Goal: Task Accomplishment & Management: Use online tool/utility

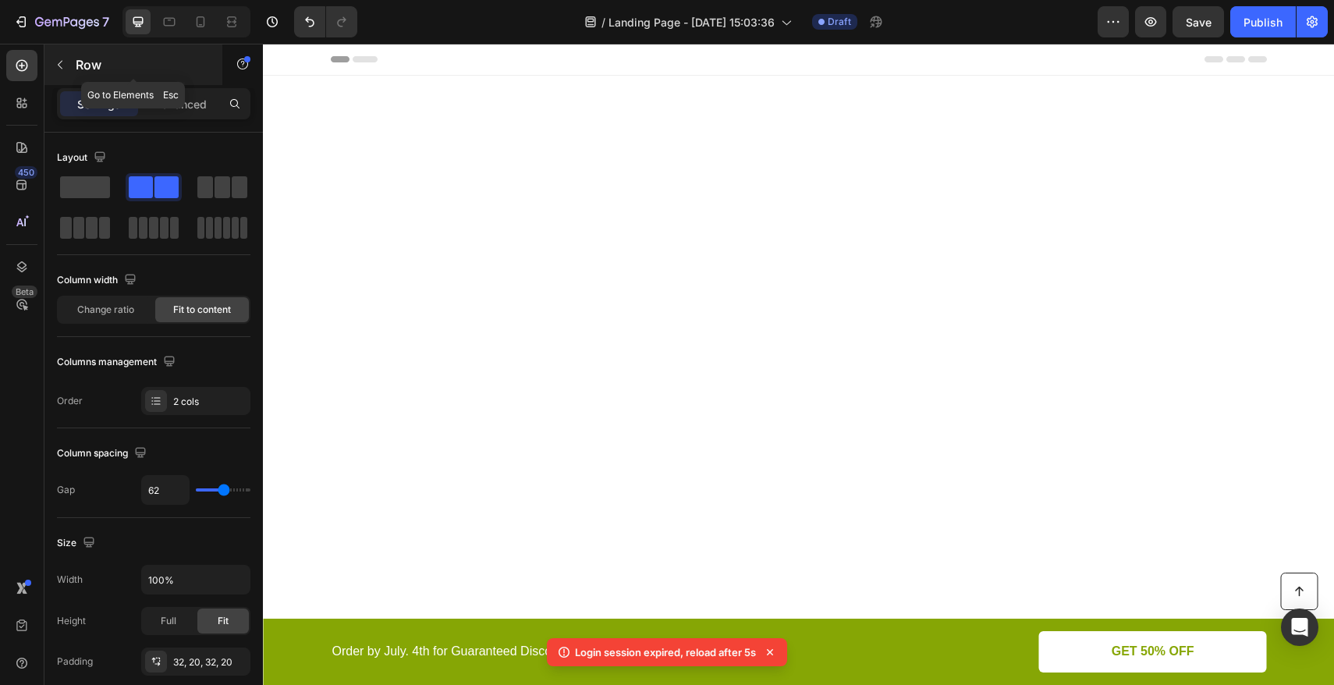
scroll to position [2598, 0]
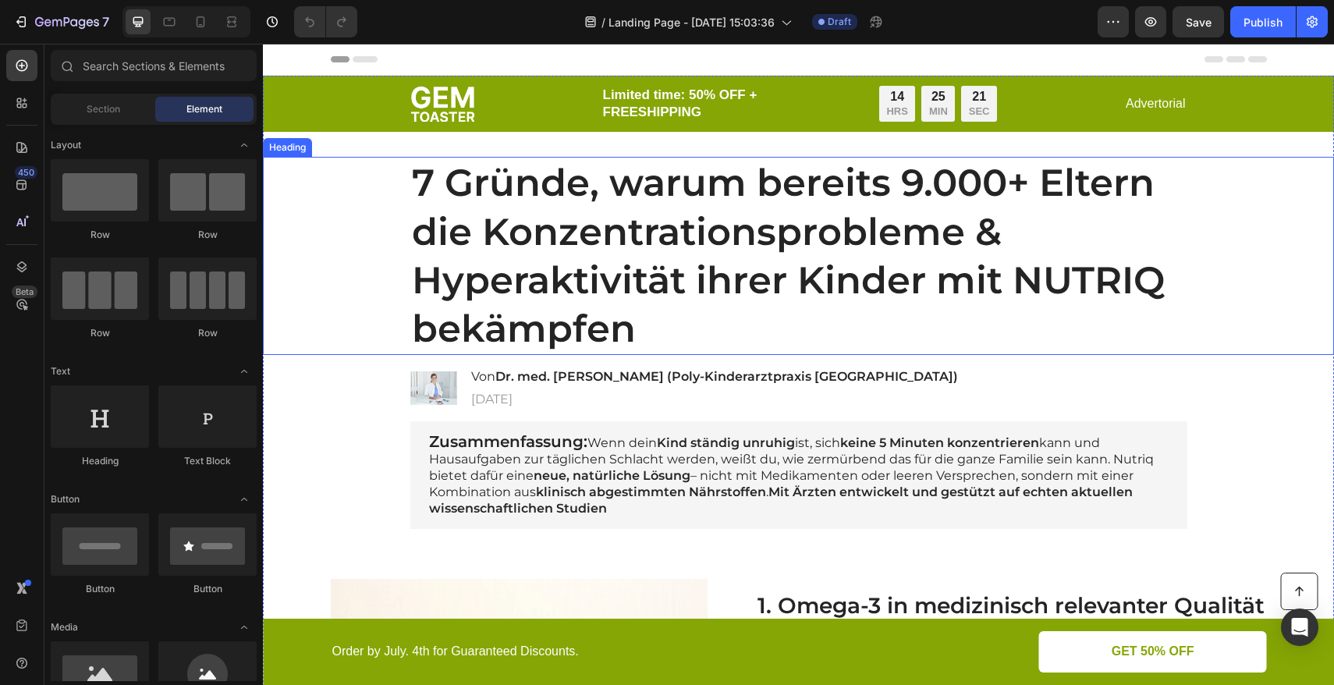
click at [959, 190] on h1 "7 Gründe, warum bereits 9.000+ Eltern die Konzentrationsprobleme & Hyperaktivit…" at bounding box center [798, 256] width 777 height 198
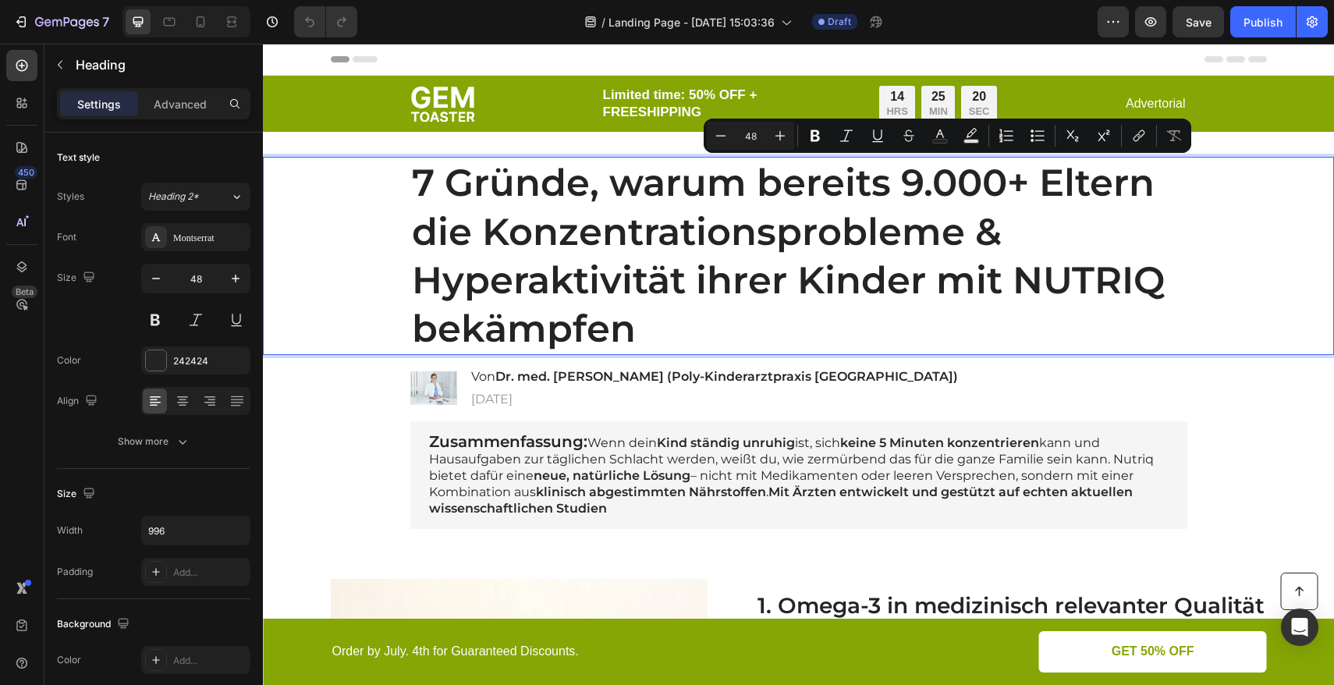
click at [1018, 183] on p "7 Gründe, warum bereits 9.000+ Eltern die Konzentrationsprobleme & Hyperaktivit…" at bounding box center [799, 255] width 774 height 195
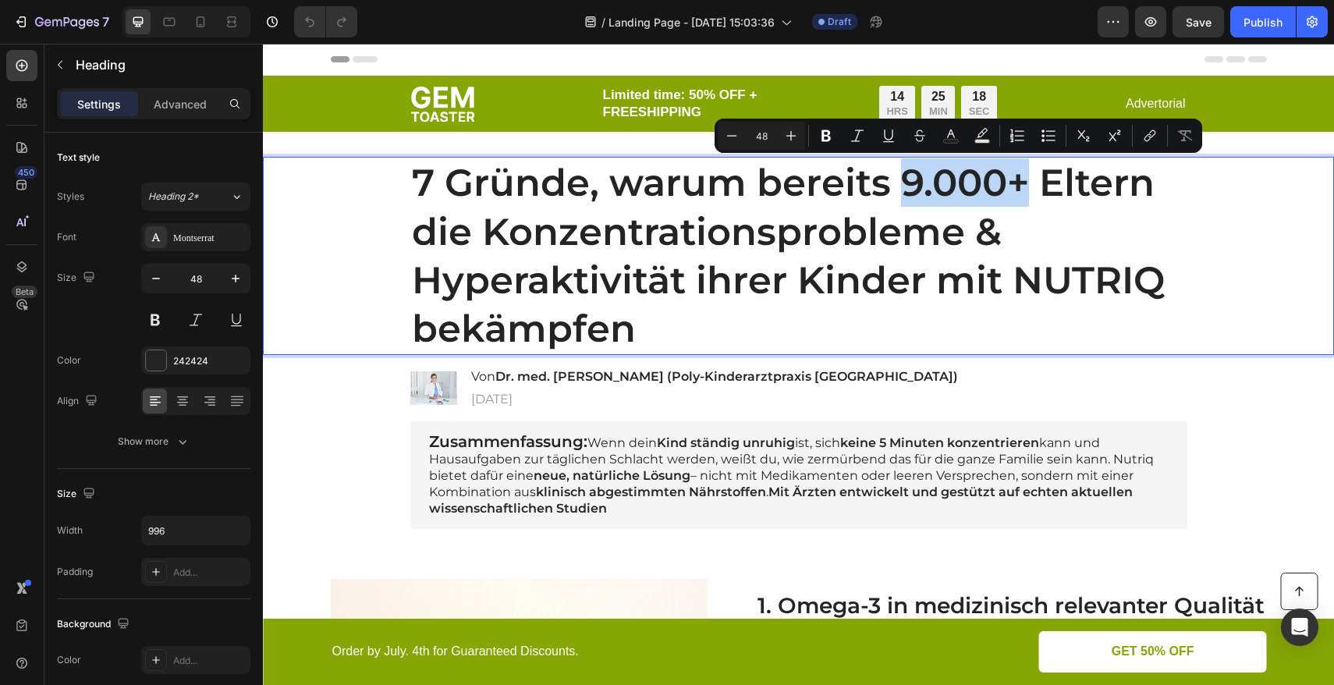
drag, startPoint x: 1019, startPoint y: 186, endPoint x: 903, endPoint y: 179, distance: 116.5
click at [903, 179] on p "7 Gründe, warum bereits 9.000+ Eltern die Konzentrationsprobleme & Hyperaktivit…" at bounding box center [799, 255] width 774 height 195
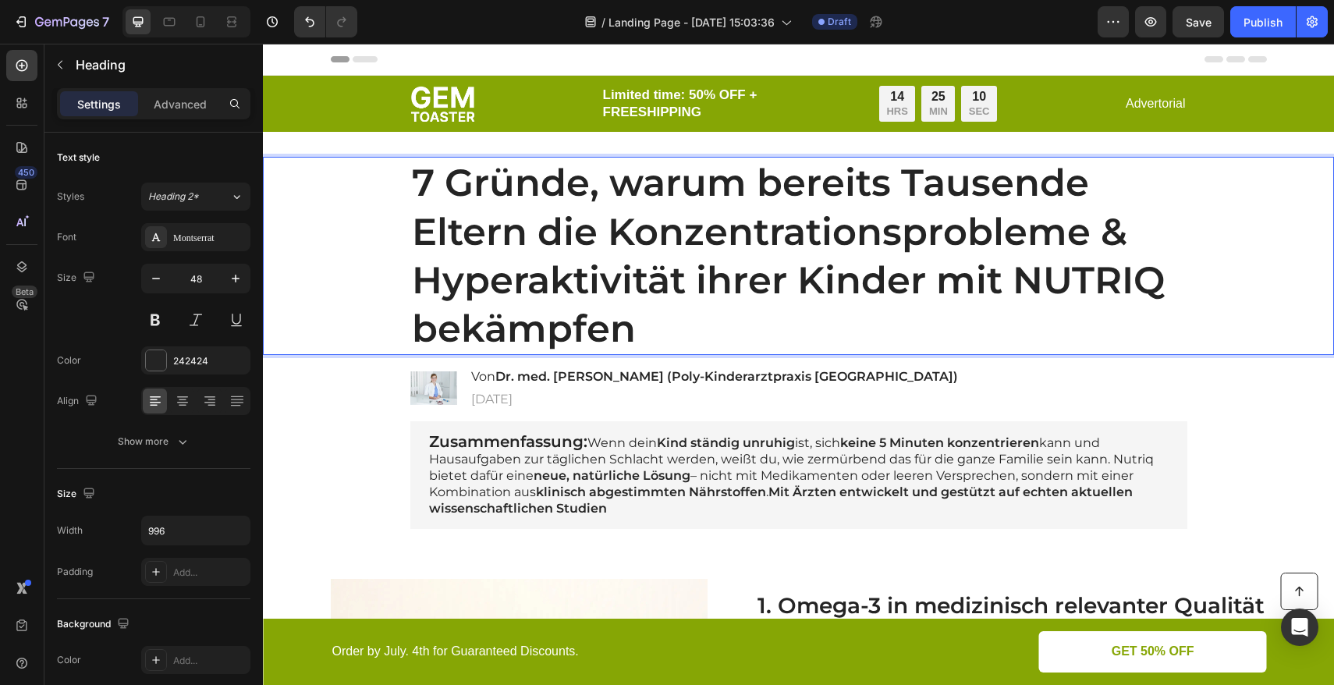
click at [605, 233] on p "7 Gründe, warum bereits Tausende Eltern die Konzentrationsprobleme & Hyperaktiv…" at bounding box center [799, 255] width 774 height 195
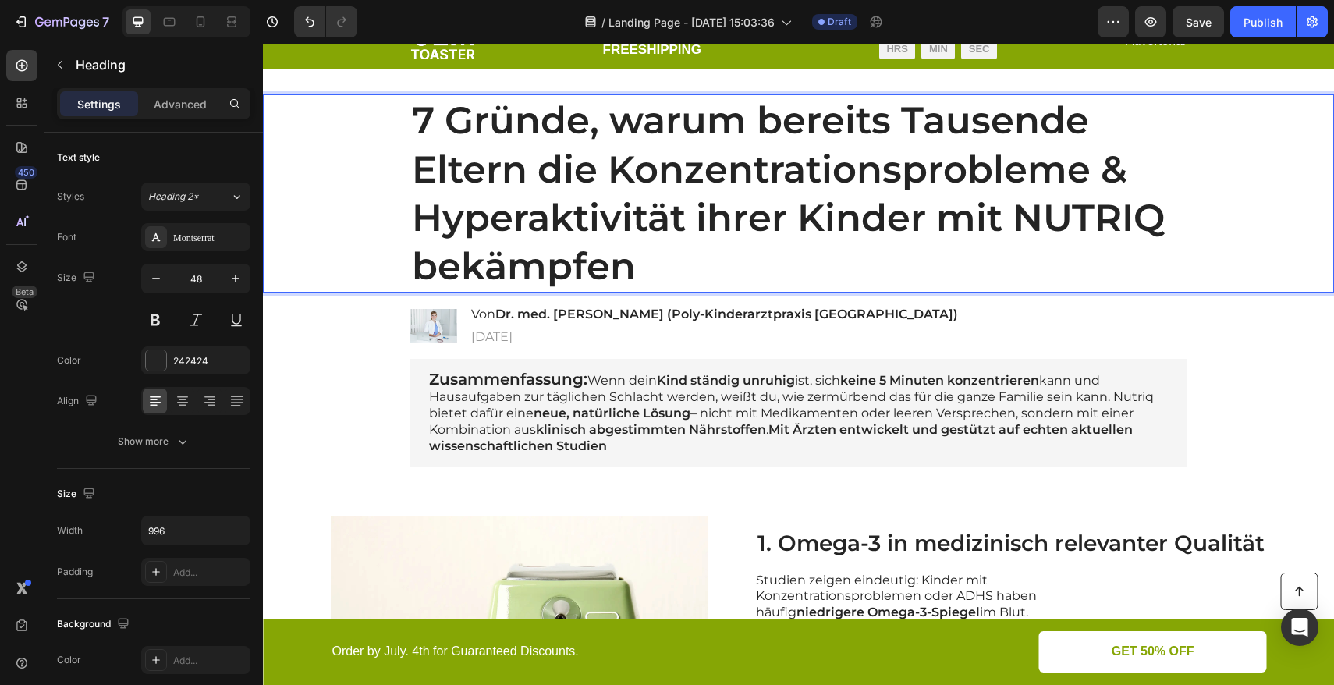
scroll to position [30, 0]
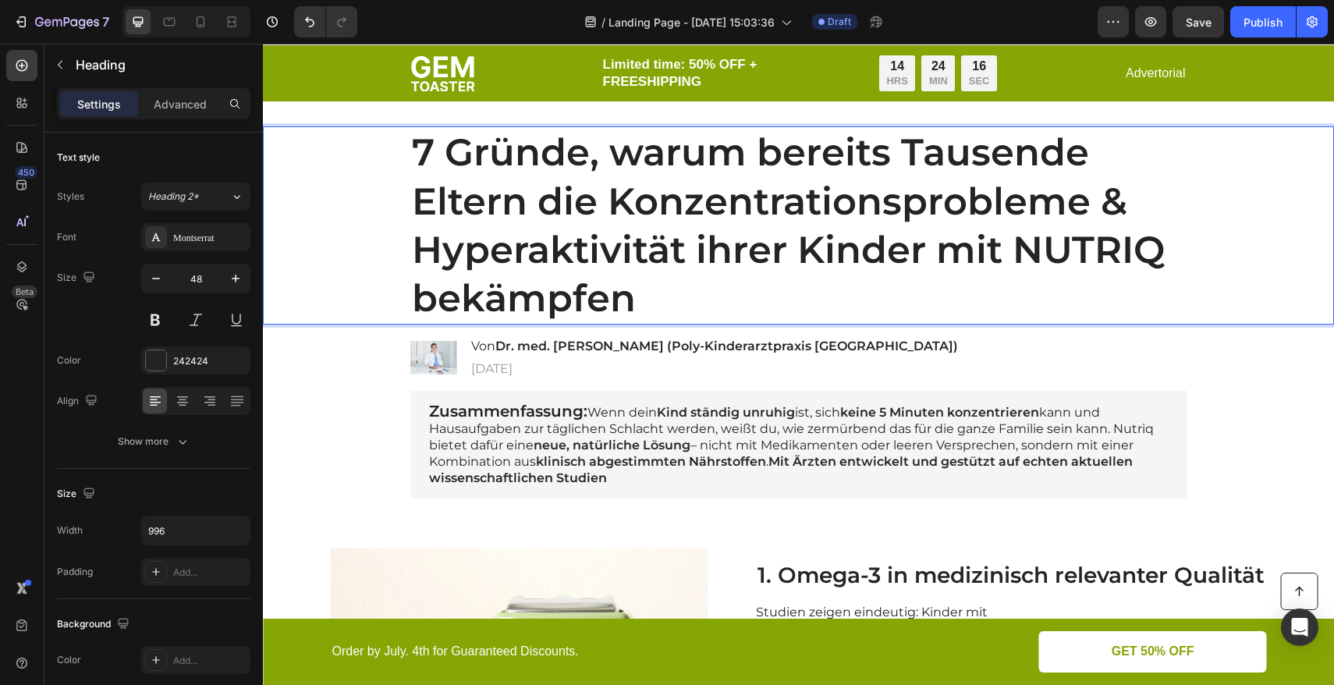
click at [602, 218] on p "7 Gründe, warum bereits Tausende Eltern die Konzentrationsprobleme & Hyperaktiv…" at bounding box center [799, 225] width 774 height 195
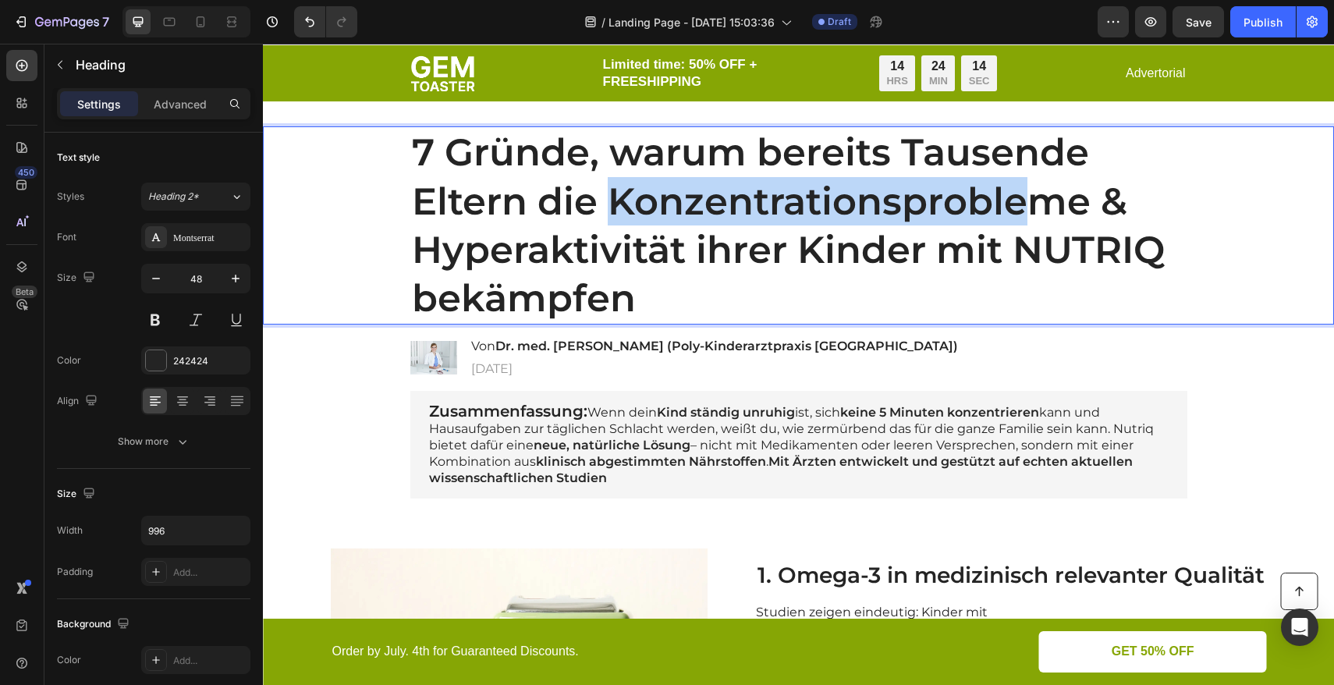
drag, startPoint x: 602, startPoint y: 206, endPoint x: 1033, endPoint y: 211, distance: 430.8
click at [1033, 211] on p "7 Gründe, warum bereits Tausende Eltern die Konzentrationsprobleme & Hyperaktiv…" at bounding box center [799, 225] width 774 height 195
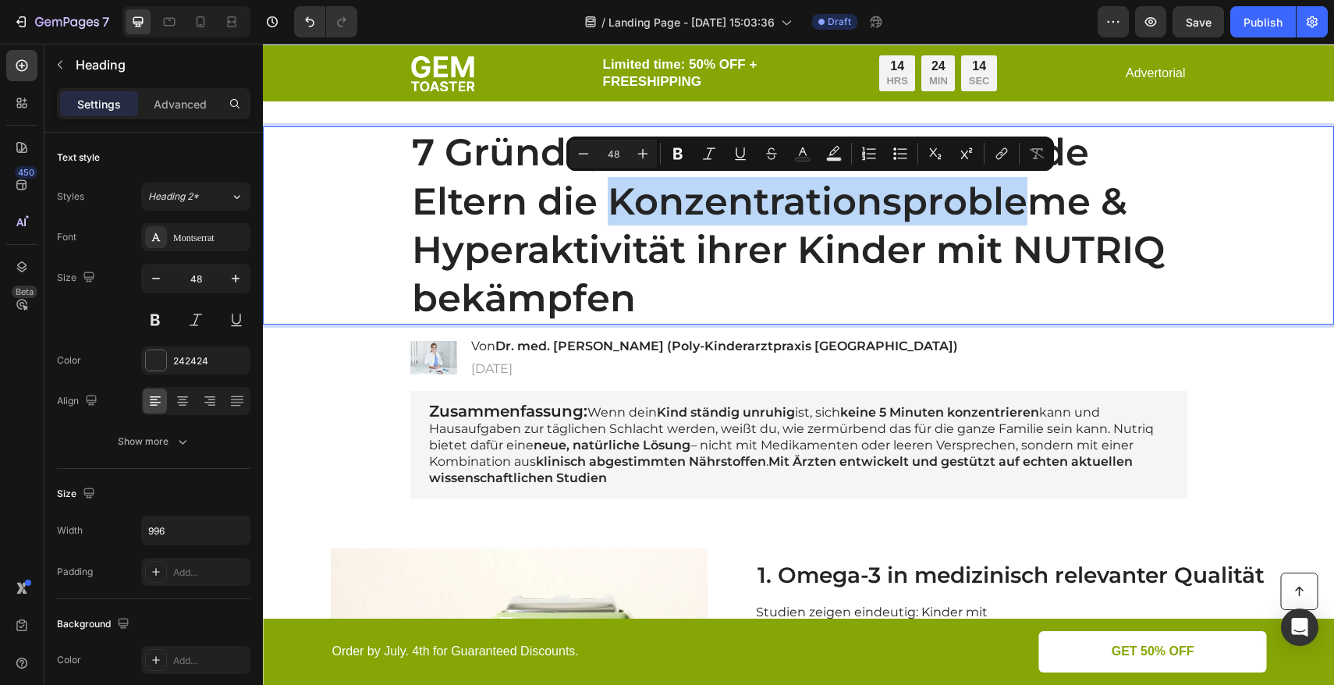
click at [1033, 211] on p "7 Gründe, warum bereits Tausende Eltern die Konzentrationsprobleme & Hyperaktiv…" at bounding box center [799, 225] width 774 height 195
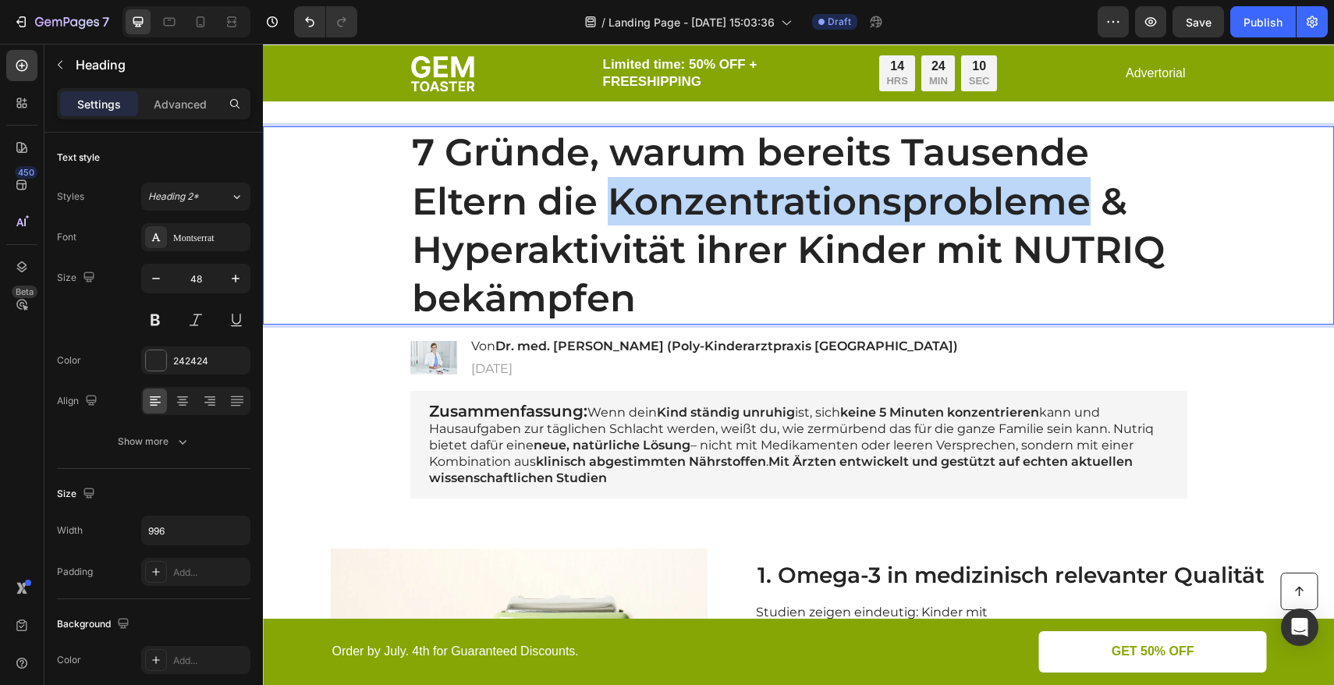
drag, startPoint x: 1078, startPoint y: 206, endPoint x: 612, endPoint y: 202, distance: 466.6
click at [612, 202] on p "7 Gründe, warum bereits Tausende Eltern die Konzentrationsprobleme & Hyperaktiv…" at bounding box center [799, 225] width 774 height 195
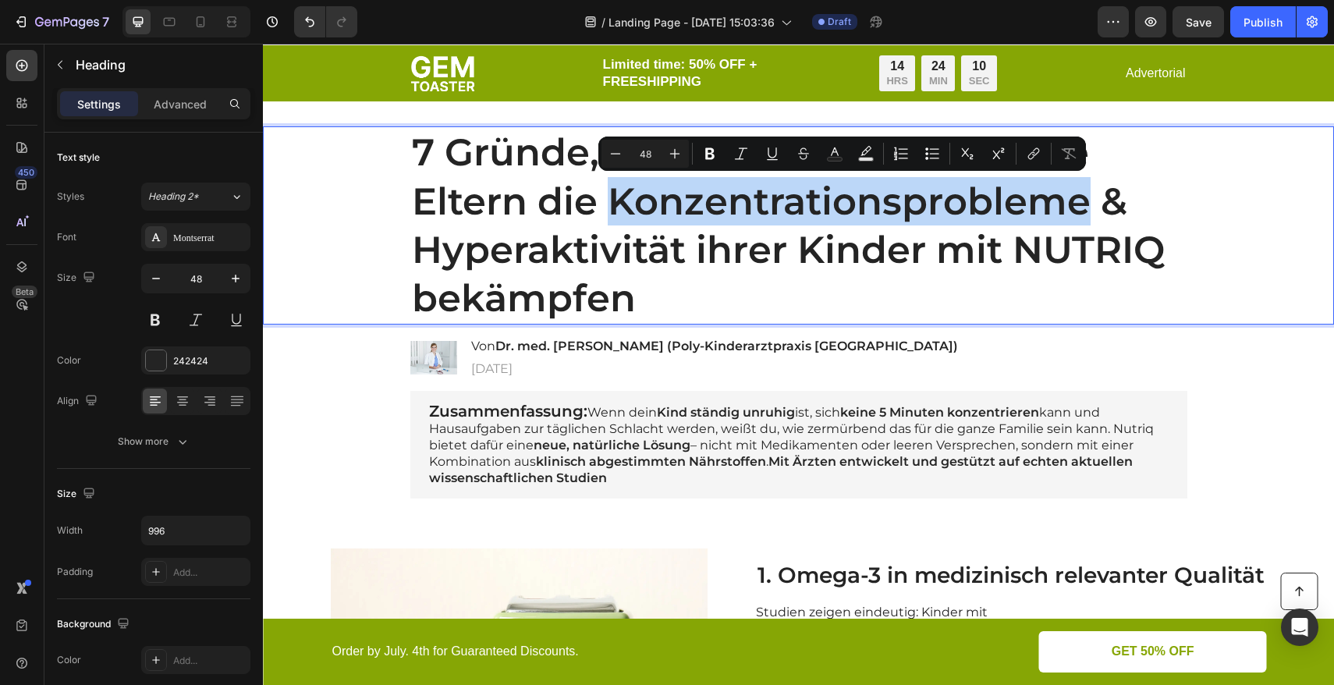
click at [613, 215] on p "7 Gründe, warum bereits Tausende Eltern die Konzentrationsprobleme & Hyperaktiv…" at bounding box center [799, 225] width 774 height 195
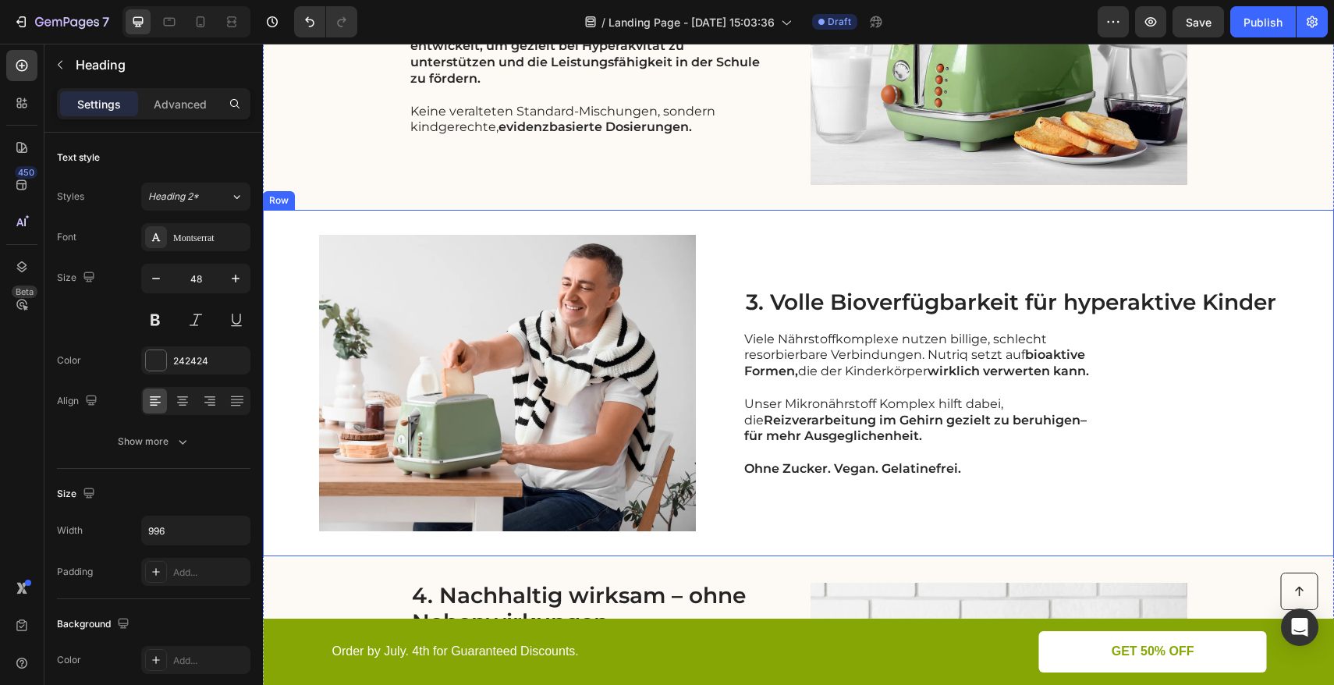
scroll to position [1065, 0]
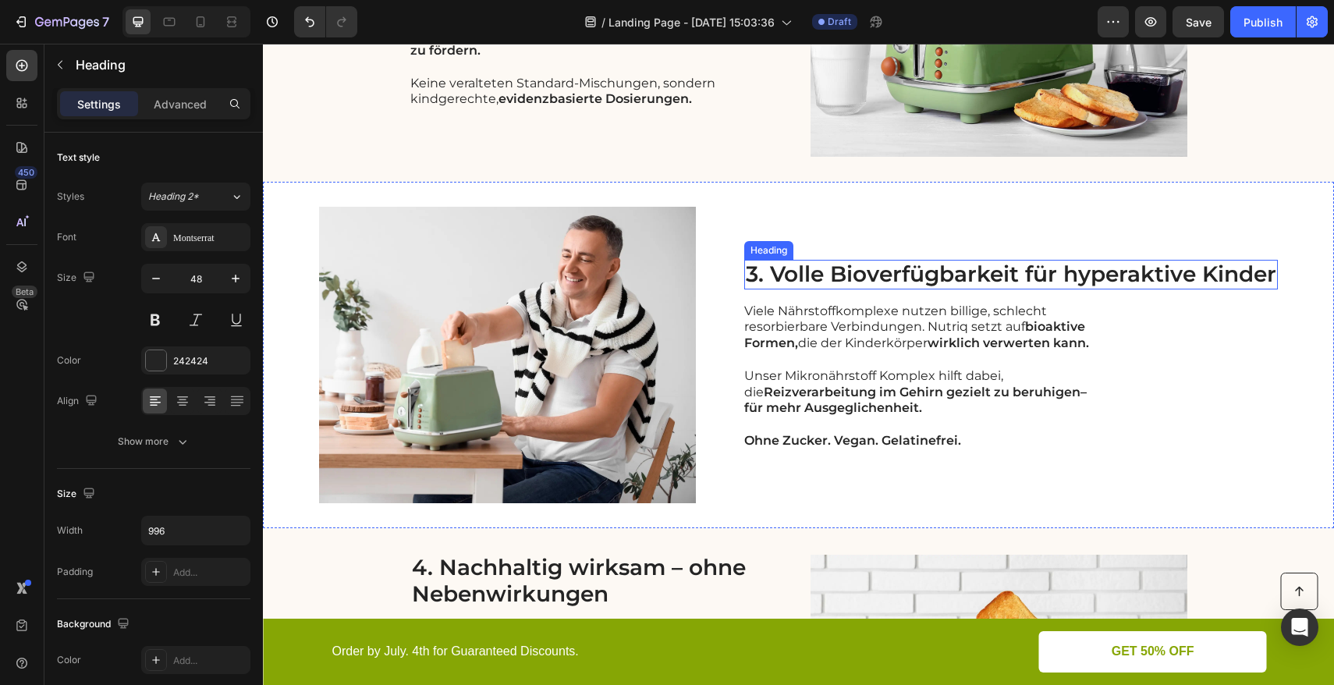
click at [1096, 274] on h2 "3. Volle Bioverfügbarkeit für hyperaktive Kinder" at bounding box center [1011, 275] width 534 height 30
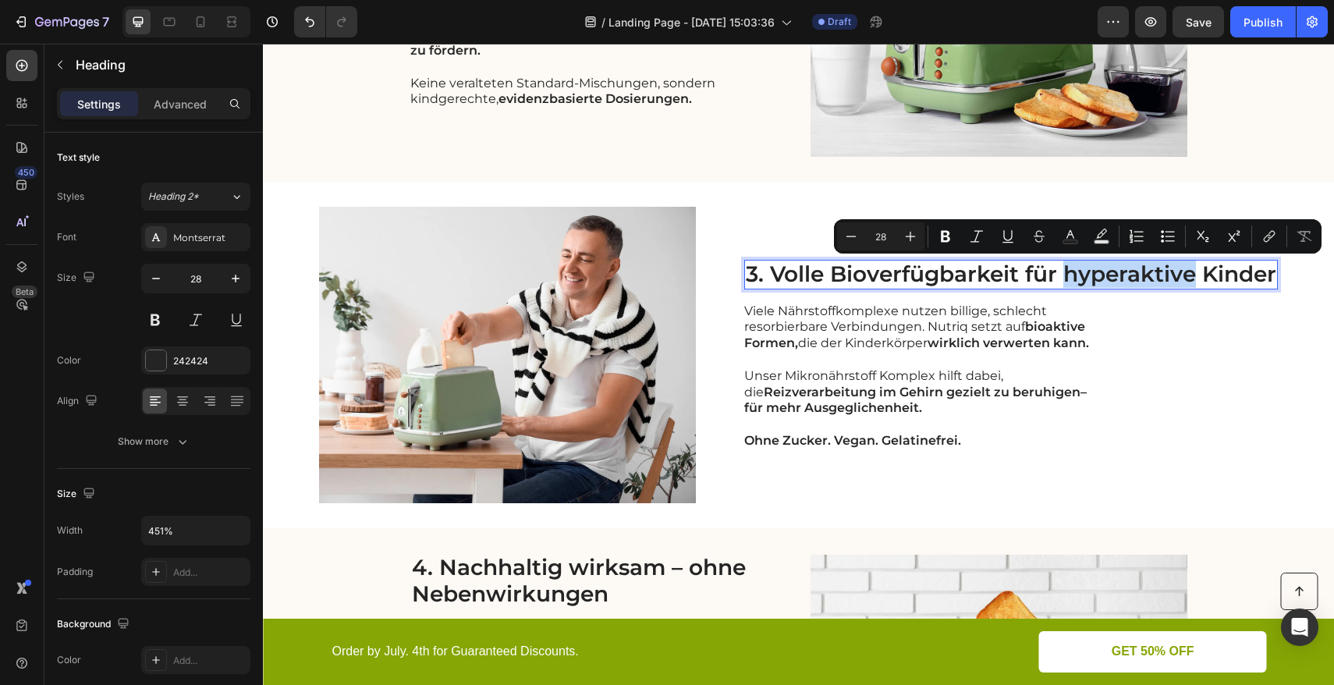
click at [1093, 273] on p "3. Volle Bioverfügbarkeit für hyperaktive Kinder" at bounding box center [1011, 274] width 531 height 27
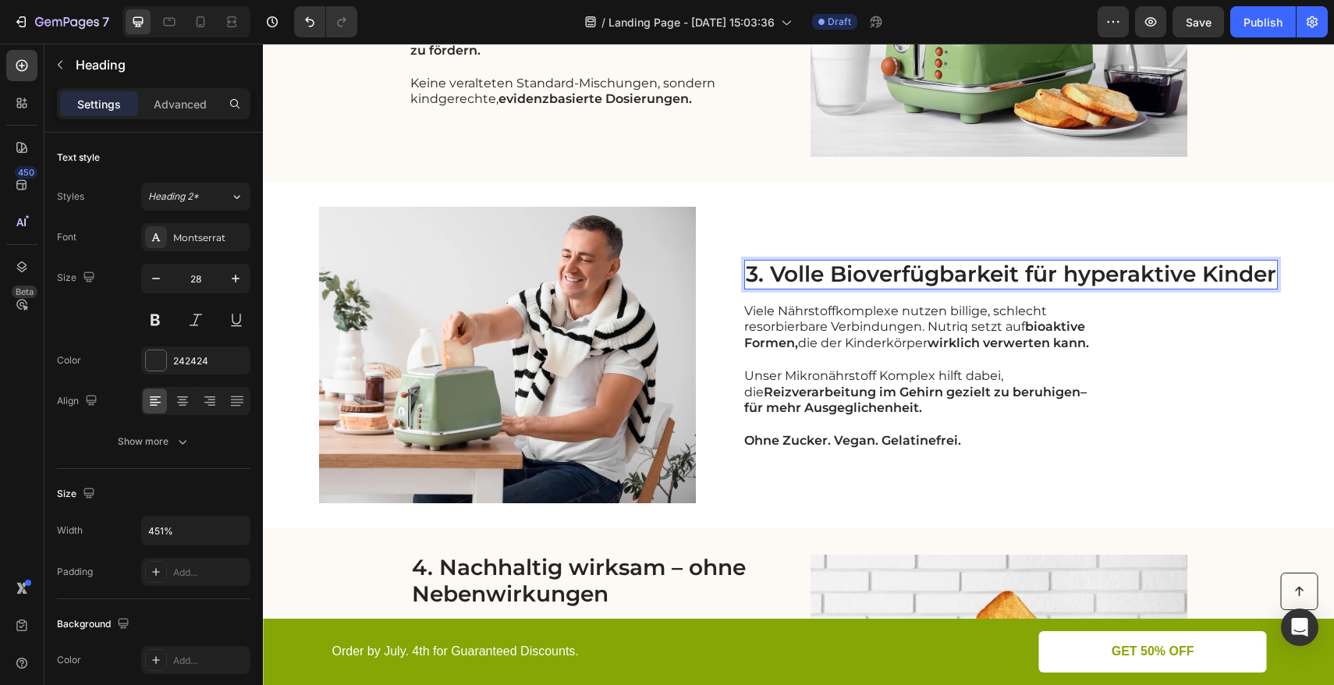
click at [1060, 276] on p "3. Volle Bioverfügbarkeit für hyperaktive Kinder" at bounding box center [1011, 274] width 531 height 27
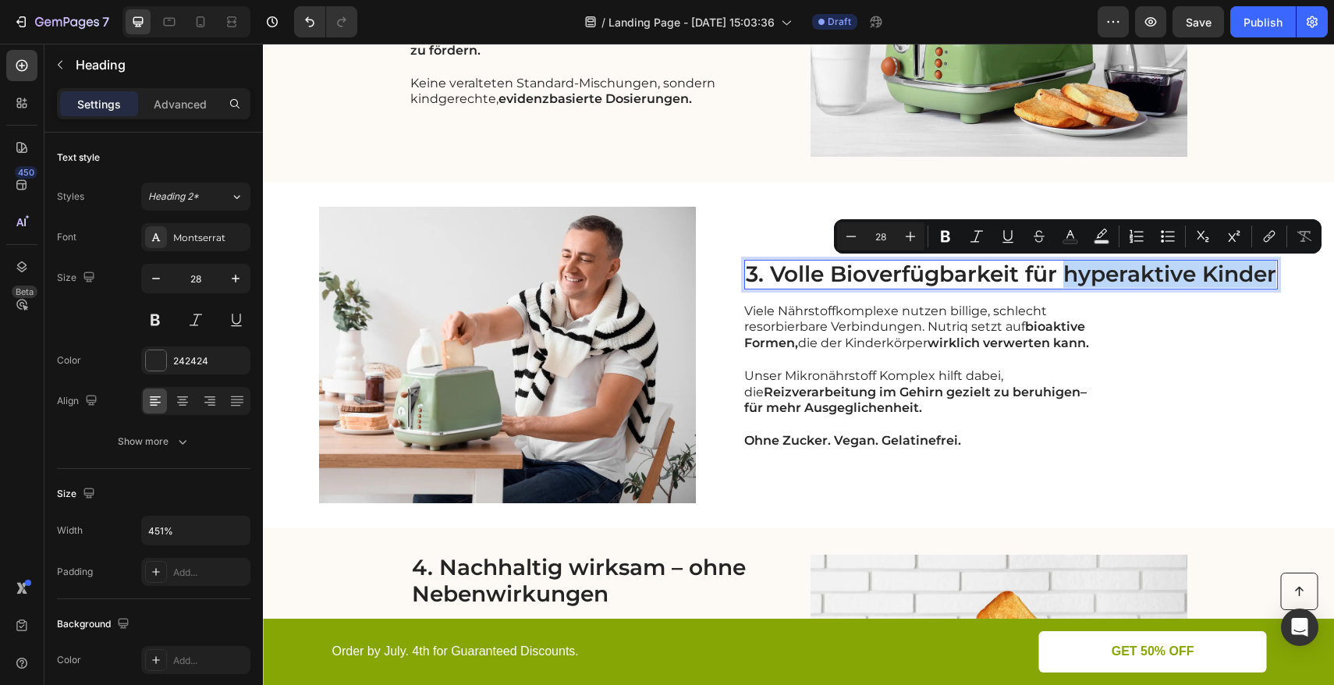
drag, startPoint x: 1061, startPoint y: 277, endPoint x: 1268, endPoint y: 275, distance: 206.8
click at [1268, 275] on p "3. Volle Bioverfügbarkeit für hyperaktive Kinder" at bounding box center [1011, 274] width 531 height 27
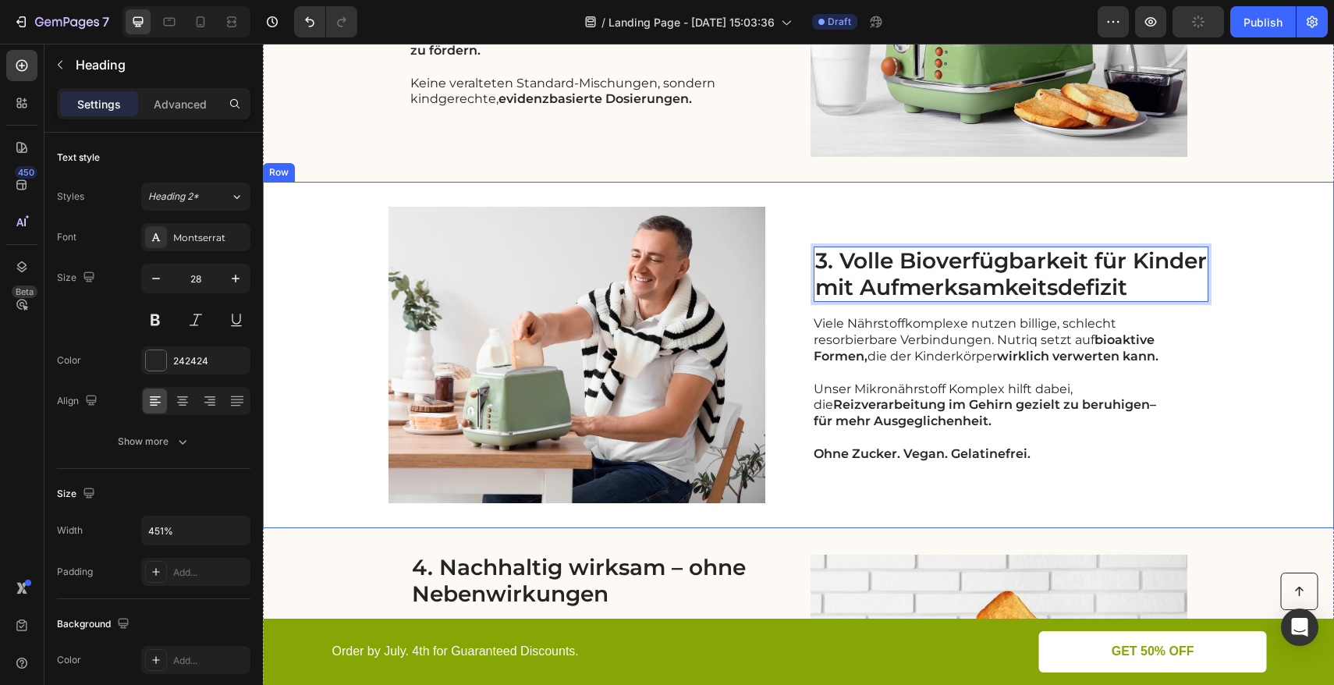
click at [1249, 371] on div "Image 3. Volle Bioverfügbarkeit für Kinder mit Aufmerksamkeitsdefizit Heading 1…" at bounding box center [798, 355] width 1071 height 346
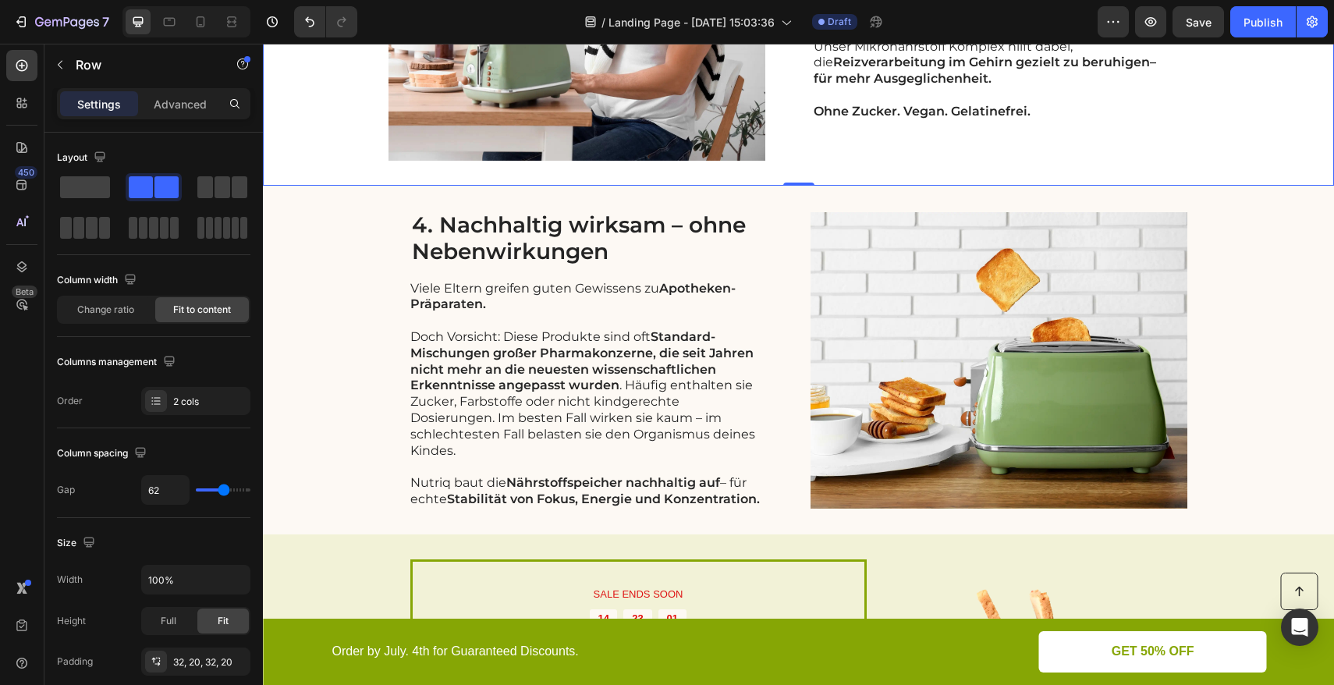
scroll to position [1410, 0]
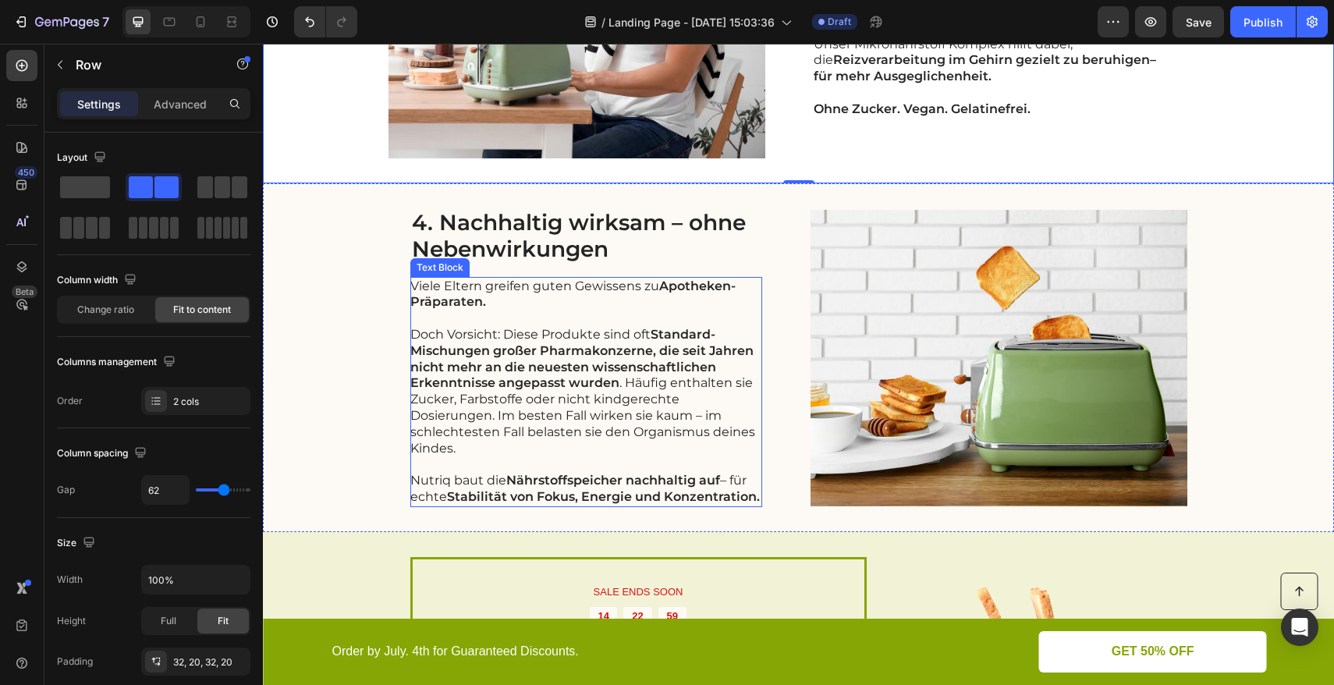
click at [620, 402] on p "Doch Vorsicht: Diese Produkte sind oft Standard-Mischungen großer Pharmakonzern…" at bounding box center [585, 392] width 350 height 130
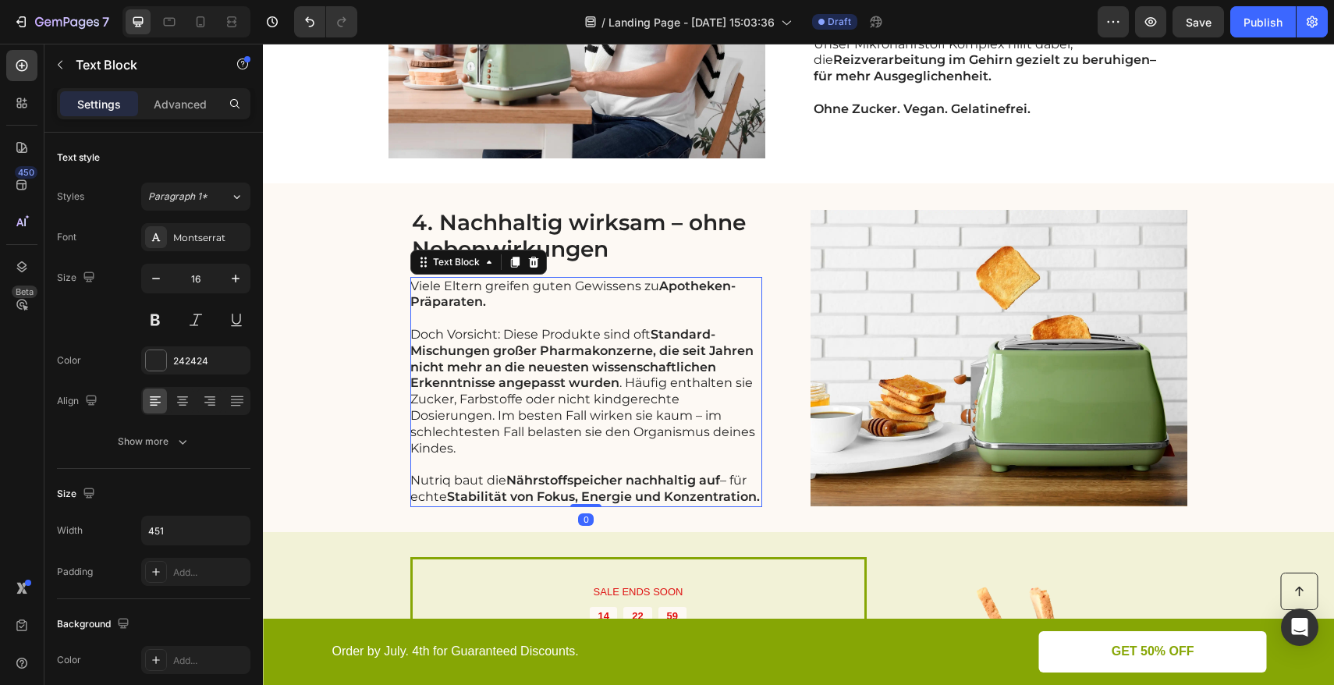
click at [621, 385] on p "Doch Vorsicht: Diese Produkte sind oft Standard-Mischungen großer Pharmakonzern…" at bounding box center [585, 392] width 350 height 130
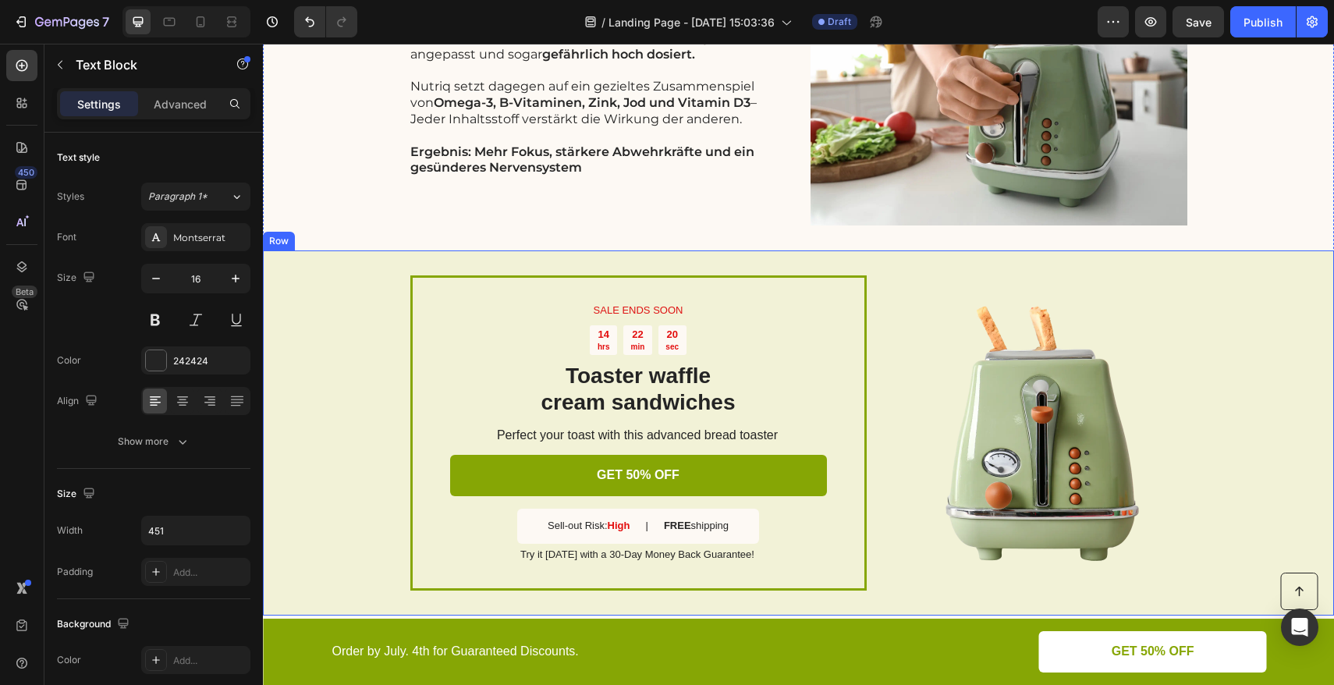
scroll to position [3142, 0]
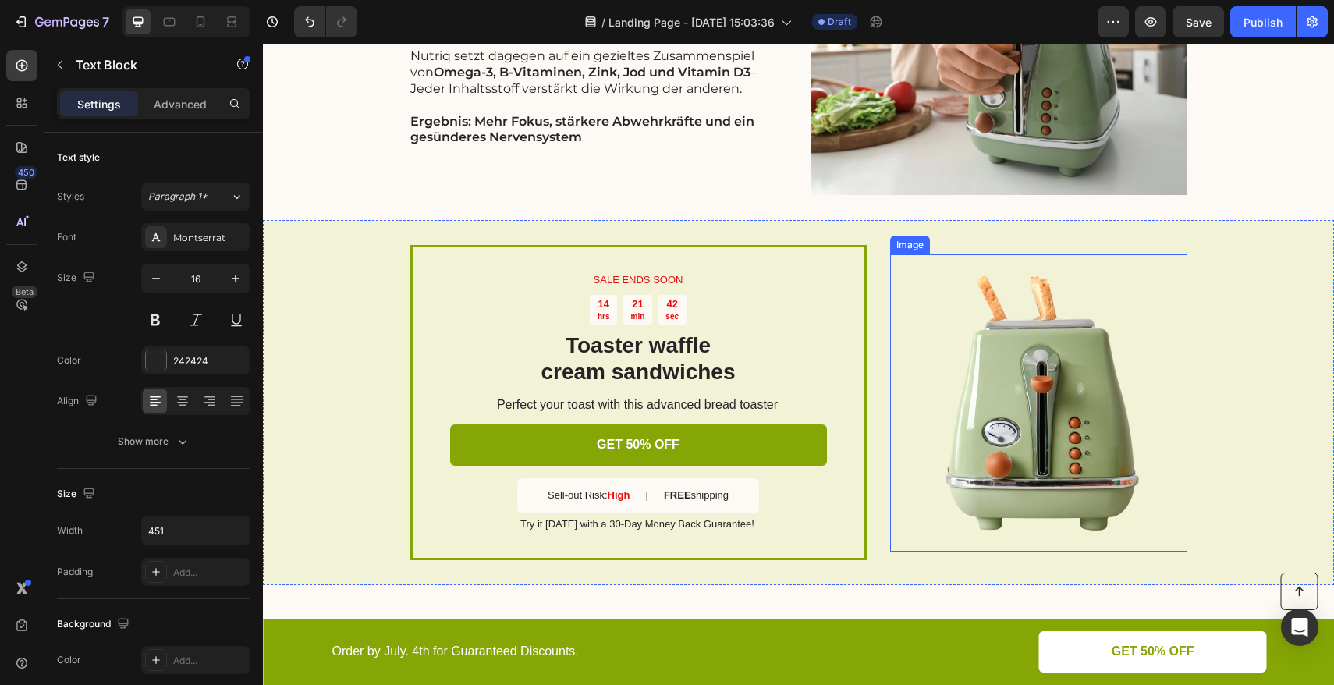
click at [1058, 407] on img at bounding box center [1038, 402] width 297 height 297
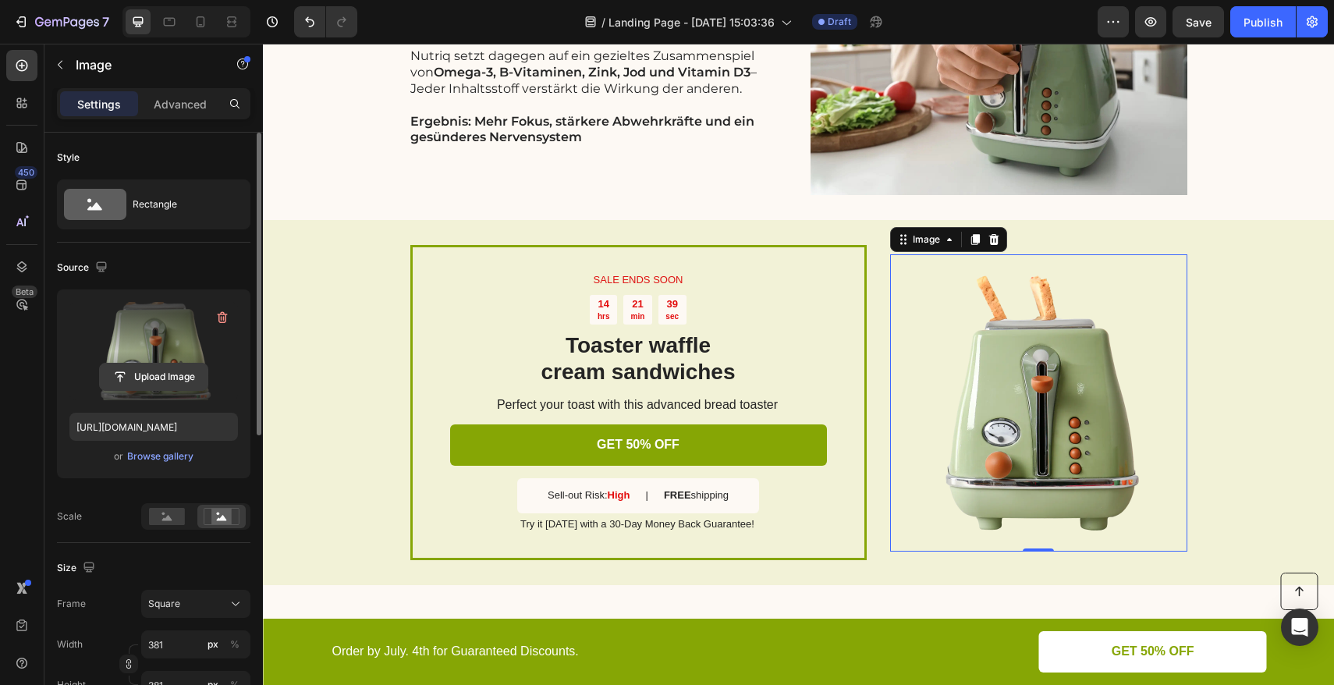
click at [155, 379] on input "file" at bounding box center [154, 377] width 108 height 27
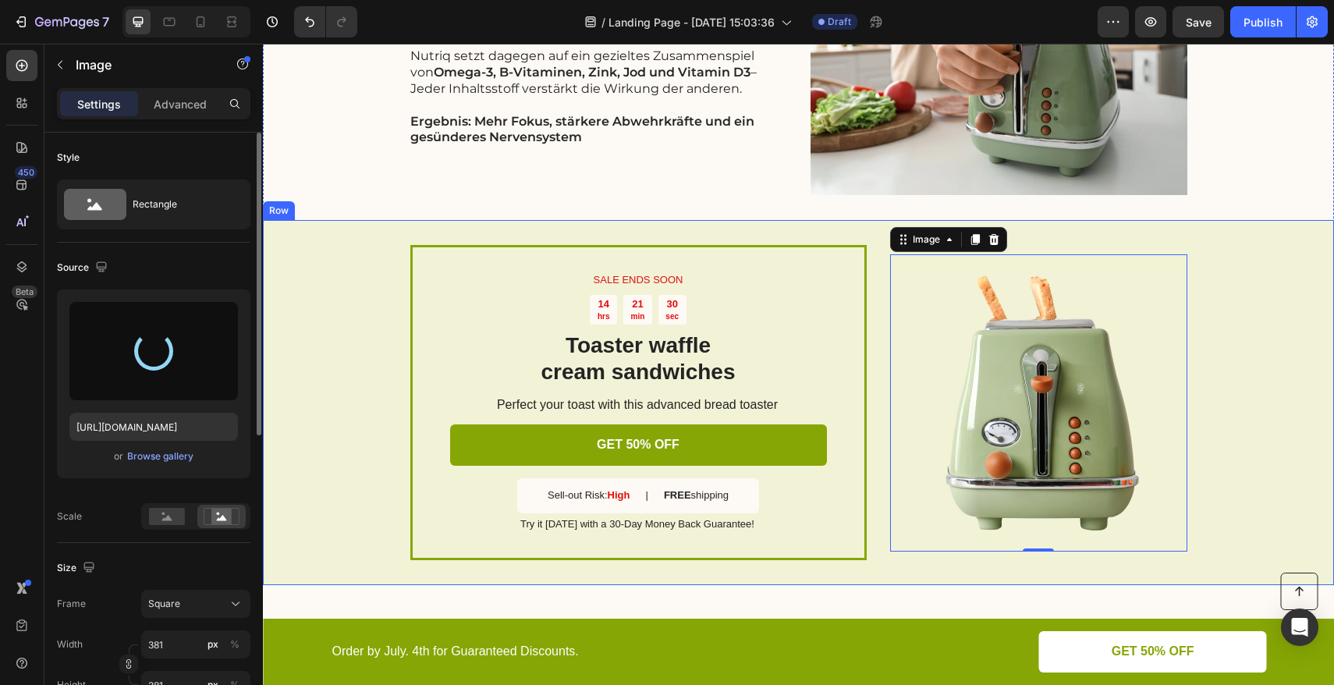
type input "https://cdn.shopify.com/s/files/1/0555/8599/7085/files/gempages_573273788456633…"
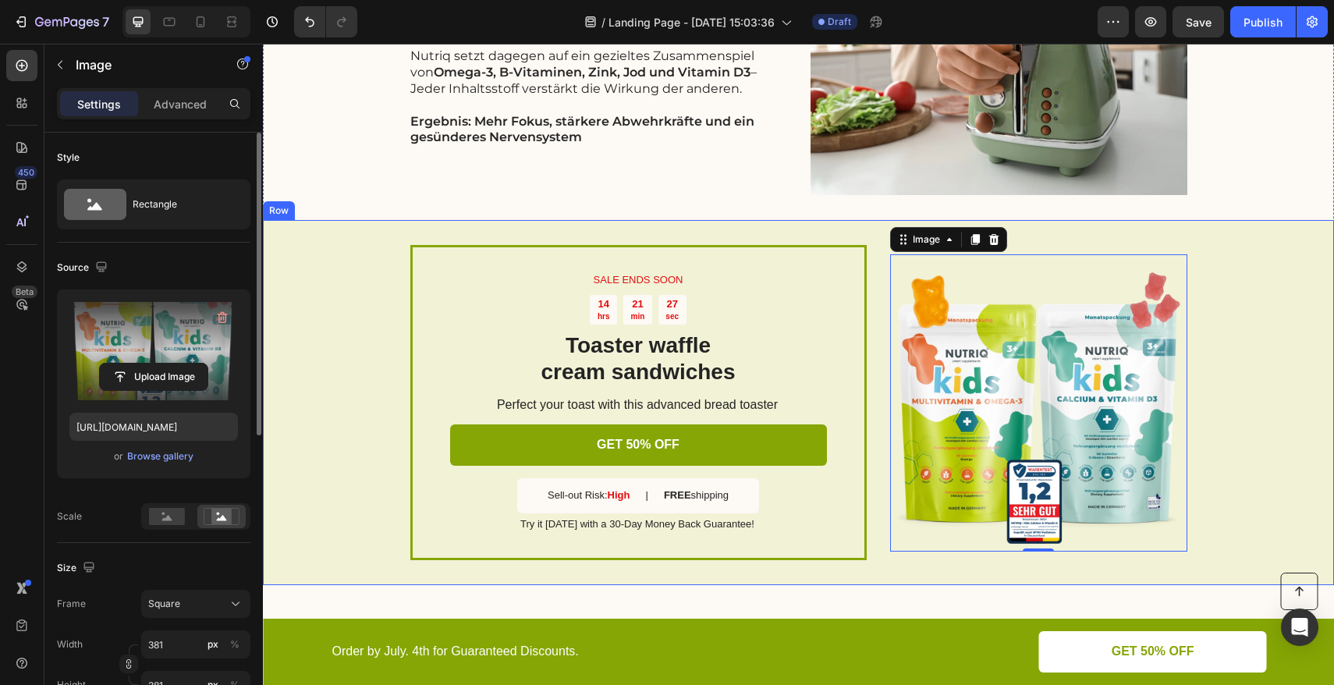
click at [1213, 309] on div "SALE ENDS SOON Text Block 14 hrs 21 min 27 sec Countdown Timer Toaster waffle c…" at bounding box center [798, 402] width 1071 height 364
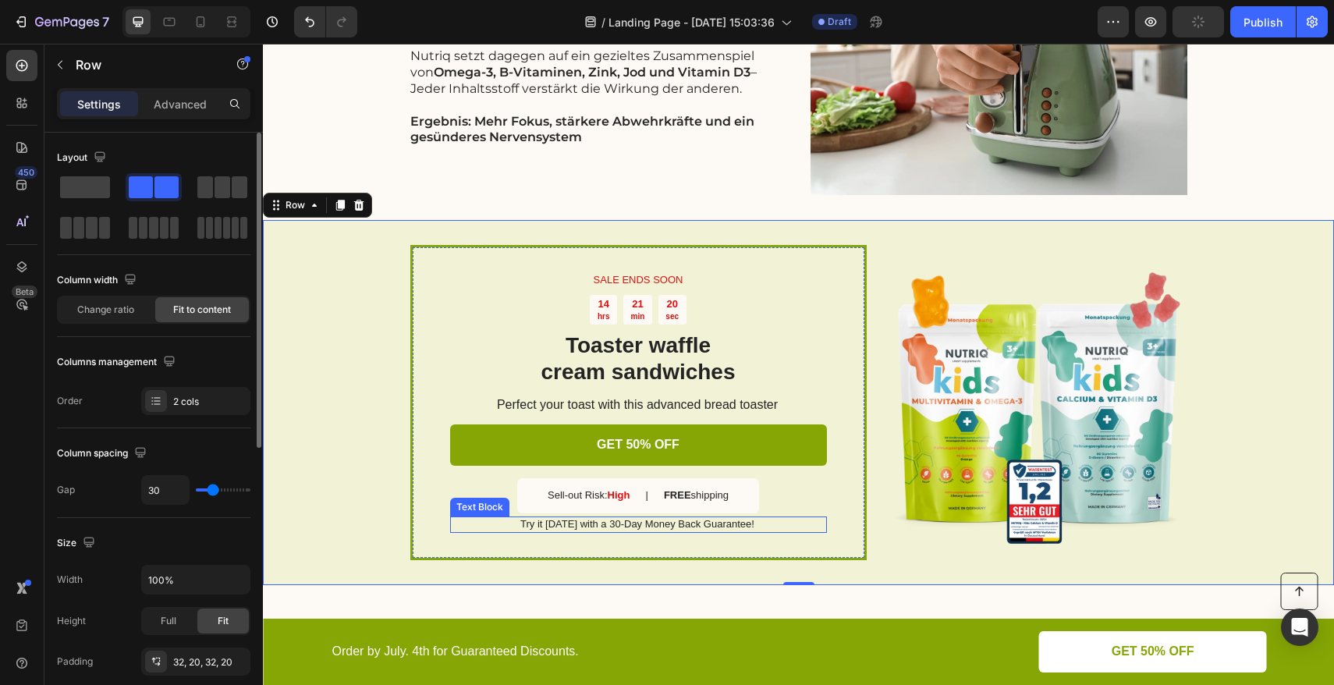
click at [577, 525] on p "Try it today with a 30-Day Money Back Guarantee!" at bounding box center [637, 524] width 375 height 13
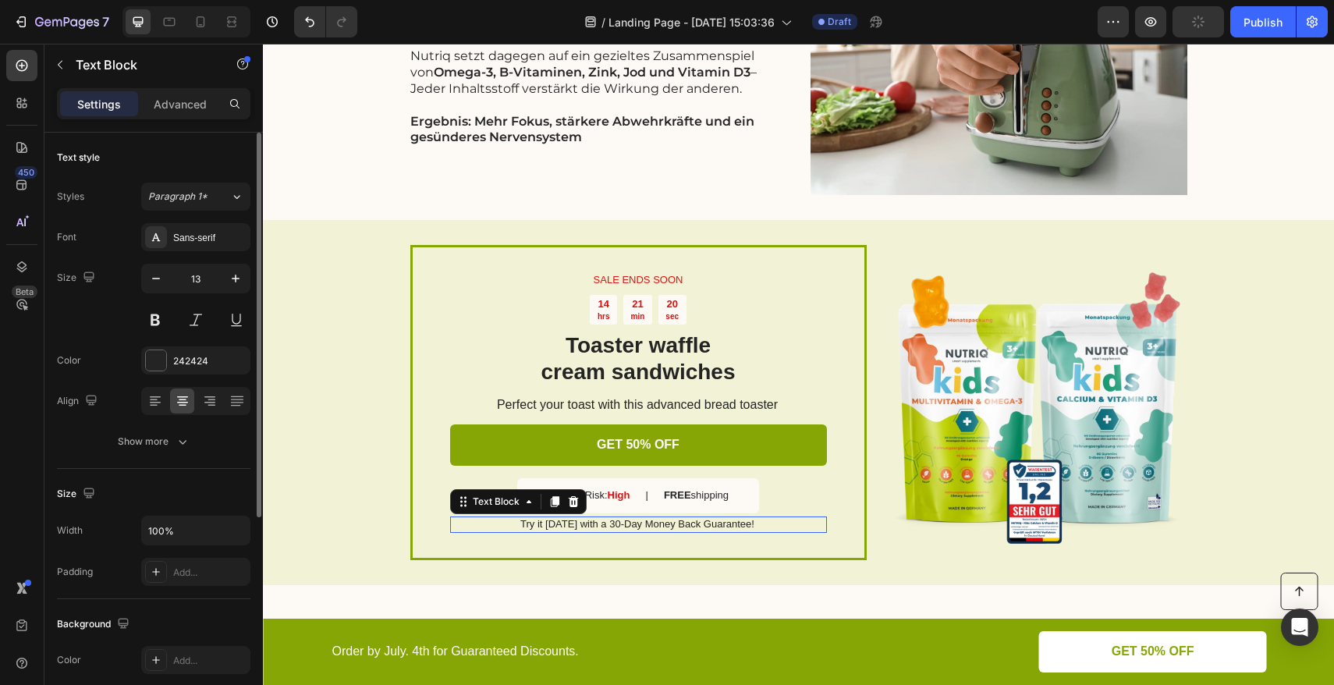
click at [577, 525] on p "Try it today with a 30-Day Money Back Guarantee!" at bounding box center [637, 524] width 375 height 13
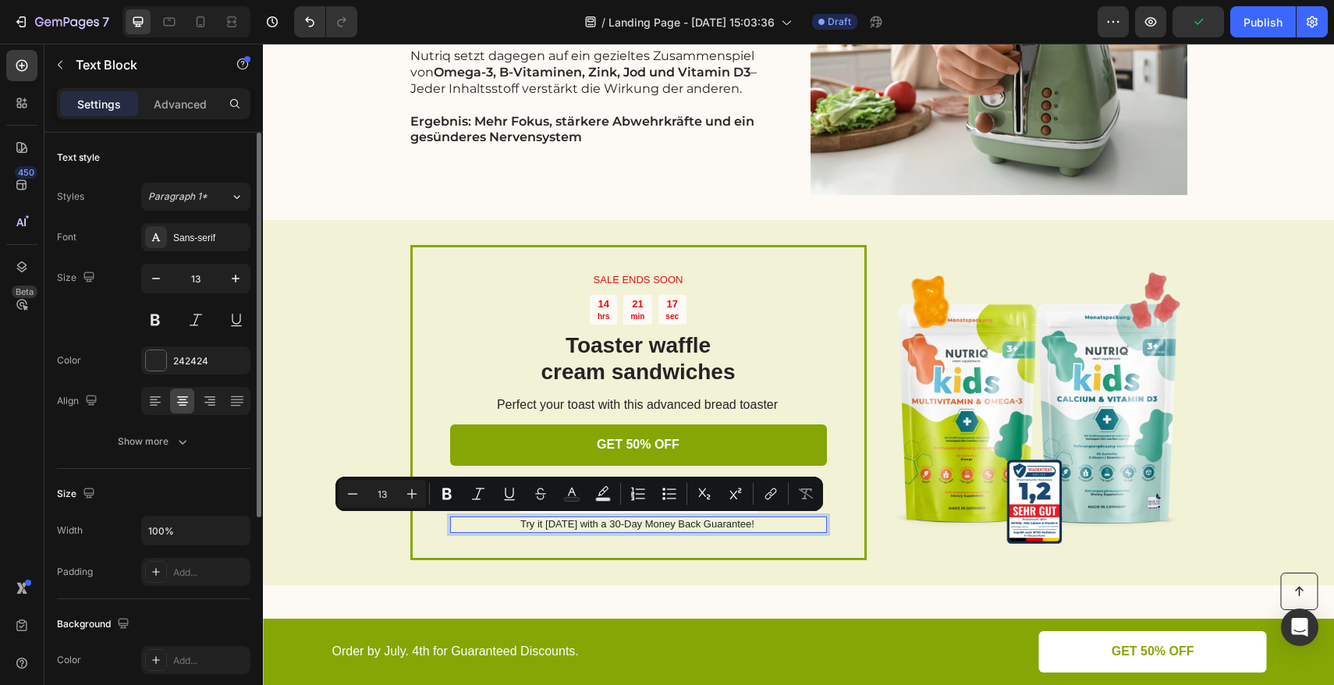
click at [511, 524] on p "Try it today with a 30-Day Money Back Guarantee!" at bounding box center [637, 524] width 375 height 13
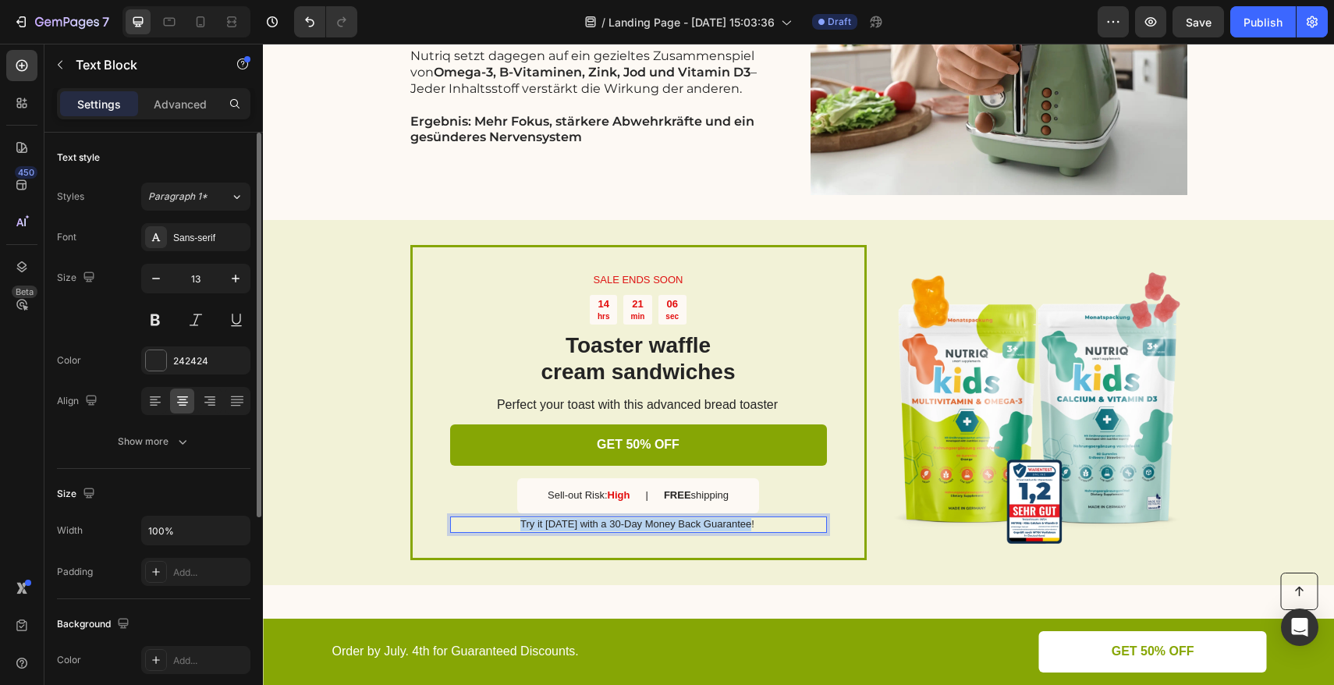
drag, startPoint x: 517, startPoint y: 525, endPoint x: 745, endPoint y: 524, distance: 227.9
click at [745, 524] on p "Try it today with a 30-Day Money Back Guarantee!" at bounding box center [637, 524] width 375 height 13
click at [570, 498] on p "Sell-out Risk: High" at bounding box center [589, 495] width 82 height 13
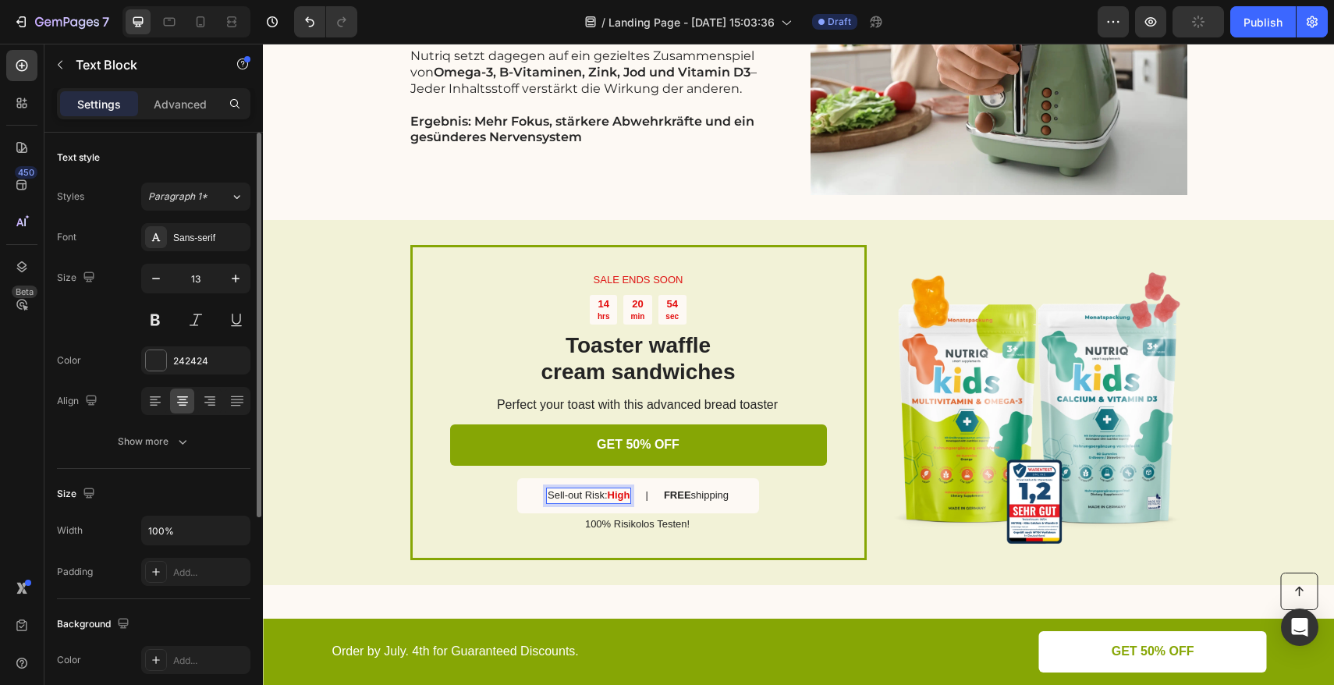
click at [589, 496] on p "Sell-out Risk: High" at bounding box center [589, 495] width 82 height 13
click at [688, 495] on p "FREE shipping" at bounding box center [696, 495] width 65 height 13
click at [648, 495] on p "|" at bounding box center [649, 495] width 2 height 13
click at [673, 497] on strong "Kostenloser" at bounding box center [696, 495] width 59 height 12
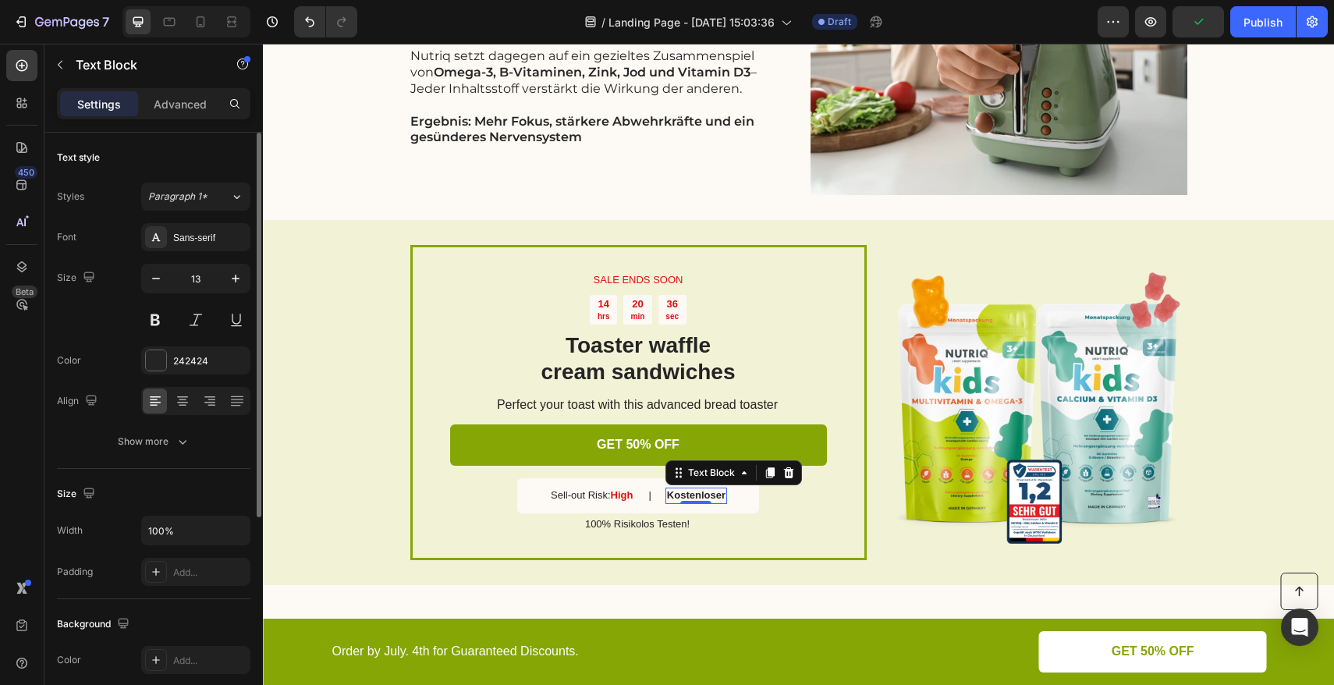
drag, startPoint x: 783, startPoint y: 474, endPoint x: 662, endPoint y: 505, distance: 125.5
click at [784, 474] on icon at bounding box center [788, 472] width 10 height 11
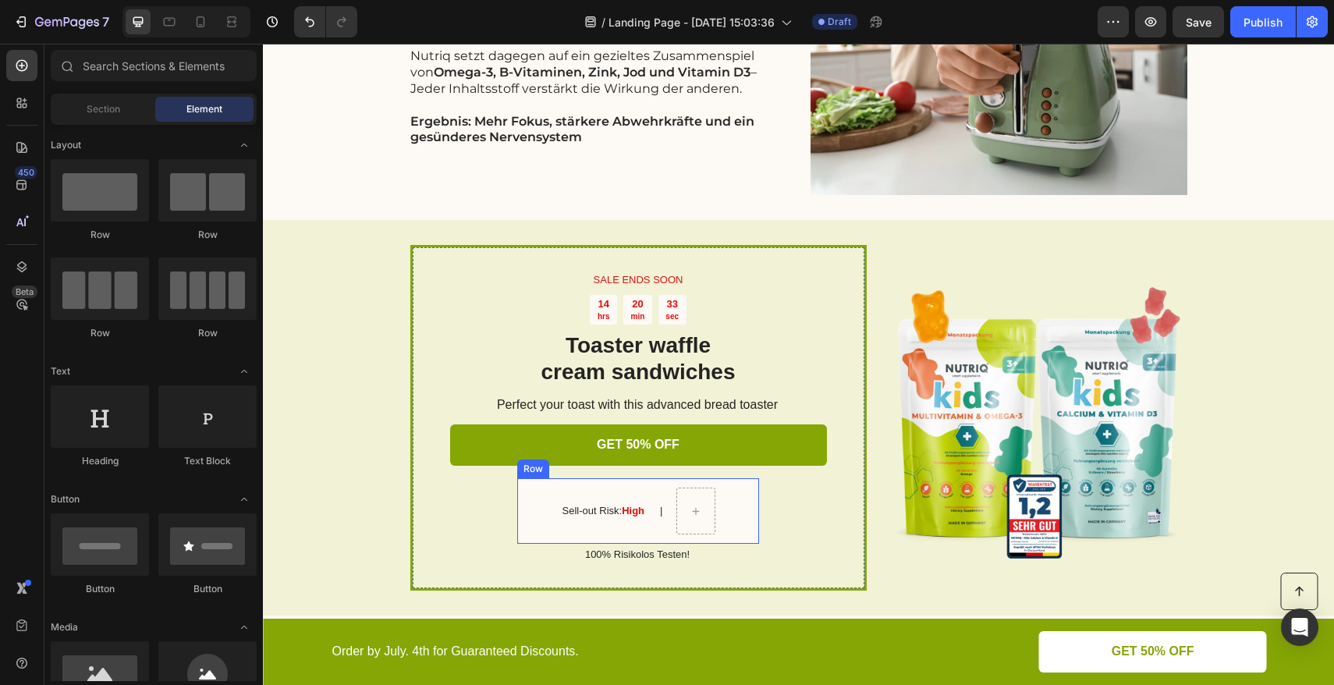
click at [527, 495] on div "Sell-out Risk: High Text Block | Text Block Row" at bounding box center [638, 511] width 242 height 66
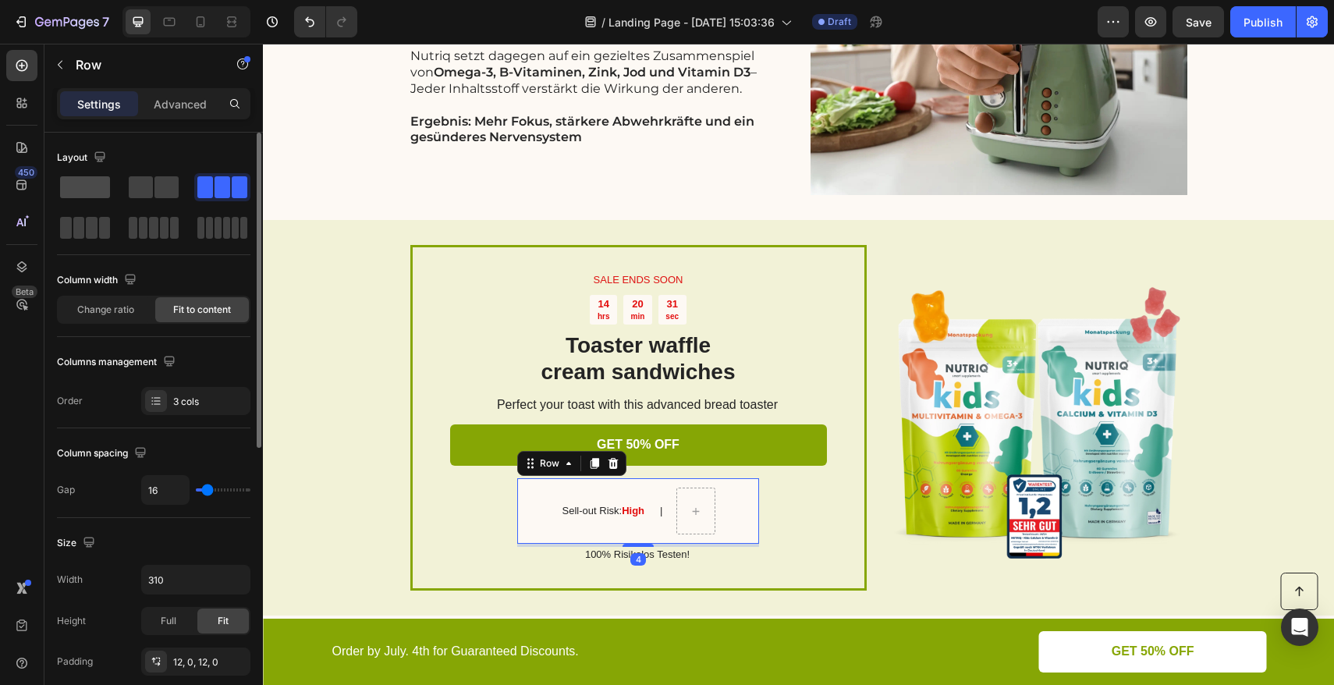
click at [81, 190] on span at bounding box center [85, 187] width 50 height 22
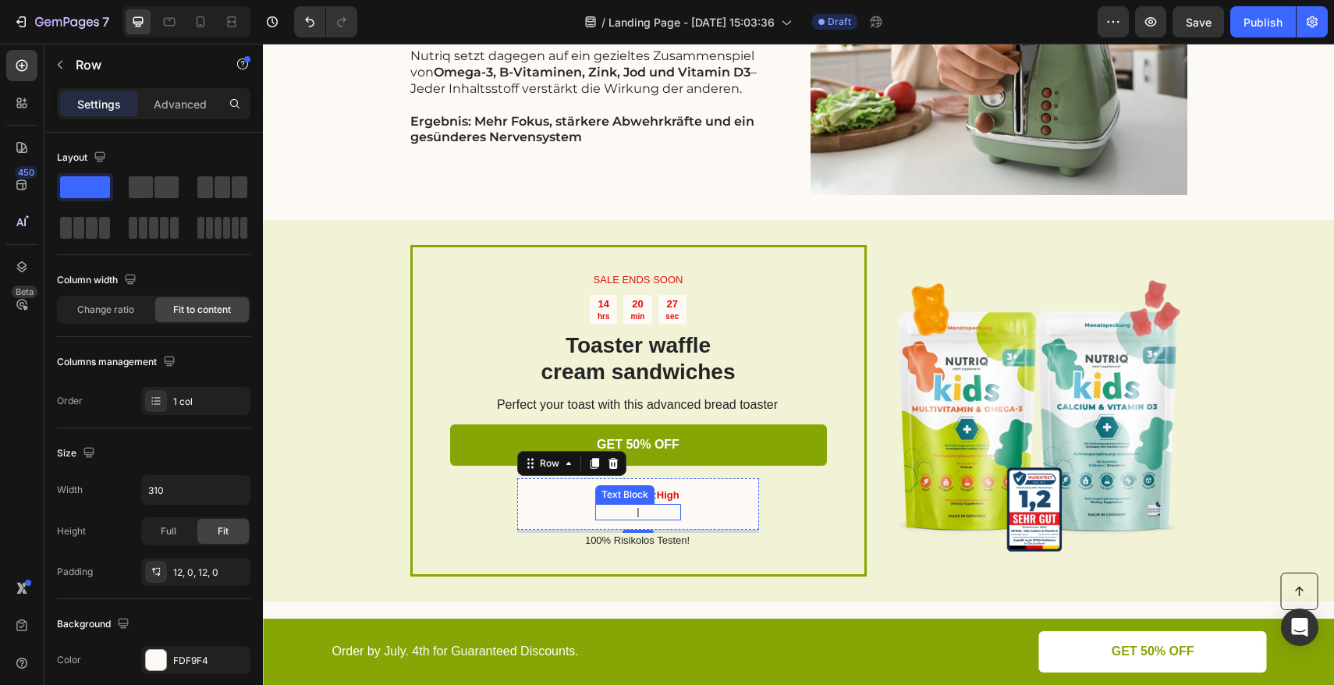
click at [645, 509] on p "|" at bounding box center [638, 512] width 82 height 13
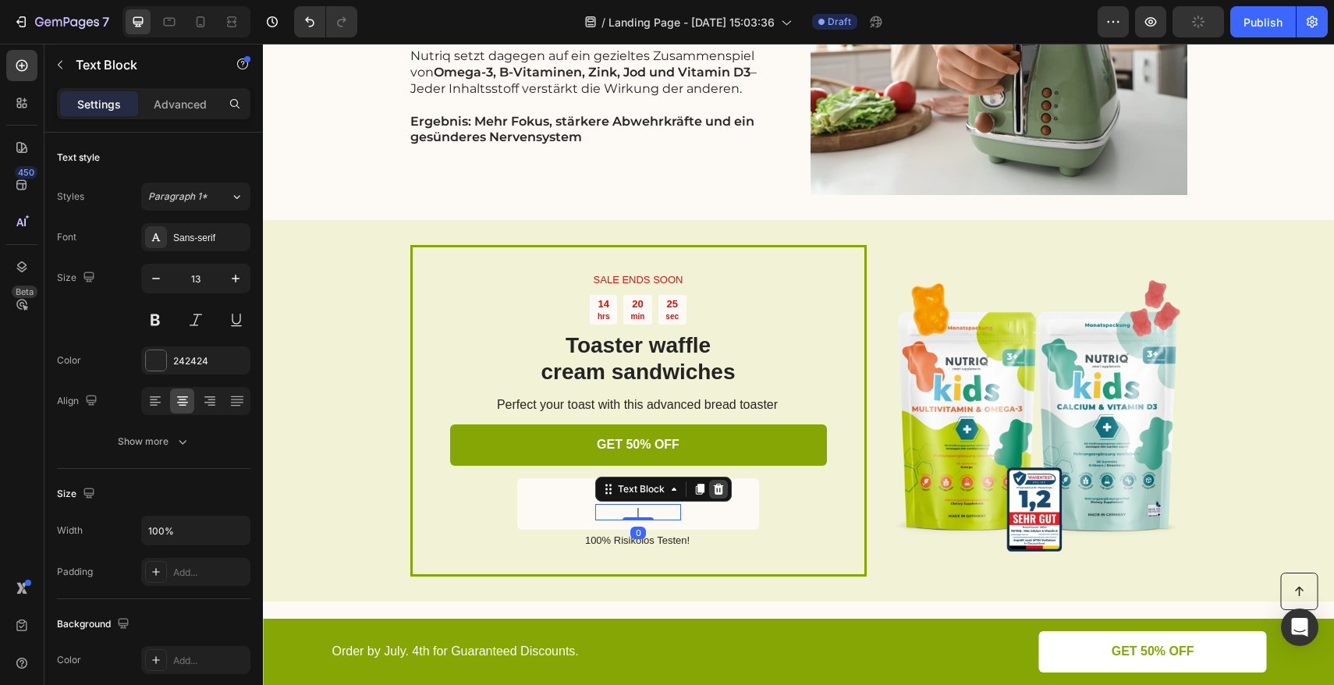
click at [712, 491] on icon at bounding box center [718, 489] width 12 height 12
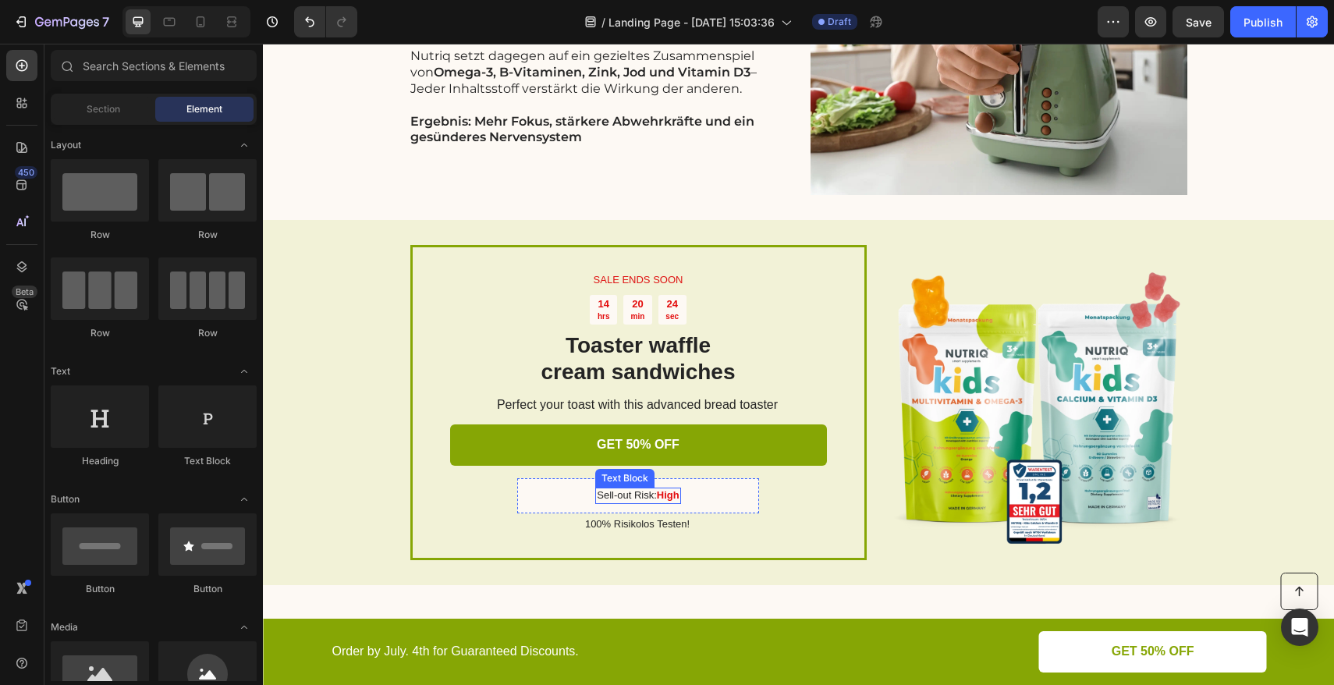
click at [638, 495] on p "Sell-out Risk: High" at bounding box center [638, 495] width 82 height 13
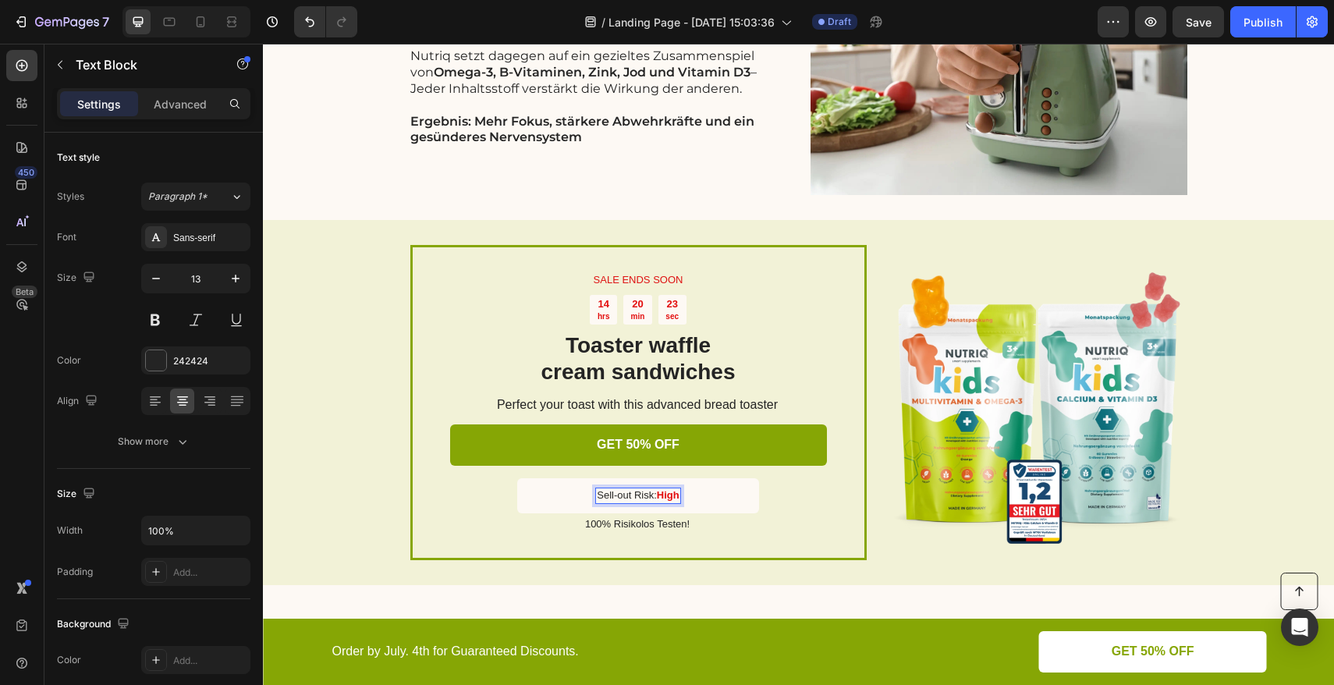
click at [647, 497] on p "Sell-out Risk: High" at bounding box center [638, 495] width 82 height 13
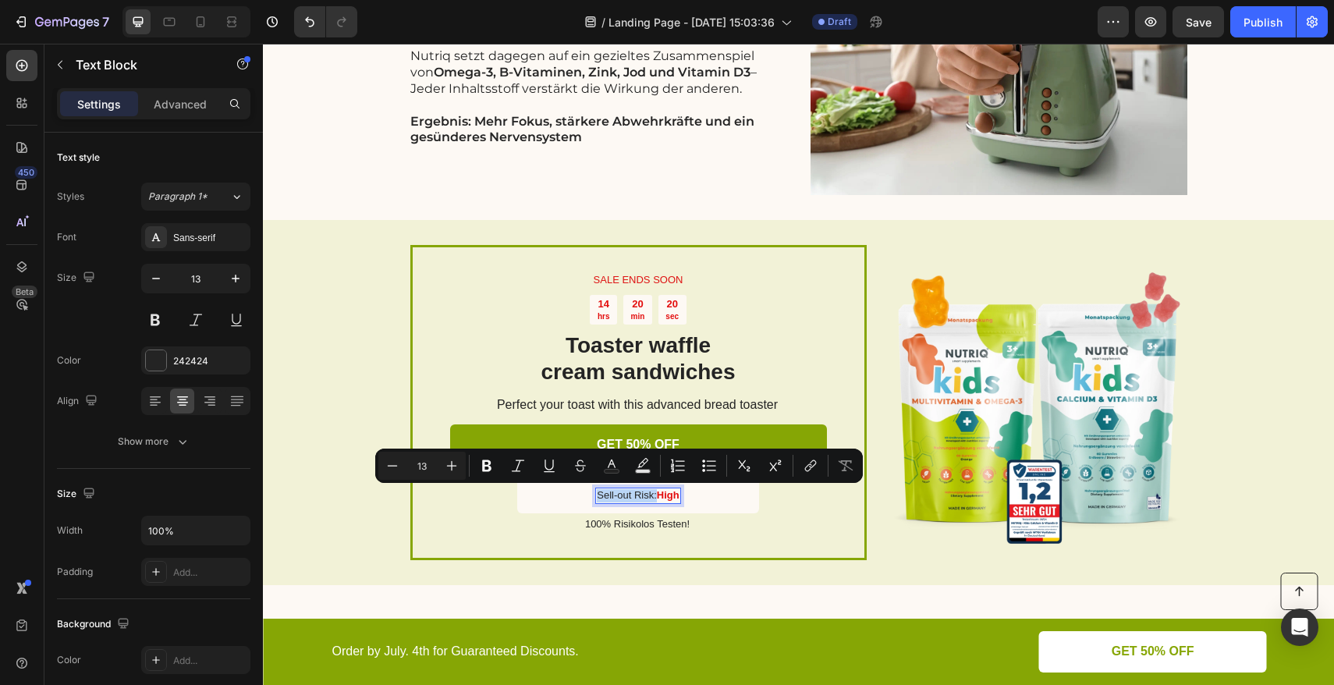
drag, startPoint x: 649, startPoint y: 497, endPoint x: 592, endPoint y: 495, distance: 57.0
click at [597, 495] on p "Sell-out Risk: High" at bounding box center [638, 495] width 82 height 13
click at [623, 499] on p "Sell-out Risk: High" at bounding box center [638, 495] width 82 height 13
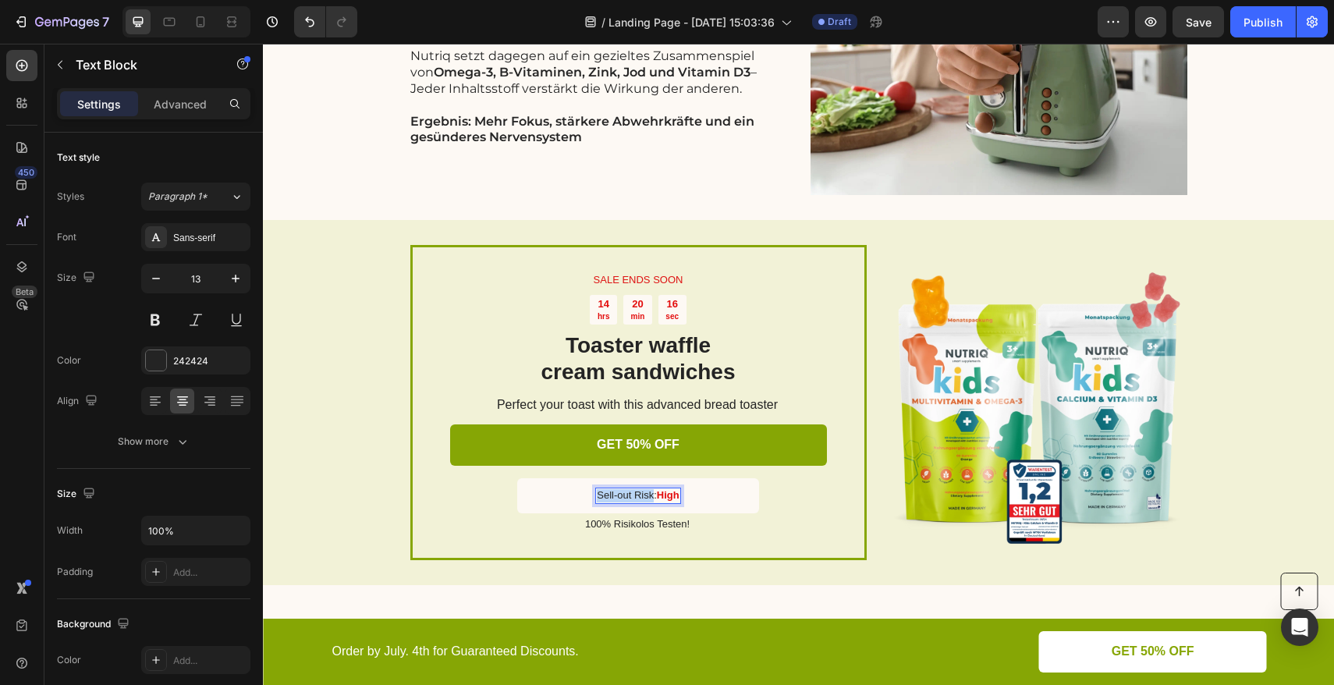
drag, startPoint x: 645, startPoint y: 496, endPoint x: 593, endPoint y: 494, distance: 52.3
click at [597, 495] on p "Sell-out Risk: High" at bounding box center [638, 495] width 82 height 13
click at [680, 497] on strong "High" at bounding box center [691, 495] width 23 height 12
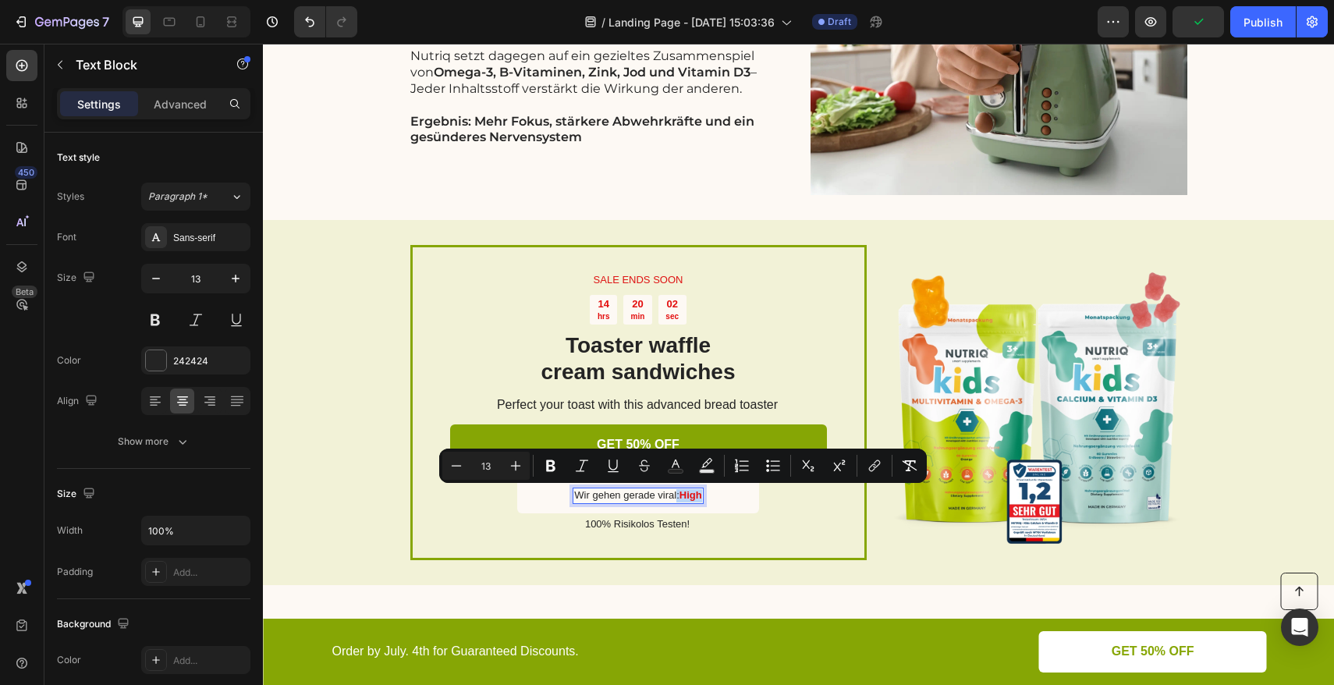
drag, startPoint x: 669, startPoint y: 498, endPoint x: 697, endPoint y: 497, distance: 28.1
click at [697, 497] on p "Wir gehen gerade viral: High" at bounding box center [637, 495] width 127 height 13
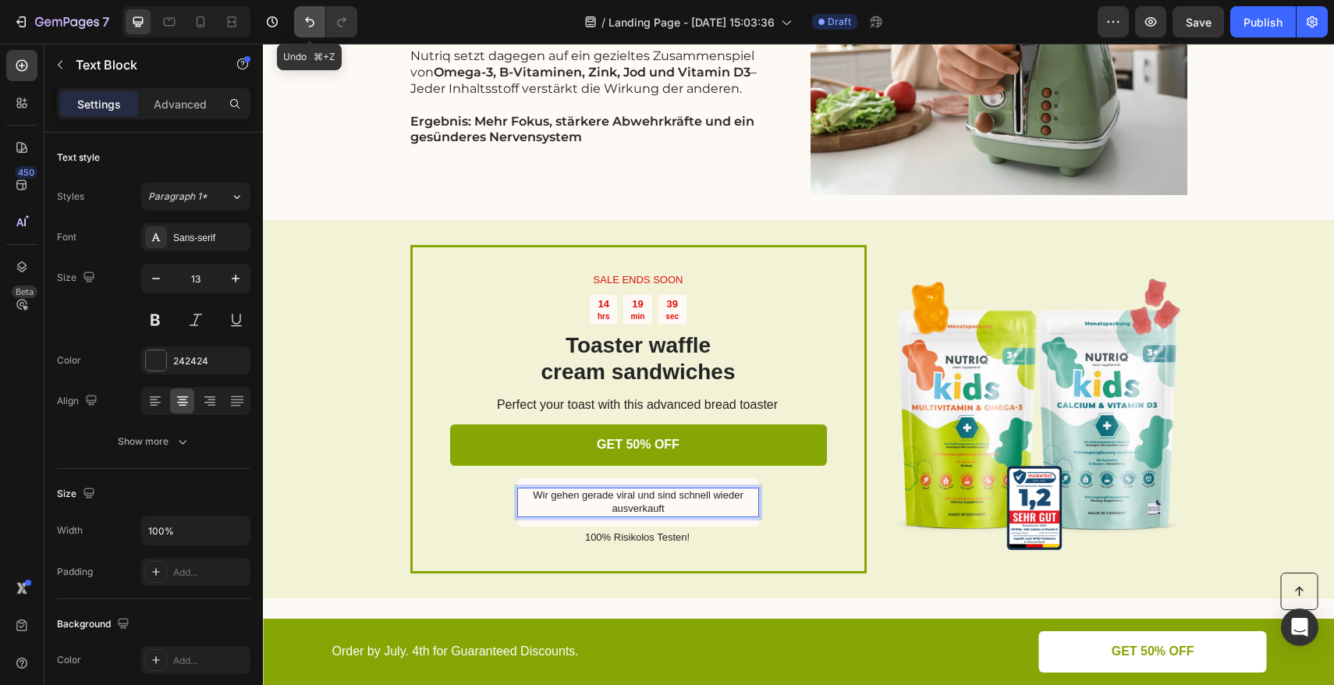
click at [314, 32] on button "Undo/Redo" at bounding box center [309, 21] width 31 height 31
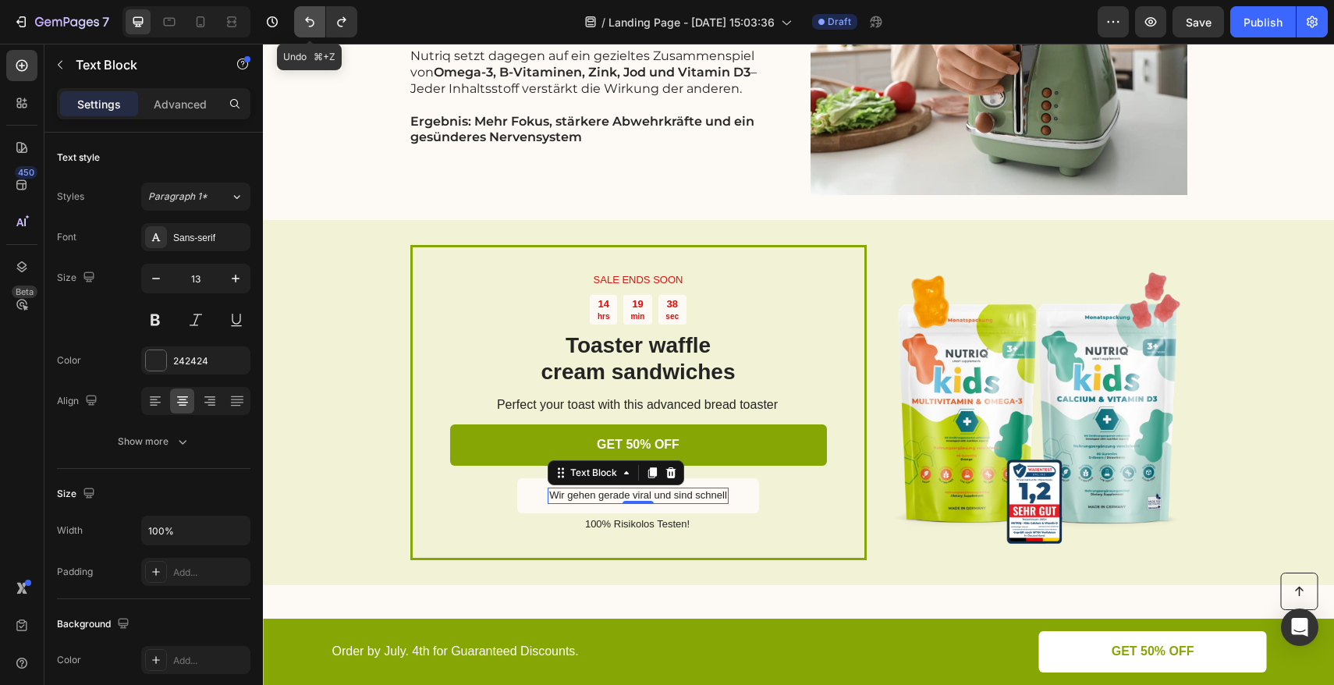
click at [314, 32] on button "Undo/Redo" at bounding box center [309, 21] width 31 height 31
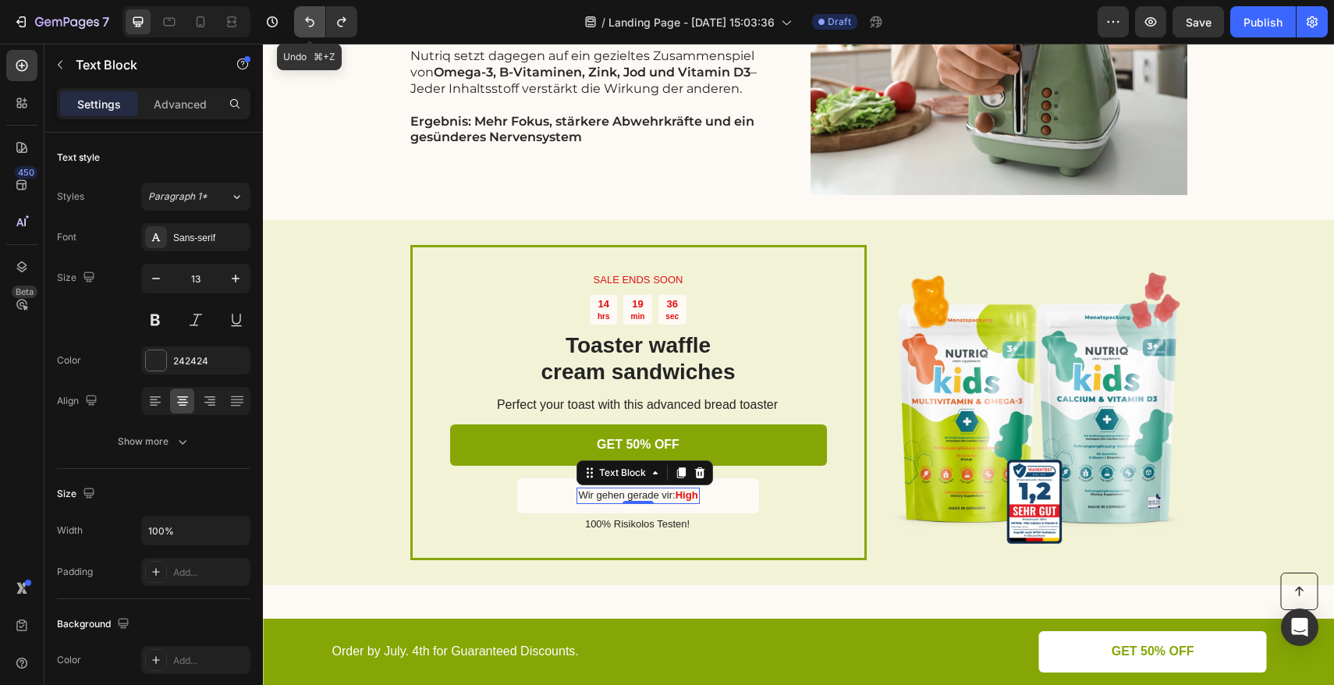
click at [314, 32] on button "Undo/Redo" at bounding box center [309, 21] width 31 height 31
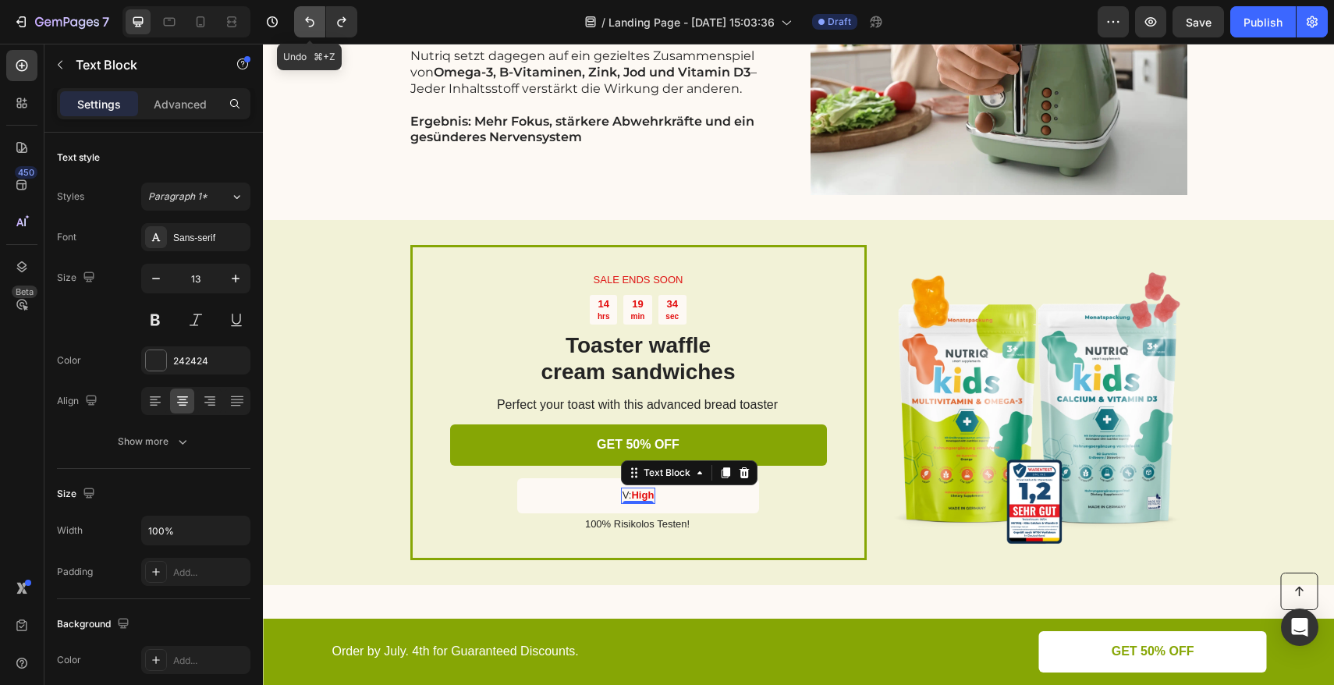
click at [314, 32] on button "Undo/Redo" at bounding box center [309, 21] width 31 height 31
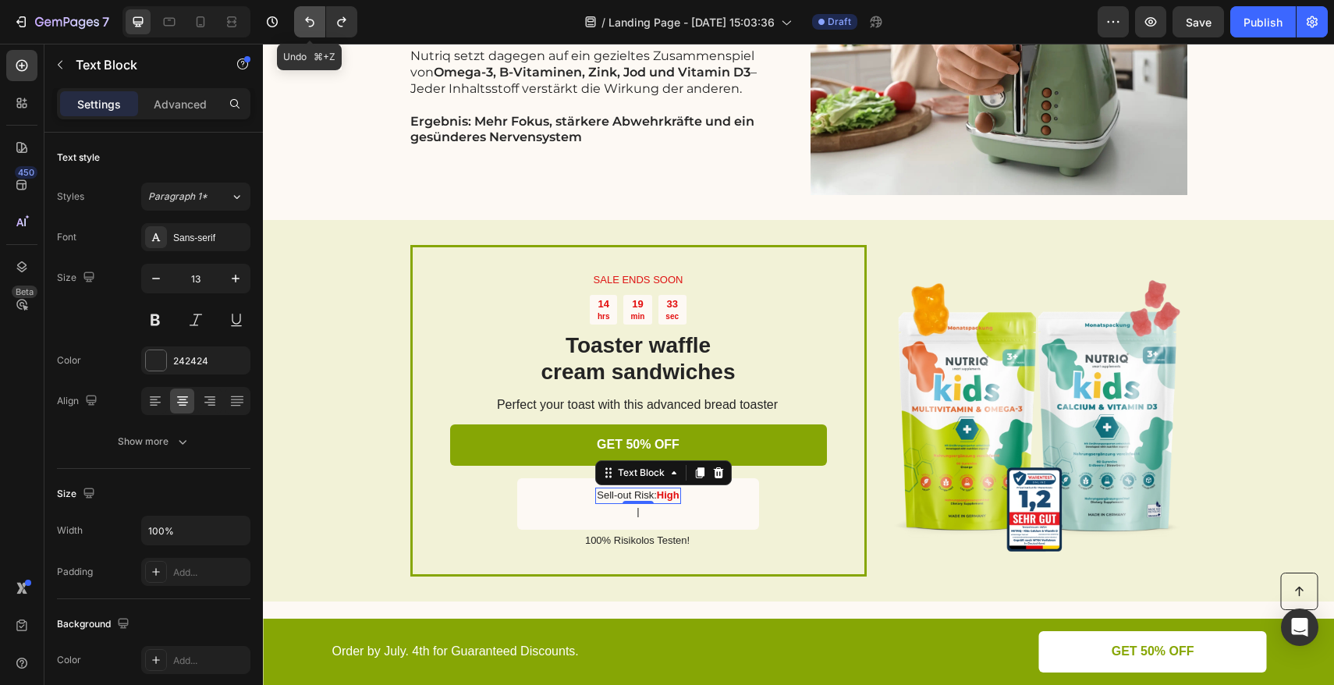
click at [314, 32] on button "Undo/Redo" at bounding box center [309, 21] width 31 height 31
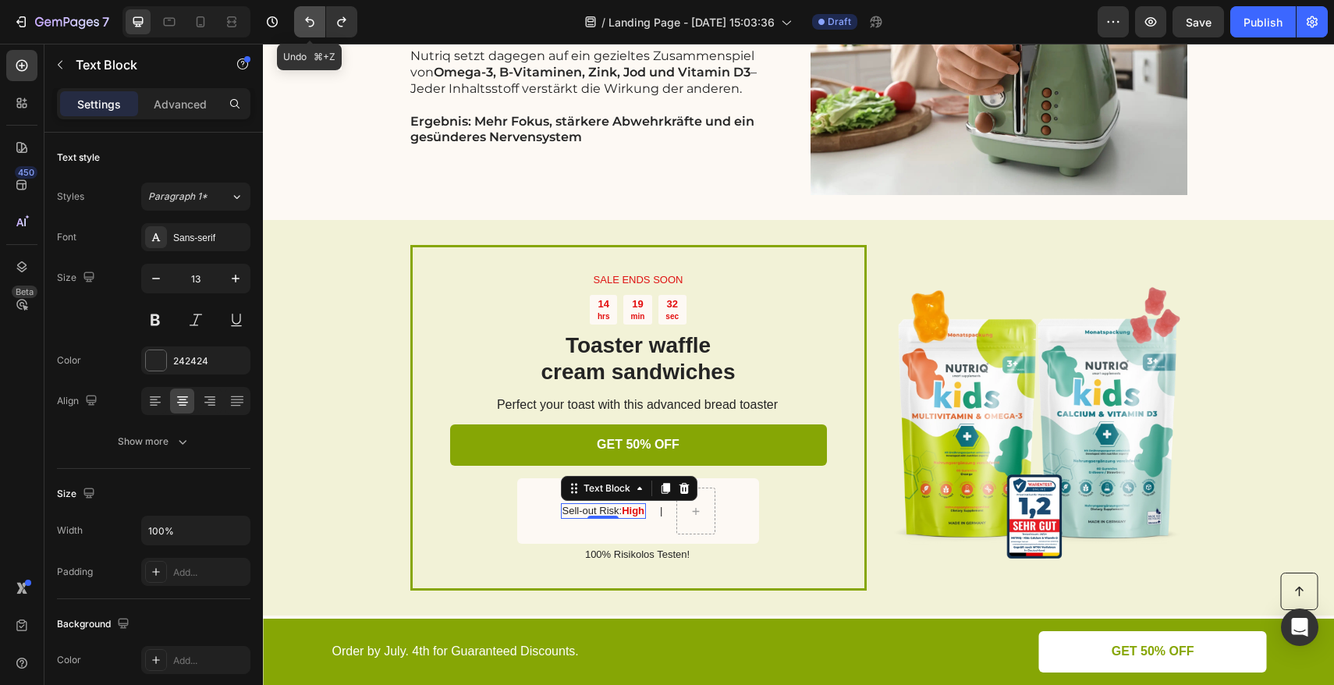
click at [314, 32] on button "Undo/Redo" at bounding box center [309, 21] width 31 height 31
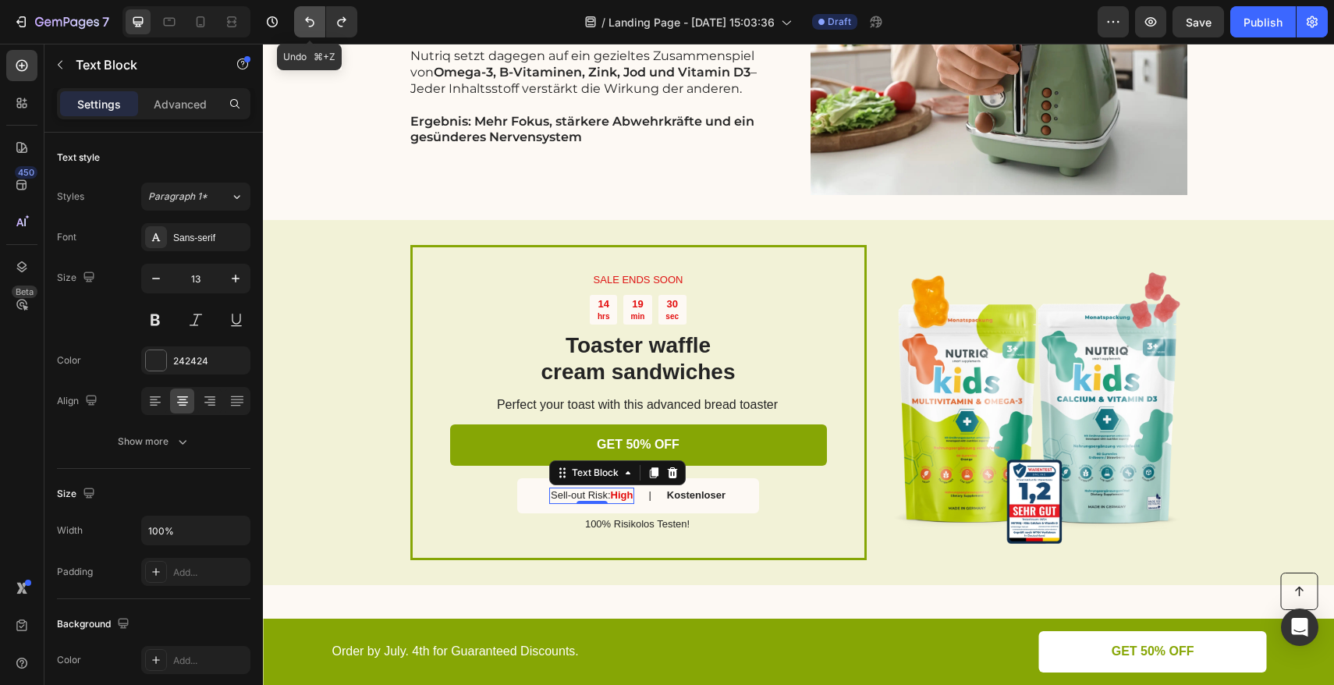
click at [314, 32] on button "Undo/Redo" at bounding box center [309, 21] width 31 height 31
click at [660, 525] on p "100% Risikolos Testen" at bounding box center [637, 524] width 375 height 13
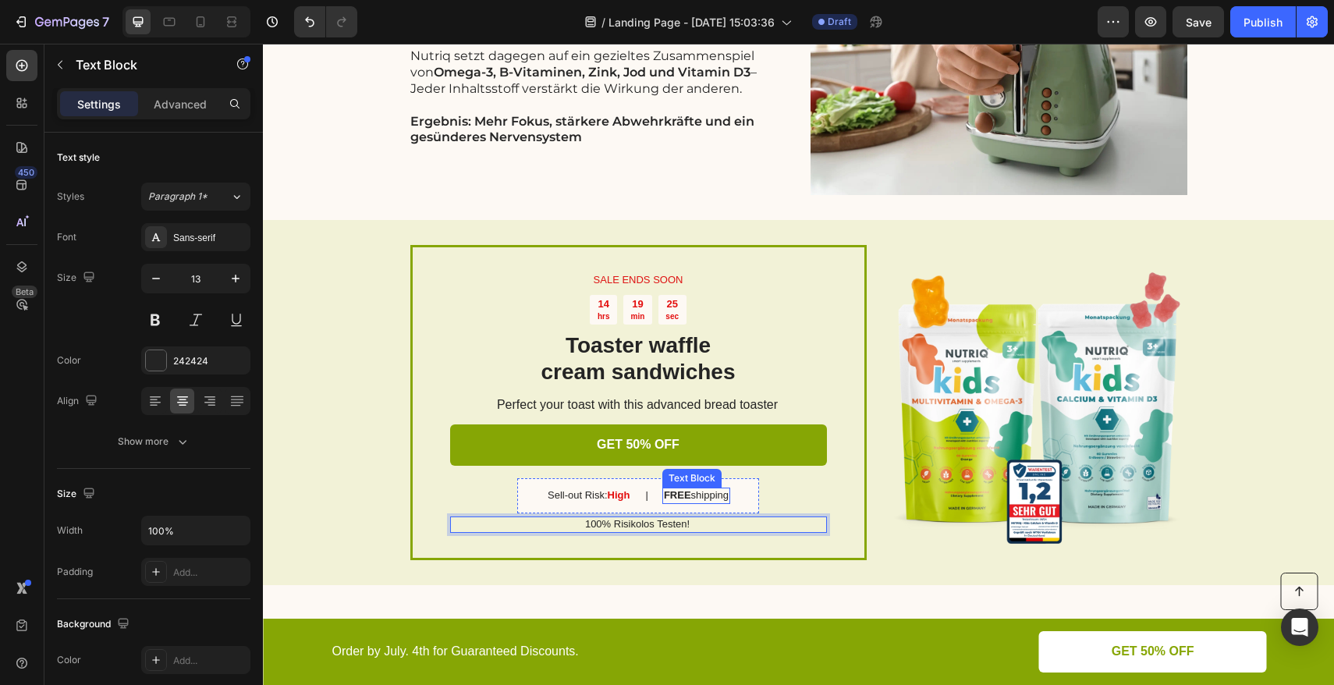
click at [687, 494] on p "FREE shipping" at bounding box center [696, 495] width 65 height 13
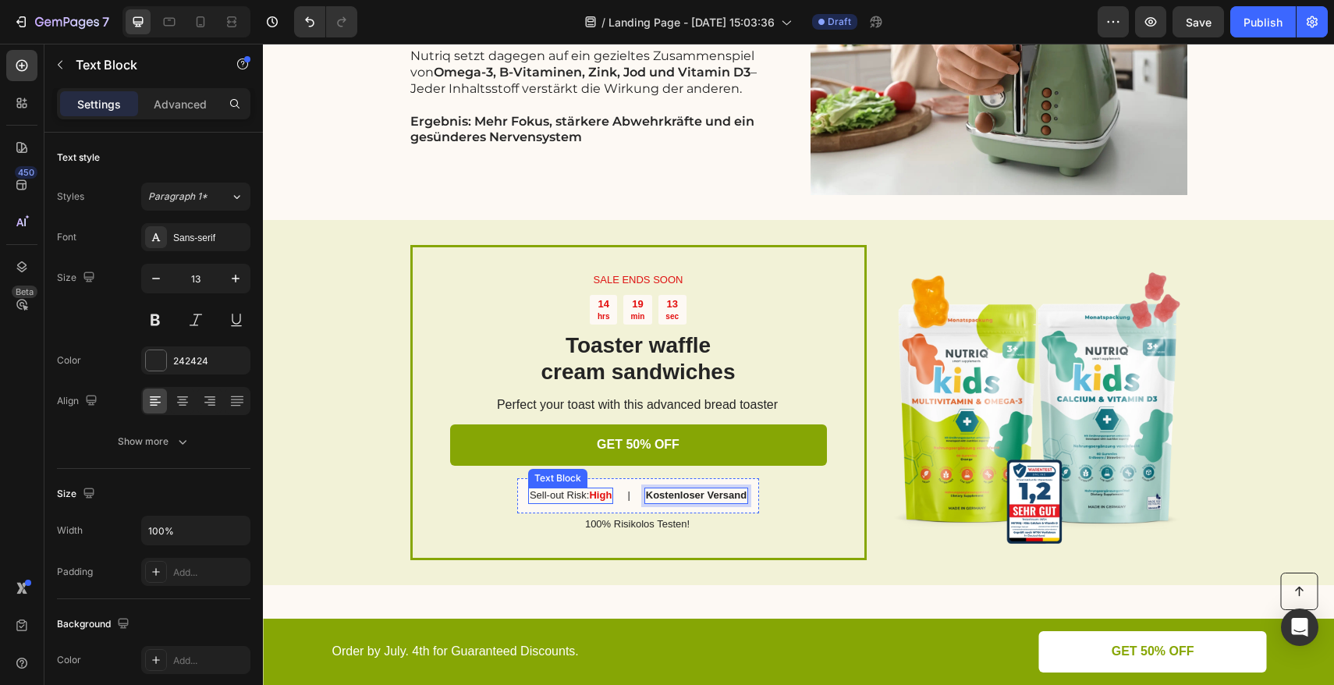
click at [577, 500] on p "Sell-out Risk: High" at bounding box center [571, 495] width 82 height 13
click at [579, 498] on p "Sell-out Risk: High" at bounding box center [571, 495] width 82 height 13
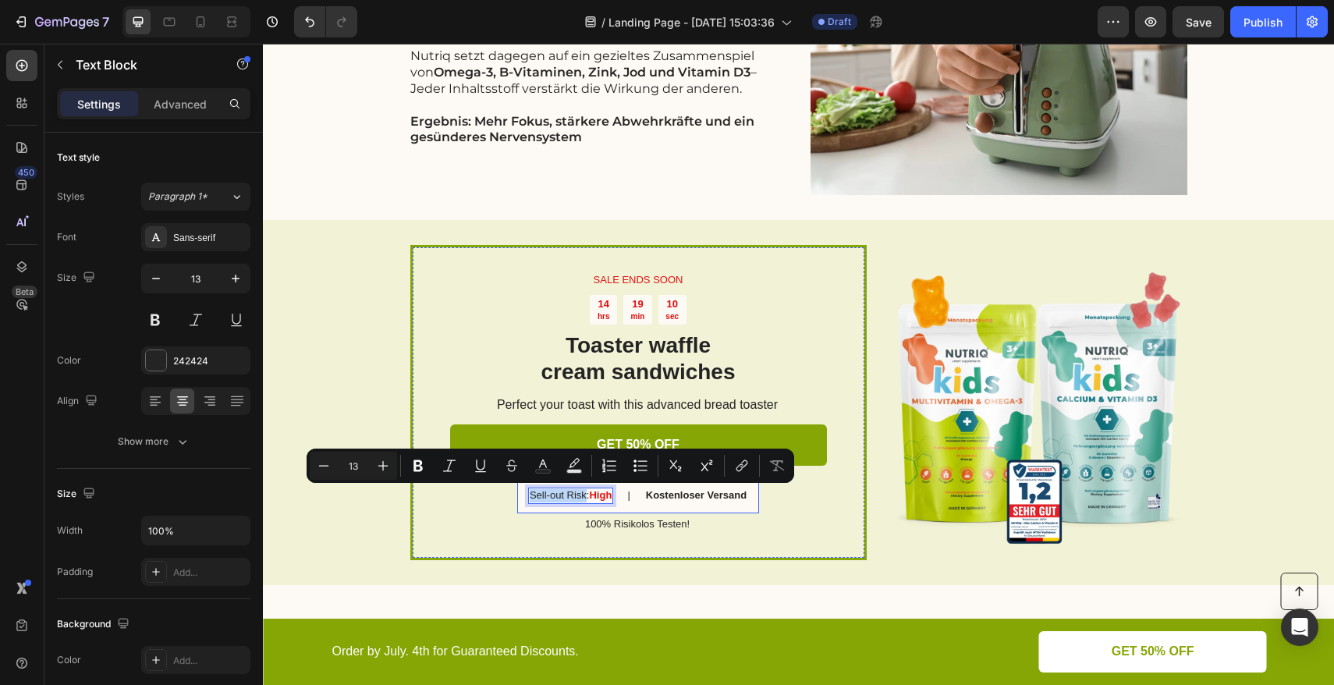
drag, startPoint x: 578, startPoint y: 495, endPoint x: 514, endPoint y: 495, distance: 64.0
click at [517, 495] on div "Sell-out Risk: High Text Block 0 | Text Block Kostenloser Versand Text Block Row" at bounding box center [638, 495] width 242 height 35
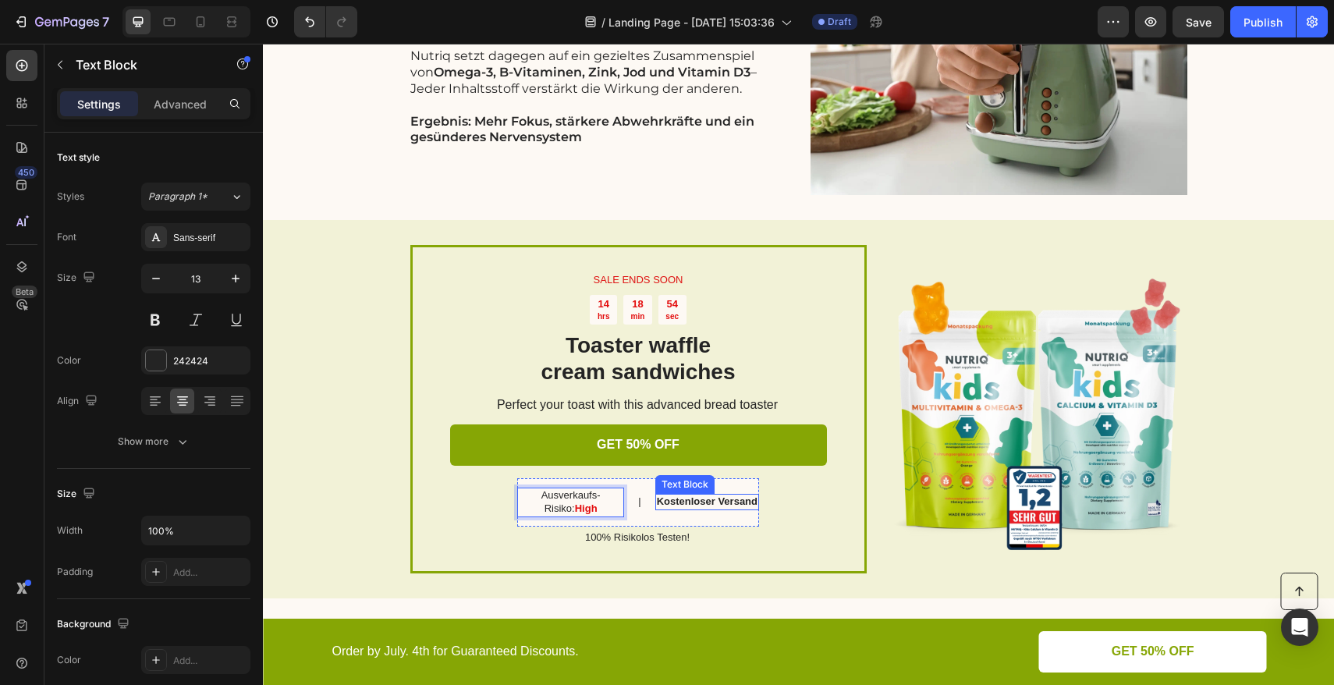
click at [697, 502] on strong "Kostenloser Versand" at bounding box center [707, 501] width 101 height 12
drag, startPoint x: 710, startPoint y: 502, endPoint x: 653, endPoint y: 503, distance: 57.0
click at [657, 503] on strong "Kostenloser Versand" at bounding box center [707, 501] width 101 height 12
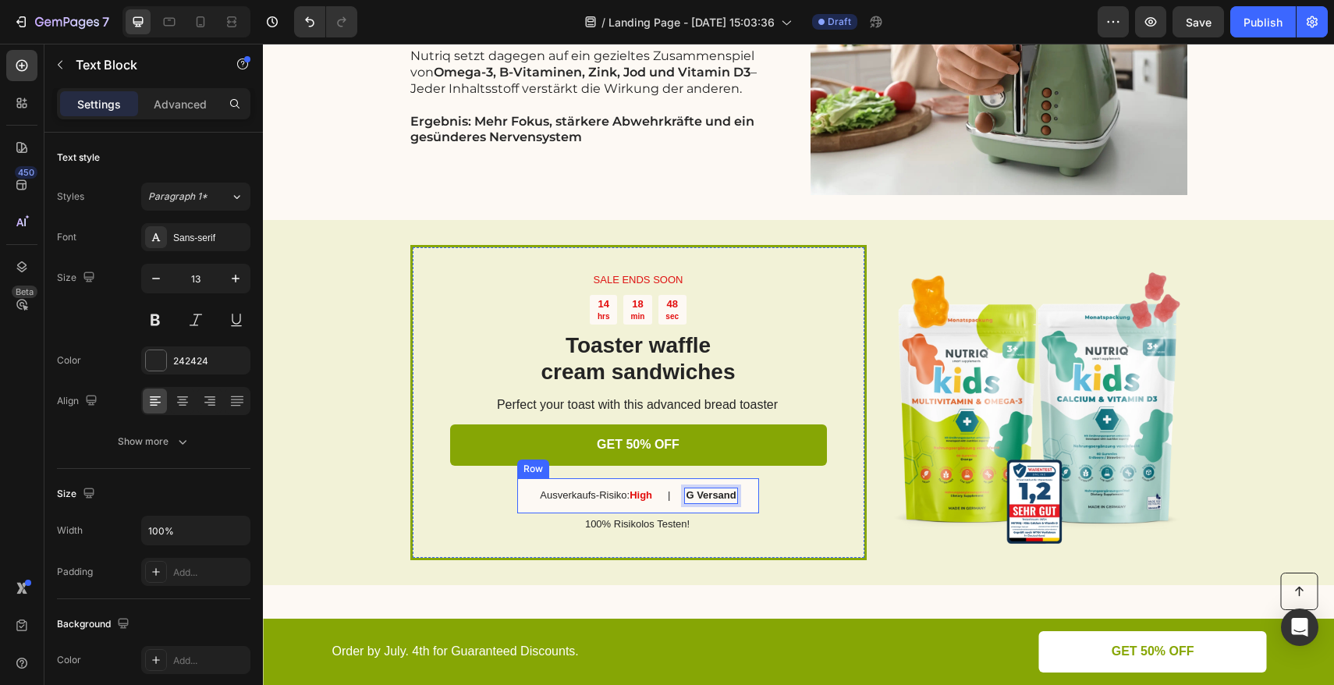
scroll to position [3135, 0]
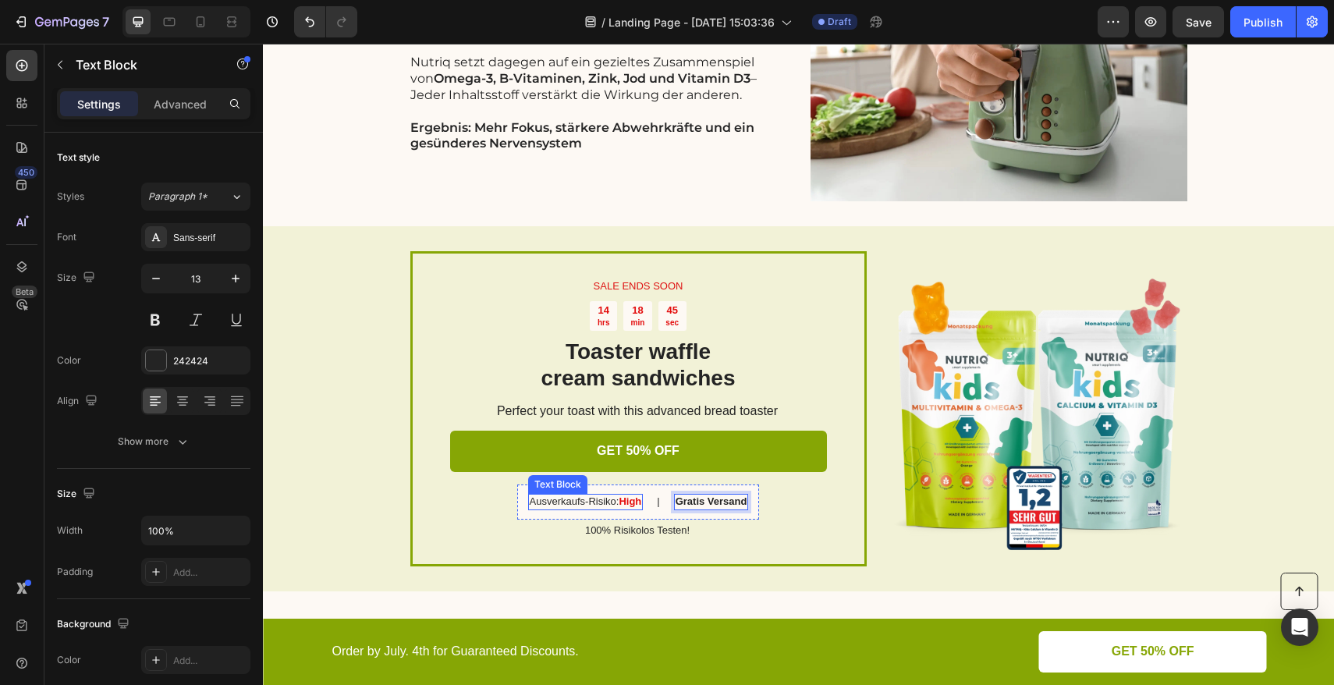
click at [627, 504] on strong "High" at bounding box center [630, 501] width 23 height 12
click at [636, 503] on strong "High" at bounding box center [630, 501] width 23 height 12
click at [638, 287] on p "SALE ENDS SOON" at bounding box center [639, 286] width 374 height 13
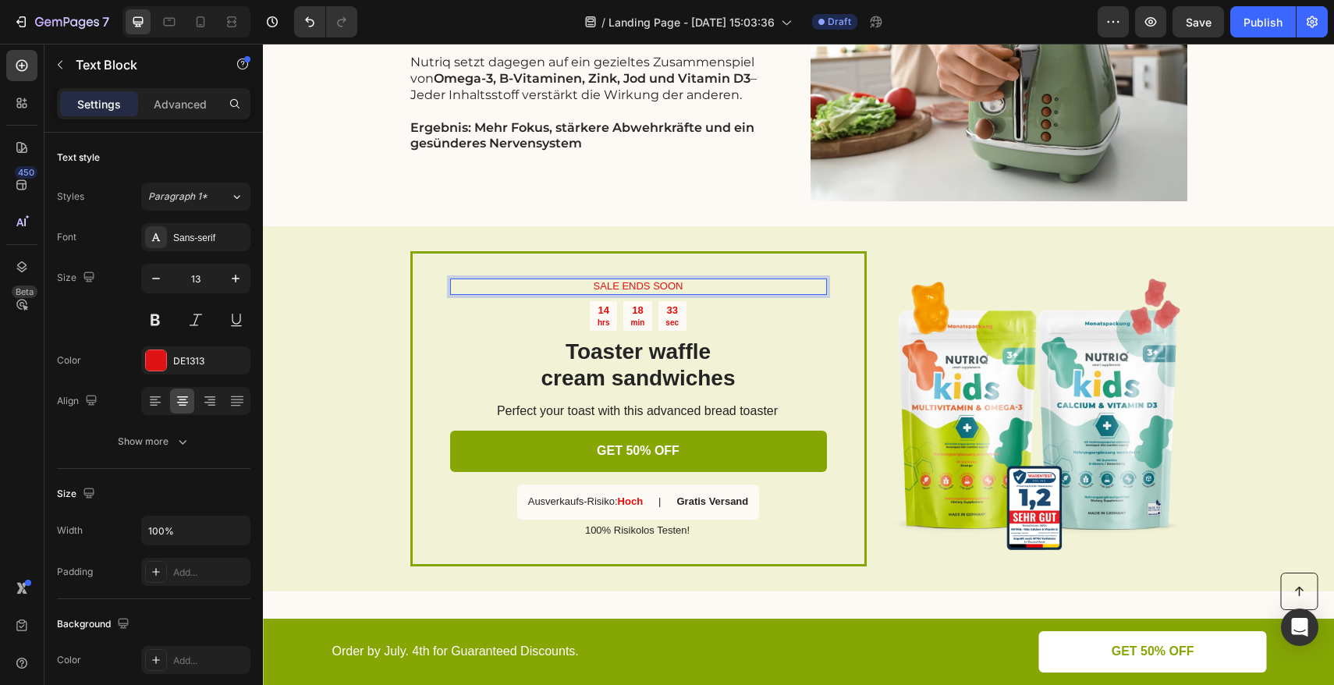
click at [650, 287] on p "SALE ENDS SOON" at bounding box center [639, 286] width 374 height 13
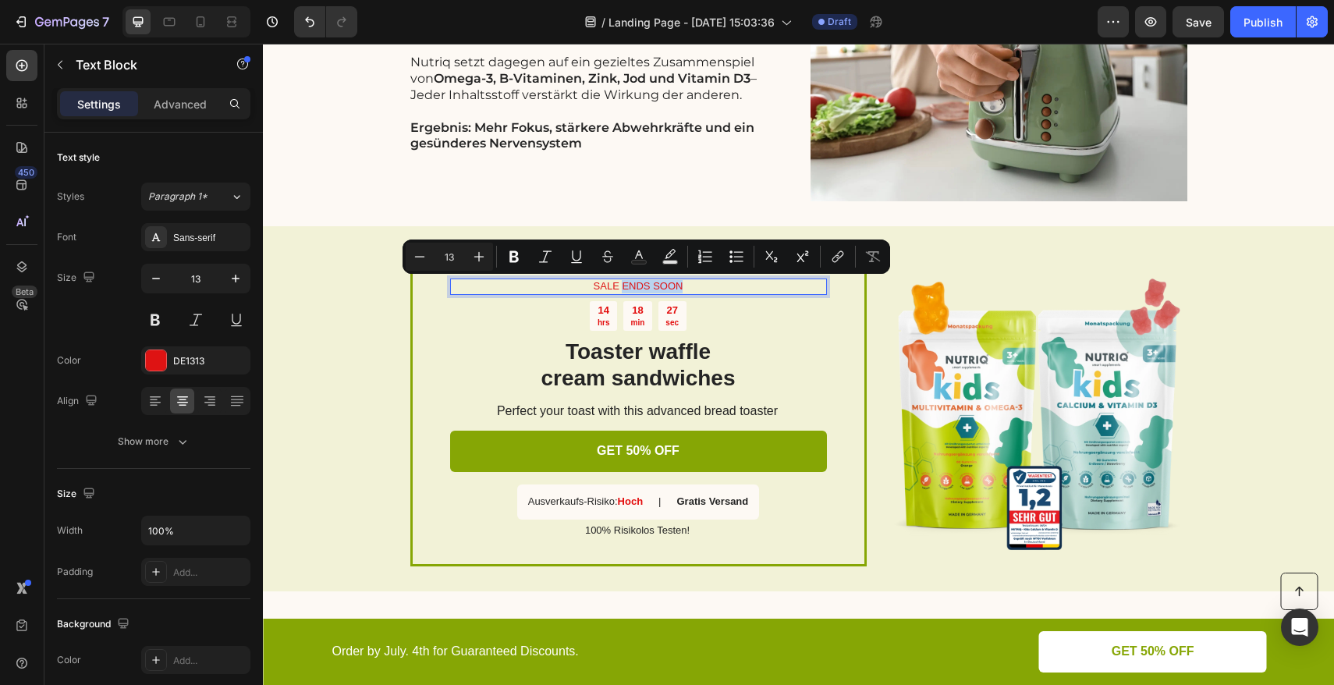
drag, startPoint x: 677, startPoint y: 285, endPoint x: 619, endPoint y: 289, distance: 57.9
click at [619, 289] on p "SALE ENDS SOON" at bounding box center [639, 286] width 374 height 13
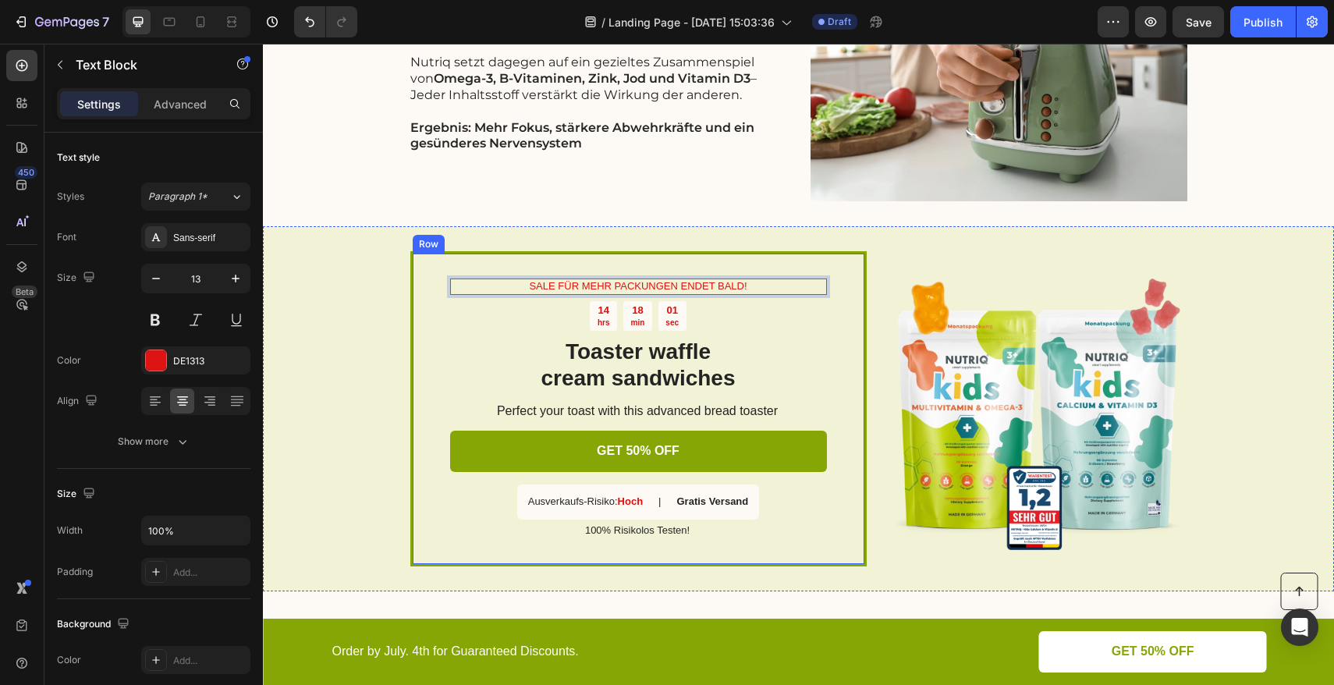
click at [410, 425] on div "SALE FÜR MEHR PACKUNGEN ENDET BALD! Text Block 8 14 hrs 18 min 01 sec Countdown…" at bounding box center [638, 408] width 456 height 314
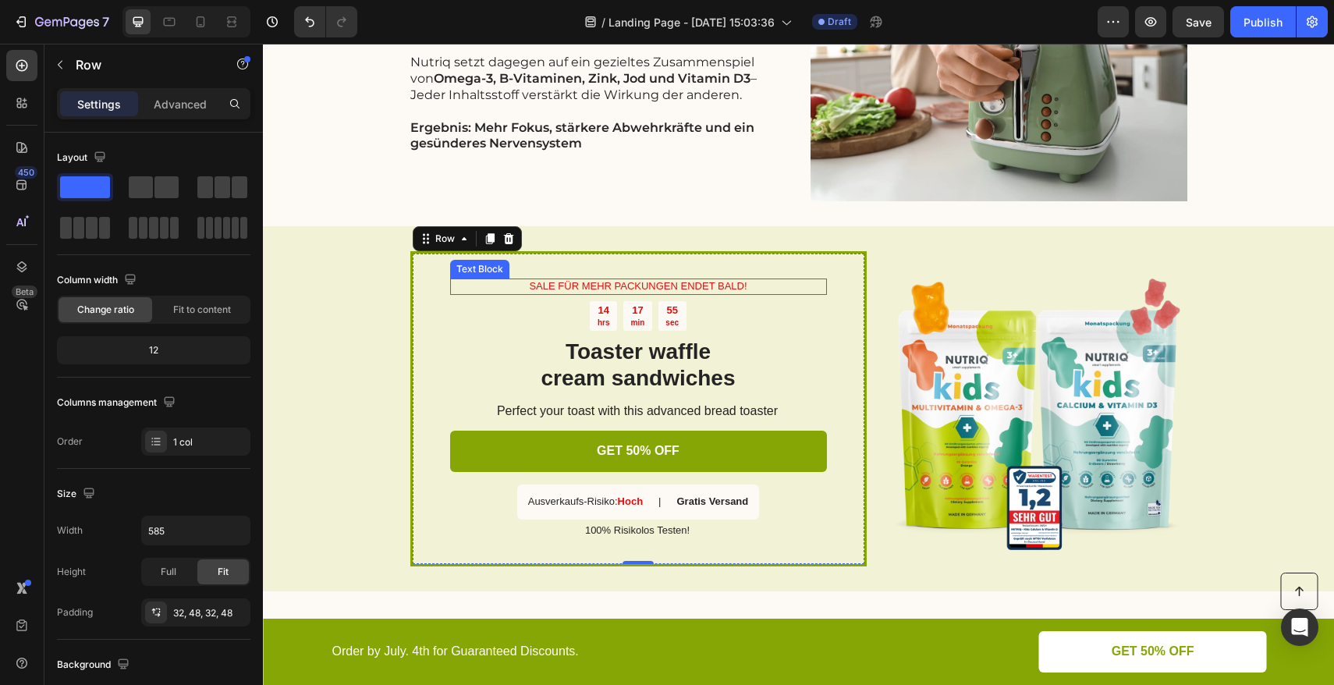
click at [612, 289] on p "SALE FÜR MEHR PACKUNGEN ENDET BALD!" at bounding box center [639, 286] width 374 height 13
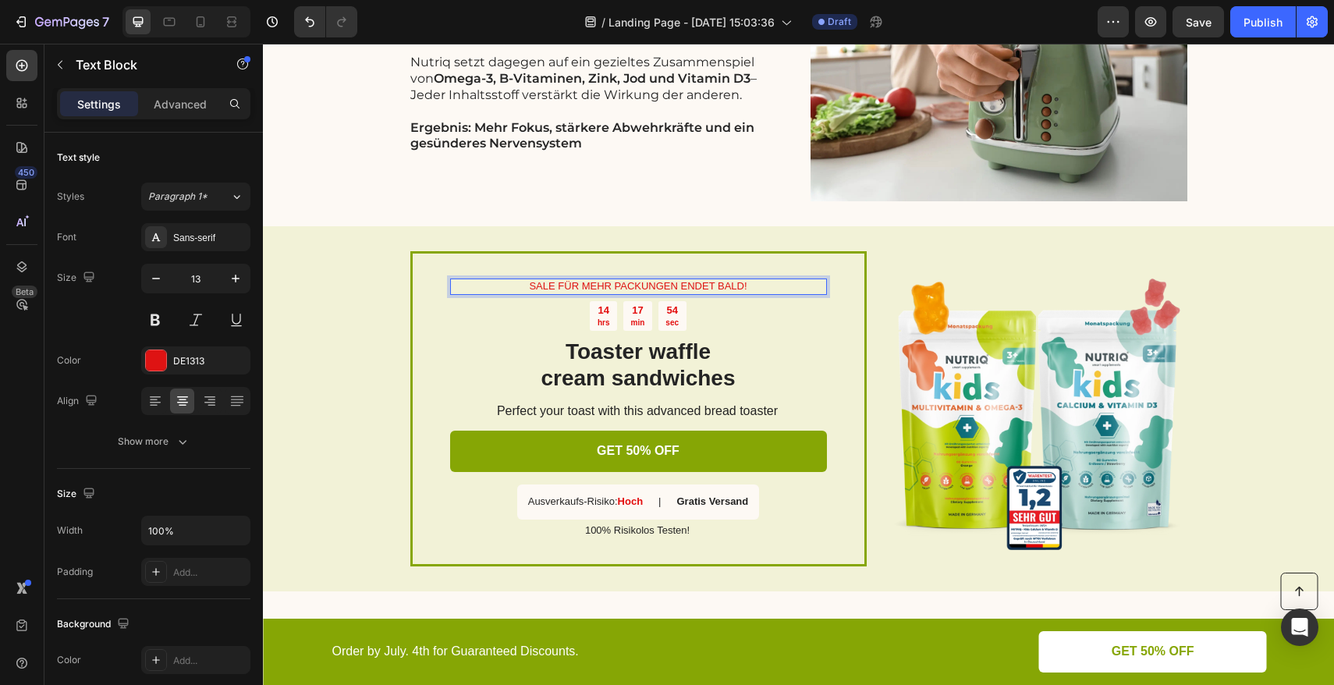
click at [579, 289] on p "SALE FÜR MEHR PACKUNGEN ENDET BALD!" at bounding box center [639, 286] width 374 height 13
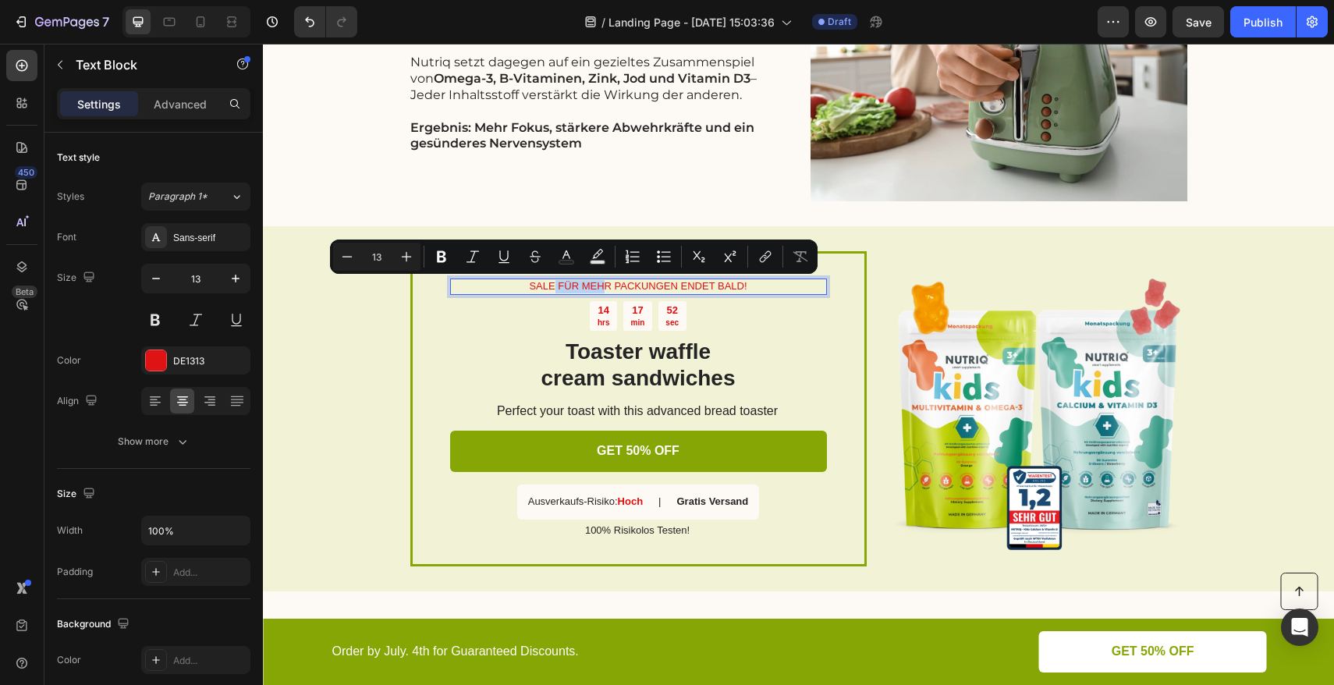
drag, startPoint x: 550, startPoint y: 287, endPoint x: 597, endPoint y: 286, distance: 46.8
click at [597, 286] on p "SALE FÜR MEHR PACKUNGEN ENDET BALD!" at bounding box center [639, 286] width 374 height 13
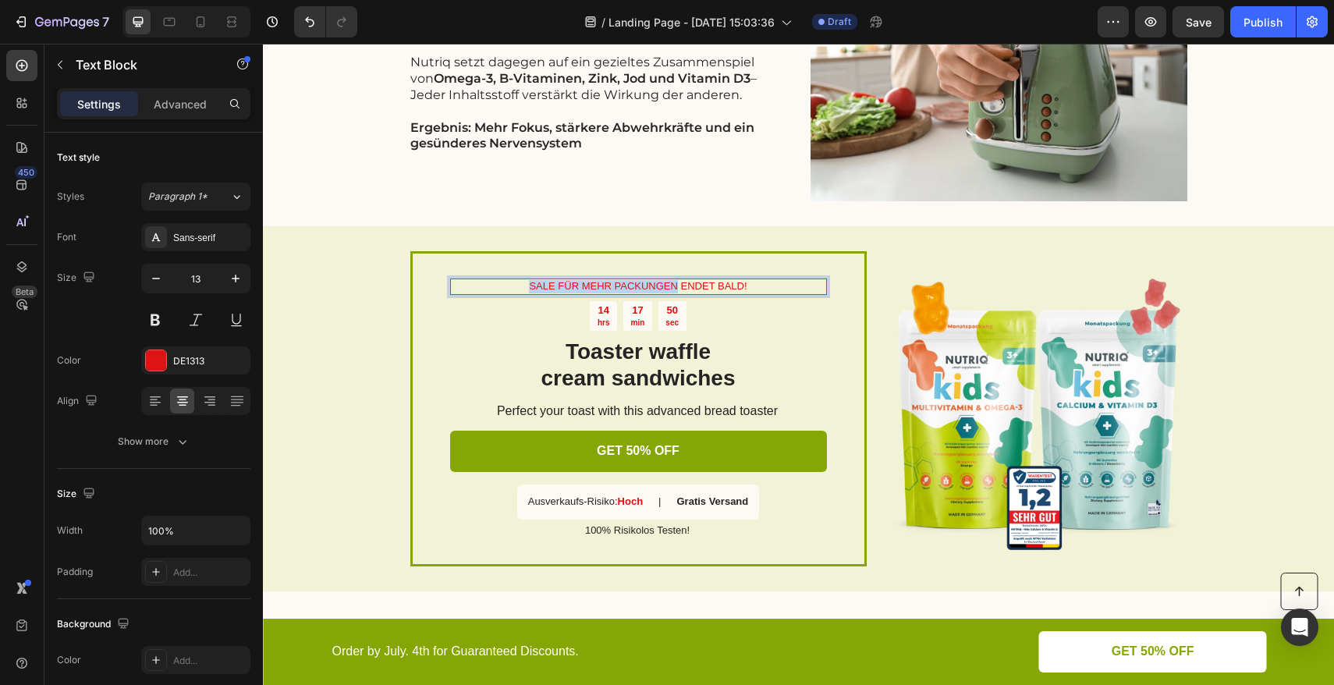
drag, startPoint x: 671, startPoint y: 286, endPoint x: 524, endPoint y: 287, distance: 147.5
click at [524, 287] on p "SALE FÜR MEHR PACKUNGEN ENDET BALD!" at bounding box center [639, 286] width 374 height 13
click at [350, 358] on div "MENGENRABATT ENDET BALD! Text Block 8 14 hrs 17 min 35 sec Countdown Timer Toas…" at bounding box center [798, 408] width 1071 height 364
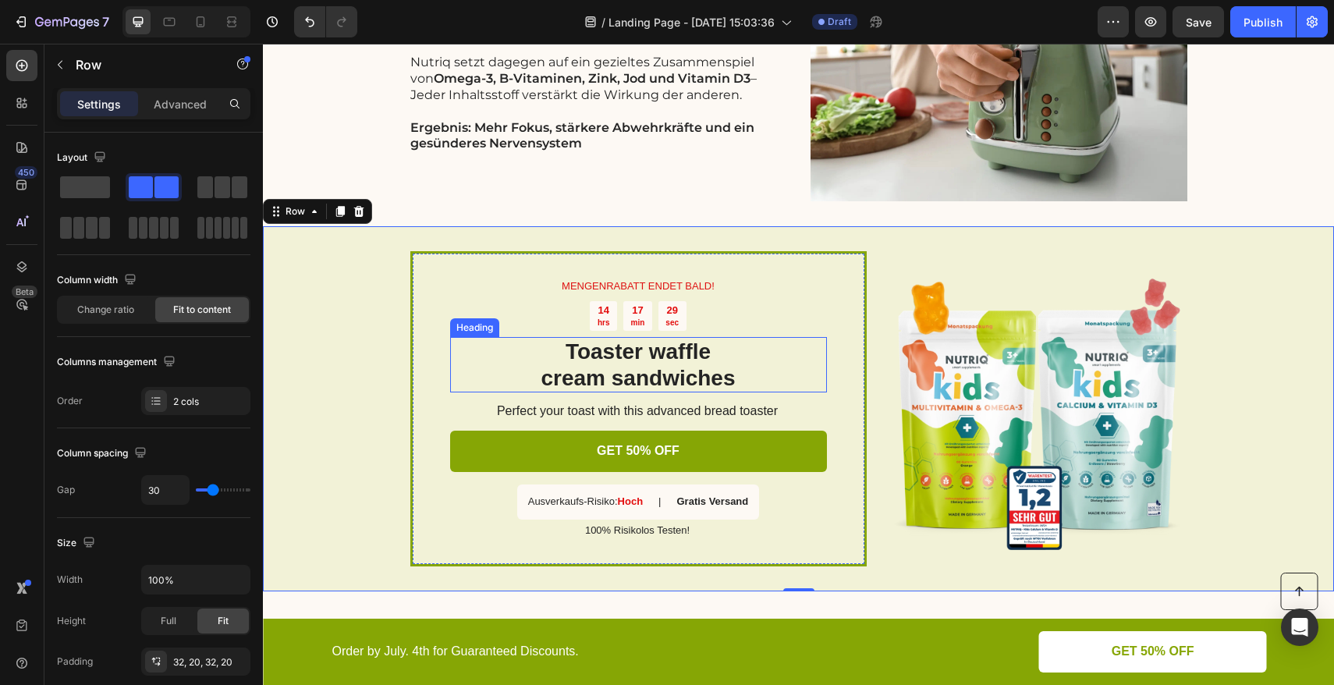
click at [654, 370] on h2 "Toaster waffle cream sandwiches" at bounding box center [638, 364] width 377 height 55
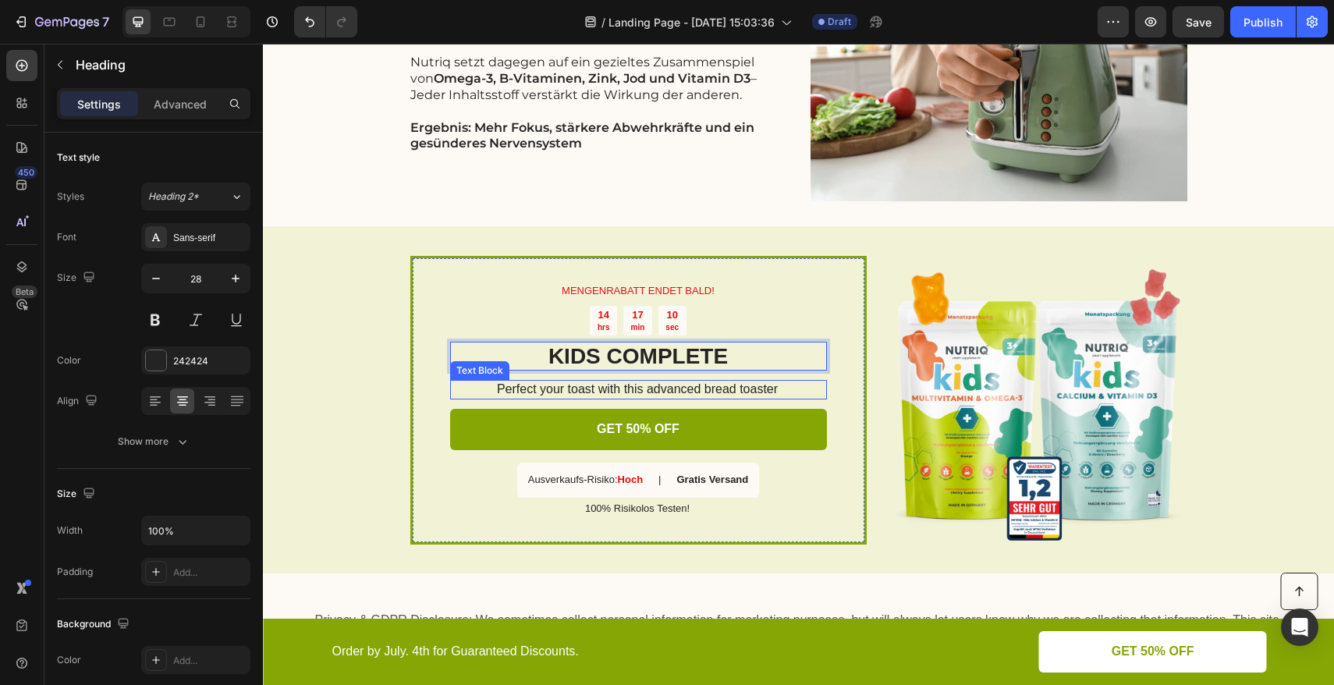
click at [598, 392] on p "Perfect your toast with this advanced bread toaster" at bounding box center [637, 390] width 375 height 16
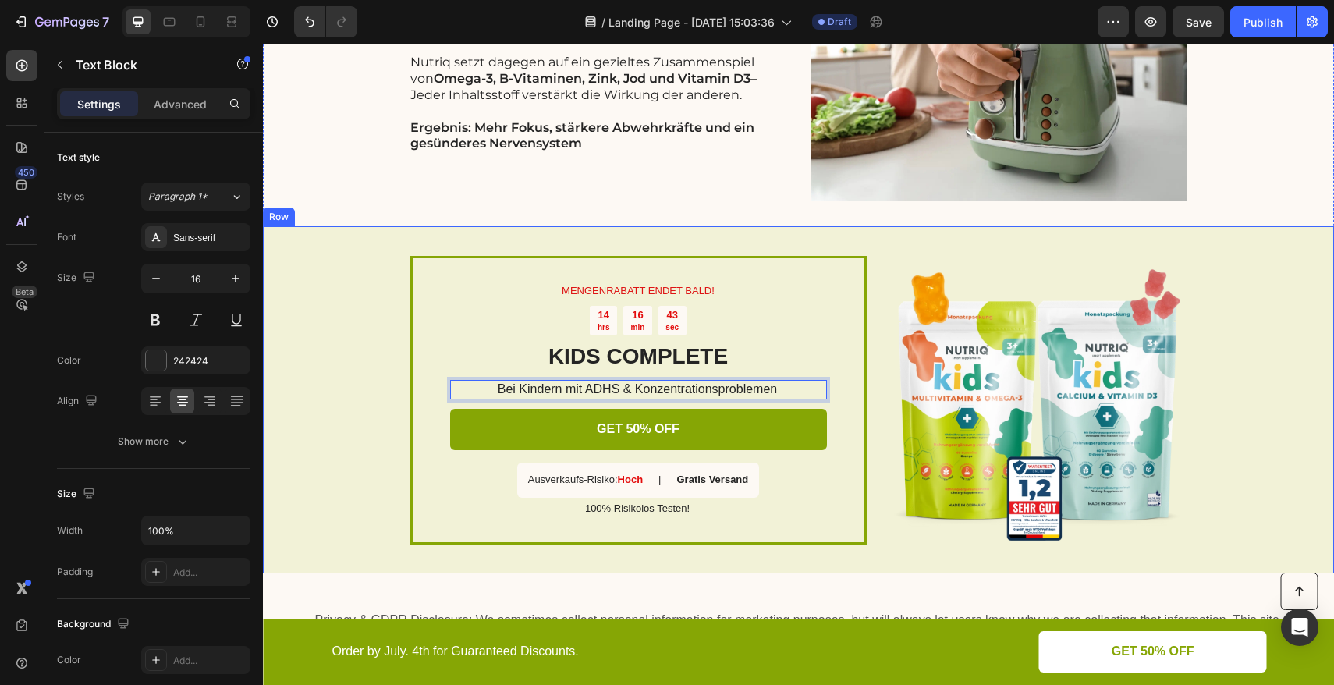
click at [373, 355] on div "MENGENRABATT ENDET BALD! Text Block 14 hrs 16 min 43 sec Countdown Timer KIDS C…" at bounding box center [798, 399] width 1071 height 347
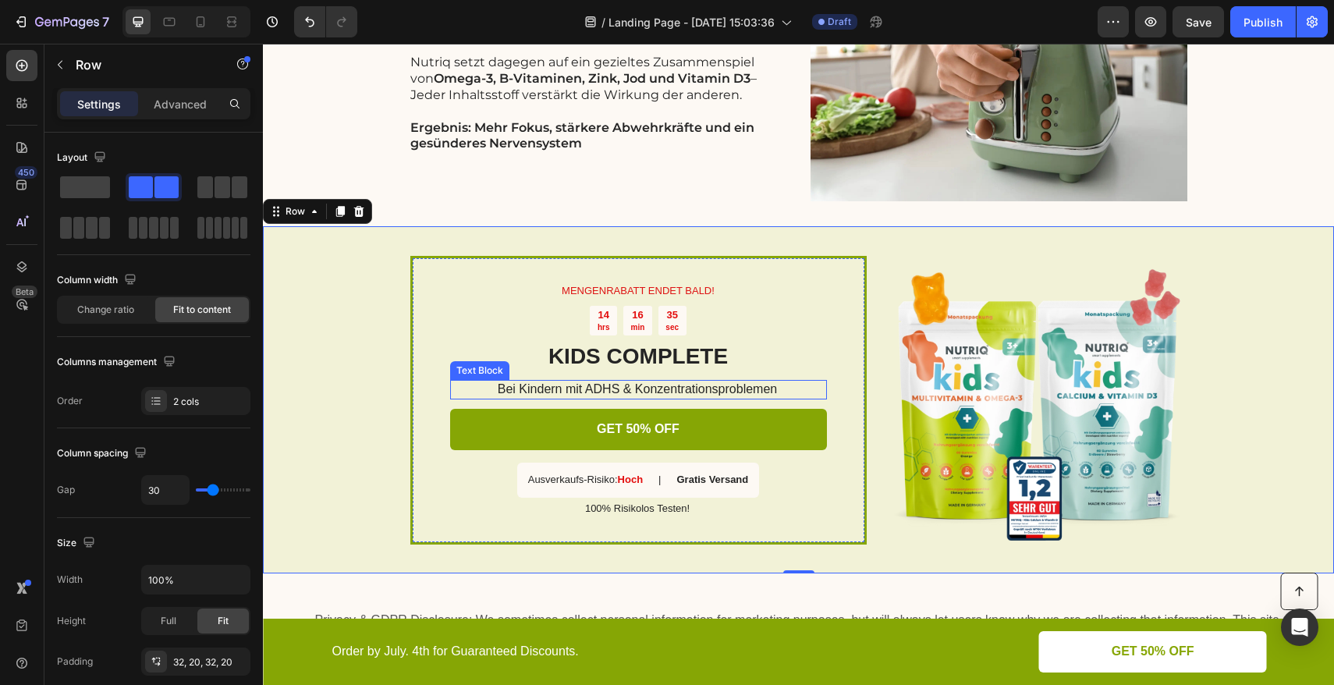
click at [610, 392] on p "Bei Kindern mit ADHS & Konzentrationsproblemen" at bounding box center [637, 390] width 375 height 16
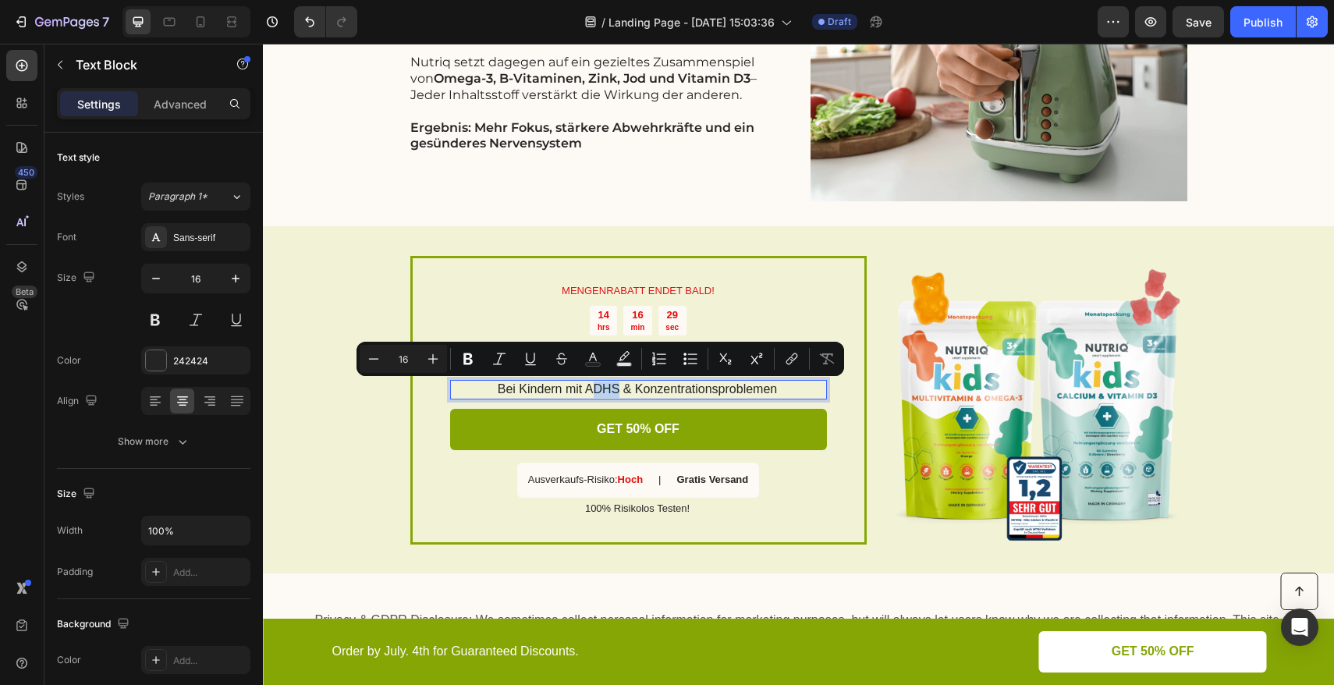
drag, startPoint x: 614, startPoint y: 391, endPoint x: 589, endPoint y: 392, distance: 25.0
click at [589, 392] on p "Bei Kindern mit ADHS & Konzentrationsproblemen" at bounding box center [637, 390] width 375 height 16
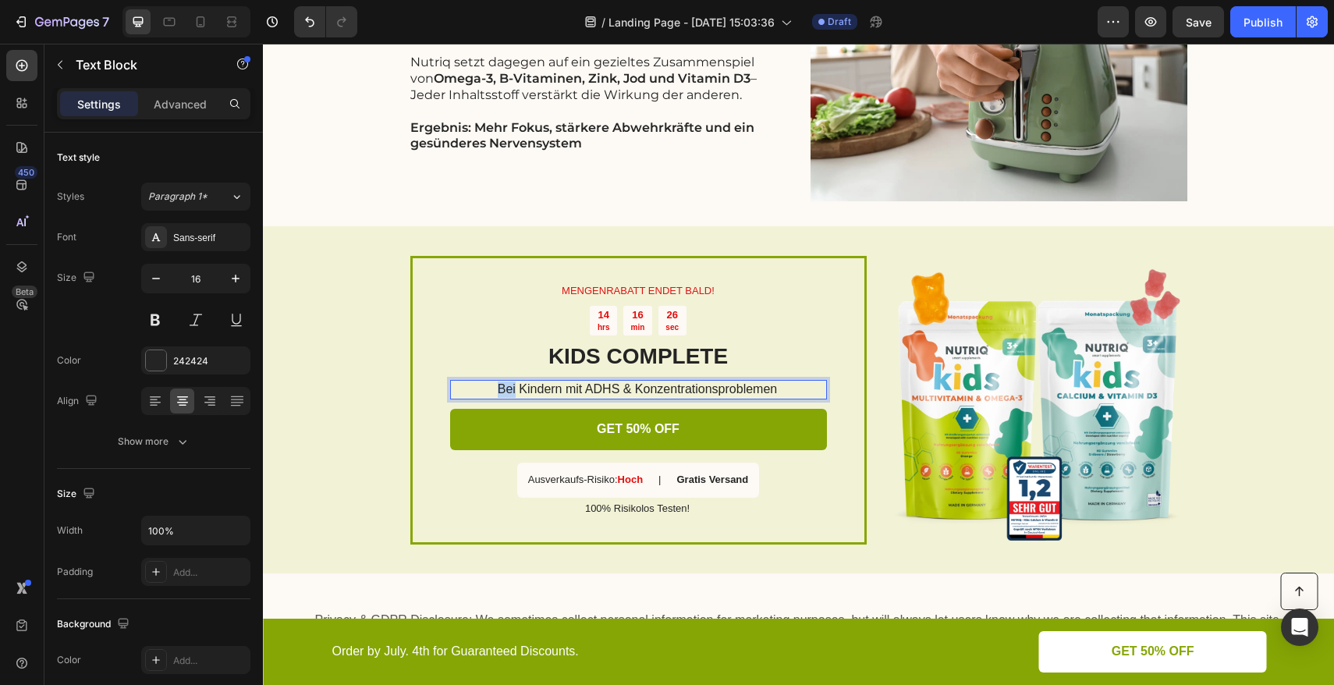
drag, startPoint x: 510, startPoint y: 391, endPoint x: 494, endPoint y: 391, distance: 16.4
click at [494, 391] on p "Bei Kindern mit ADHS & Konzentrationsproblemen" at bounding box center [637, 390] width 375 height 16
click at [493, 390] on p "Für Kindern mit ADHS & Konzentrationsproblemen" at bounding box center [637, 390] width 375 height 16
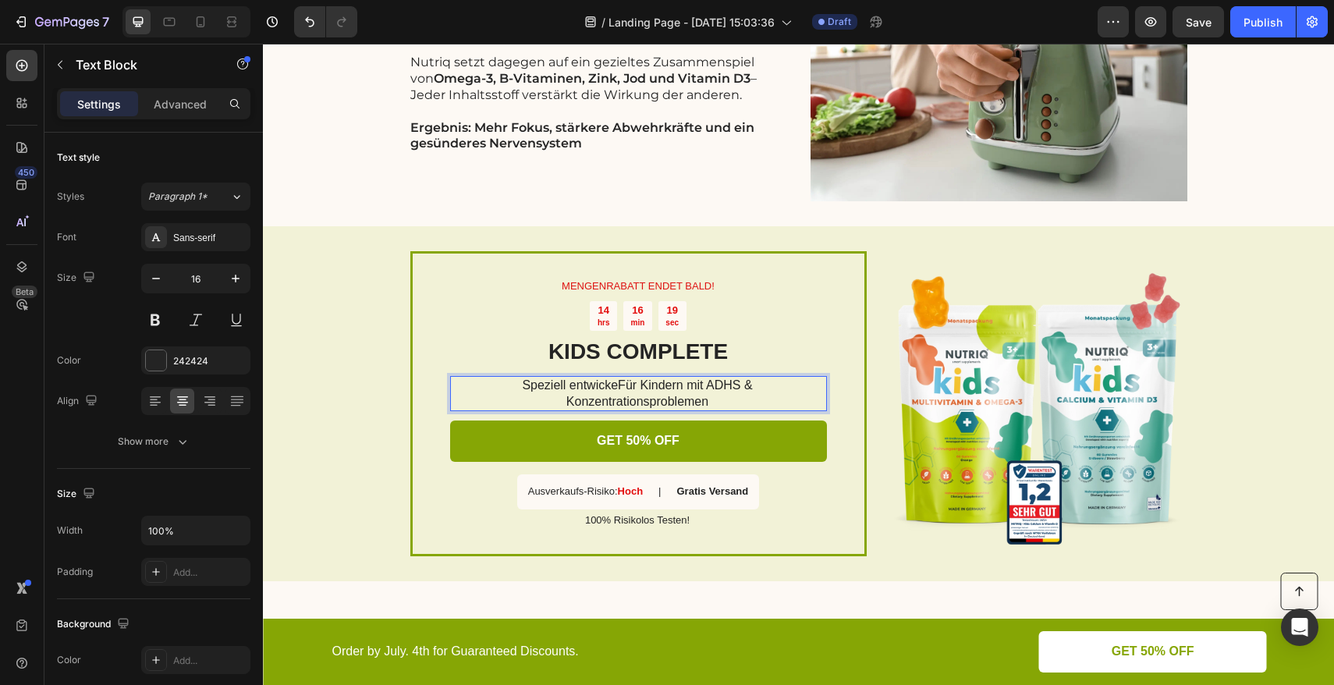
scroll to position [3131, 0]
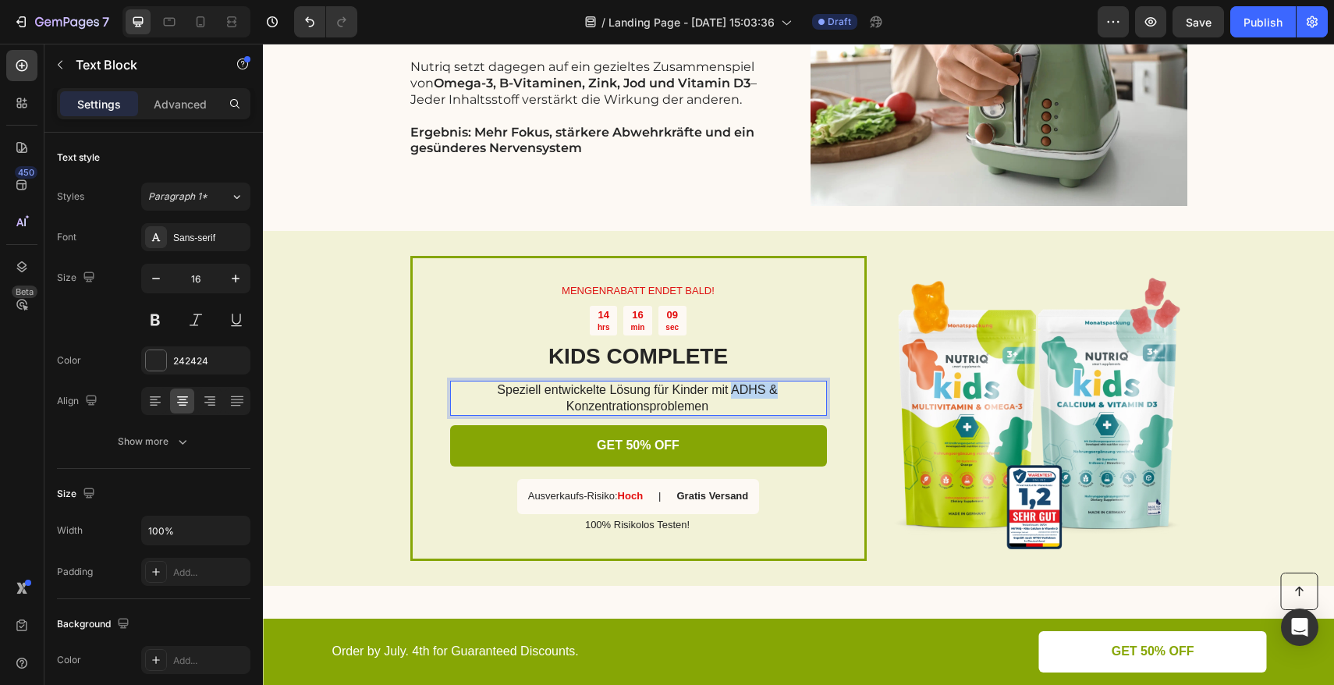
drag, startPoint x: 740, startPoint y: 385, endPoint x: 727, endPoint y: 387, distance: 12.6
click at [727, 387] on p "Speziell entwickelte Lösung für Kinder mit ADHS & Konzentrationsproblemen" at bounding box center [637, 398] width 375 height 33
click at [680, 389] on p "Speziell entwickelte Lösung für Kinder mit Aufmerksamkeitsdefizit & Konzentrati…" at bounding box center [637, 398] width 375 height 33
click at [379, 439] on div "MENGENRABATT ENDET BALD! Text Block 14 hrs 15 min 56 sec Countdown Timer KIDS C…" at bounding box center [798, 408] width 1071 height 355
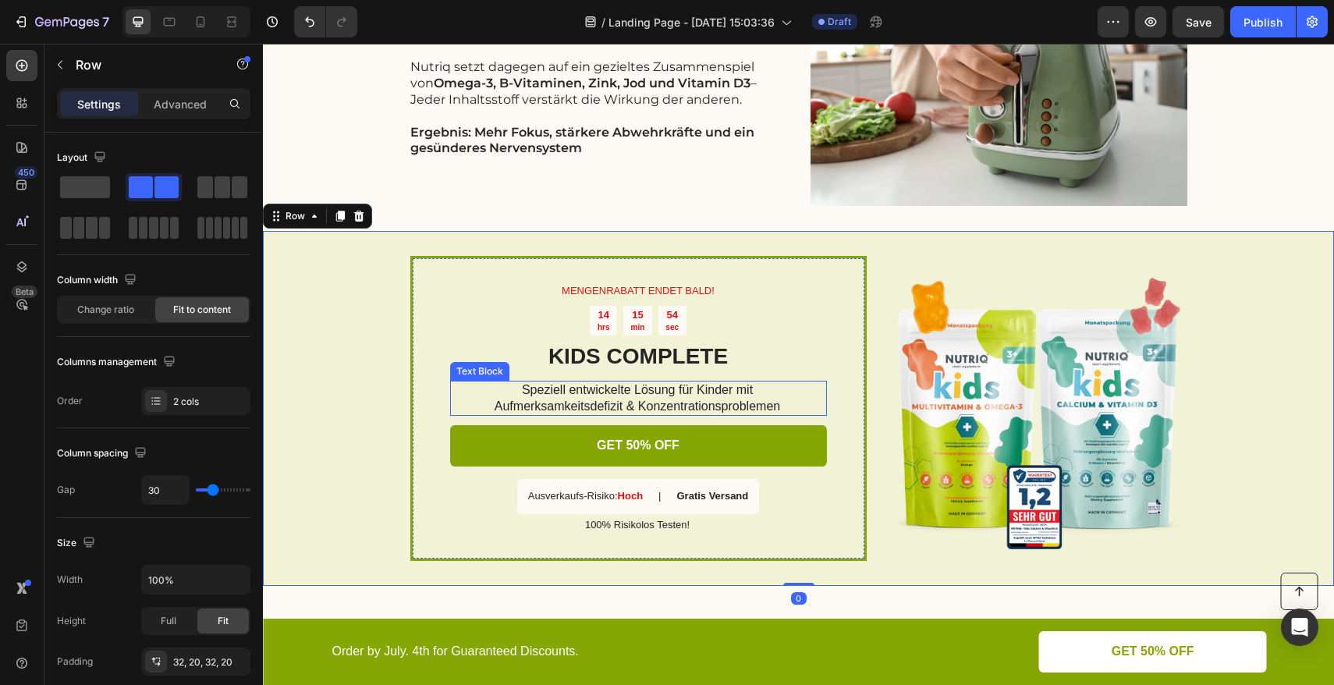
click at [624, 392] on p "Speziell entwickelte Lösung für Kinder mit" at bounding box center [637, 390] width 375 height 16
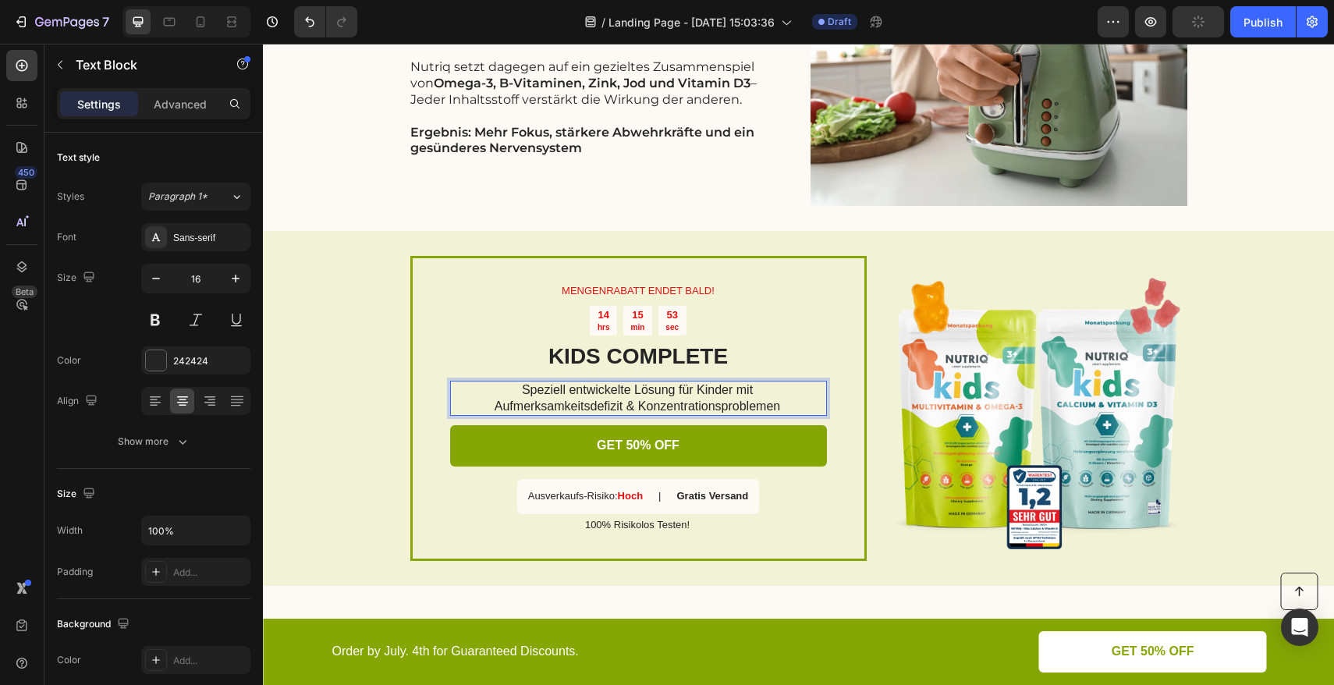
click at [626, 389] on p "Speziell entwickelte Lösung für Kinder mit" at bounding box center [637, 390] width 375 height 16
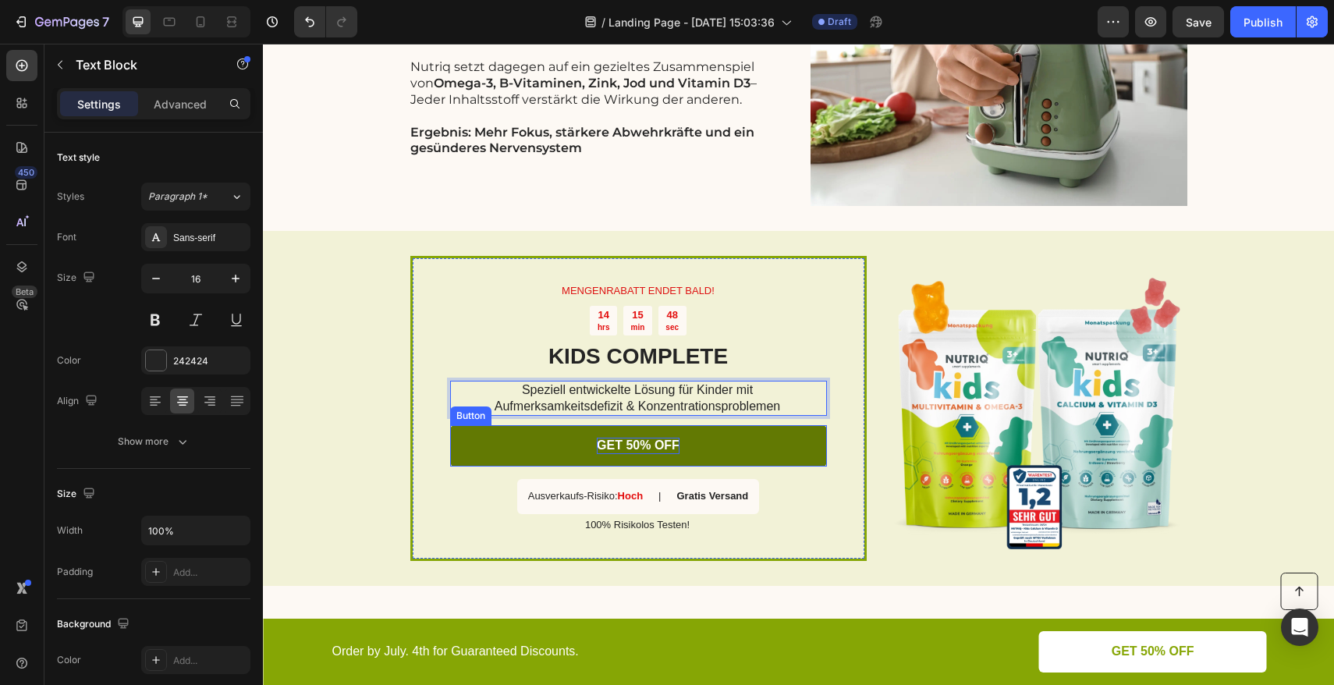
click at [632, 446] on p "GET 50% OFF" at bounding box center [638, 446] width 83 height 16
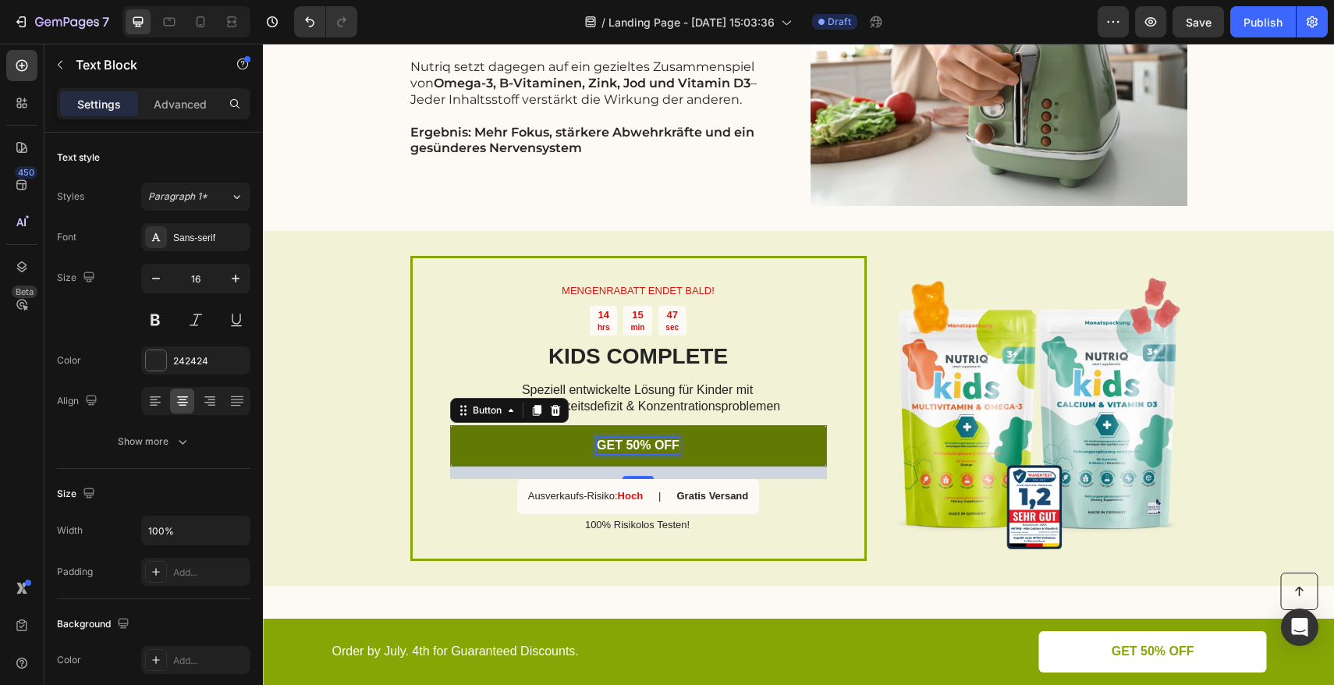
click at [632, 446] on p "GET 50% OFF" at bounding box center [638, 446] width 83 height 16
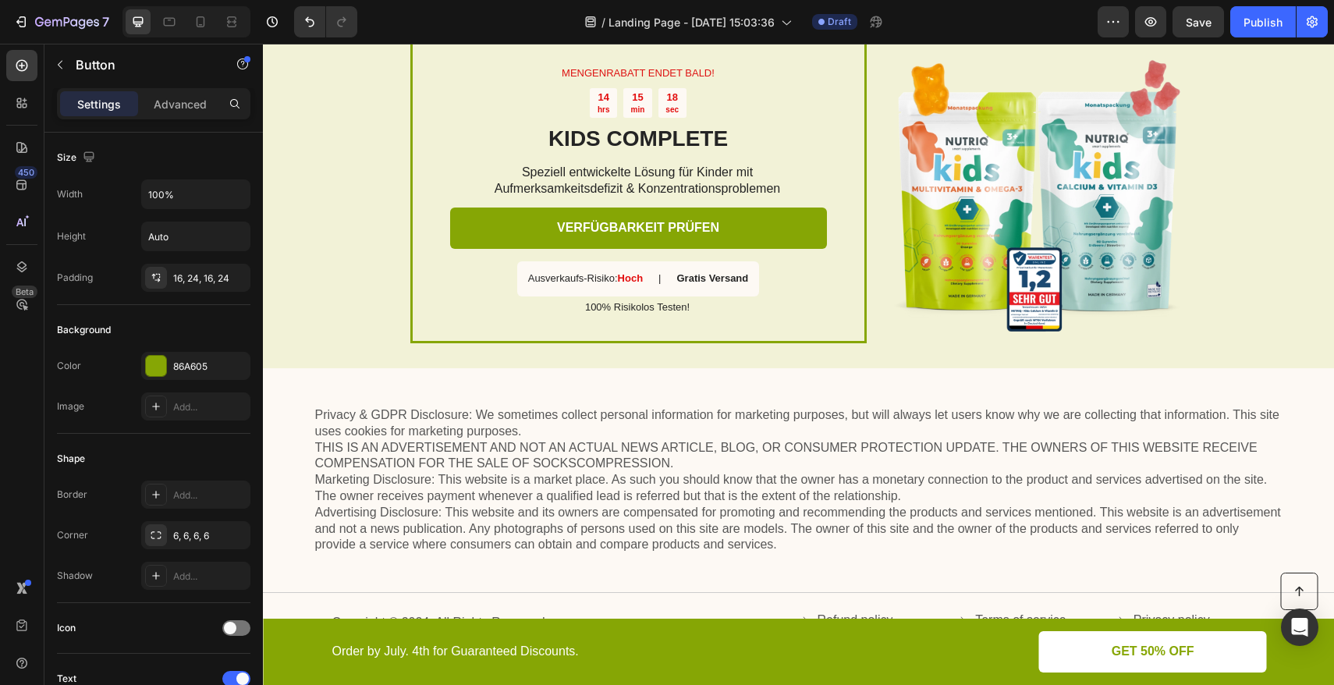
scroll to position [3170, 0]
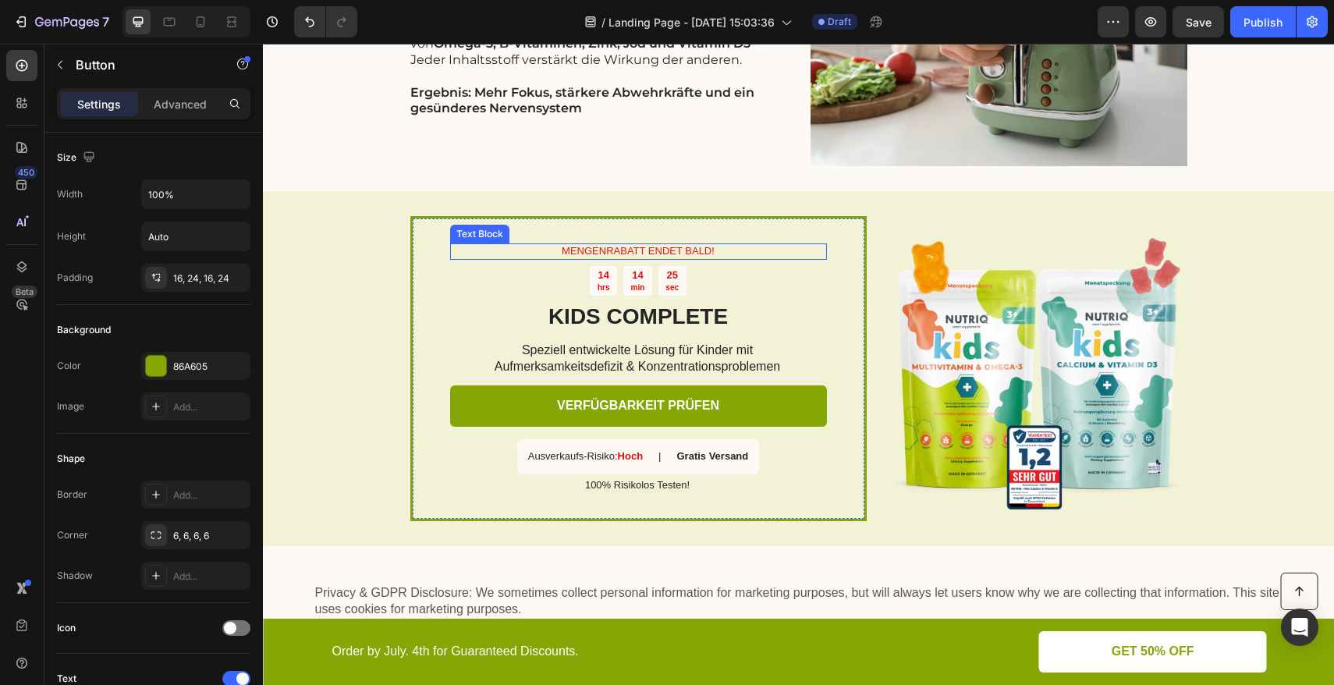
click at [558, 252] on p "MENGENRABATT ENDET BALD!" at bounding box center [639, 251] width 374 height 13
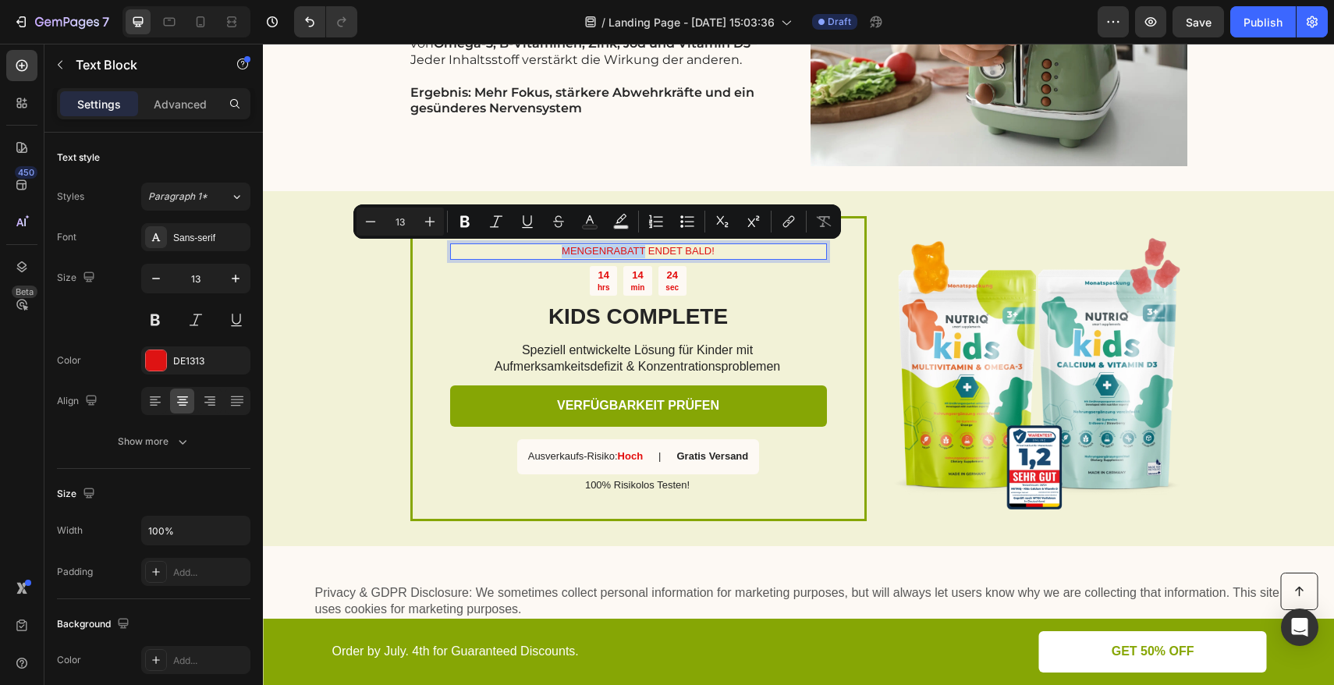
click at [556, 255] on p "MENGENRABATT ENDET BALD!" at bounding box center [639, 251] width 374 height 13
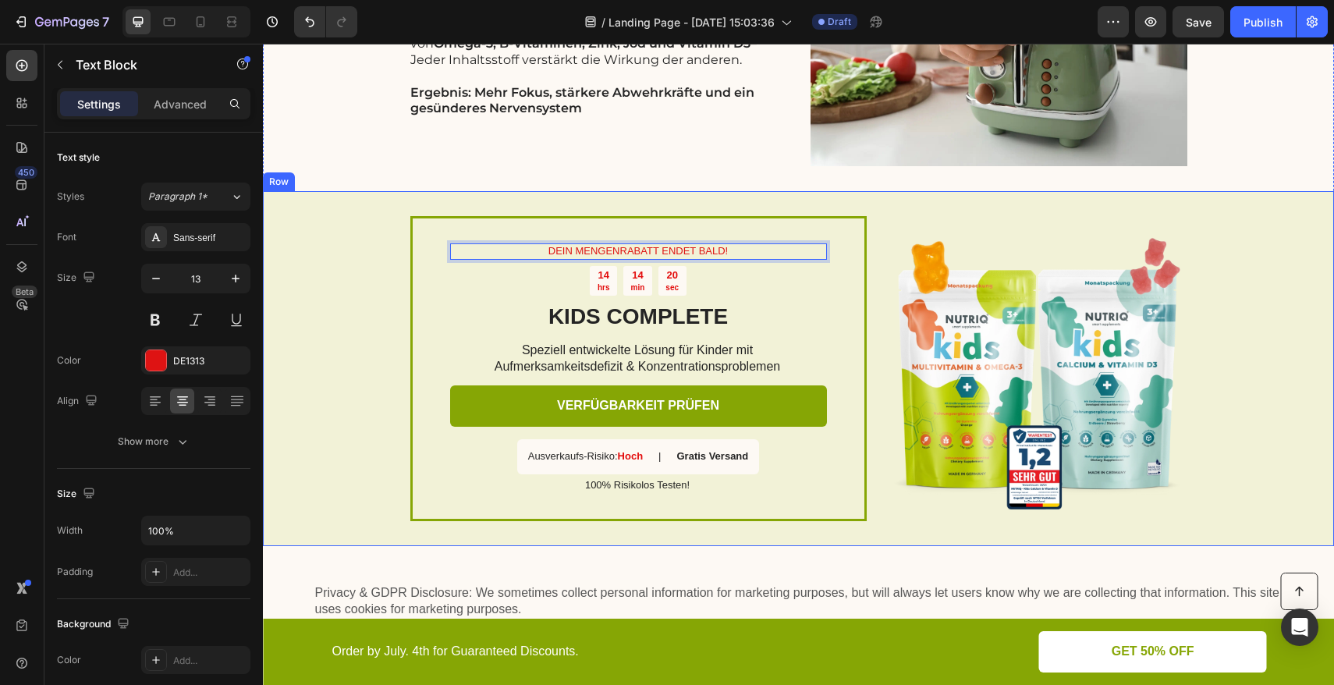
click at [381, 301] on div "DEIN MENGENRABATT ENDET BALD! Text Block 8 14 hrs 14 min 20 sec Countdown Timer…" at bounding box center [798, 368] width 1071 height 355
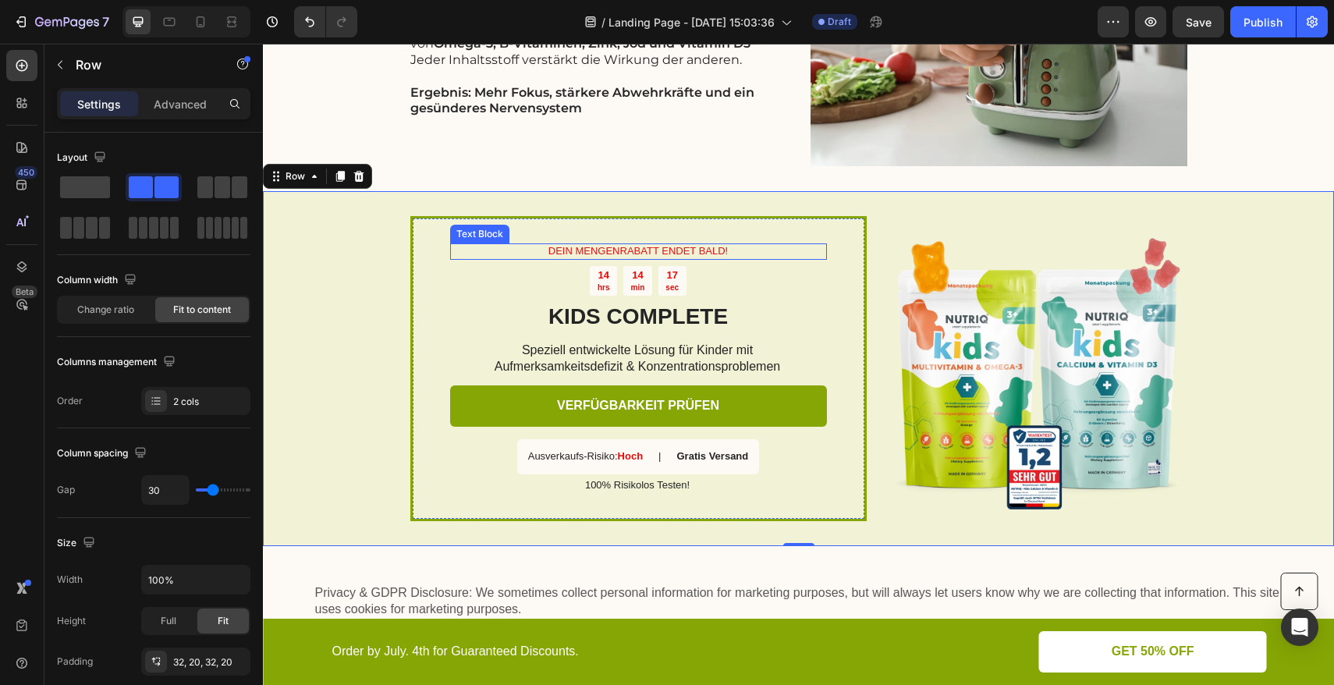
click at [603, 248] on p "DEIN MENGENRABATT ENDET BALD!" at bounding box center [639, 251] width 374 height 13
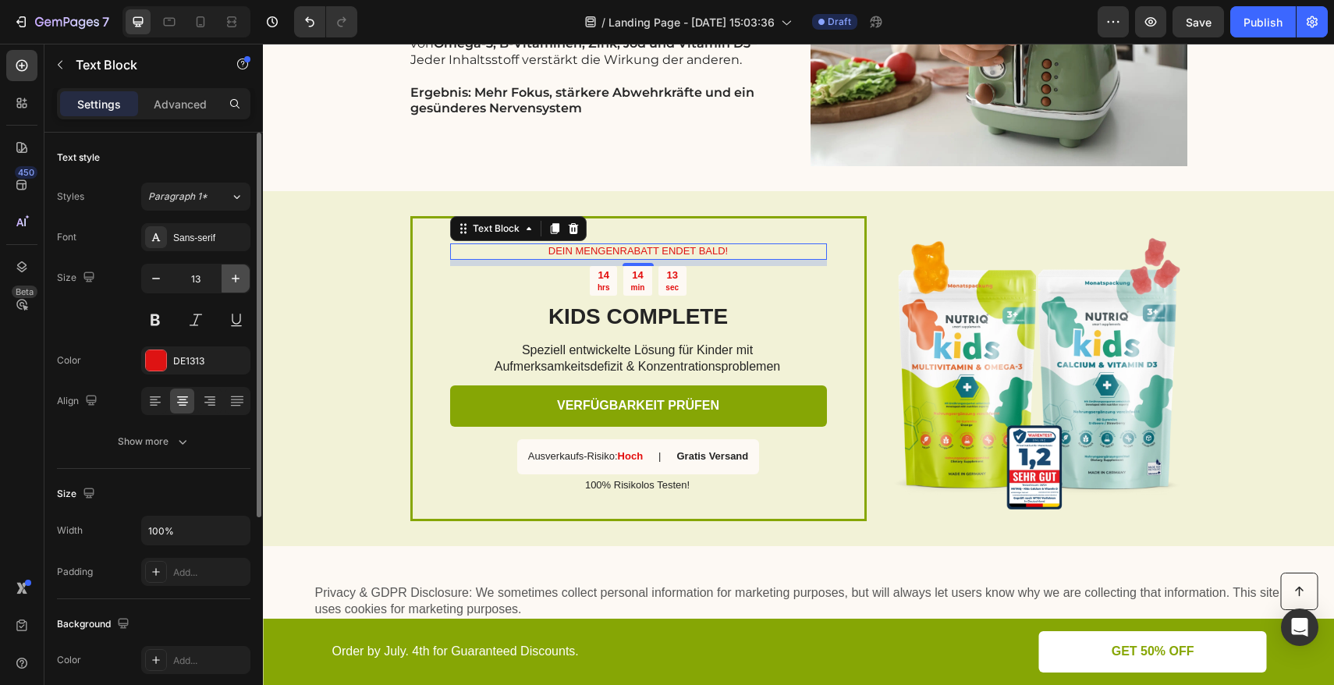
click at [241, 283] on icon "button" at bounding box center [236, 279] width 16 height 16
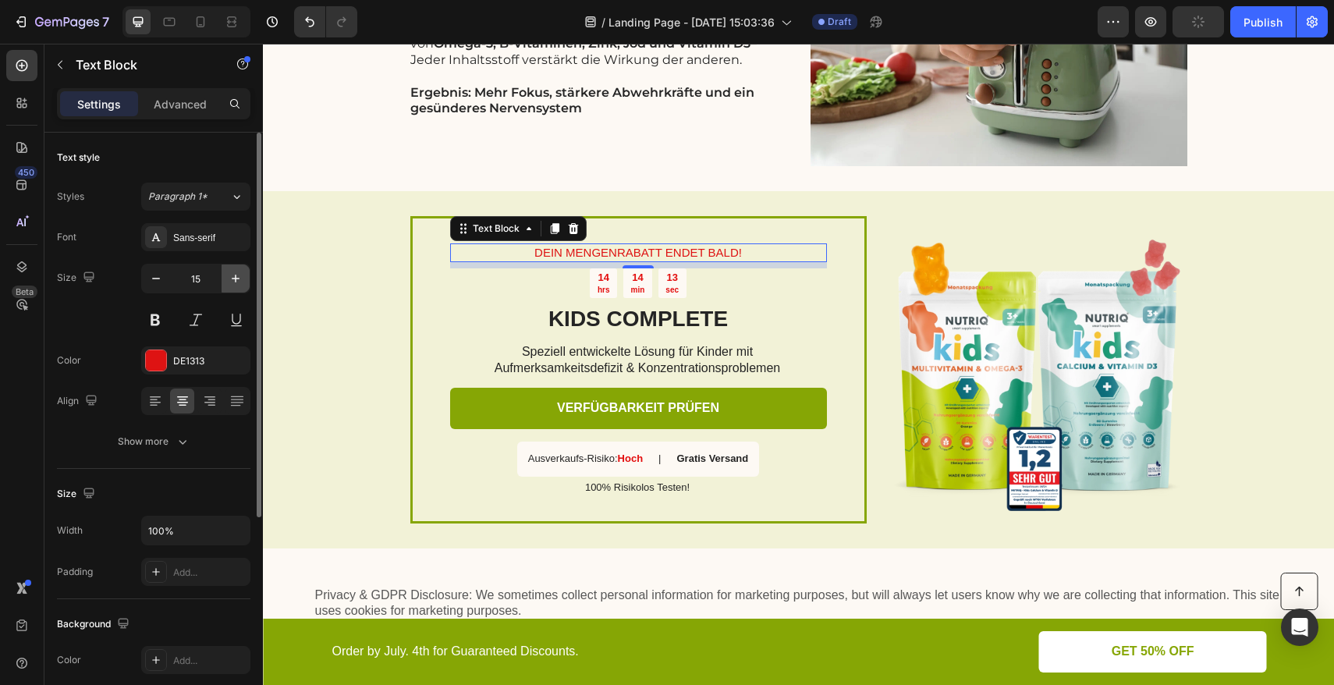
click at [241, 283] on icon "button" at bounding box center [236, 279] width 16 height 16
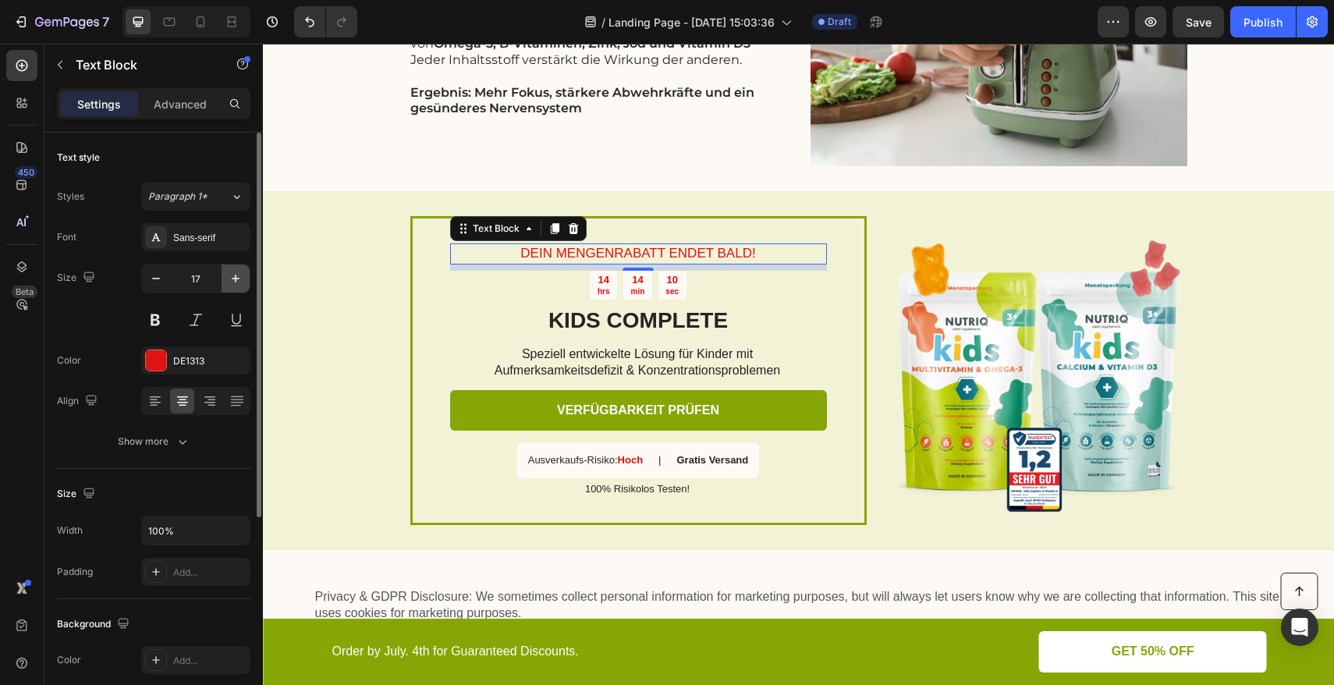
click at [241, 283] on icon "button" at bounding box center [236, 279] width 16 height 16
type input "19"
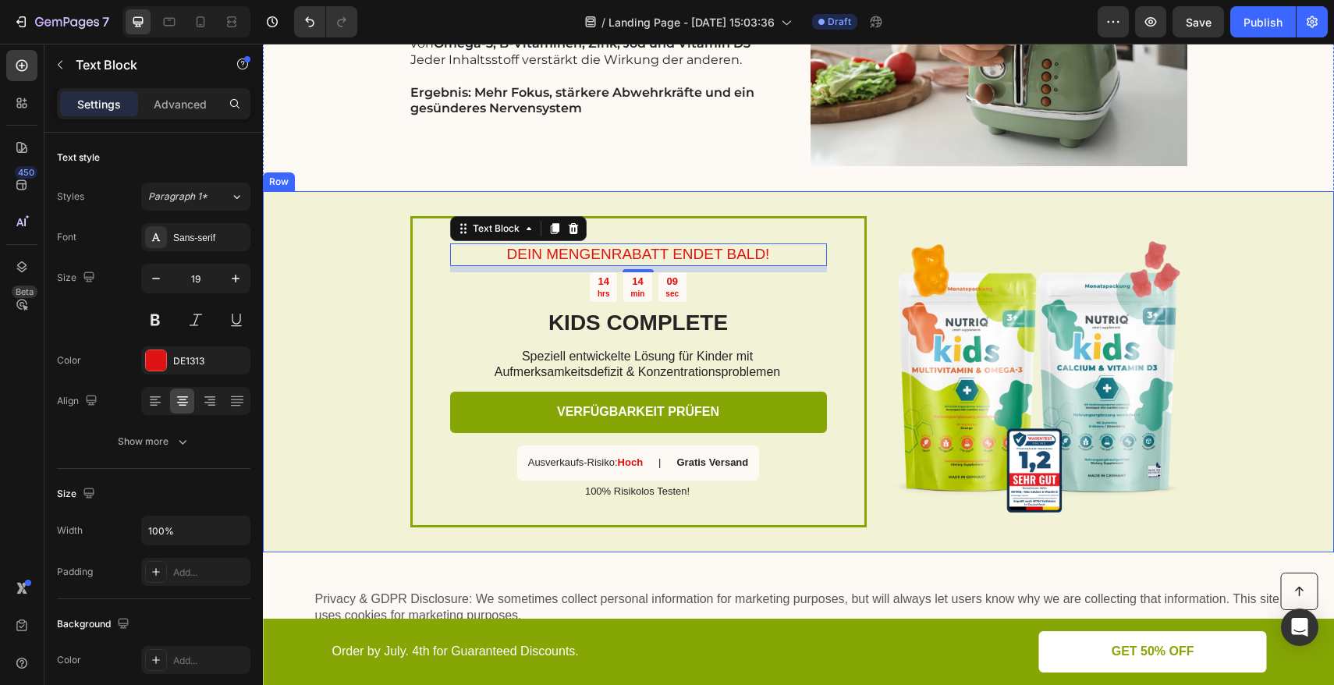
click at [363, 275] on div "DEIN MENGENRABATT ENDET BALD! Text Block 8 14 hrs 14 min 09 sec Countdown Timer…" at bounding box center [798, 371] width 1071 height 361
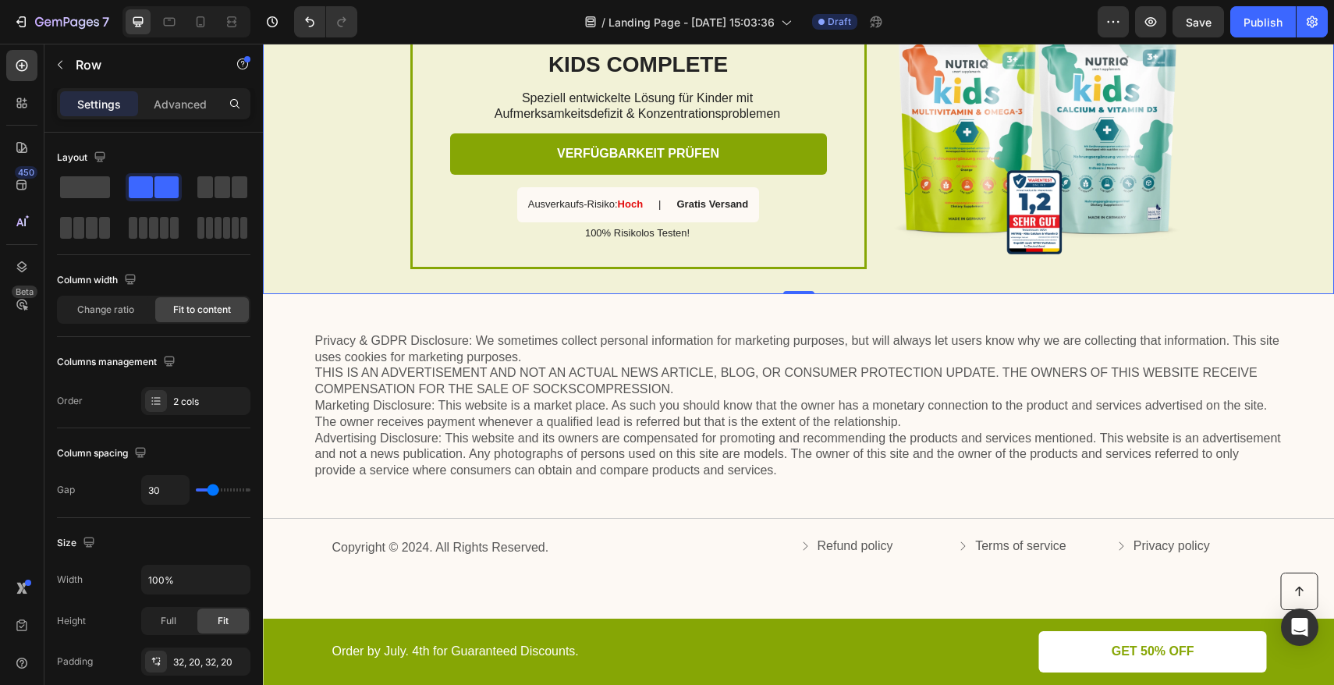
scroll to position [3004, 0]
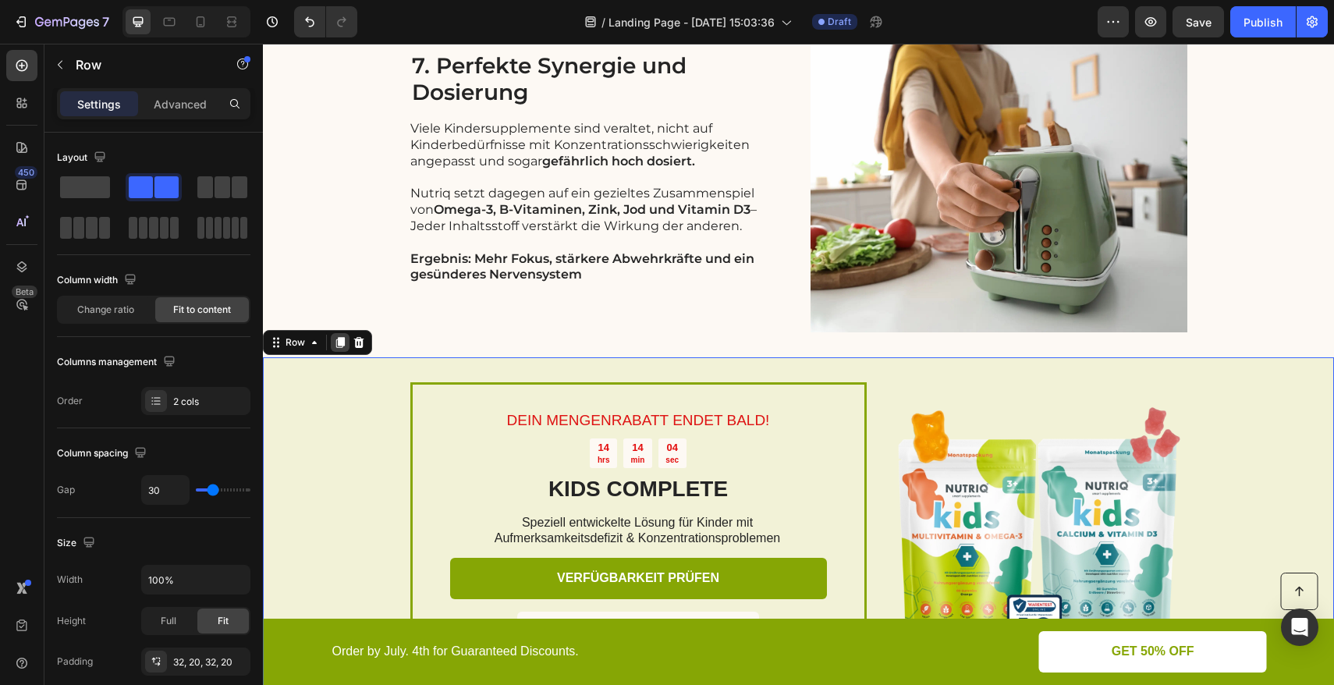
click at [339, 349] on div at bounding box center [340, 342] width 19 height 19
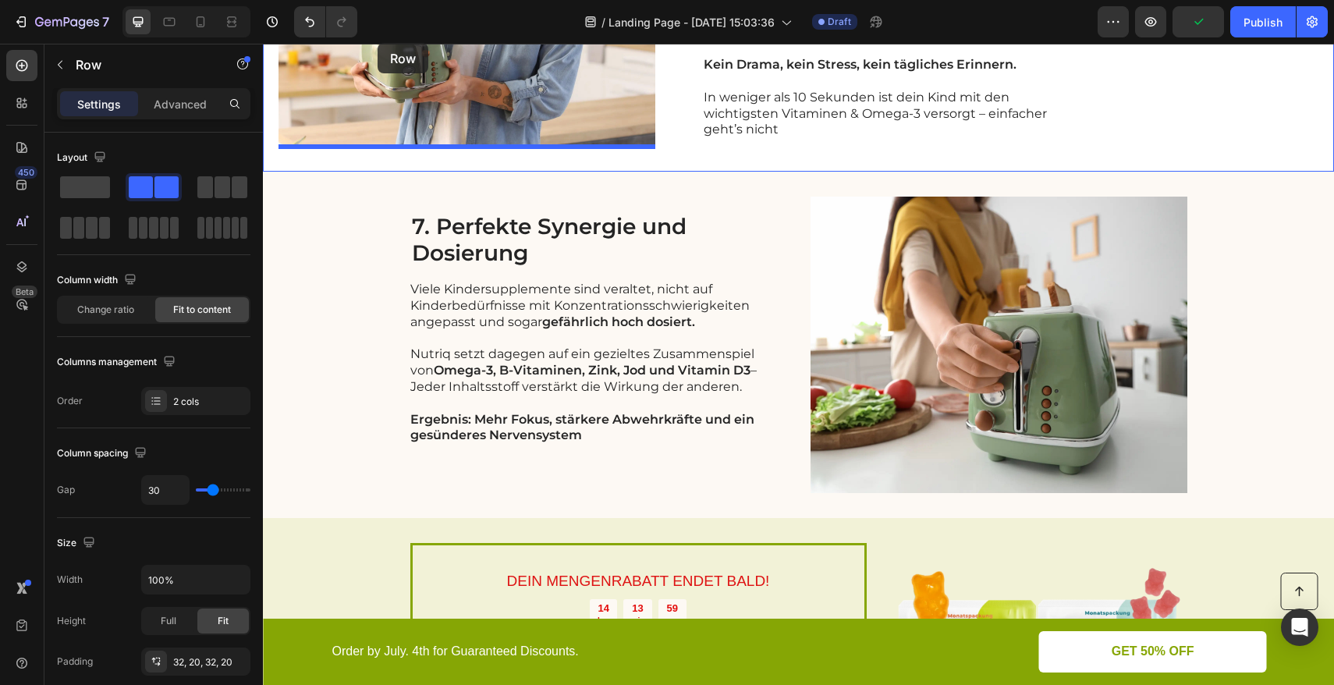
scroll to position [2798, 0]
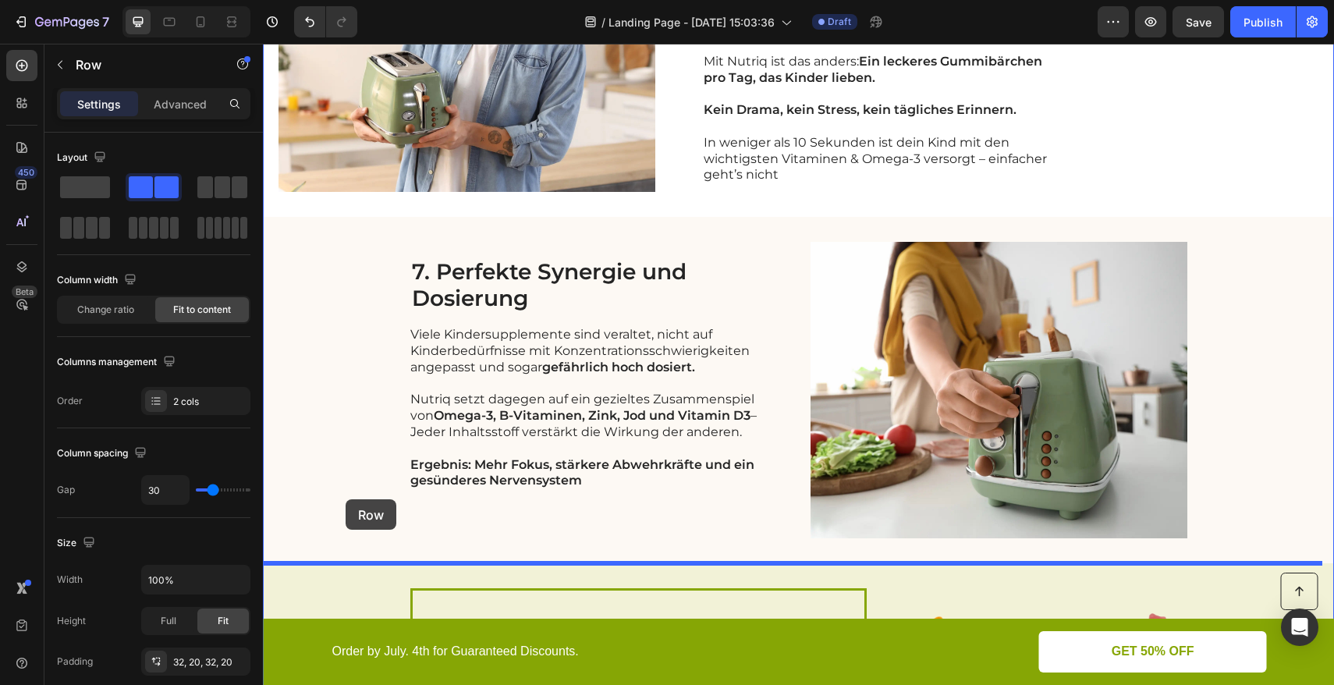
drag, startPoint x: 274, startPoint y: 432, endPoint x: 470, endPoint y: 518, distance: 214.2
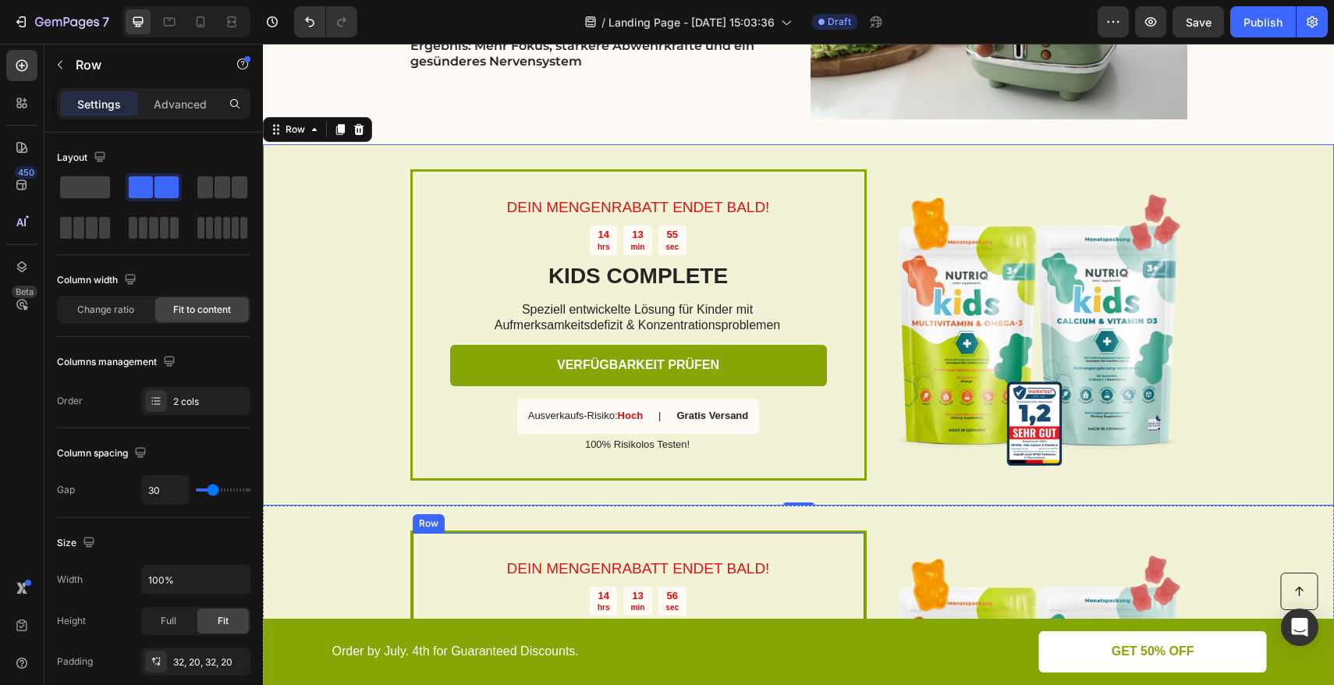
scroll to position [3045, 0]
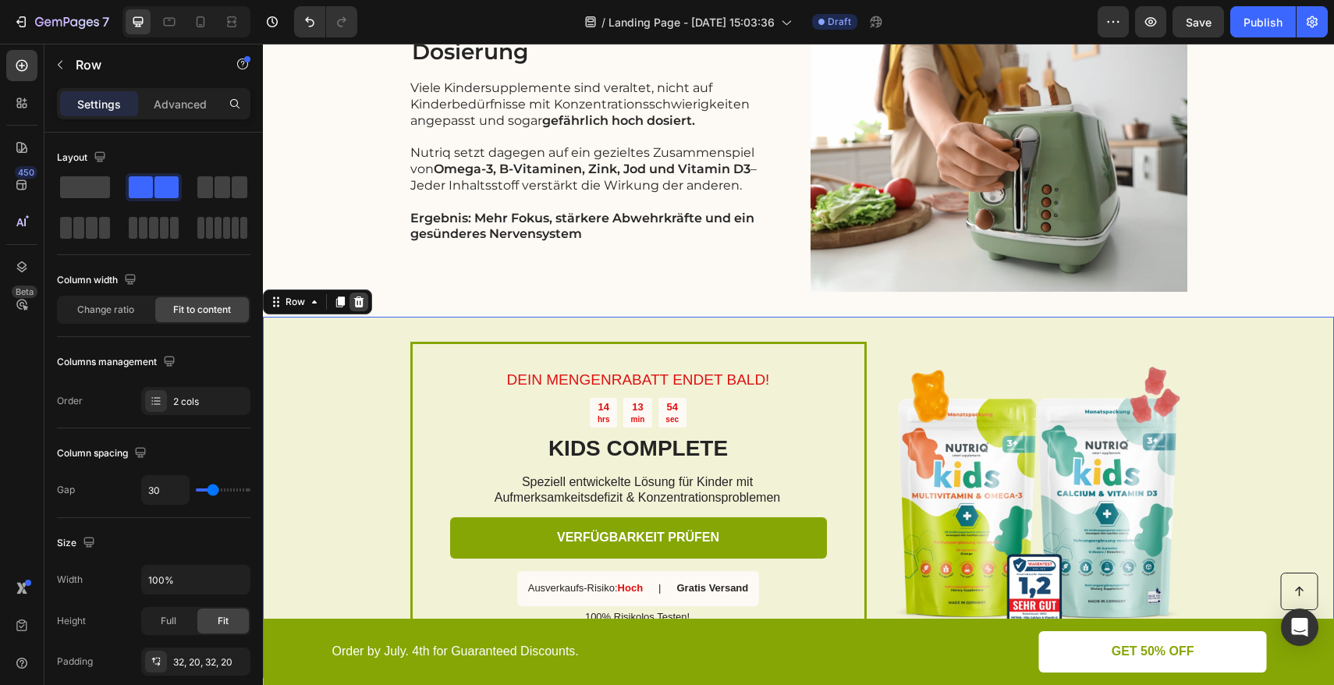
click at [353, 306] on icon at bounding box center [359, 302] width 12 height 12
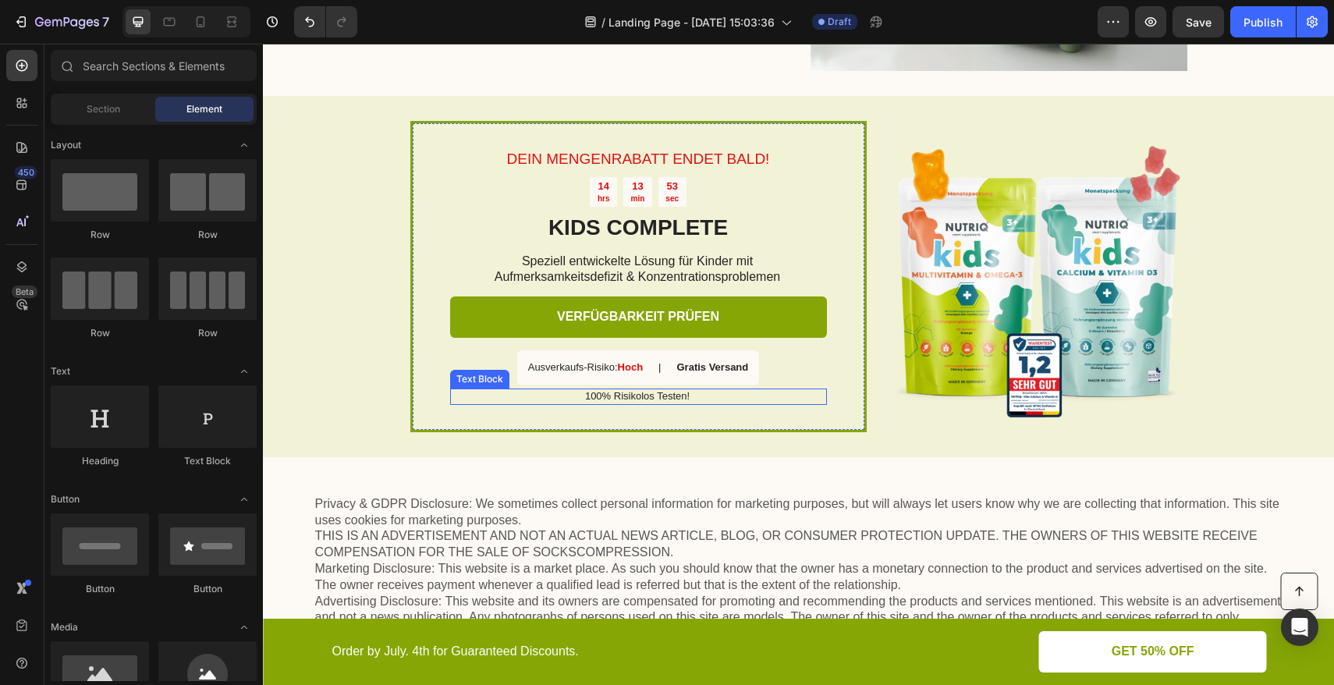
scroll to position [3213, 0]
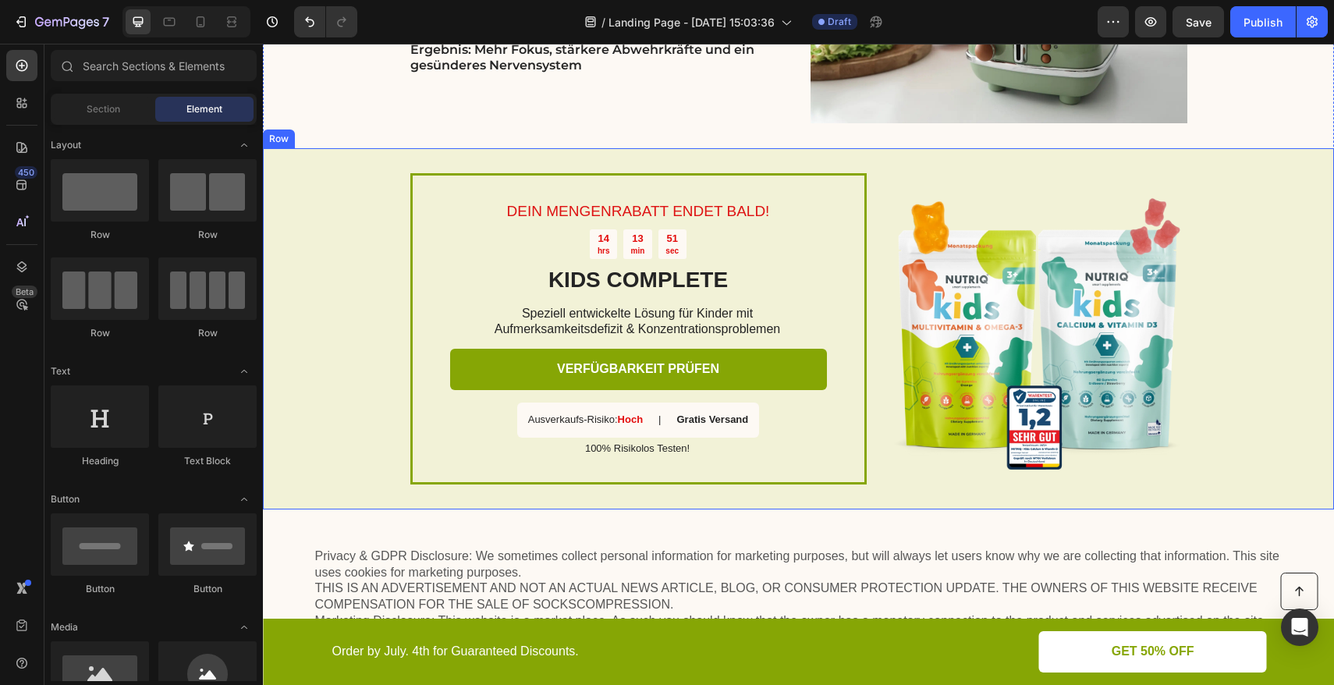
click at [290, 171] on div "DEIN MENGENRABATT ENDET BALD! Text Block 14 hrs 13 min 51 sec Countdown Timer K…" at bounding box center [798, 328] width 1071 height 361
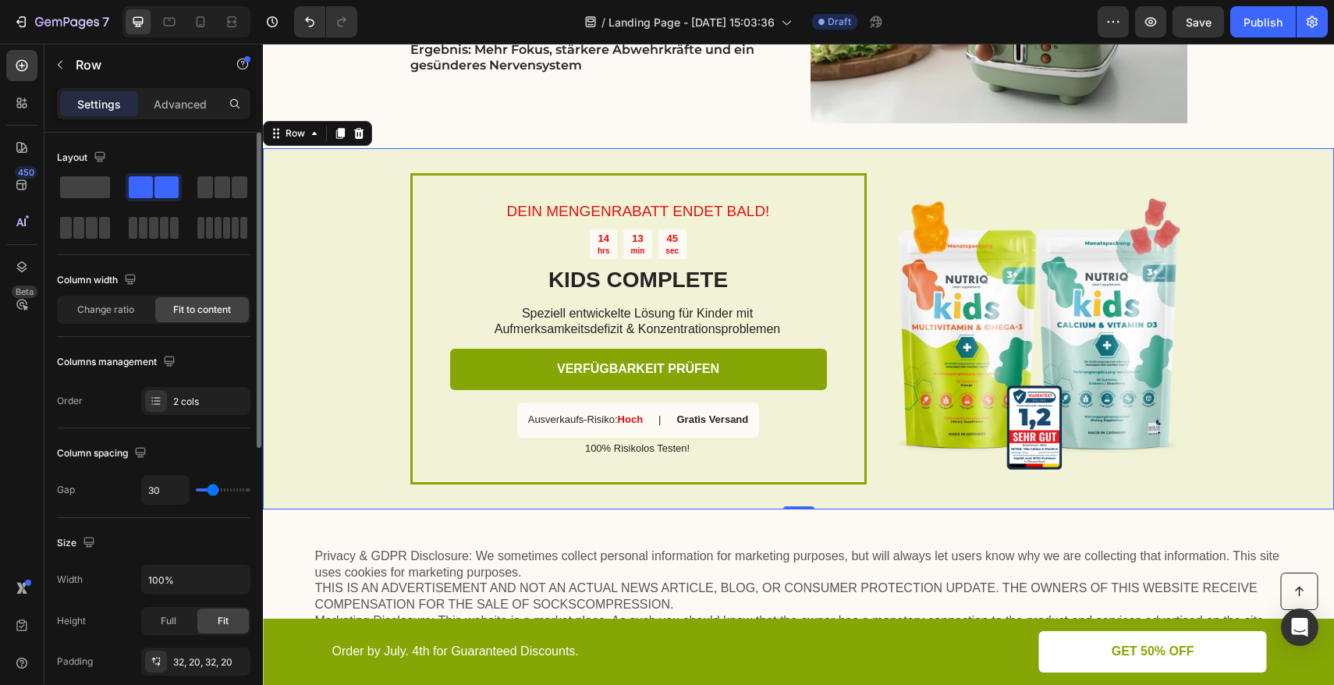
scroll to position [279, 0]
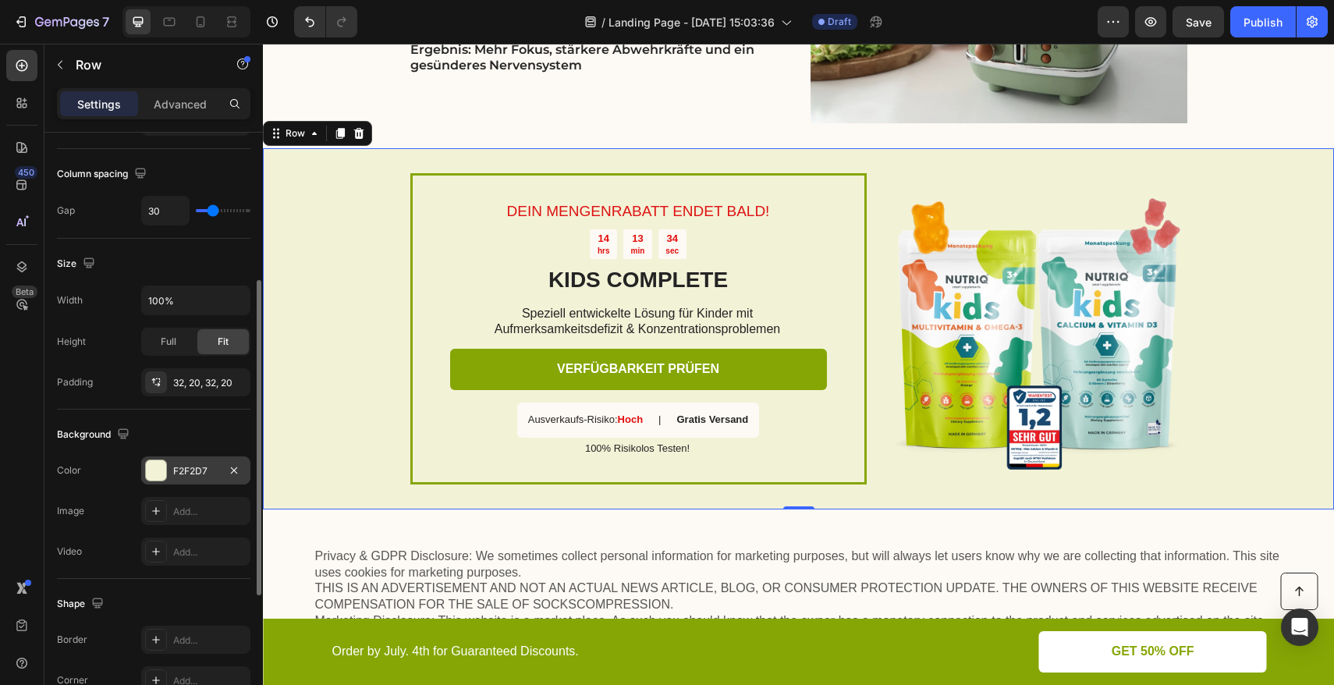
click at [195, 473] on div "F2F2D7" at bounding box center [195, 471] width 45 height 14
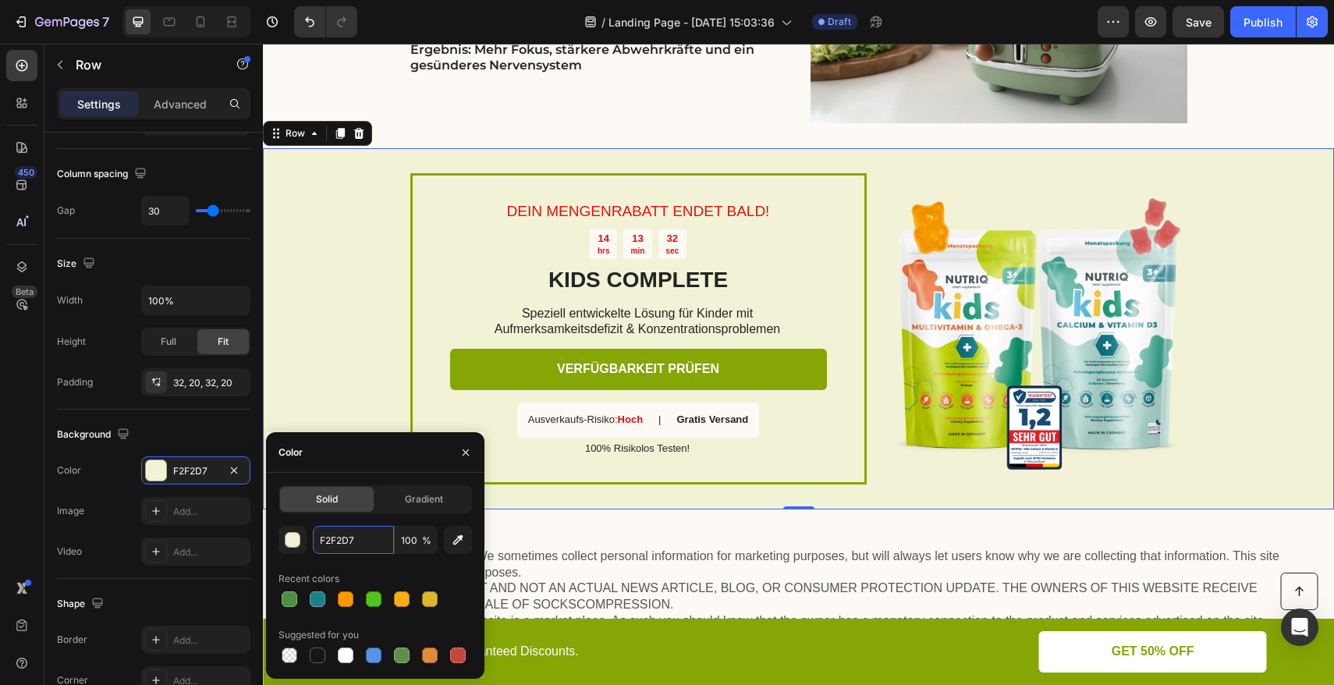
drag, startPoint x: 357, startPoint y: 542, endPoint x: 277, endPoint y: 540, distance: 80.4
click at [277, 540] on div "Solid Gradient F2F2D7 100 % Recent colors Suggested for you" at bounding box center [375, 575] width 218 height 181
click at [373, 536] on input "F2F2D7" at bounding box center [353, 540] width 81 height 28
paste input "#EBCC9F"
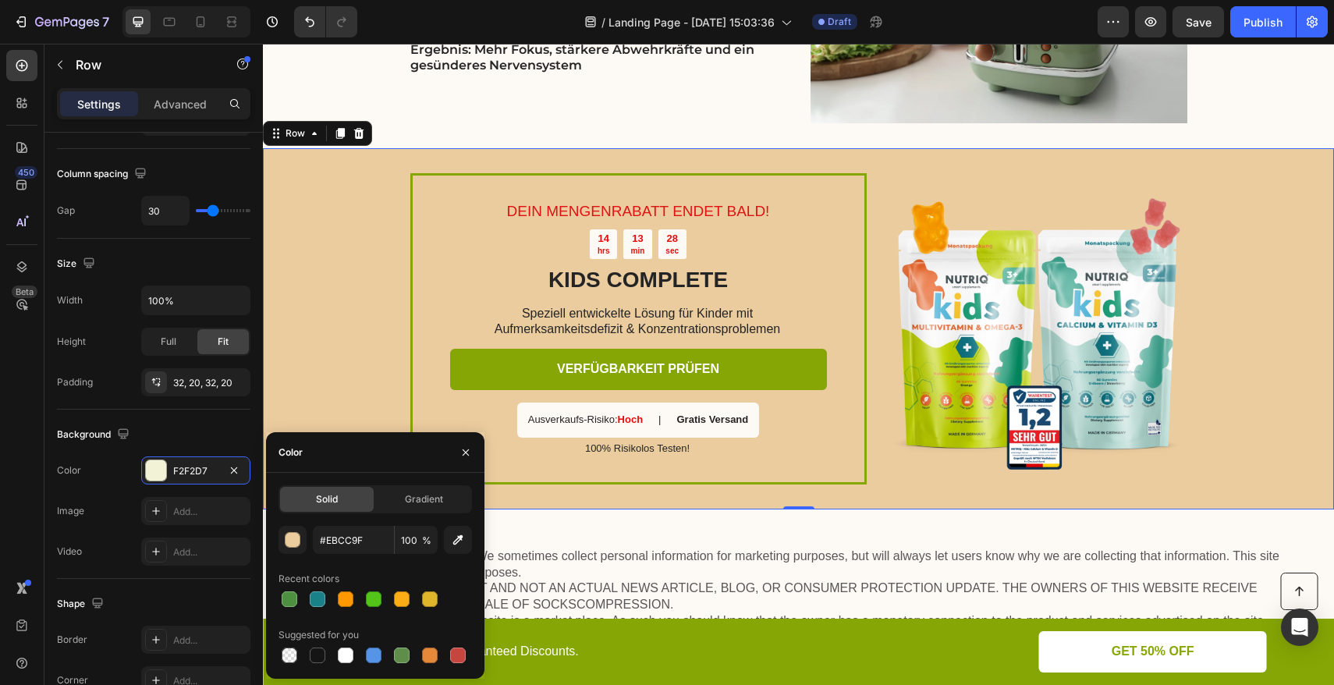
click at [401, 574] on div "Recent colors" at bounding box center [376, 579] width 194 height 25
type input "EBCC9F"
click at [352, 338] on div "DEIN MENGENRABATT ENDET BALD! Text Block 14 hrs 13 min 27 sec Countdown Timer K…" at bounding box center [798, 328] width 1071 height 361
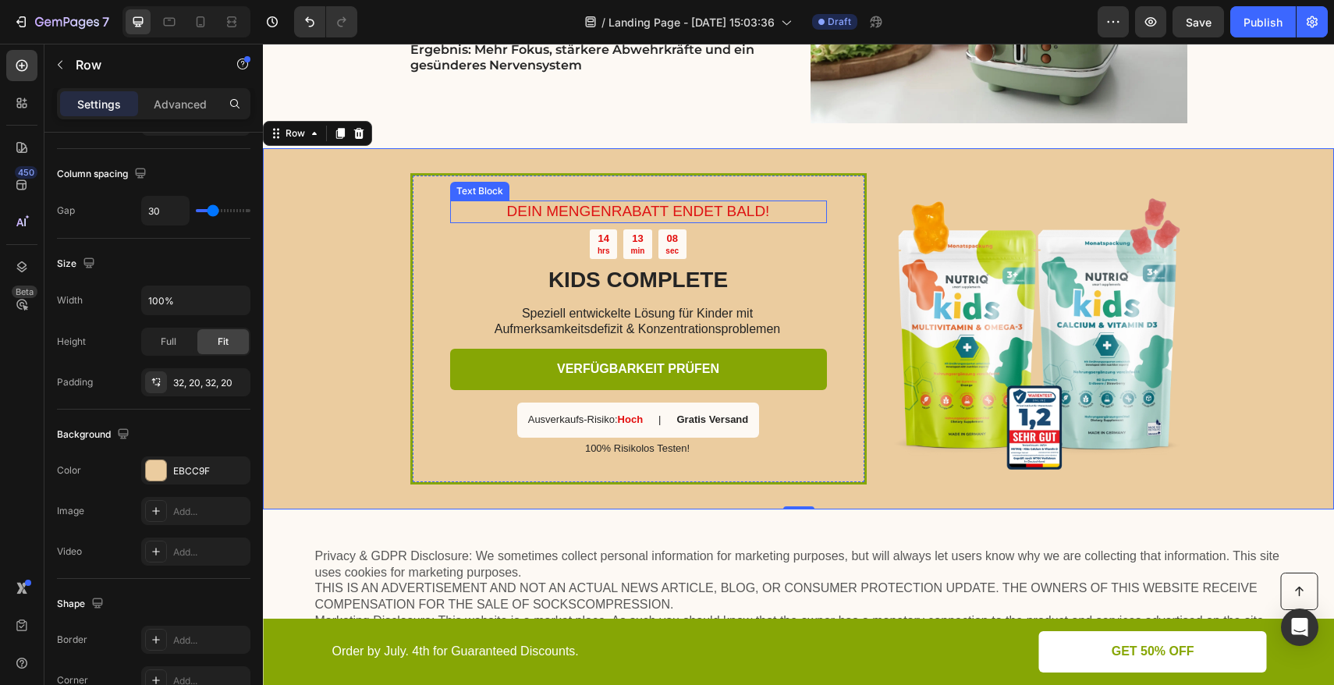
click at [584, 212] on p "DEIN MENGENRABATT ENDET BALD!" at bounding box center [639, 212] width 374 height 20
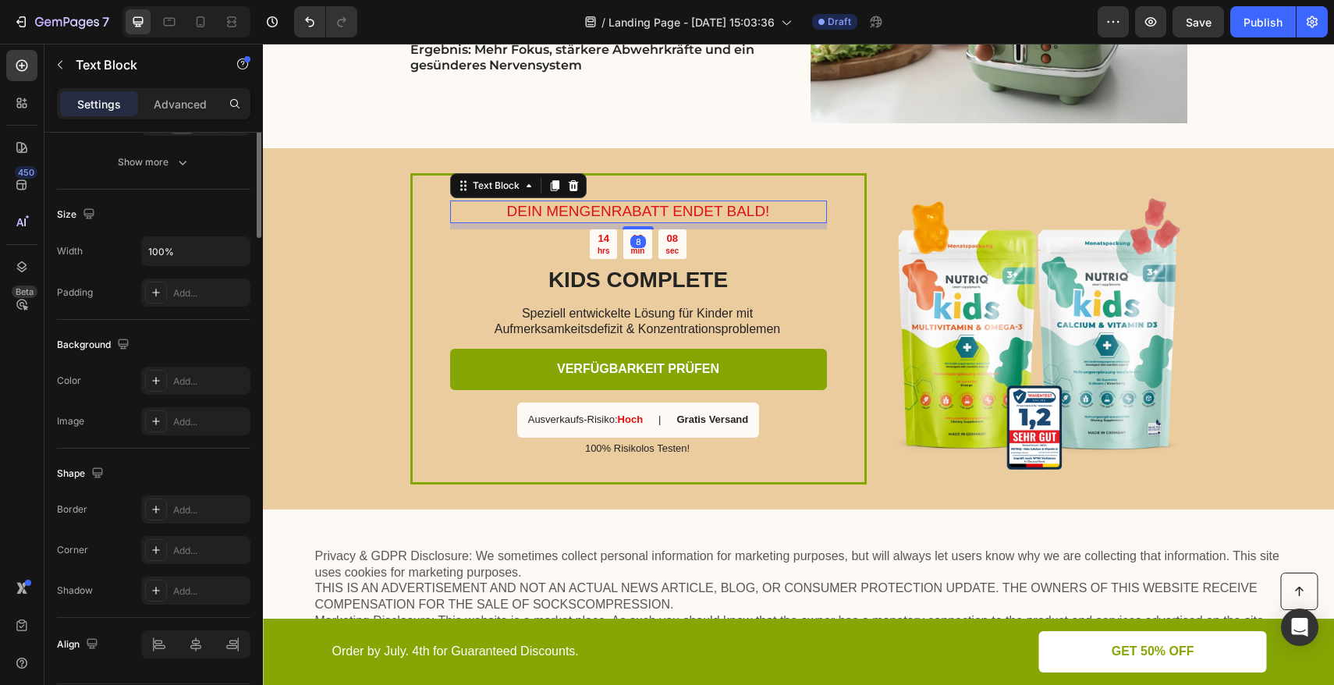
scroll to position [0, 0]
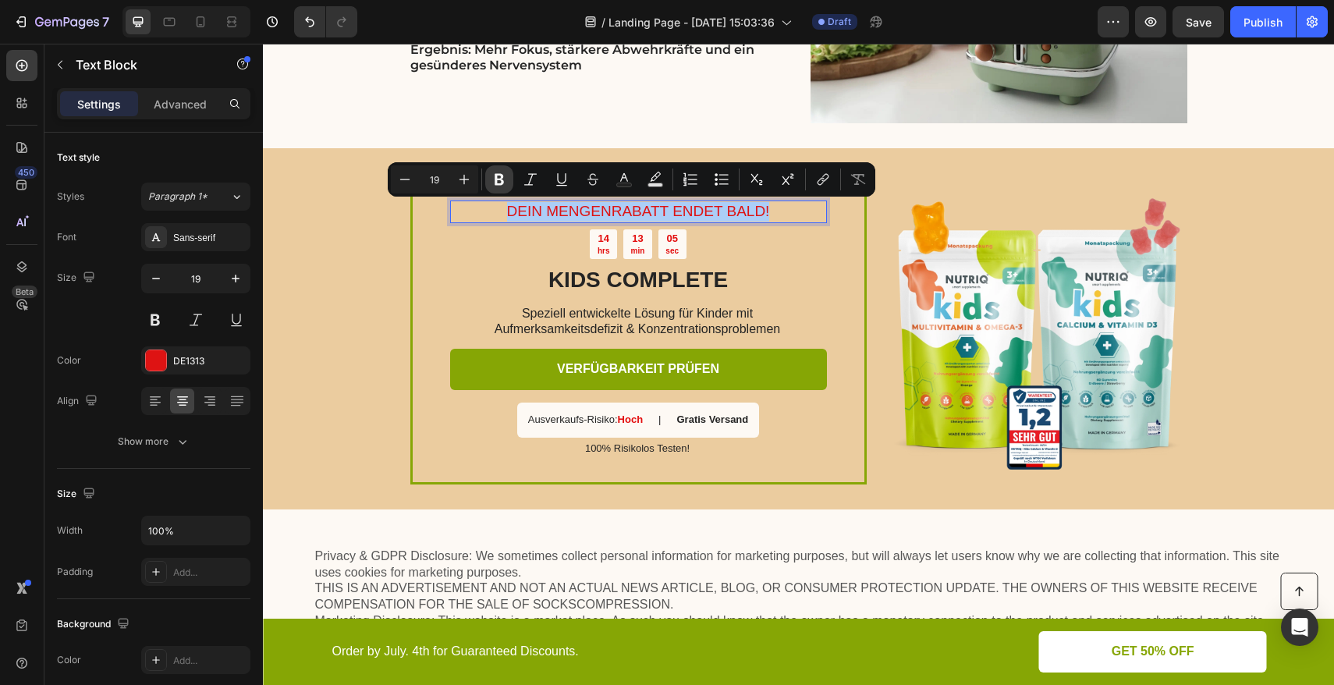
click at [510, 184] on button "Bold" at bounding box center [499, 179] width 28 height 28
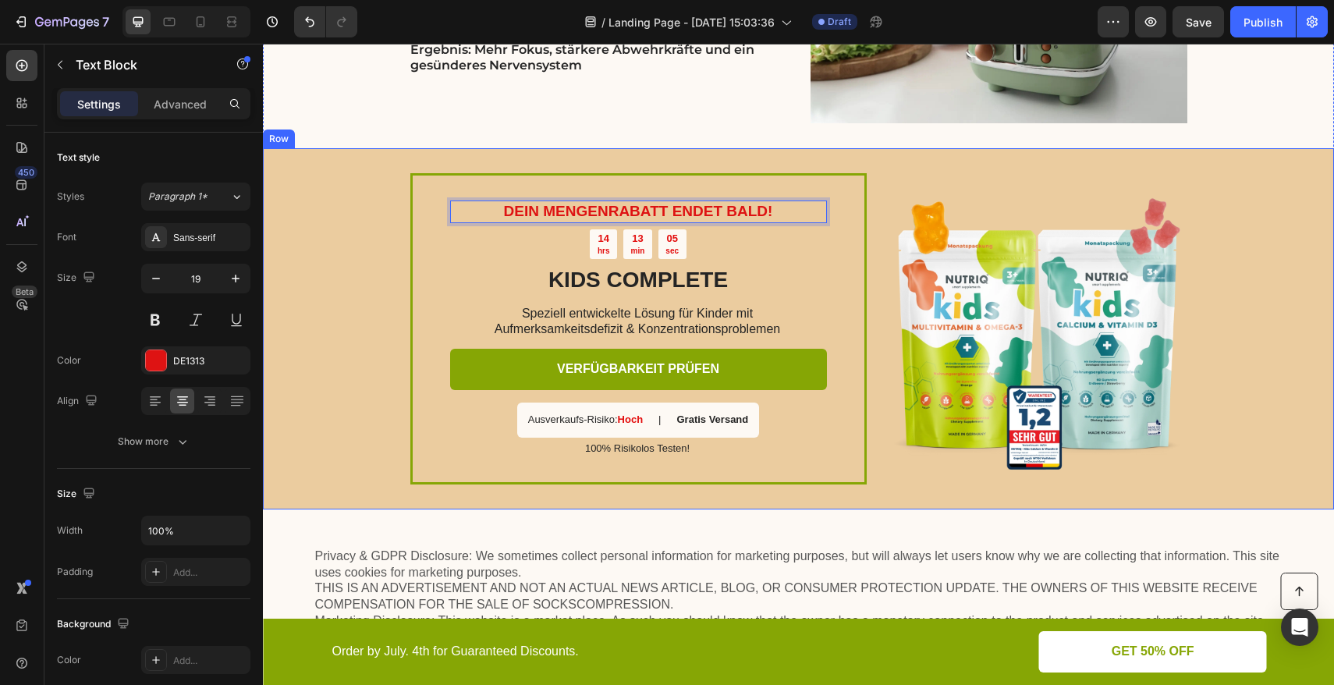
click at [371, 267] on div "DEIN MENGENRABATT ENDET BALD! Text Block 8 14 hrs 13 min 05 sec Countdown Timer…" at bounding box center [798, 328] width 1071 height 361
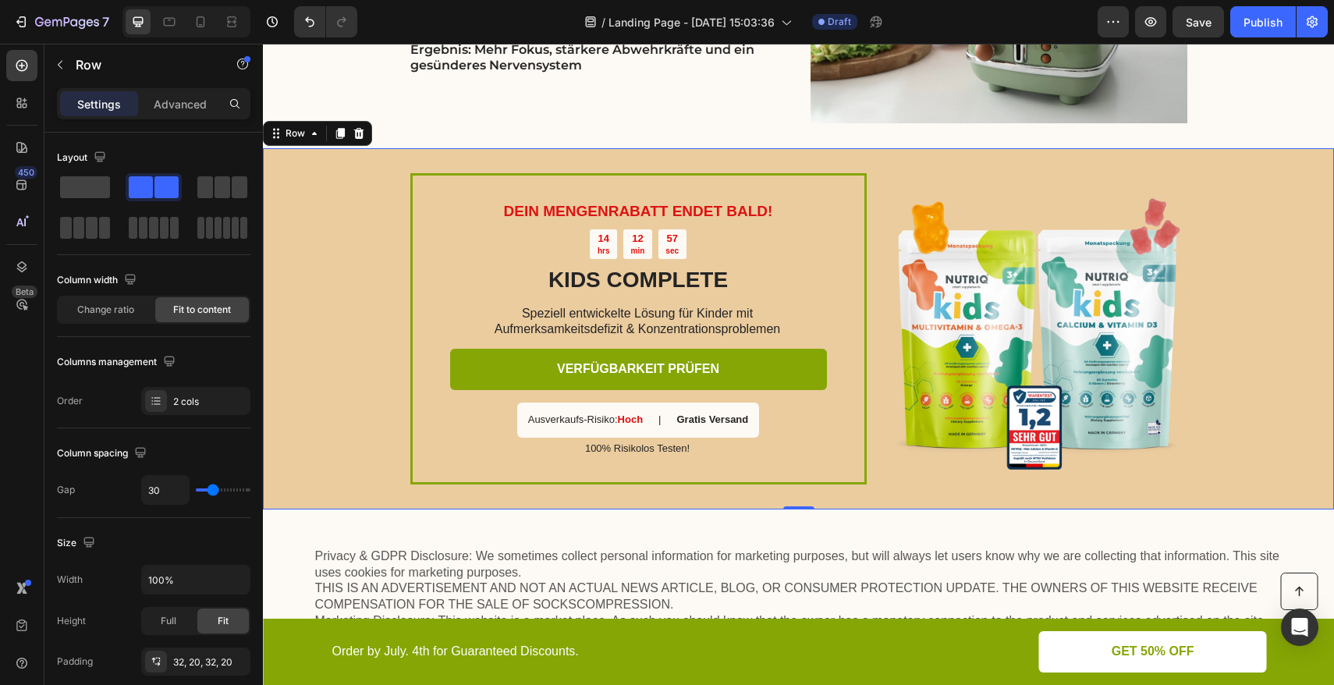
click at [344, 194] on div "DEIN MENGENRABATT ENDET BALD! Text Block 14 hrs 12 min 57 sec Countdown Timer K…" at bounding box center [798, 328] width 1071 height 361
click at [438, 176] on div "DEIN MENGENRABATT ENDET BALD! Text Block 14 hrs 12 min 54 sec Countdown Timer K…" at bounding box center [638, 328] width 456 height 311
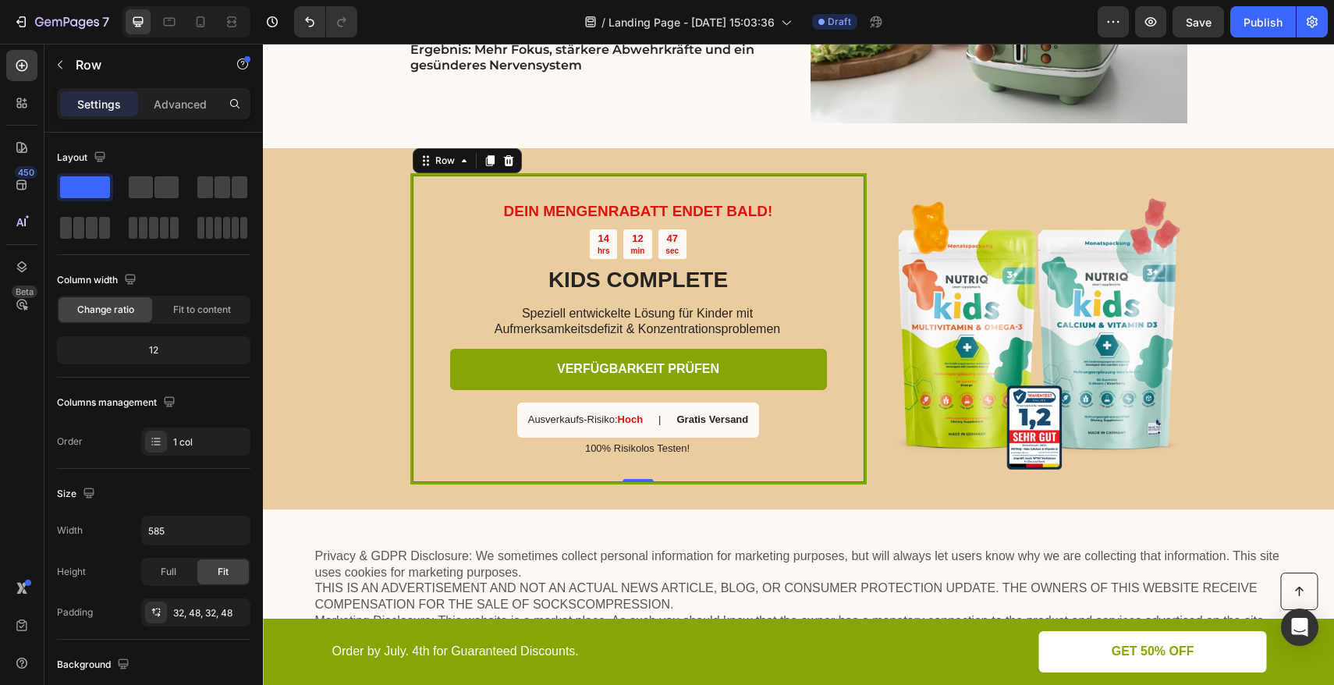
click at [187, 116] on div "Settings Advanced" at bounding box center [154, 103] width 194 height 31
click at [188, 110] on p "Advanced" at bounding box center [180, 104] width 53 height 16
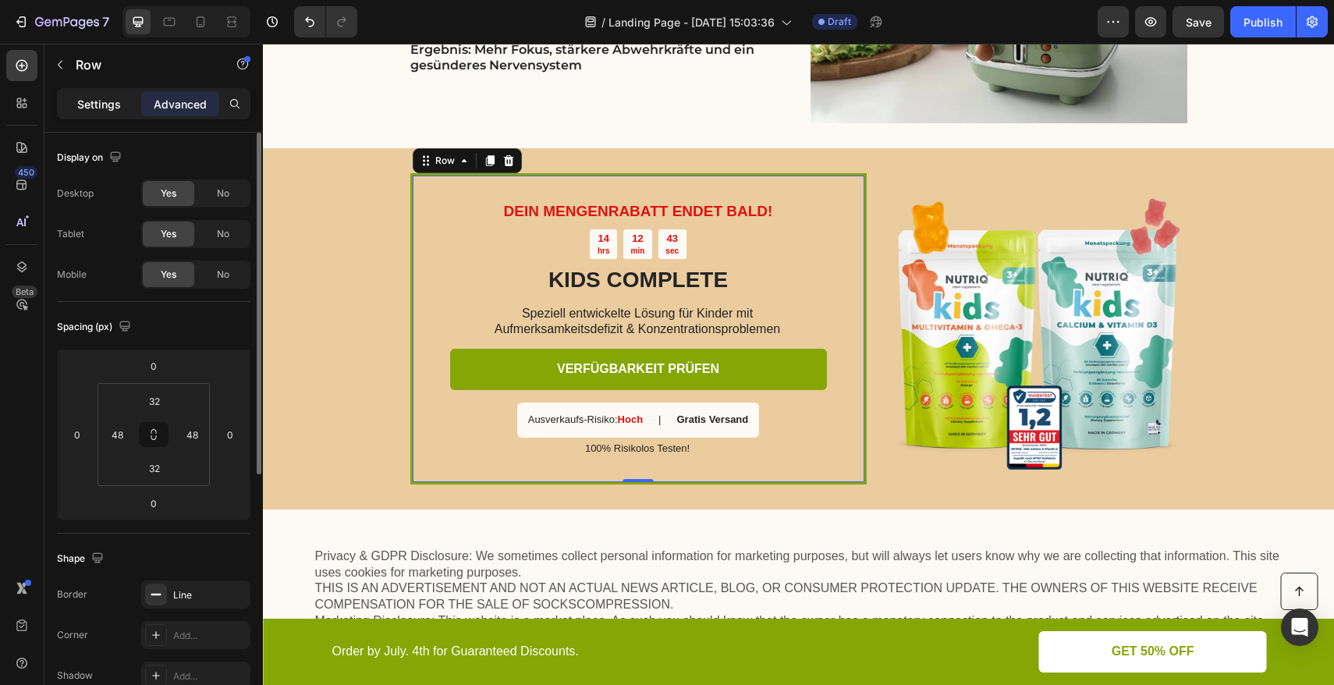
click at [113, 94] on div "Settings" at bounding box center [99, 103] width 78 height 25
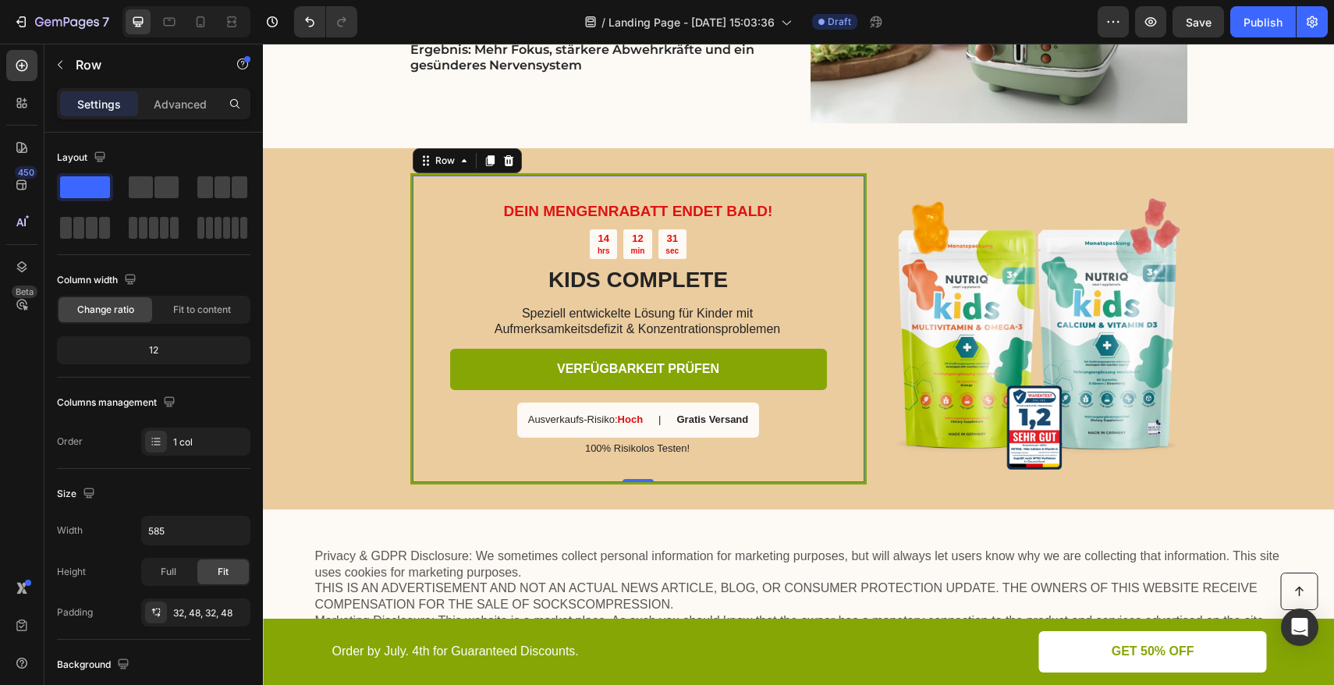
click at [554, 176] on div "DEIN MENGENRABATT ENDET BALD! Text Block 14 hrs 12 min 31 sec Countdown Timer K…" at bounding box center [638, 328] width 456 height 311
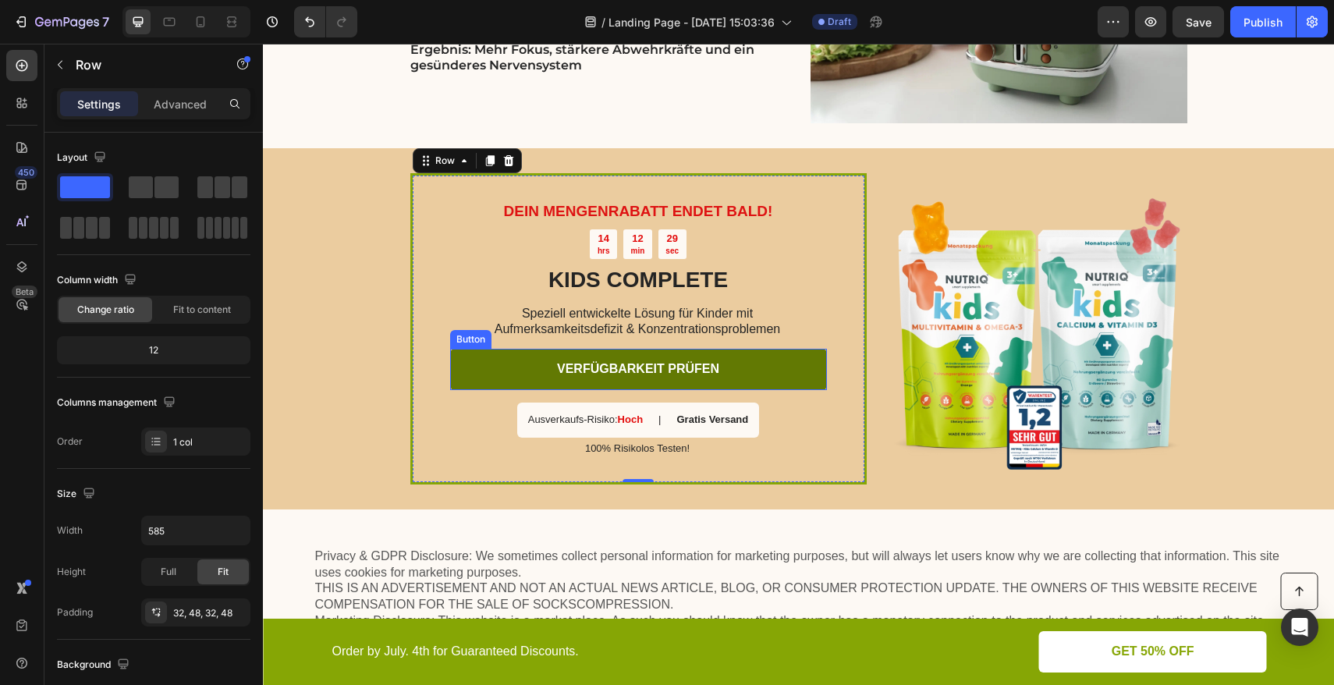
click at [505, 372] on link "VERFÜGBARKEIT PRÜFEN" at bounding box center [638, 369] width 377 height 41
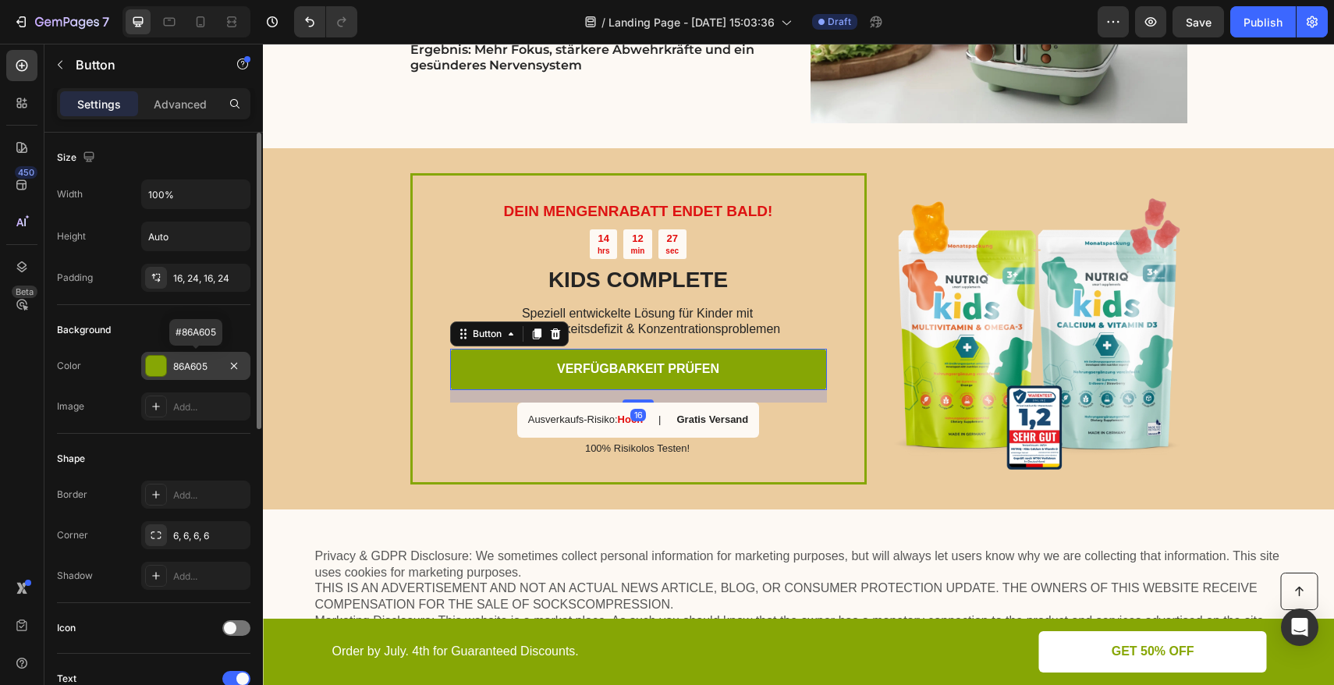
click at [168, 369] on div "86A605" at bounding box center [195, 366] width 109 height 28
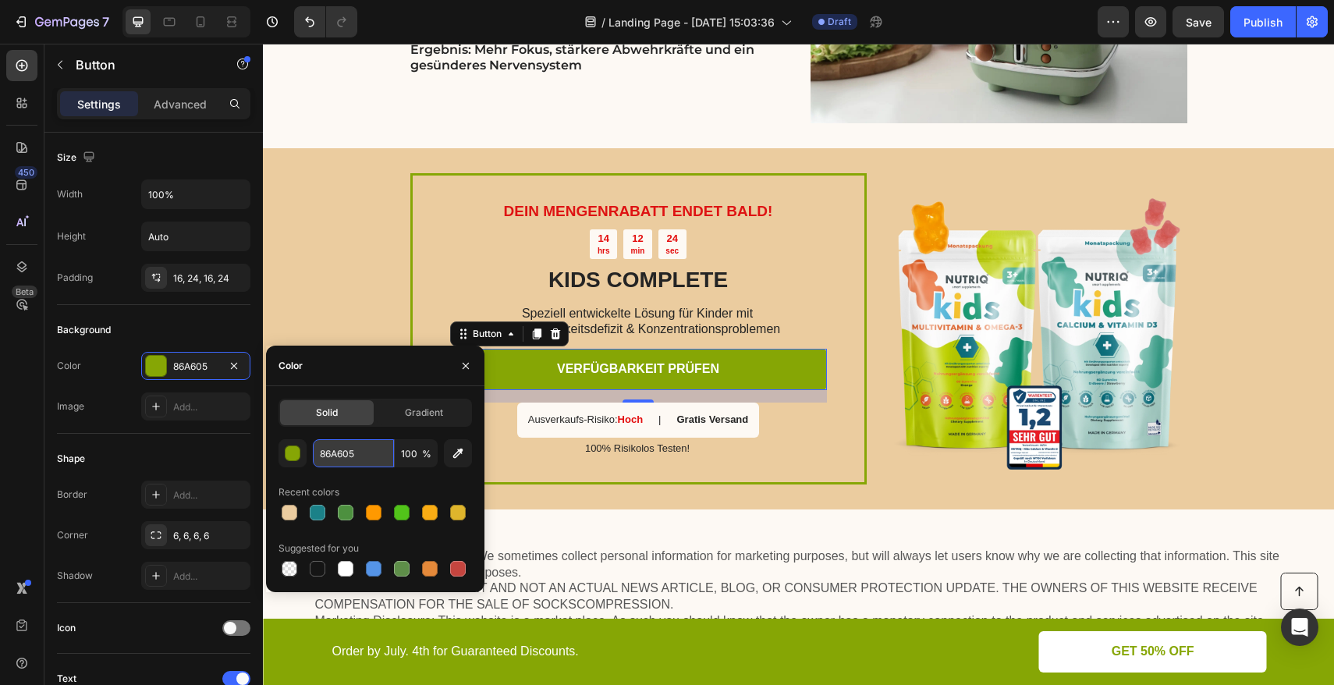
click at [375, 453] on input "86A605" at bounding box center [353, 453] width 81 height 28
paste input "#F07E18"
type input "#F07E18"
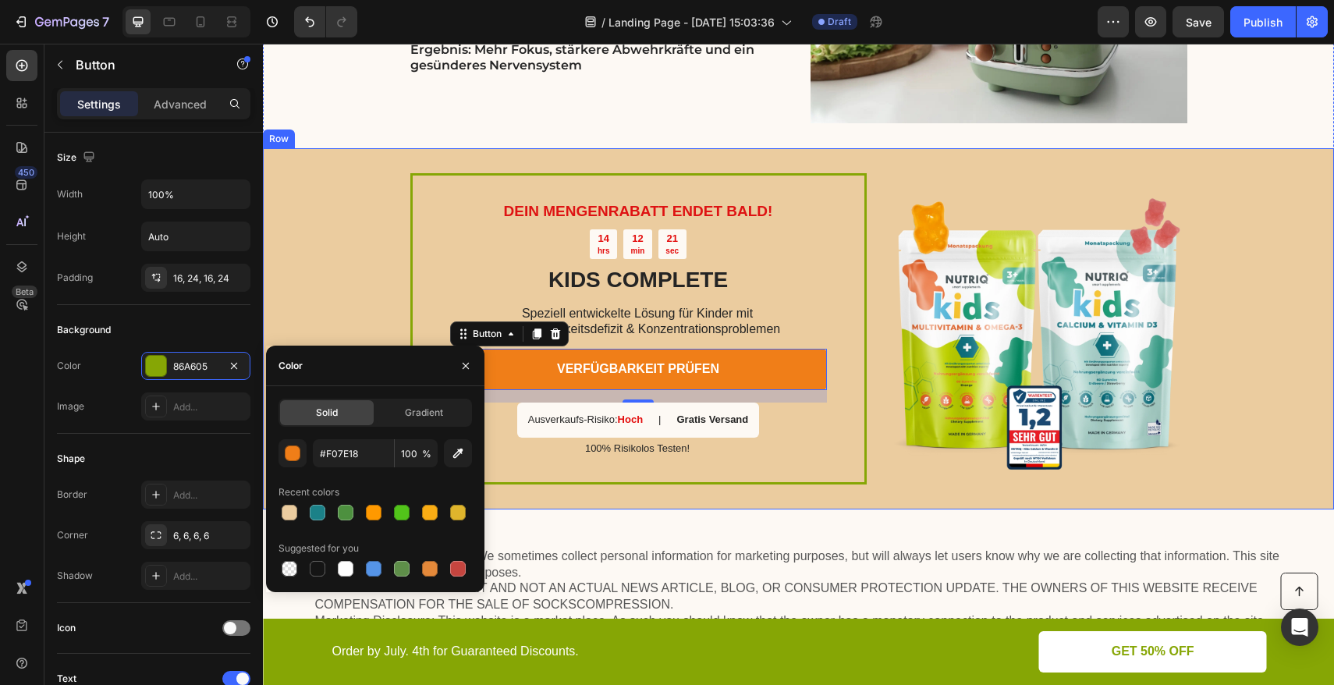
click at [350, 247] on div "DEIN MENGENRABATT ENDET BALD! Text Block 14 hrs 12 min 21 sec Countdown Timer K…" at bounding box center [798, 328] width 1071 height 361
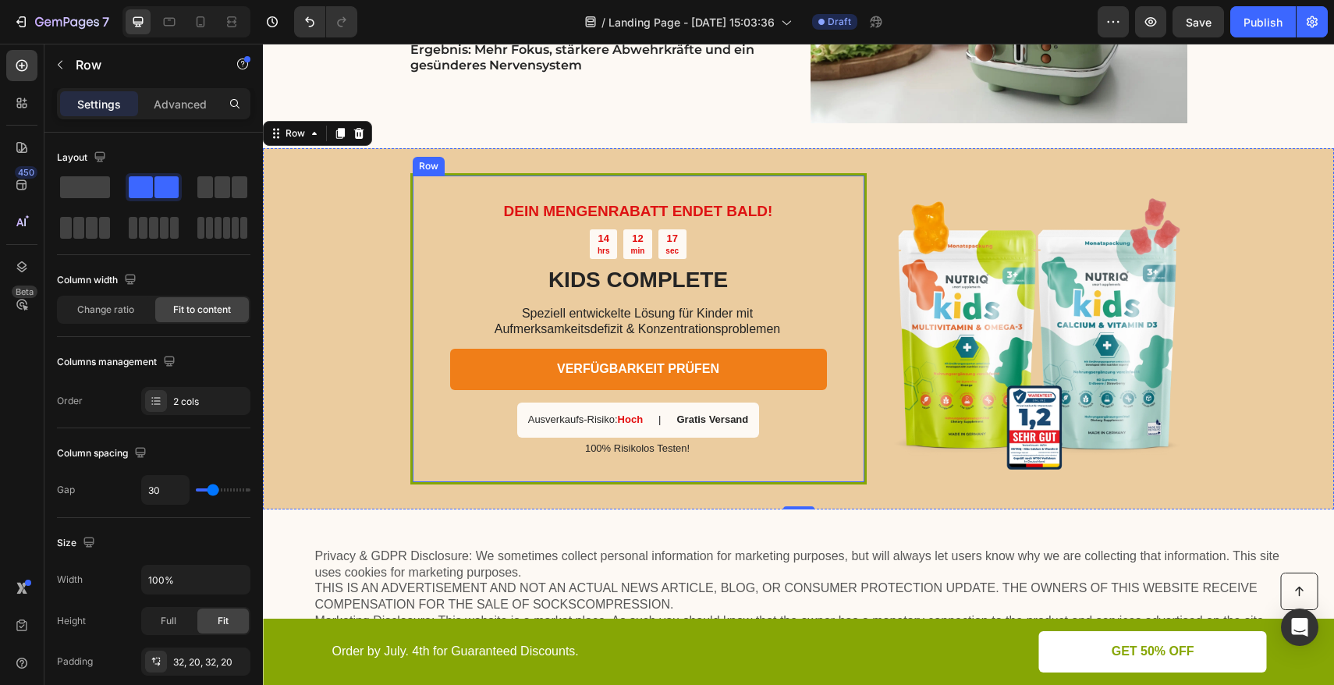
click at [412, 186] on div "DEIN MENGENRABATT ENDET BALD! Text Block 14 hrs 12 min 17 sec Countdown Timer K…" at bounding box center [638, 328] width 456 height 311
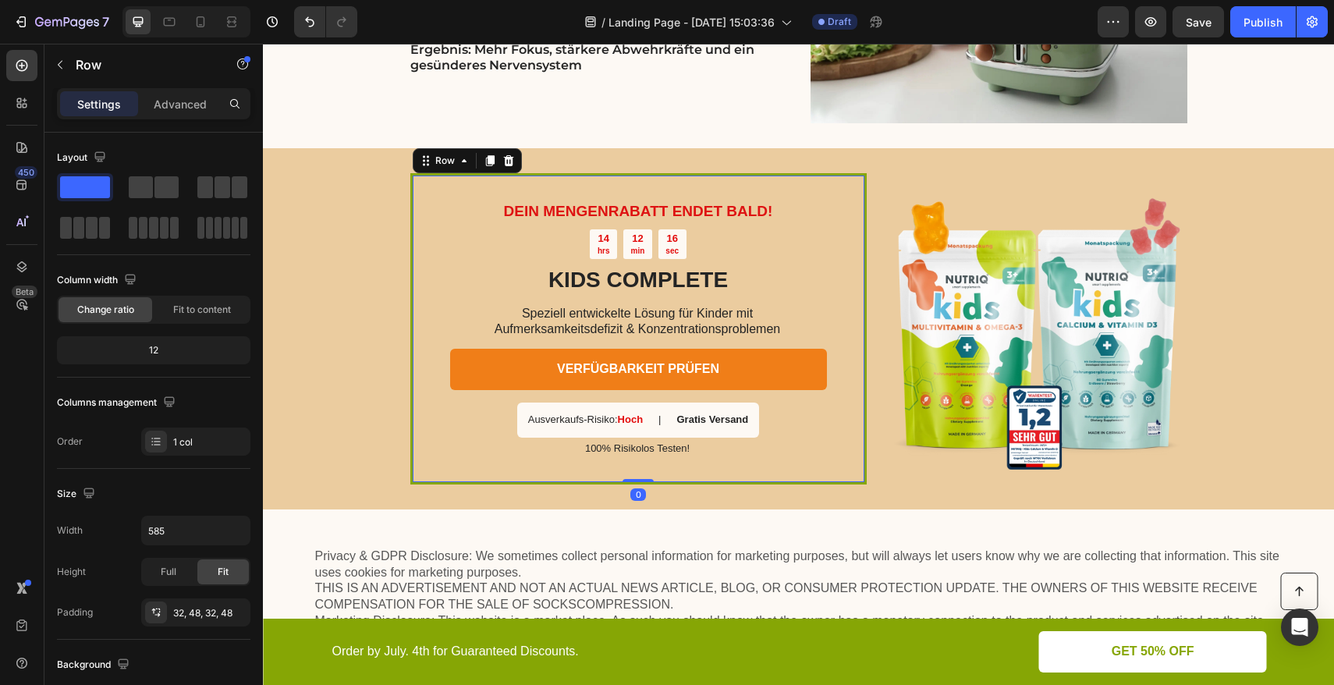
click at [581, 174] on div "DEIN MENGENRABATT ENDET BALD! Text Block 14 hrs 12 min 16 sec Countdown Timer K…" at bounding box center [638, 328] width 456 height 311
click at [582, 179] on div "DEIN MENGENRABATT ENDET BALD! Text Block 14 hrs 12 min 15 sec Countdown Timer K…" at bounding box center [638, 328] width 456 height 311
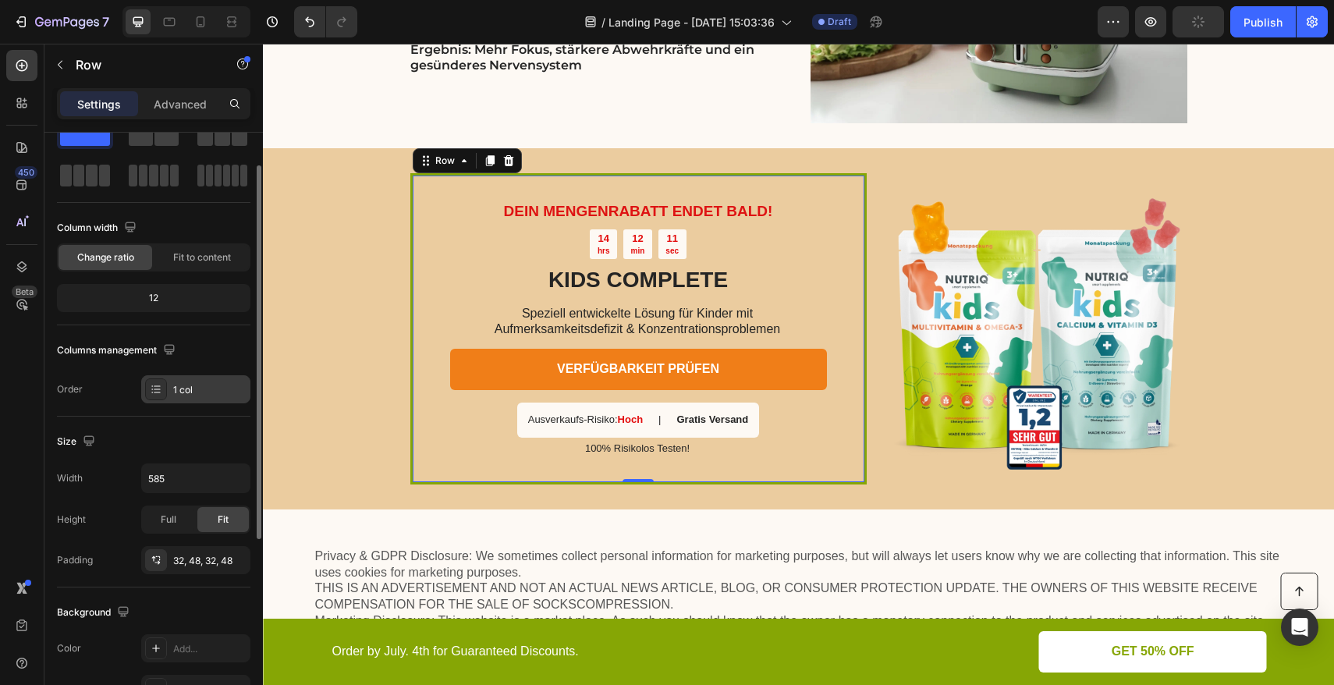
click at [183, 393] on div "1 col" at bounding box center [209, 390] width 73 height 14
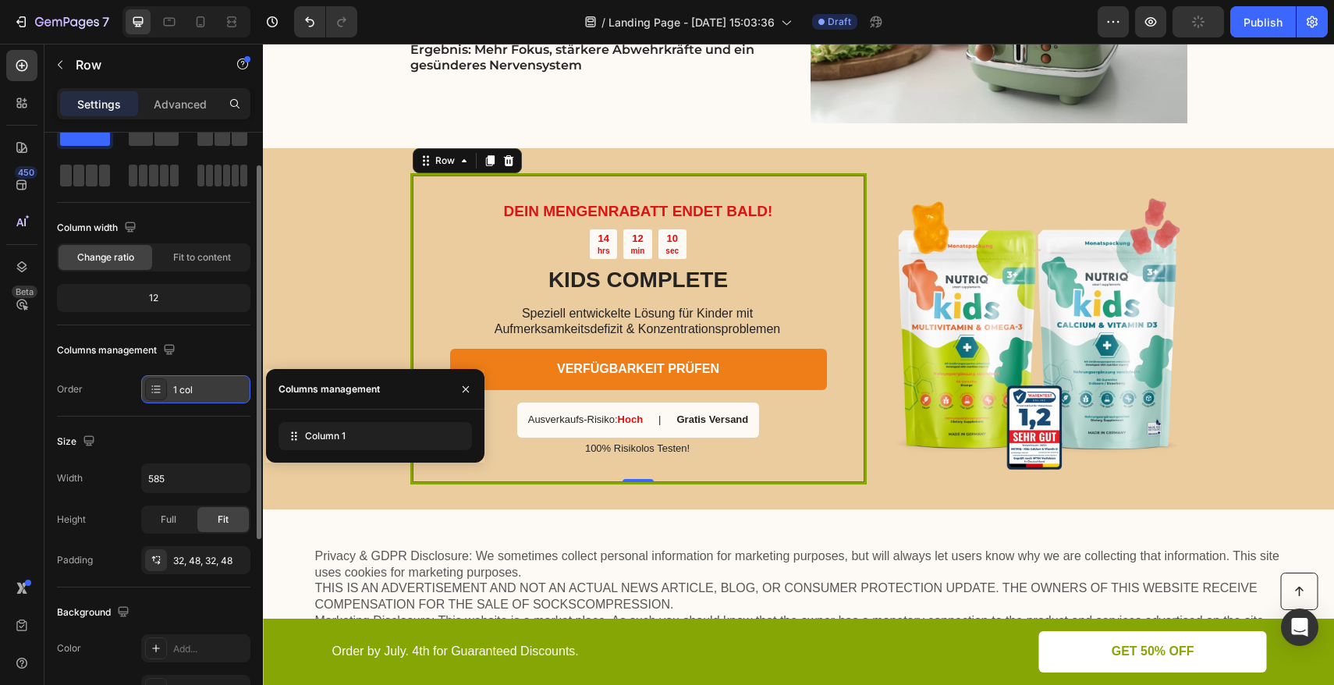
click at [183, 393] on div "1 col" at bounding box center [209, 390] width 73 height 14
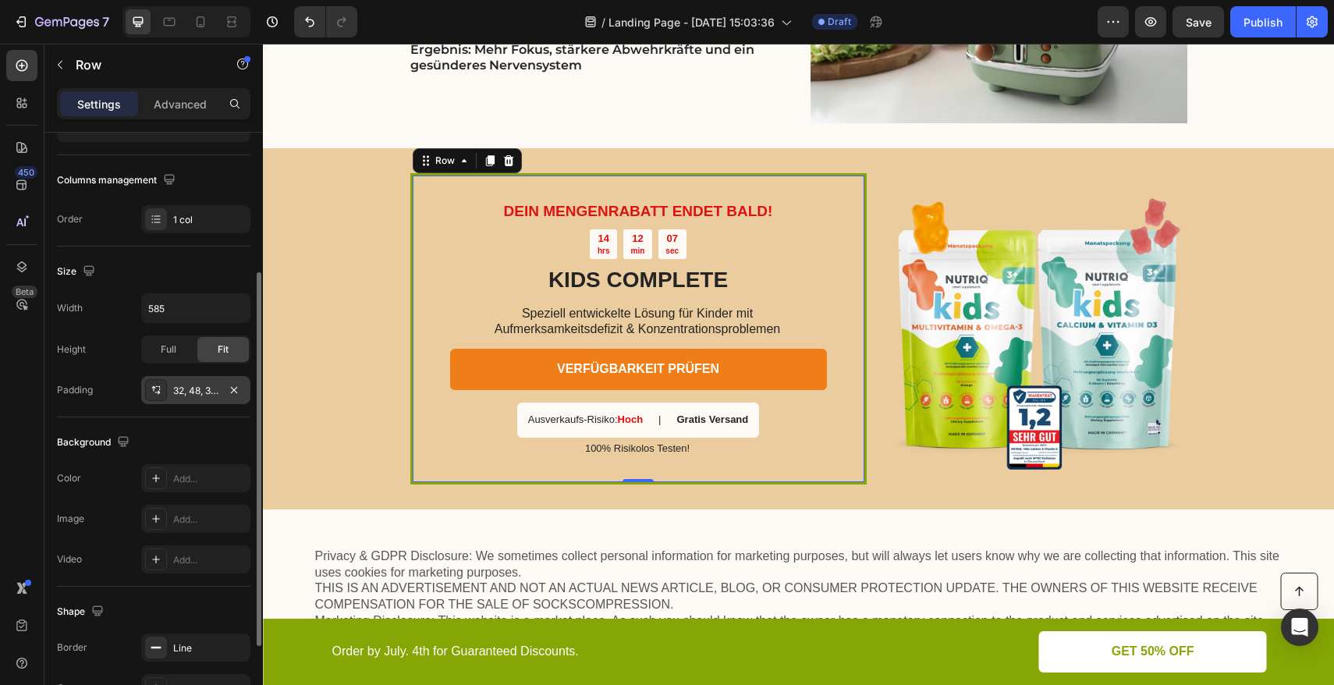
scroll to position [355, 0]
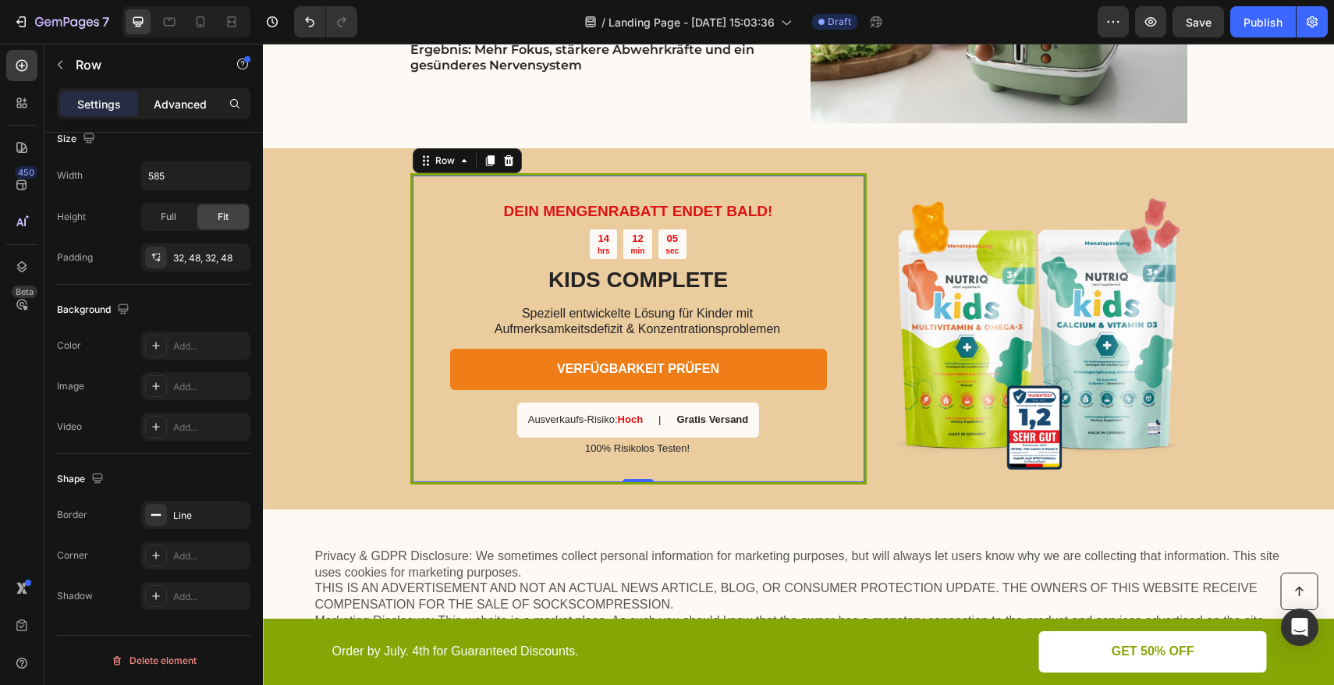
click at [196, 106] on p "Advanced" at bounding box center [180, 104] width 53 height 16
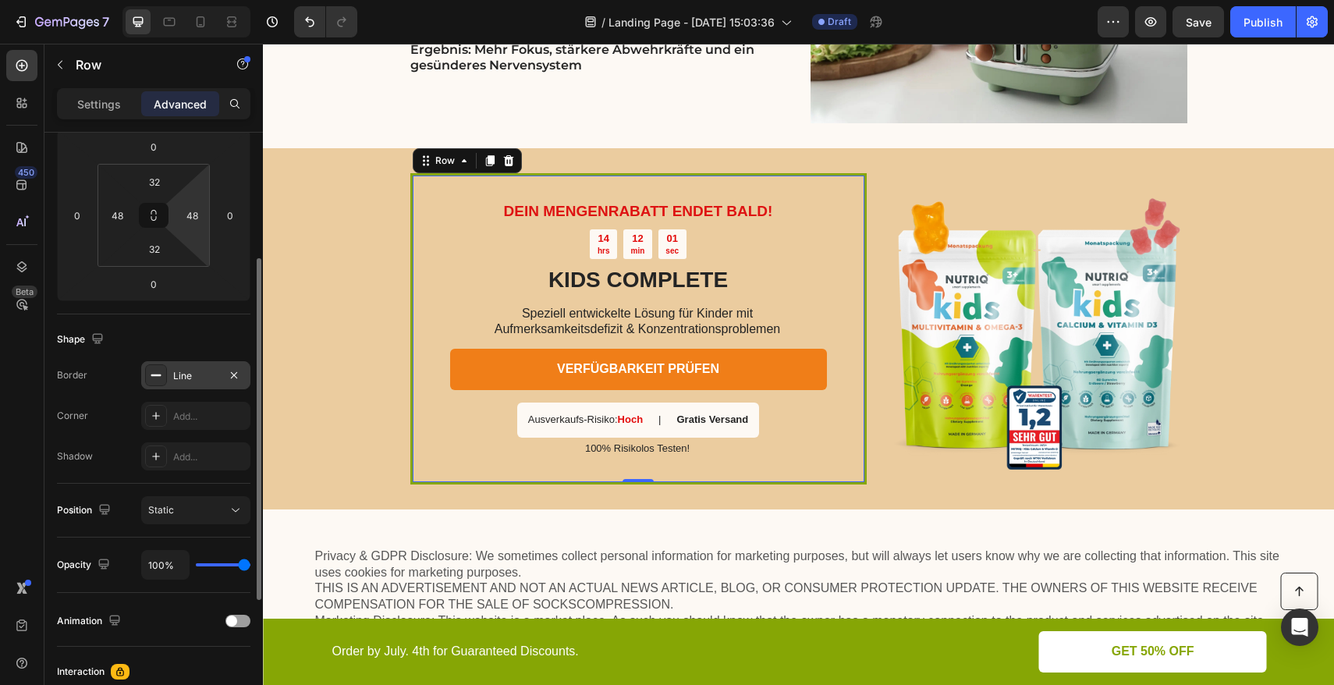
scroll to position [0, 0]
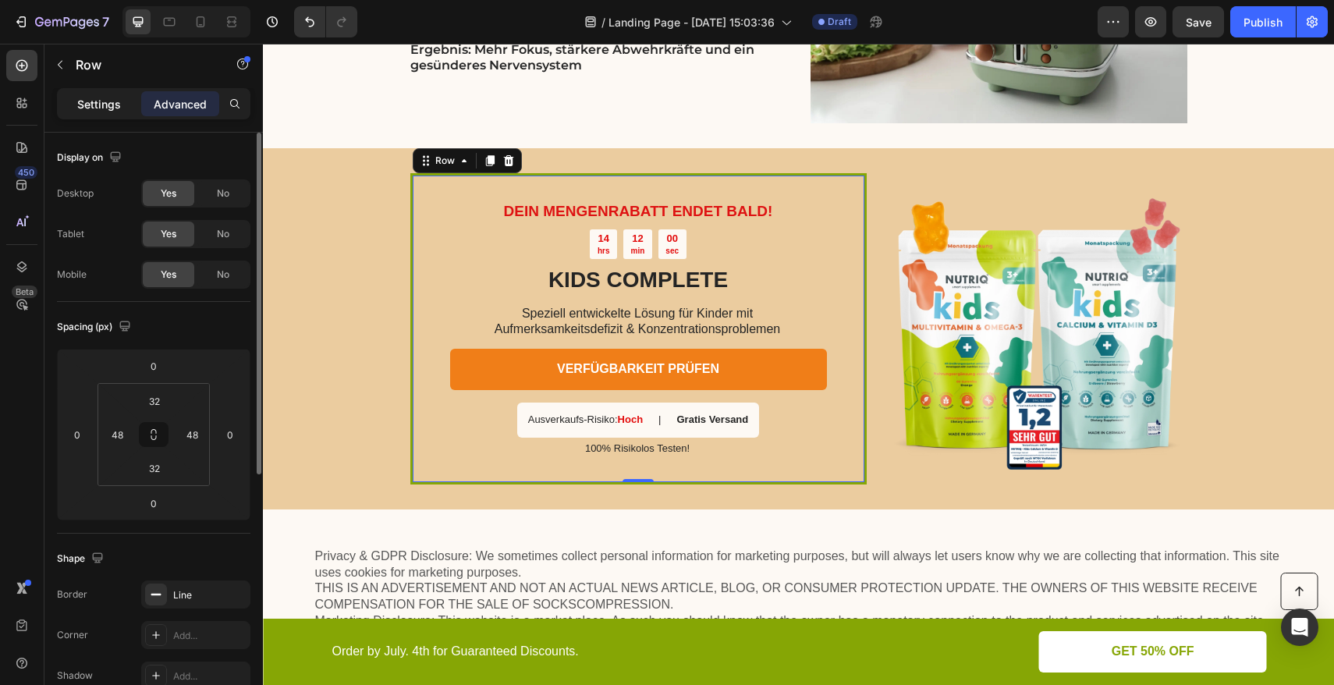
click at [101, 115] on div "Settings" at bounding box center [99, 103] width 78 height 25
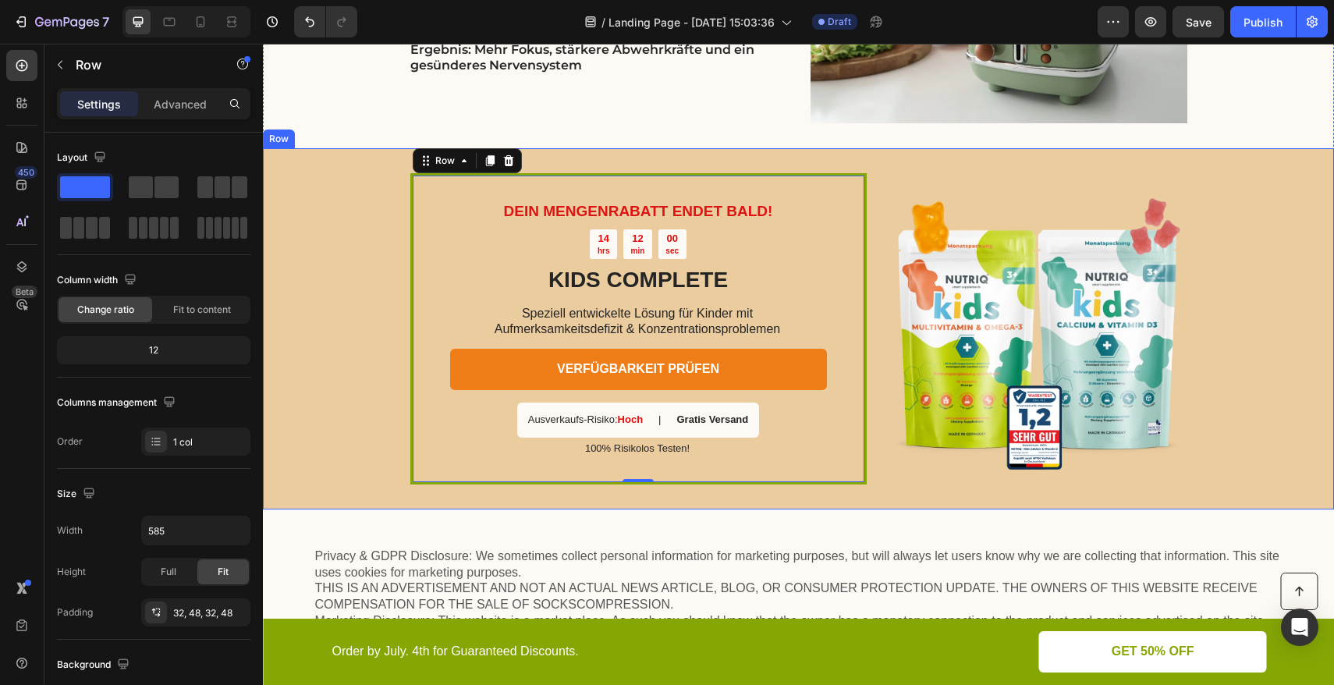
click at [345, 311] on div "DEIN MENGENRABATT ENDET BALD! Text Block 14 hrs 12 min 00 sec Countdown Timer K…" at bounding box center [798, 328] width 1071 height 361
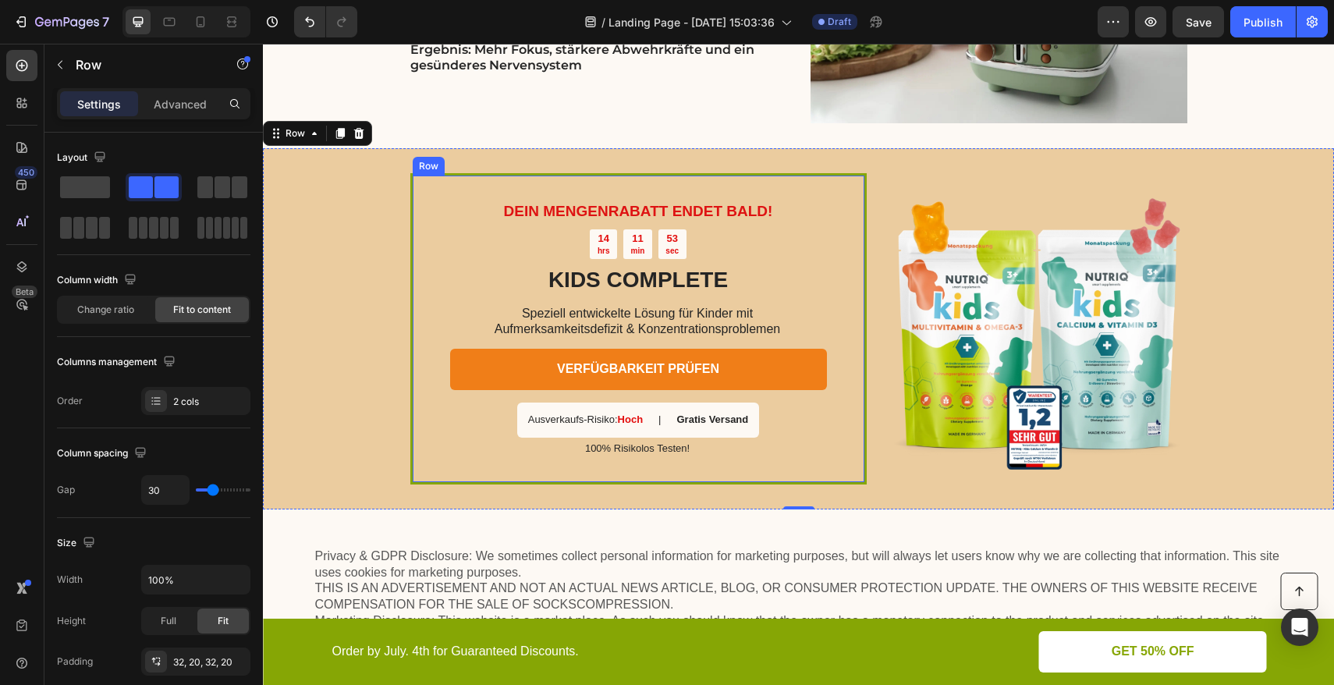
click at [410, 212] on div "DEIN MENGENRABATT ENDET BALD! Text Block 14 hrs 11 min 53 sec Countdown Timer K…" at bounding box center [638, 328] width 456 height 311
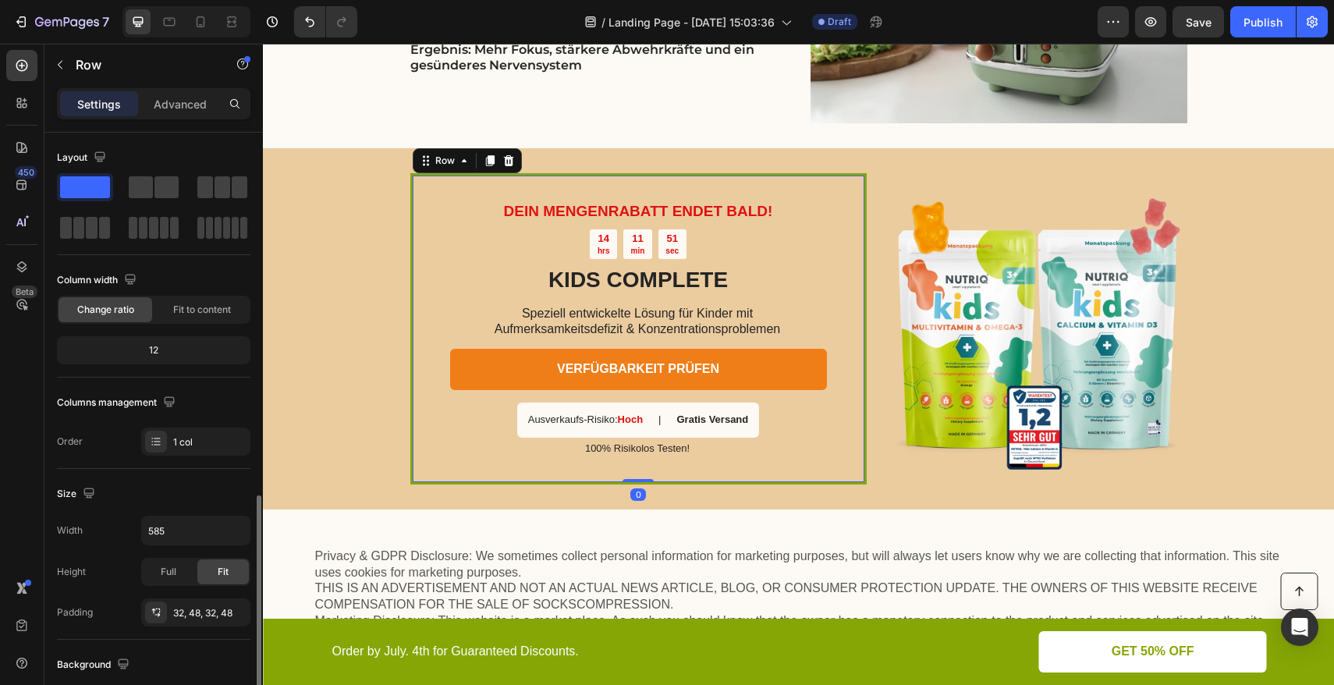
scroll to position [223, 0]
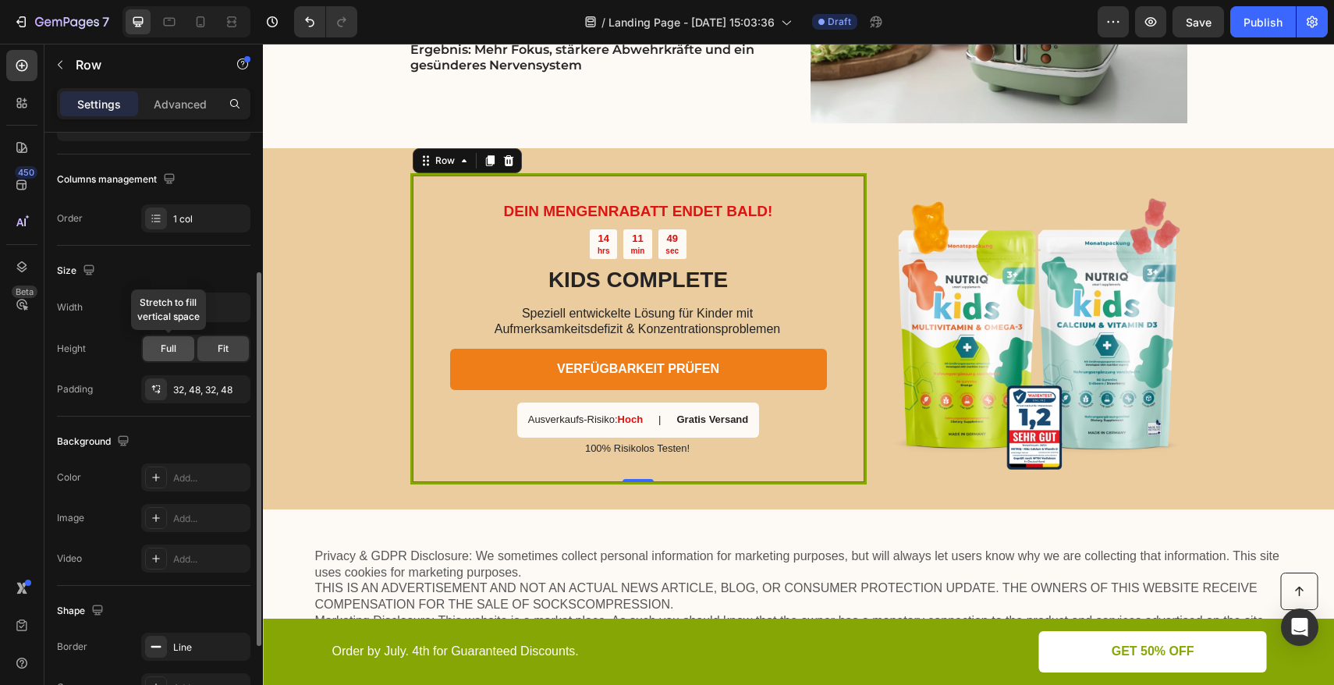
click at [174, 357] on div "Full" at bounding box center [169, 348] width 52 height 25
click at [215, 354] on div "Fit" at bounding box center [223, 348] width 52 height 25
click at [169, 351] on span "Full" at bounding box center [169, 349] width 16 height 14
click at [217, 349] on div "Fit" at bounding box center [223, 348] width 52 height 25
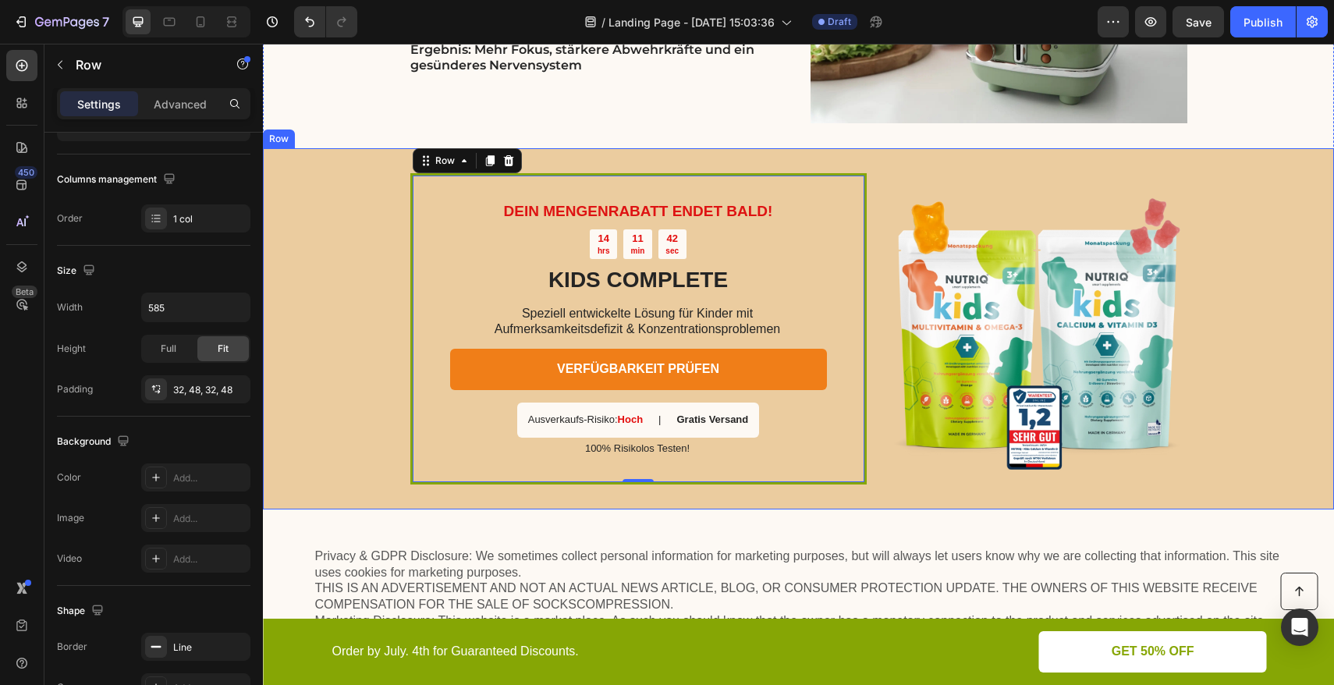
click at [338, 278] on div "DEIN MENGENRABATT ENDET BALD! Text Block 14 hrs 11 min 42 sec Countdown Timer K…" at bounding box center [798, 328] width 1071 height 361
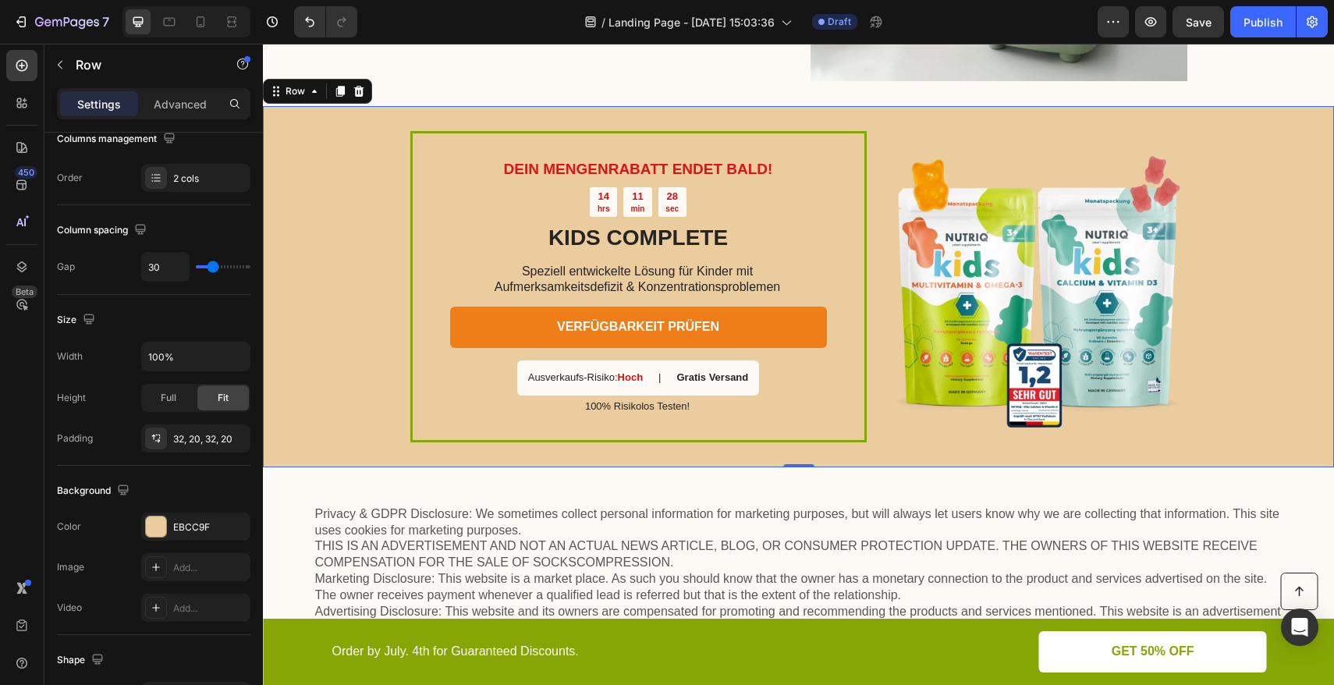
scroll to position [3252, 0]
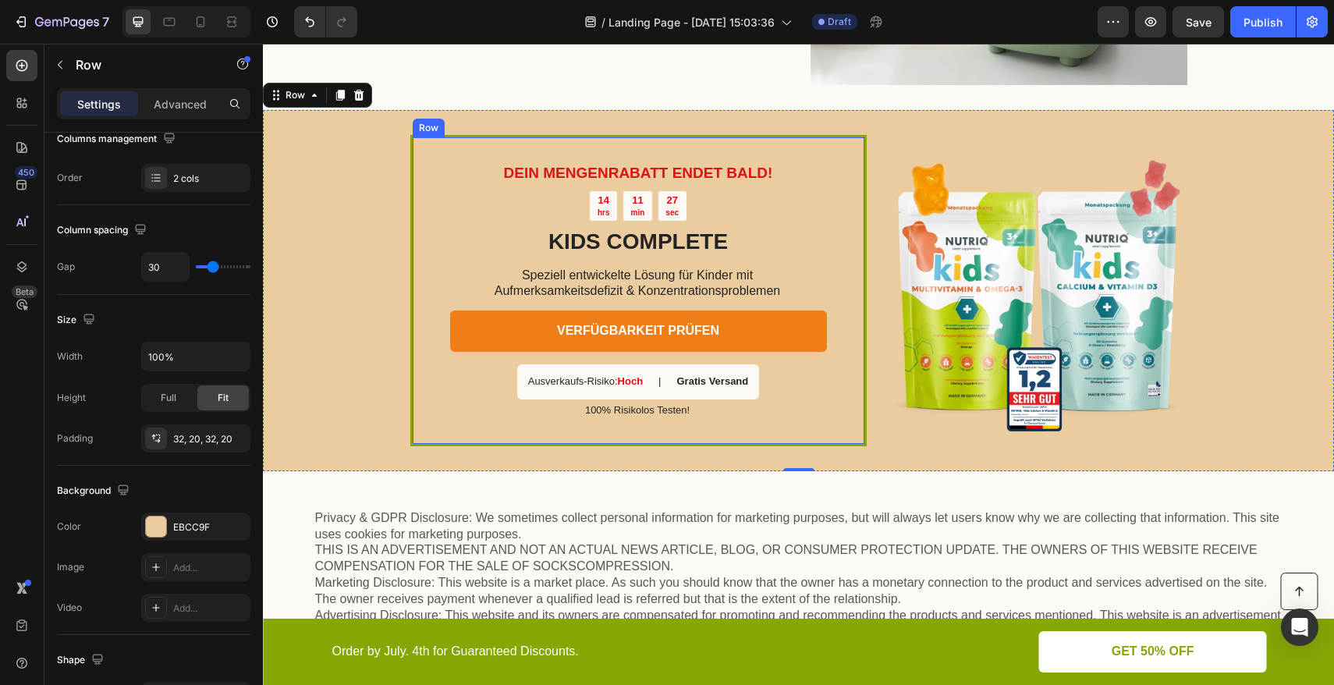
click at [410, 154] on div "DEIN MENGENRABATT ENDET BALD! Text Block 14 hrs 11 min 27 sec Countdown Timer K…" at bounding box center [638, 290] width 456 height 311
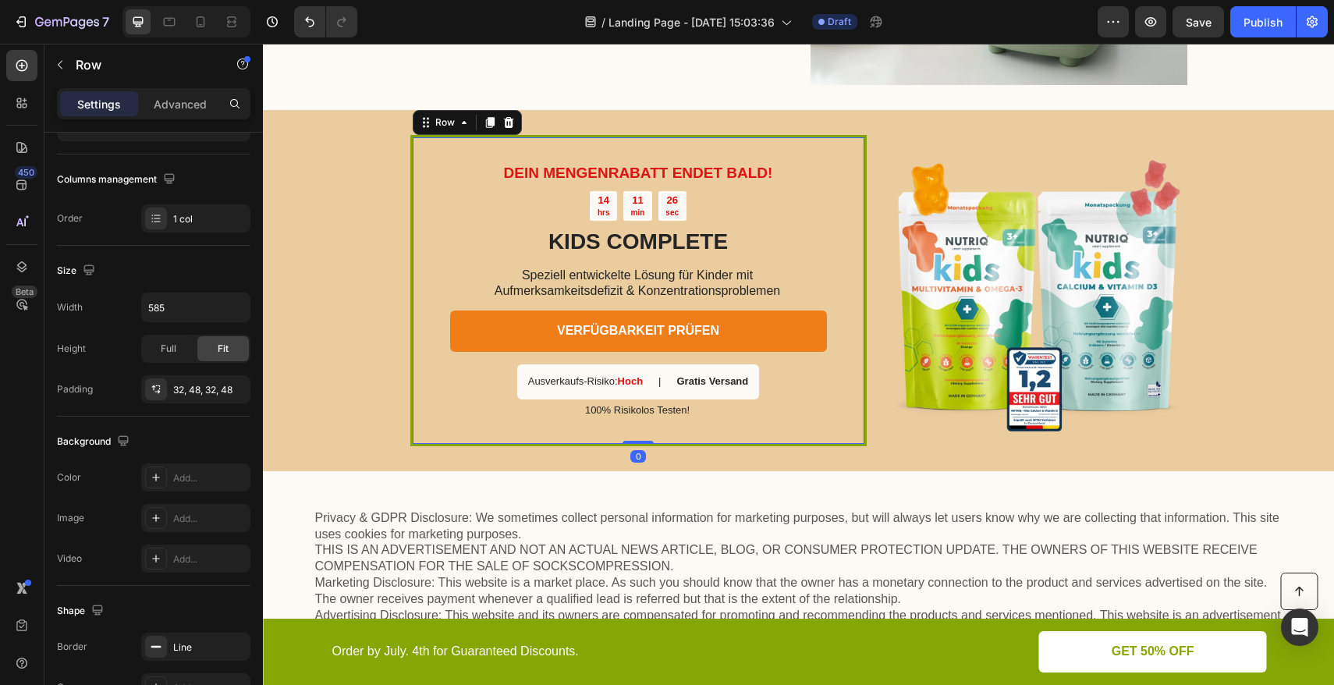
click at [597, 137] on div "DEIN MENGENRABATT ENDET BALD! Text Block 14 hrs 11 min 26 sec Countdown Timer K…" at bounding box center [638, 290] width 456 height 311
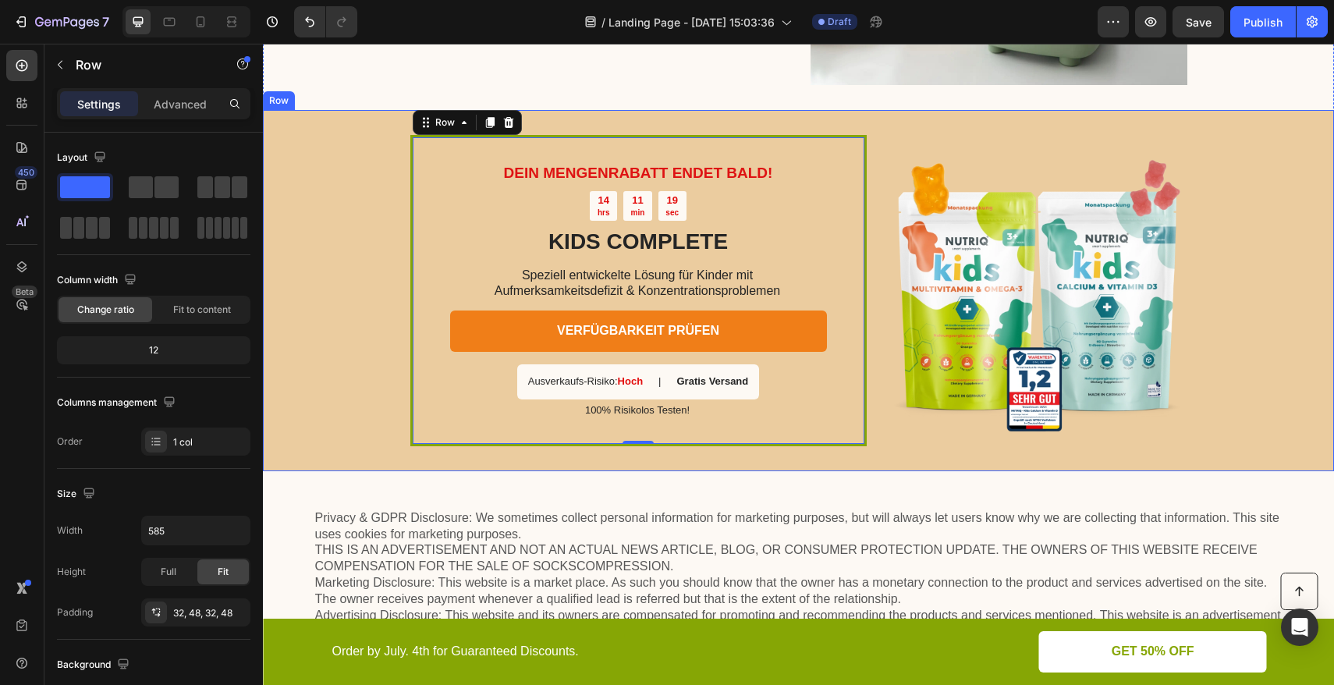
click at [393, 384] on div "DEIN MENGENRABATT ENDET BALD! Text Block 14 hrs 11 min 19 sec Countdown Timer K…" at bounding box center [798, 290] width 1071 height 361
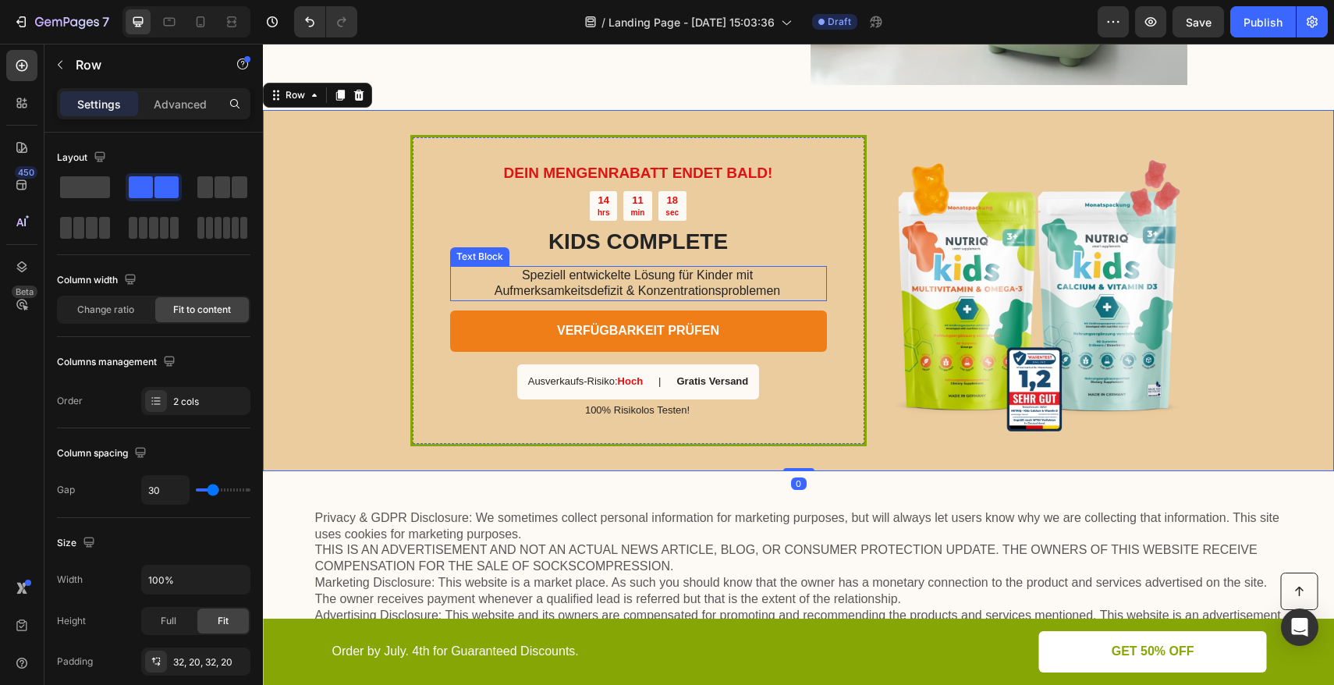
click at [471, 258] on div "Text Block" at bounding box center [479, 257] width 53 height 14
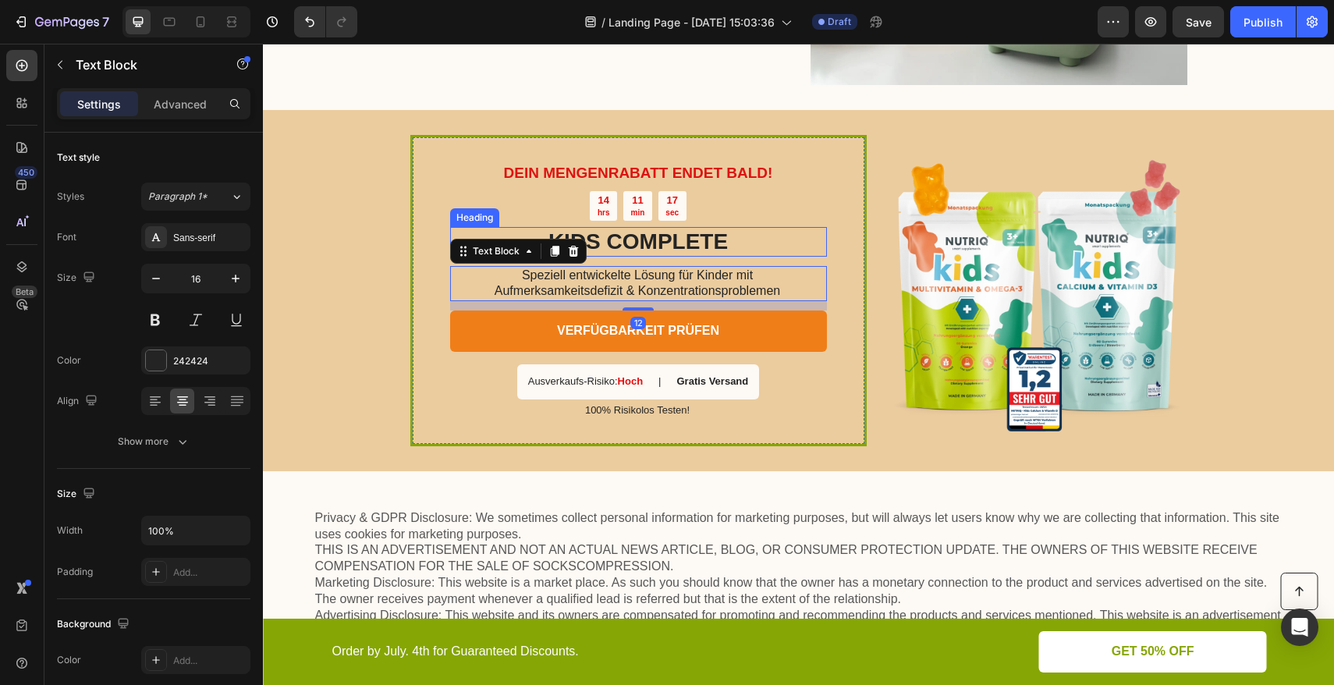
click at [472, 211] on div "Heading" at bounding box center [474, 218] width 43 height 14
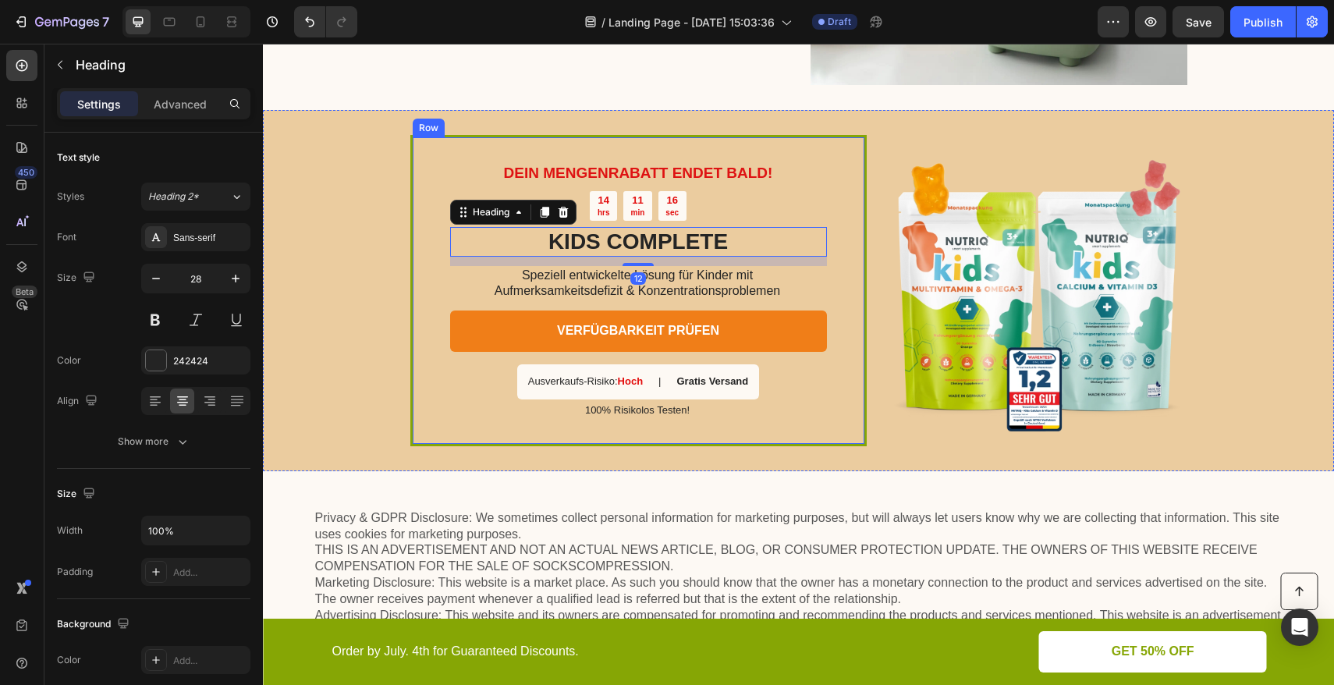
click at [414, 159] on div "DEIN MENGENRABATT ENDET BALD! Text Block 14 hrs 11 min 16 sec Countdown Timer K…" at bounding box center [638, 290] width 456 height 311
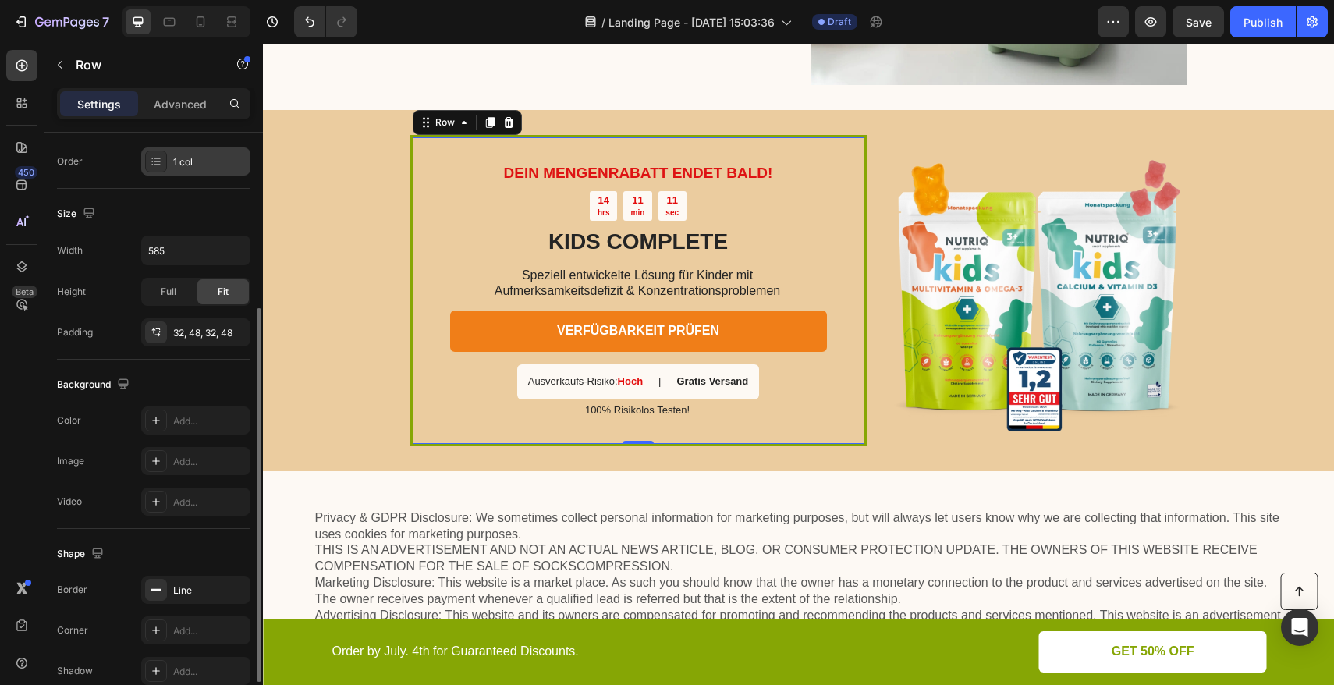
scroll to position [355, 0]
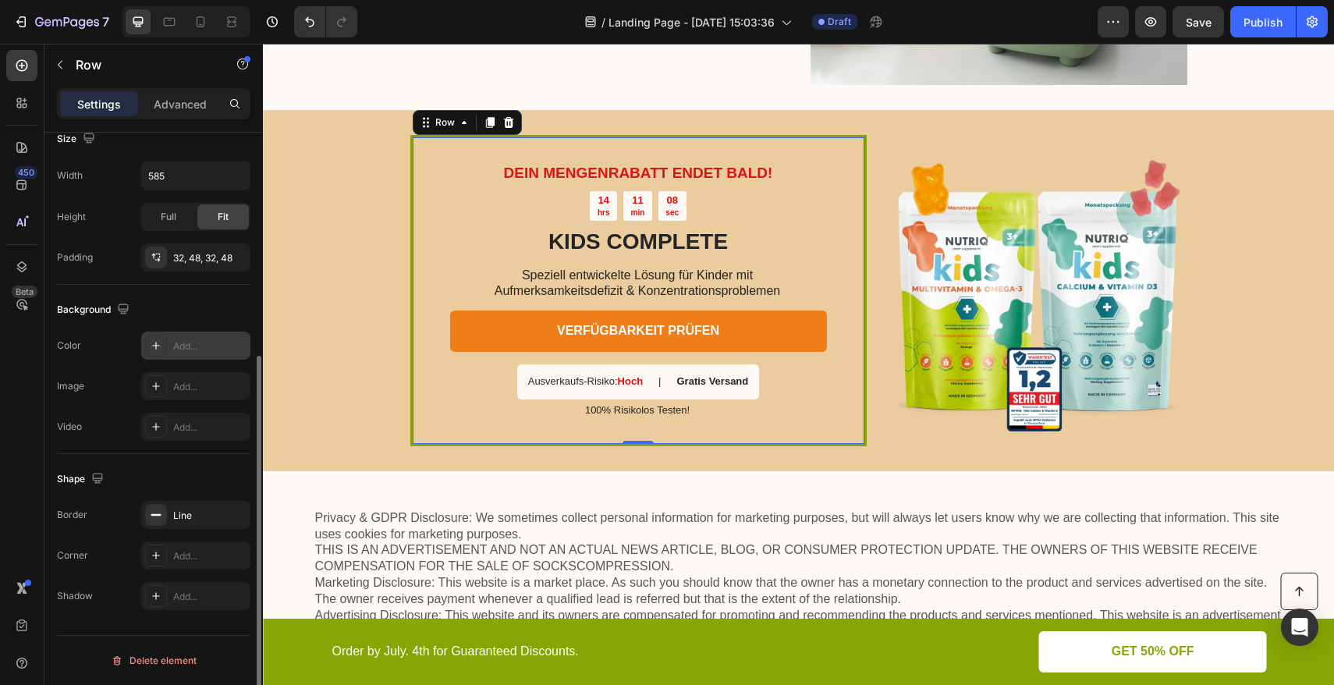
click at [157, 343] on icon at bounding box center [156, 345] width 12 height 12
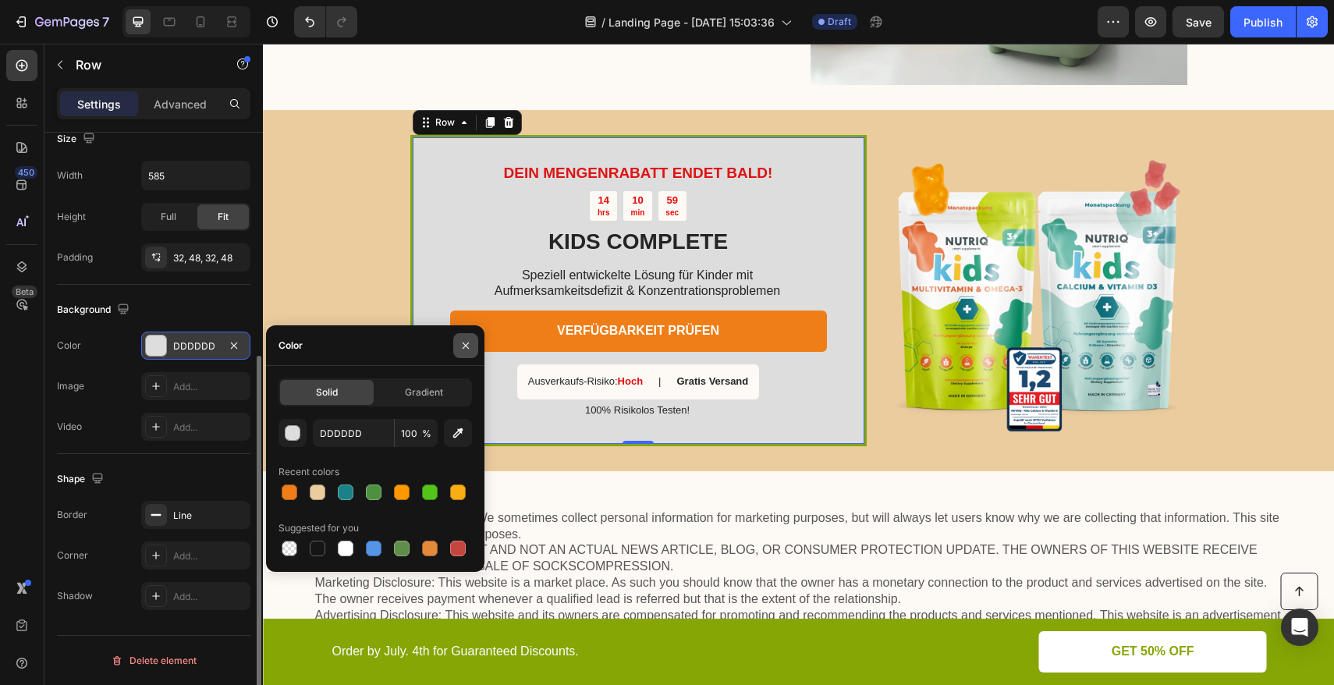
click at [471, 346] on icon "button" at bounding box center [466, 345] width 12 height 12
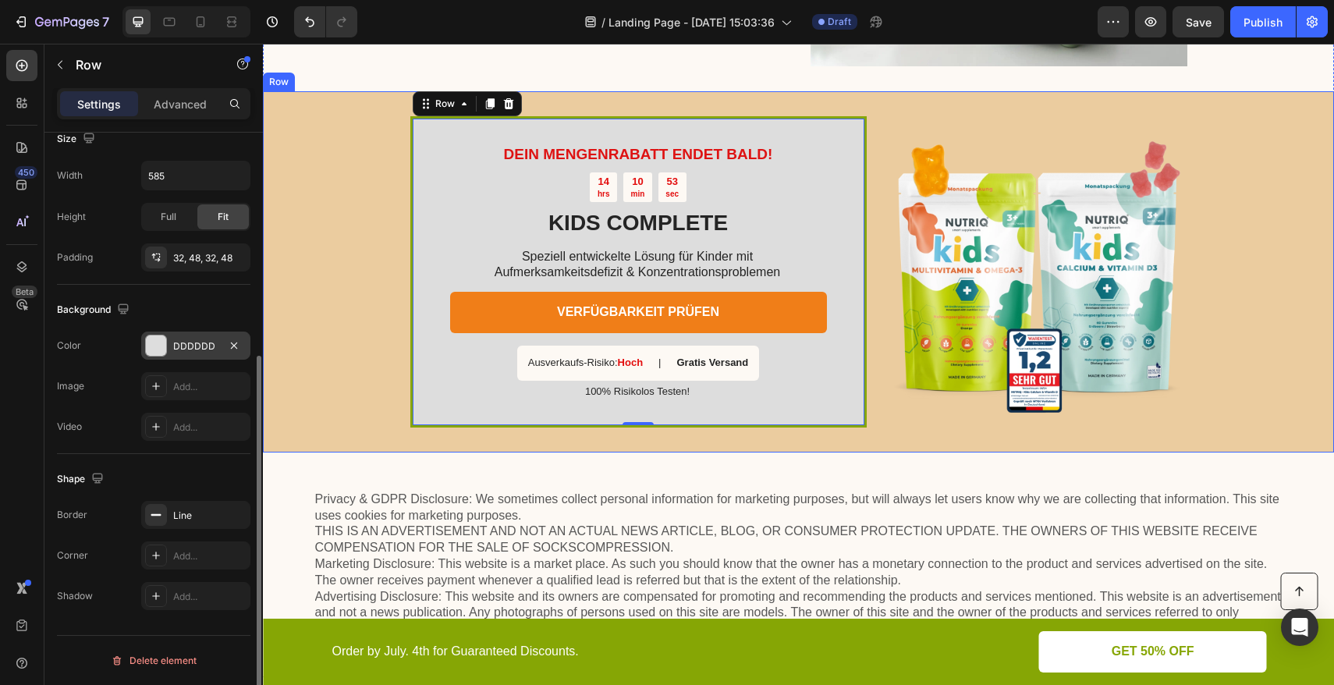
scroll to position [3248, 0]
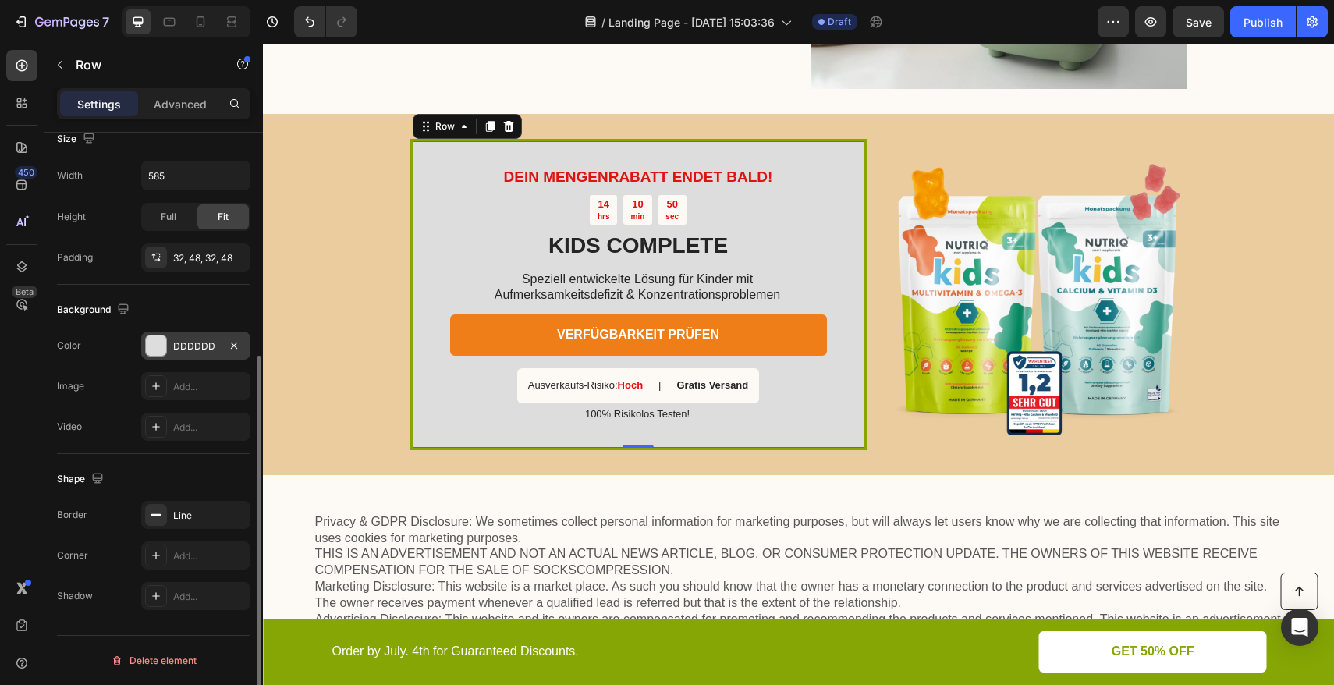
click at [167, 347] on div "DDDDDD" at bounding box center [195, 346] width 109 height 28
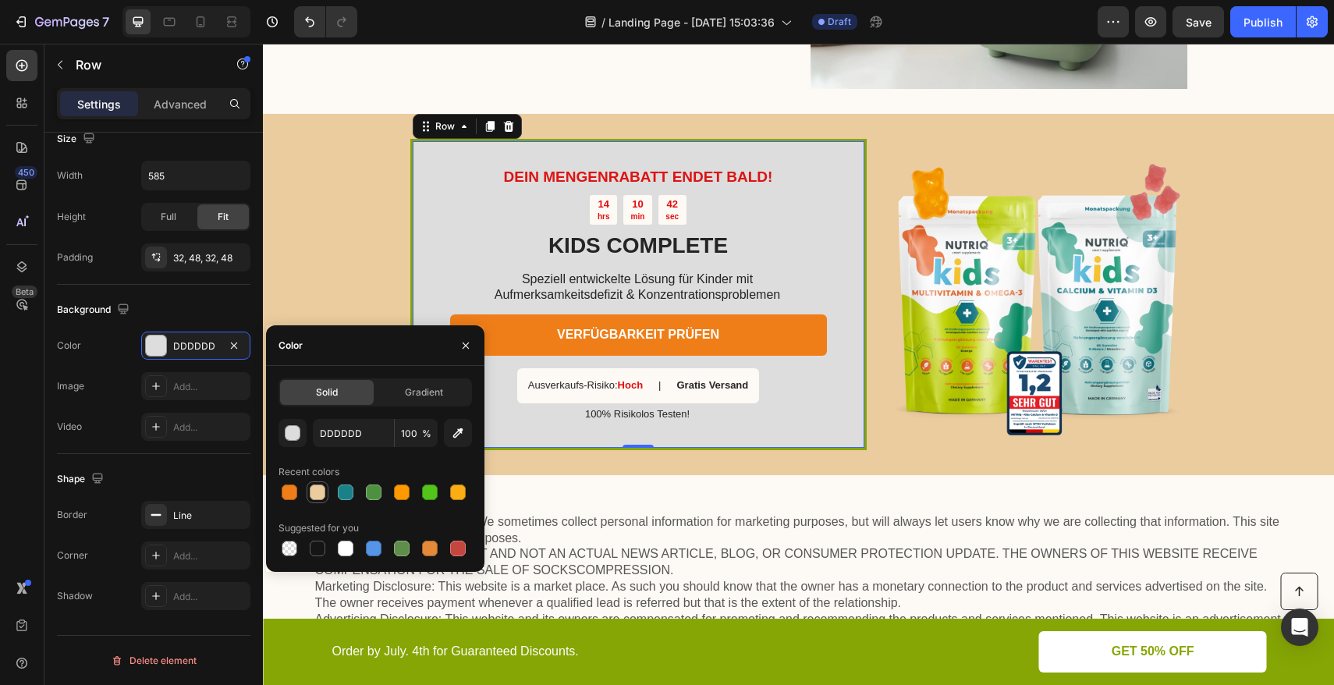
click at [322, 495] on div at bounding box center [318, 493] width 16 height 16
type input "EBCC9F"
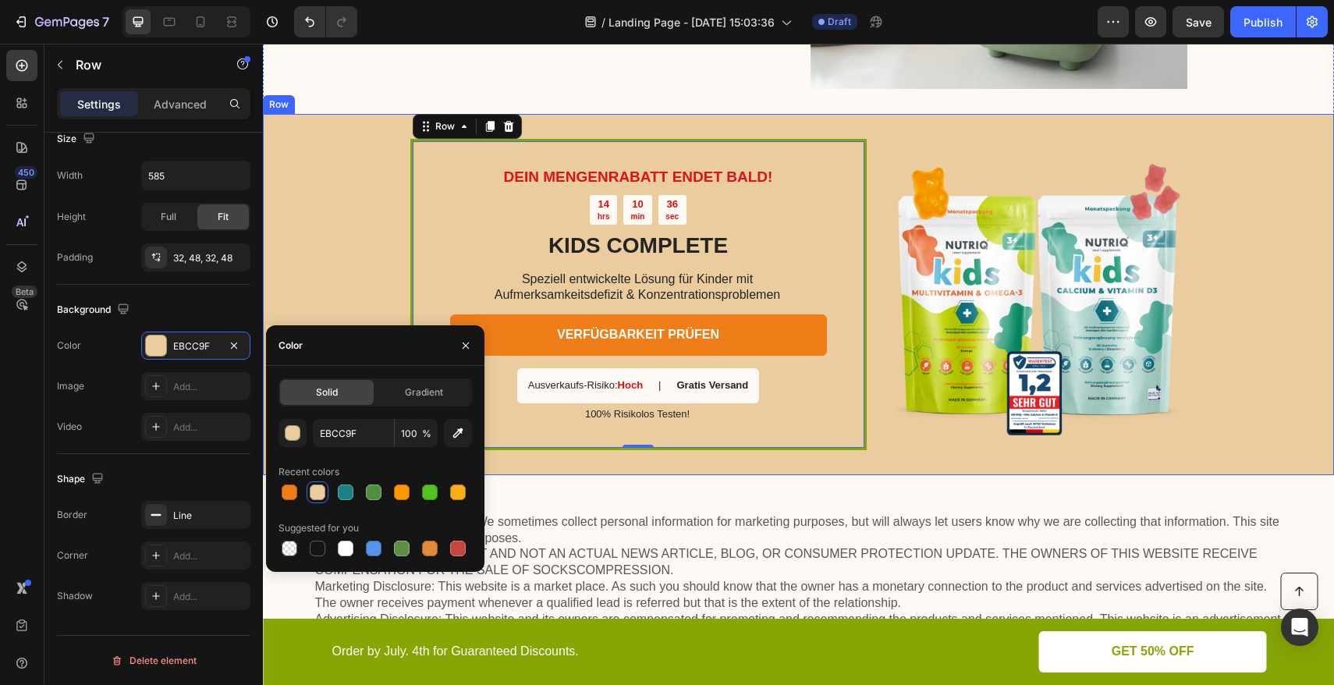
click at [319, 161] on div "DEIN MENGENRABATT ENDET BALD! Text Block 14 hrs 10 min 36 sec Countdown Timer K…" at bounding box center [798, 294] width 1071 height 361
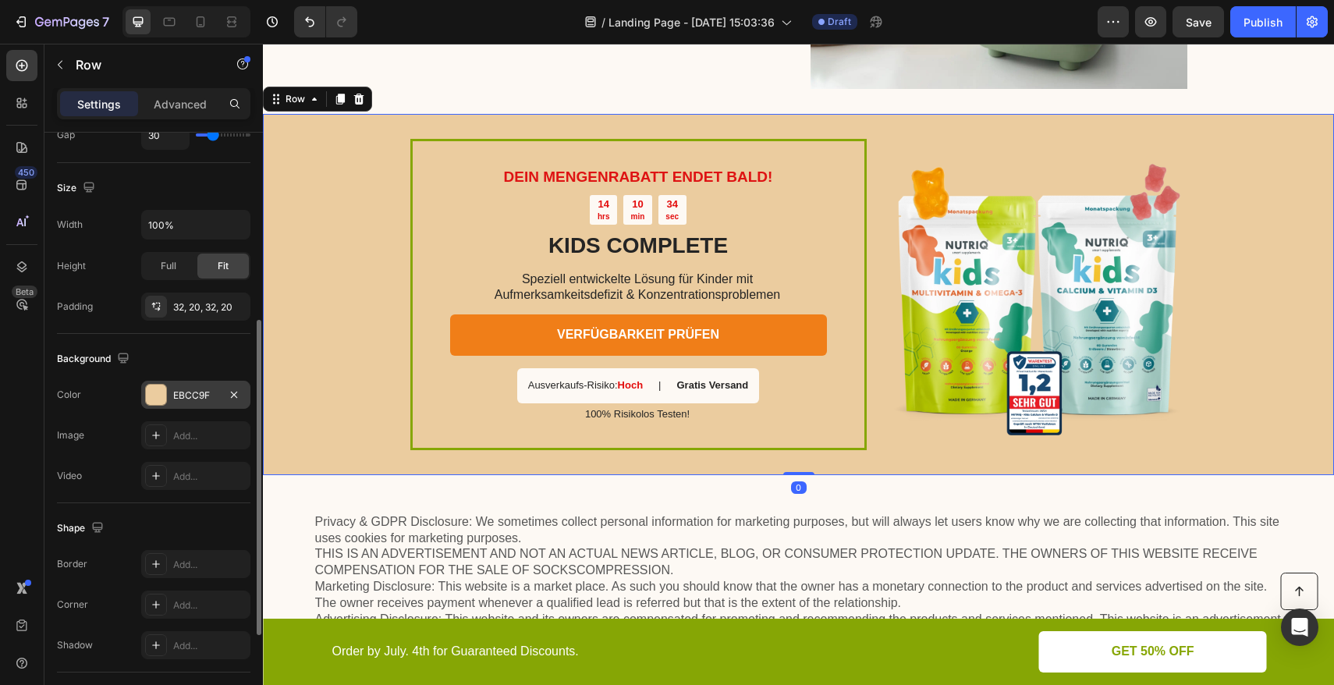
click at [168, 396] on div "EBCC9F" at bounding box center [195, 395] width 109 height 28
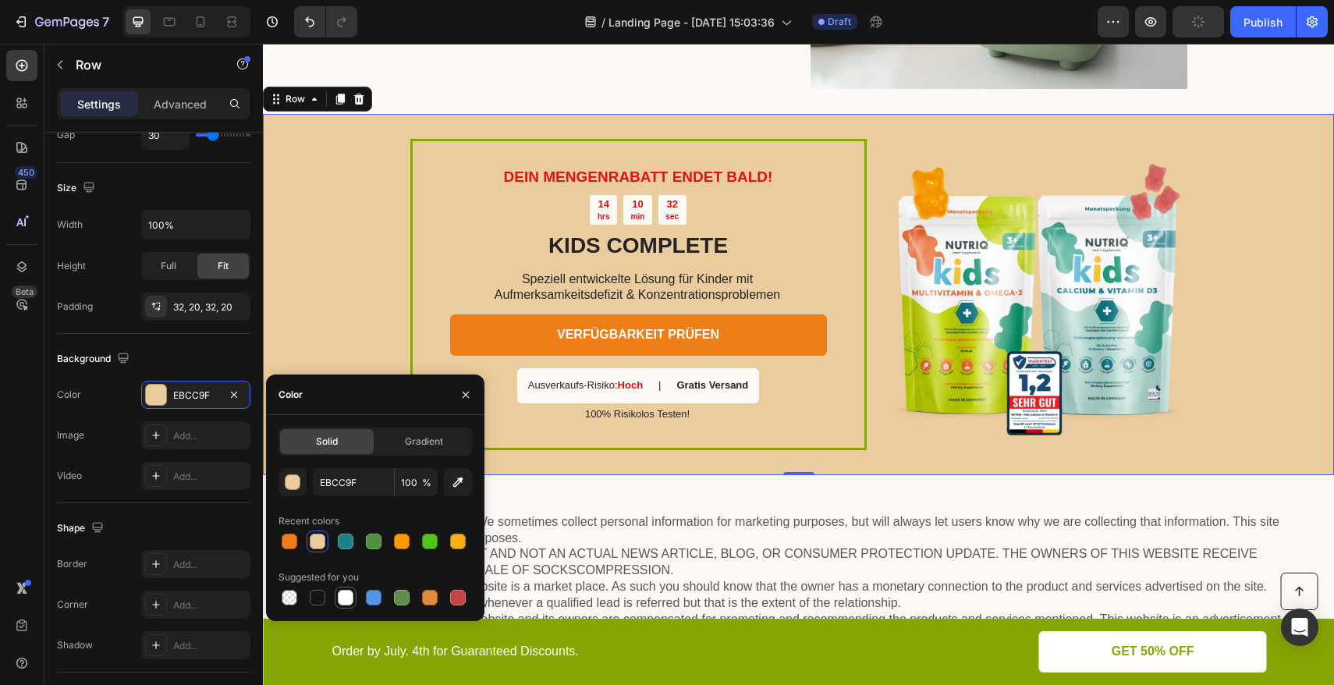
click at [344, 598] on div at bounding box center [346, 598] width 16 height 16
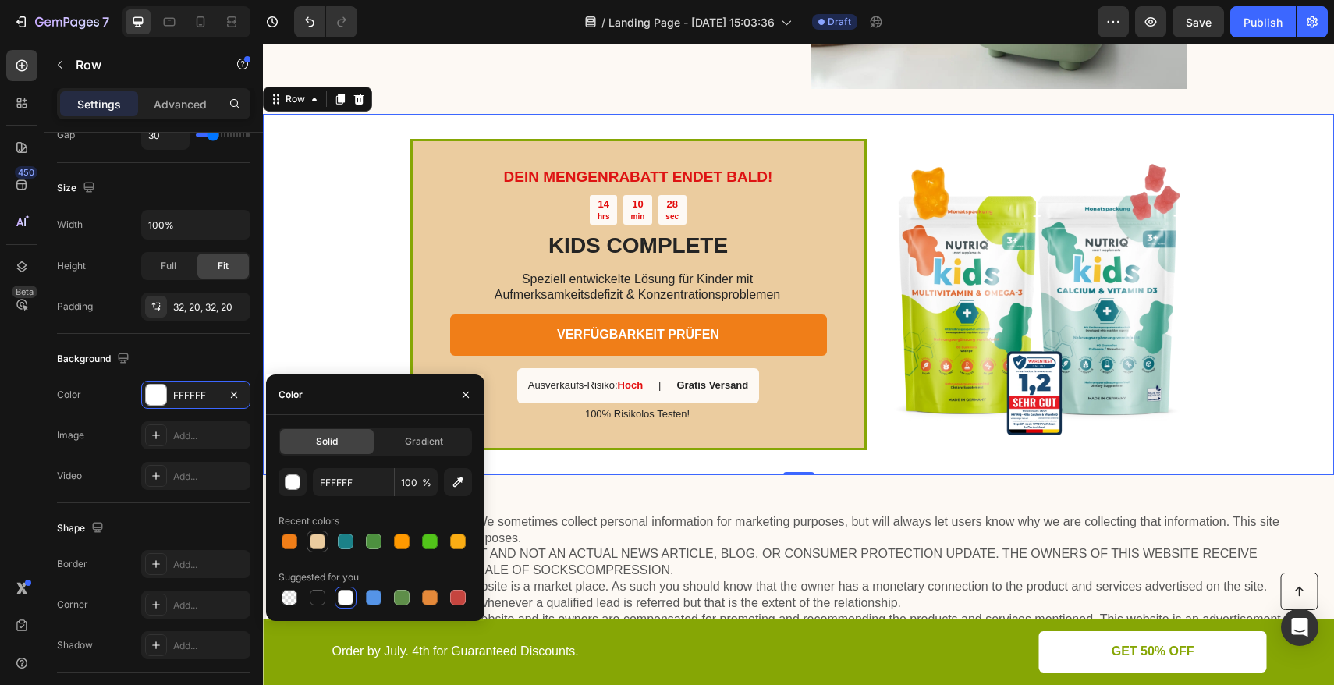
click at [318, 548] on div at bounding box center [318, 542] width 16 height 16
type input "EBCC9F"
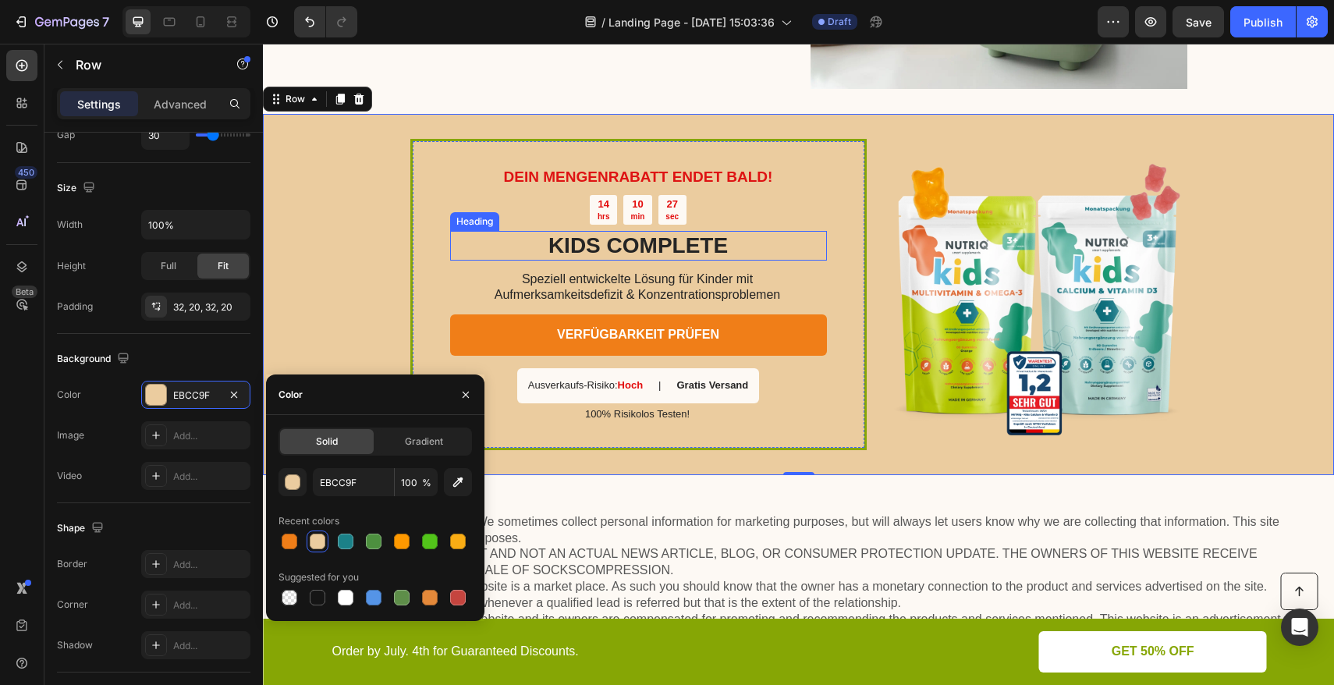
click at [471, 233] on h2 "KIDS COMPLETE" at bounding box center [638, 246] width 377 height 30
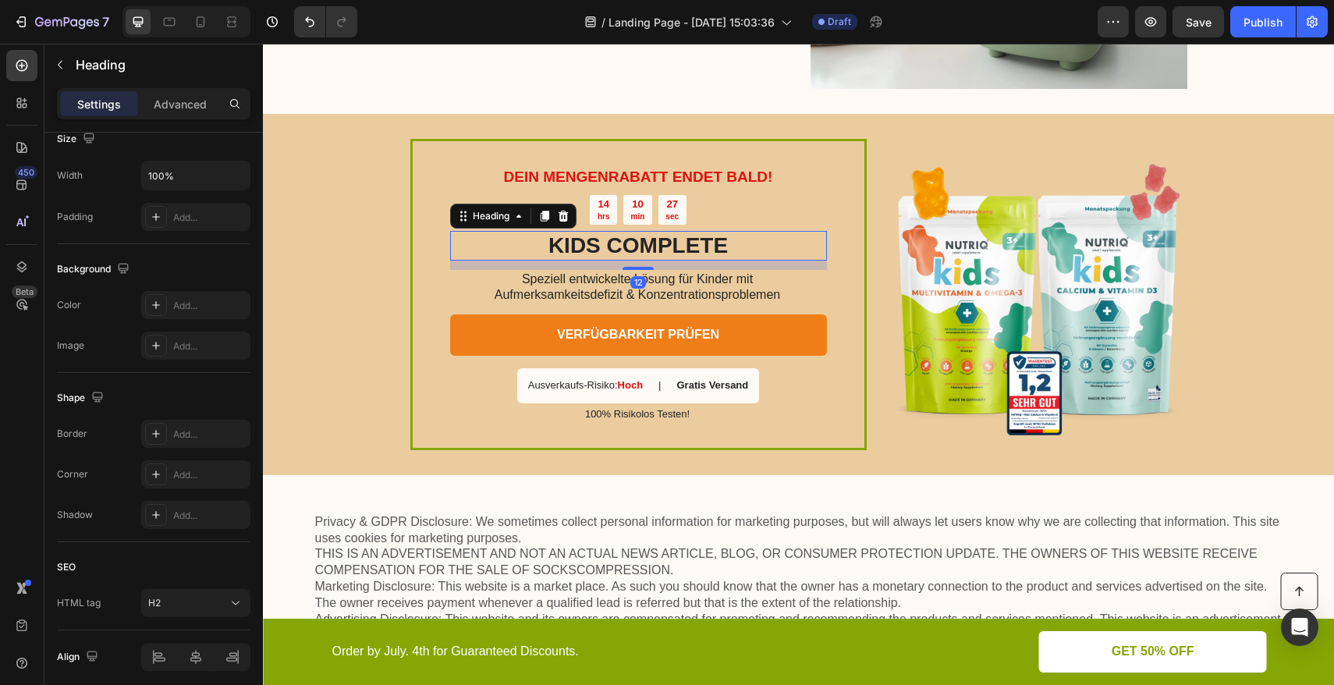
scroll to position [0, 0]
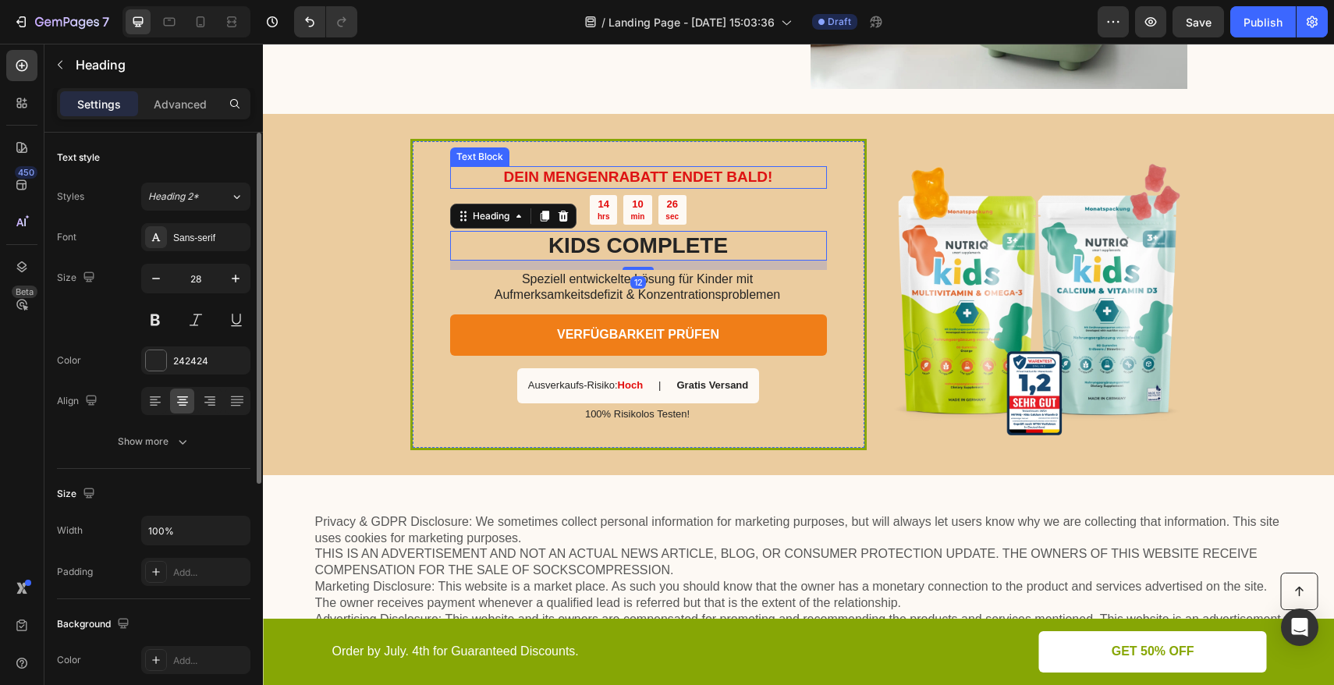
click at [450, 151] on div "Text Block" at bounding box center [479, 156] width 59 height 19
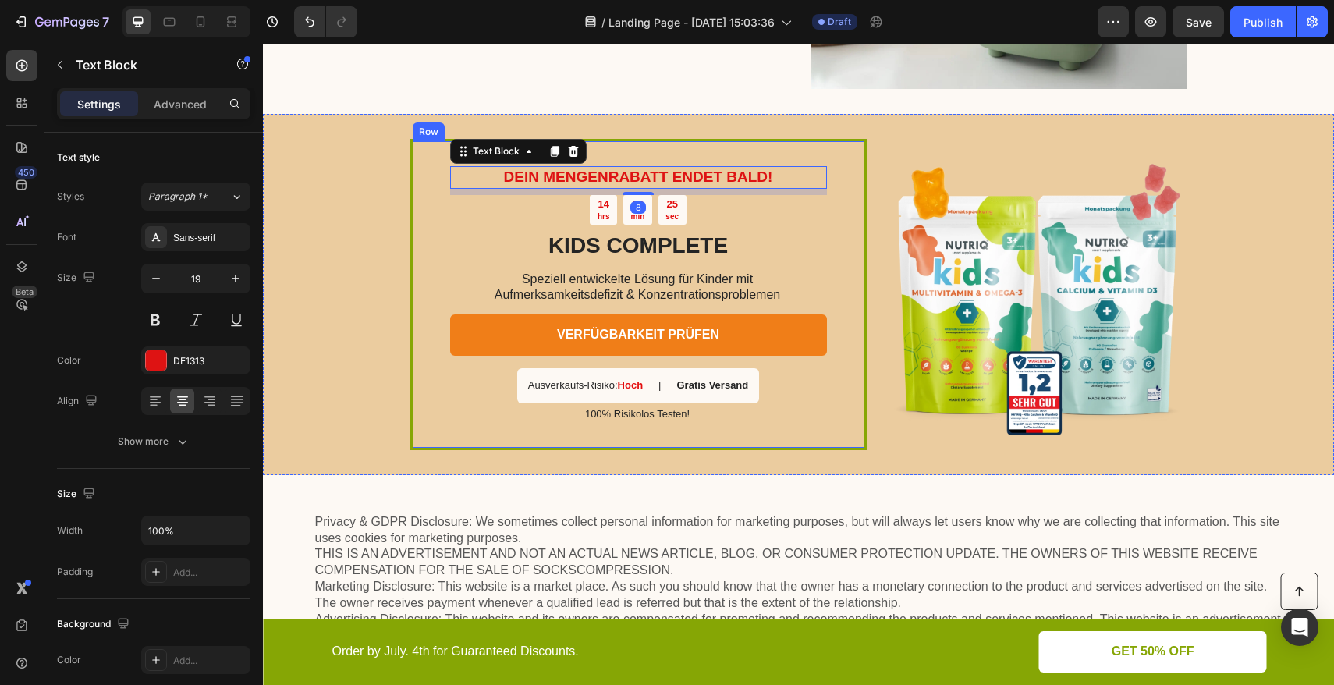
click at [432, 140] on div "DEIN MENGENRABATT ENDET BALD! Text Block 8 14 hrs 10 min 25 sec Countdown Timer…" at bounding box center [638, 294] width 456 height 311
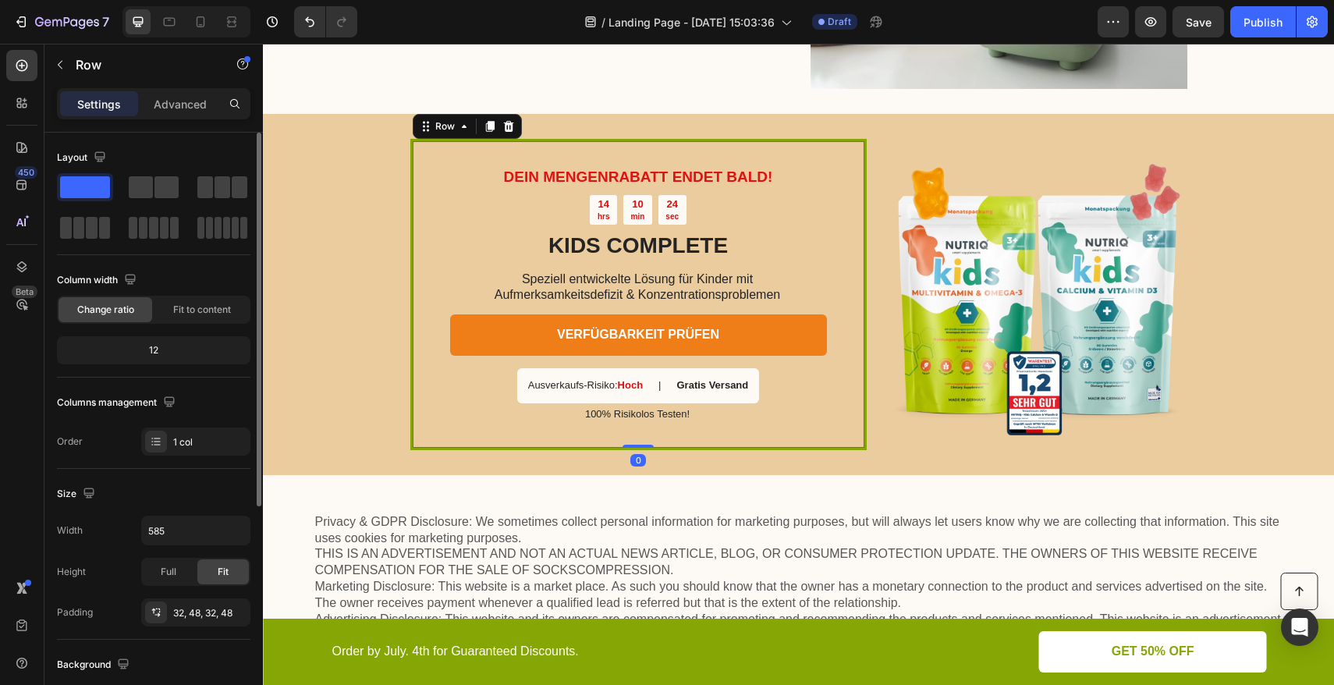
scroll to position [355, 0]
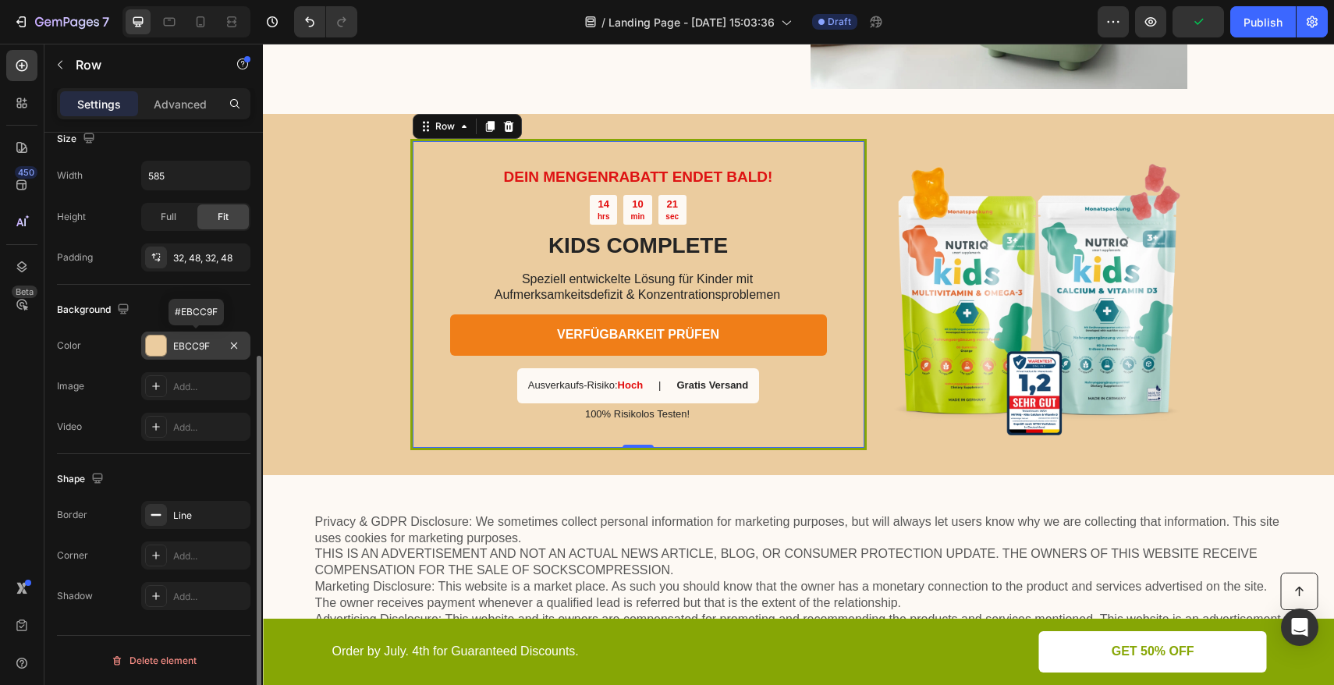
click at [159, 343] on div at bounding box center [156, 346] width 20 height 20
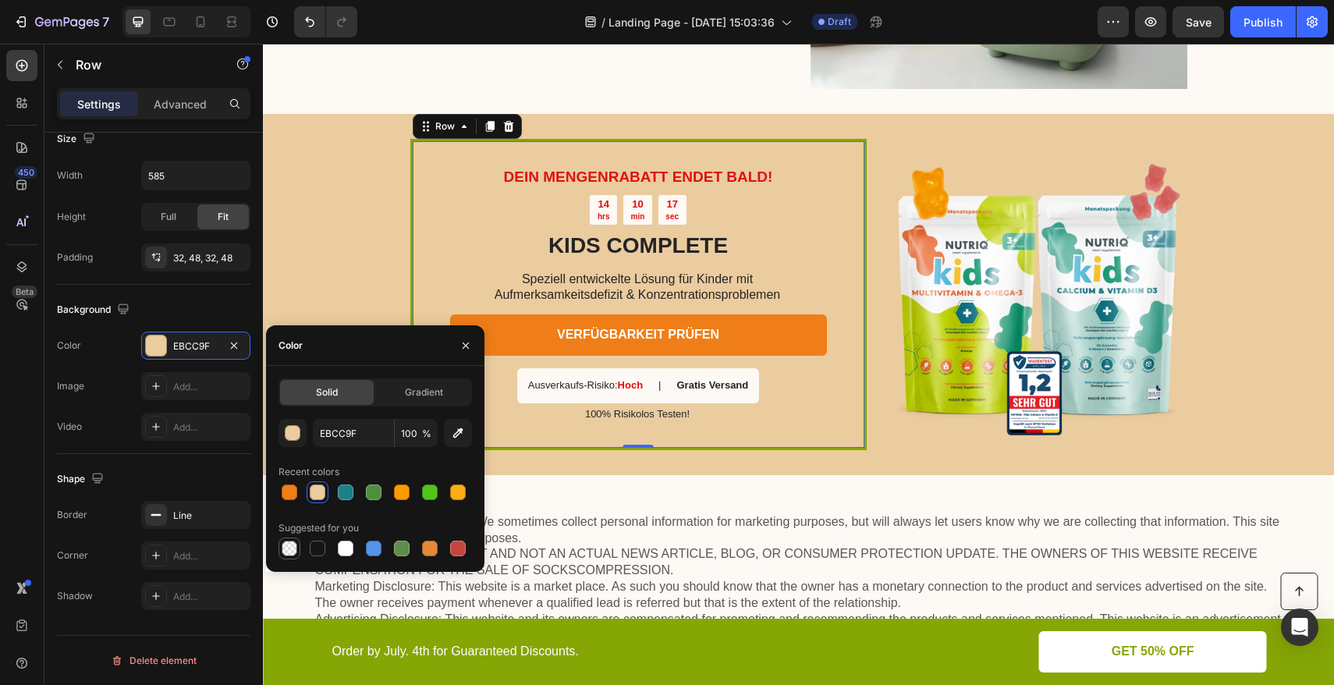
click at [292, 552] on div at bounding box center [290, 549] width 16 height 16
type input "000000"
type input "0"
click at [361, 524] on div "Suggested for you" at bounding box center [376, 528] width 194 height 25
click at [346, 553] on div at bounding box center [346, 549] width 16 height 16
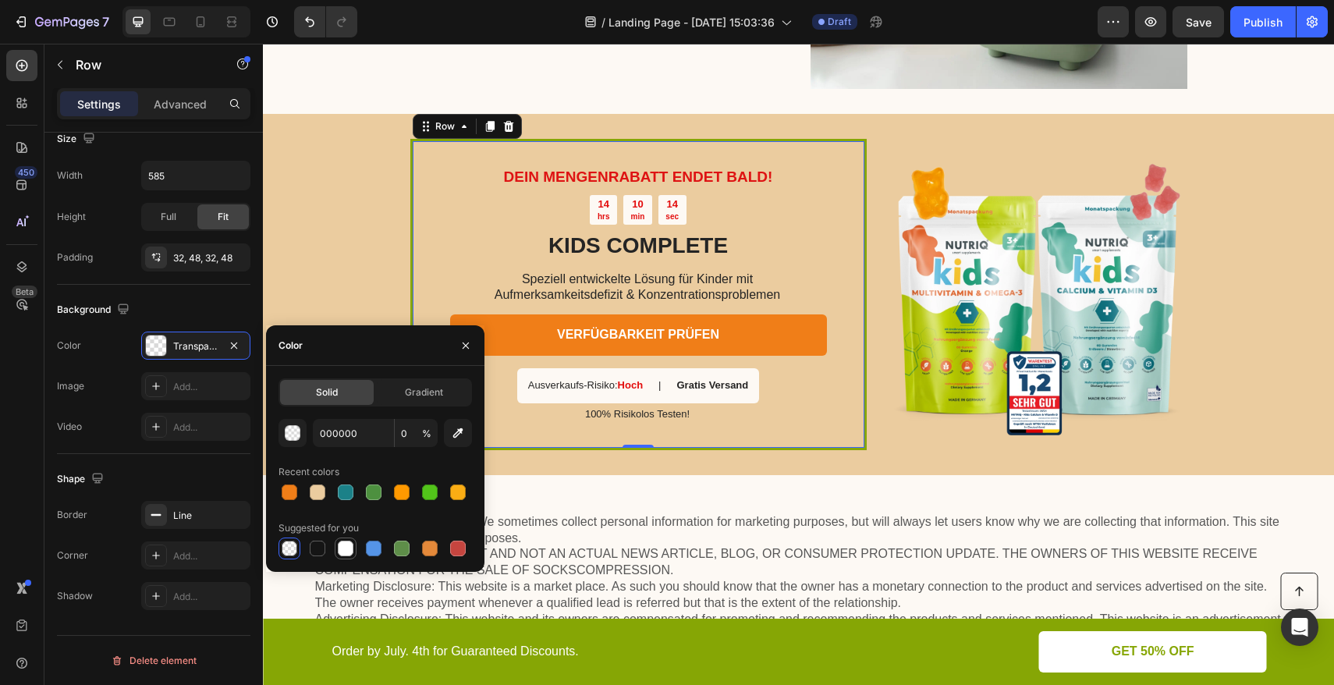
type input "FFFFFF"
type input "100"
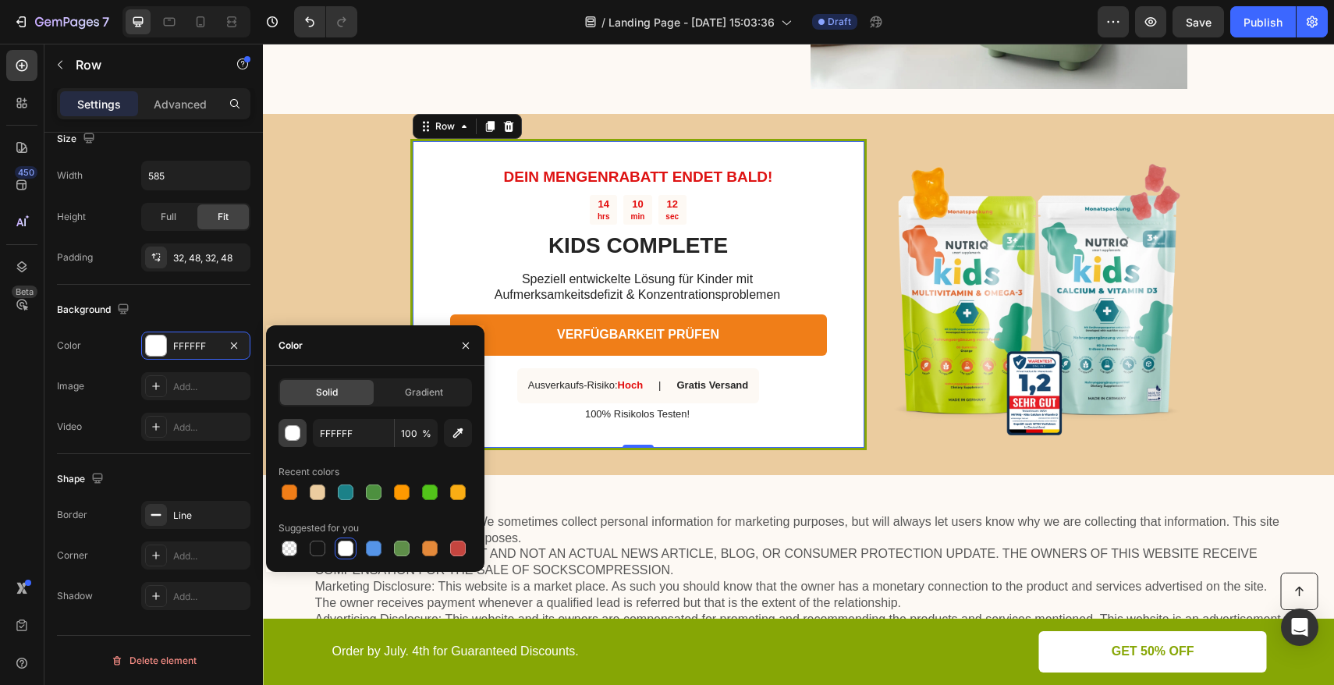
click at [296, 437] on div "button" at bounding box center [294, 434] width 16 height 16
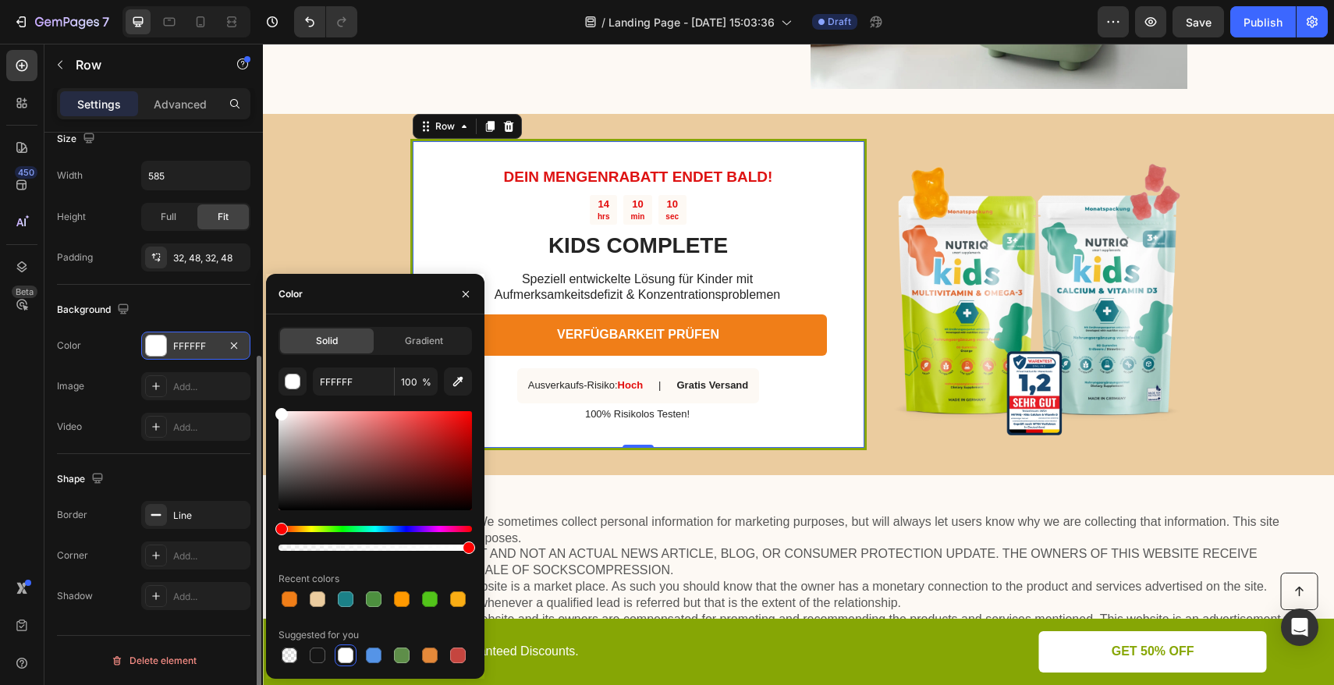
click at [156, 339] on div at bounding box center [156, 346] width 20 height 20
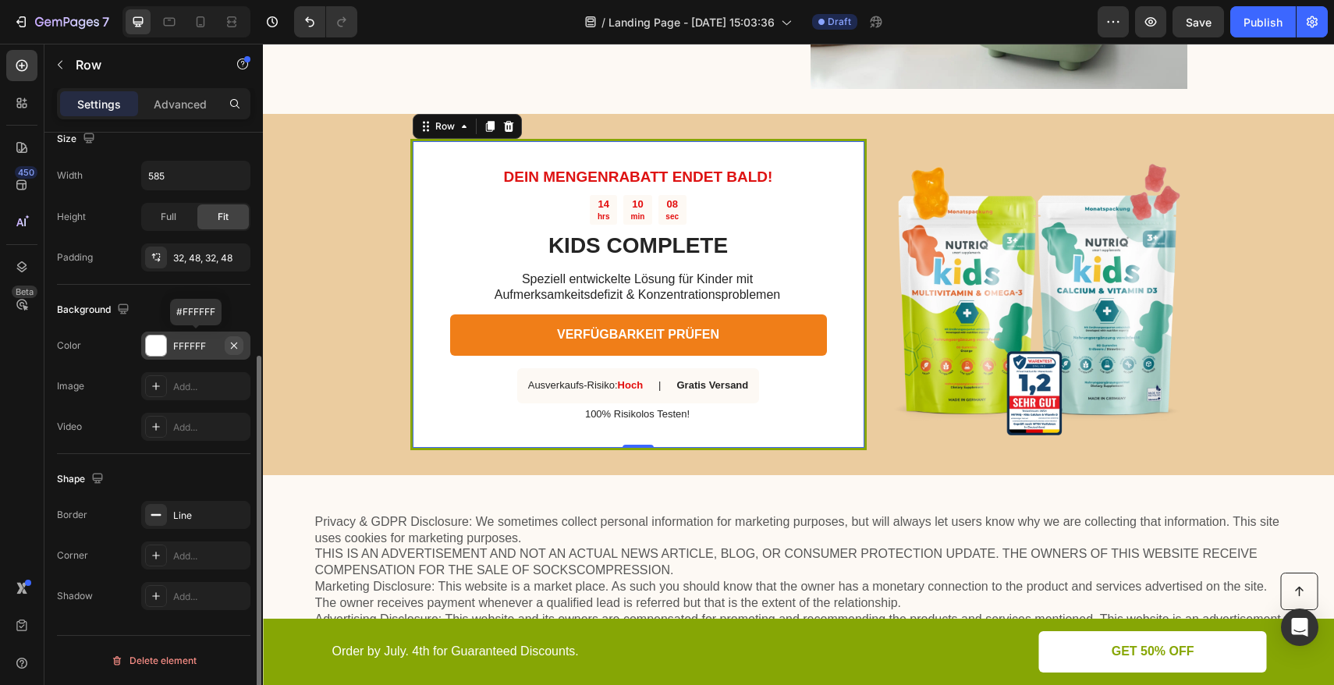
click at [233, 343] on icon "button" at bounding box center [234, 345] width 12 height 12
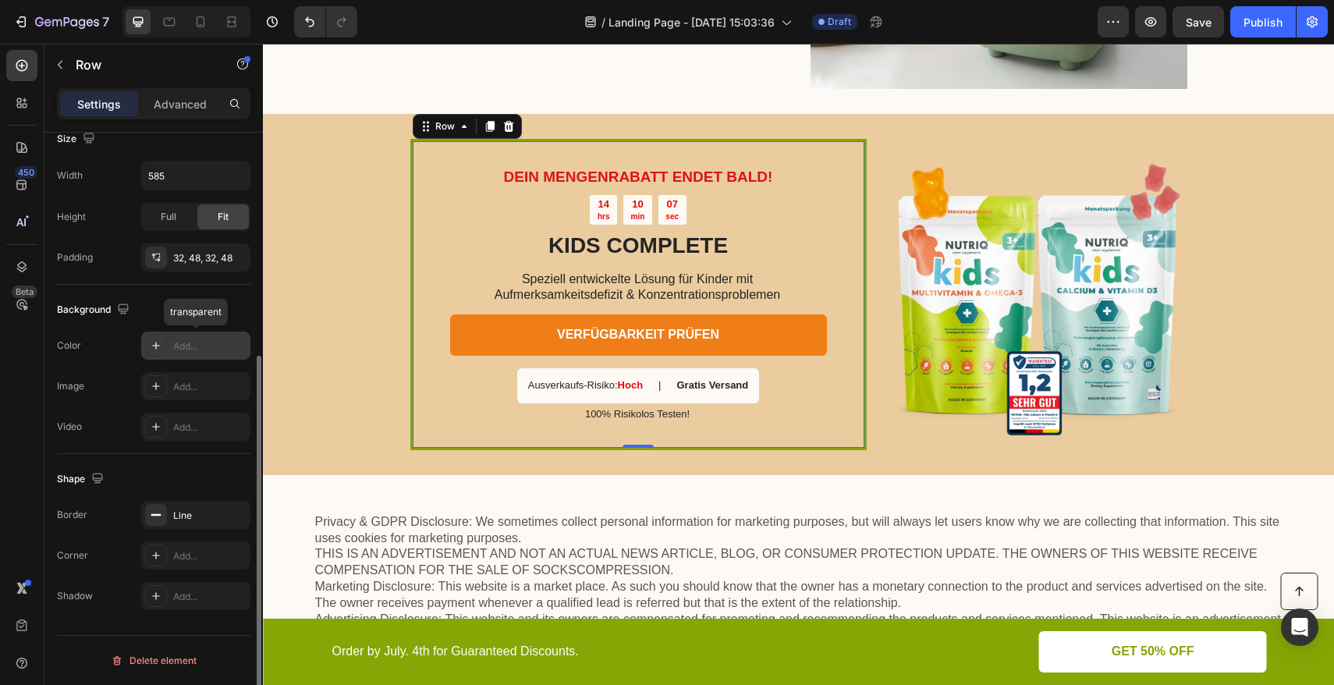
click at [176, 346] on div "Add..." at bounding box center [209, 346] width 73 height 14
type input "DDDDDD"
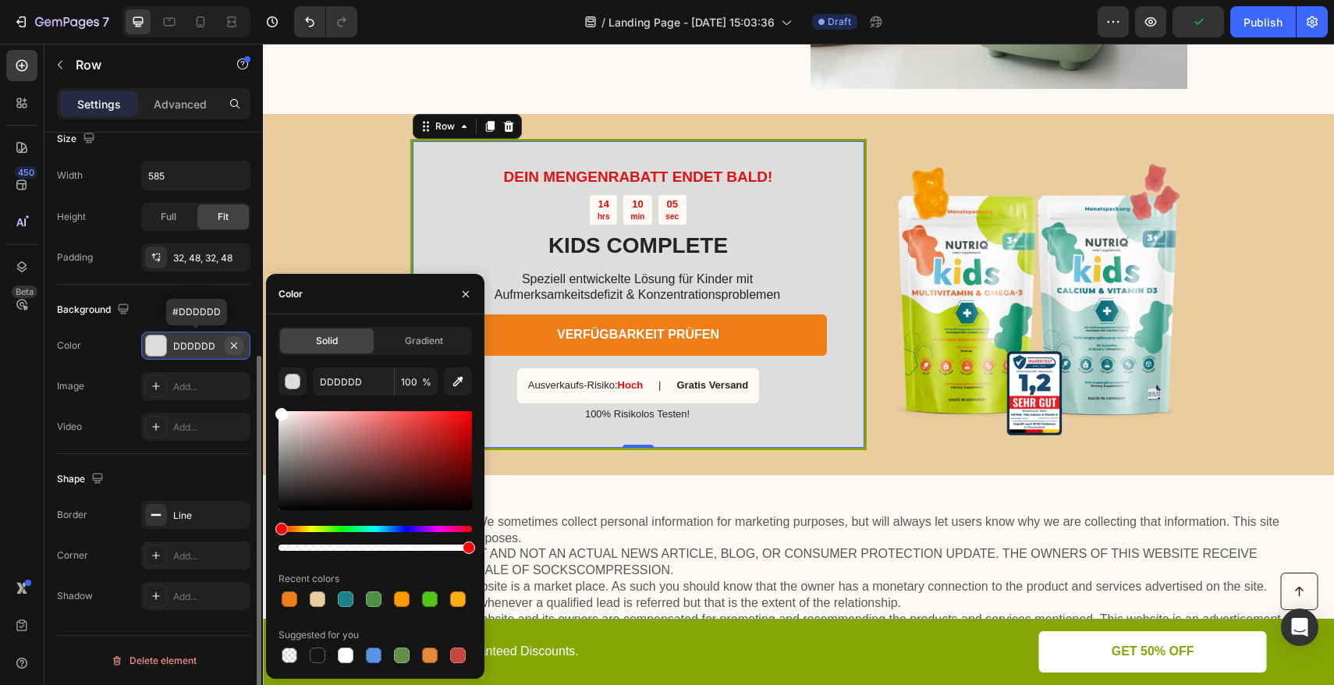
click at [237, 343] on icon "button" at bounding box center [234, 345] width 12 height 12
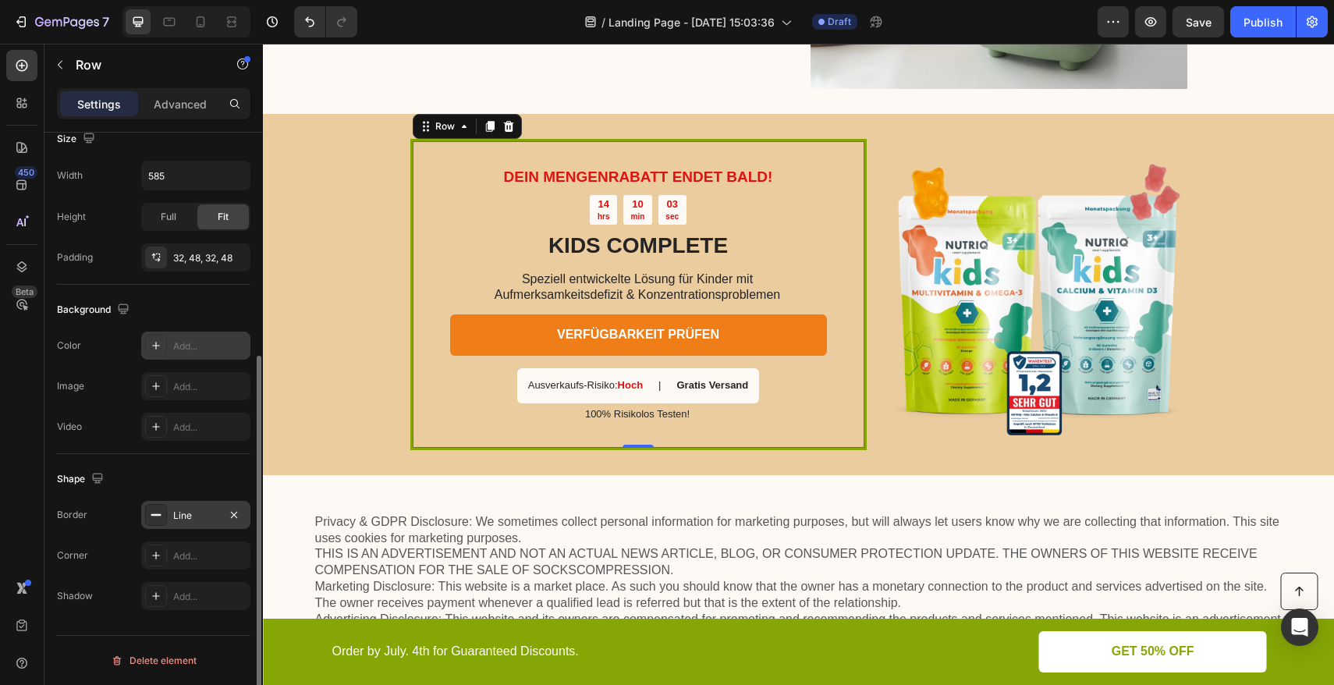
click at [166, 524] on div "Line" at bounding box center [195, 515] width 109 height 28
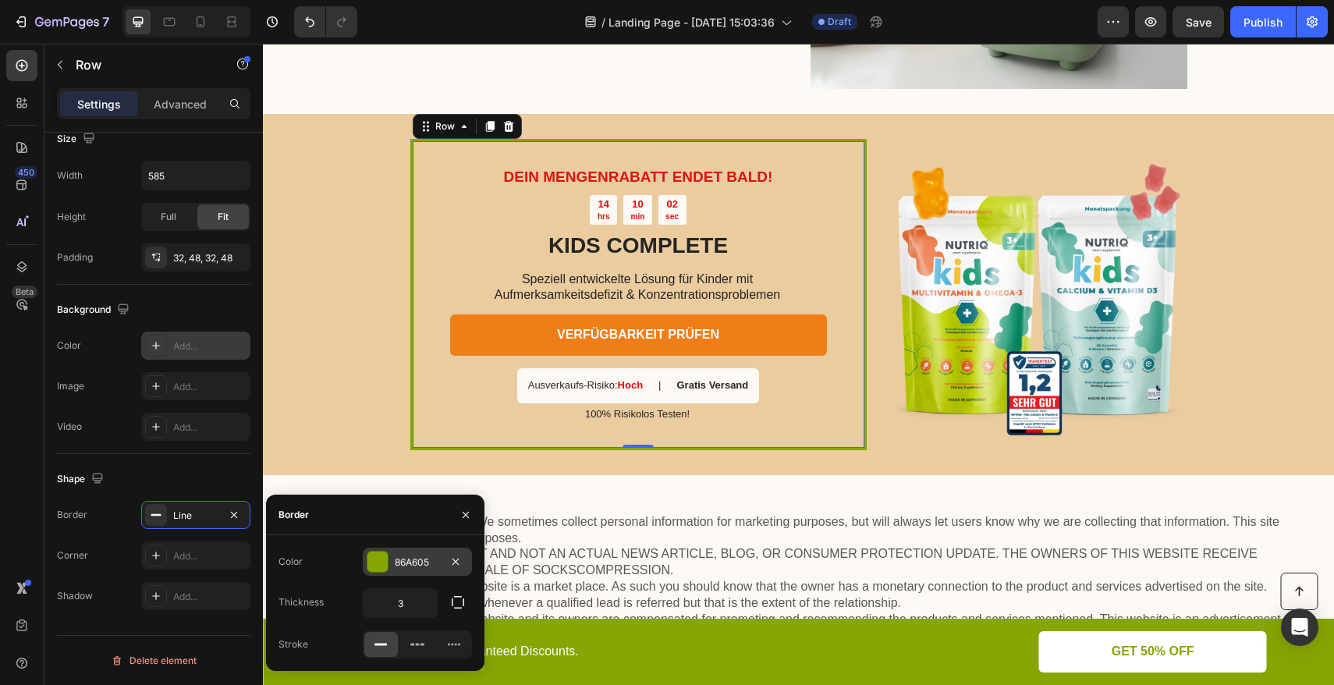
click at [373, 567] on div at bounding box center [378, 562] width 20 height 20
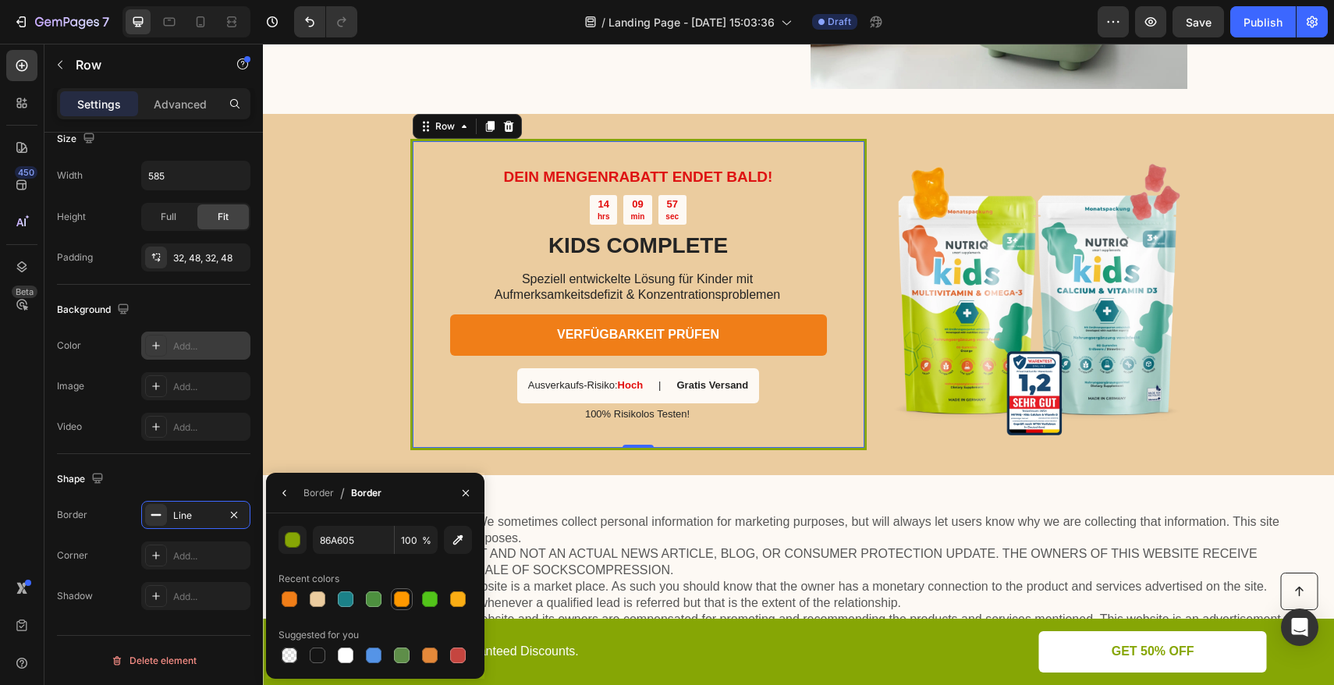
click at [400, 598] on div at bounding box center [402, 599] width 16 height 16
type input "FF9900"
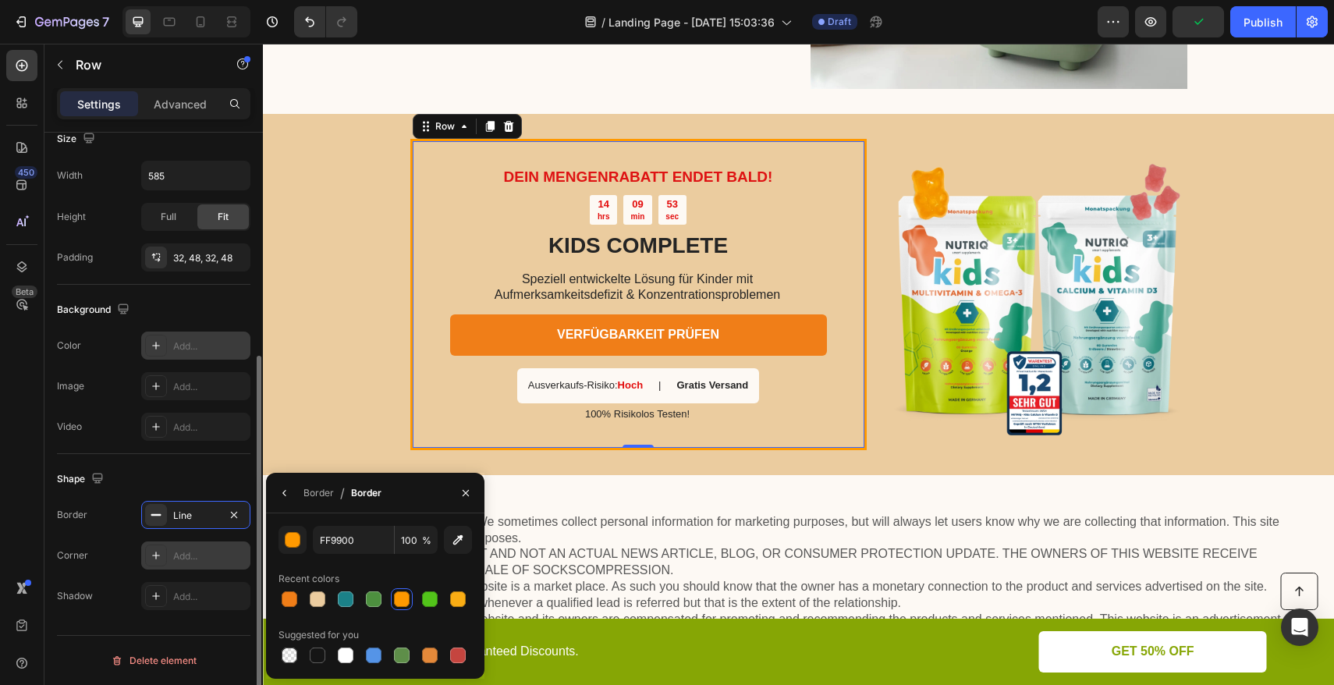
click at [159, 556] on icon at bounding box center [156, 556] width 8 height 8
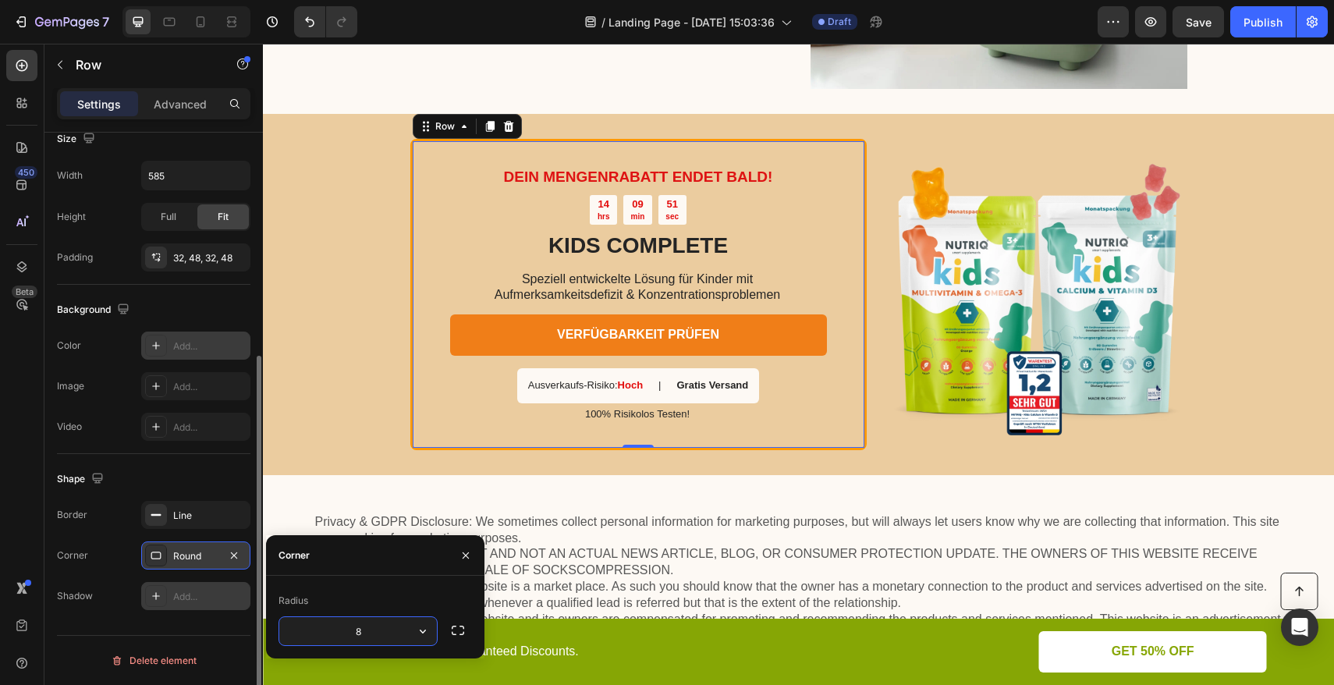
click at [158, 595] on icon at bounding box center [156, 596] width 8 height 8
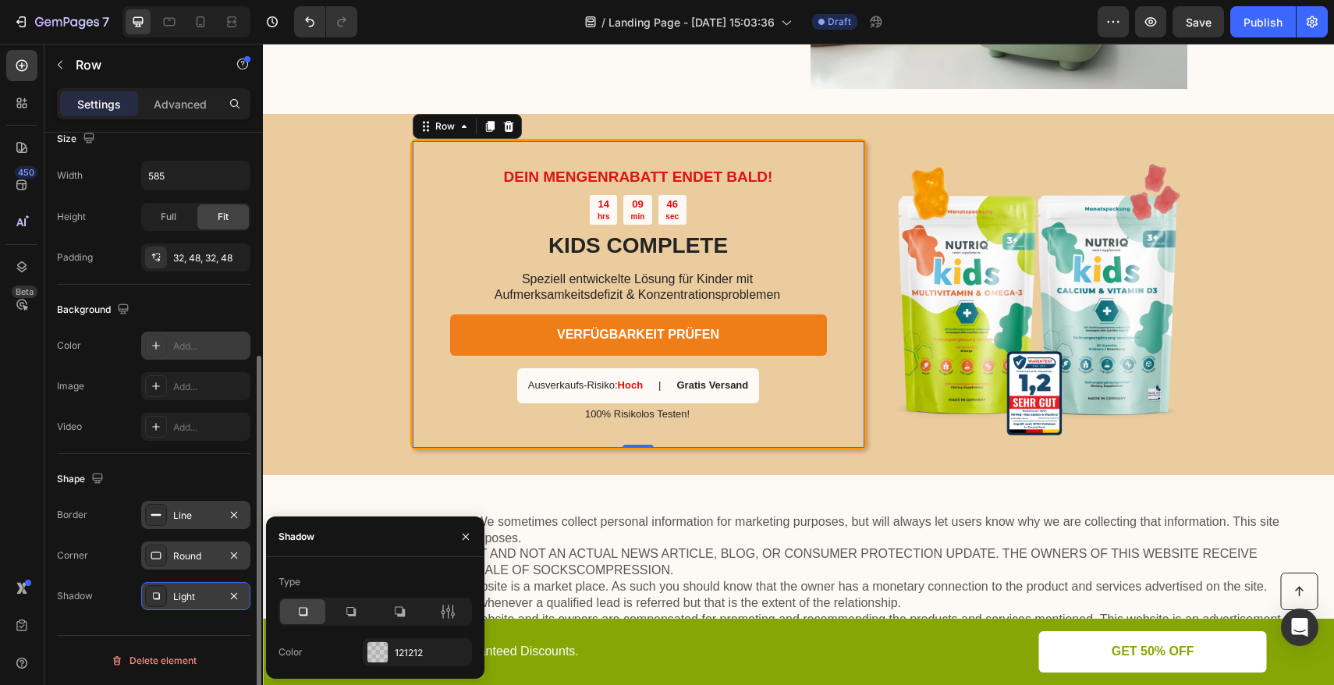
click at [167, 522] on div "Line" at bounding box center [195, 515] width 109 height 28
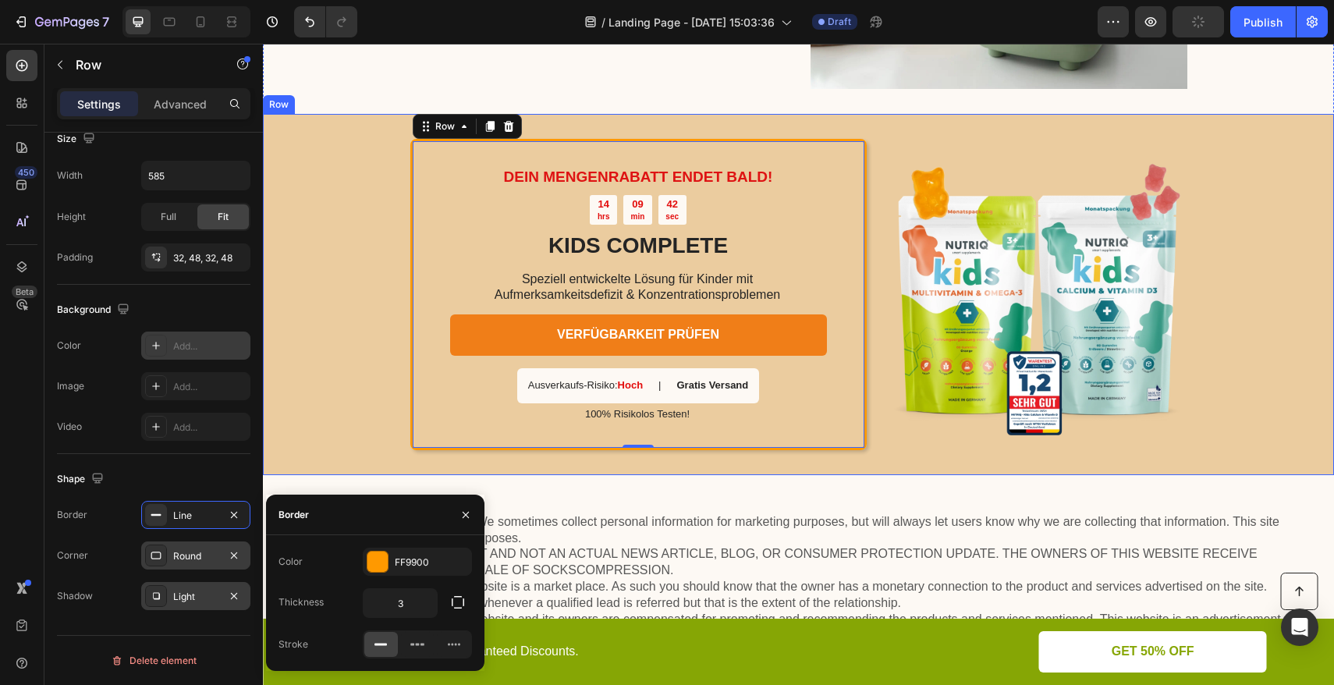
click at [332, 317] on div "DEIN MENGENRABATT ENDET BALD! Text Block 14 hrs 09 min 42 sec Countdown Timer K…" at bounding box center [798, 294] width 1071 height 361
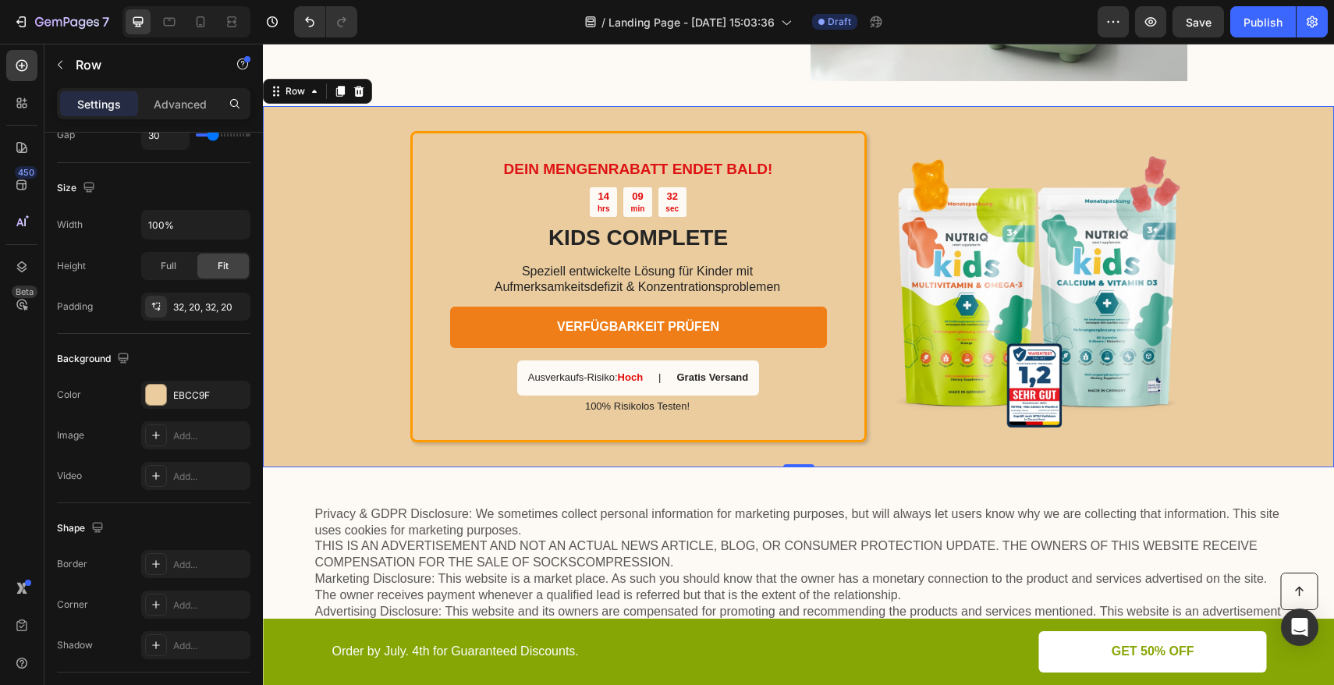
scroll to position [3255, 0]
click at [334, 160] on div "DEIN MENGENRABATT ENDET BALD! Text Block 14 hrs 09 min 30 sec Countdown Timer K…" at bounding box center [798, 286] width 1071 height 361
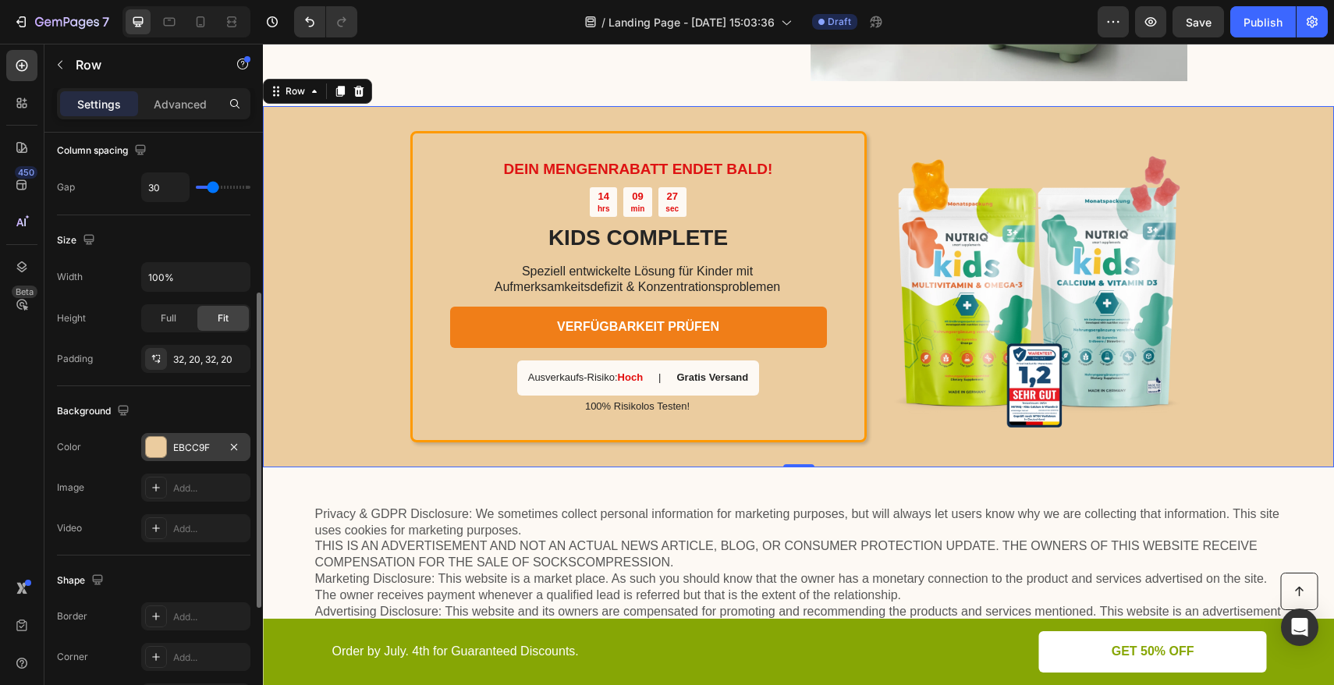
click at [168, 443] on div "EBCC9F" at bounding box center [195, 447] width 109 height 28
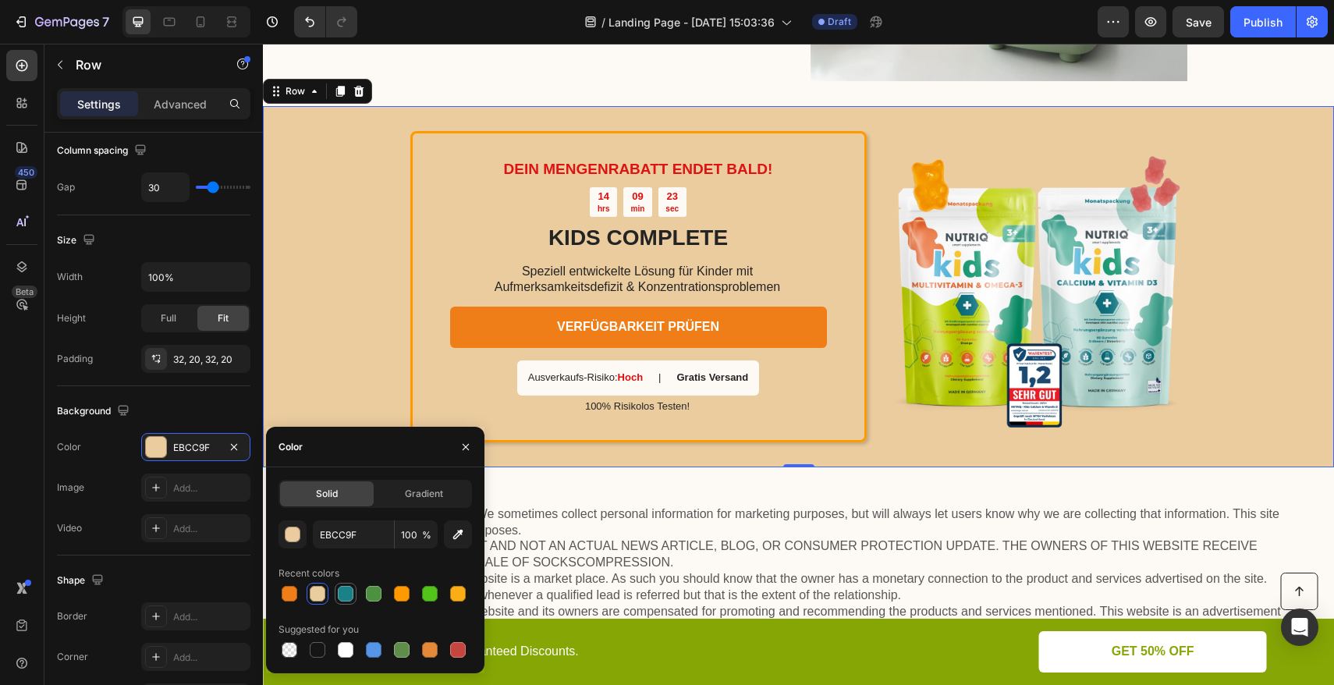
click at [349, 598] on div at bounding box center [346, 594] width 16 height 16
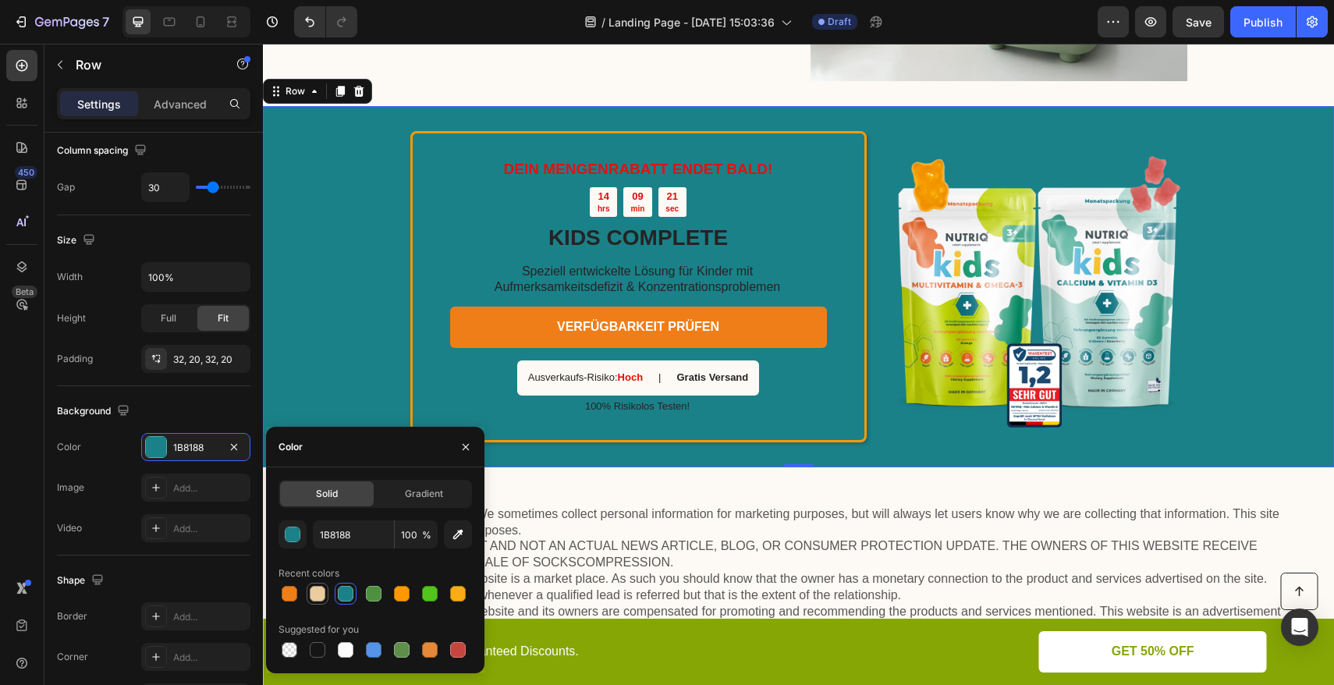
click at [322, 595] on div at bounding box center [318, 594] width 16 height 16
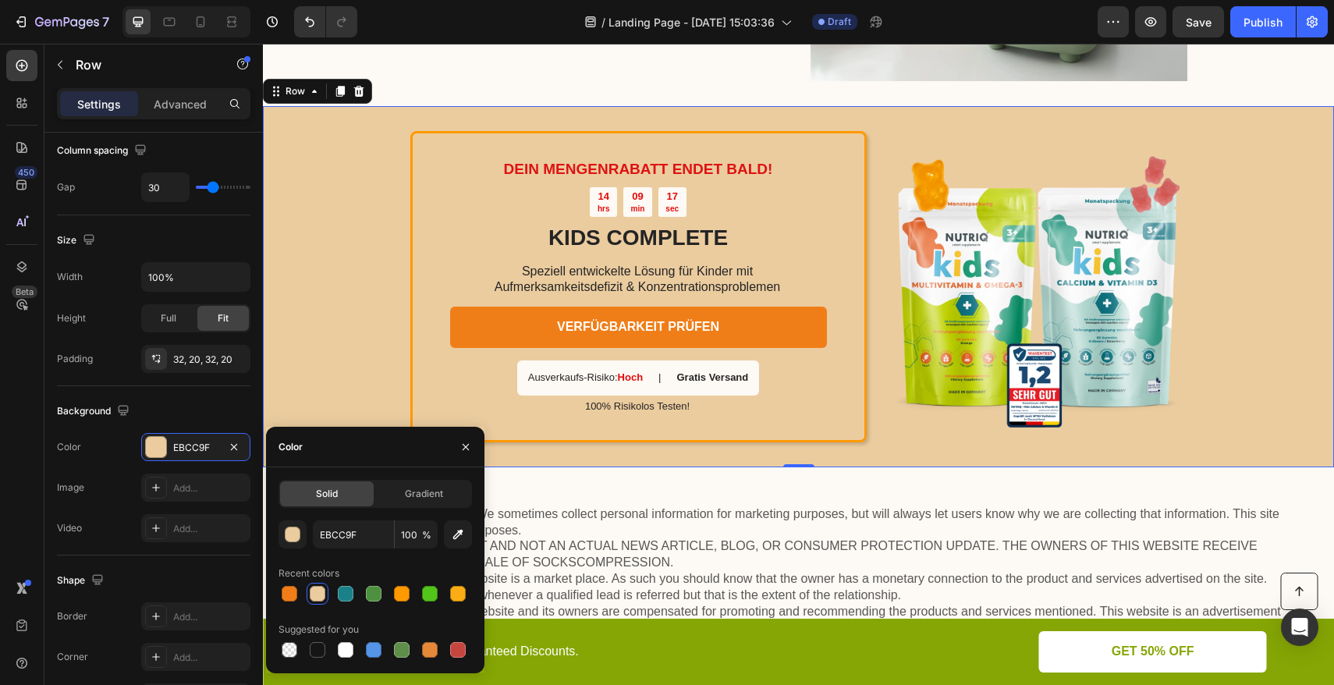
drag, startPoint x: 403, startPoint y: 654, endPoint x: 355, endPoint y: 625, distance: 55.7
click at [403, 653] on div at bounding box center [402, 650] width 16 height 16
type input "5E8E49"
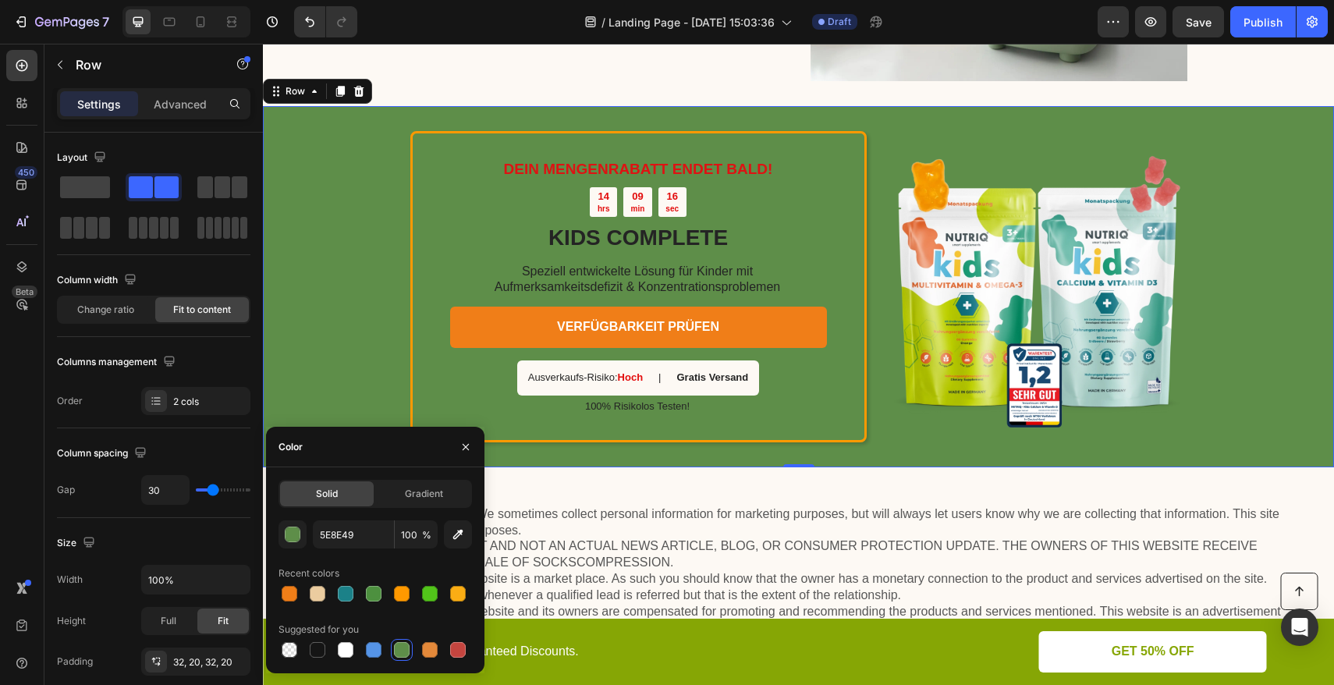
scroll to position [303, 0]
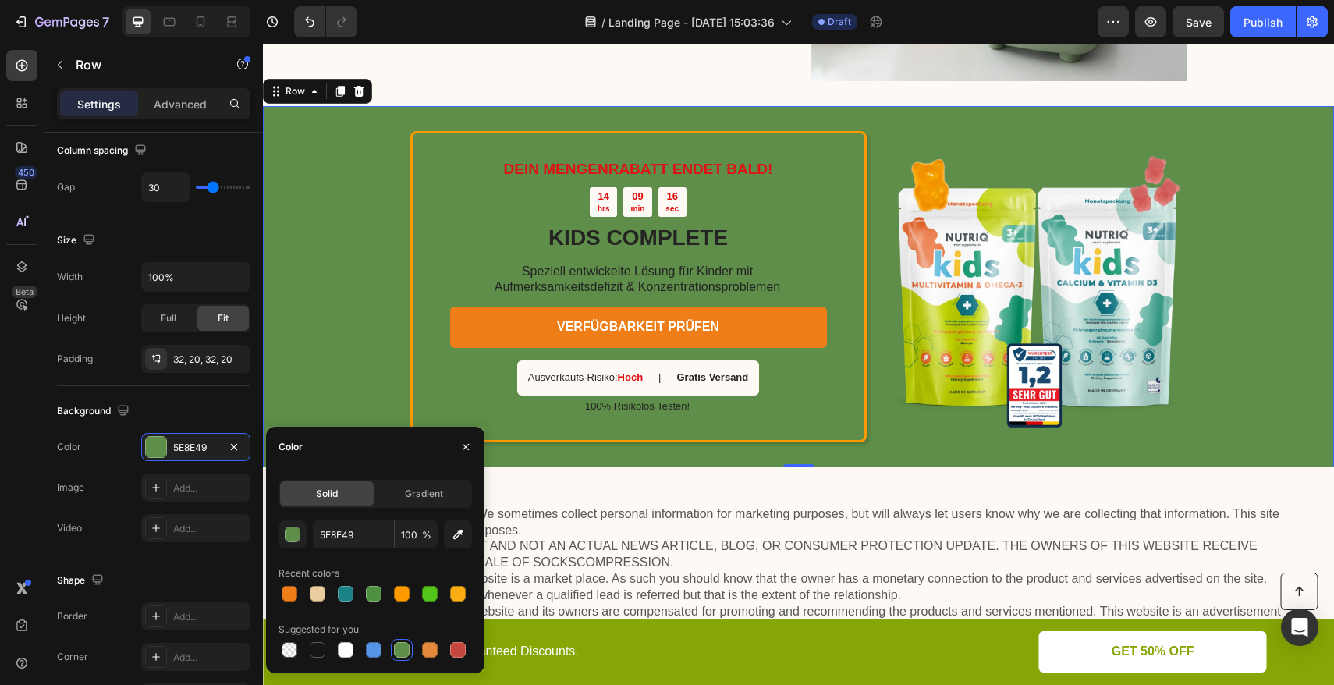
click at [323, 595] on div at bounding box center [318, 594] width 16 height 16
type input "EBCC9F"
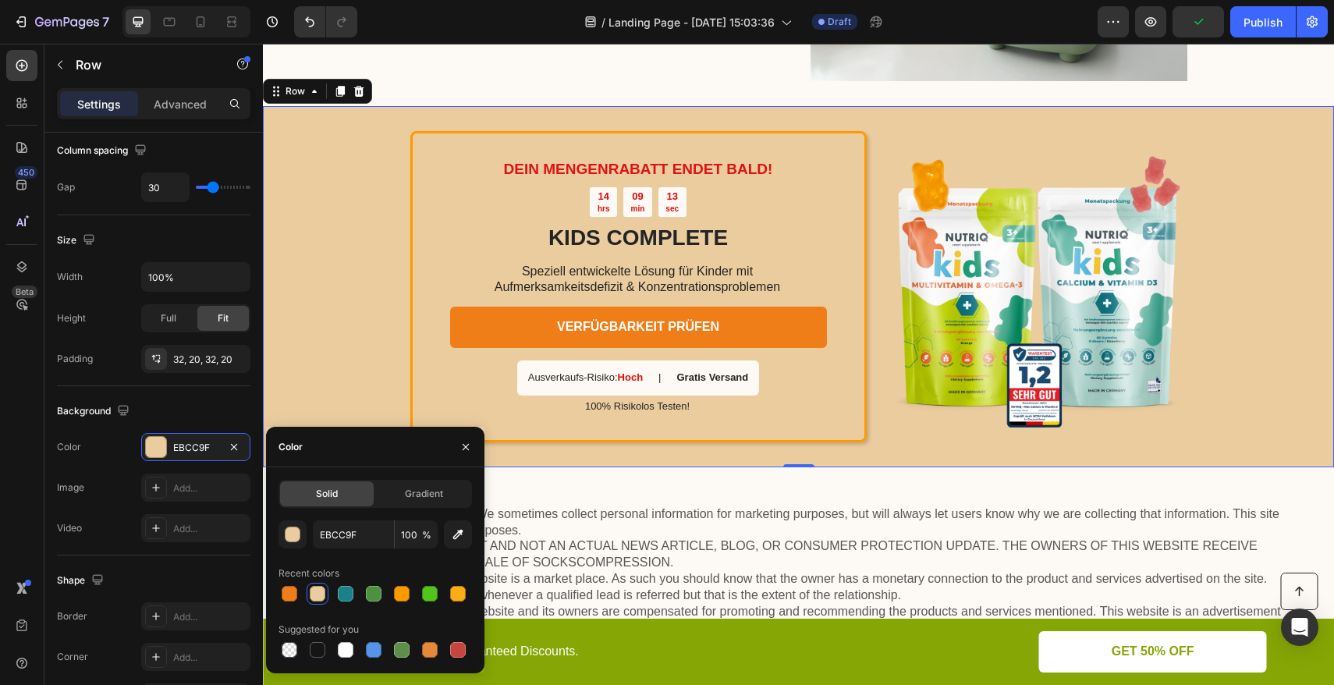
click at [364, 368] on div "DEIN MENGENRABATT ENDET BALD! Text Block 14 hrs 09 min 13 sec Countdown Timer K…" at bounding box center [798, 286] width 1071 height 361
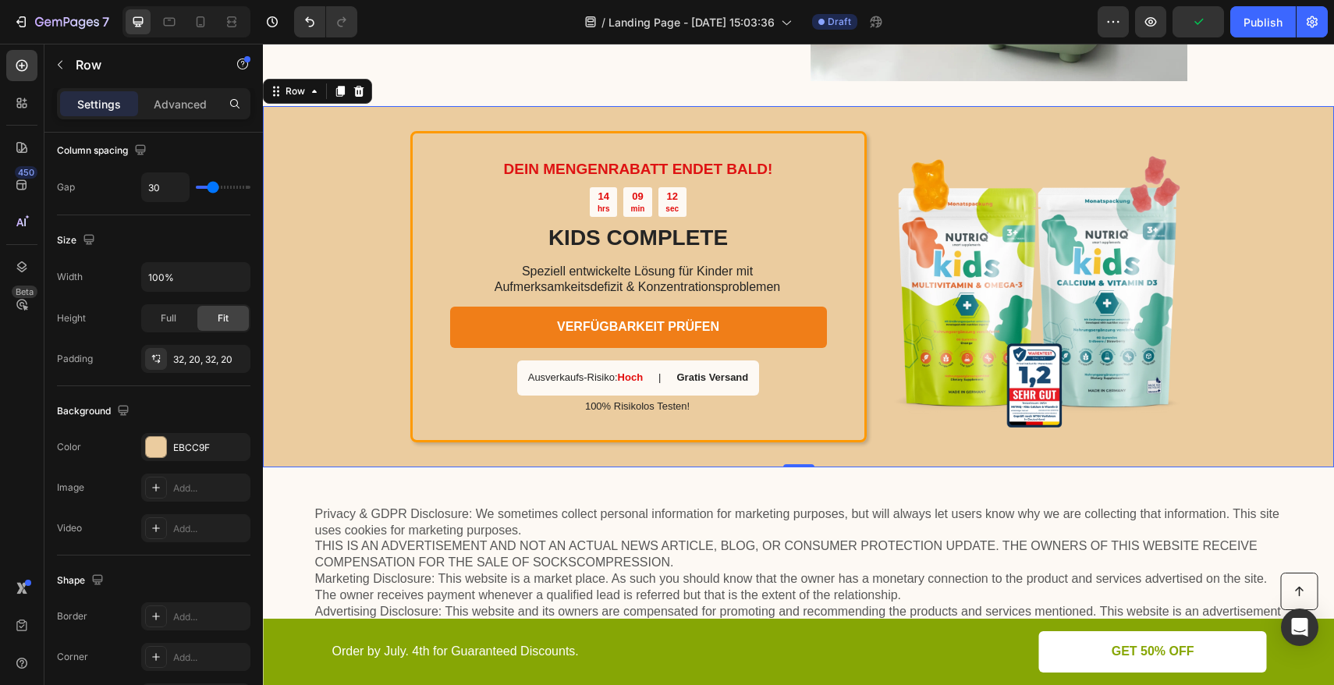
click at [364, 368] on div "DEIN MENGENRABATT ENDET BALD! Text Block 14 hrs 09 min 12 sec Countdown Timer K…" at bounding box center [798, 286] width 1071 height 361
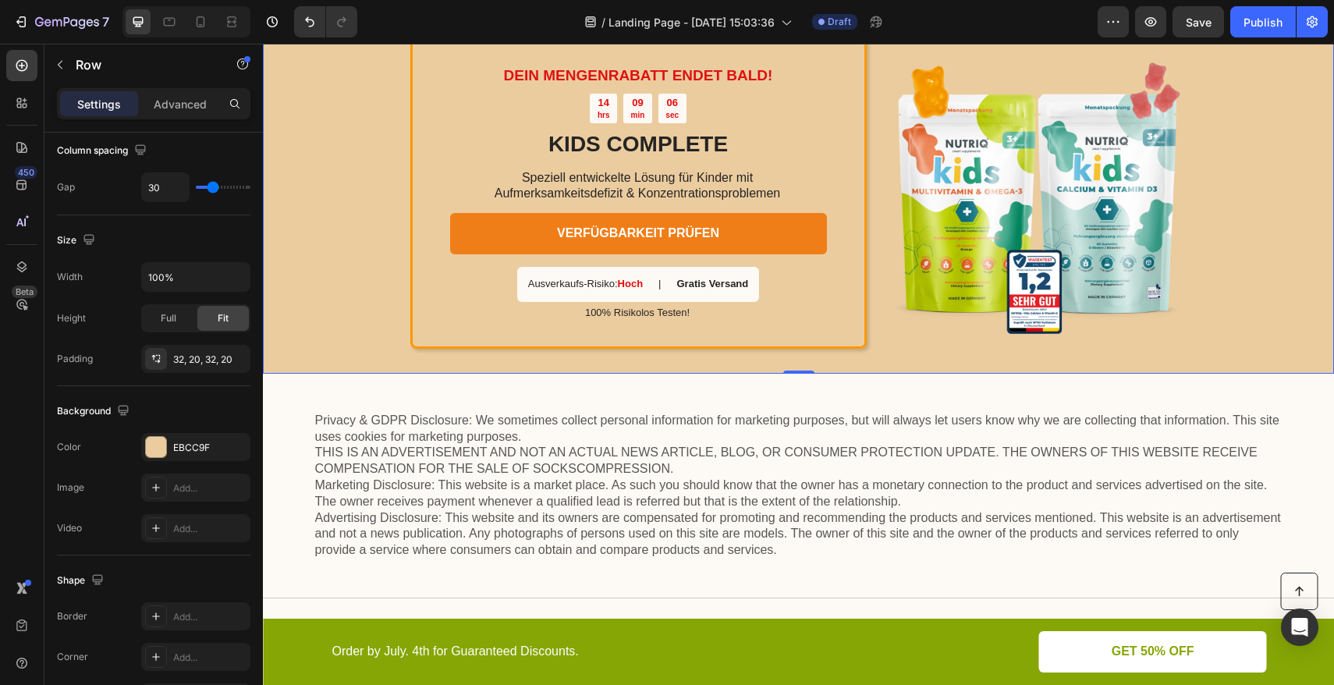
scroll to position [3143, 0]
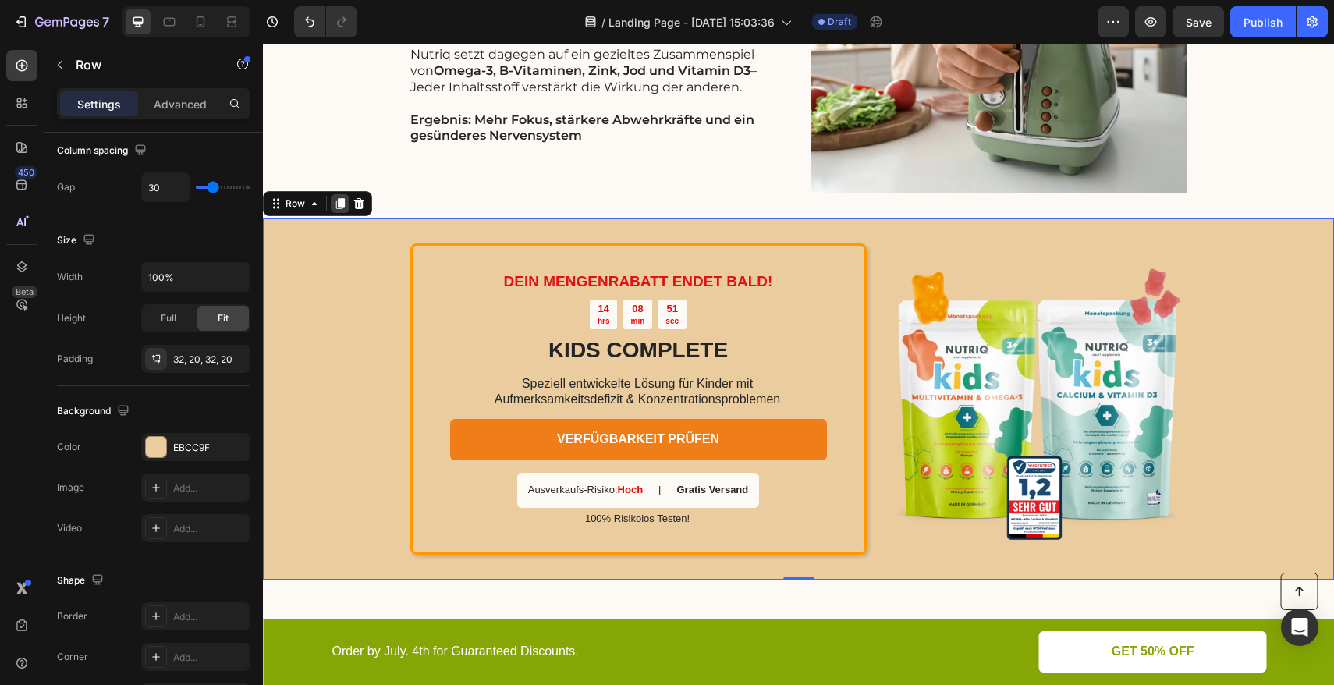
click at [340, 208] on icon at bounding box center [340, 204] width 9 height 11
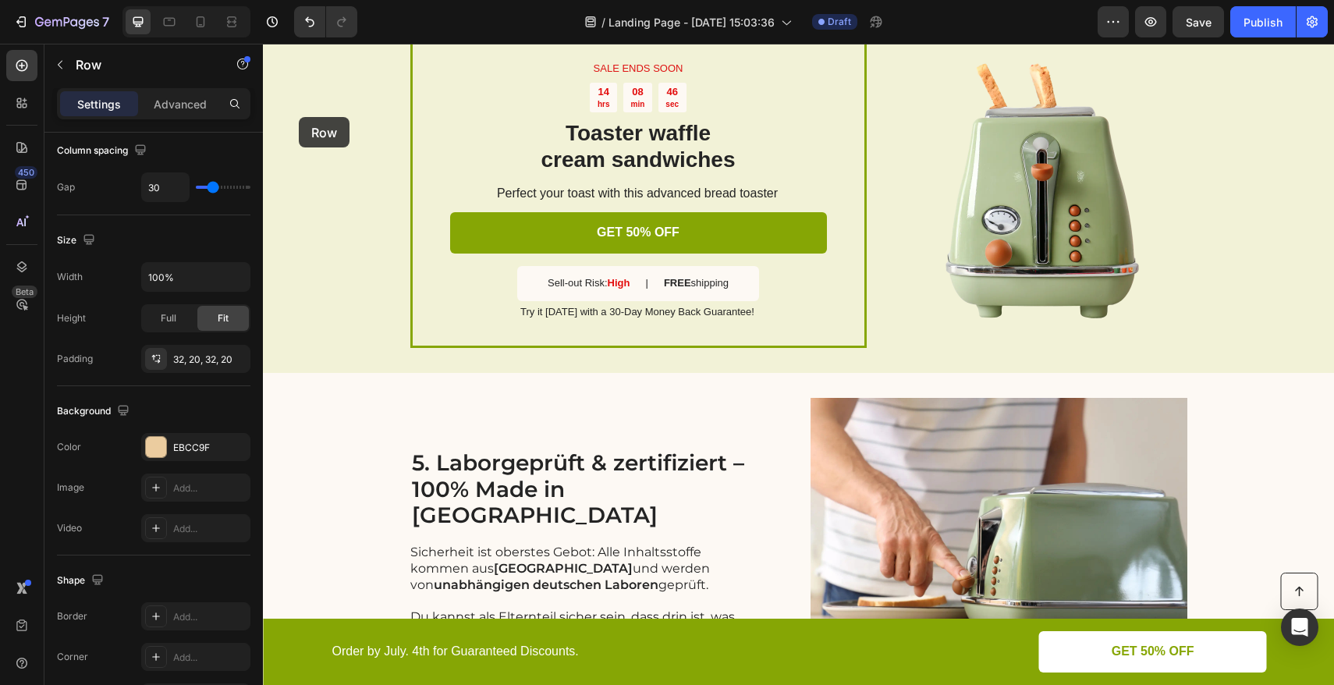
scroll to position [1759, 0]
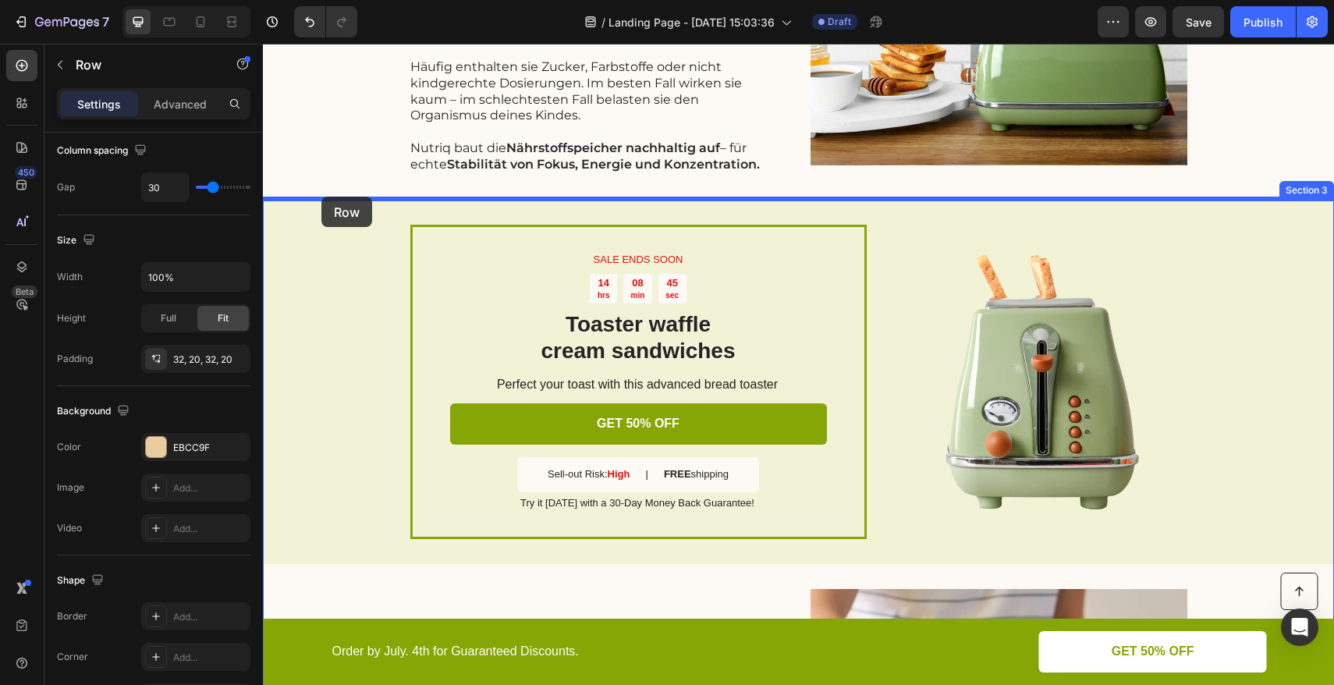
drag, startPoint x: 278, startPoint y: 88, endPoint x: 318, endPoint y: 201, distance: 120.2
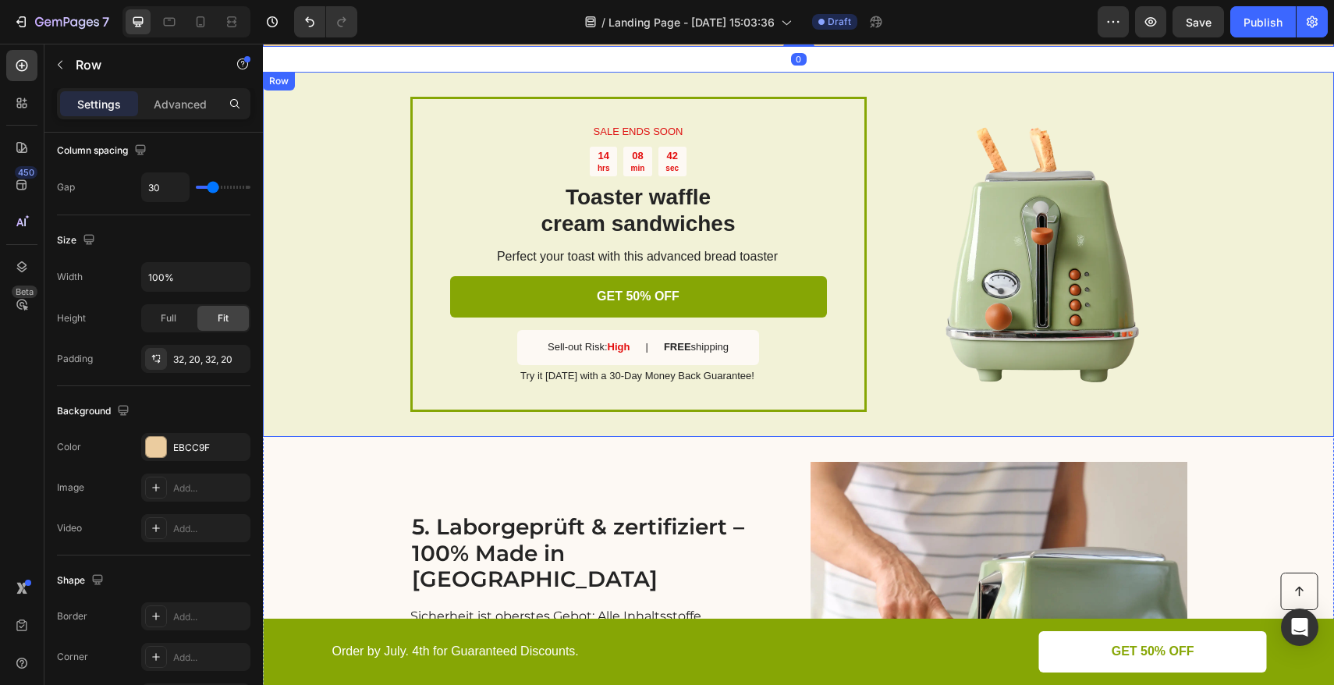
scroll to position [2244, 0]
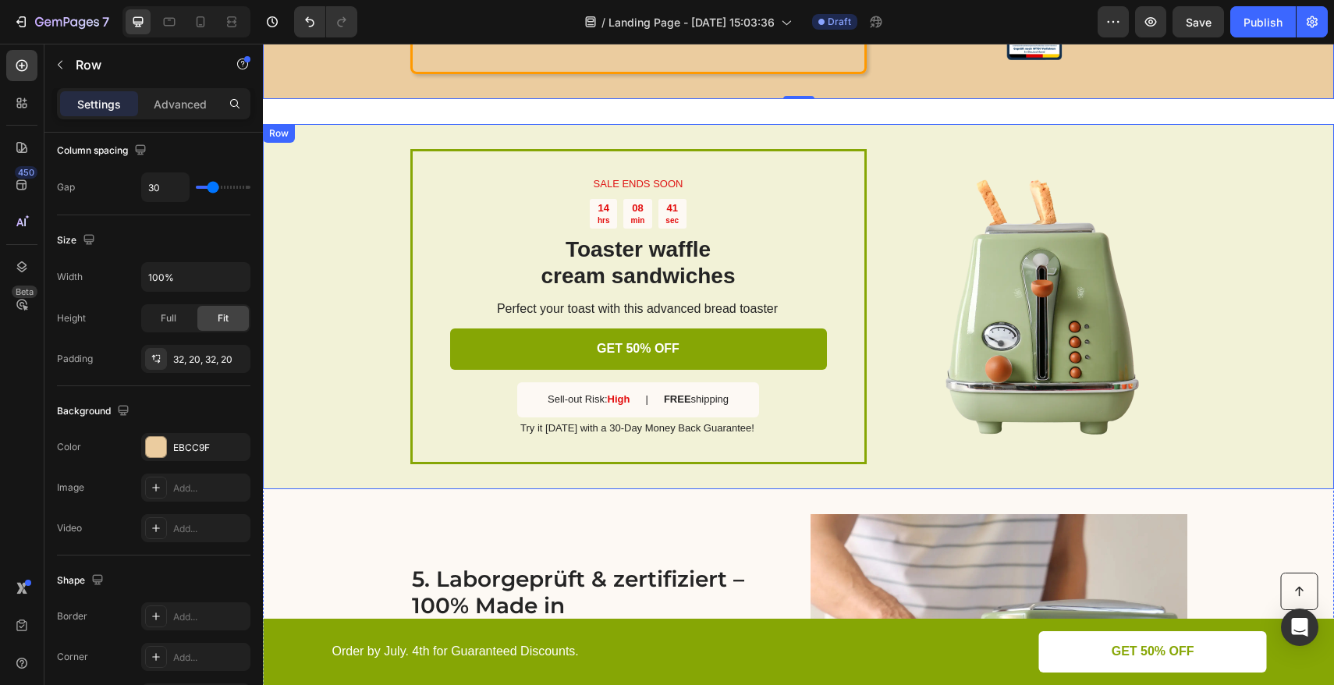
click at [336, 179] on div "SALE ENDS SOON Text Block 14 hrs 08 min 41 sec Countdown Timer Toaster waffle c…" at bounding box center [798, 306] width 1071 height 364
click at [360, 109] on icon at bounding box center [359, 109] width 12 height 12
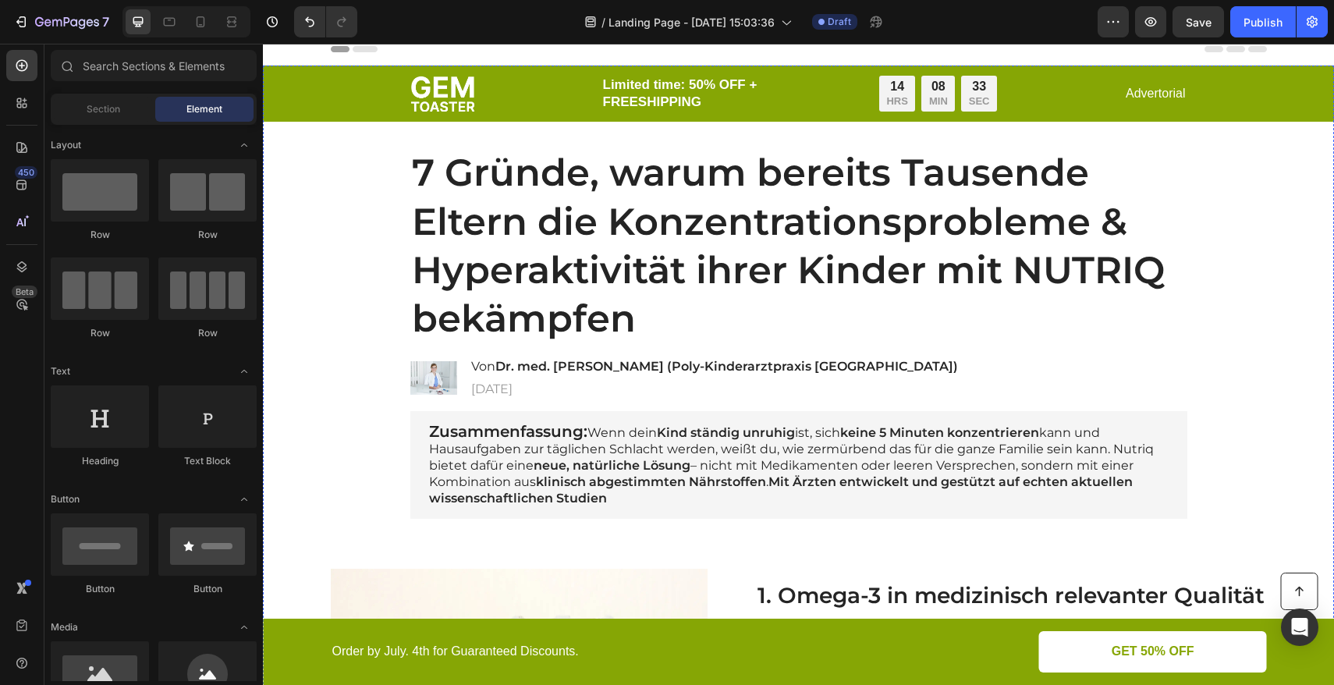
scroll to position [0, 0]
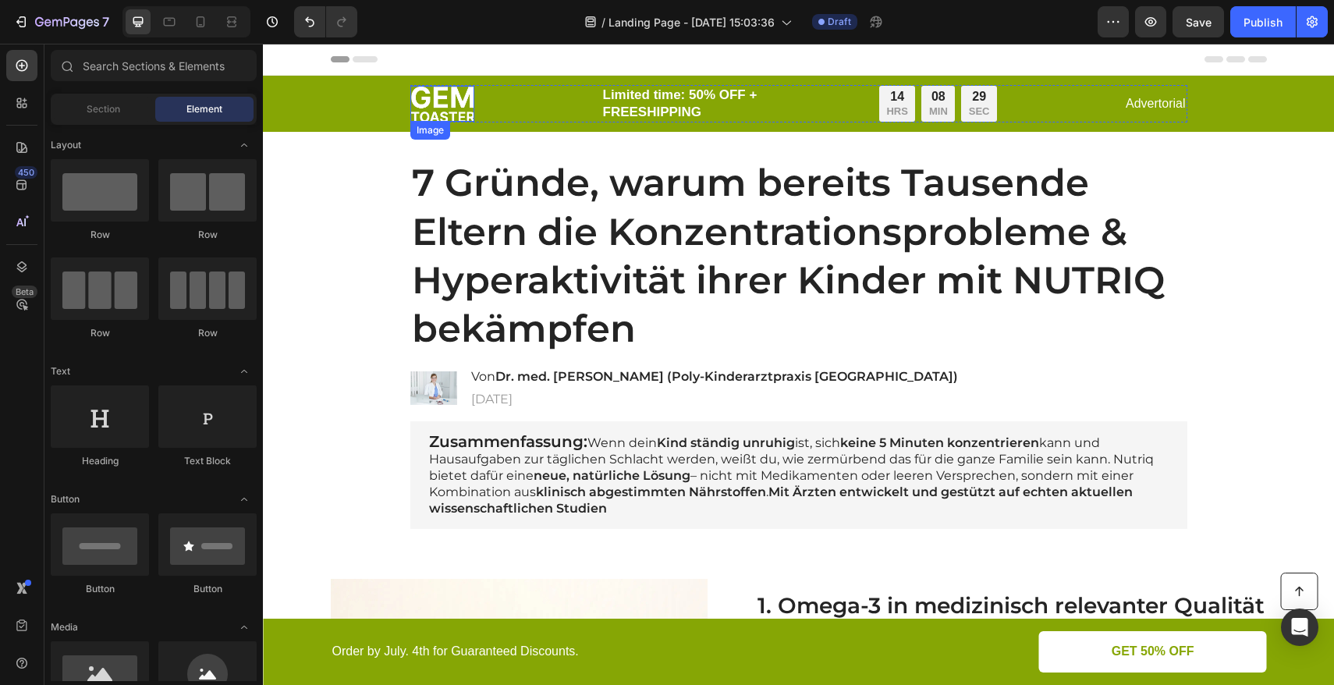
click at [433, 99] on img at bounding box center [442, 104] width 64 height 36
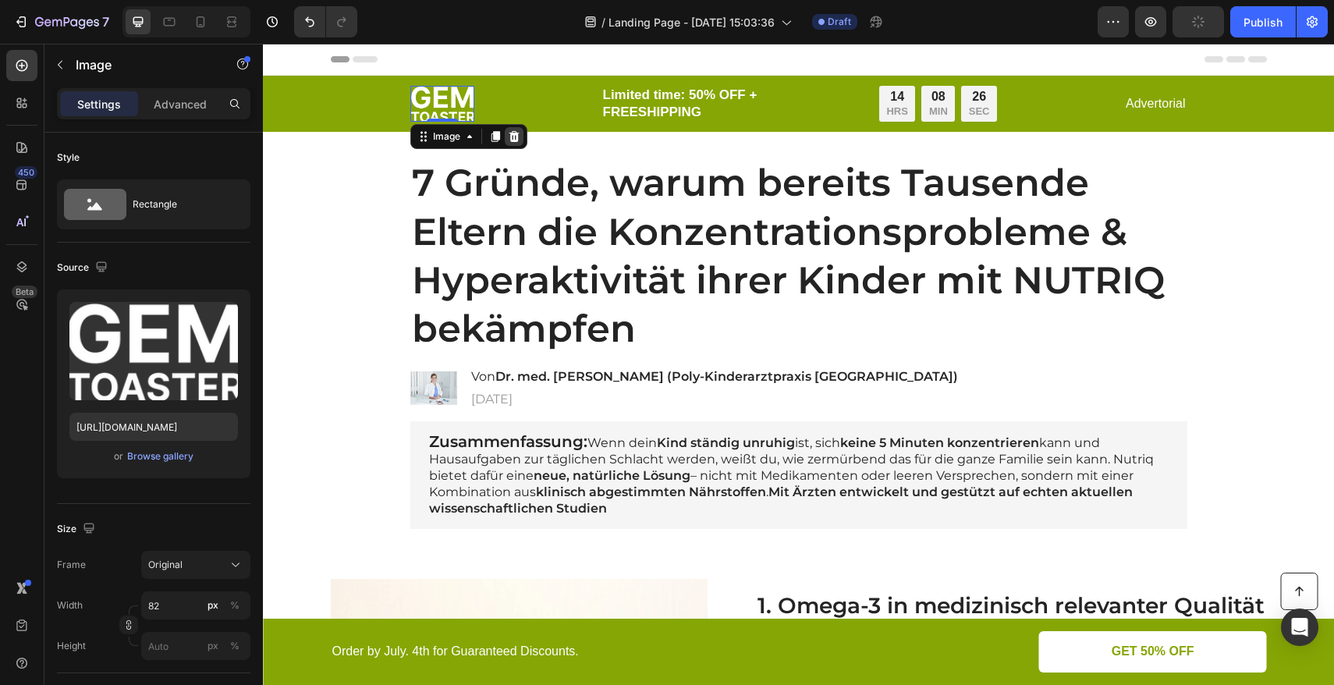
click at [509, 134] on icon at bounding box center [514, 136] width 10 height 11
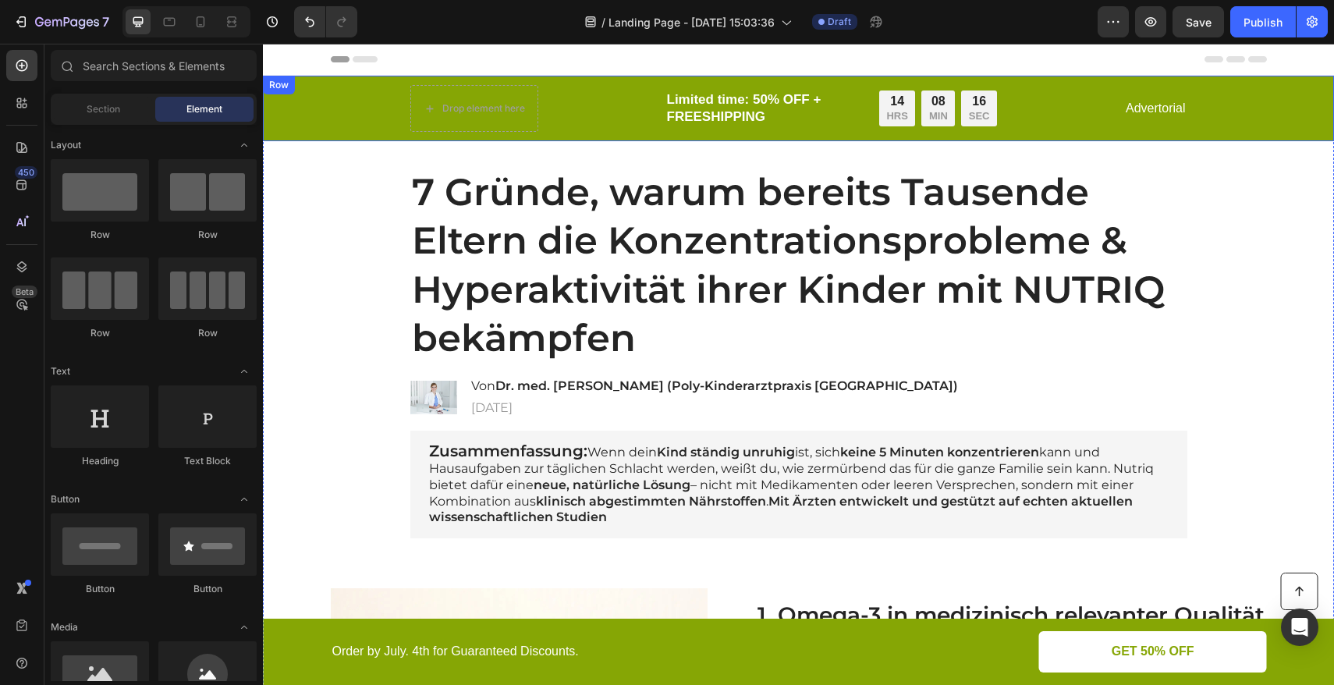
click at [370, 95] on div "Drop element here Limited time: 50% OFF + FREESHIPPING Text Block 14 HRS 08 MIN…" at bounding box center [799, 108] width 1040 height 47
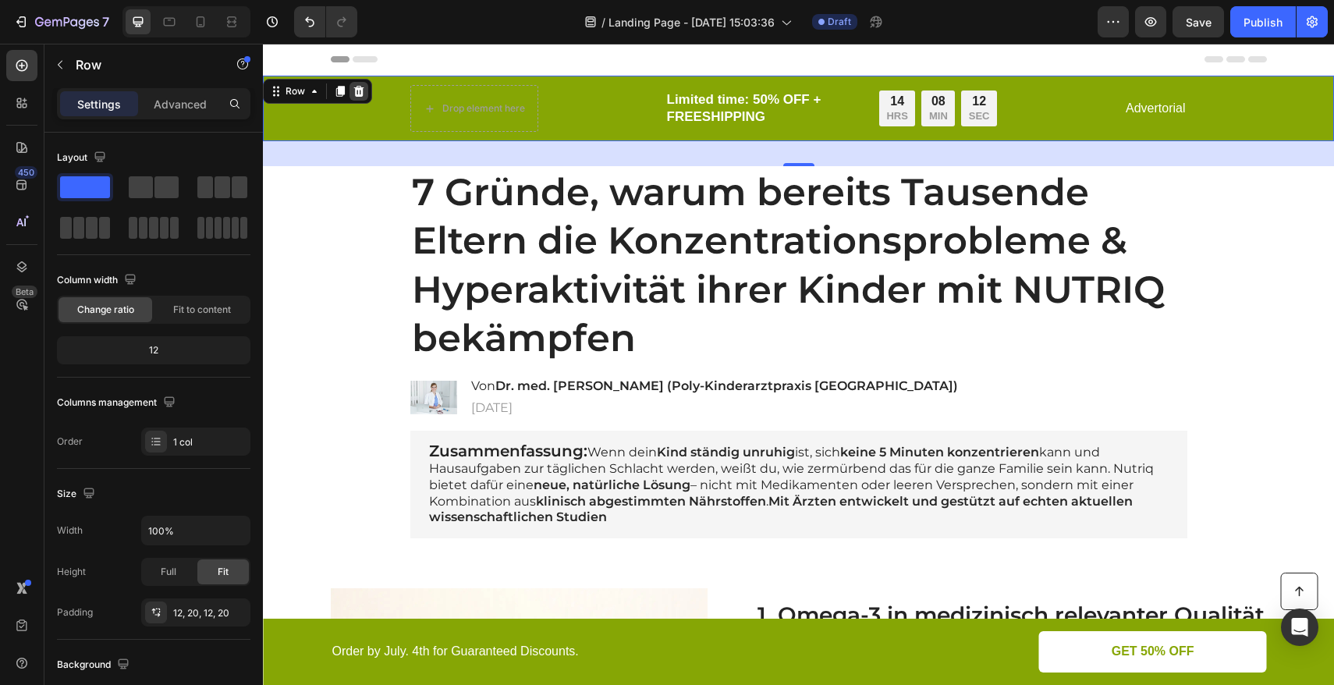
click at [364, 94] on icon at bounding box center [359, 91] width 12 height 12
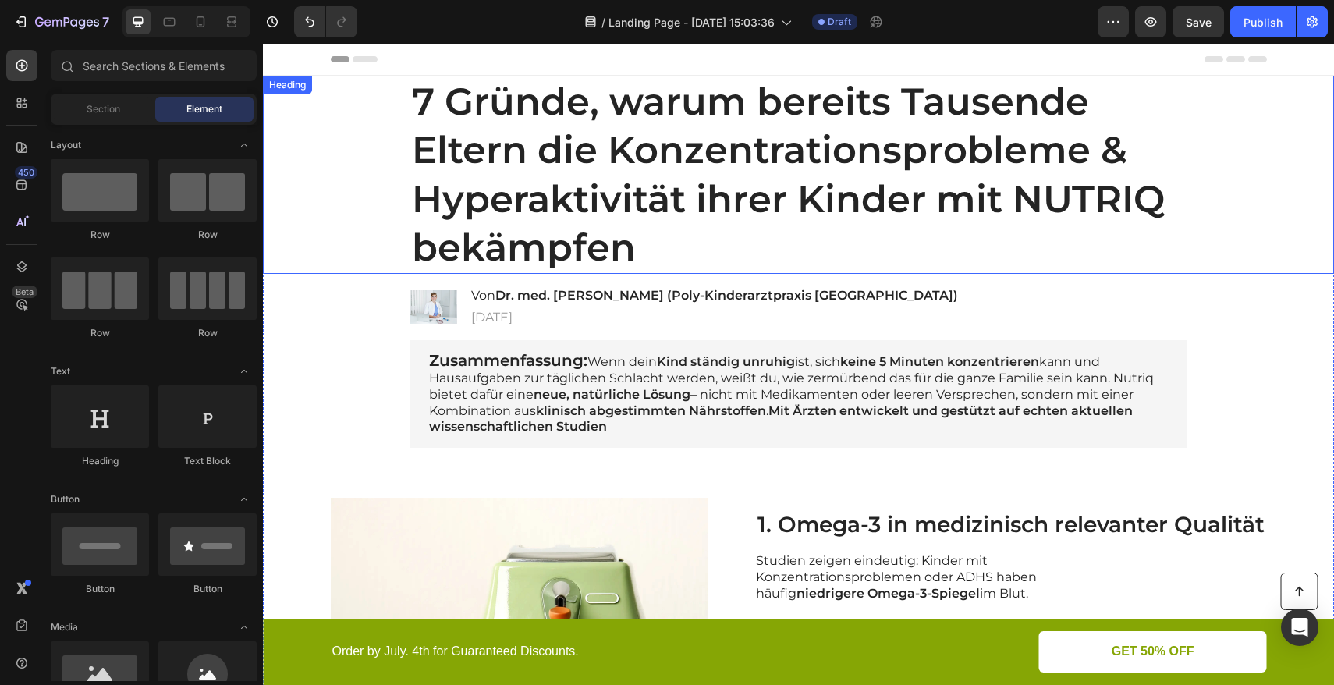
click at [474, 87] on h1 "7 Gründe, warum bereits Tausende Eltern die Konzentrationsprobleme & Hyperaktiv…" at bounding box center [798, 175] width 777 height 198
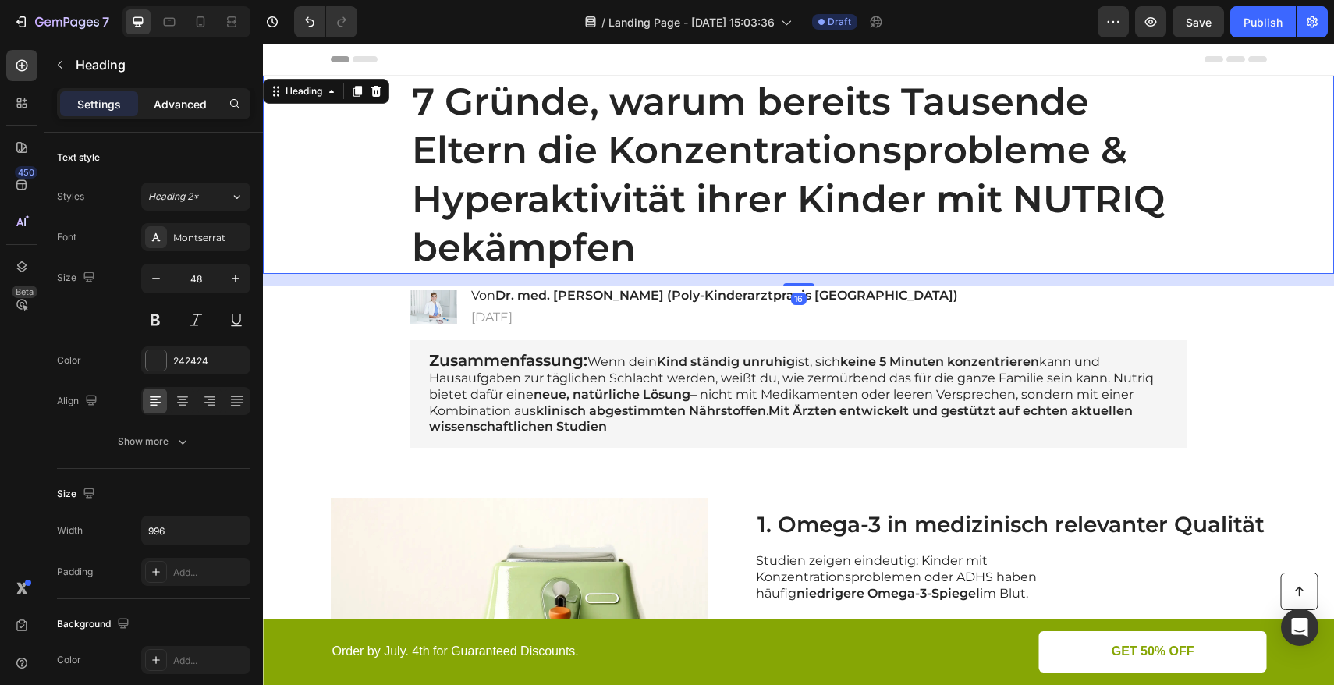
click at [199, 115] on div "Advanced" at bounding box center [180, 103] width 78 height 25
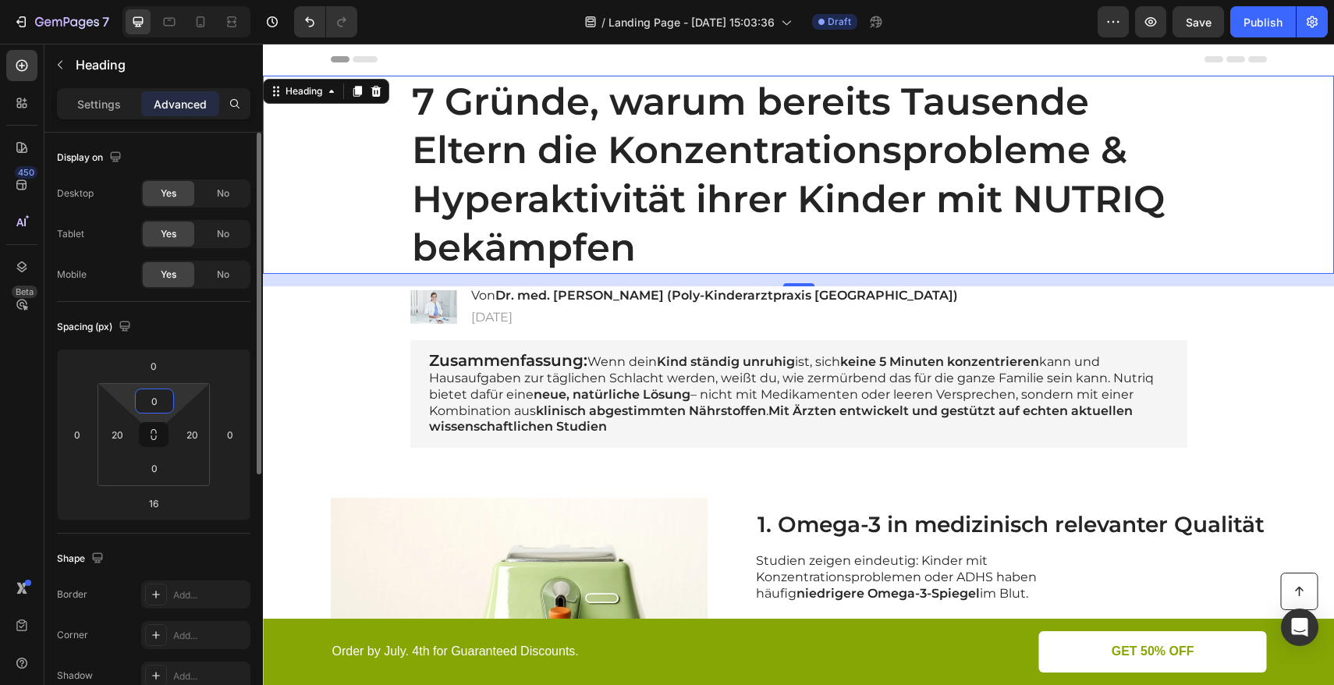
click at [154, 403] on input "0" at bounding box center [154, 400] width 31 height 23
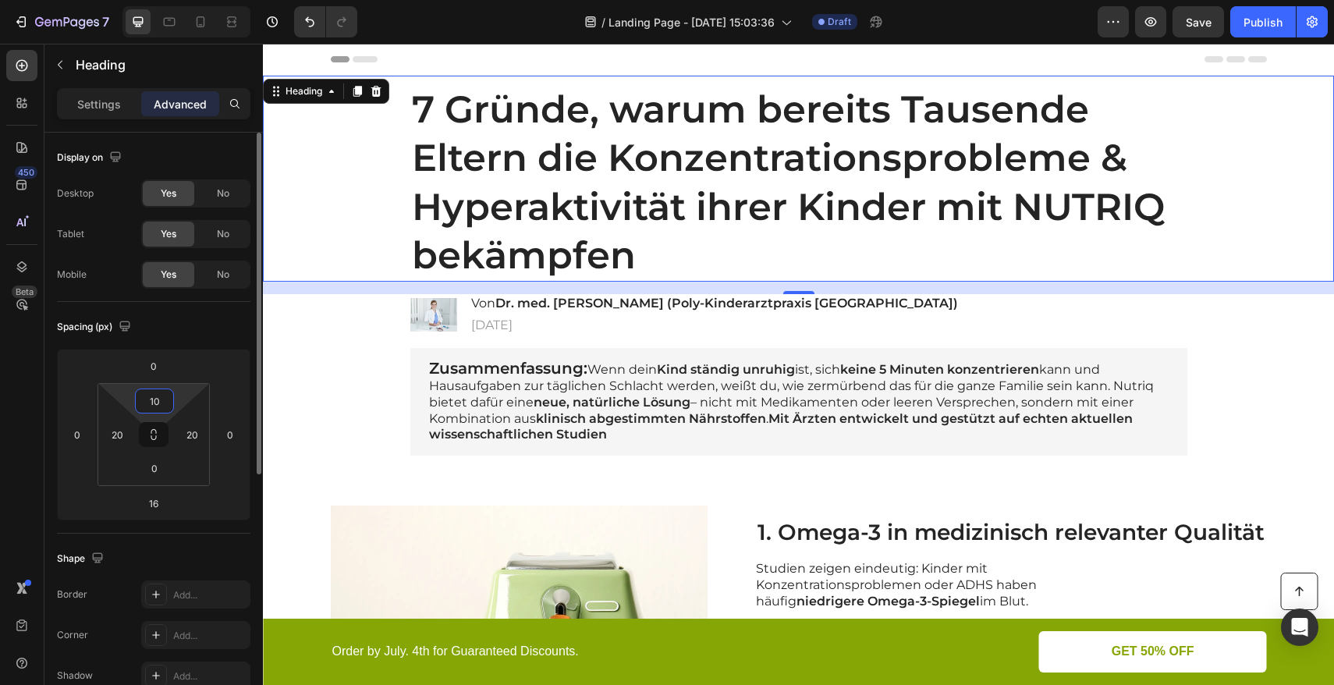
type input "1"
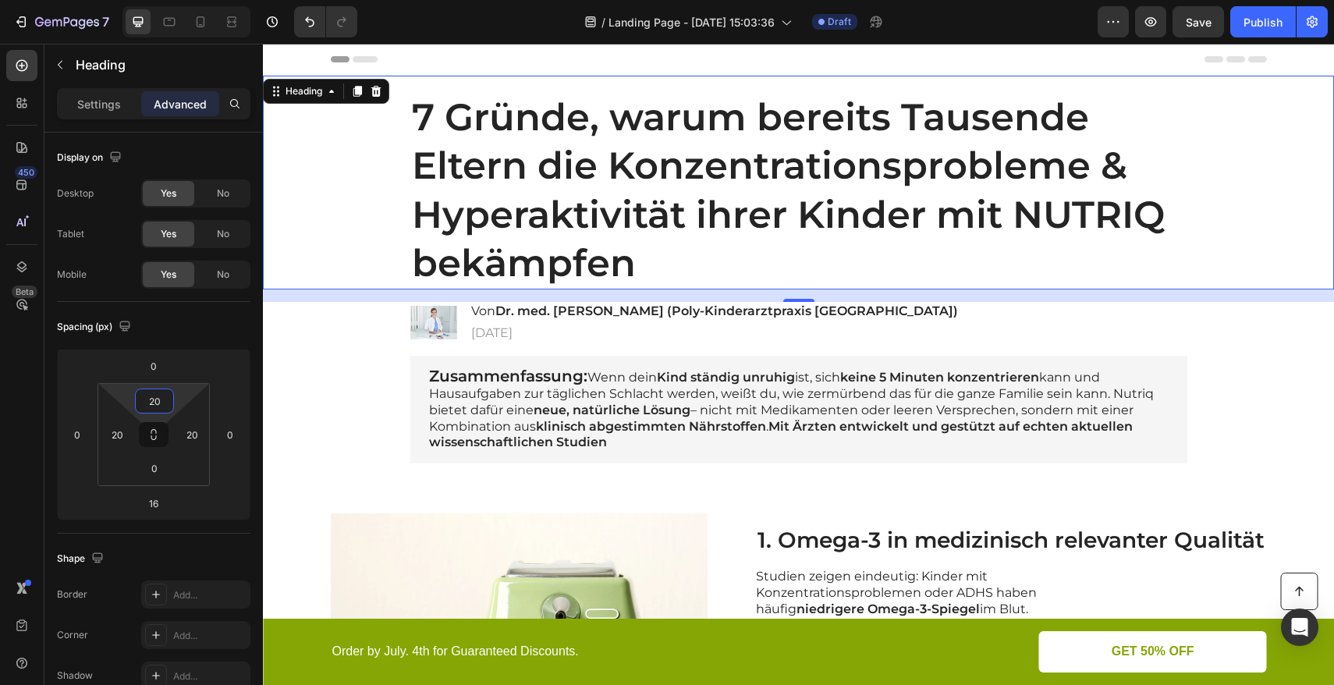
type input "20"
click at [382, 150] on div "7 Gründe, warum bereits Tausende Eltern die Konzentrationsprobleme & Hyperaktiv…" at bounding box center [799, 190] width 1040 height 198
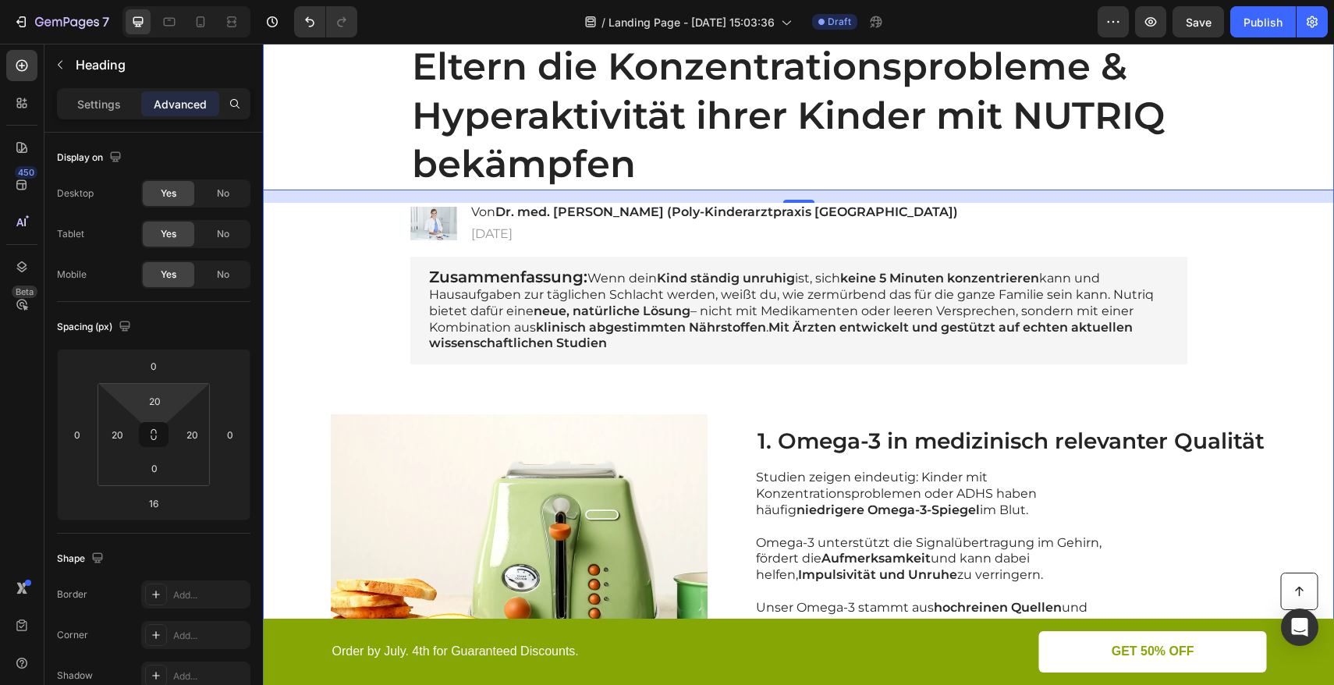
scroll to position [99, 0]
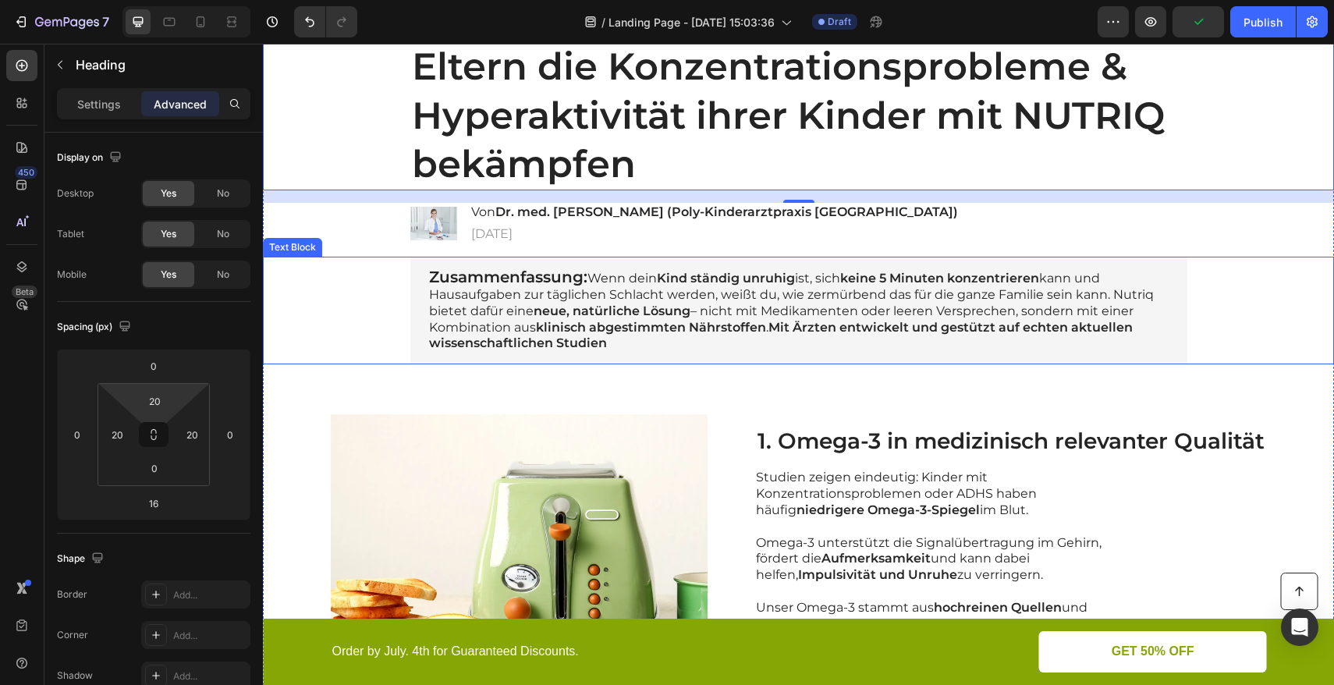
click at [590, 280] on p "Zusammenfassung: Wenn dein Kind ständig unruhig ist, sich keine 5 Minuten konze…" at bounding box center [799, 310] width 740 height 83
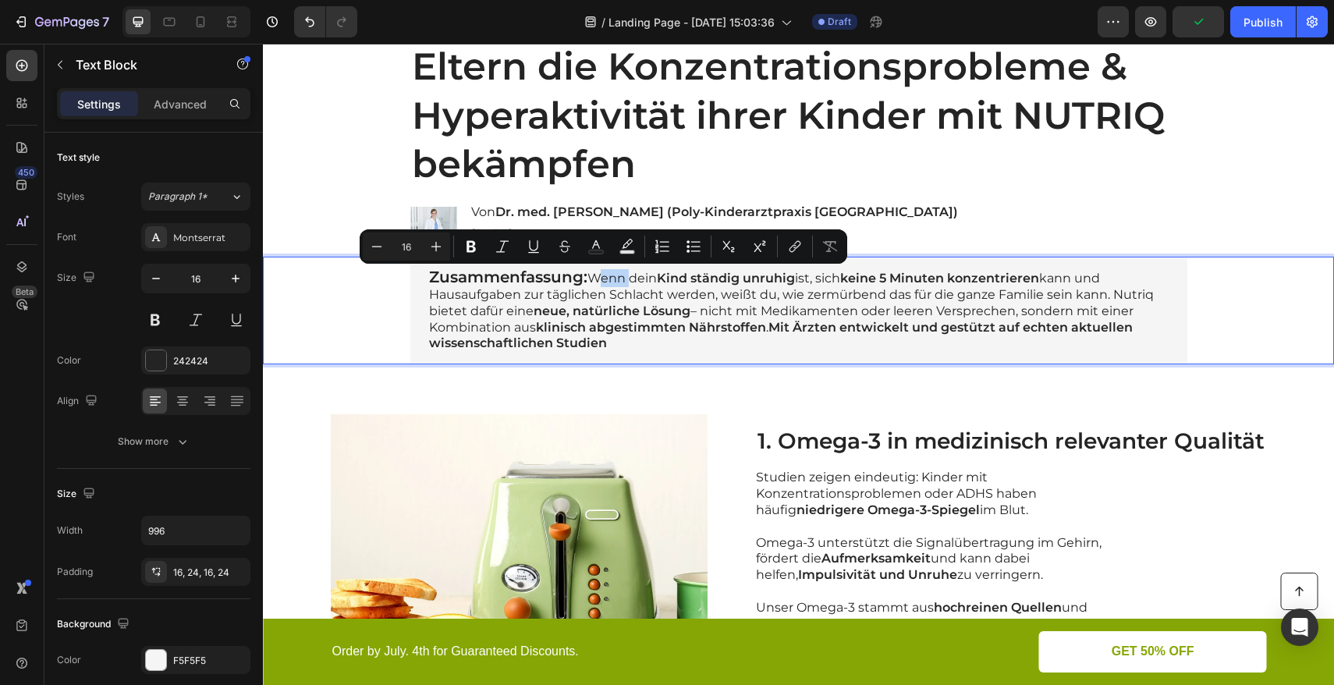
click at [586, 279] on p "Zusammenfassung: Wenn dein Kind ständig unruhig ist, sich keine 5 Minuten konze…" at bounding box center [799, 310] width 740 height 83
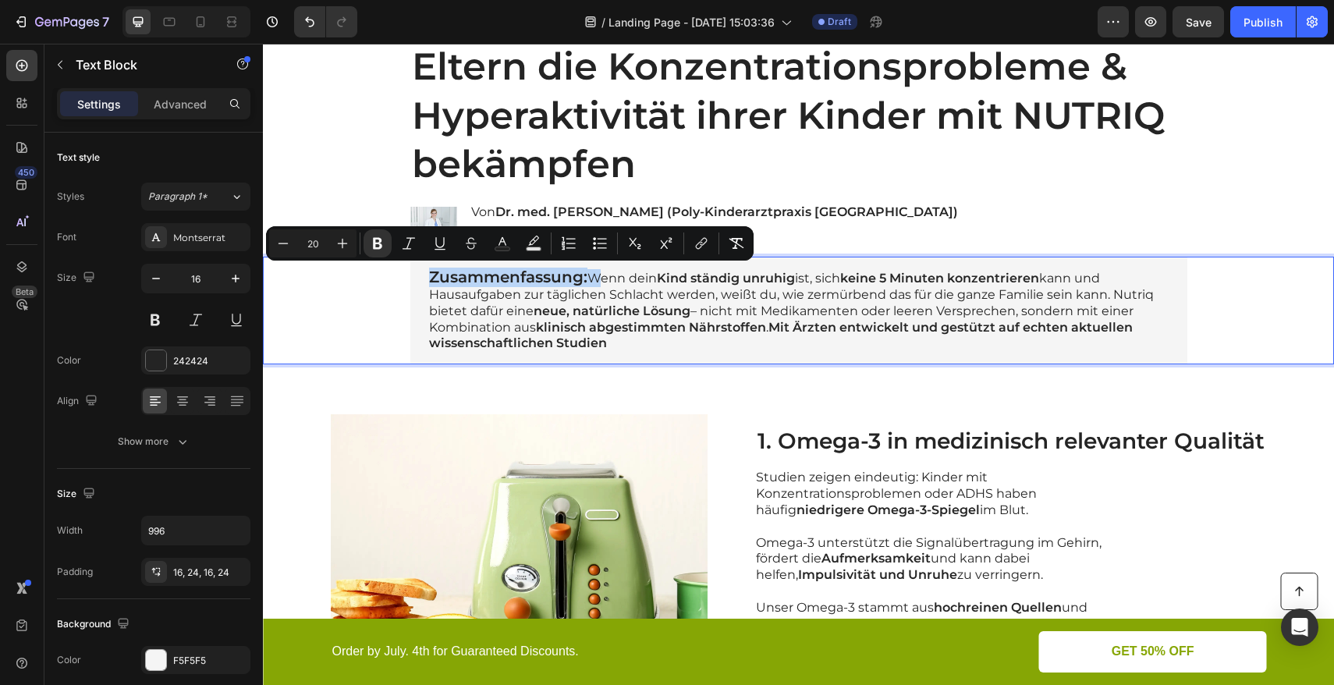
drag, startPoint x: 588, startPoint y: 279, endPoint x: 426, endPoint y: 275, distance: 161.6
click at [429, 275] on p "Zusammenfassung: Wenn dein Kind ständig unruhig ist, sich keine 5 Minuten konze…" at bounding box center [799, 310] width 740 height 83
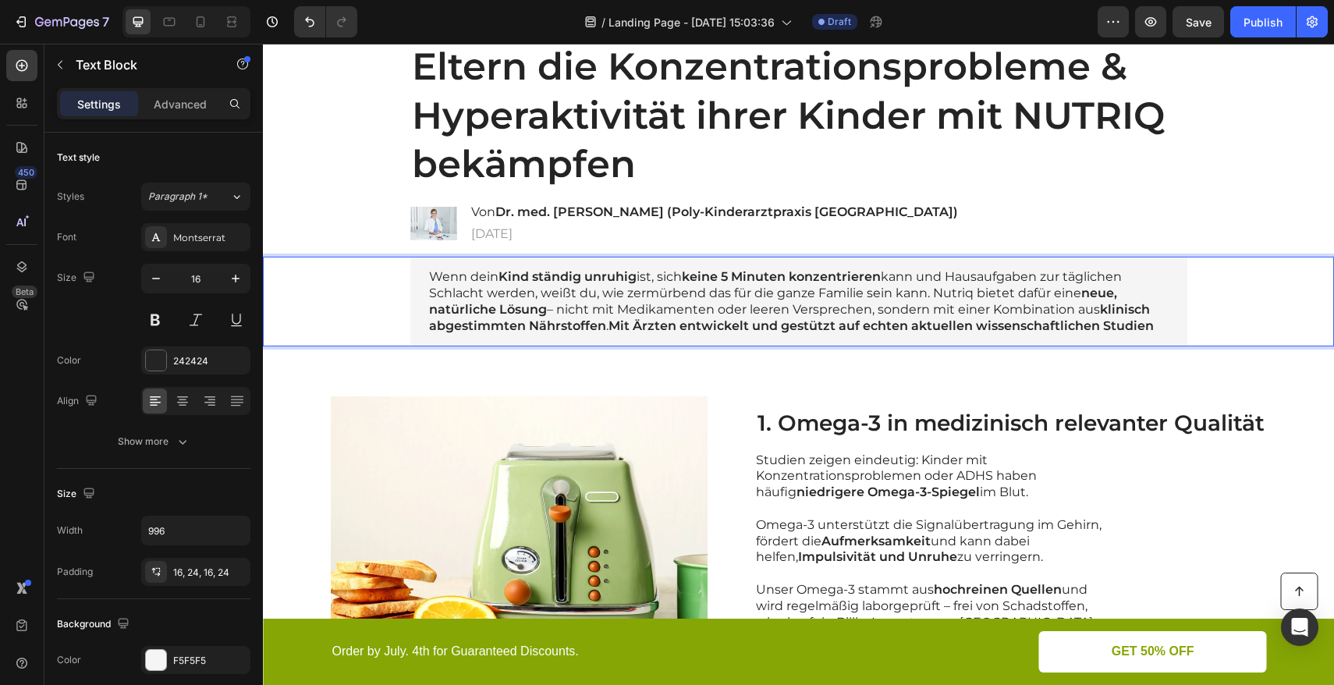
click at [932, 295] on p "Wenn dein Kind ständig unruhig ist, sich keine 5 Minuten konzentrieren kann und…" at bounding box center [799, 301] width 740 height 65
click at [930, 295] on p "Wenn dein Kind ständig unruhig ist, sich keine 5 Minuten konzentrieren kann und…" at bounding box center [799, 301] width 740 height 65
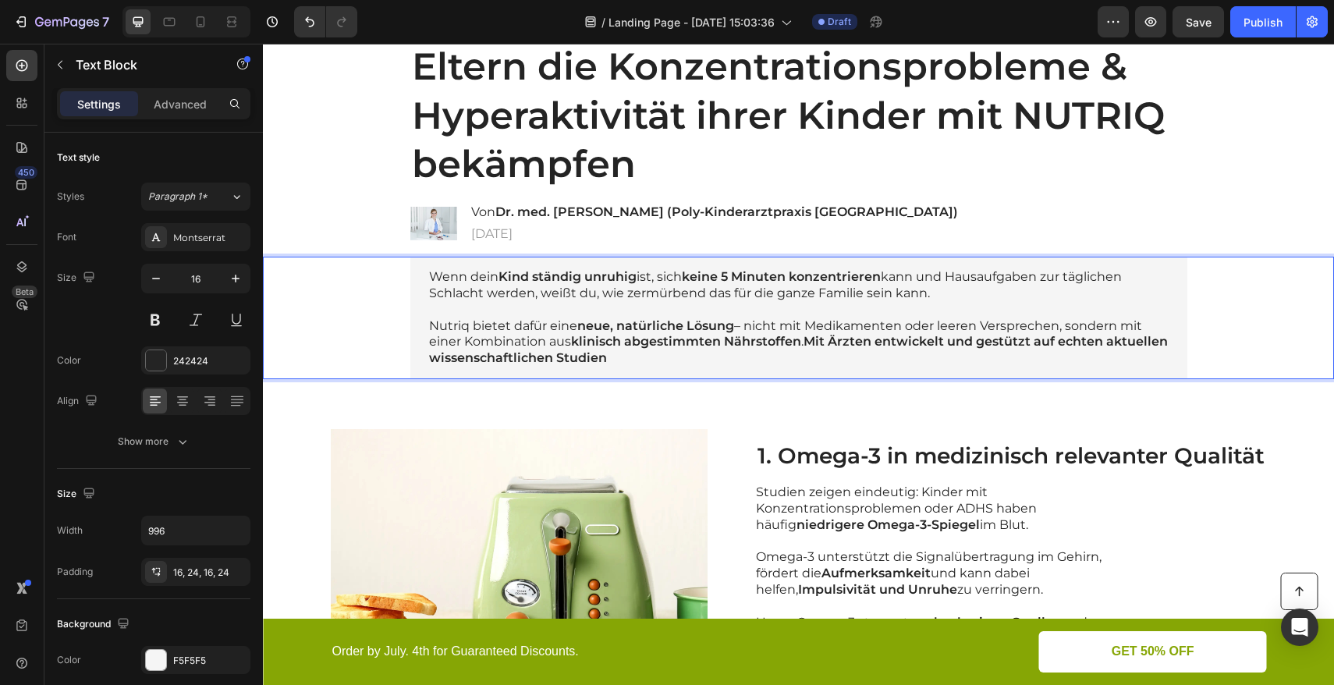
click at [364, 325] on div "Wenn dein Kind ständig unruhig ist, sich keine 5 Minuten konzentrieren kann und…" at bounding box center [799, 318] width 1040 height 123
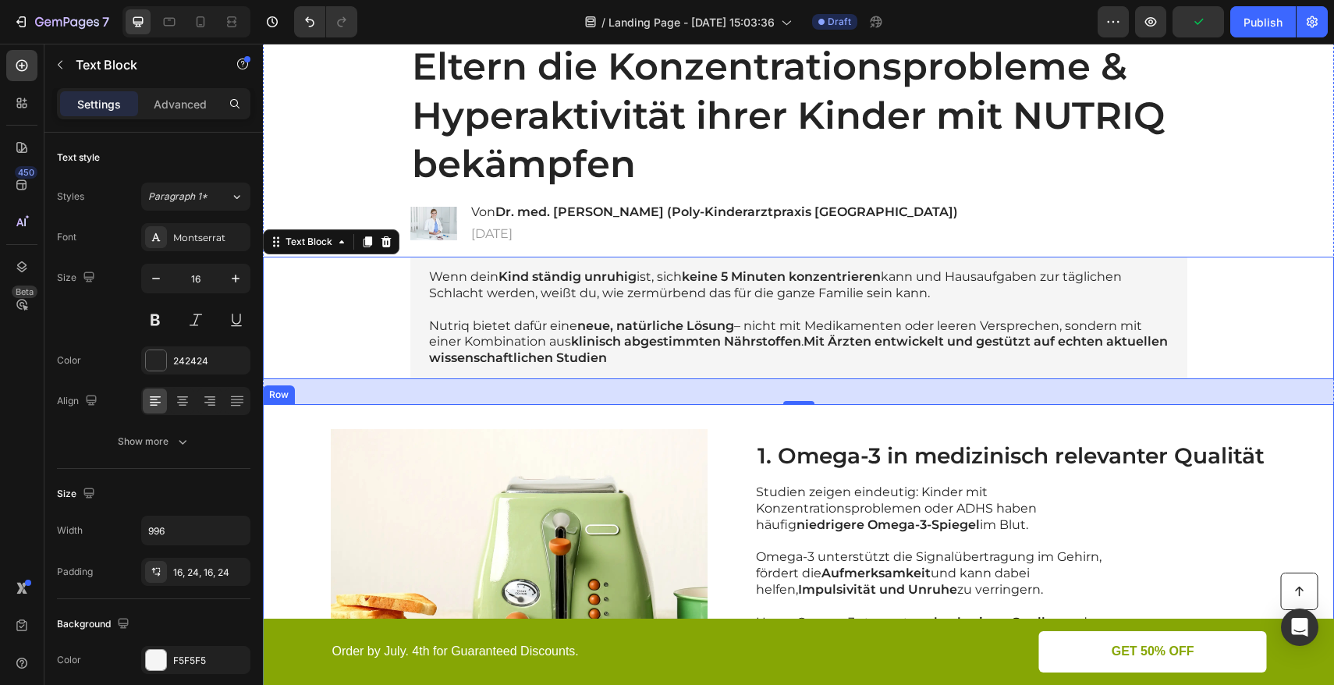
click at [316, 420] on div "Image 1. Omega-3 in medizinisch relevanter Qualität Heading Studien zeigen eind…" at bounding box center [798, 577] width 1071 height 346
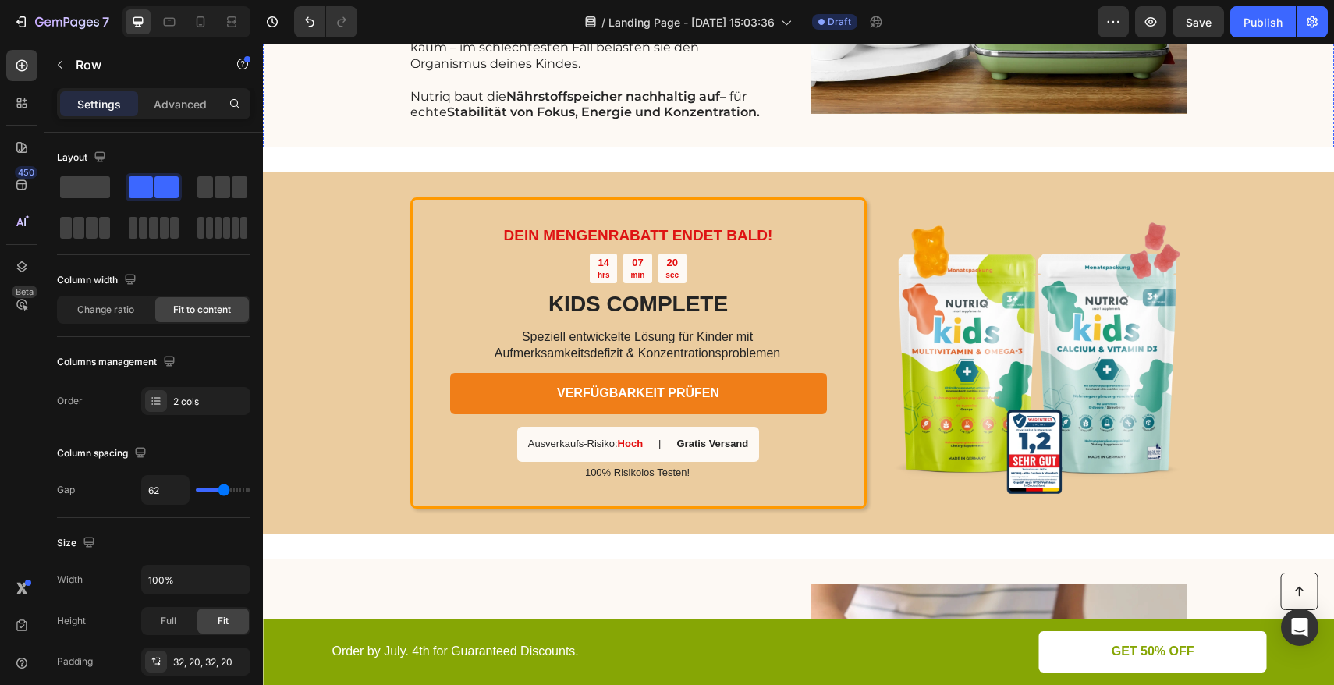
scroll to position [1795, 0]
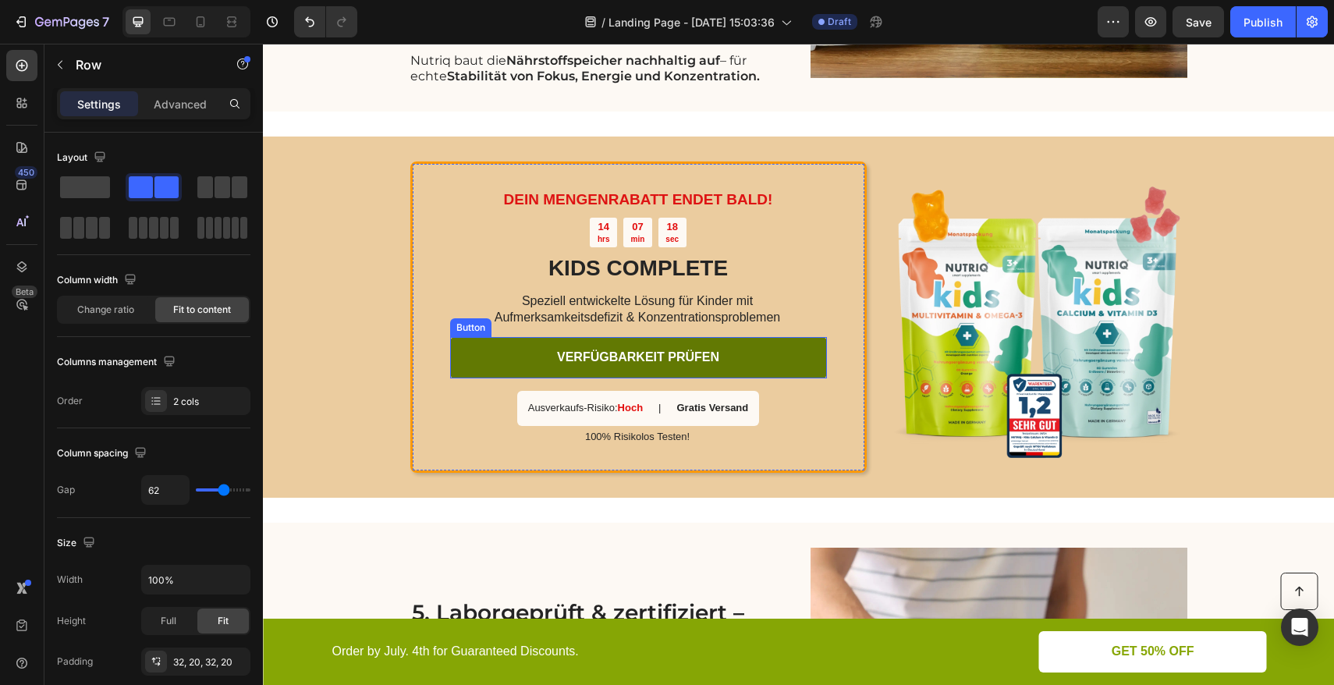
click at [478, 363] on link "VERFÜGBARKEIT PRÜFEN" at bounding box center [638, 357] width 377 height 41
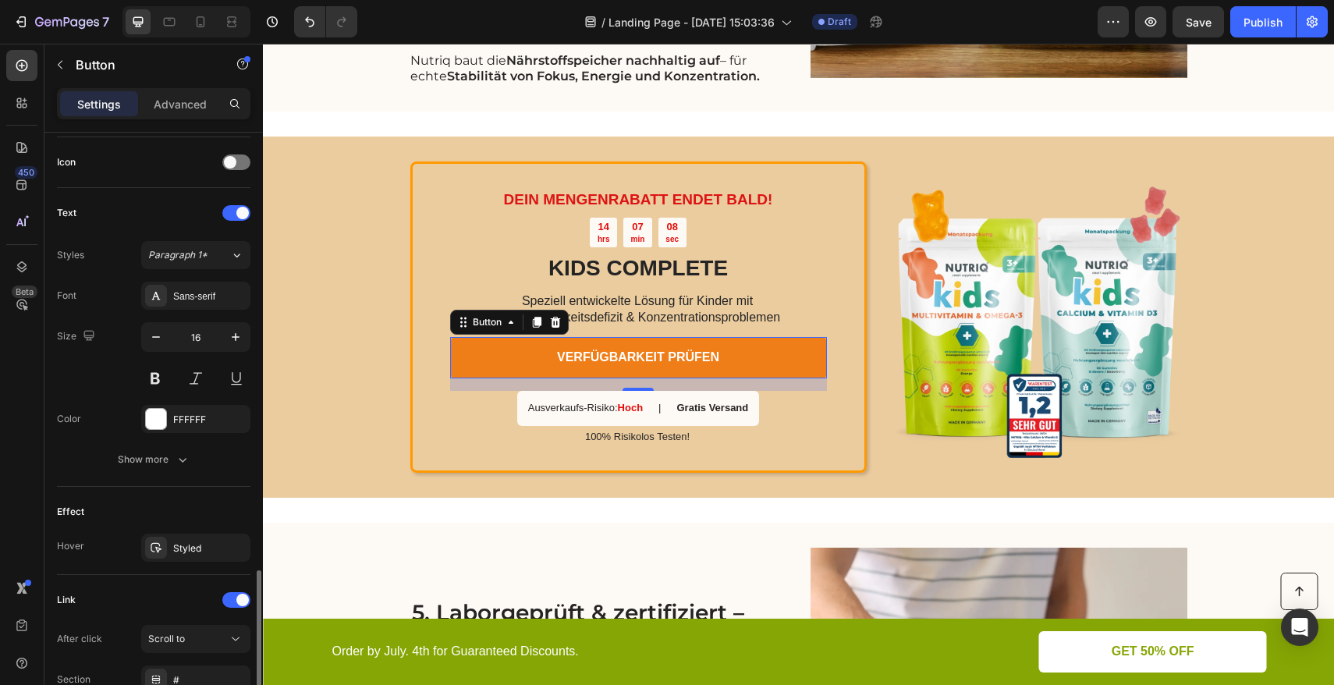
scroll to position [603, 0]
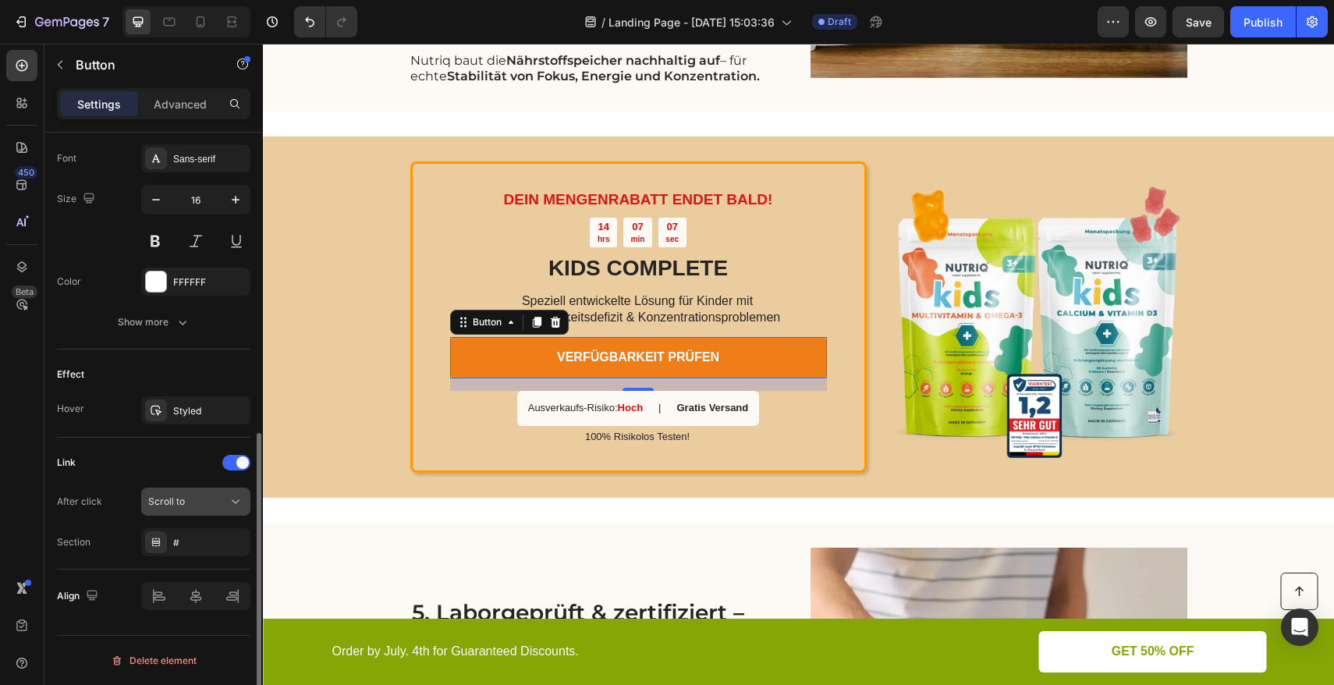
click at [205, 506] on div "Scroll to" at bounding box center [188, 502] width 80 height 14
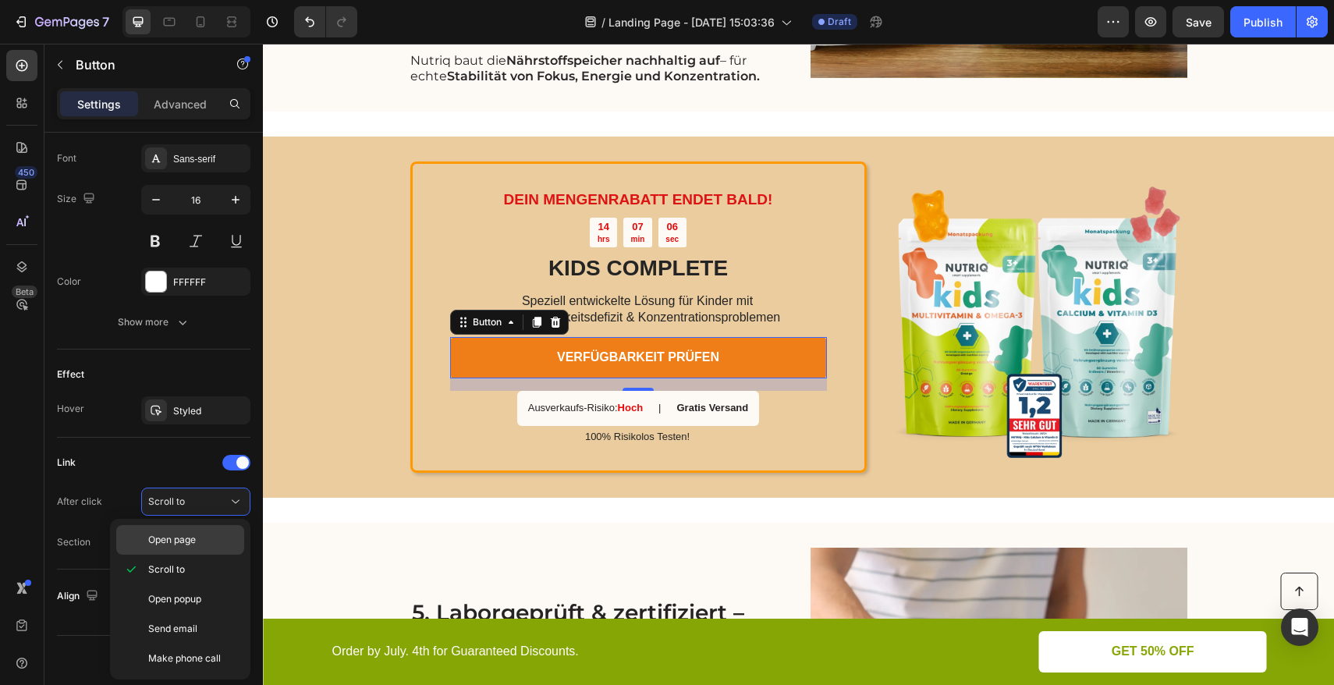
click at [183, 544] on span "Open page" at bounding box center [172, 540] width 48 height 14
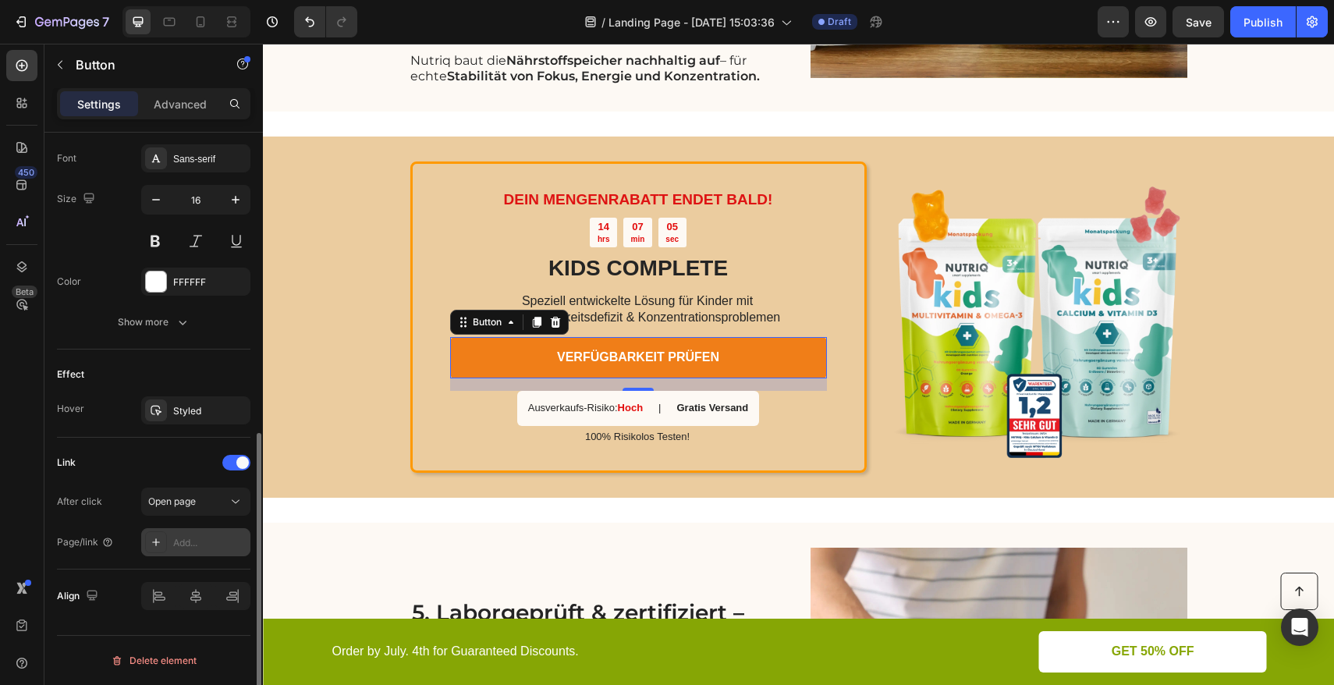
click at [187, 546] on div "Add..." at bounding box center [209, 543] width 73 height 14
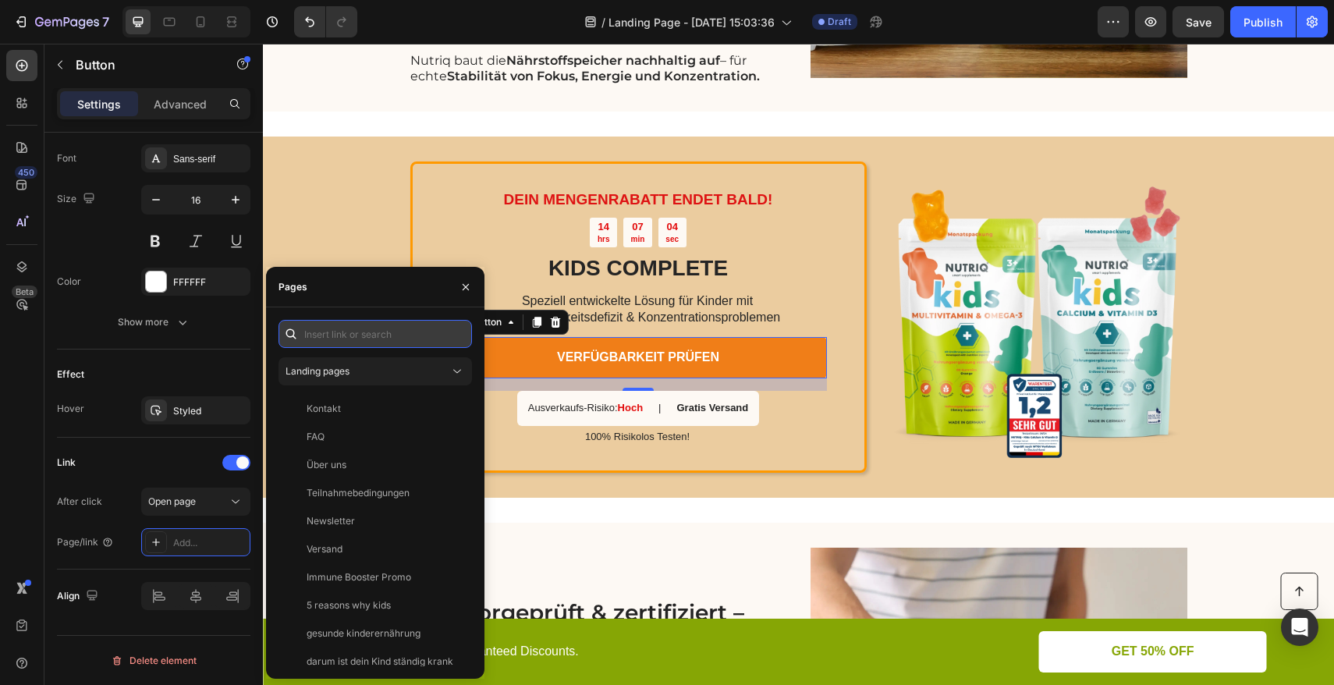
click at [346, 330] on input "text" at bounding box center [376, 334] width 194 height 28
paste input "https://nutriq.health/products/kids-complete"
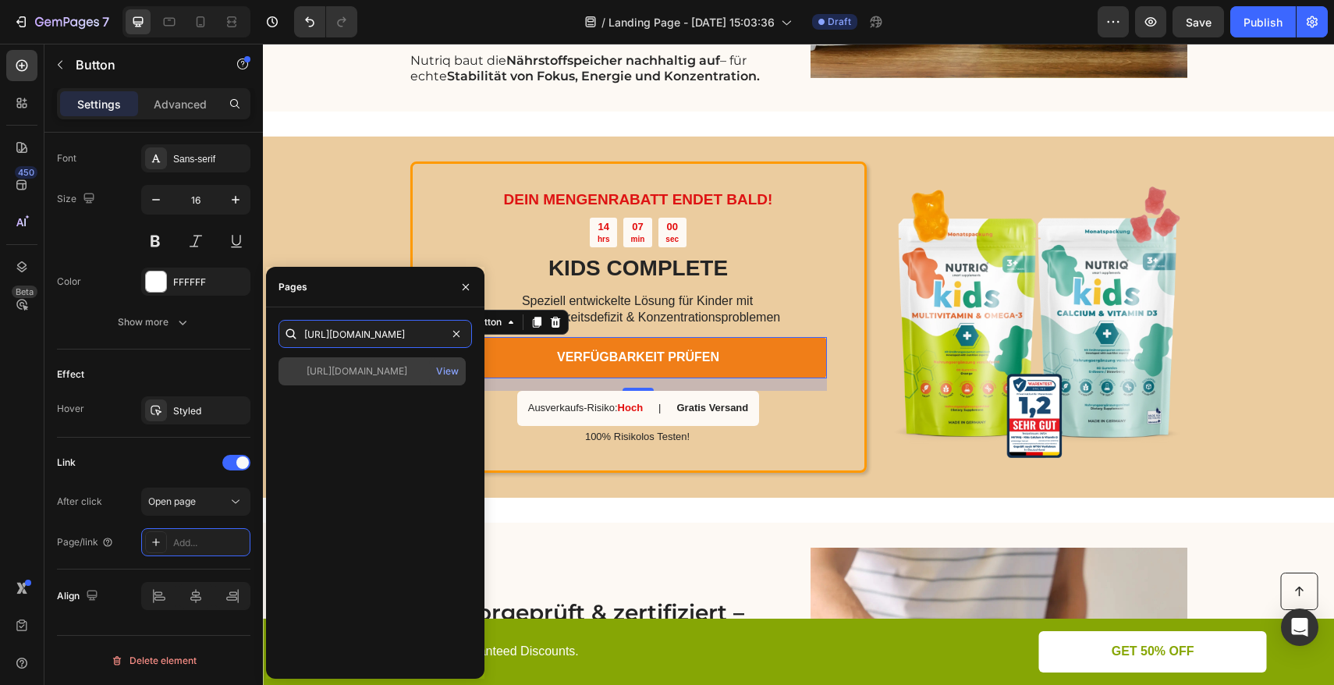
type input "https://nutriq.health/products/kids-complete"
click at [360, 374] on div "https://nutriq.health/products/kids-complete" at bounding box center [357, 371] width 101 height 14
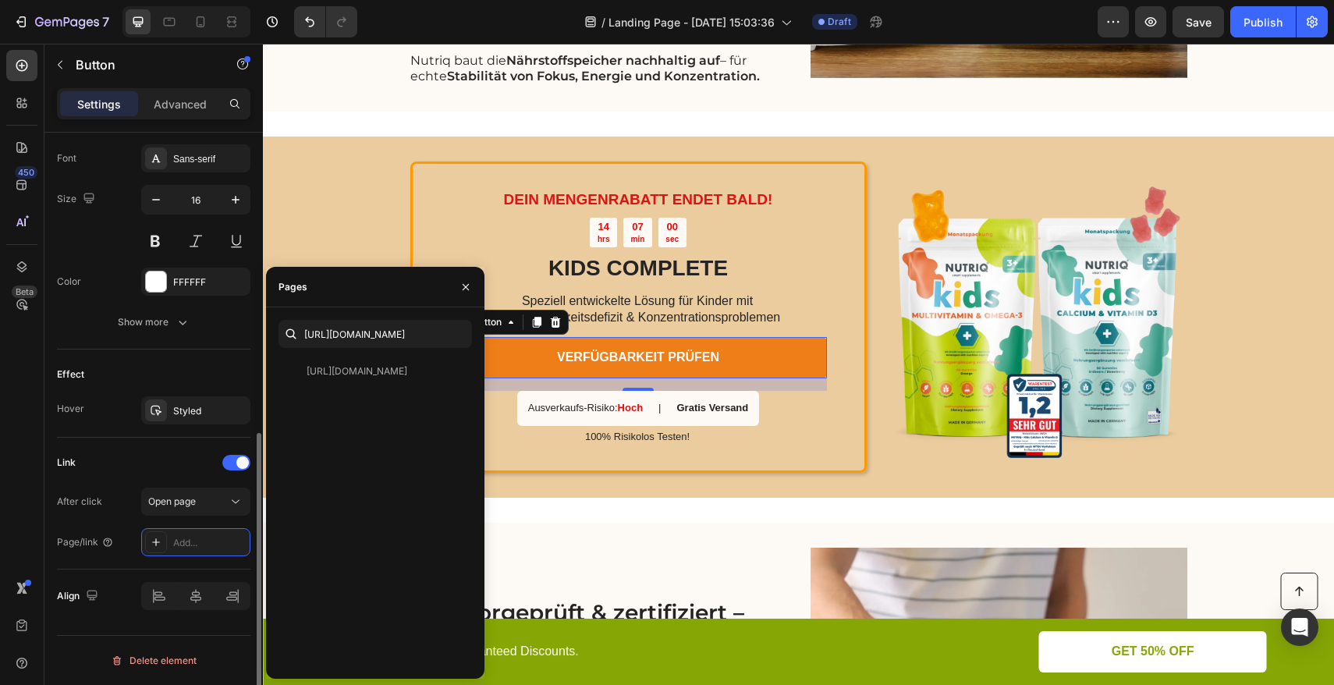
scroll to position [0, 0]
click at [179, 591] on button "Show more" at bounding box center [154, 583] width 194 height 28
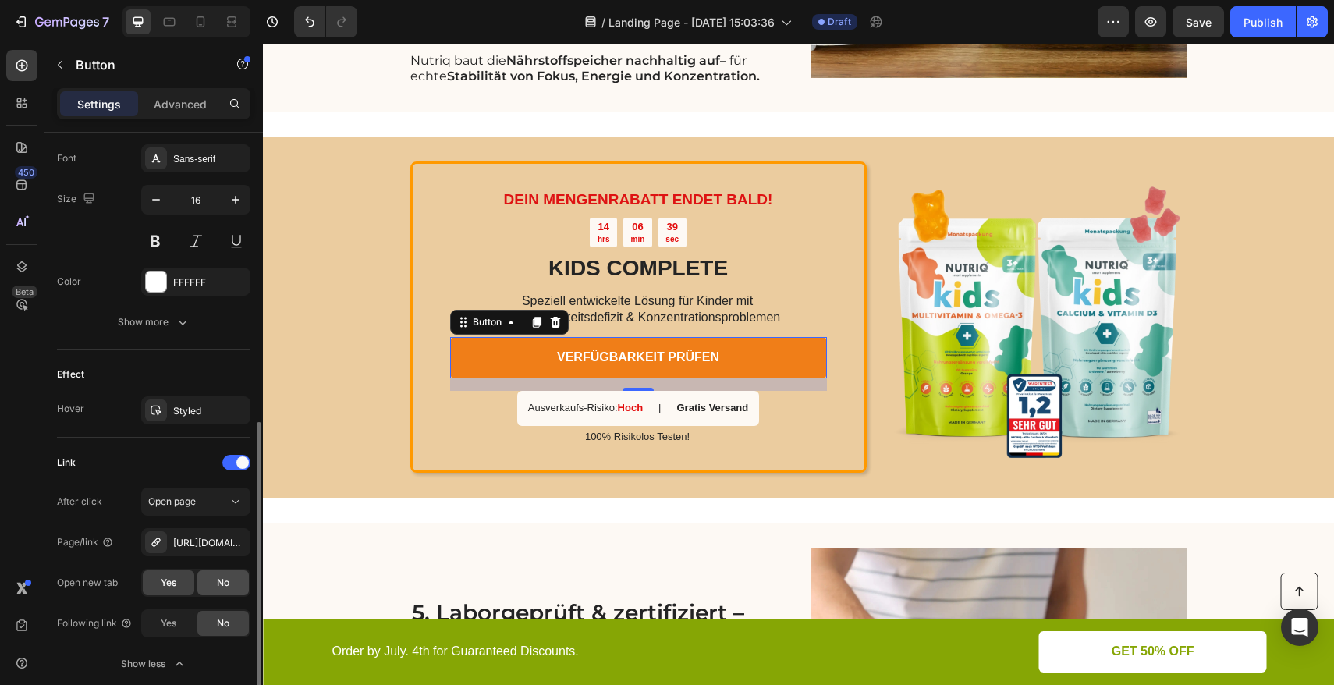
click at [220, 583] on span "No" at bounding box center [223, 583] width 12 height 14
click at [168, 584] on span "Yes" at bounding box center [169, 583] width 16 height 14
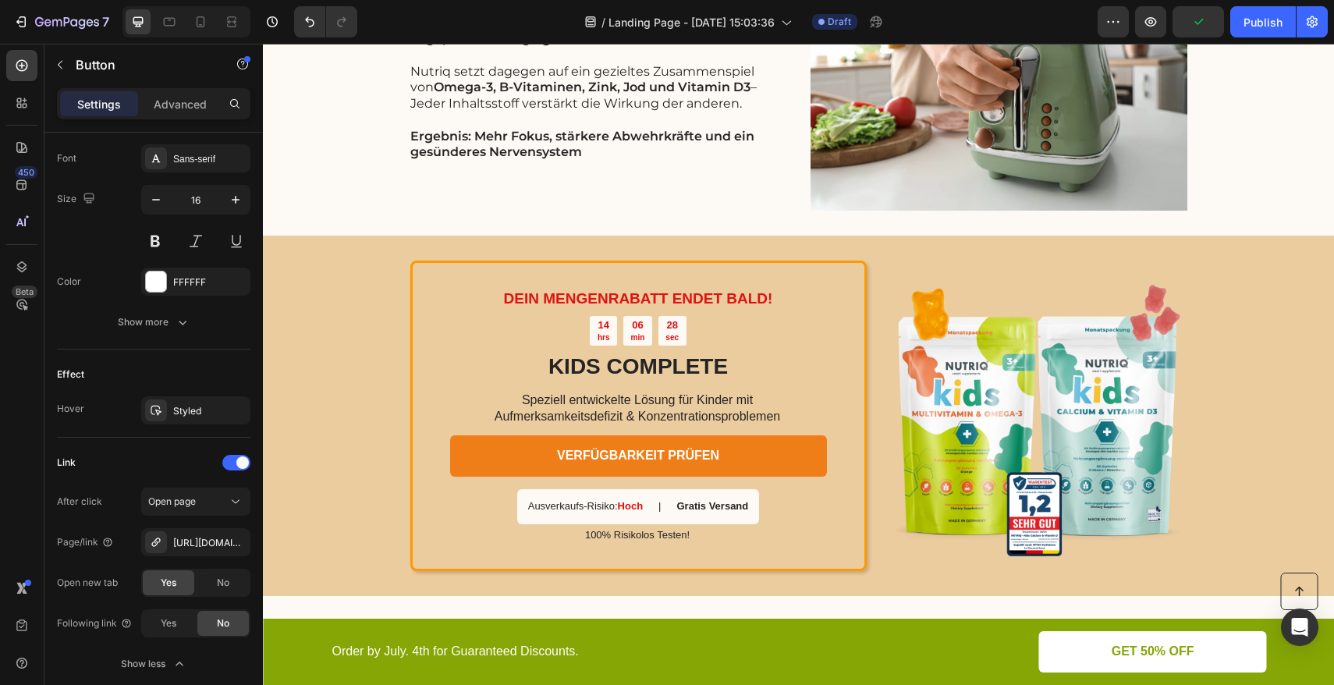
scroll to position [3213, 0]
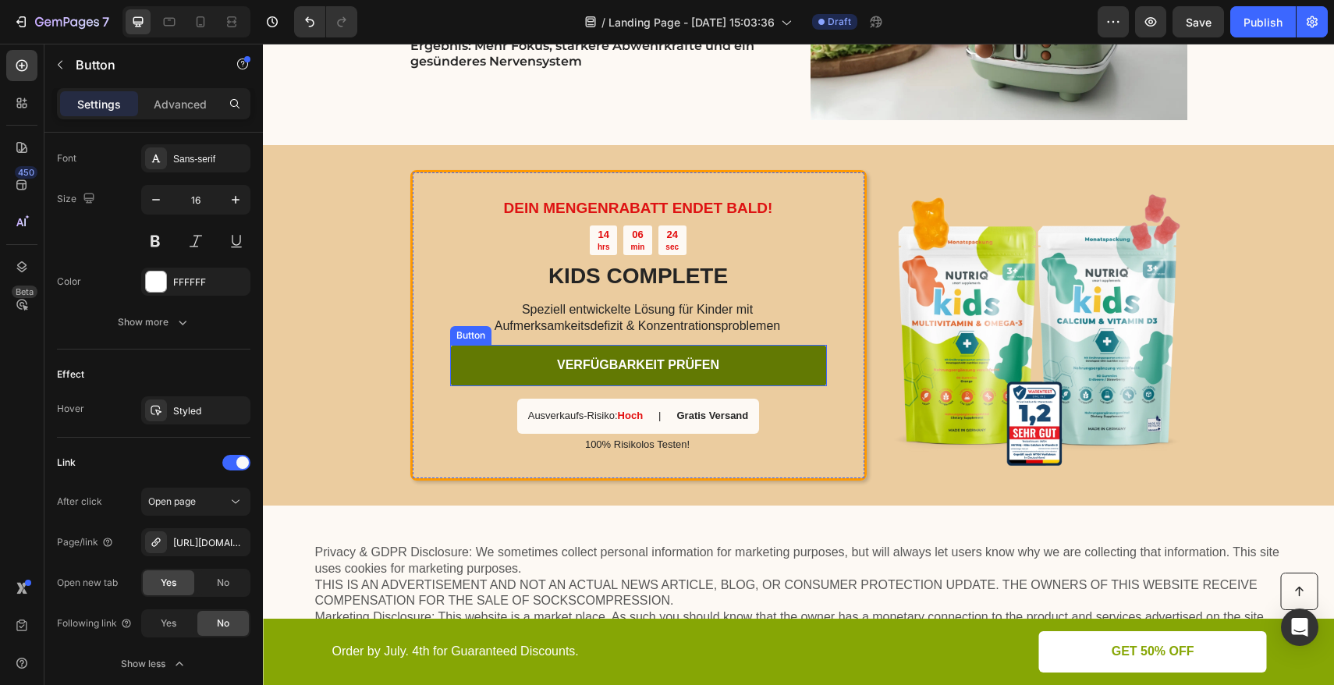
click at [499, 361] on link "VERFÜGBARKEIT PRÜFEN" at bounding box center [638, 365] width 377 height 41
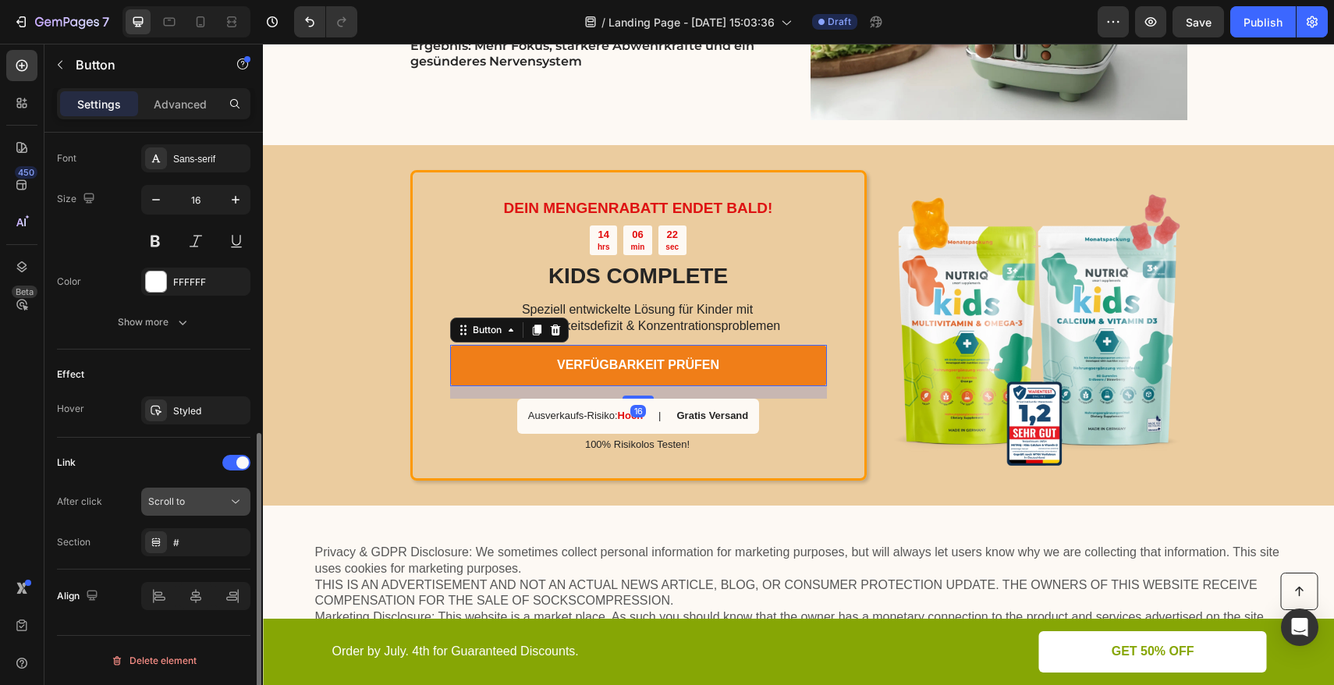
click at [205, 508] on div "Scroll to" at bounding box center [188, 502] width 80 height 14
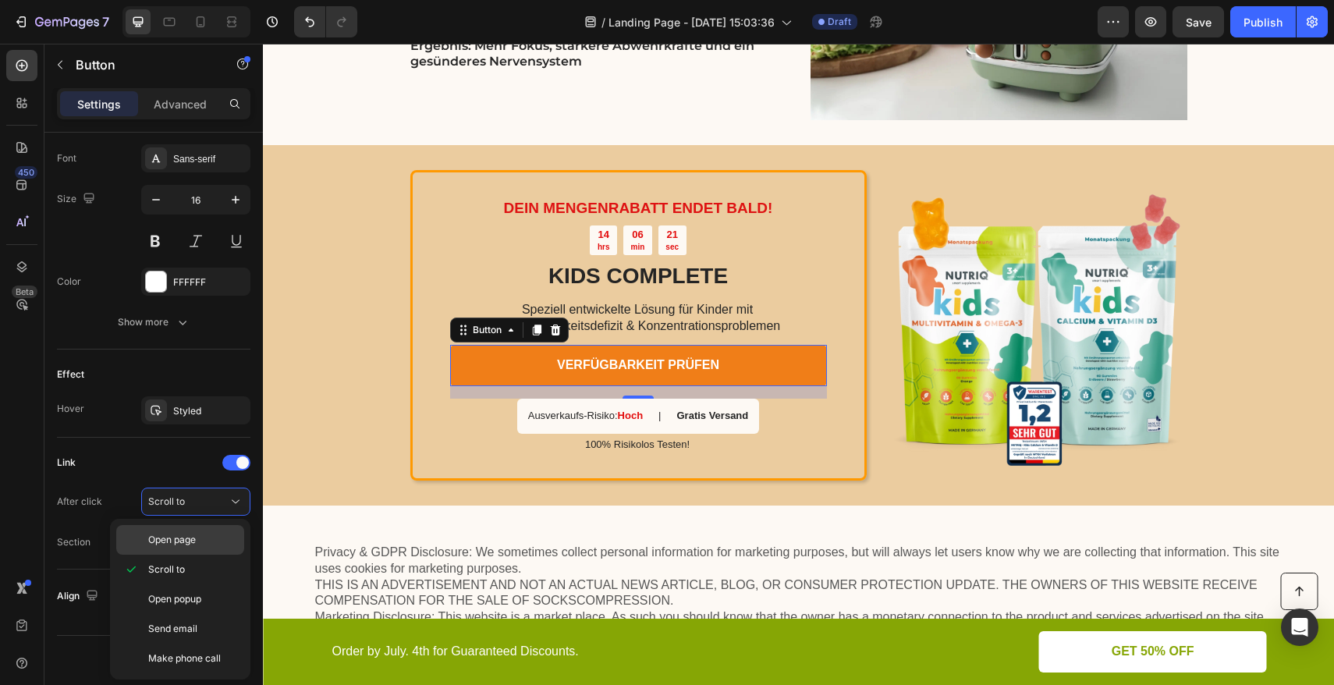
click at [193, 530] on div "Open page" at bounding box center [180, 540] width 128 height 30
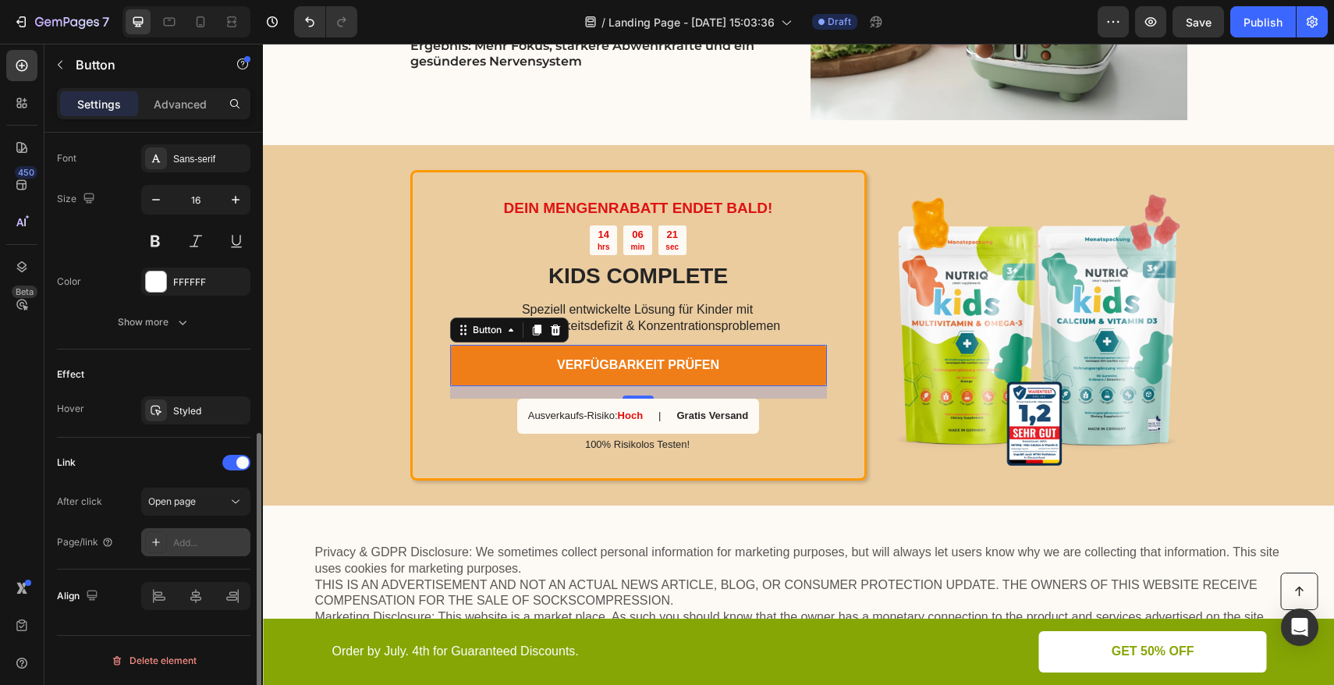
click at [188, 542] on div "Add..." at bounding box center [209, 543] width 73 height 14
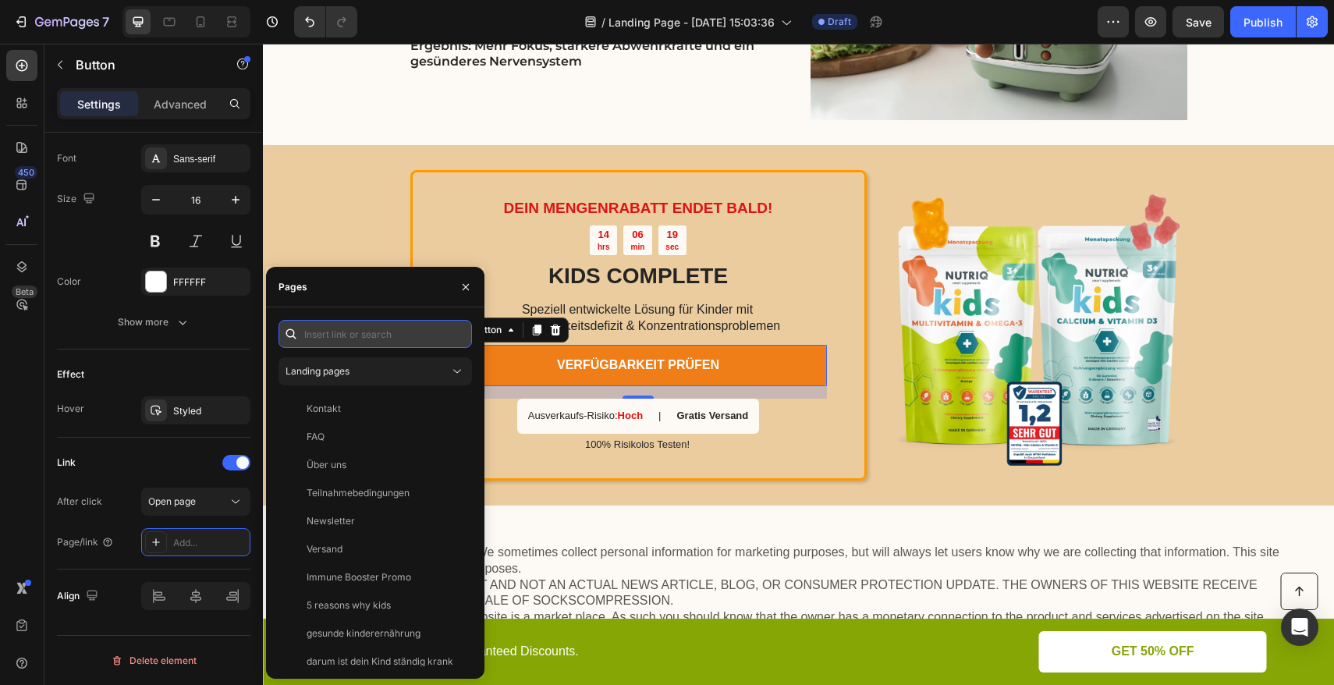
click at [334, 336] on input "text" at bounding box center [376, 334] width 194 height 28
paste input "https://nutriq.health/products/kids-complete"
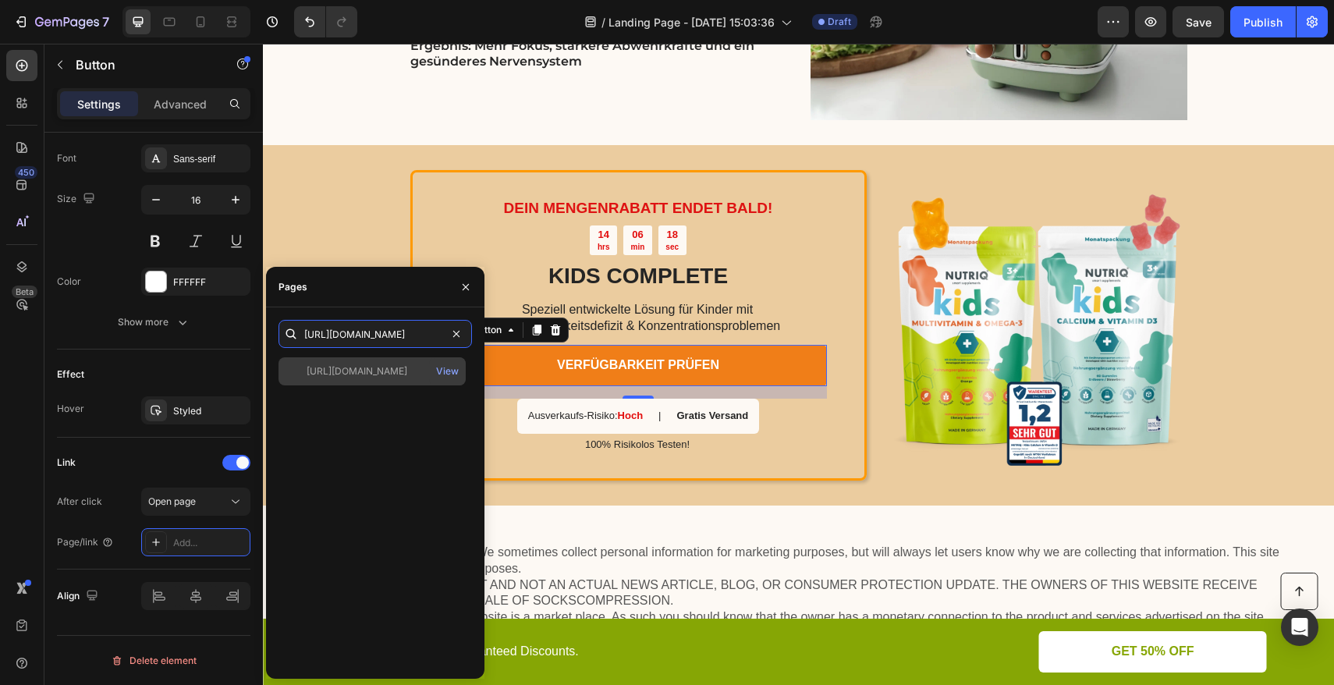
type input "https://nutriq.health/products/kids-complete"
click at [336, 375] on div "https://nutriq.health/products/kids-complete" at bounding box center [357, 371] width 101 height 14
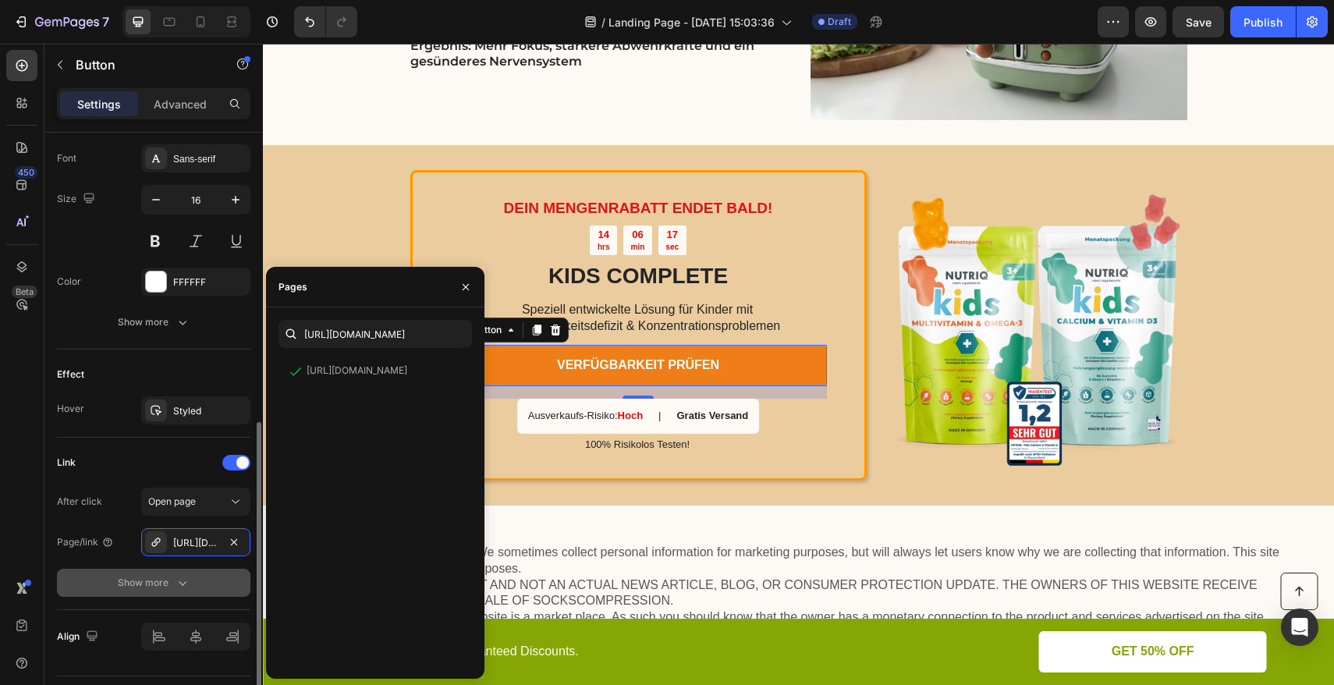
click at [180, 575] on icon "button" at bounding box center [183, 583] width 16 height 16
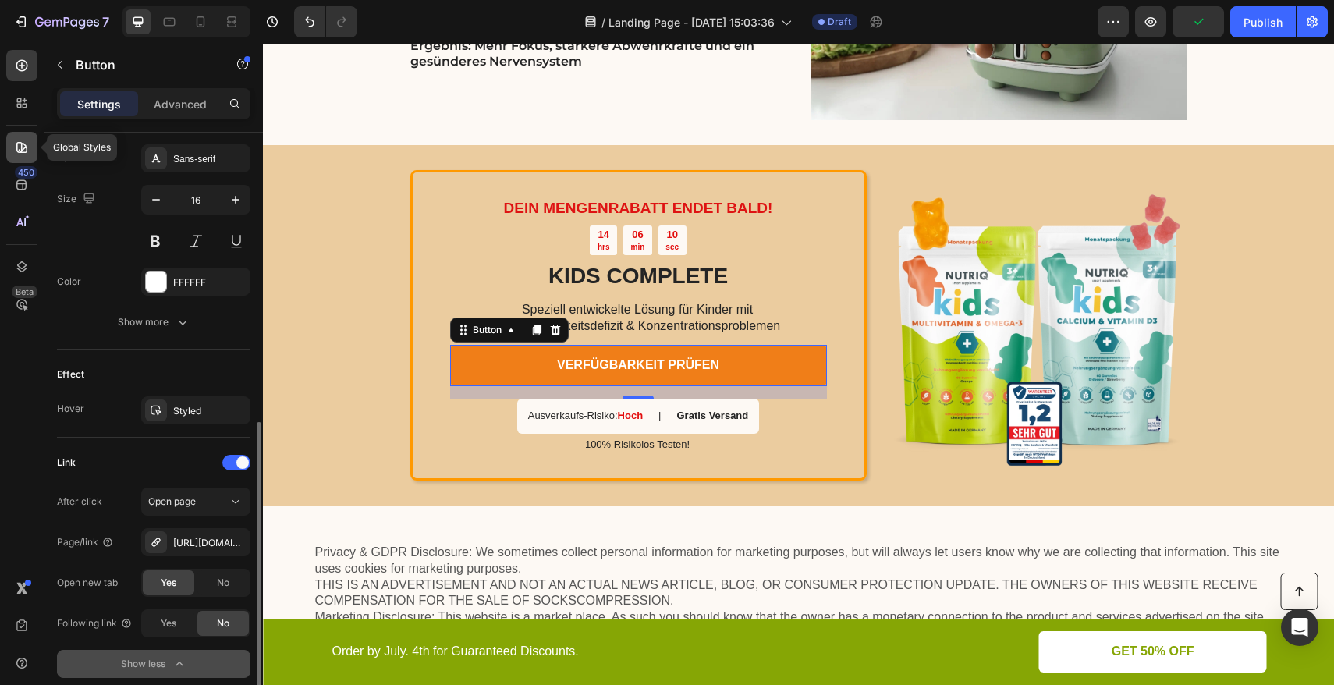
click at [19, 152] on icon at bounding box center [22, 148] width 16 height 16
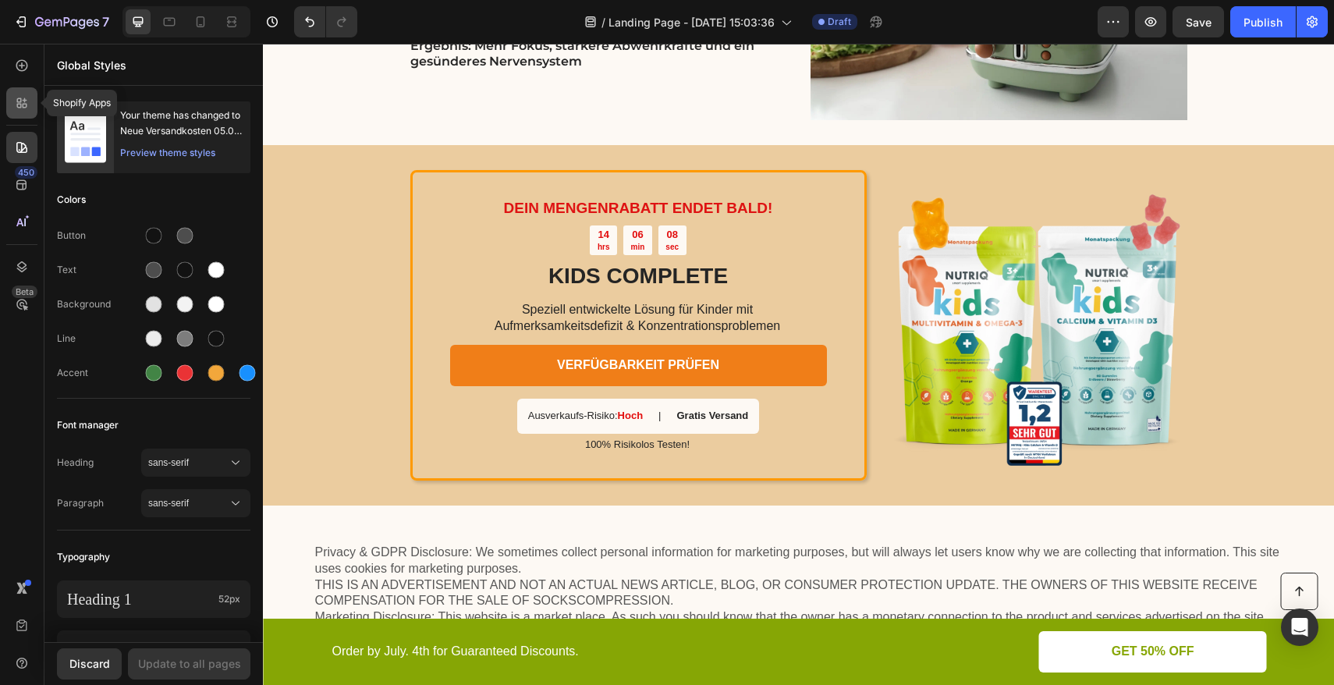
click at [21, 100] on icon at bounding box center [19, 100] width 5 height 5
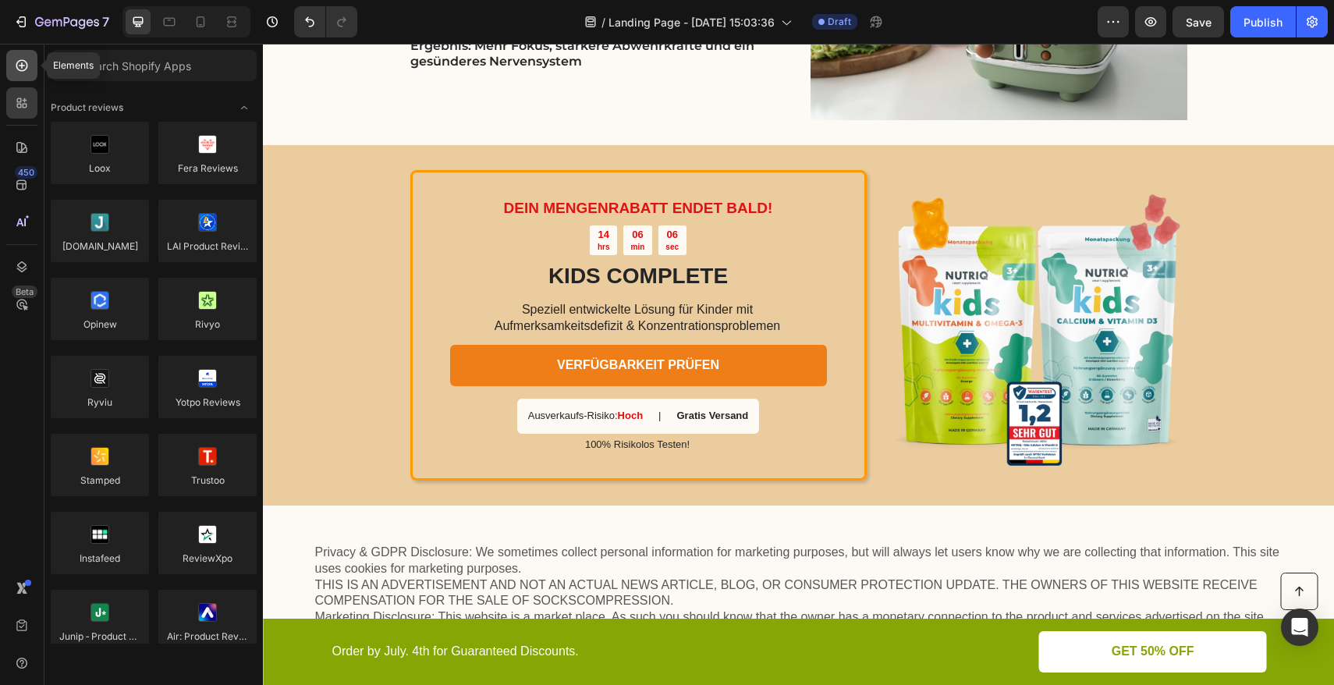
click at [25, 66] on icon at bounding box center [22, 66] width 16 height 16
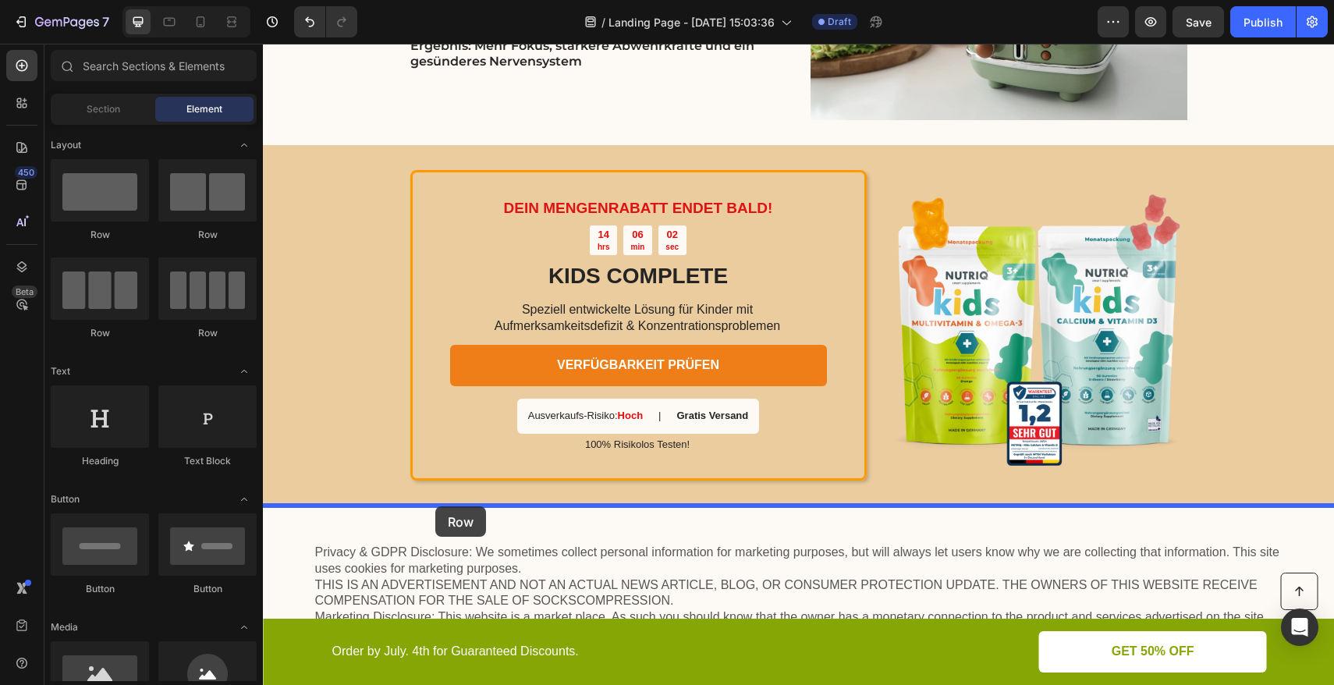
drag, startPoint x: 443, startPoint y: 501, endPoint x: 435, endPoint y: 506, distance: 9.5
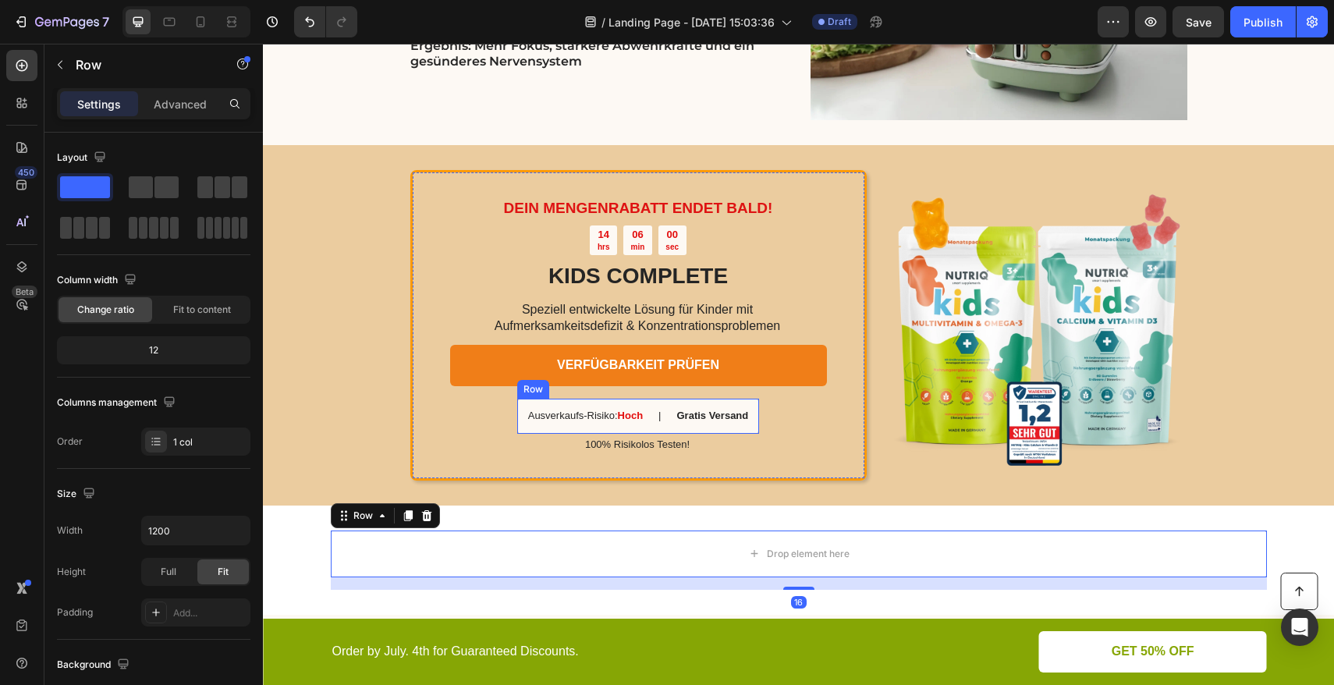
scroll to position [3284, 0]
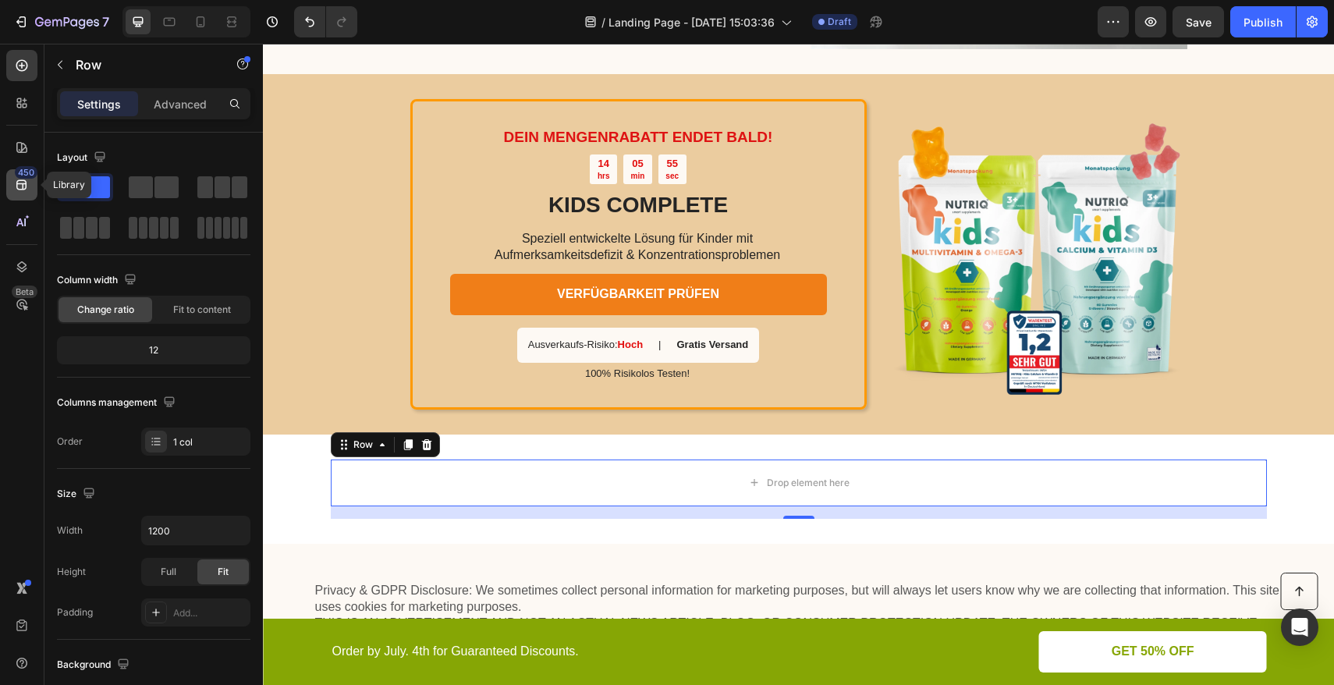
click at [21, 178] on div "450" at bounding box center [26, 172] width 23 height 12
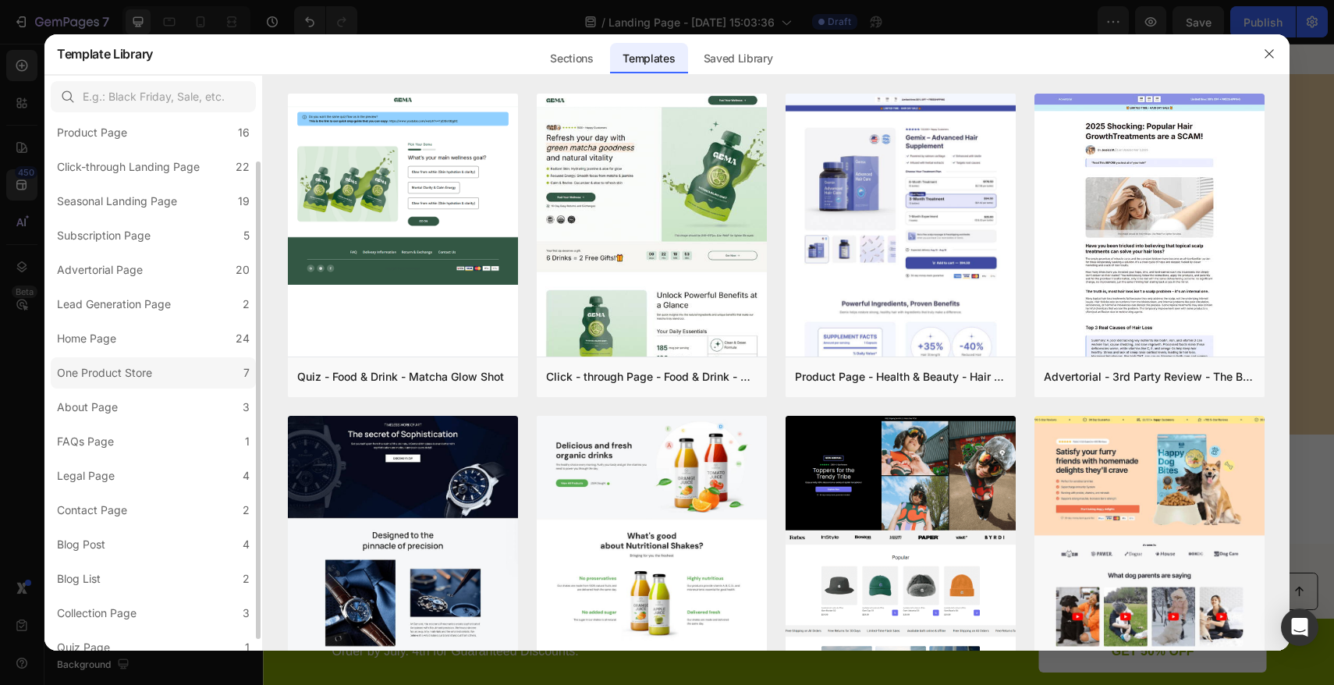
scroll to position [61, 0]
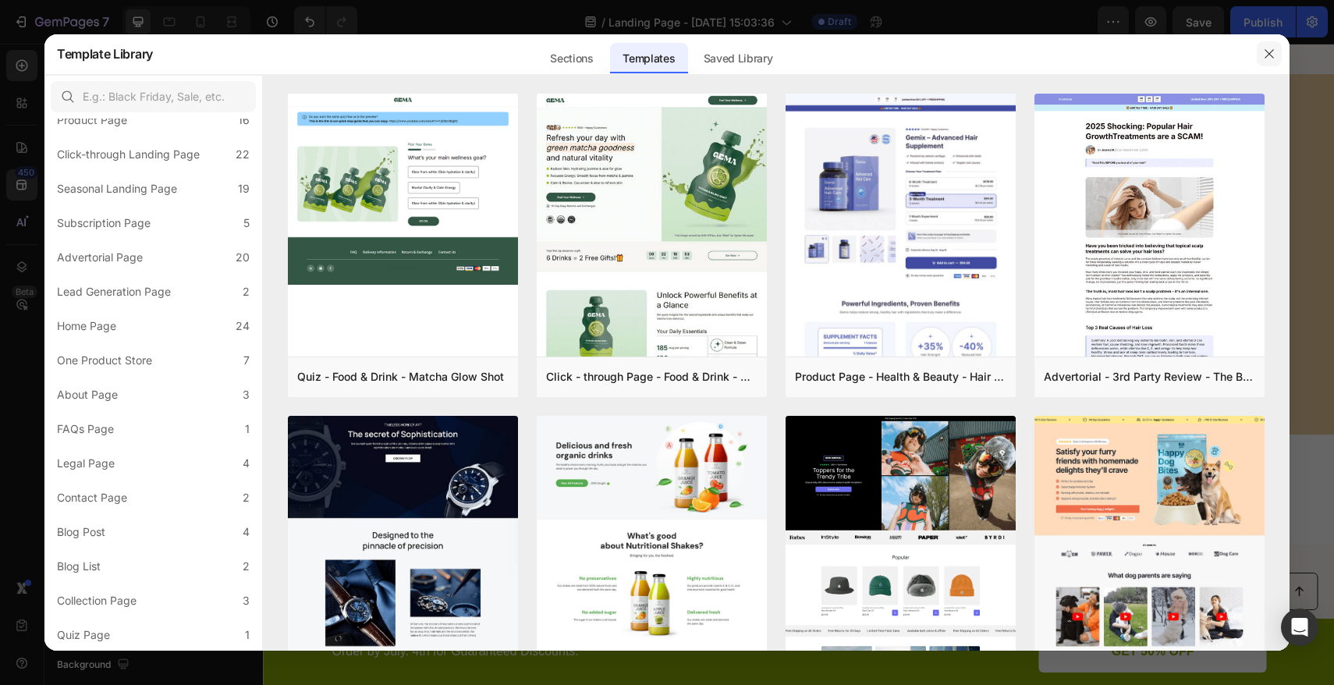
click at [1272, 47] on button "button" at bounding box center [1269, 53] width 25 height 25
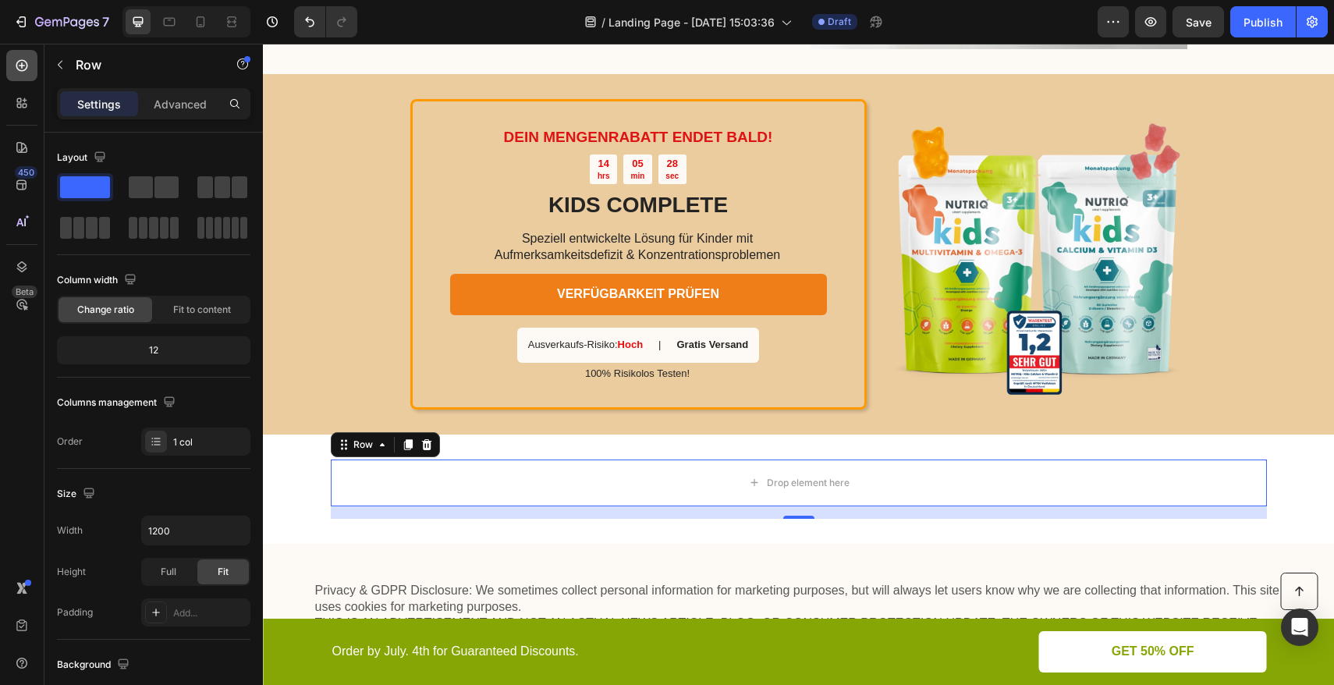
click at [18, 74] on div at bounding box center [21, 65] width 31 height 31
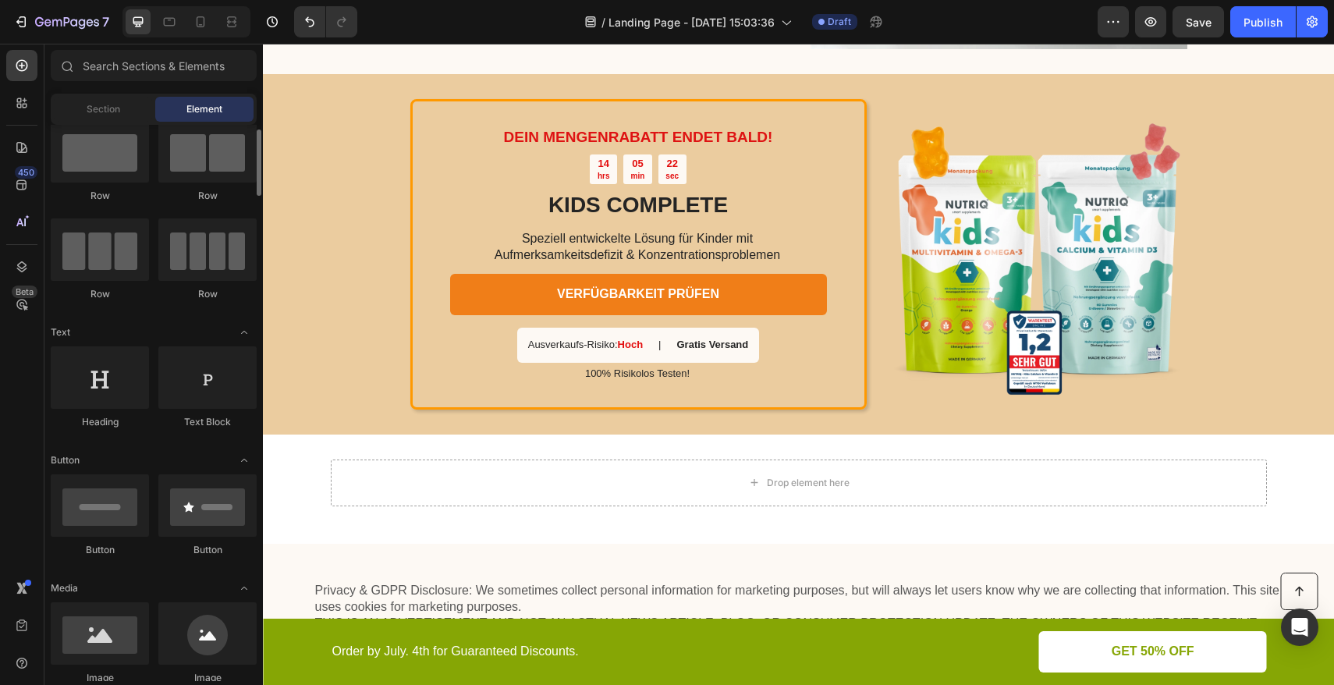
scroll to position [74, 0]
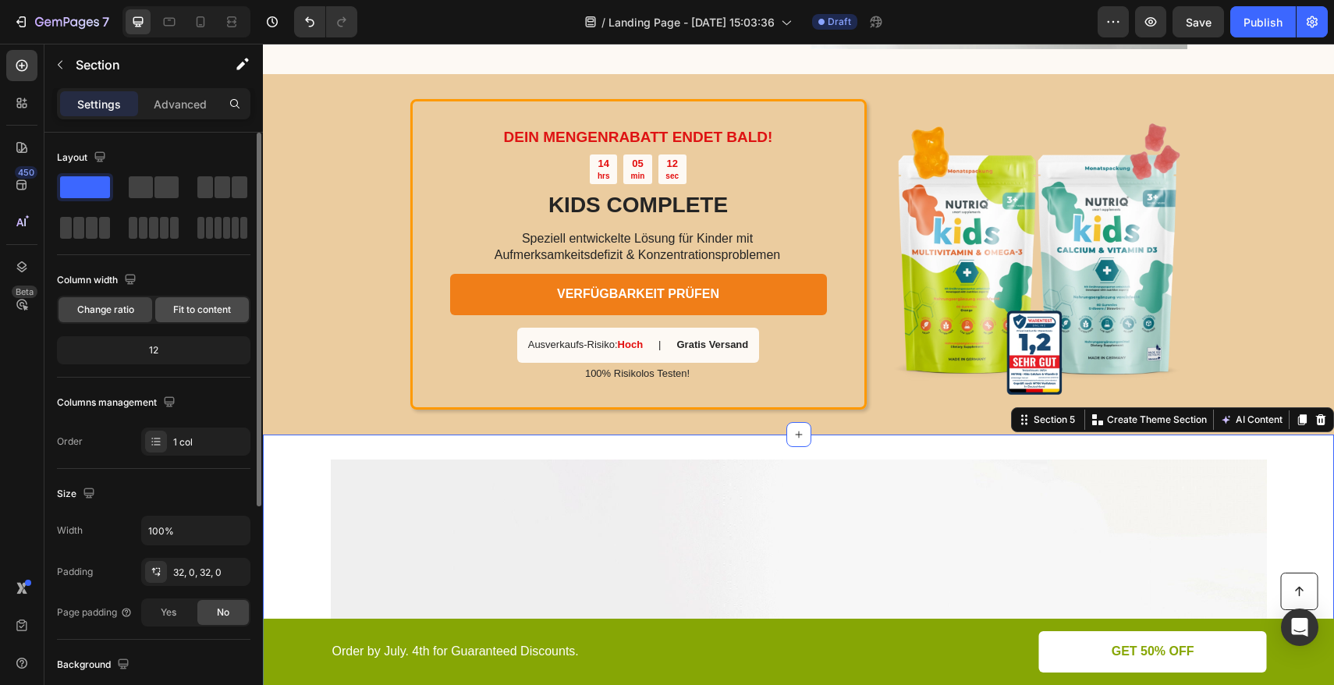
click at [209, 315] on span "Fit to content" at bounding box center [202, 310] width 58 height 14
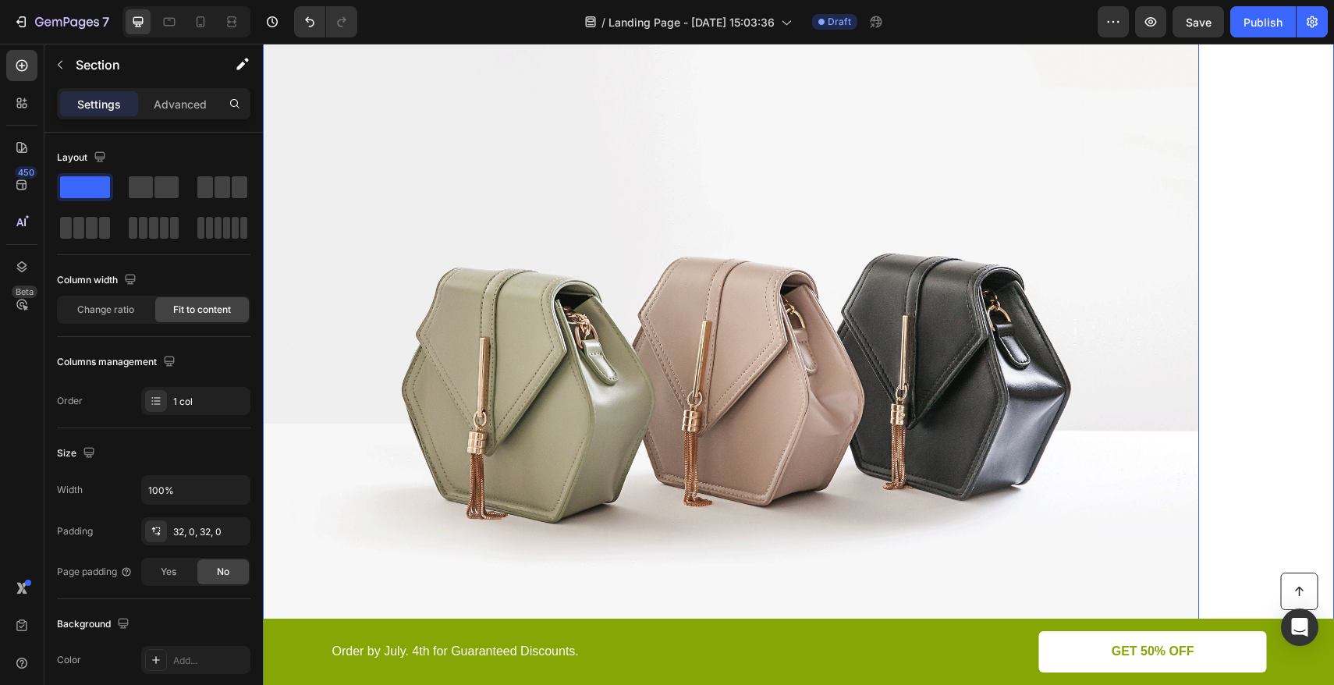
scroll to position [3713, 0]
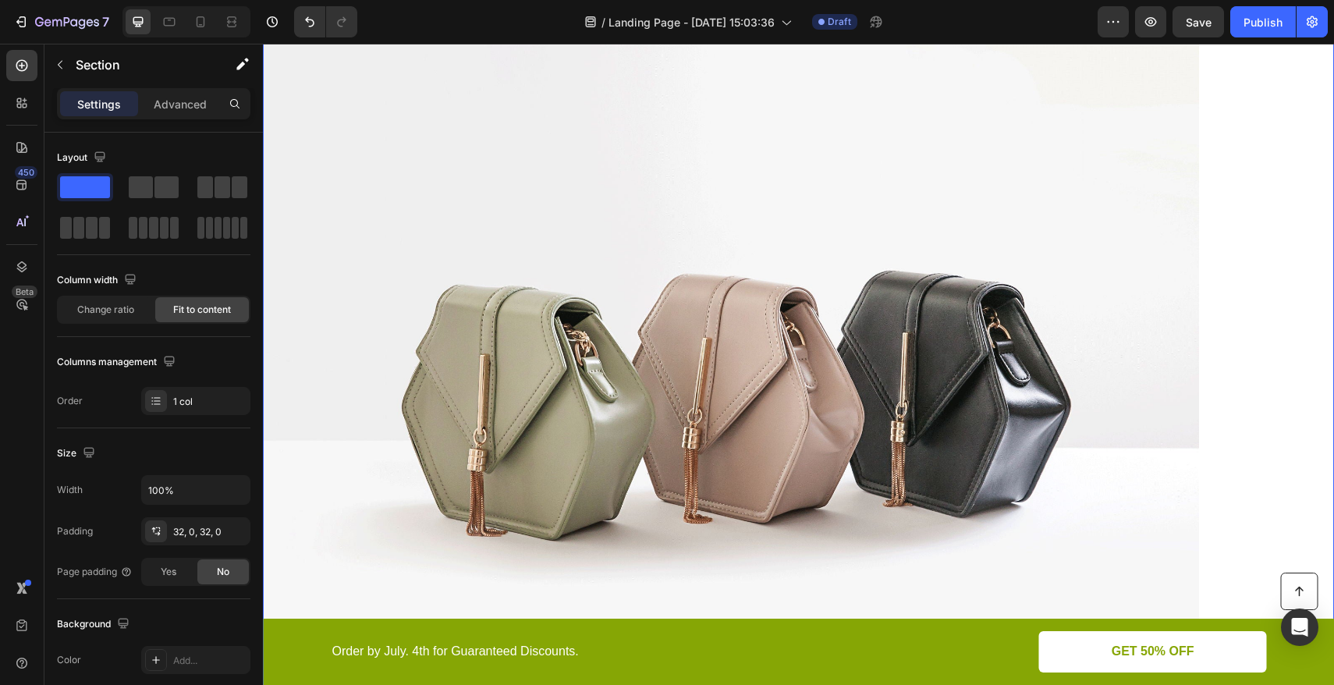
click at [1231, 226] on div "Image Row Section 5 Create Theme Section AI Content Write with GemAI What would…" at bounding box center [798, 387] width 1071 height 765
click at [1175, 235] on img at bounding box center [731, 381] width 936 height 702
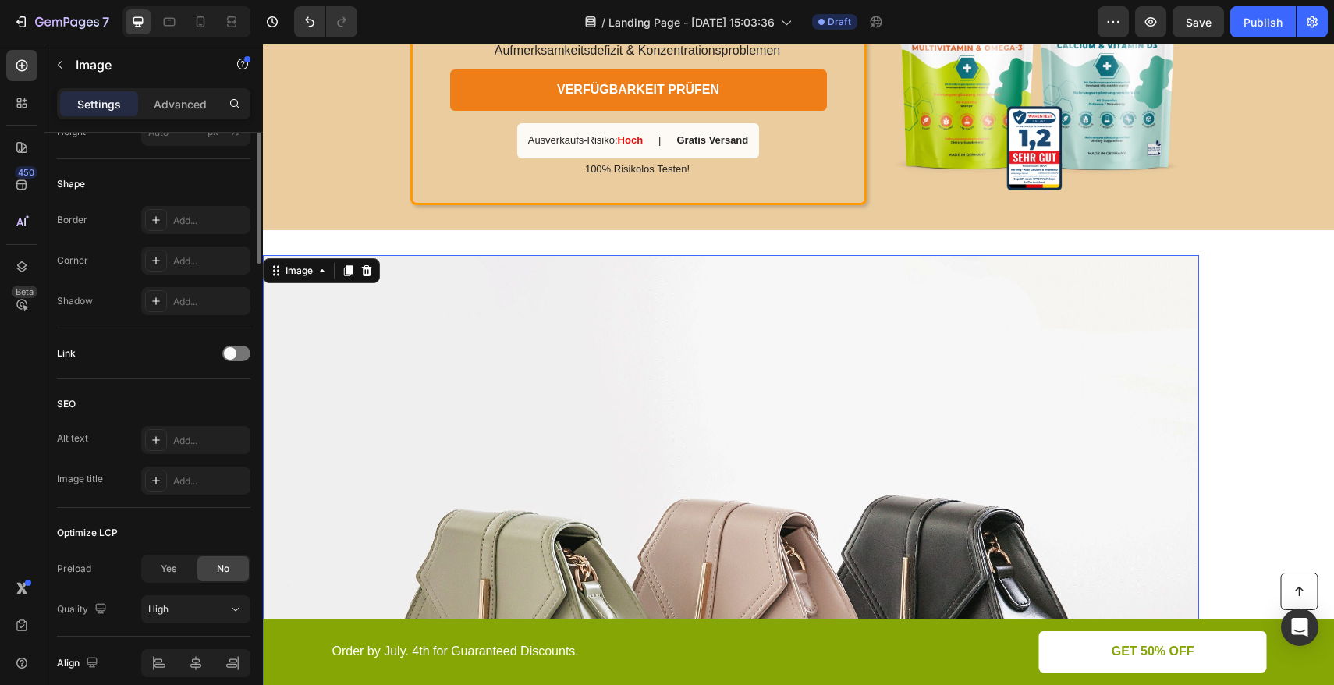
scroll to position [0, 0]
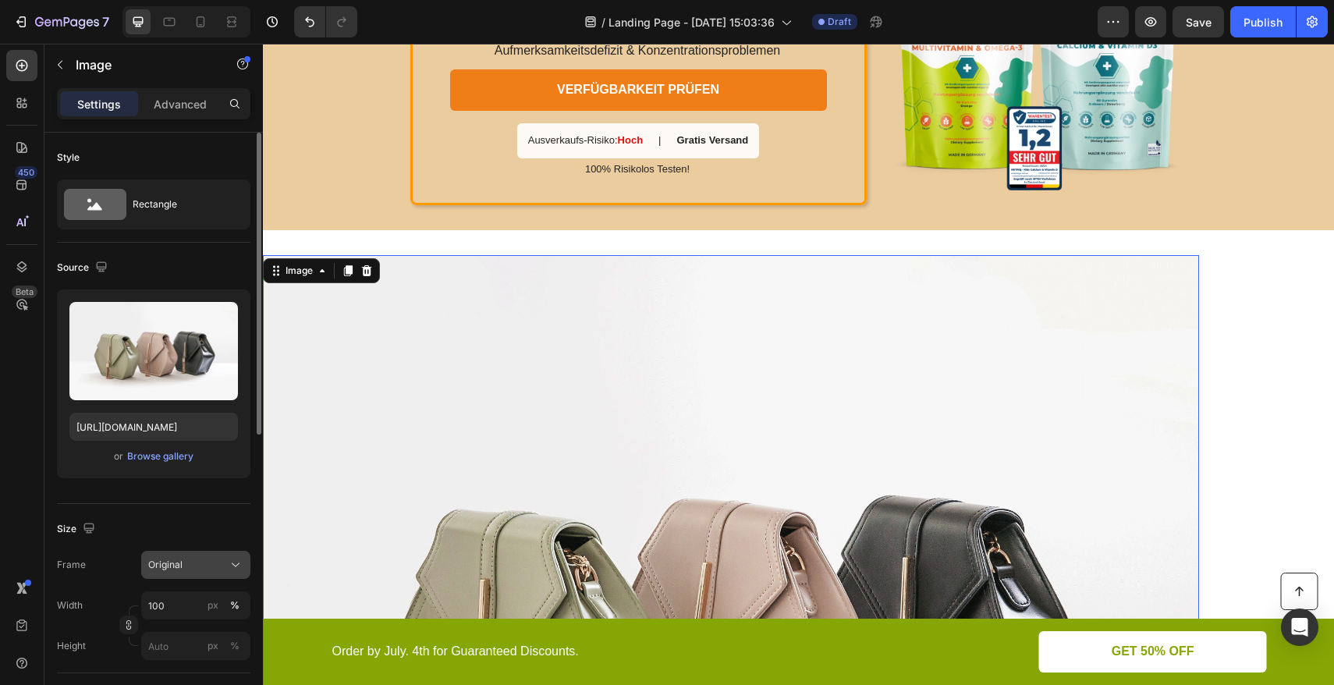
click at [187, 563] on div "Original" at bounding box center [186, 565] width 76 height 14
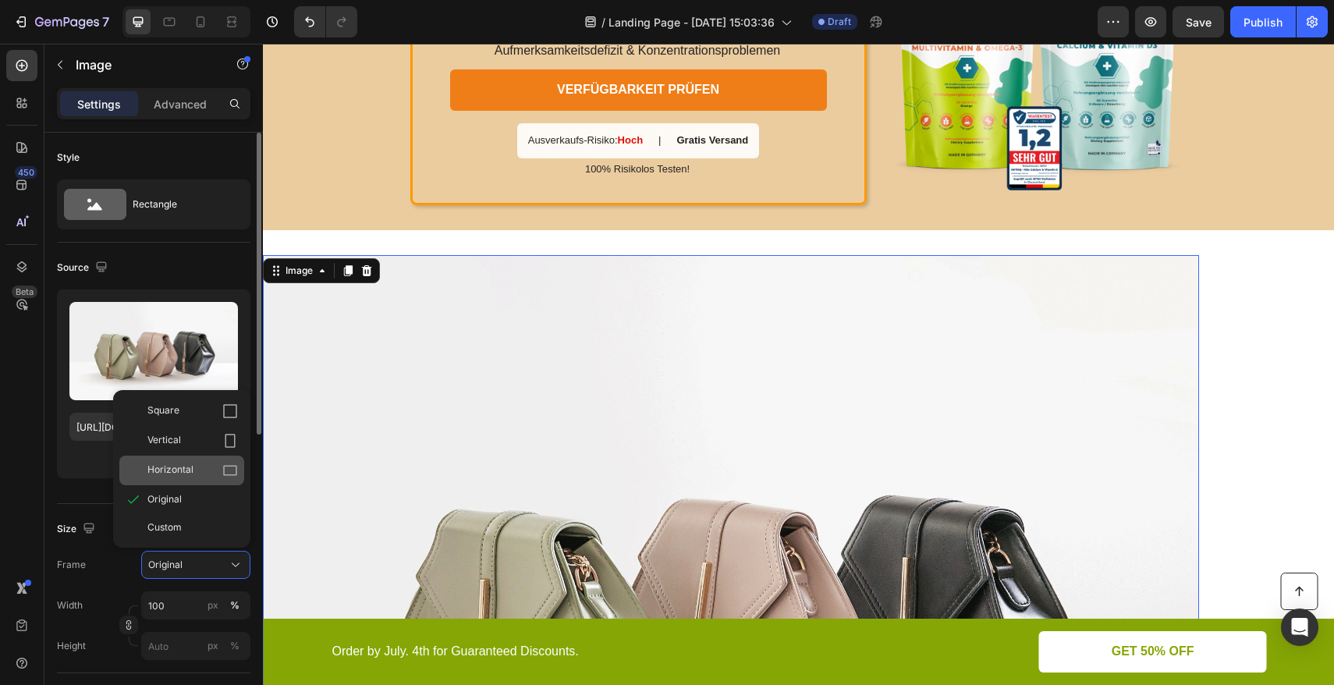
click at [192, 465] on span "Horizontal" at bounding box center [170, 471] width 46 height 16
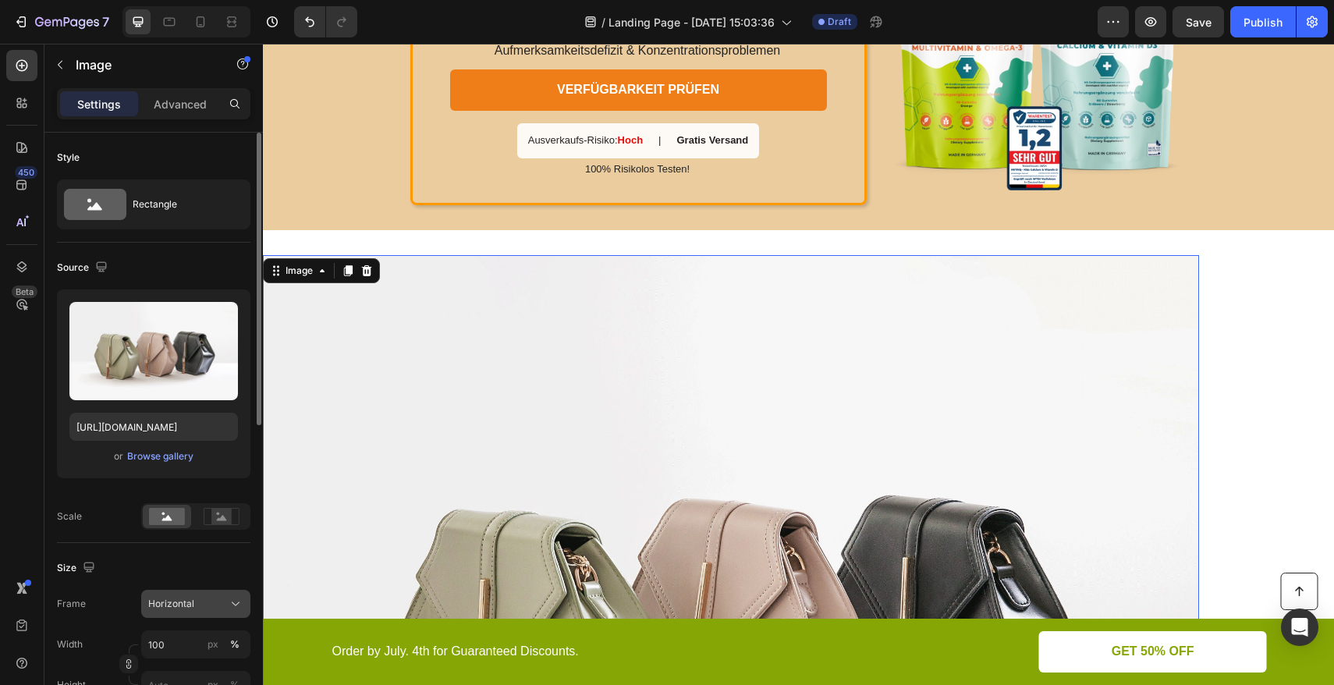
click at [201, 604] on div "Horizontal" at bounding box center [186, 604] width 76 height 14
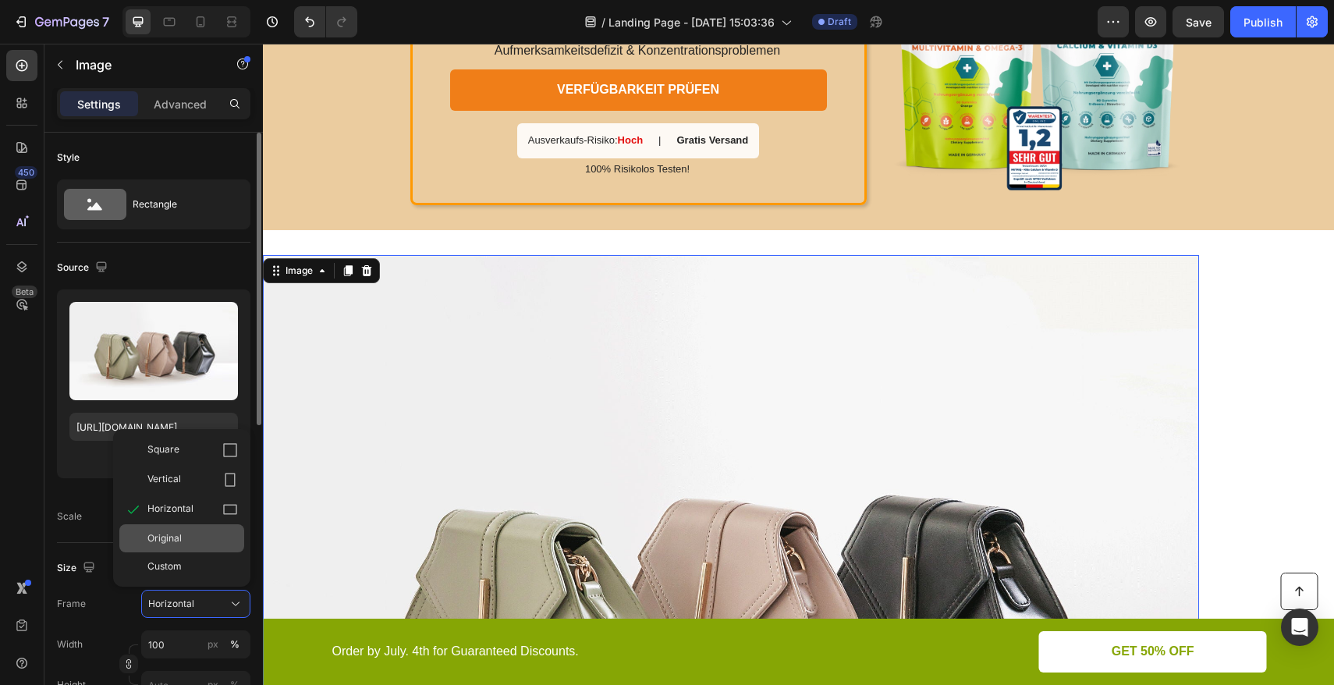
click at [192, 535] on div "Original" at bounding box center [192, 538] width 91 height 14
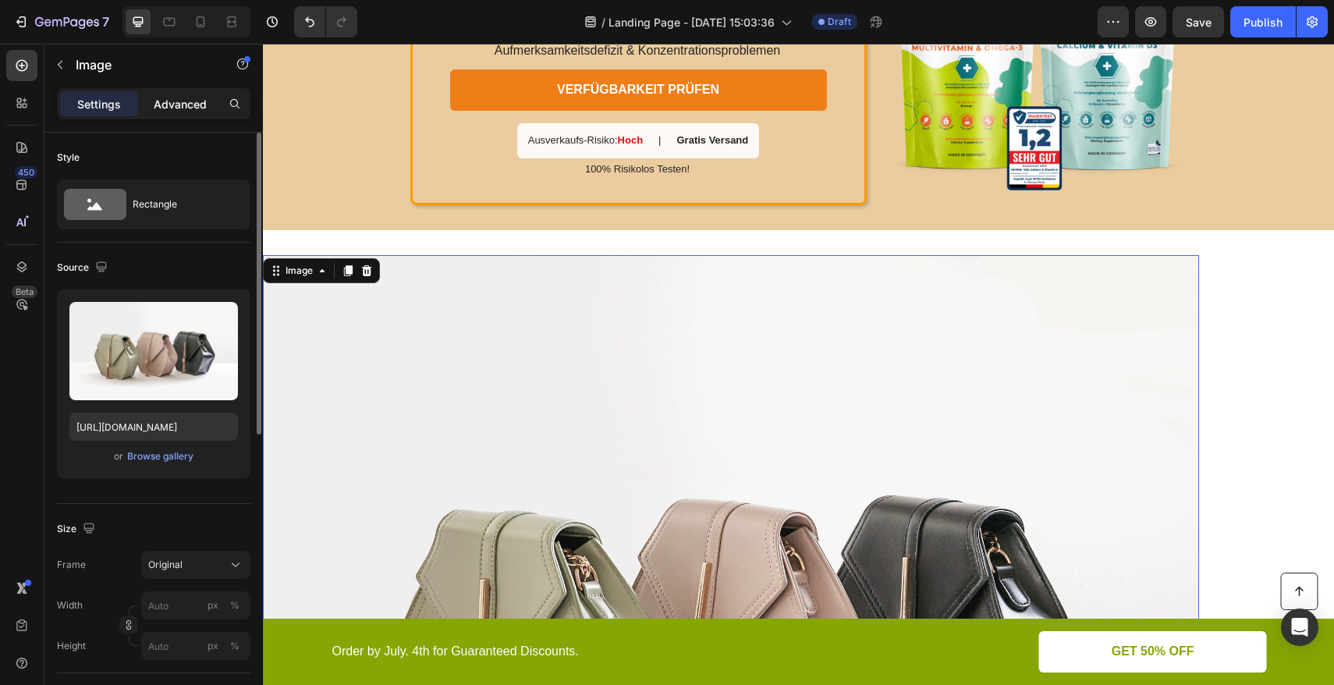
click at [197, 105] on p "Advanced" at bounding box center [180, 104] width 53 height 16
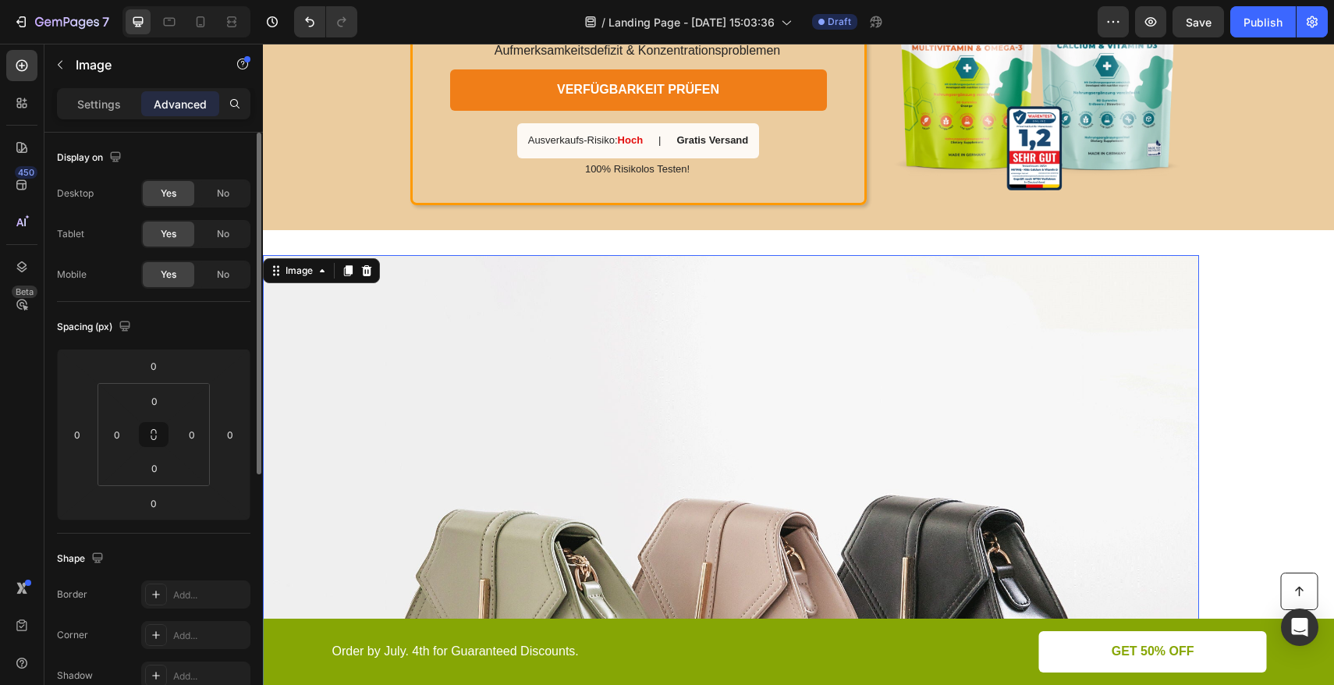
click at [105, 119] on div "Settings Advanced" at bounding box center [154, 103] width 194 height 31
click at [109, 110] on p "Settings" at bounding box center [99, 104] width 44 height 16
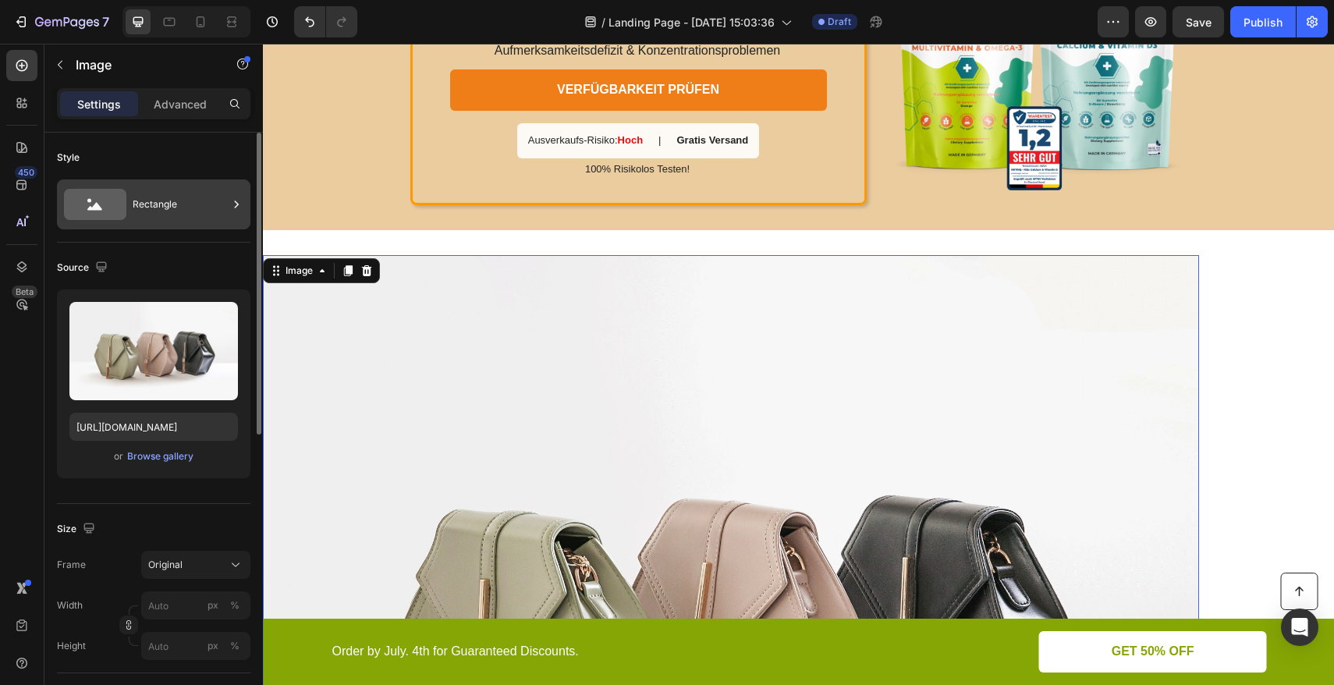
click at [149, 215] on div "Rectangle" at bounding box center [180, 204] width 95 height 36
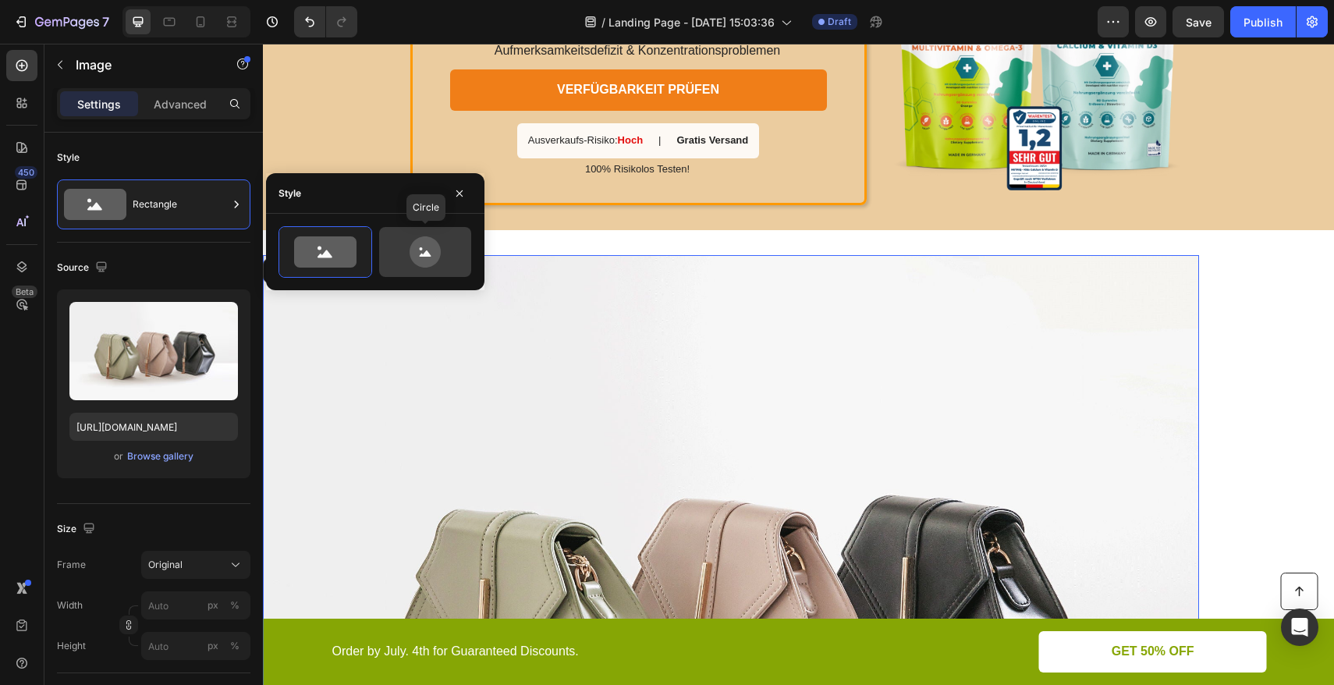
click at [432, 258] on icon at bounding box center [425, 251] width 31 height 31
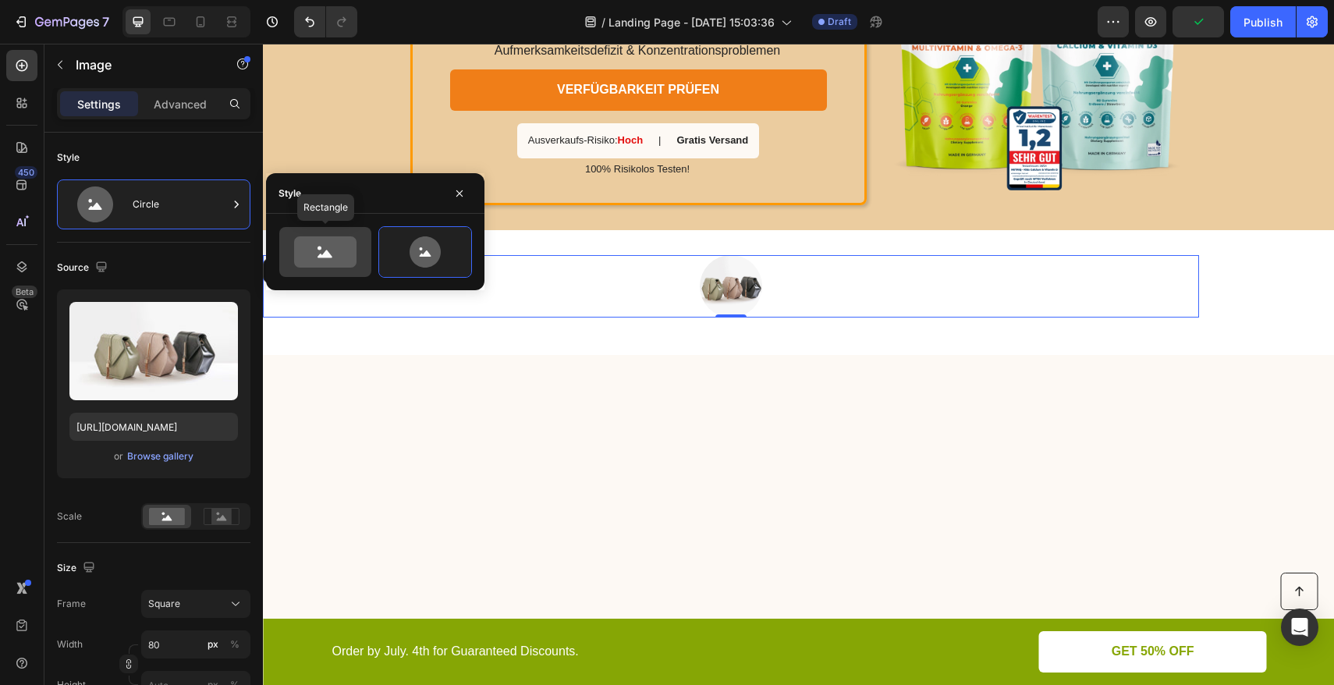
click at [335, 253] on icon at bounding box center [325, 251] width 62 height 31
type input "100"
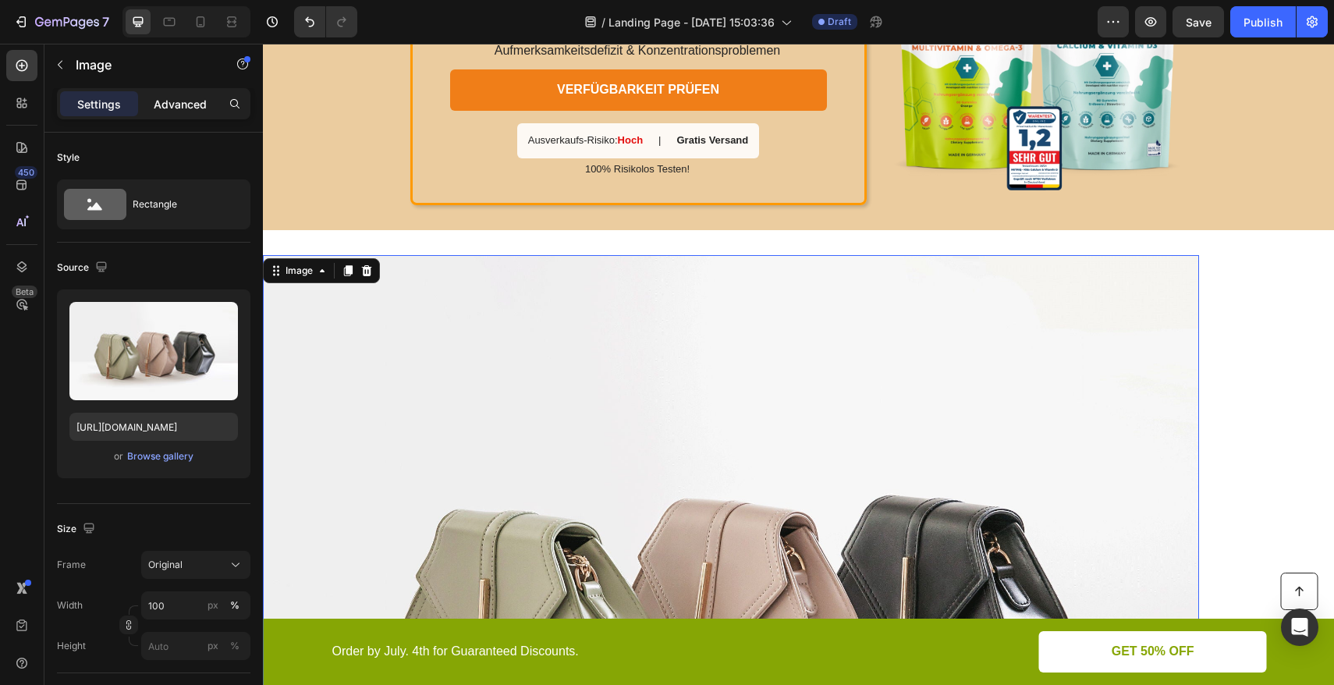
click at [204, 108] on p "Advanced" at bounding box center [180, 104] width 53 height 16
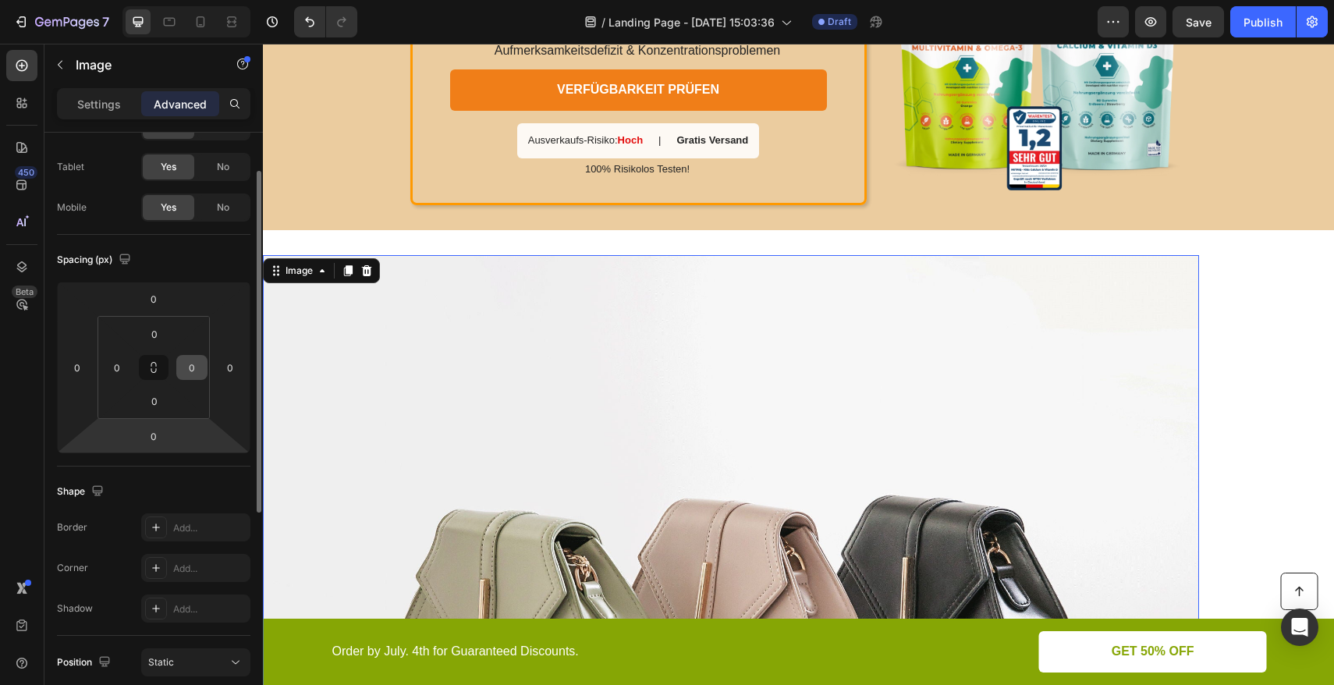
scroll to position [357, 0]
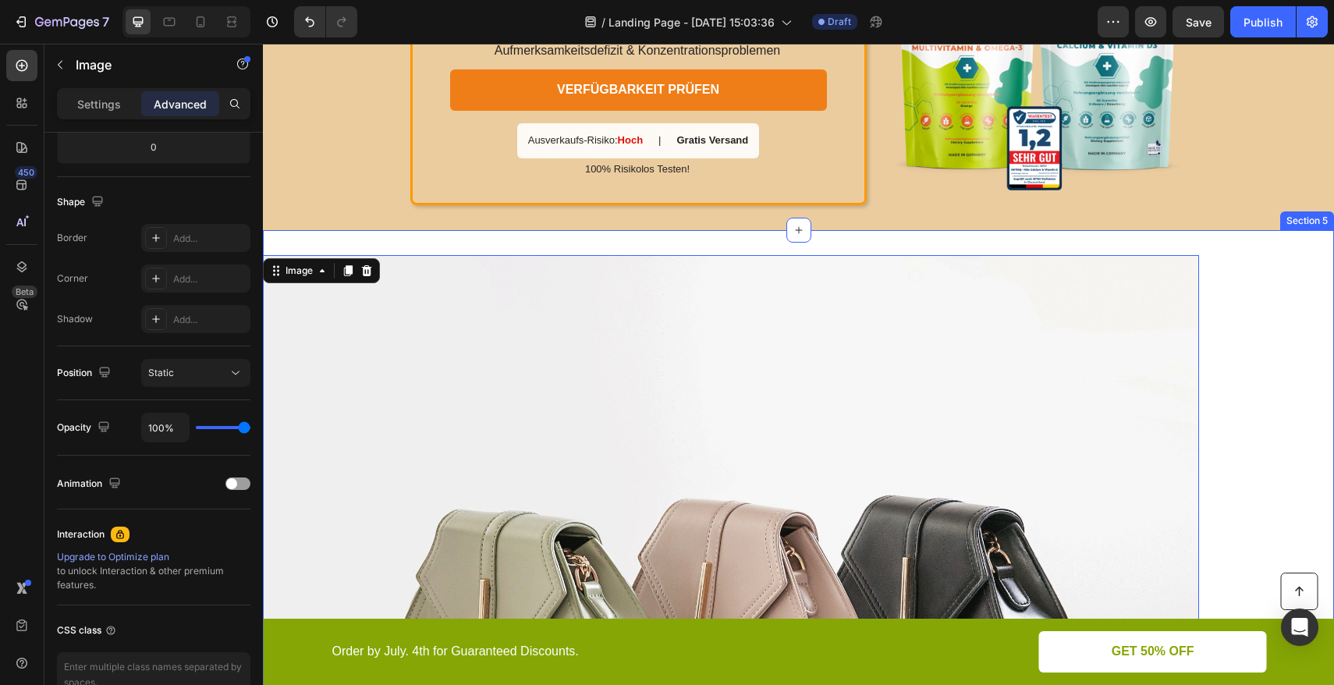
click at [491, 239] on div "Image 0 Row Section 5" at bounding box center [798, 612] width 1071 height 765
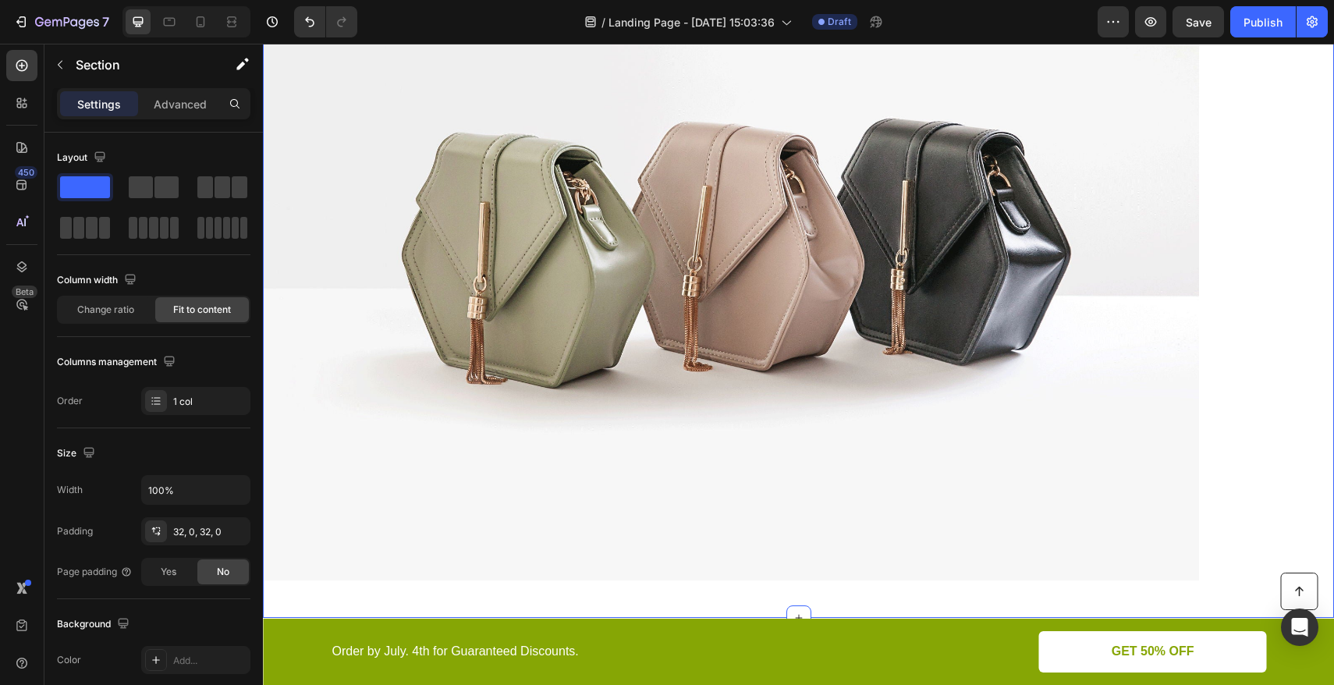
scroll to position [3850, 0]
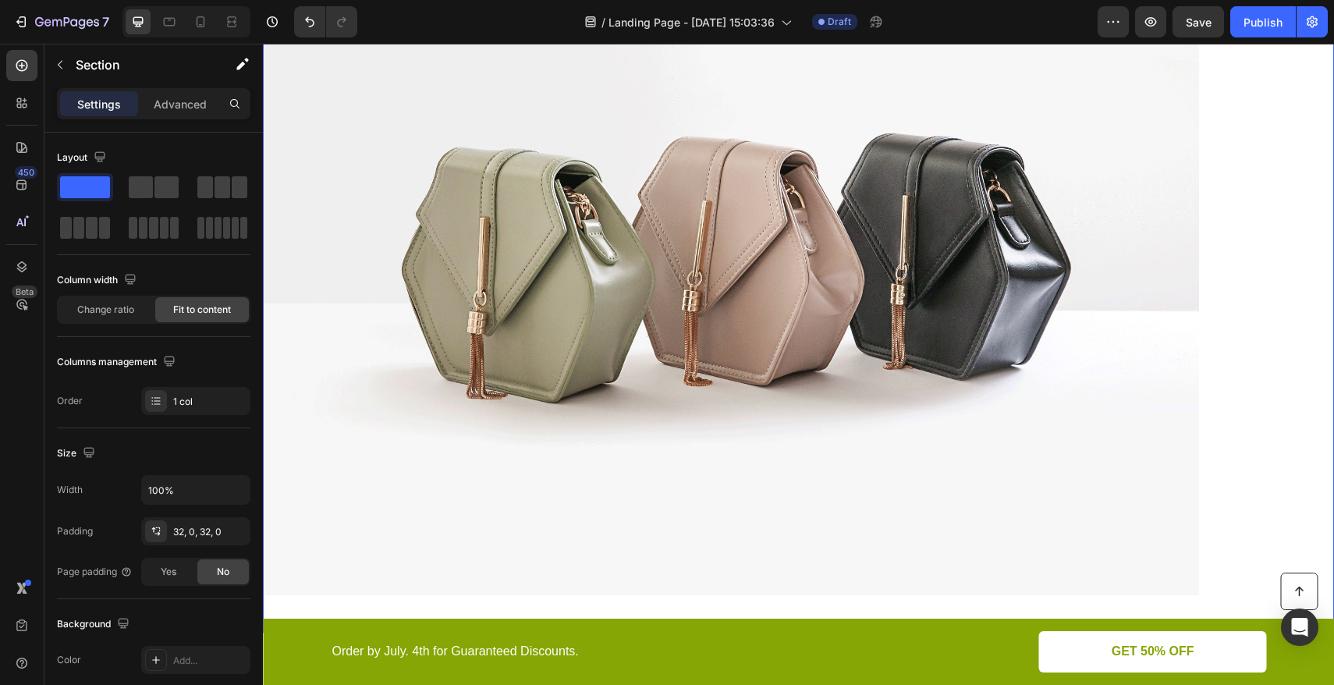
click at [491, 239] on img at bounding box center [731, 244] width 936 height 702
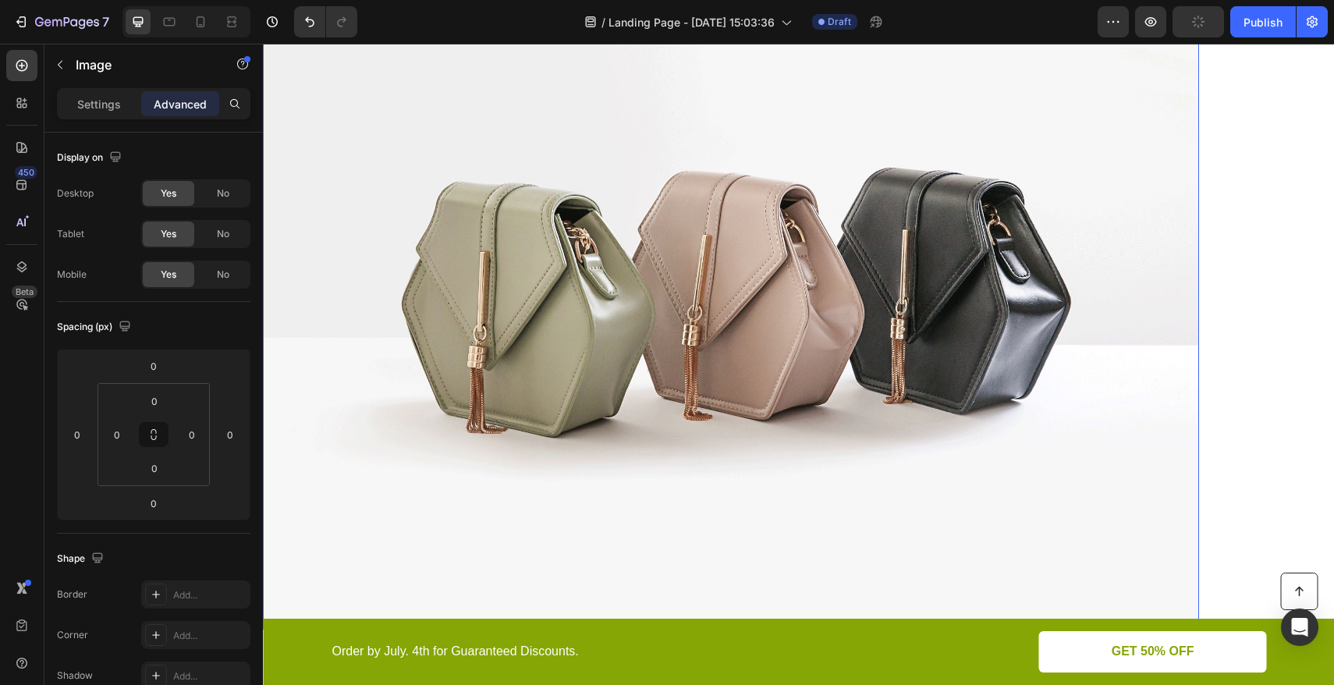
scroll to position [3617, 0]
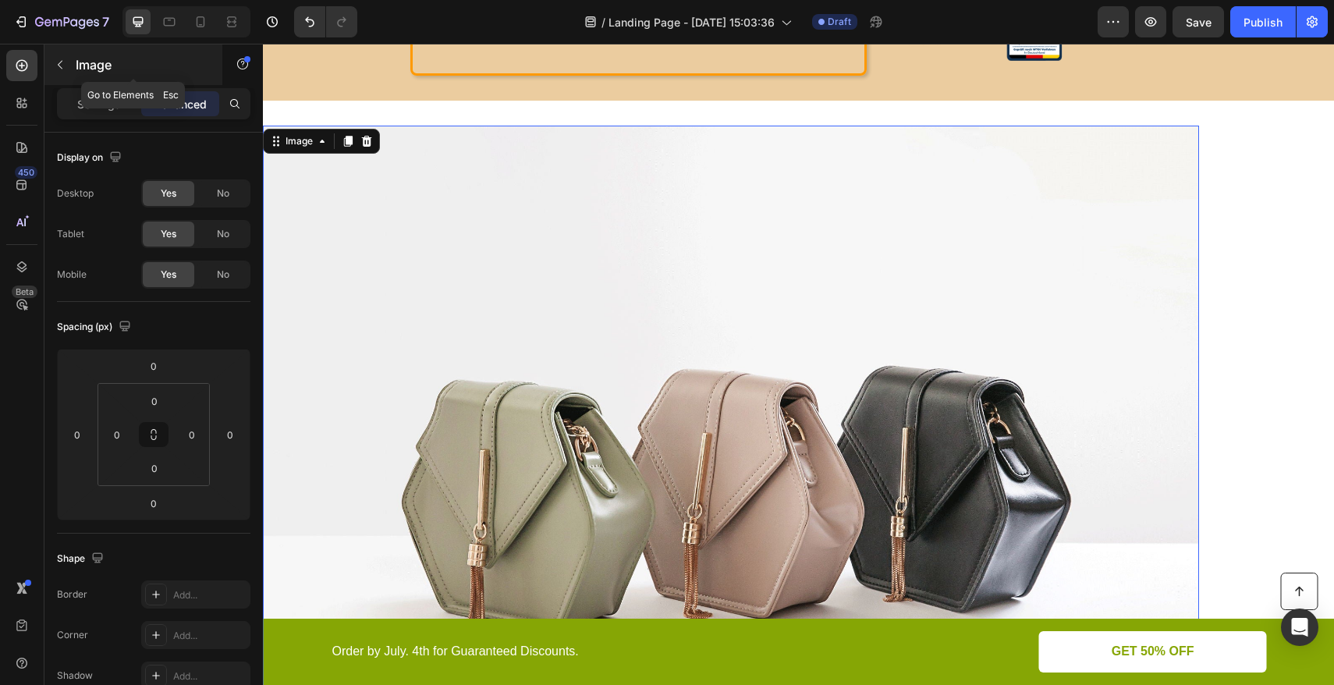
click at [62, 76] on button "button" at bounding box center [60, 64] width 25 height 25
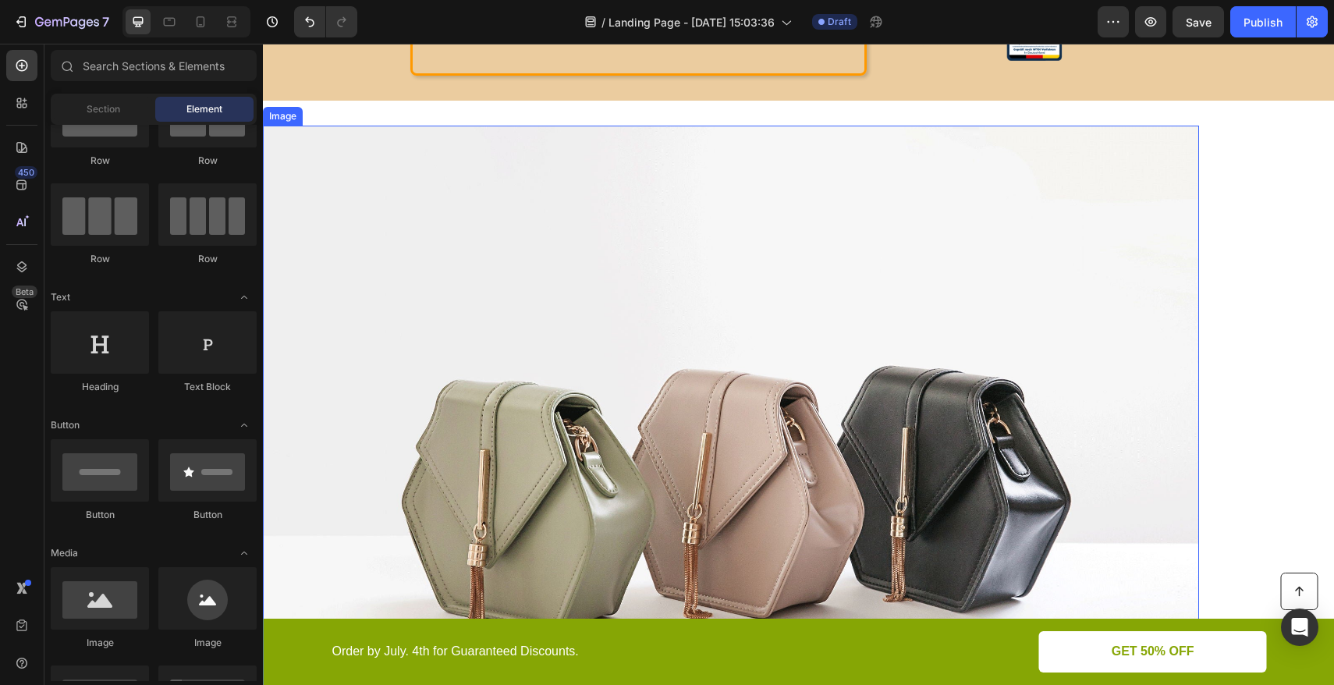
scroll to position [3248, 0]
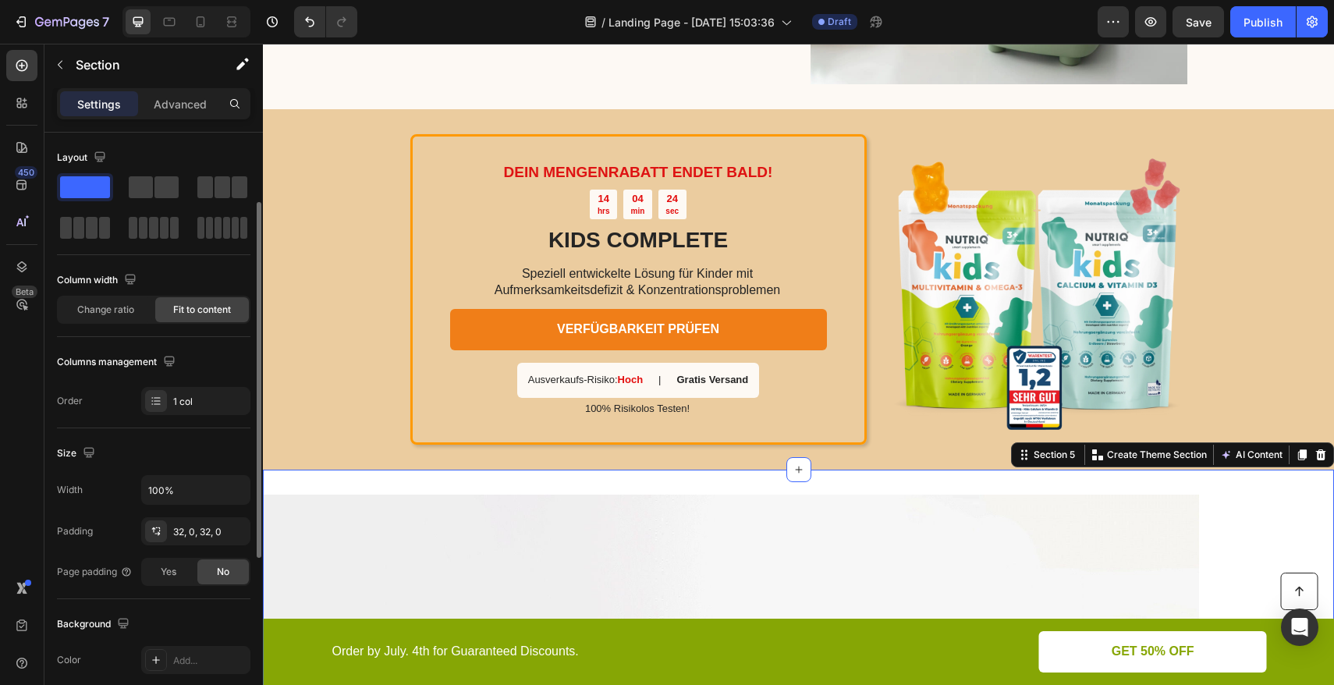
scroll to position [44, 0]
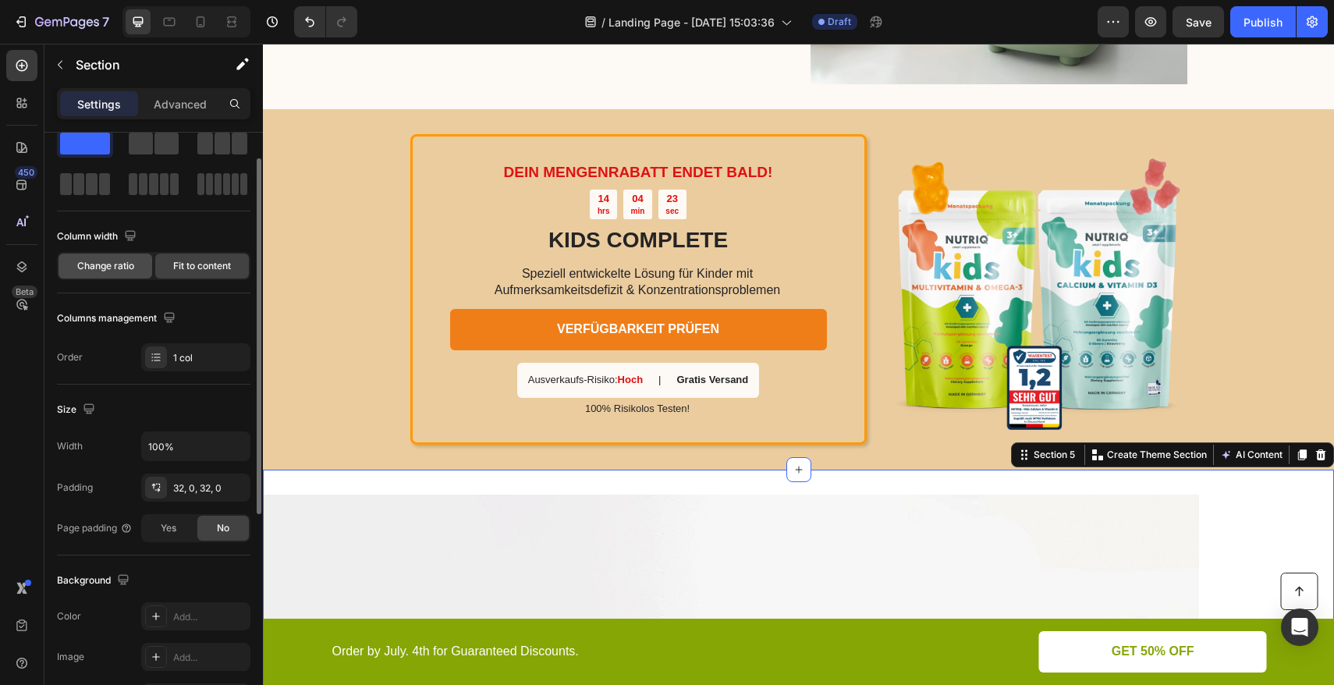
click at [125, 259] on span "Change ratio" at bounding box center [105, 266] width 57 height 14
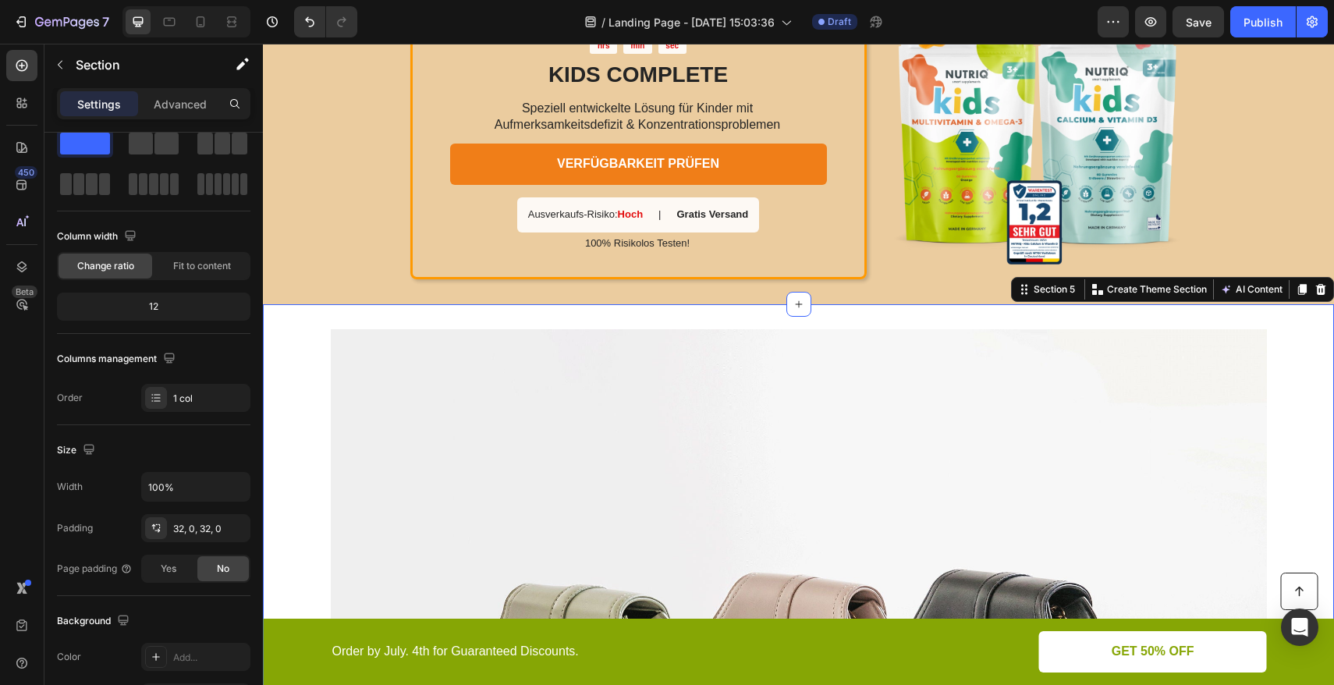
scroll to position [3671, 0]
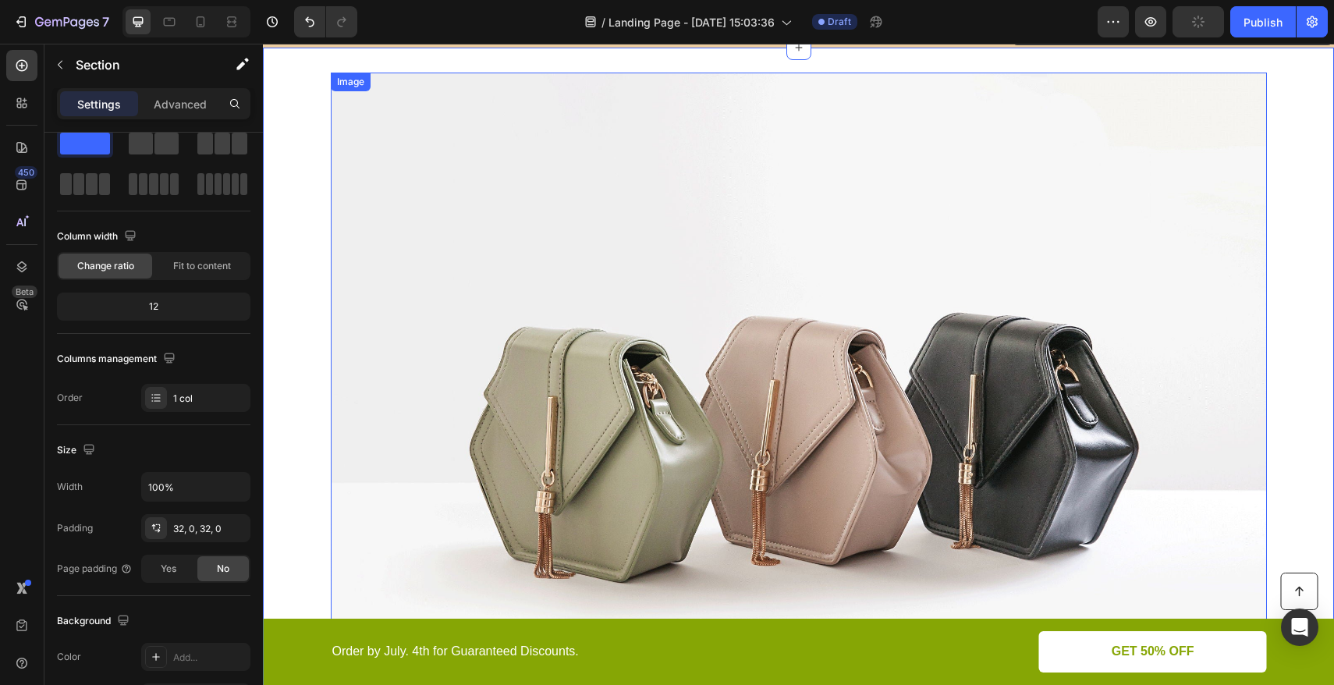
click at [477, 168] on img at bounding box center [799, 424] width 936 height 702
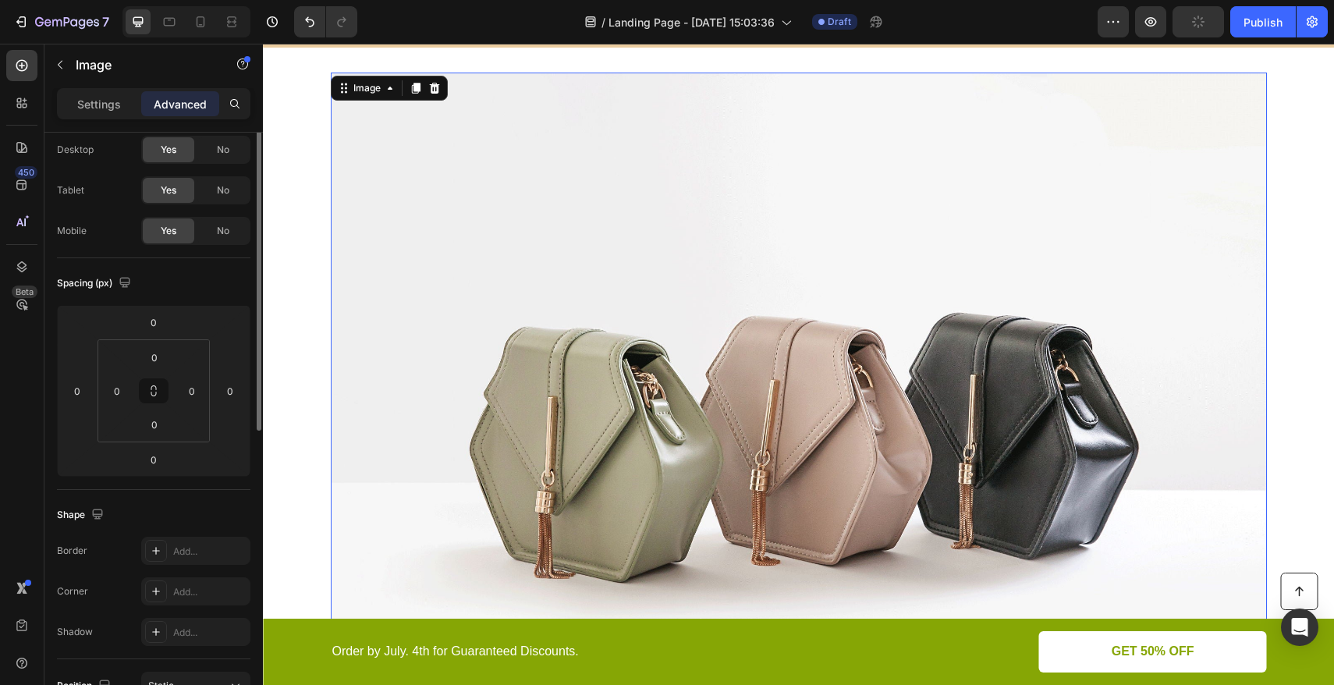
scroll to position [0, 0]
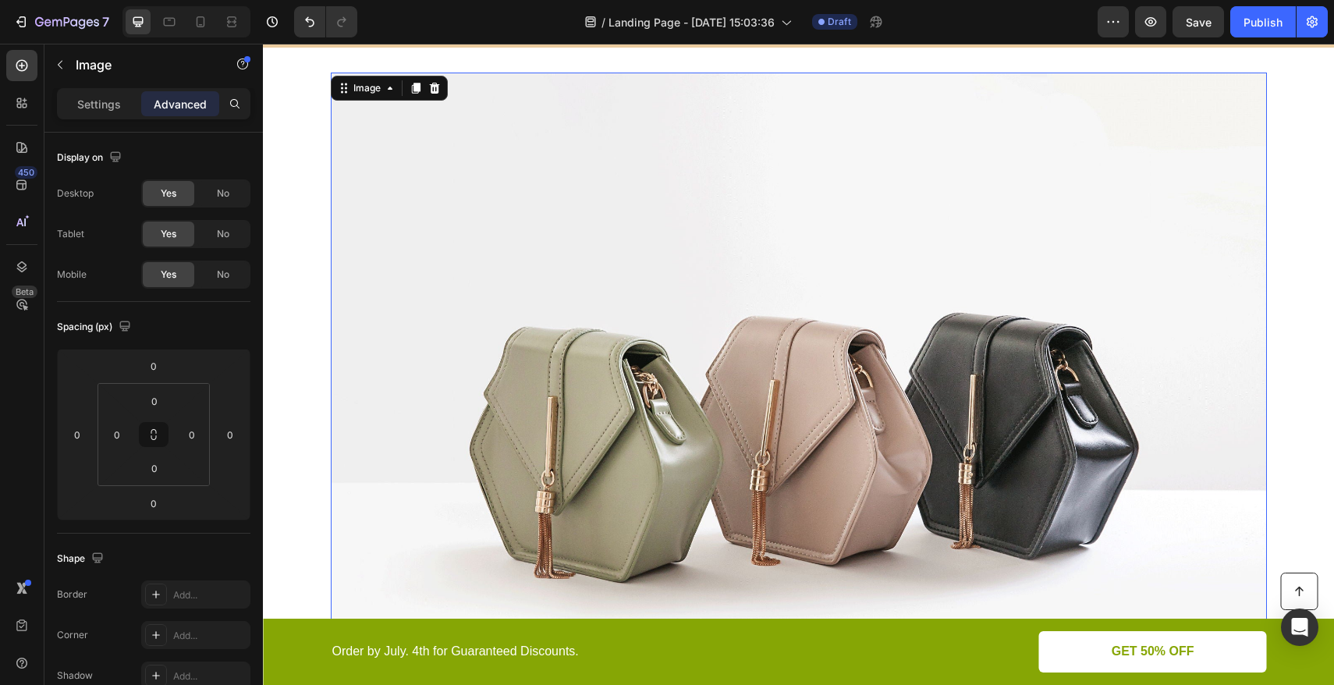
click at [522, 275] on img at bounding box center [799, 424] width 936 height 702
click at [111, 113] on div "Settings" at bounding box center [99, 103] width 78 height 25
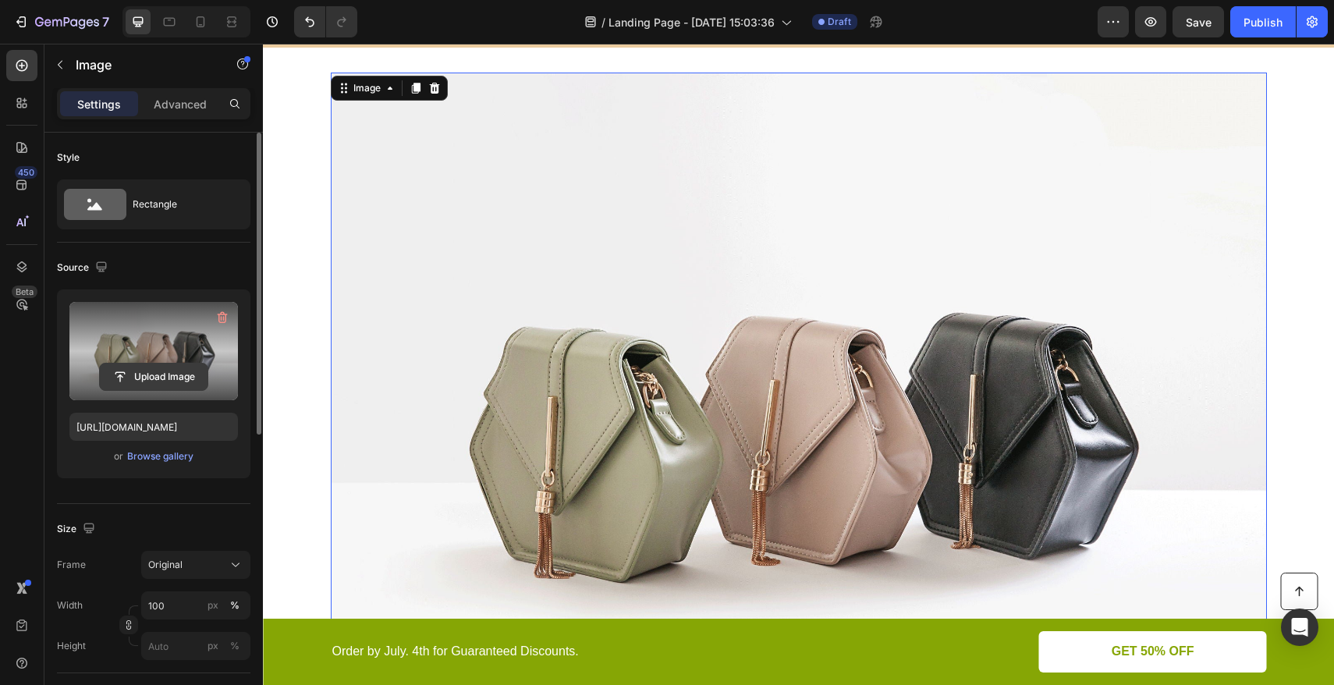
click at [162, 375] on input "file" at bounding box center [154, 377] width 108 height 27
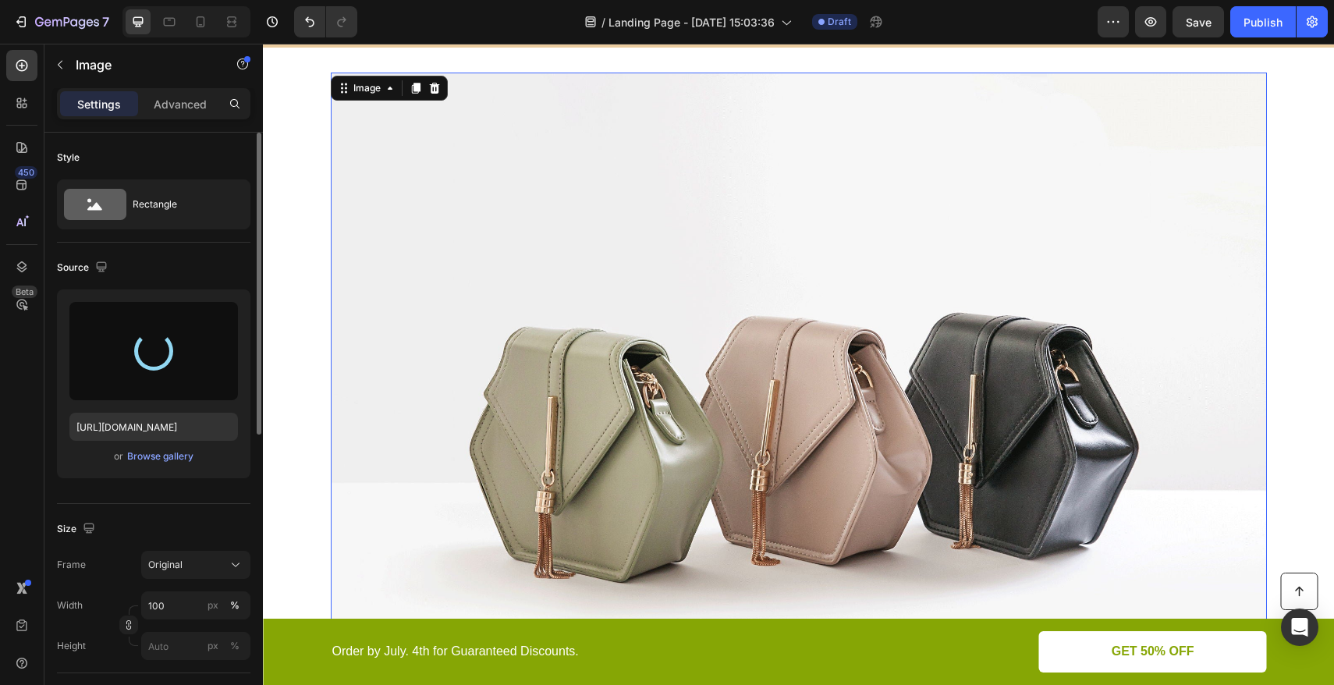
type input "https://cdn.shopify.com/s/files/1/0555/8599/7085/files/gempages_573273788456633…"
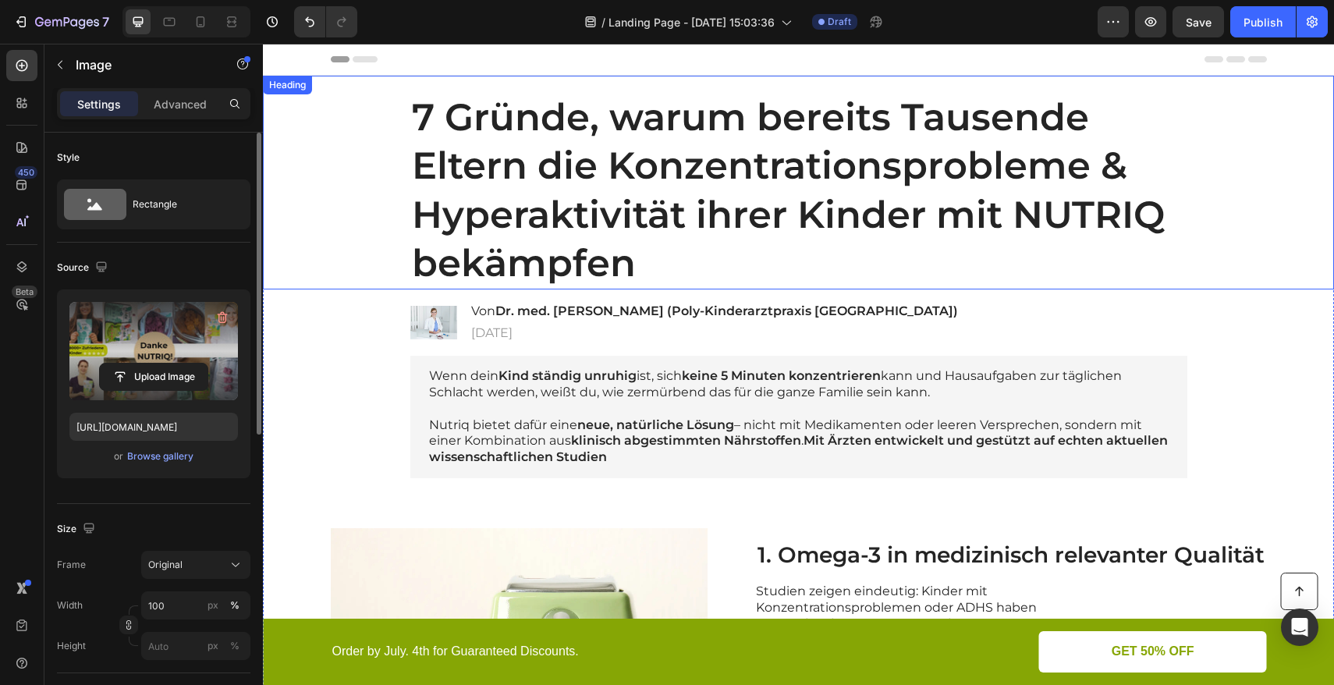
click at [350, 137] on div "7 Gründe, warum bereits Tausende Eltern die Konzentrationsprobleme & Hyperaktiv…" at bounding box center [799, 190] width 1040 height 198
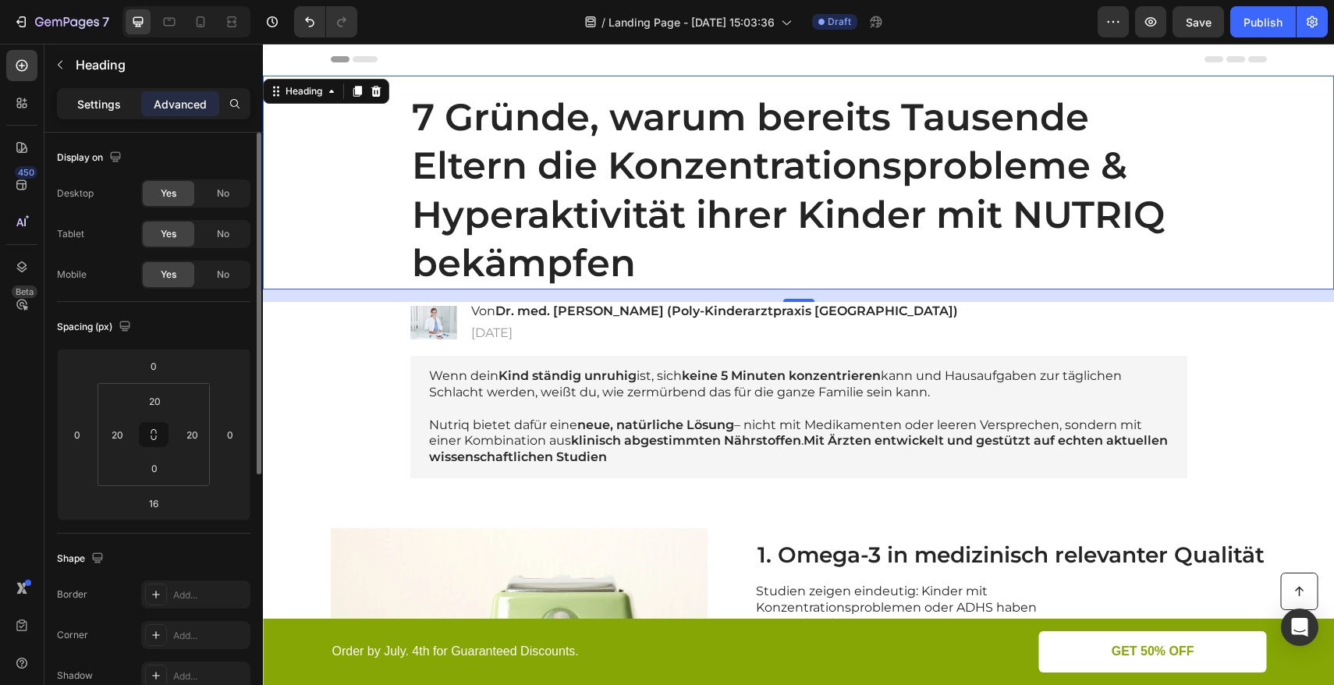
click at [91, 110] on p "Settings" at bounding box center [99, 104] width 44 height 16
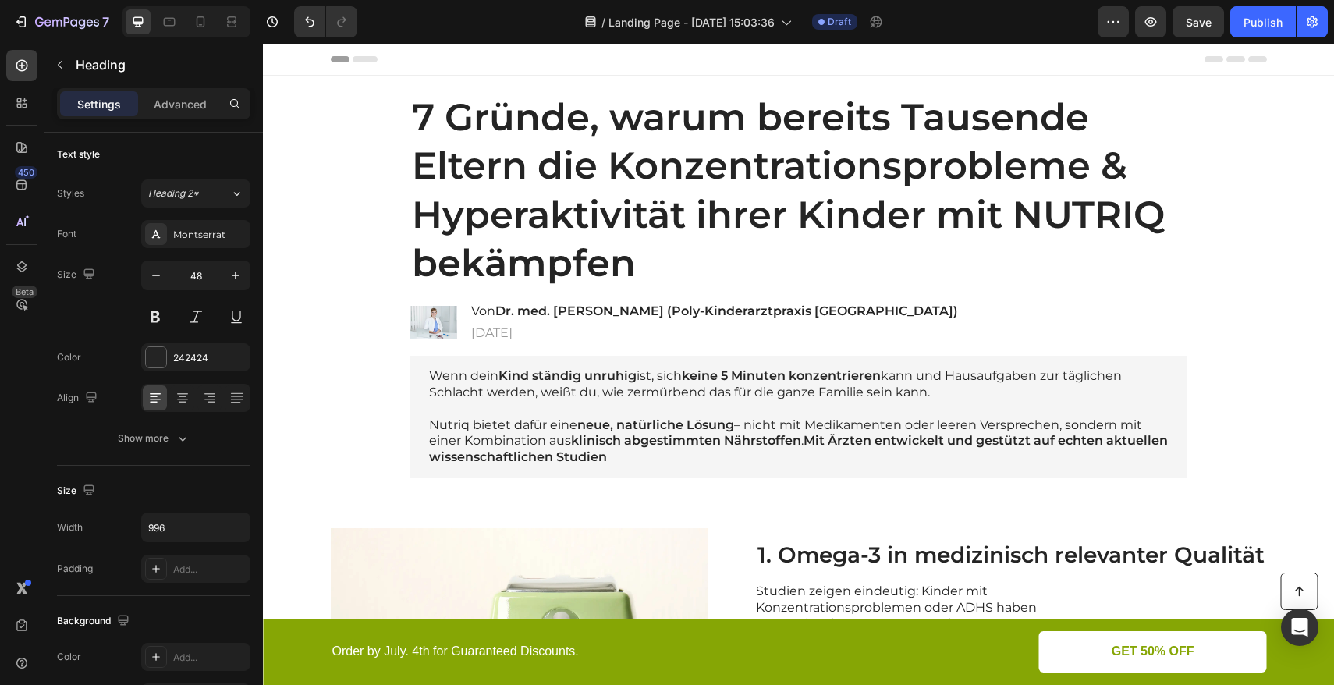
click at [488, 161] on h1 "7 Gründe, warum bereits Tausende Eltern die Konzentrationsprobleme & Hyperaktiv…" at bounding box center [798, 190] width 777 height 198
click at [353, 140] on div "7 Gründe, warum bereits Tausende Eltern die Konzentrationsprobleme & Hyperaktiv…" at bounding box center [799, 190] width 1040 height 198
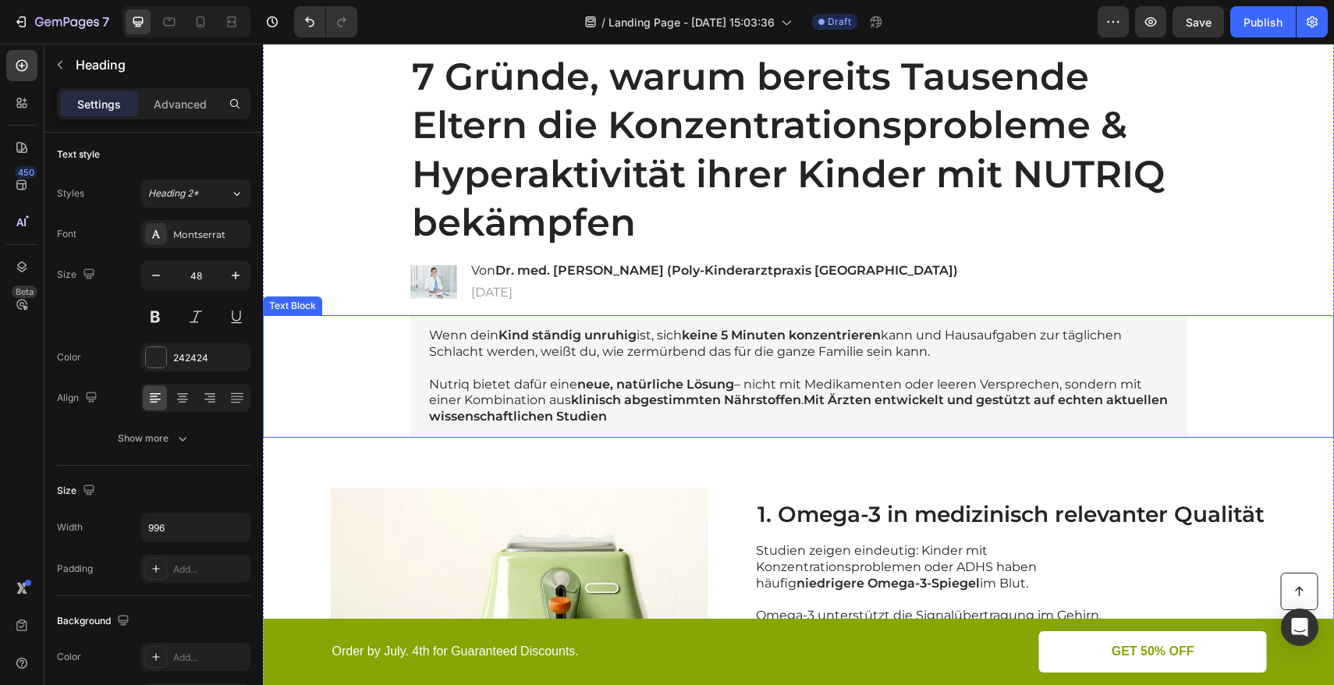
scroll to position [70, 0]
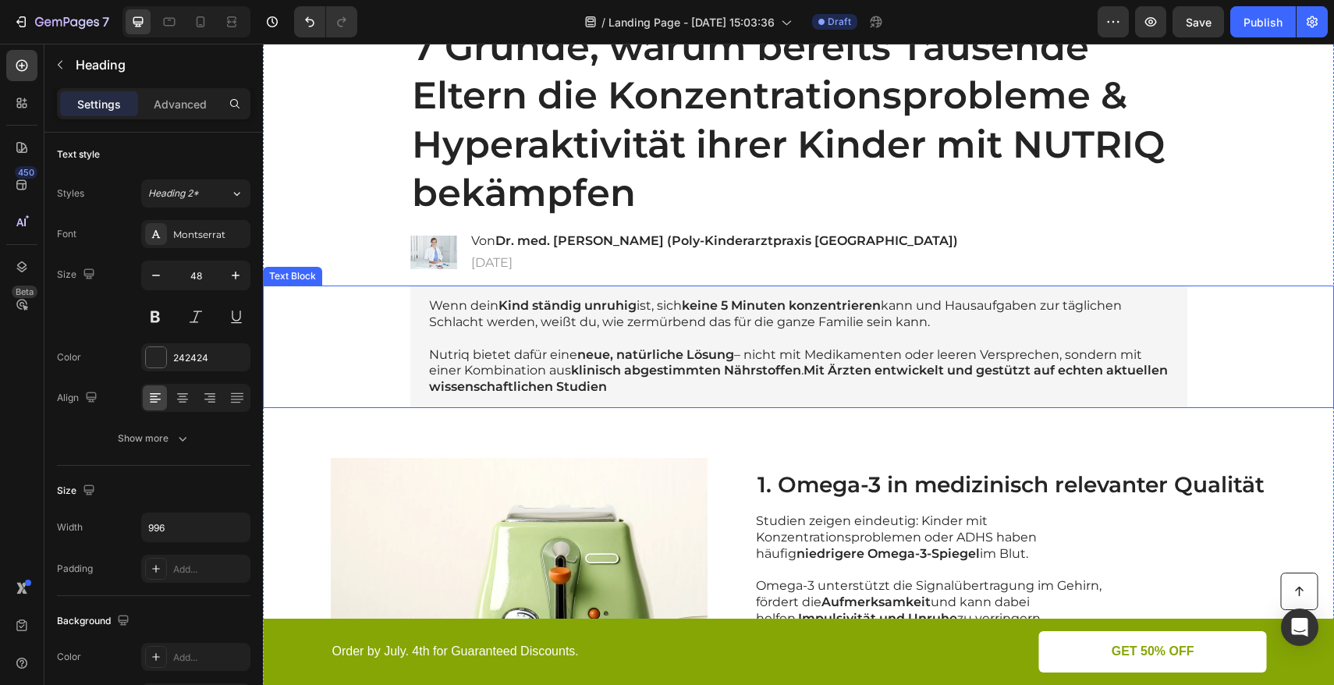
click at [371, 331] on div "Wenn dein Kind ständig unruhig ist, sich keine 5 Minuten konzentrieren kann und…" at bounding box center [799, 347] width 1040 height 123
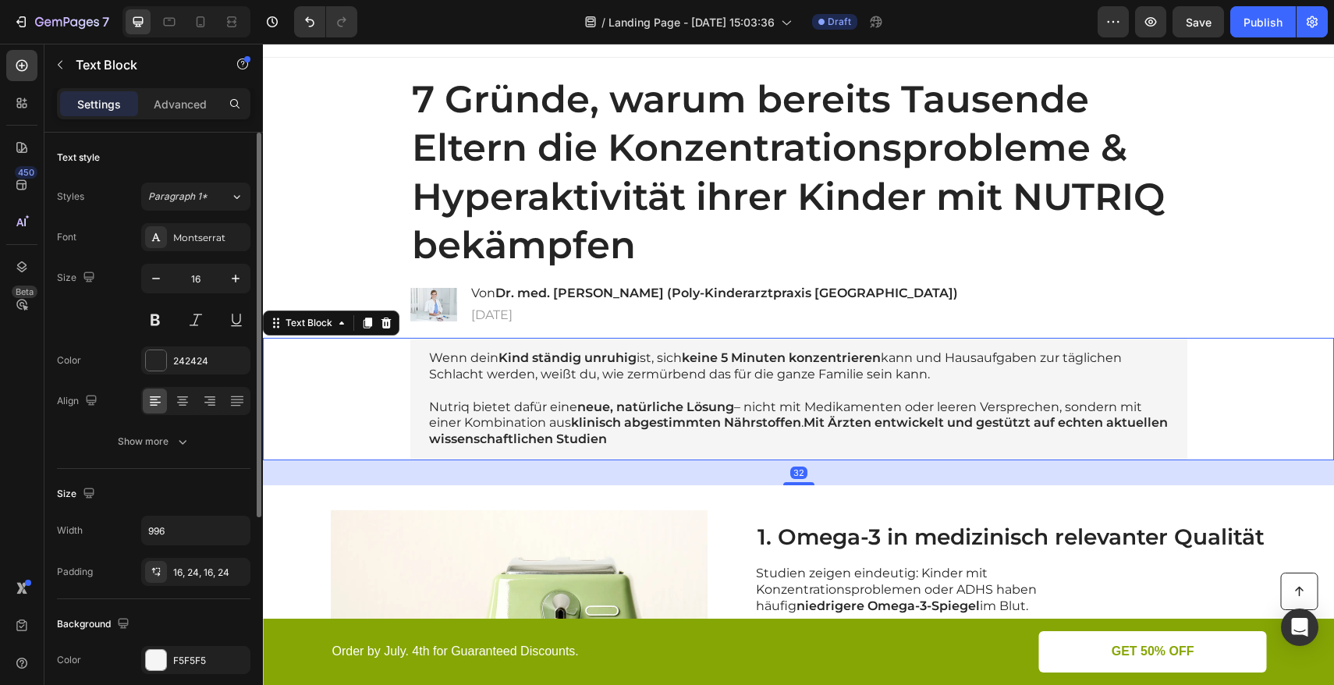
scroll to position [0, 0]
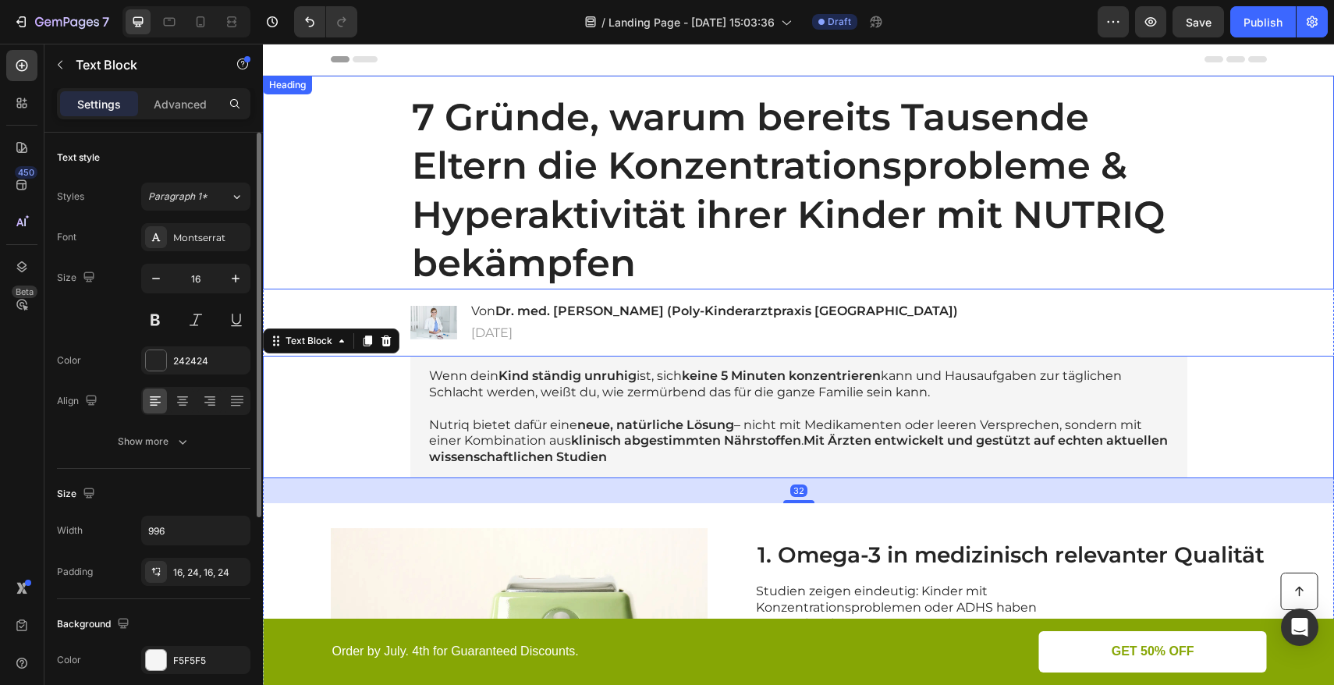
click at [476, 193] on p "7 Gründe, warum bereits Tausende Eltern die Konzentrationsprobleme & Hyperaktiv…" at bounding box center [799, 190] width 774 height 195
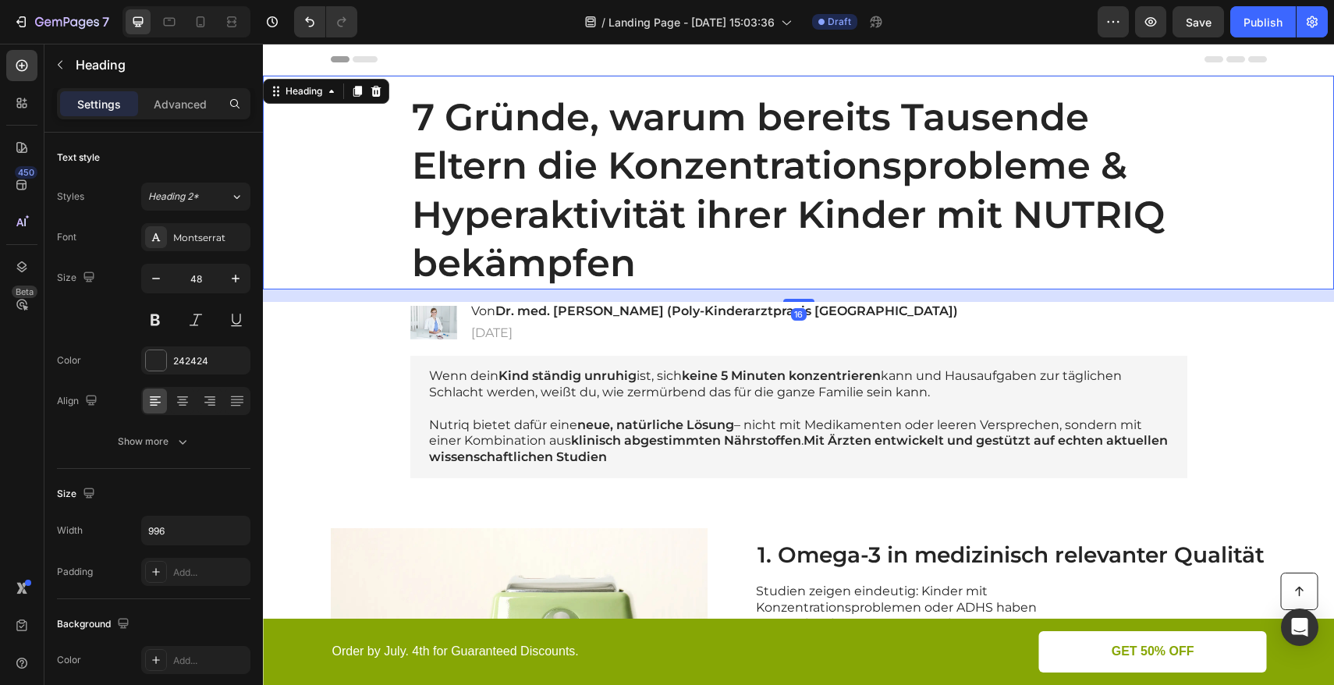
click at [336, 179] on div "7 Gründe, warum bereits Tausende Eltern die Konzentrationsprobleme & Hyperaktiv…" at bounding box center [799, 190] width 1040 height 198
click at [181, 409] on div at bounding box center [182, 401] width 24 height 25
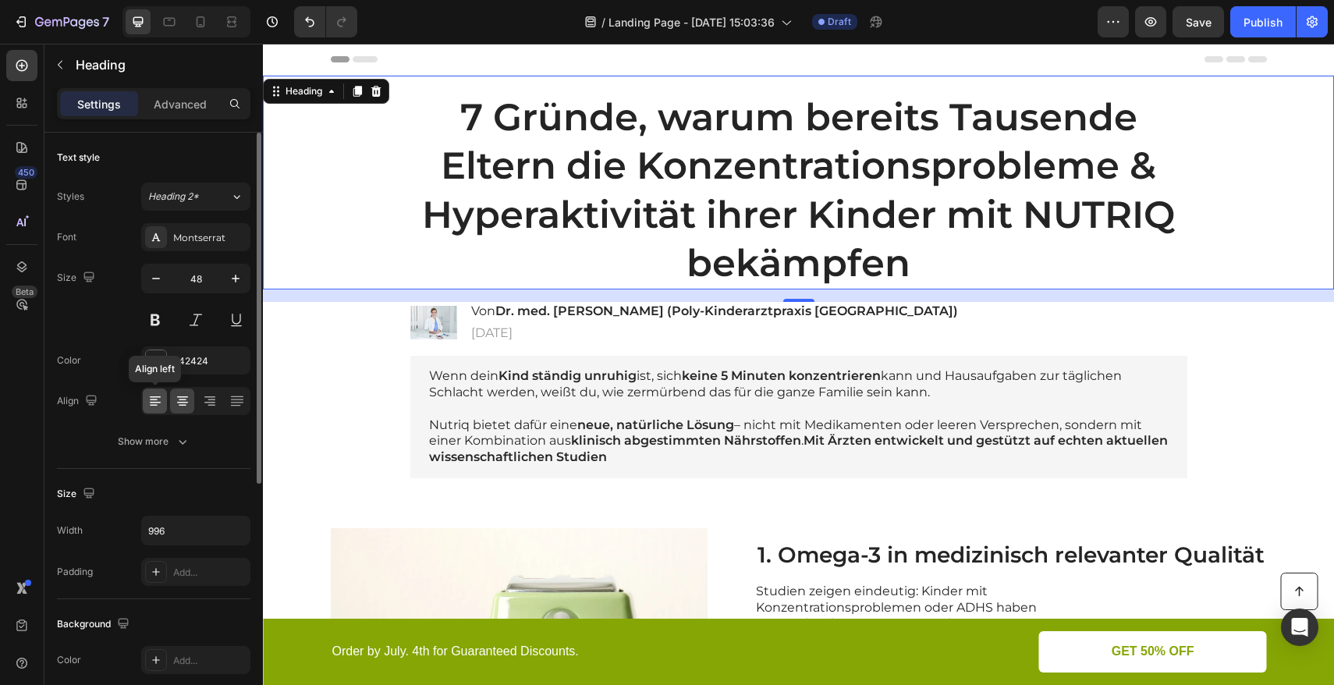
click at [158, 403] on icon at bounding box center [155, 403] width 11 height 2
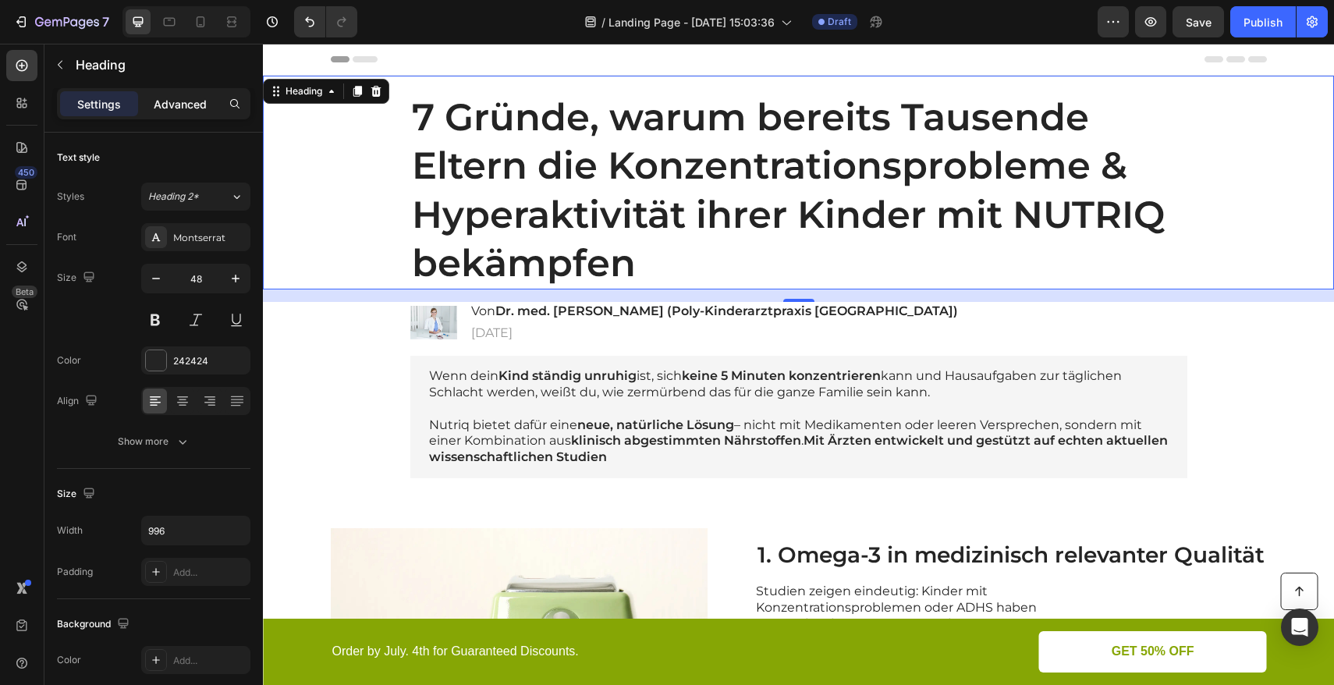
click at [194, 105] on p "Advanced" at bounding box center [180, 104] width 53 height 16
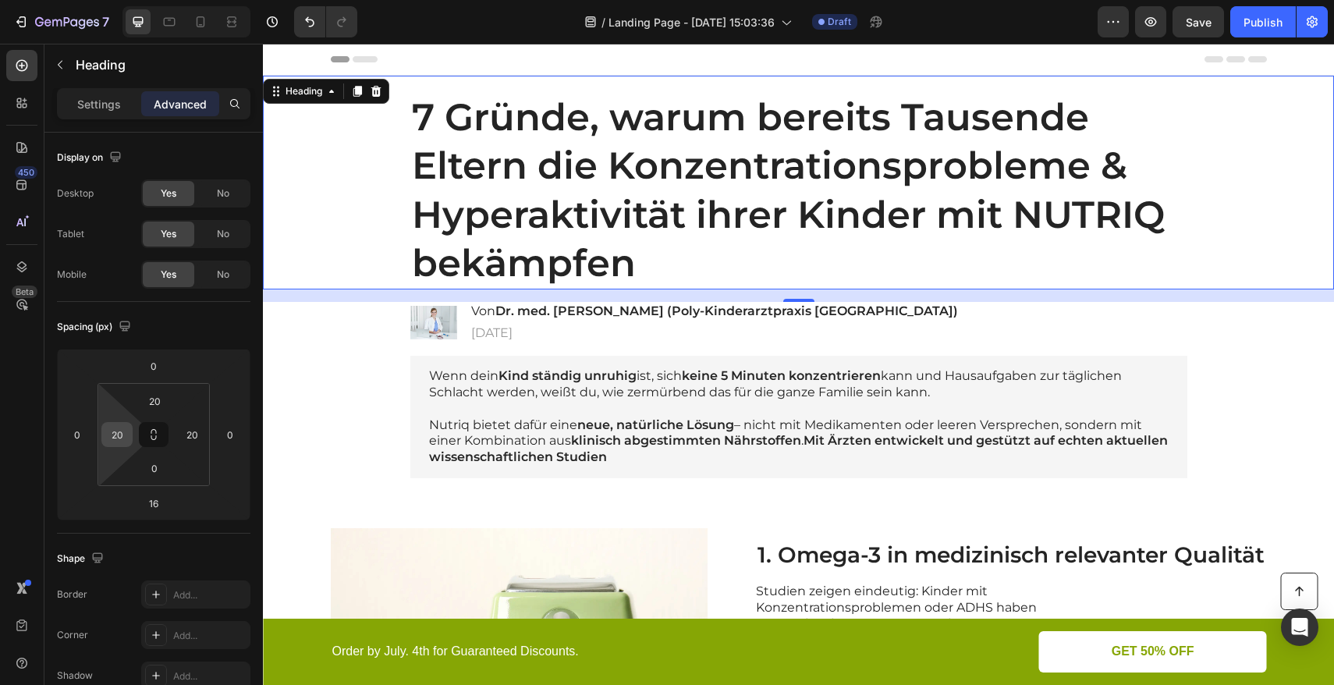
click at [119, 434] on input "20" at bounding box center [116, 434] width 23 height 23
click at [167, 333] on div "Spacing (px)" at bounding box center [154, 326] width 194 height 25
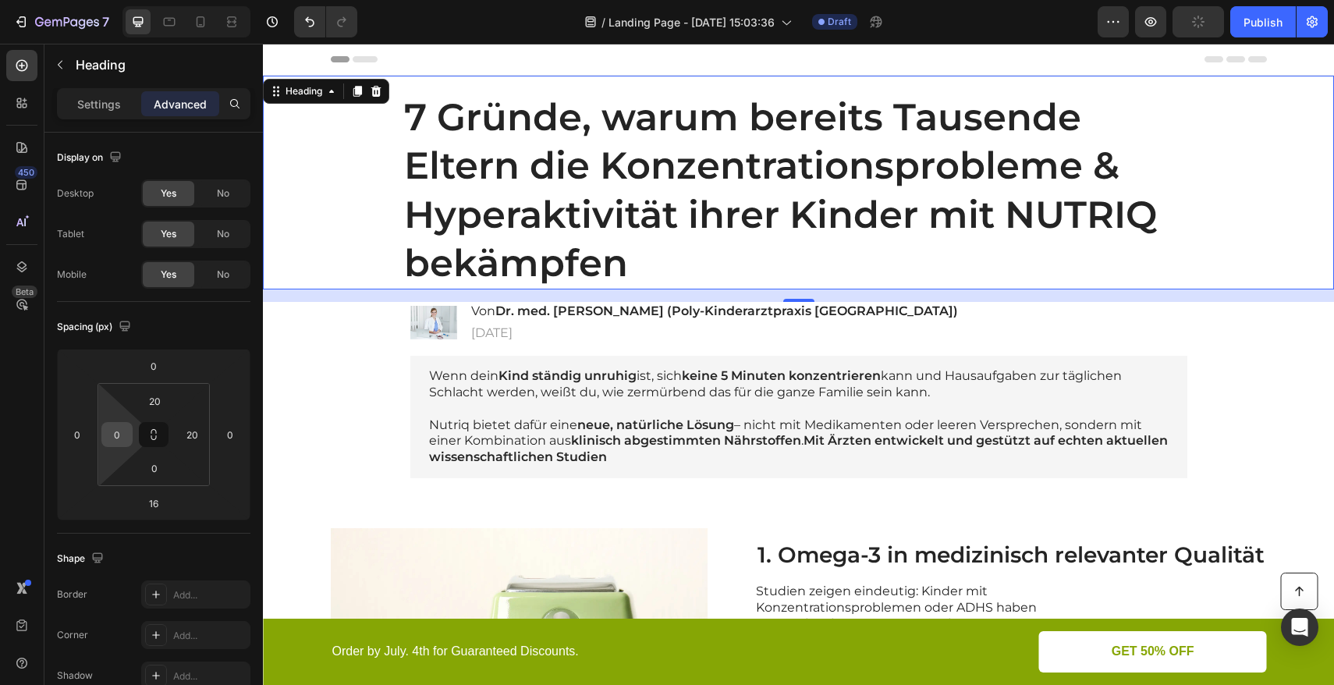
click at [125, 436] on input "0" at bounding box center [116, 434] width 23 height 23
type input "20"
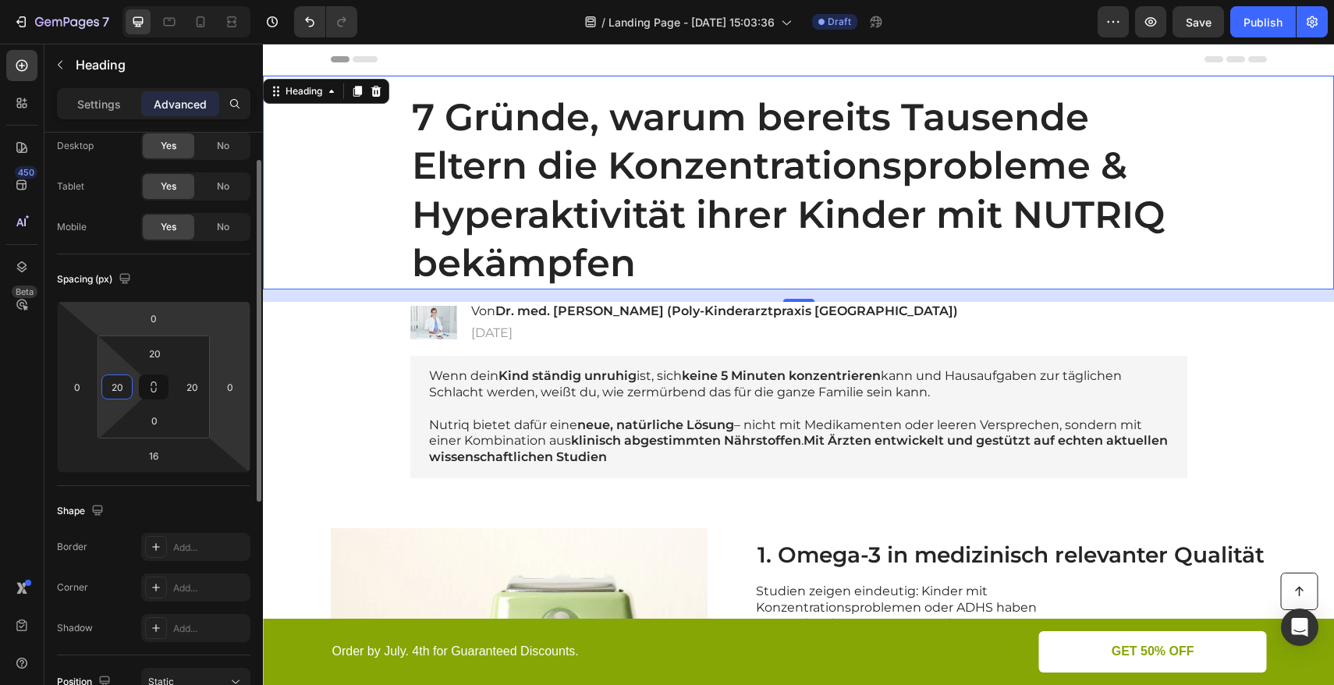
scroll to position [276, 0]
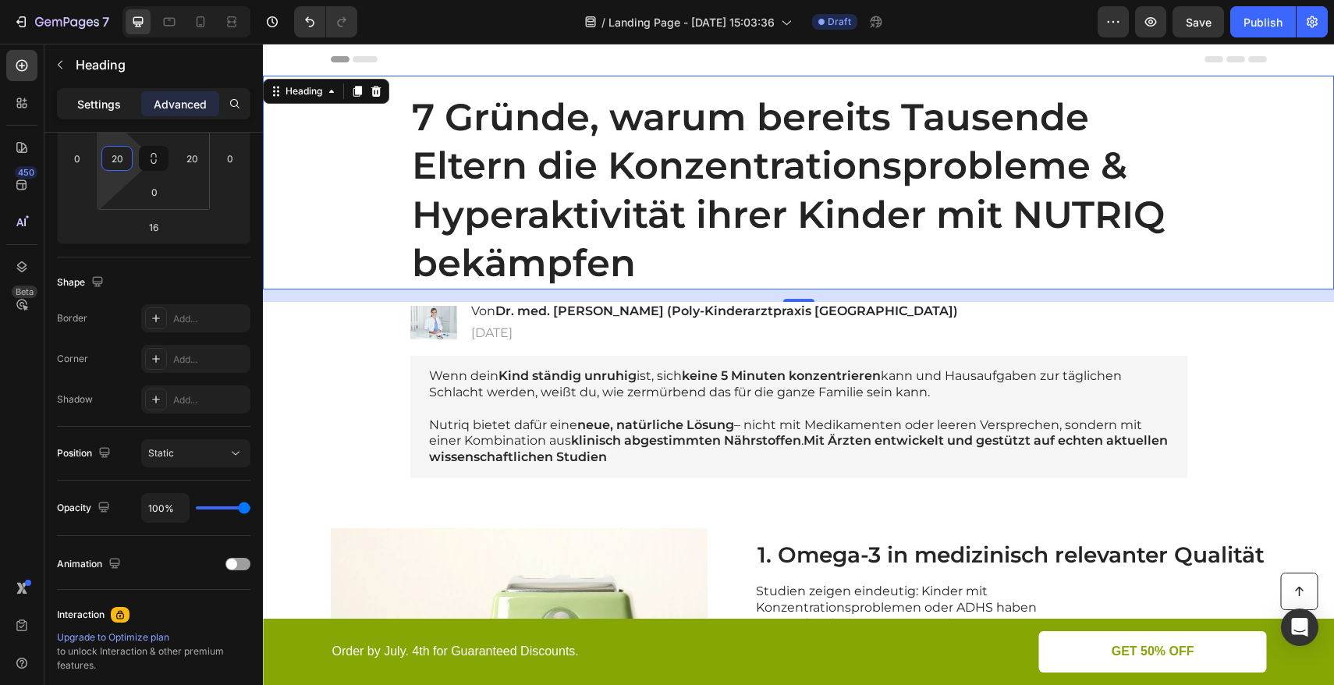
click at [113, 115] on div "Settings" at bounding box center [99, 103] width 78 height 25
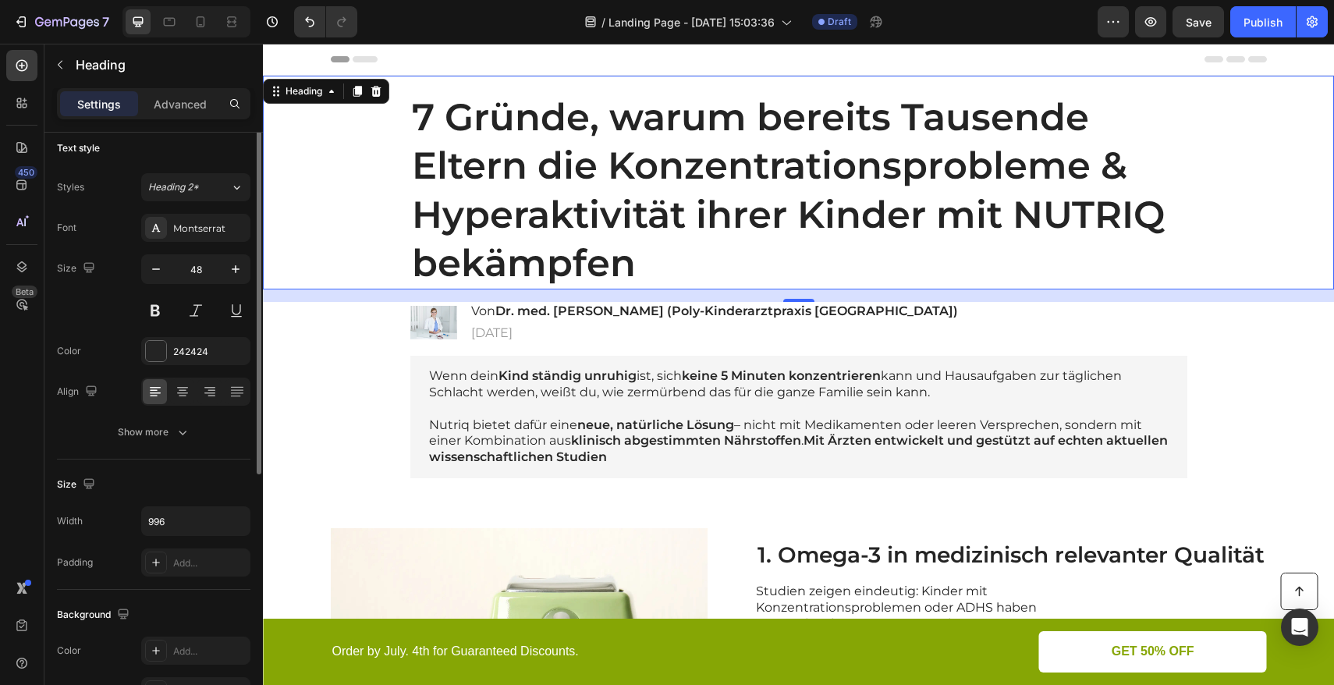
scroll to position [0, 0]
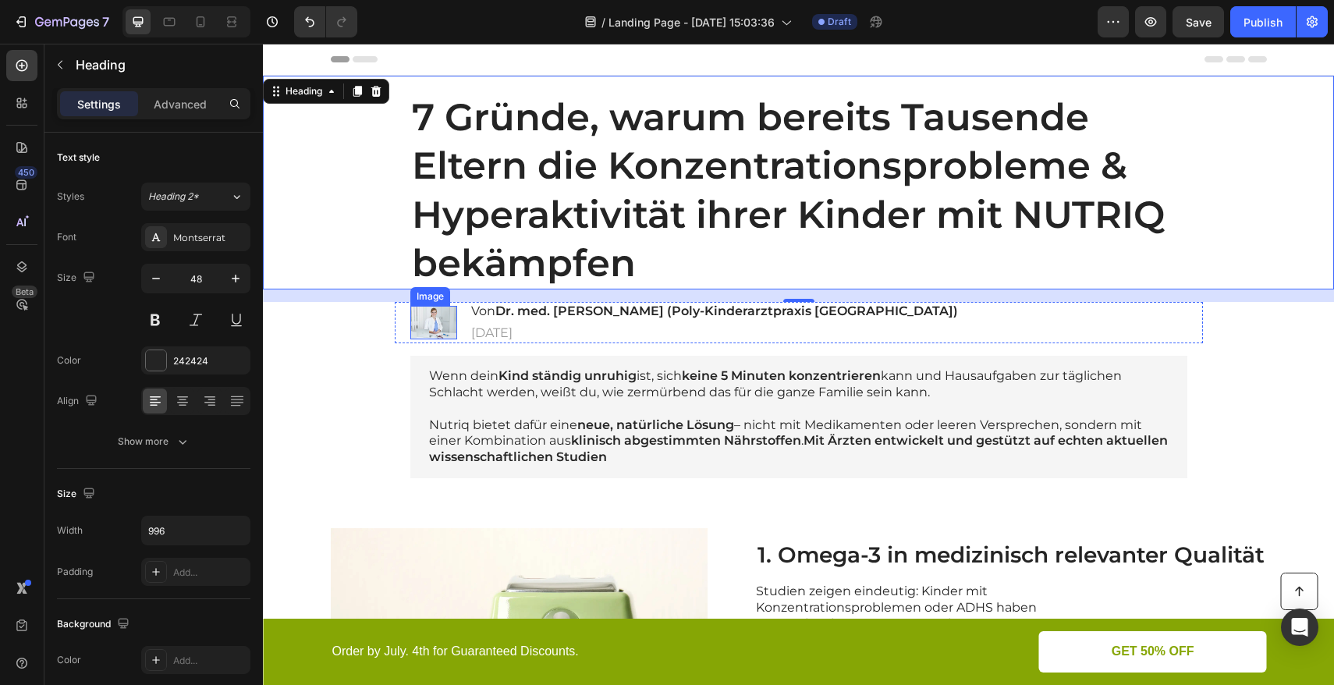
click at [424, 326] on img at bounding box center [433, 323] width 47 height 34
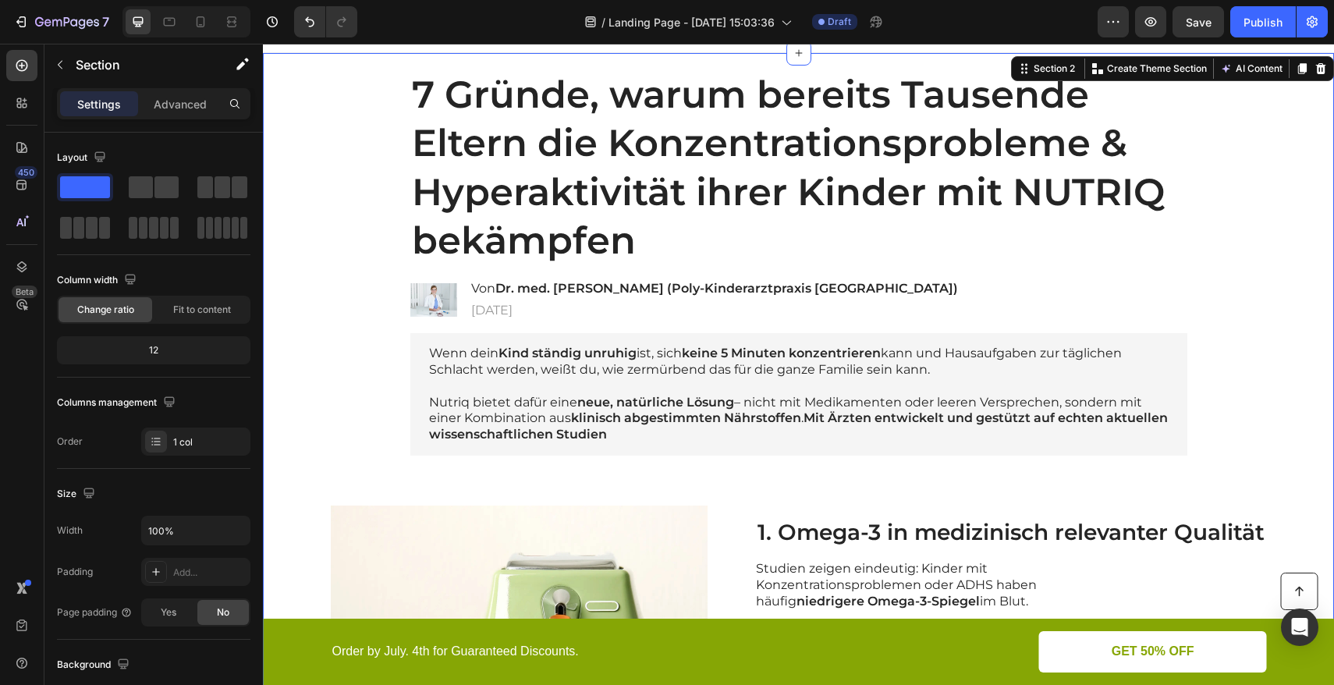
scroll to position [48, 0]
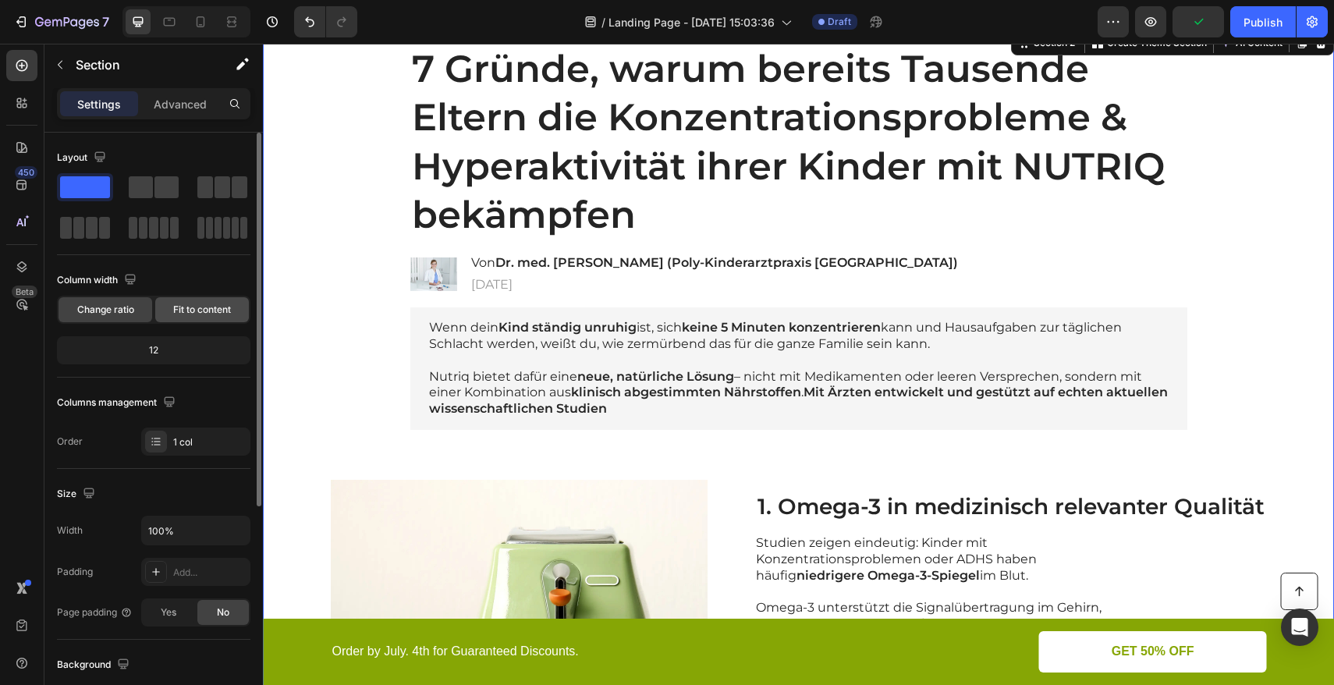
click at [219, 311] on span "Fit to content" at bounding box center [202, 310] width 58 height 14
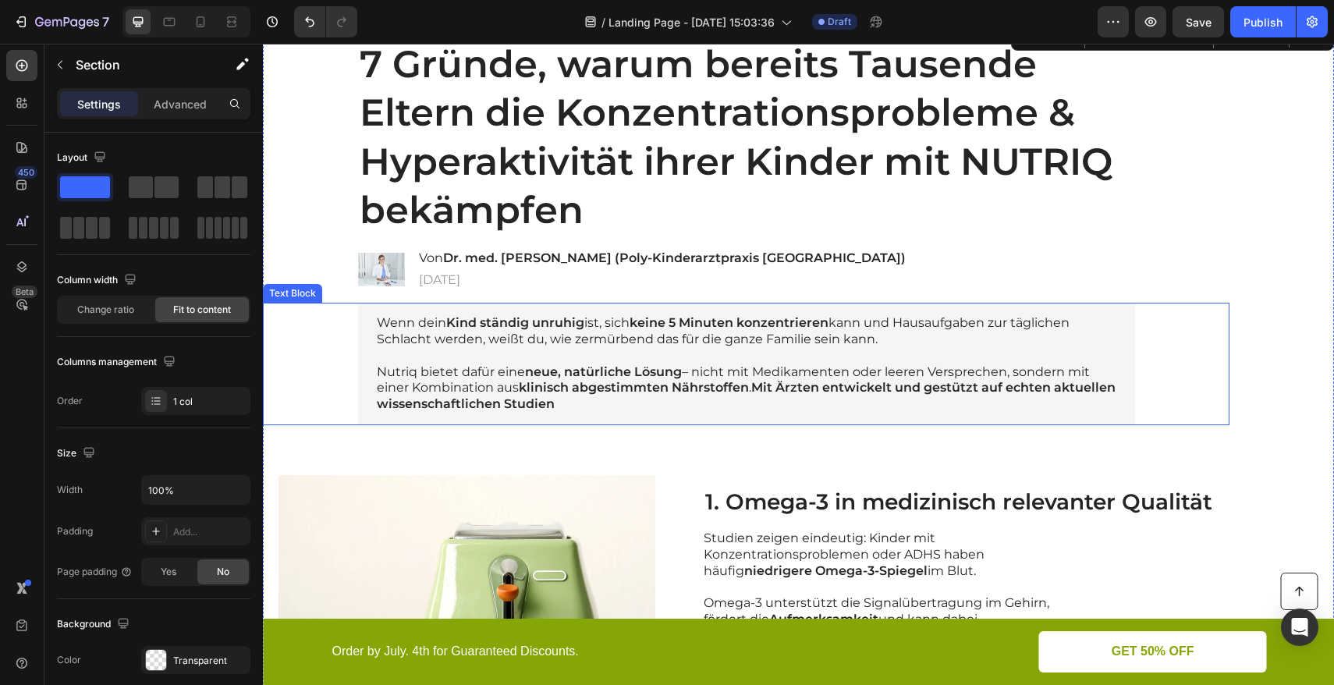
scroll to position [388, 0]
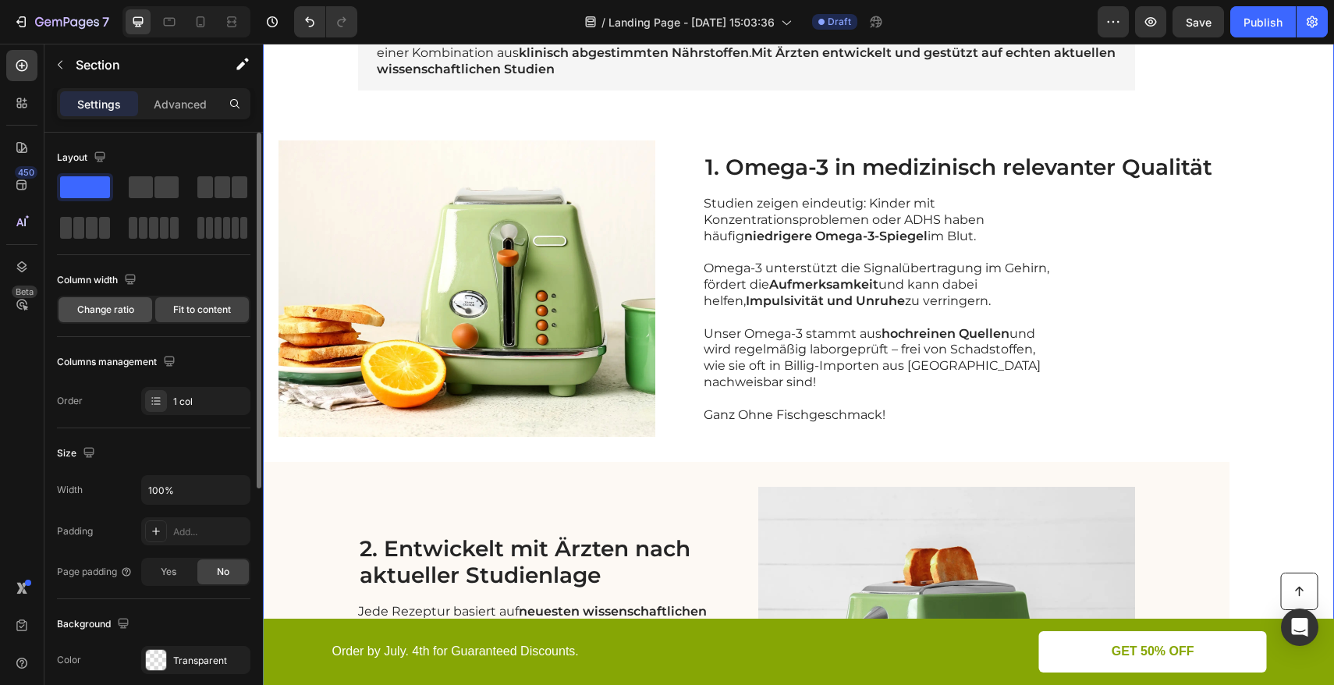
click at [126, 317] on div "Change ratio" at bounding box center [106, 309] width 94 height 25
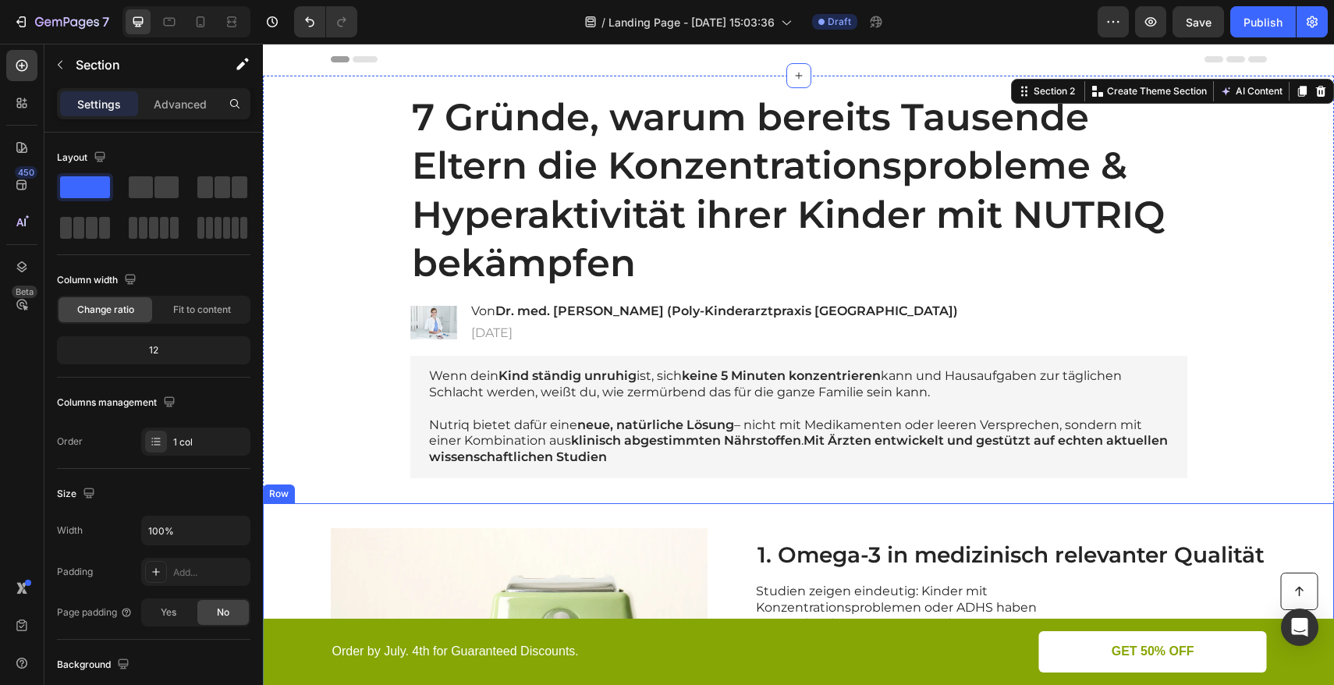
scroll to position [0, 0]
click at [374, 158] on div "7 Gründe, warum bereits Tausende Eltern die Konzentrationsprobleme & Hyperaktiv…" at bounding box center [799, 190] width 1040 height 198
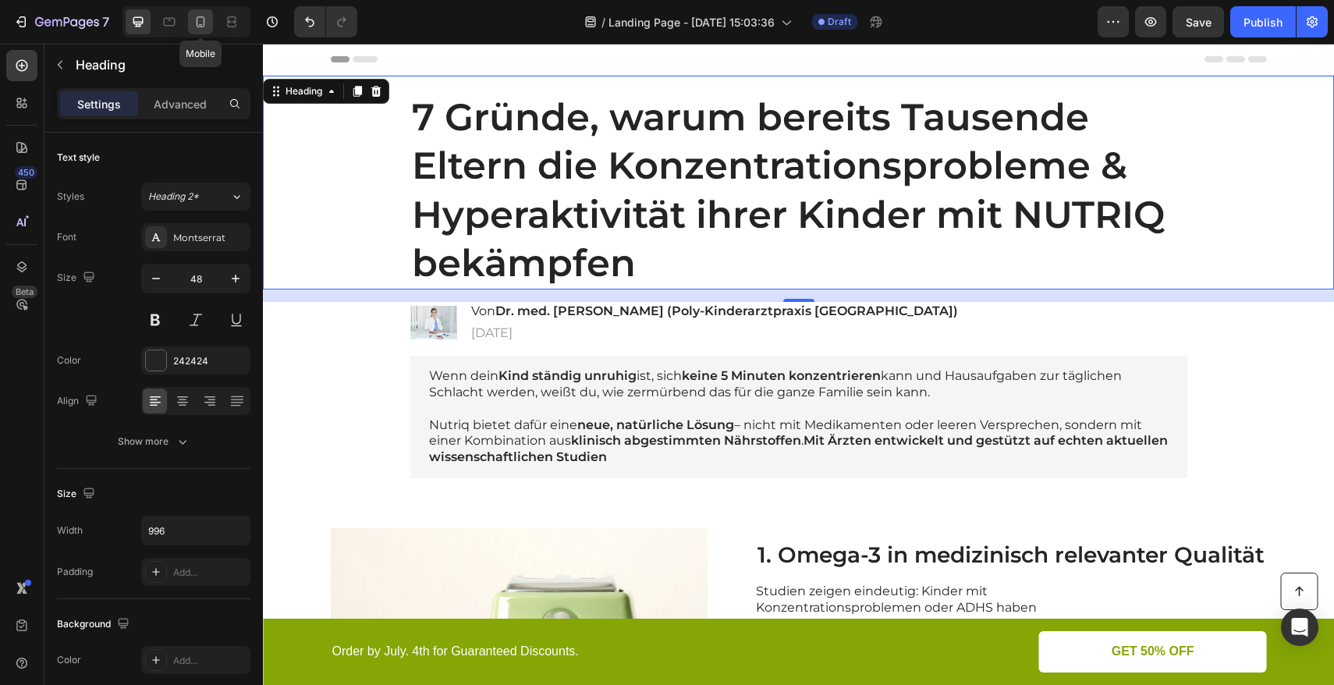
click at [197, 24] on icon at bounding box center [201, 21] width 9 height 11
type input "35"
type input "100%"
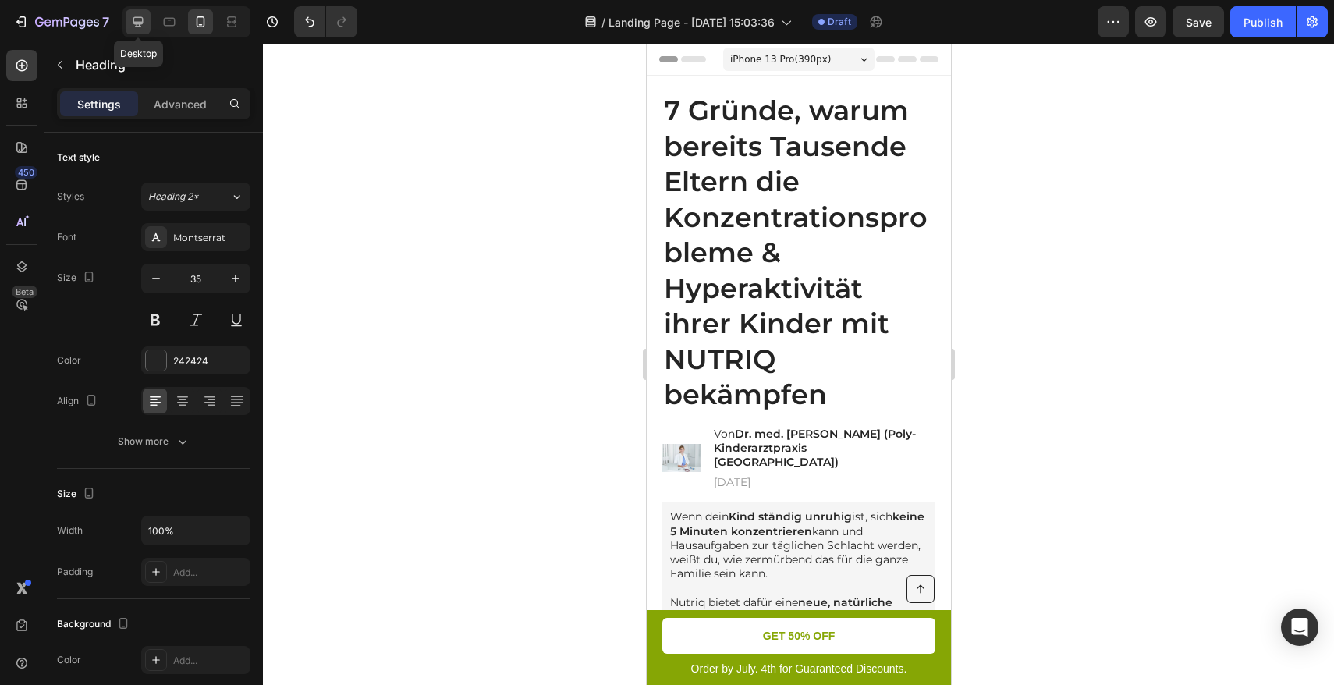
click at [131, 20] on icon at bounding box center [138, 22] width 16 height 16
type input "48"
type input "996"
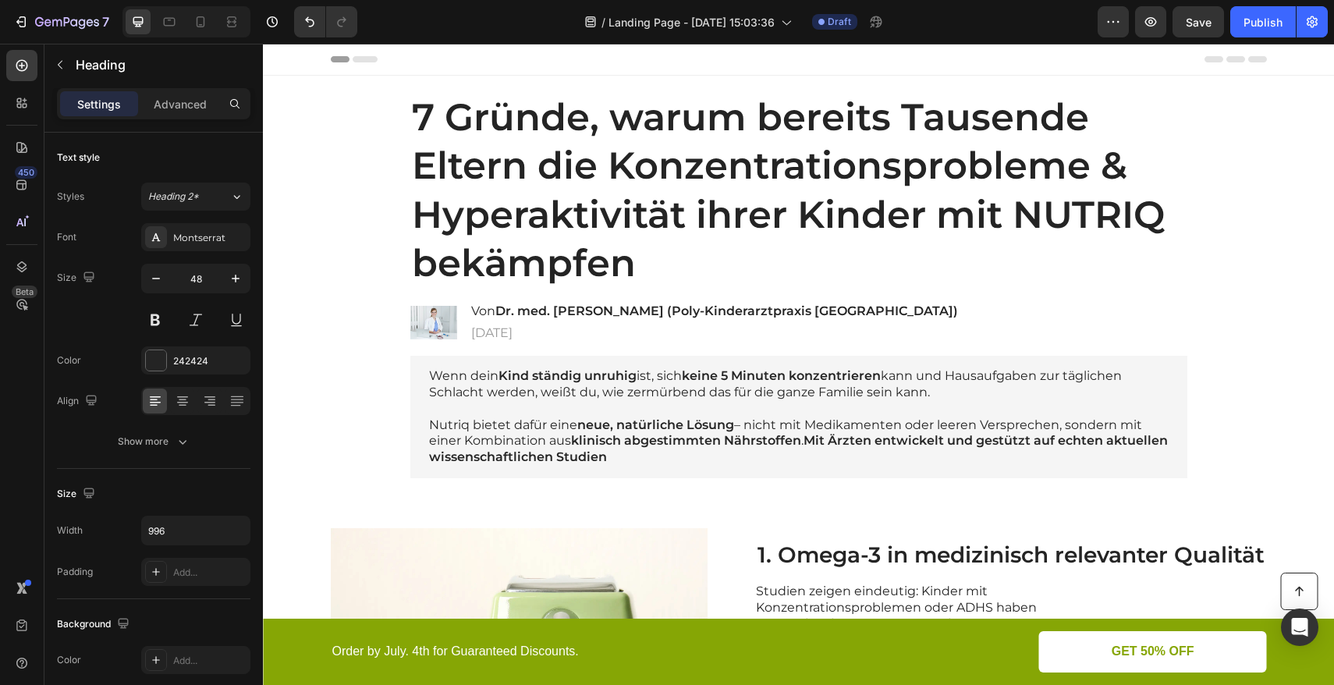
click at [529, 158] on h1 "7 Gründe, warum bereits Tausende Eltern die Konzentrationsprobleme & Hyperaktiv…" at bounding box center [798, 190] width 777 height 198
click at [340, 257] on div "7 Gründe, warum bereits Tausende Eltern die Konzentrationsprobleme & Hyperaktiv…" at bounding box center [799, 190] width 1040 height 198
click at [535, 137] on p "7 Gründe, warum bereits Tausende Eltern die Konzentrationsprobleme & Hyperaktiv…" at bounding box center [799, 190] width 774 height 195
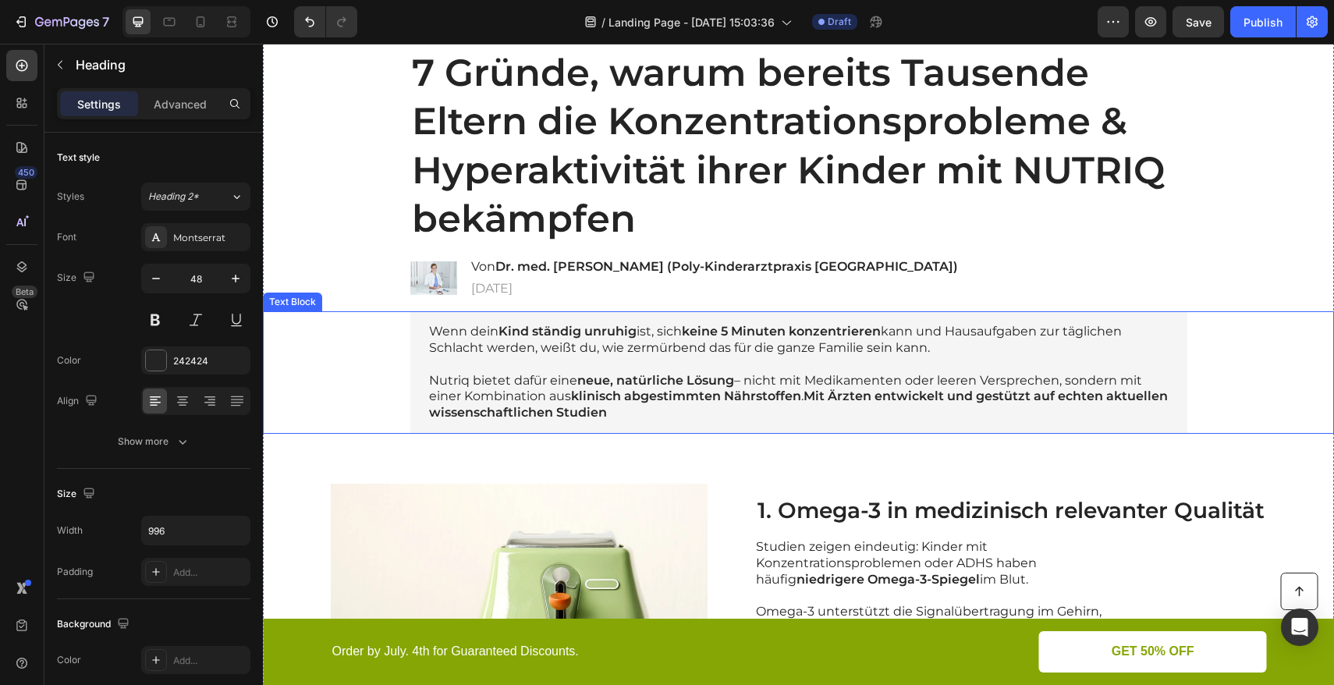
scroll to position [66, 0]
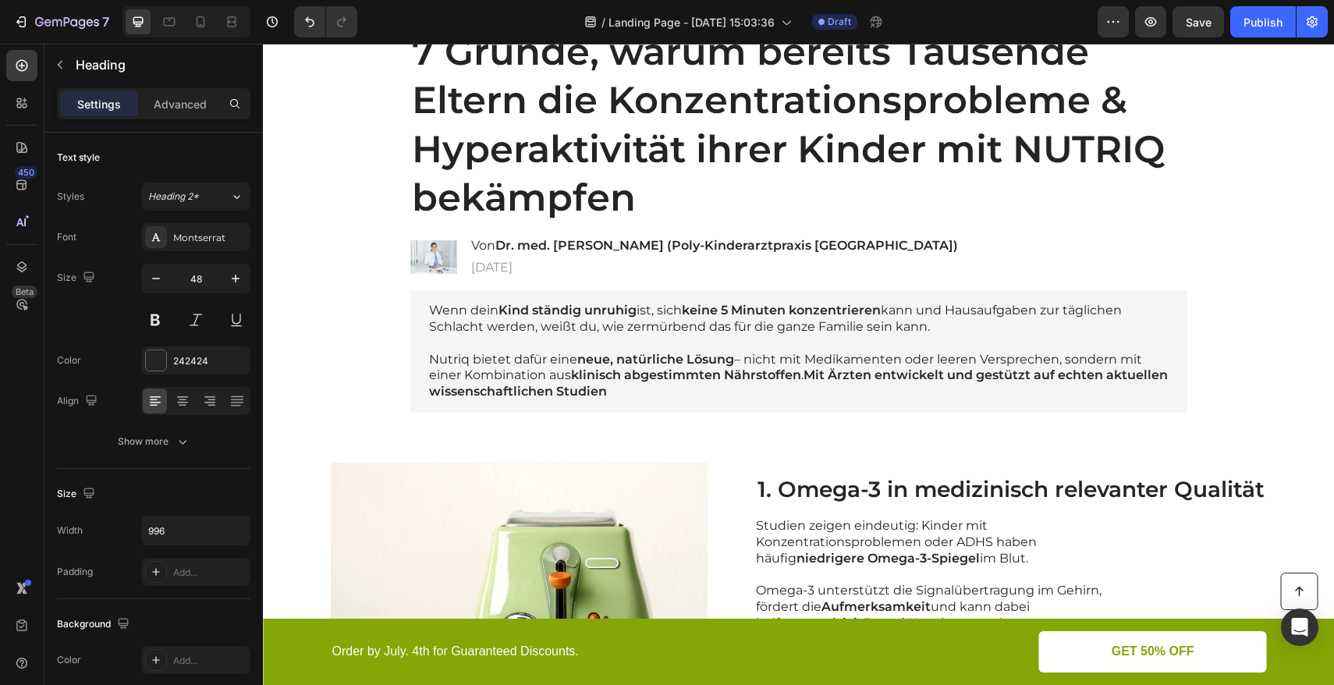
click at [556, 169] on p "7 Gründe, warum bereits Tausende Eltern die Konzentrationsprobleme & Hyperaktiv…" at bounding box center [799, 124] width 774 height 195
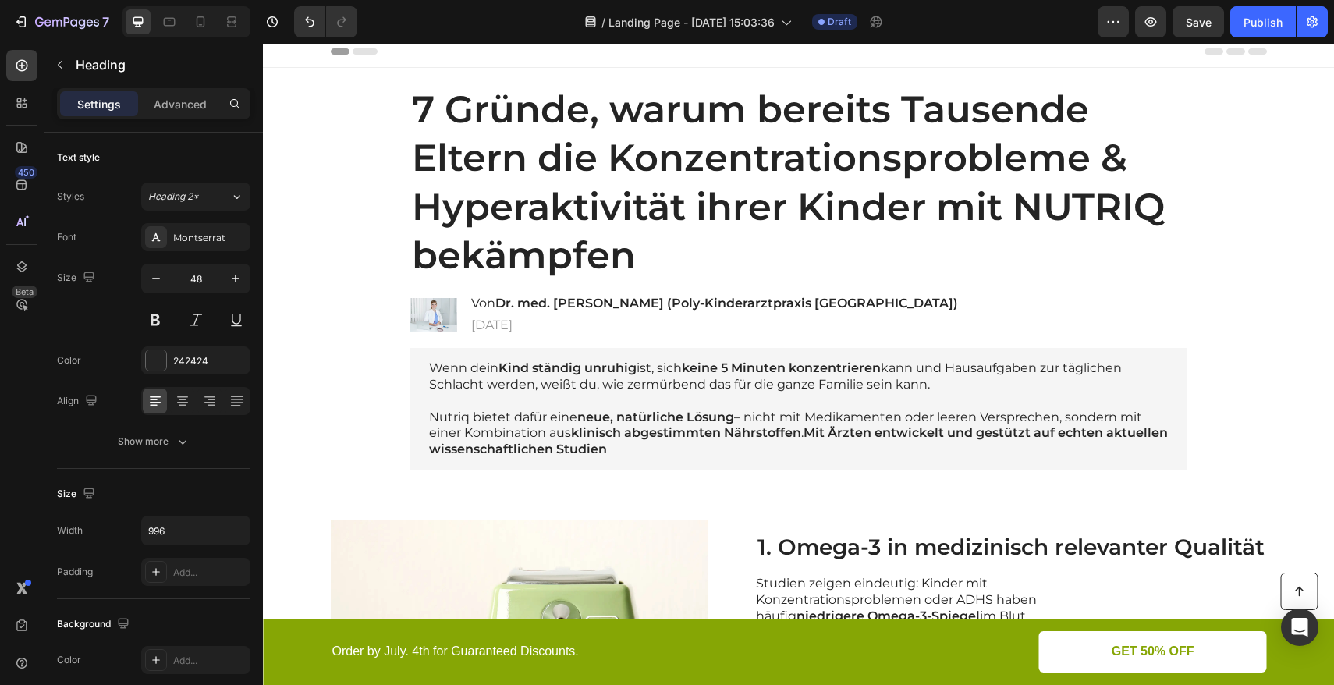
scroll to position [0, 0]
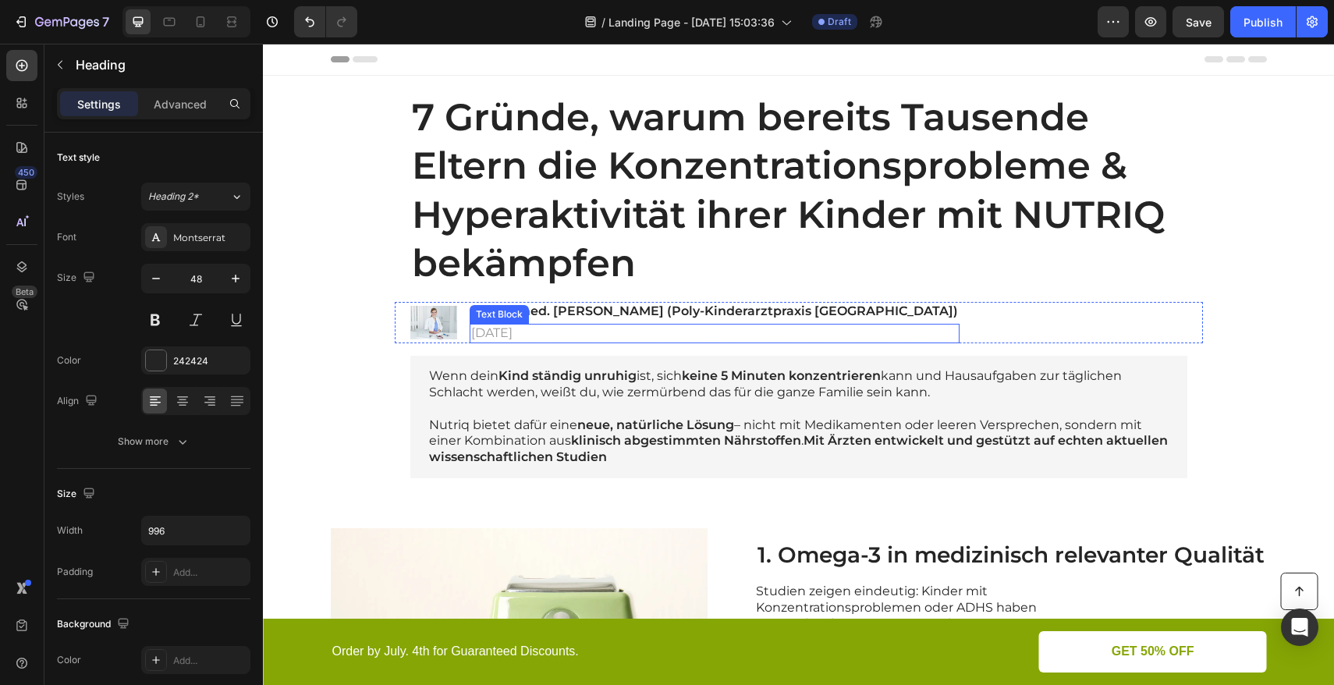
click at [610, 343] on div "[DATE]" at bounding box center [715, 334] width 490 height 20
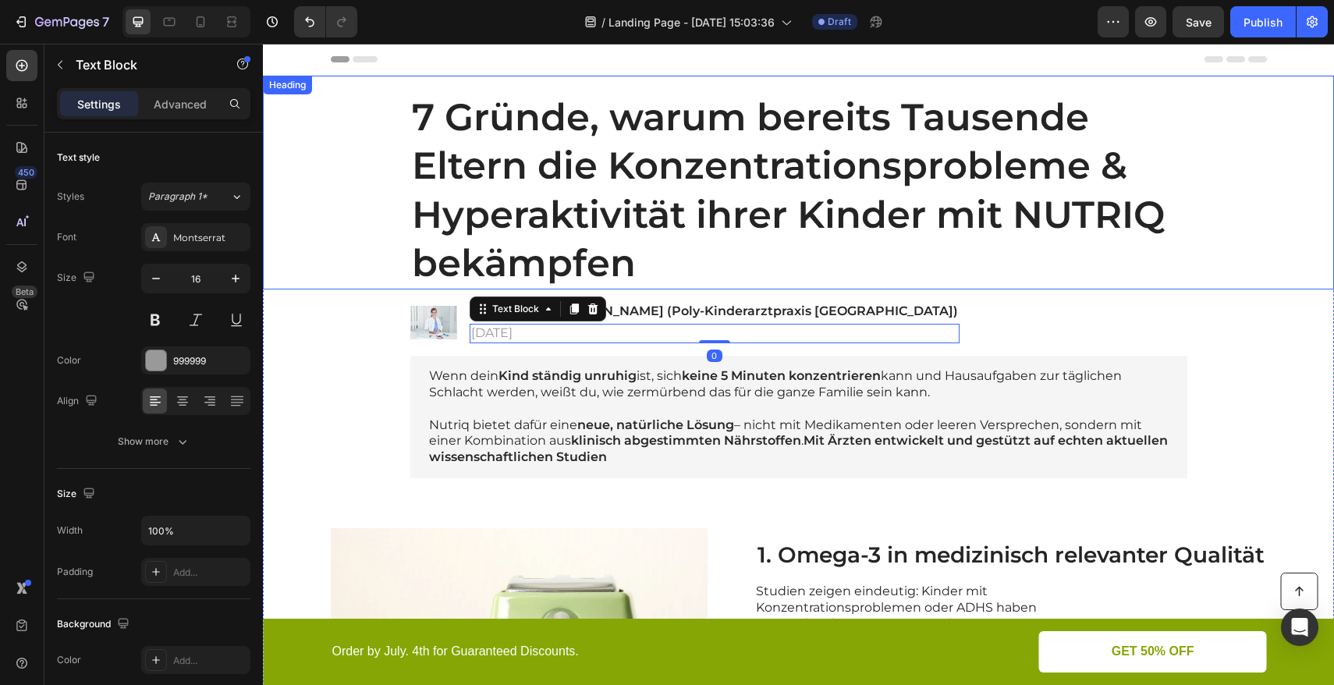
click at [554, 204] on p "7 Gründe, warum bereits Tausende Eltern die Konzentrationsprobleme & Hyperaktiv…" at bounding box center [799, 190] width 774 height 195
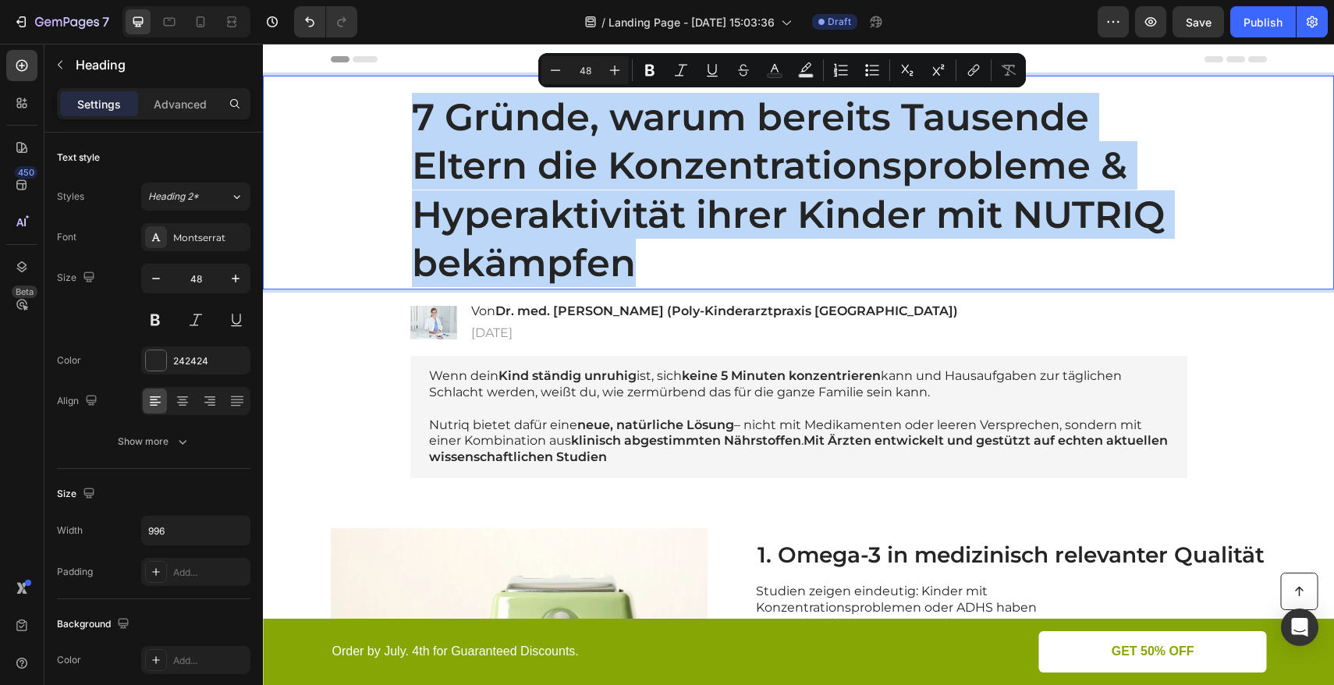
drag, startPoint x: 627, startPoint y: 269, endPoint x: 412, endPoint y: 111, distance: 266.7
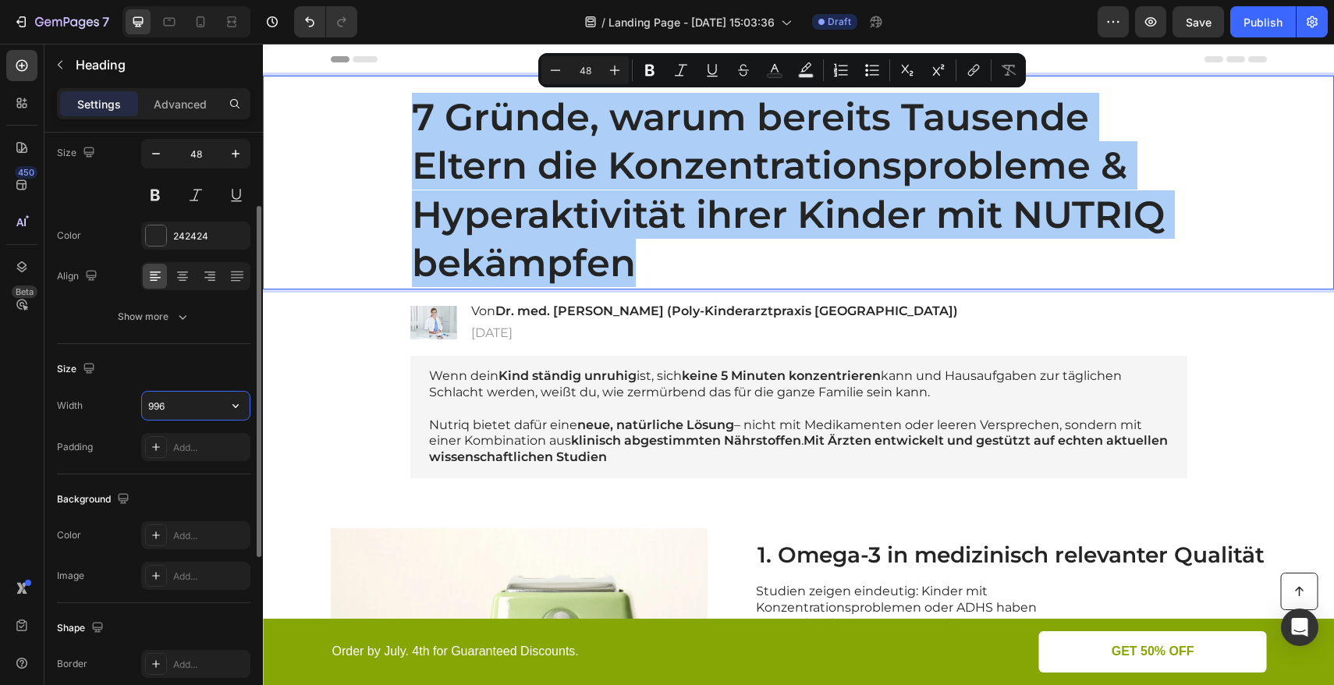
click at [207, 405] on input "996" at bounding box center [196, 406] width 108 height 28
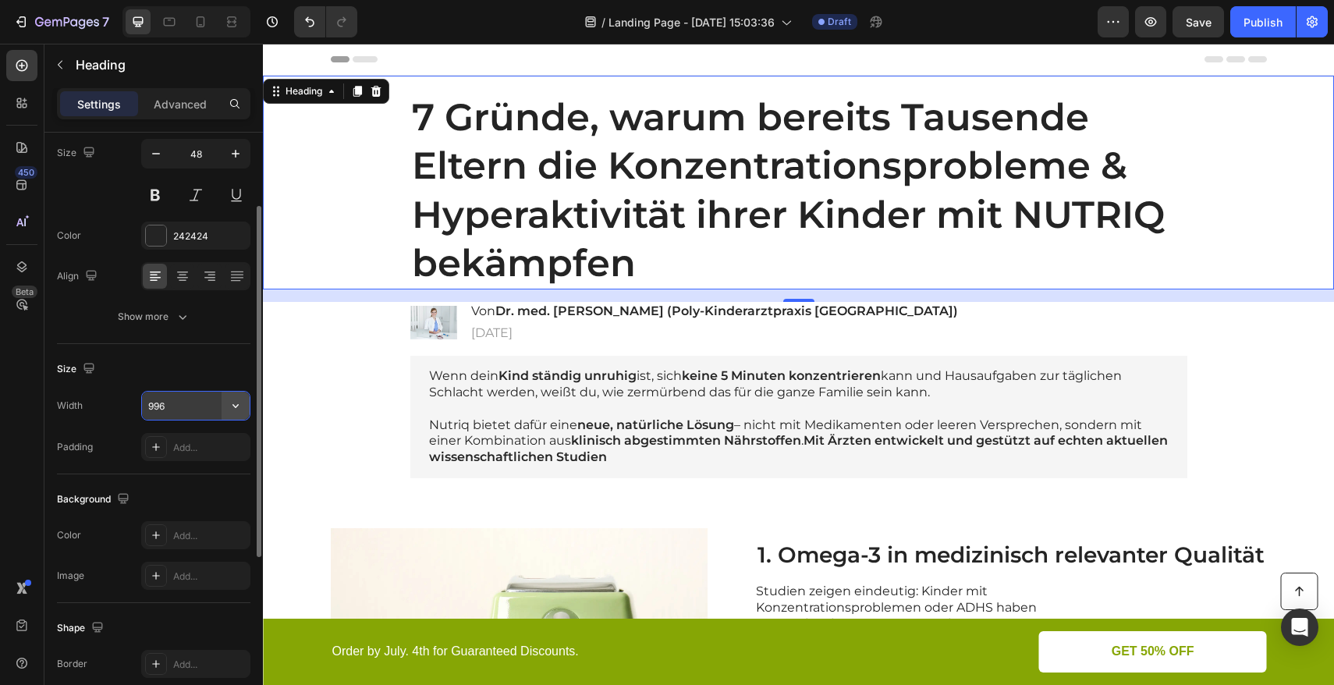
click at [229, 406] on icon "button" at bounding box center [236, 406] width 16 height 16
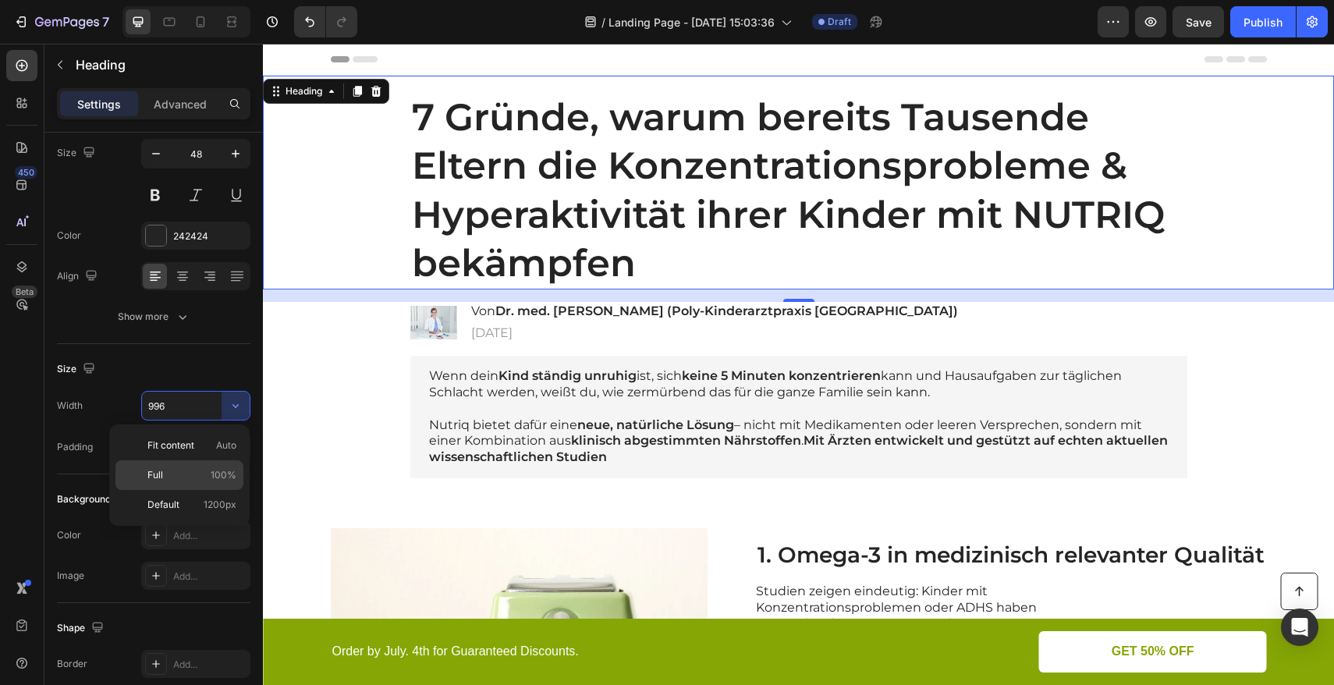
click at [184, 479] on p "Full 100%" at bounding box center [191, 475] width 89 height 14
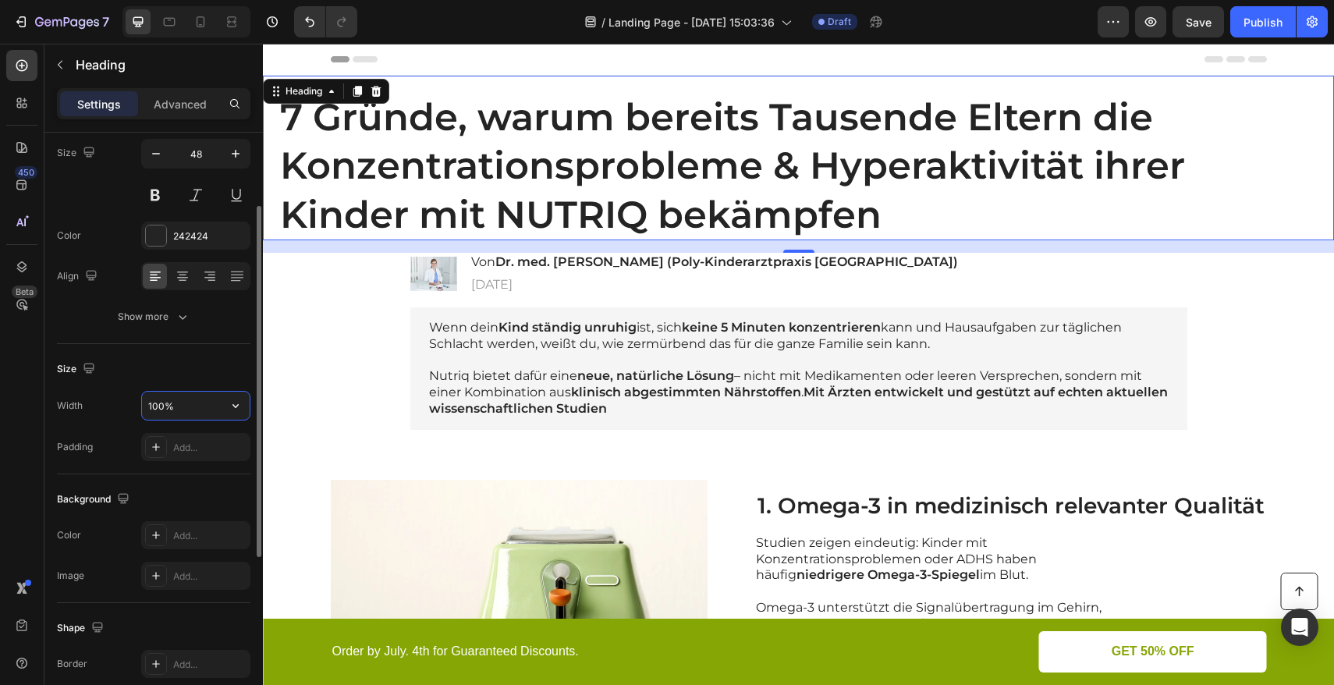
click at [218, 409] on input "100%" at bounding box center [196, 406] width 108 height 28
click at [230, 407] on icon "button" at bounding box center [236, 406] width 16 height 16
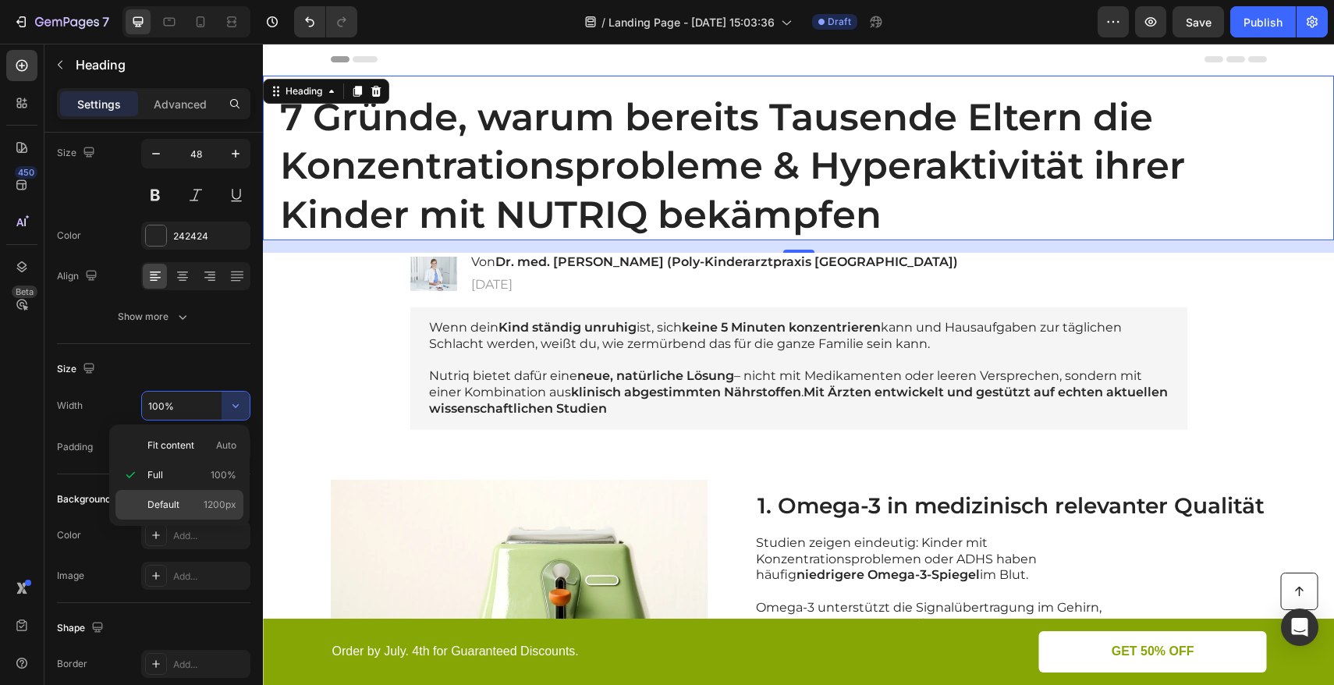
click at [195, 499] on p "Default 1200px" at bounding box center [191, 505] width 89 height 14
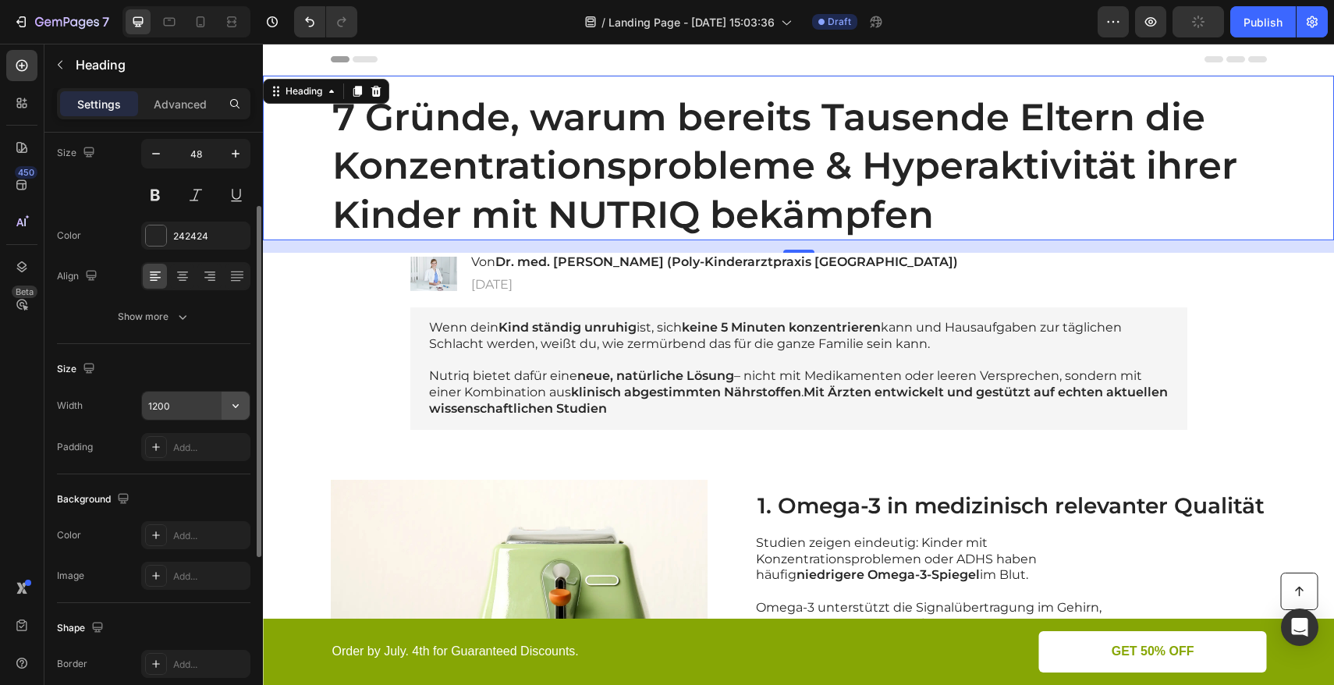
click at [229, 410] on icon "button" at bounding box center [236, 406] width 16 height 16
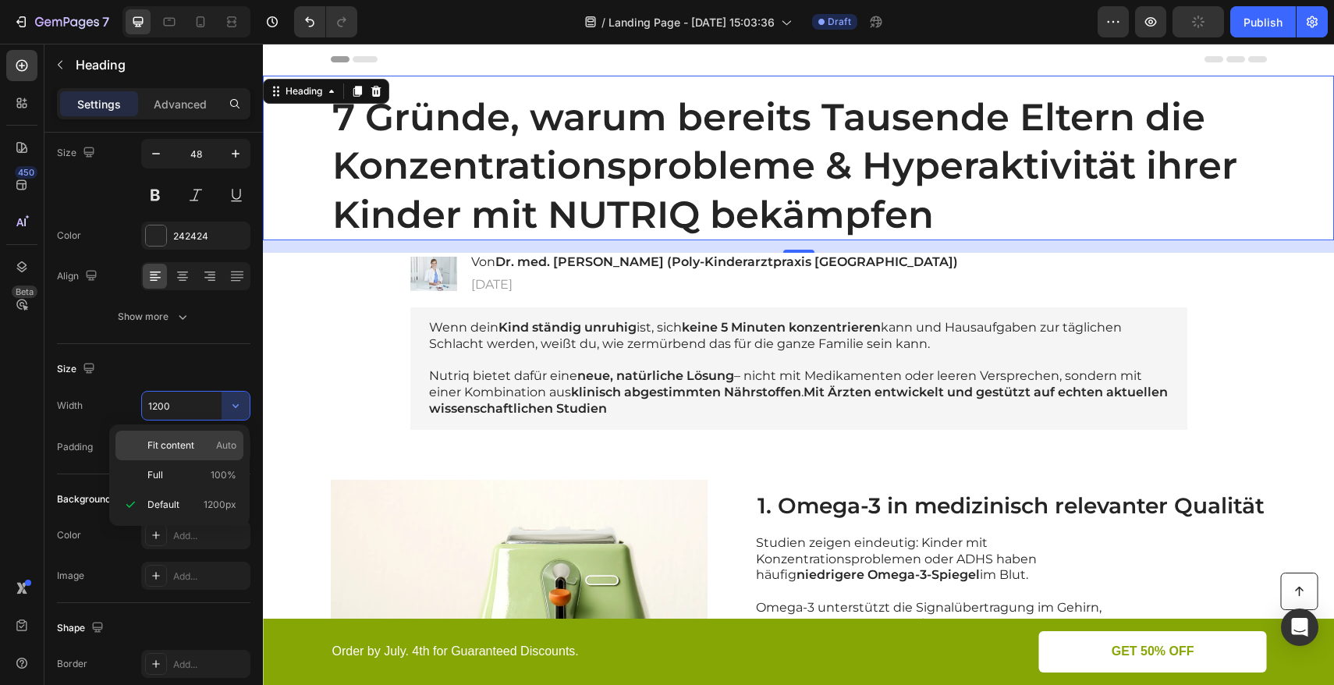
click at [210, 444] on p "Fit content Auto" at bounding box center [191, 446] width 89 height 14
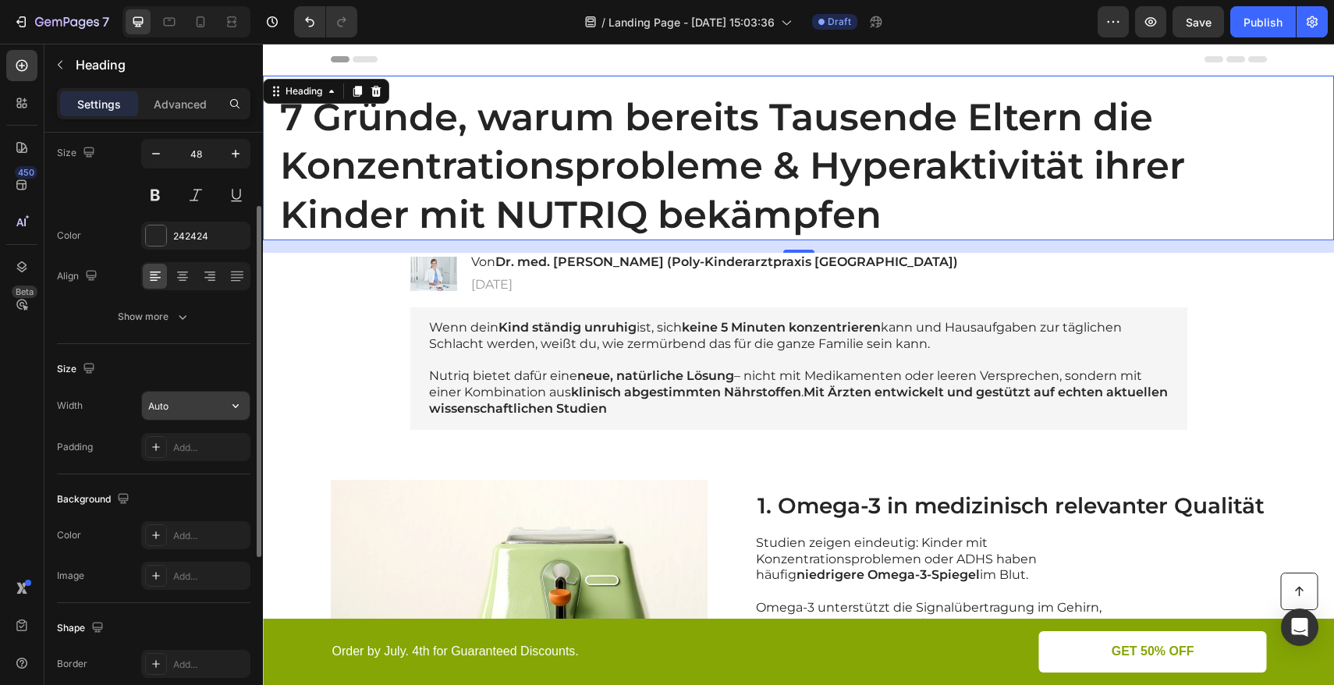
click at [199, 413] on input "Auto" at bounding box center [196, 406] width 108 height 28
click at [236, 408] on icon "button" at bounding box center [236, 406] width 16 height 16
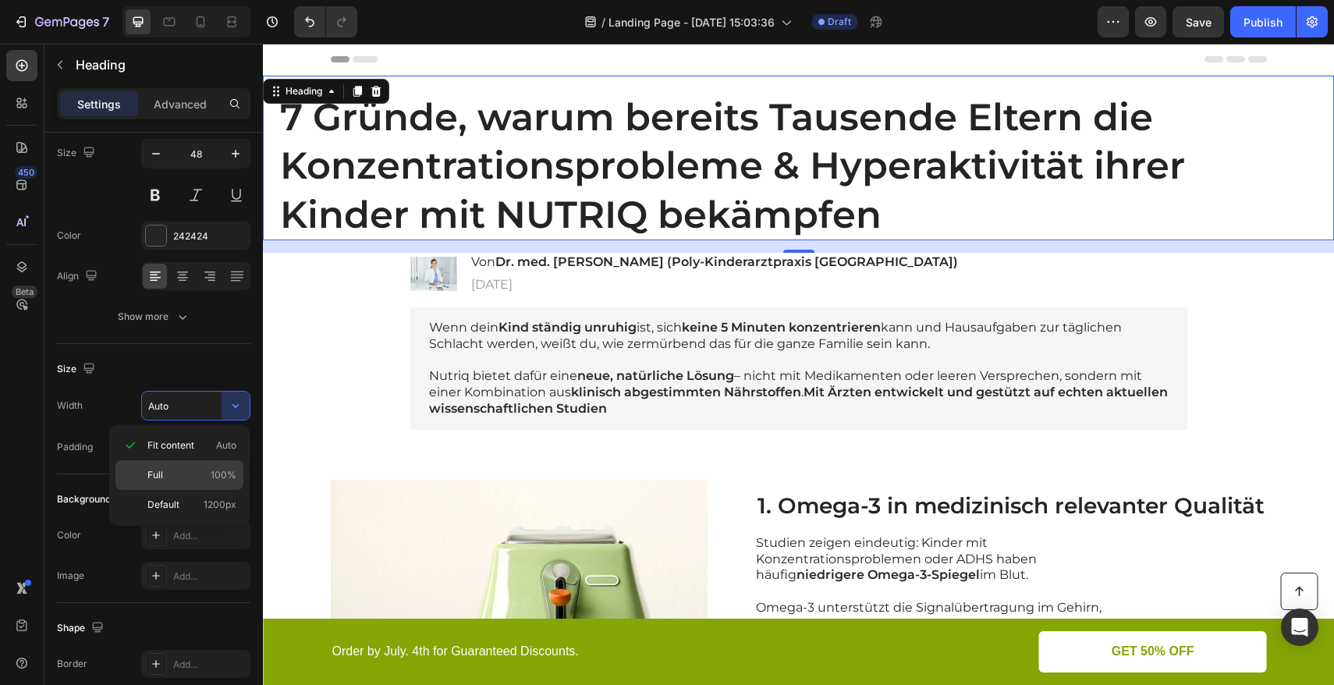
click at [187, 478] on p "Full 100%" at bounding box center [191, 475] width 89 height 14
type input "100%"
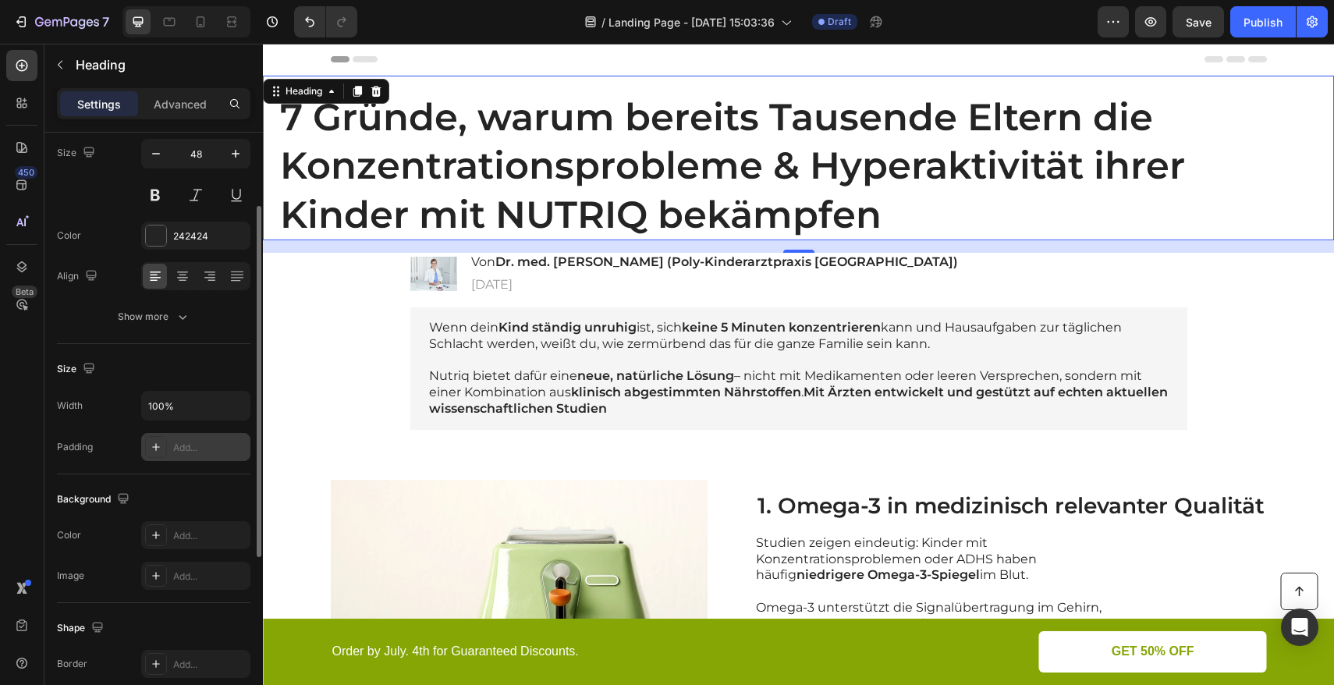
click at [172, 446] on div "Add..." at bounding box center [195, 447] width 109 height 28
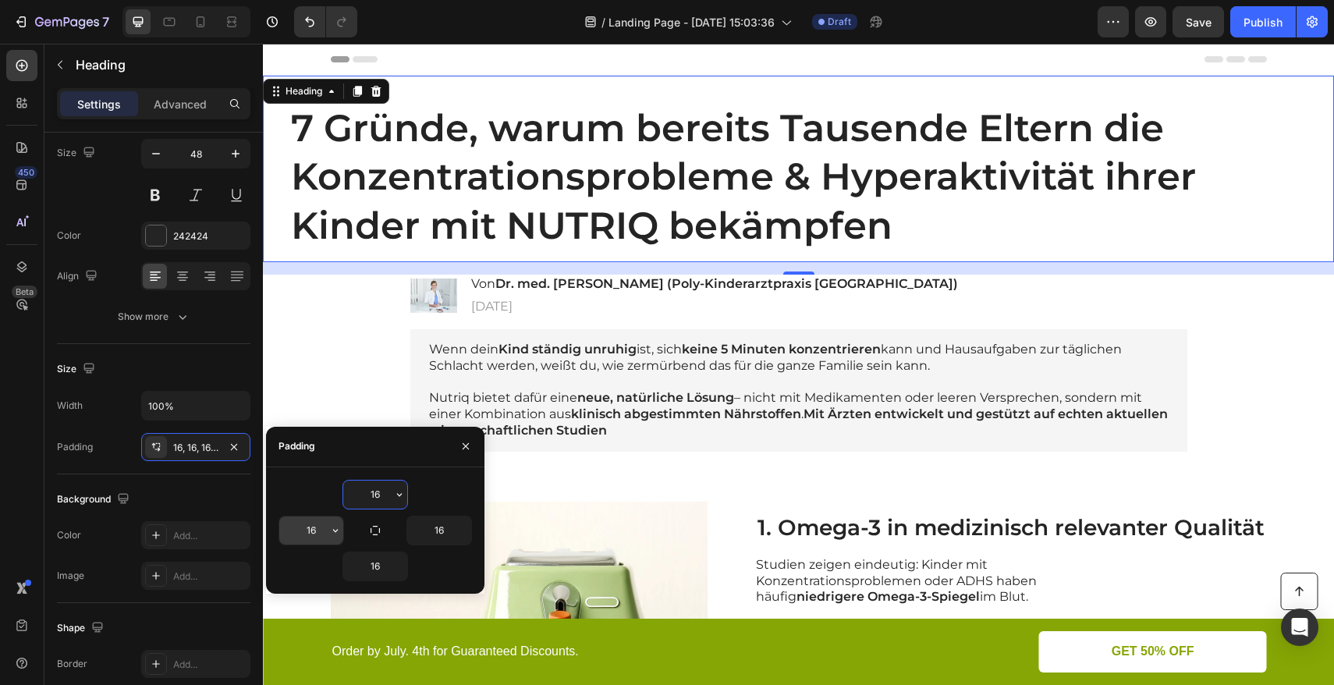
click at [317, 533] on input "16" at bounding box center [311, 531] width 64 height 28
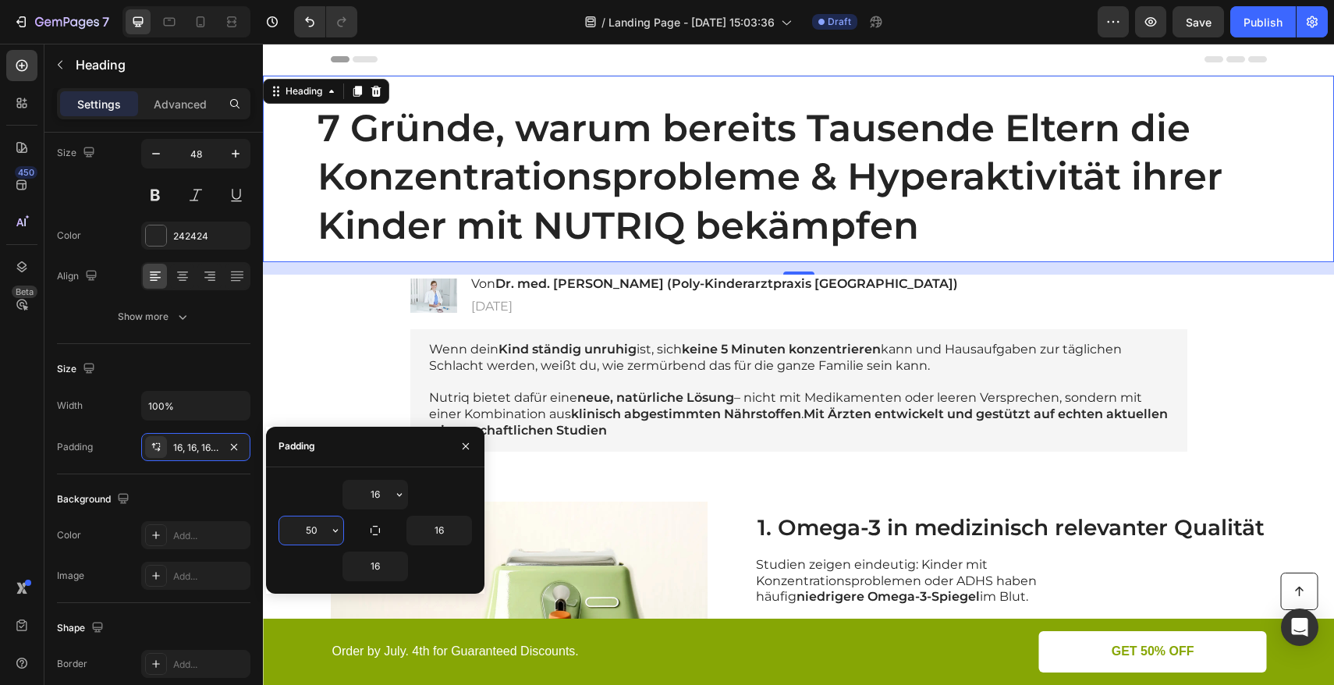
type input "5"
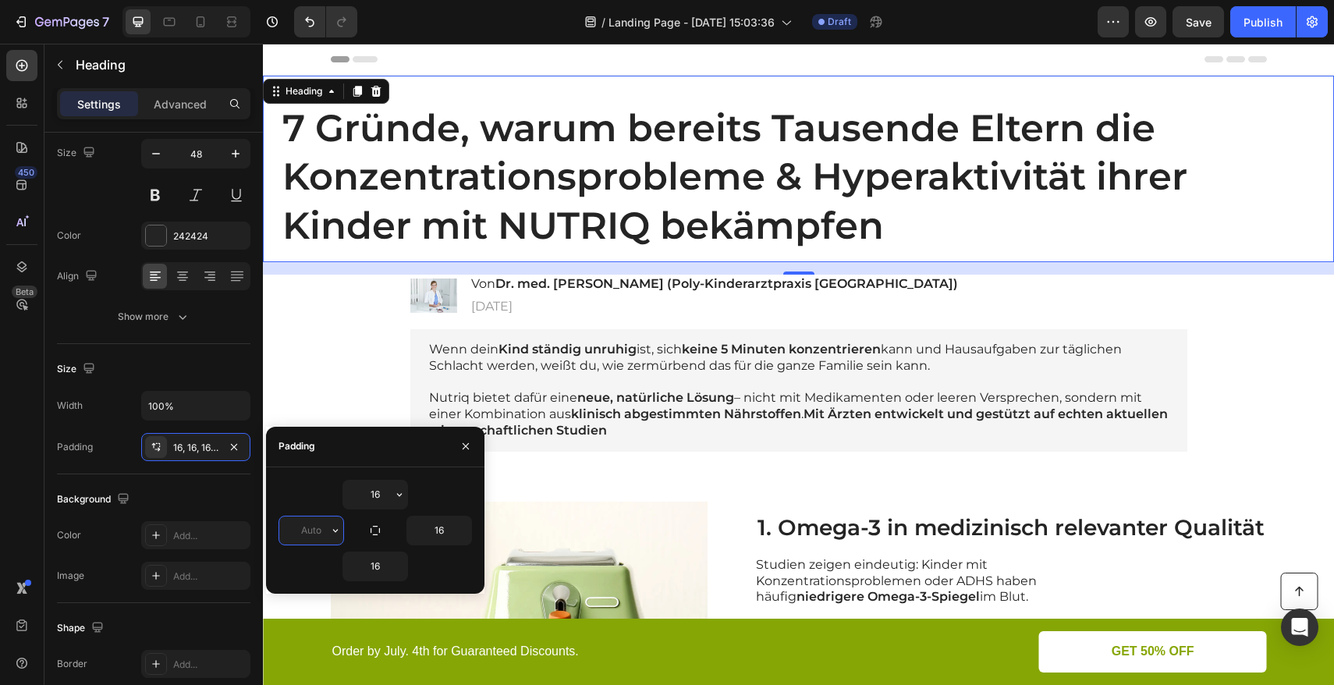
type input "2"
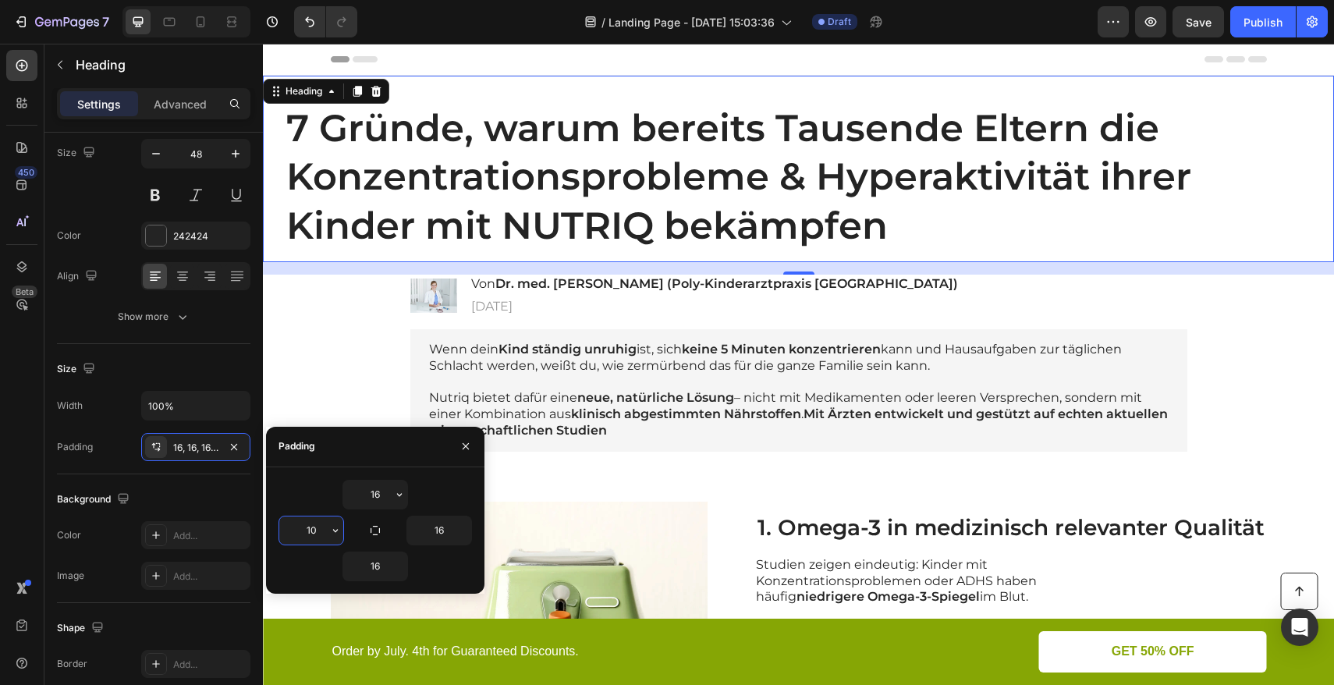
type input "100"
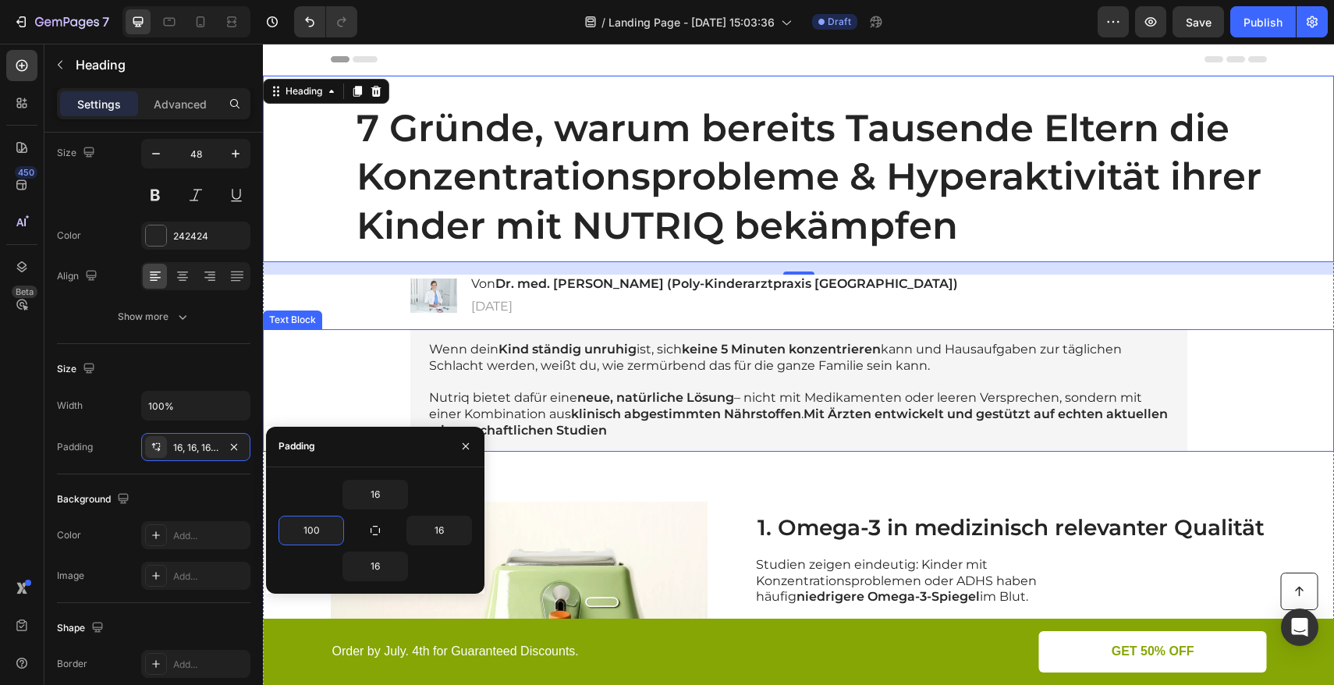
click at [362, 358] on div "Wenn dein Kind ständig unruhig ist, sich keine 5 Minuten konzentrieren kann und…" at bounding box center [799, 390] width 1040 height 123
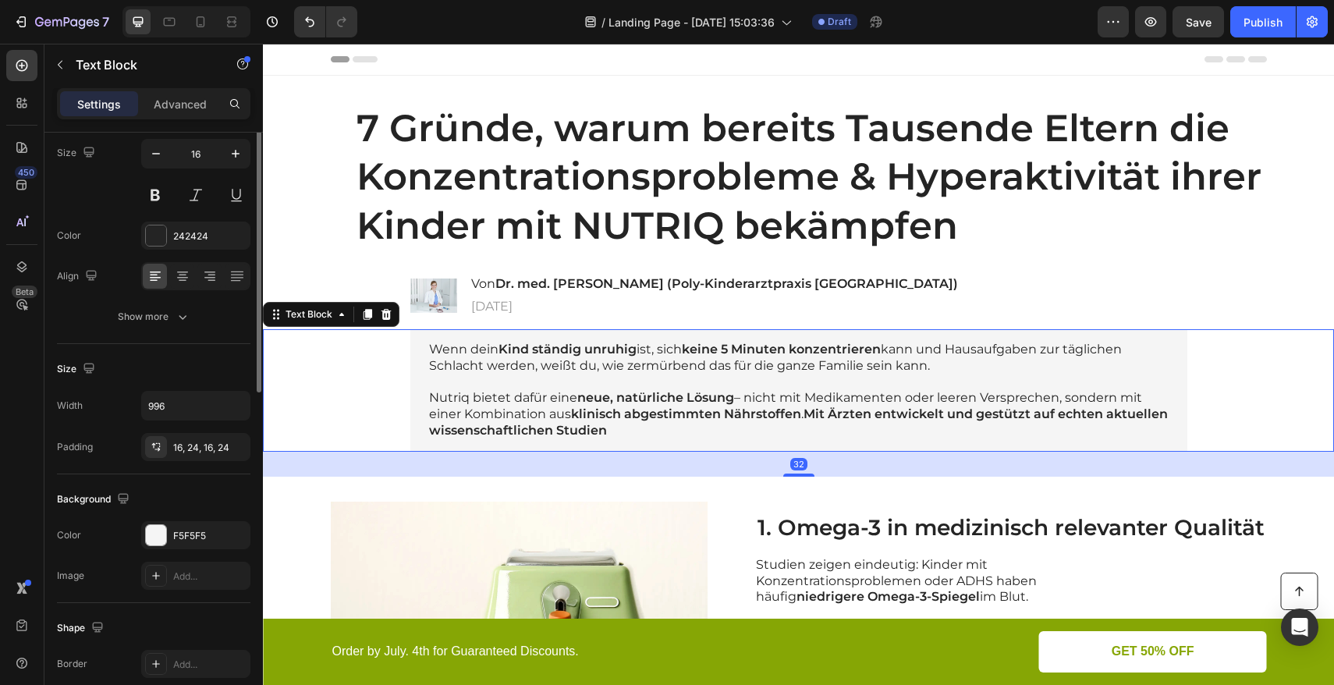
scroll to position [0, 0]
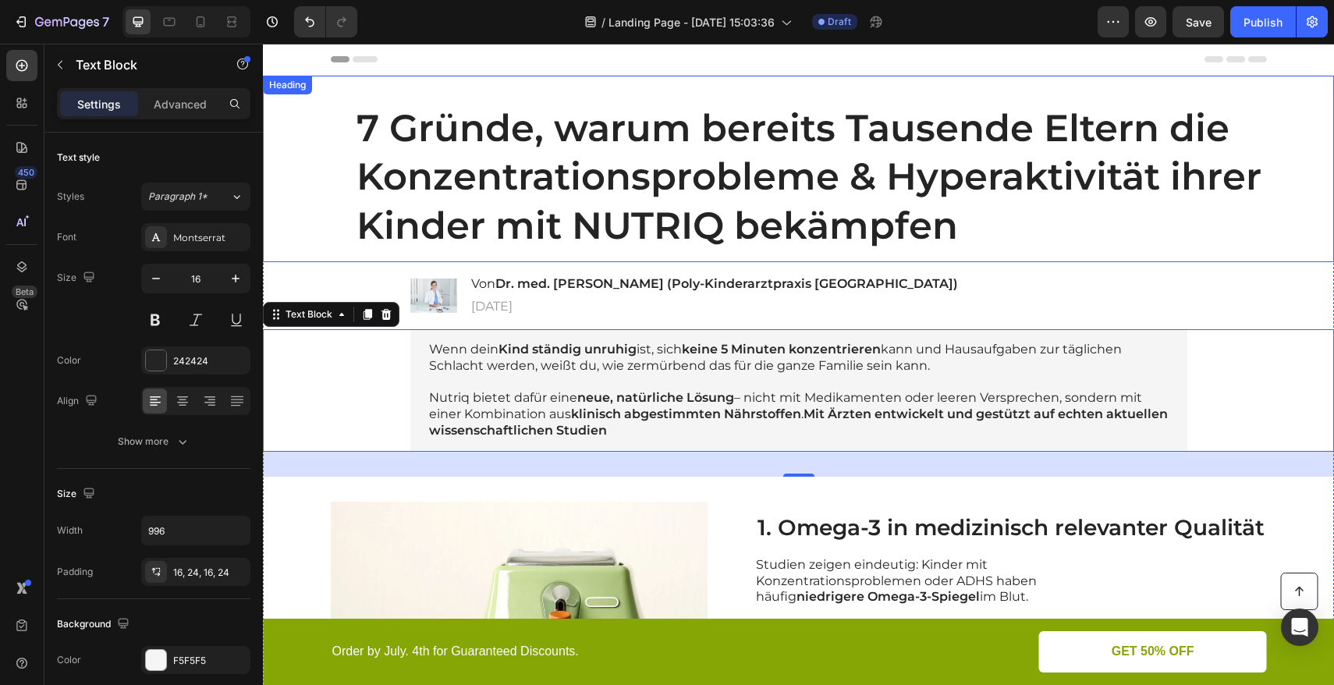
click at [350, 169] on h1 "7 Gründe, warum bereits Tausende Eltern die Konzentrationsprobleme & Hyperaktiv…" at bounding box center [799, 176] width 1040 height 171
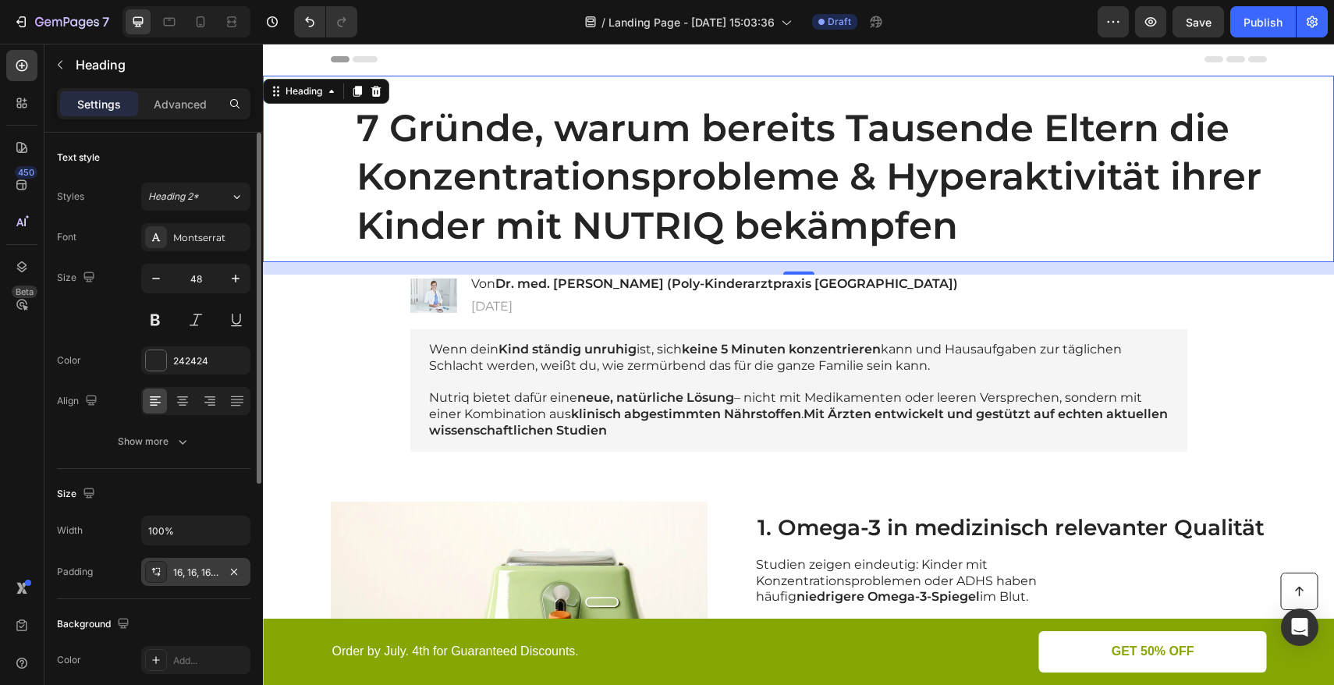
click at [191, 575] on div "16, 16, 16, 100" at bounding box center [195, 573] width 45 height 14
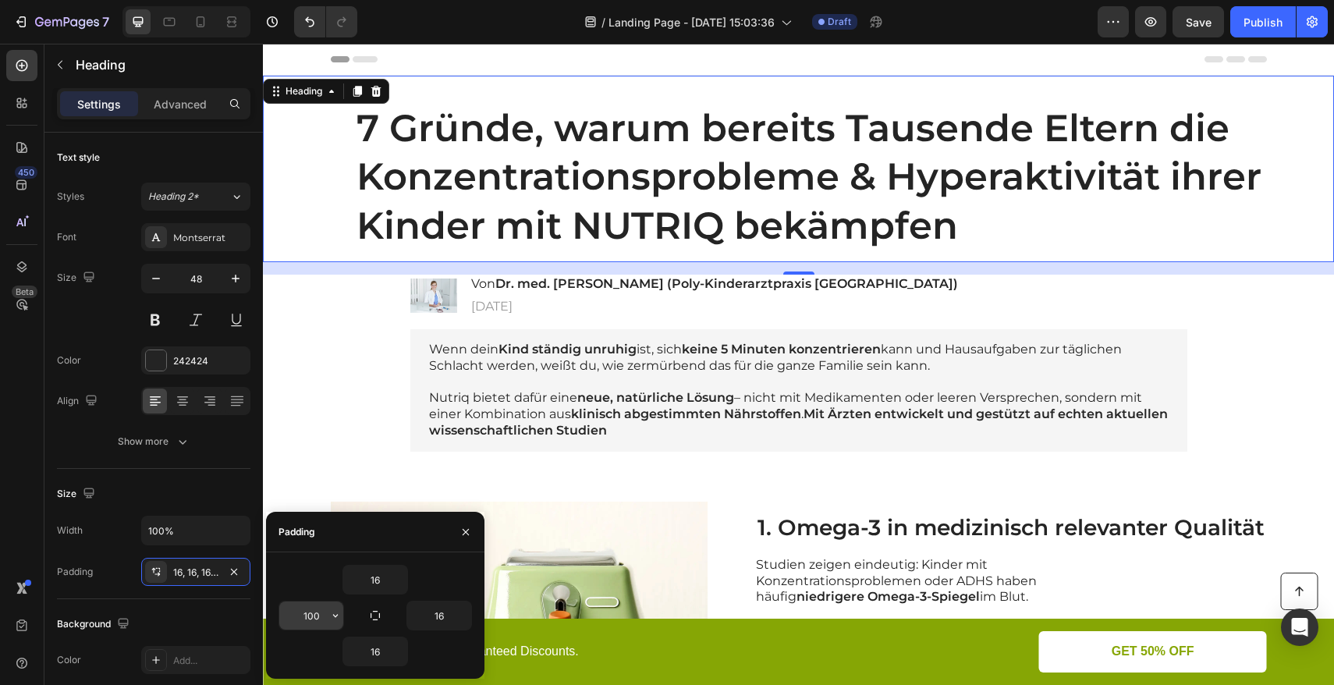
click at [316, 618] on input "100" at bounding box center [311, 616] width 64 height 28
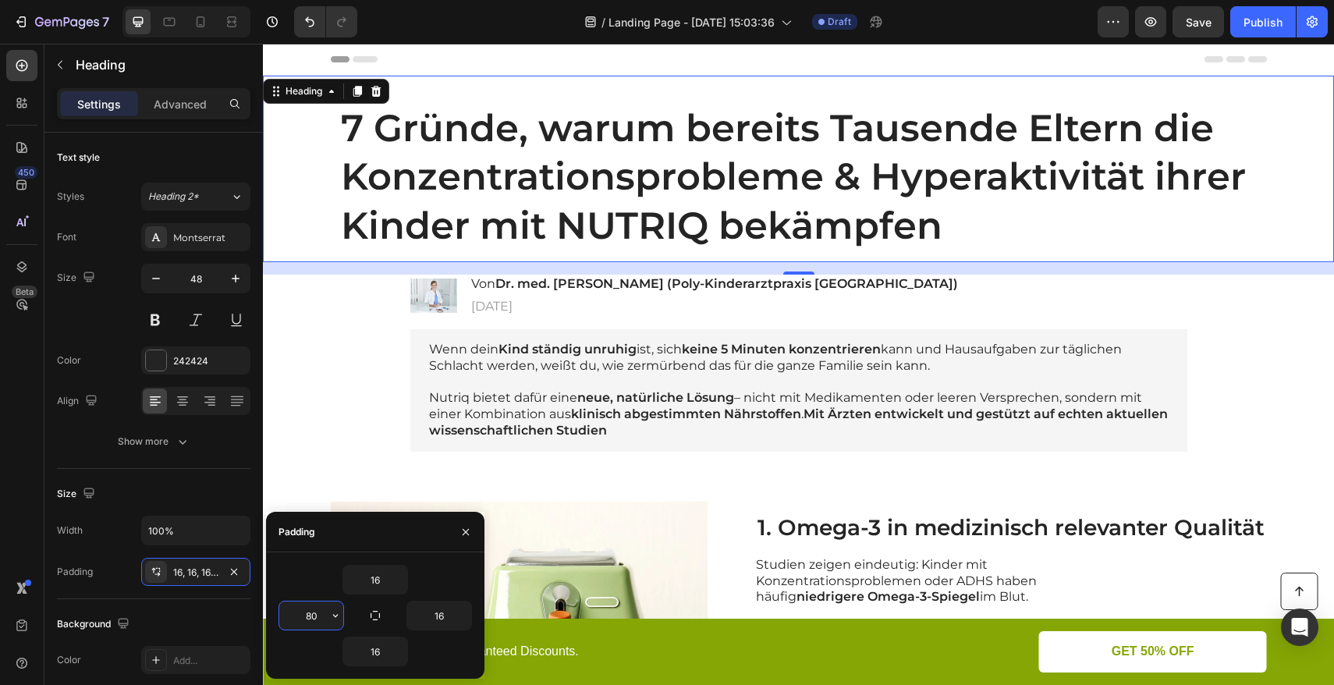
type input "8"
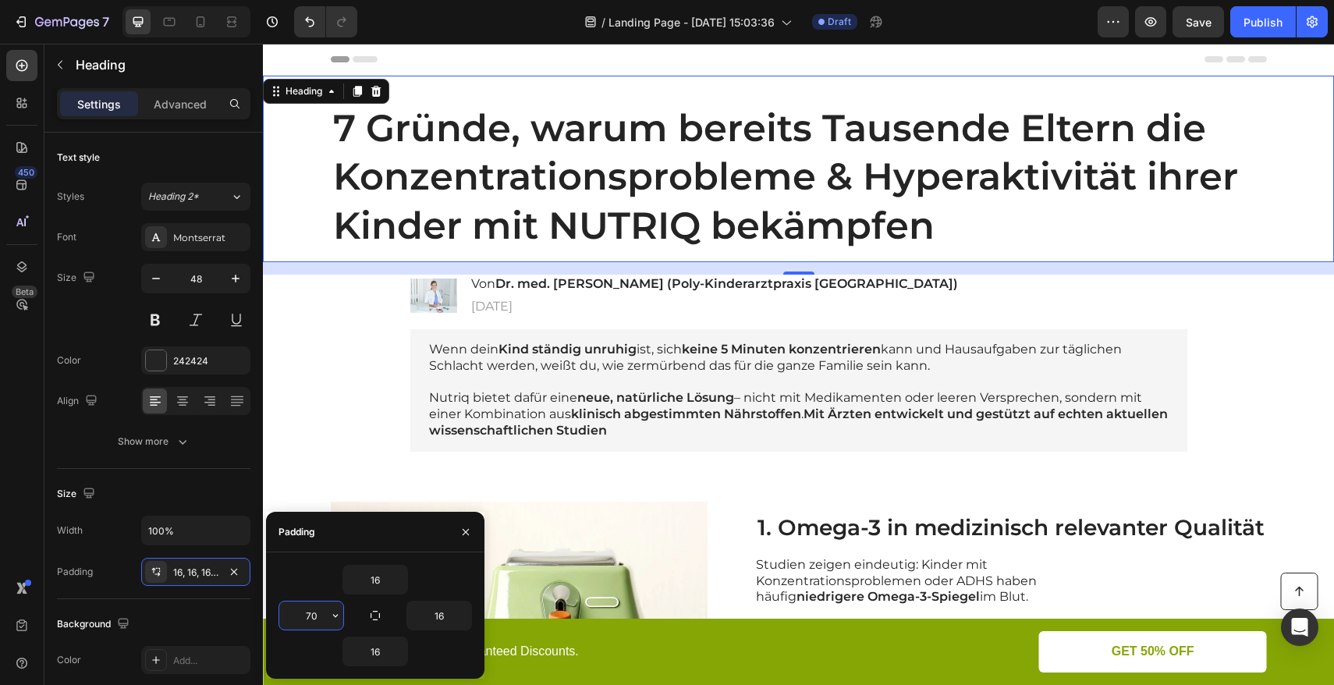
type input "7"
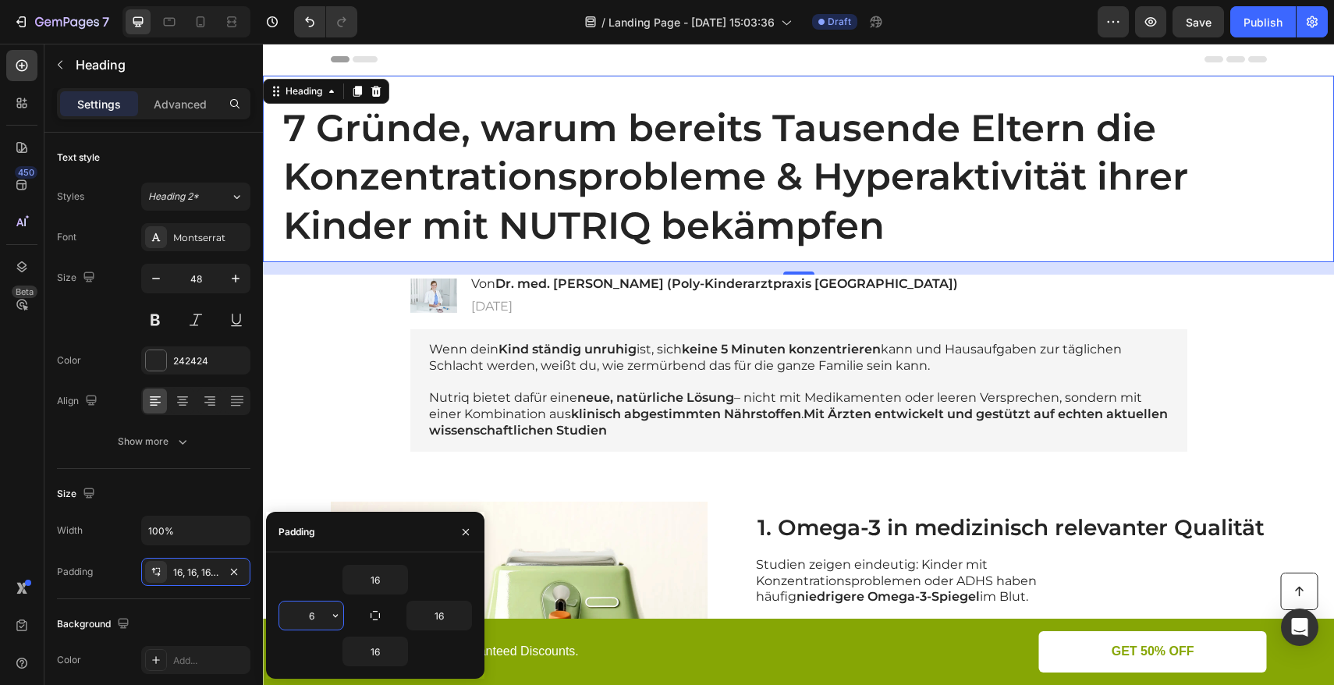
type input "65"
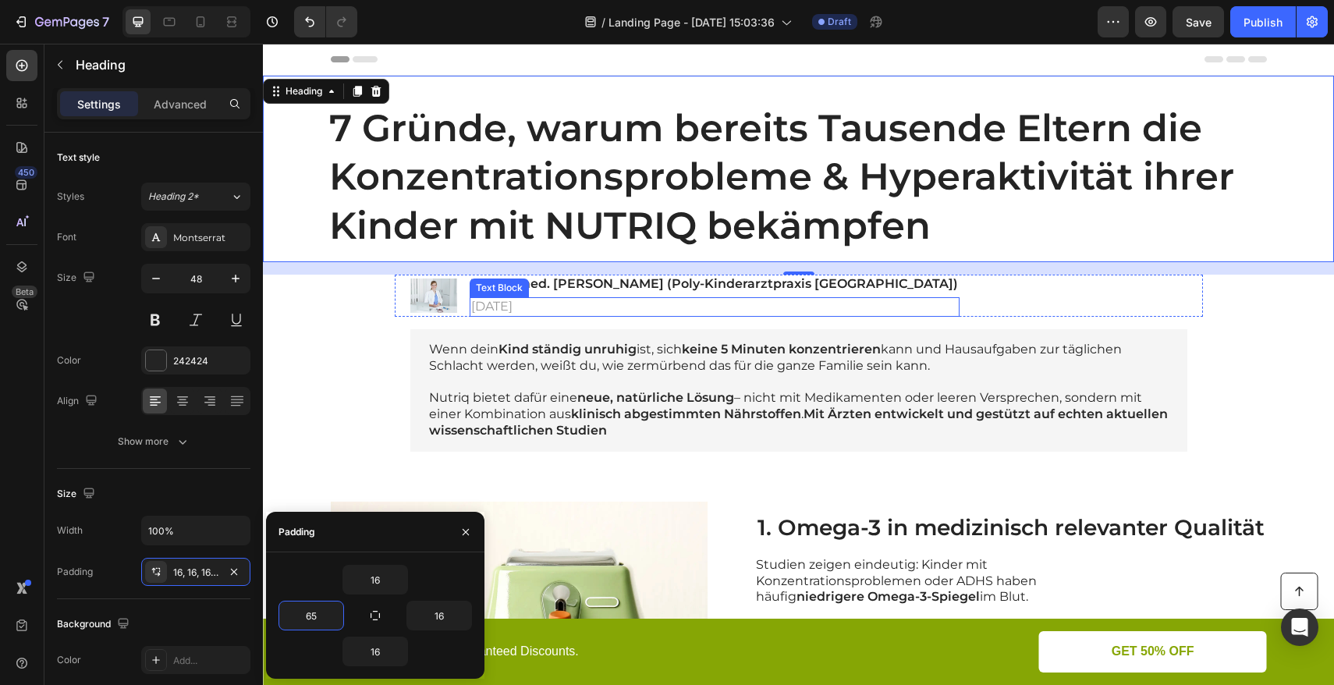
click at [555, 299] on p "[DATE]" at bounding box center [714, 307] width 487 height 16
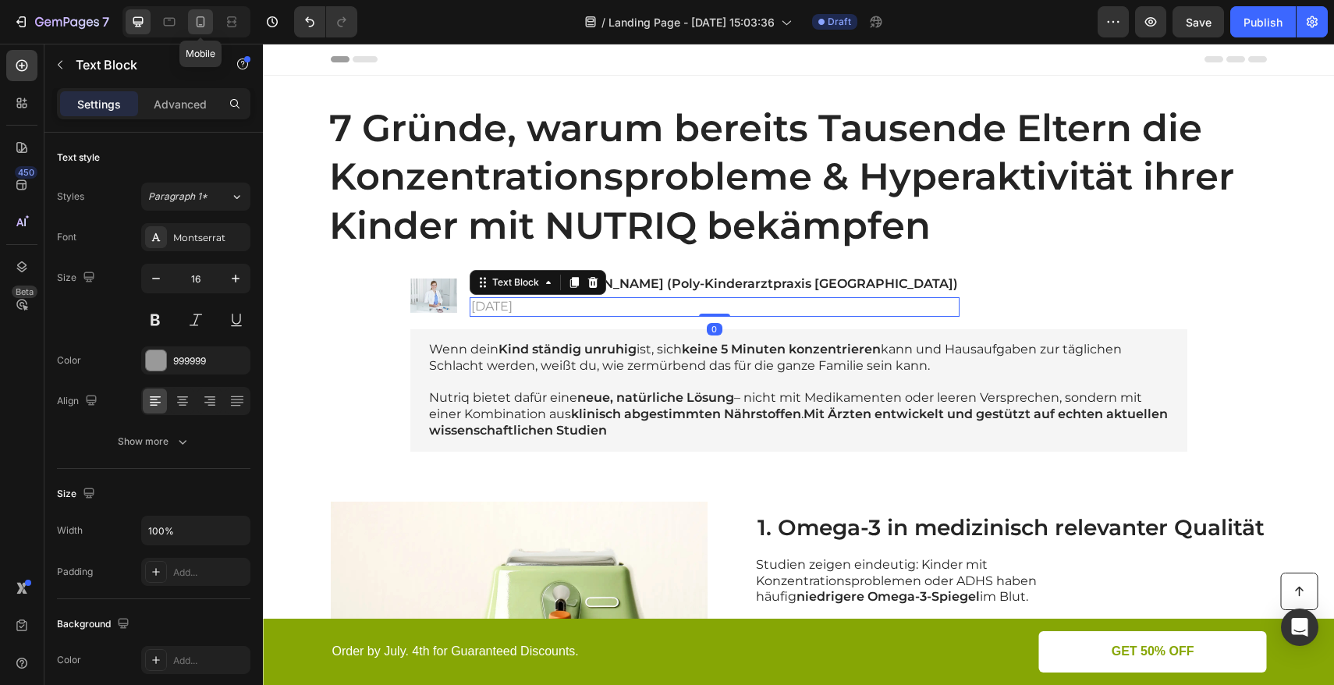
click at [198, 27] on icon at bounding box center [201, 21] width 9 height 11
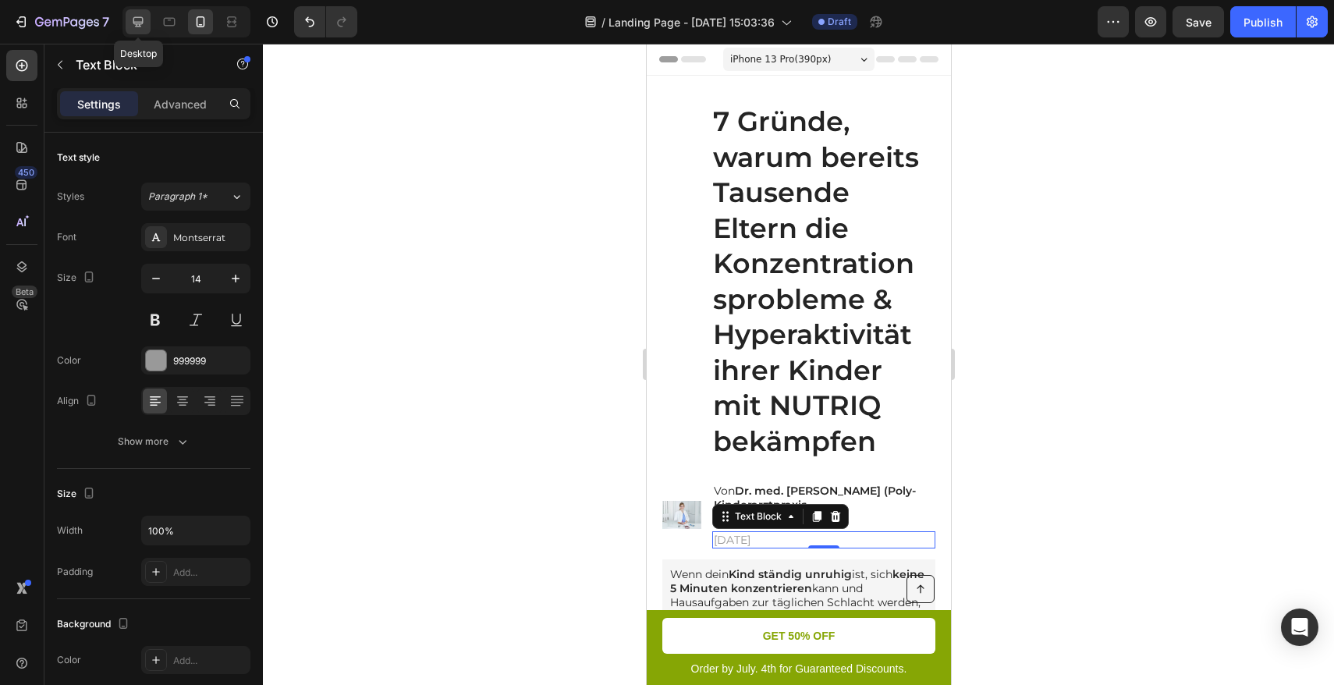
click at [138, 23] on icon at bounding box center [138, 22] width 10 height 10
type input "16"
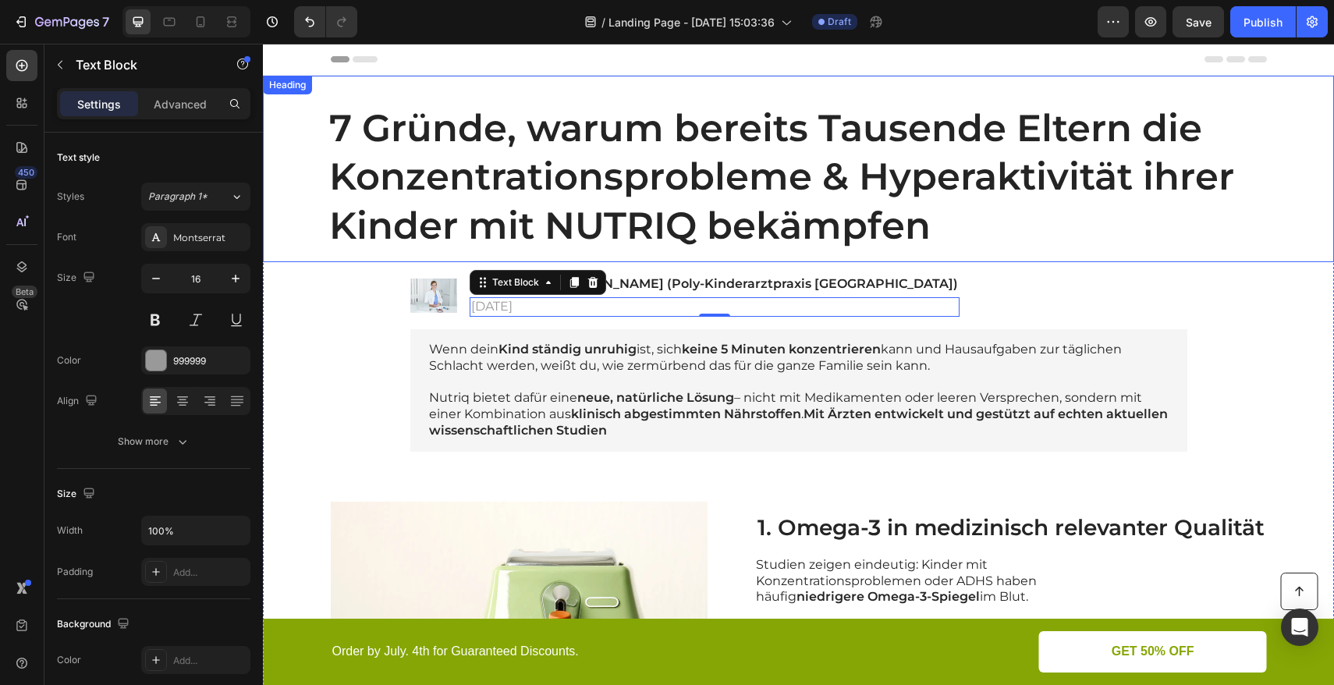
click at [300, 109] on h1 "7 Gründe, warum bereits Tausende Eltern die Konzentrationsprobleme & Hyperaktiv…" at bounding box center [799, 176] width 1040 height 171
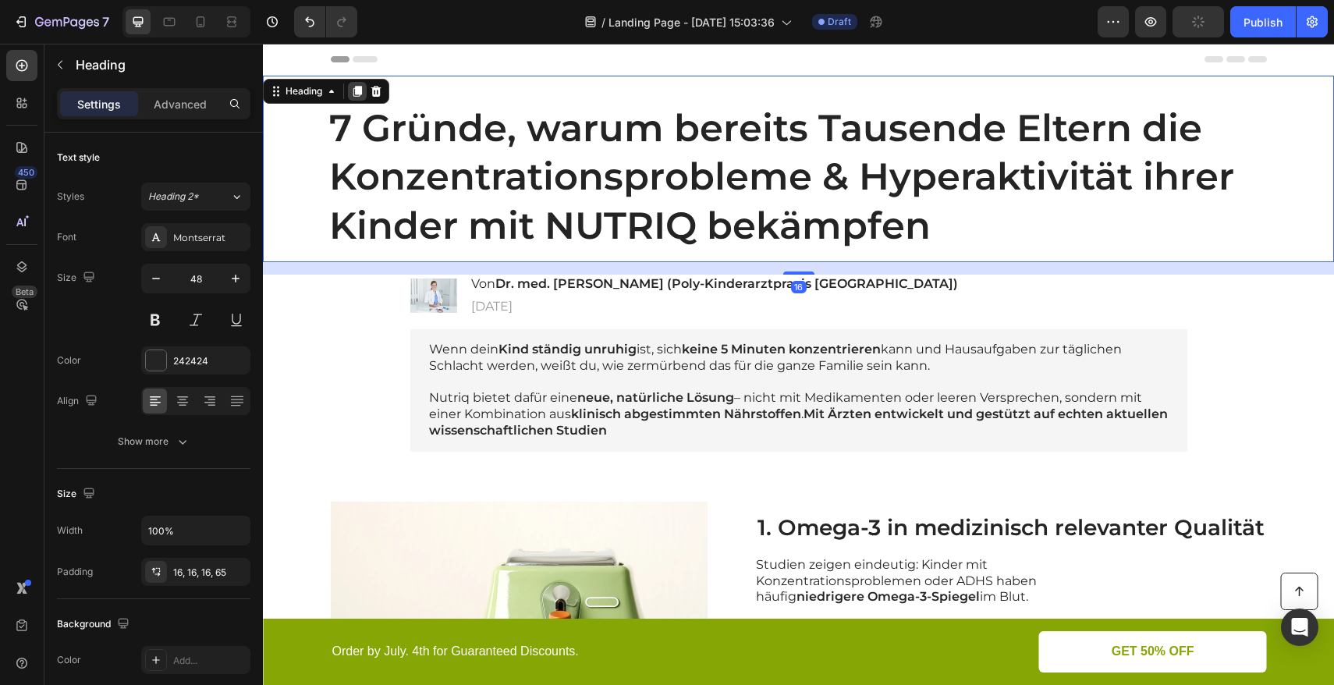
click at [357, 94] on icon at bounding box center [357, 91] width 9 height 11
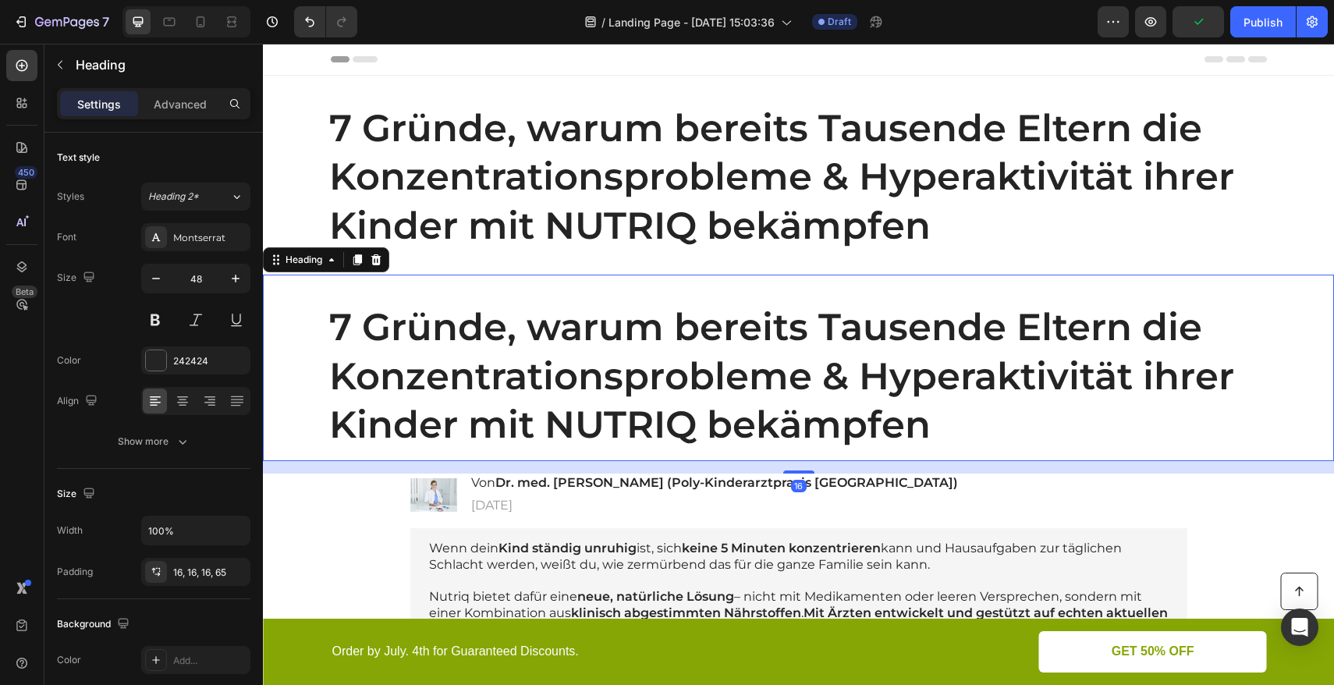
click at [301, 299] on h1 "7 Gründe, warum bereits Tausende Eltern die Konzentrationsprobleme & Hyperaktiv…" at bounding box center [799, 375] width 1040 height 171
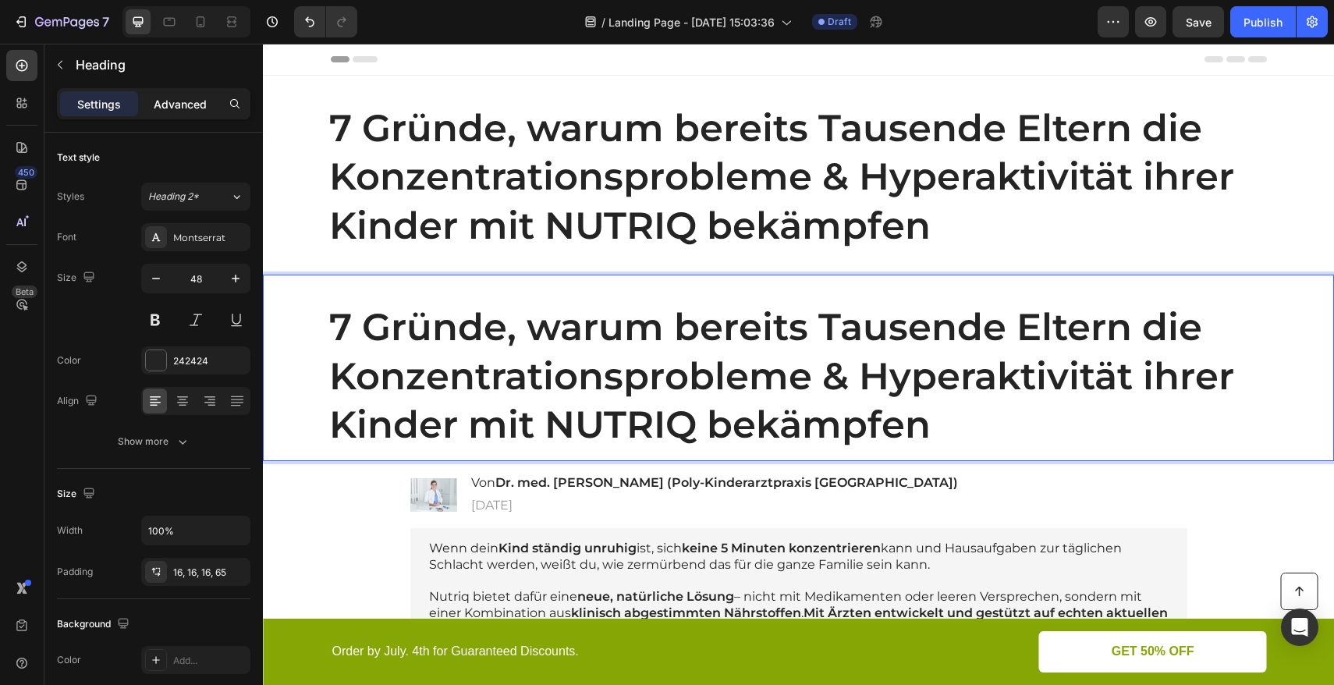
click at [198, 105] on p "Advanced" at bounding box center [180, 104] width 53 height 16
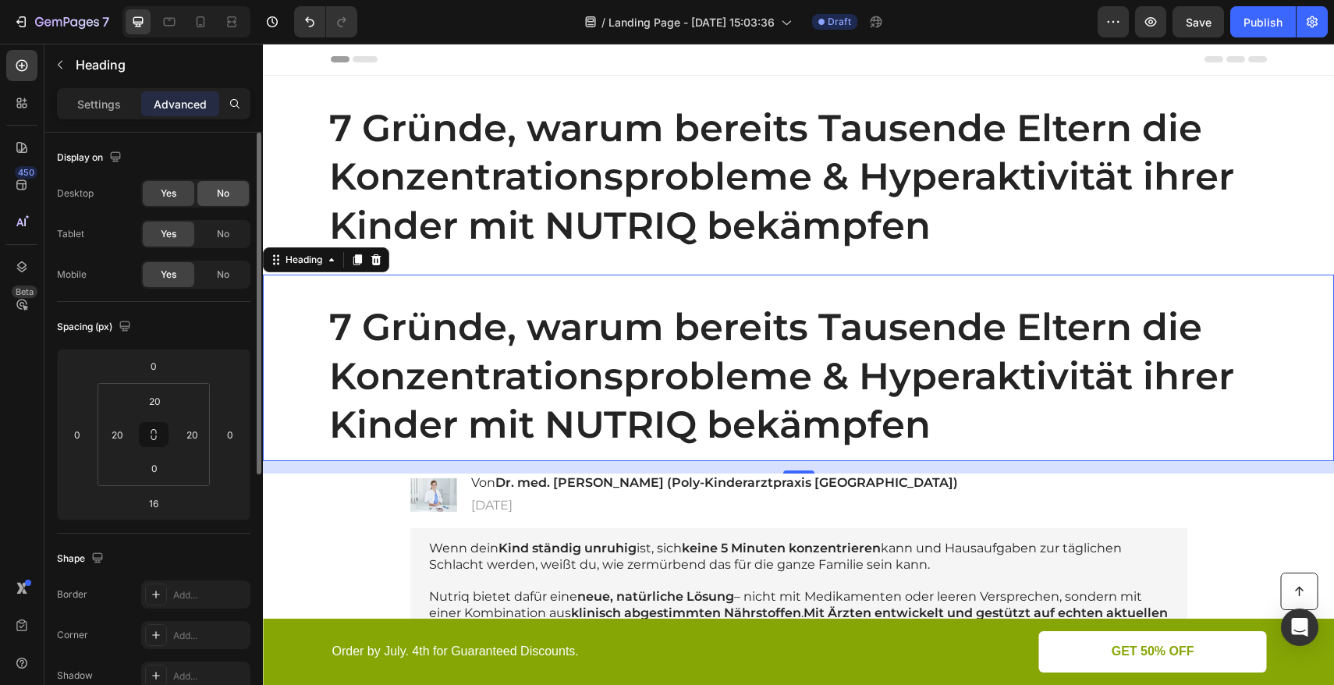
click at [220, 195] on span "No" at bounding box center [223, 193] width 12 height 14
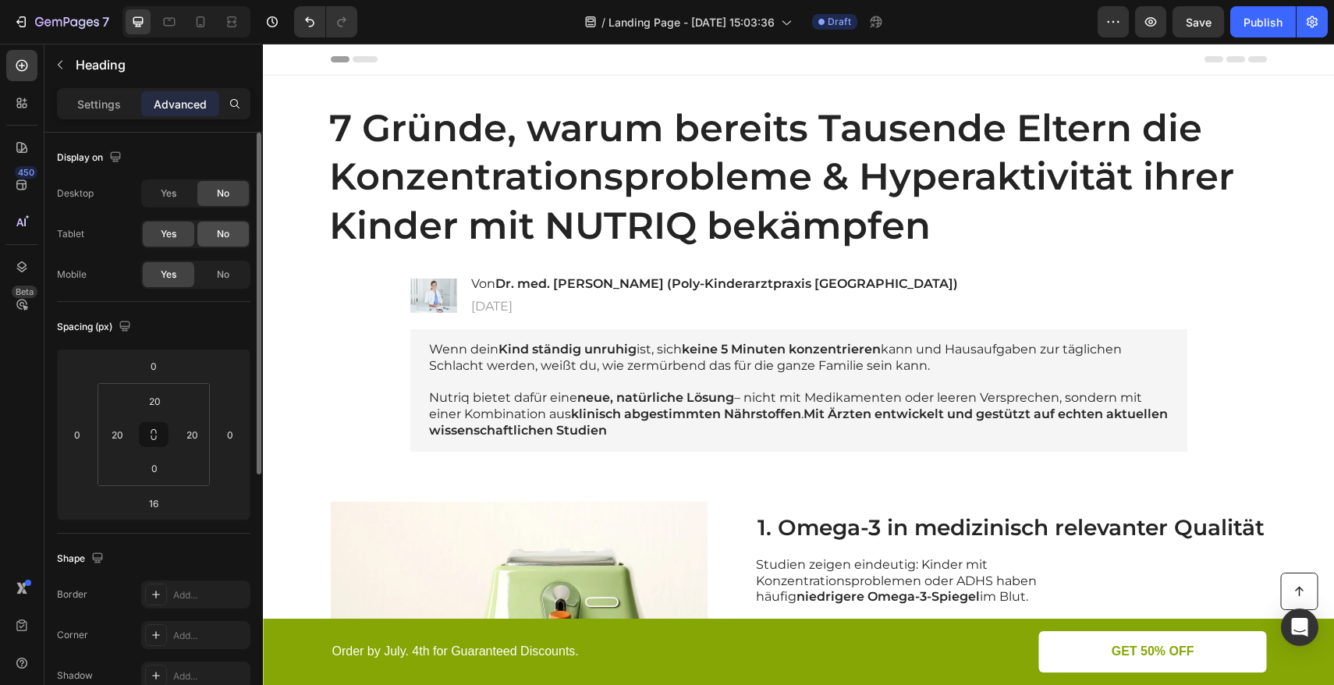
click at [219, 230] on span "No" at bounding box center [223, 234] width 12 height 14
click at [201, 29] on icon at bounding box center [201, 22] width 16 height 16
type input "14"
type input "0"
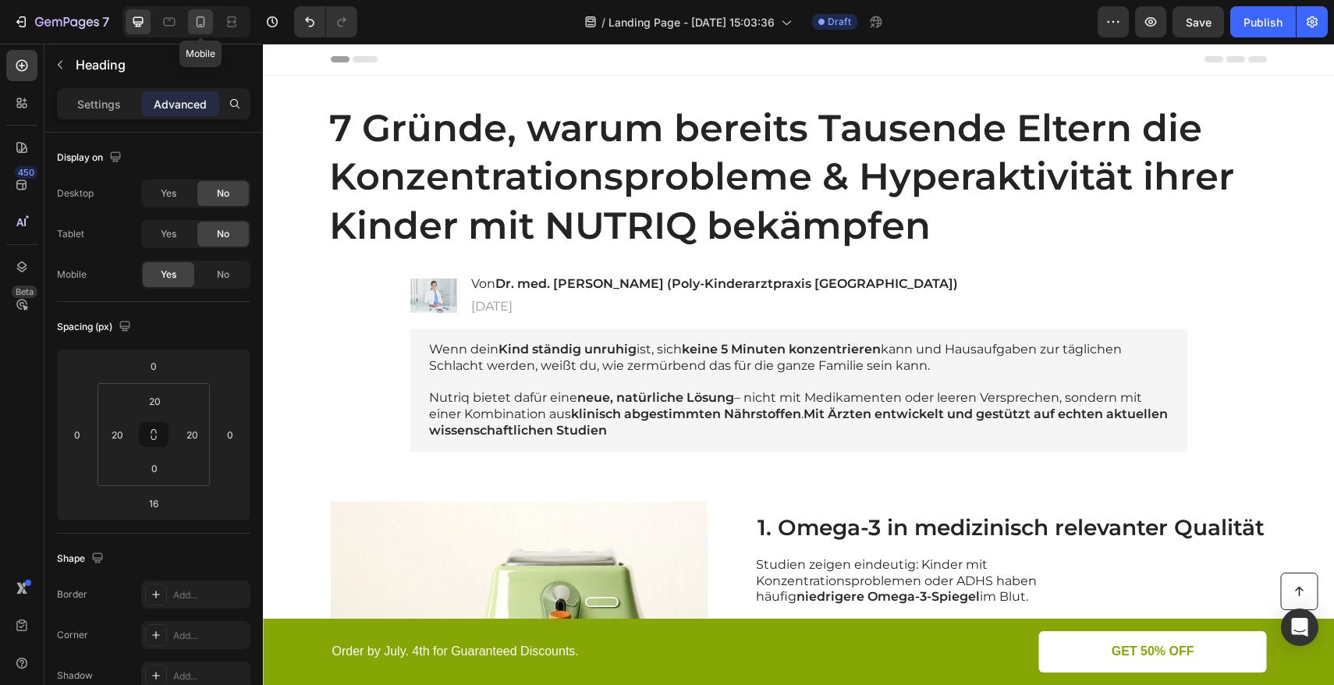
type input "0"
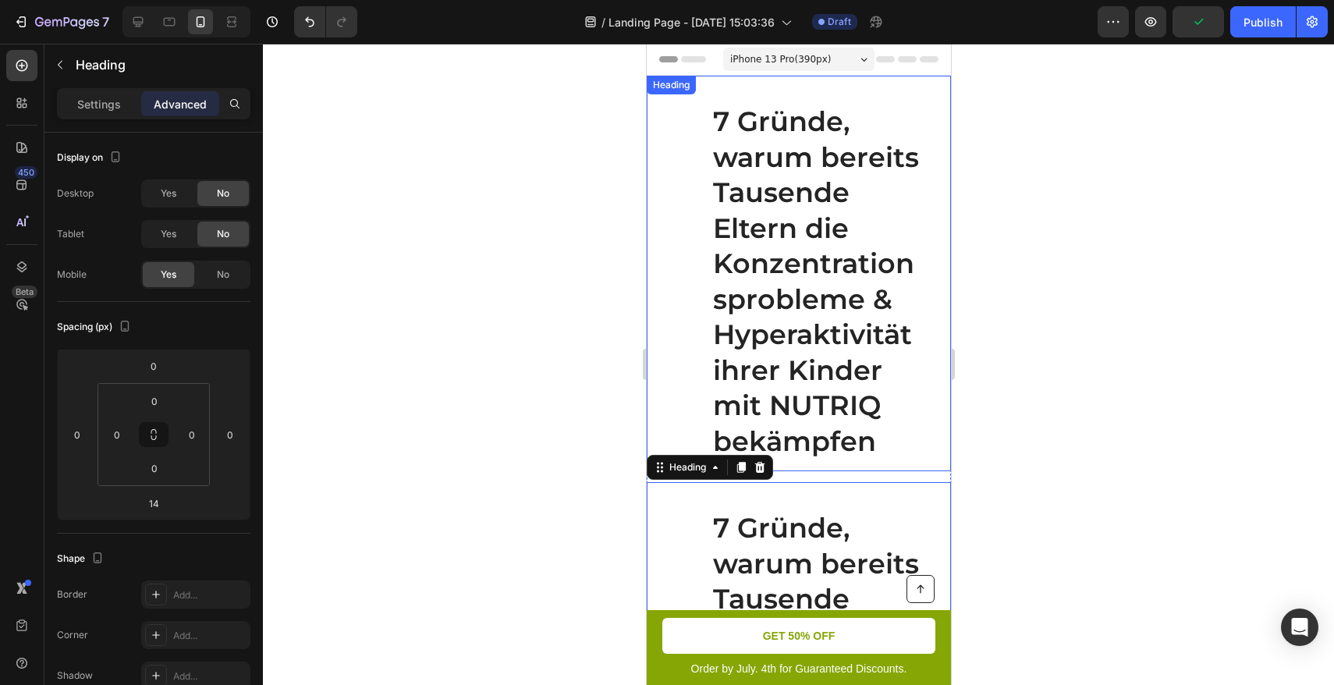
click at [683, 143] on h1 "7 Gründe, warum bereits Tausende Eltern die Konzentrationsprobleme & Hyperaktiv…" at bounding box center [798, 281] width 273 height 380
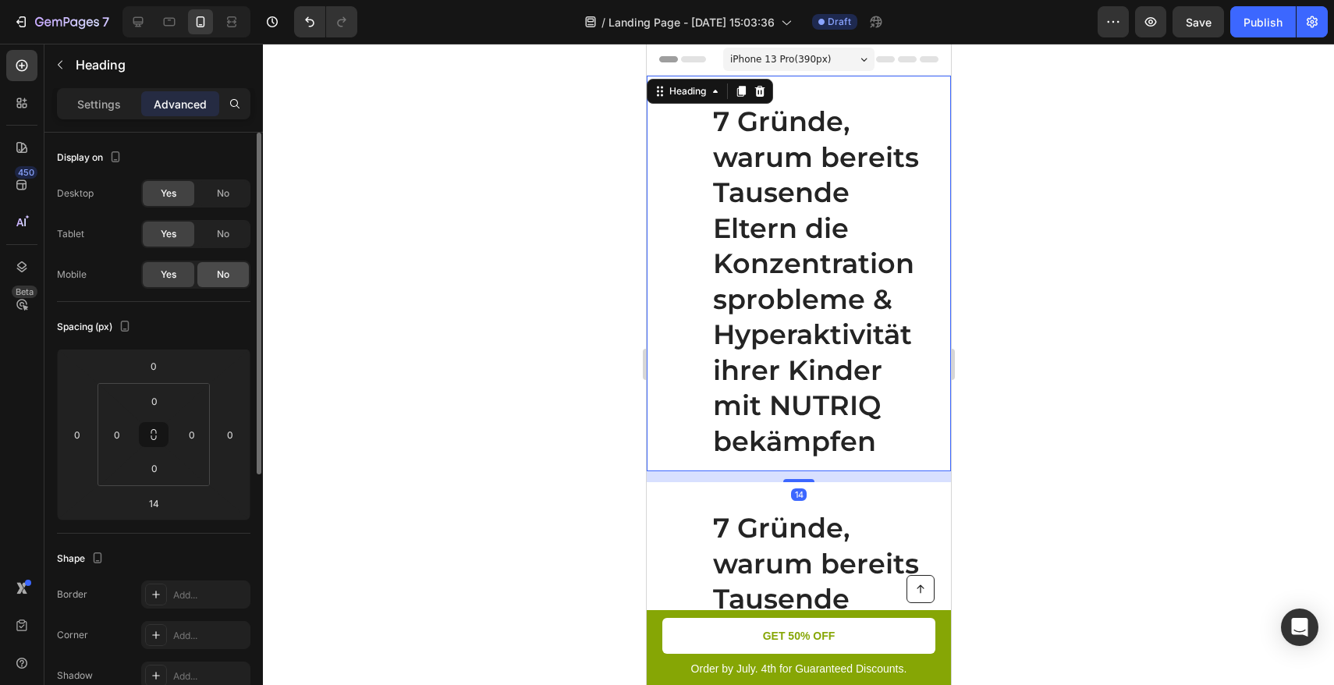
click at [227, 279] on span "No" at bounding box center [223, 275] width 12 height 14
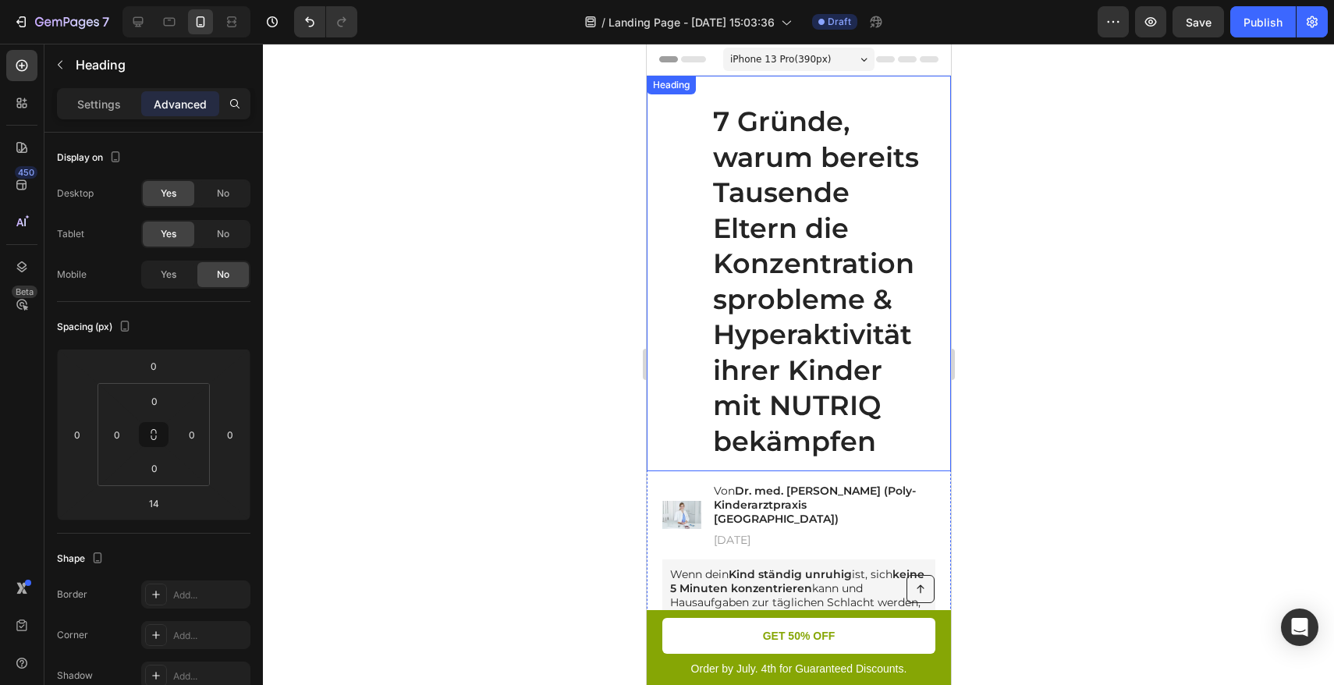
click at [684, 115] on h1 "7 Gründe, warum bereits Tausende Eltern die Konzentrationsprobleme & Hyperaktiv…" at bounding box center [798, 281] width 273 height 380
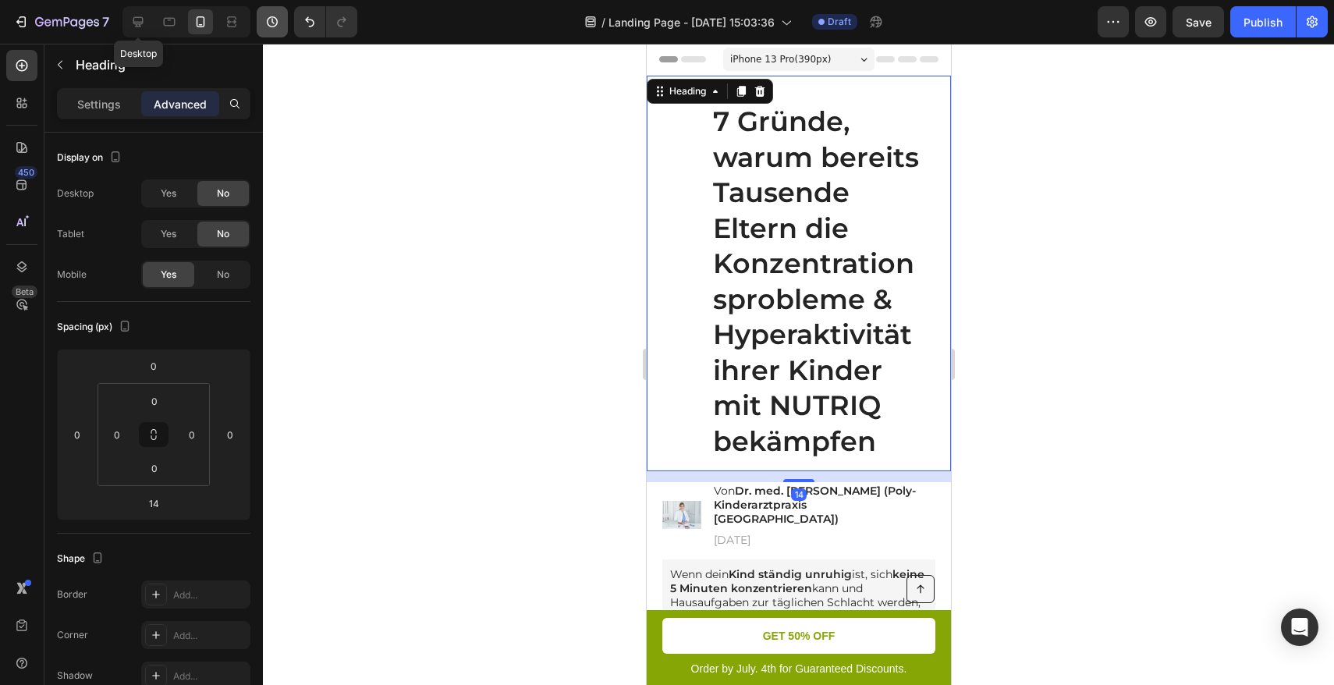
click at [144, 22] on icon at bounding box center [138, 22] width 16 height 16
type input "16"
type input "20"
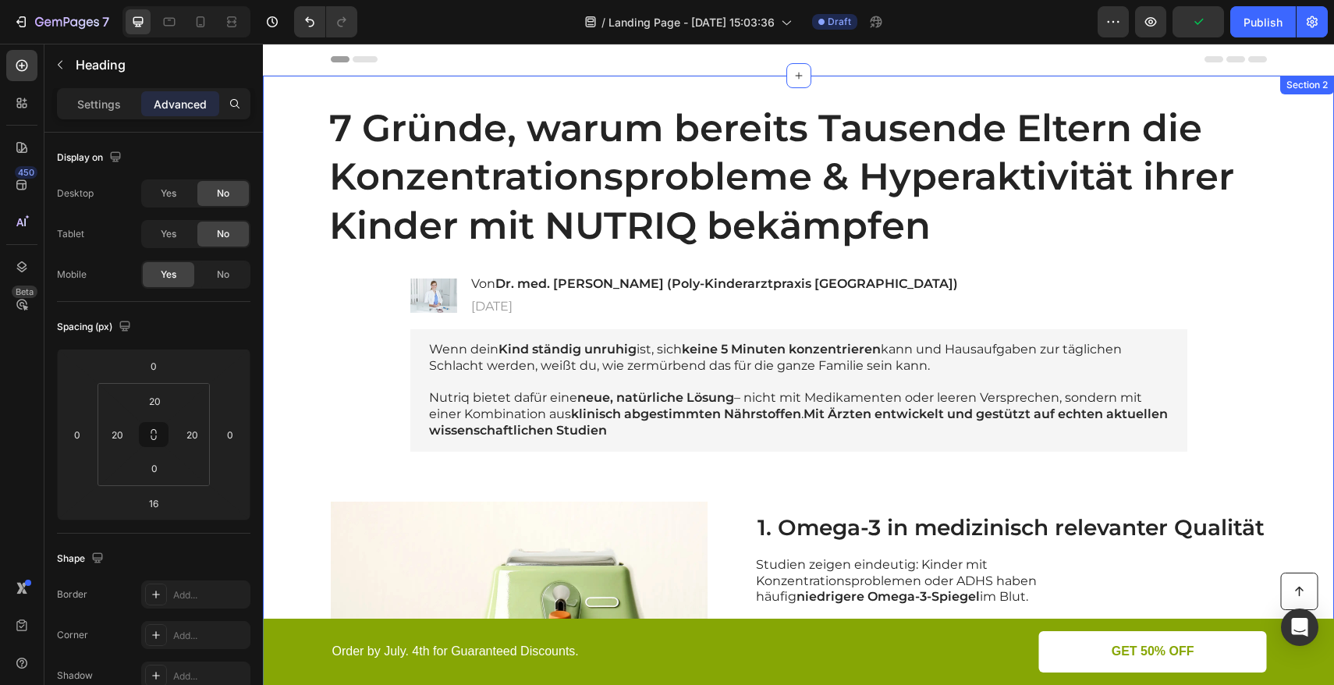
click at [315, 390] on div "Wenn dein Kind ständig unruhig ist, sich keine 5 Minuten konzentrieren kann und…" at bounding box center [799, 390] width 1040 height 123
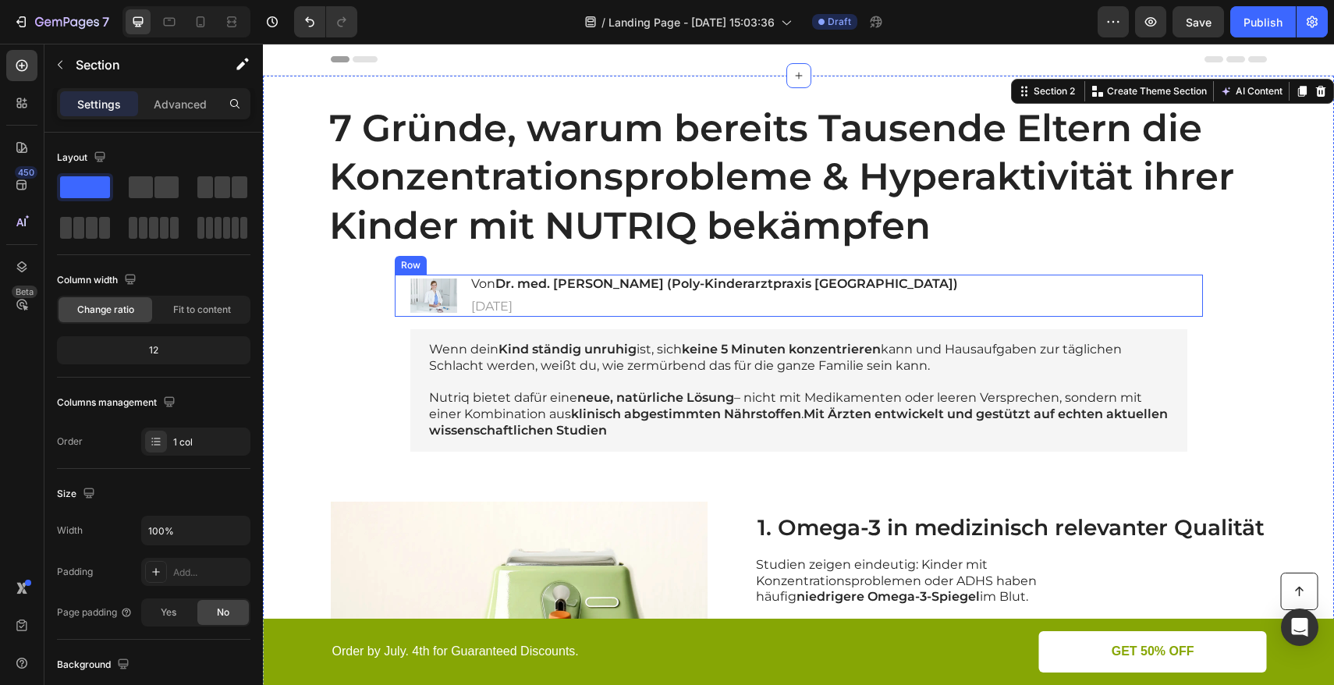
click at [1042, 292] on div "Image Von Dr. med. [PERSON_NAME] (Poly-Kinderarztpraxis [GEOGRAPHIC_DATA]) Head…" at bounding box center [799, 296] width 808 height 42
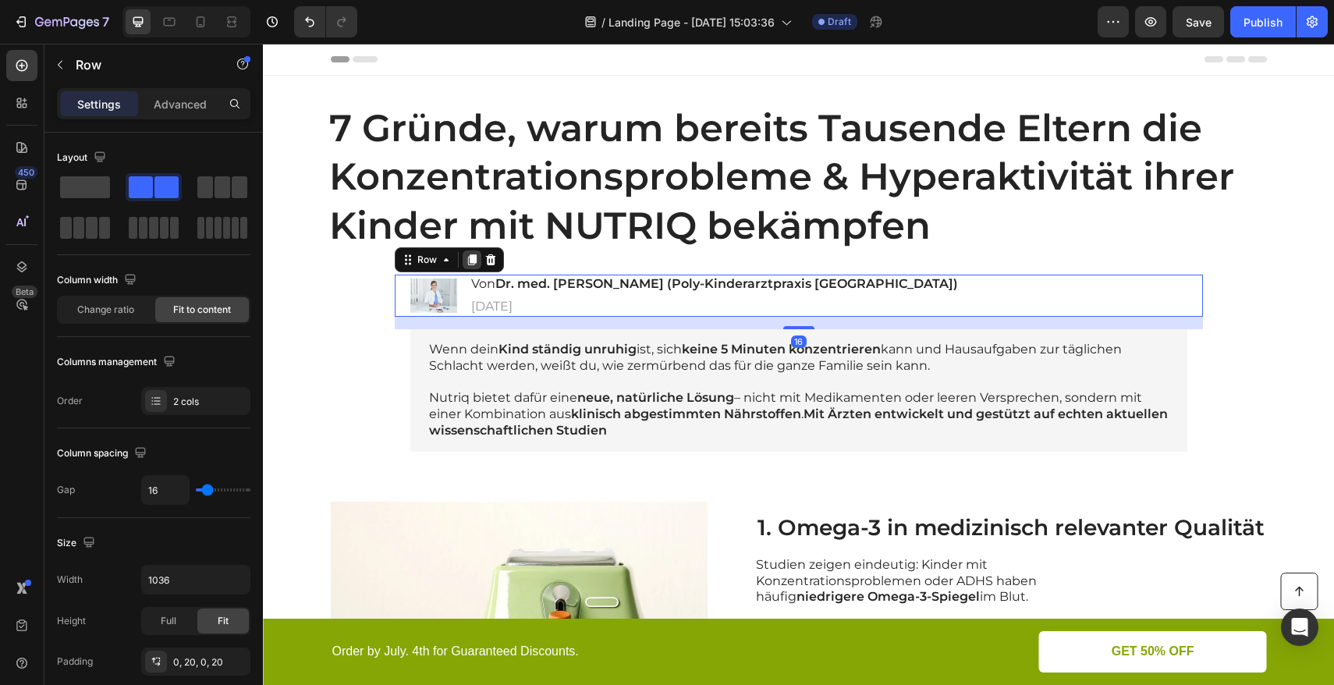
click at [468, 259] on icon at bounding box center [471, 259] width 9 height 11
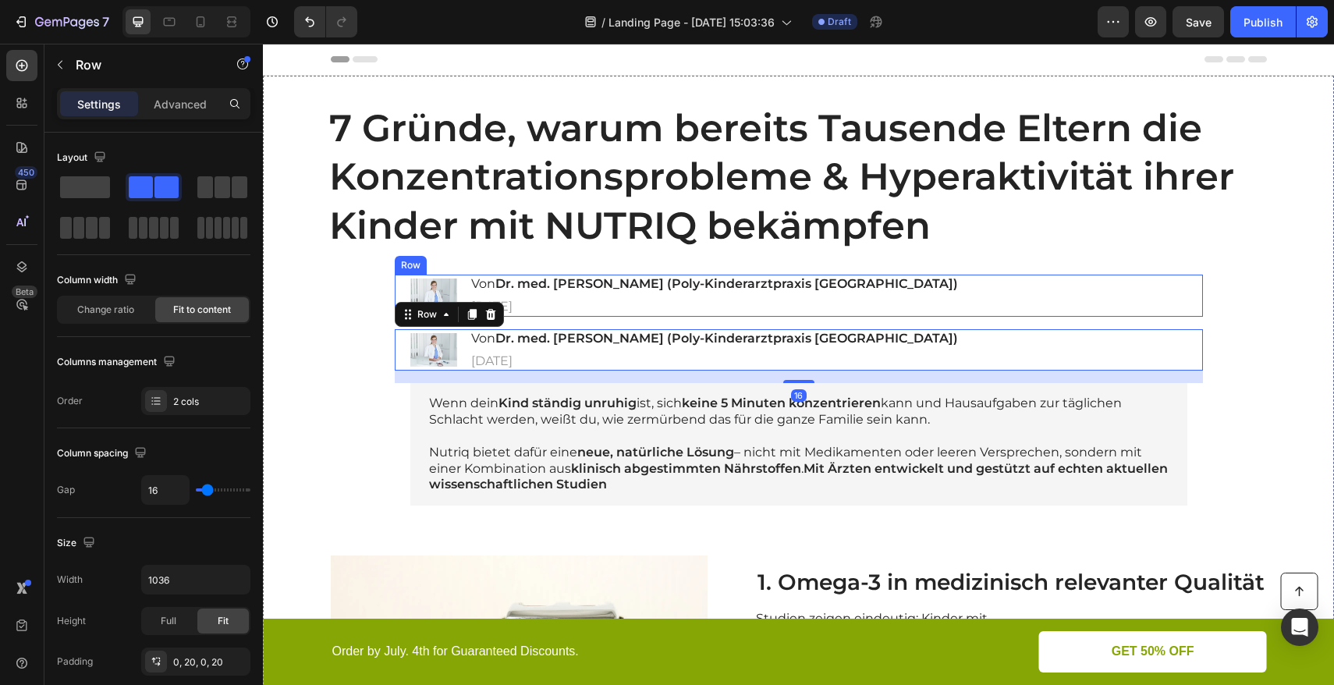
click at [986, 285] on div "Image Von Dr. med. [PERSON_NAME] (Poly-Kinderarztpraxis [GEOGRAPHIC_DATA]) Head…" at bounding box center [799, 296] width 808 height 42
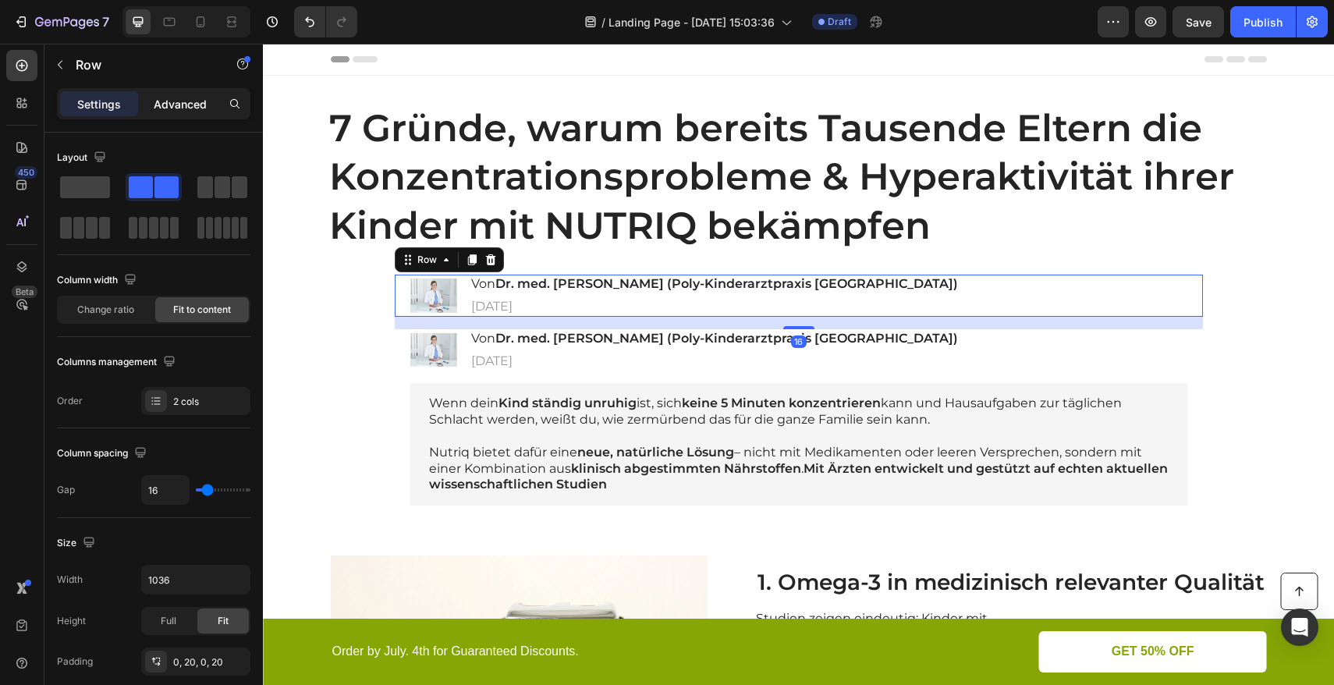
click at [175, 105] on p "Advanced" at bounding box center [180, 104] width 53 height 16
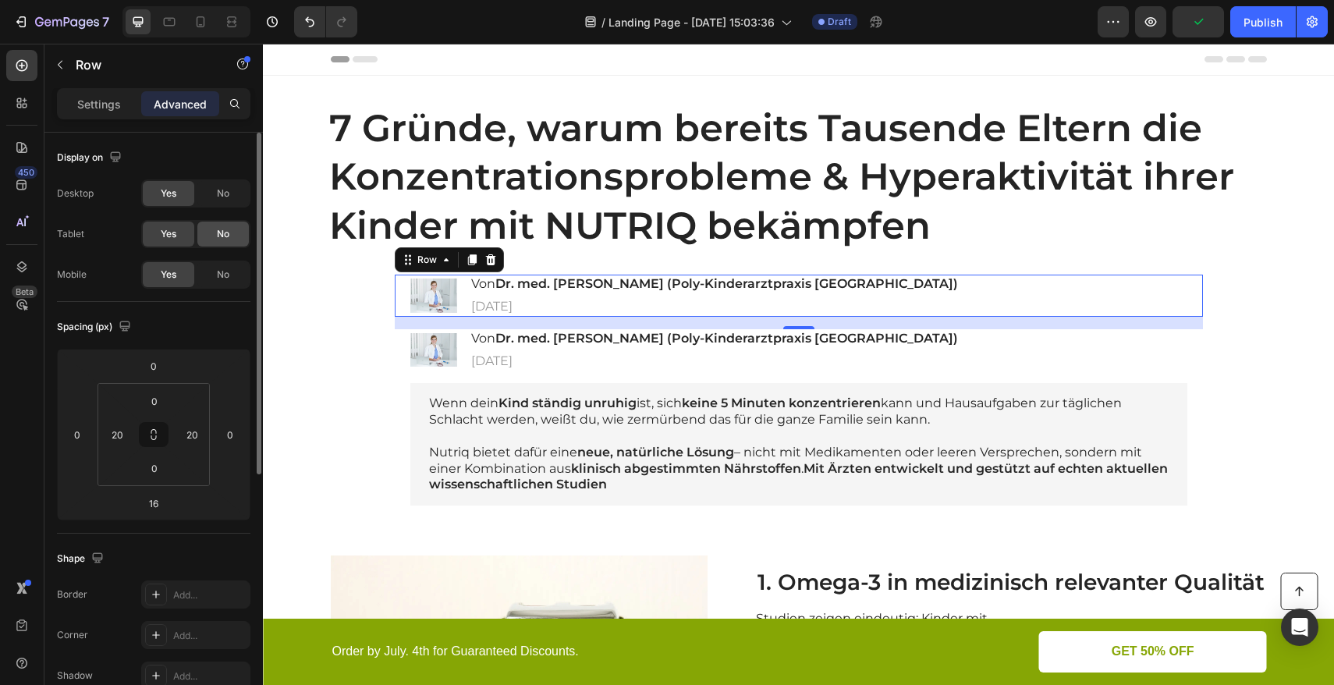
click at [218, 229] on span "No" at bounding box center [223, 234] width 12 height 14
click at [221, 191] on span "No" at bounding box center [223, 193] width 12 height 14
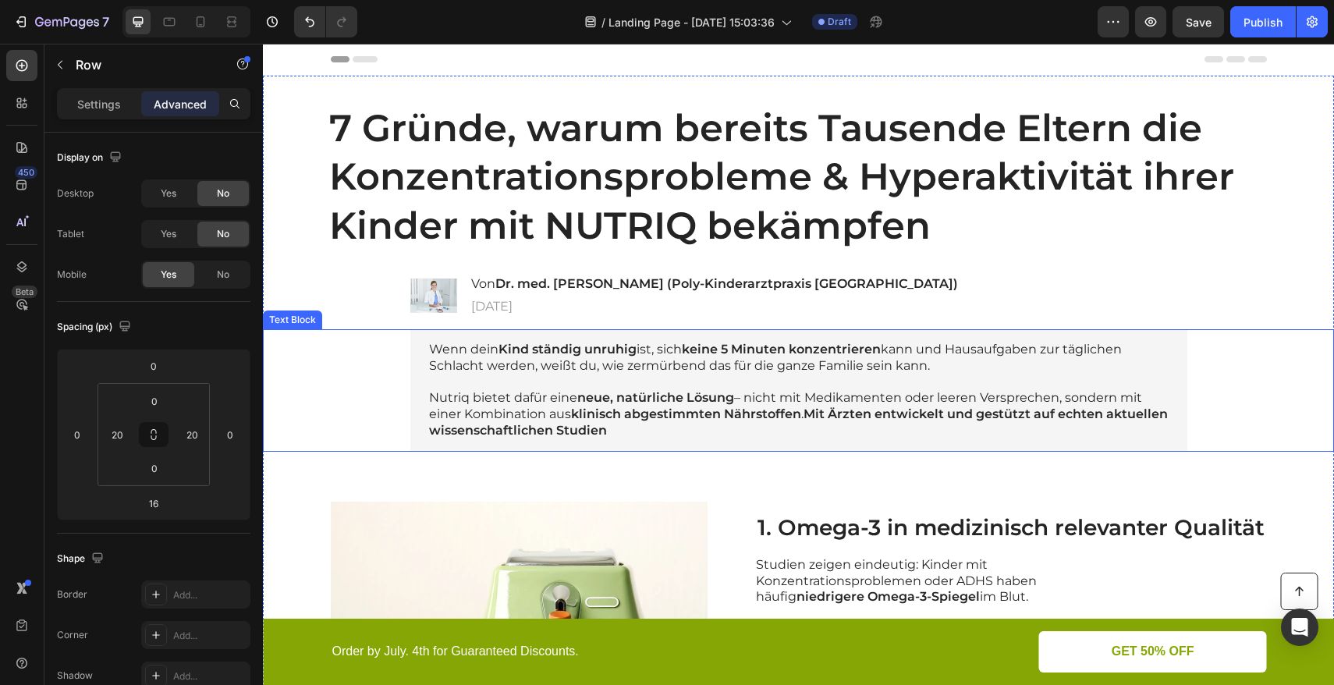
click at [391, 346] on div "Wenn dein Kind ständig unruhig ist, sich keine 5 Minuten konzentrieren kann und…" at bounding box center [799, 390] width 1040 height 123
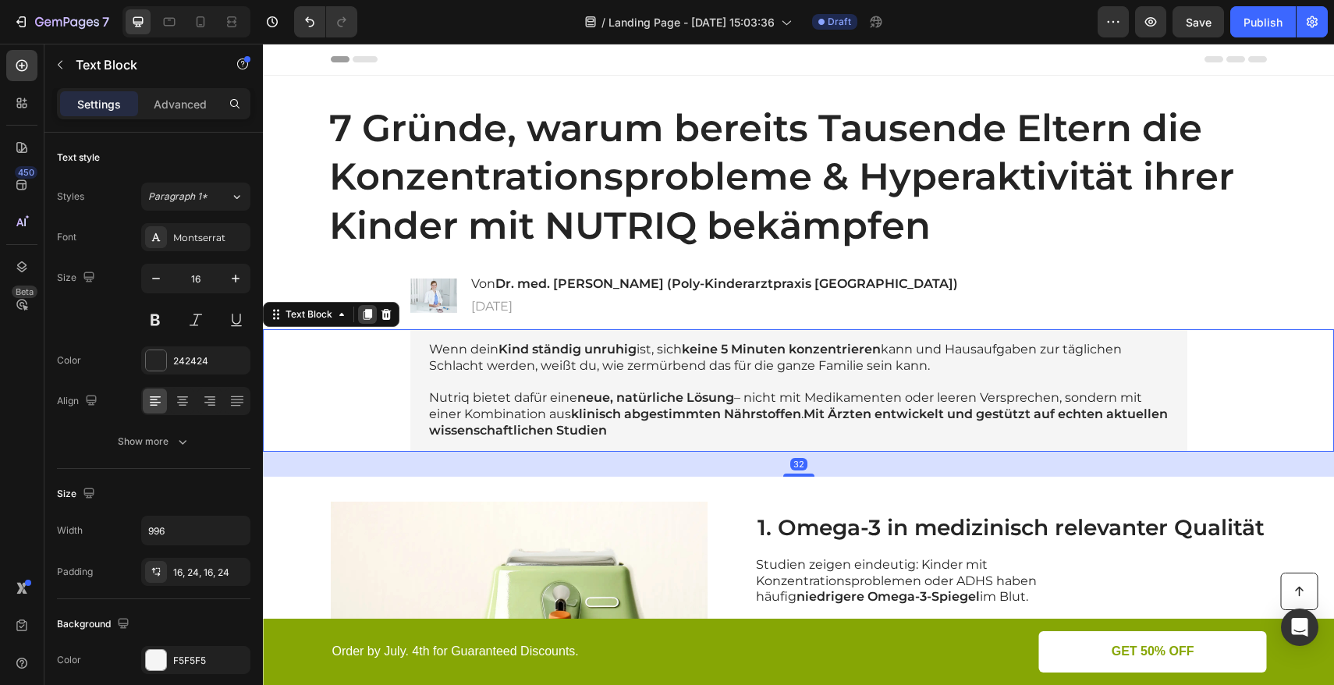
click at [365, 312] on icon at bounding box center [368, 314] width 9 height 11
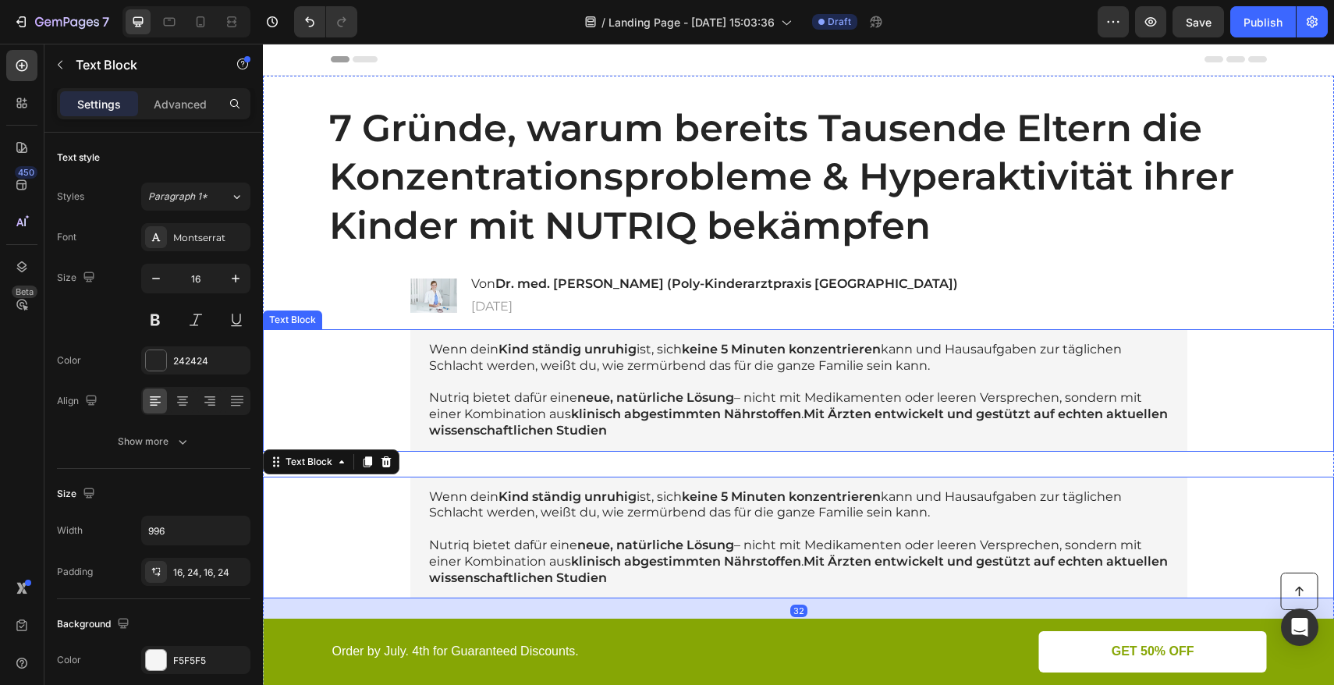
click at [356, 347] on div "Wenn dein Kind ständig unruhig ist, sich keine 5 Minuten konzentrieren kann und…" at bounding box center [799, 390] width 1040 height 123
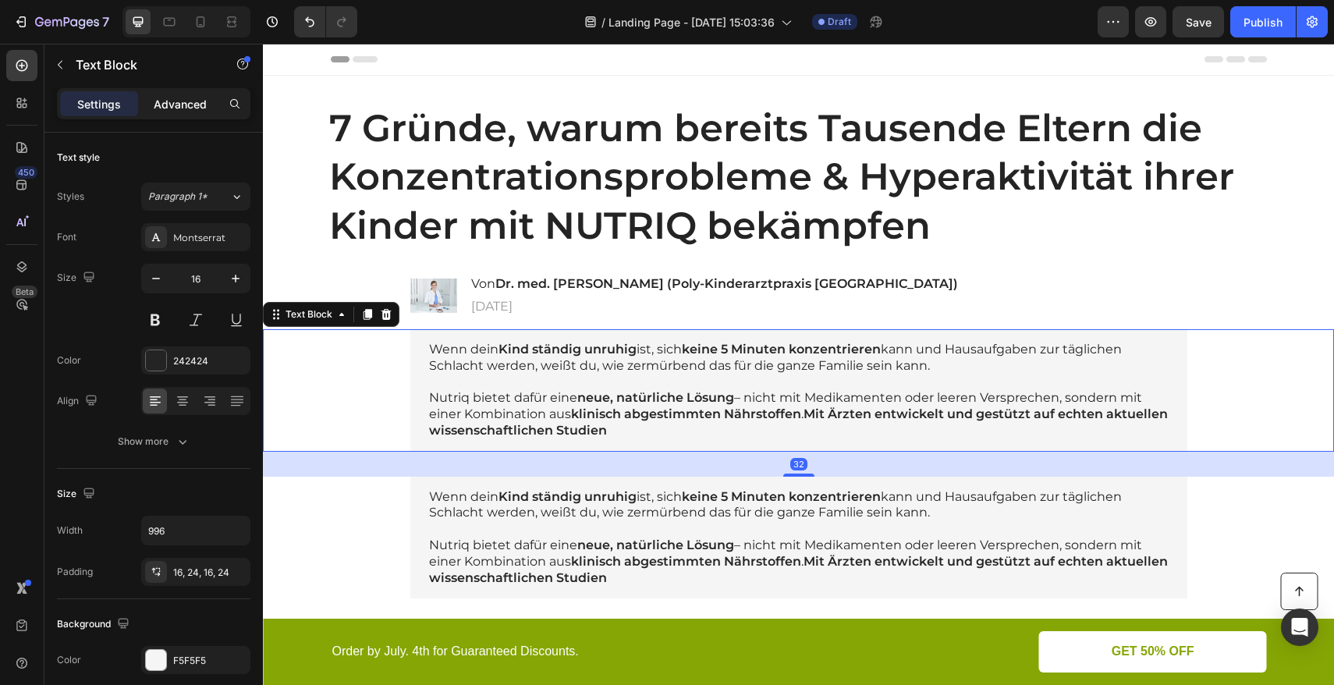
click at [173, 103] on p "Advanced" at bounding box center [180, 104] width 53 height 16
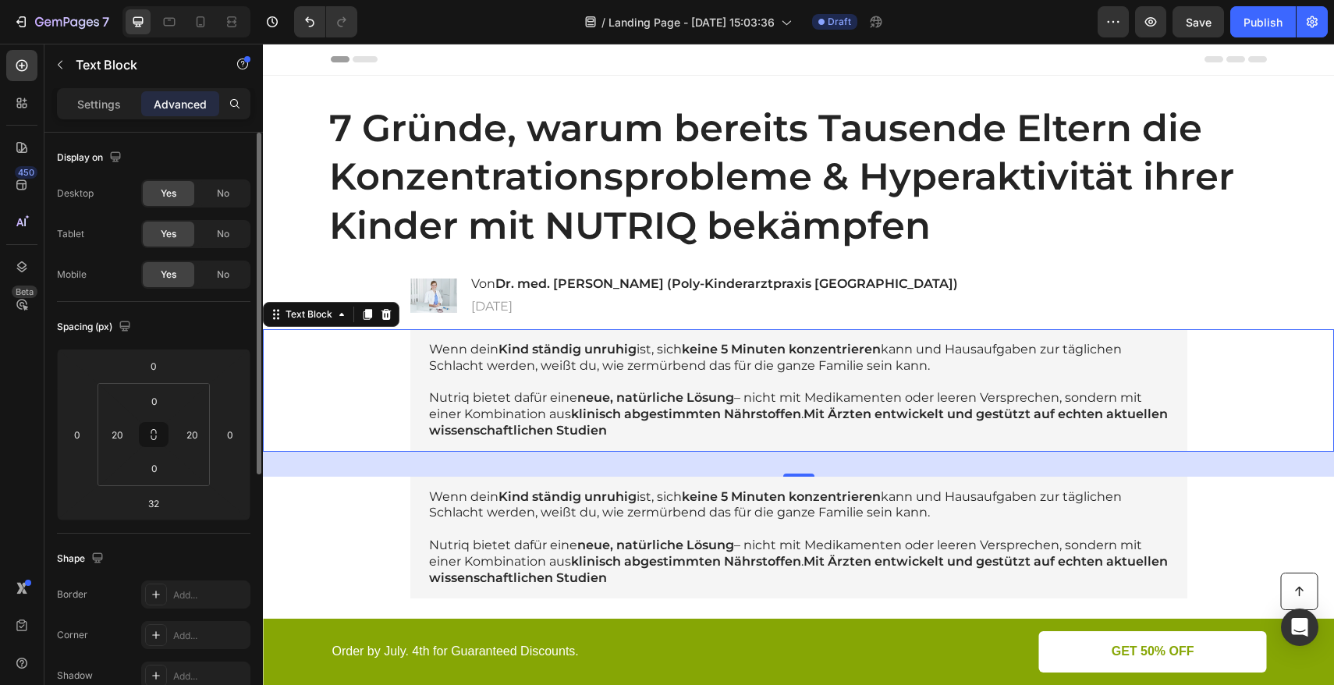
click at [235, 238] on div "No" at bounding box center [223, 234] width 52 height 25
click at [230, 200] on div "No" at bounding box center [223, 193] width 52 height 25
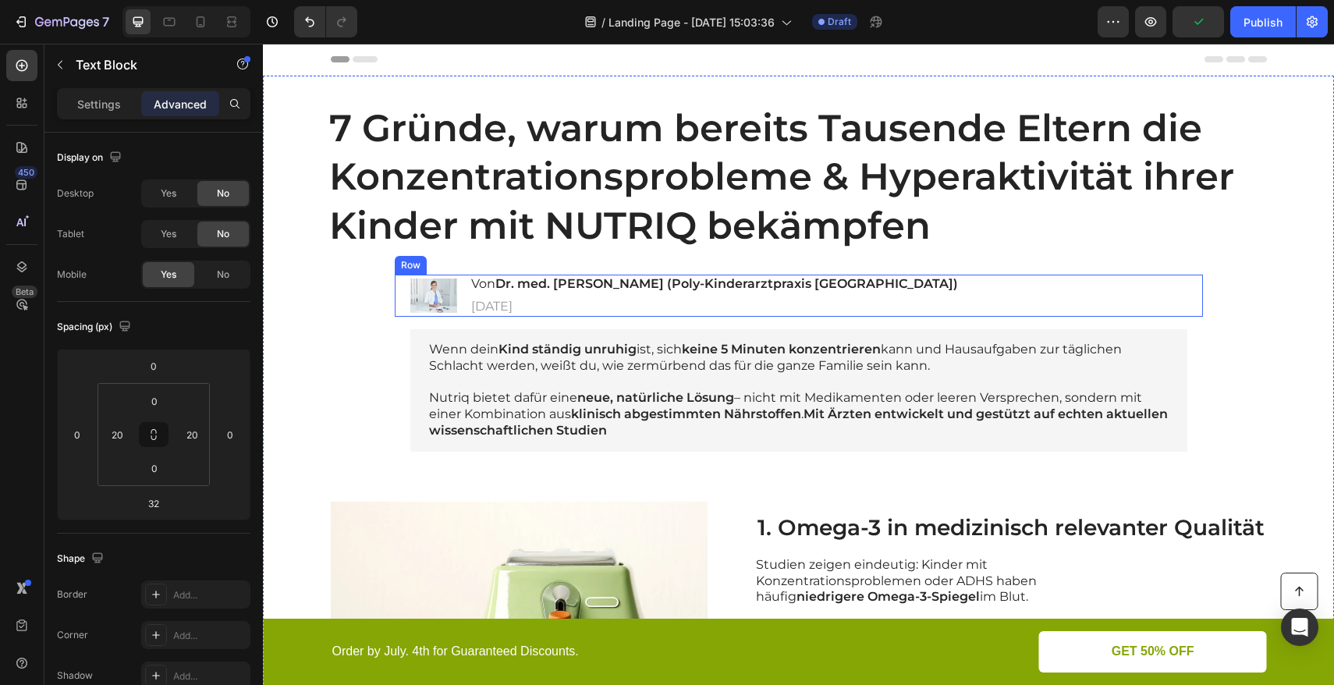
click at [893, 292] on div "Image Von Dr. med. [PERSON_NAME] (Poly-Kinderarztpraxis [GEOGRAPHIC_DATA]) Head…" at bounding box center [799, 296] width 808 height 42
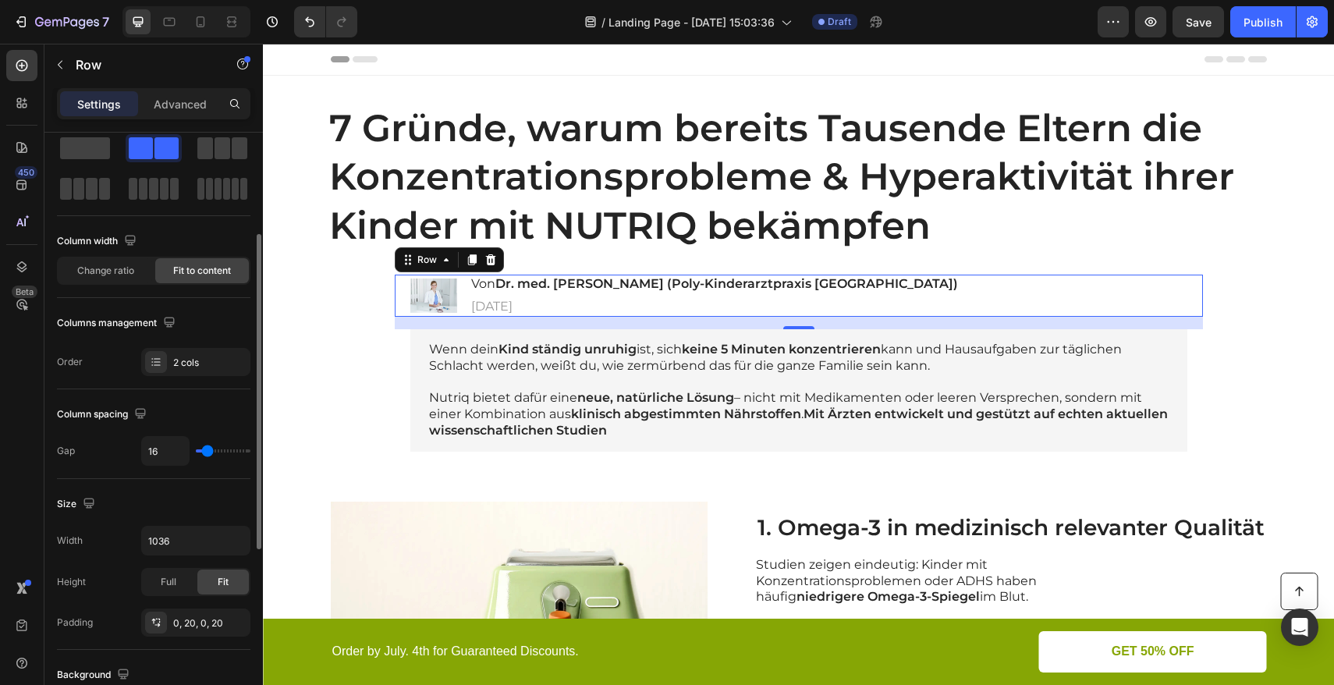
scroll to position [92, 0]
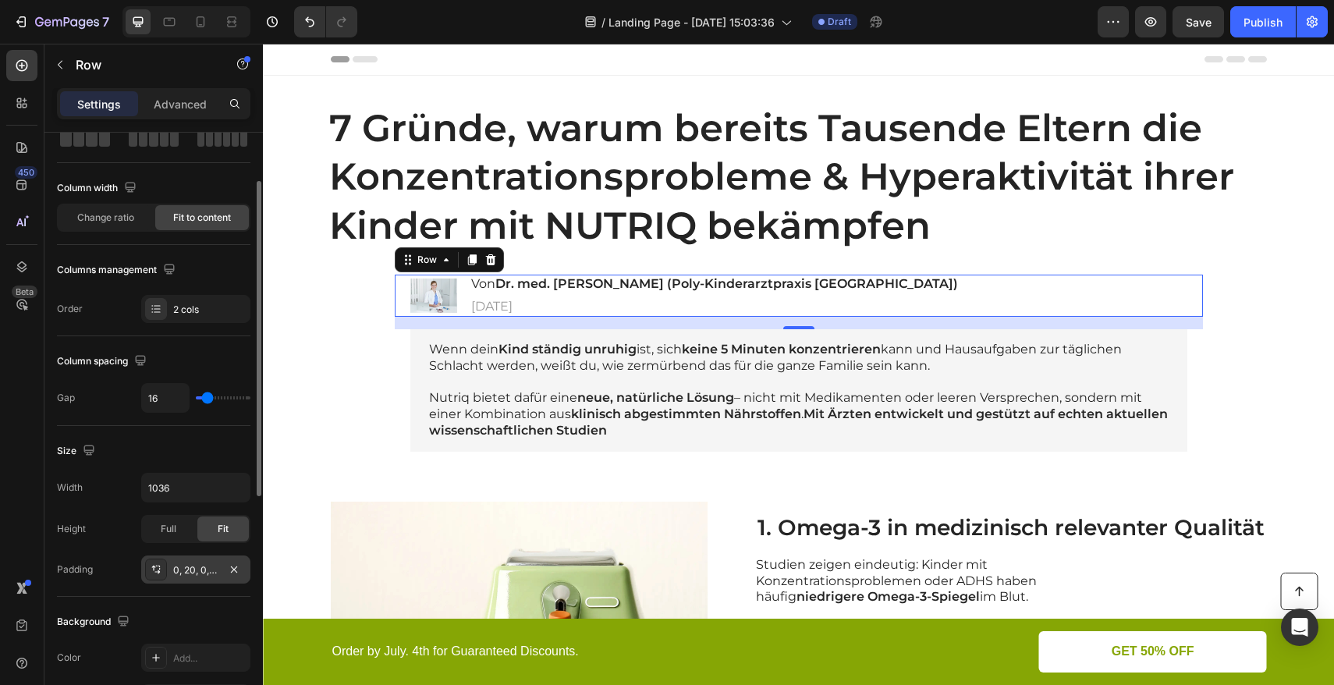
click at [179, 575] on div "0, 20, 0, 20" at bounding box center [195, 570] width 45 height 14
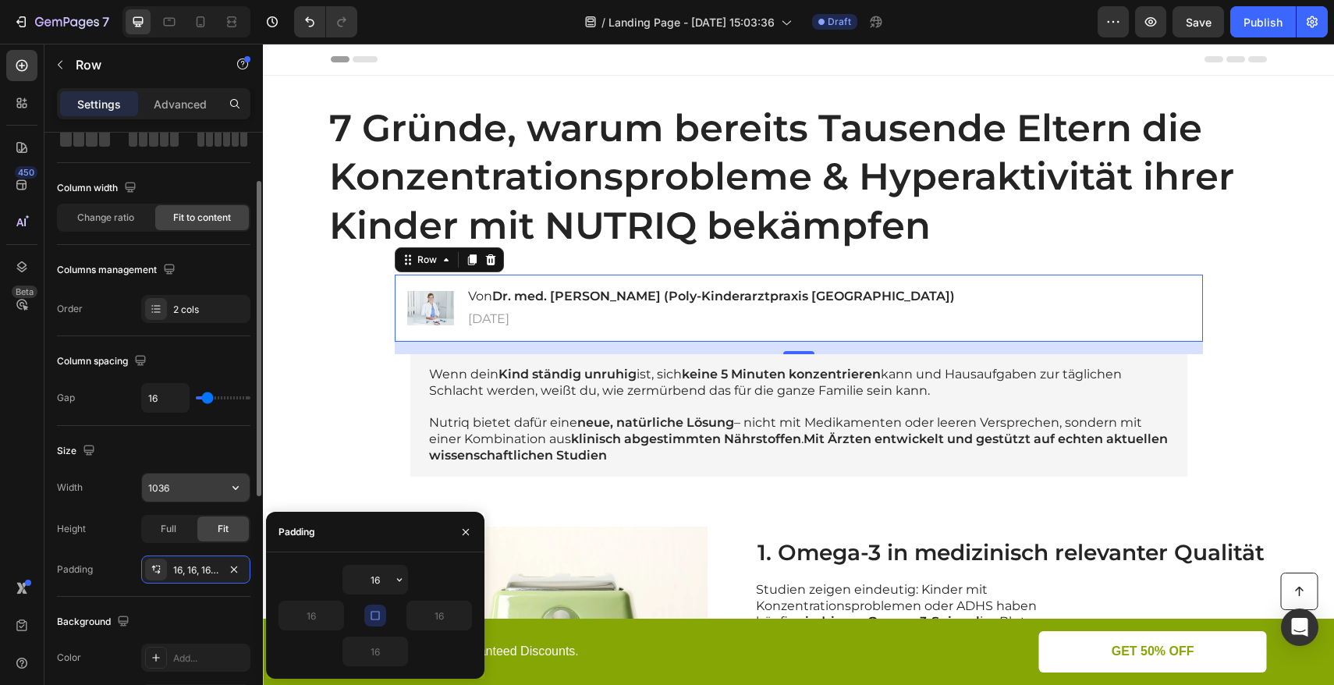
click at [186, 484] on input "1036" at bounding box center [196, 488] width 108 height 28
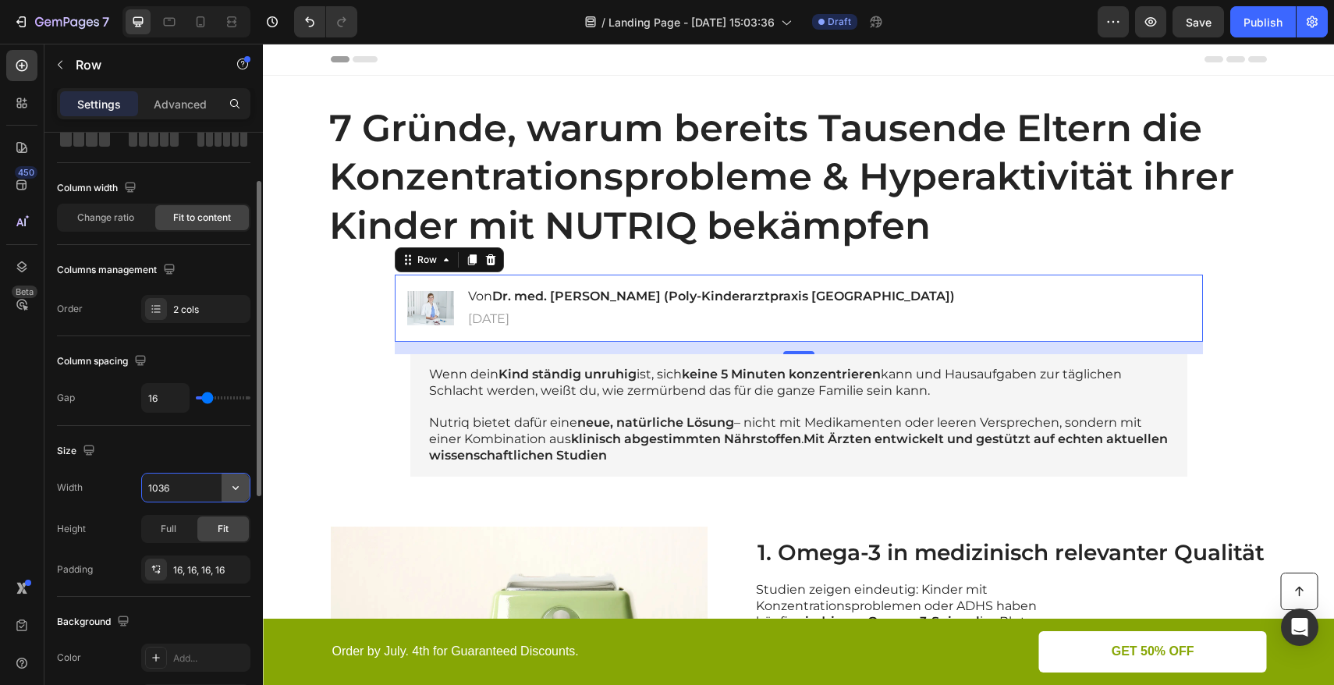
click at [229, 488] on icon "button" at bounding box center [236, 488] width 16 height 16
click at [182, 523] on p "Default 1200px" at bounding box center [191, 527] width 89 height 14
type input "1200"
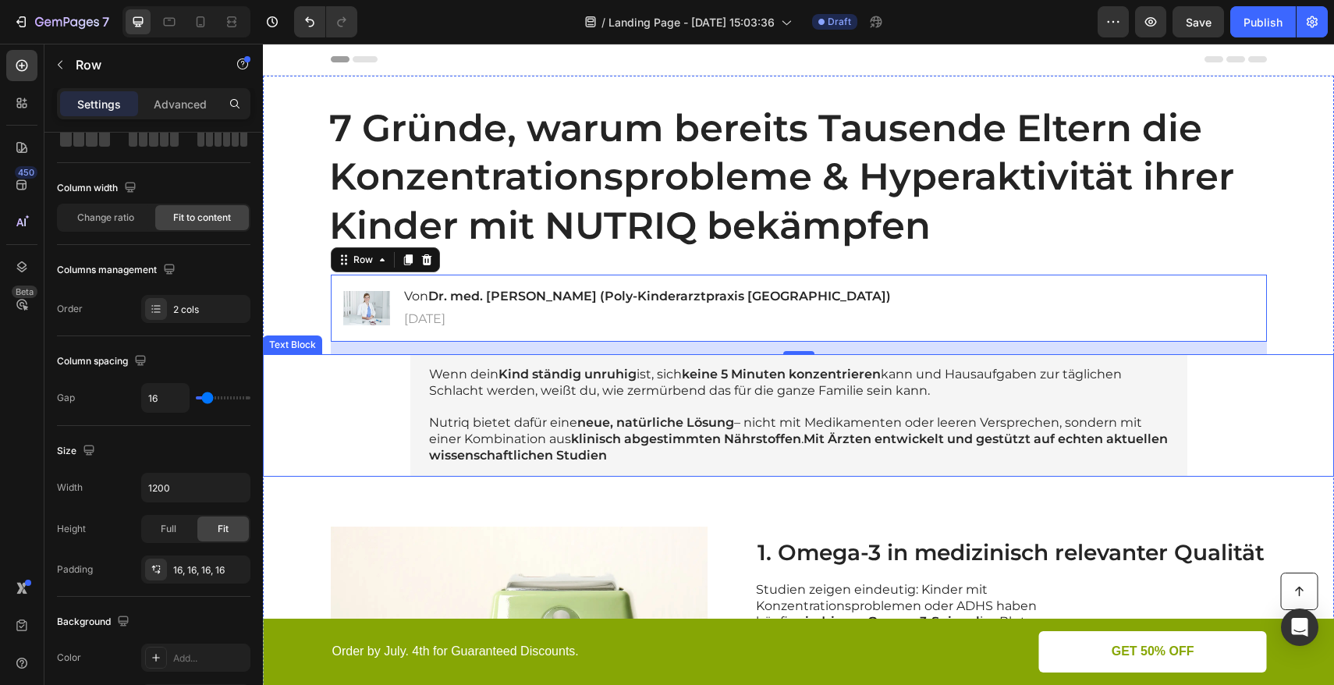
click at [355, 420] on div "Wenn dein Kind ständig unruhig ist, sich keine 5 Minuten konzentrieren kann und…" at bounding box center [799, 415] width 1040 height 123
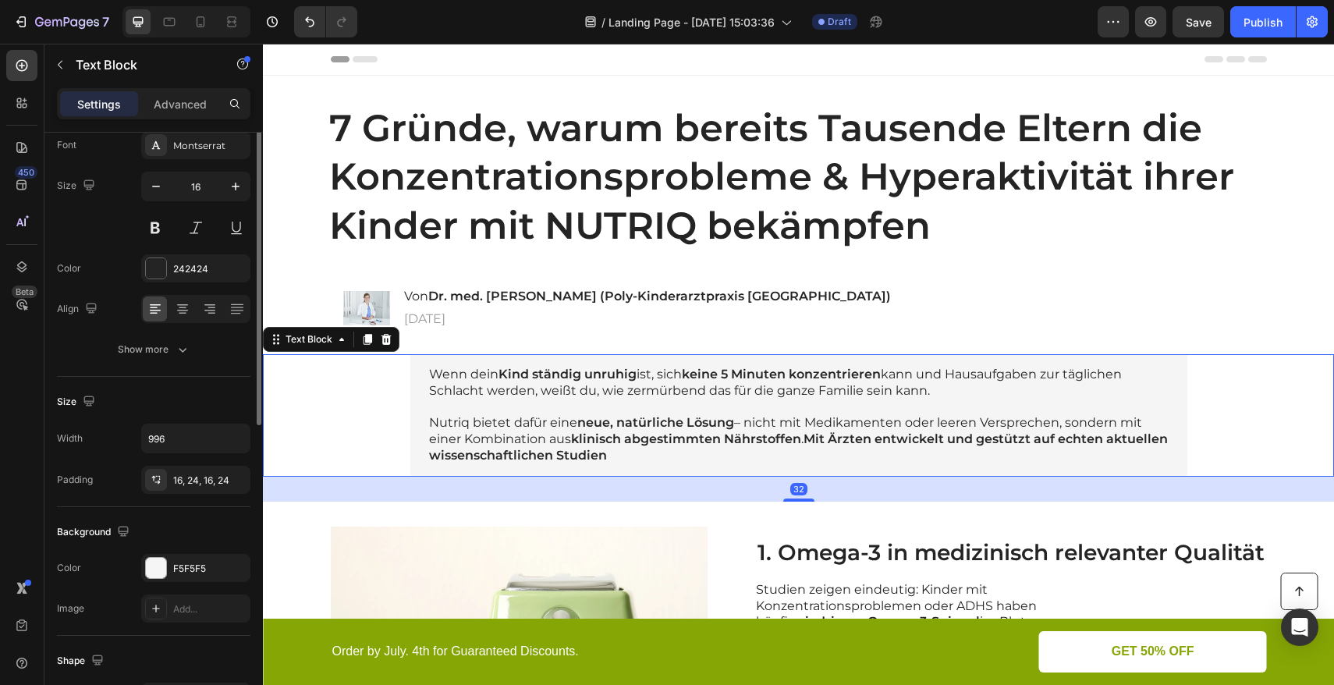
scroll to position [0, 0]
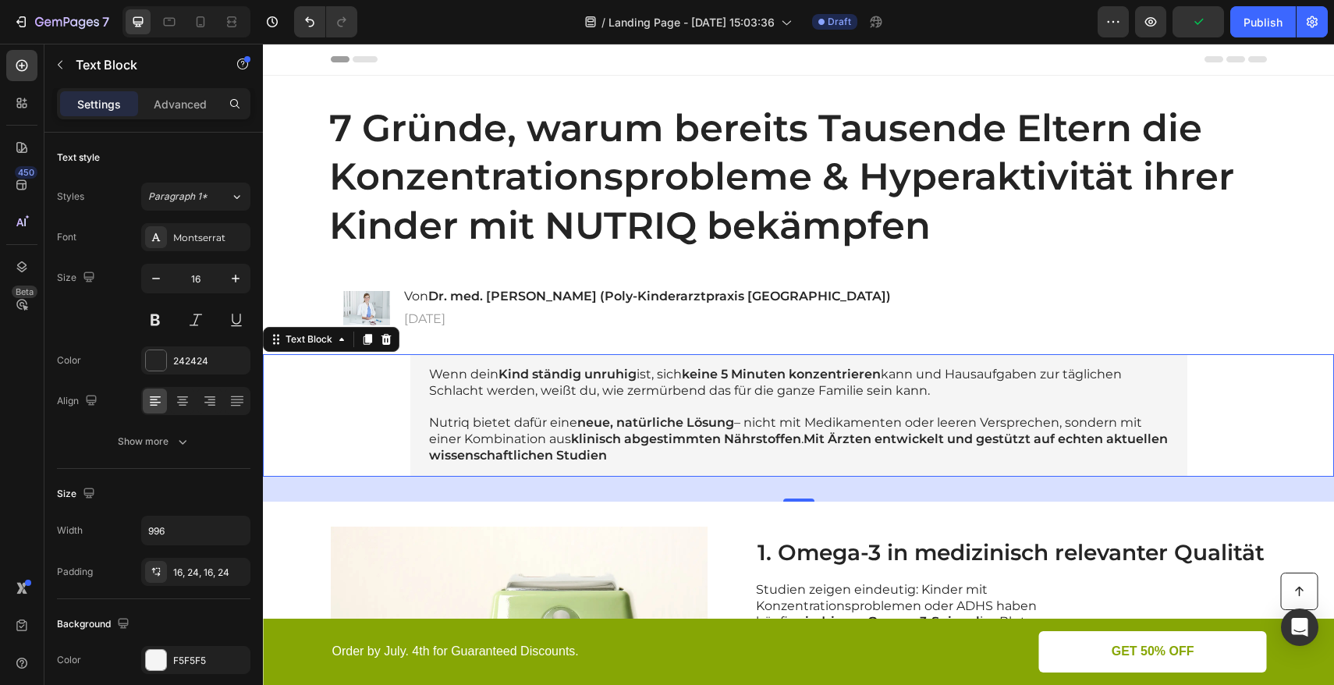
click at [392, 377] on div "Wenn dein Kind ständig unruhig ist, sich keine 5 Minuten konzentrieren kann und…" at bounding box center [799, 415] width 1040 height 123
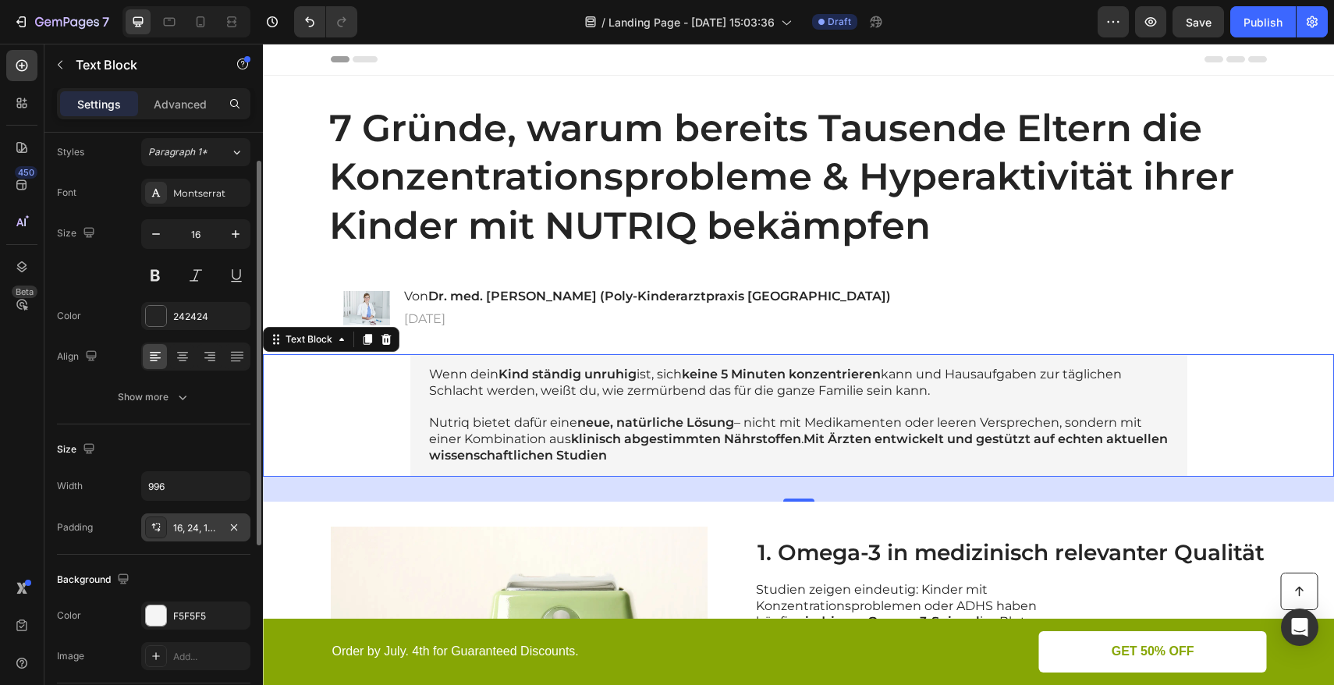
click at [187, 533] on div "16, 24, 16, 24" at bounding box center [195, 528] width 45 height 14
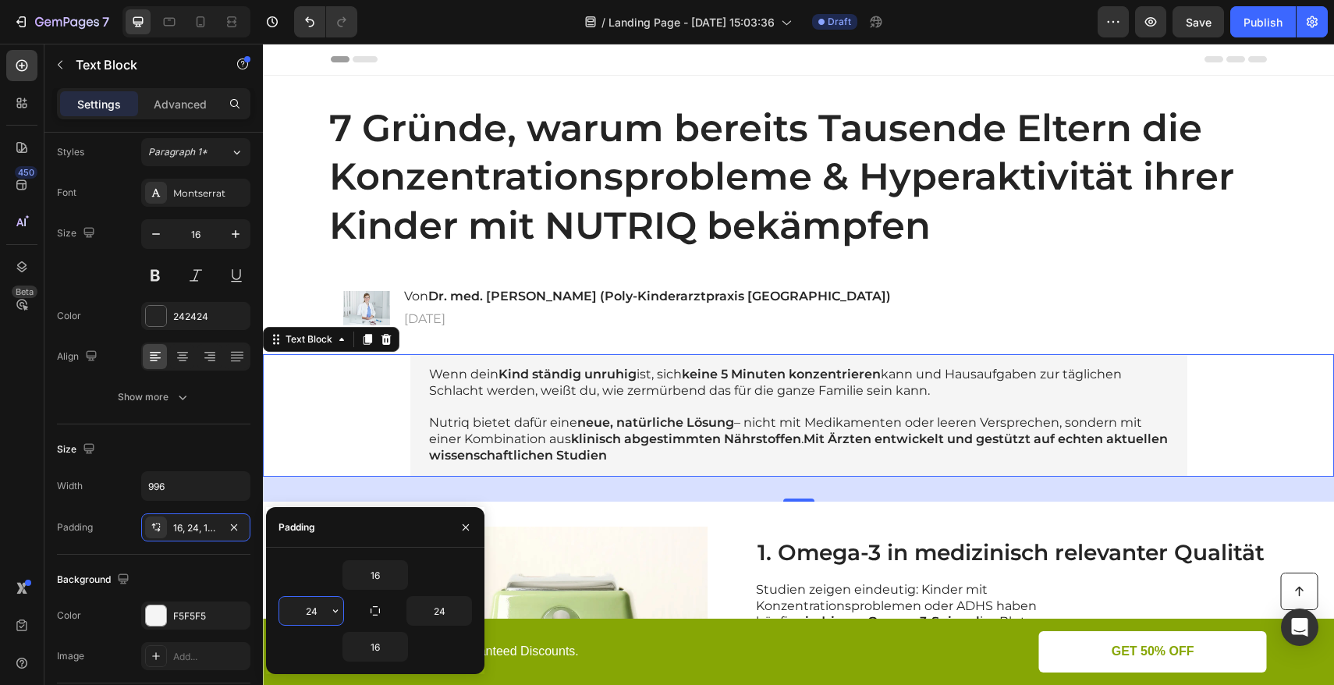
click at [317, 616] on input "24" at bounding box center [311, 611] width 64 height 28
type input "0"
type input "24"
click at [188, 492] on input "996" at bounding box center [196, 486] width 108 height 28
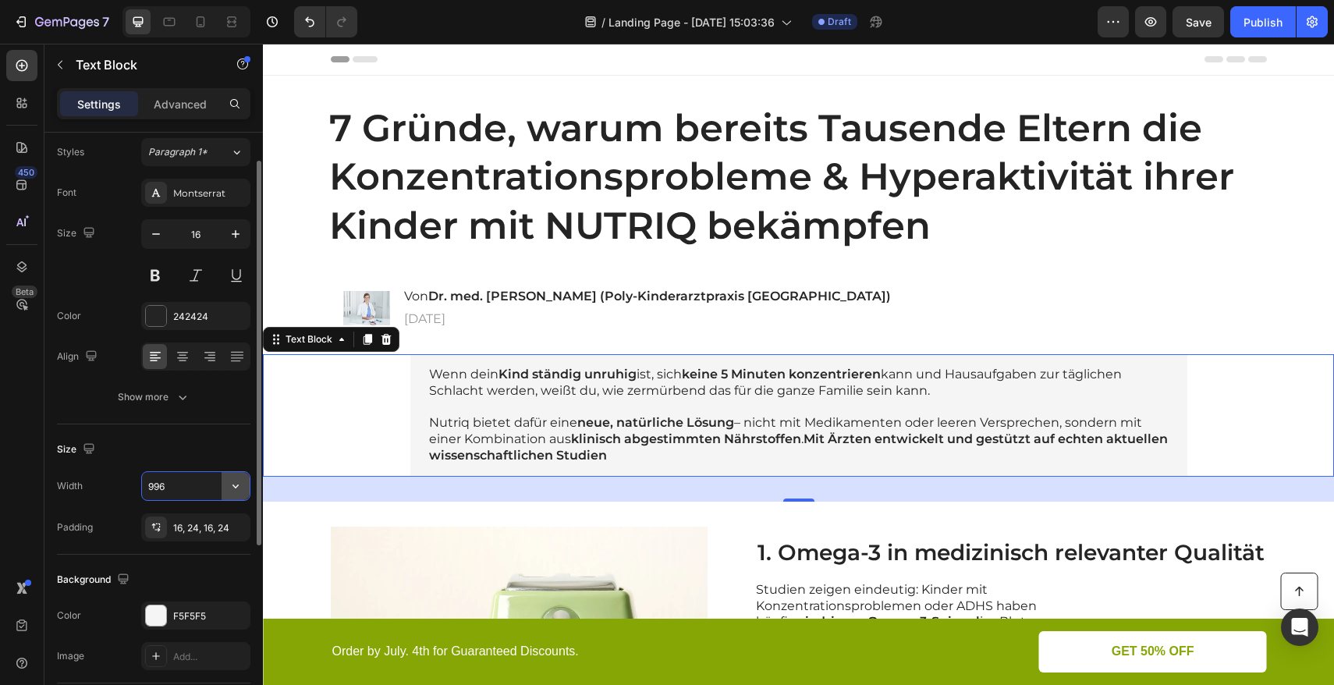
click at [222, 486] on button "button" at bounding box center [236, 486] width 28 height 28
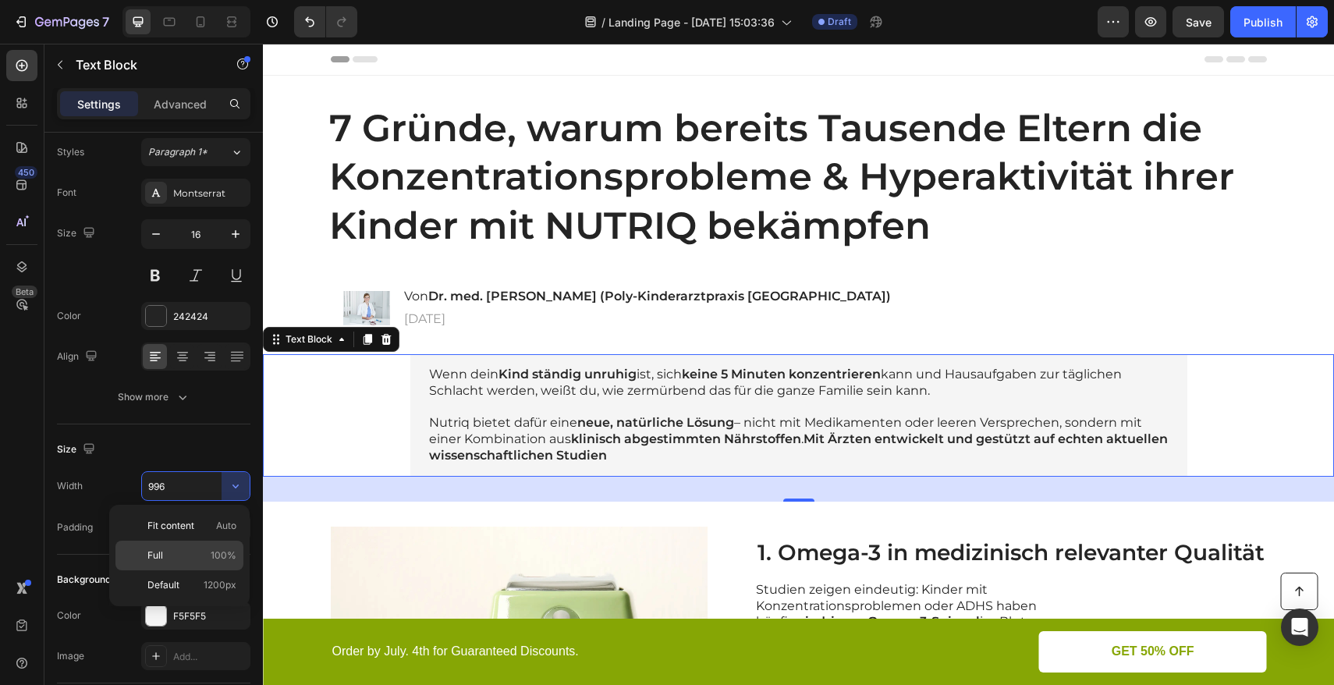
click at [186, 549] on p "Full 100%" at bounding box center [191, 556] width 89 height 14
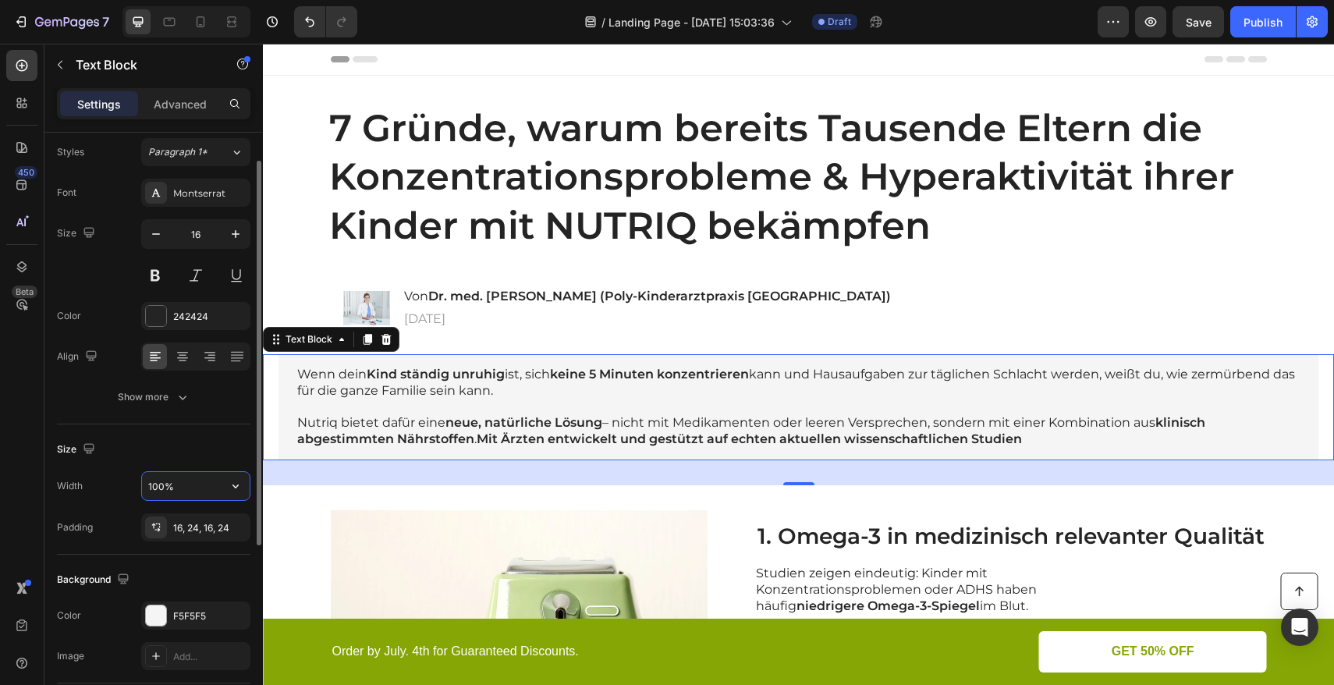
click at [205, 493] on input "100%" at bounding box center [196, 486] width 108 height 28
click at [230, 488] on icon "button" at bounding box center [236, 486] width 16 height 16
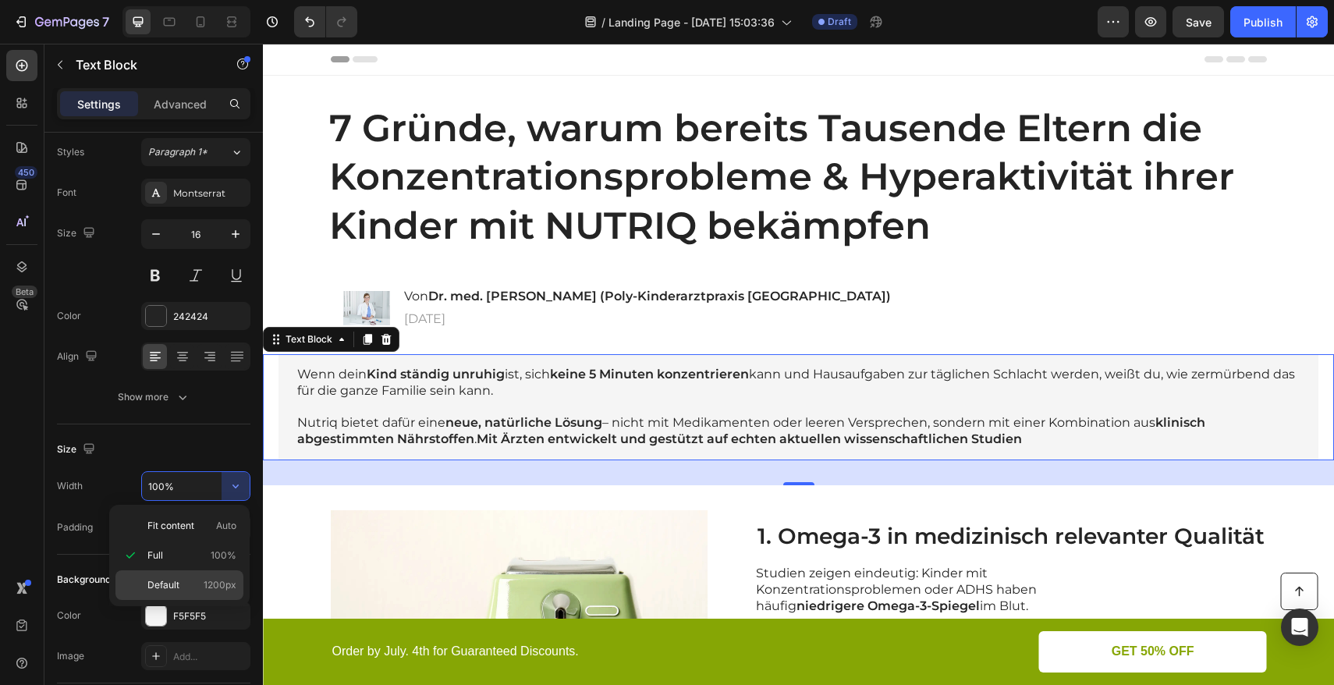
click at [186, 584] on p "Default 1200px" at bounding box center [191, 585] width 89 height 14
type input "1200"
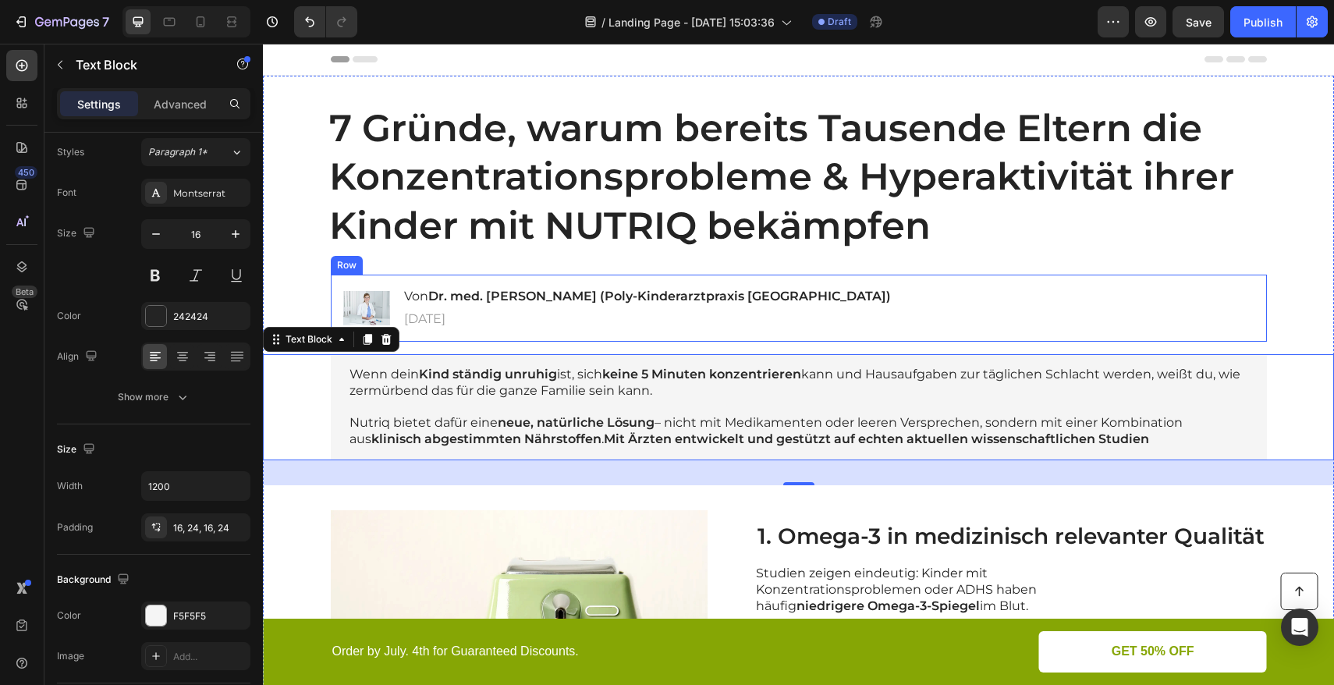
click at [332, 297] on div "Image Von Dr. med. [PERSON_NAME] (Poly-Kinderarztpraxis [GEOGRAPHIC_DATA]) Head…" at bounding box center [799, 308] width 936 height 67
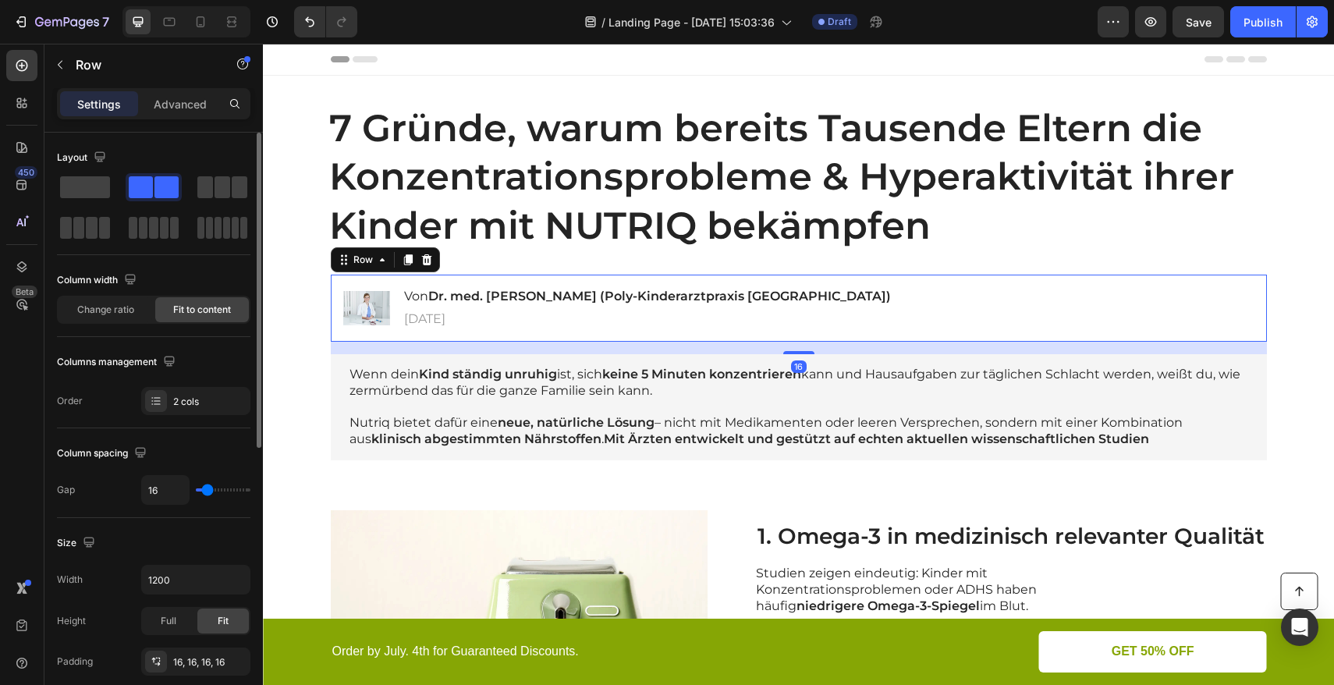
scroll to position [62, 0]
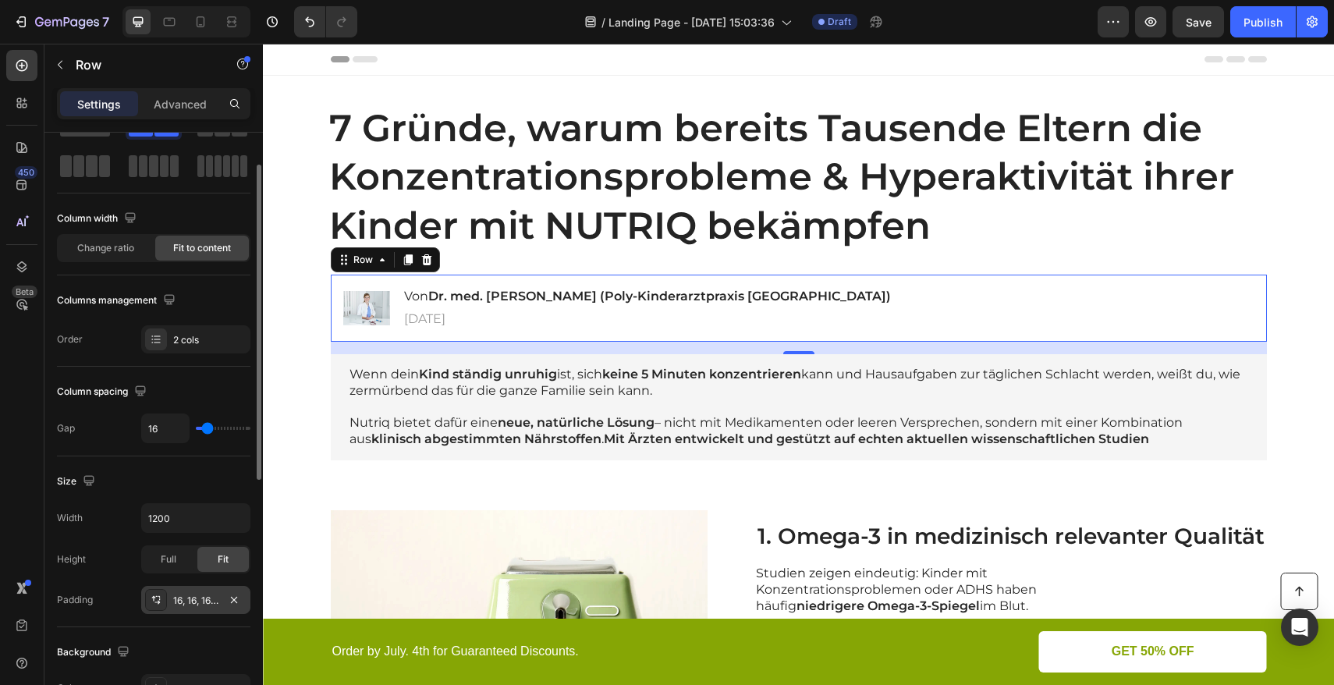
click at [171, 607] on div "16, 16, 16, 16" at bounding box center [195, 600] width 109 height 28
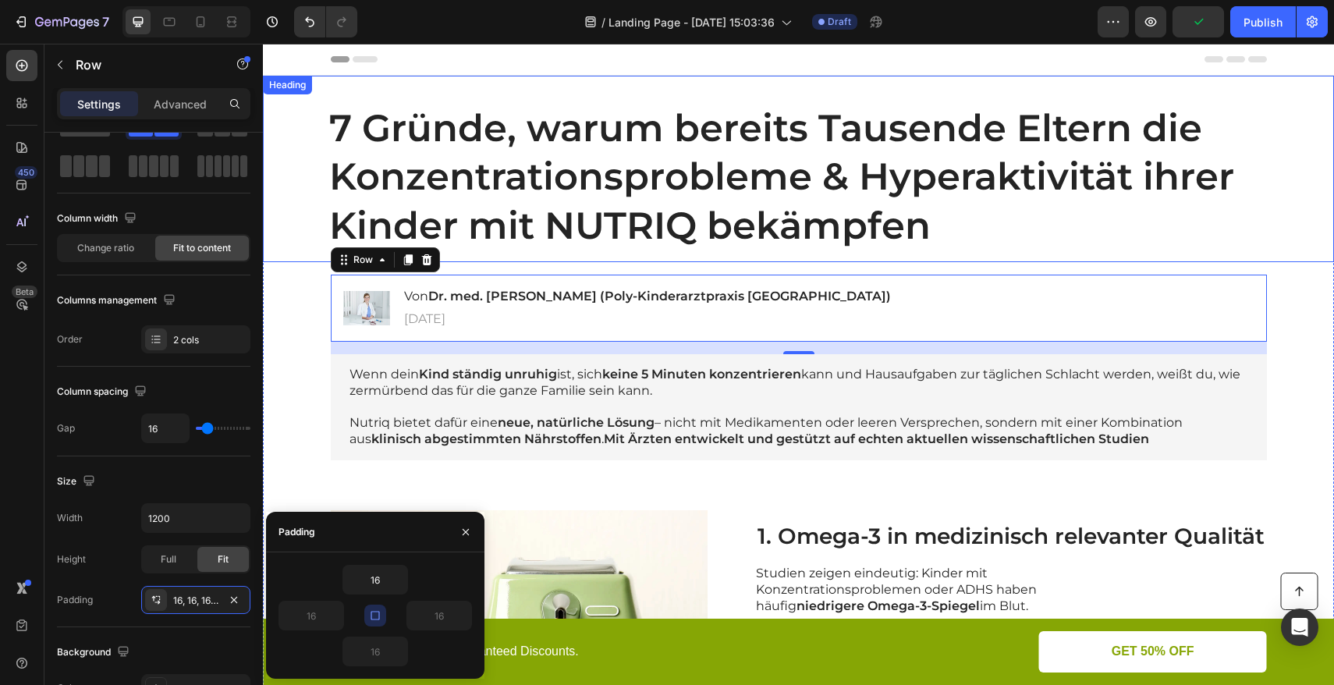
click at [988, 255] on h1 "7 Gründe, warum bereits Tausende Eltern die Konzentrationsprobleme & Hyperaktiv…" at bounding box center [799, 176] width 1040 height 171
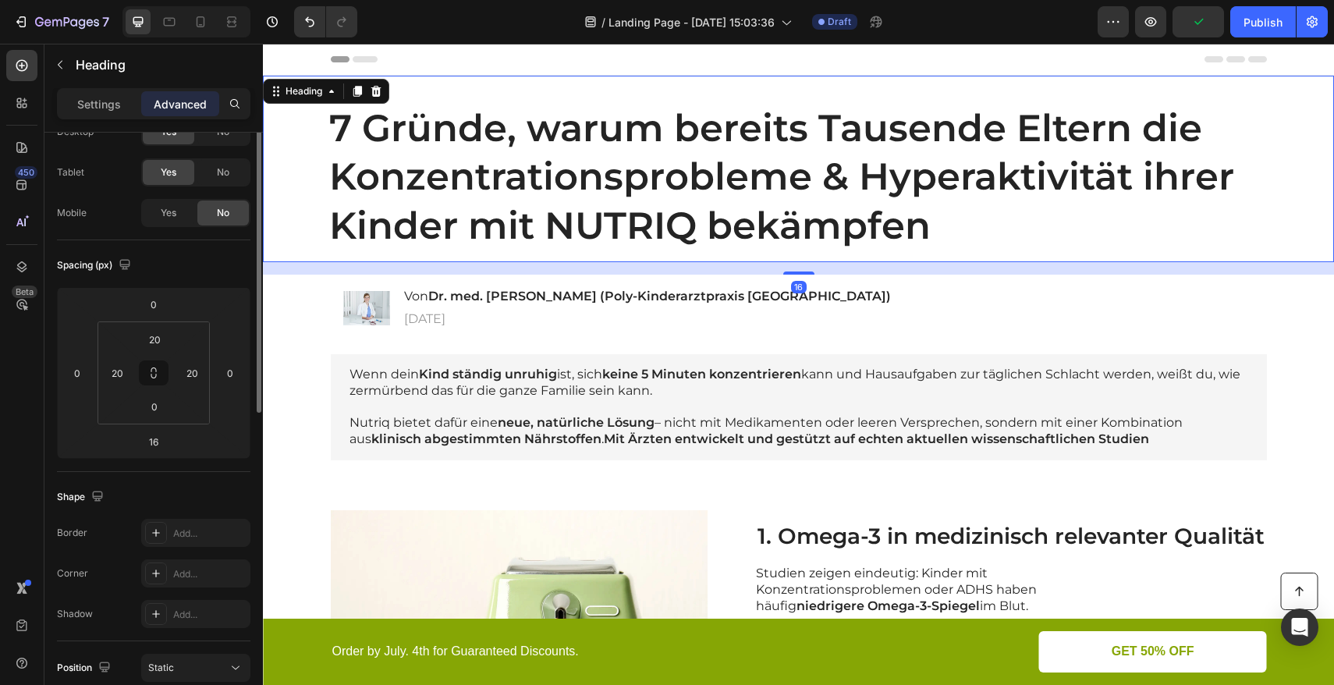
scroll to position [0, 0]
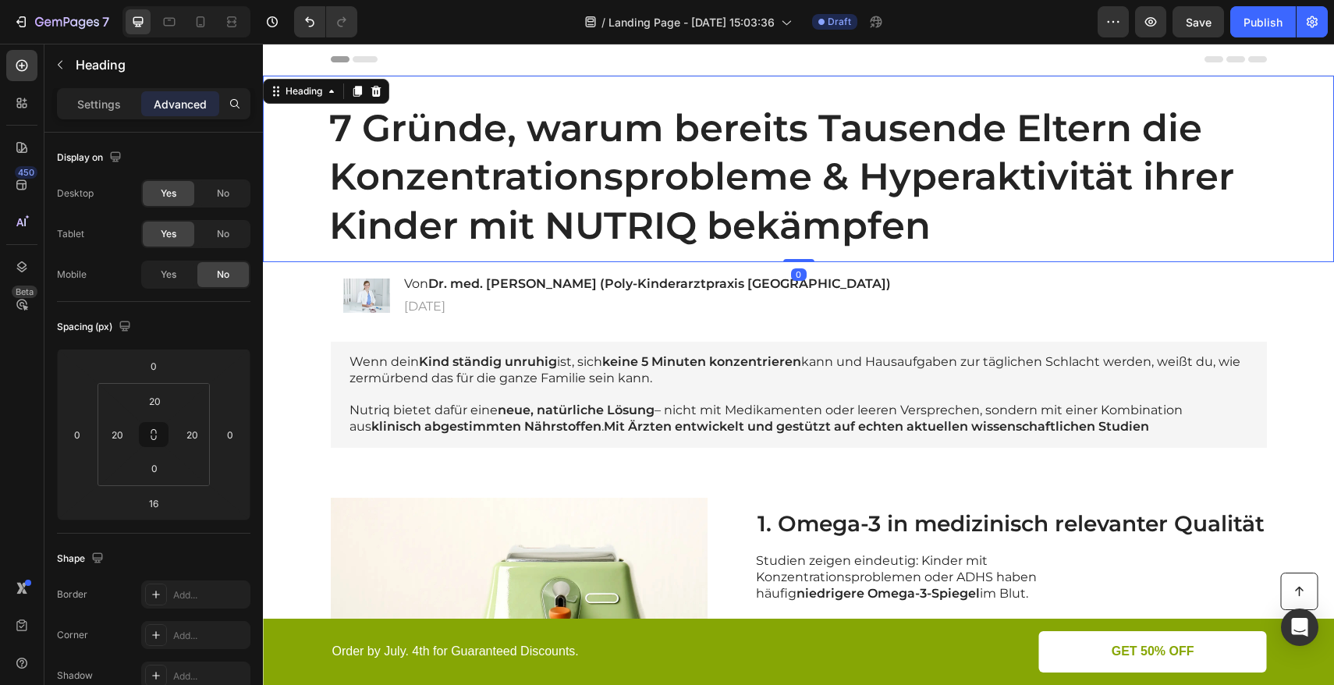
drag, startPoint x: 787, startPoint y: 274, endPoint x: 790, endPoint y: 250, distance: 23.6
click at [790, 250] on div "7 Gründe, warum bereits Tausende Eltern die Konzentrationsprobleme & Hyperaktiv…" at bounding box center [798, 169] width 1071 height 186
type input "0"
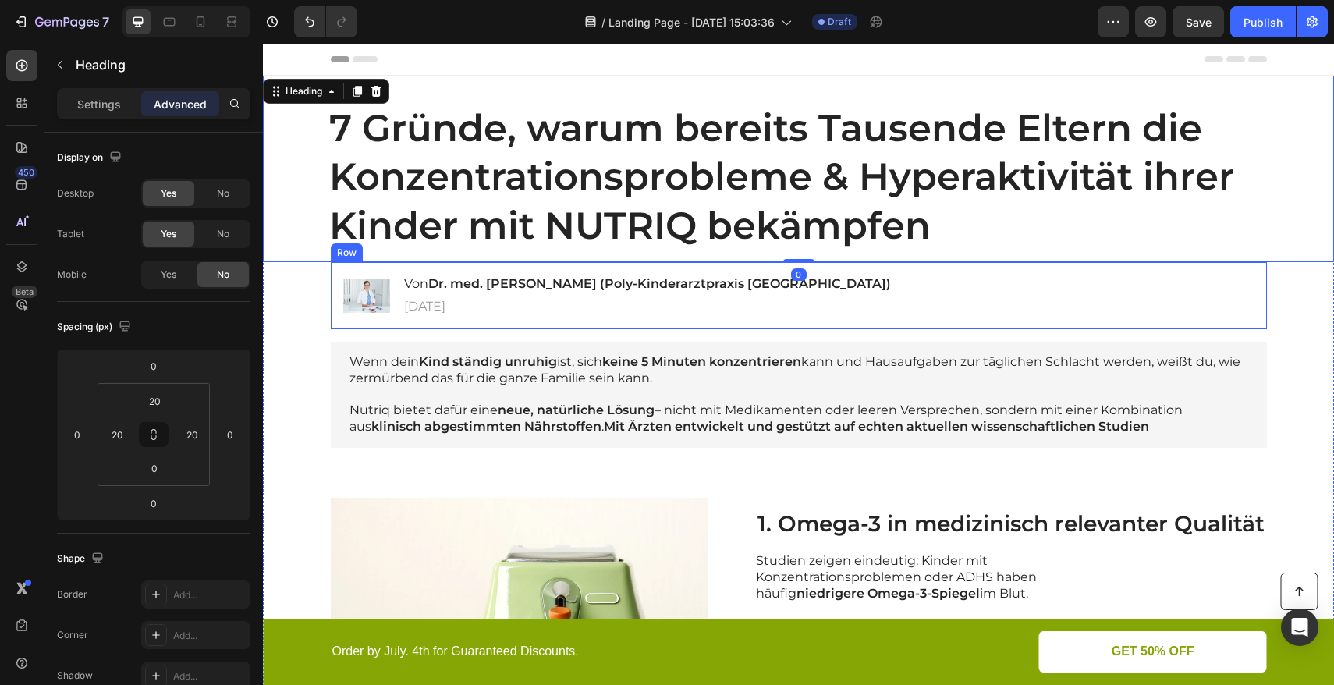
click at [799, 309] on div "Image Von Dr. med. [PERSON_NAME] (Poly-Kinderarztpraxis [GEOGRAPHIC_DATA]) Head…" at bounding box center [799, 295] width 936 height 67
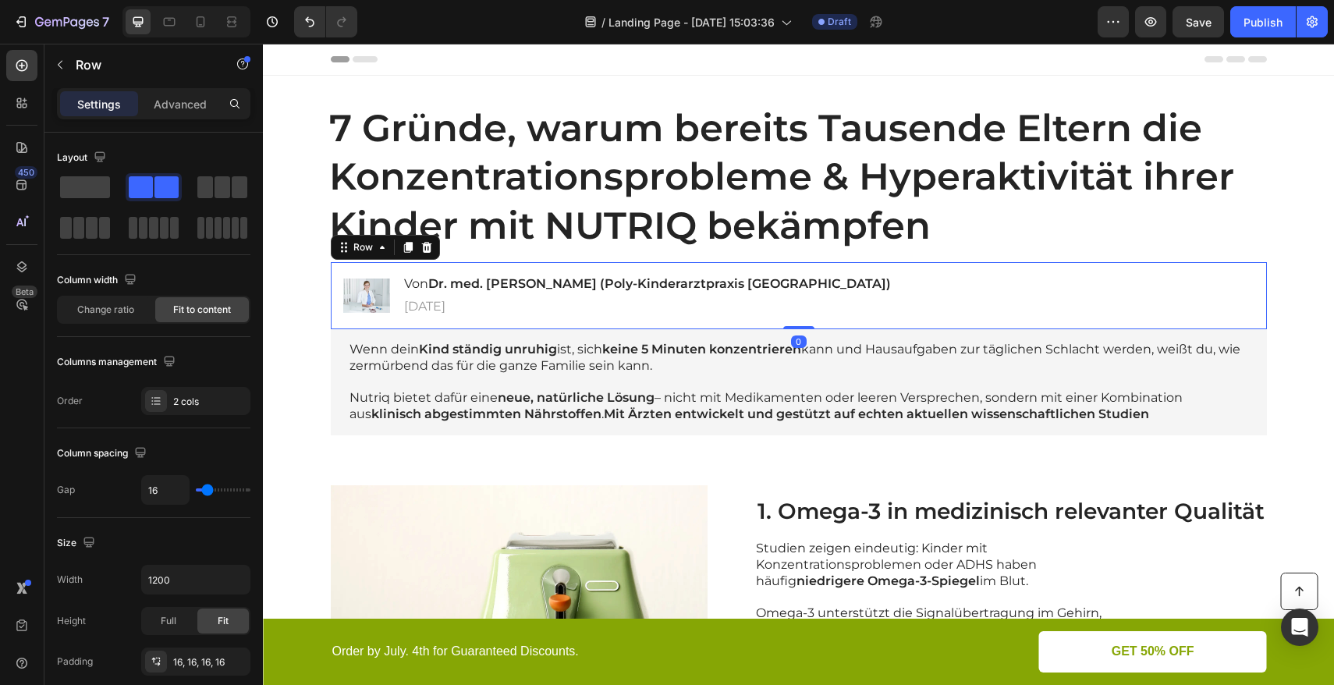
drag, startPoint x: 792, startPoint y: 340, endPoint x: 463, endPoint y: 303, distance: 331.4
click at [797, 317] on div "Image Von Dr. med. Annemarie Müller (Poly-Kinderarztpraxis Erfurt) Heading 14 J…" at bounding box center [799, 295] width 936 height 67
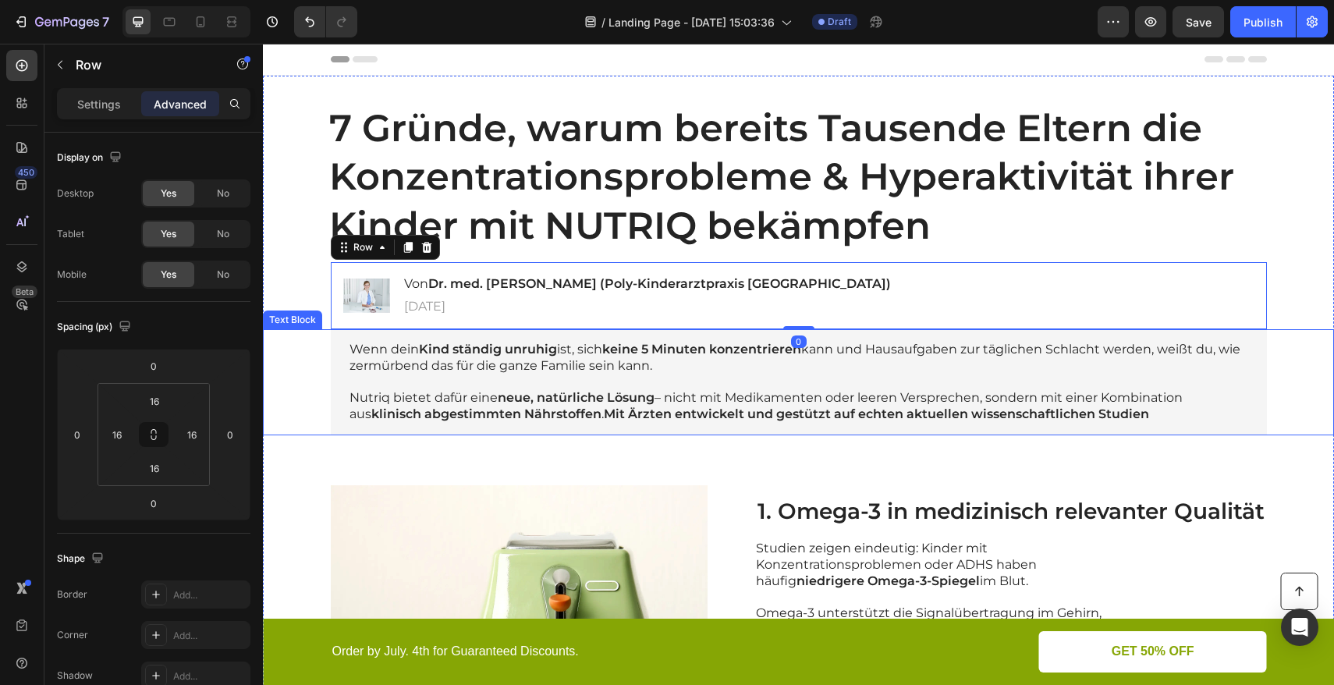
click at [308, 353] on div "Wenn dein Kind ständig unruhig ist, sich keine 5 Minuten konzentrieren kann und…" at bounding box center [799, 382] width 1040 height 106
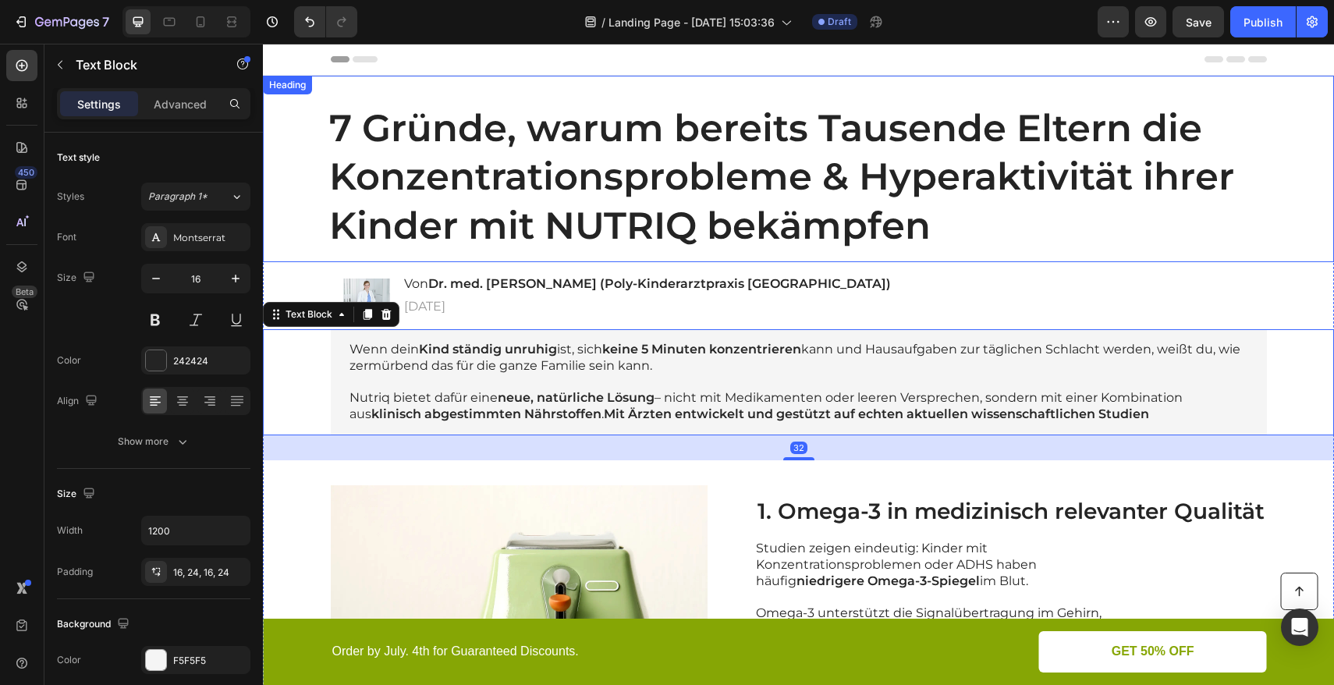
click at [1305, 240] on h1 "7 Gründe, warum bereits Tausende Eltern die Konzentrationsprobleme & Hyperaktiv…" at bounding box center [799, 176] width 1040 height 171
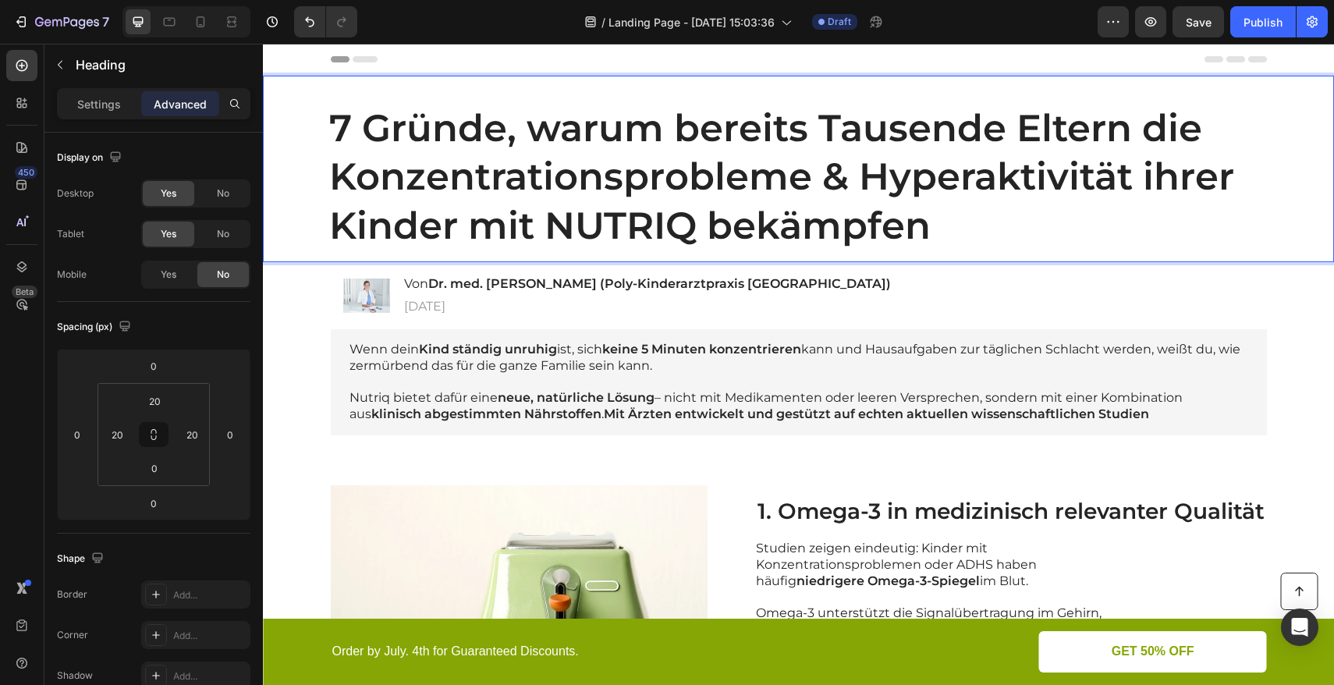
click at [906, 210] on p "7 Gründe, warum bereits Tausende Eltern die Konzentrationsprobleme & Hyperaktiv…" at bounding box center [817, 177] width 977 height 146
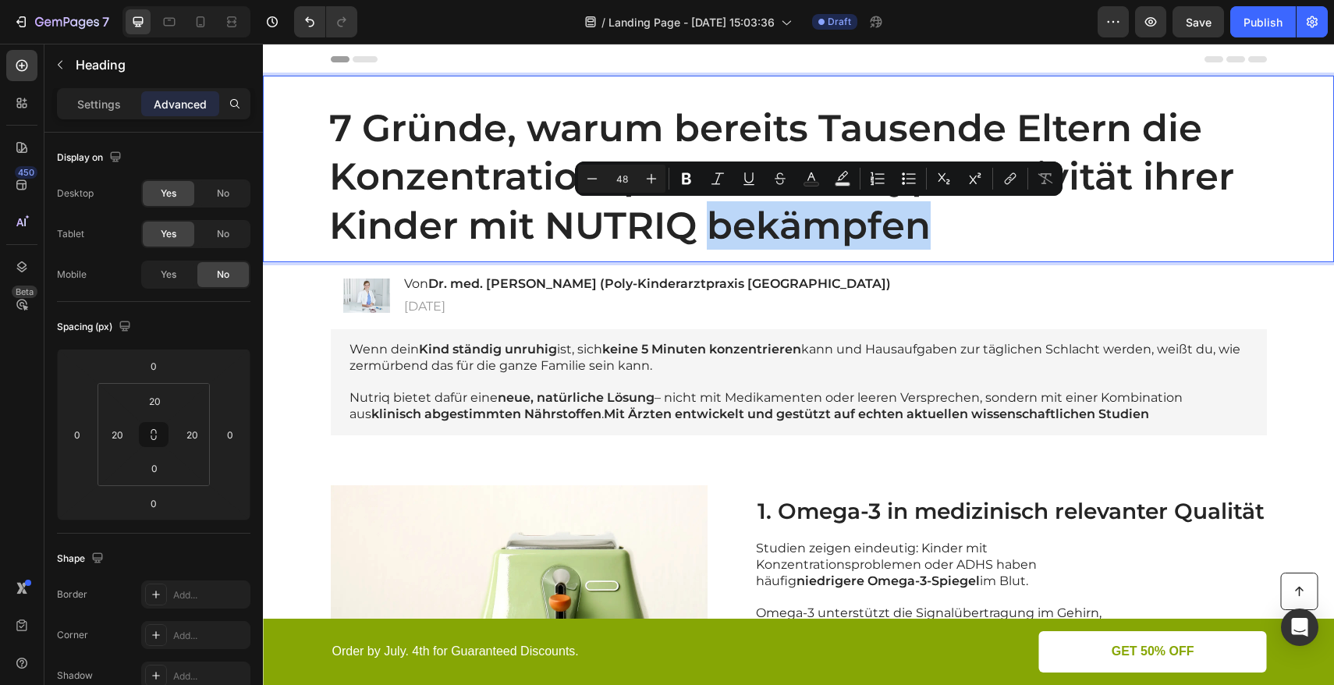
click at [920, 219] on p "7 Gründe, warum bereits Tausende Eltern die Konzentrationsprobleme & Hyperaktiv…" at bounding box center [817, 177] width 977 height 146
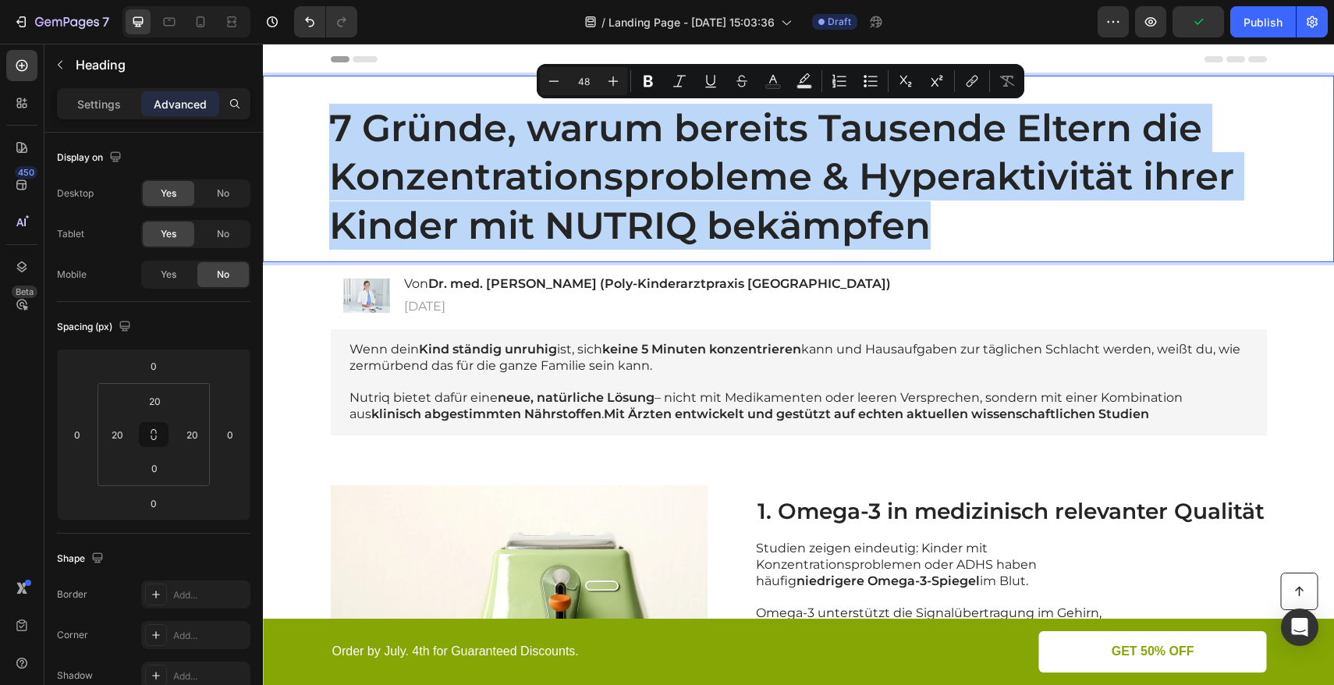
drag, startPoint x: 925, startPoint y: 223, endPoint x: 324, endPoint y: 123, distance: 609.2
click at [324, 123] on h1 "7 Gründe, warum bereits Tausende Eltern die Konzentrationsprobleme & Hyperaktiv…" at bounding box center [799, 176] width 1040 height 171
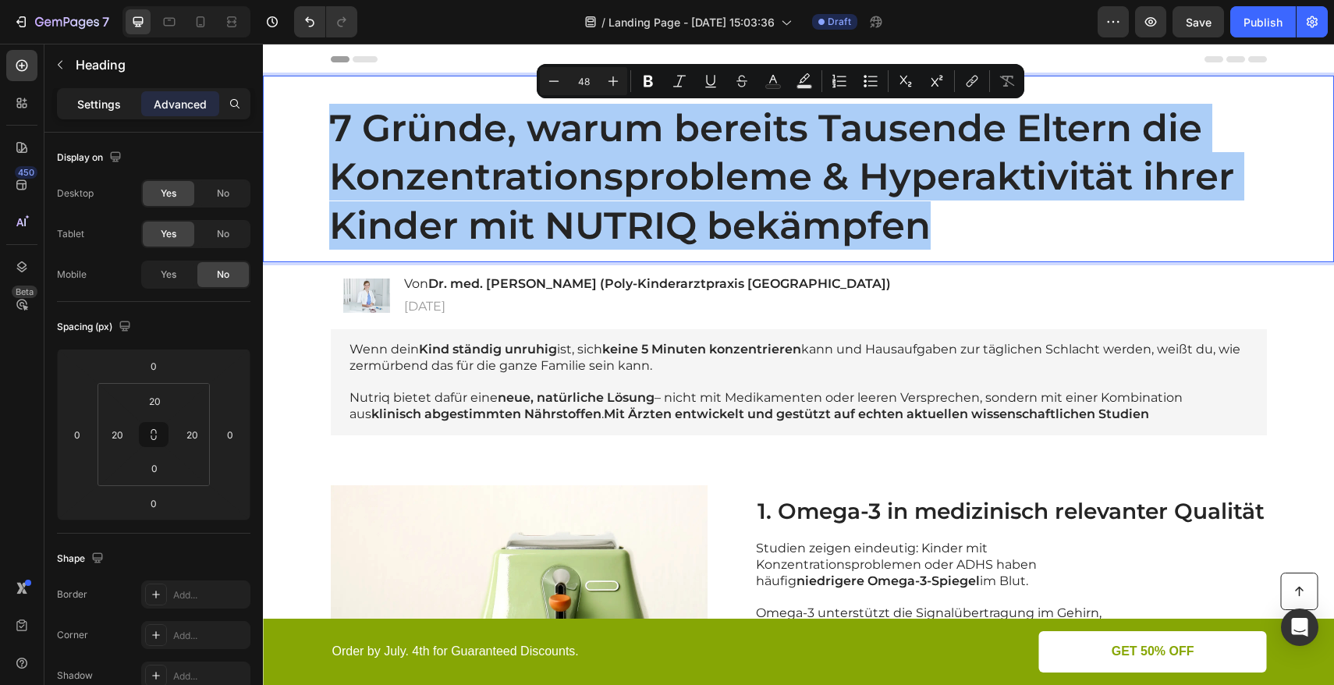
click at [112, 107] on p "Settings" at bounding box center [99, 104] width 44 height 16
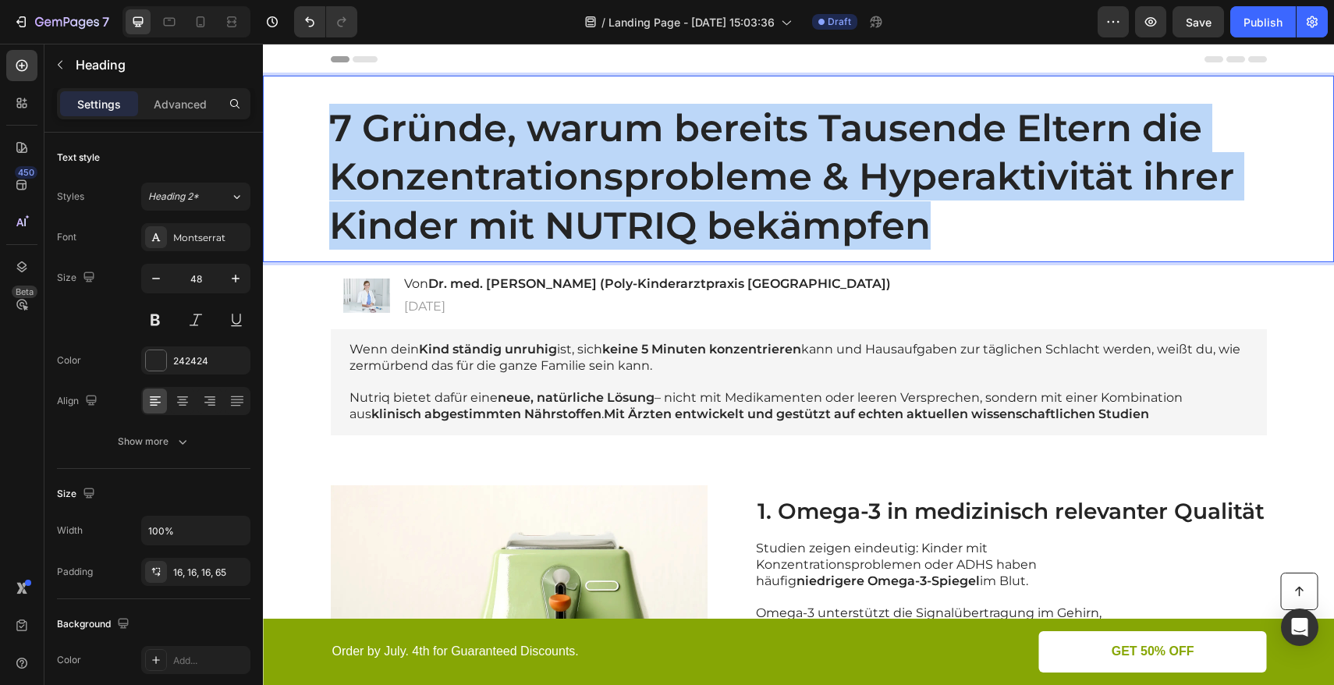
drag, startPoint x: 333, startPoint y: 128, endPoint x: 923, endPoint y: 218, distance: 596.8
click at [923, 218] on p "7 Gründe, warum bereits Tausende Eltern die Konzentrationsprobleme & Hyperaktiv…" at bounding box center [817, 177] width 977 height 146
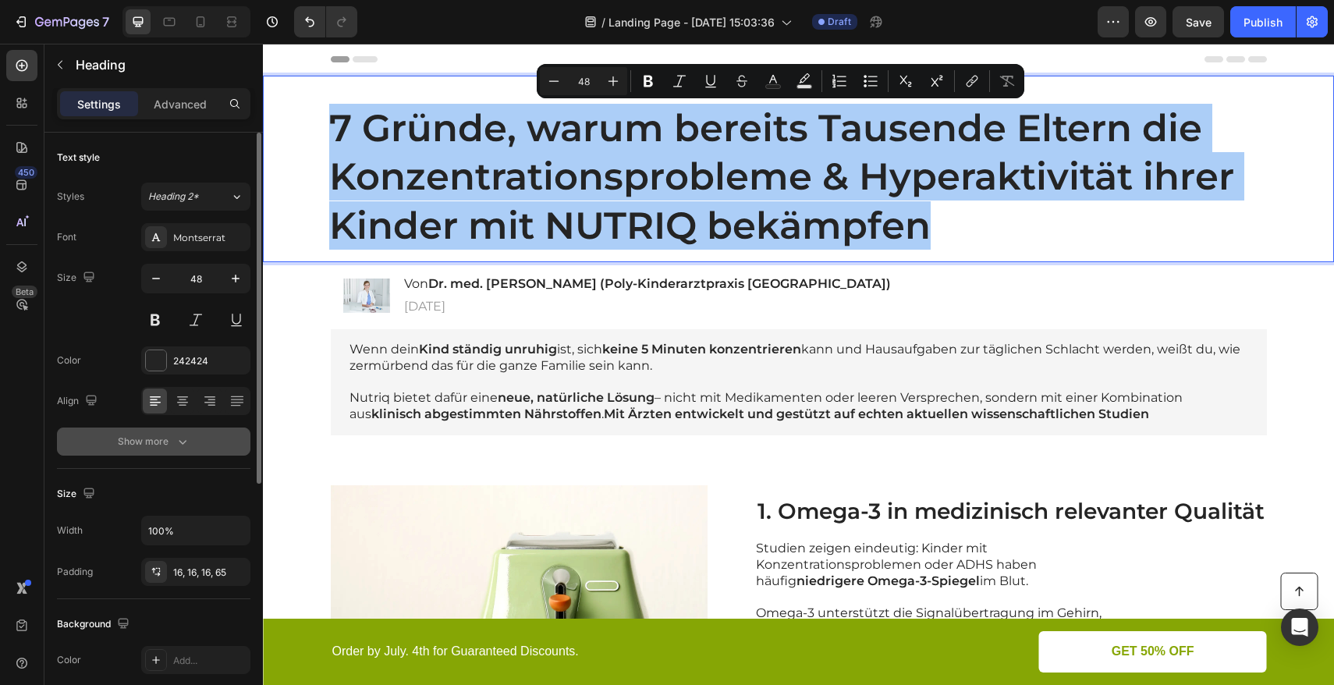
click at [186, 437] on icon "button" at bounding box center [183, 442] width 16 height 16
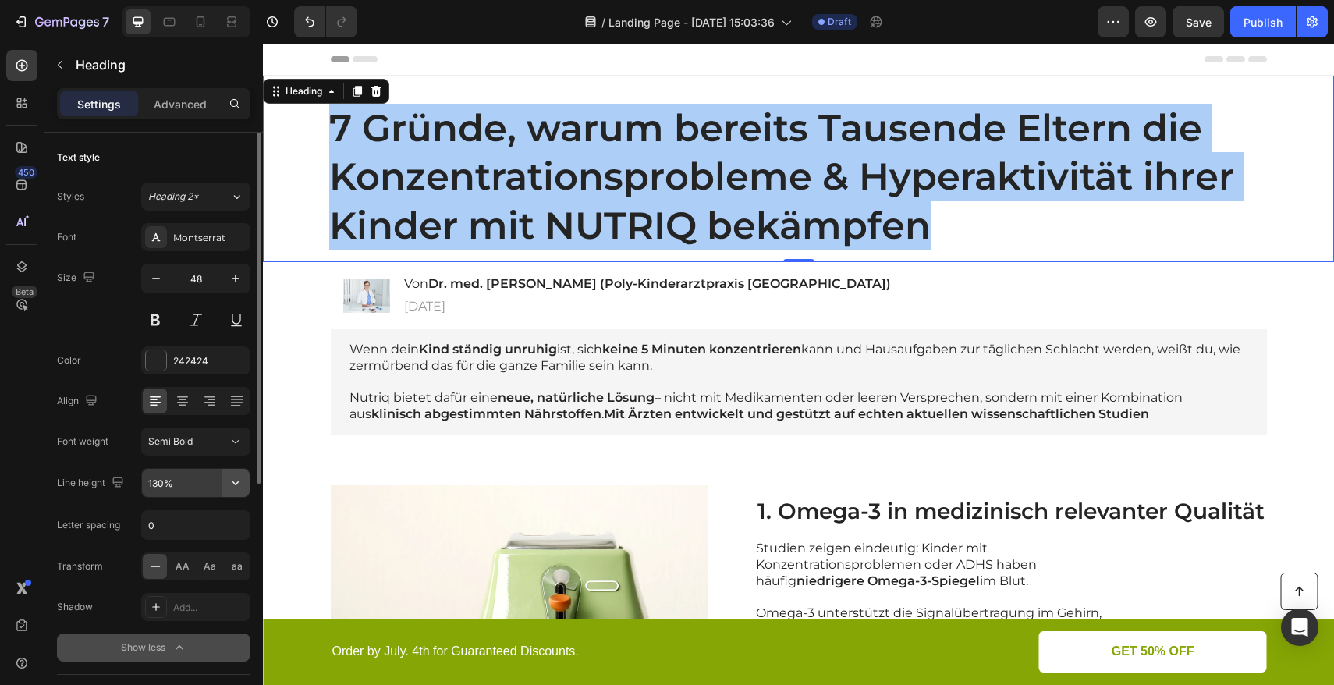
click at [231, 484] on icon "button" at bounding box center [236, 483] width 16 height 16
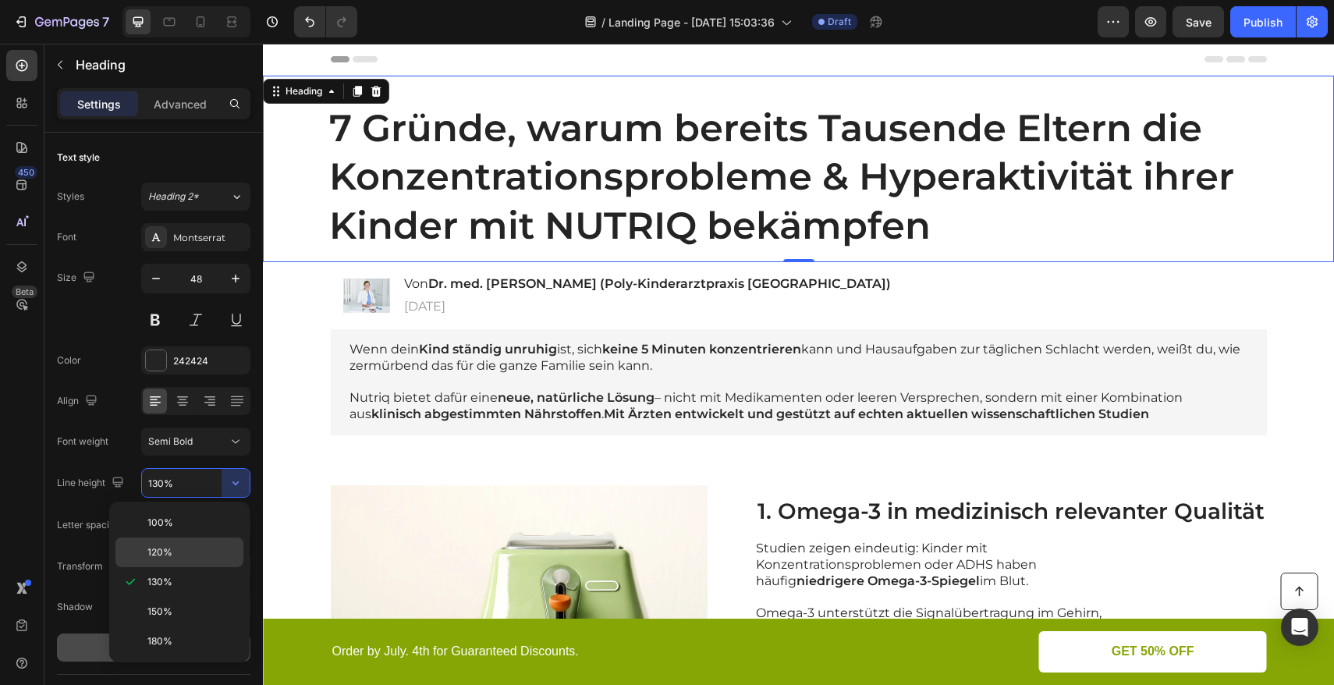
click at [172, 553] on p "120%" at bounding box center [191, 552] width 89 height 14
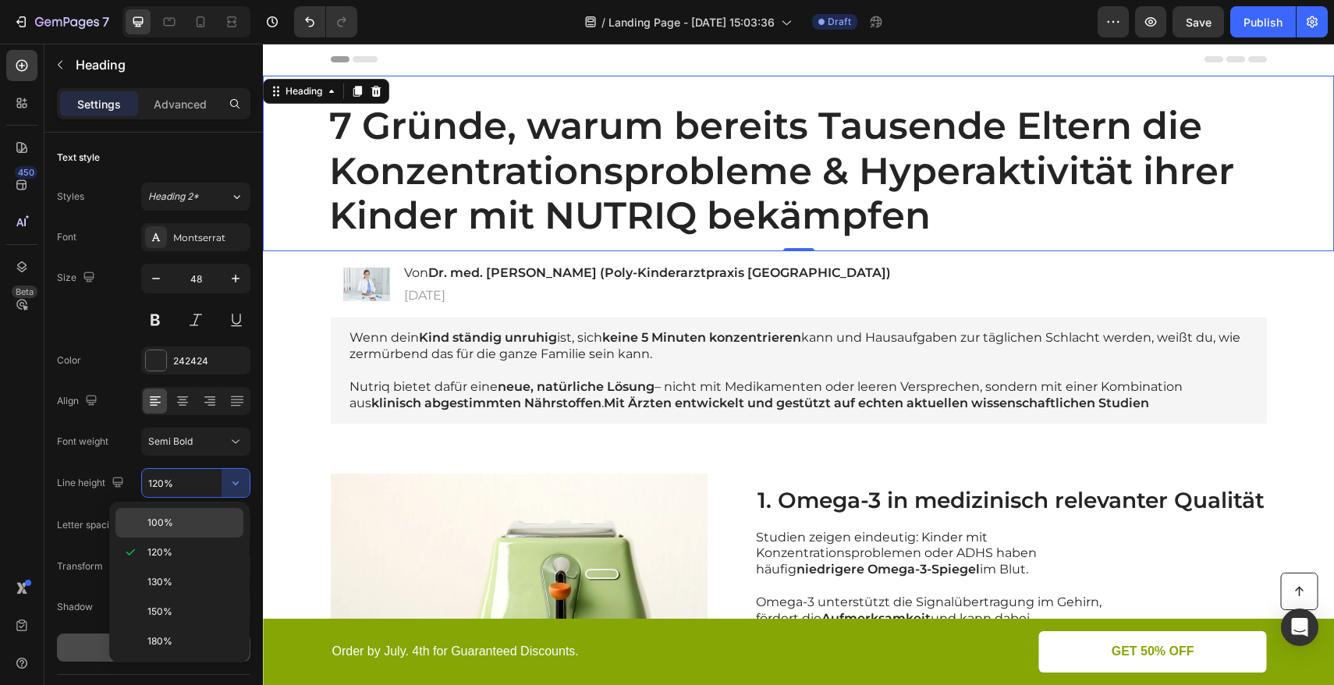
click at [184, 523] on p "100%" at bounding box center [191, 523] width 89 height 14
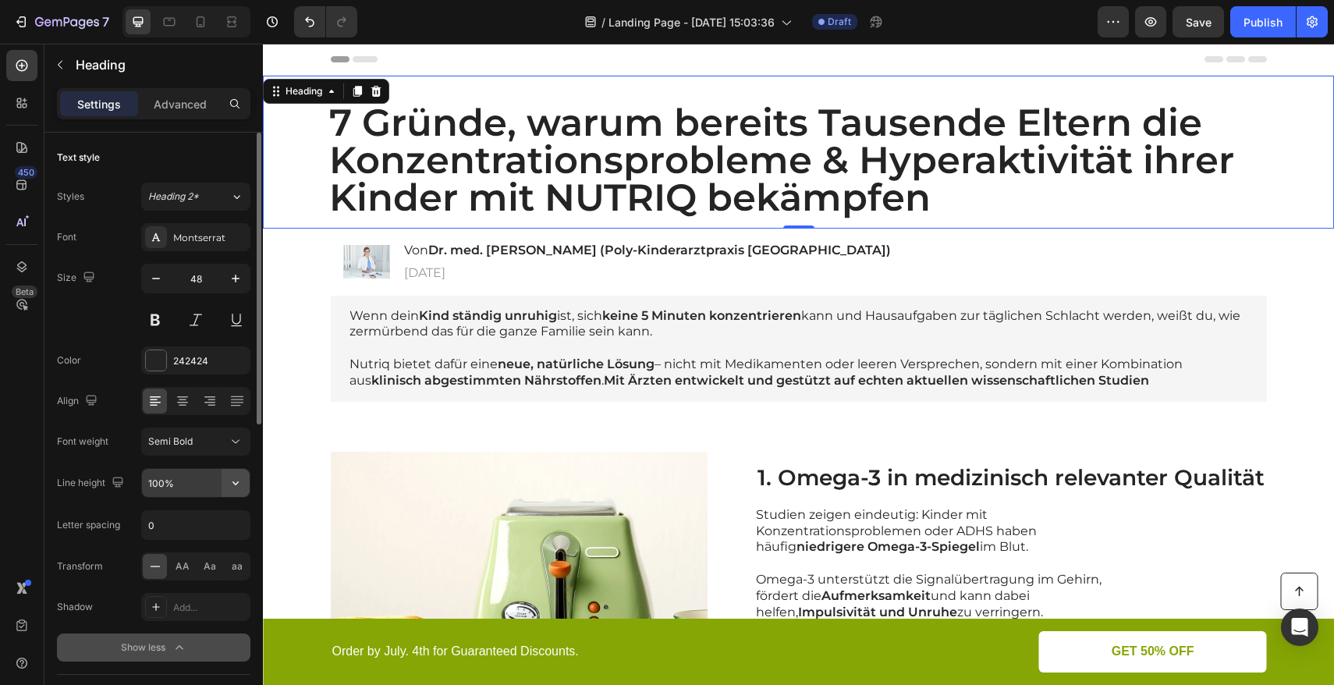
click at [233, 485] on icon "button" at bounding box center [236, 483] width 16 height 16
drag, startPoint x: 175, startPoint y: 485, endPoint x: 158, endPoint y: 482, distance: 16.6
click at [158, 482] on input "100%" at bounding box center [196, 483] width 108 height 28
click at [166, 483] on input "100%" at bounding box center [196, 483] width 108 height 28
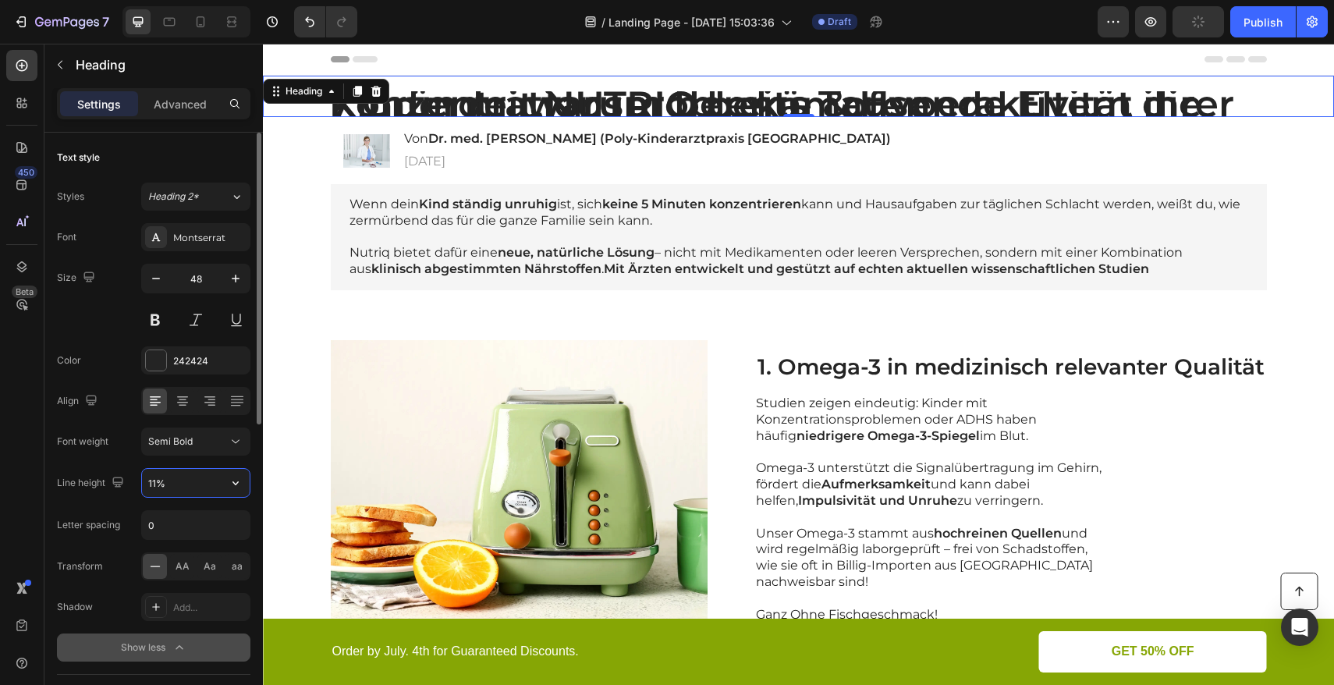
type input "110%"
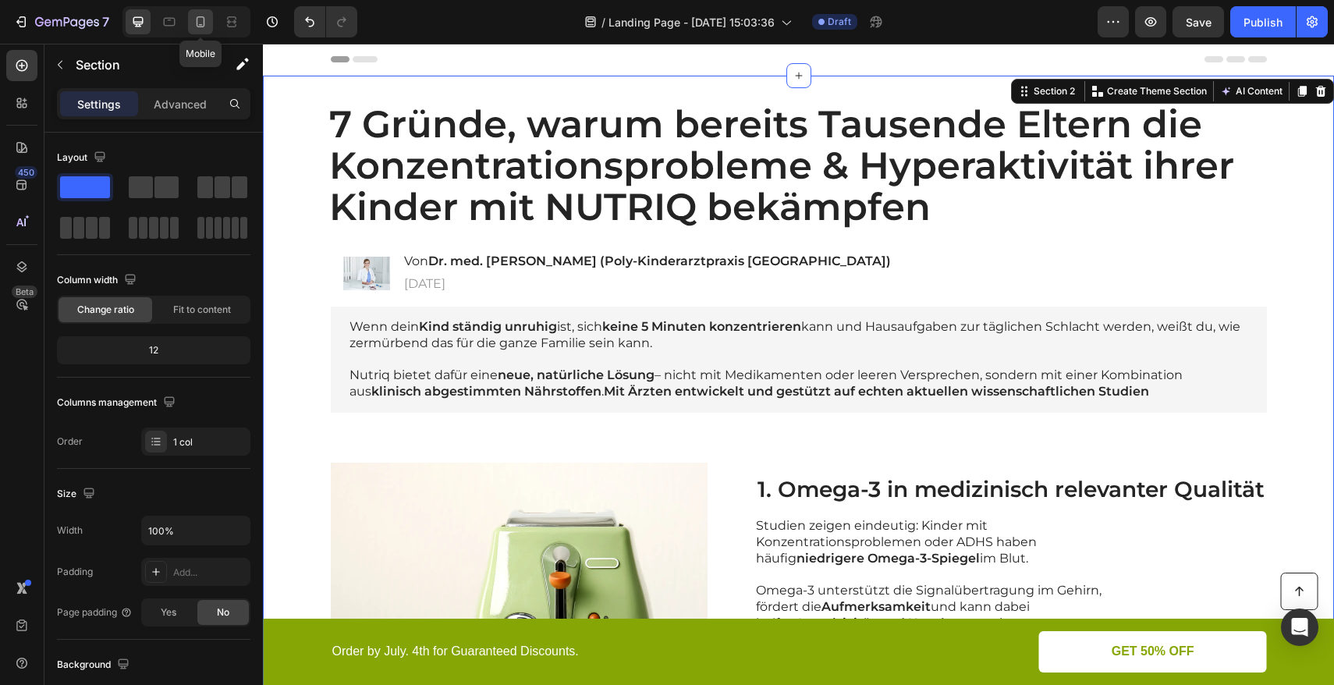
click at [208, 23] on icon at bounding box center [201, 22] width 16 height 16
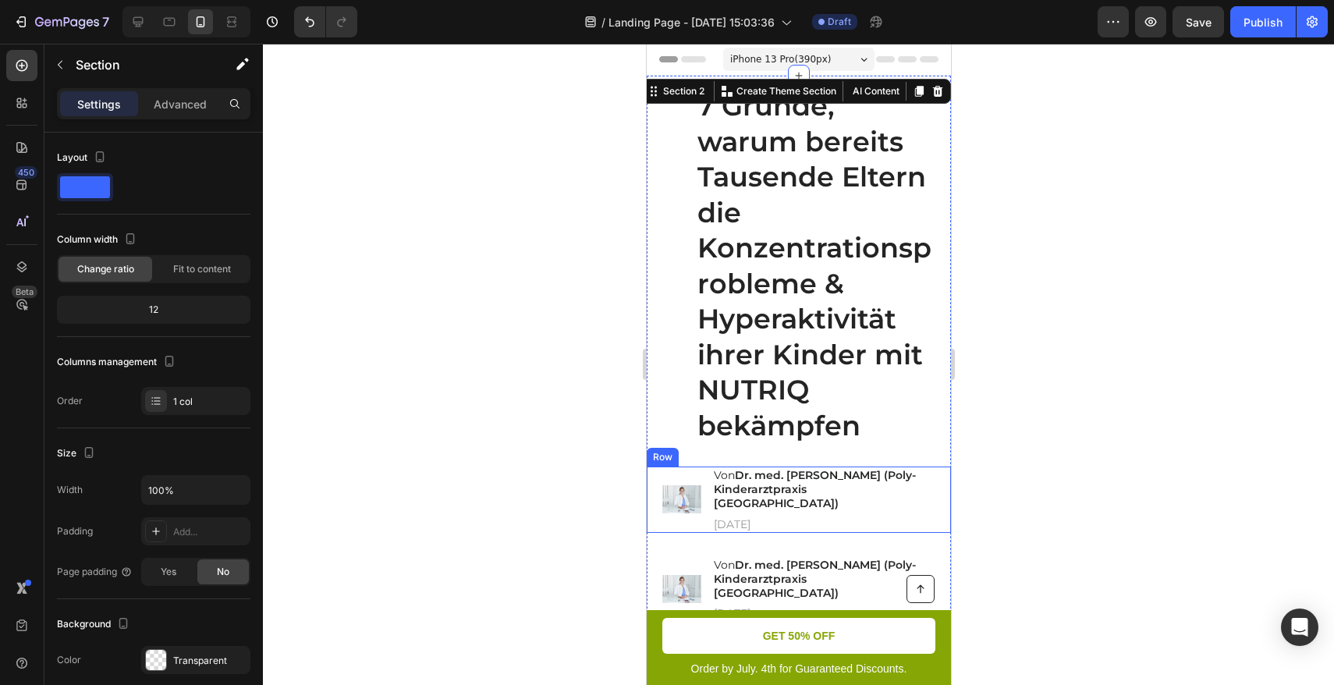
click at [652, 476] on div "Image Von Dr. med. [PERSON_NAME] (Poly-Kinderarztpraxis [GEOGRAPHIC_DATA]) Head…" at bounding box center [798, 500] width 304 height 66
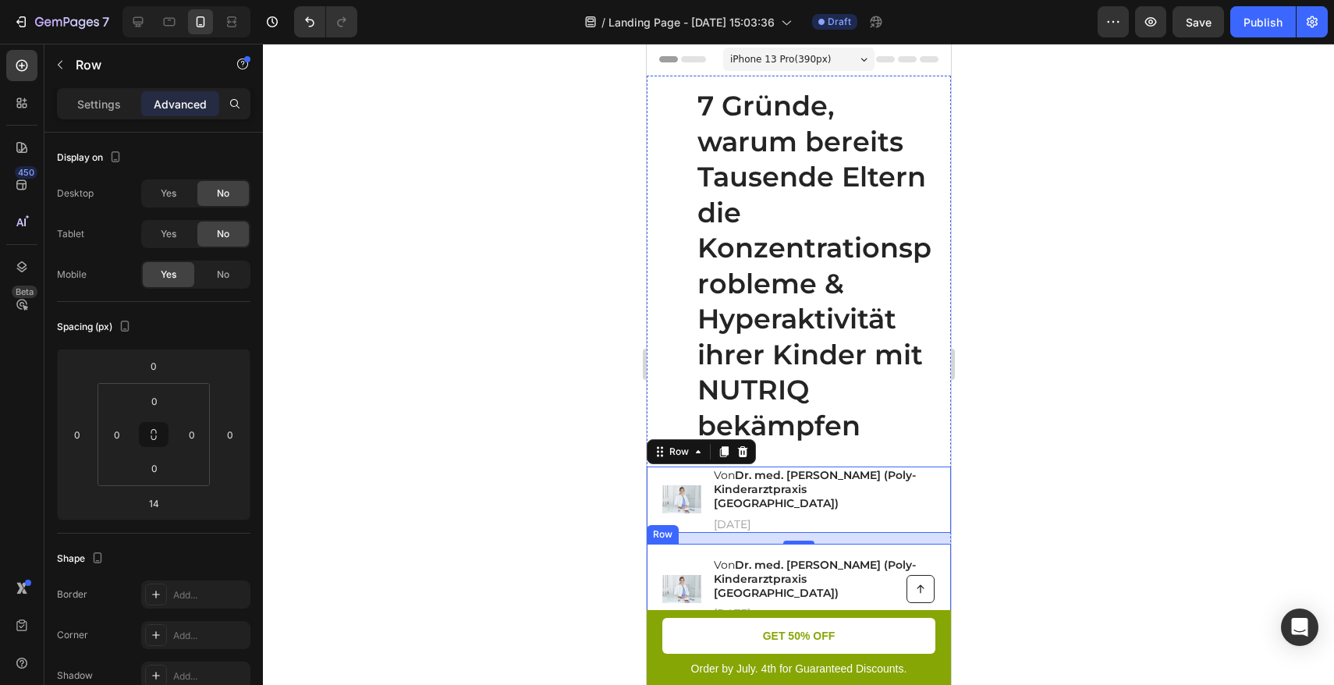
click at [653, 544] on div "Image Von Dr. med. [PERSON_NAME] (Poly-Kinderarztpraxis [GEOGRAPHIC_DATA]) Head…" at bounding box center [798, 589] width 304 height 91
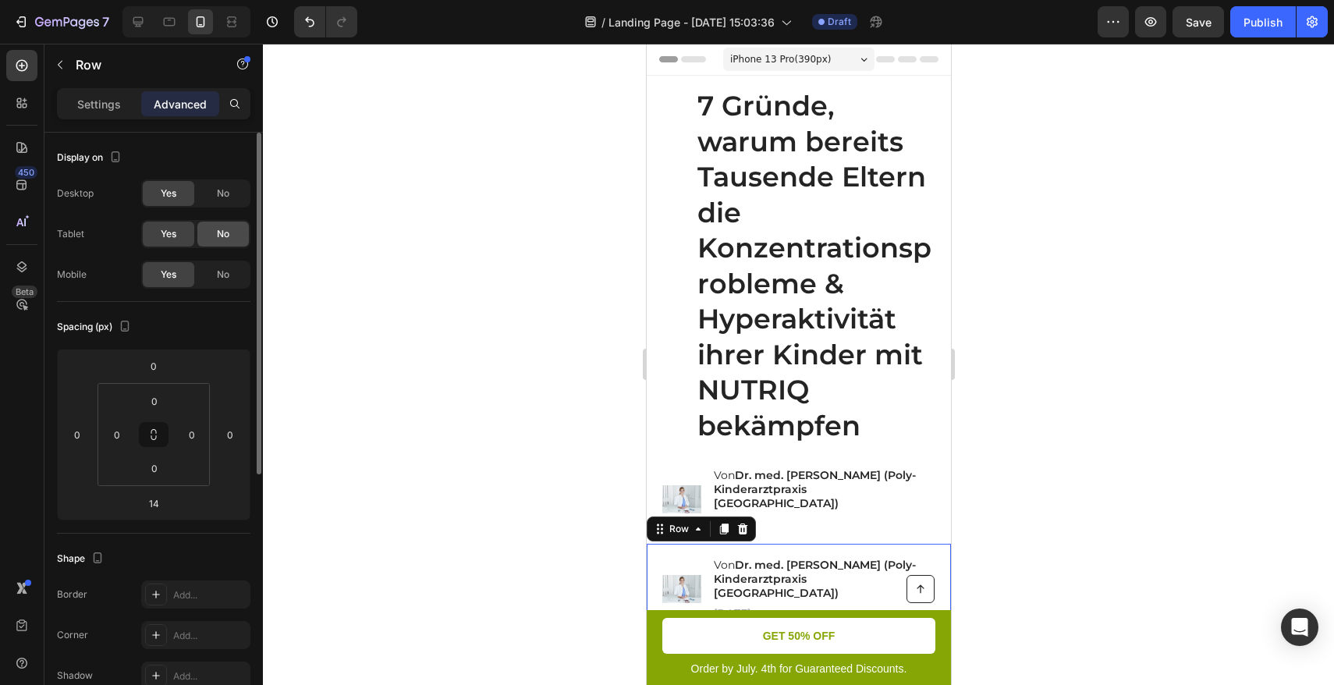
click at [231, 240] on div "No" at bounding box center [223, 234] width 52 height 25
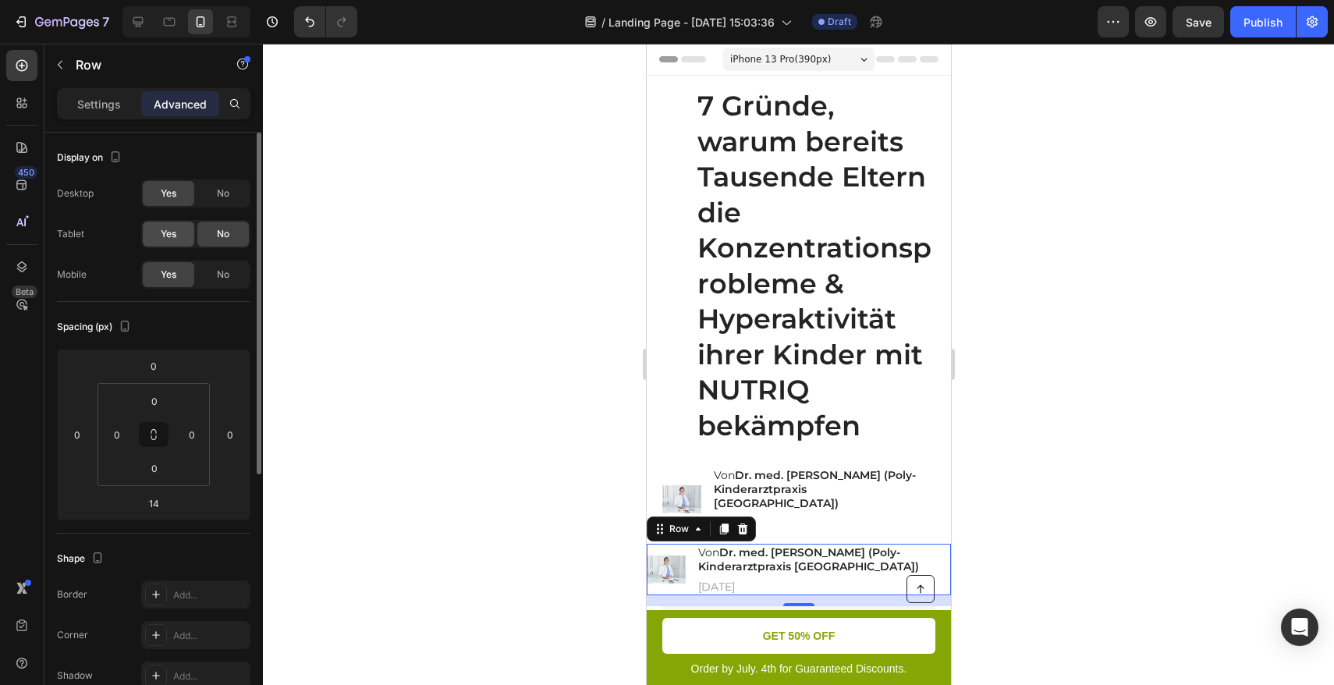
click at [181, 227] on div "Yes" at bounding box center [169, 234] width 52 height 25
click at [231, 279] on div "No" at bounding box center [223, 274] width 52 height 25
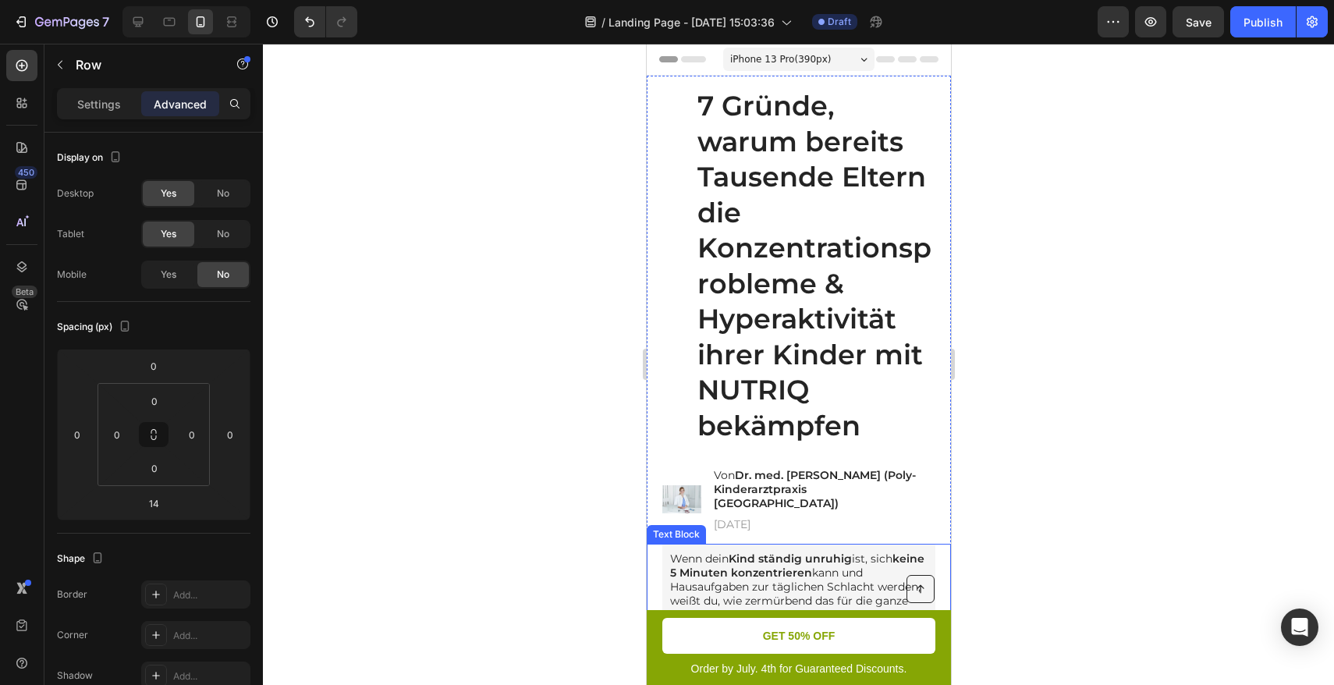
click at [655, 544] on div "Wenn dein Kind ständig unruhig ist, sich keine 5 Minuten konzentrieren kann und…" at bounding box center [798, 637] width 304 height 186
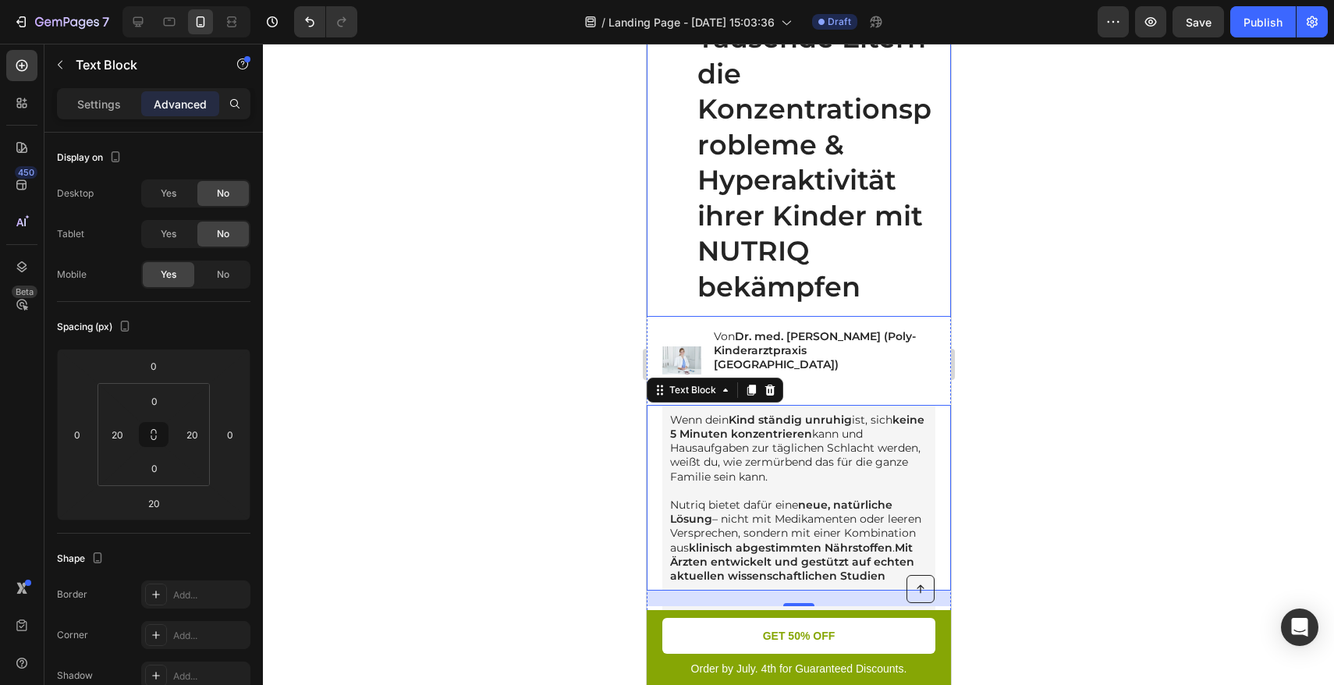
scroll to position [169, 0]
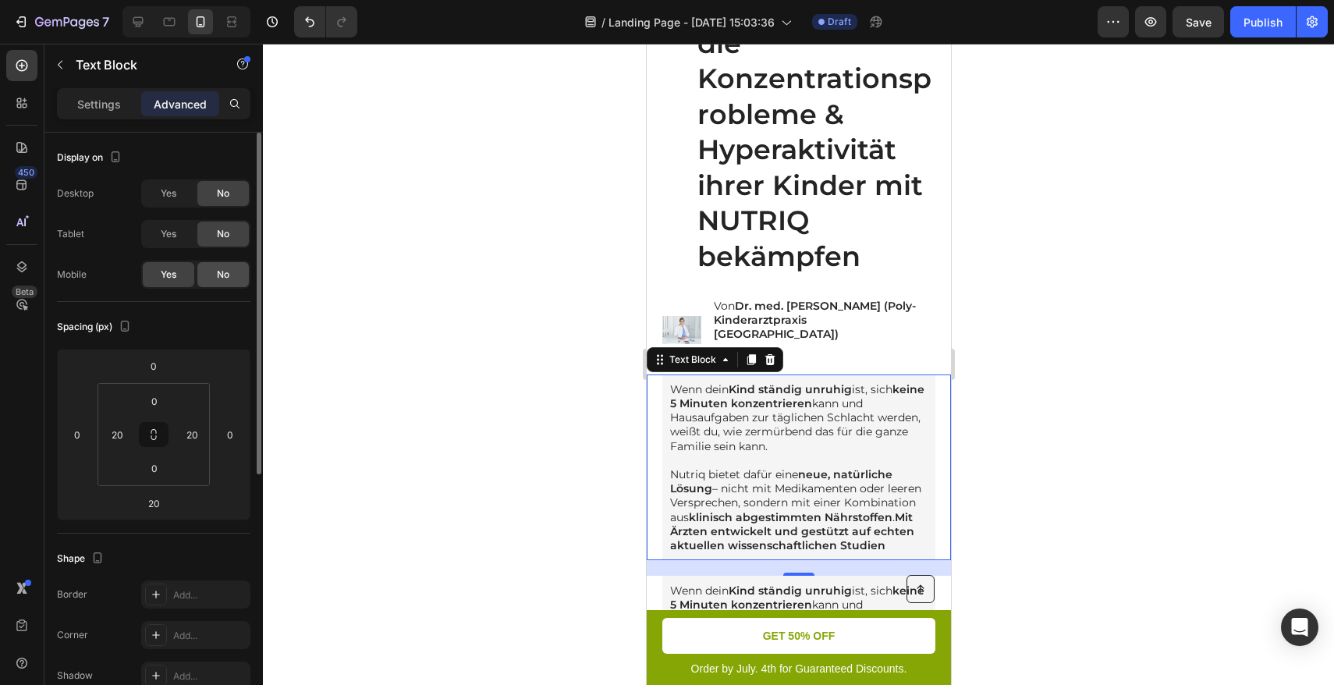
click at [218, 272] on span "No" at bounding box center [223, 275] width 12 height 14
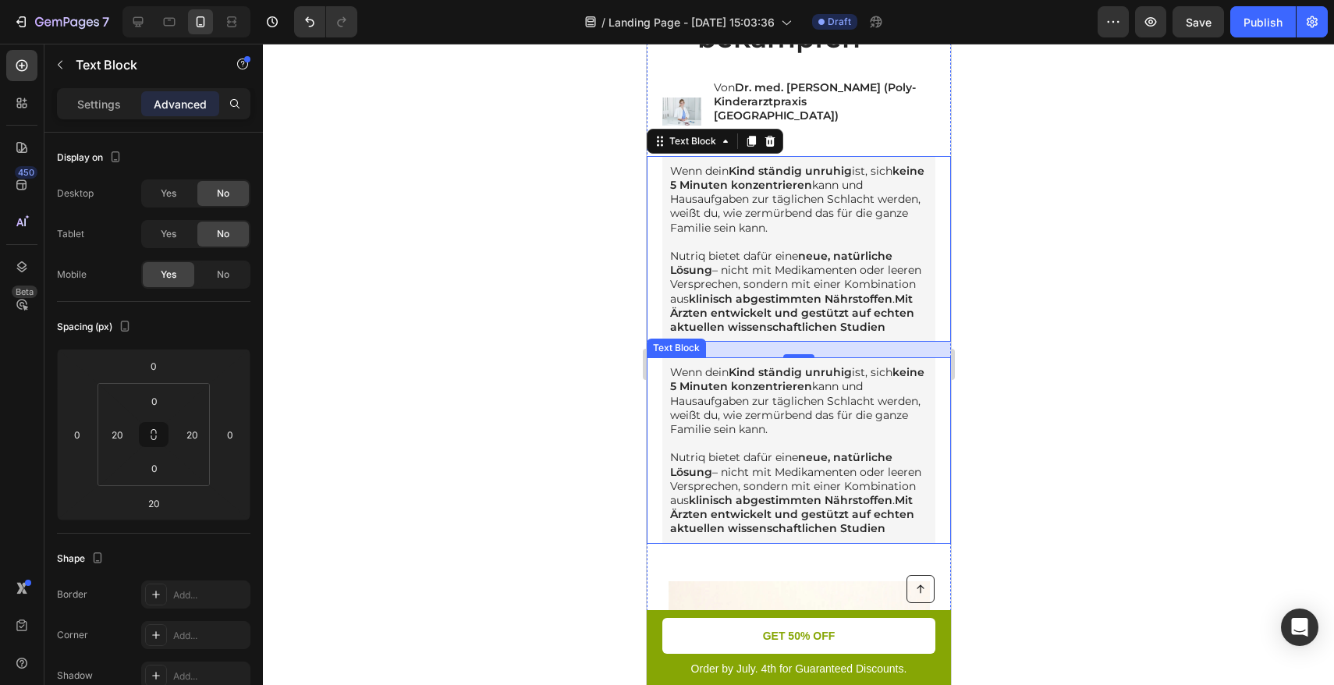
scroll to position [389, 0]
click at [660, 410] on div "Wenn dein Kind ständig unruhig ist, sich keine 5 Minuten konzentrieren kann und…" at bounding box center [798, 450] width 304 height 186
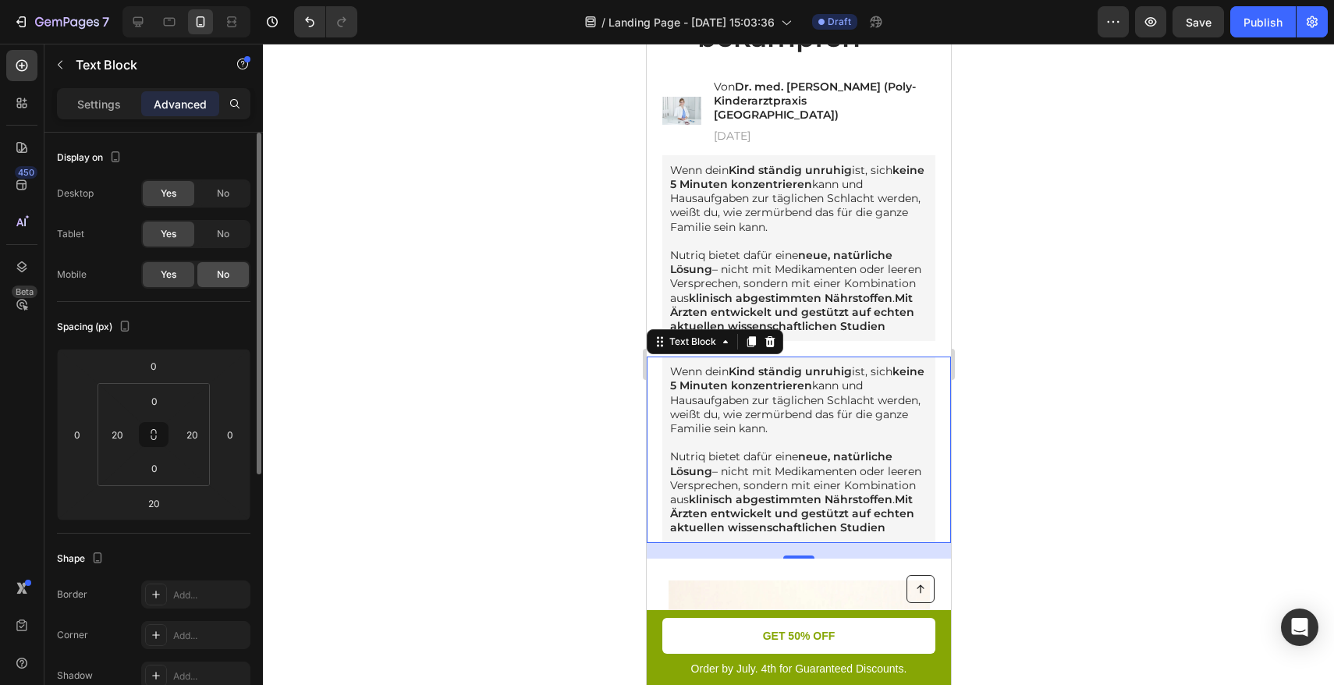
click at [225, 278] on span "No" at bounding box center [223, 275] width 12 height 14
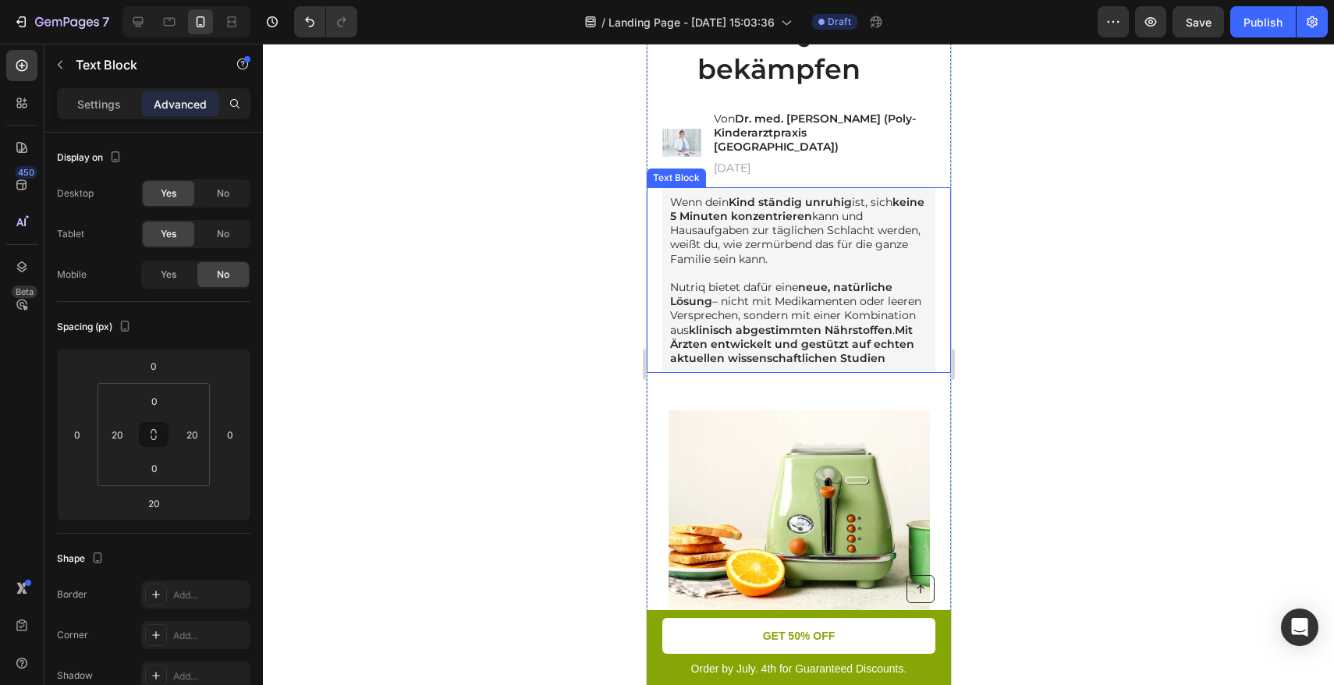
scroll to position [354, 0]
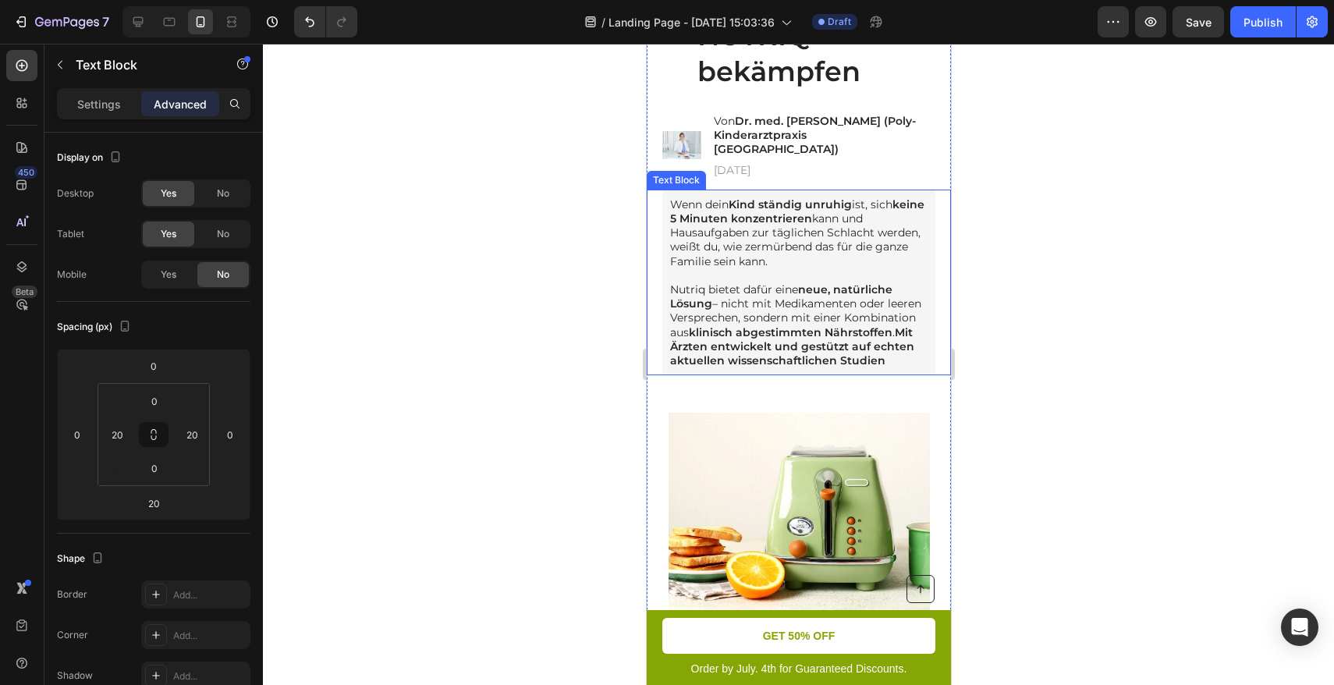
click at [713, 253] on p "Wenn dein Kind ständig unruhig ist, sich keine 5 Minuten konzentrieren kann und…" at bounding box center [799, 232] width 258 height 71
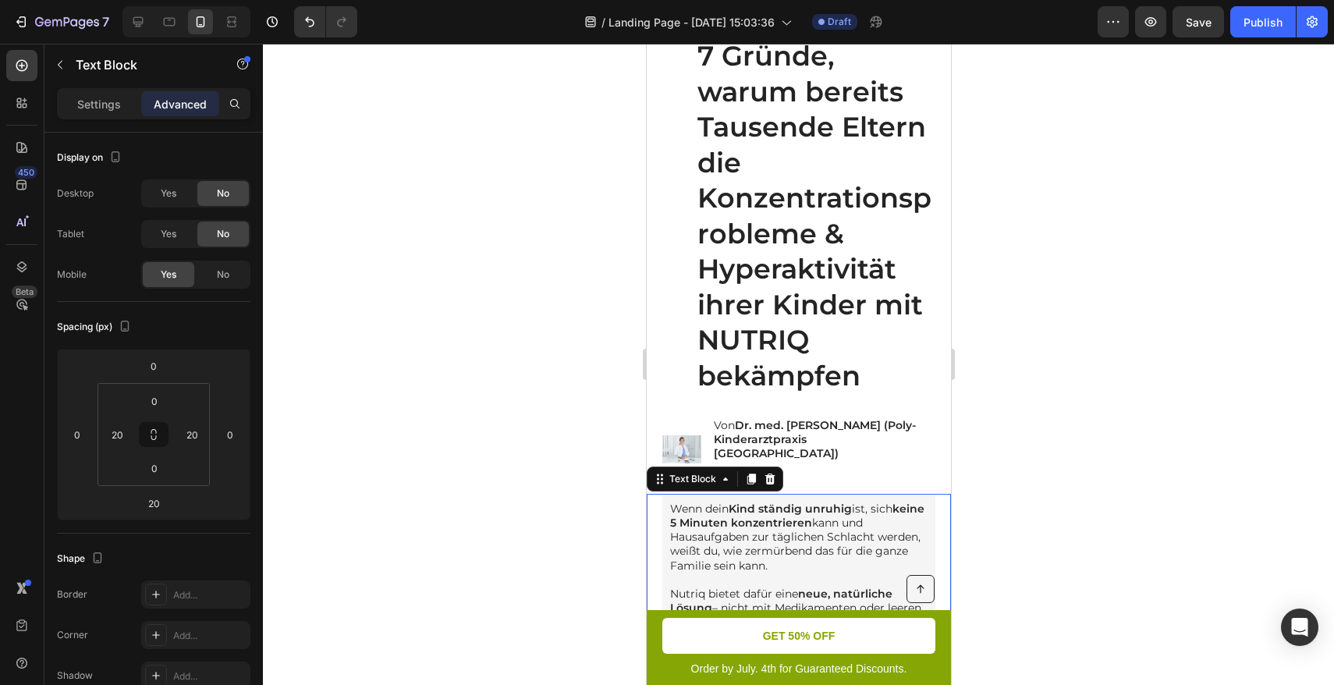
scroll to position [0, 0]
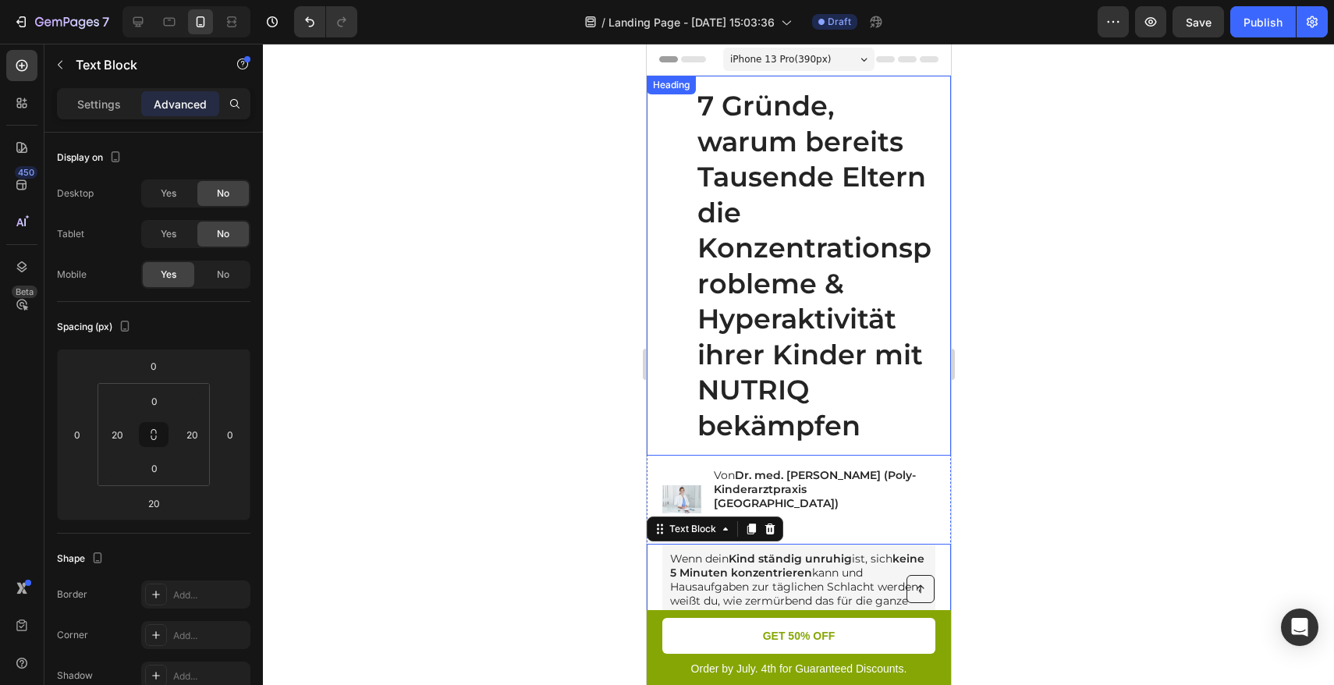
click at [746, 173] on p "7 Gründe, warum bereits Tausende Eltern die Konzentrationsprobleme & Hyperaktiv…" at bounding box center [817, 265] width 241 height 355
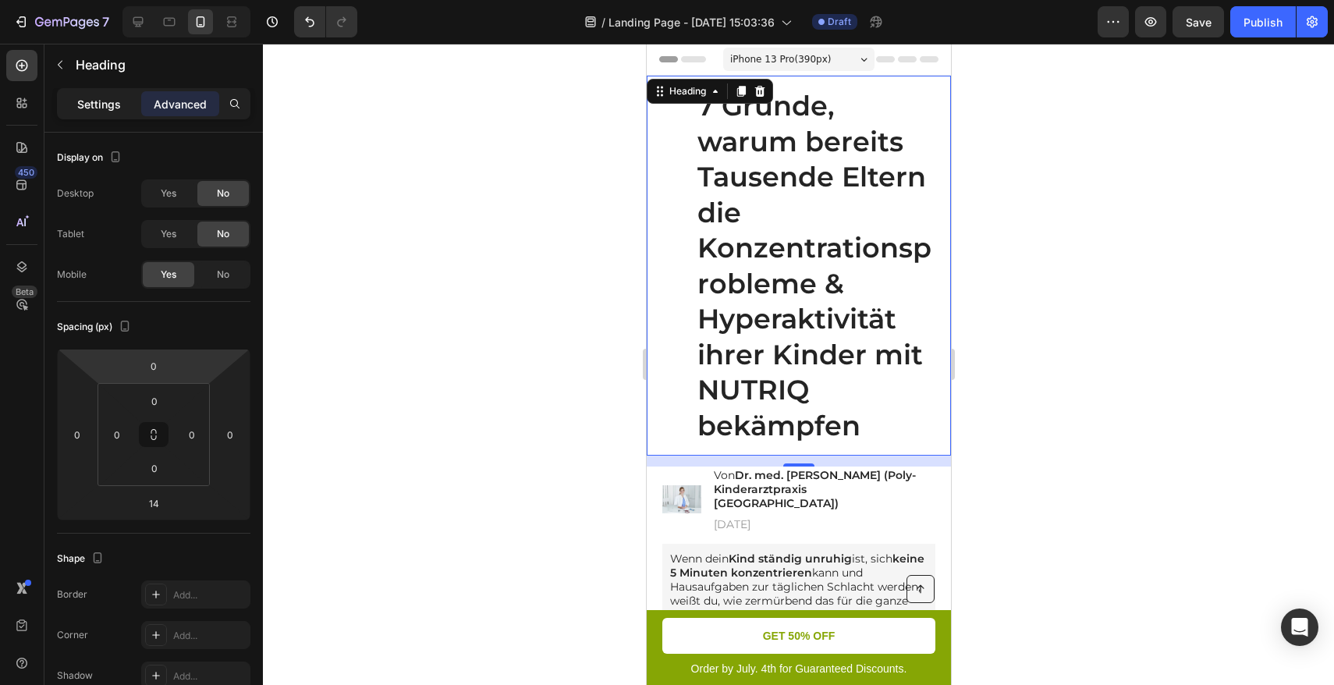
click at [96, 106] on p "Settings" at bounding box center [99, 104] width 44 height 16
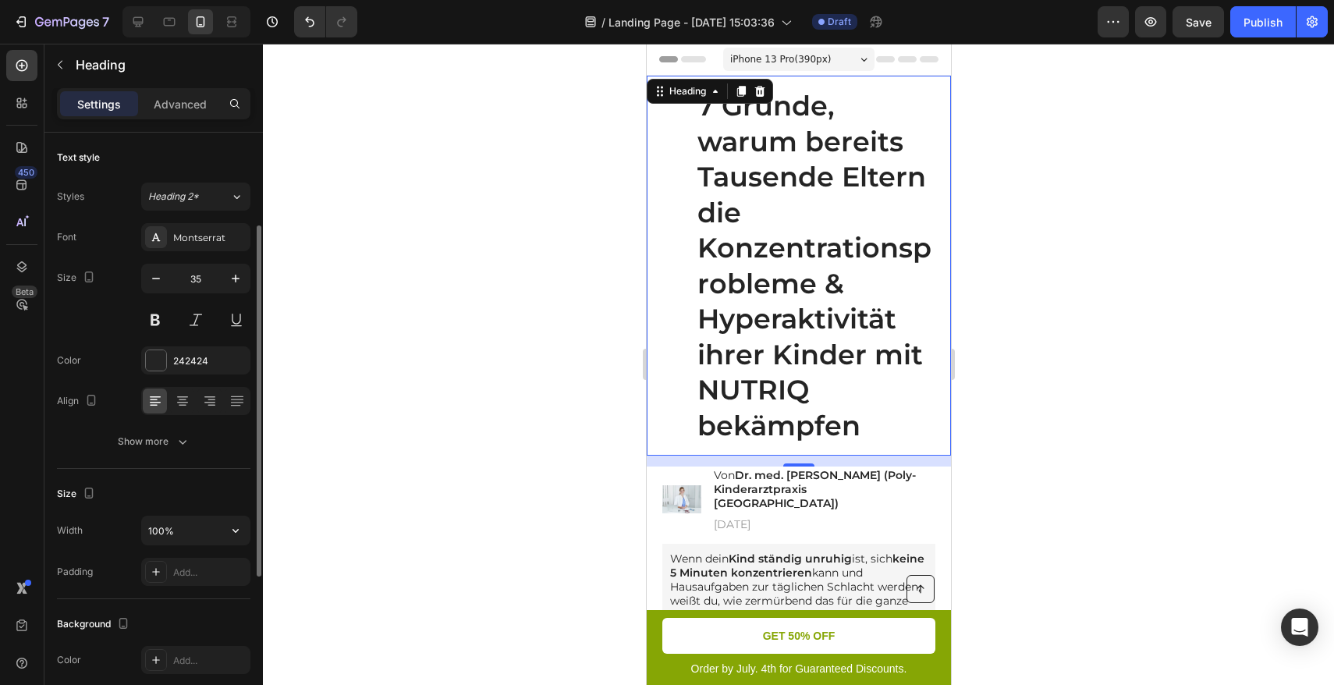
scroll to position [59, 0]
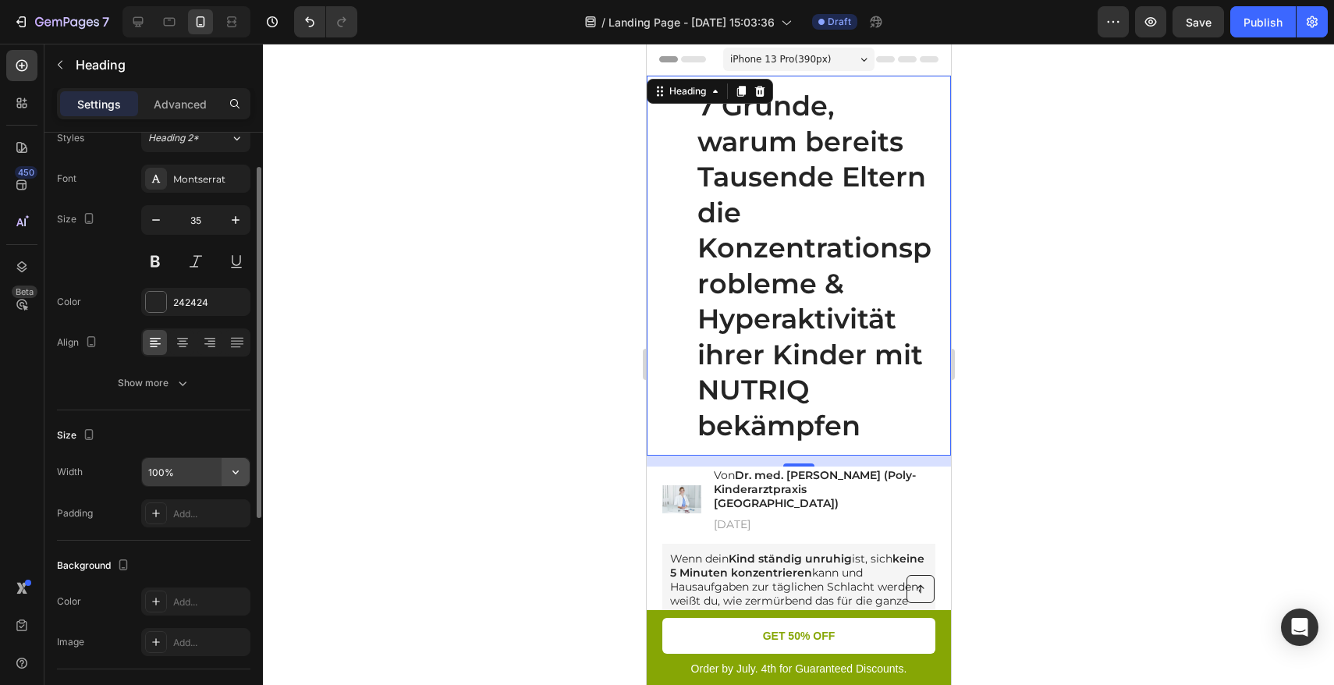
click at [222, 474] on button "button" at bounding box center [236, 472] width 28 height 28
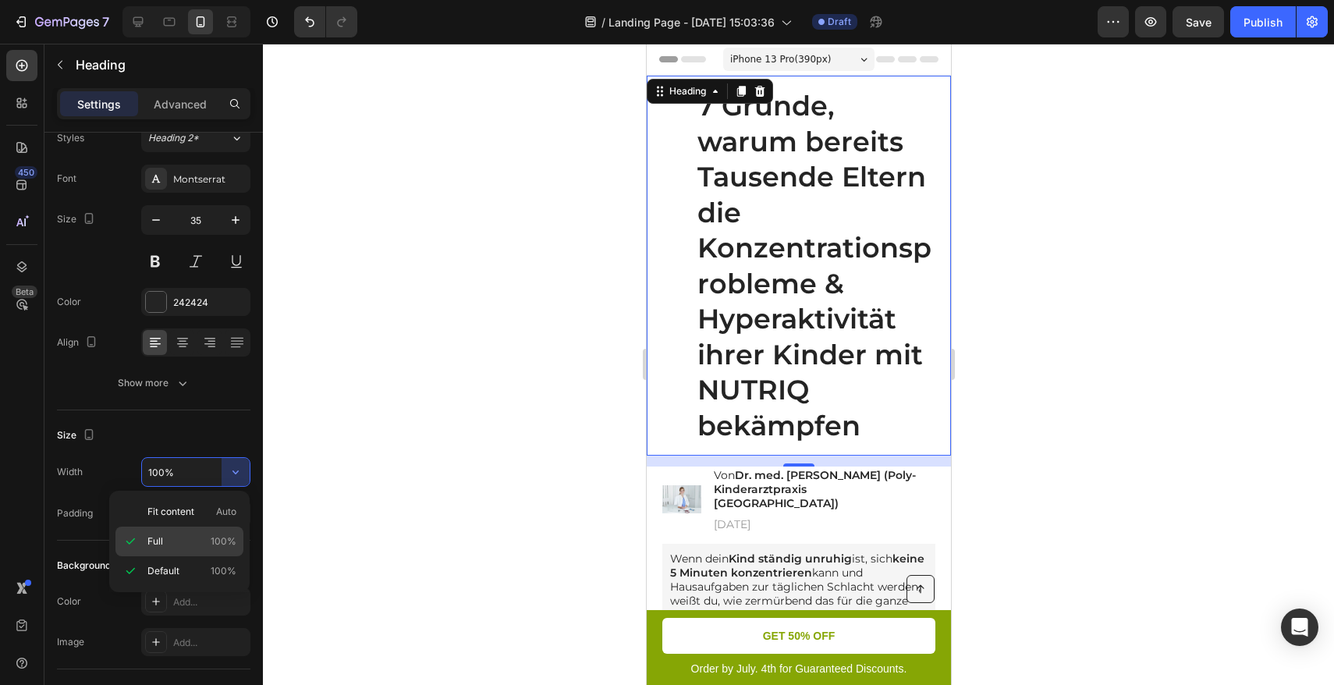
click at [165, 538] on p "Full 100%" at bounding box center [191, 542] width 89 height 14
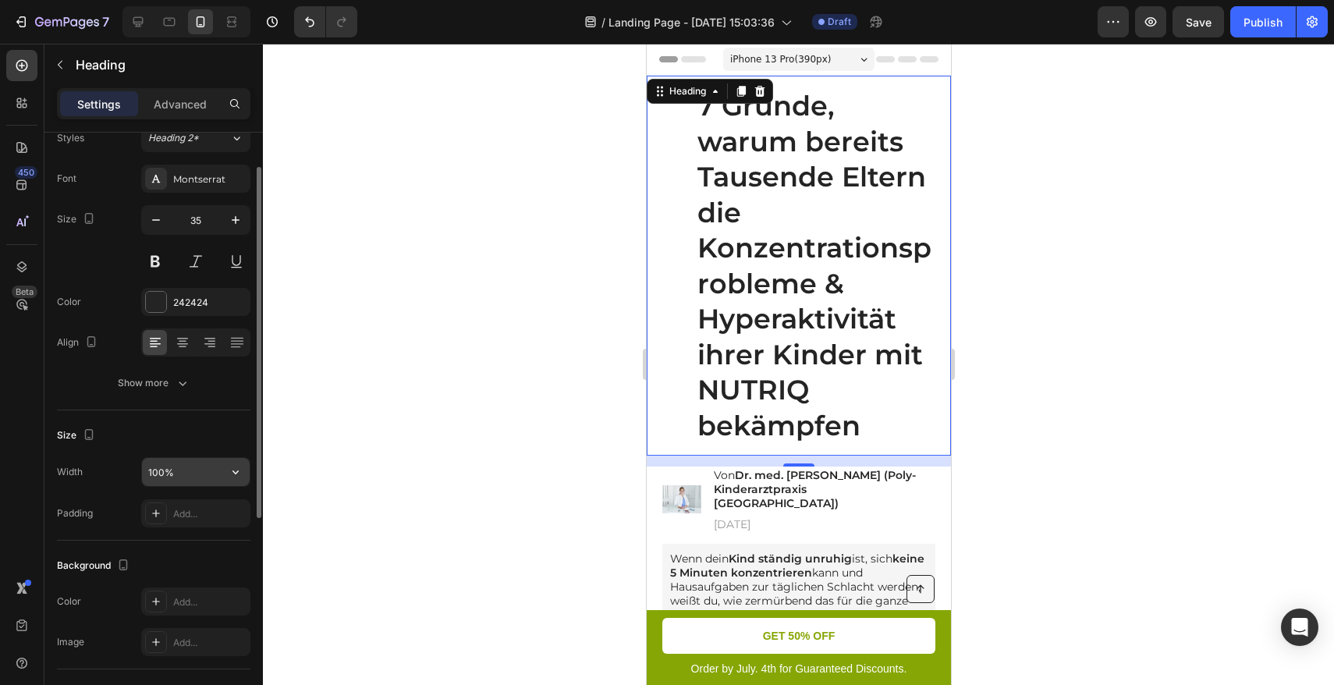
click at [194, 476] on input "100%" at bounding box center [196, 472] width 108 height 28
click at [230, 471] on icon "button" at bounding box center [236, 472] width 16 height 16
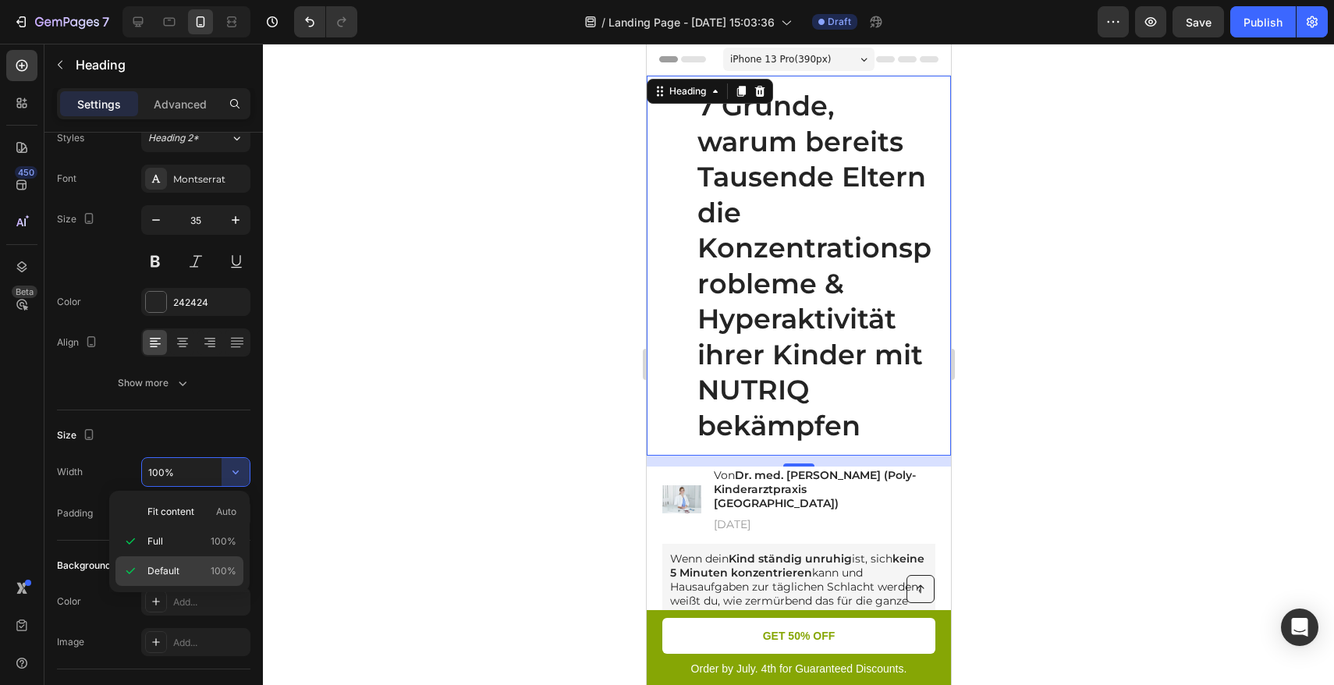
click at [165, 567] on span "Default" at bounding box center [163, 571] width 32 height 14
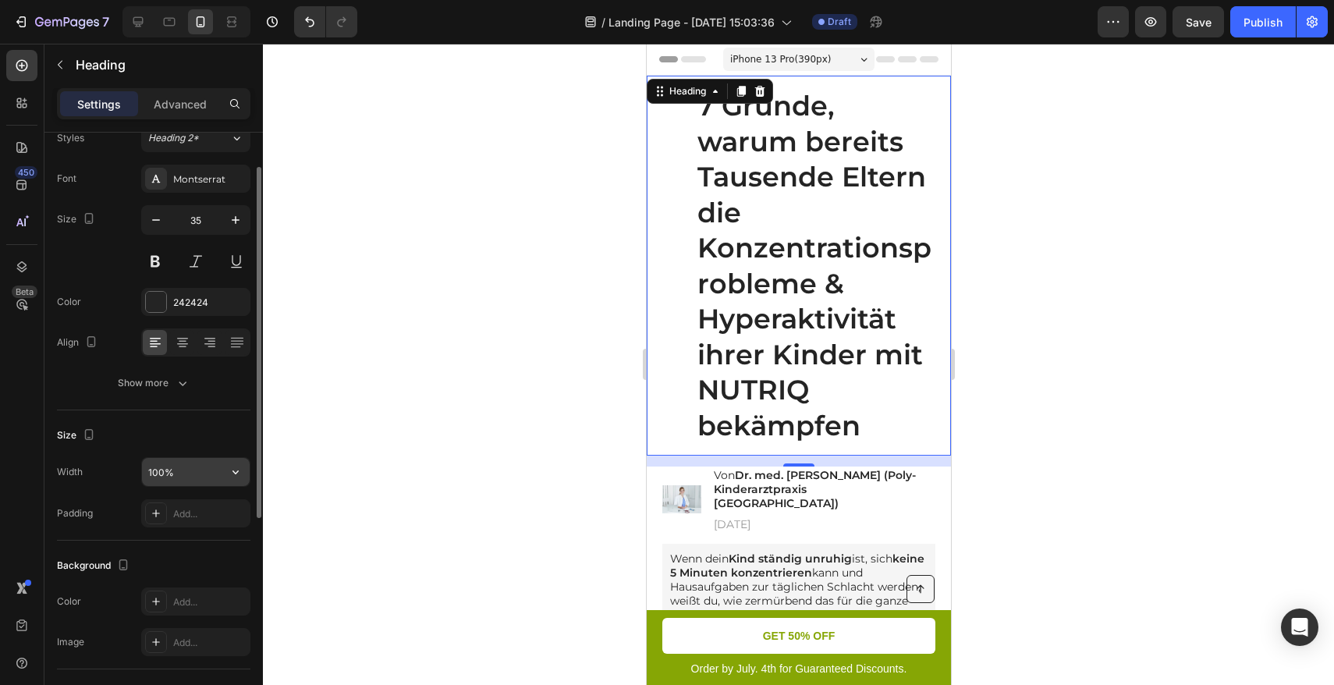
click at [224, 482] on button "button" at bounding box center [236, 472] width 28 height 28
type input "Auto"
click at [213, 477] on input "Auto" at bounding box center [196, 472] width 108 height 28
click at [241, 472] on icon "button" at bounding box center [236, 472] width 16 height 16
click at [197, 518] on div "Add..." at bounding box center [209, 514] width 73 height 14
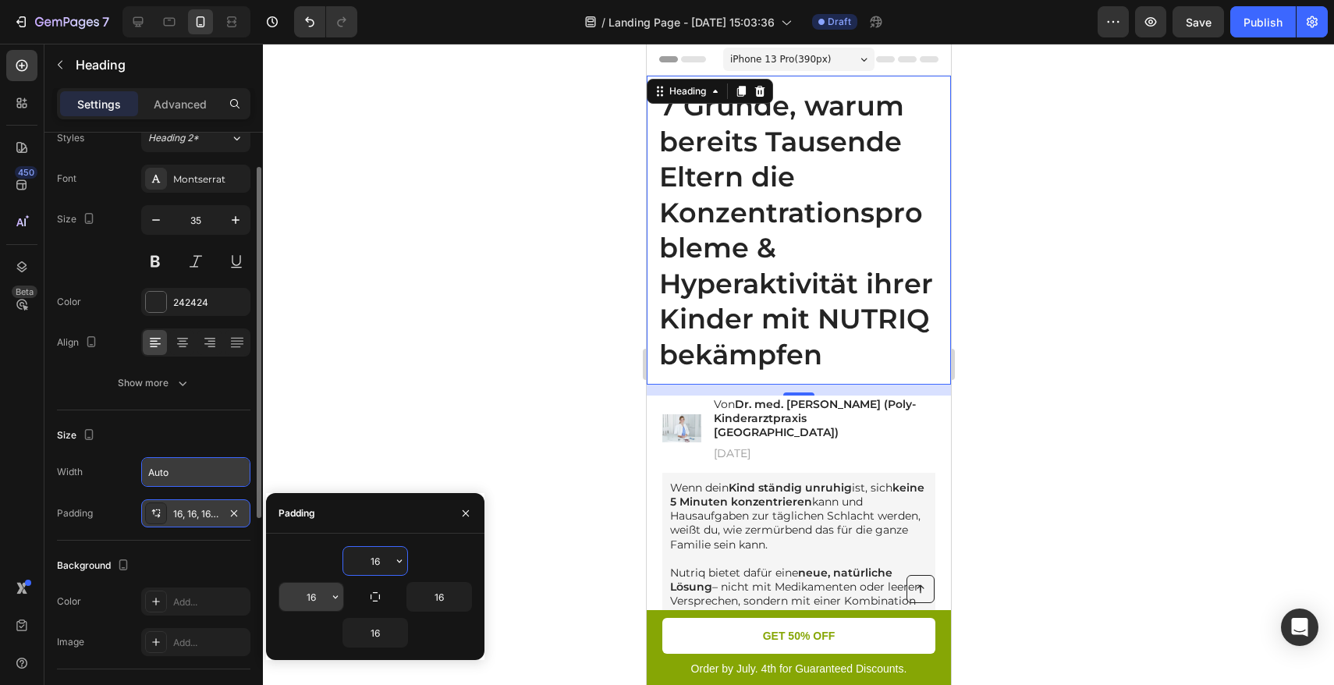
click at [318, 596] on input "16" at bounding box center [311, 597] width 64 height 28
type input "0"
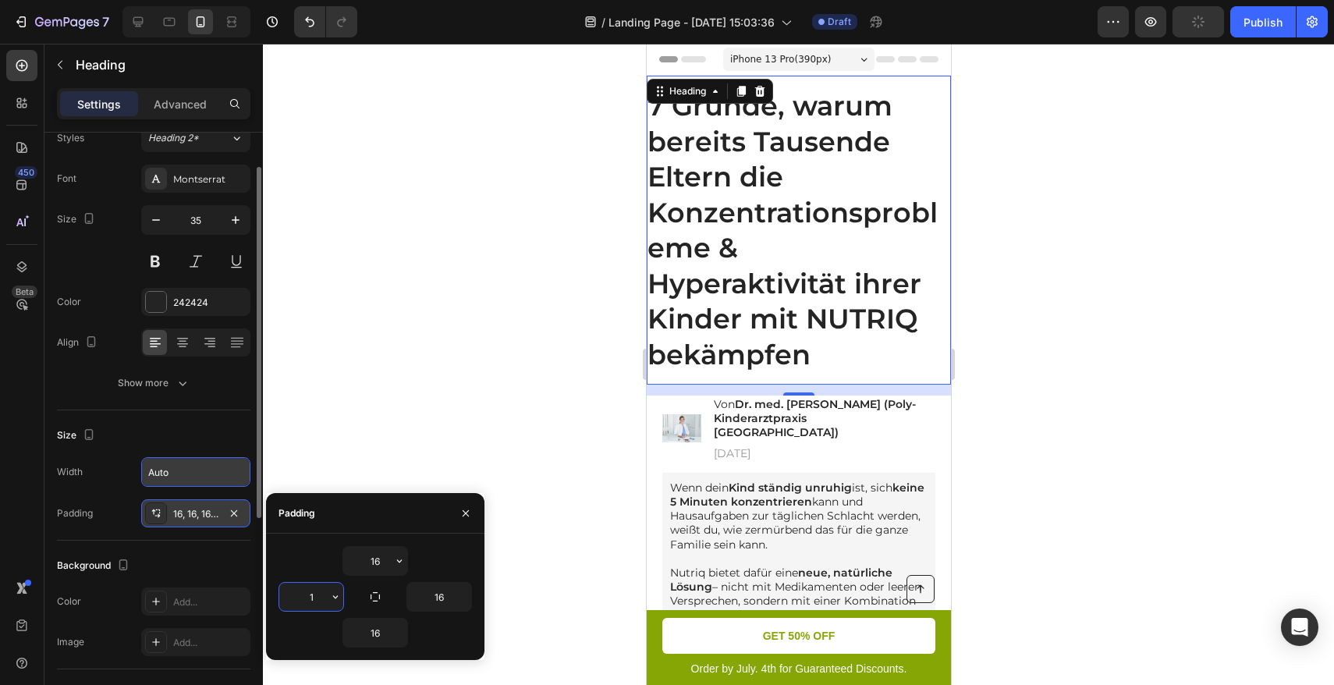
type input "16"
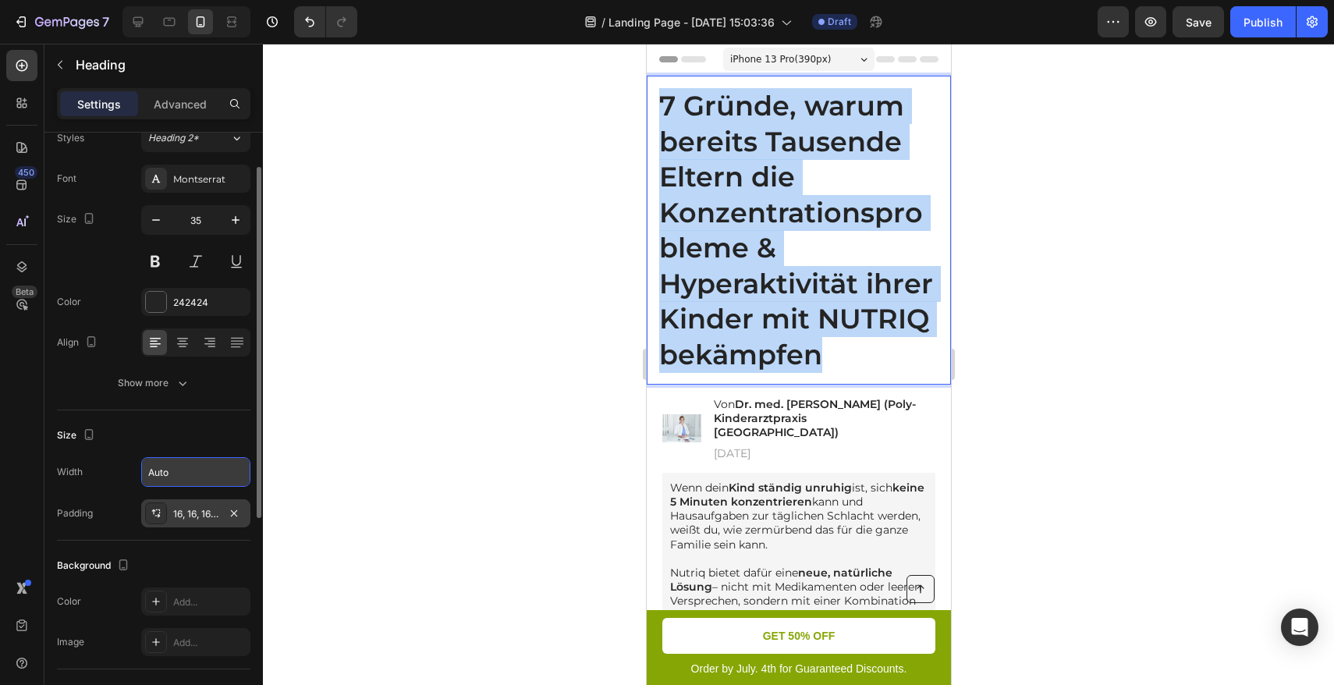
drag, startPoint x: 845, startPoint y: 393, endPoint x: 662, endPoint y: 102, distance: 343.6
click at [662, 102] on p "7 Gründe, warum bereits Tausende Eltern die Konzentrationsprobleme & Hyperaktiv…" at bounding box center [798, 230] width 279 height 284
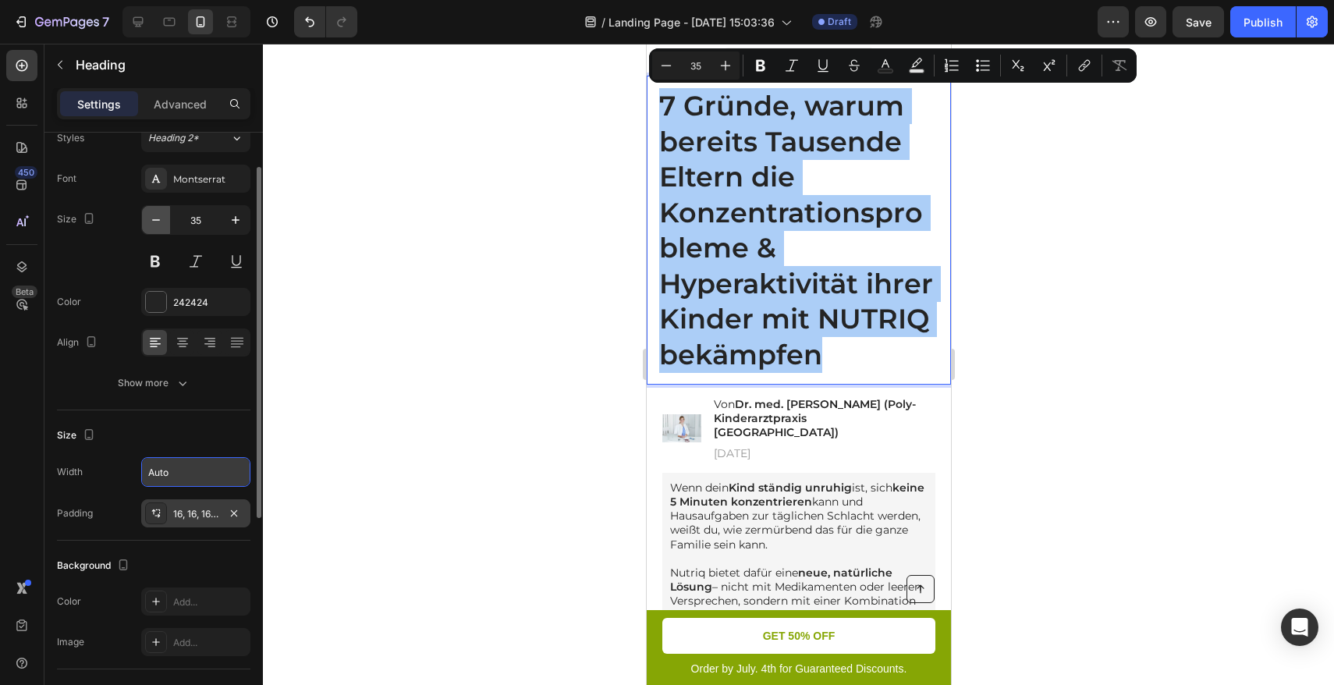
click at [162, 223] on icon "button" at bounding box center [156, 220] width 16 height 16
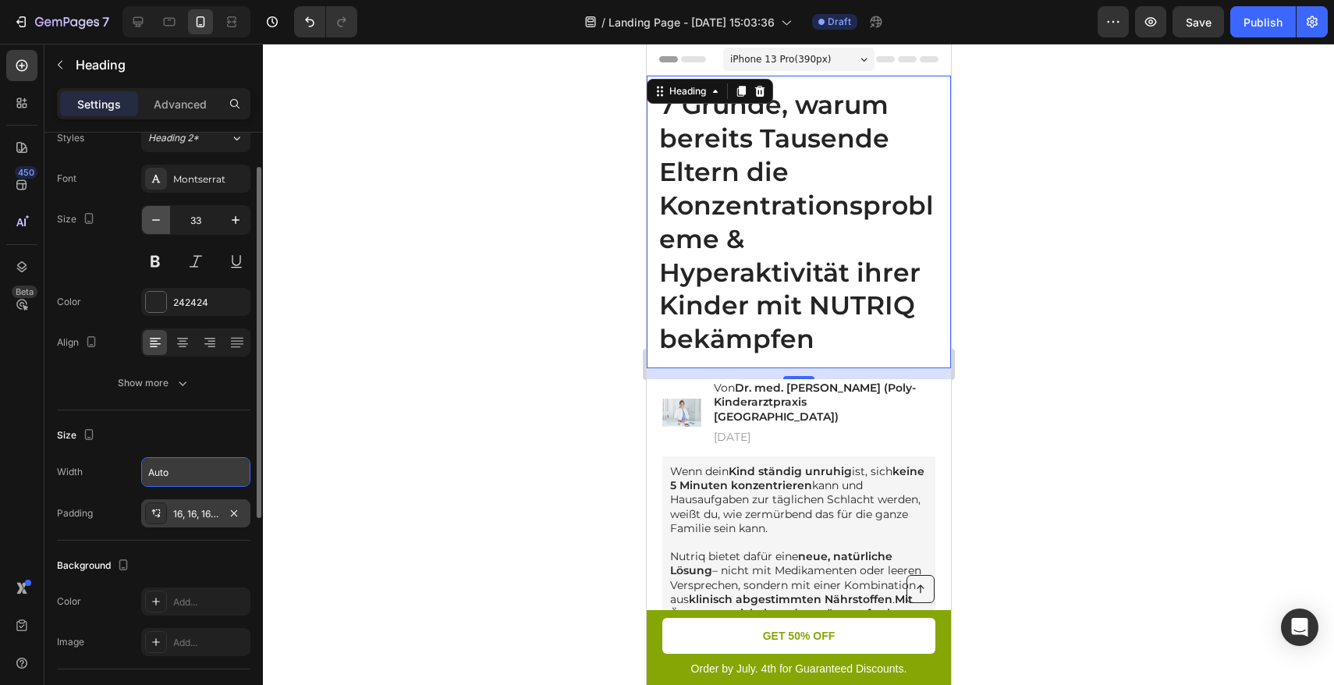
click at [162, 223] on icon "button" at bounding box center [156, 220] width 16 height 16
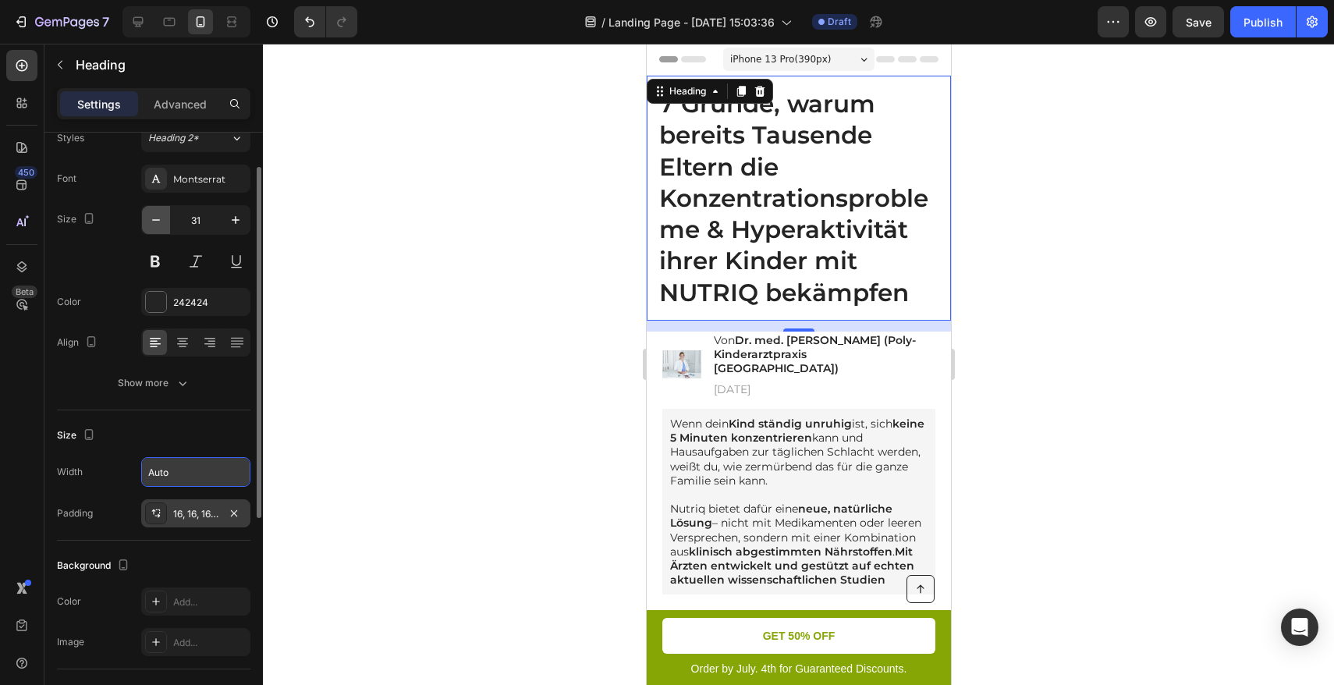
click at [162, 223] on icon "button" at bounding box center [156, 220] width 16 height 16
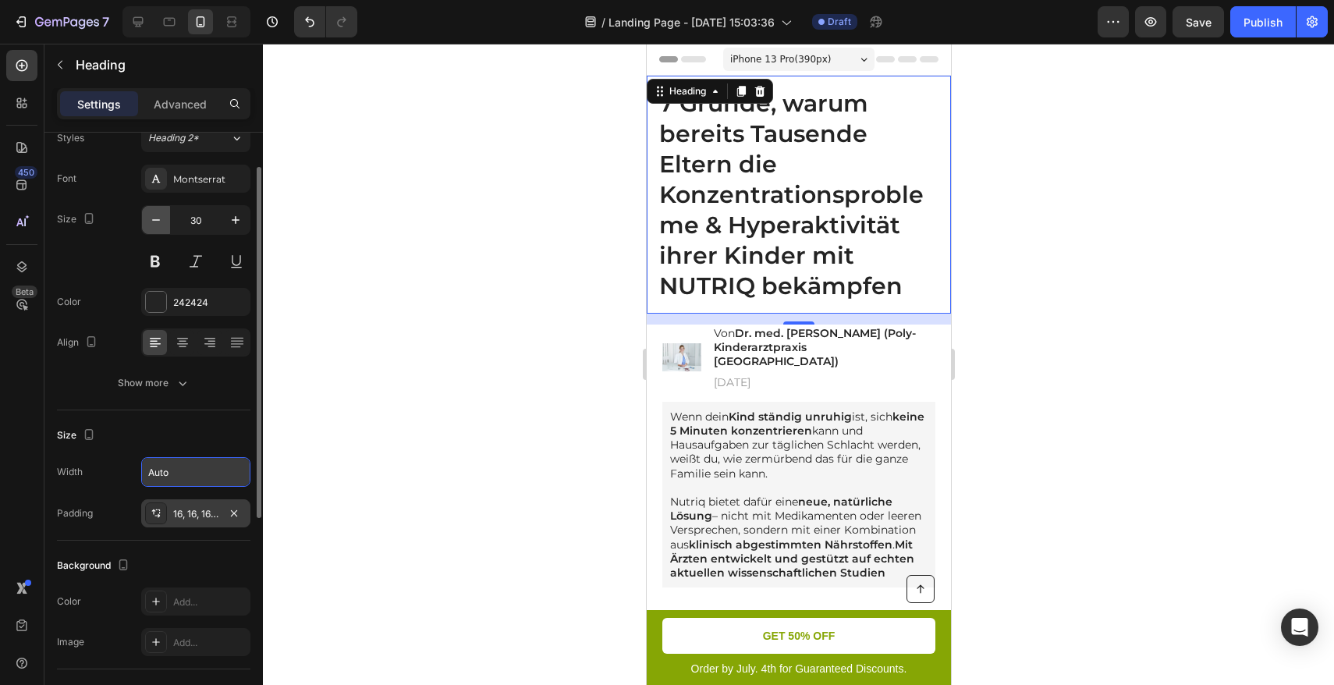
click at [161, 225] on icon "button" at bounding box center [156, 220] width 16 height 16
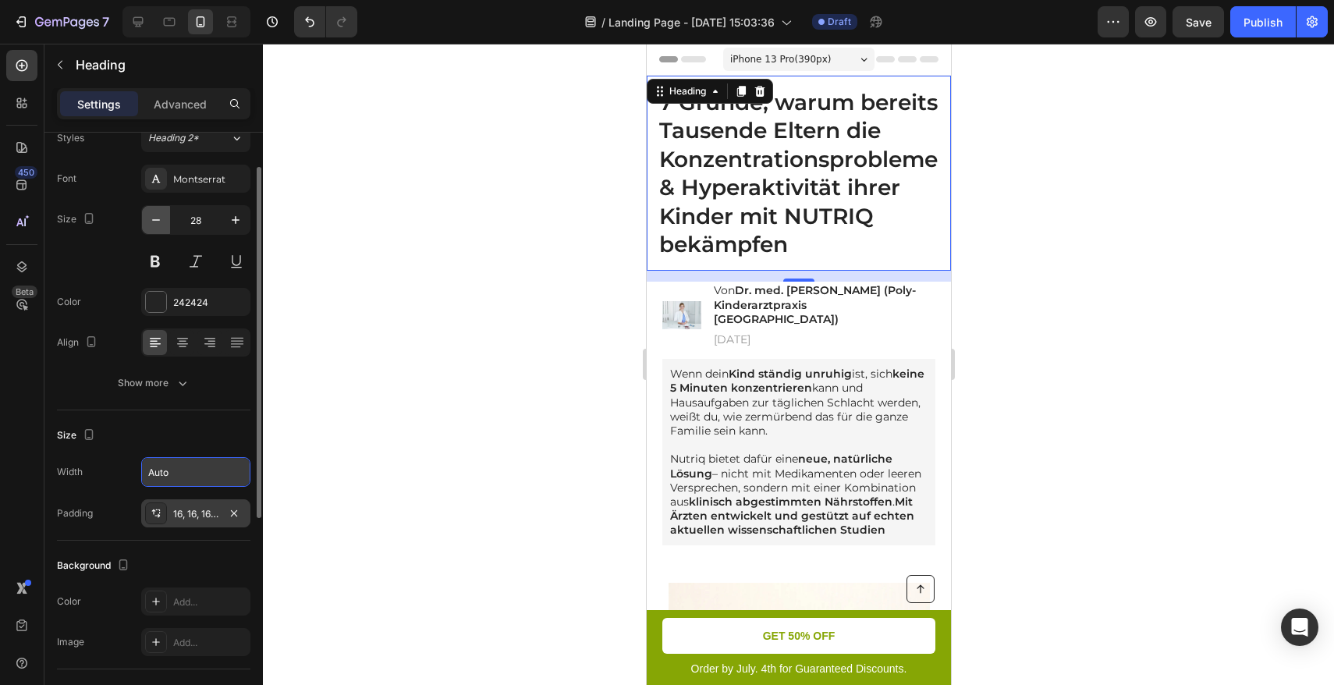
click at [161, 225] on icon "button" at bounding box center [156, 220] width 16 height 16
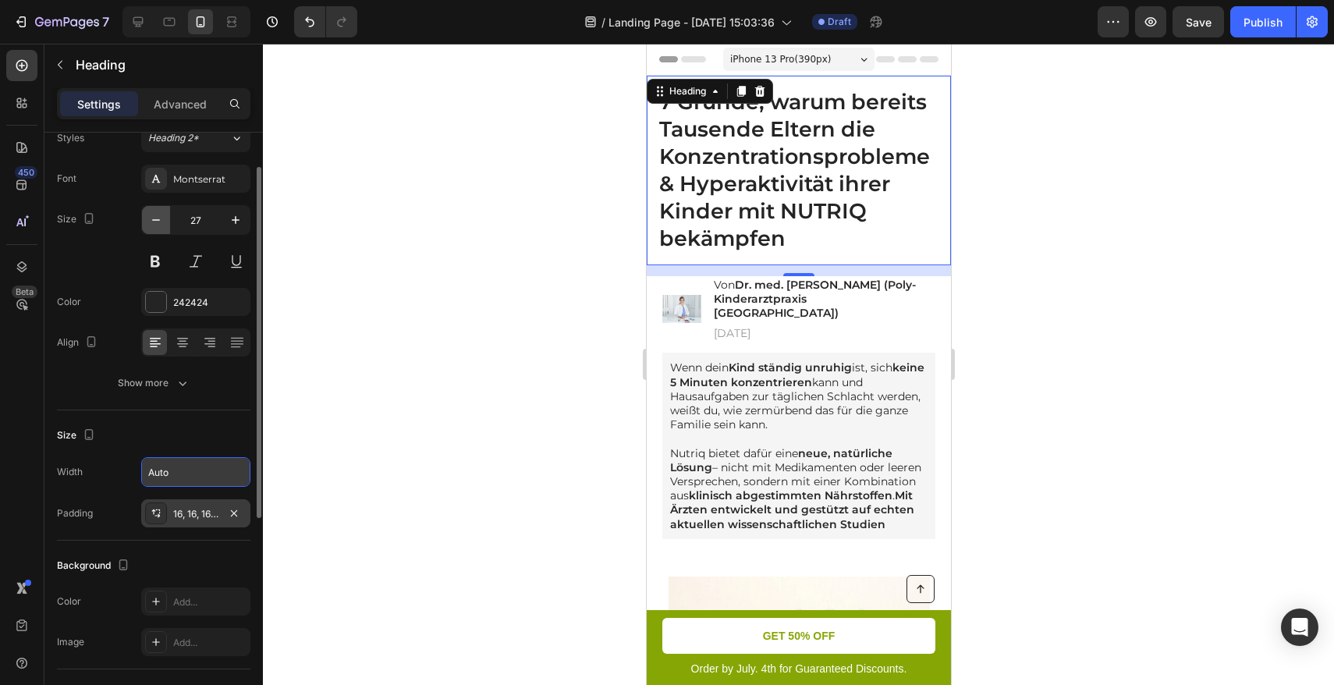
click at [161, 225] on icon "button" at bounding box center [156, 220] width 16 height 16
type input "26"
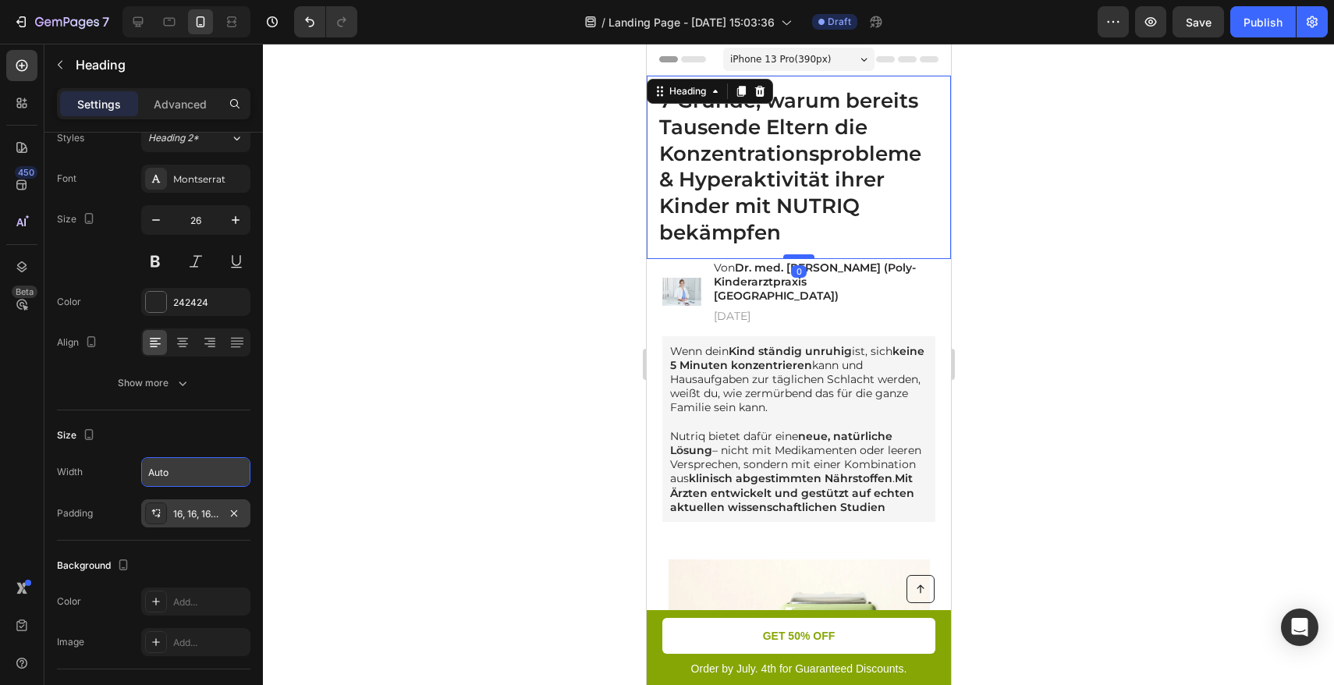
drag, startPoint x: 789, startPoint y: 267, endPoint x: 1690, endPoint y: 270, distance: 901.3
click at [790, 254] on div at bounding box center [798, 256] width 31 height 5
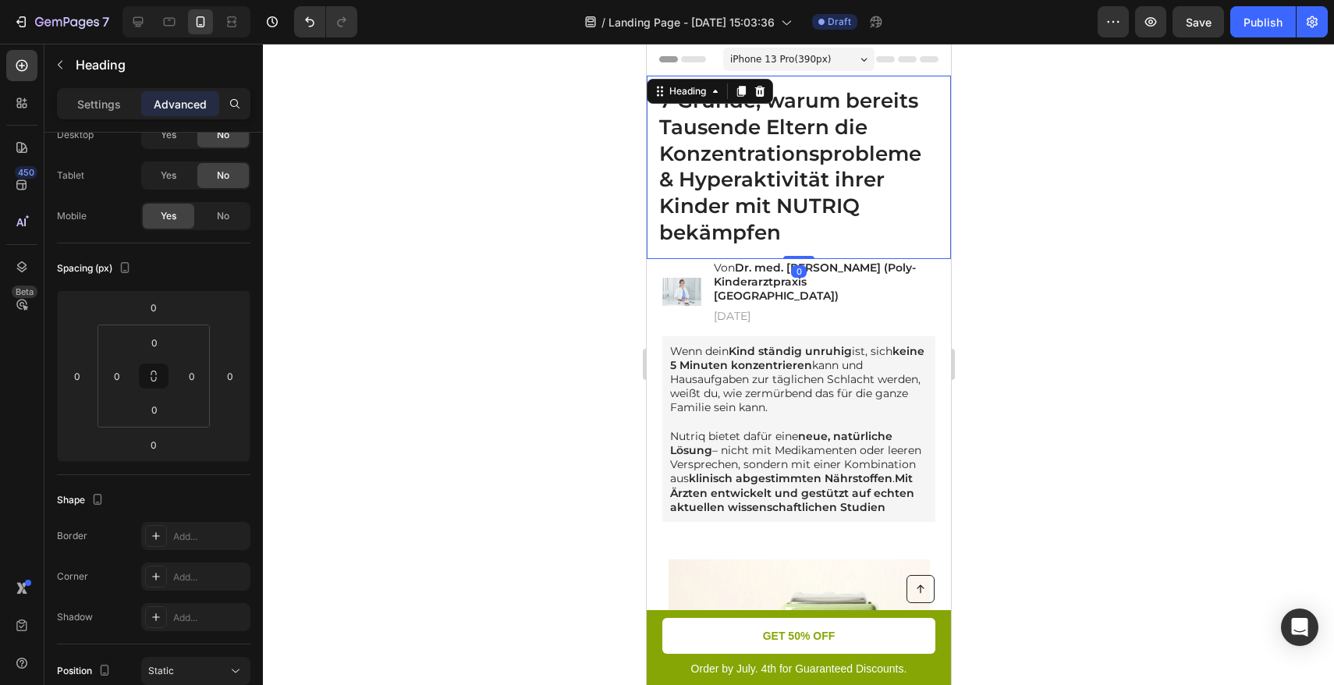
click at [1065, 218] on div at bounding box center [798, 364] width 1071 height 641
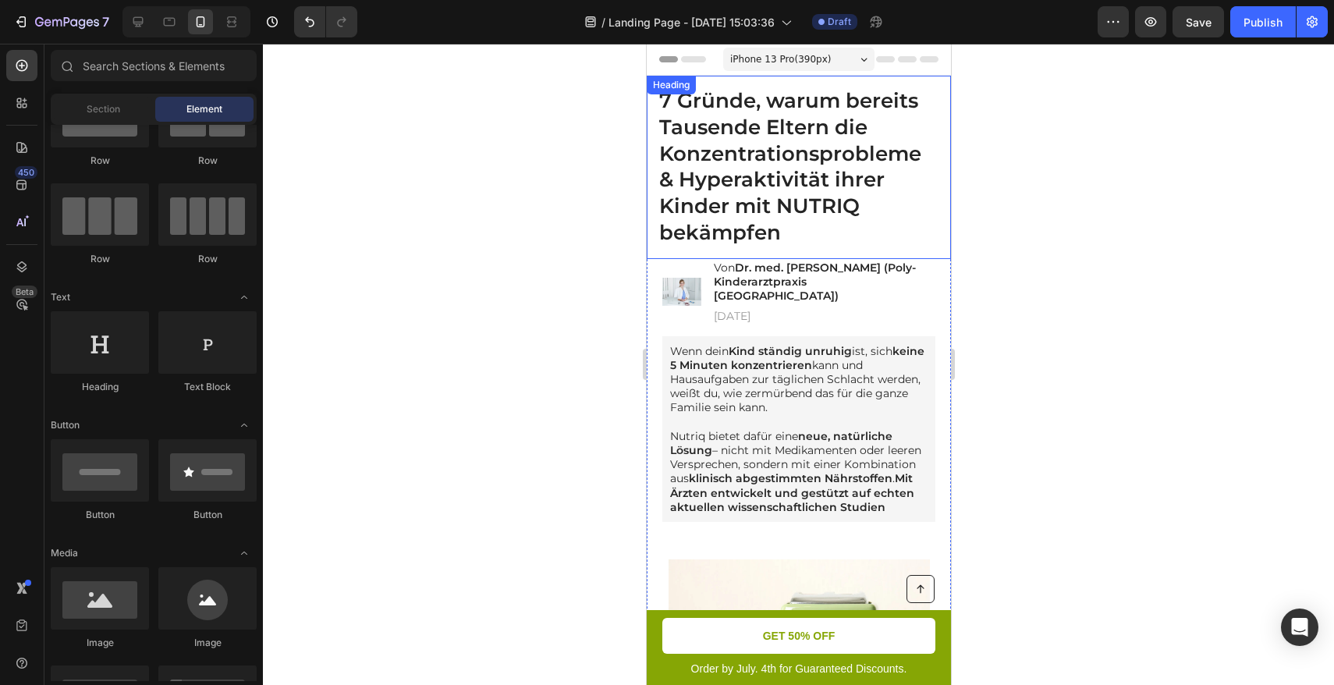
click at [737, 147] on p "7 Gründe, warum bereits Tausende Eltern die Konzentrationsprobleme & Hyperaktiv…" at bounding box center [798, 167] width 279 height 158
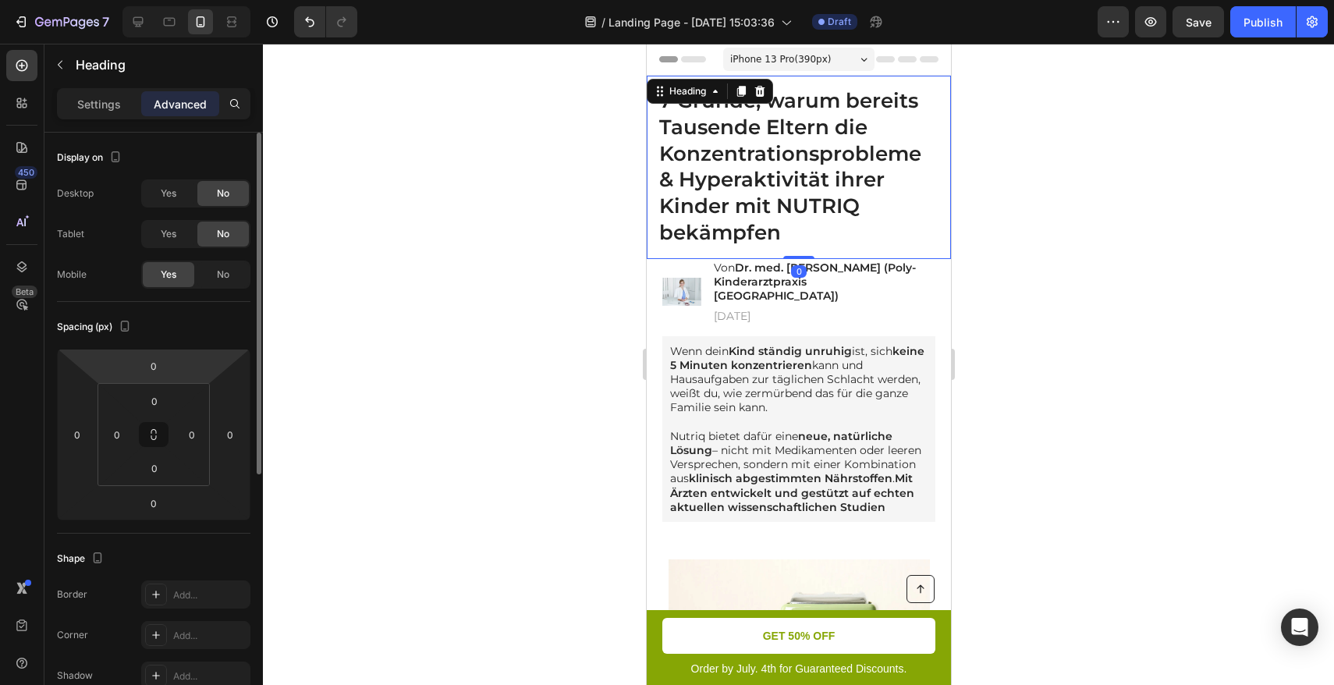
click at [108, 103] on p "Settings" at bounding box center [99, 104] width 44 height 16
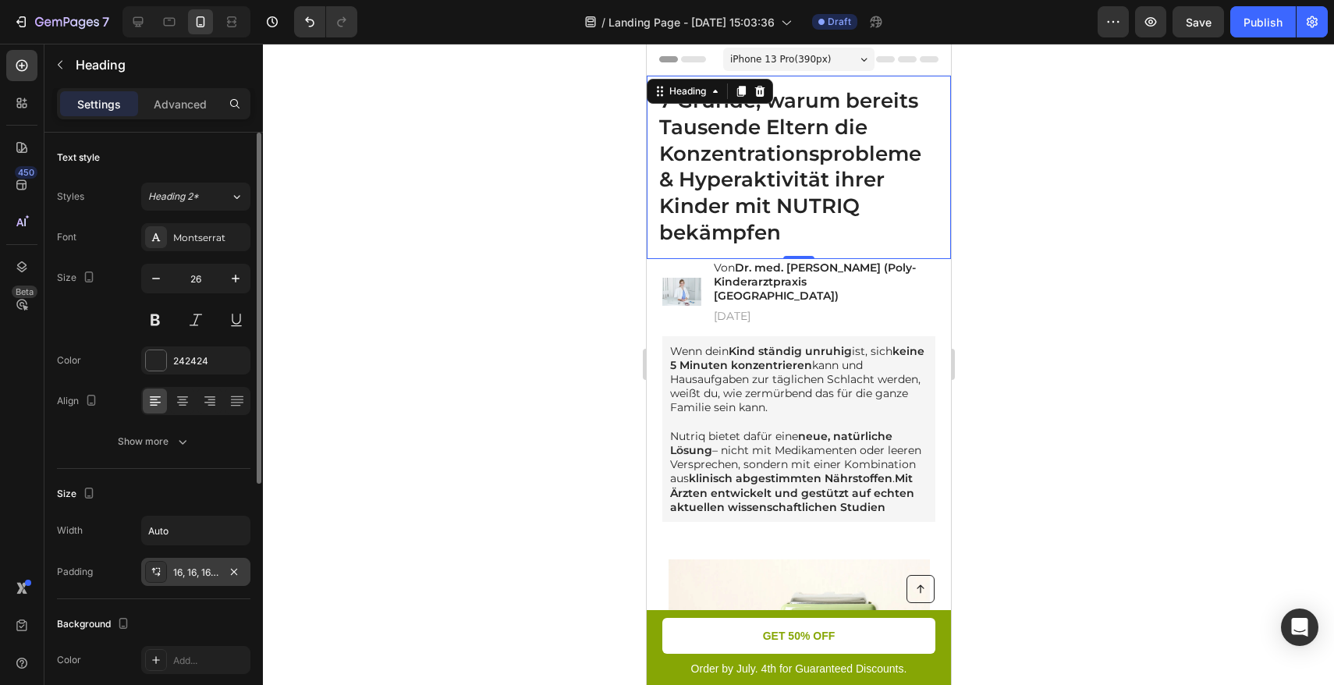
click at [174, 570] on div "16, 16, 16, 16" at bounding box center [195, 573] width 45 height 14
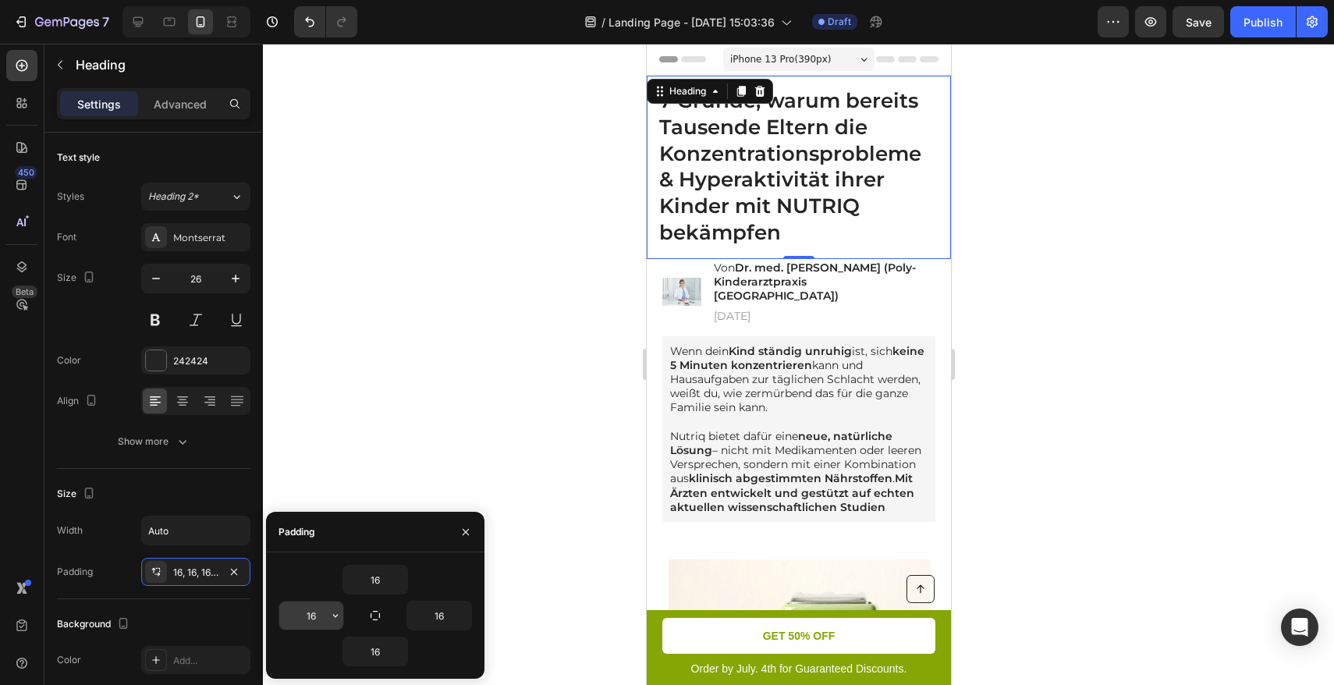
click at [320, 617] on input "16" at bounding box center [311, 616] width 64 height 28
click at [321, 616] on input "16" at bounding box center [311, 616] width 64 height 28
type input "1"
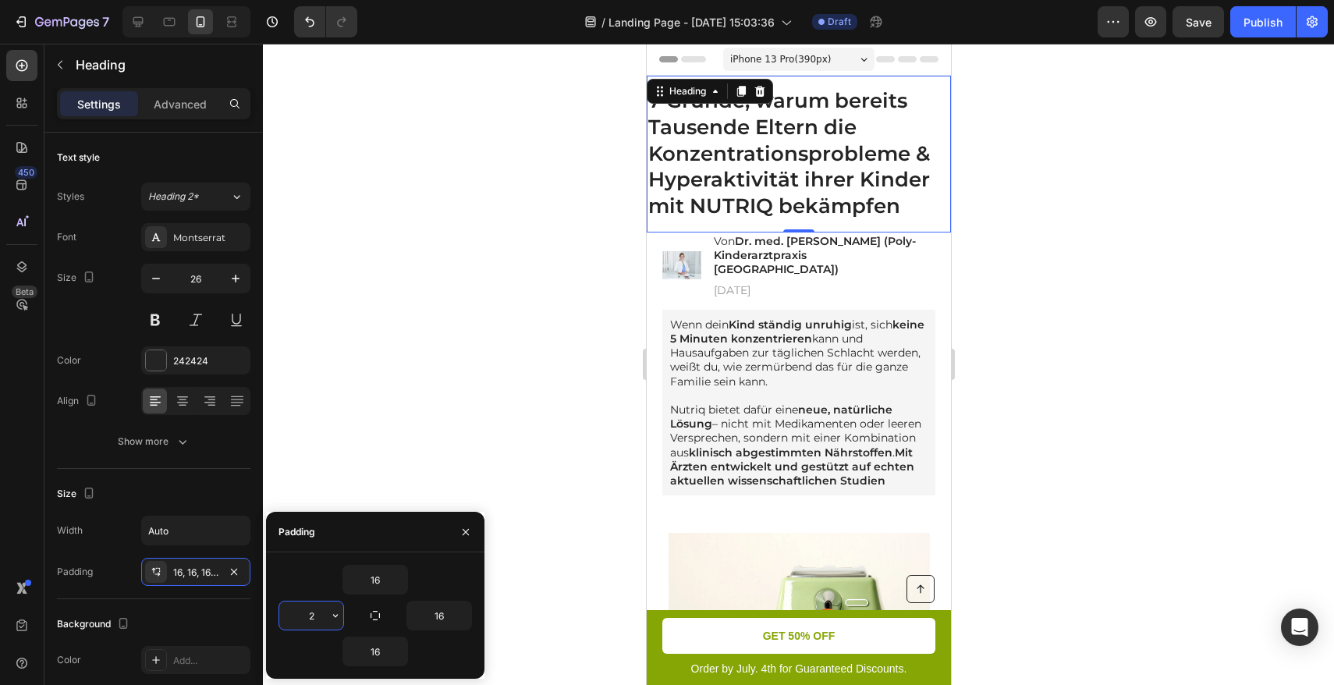
type input "20"
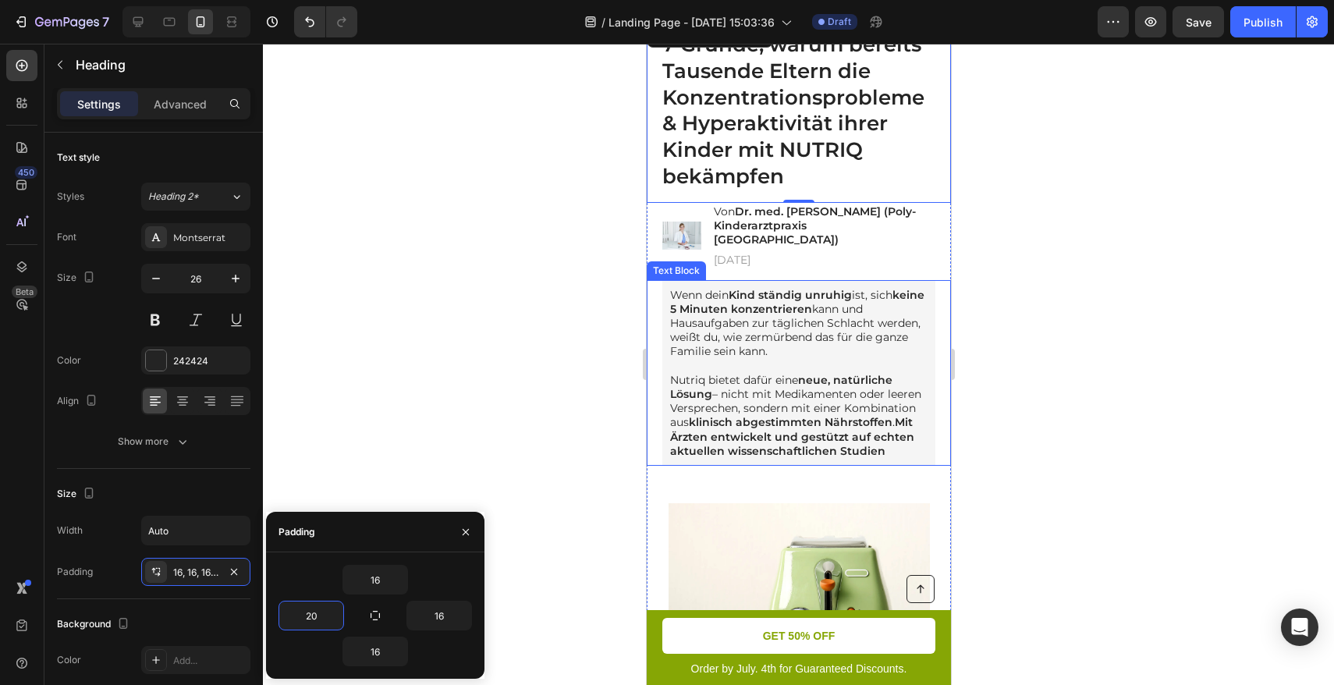
scroll to position [0, 0]
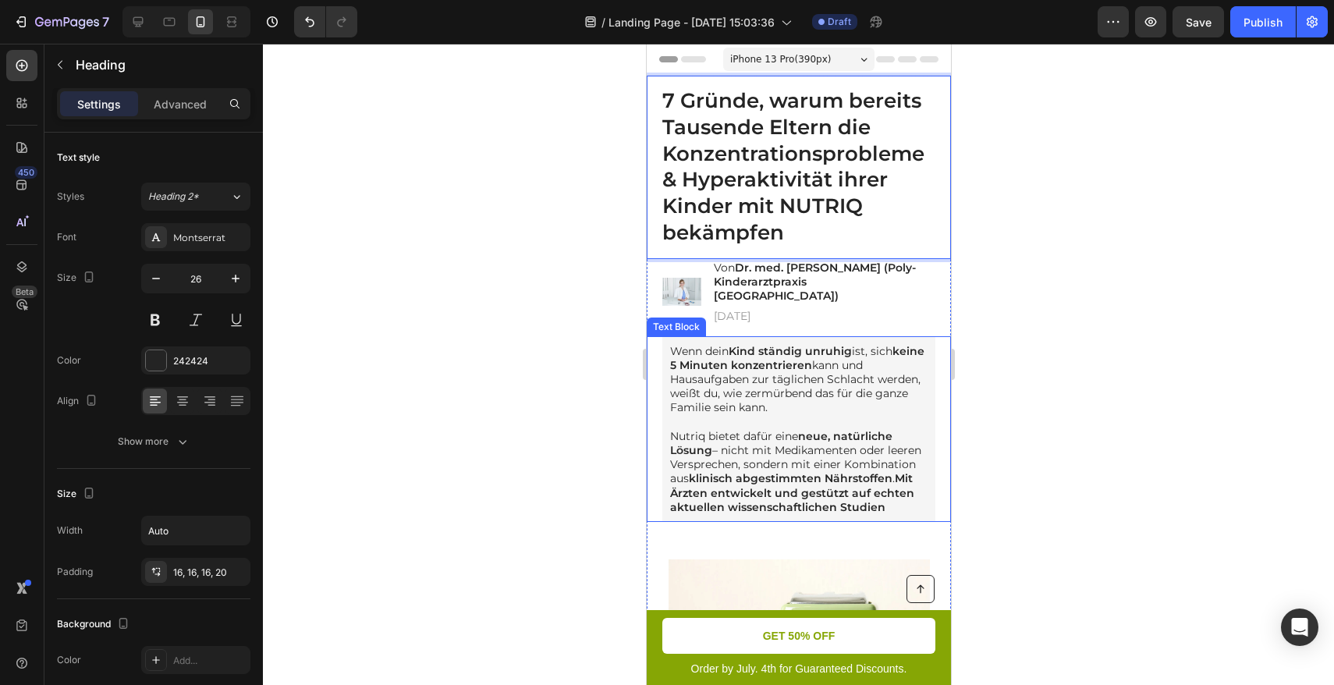
click at [831, 496] on strong "echten aktuellen wissenschaftlichen Studien" at bounding box center [792, 500] width 244 height 28
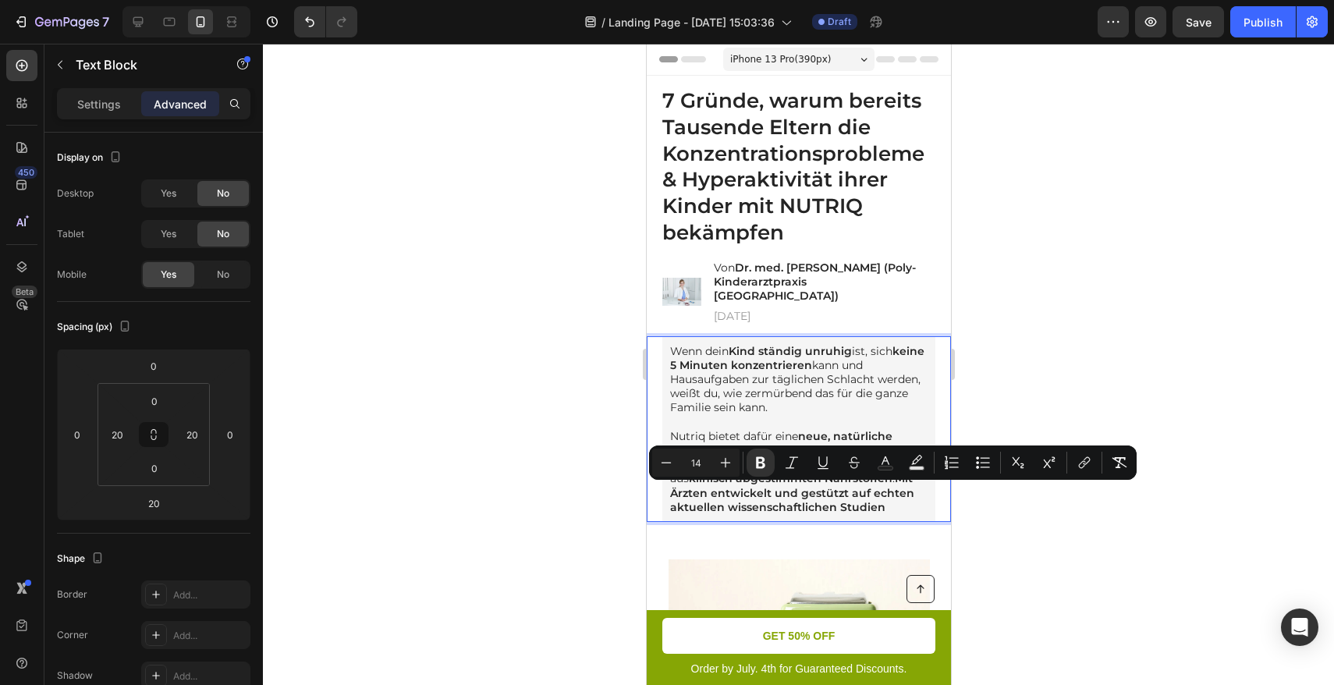
click at [826, 506] on p "Nutriq bietet dafür eine neue, natürliche Lösung – nicht mit Medikamenten oder …" at bounding box center [799, 471] width 258 height 85
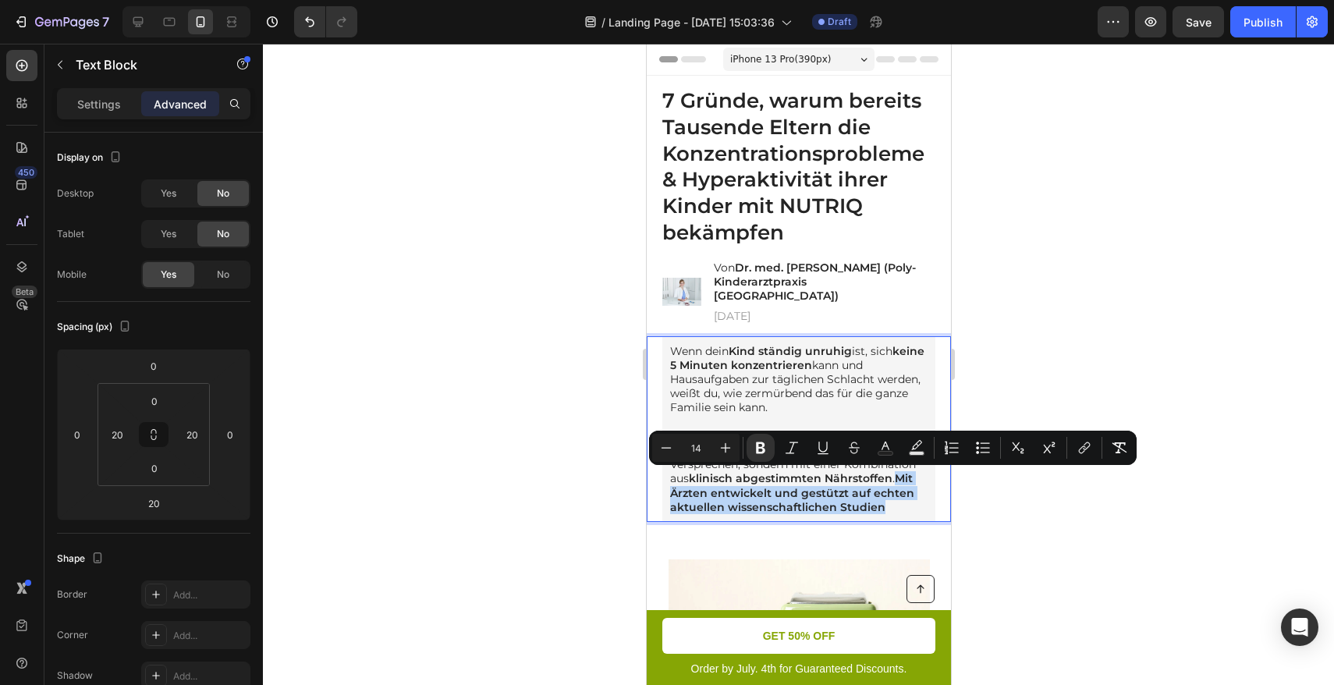
drag, startPoint x: 823, startPoint y: 507, endPoint x: 745, endPoint y: 483, distance: 81.7
click at [745, 483] on p "Nutriq bietet dafür eine neue, natürliche Lösung – nicht mit Medikamenten oder …" at bounding box center [799, 471] width 258 height 85
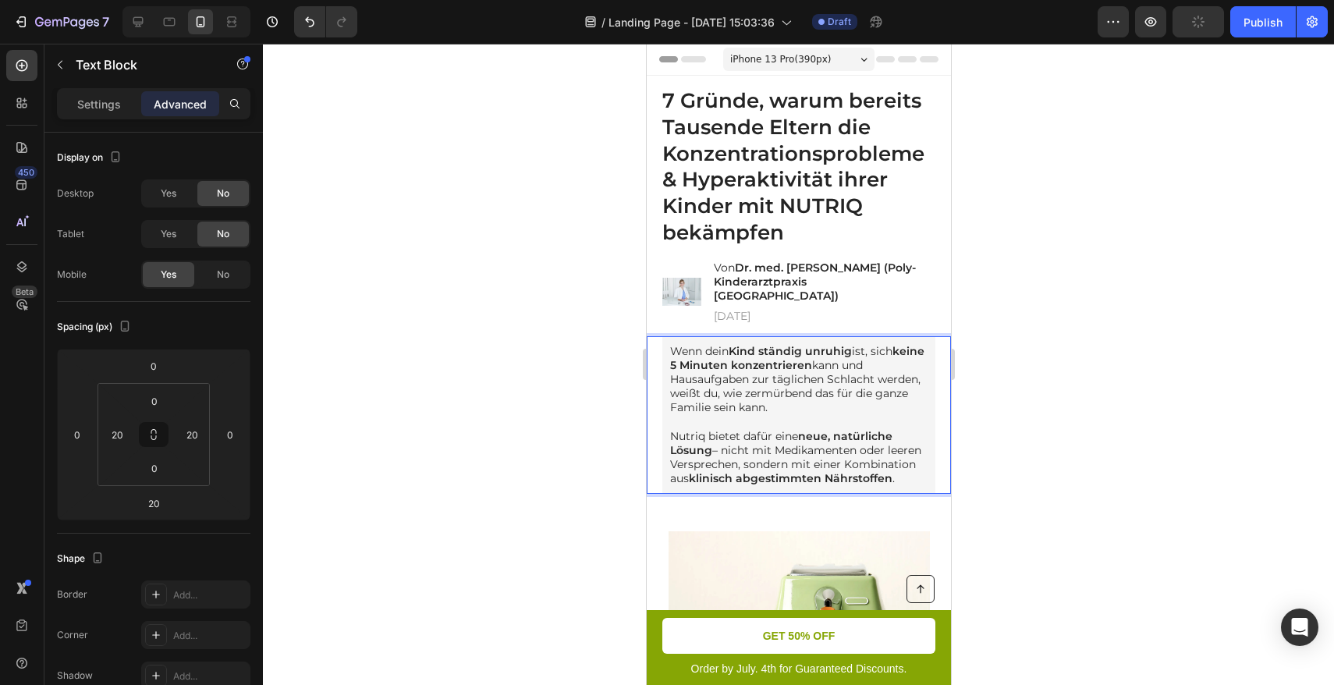
click at [879, 356] on p "Wenn dein Kind ständig unruhig ist, sich keine 5 Minuten konzentrieren kann und…" at bounding box center [799, 379] width 258 height 71
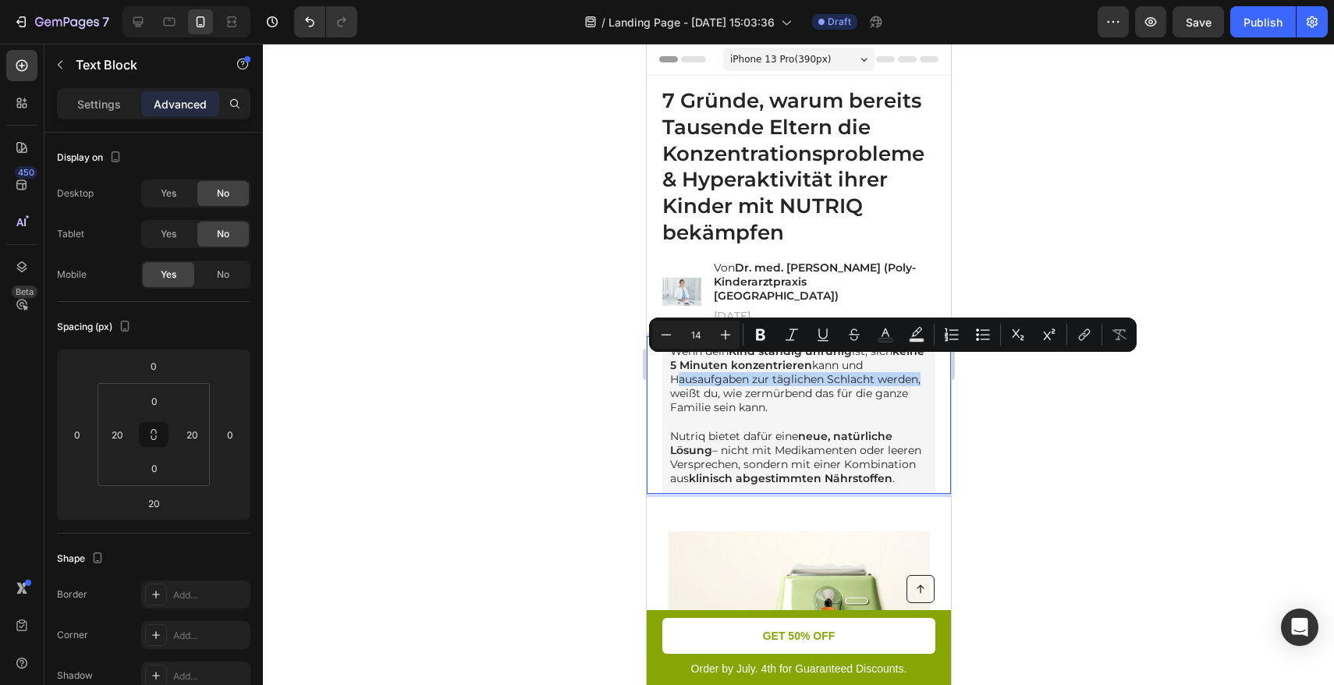
drag, startPoint x: 670, startPoint y: 368, endPoint x: 709, endPoint y: 382, distance: 41.7
click at [709, 382] on p "Wenn dein Kind ständig unruhig ist, sich keine 5 Minuten konzentrieren kann und…" at bounding box center [799, 379] width 258 height 71
click at [759, 343] on button "Bold" at bounding box center [761, 335] width 28 height 28
click at [748, 429] on p "Nutriq bietet dafür eine neue, natürliche Lösung – nicht mit Medikamenten oder …" at bounding box center [799, 457] width 258 height 57
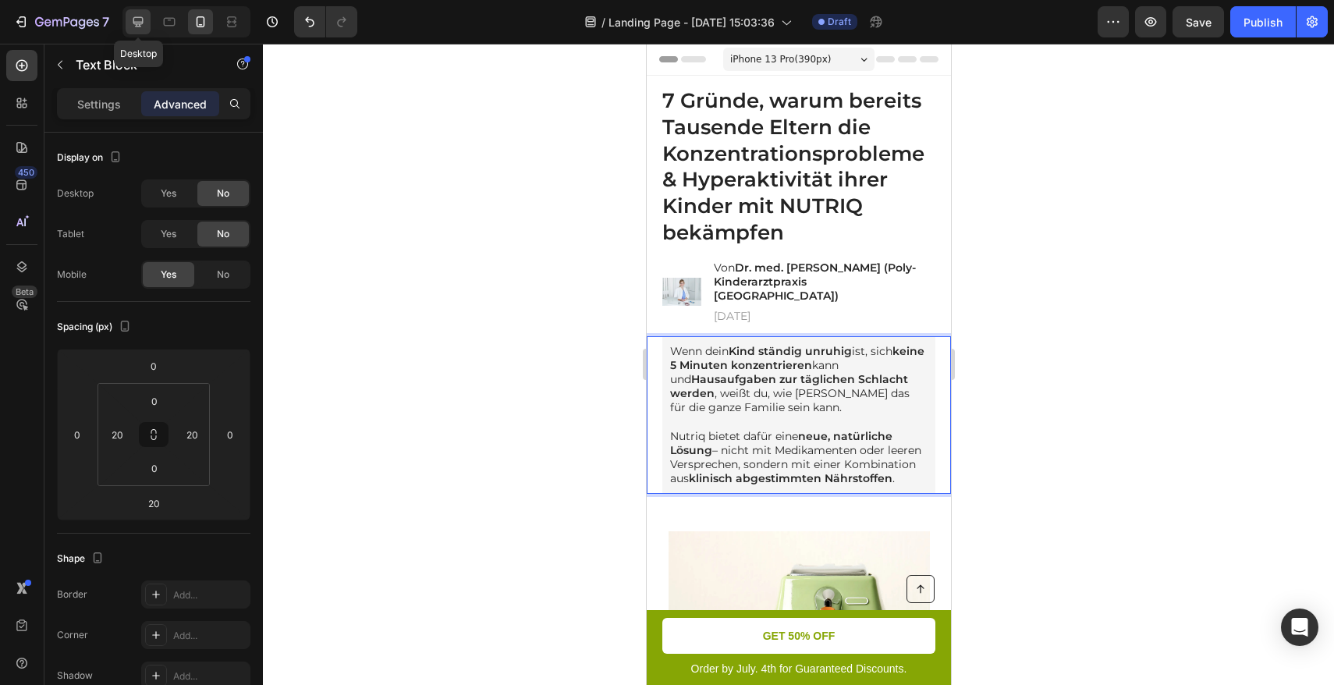
click at [142, 30] on div at bounding box center [138, 21] width 25 height 25
type input "32"
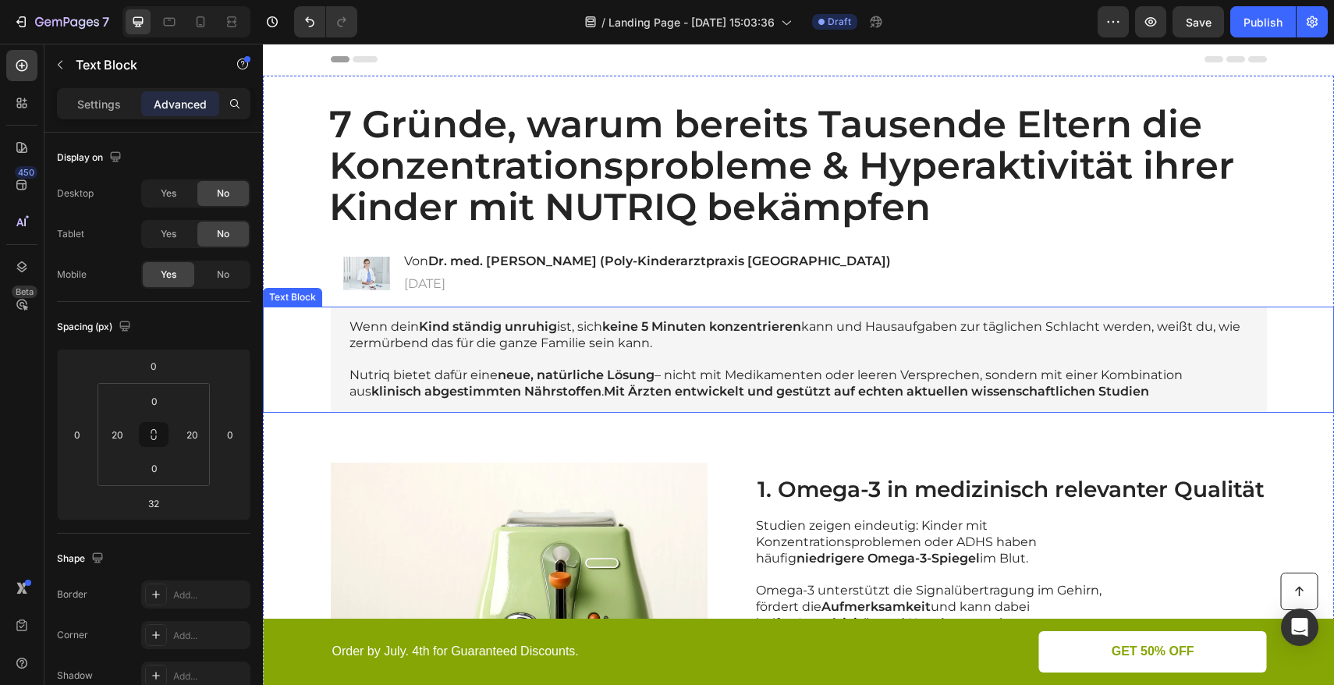
click at [1089, 385] on strong "echten aktuellen wissenschaftlichen Studien" at bounding box center [1003, 391] width 291 height 15
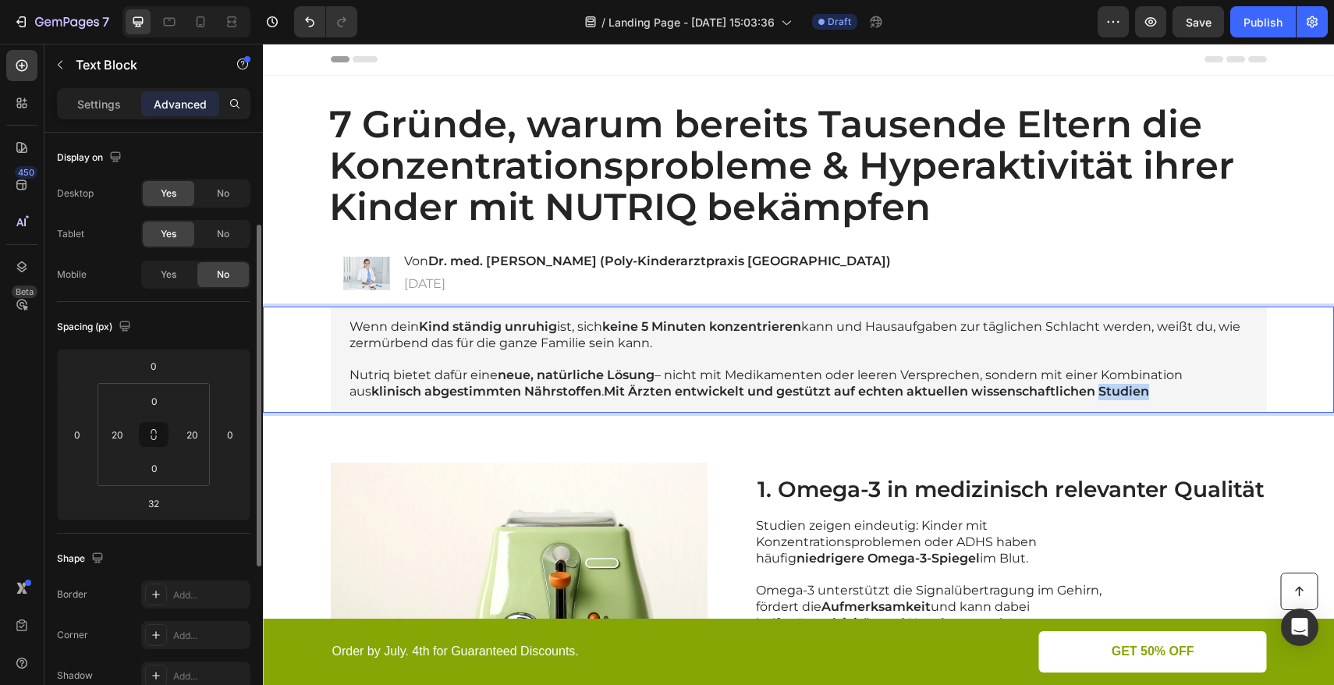
scroll to position [59, 0]
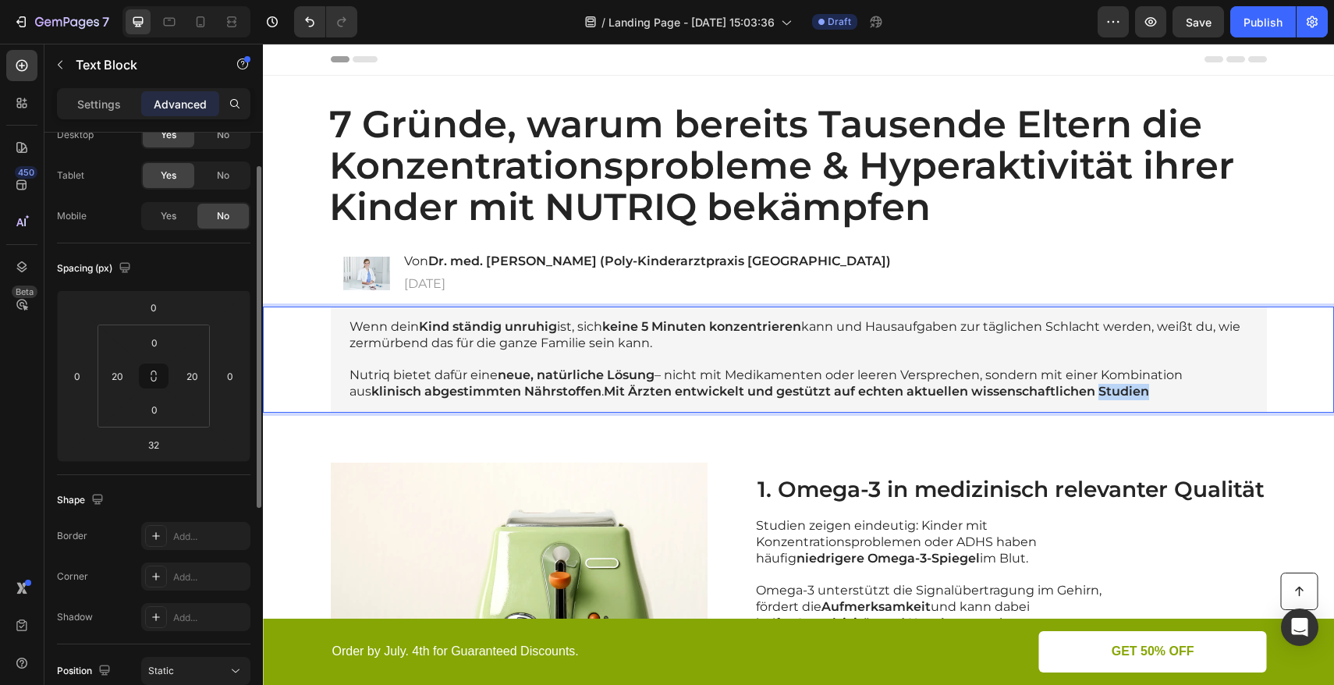
click at [1113, 389] on strong "echten aktuellen wissenschaftlichen Studien" at bounding box center [1003, 391] width 291 height 15
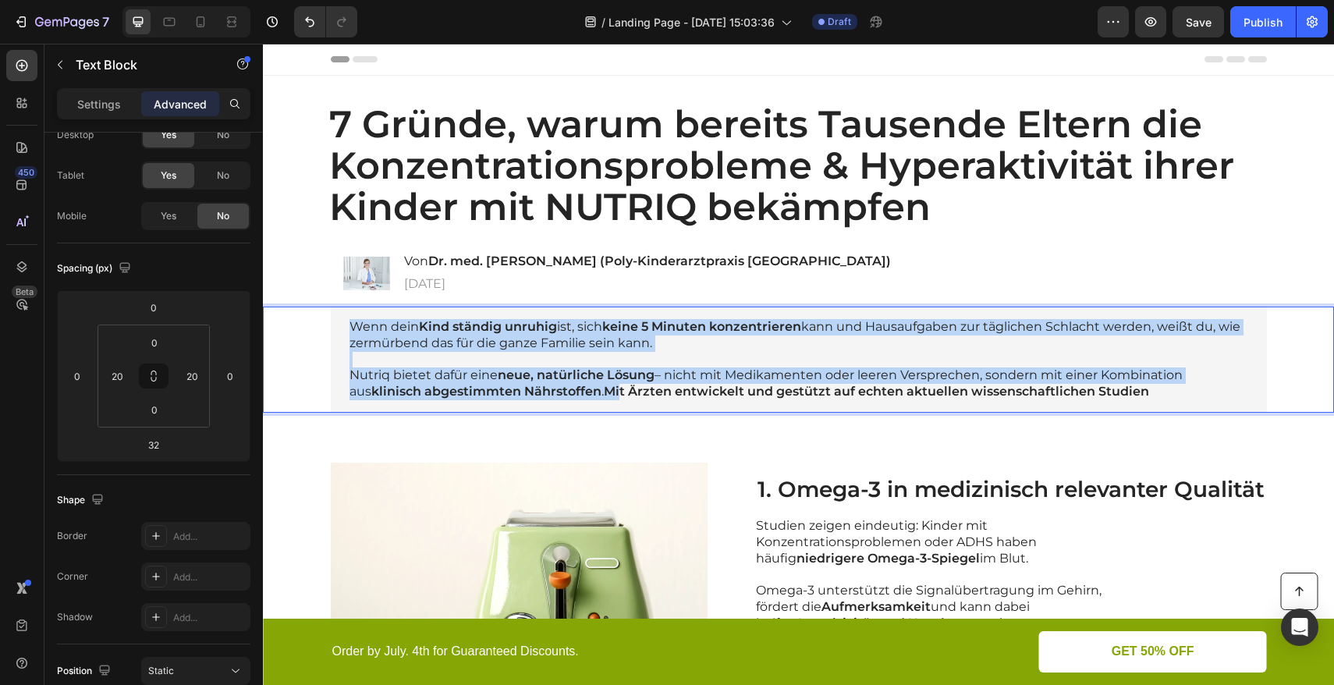
drag, startPoint x: 872, startPoint y: 393, endPoint x: 591, endPoint y: 394, distance: 280.1
click at [604, 393] on strong "Mit Ärzten entwickelt und gestützt auf" at bounding box center [729, 391] width 251 height 15
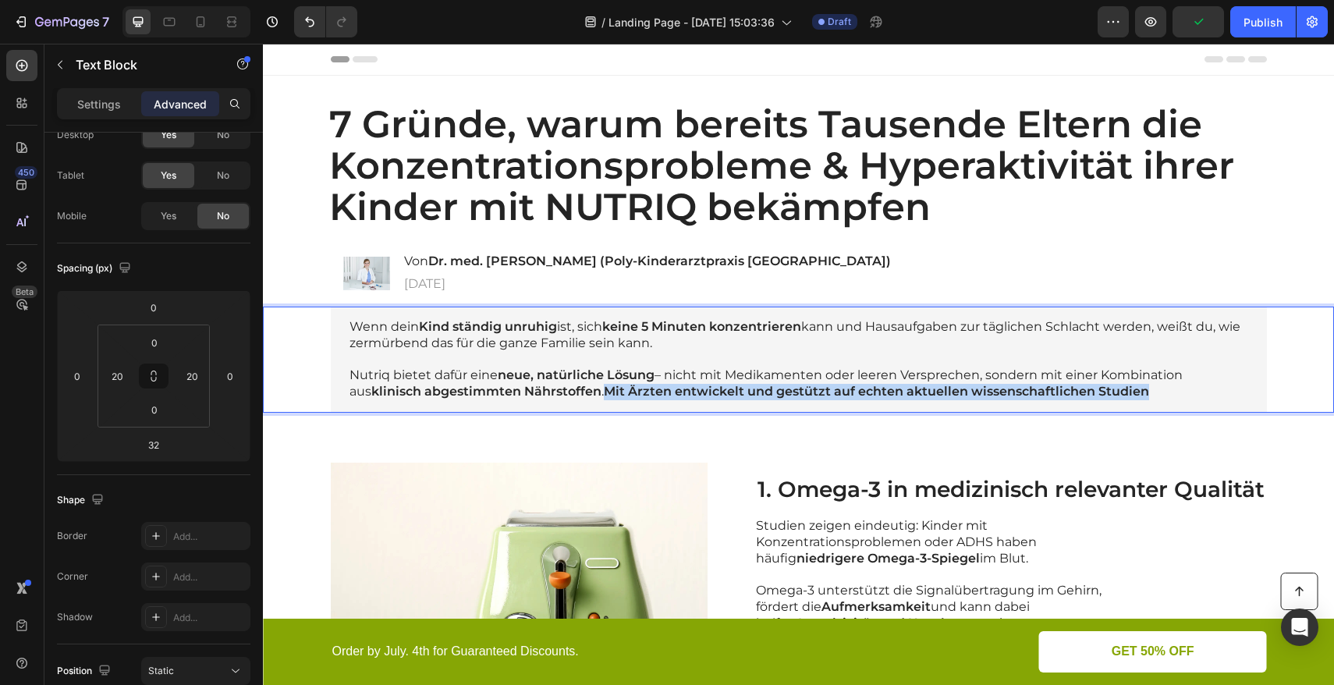
drag, startPoint x: 578, startPoint y: 394, endPoint x: 1127, endPoint y: 395, distance: 548.6
click at [1127, 395] on p "Nutriq bietet dafür eine neue, natürliche Lösung – nicht mit Medikamenten oder …" at bounding box center [799, 384] width 899 height 33
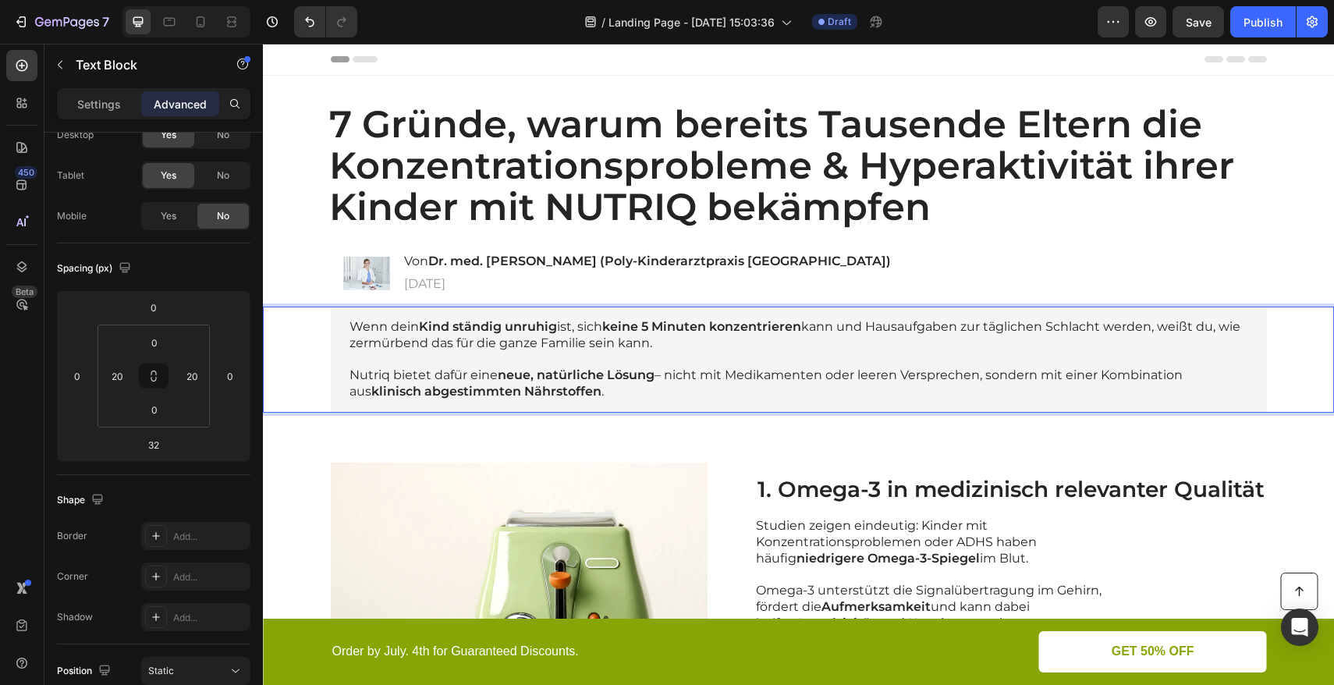
drag, startPoint x: 462, startPoint y: 381, endPoint x: 495, endPoint y: 380, distance: 32.8
click at [495, 380] on p "Nutriq bietet dafür eine neue, natürliche Lösung – nicht mit Medikamenten oder …" at bounding box center [799, 384] width 899 height 33
click at [498, 380] on strong "neue, natürliche Lösung" at bounding box center [576, 375] width 157 height 15
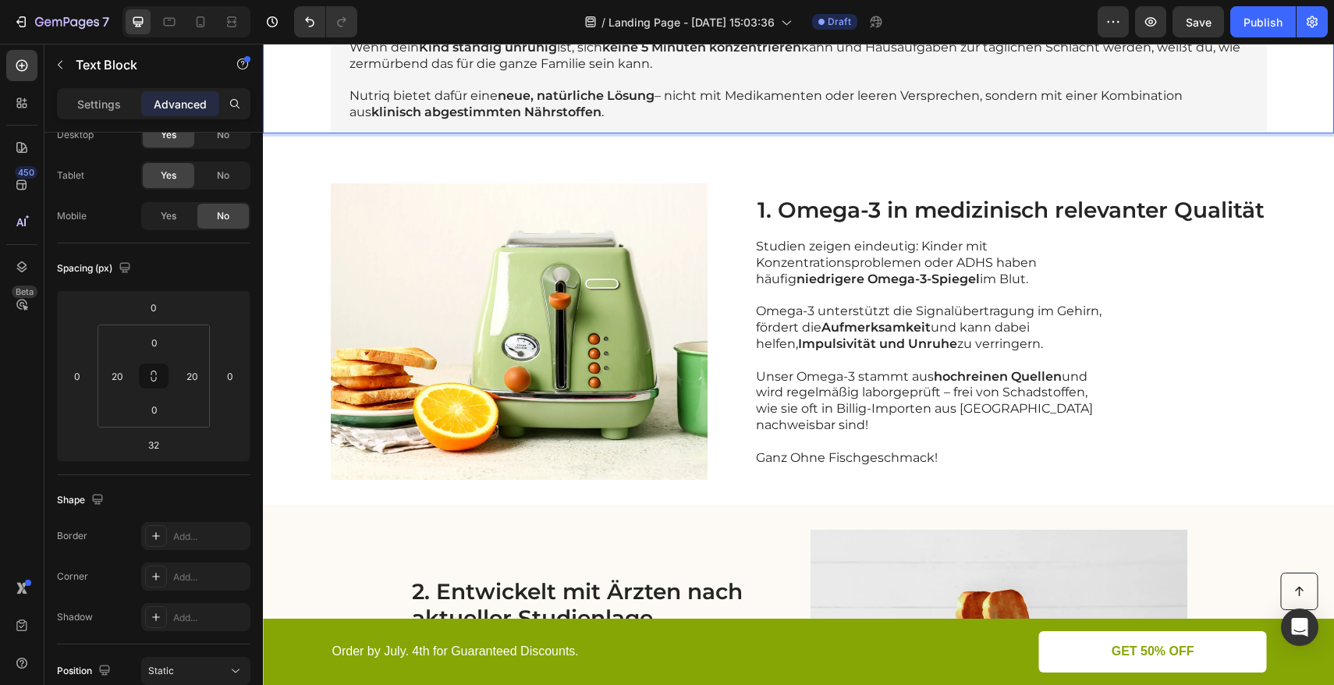
scroll to position [314, 0]
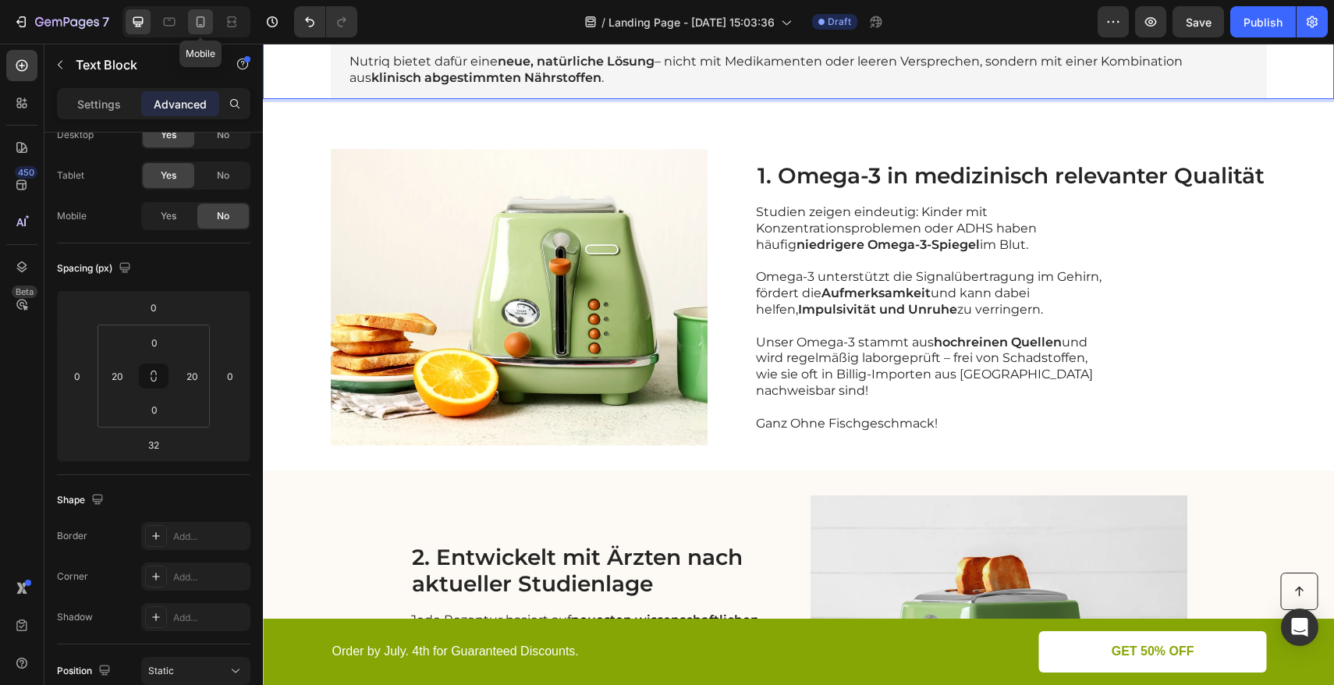
click at [194, 27] on icon at bounding box center [201, 22] width 16 height 16
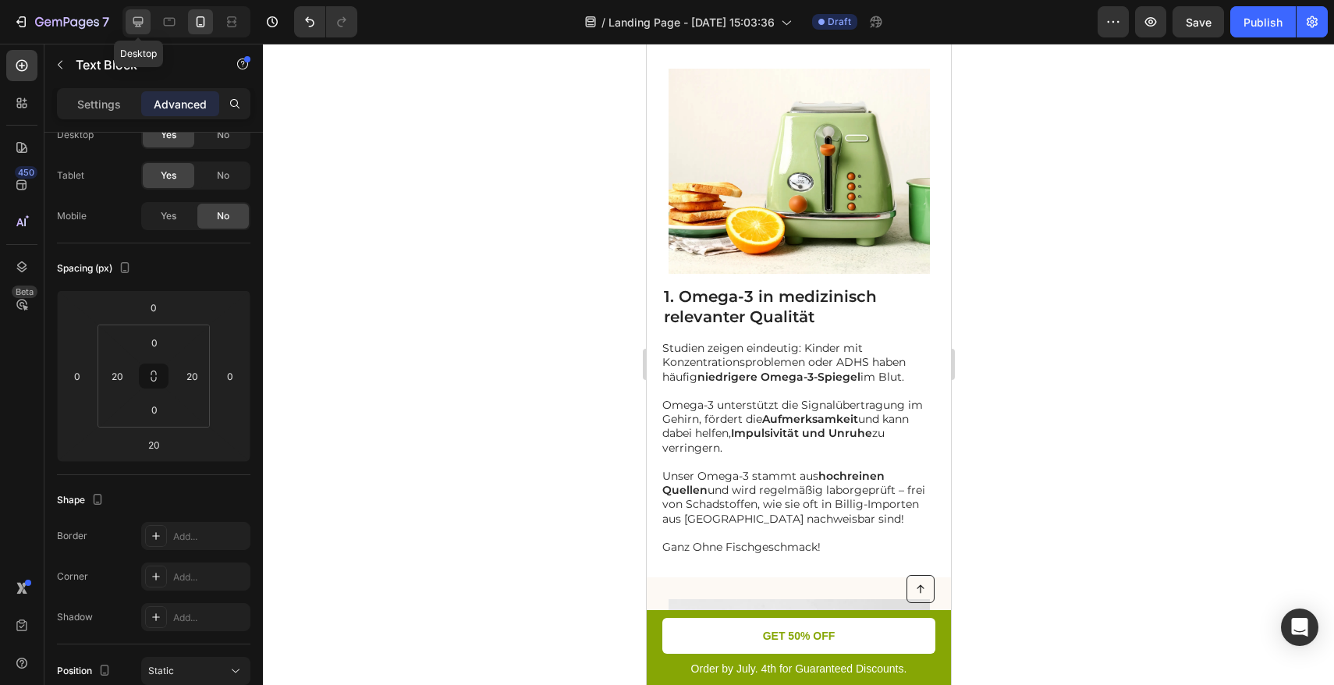
scroll to position [409, 0]
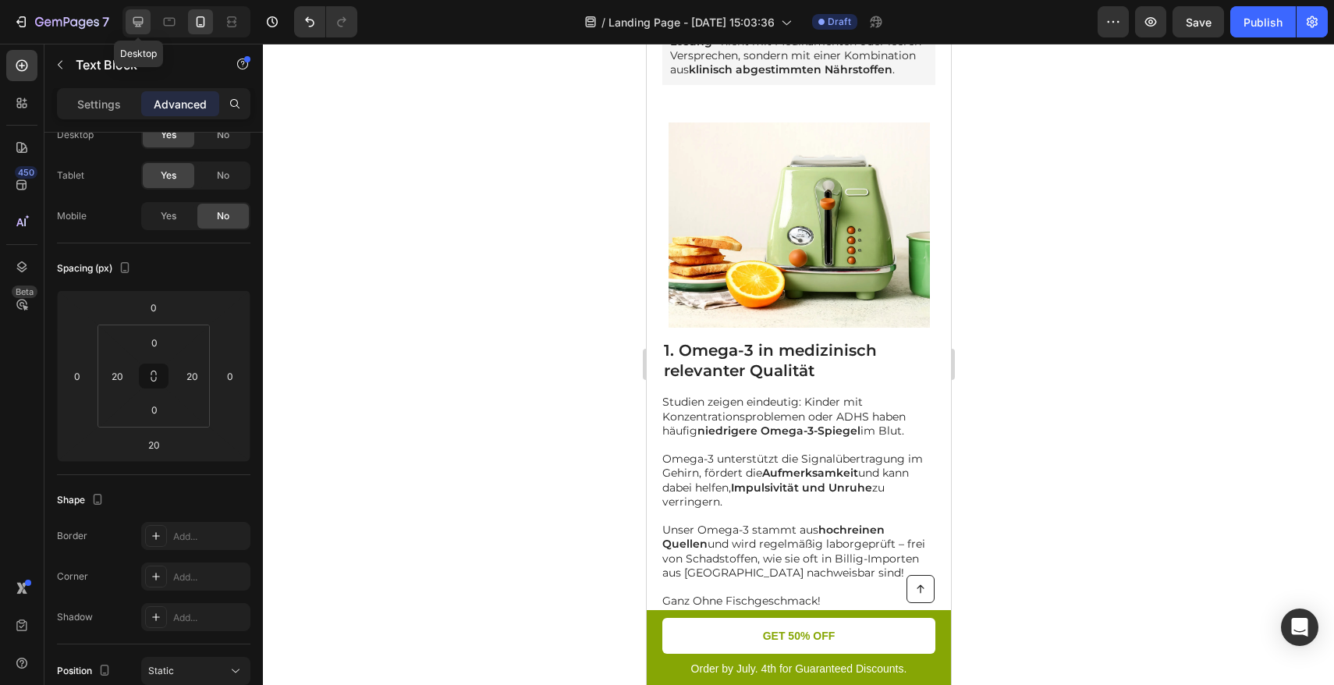
click at [137, 26] on icon at bounding box center [138, 22] width 10 height 10
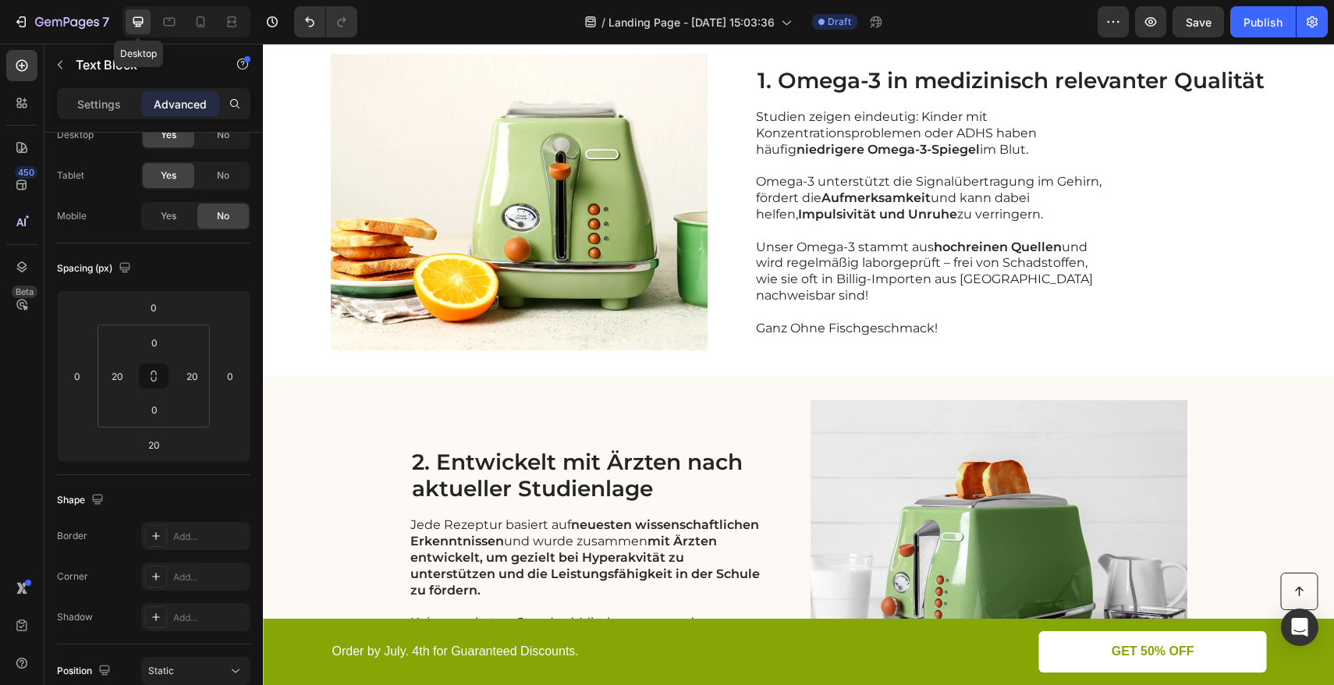
type input "32"
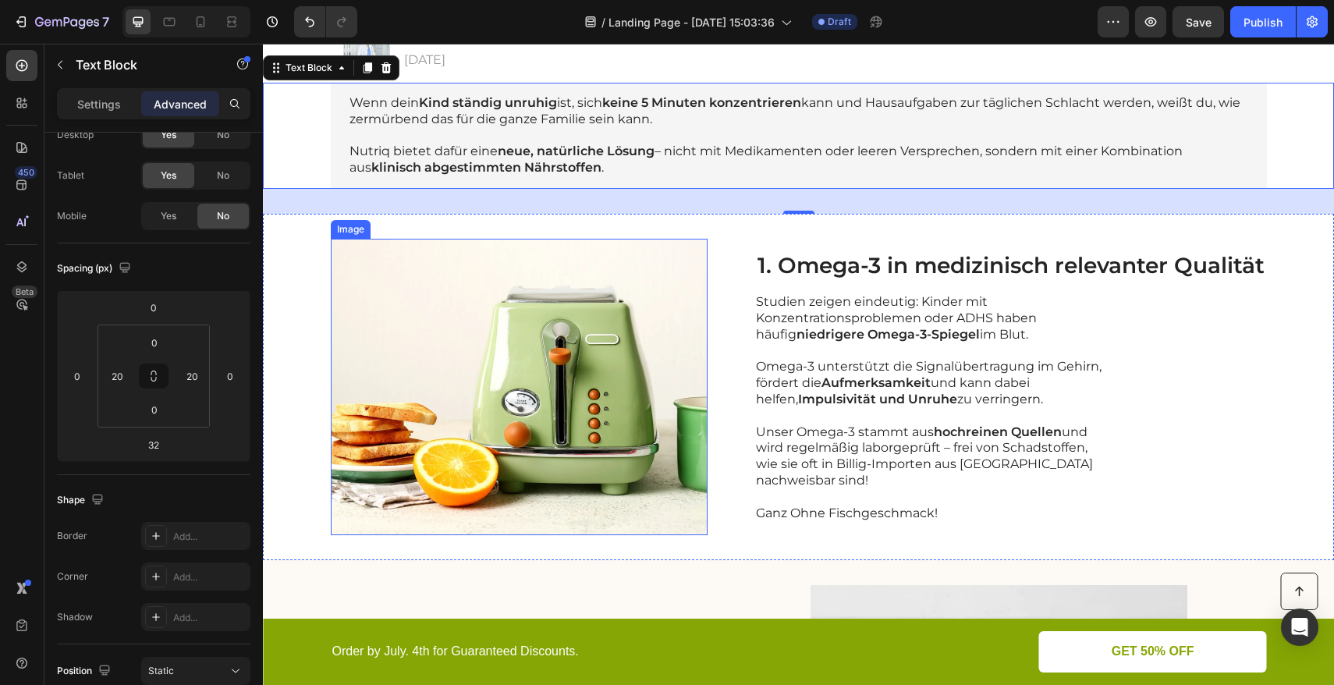
scroll to position [208, 0]
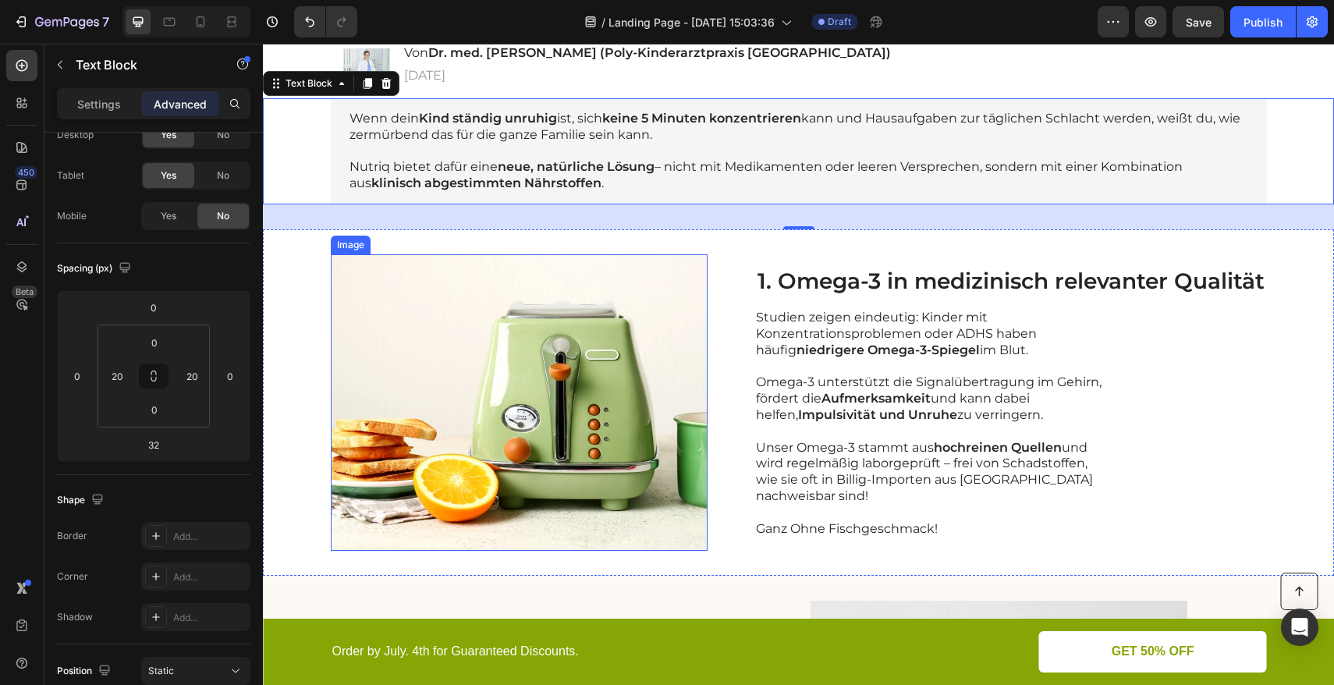
click at [655, 350] on img at bounding box center [519, 402] width 377 height 297
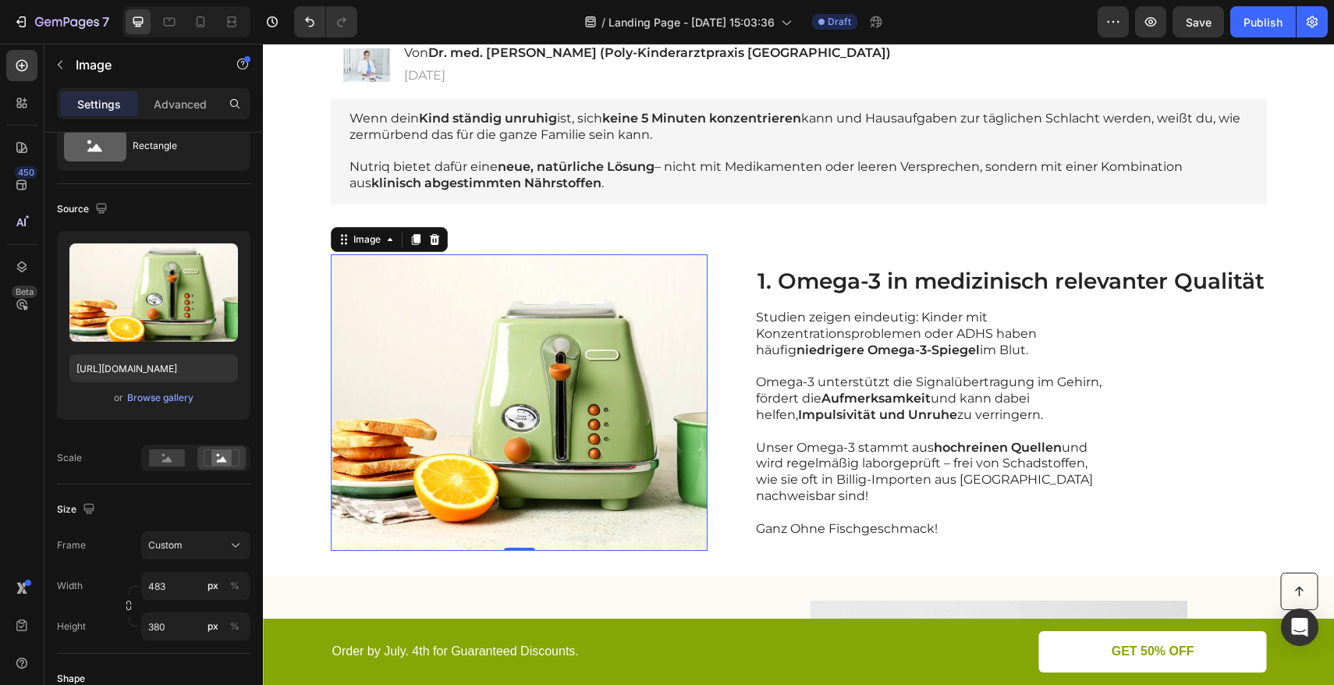
scroll to position [0, 0]
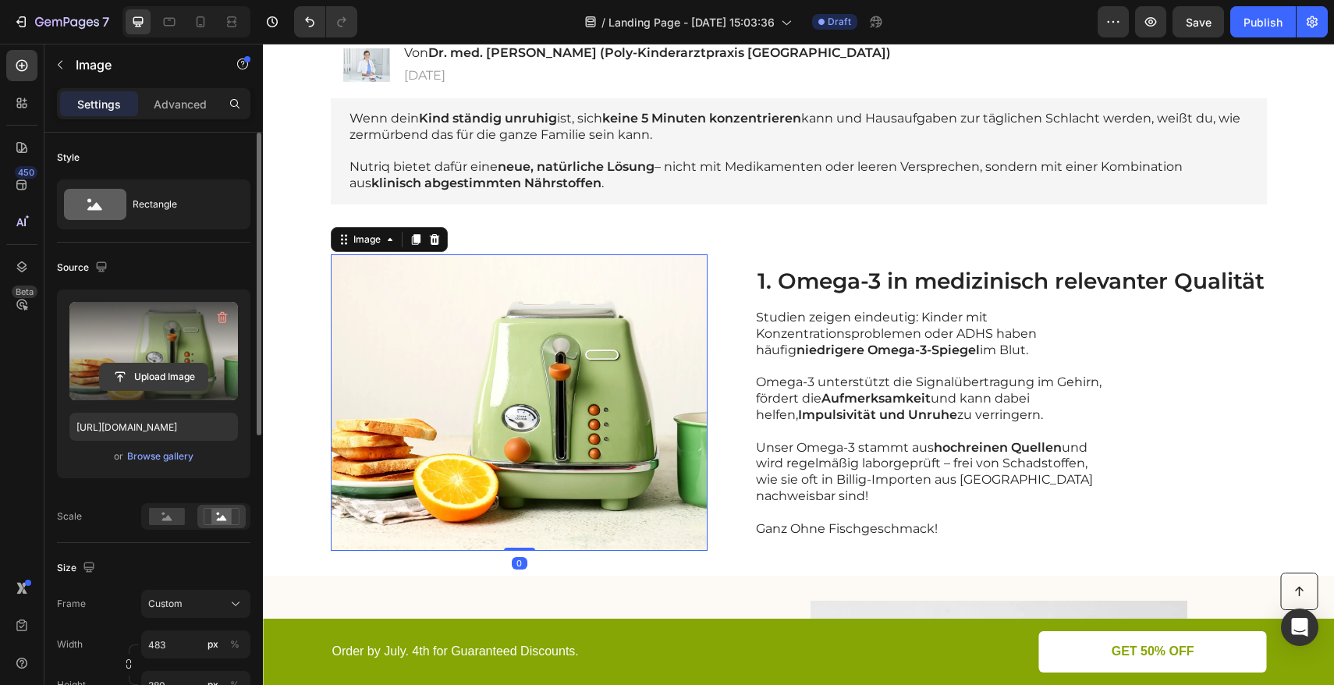
click at [159, 373] on input "file" at bounding box center [154, 377] width 108 height 27
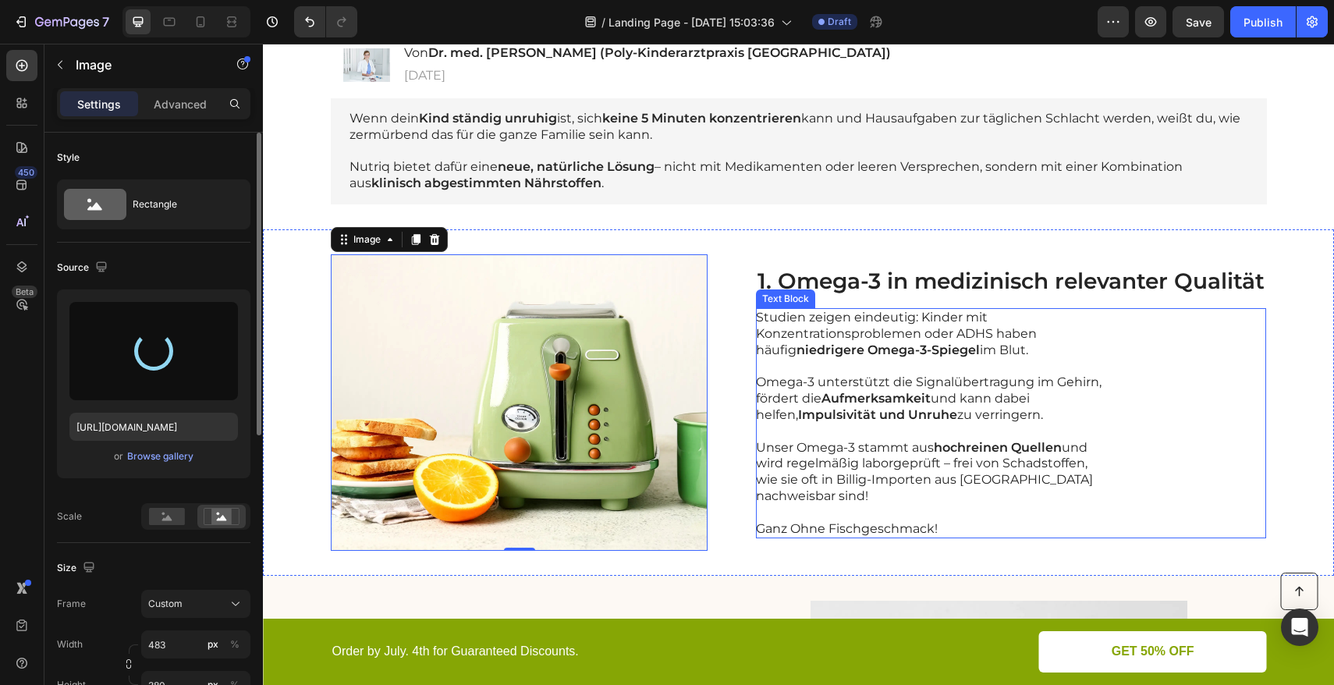
type input "https://cdn.shopify.com/s/files/1/0555/8599/7085/files/gempages_573273788456633…"
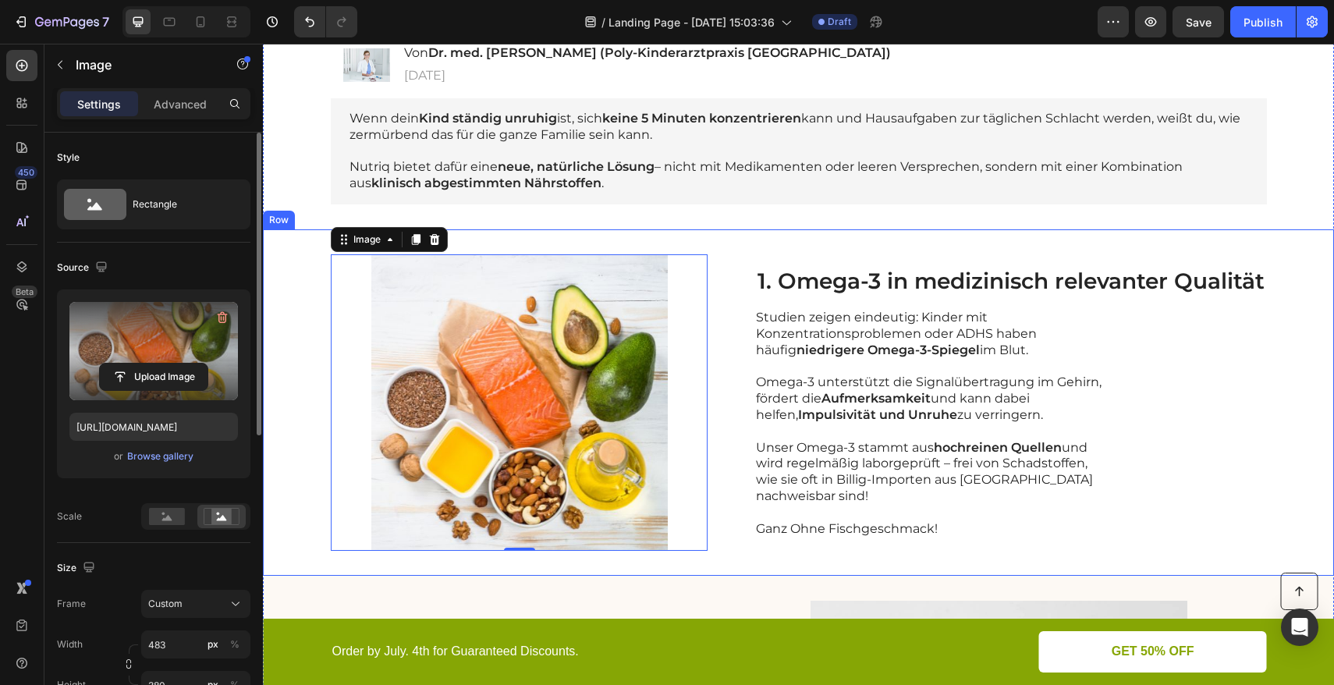
click at [311, 336] on div "Image 0 1. Omega-3 in medizinisch relevanter Qualität Heading Studien zeigen ei…" at bounding box center [798, 402] width 1071 height 346
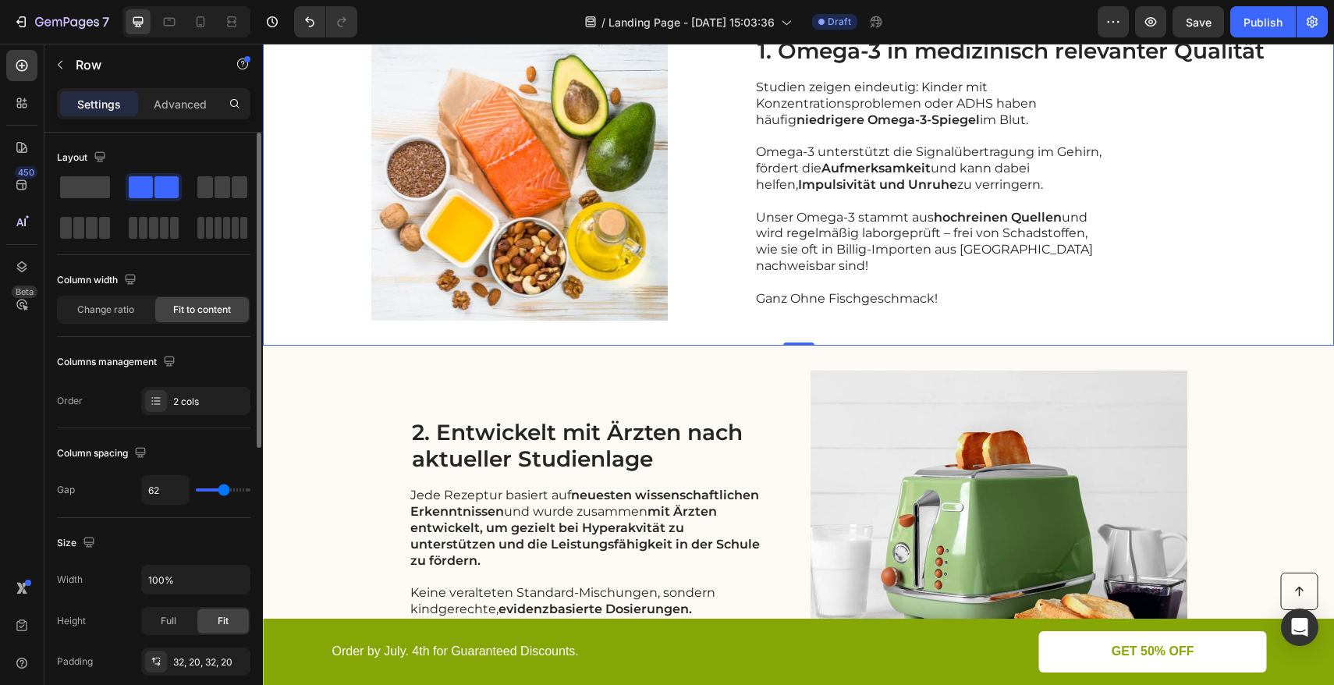
scroll to position [657, 0]
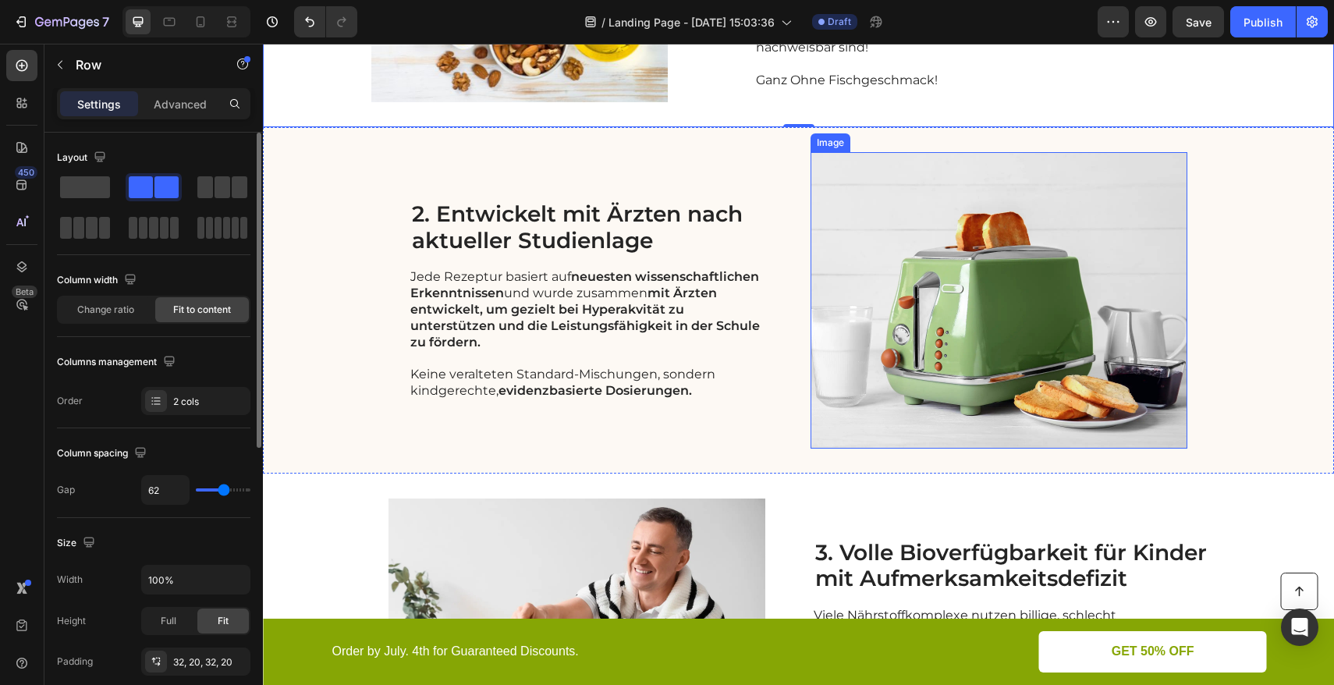
click at [879, 312] on img at bounding box center [999, 300] width 377 height 297
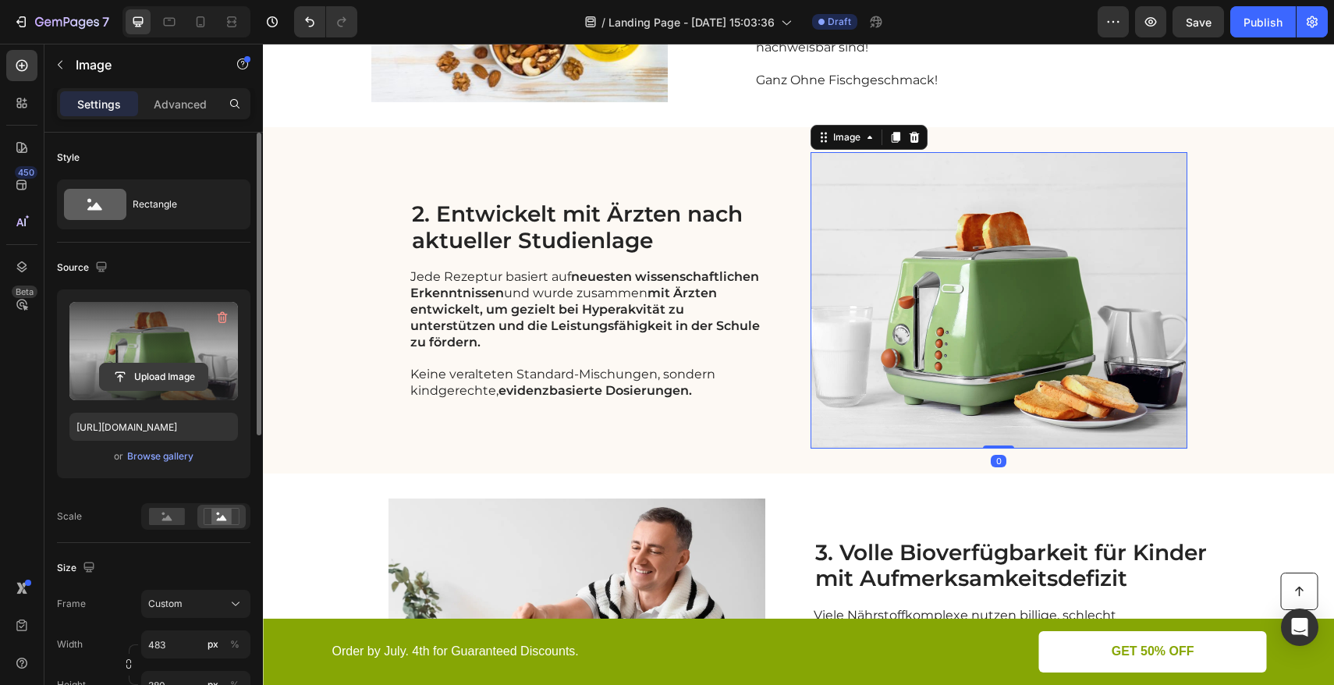
click at [163, 376] on input "file" at bounding box center [154, 377] width 108 height 27
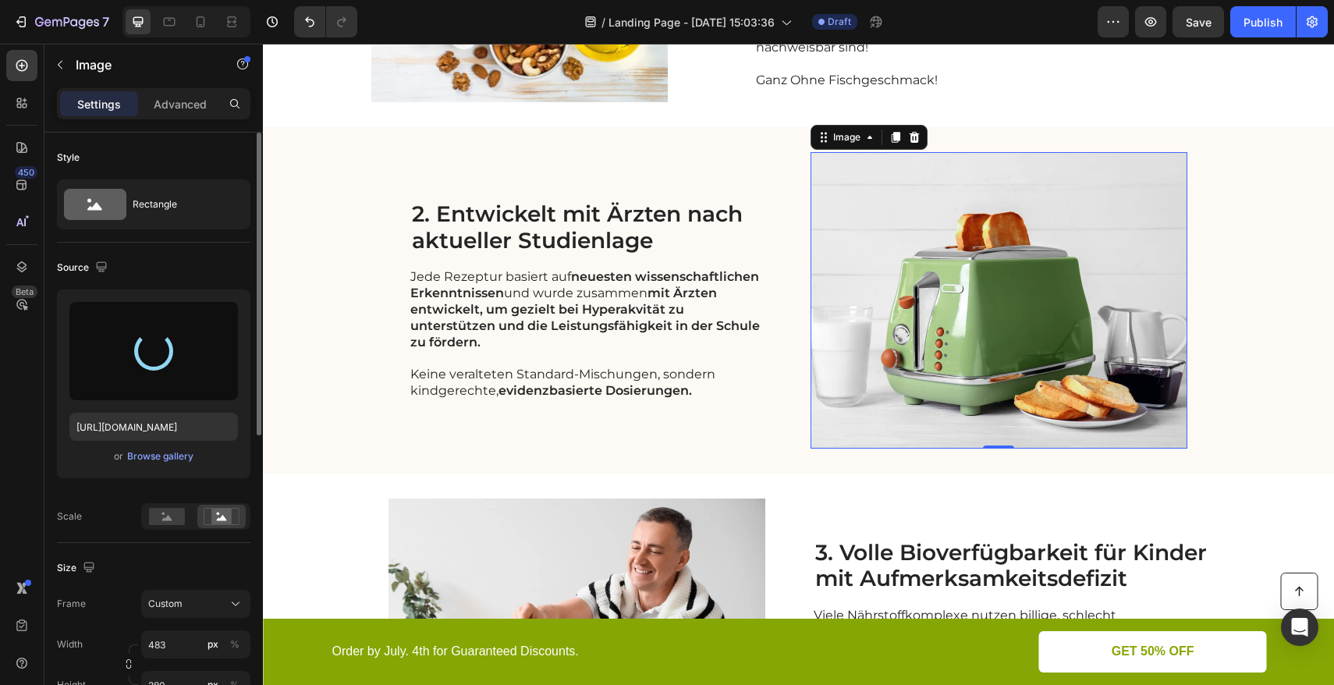
type input "https://cdn.shopify.com/s/files/1/0555/8599/7085/files/gempages_573273788456633…"
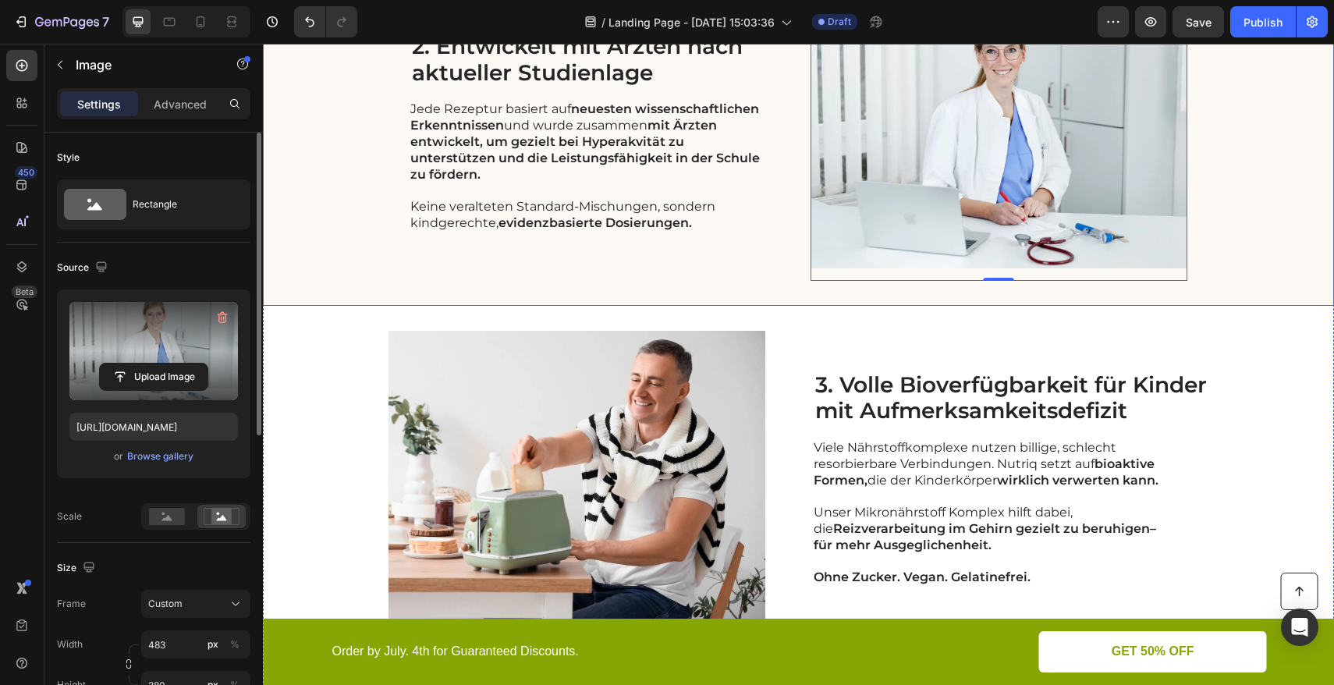
scroll to position [854, 0]
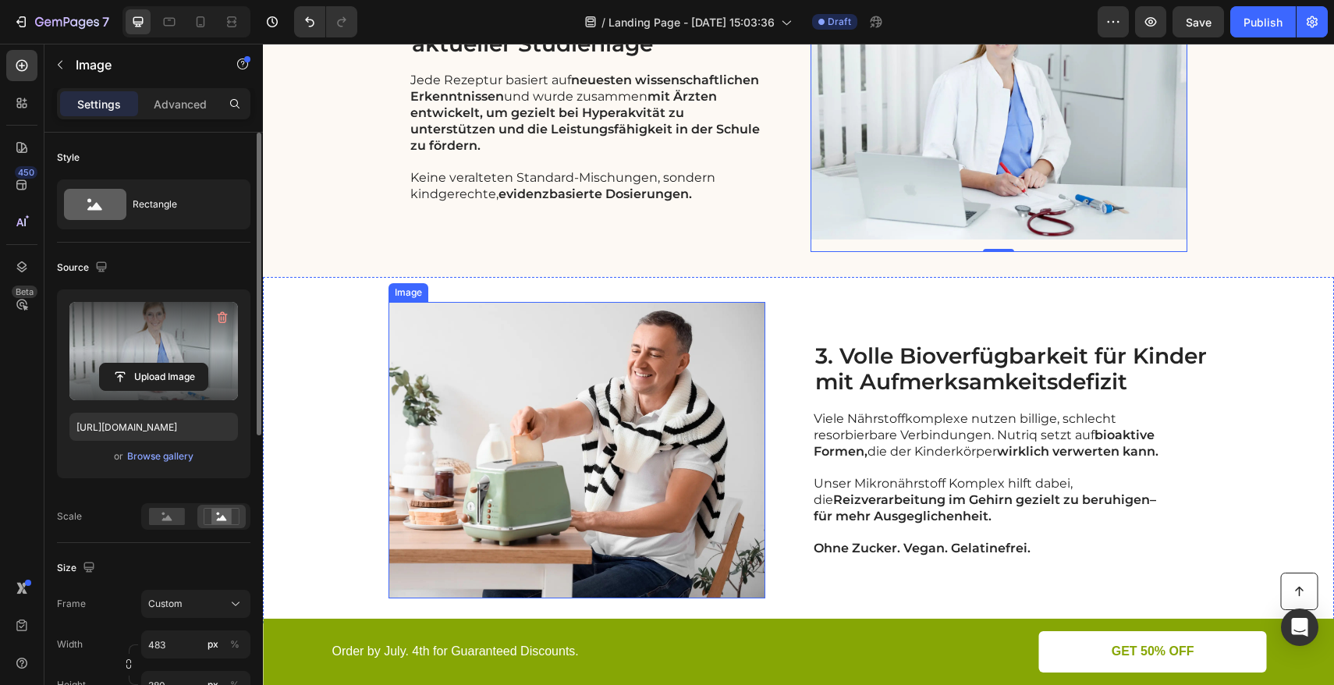
click at [569, 392] on img at bounding box center [577, 450] width 377 height 297
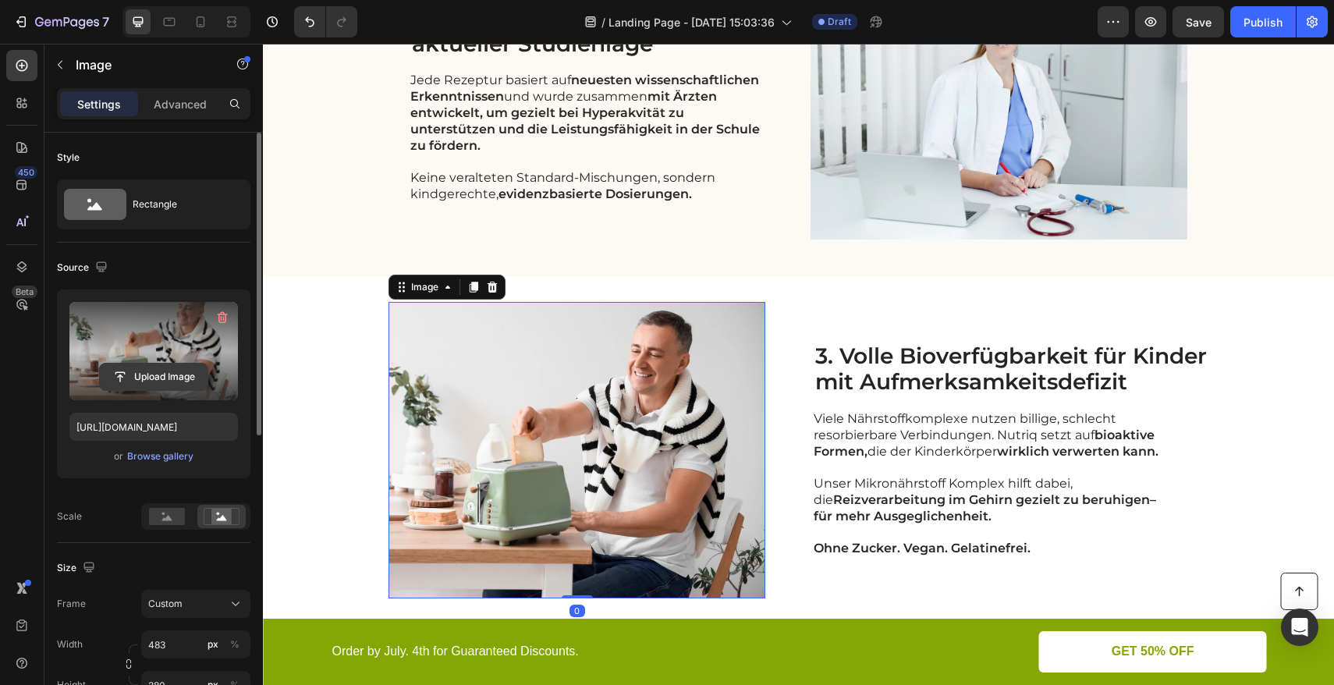
click at [167, 375] on input "file" at bounding box center [154, 377] width 108 height 27
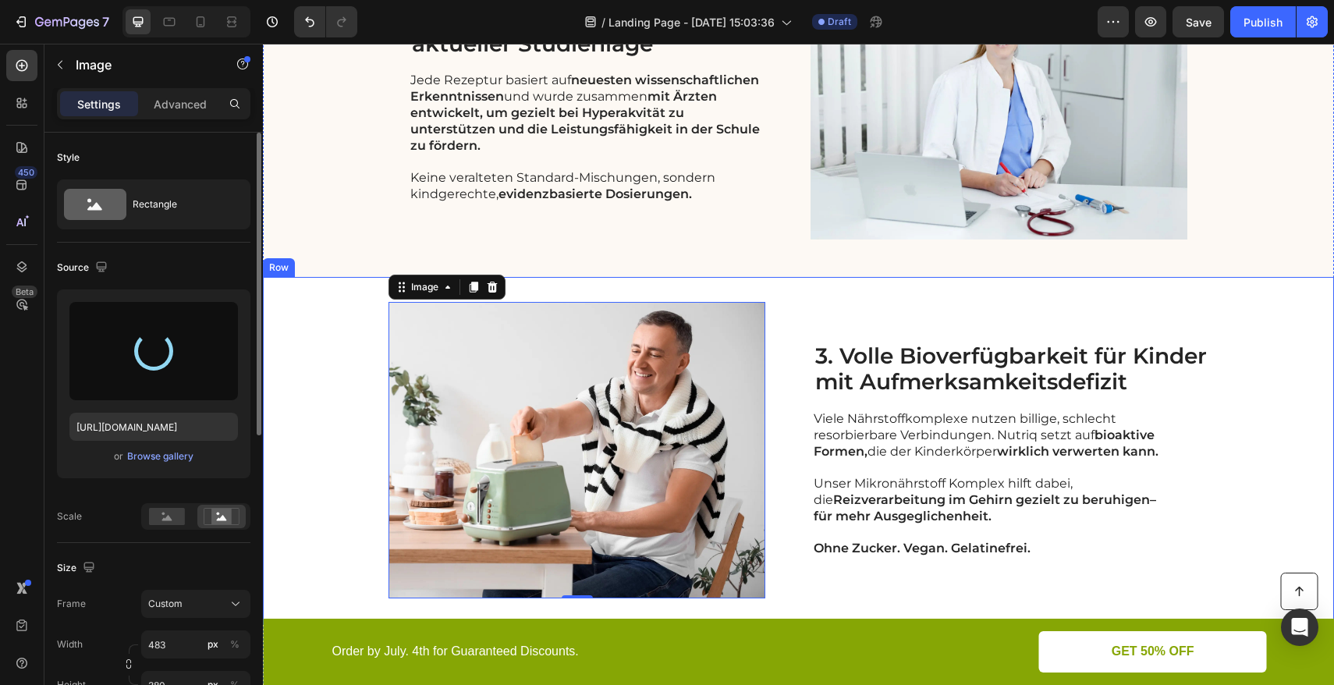
type input "[URL][DOMAIN_NAME]"
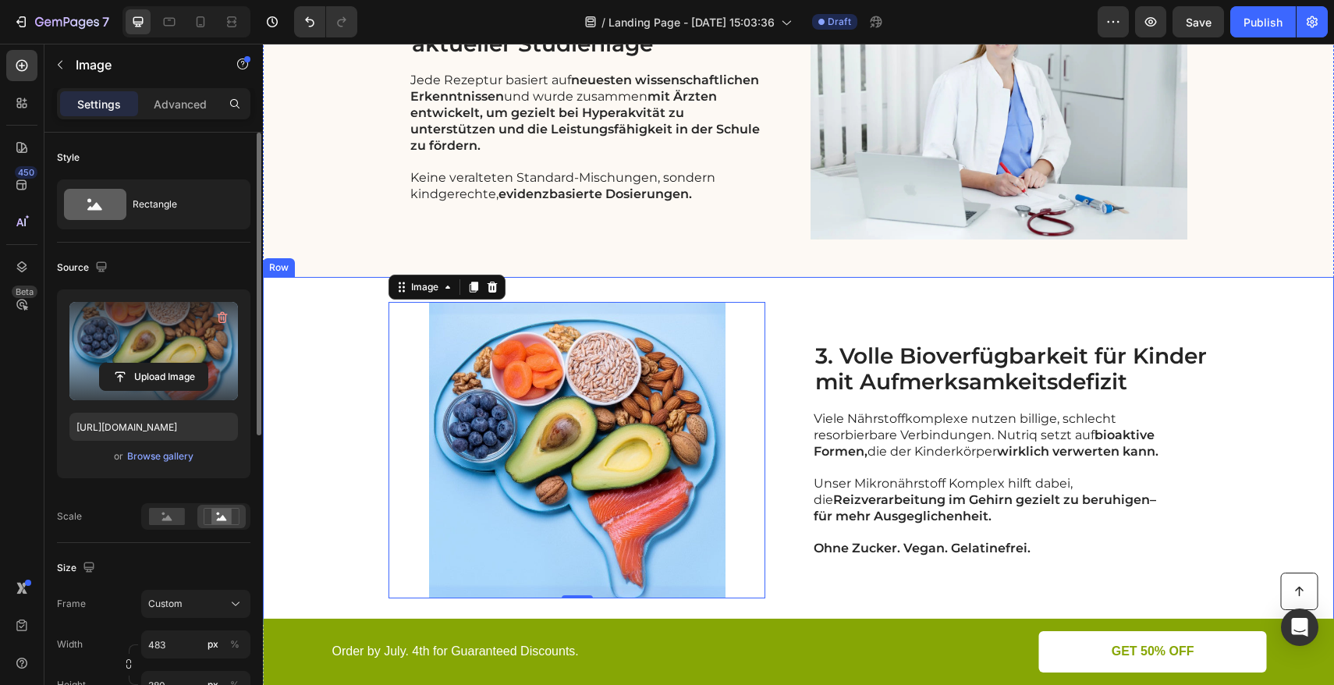
click at [1222, 329] on div "Image 0 3. Volle Bioverfügbarkeit für Kinder mit Aufmerksamkeitsdefizit Heading…" at bounding box center [798, 450] width 1071 height 346
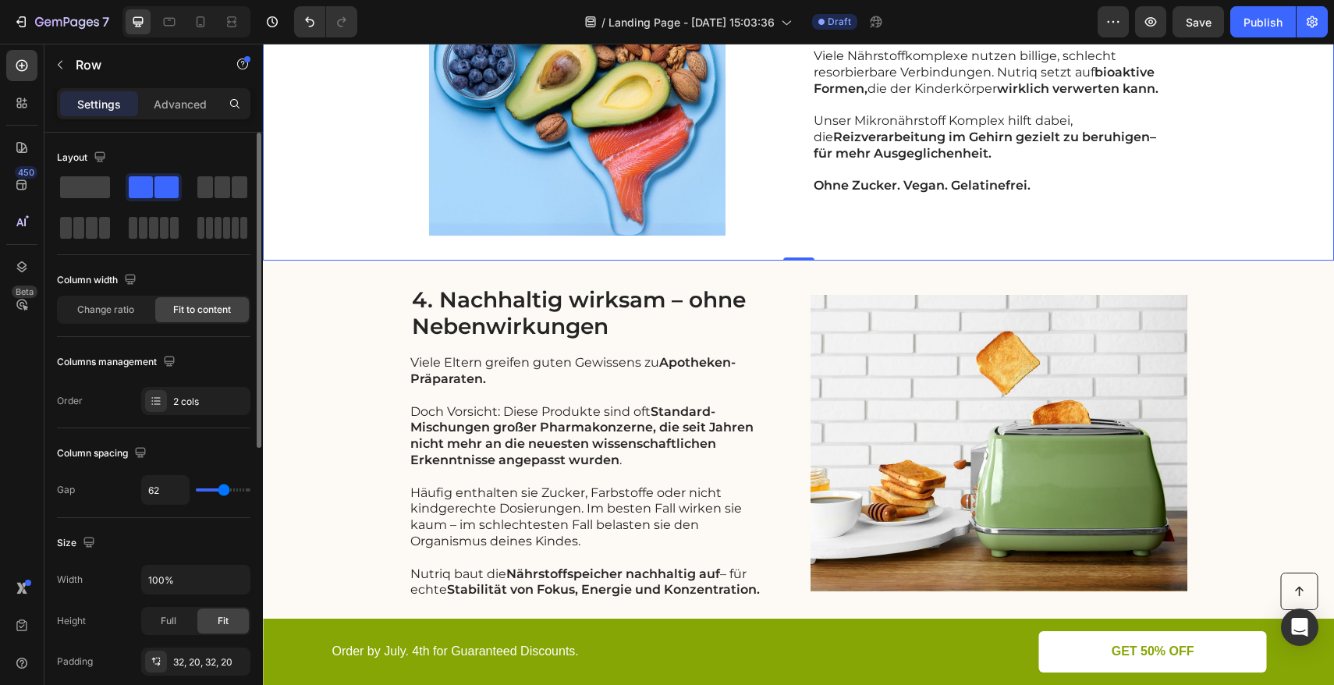
scroll to position [1390, 0]
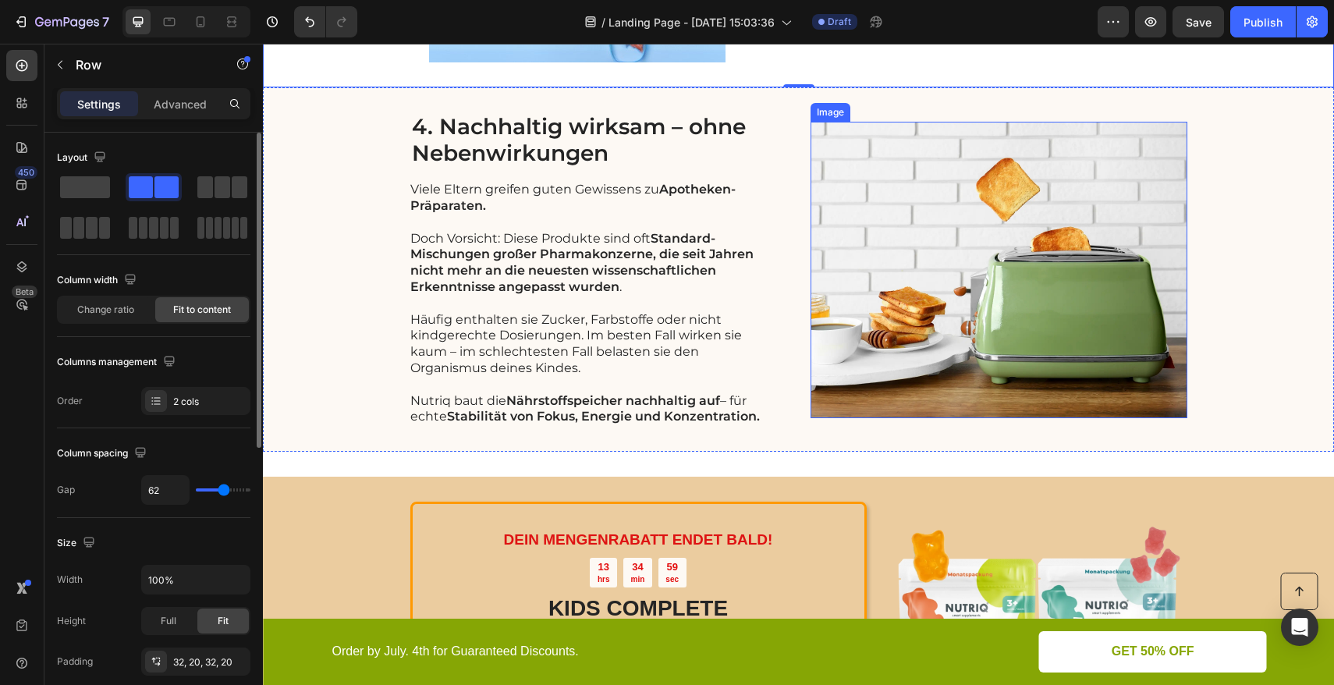
click at [1087, 258] on img at bounding box center [999, 270] width 377 height 297
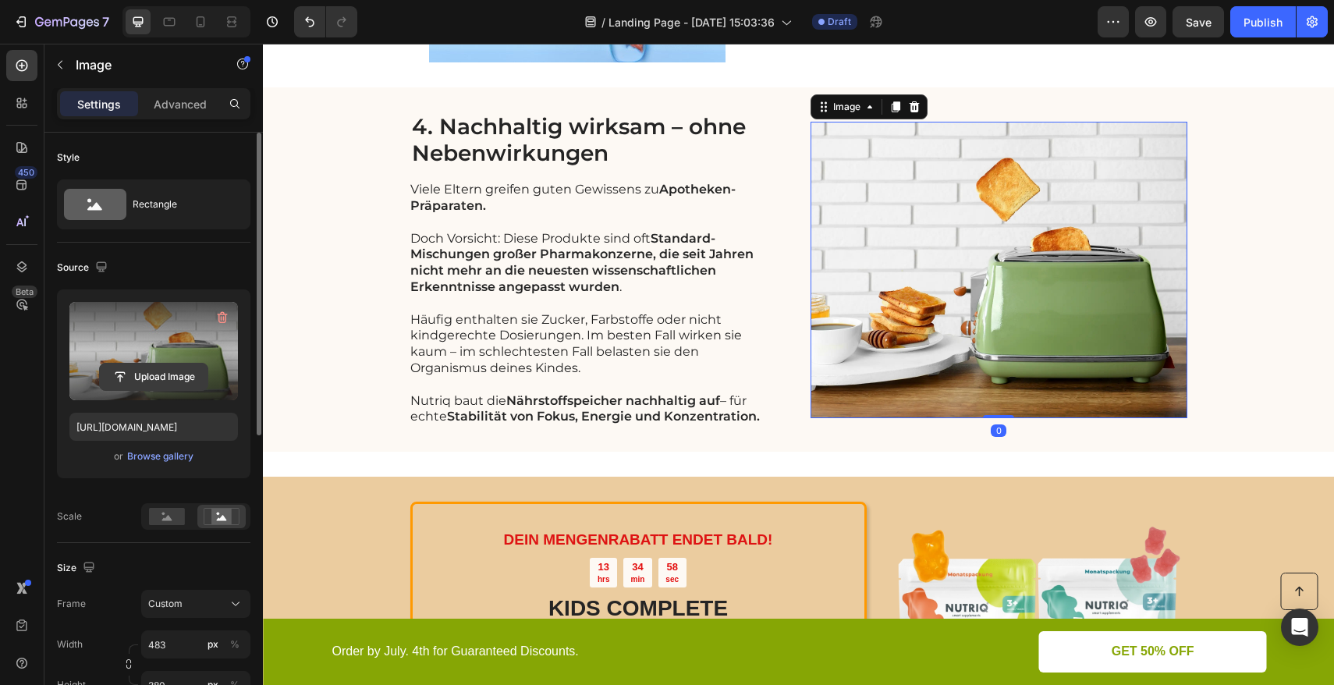
click at [142, 377] on input "file" at bounding box center [154, 377] width 108 height 27
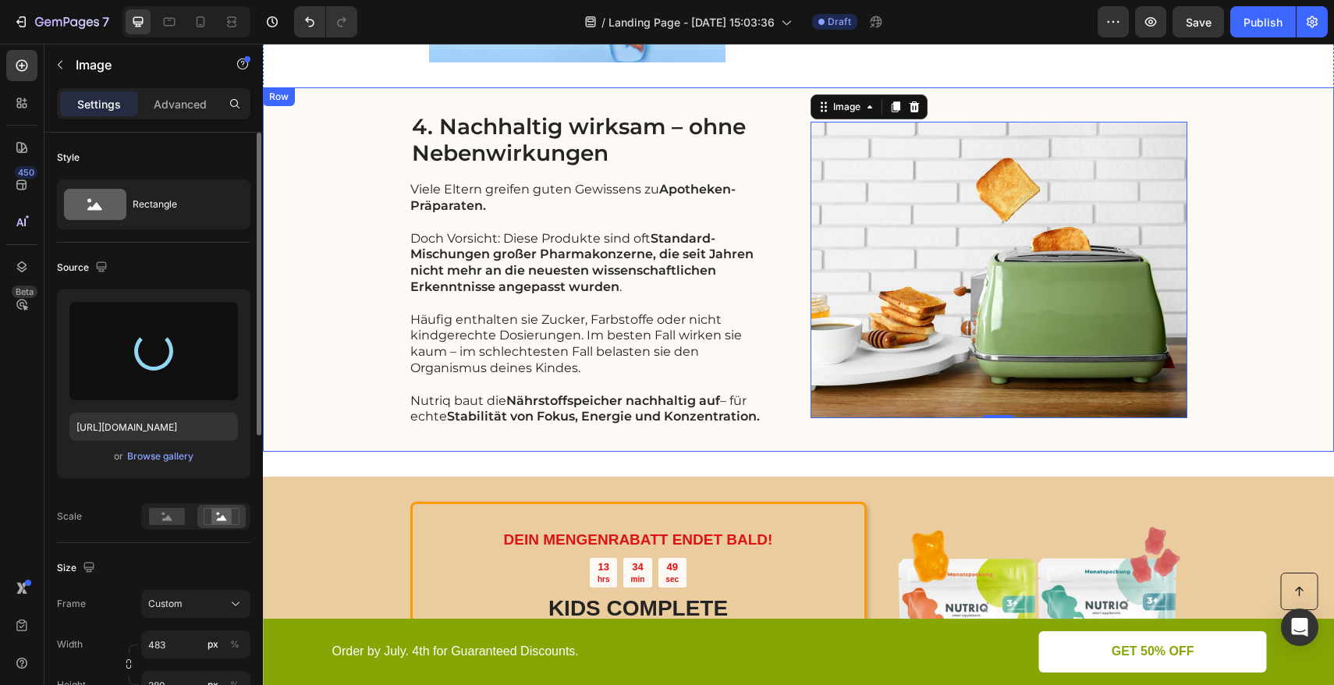
type input "https://cdn.shopify.com/s/files/1/0555/8599/7085/files/gempages_573273788456633…"
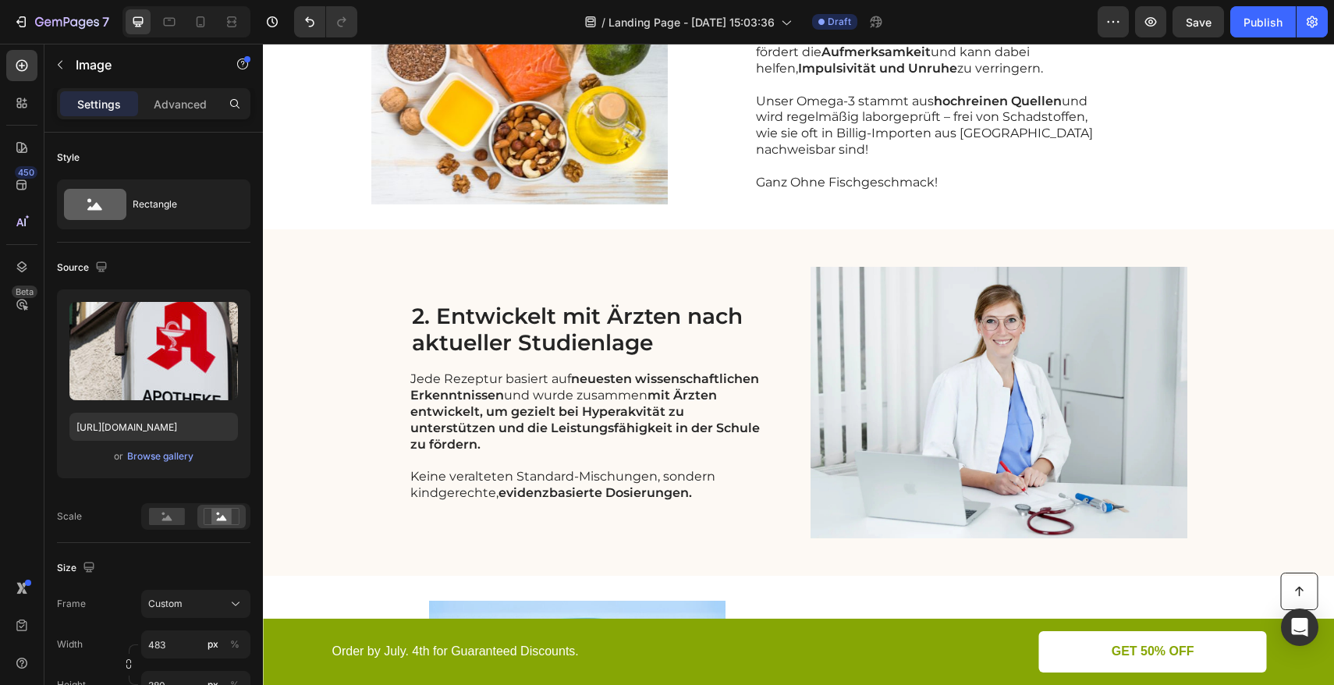
scroll to position [318, 0]
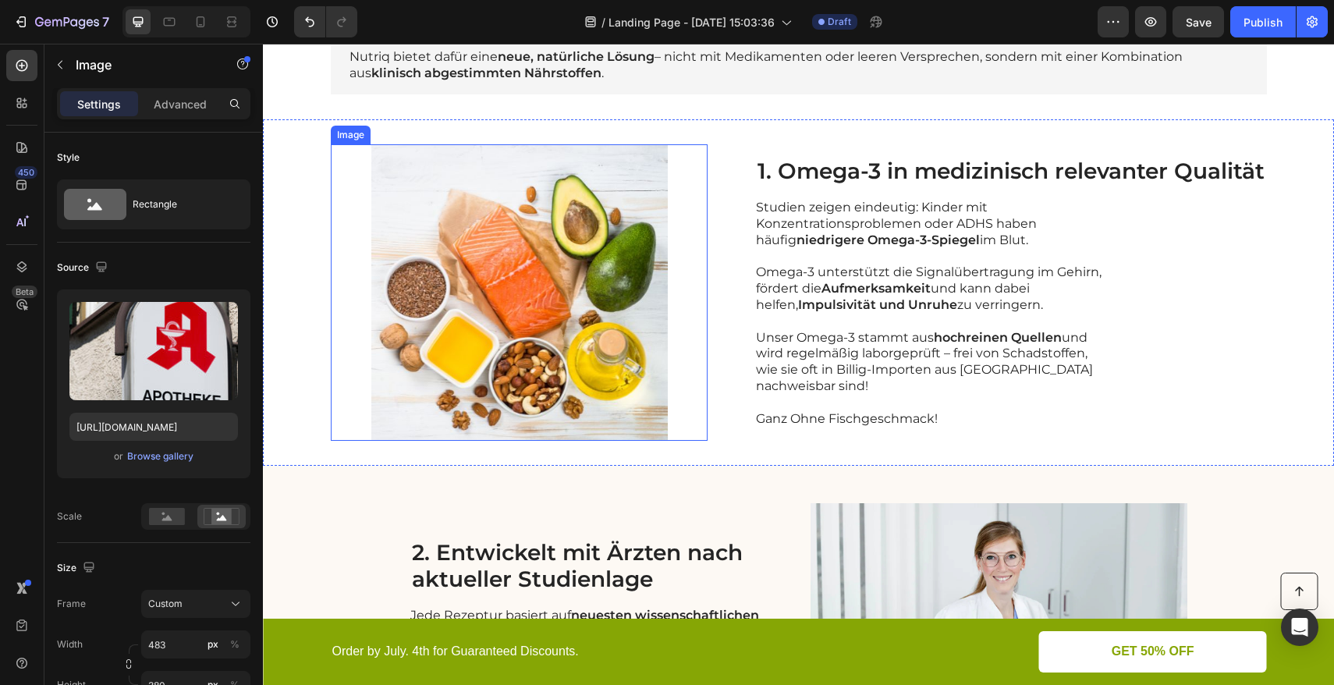
click at [535, 284] on img at bounding box center [519, 292] width 377 height 297
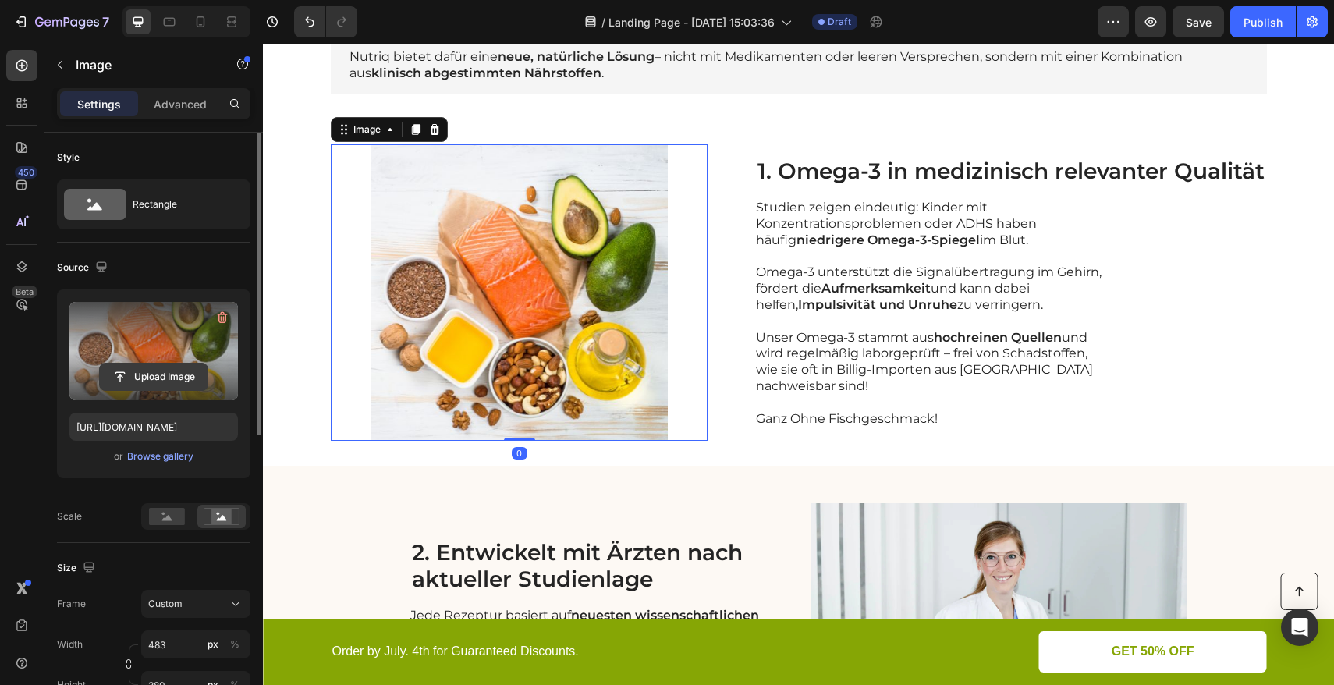
click at [147, 376] on input "file" at bounding box center [154, 377] width 108 height 27
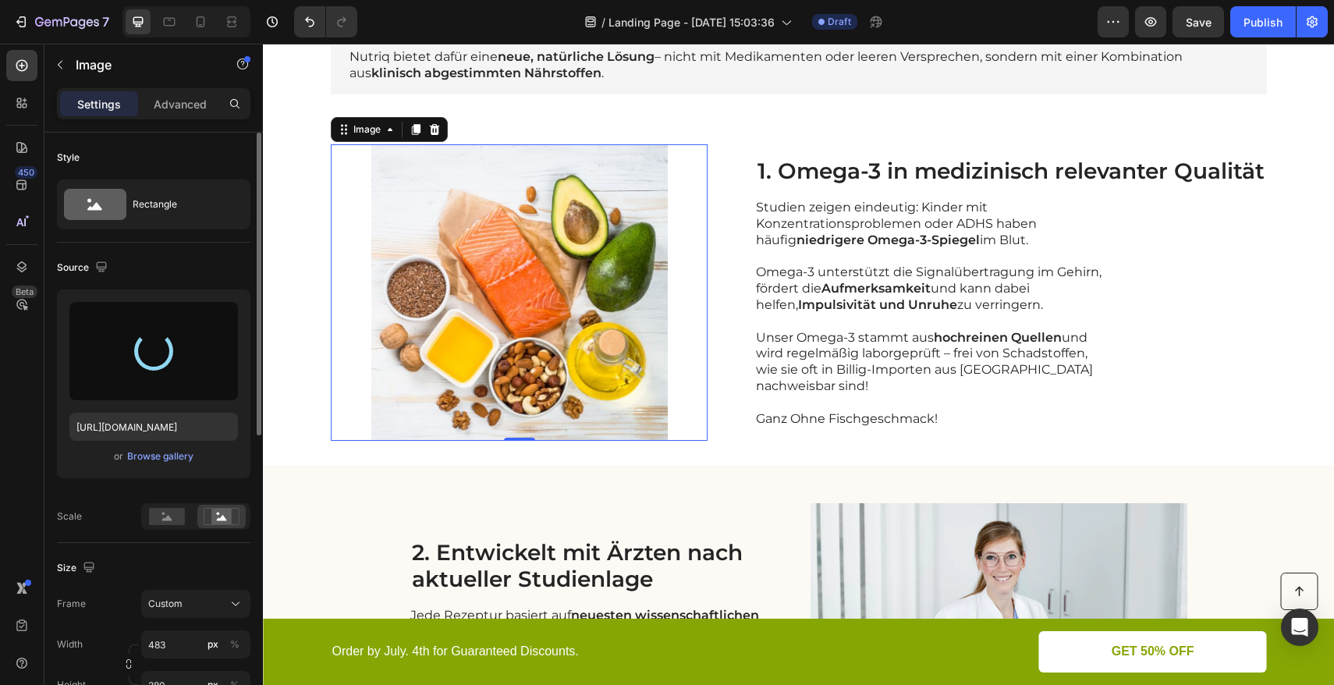
type input "https://cdn.shopify.com/s/files/1/0555/8599/7085/files/gempages_573273788456633…"
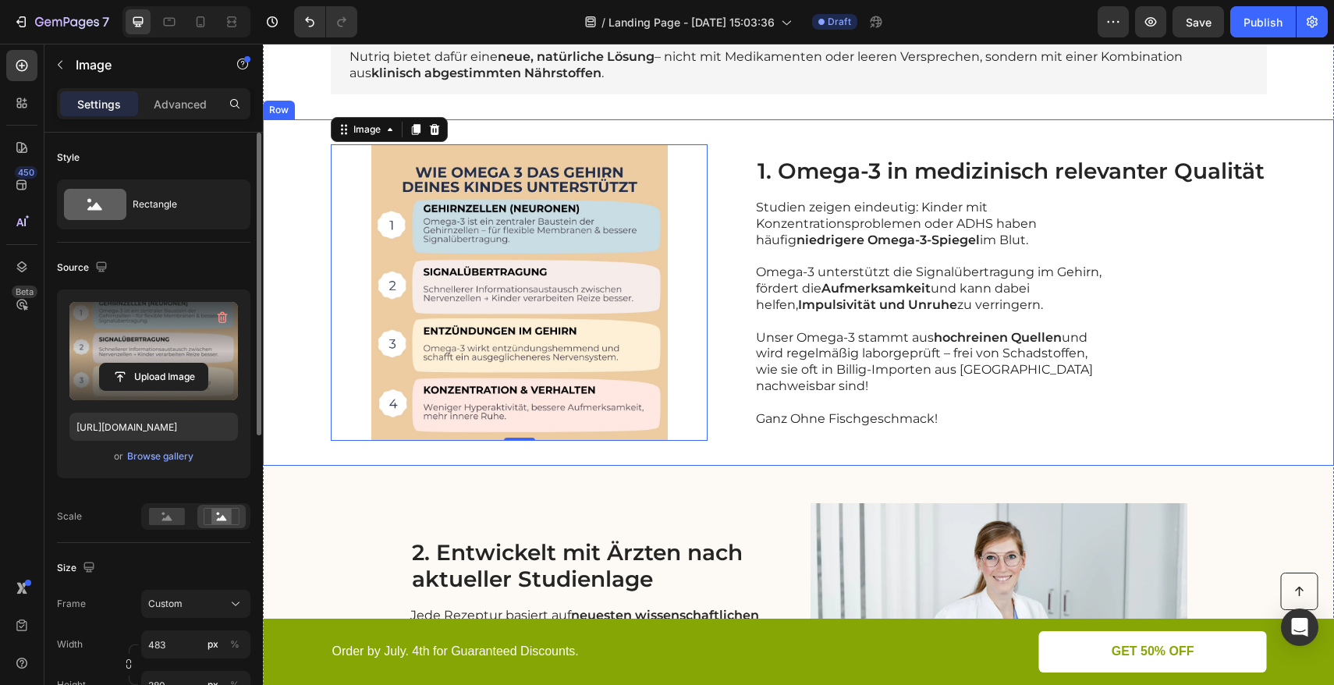
click at [307, 350] on div "Image 0 1. Omega-3 in medizinisch relevanter Qualität Heading Studien zeigen ei…" at bounding box center [798, 292] width 1071 height 346
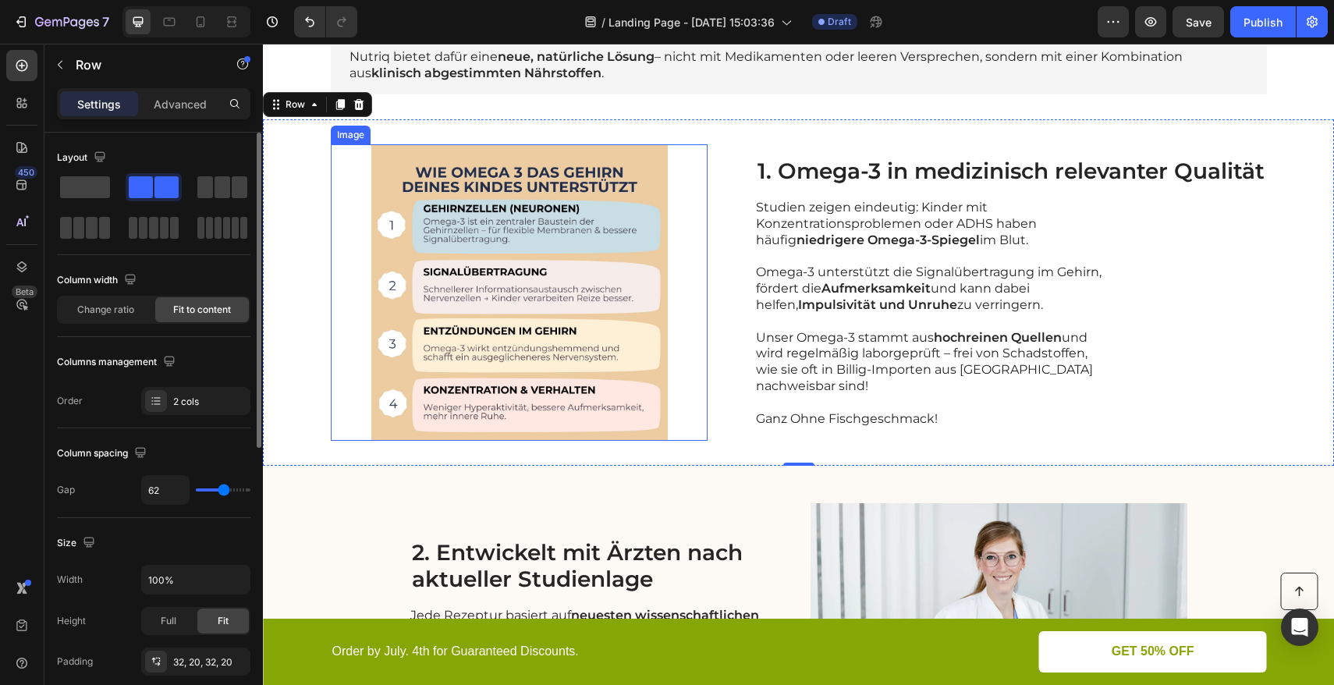
click at [377, 175] on img at bounding box center [519, 292] width 377 height 297
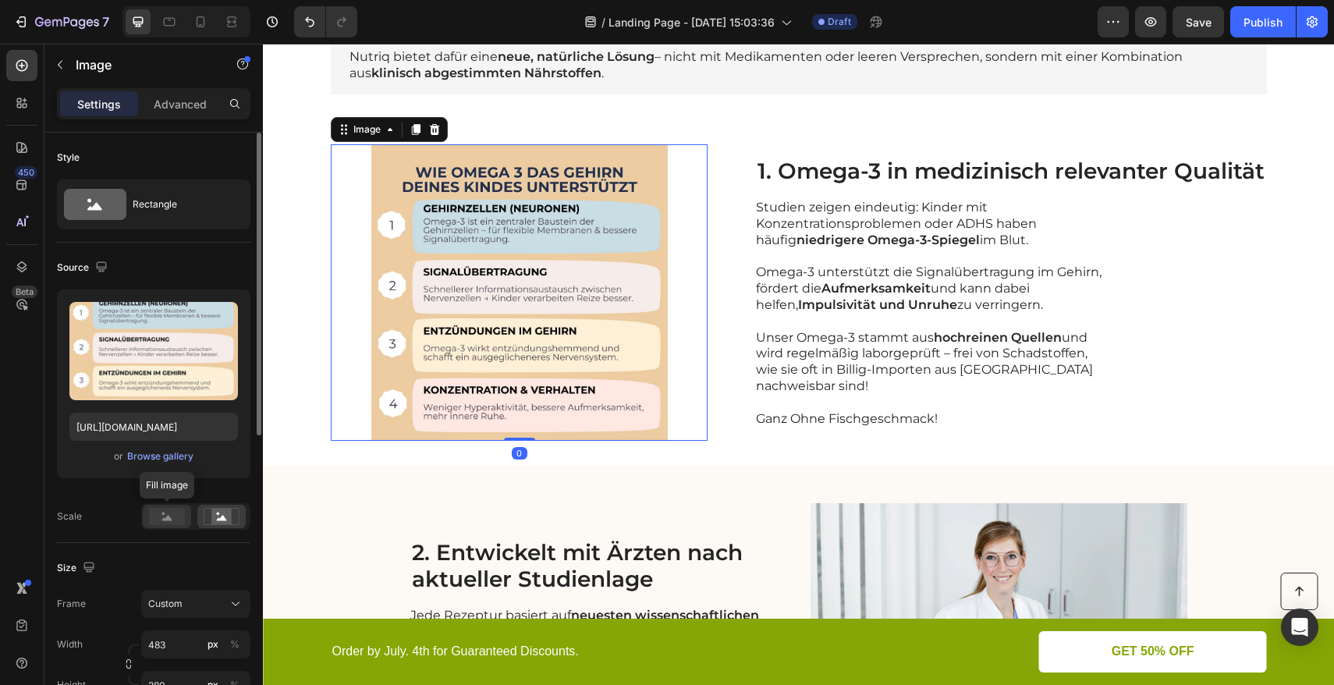
click at [164, 517] on icon at bounding box center [167, 517] width 10 height 5
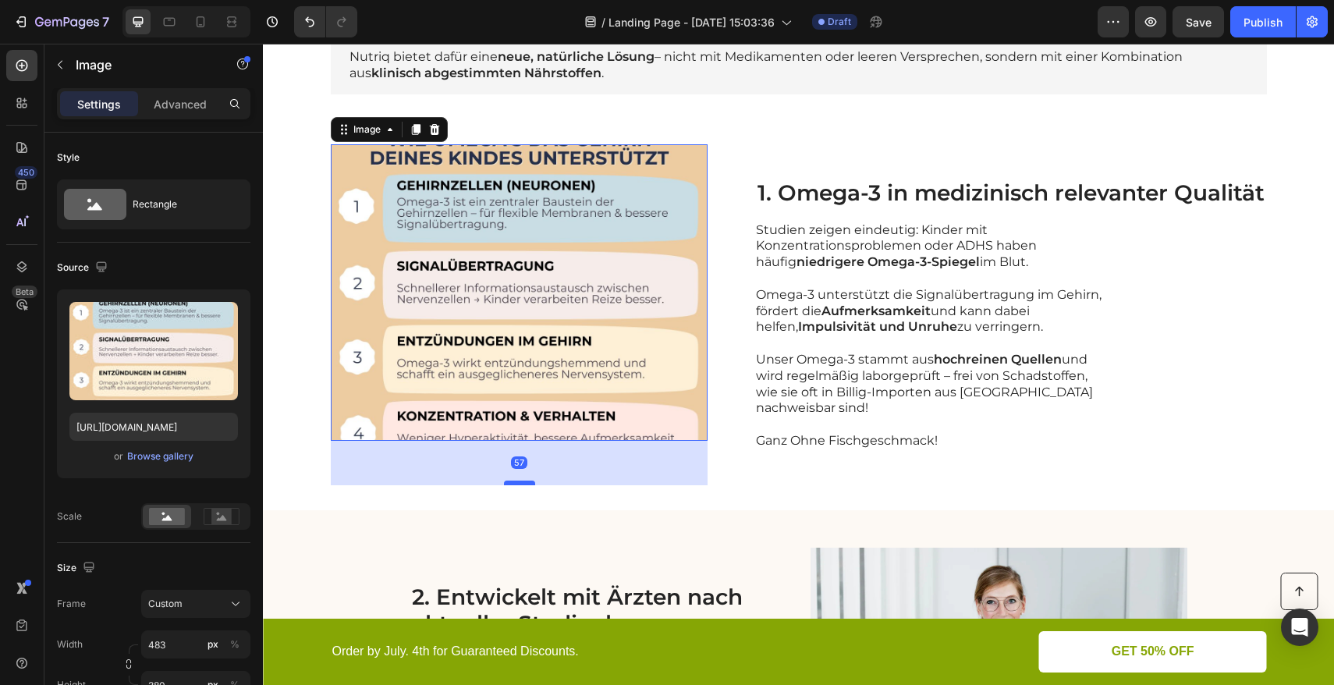
drag, startPoint x: 516, startPoint y: 439, endPoint x: 516, endPoint y: 484, distance: 44.5
click at [516, 484] on div at bounding box center [519, 483] width 31 height 5
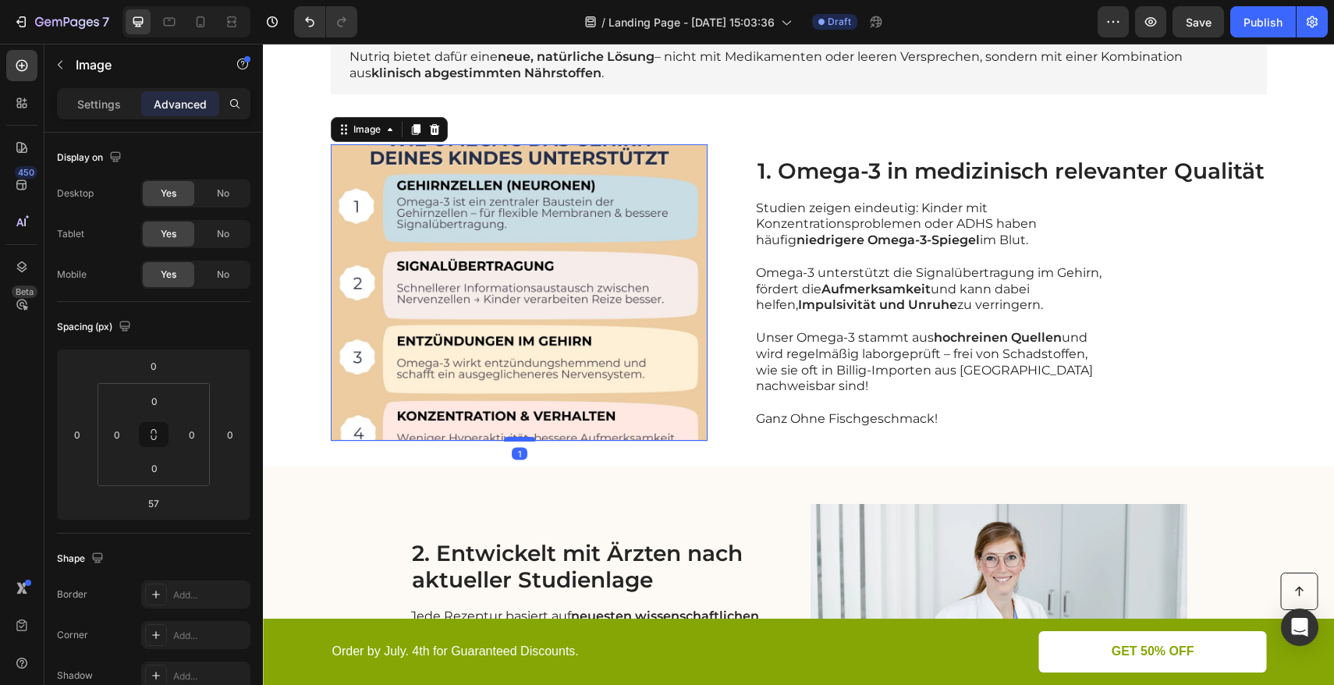
drag, startPoint x: 512, startPoint y: 481, endPoint x: 516, endPoint y: 438, distance: 43.9
click at [516, 438] on div at bounding box center [519, 439] width 31 height 5
type input "1"
click at [105, 108] on p "Settings" at bounding box center [99, 104] width 44 height 16
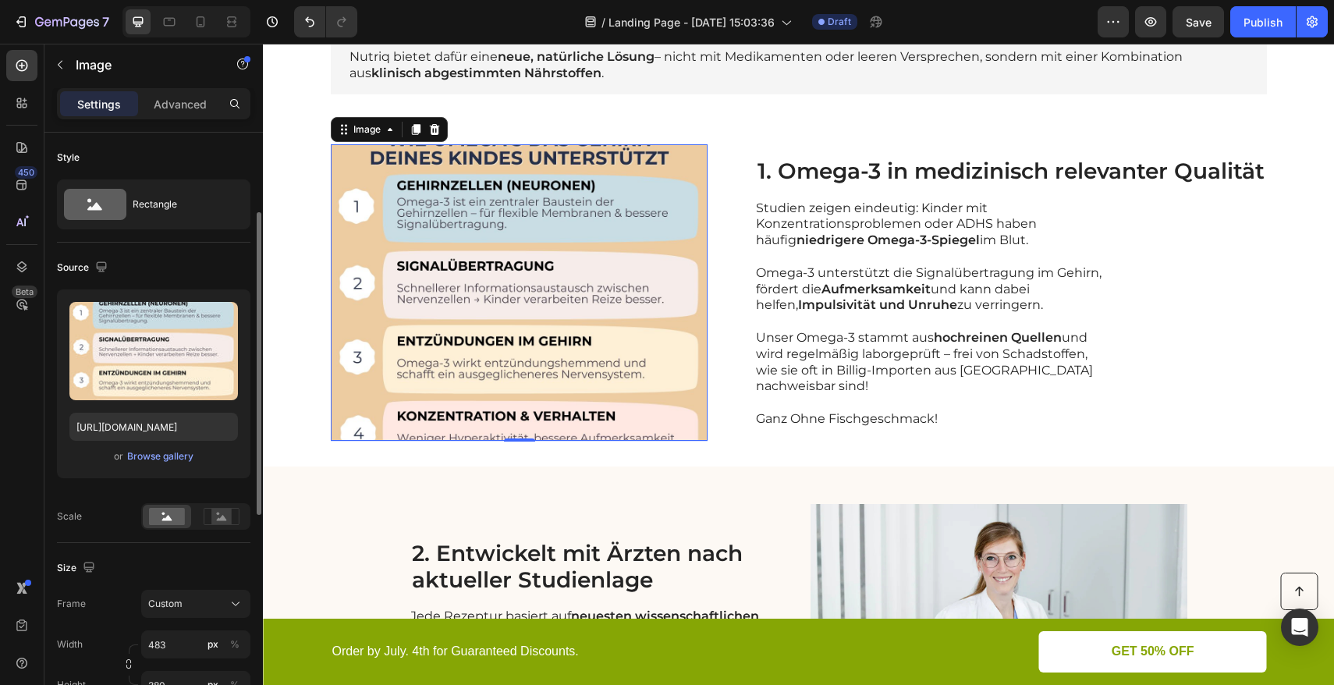
scroll to position [258, 0]
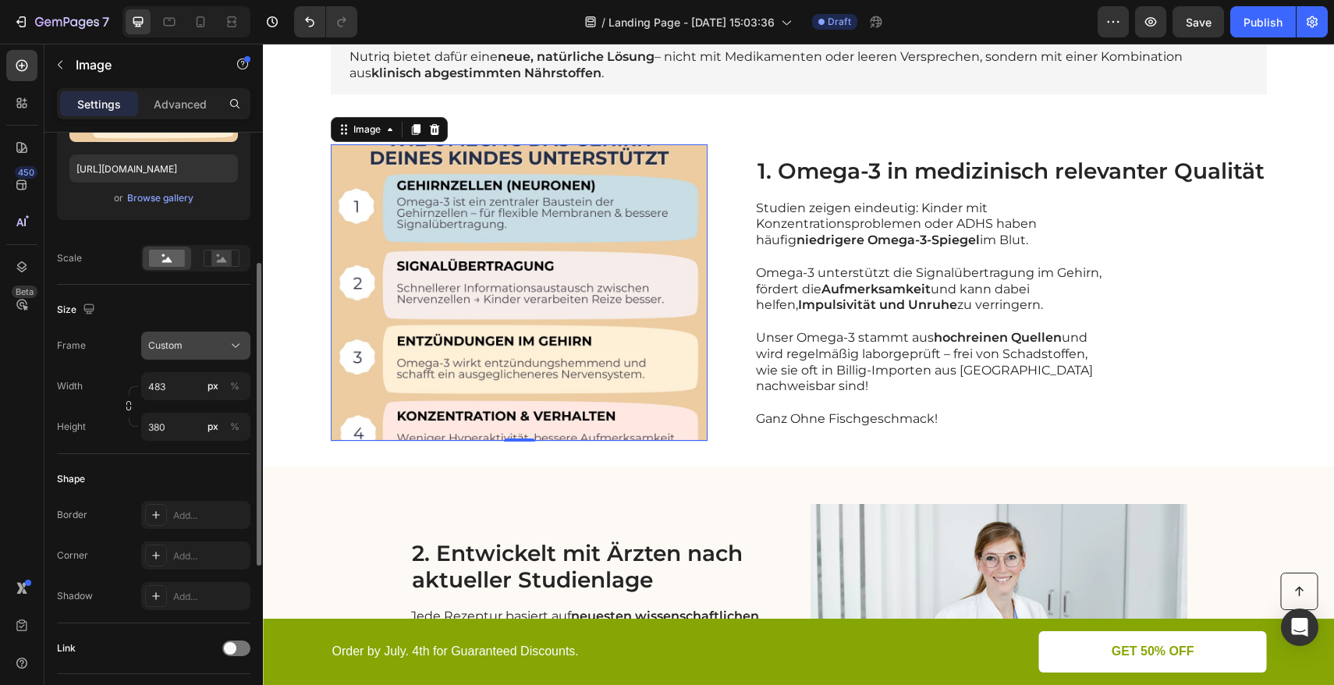
click at [220, 341] on div "Custom" at bounding box center [186, 346] width 76 height 14
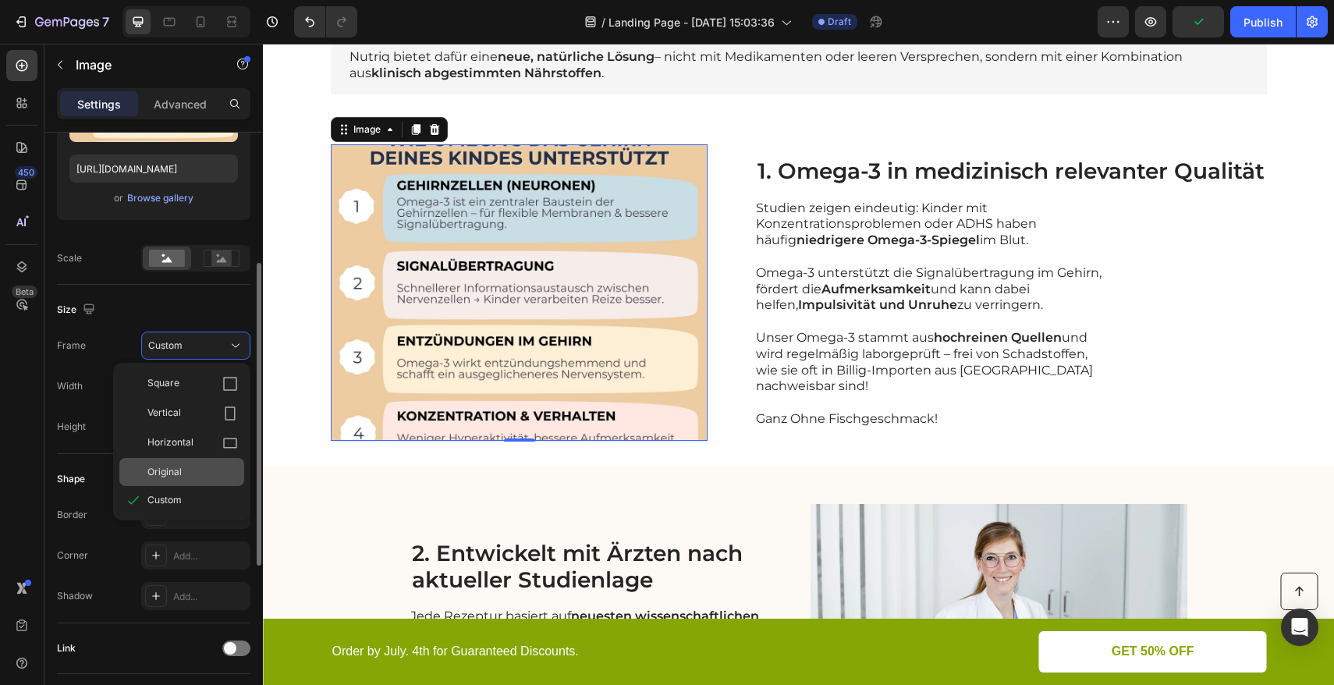
click at [190, 466] on div "Original" at bounding box center [192, 472] width 91 height 14
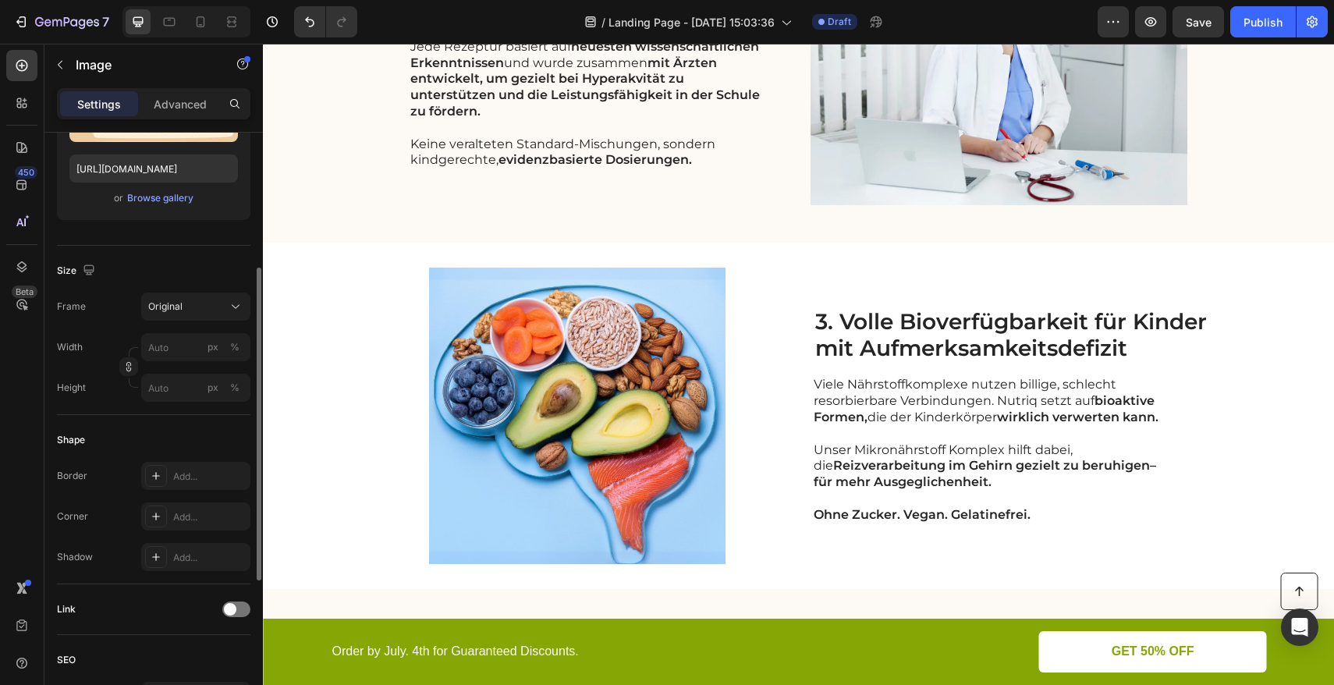
scroll to position [687, 0]
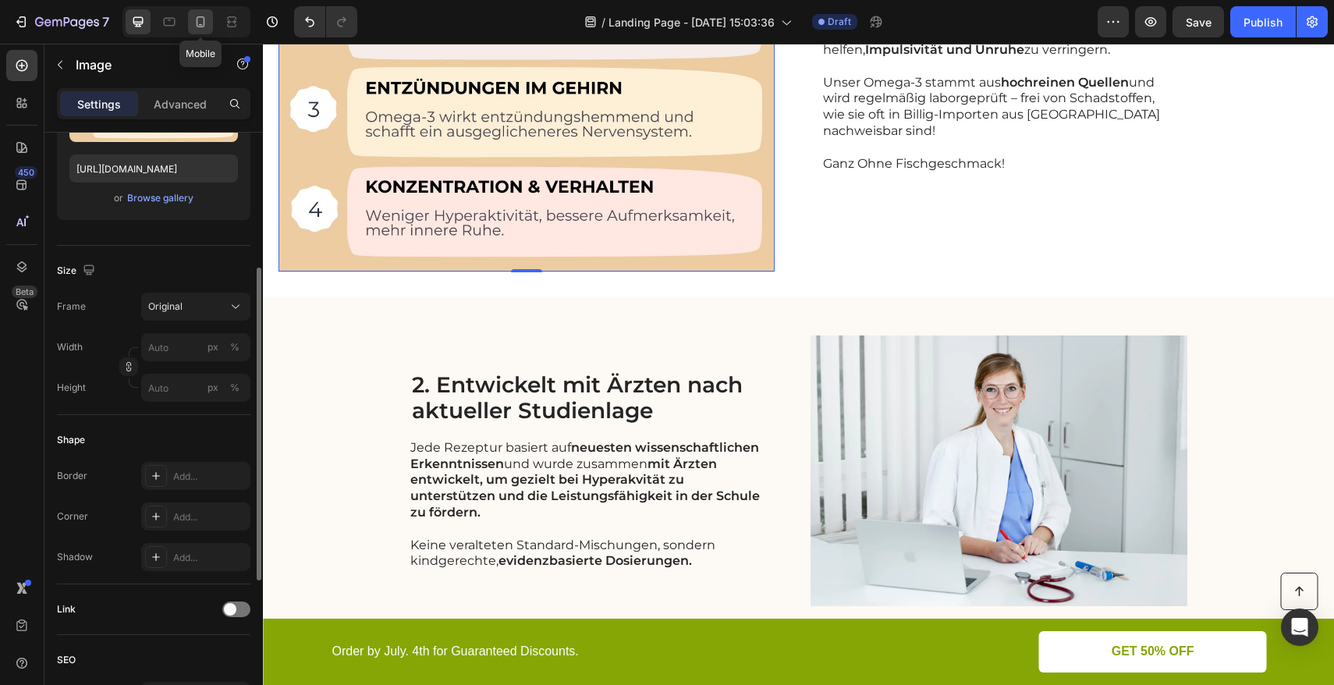
click at [196, 27] on icon at bounding box center [201, 22] width 16 height 16
type input "335"
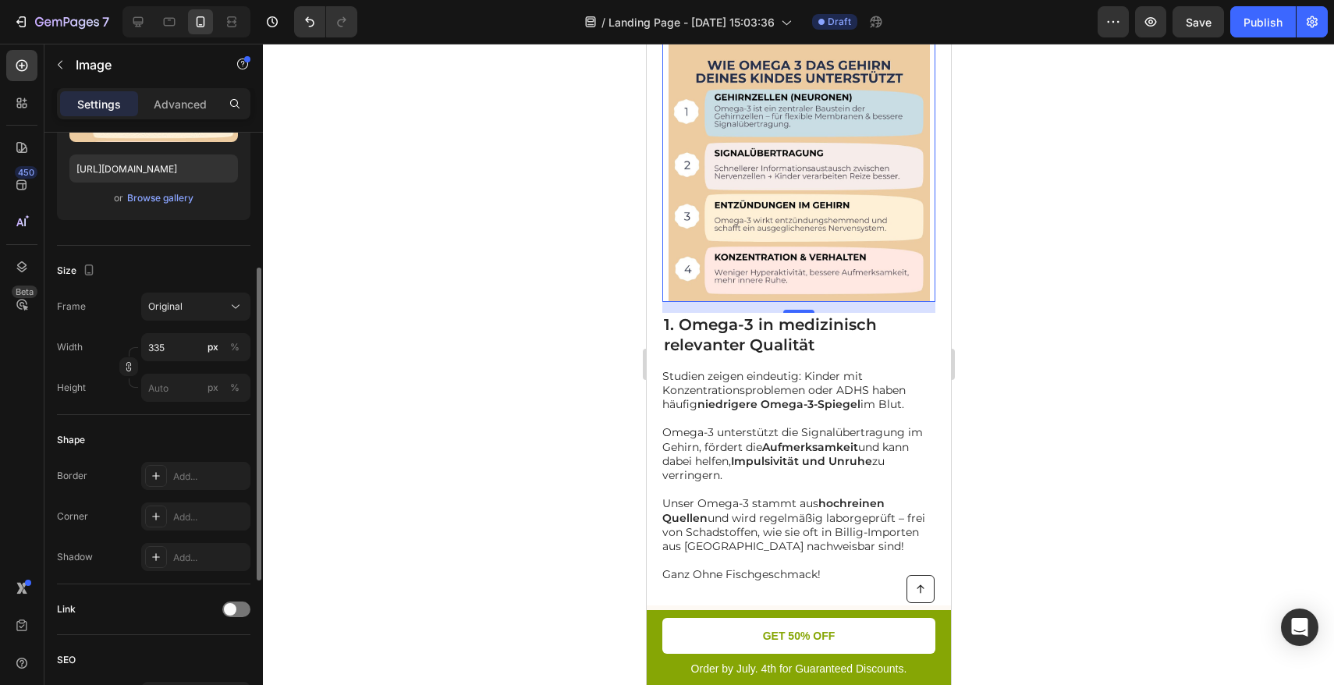
scroll to position [461, 0]
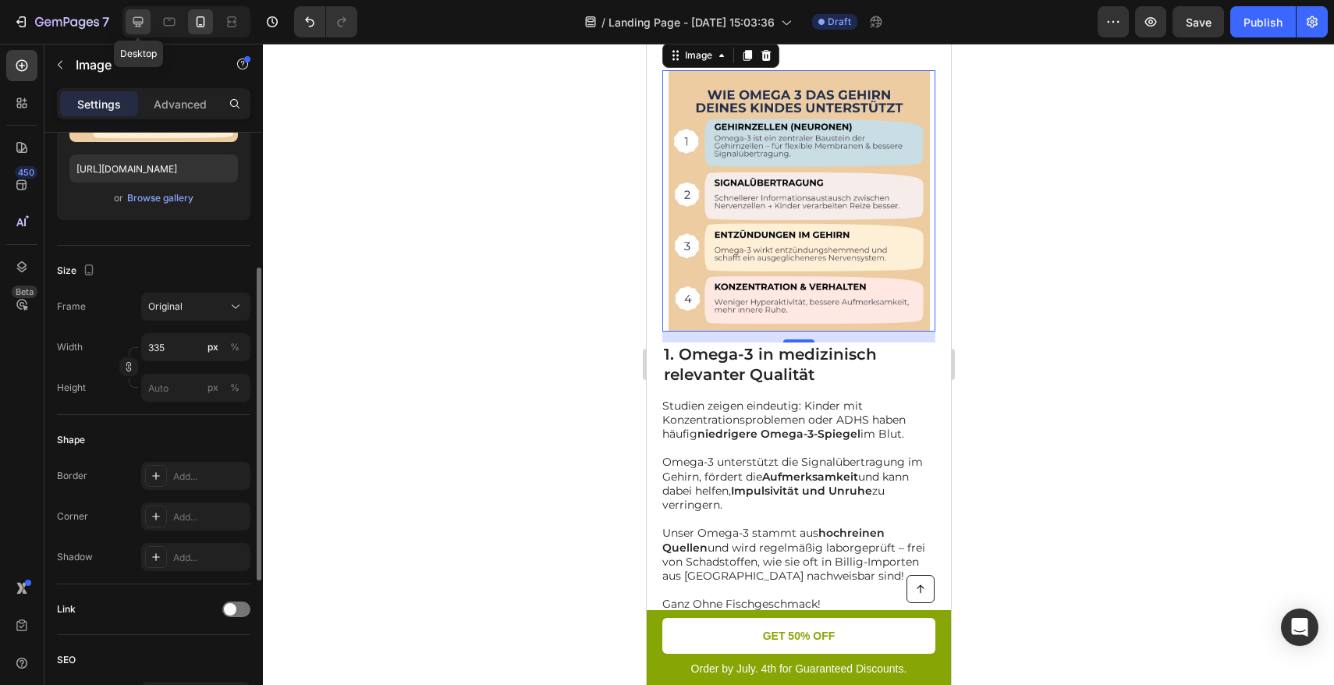
click at [146, 26] on div at bounding box center [138, 21] width 25 height 25
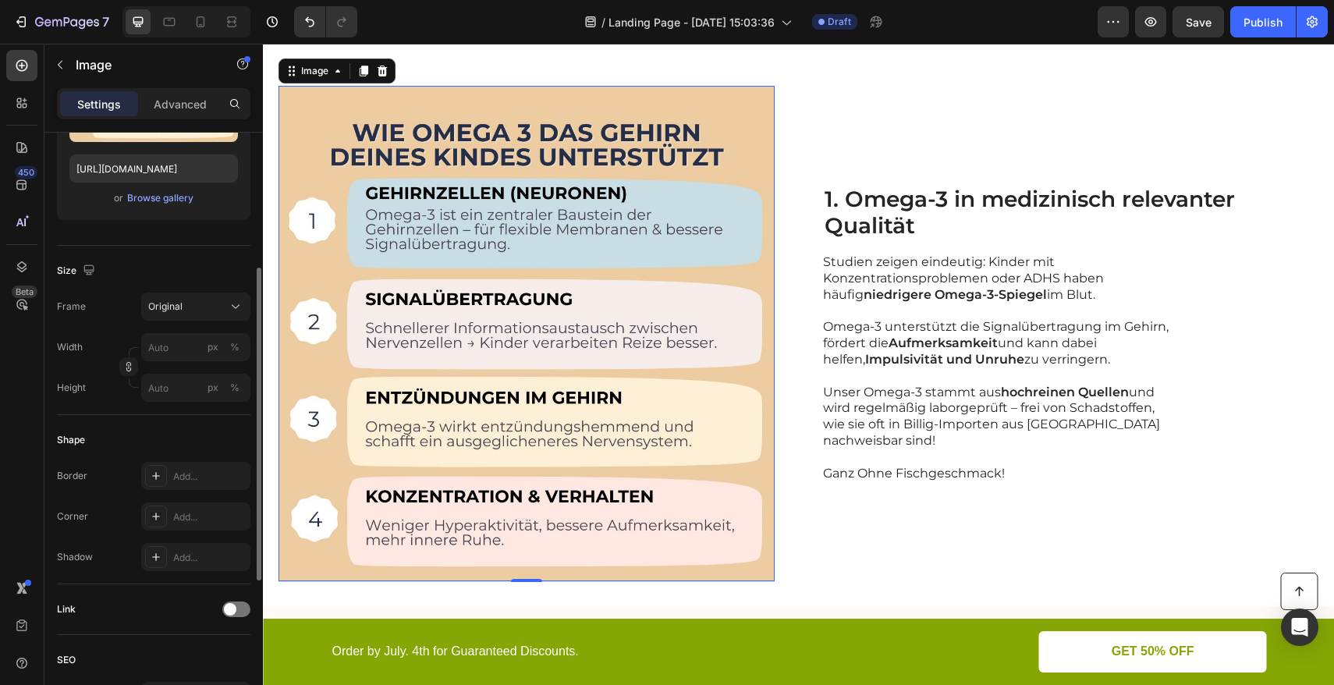
scroll to position [364, 0]
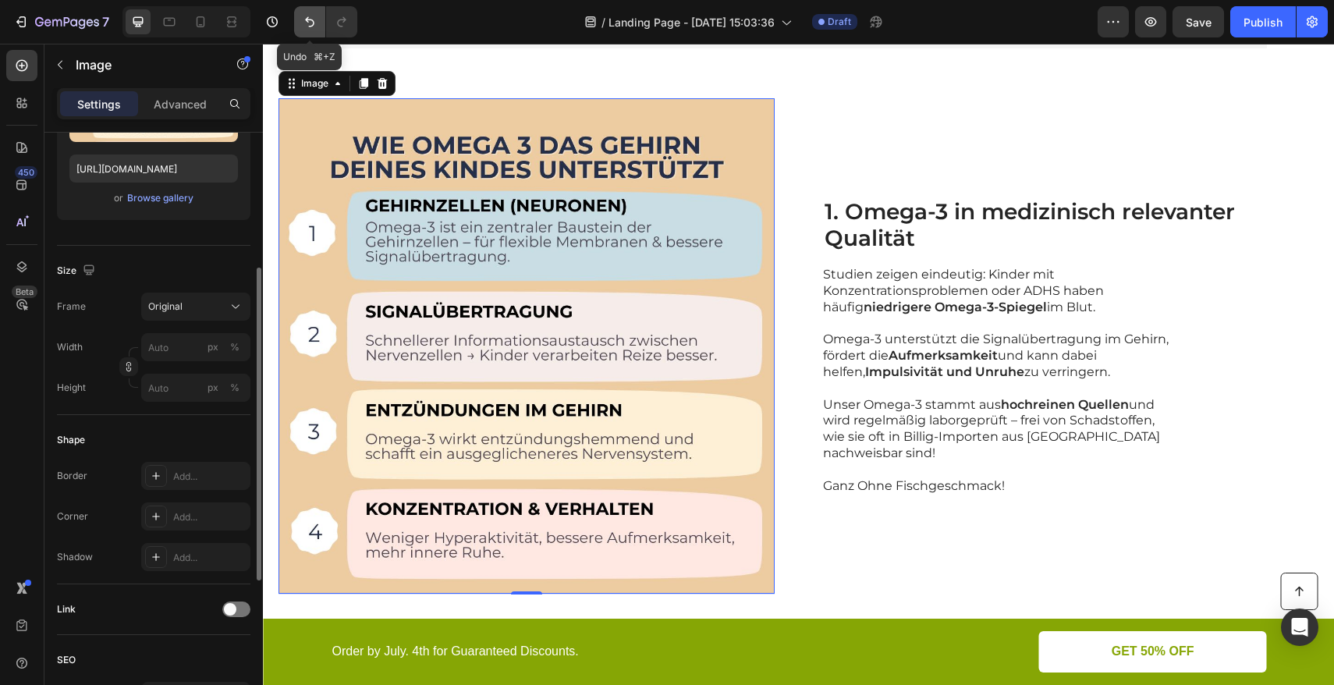
click at [316, 20] on icon "Undo/Redo" at bounding box center [310, 22] width 16 height 16
type input "483"
type input "380"
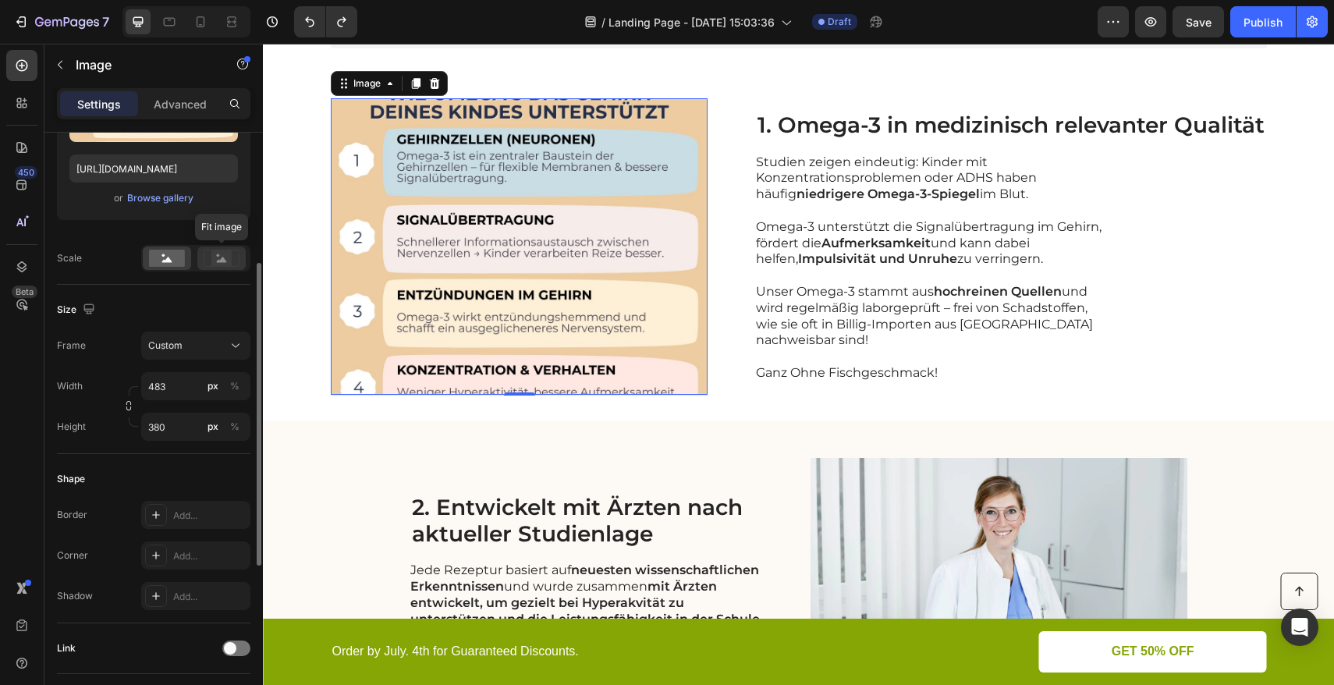
click at [238, 258] on icon at bounding box center [222, 258] width 36 height 17
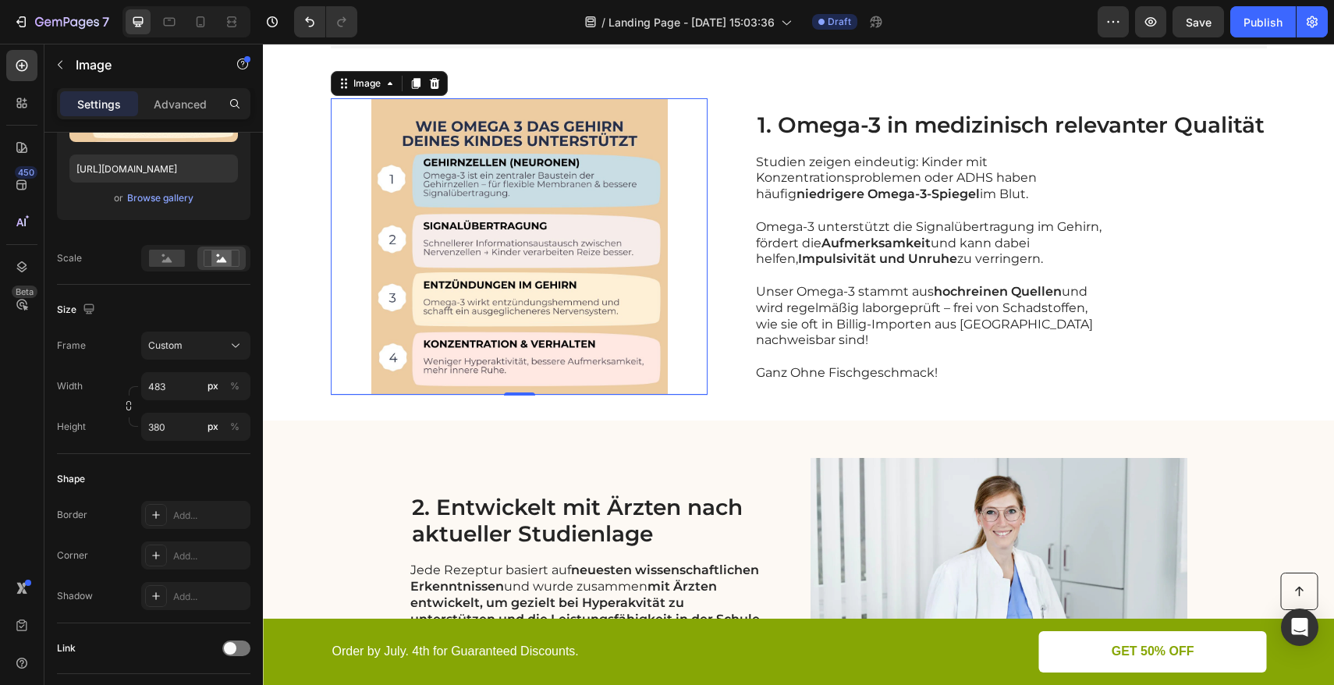
click at [474, 235] on img at bounding box center [519, 246] width 377 height 297
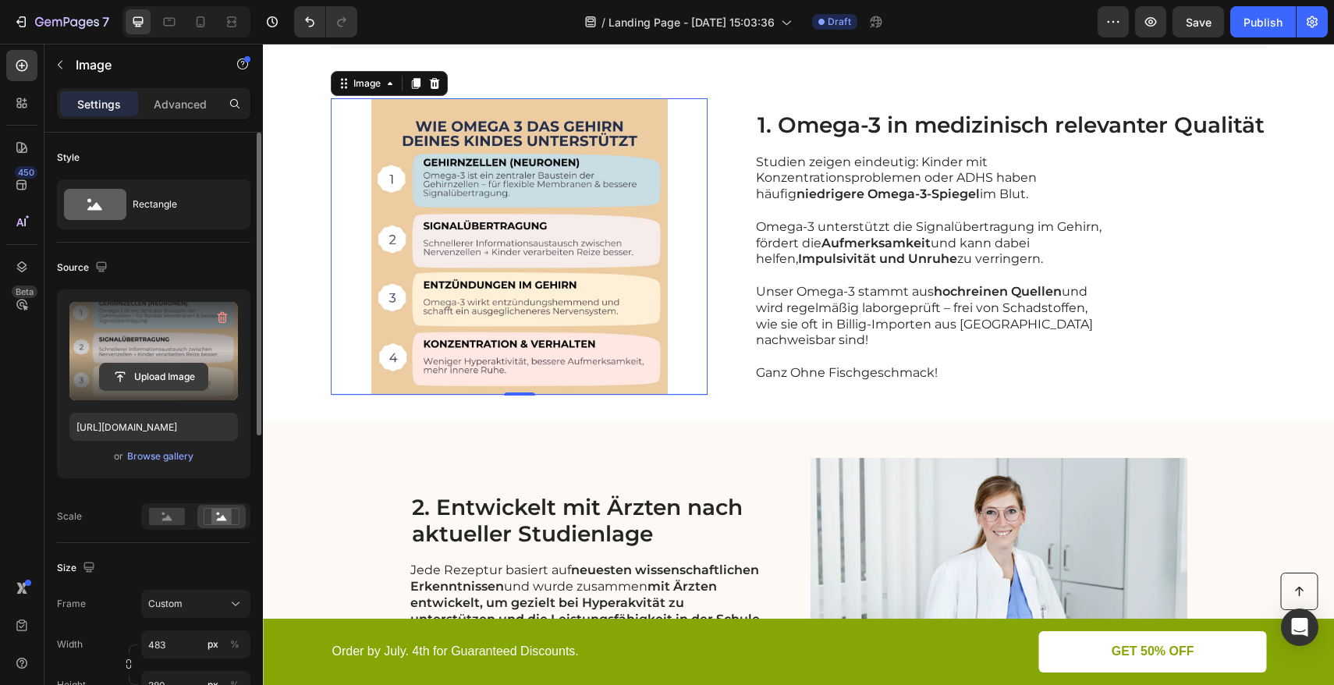
click at [148, 373] on input "file" at bounding box center [154, 377] width 108 height 27
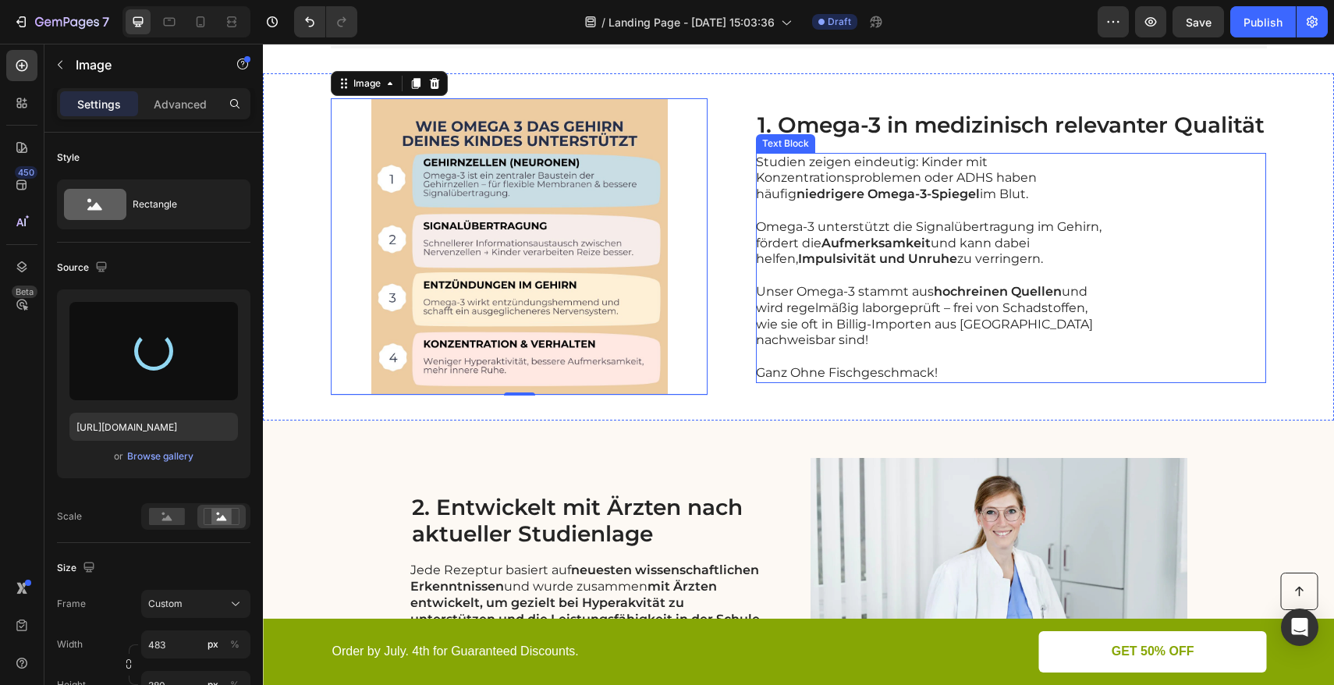
type input "[URL][DOMAIN_NAME]"
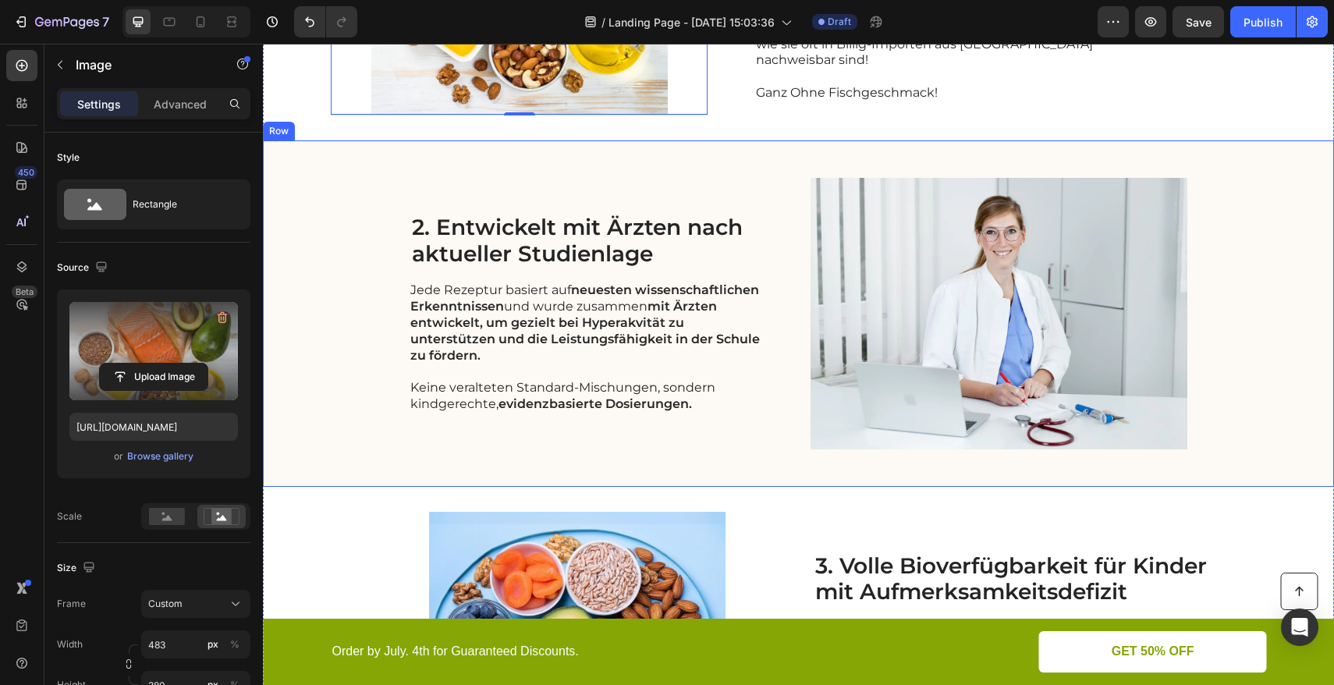
scroll to position [650, 0]
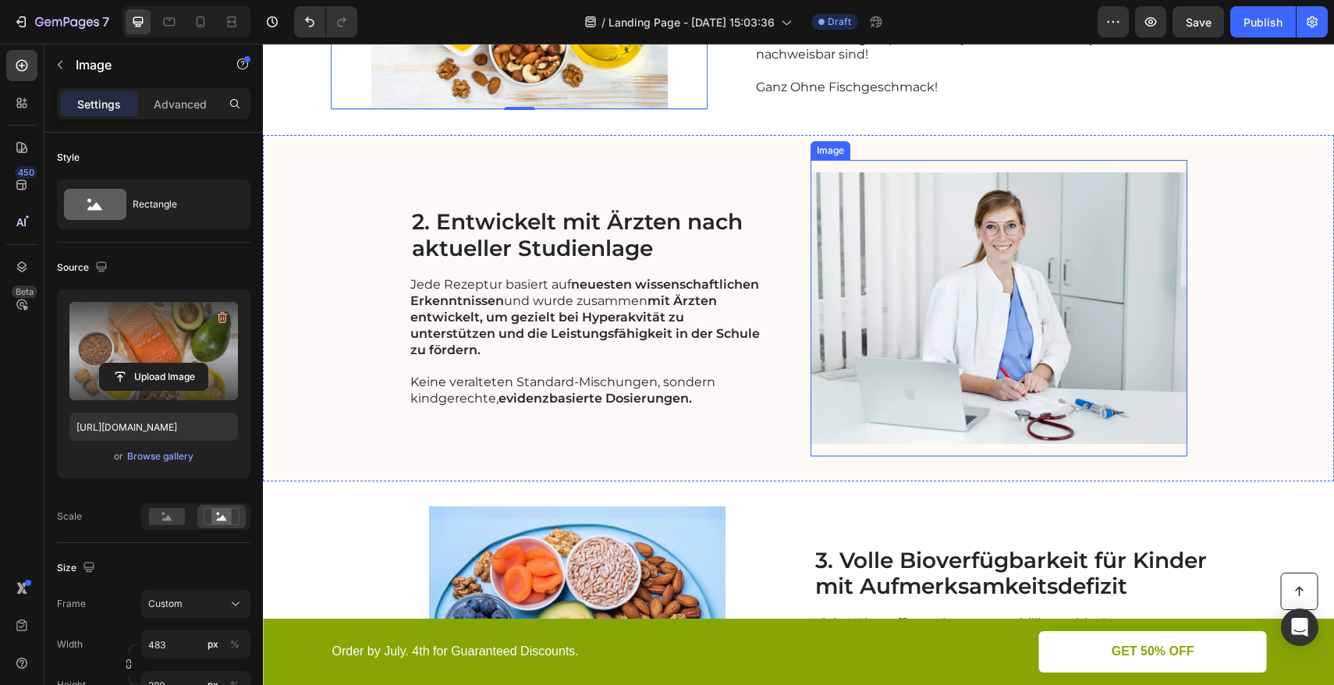
click at [984, 293] on img at bounding box center [999, 308] width 377 height 297
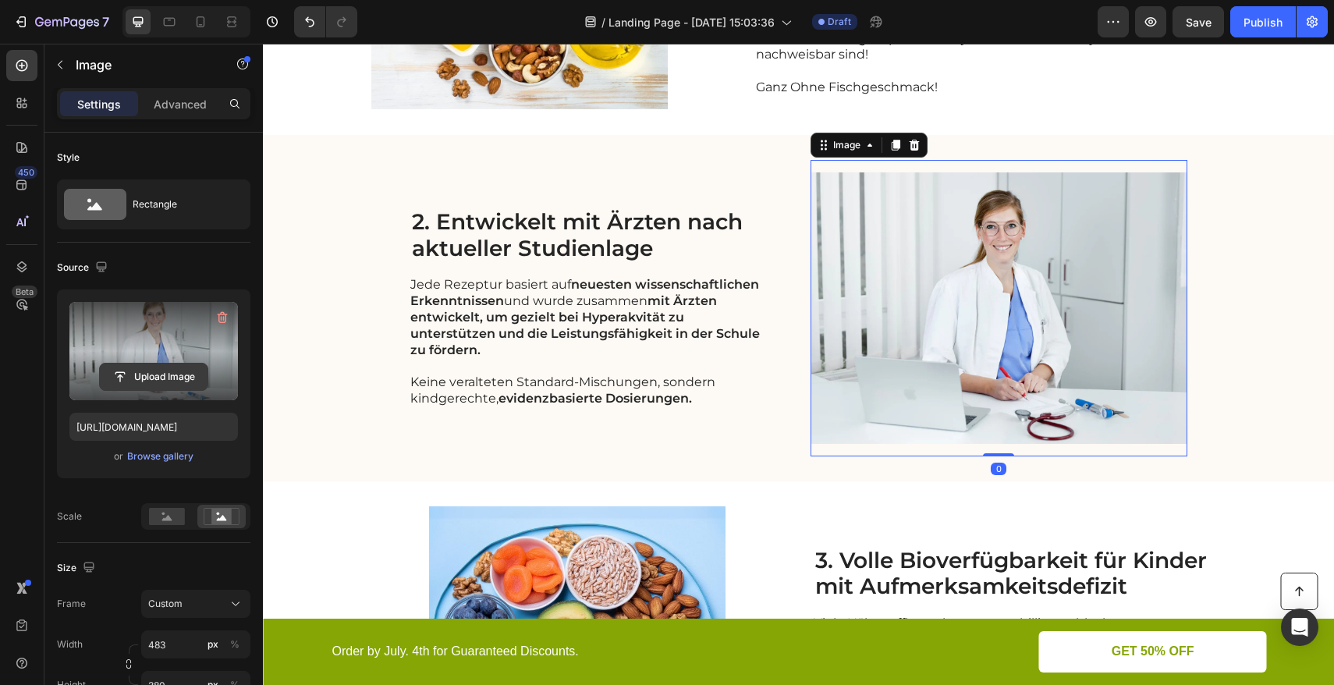
click at [155, 376] on input "file" at bounding box center [154, 377] width 108 height 27
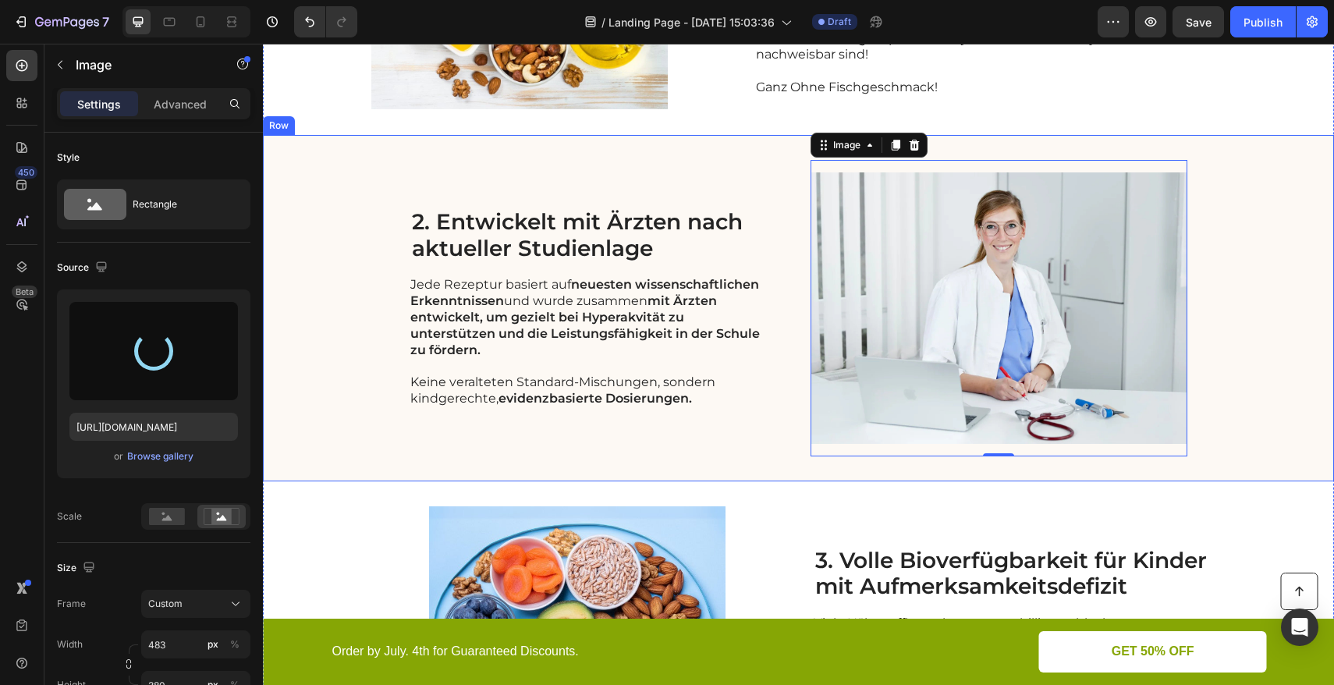
type input "https://cdn.shopify.com/s/files/1/0555/8599/7085/files/gempages_573273788456633…"
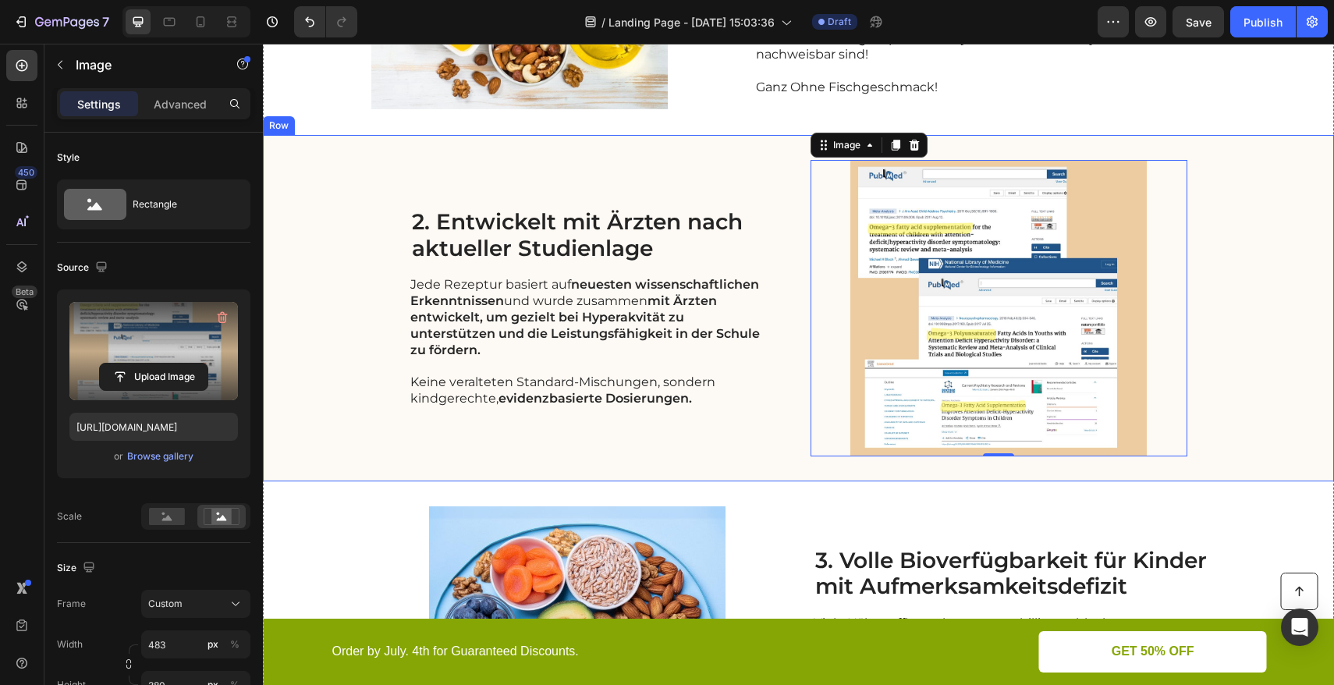
click at [1239, 273] on div "2. Entwickelt mit Ärzten nach aktueller Studienlage Heading Jede Rezeptur basie…" at bounding box center [798, 308] width 1071 height 346
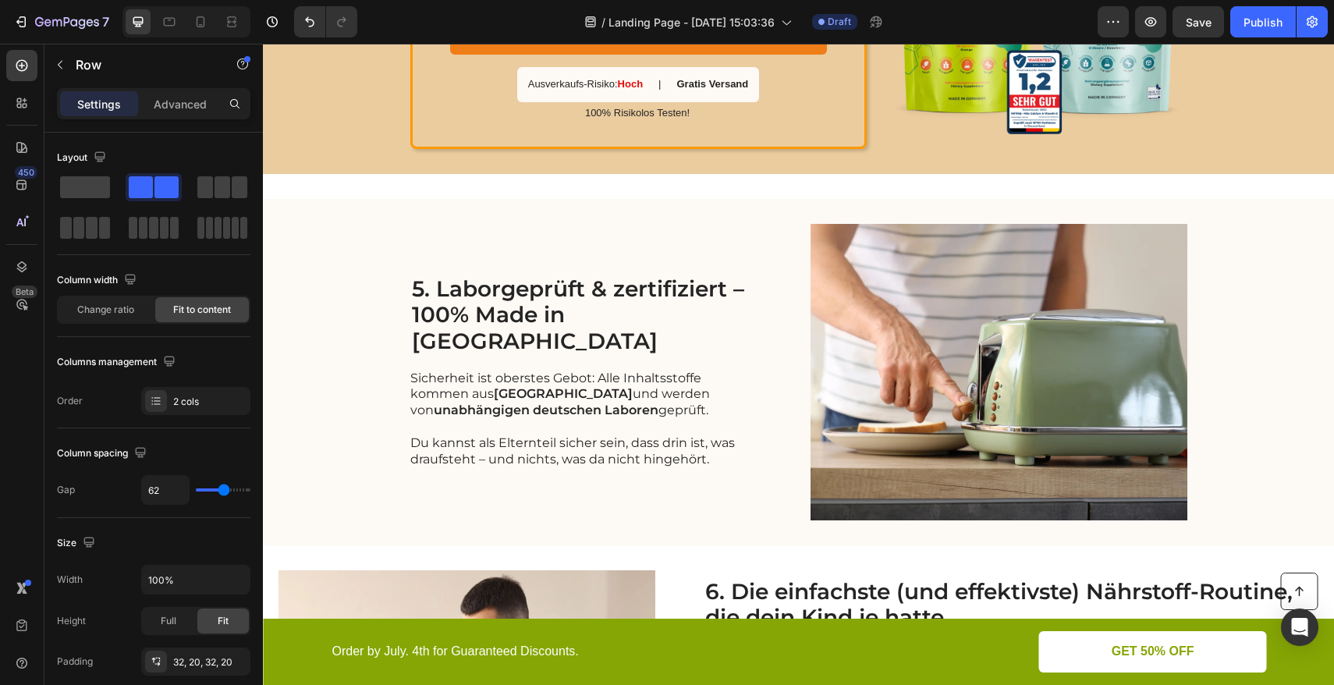
scroll to position [2058, 0]
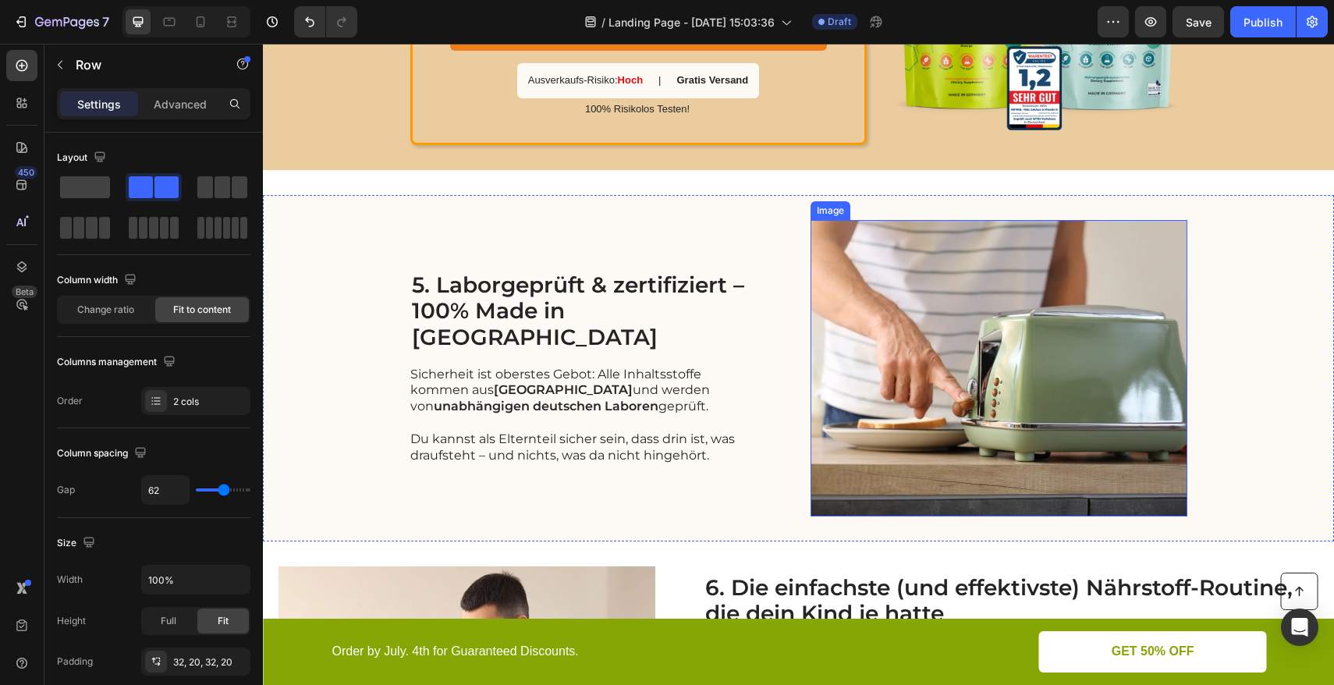
click at [1029, 306] on img at bounding box center [999, 368] width 377 height 297
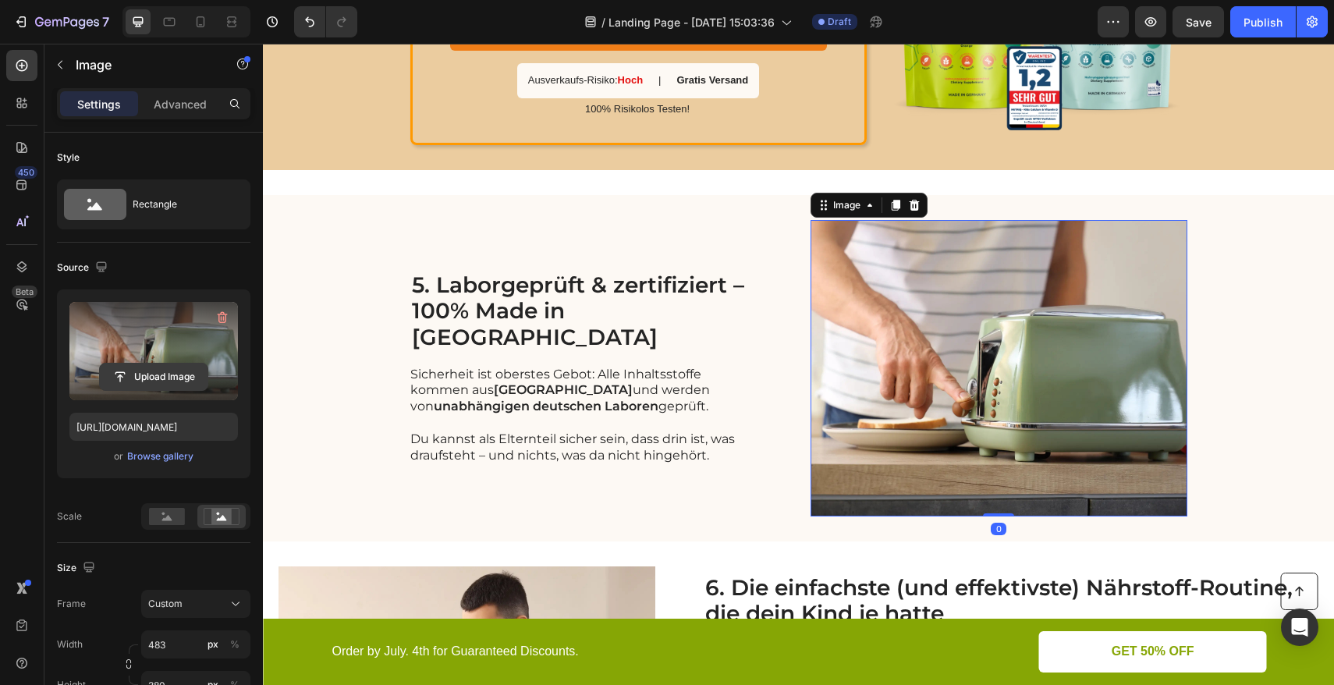
click at [137, 377] on input "file" at bounding box center [154, 377] width 108 height 27
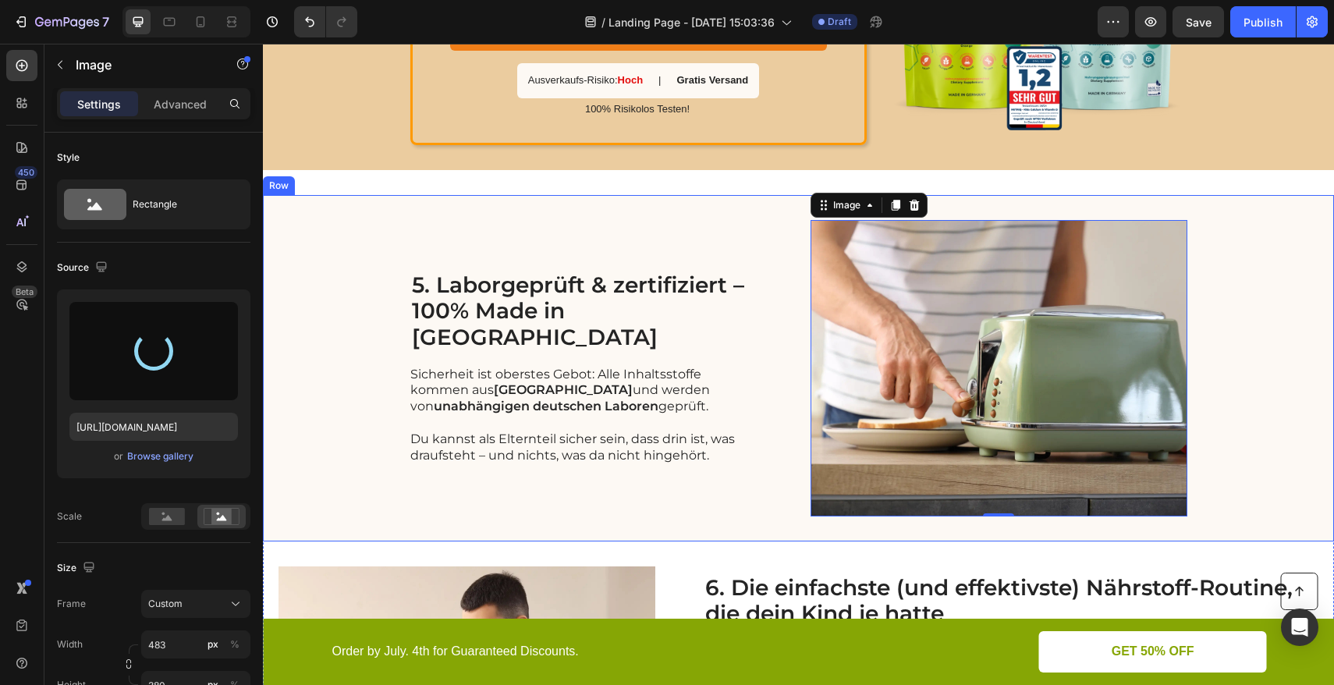
type input "https://cdn.shopify.com/s/files/1/0555/8599/7085/files/gempages_573273788456633…"
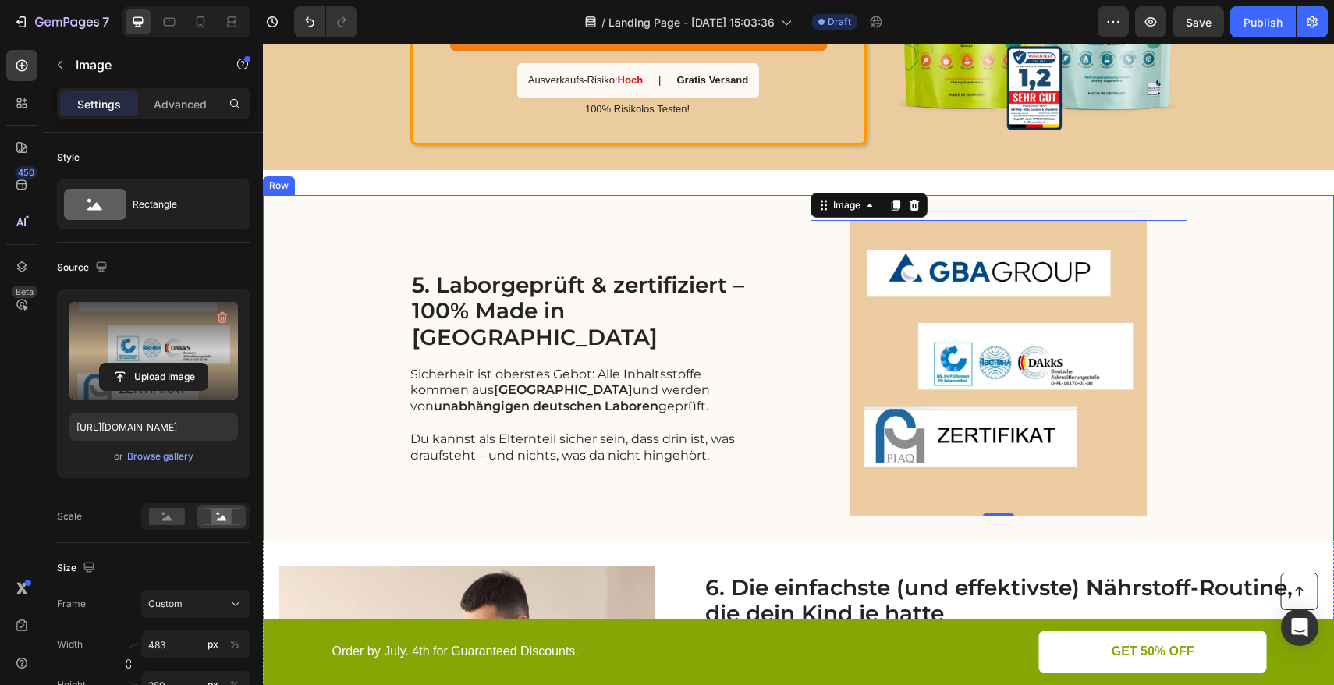
click at [1259, 295] on div "5. Laborgeprüft & zertifiziert – 100% Made in Germany Heading Sicherheit ist ob…" at bounding box center [798, 368] width 1071 height 346
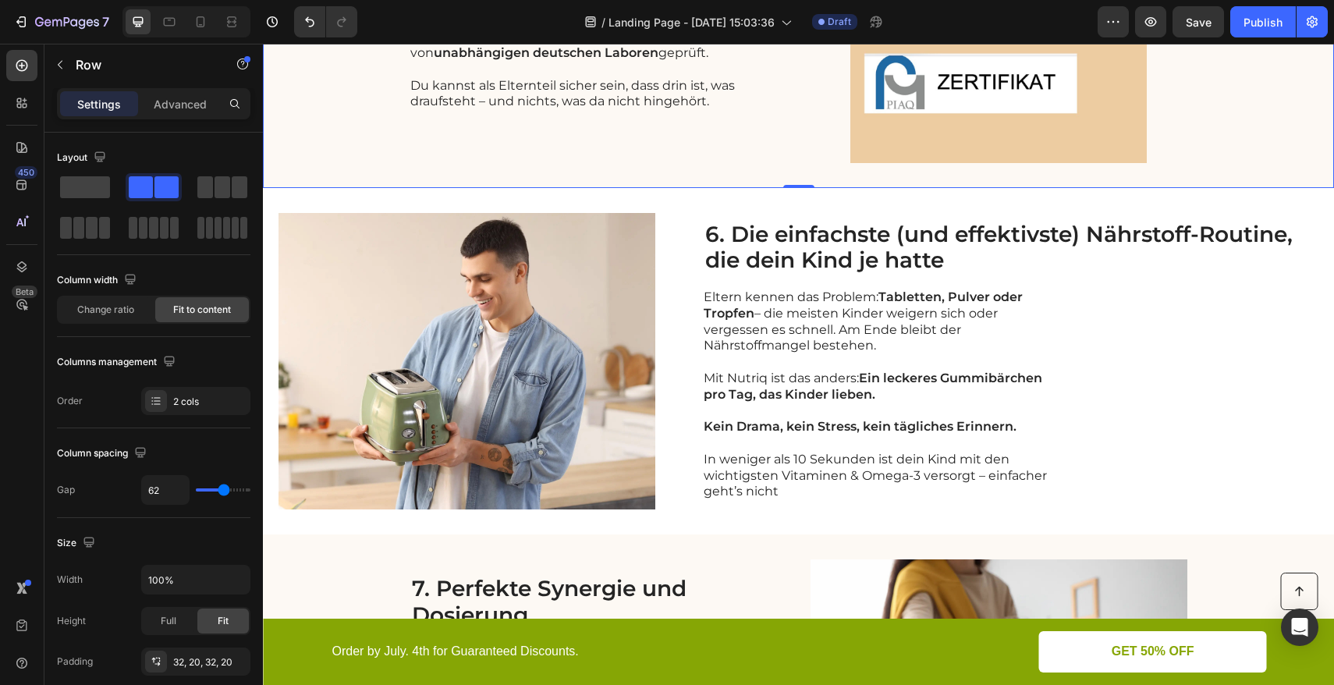
scroll to position [2456, 0]
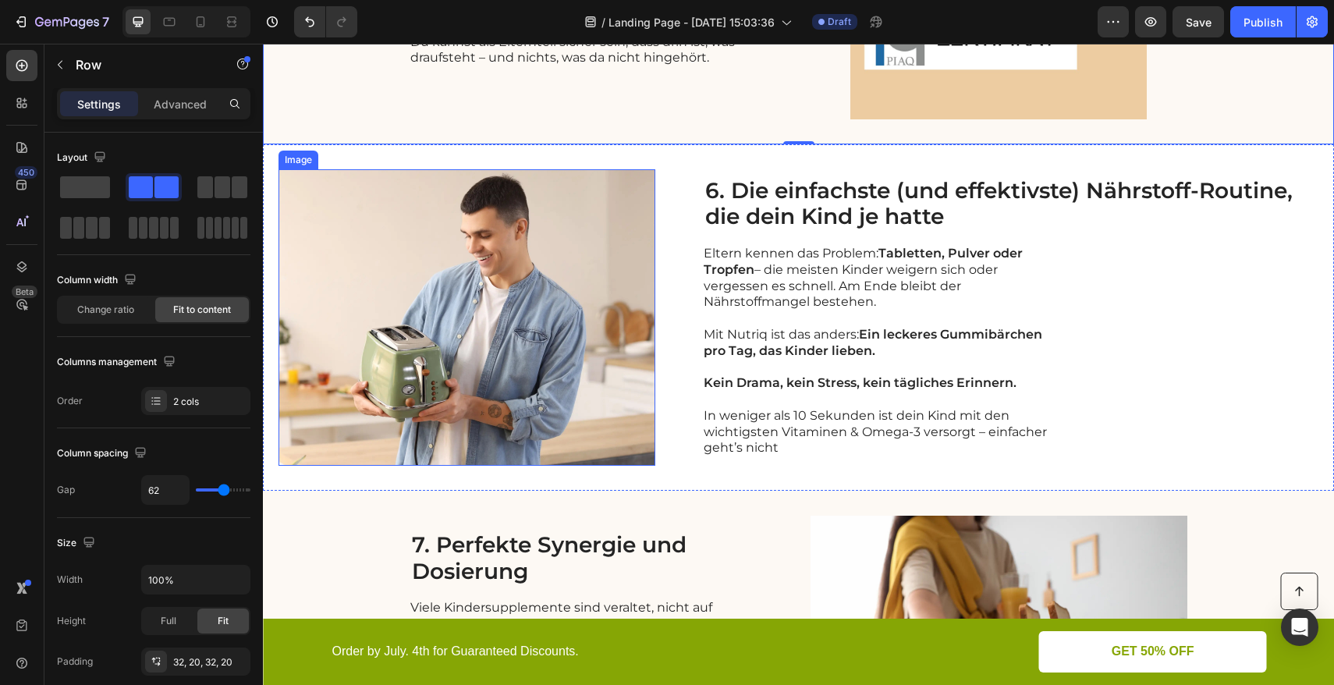
click at [527, 306] on img at bounding box center [467, 317] width 377 height 297
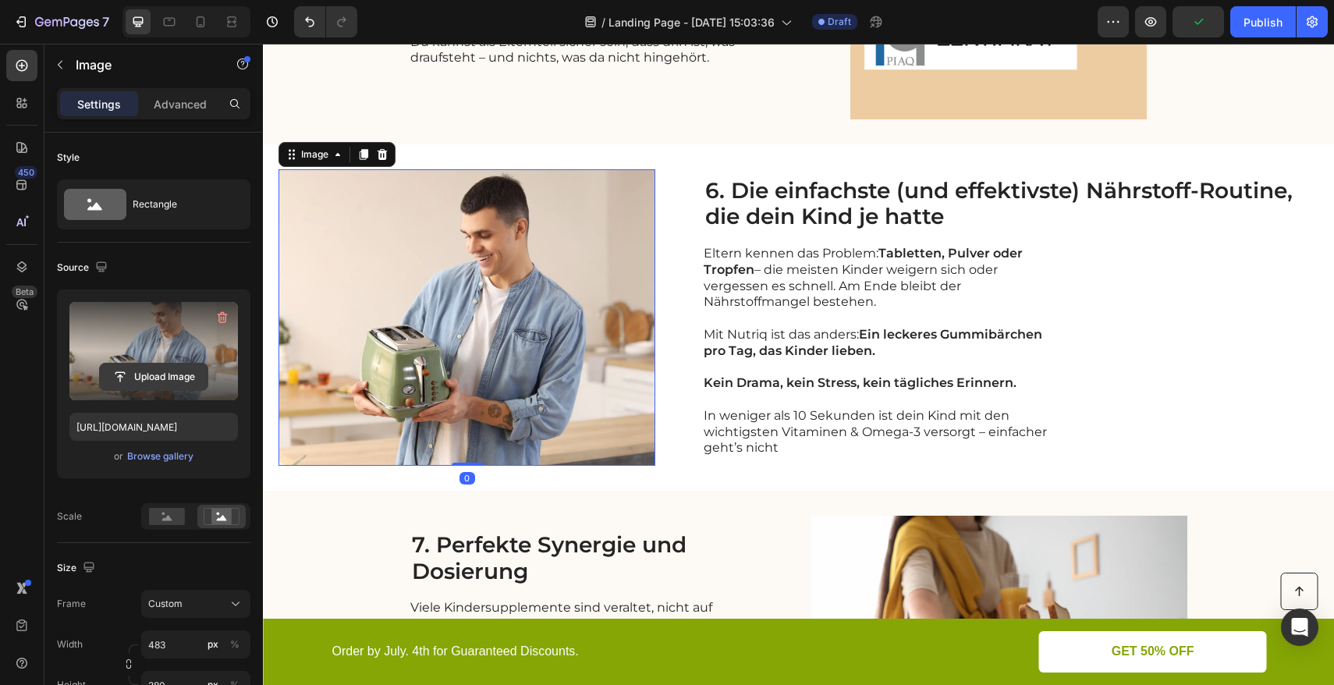
click at [147, 378] on input "file" at bounding box center [154, 377] width 108 height 27
click at [155, 380] on input "file" at bounding box center [154, 377] width 108 height 27
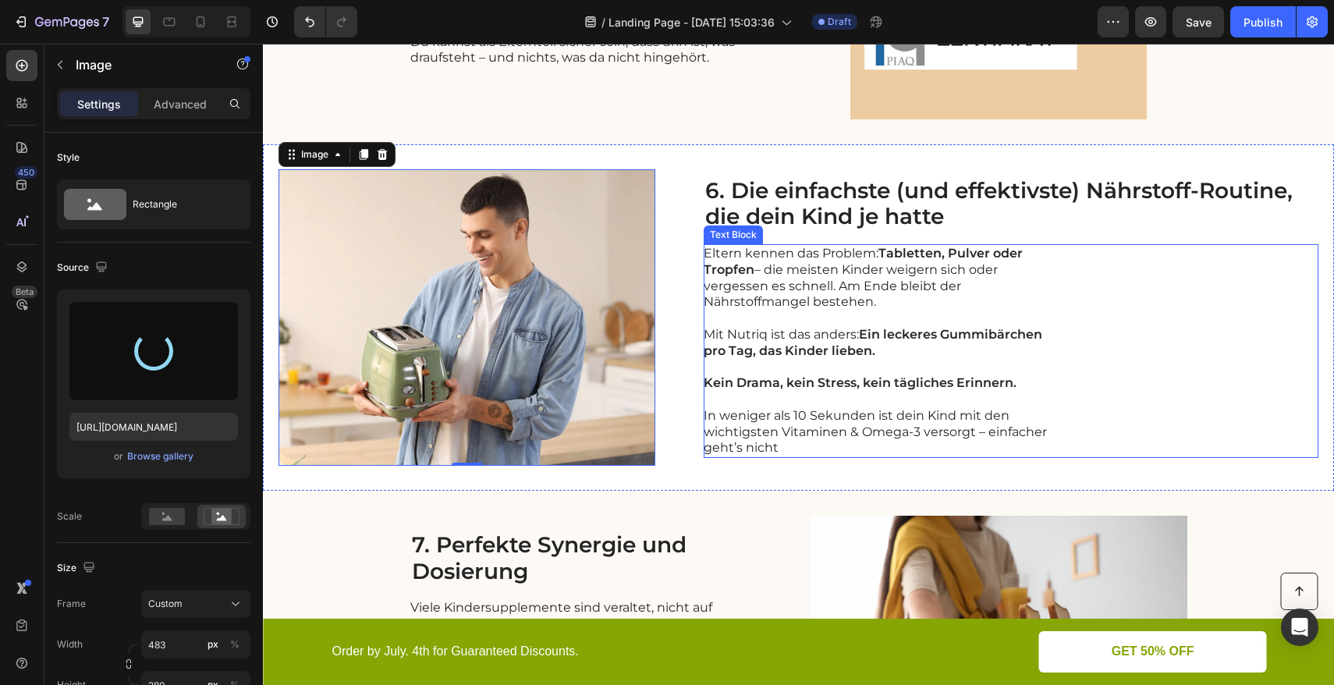
type input "https://cdn.shopify.com/s/files/1/0555/8599/7085/files/gempages_573273788456633…"
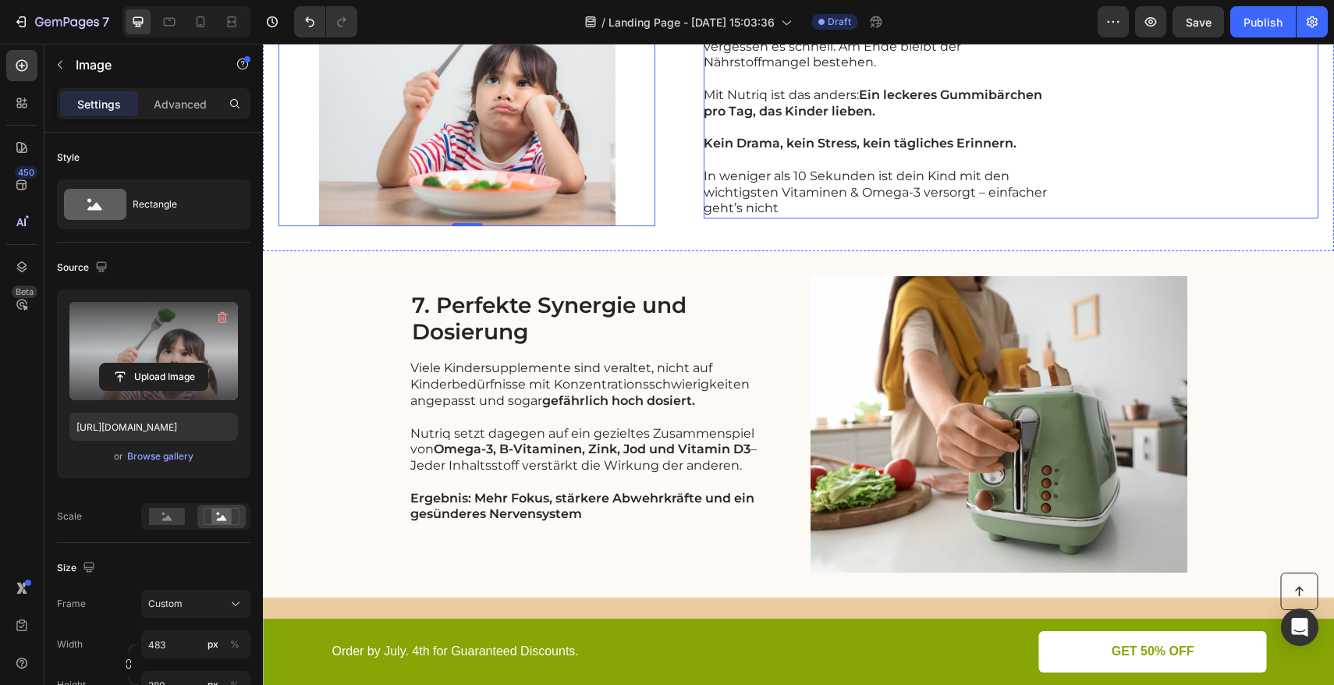
scroll to position [2822, 0]
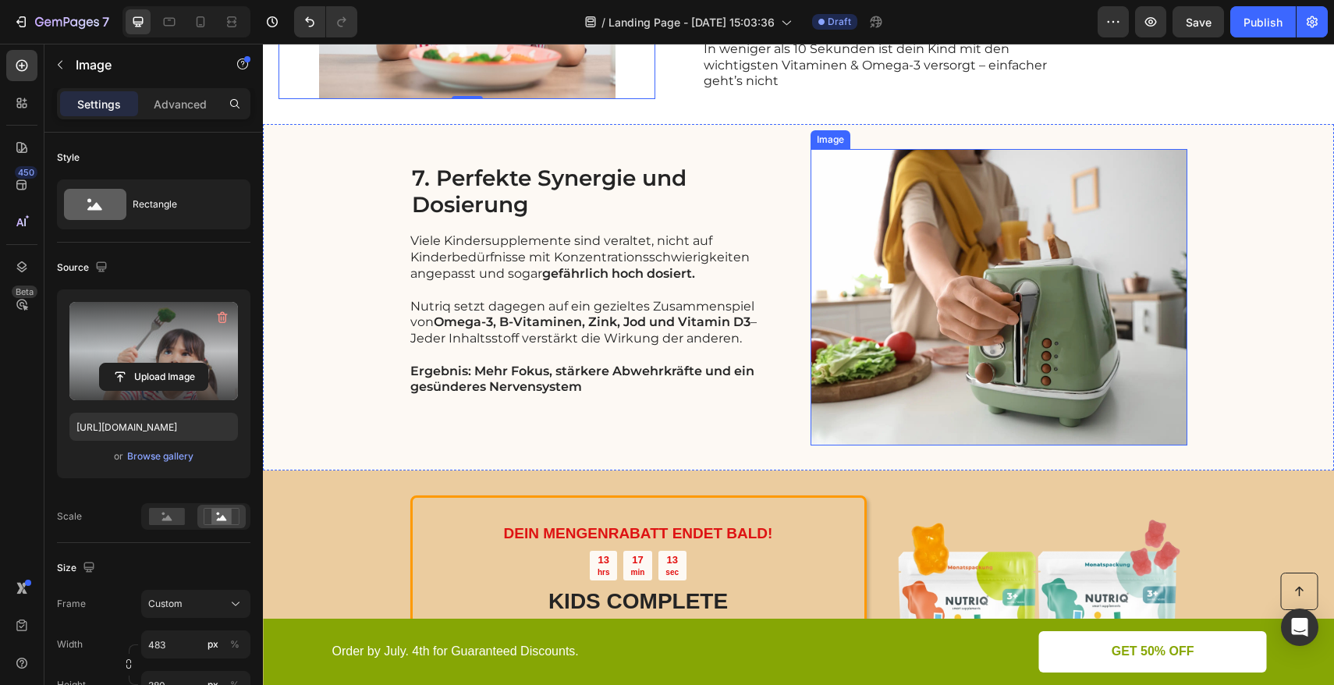
click at [1002, 302] on img at bounding box center [999, 297] width 377 height 297
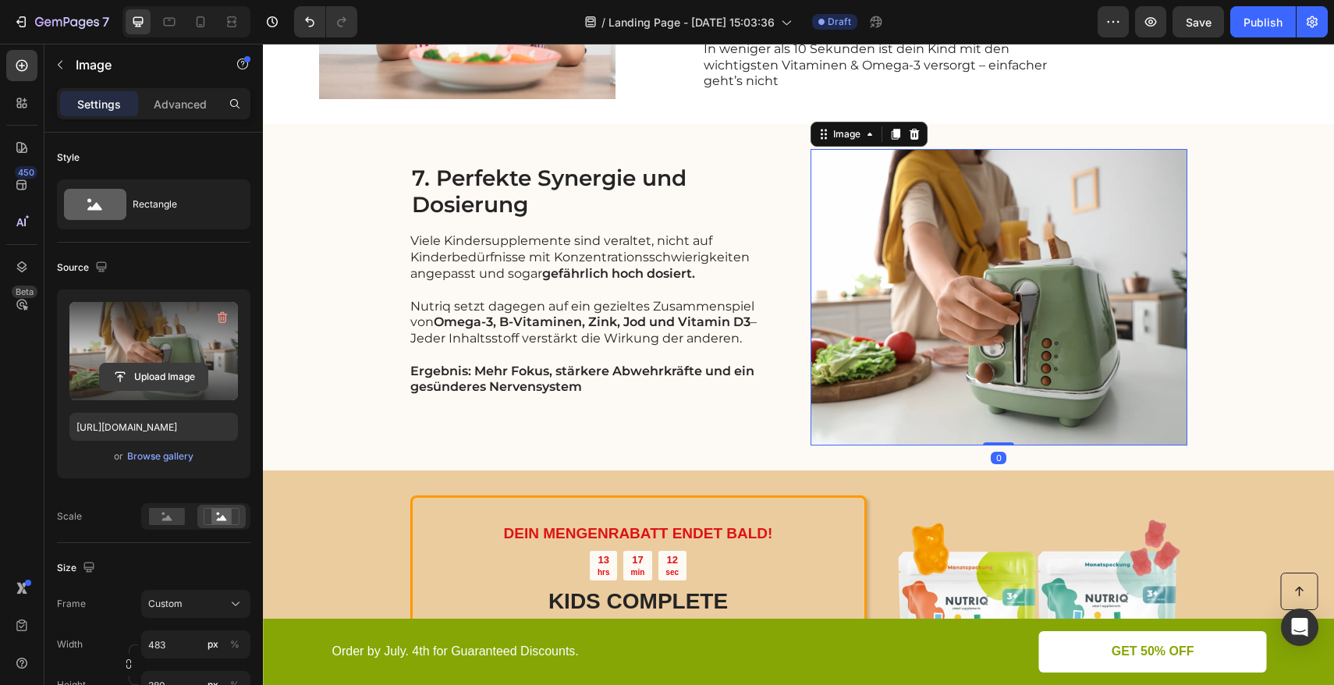
click at [162, 375] on input "file" at bounding box center [154, 377] width 108 height 27
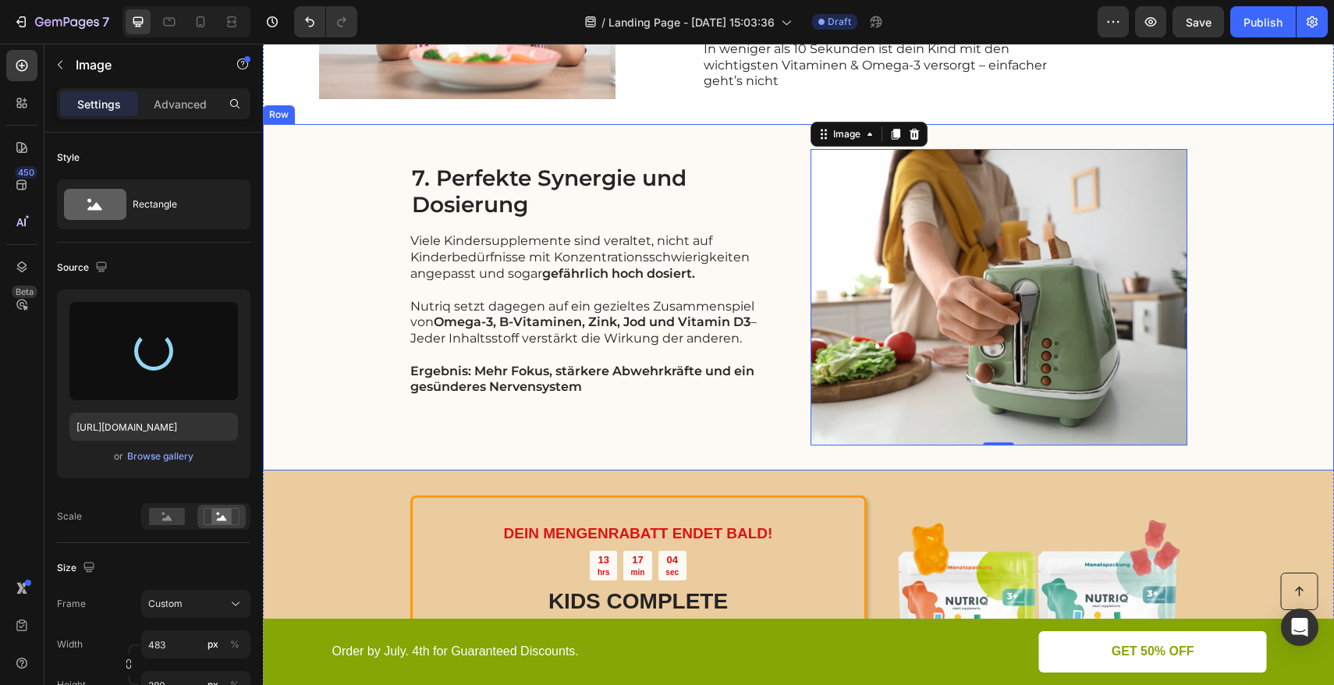
type input "https://cdn.shopify.com/s/files/1/0555/8599/7085/files/gempages_573273788456633…"
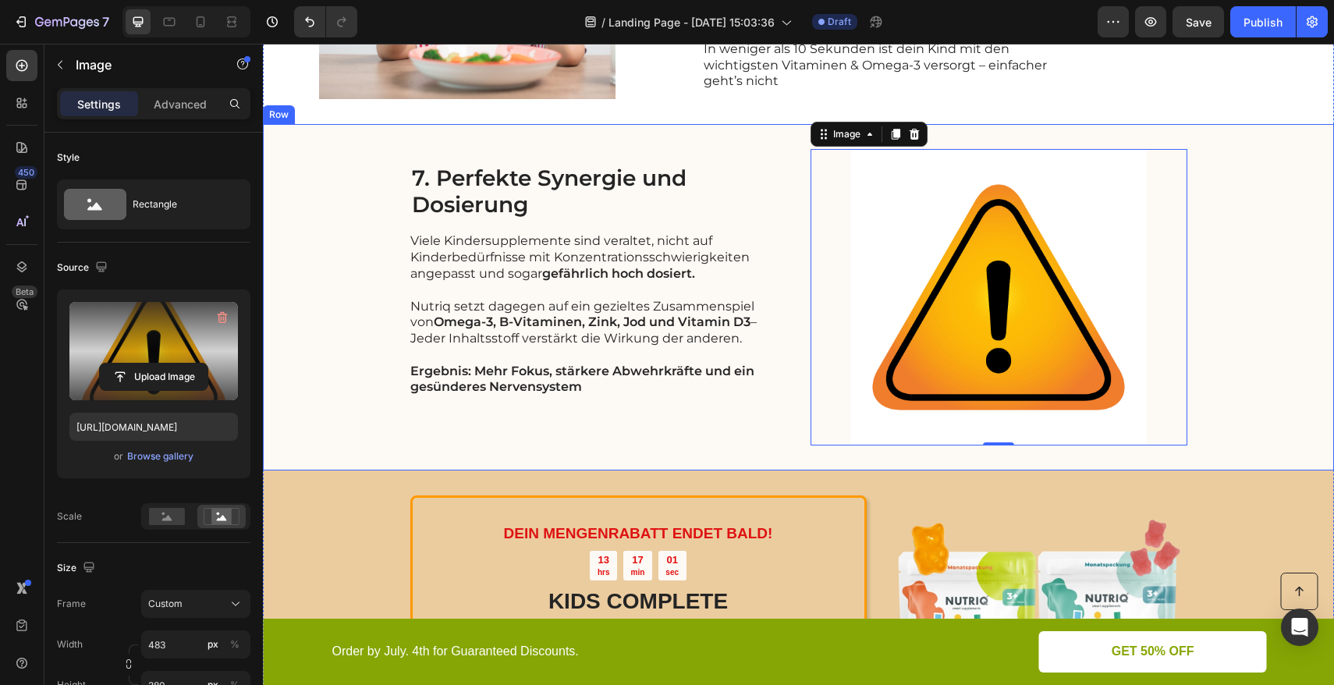
click at [1271, 228] on div "7. Perfekte Synergie und Dosierung Heading Viele Kindersupplemente sind veralte…" at bounding box center [798, 297] width 1071 height 346
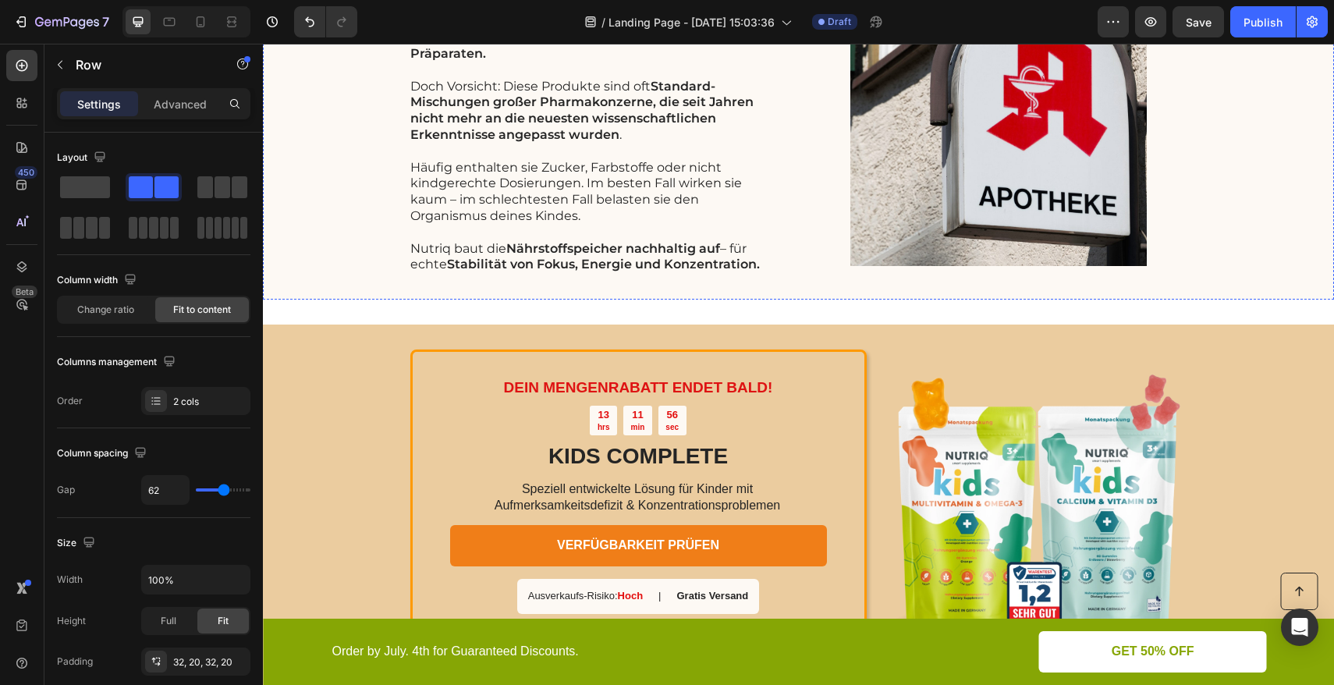
scroll to position [1854, 0]
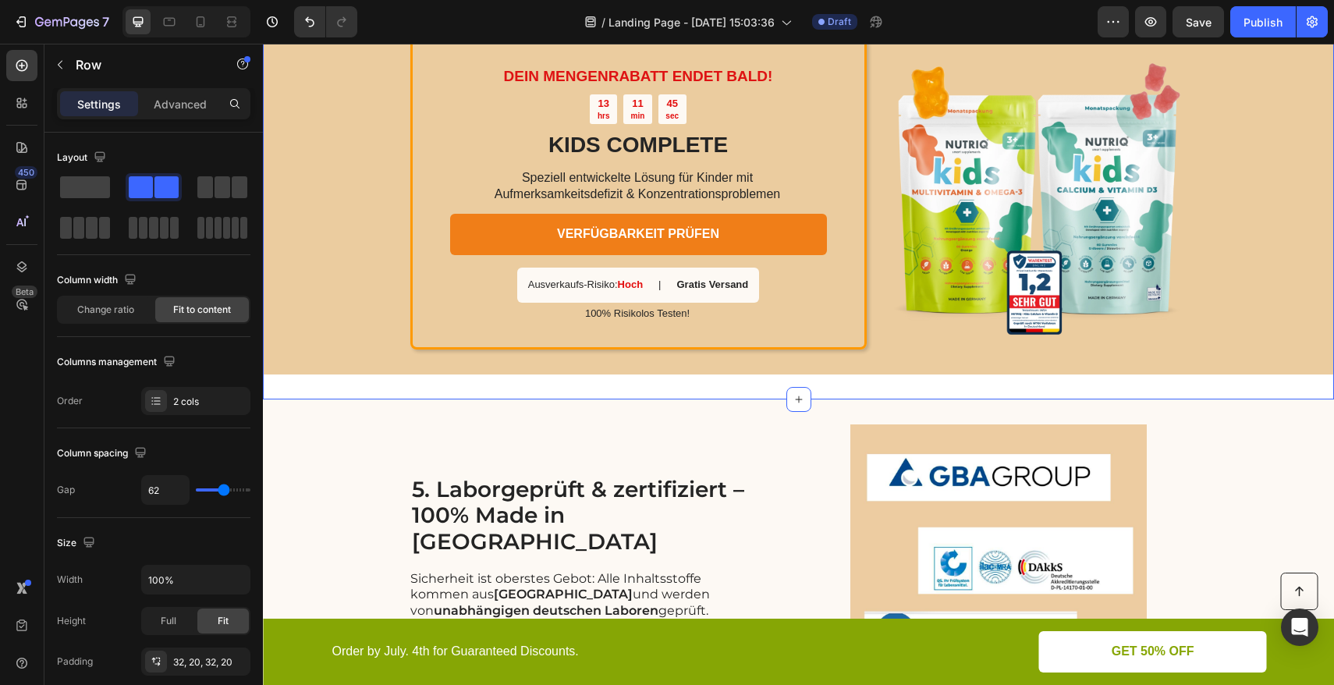
click at [403, 389] on div "DEIN MENGENRABATT ENDET BALD! Text Block 13 hrs 11 min 45 sec Countdown Timer K…" at bounding box center [798, 193] width 1071 height 410
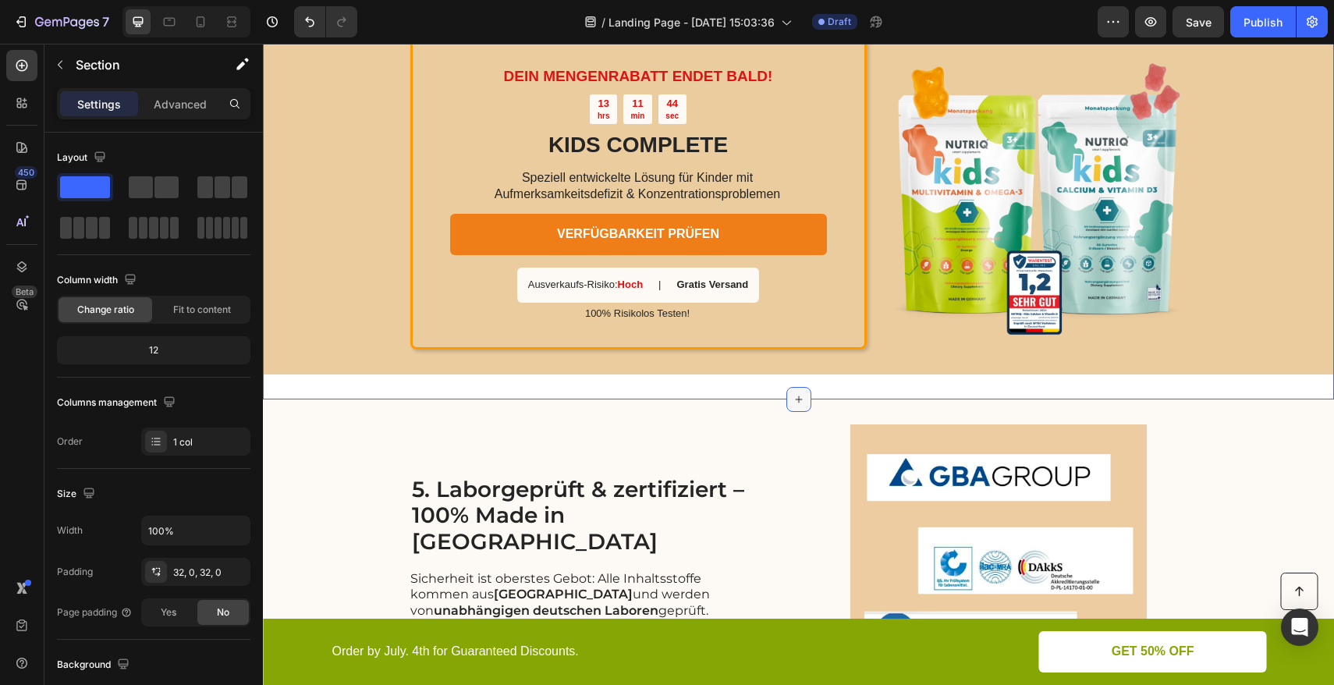
click at [799, 398] on div at bounding box center [799, 399] width 25 height 25
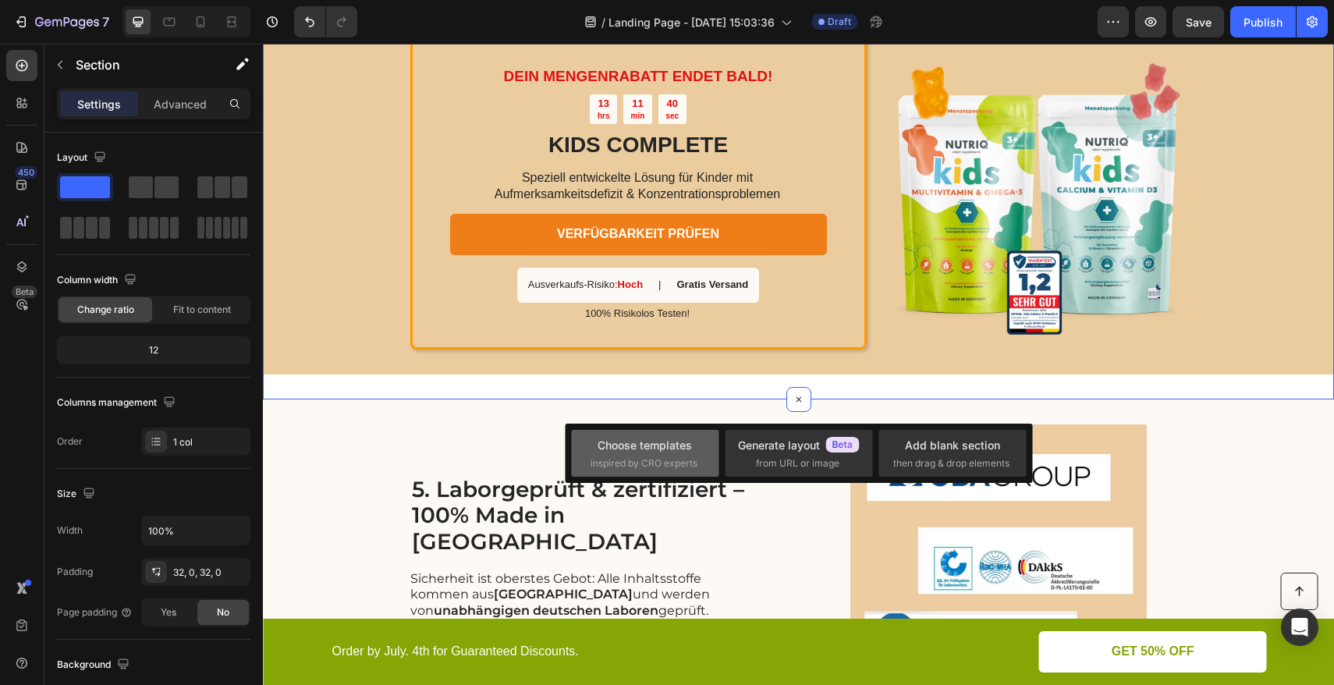
click at [639, 457] on span "inspired by CRO experts" at bounding box center [644, 463] width 107 height 14
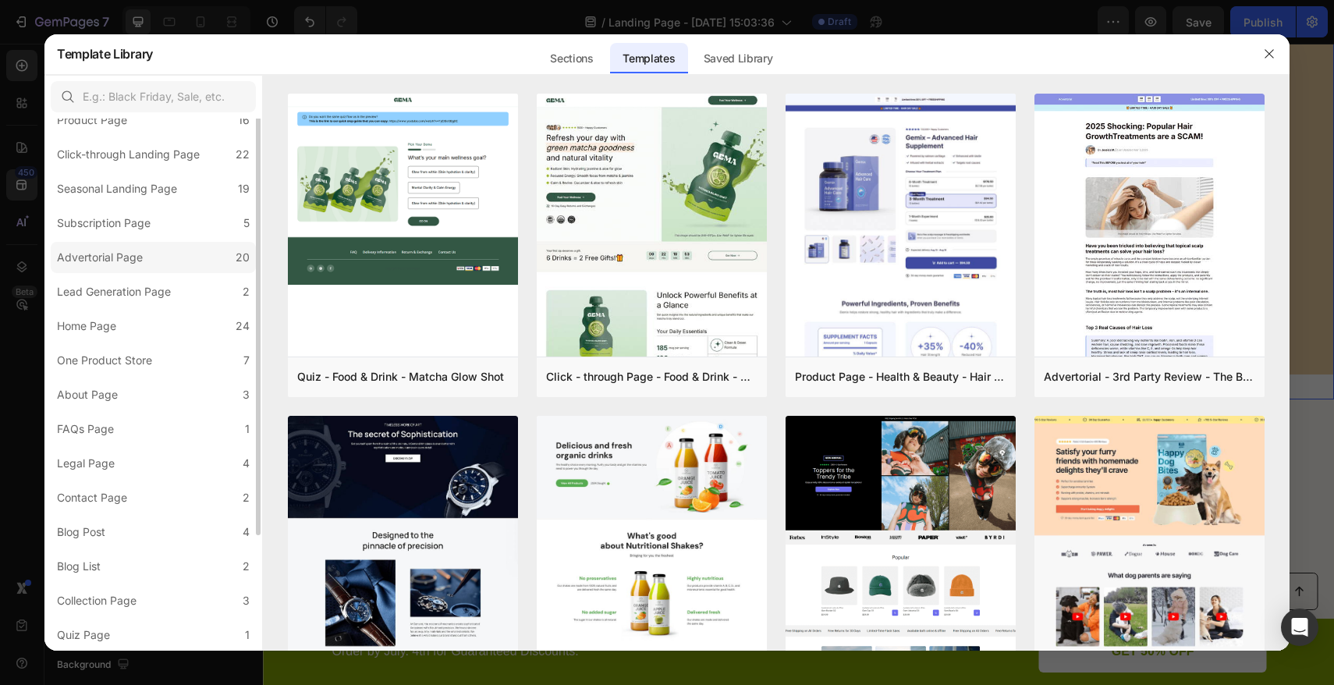
scroll to position [0, 0]
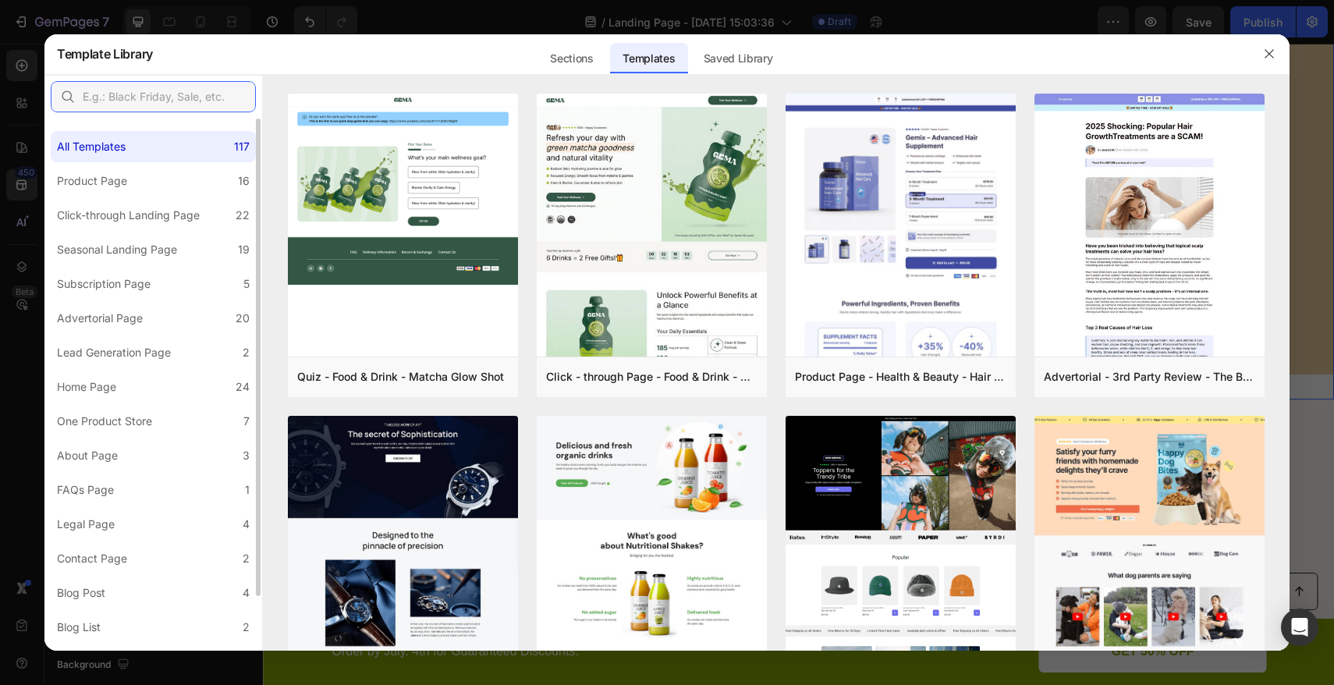
click at [137, 107] on input "text" at bounding box center [153, 96] width 205 height 31
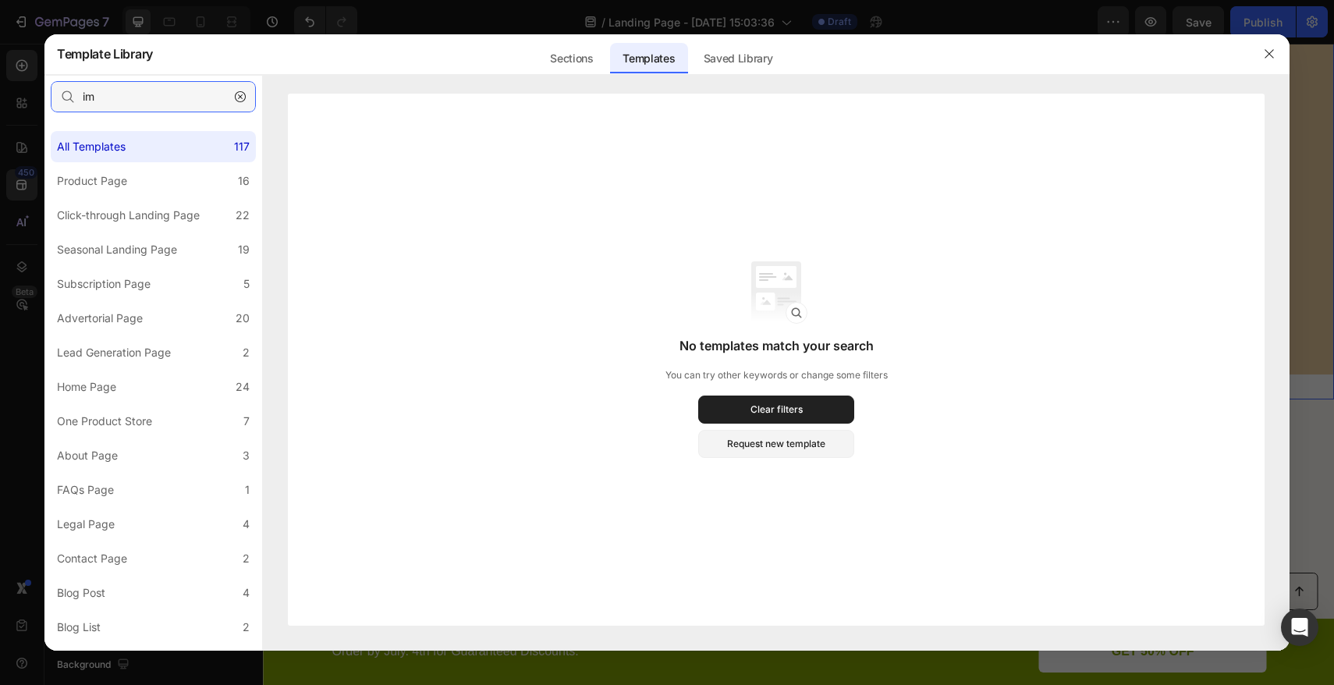
type input "i"
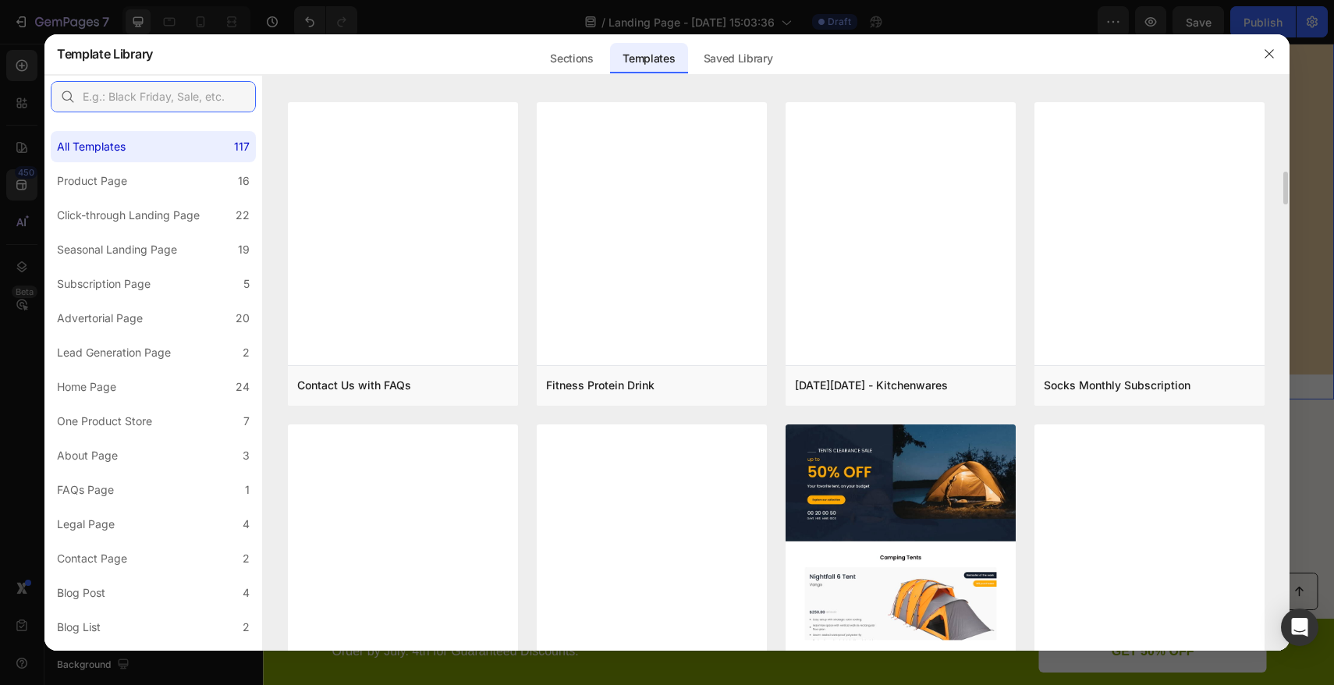
scroll to position [5540, 0]
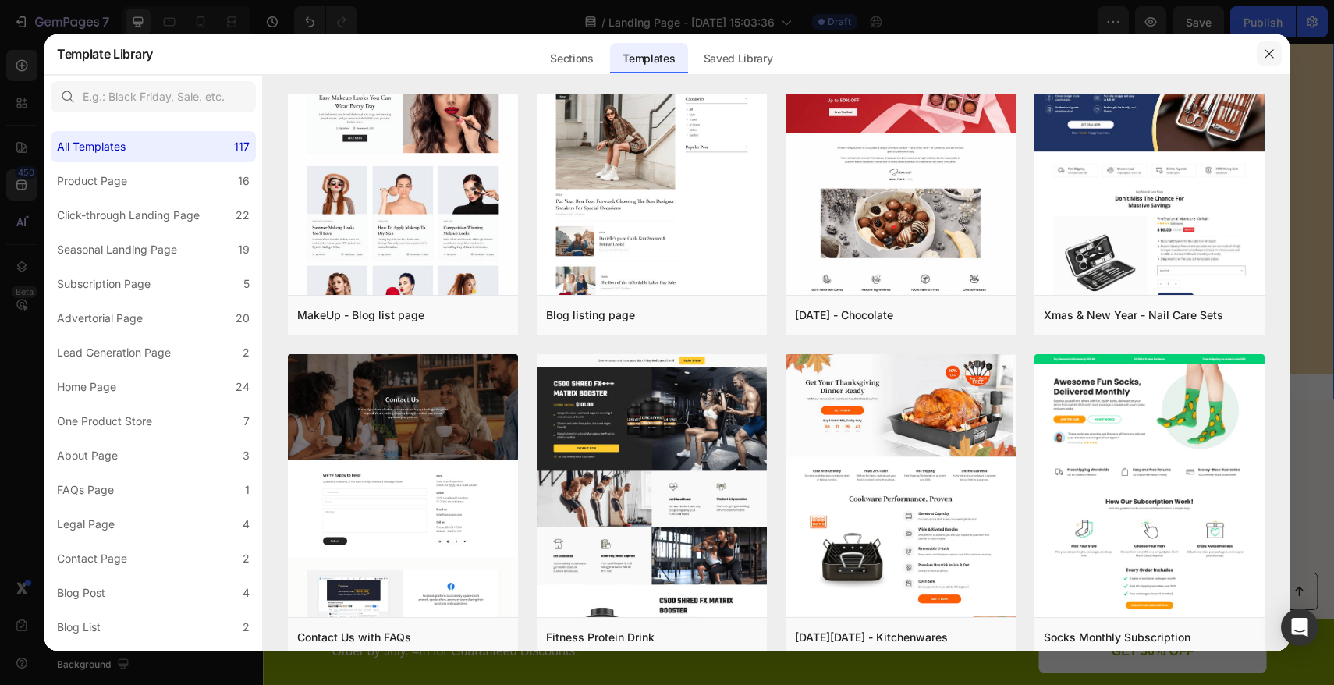
click at [1265, 53] on icon "button" at bounding box center [1269, 54] width 12 height 12
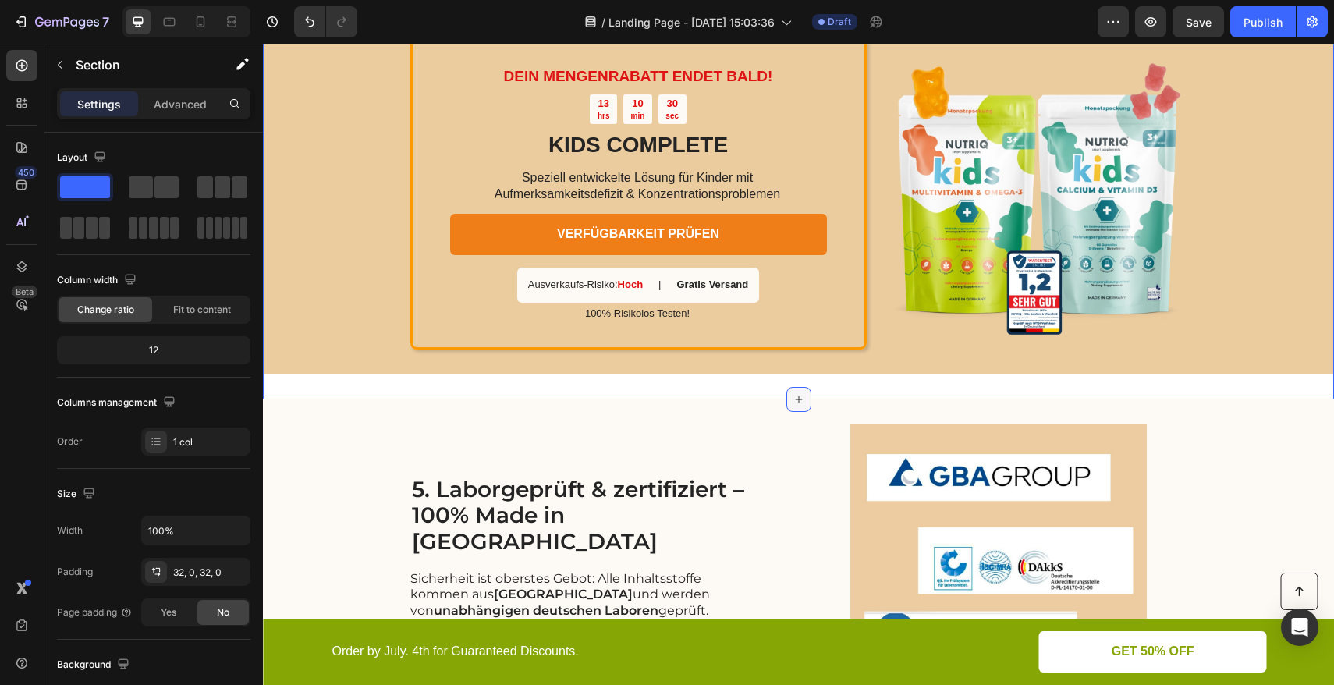
click at [794, 393] on icon at bounding box center [799, 399] width 12 height 12
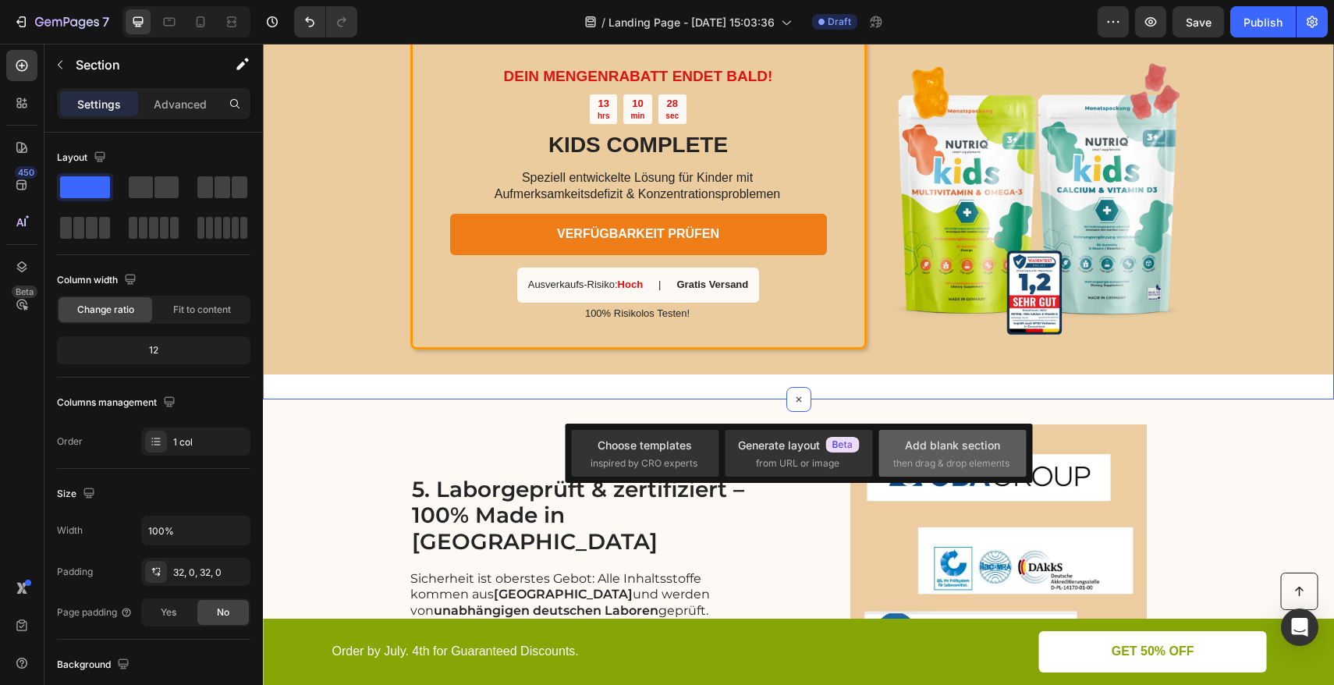
click at [928, 449] on div "Add blank section" at bounding box center [952, 445] width 95 height 16
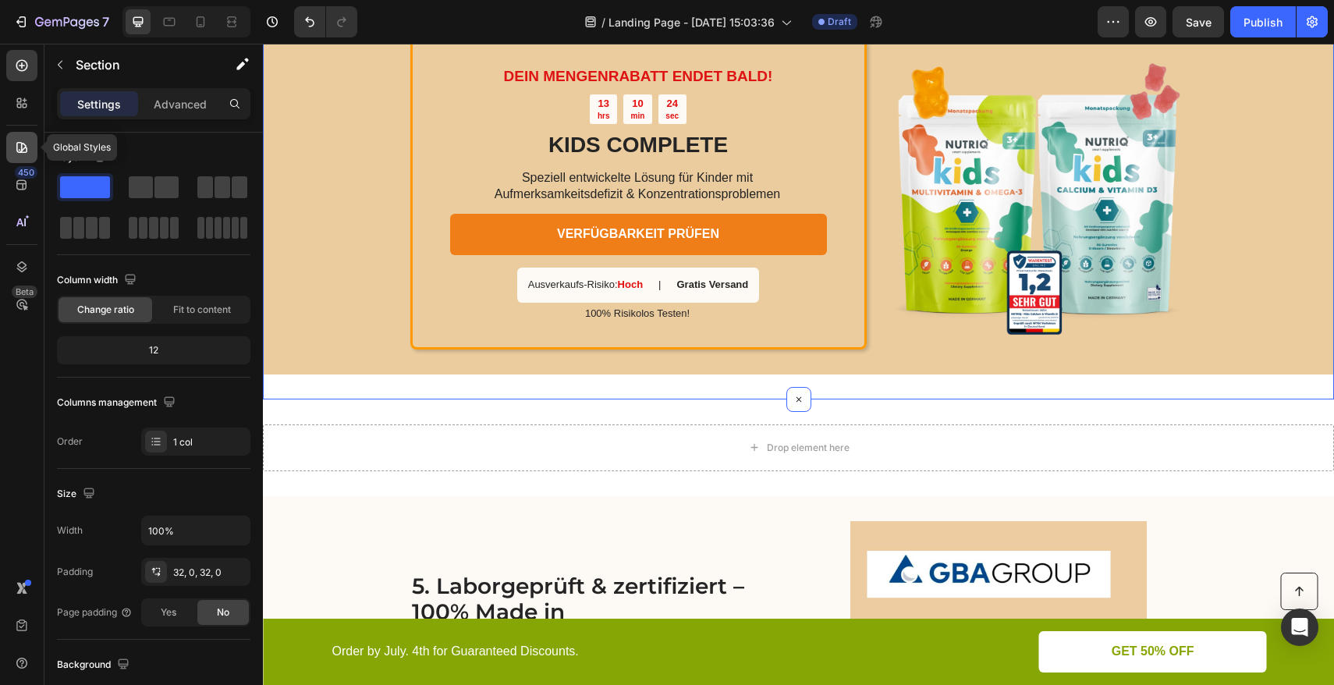
click at [28, 149] on icon at bounding box center [22, 148] width 16 height 16
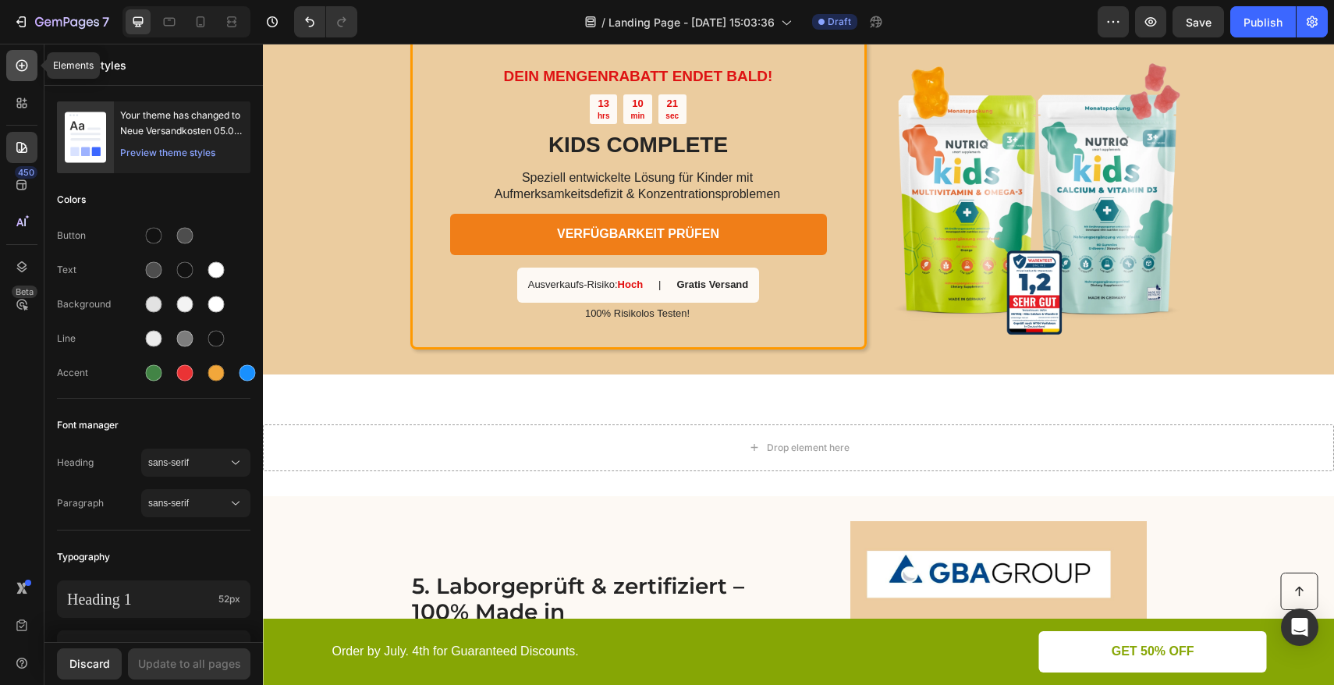
click at [27, 63] on icon at bounding box center [22, 66] width 12 height 12
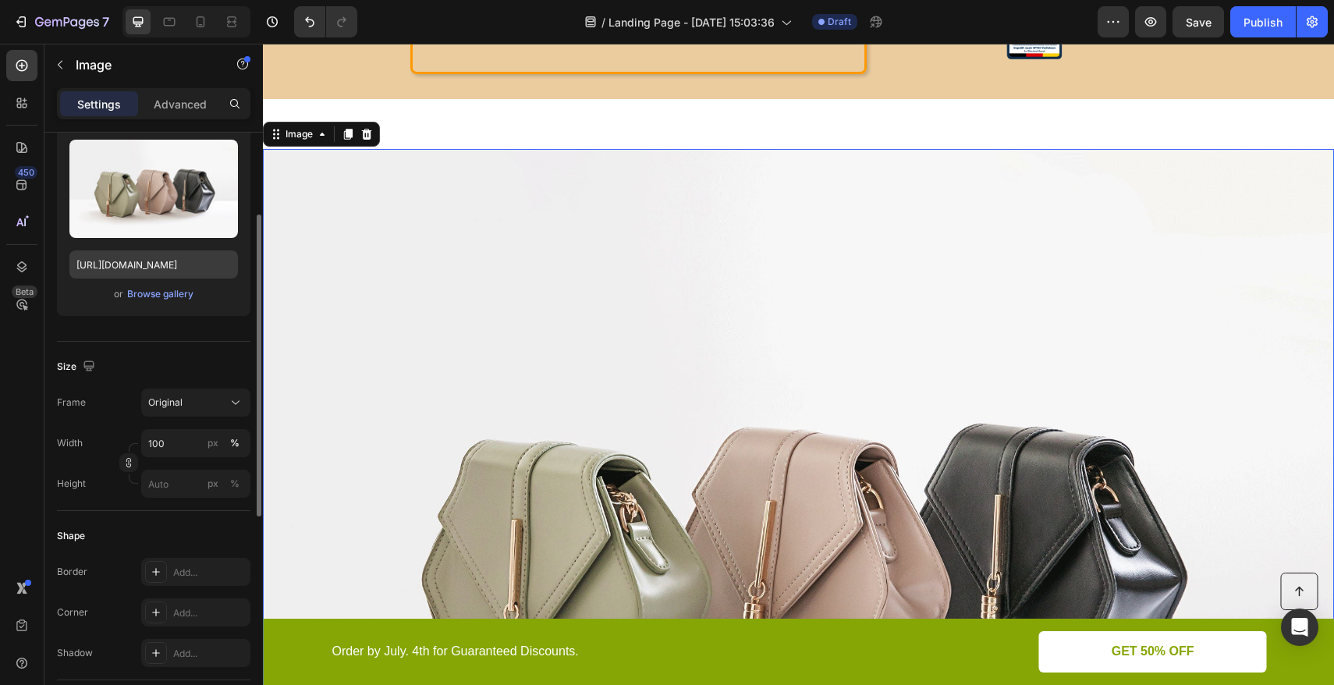
scroll to position [0, 0]
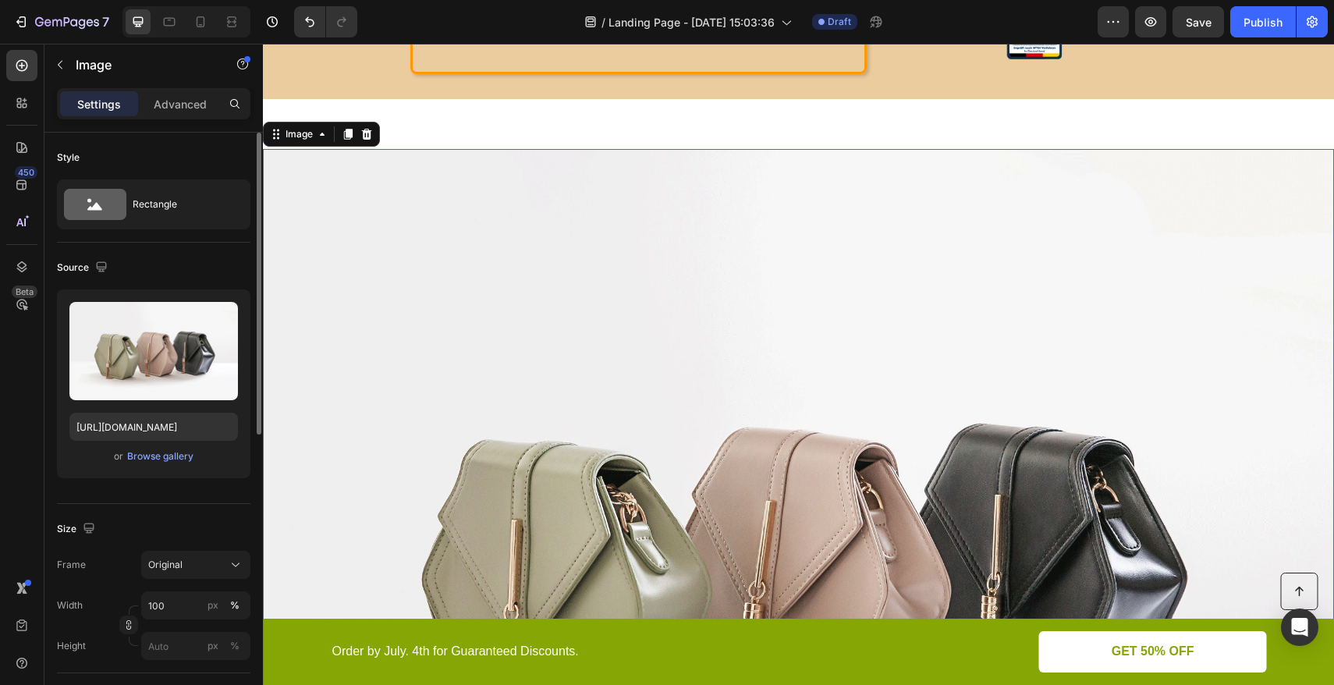
click at [345, 157] on img at bounding box center [798, 551] width 1071 height 804
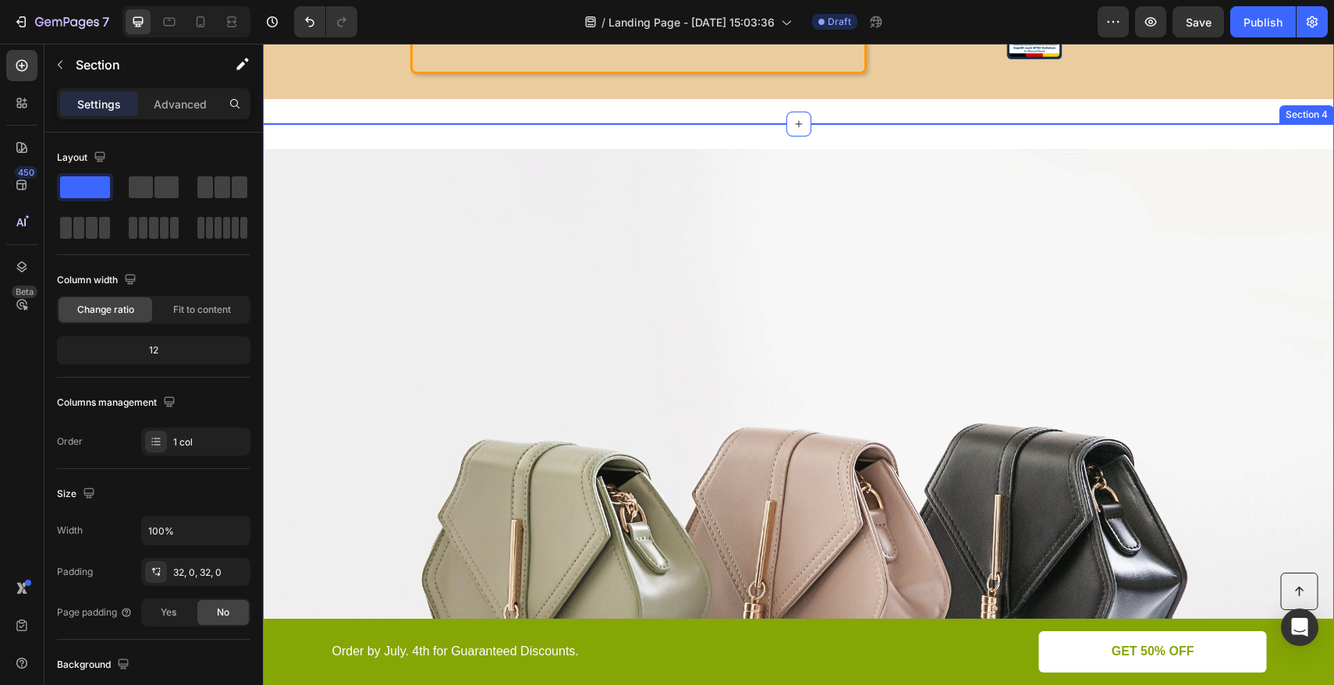
click at [390, 132] on div "Image Section 4" at bounding box center [798, 551] width 1071 height 854
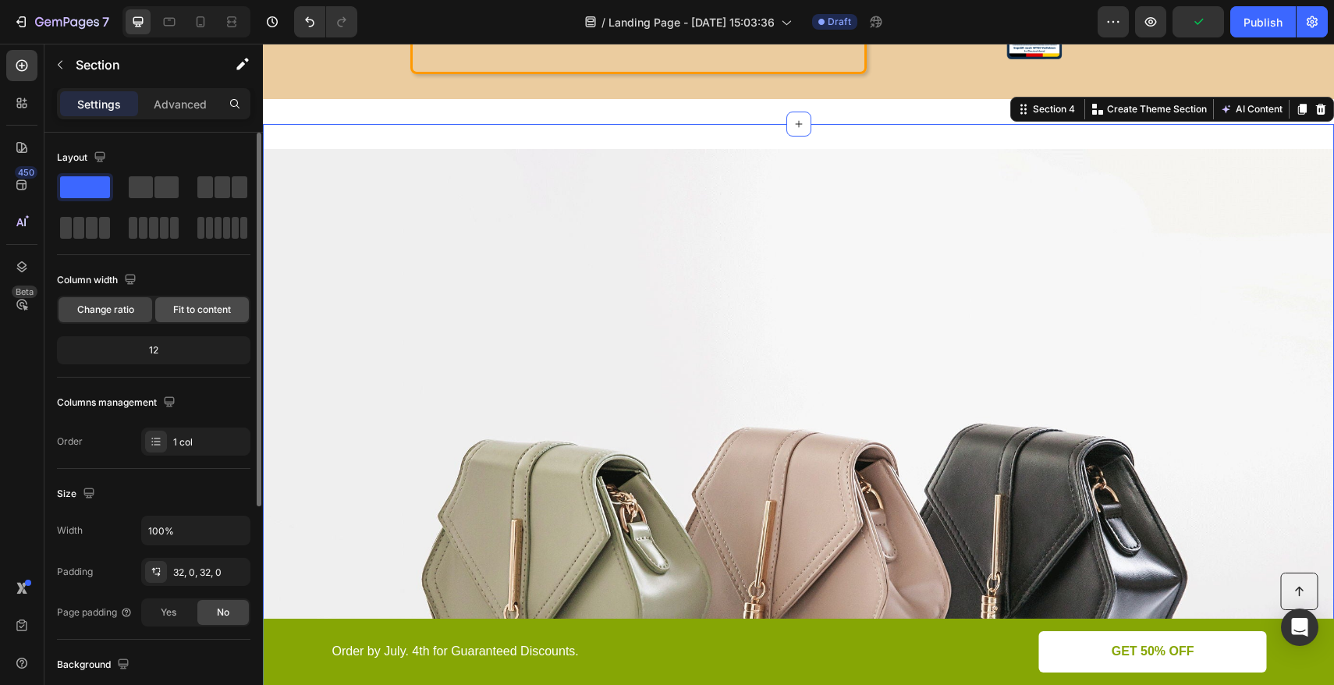
click at [213, 312] on span "Fit to content" at bounding box center [202, 310] width 58 height 14
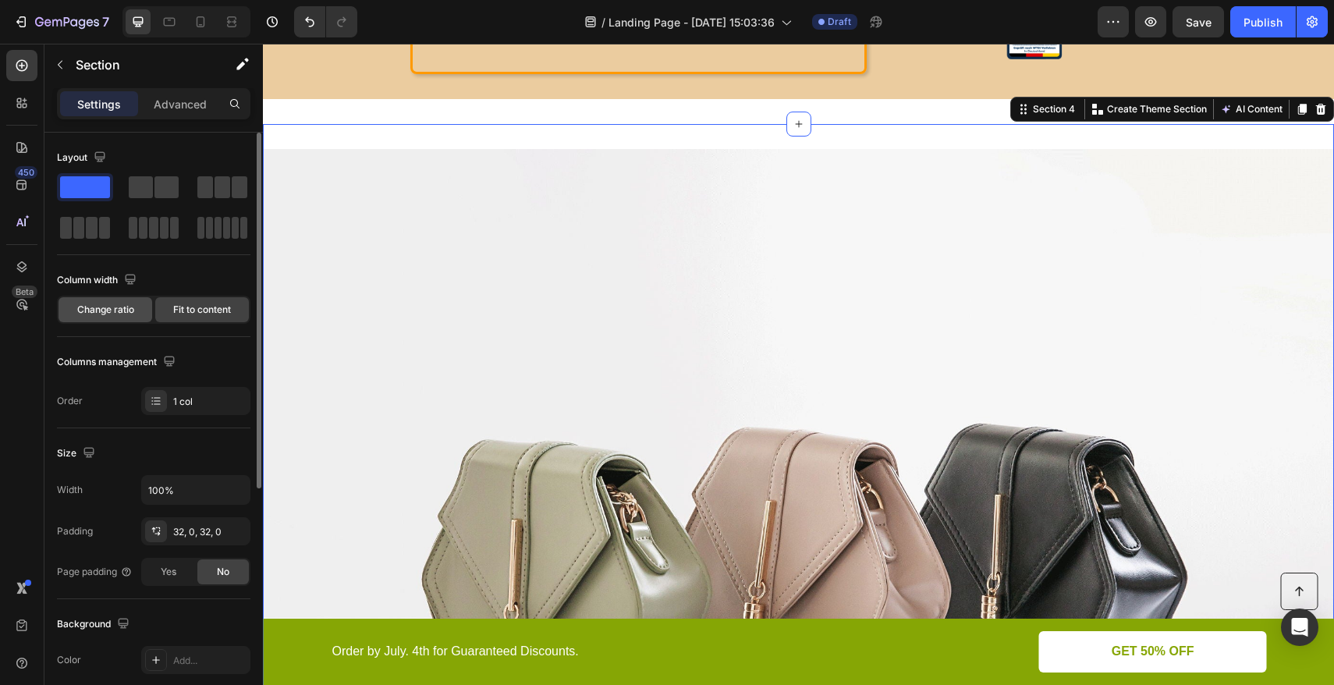
click at [101, 310] on span "Change ratio" at bounding box center [105, 310] width 57 height 14
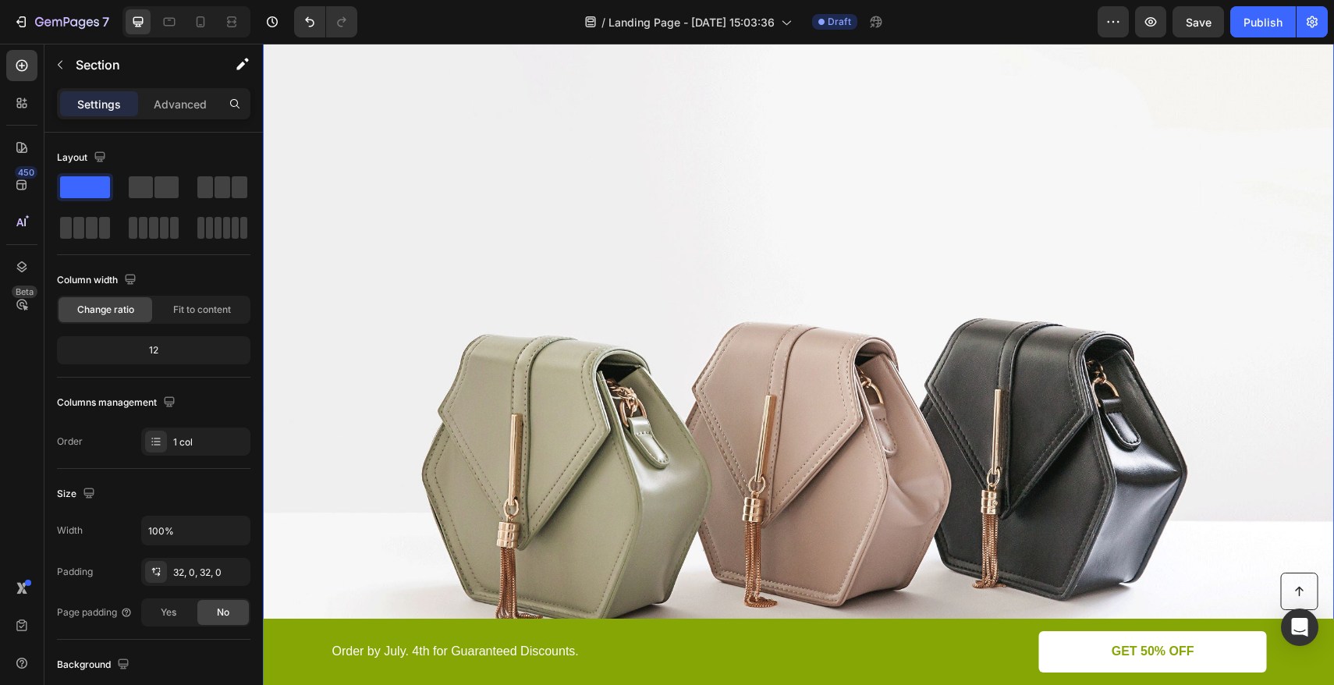
scroll to position [2108, 0]
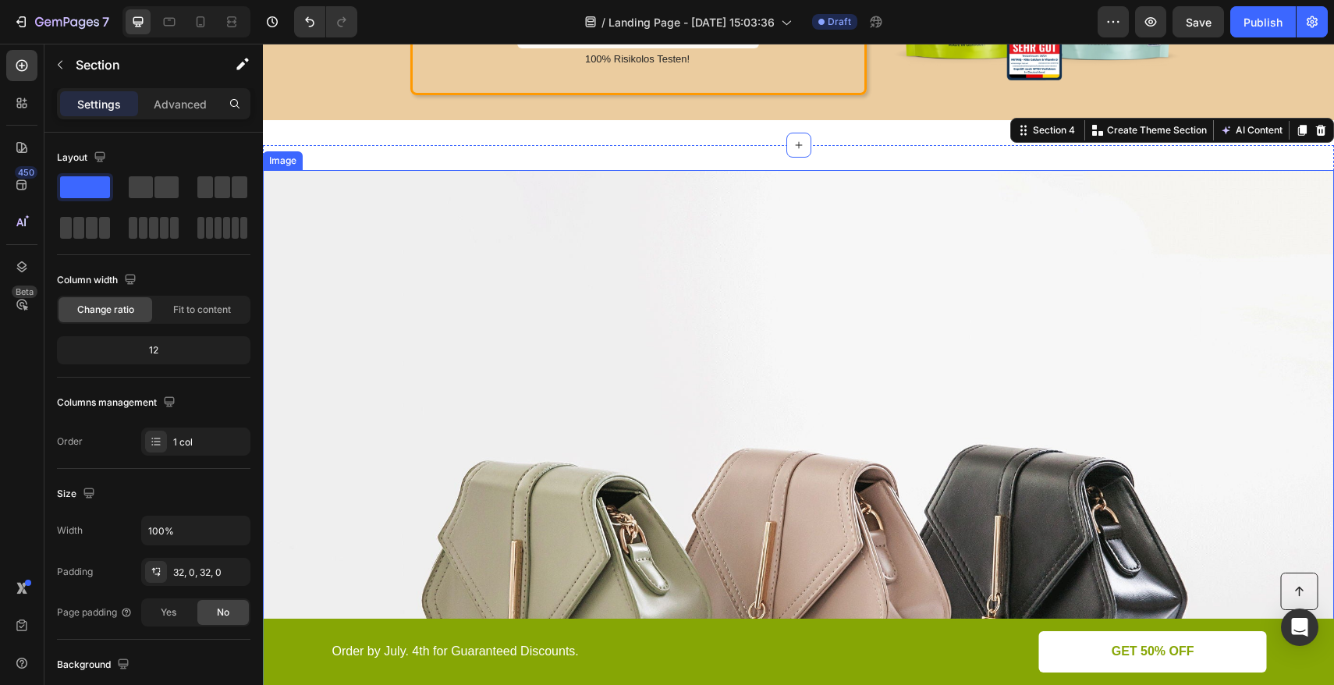
click at [421, 276] on img at bounding box center [798, 572] width 1071 height 804
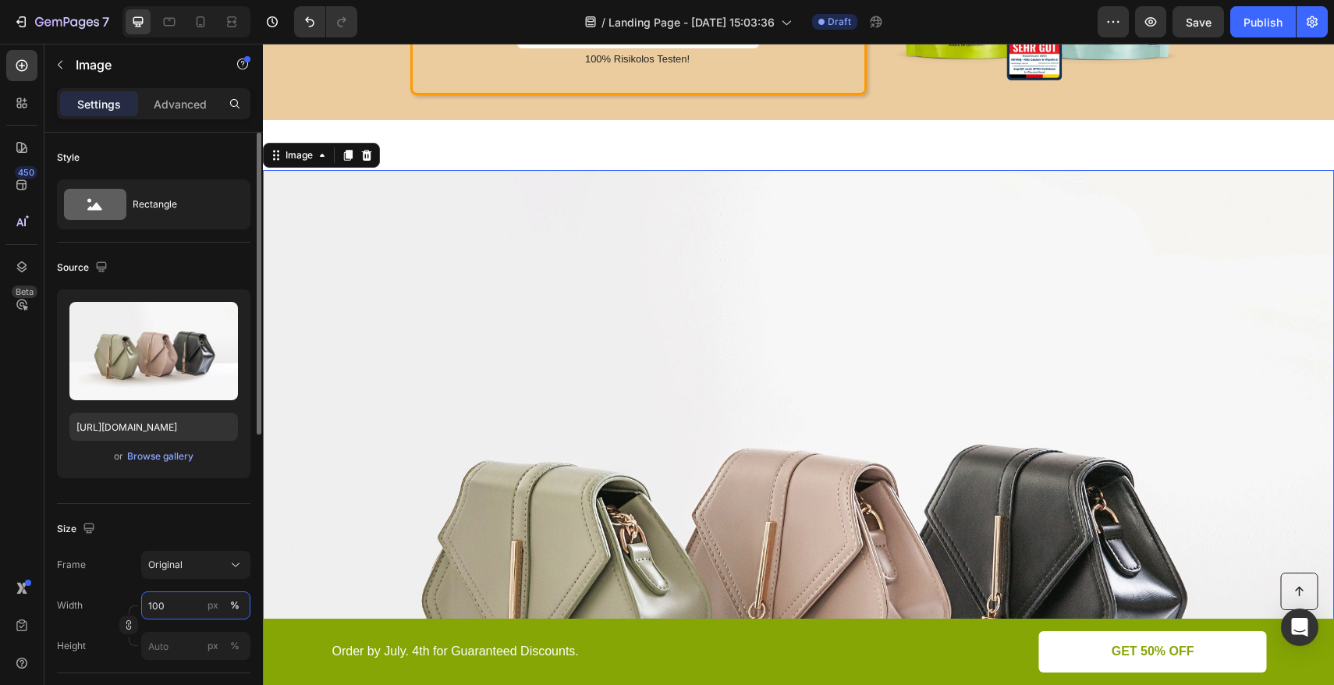
click at [170, 605] on input "100" at bounding box center [195, 605] width 109 height 28
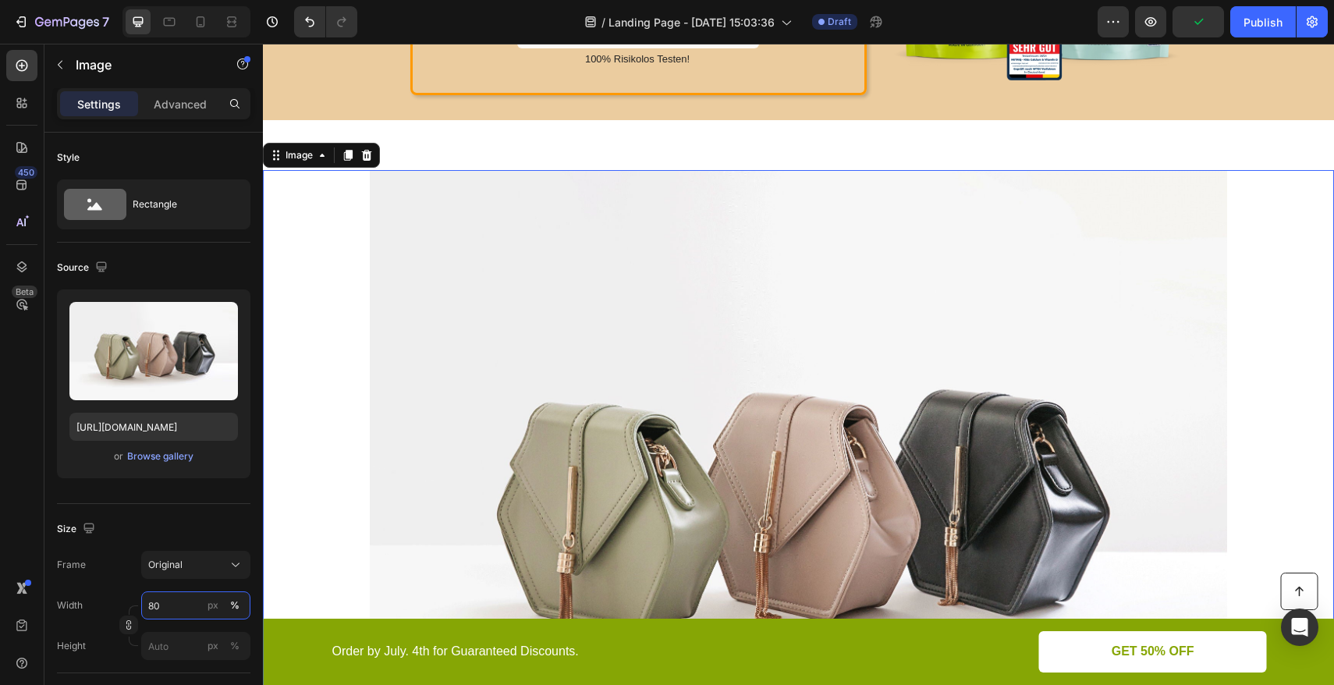
type input "80"
click at [333, 348] on div at bounding box center [798, 491] width 1071 height 643
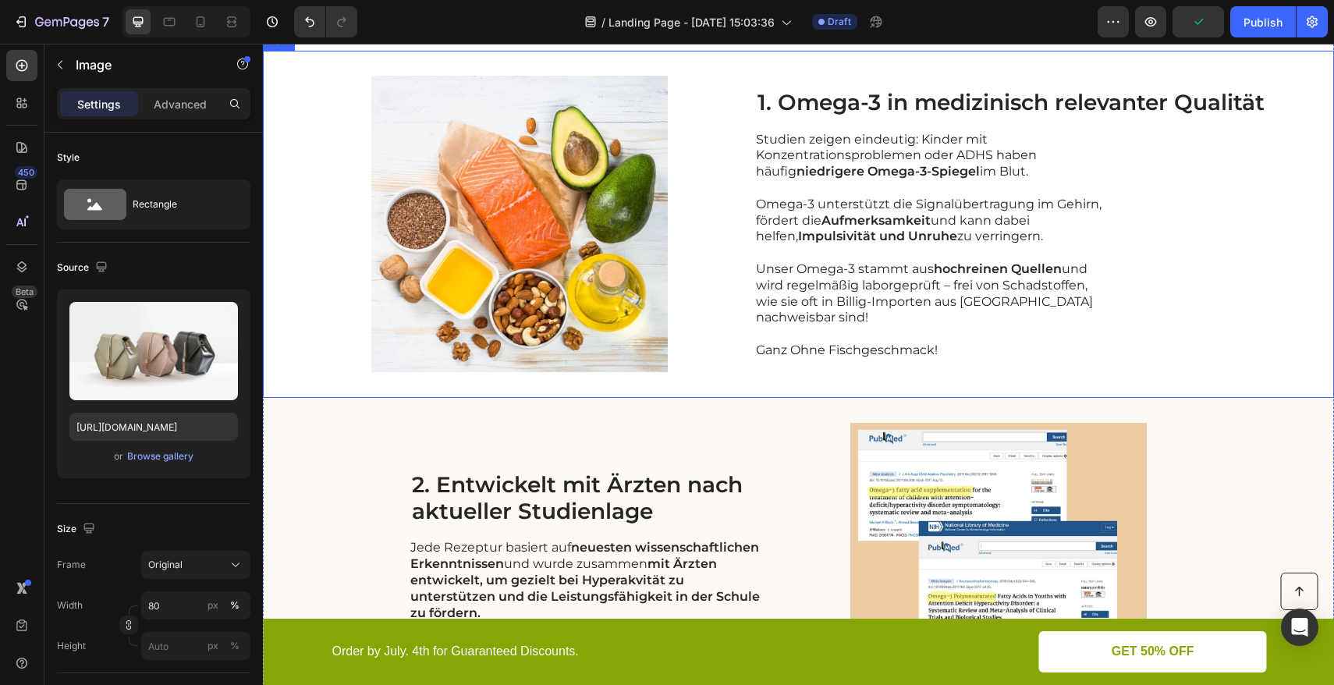
scroll to position [69, 0]
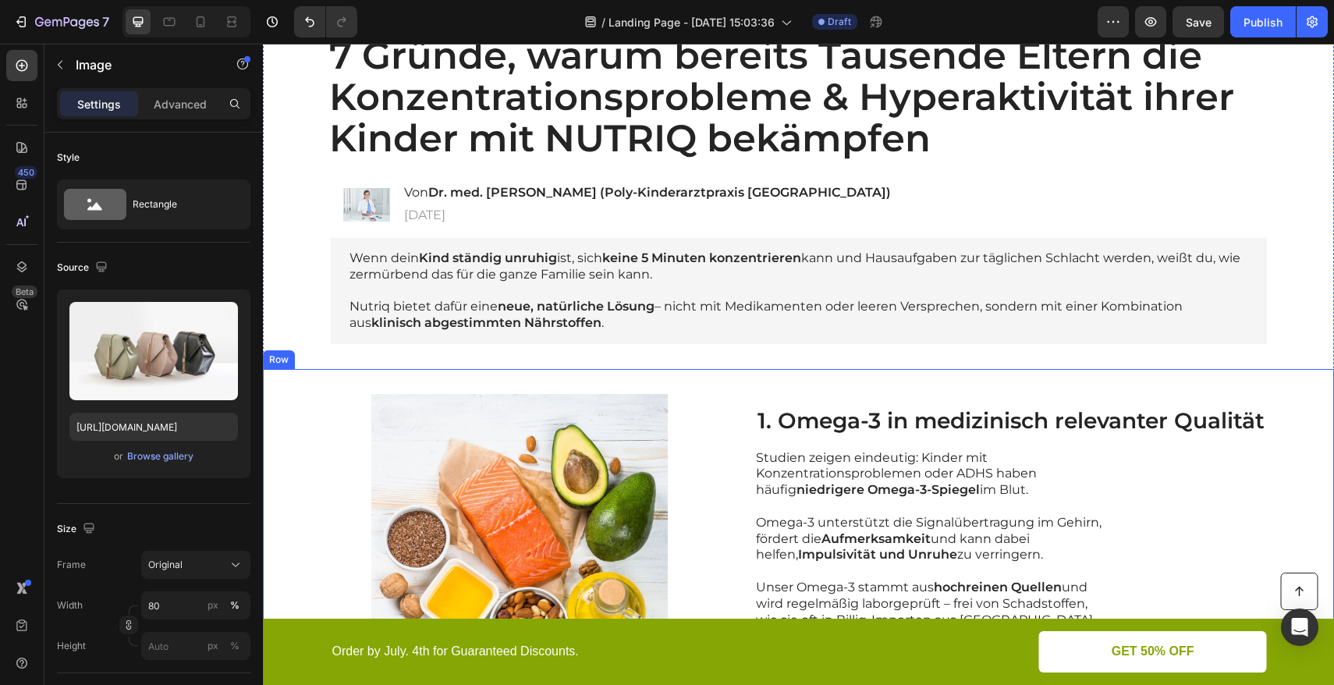
click at [314, 387] on div "Image 1. Omega-3 in medizinisch relevanter Qualität Heading Studien zeigen eind…" at bounding box center [798, 542] width 1071 height 347
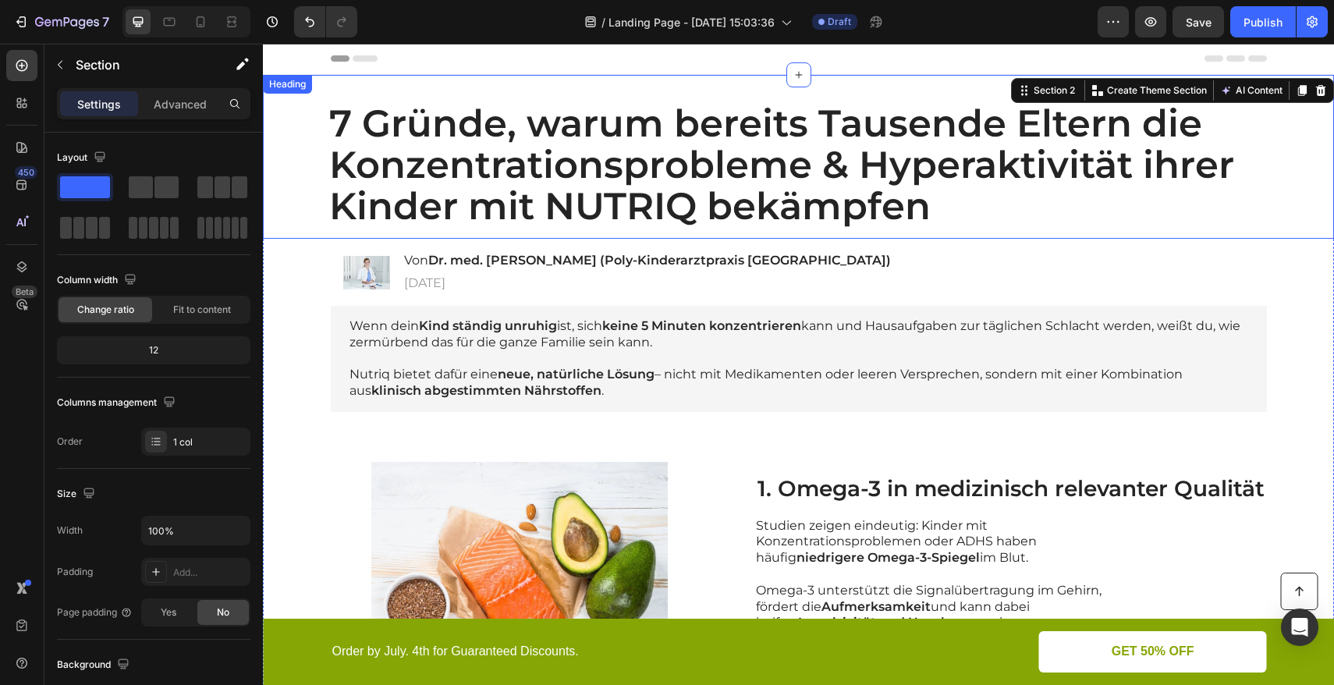
scroll to position [0, 0]
click at [358, 172] on h1 "7 Gründe, warum bereits Tausende Eltern die Konzentrationsprobleme & Hyperaktiv…" at bounding box center [799, 165] width 1040 height 148
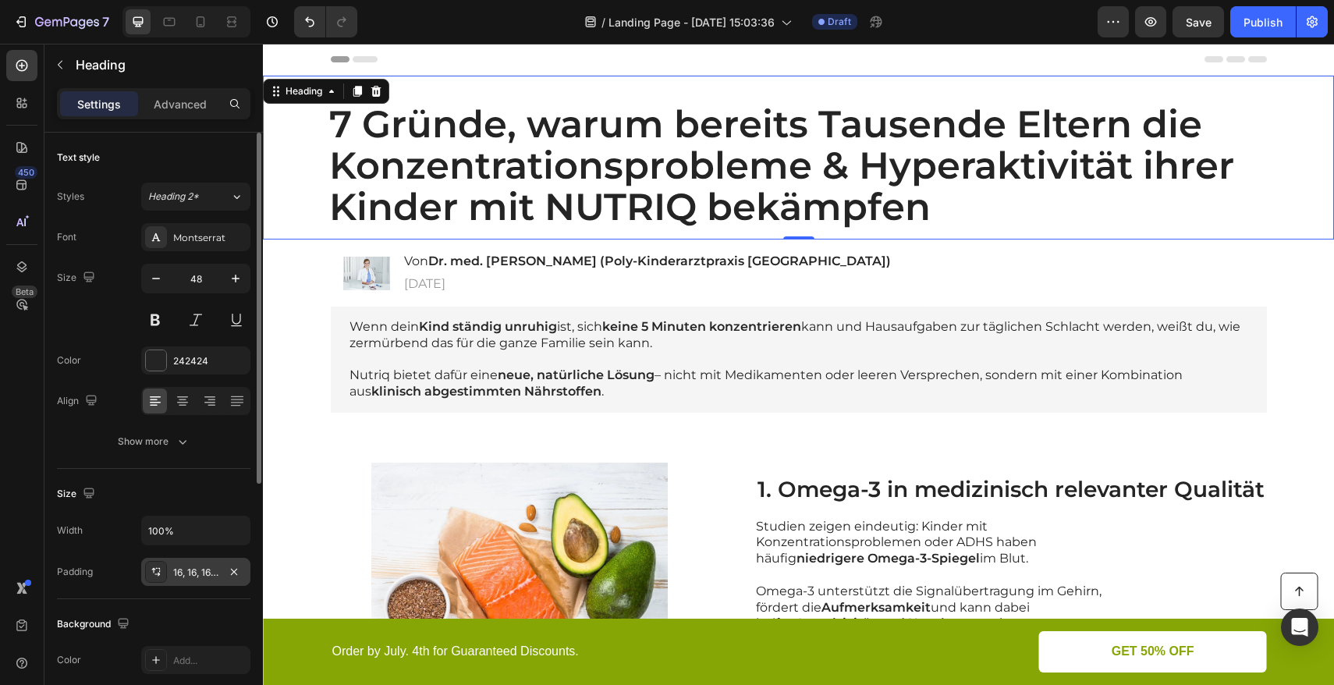
click at [186, 570] on div "16, 16, 16, 65" at bounding box center [195, 573] width 45 height 14
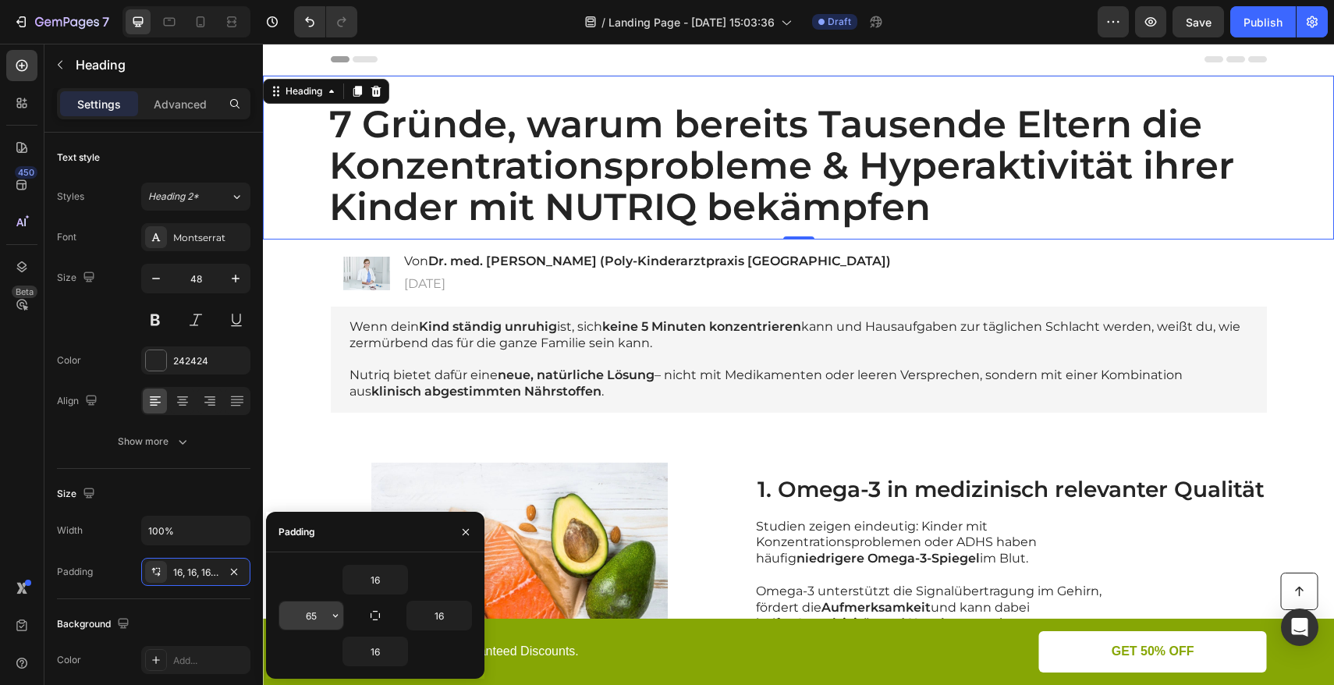
click at [310, 614] on input "65" at bounding box center [311, 616] width 64 height 28
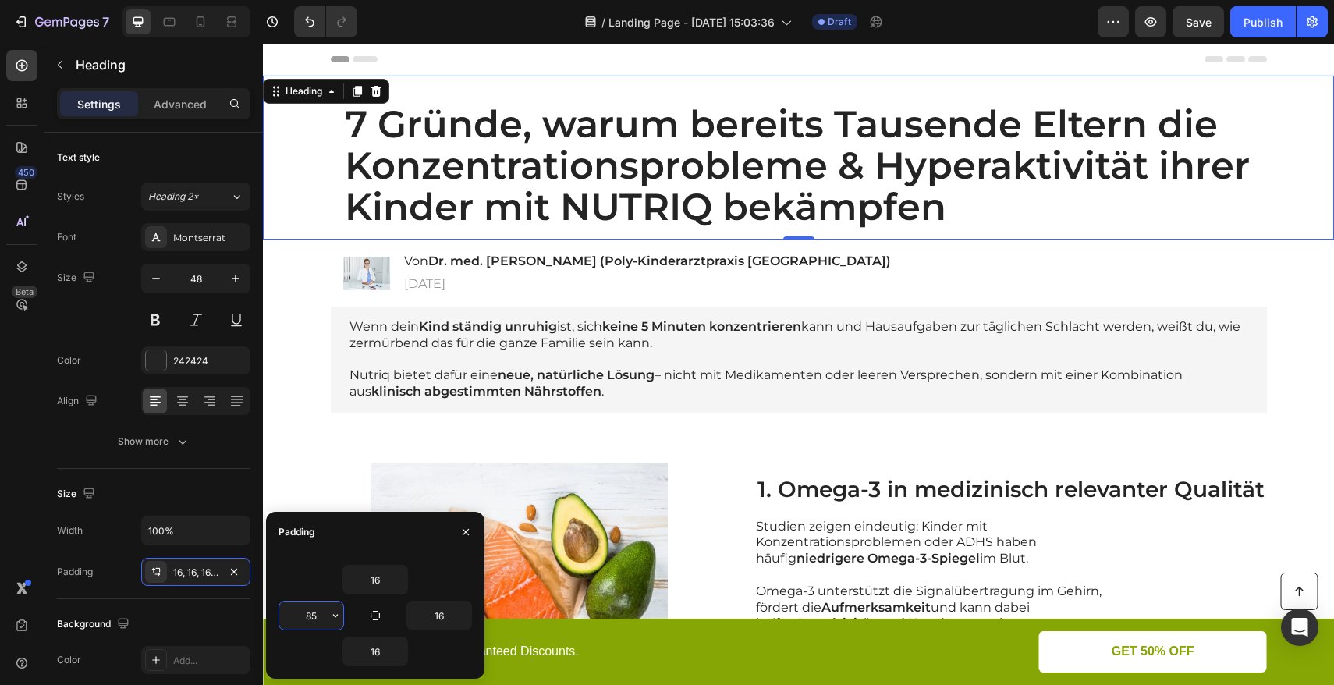
type input "8"
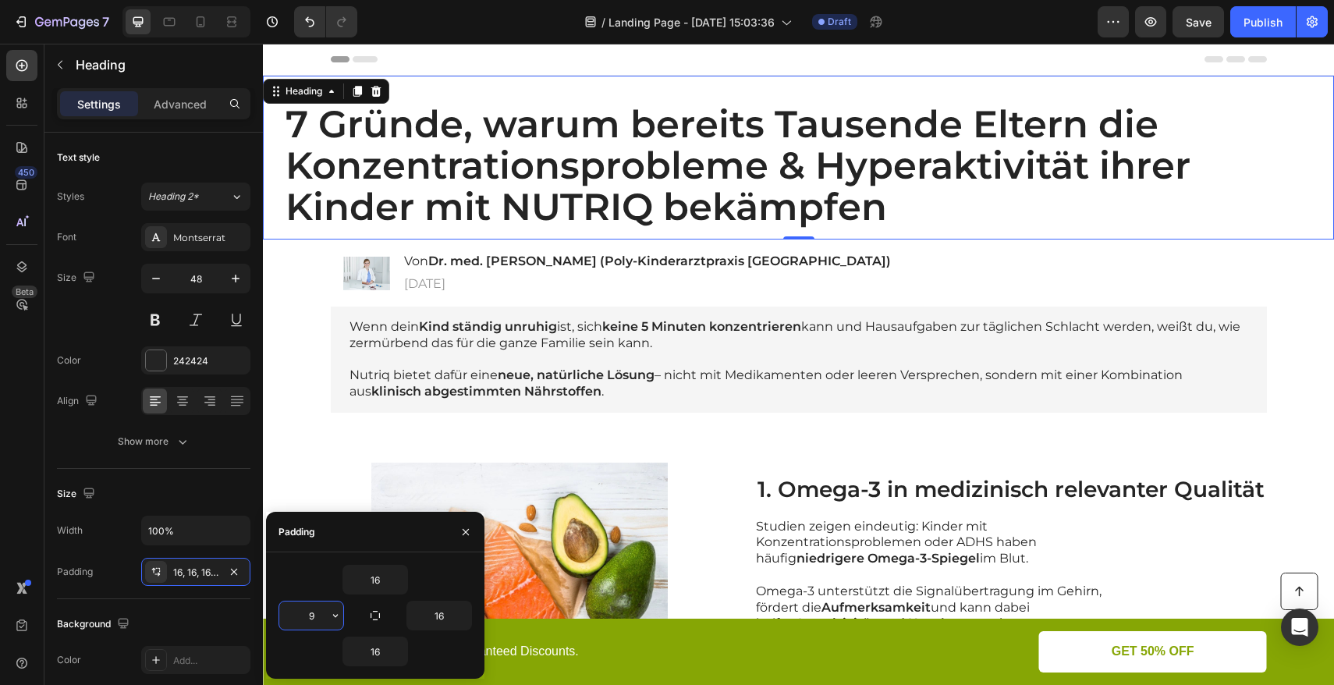
type input "90"
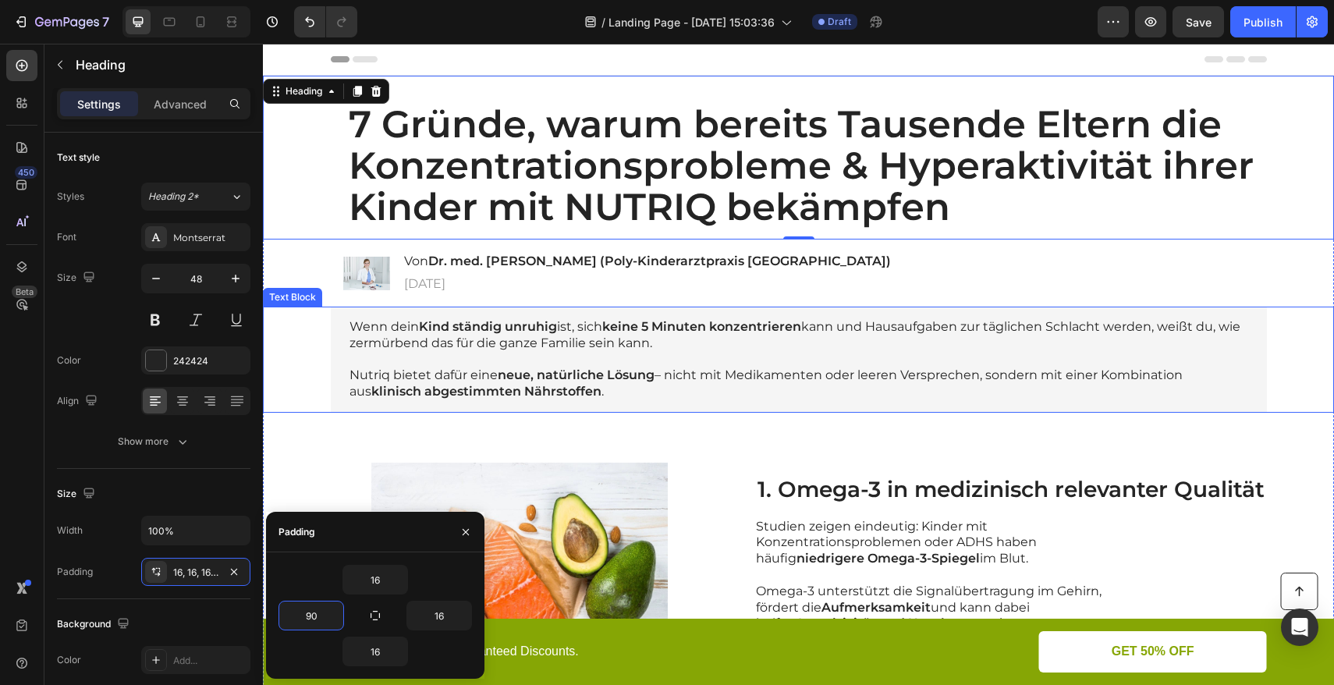
click at [309, 289] on div "Text Block" at bounding box center [292, 297] width 59 height 19
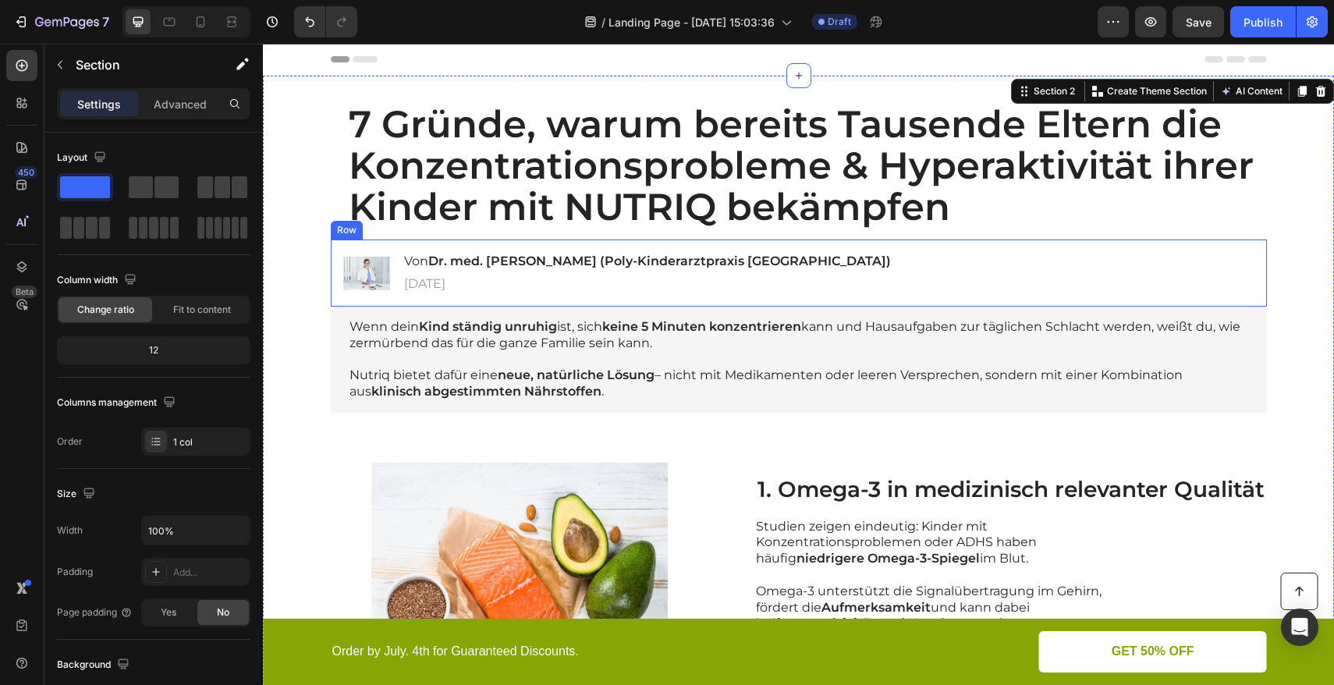
click at [865, 253] on div "Image Von Dr. med. [PERSON_NAME] (Poly-Kinderarztpraxis [GEOGRAPHIC_DATA]) Head…" at bounding box center [799, 273] width 936 height 67
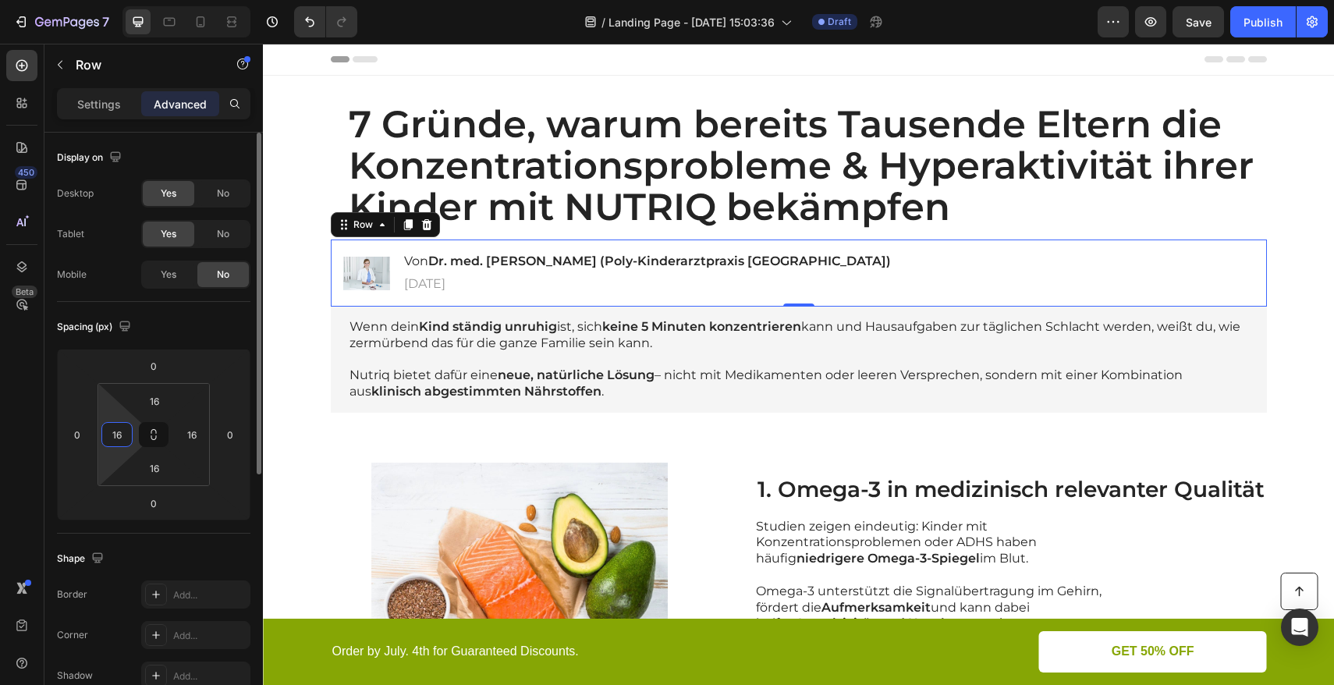
click at [126, 432] on input "16" at bounding box center [116, 434] width 23 height 23
type input "3"
type input "4"
type input "35"
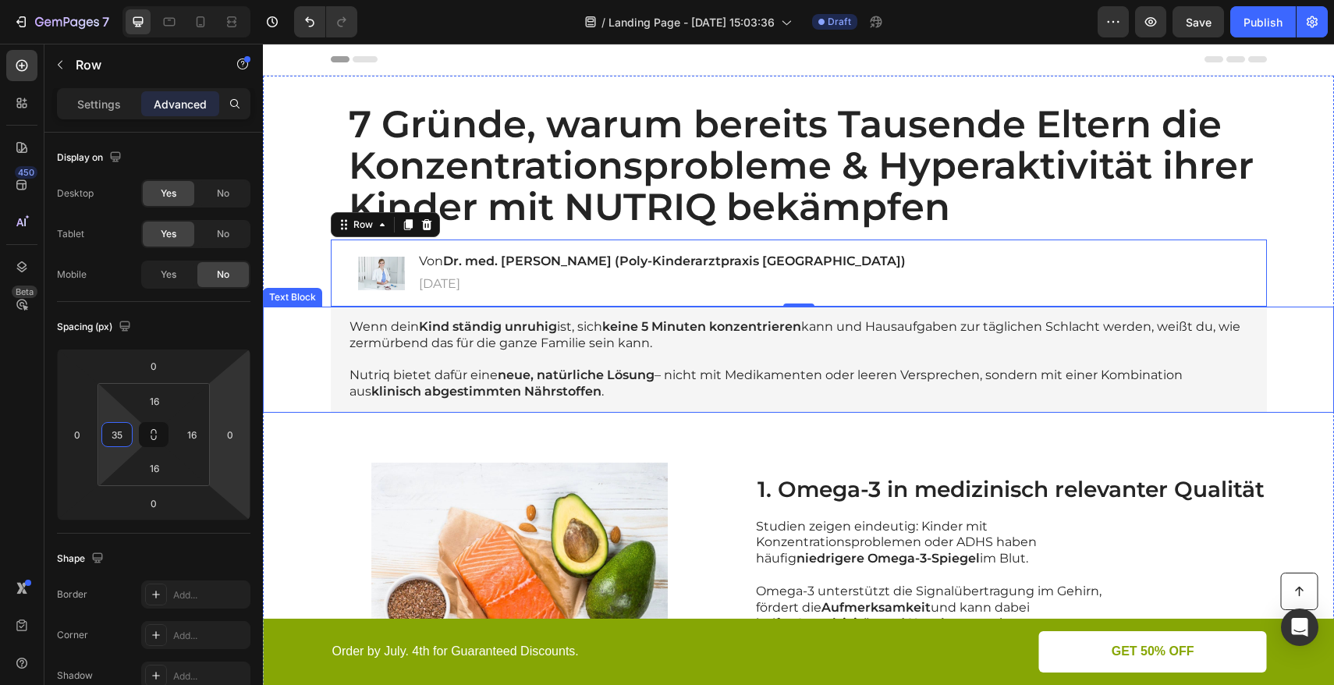
click at [359, 336] on p "Wenn dein Kind ständig unruhig ist, sich keine 5 Minuten konzentrieren kann und…" at bounding box center [799, 335] width 899 height 33
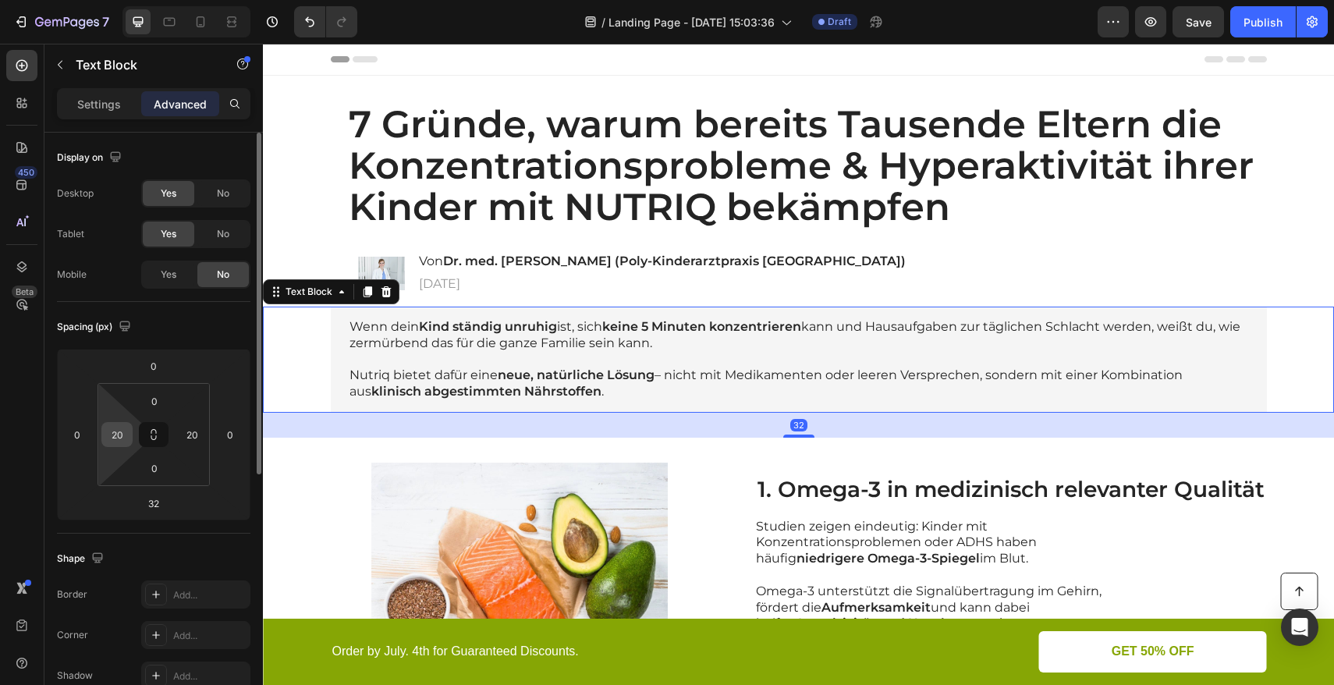
click at [123, 439] on input "20" at bounding box center [116, 434] width 23 height 23
type input "4"
type input "6"
type input "8"
type input "120"
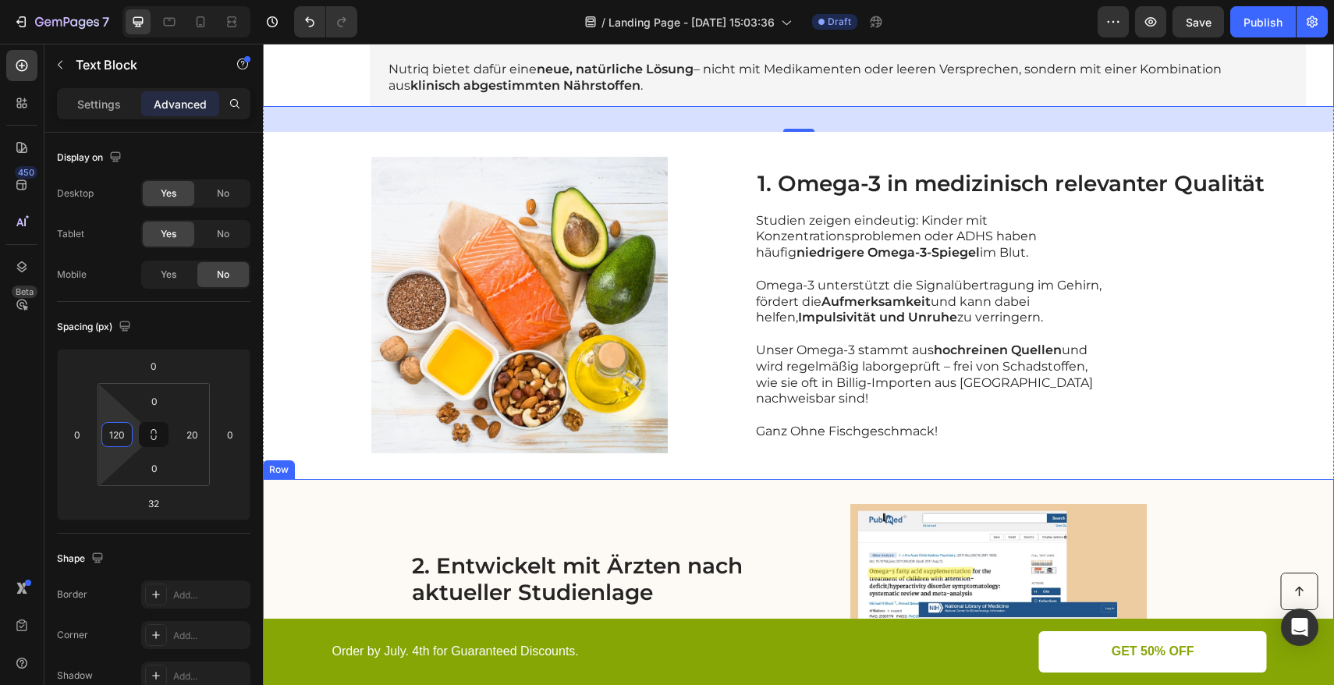
scroll to position [275, 0]
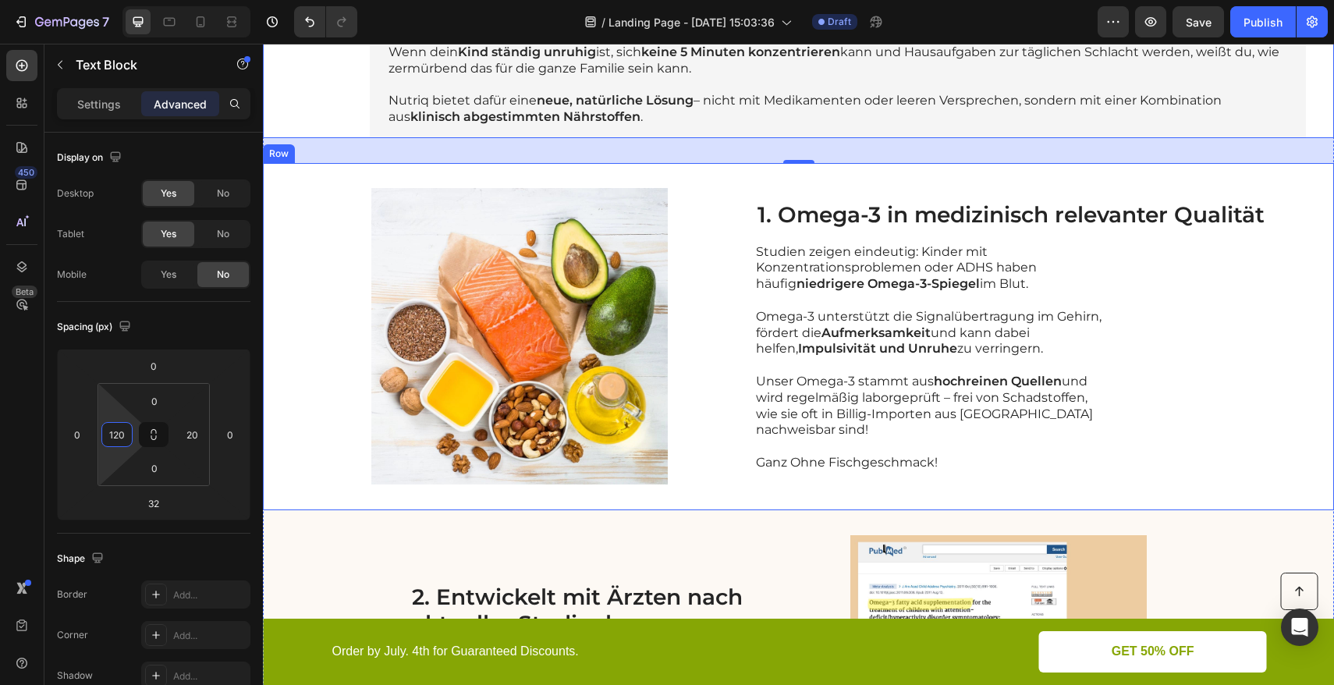
click at [303, 191] on div "Image 1. Omega-3 in medizinisch relevanter Qualität Heading Studien zeigen eind…" at bounding box center [798, 336] width 1071 height 347
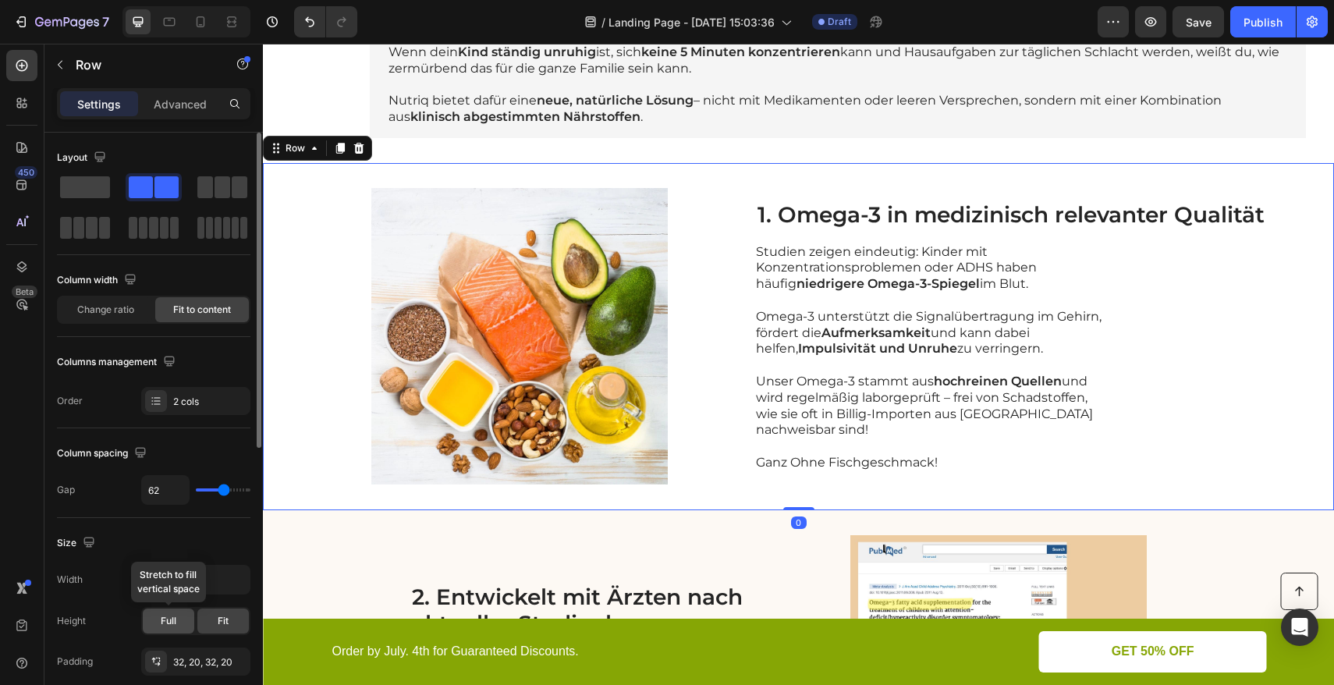
click at [182, 620] on div "Full" at bounding box center [169, 621] width 52 height 25
click at [230, 623] on div "Fit" at bounding box center [223, 621] width 52 height 25
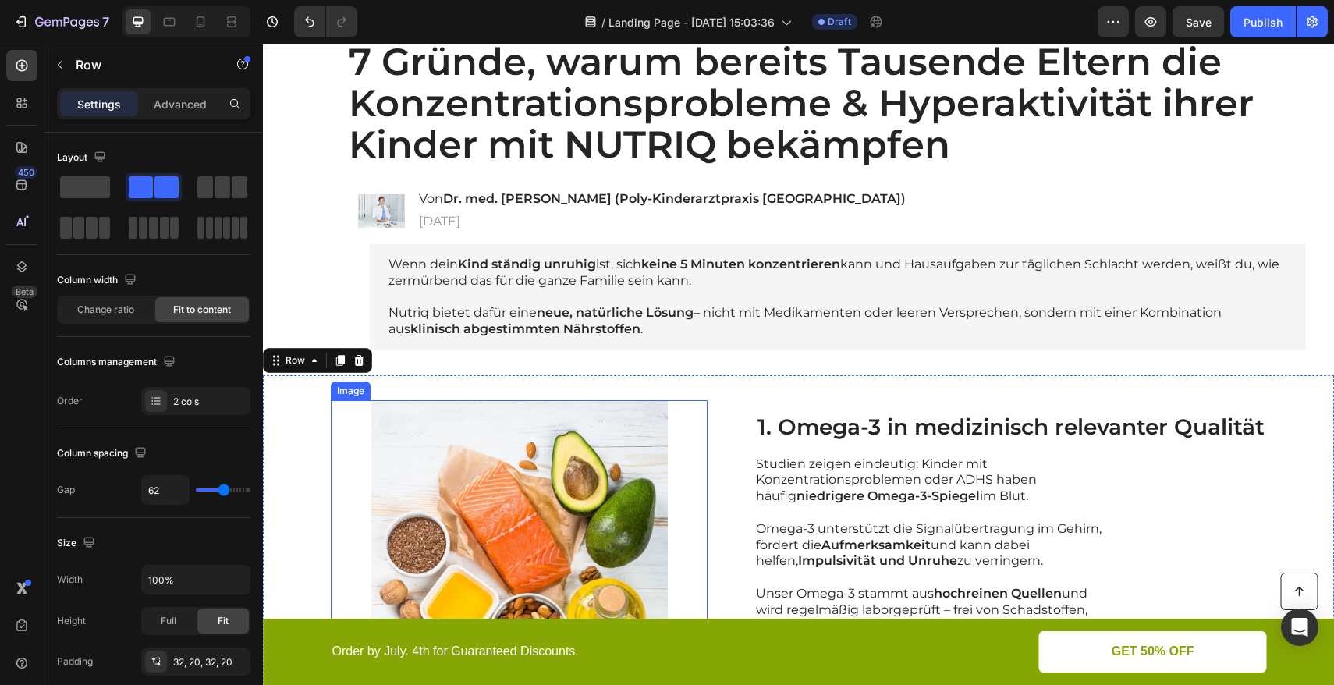
scroll to position [0, 0]
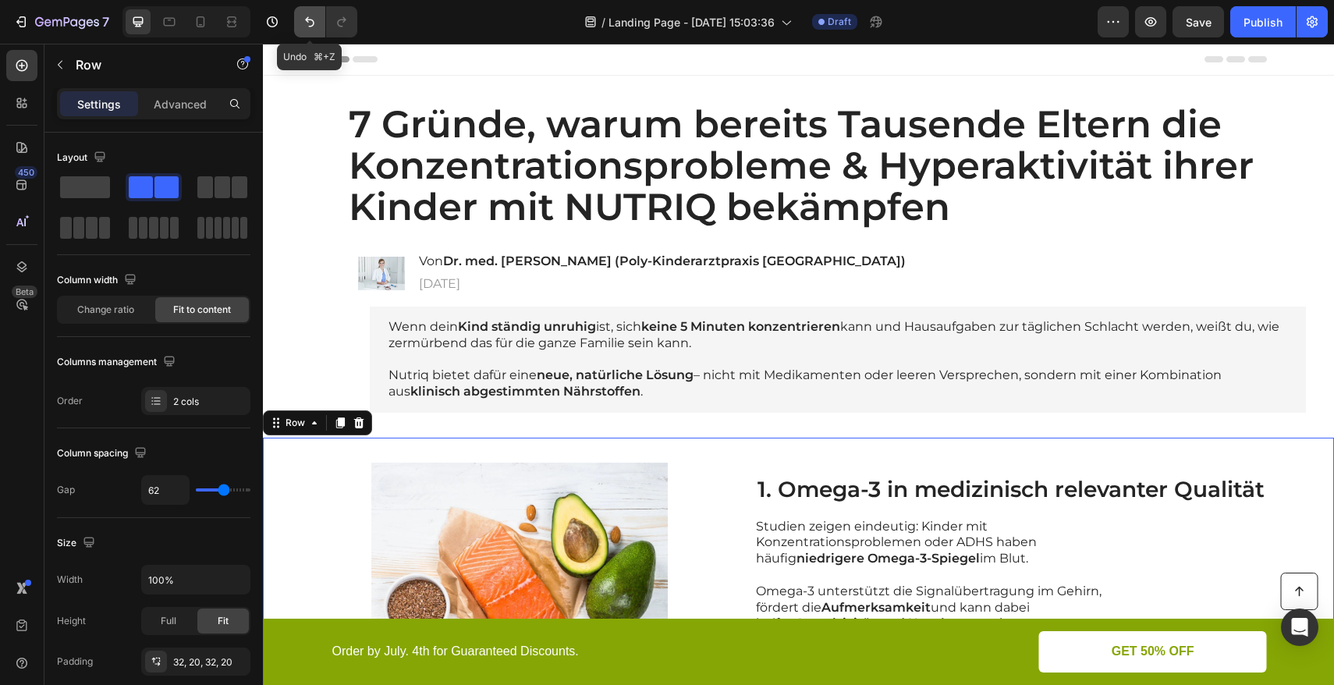
click at [304, 28] on icon "Undo/Redo" at bounding box center [310, 22] width 16 height 16
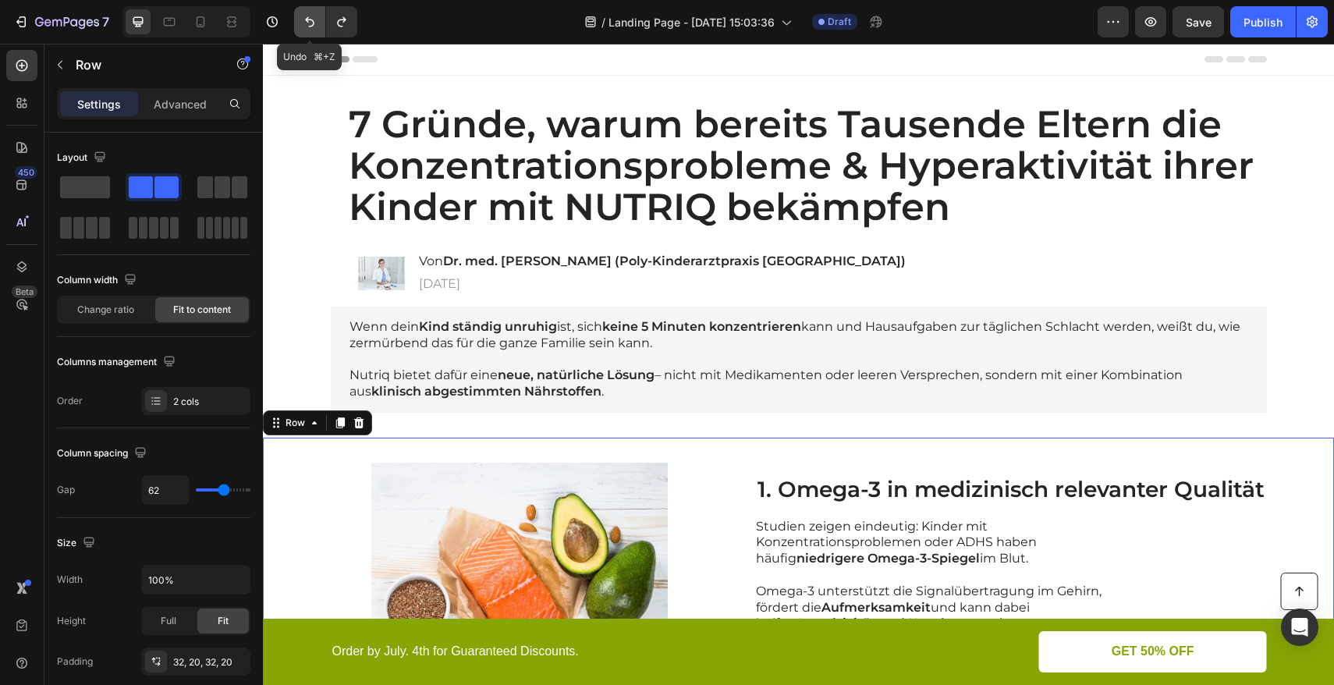
click at [304, 28] on icon "Undo/Redo" at bounding box center [310, 22] width 16 height 16
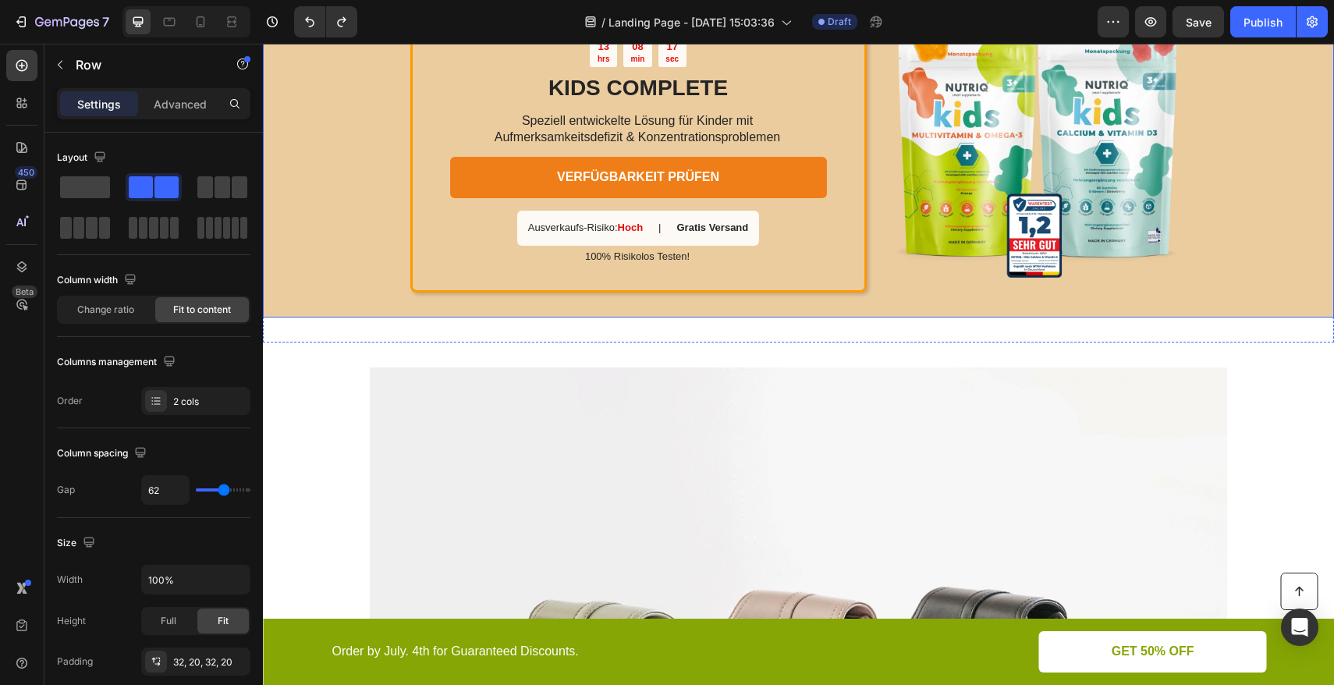
scroll to position [2179, 0]
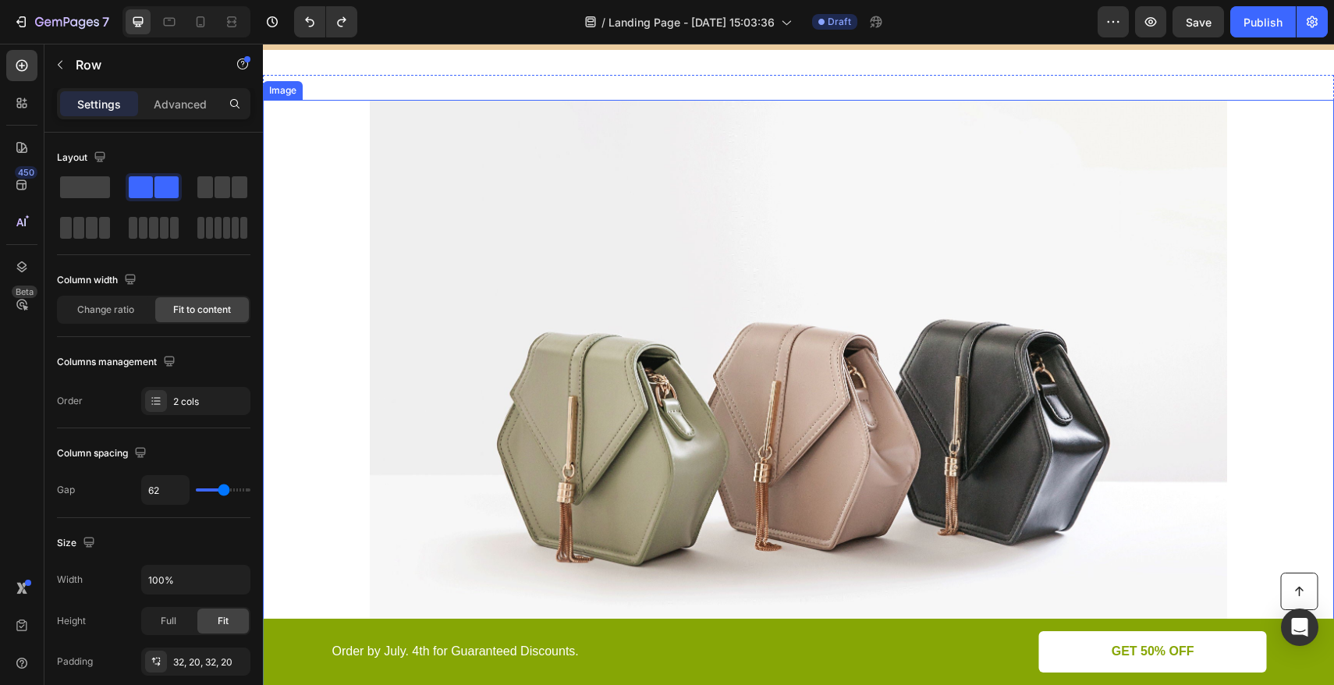
click at [540, 170] on img at bounding box center [798, 421] width 857 height 643
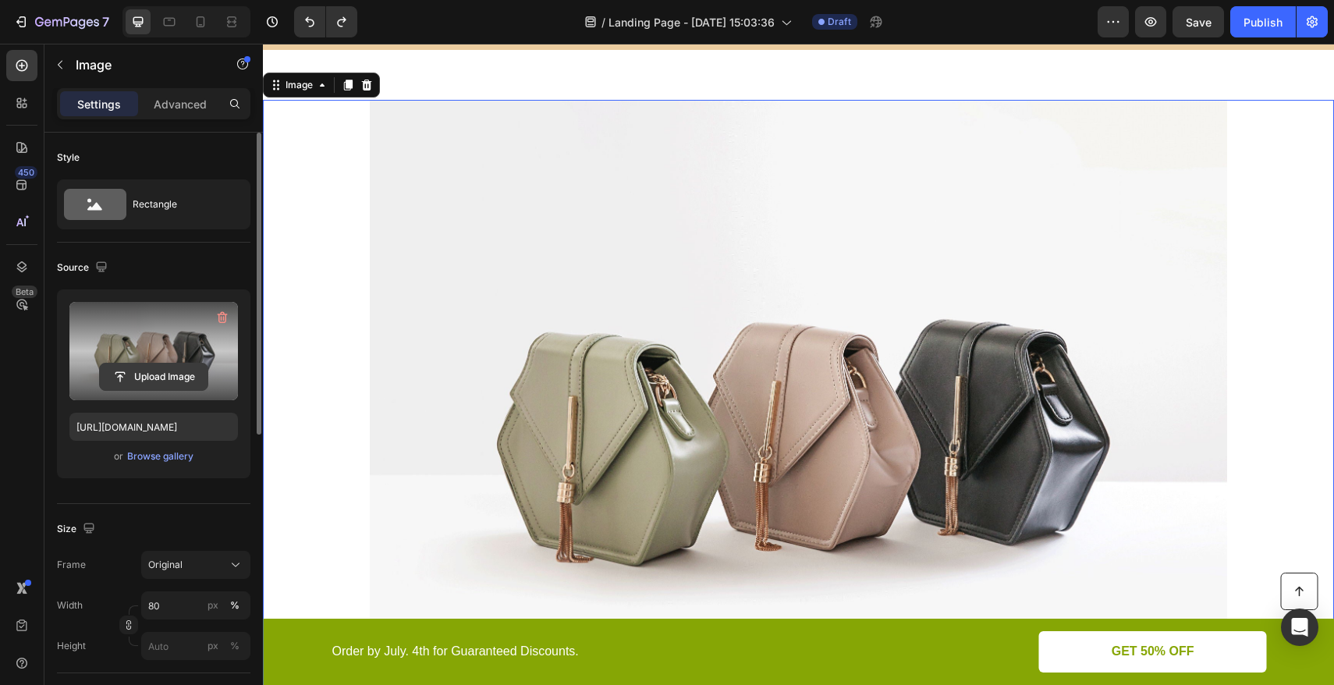
click at [159, 377] on input "file" at bounding box center [154, 377] width 108 height 27
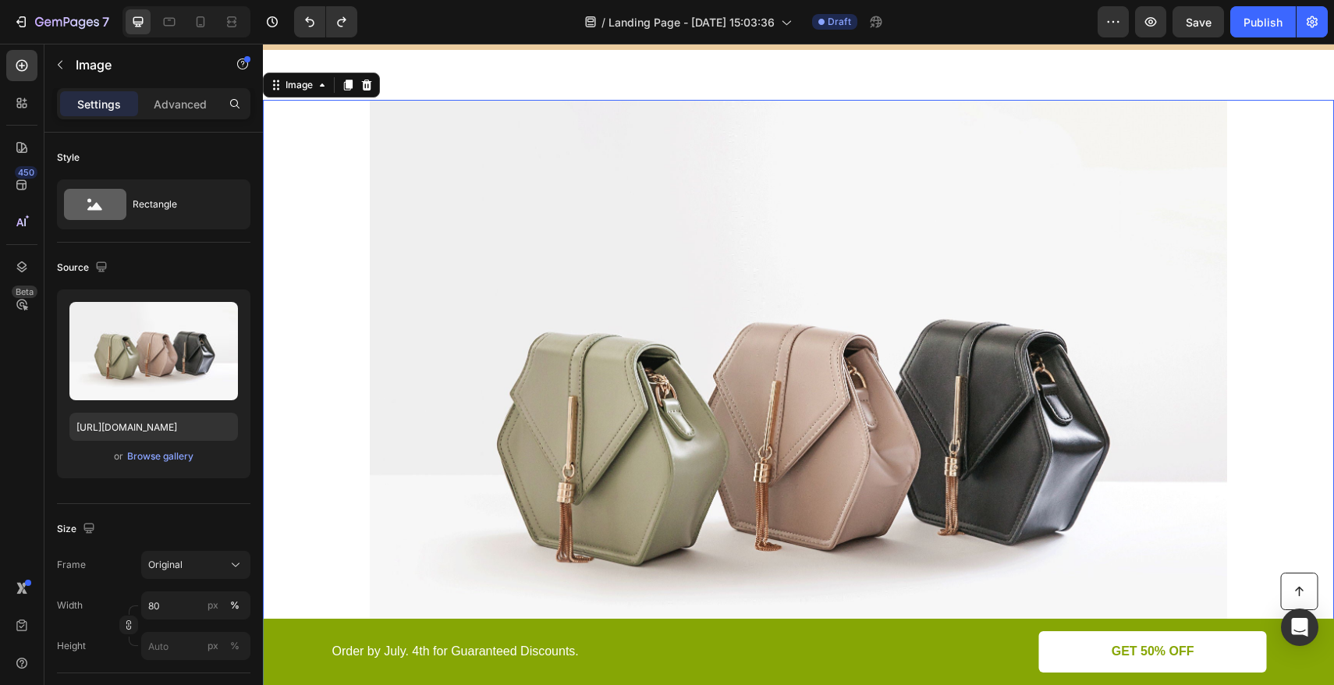
click at [705, 232] on img at bounding box center [798, 421] width 857 height 643
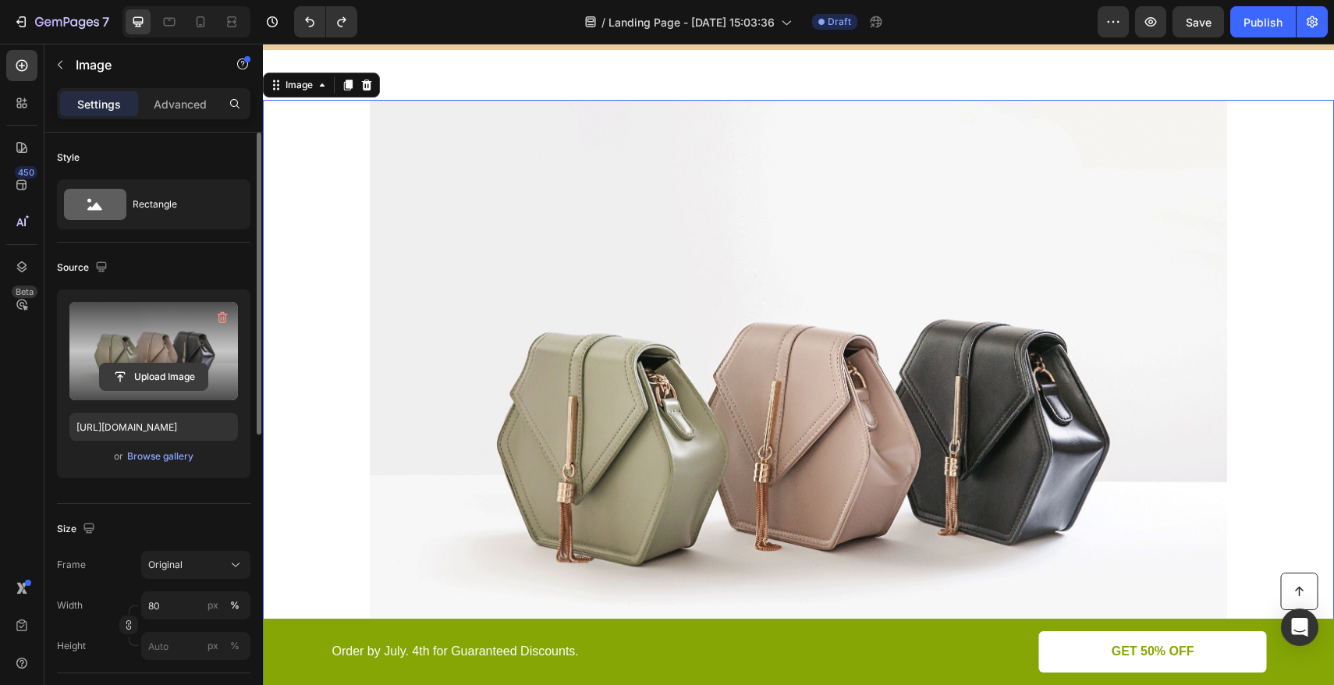
click at [162, 370] on input "file" at bounding box center [154, 377] width 108 height 27
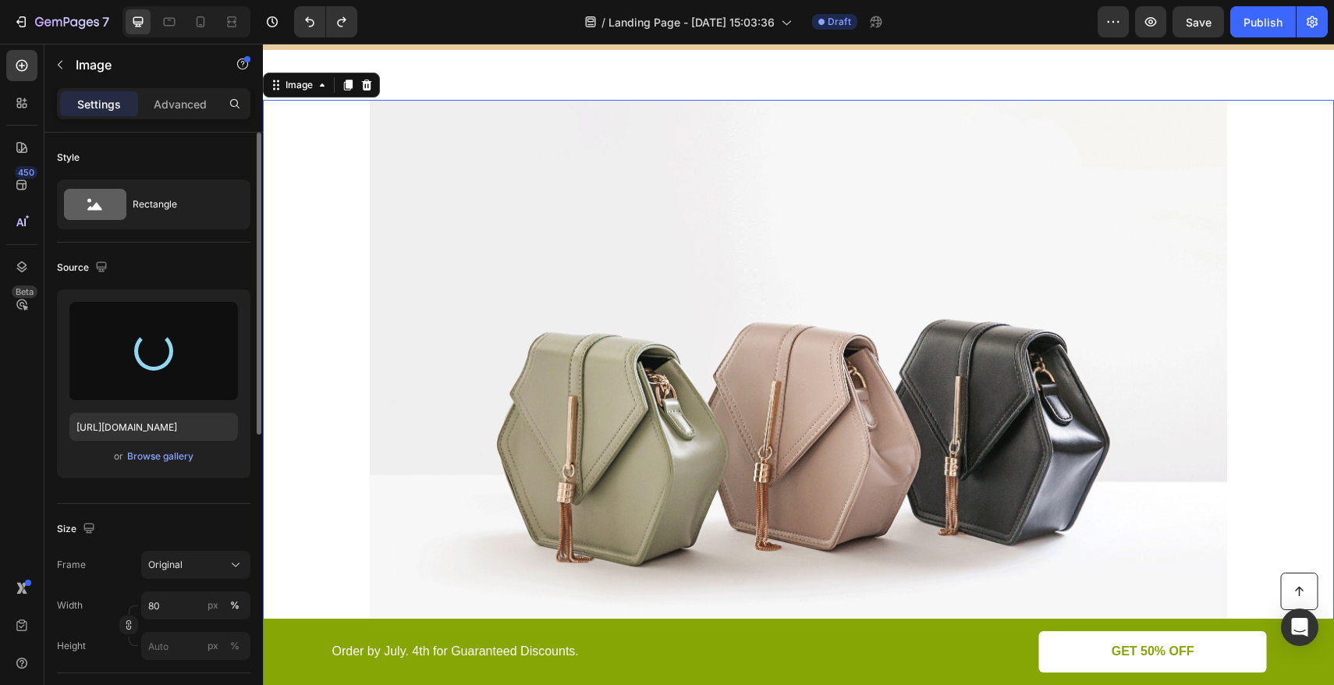
type input "[URL][DOMAIN_NAME]"
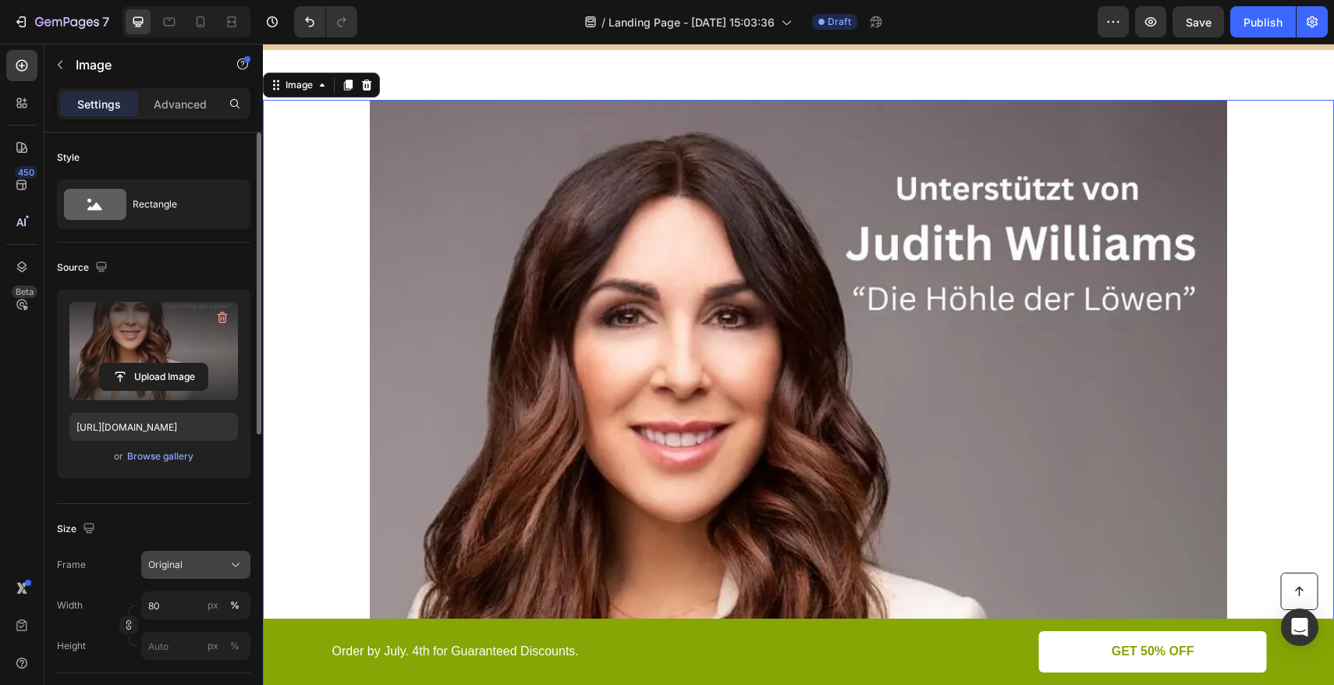
click at [210, 566] on div "Original" at bounding box center [186, 565] width 76 height 14
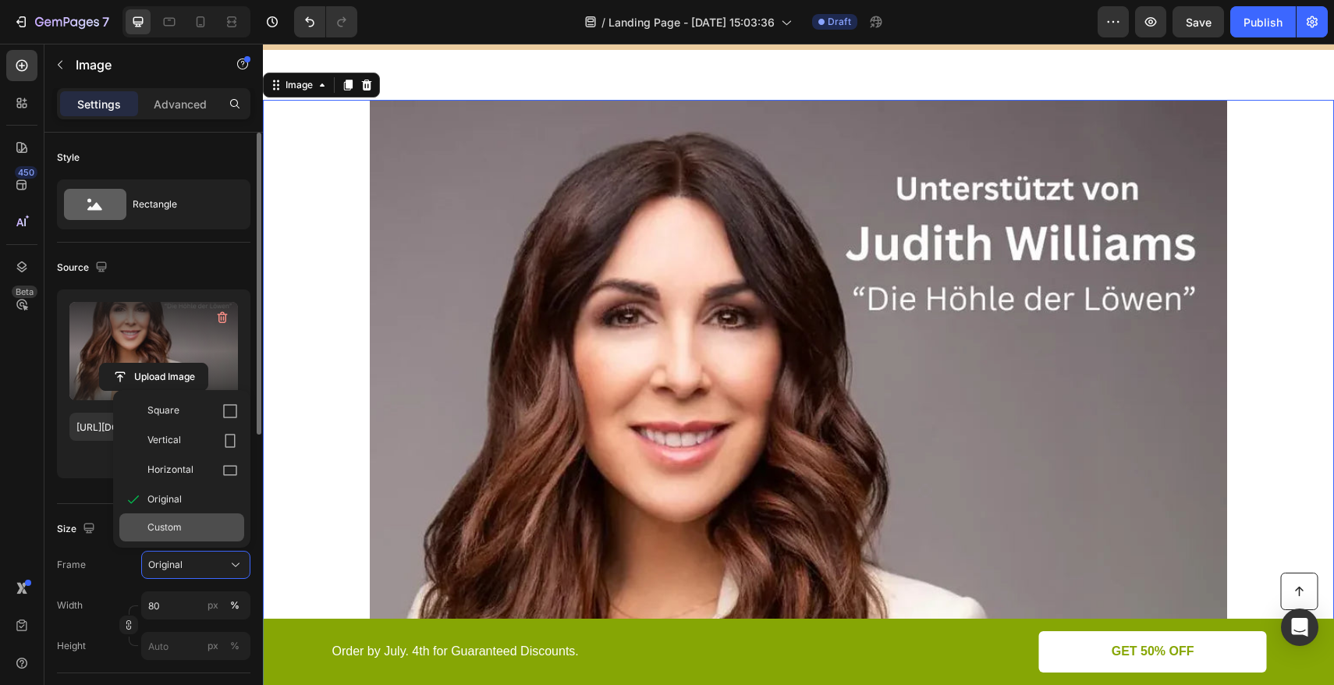
click at [182, 524] on div "Custom" at bounding box center [192, 527] width 91 height 14
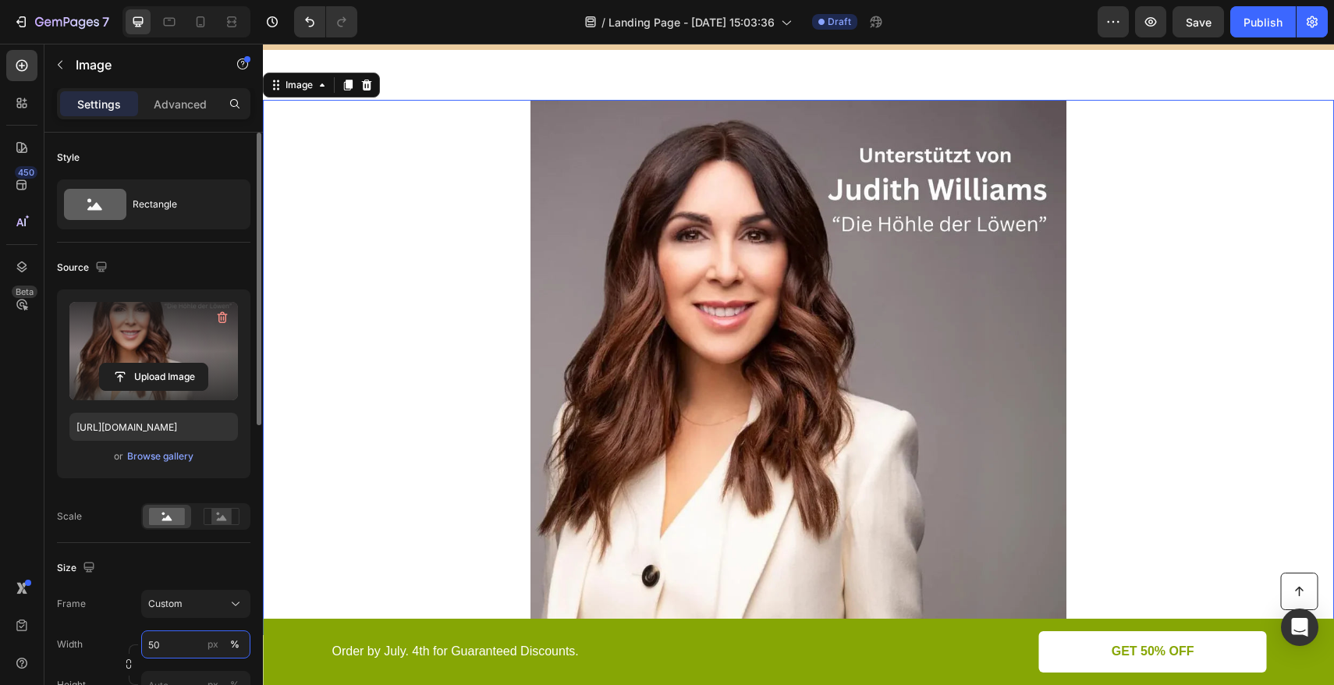
type input "5"
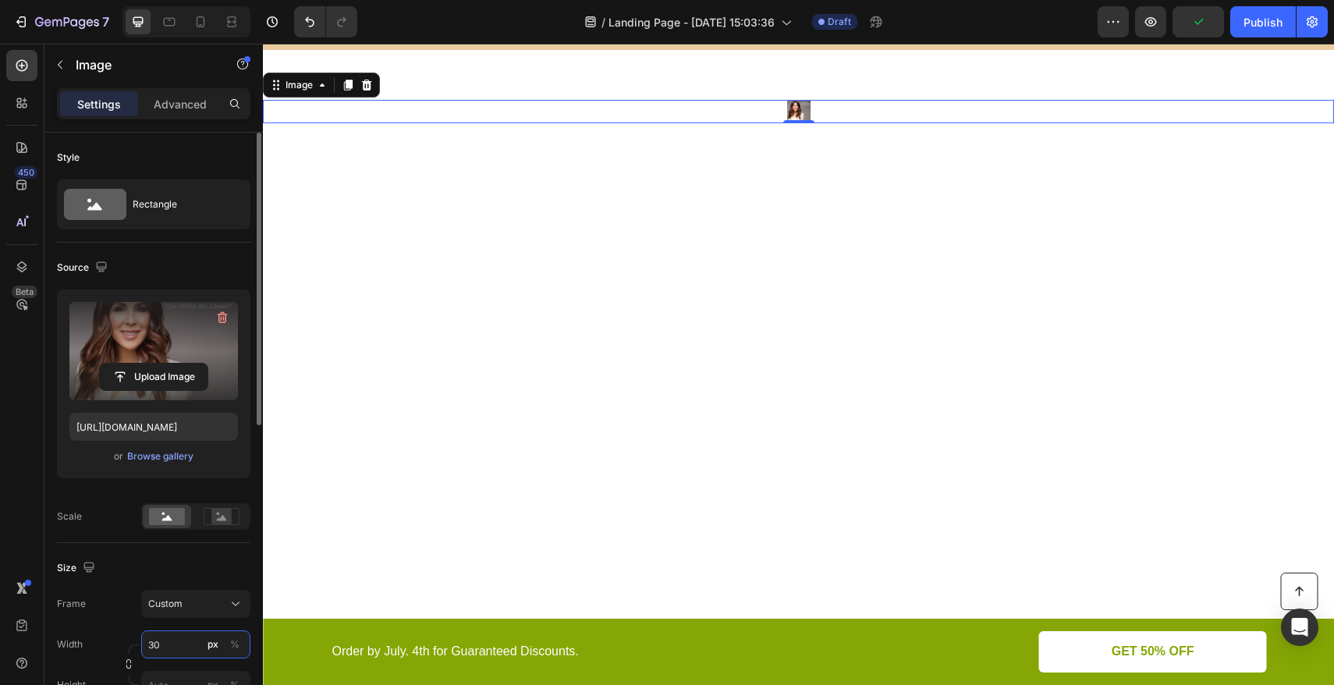
type input "3"
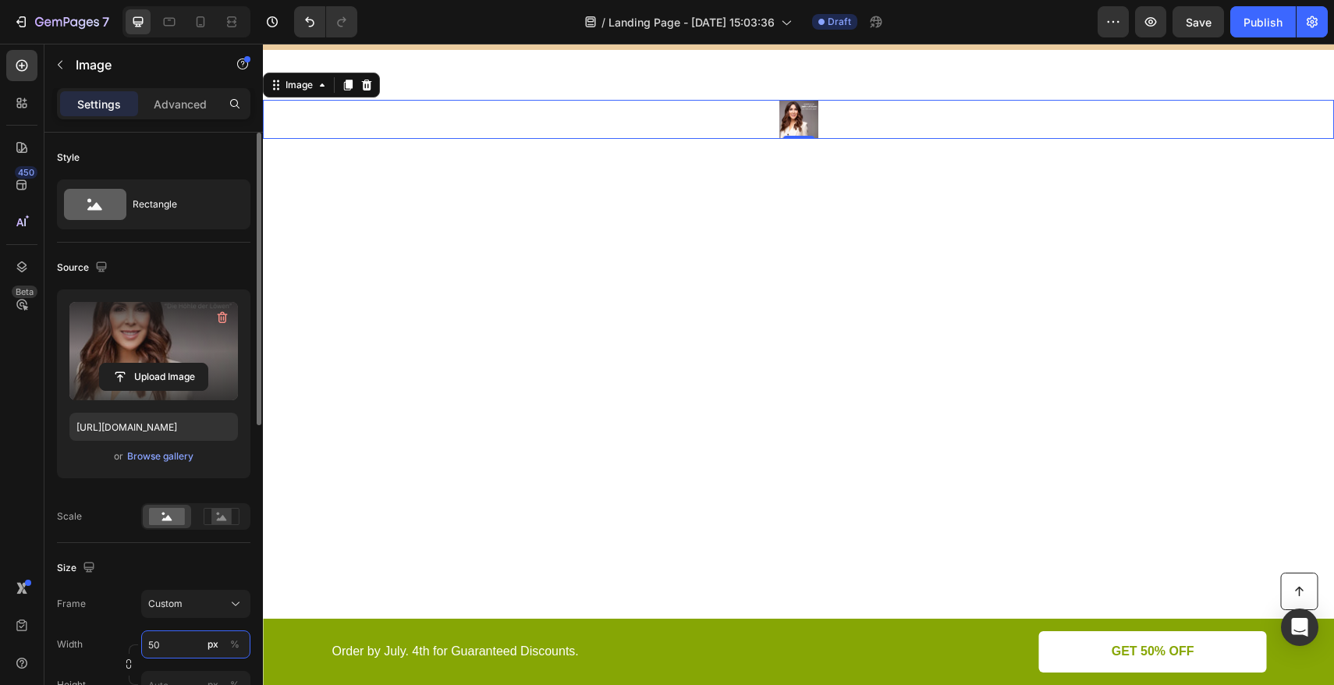
type input "5"
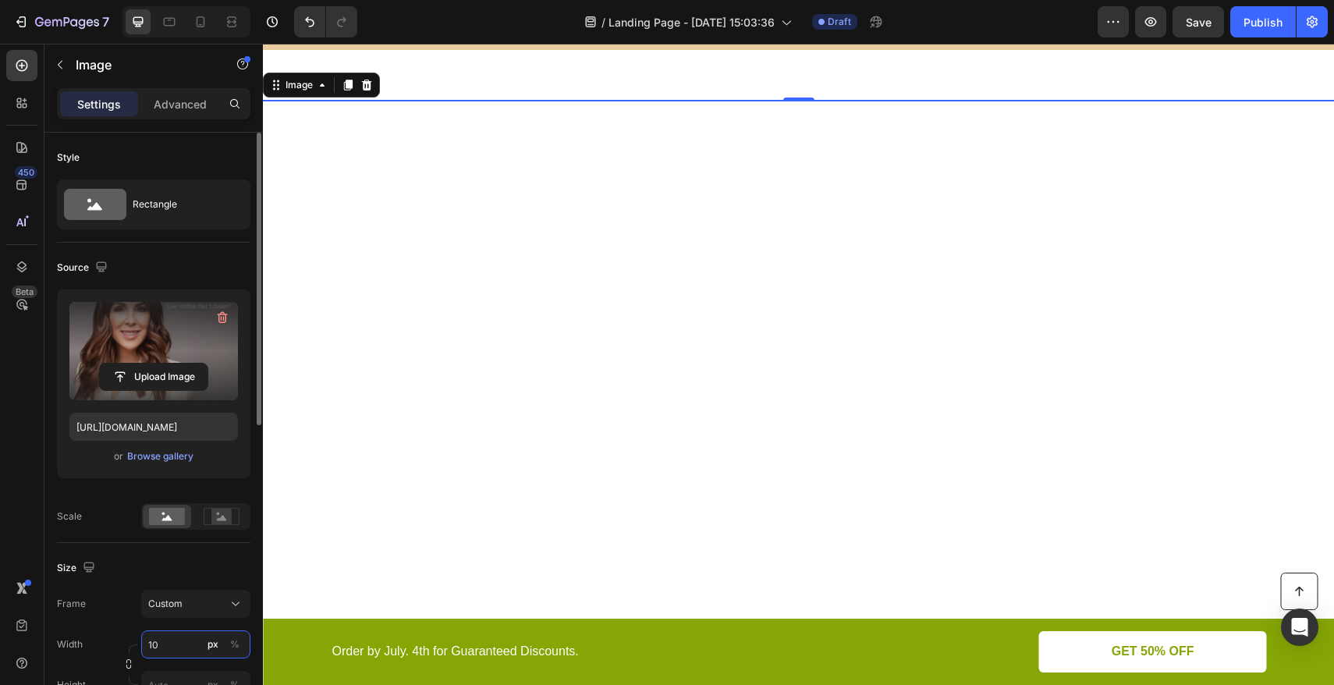
type input "100"
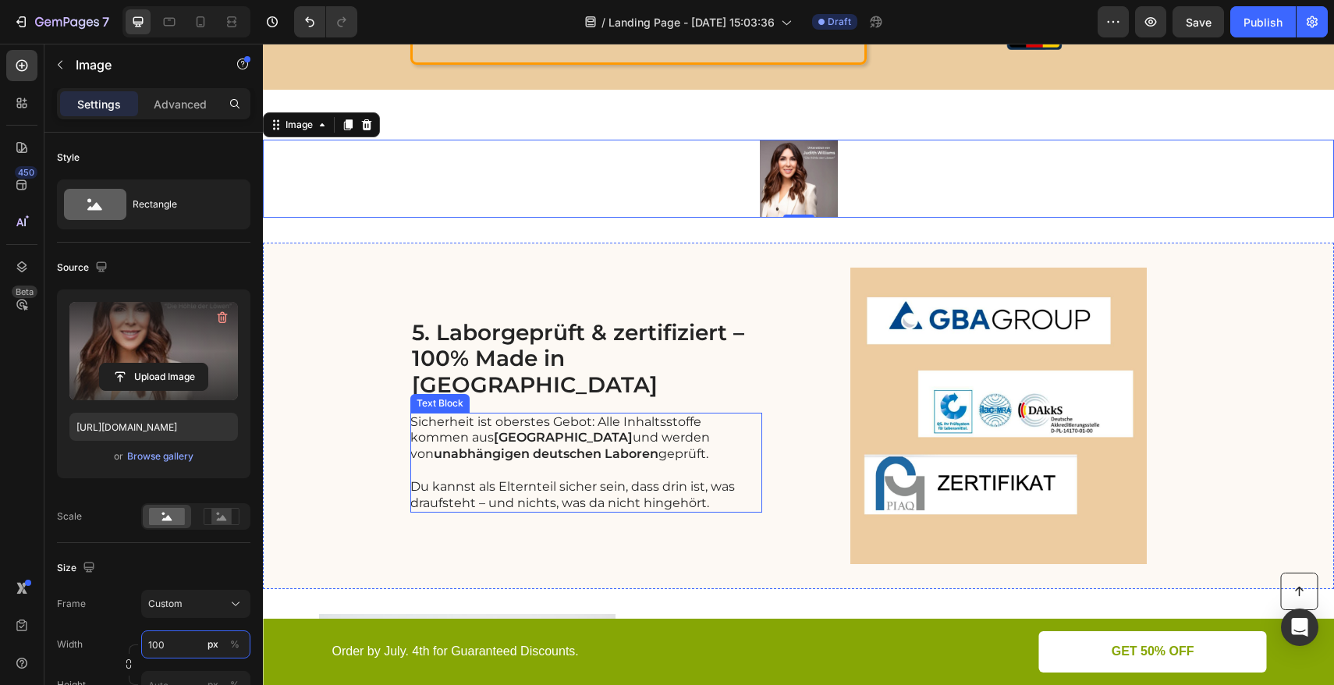
scroll to position [2135, 0]
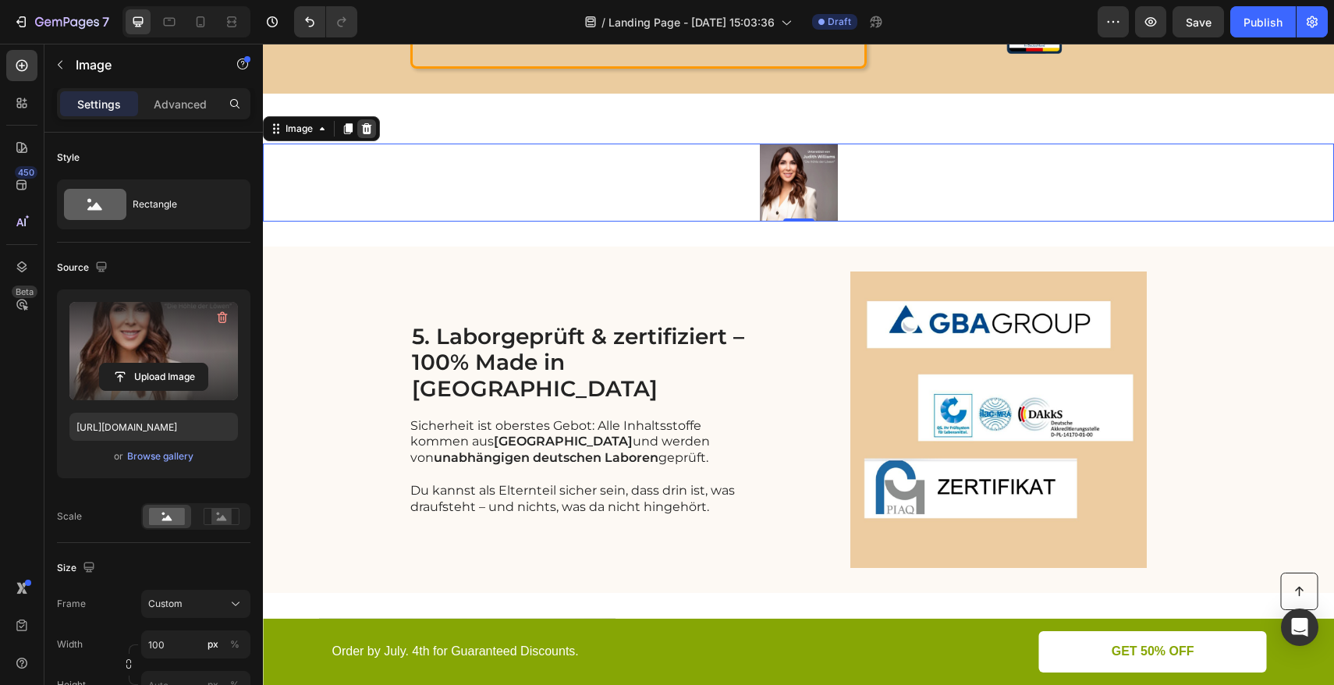
click at [369, 126] on icon at bounding box center [367, 128] width 10 height 11
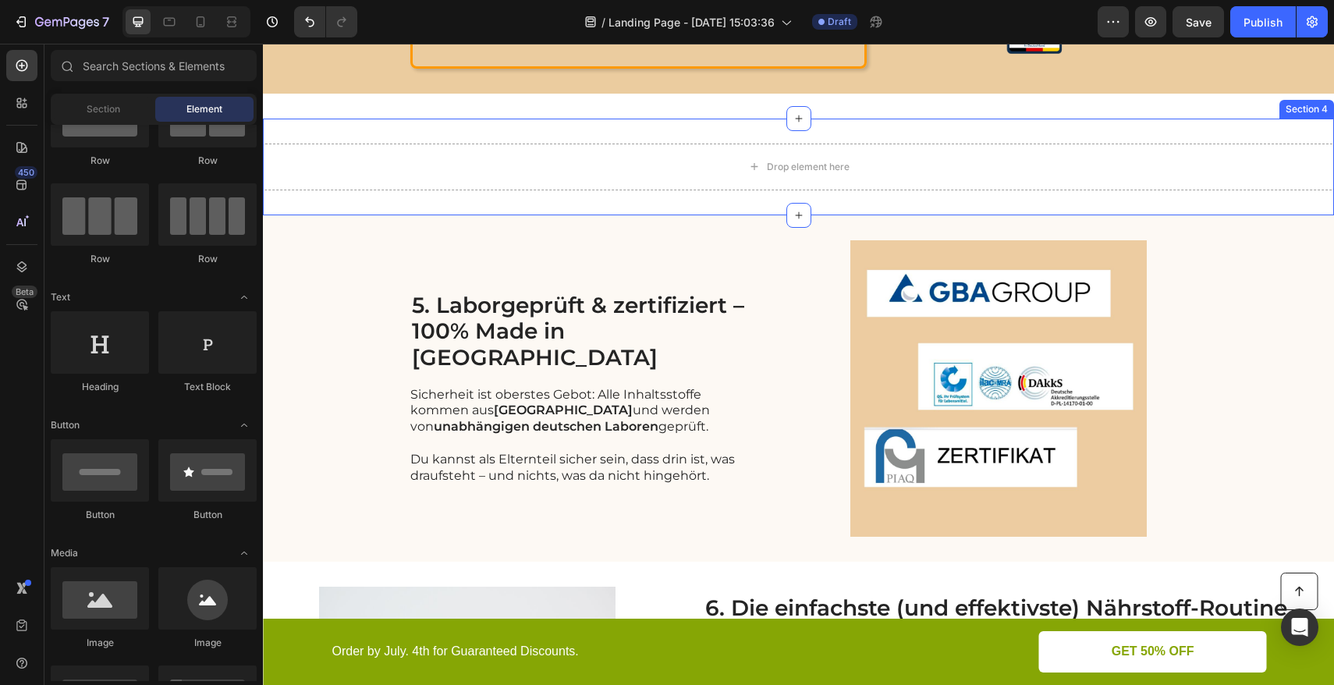
click at [426, 124] on div "Drop element here Section 4" at bounding box center [798, 167] width 1071 height 97
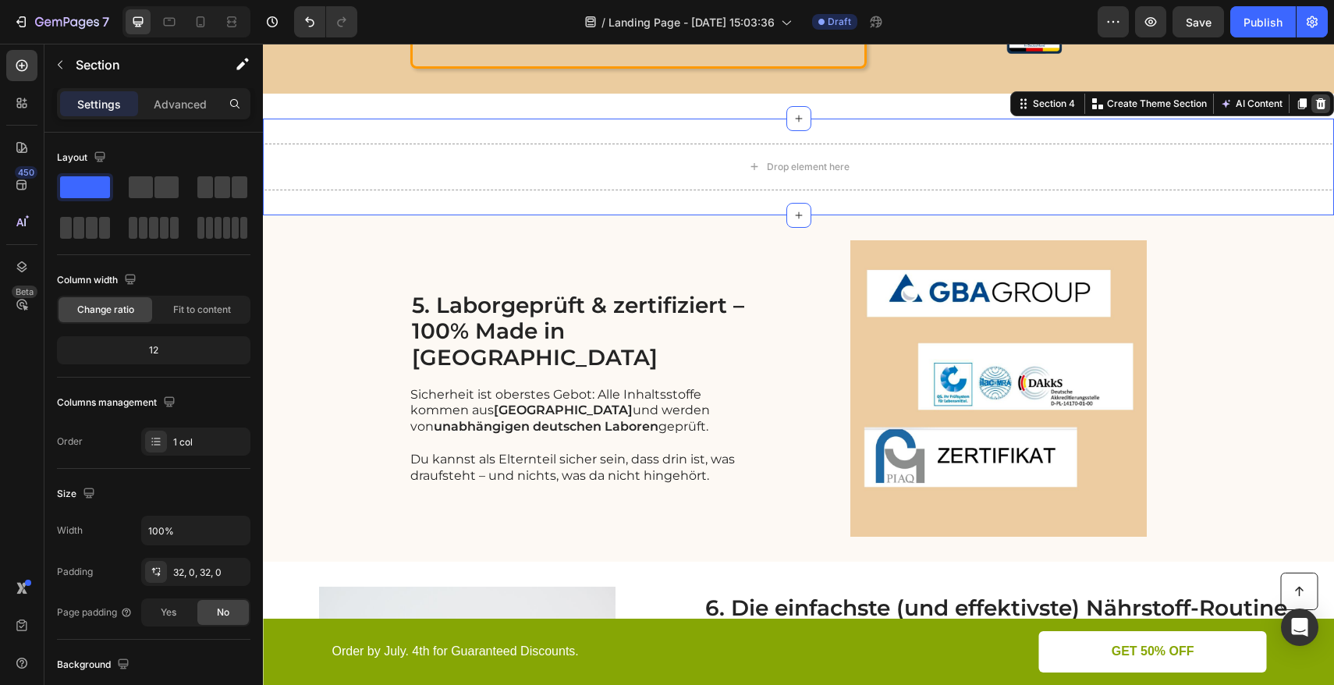
click at [1315, 105] on icon at bounding box center [1321, 104] width 12 height 12
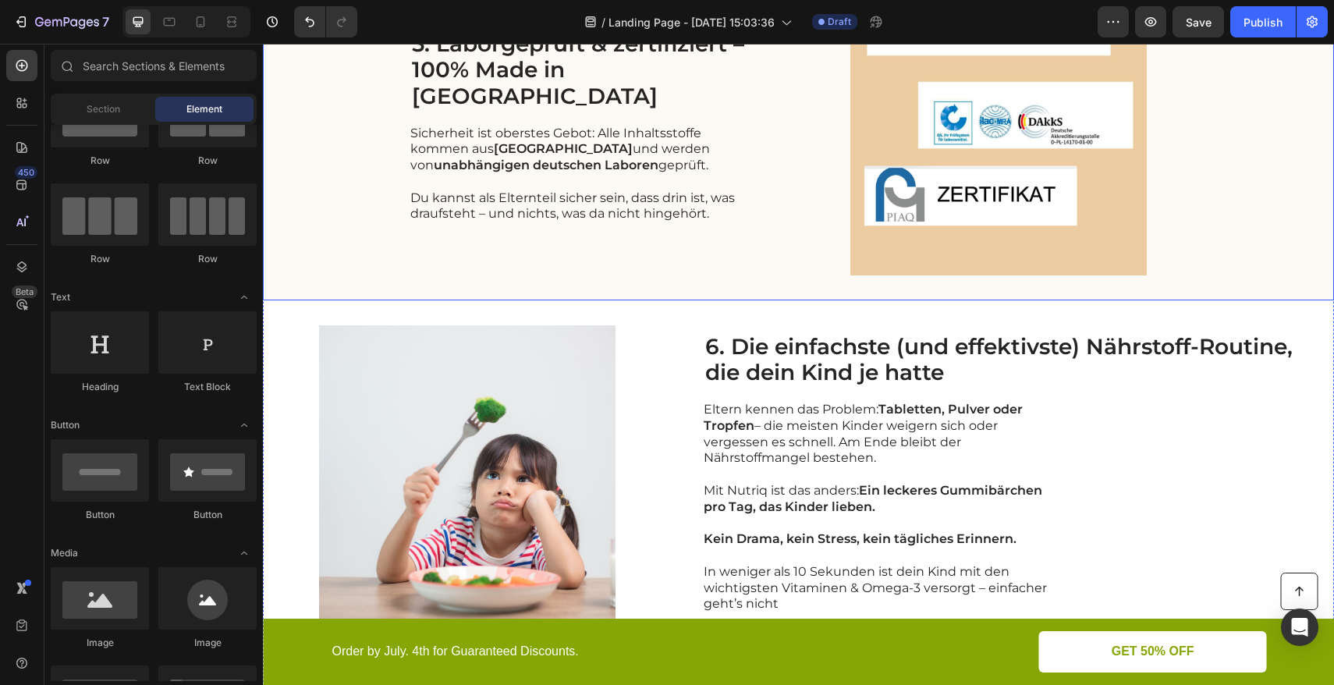
scroll to position [2543, 0]
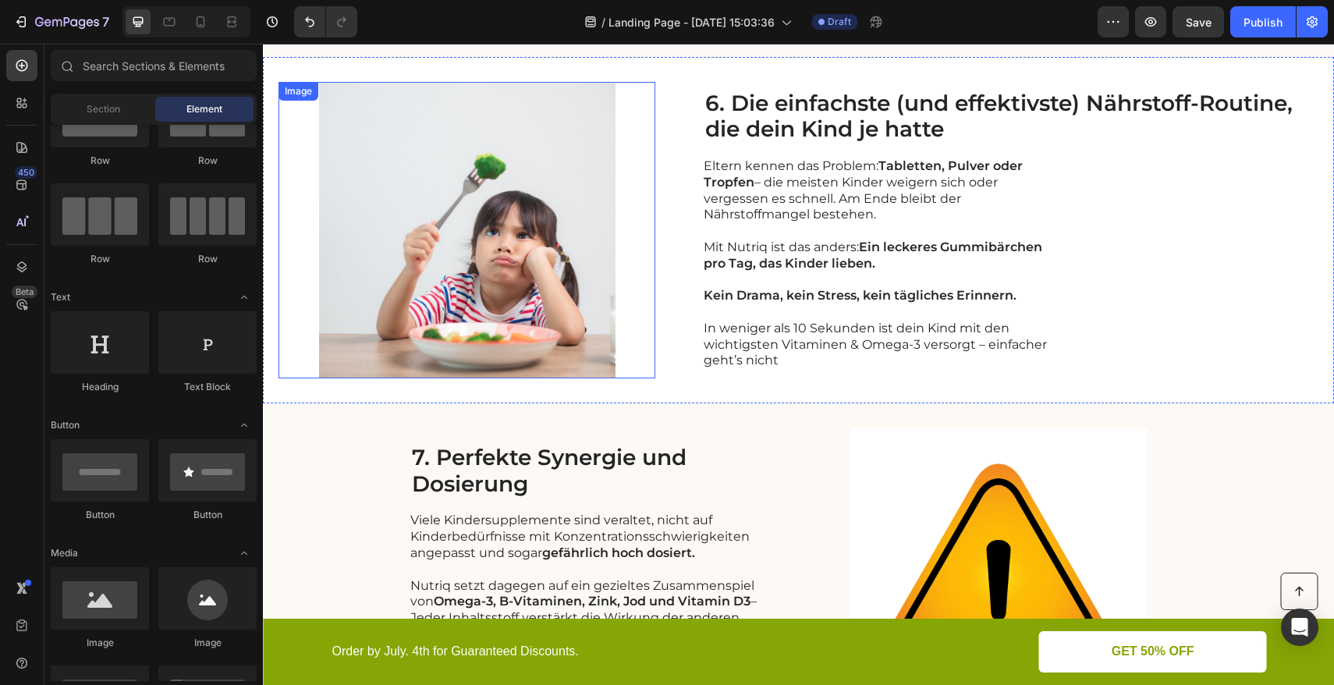
click at [534, 208] on img at bounding box center [467, 230] width 377 height 297
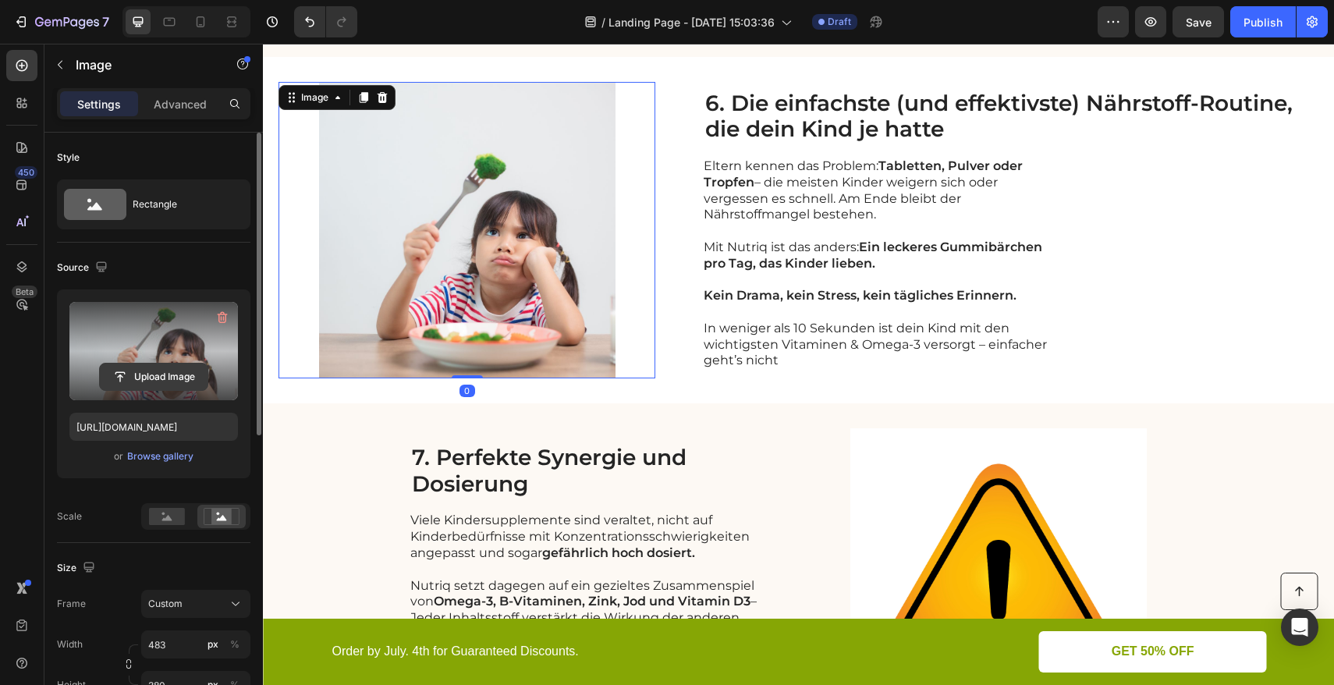
click at [146, 380] on input "file" at bounding box center [154, 377] width 108 height 27
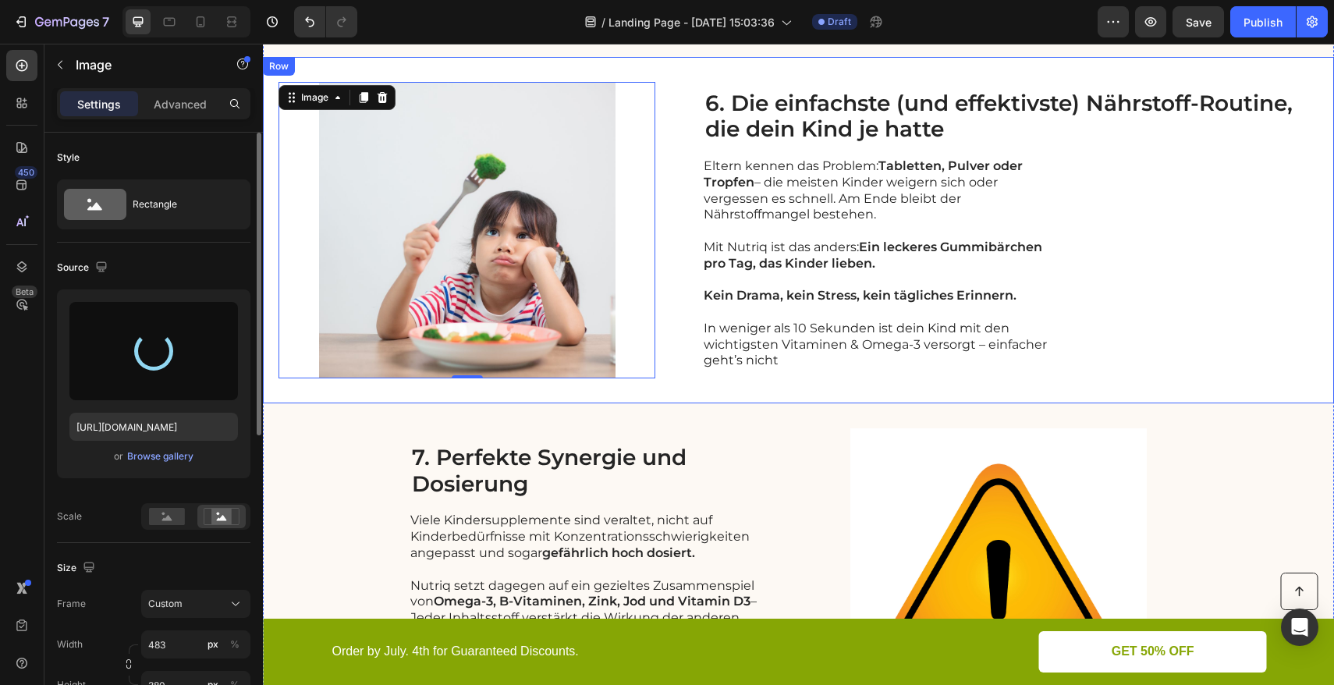
type input "[URL][DOMAIN_NAME]"
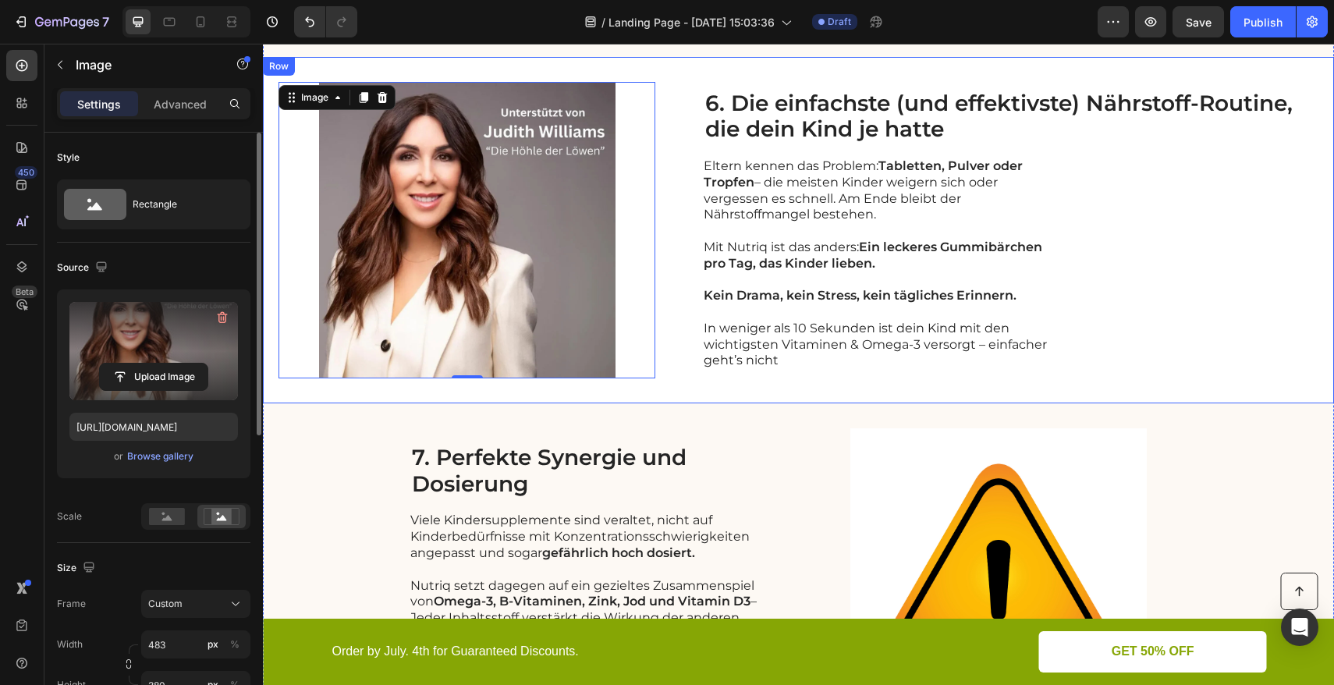
click at [916, 389] on div "Image 0 6. Die einfachste (und effektivste) Nährstoff-Routine, die dein Kind je…" at bounding box center [798, 230] width 1071 height 346
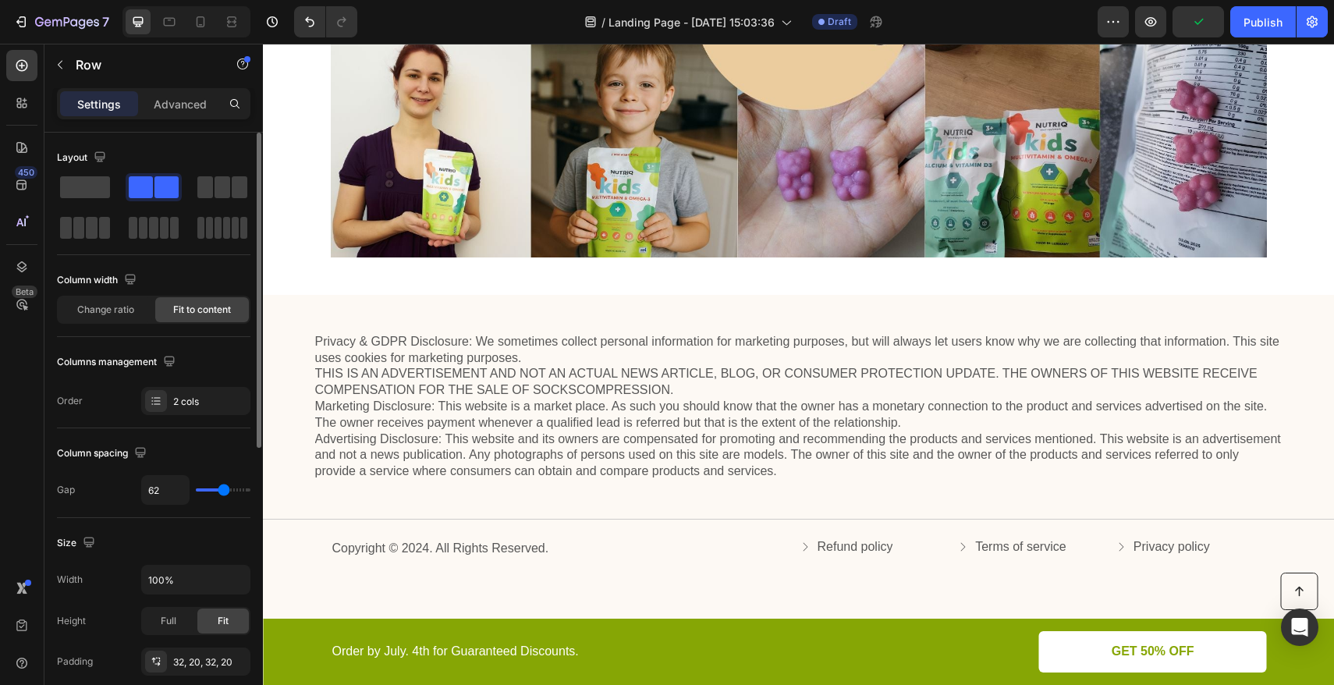
scroll to position [4073, 0]
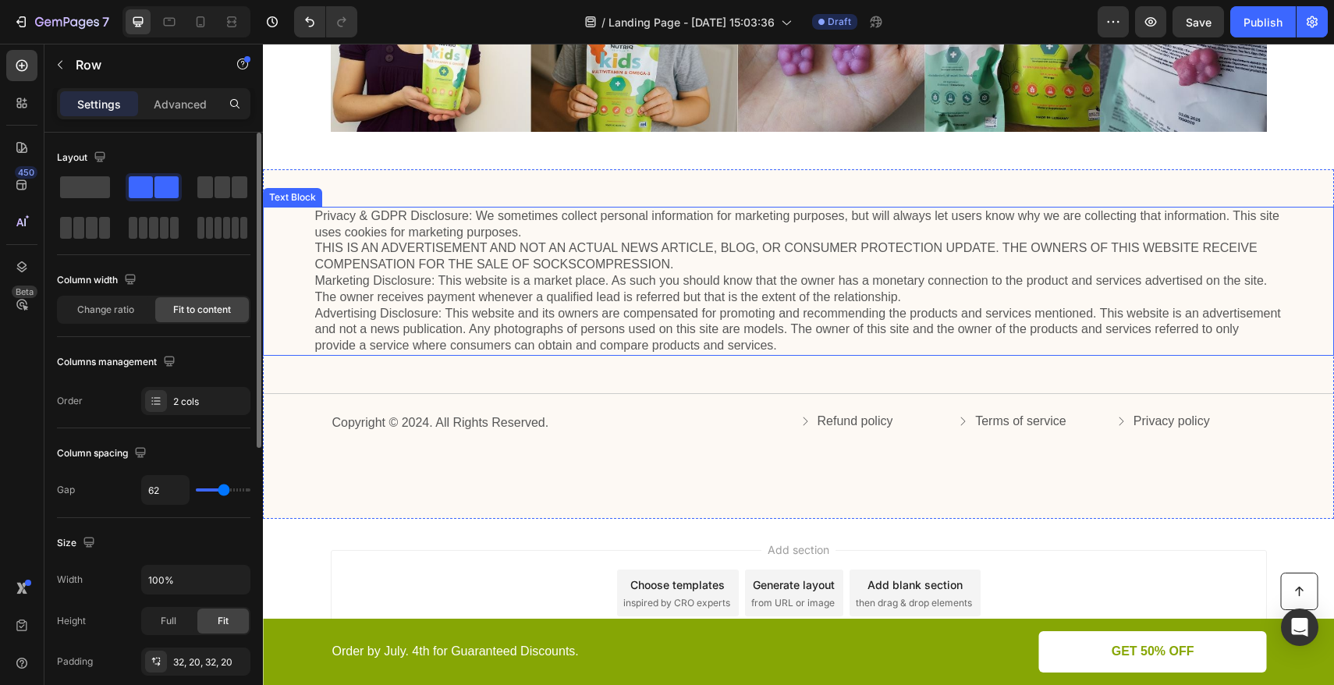
click at [725, 267] on p "Privacy & GDPR Disclosure: We sometimes collect personal information for market…" at bounding box center [799, 281] width 968 height 146
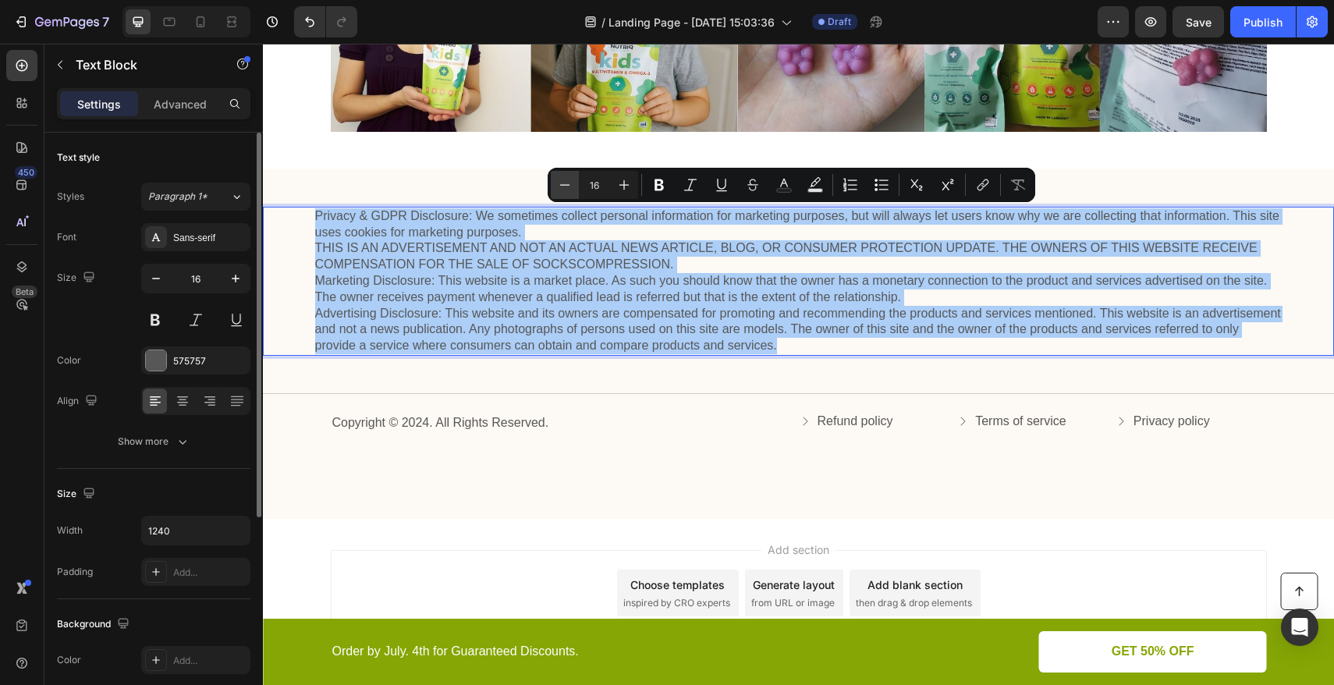
click at [559, 186] on icon "Editor contextual toolbar" at bounding box center [565, 185] width 16 height 16
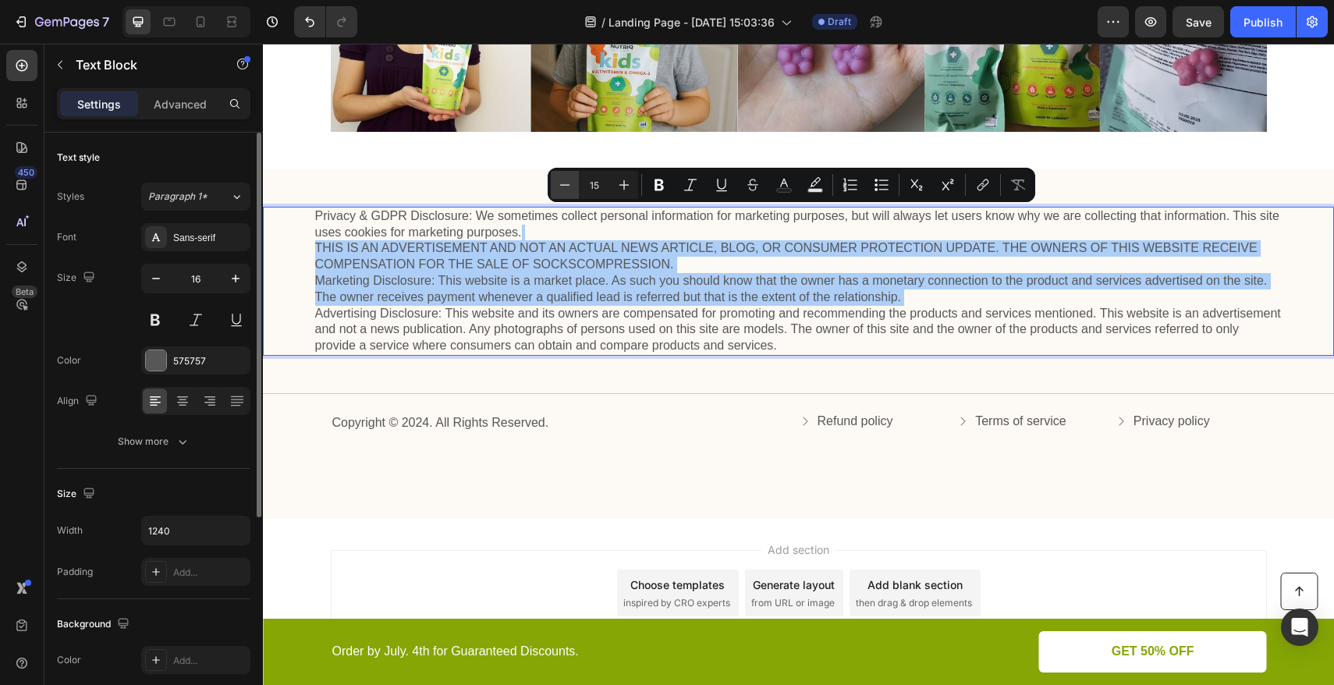
click at [559, 186] on icon "Editor contextual toolbar" at bounding box center [565, 185] width 16 height 16
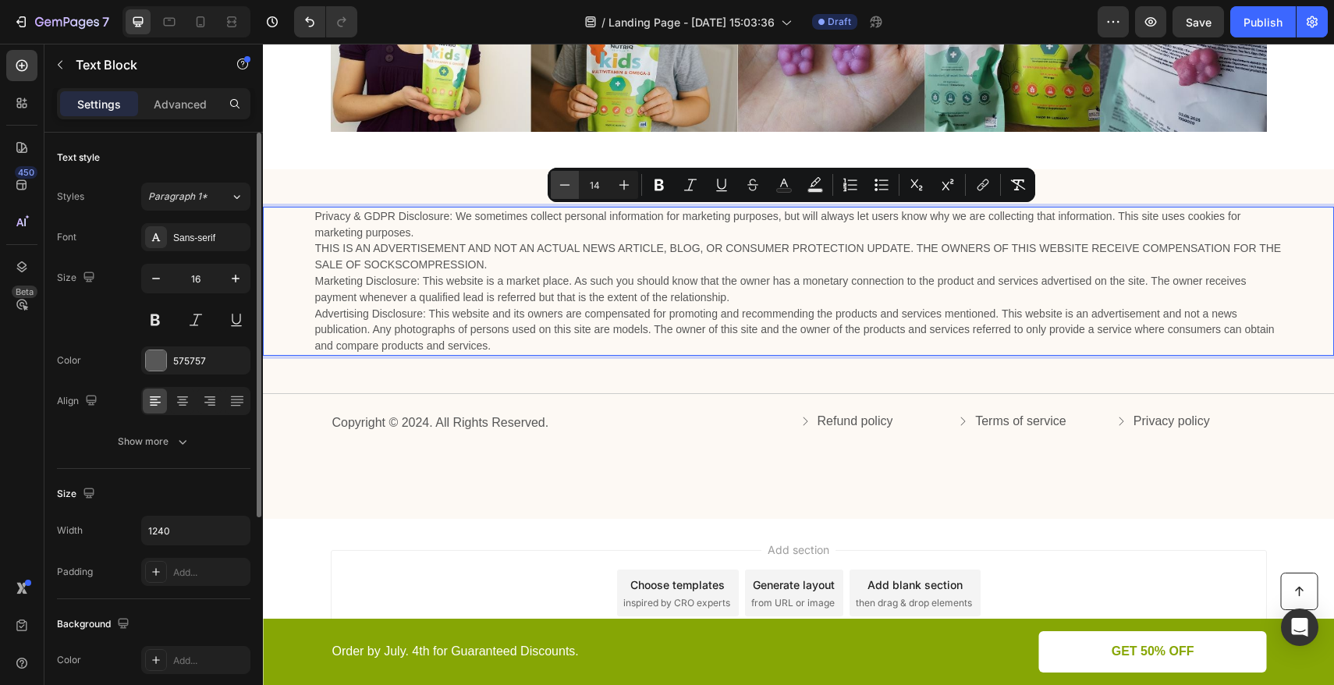
click at [559, 186] on icon "Editor contextual toolbar" at bounding box center [565, 185] width 16 height 16
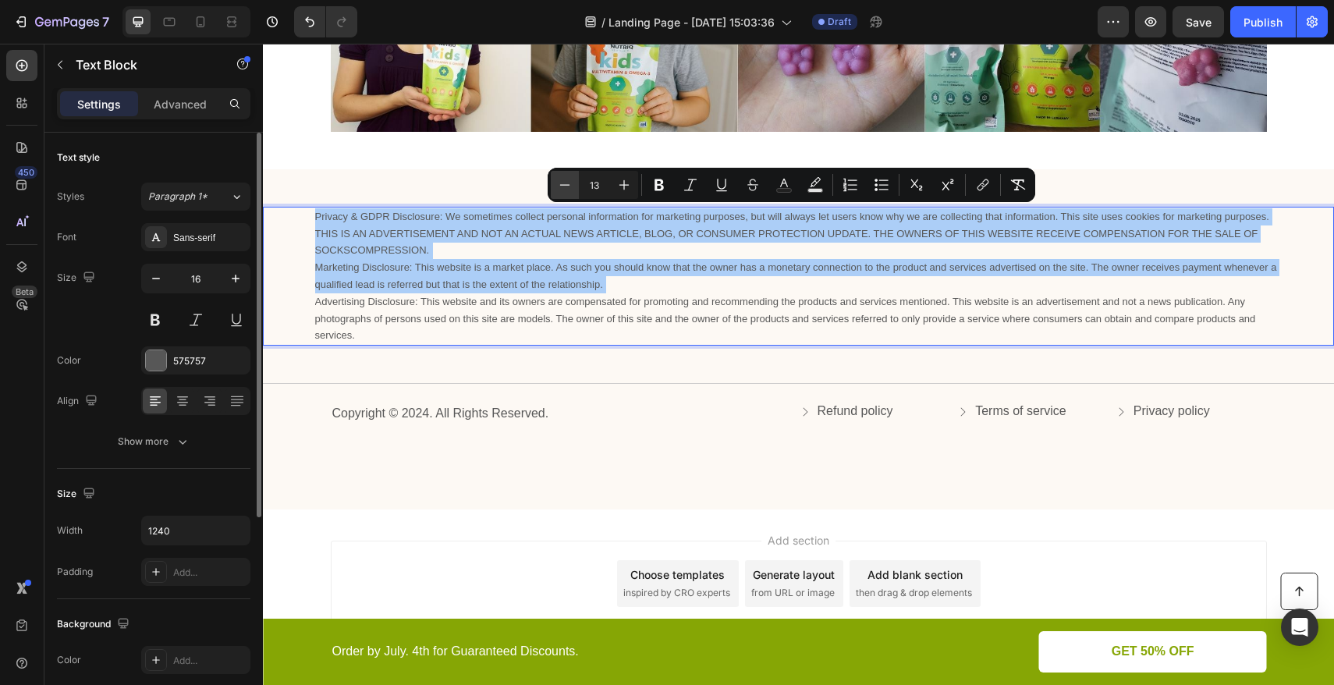
click at [559, 186] on icon "Editor contextual toolbar" at bounding box center [565, 185] width 16 height 16
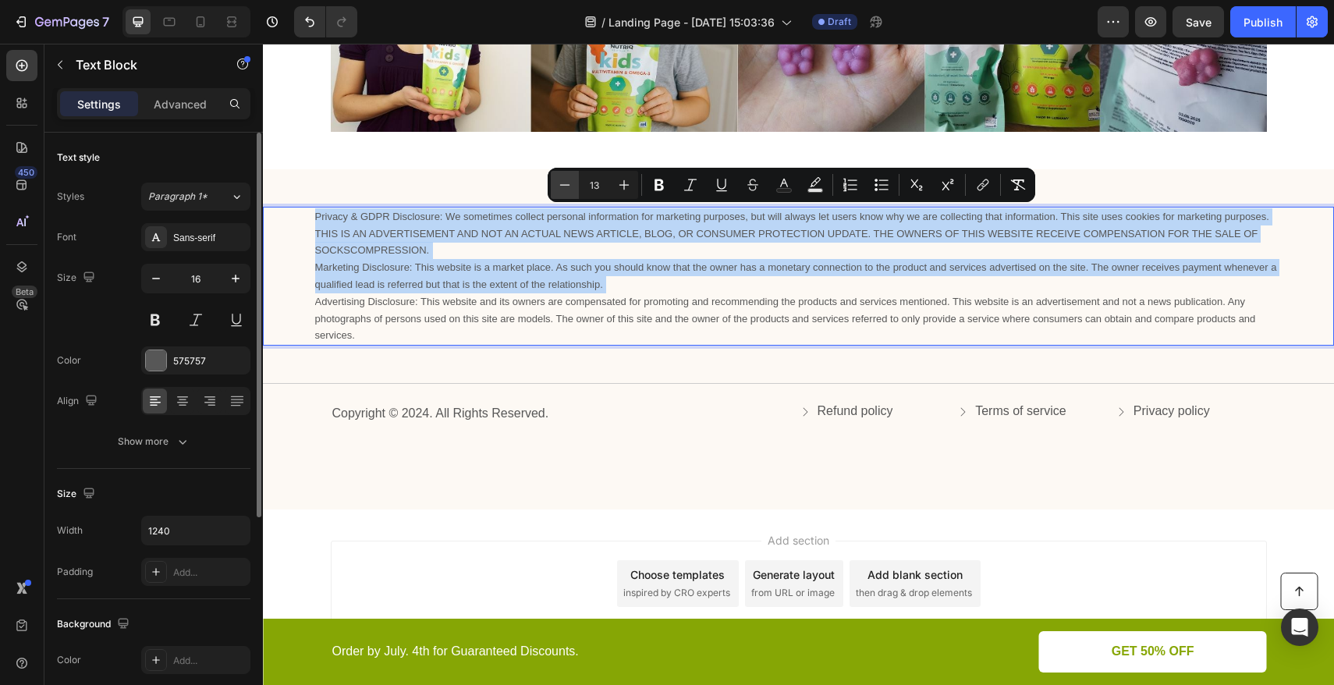
type input "12"
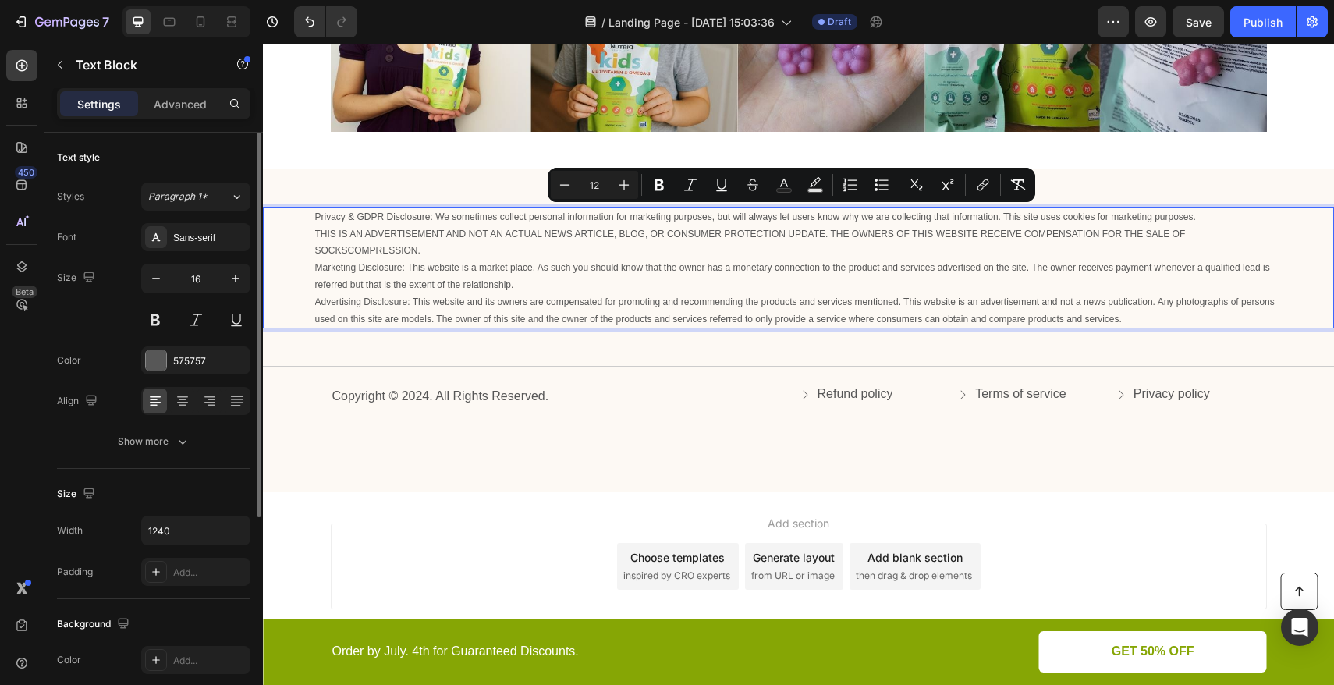
copy p "Privacy & GDPR Disclosure: We sometimes collect personal information for market…"
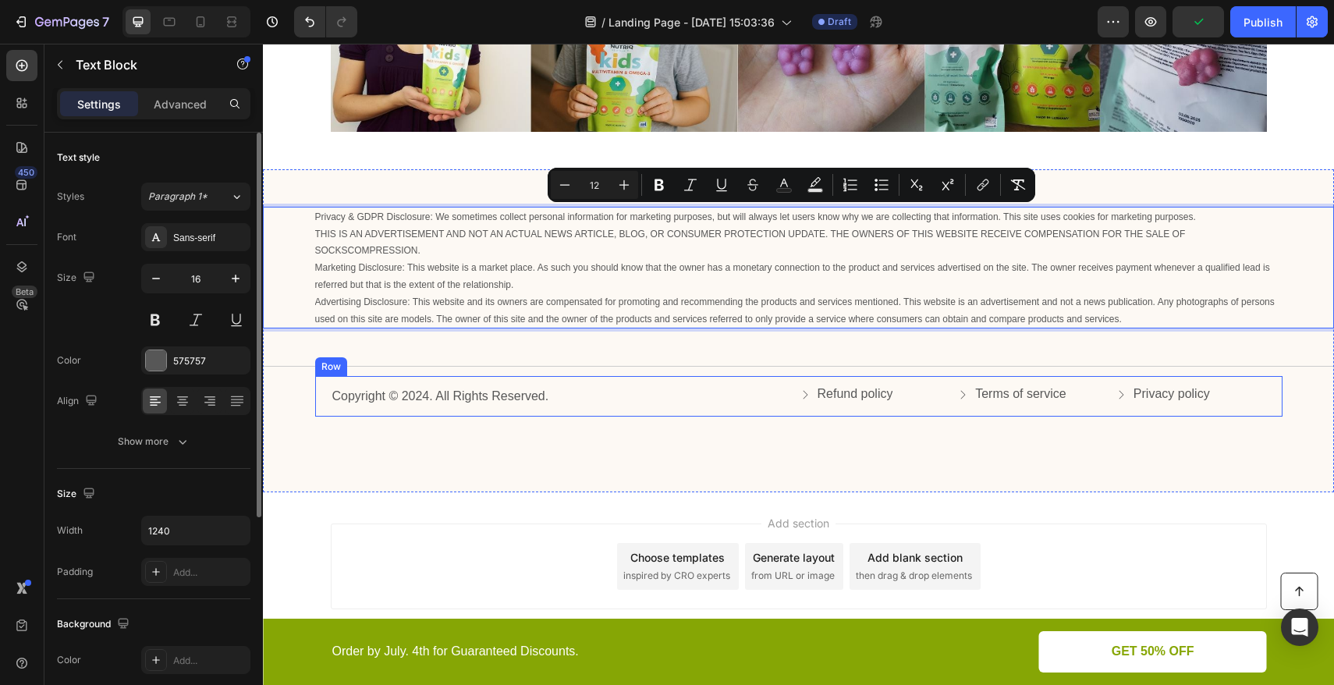
click at [322, 389] on div "Copyright © 2024. All Rights Reserved. Text Block Refund policy Button Terms of…" at bounding box center [799, 396] width 968 height 40
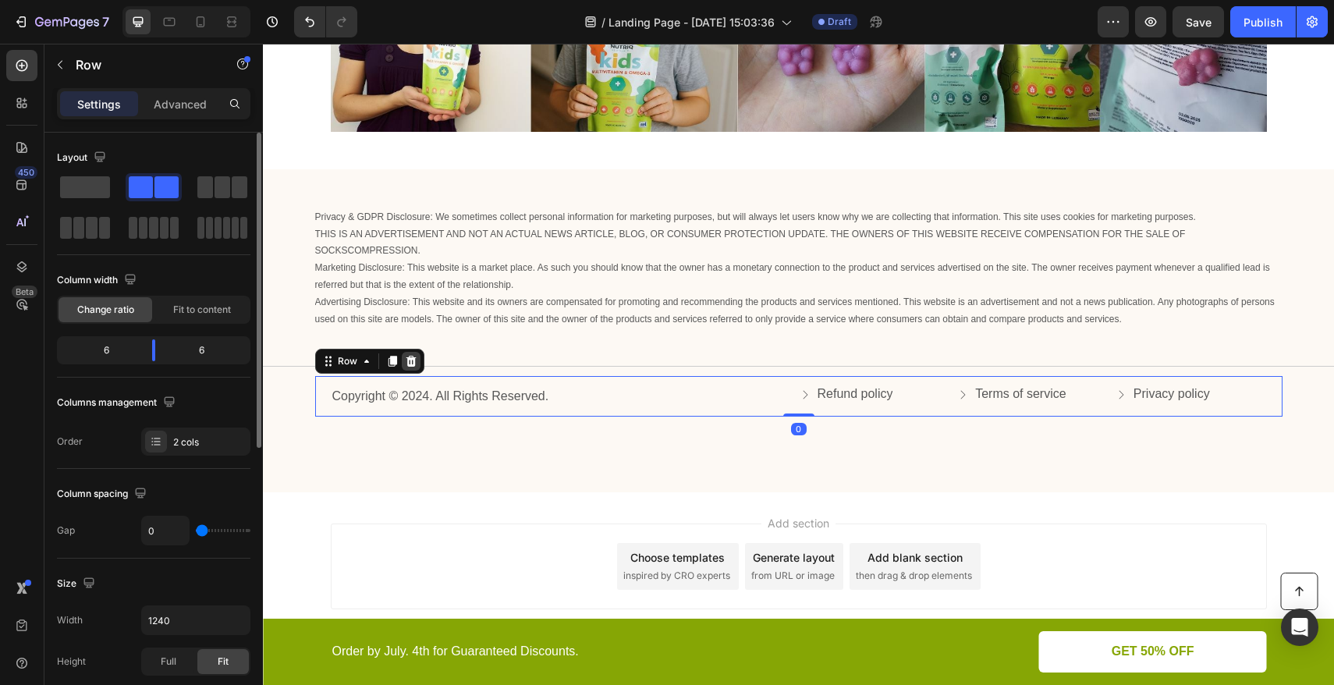
click at [406, 368] on icon at bounding box center [411, 361] width 12 height 12
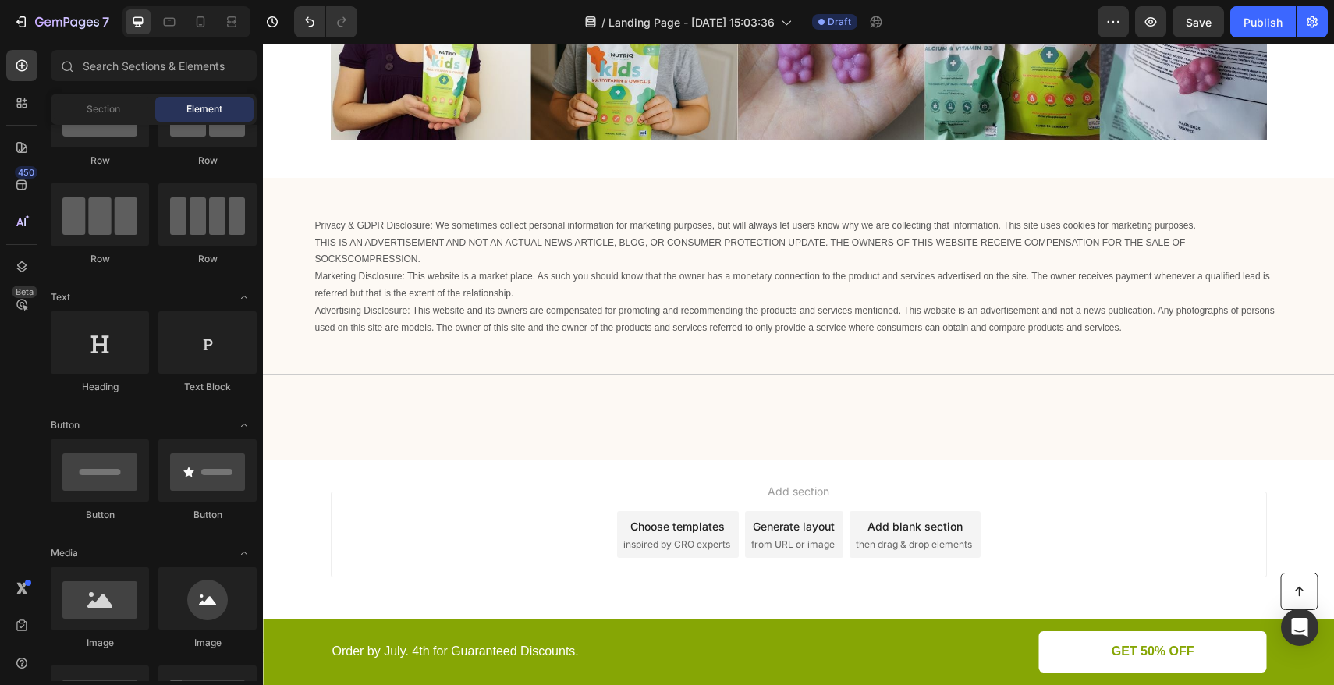
scroll to position [4070, 0]
click at [326, 403] on div "Privacy & GDPR Disclosure: We sometimes collect personal information for market…" at bounding box center [798, 319] width 1071 height 283
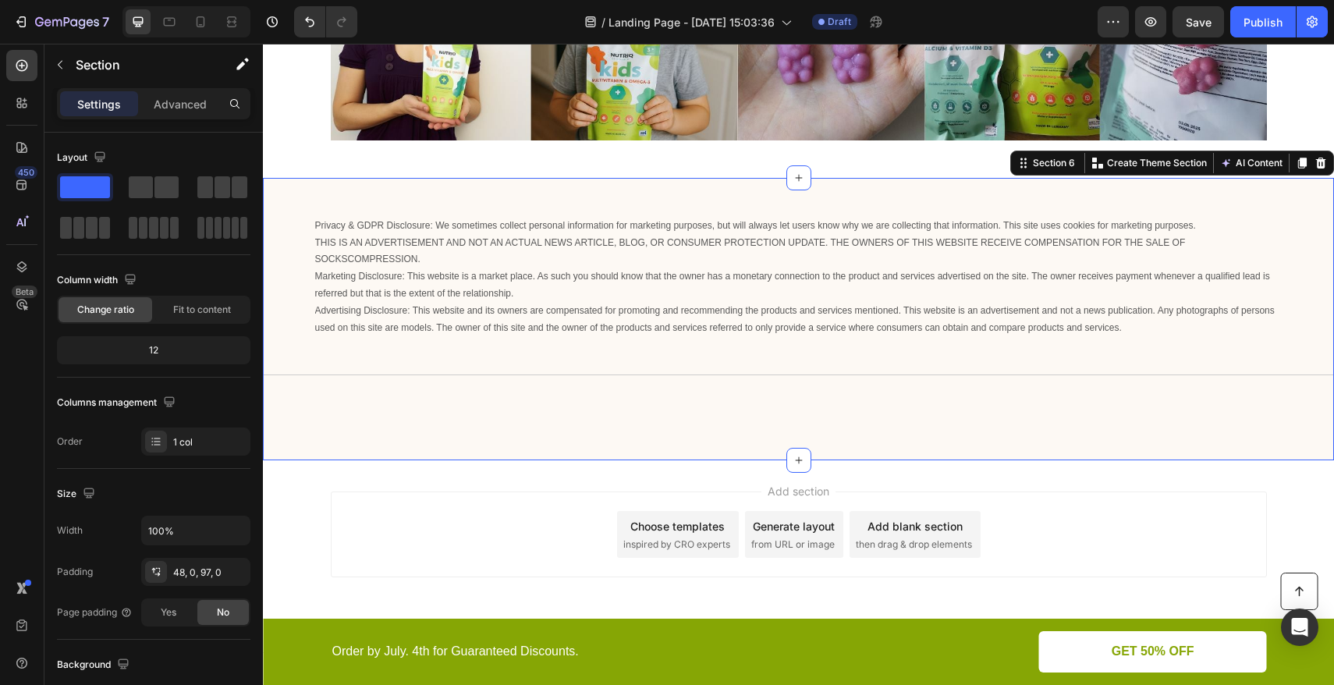
click at [1161, 362] on div "Privacy & GDPR Disclosure: We sometimes collect personal information for market…" at bounding box center [798, 300] width 1071 height 170
click at [1169, 340] on div "Privacy & GDPR Disclosure: We sometimes collect personal information for market…" at bounding box center [798, 300] width 1071 height 170
click at [641, 378] on div "Privacy & GDPR Disclosure: We sometimes collect personal information for market…" at bounding box center [798, 300] width 1071 height 170
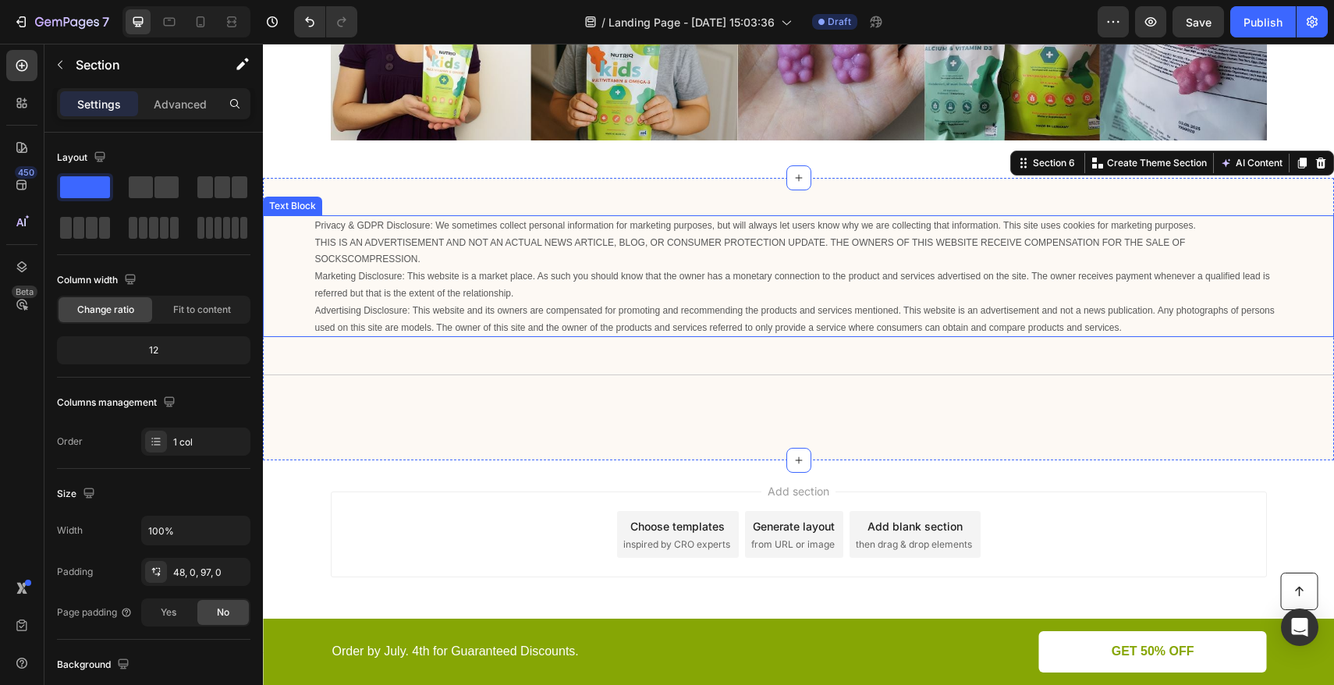
click at [623, 292] on p "Privacy & GDPR Disclosure: We sometimes collect personal information for market…" at bounding box center [799, 276] width 968 height 119
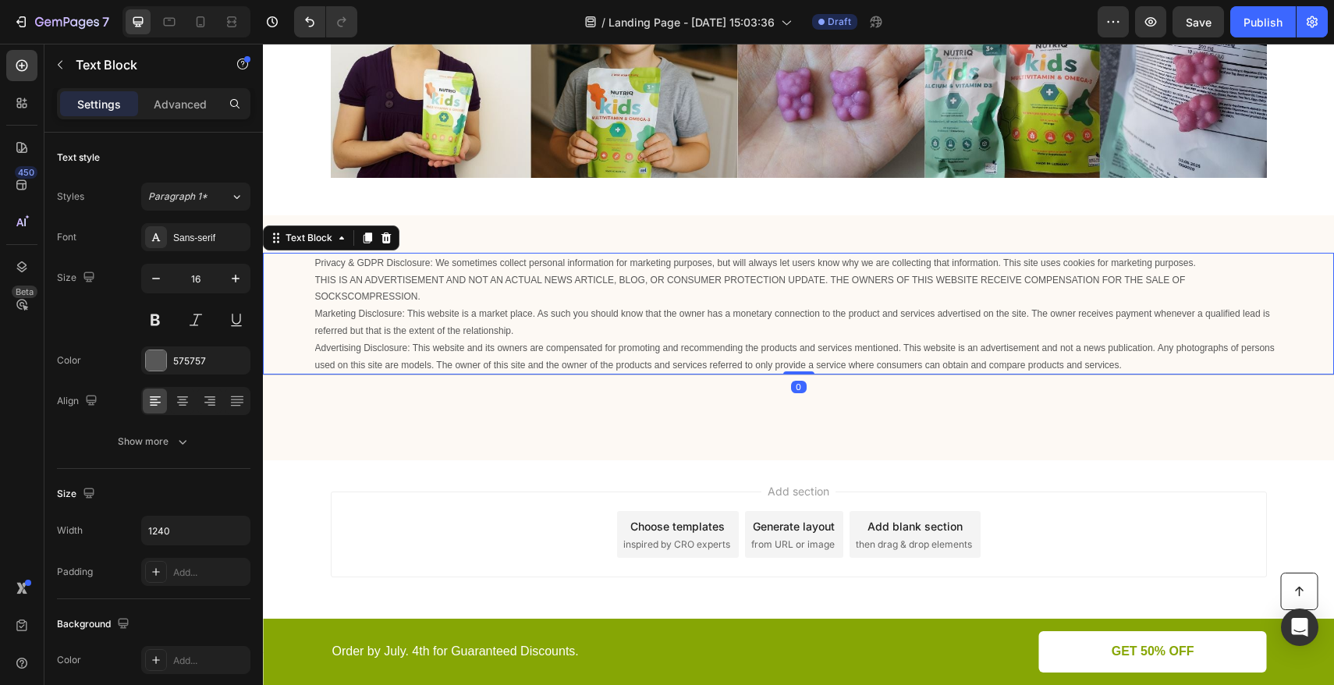
scroll to position [4033, 0]
drag, startPoint x: 793, startPoint y: 373, endPoint x: 796, endPoint y: 329, distance: 43.8
click at [796, 329] on div "Privacy & GDPR Disclosure: We sometimes collect personal information for market…" at bounding box center [798, 314] width 1071 height 123
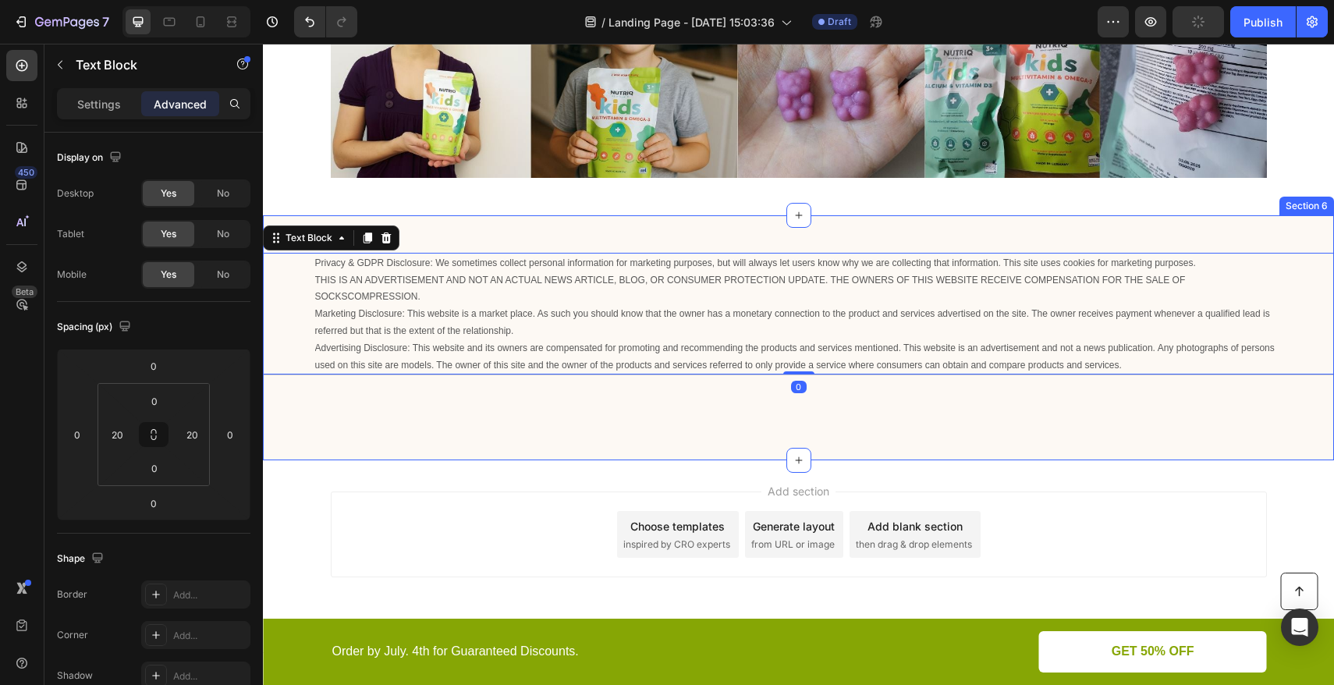
click at [348, 404] on div "Privacy & GDPR Disclosure: We sometimes collect personal information for market…" at bounding box center [798, 338] width 1071 height 246
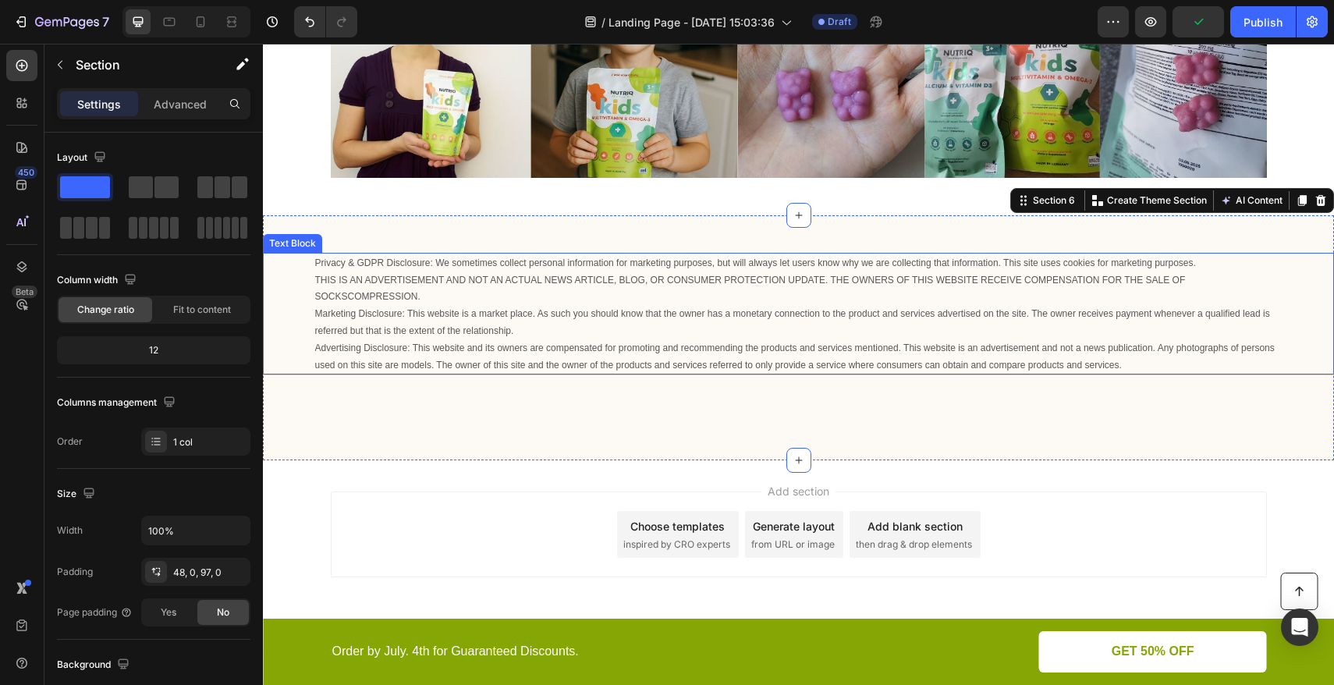
click at [392, 332] on span "Marketing Disclosure: This website is a market place. As such you should know t…" at bounding box center [792, 322] width 955 height 28
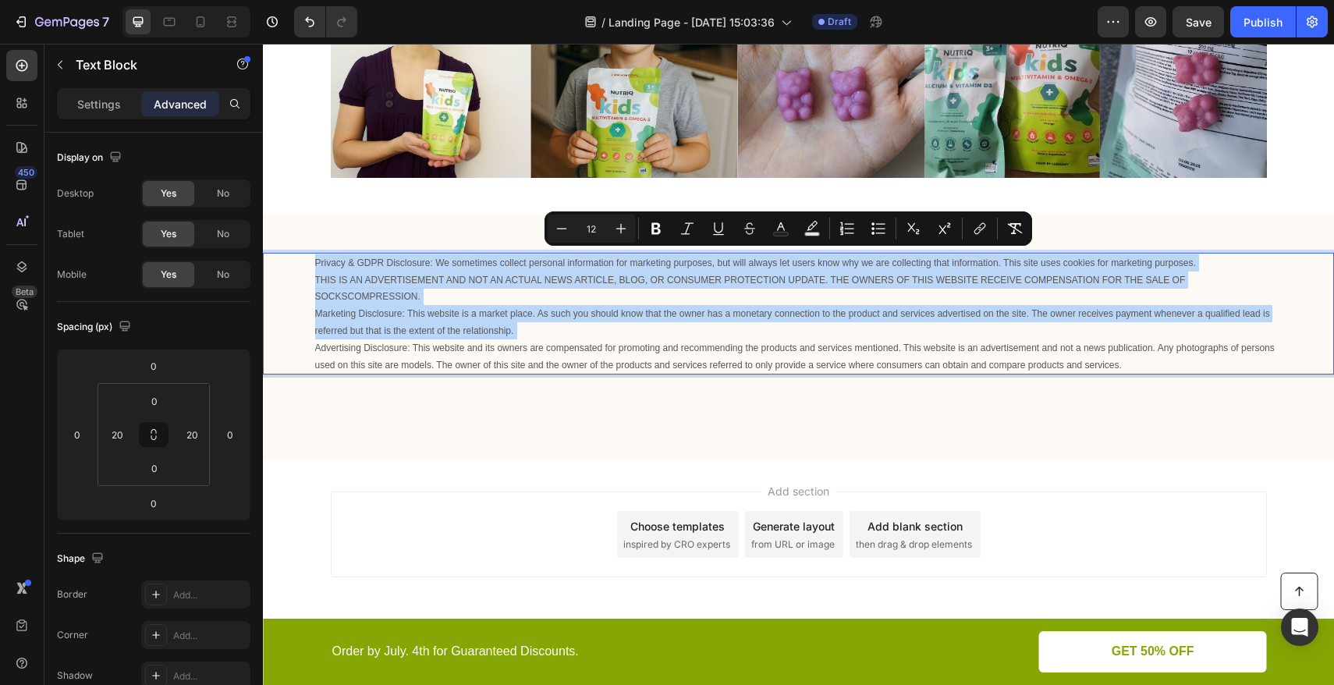
copy p "Privacy & GDPR Disclosure: We sometimes collect personal information for market…"
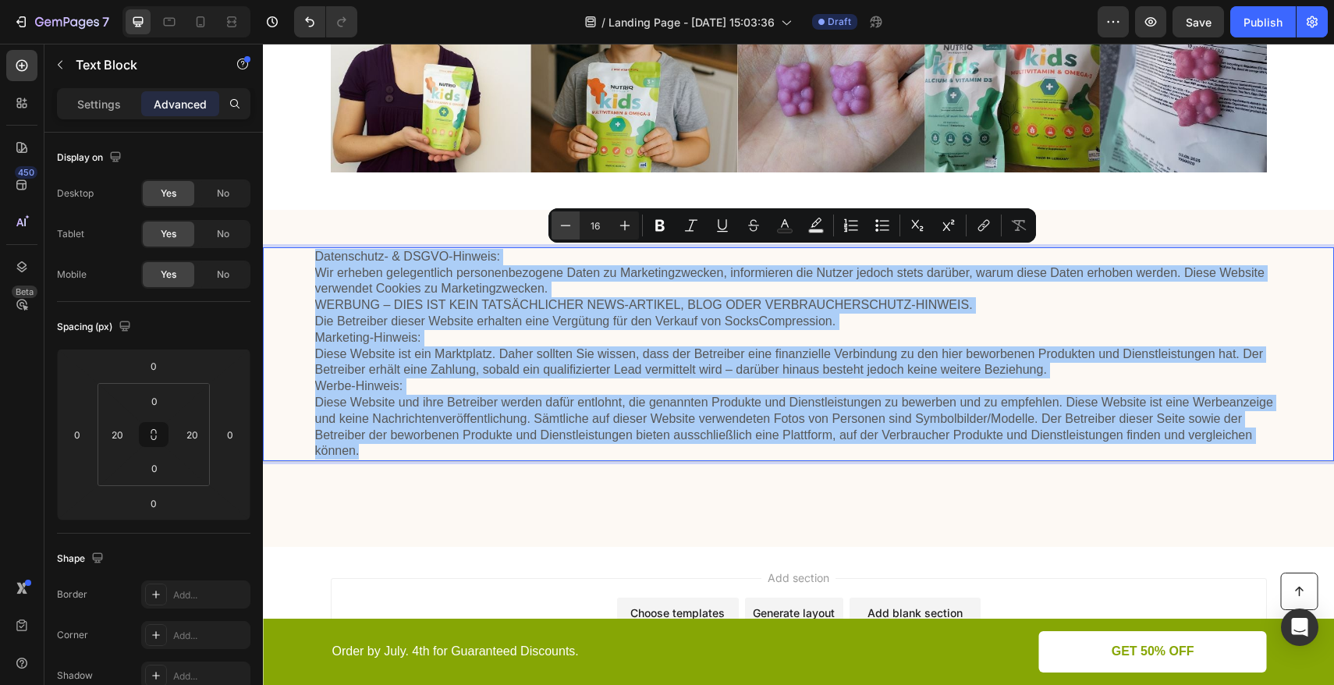
click at [576, 222] on button "Minus" at bounding box center [566, 225] width 28 height 28
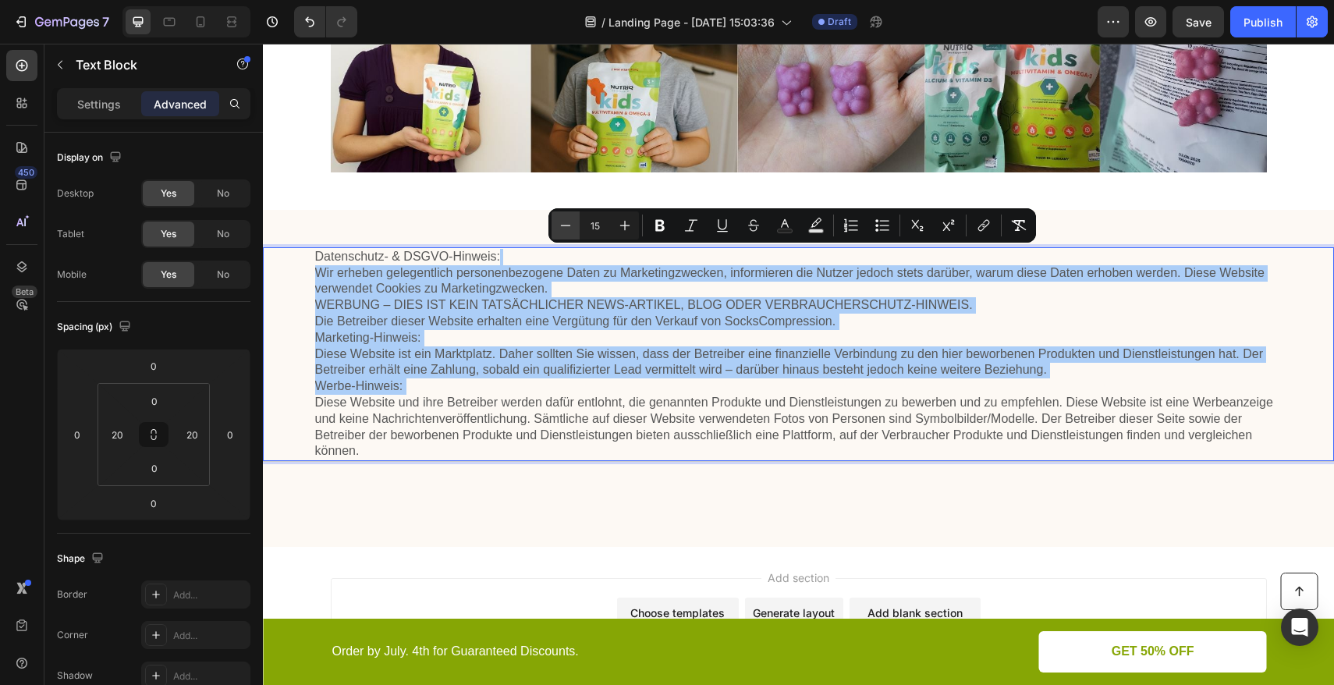
click at [576, 222] on button "Minus" at bounding box center [566, 225] width 28 height 28
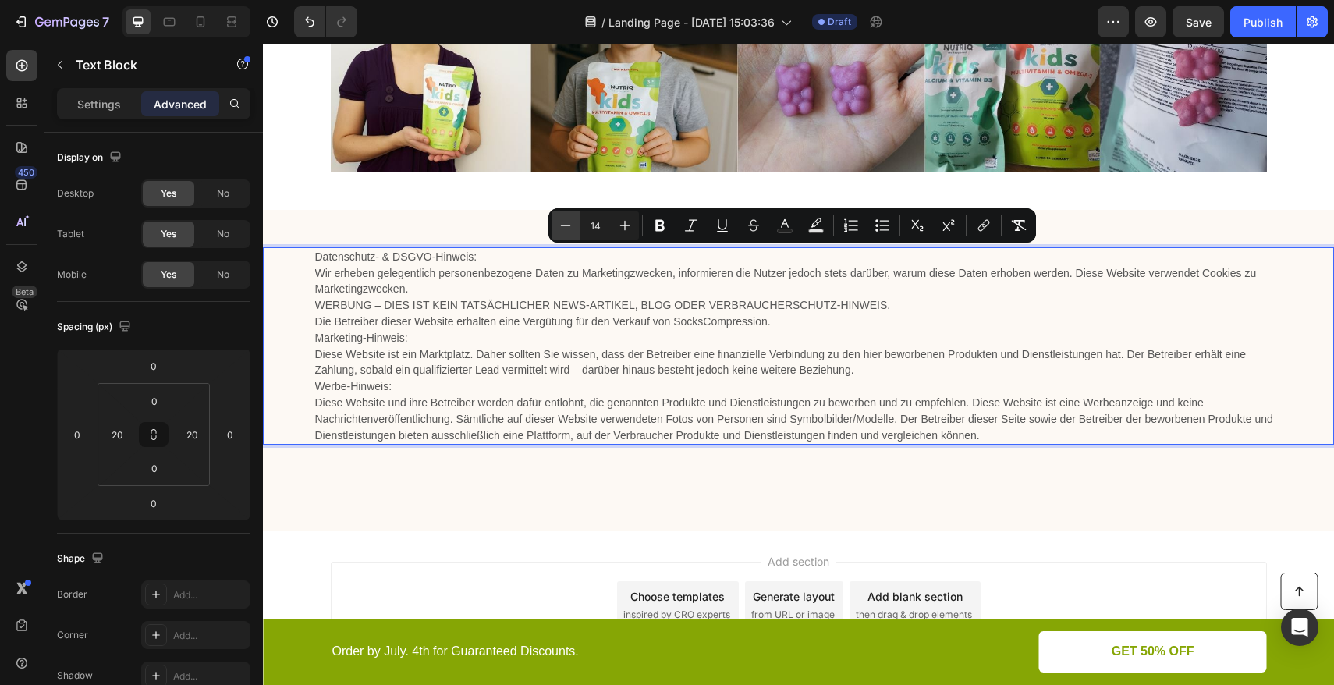
click at [576, 222] on button "Minus" at bounding box center [566, 225] width 28 height 28
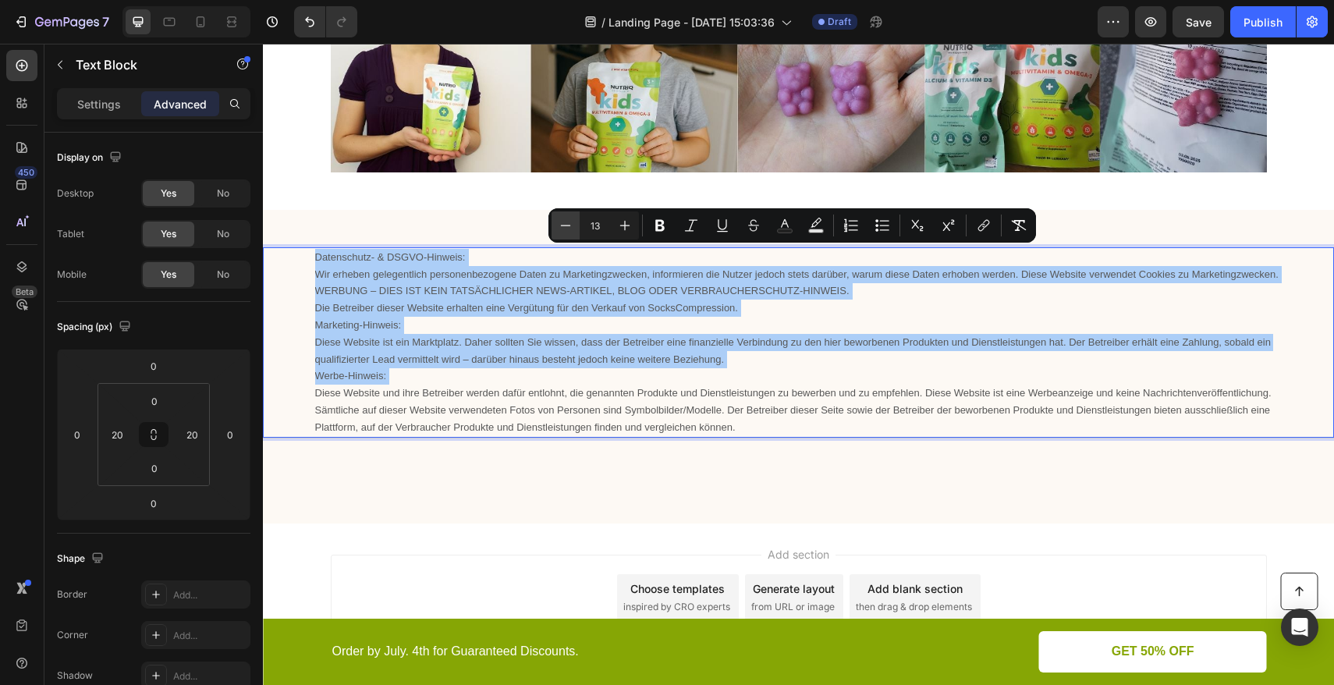
click at [576, 222] on button "Minus" at bounding box center [566, 225] width 28 height 28
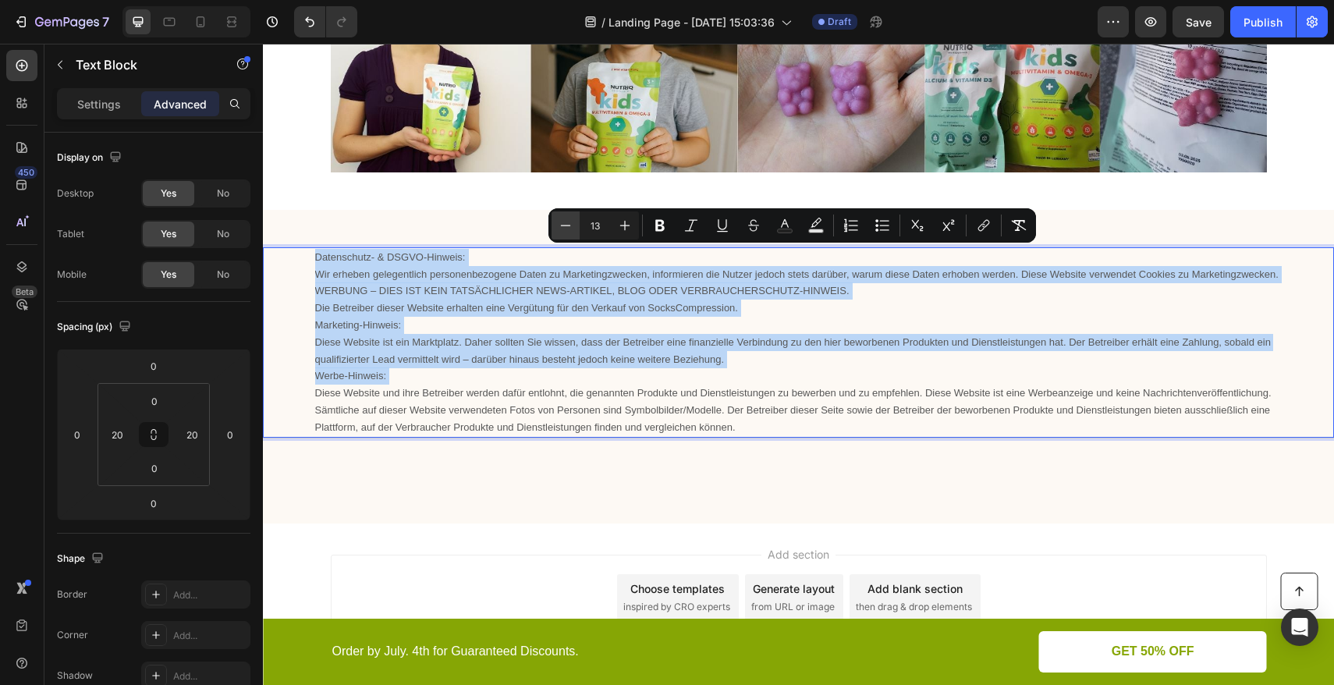
type input "12"
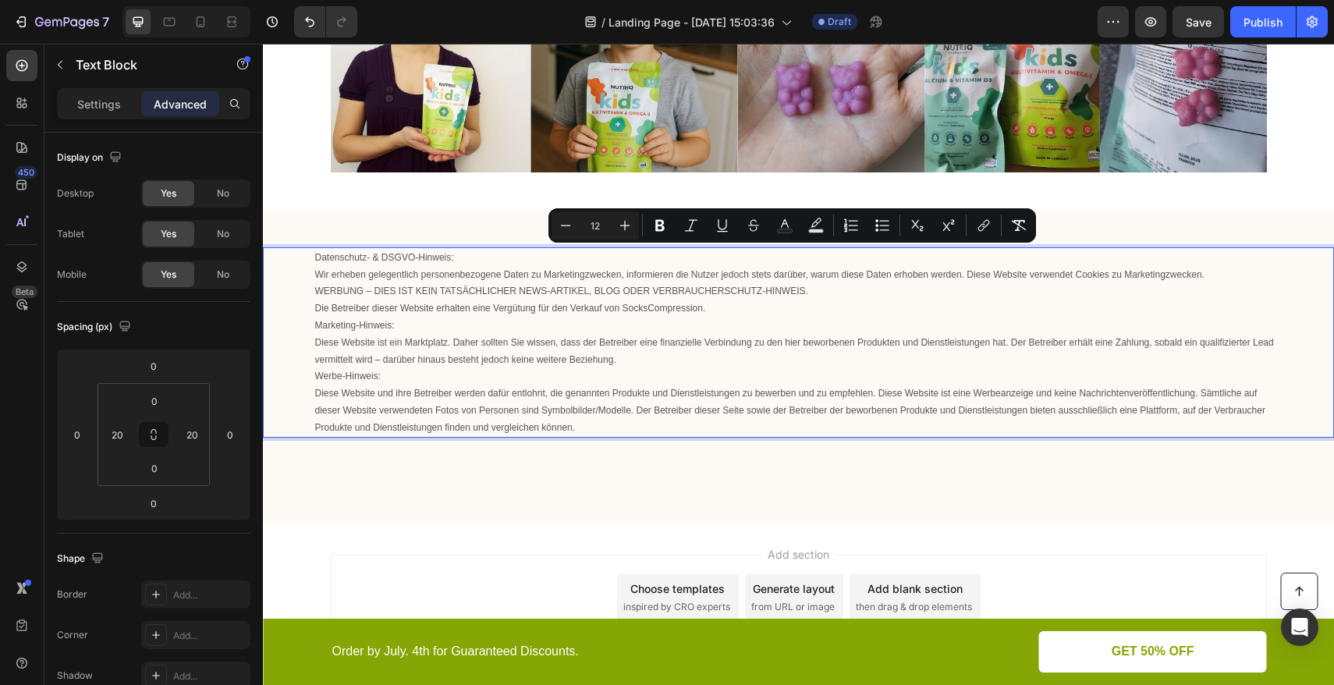
click at [478, 339] on p "Marketing-Hinweis: Diese Website ist ein Marktplatz. Daher sollten Sie wissen, …" at bounding box center [799, 342] width 968 height 51
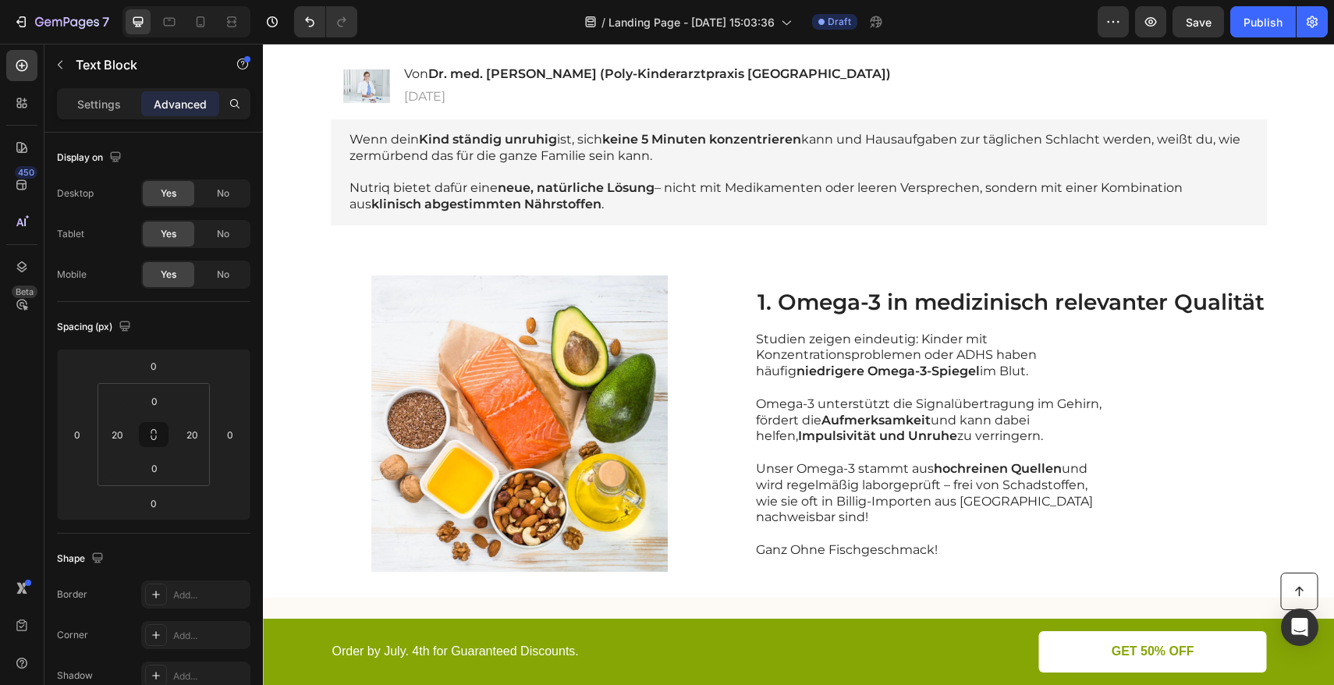
scroll to position [0, 0]
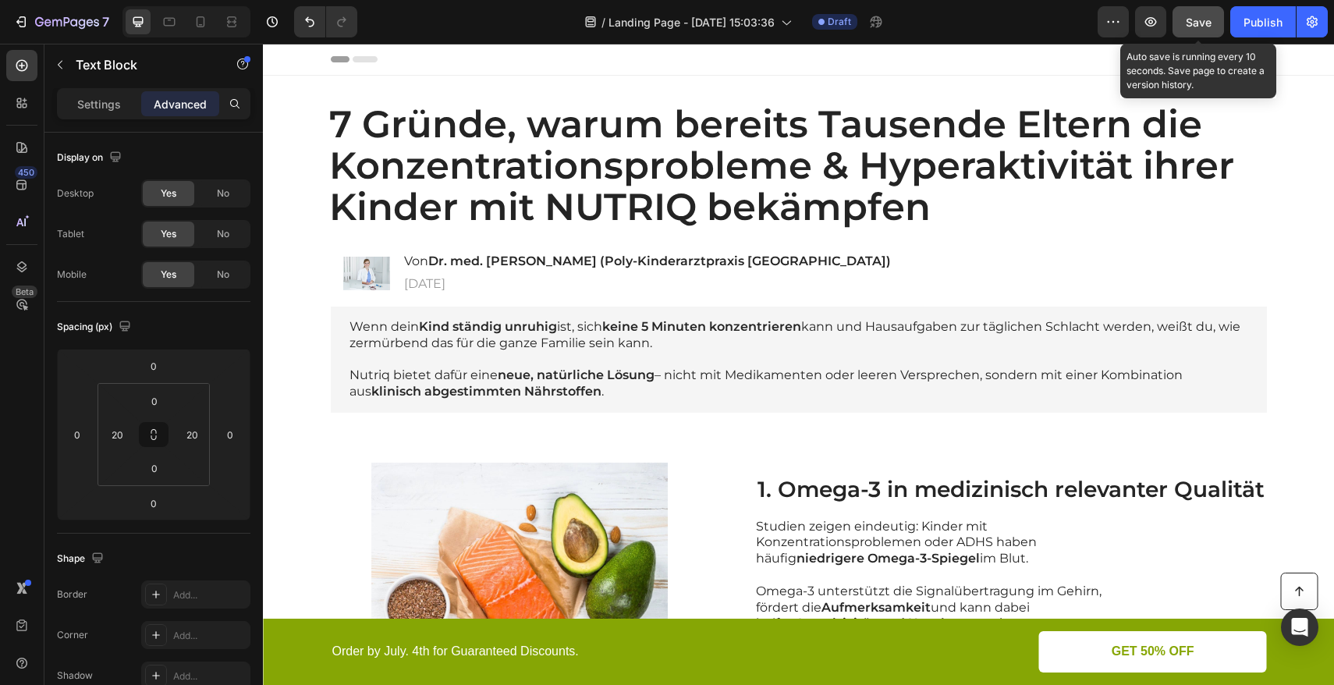
click at [1205, 27] on span "Save" at bounding box center [1199, 22] width 26 height 13
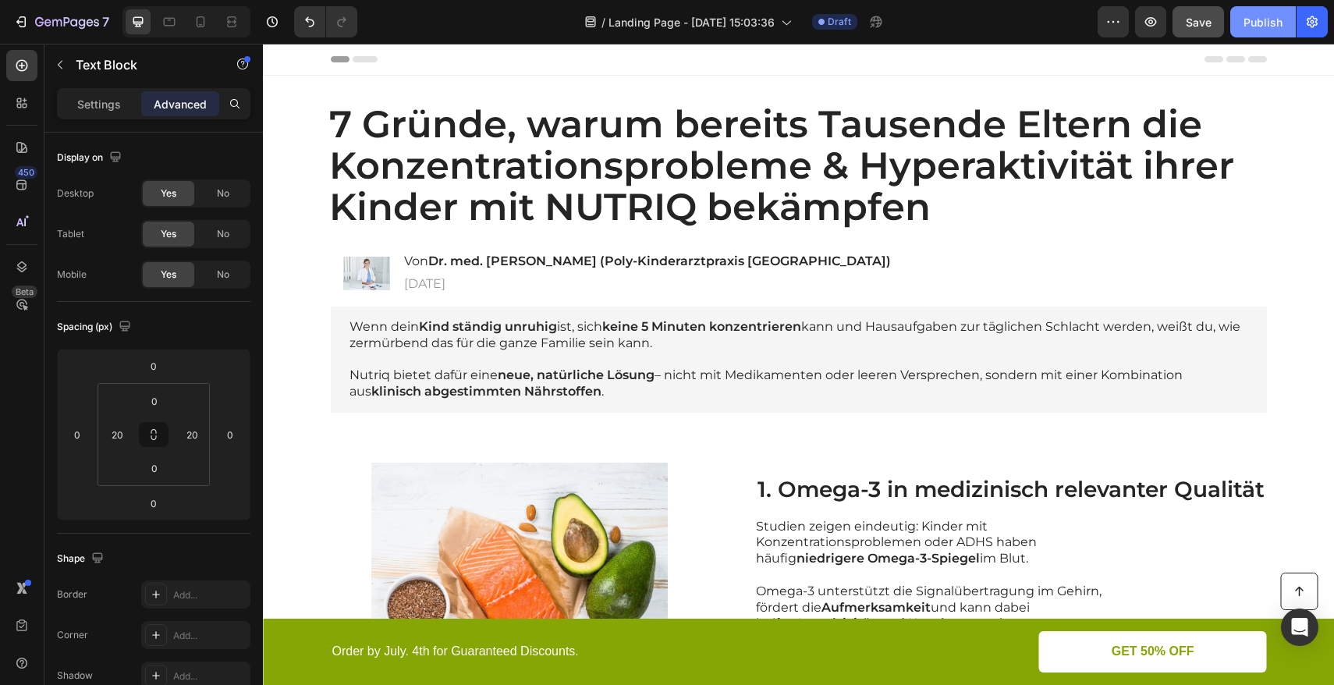
click at [1266, 23] on div "Publish" at bounding box center [1263, 22] width 39 height 16
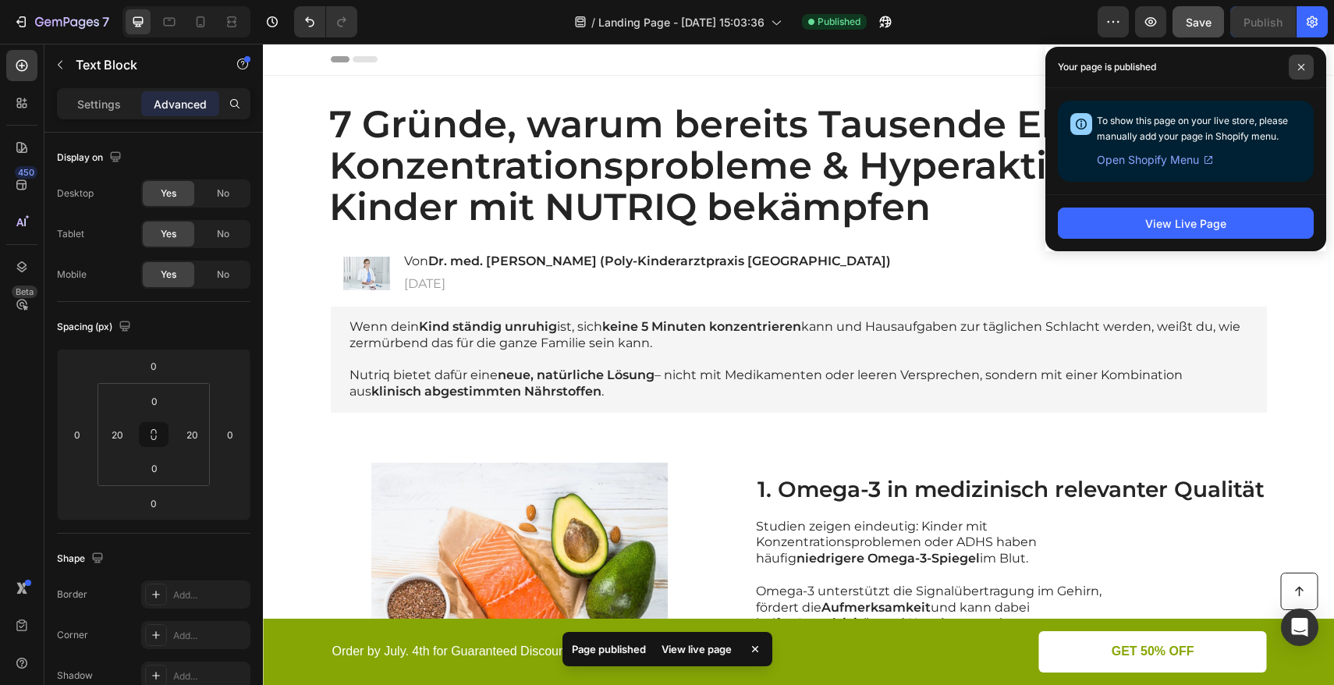
click at [1301, 72] on span at bounding box center [1301, 67] width 25 height 25
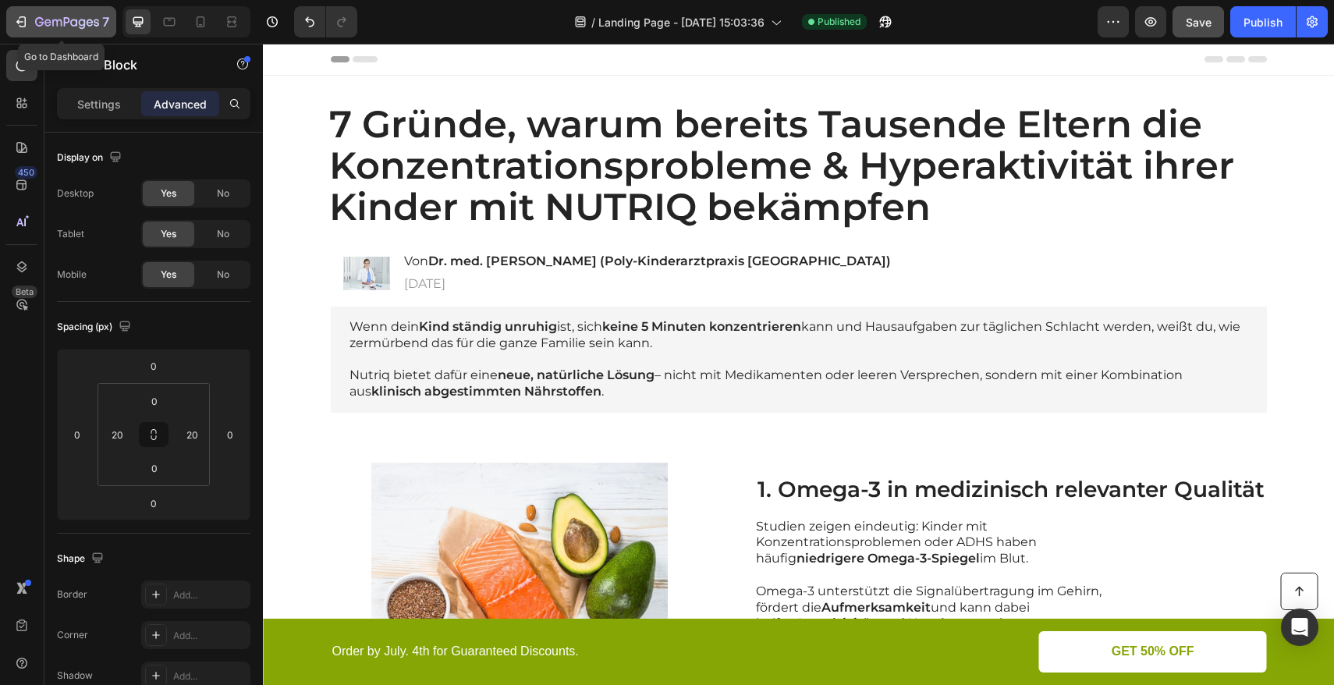
click at [23, 19] on icon "button" at bounding box center [21, 22] width 16 height 16
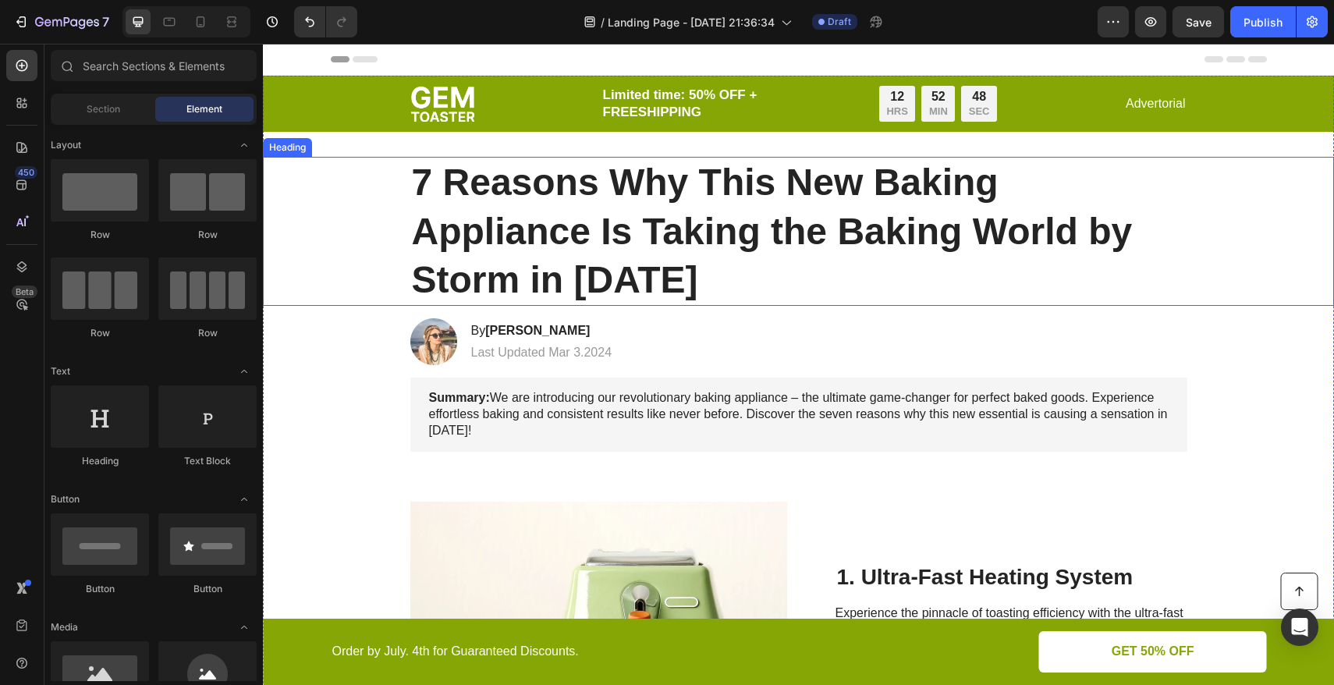
click at [373, 215] on div "7 Reasons Why This New Baking Appliance Is Taking the Baking World by Storm in …" at bounding box center [799, 231] width 1040 height 149
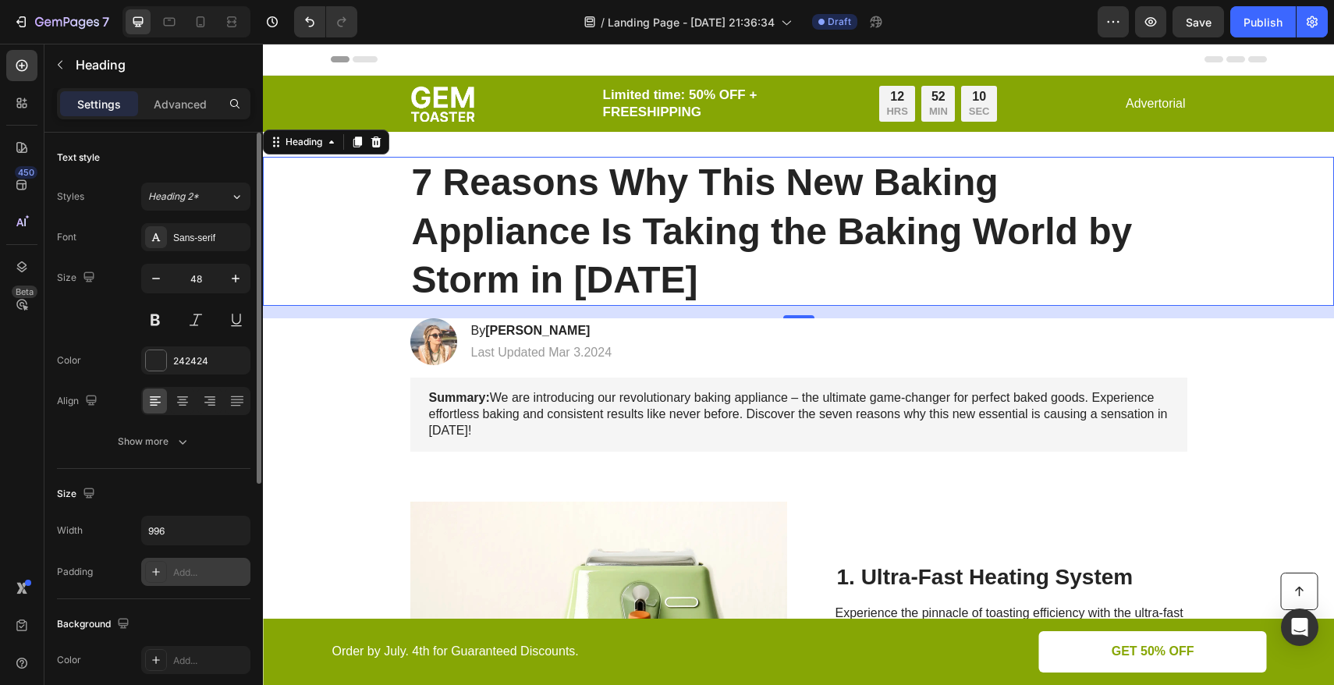
click at [180, 577] on div "Add..." at bounding box center [209, 573] width 73 height 14
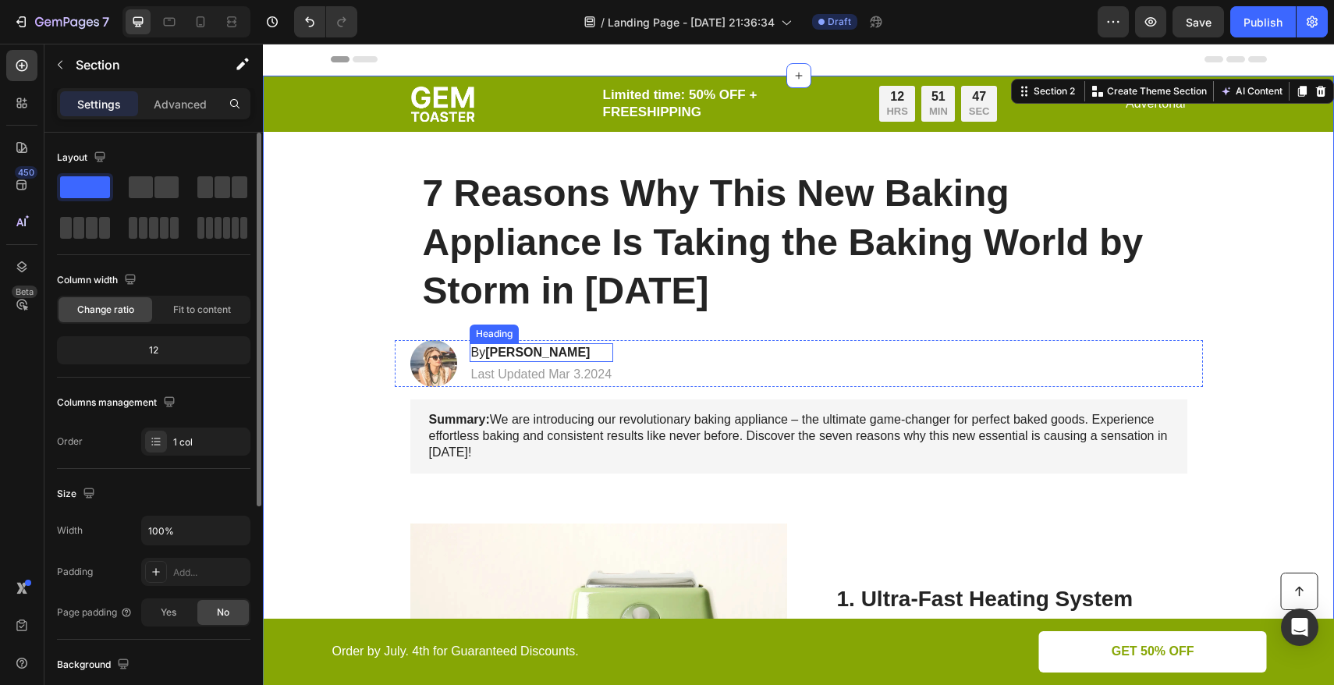
click at [592, 352] on h2 "By [PERSON_NAME]" at bounding box center [542, 353] width 144 height 20
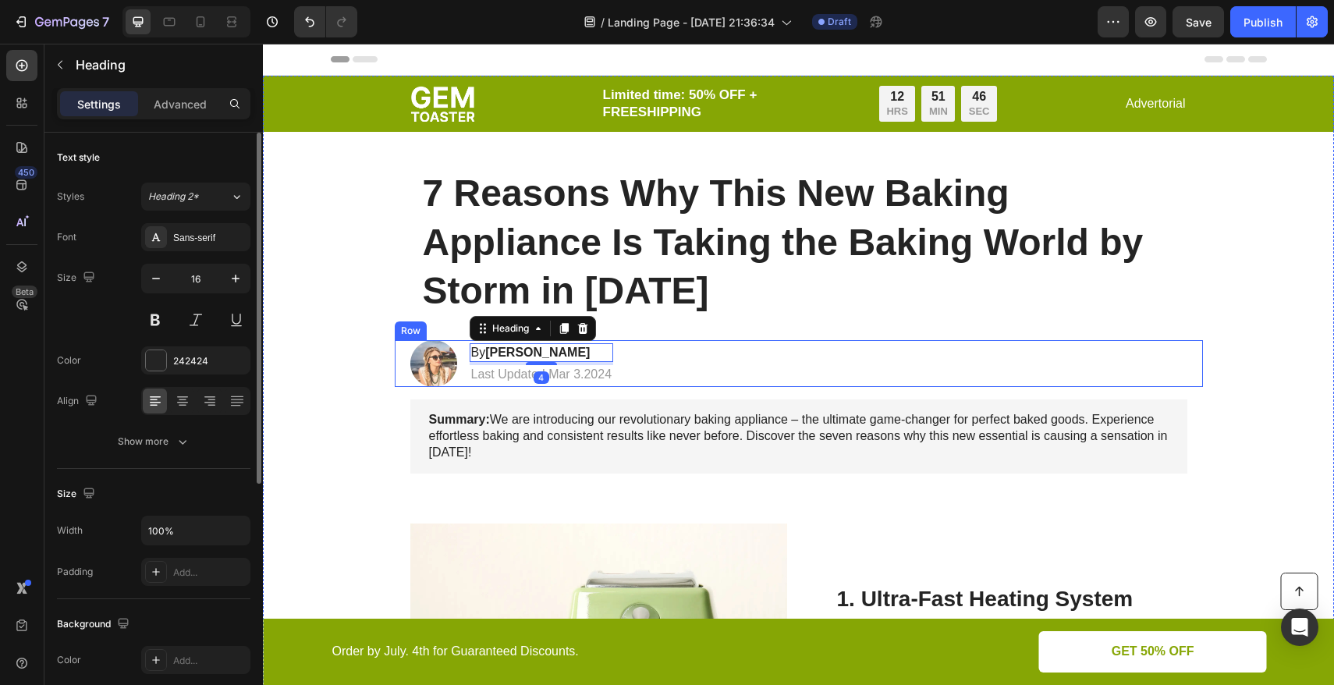
click at [691, 350] on div "Image By [PERSON_NAME] Heading 4 Last Updated Mar 3.2024 Text [GEOGRAPHIC_DATA]" at bounding box center [799, 363] width 808 height 47
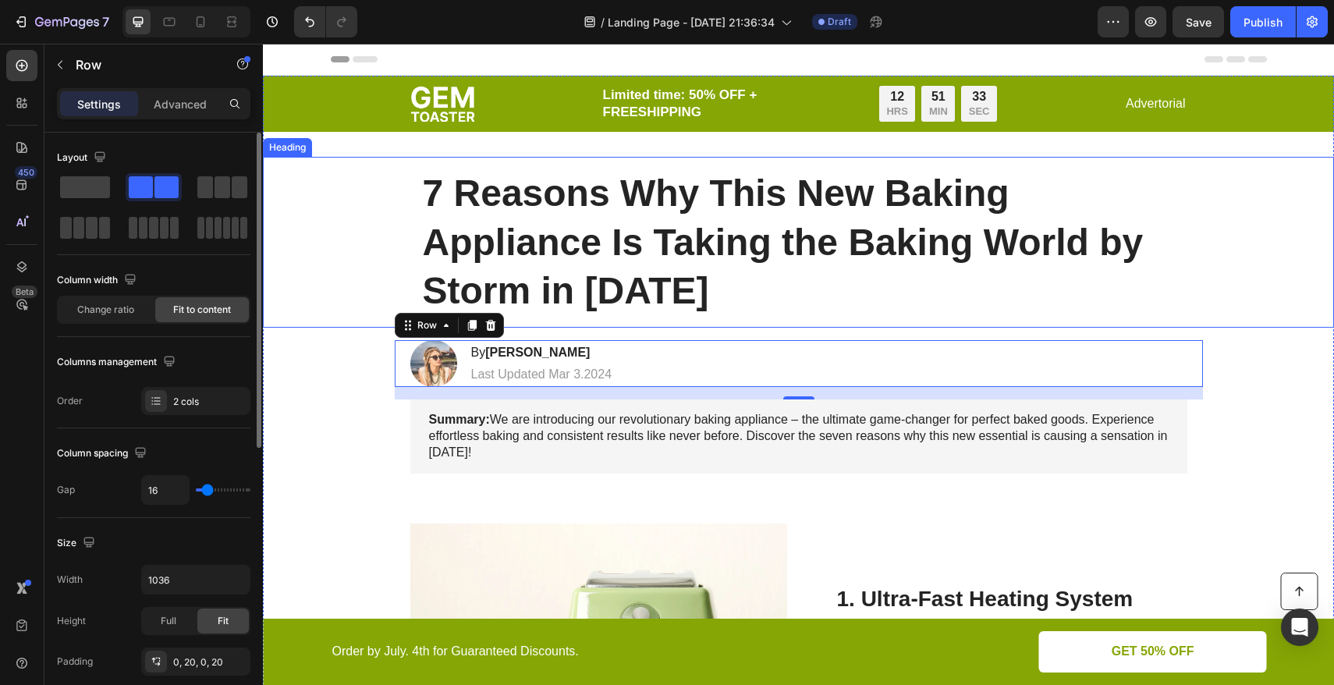
click at [327, 268] on div "7 Reasons Why This New Baking Appliance Is Taking the Baking World by Storm in …" at bounding box center [799, 242] width 1040 height 171
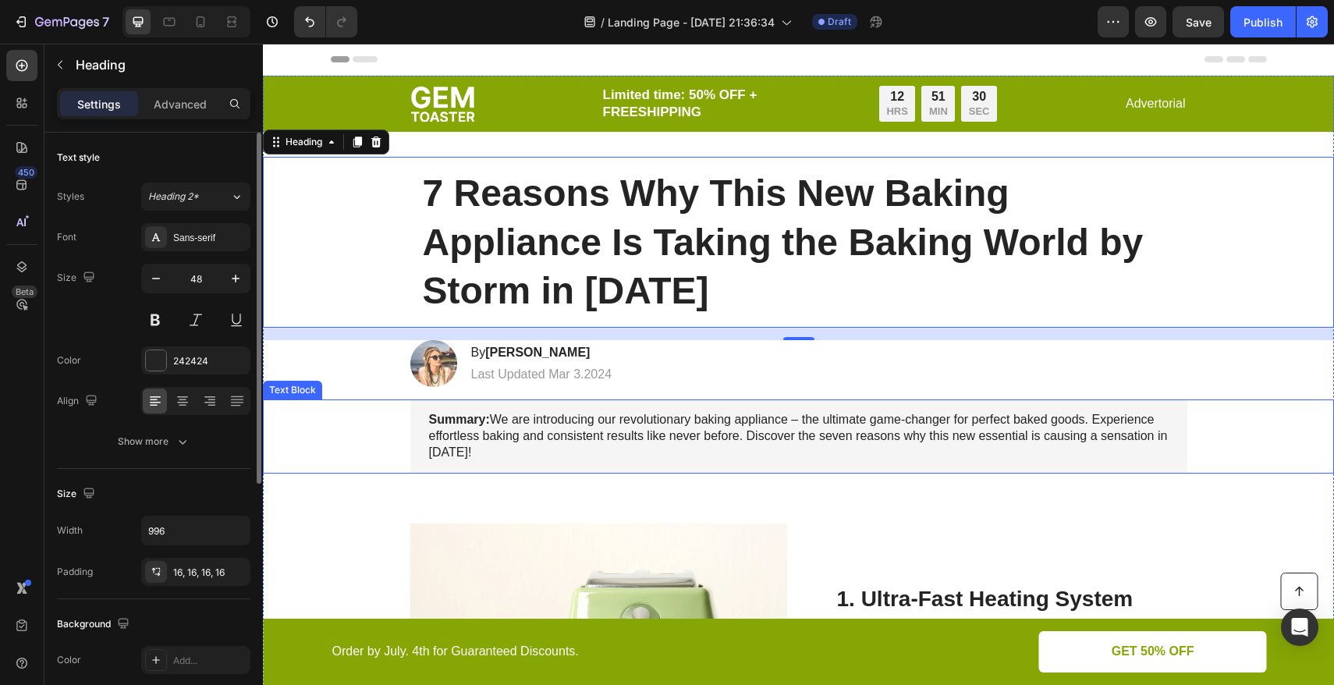
click at [392, 424] on div "Summary: We are introducing our revolutionary baking appliance – the ultimate g…" at bounding box center [799, 436] width 1040 height 73
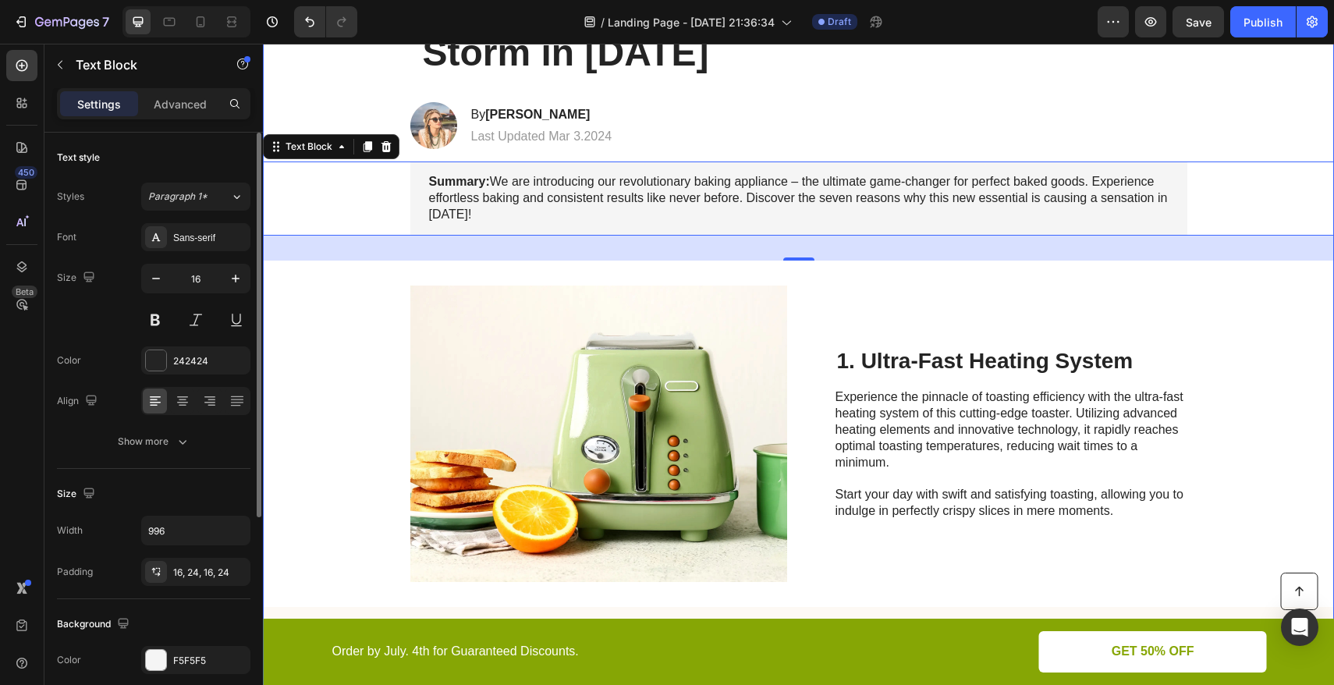
scroll to position [305, 0]
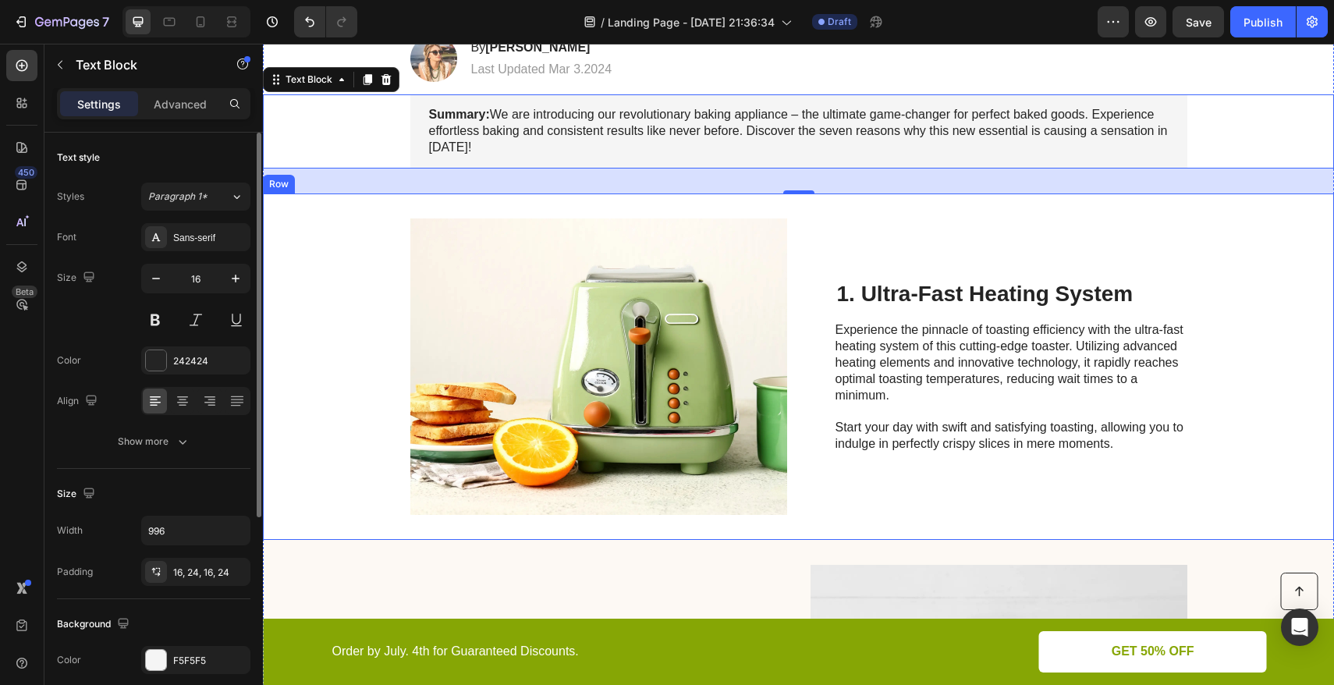
click at [347, 215] on div "Image 1. Ultra-Fast Heating System Heading Experience the pinnacle of toasting …" at bounding box center [798, 367] width 1071 height 346
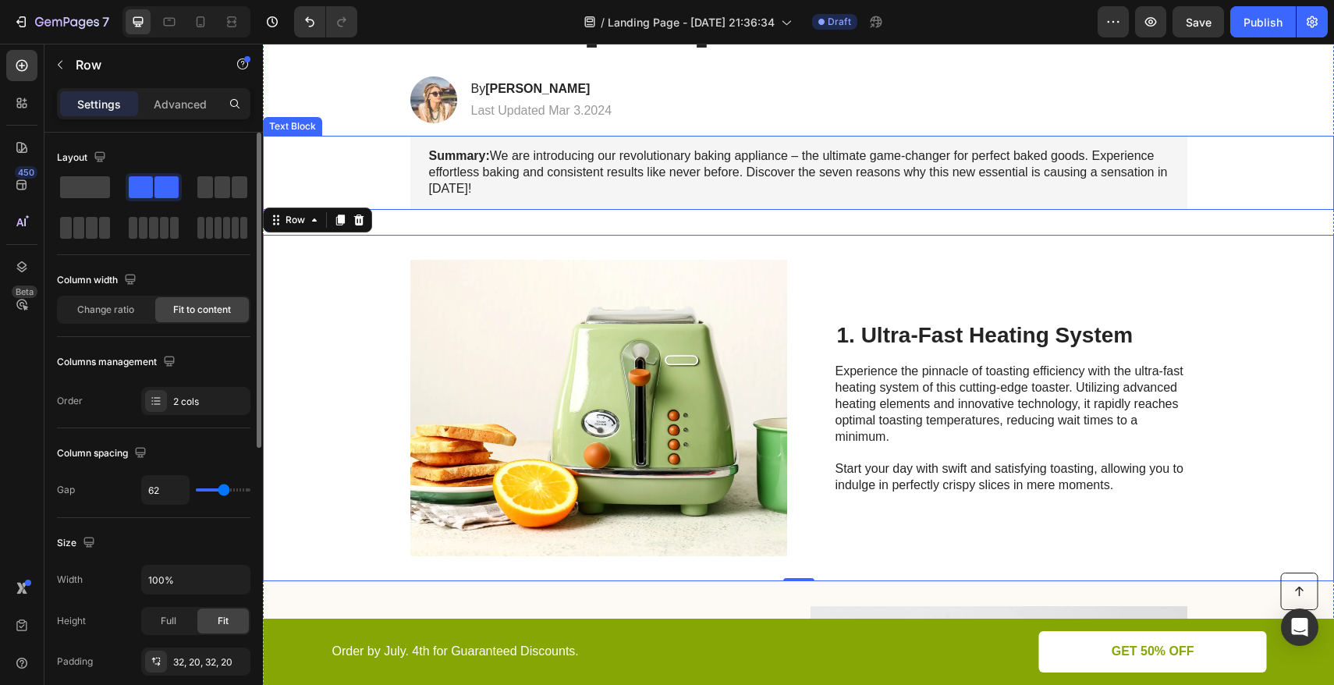
scroll to position [262, 0]
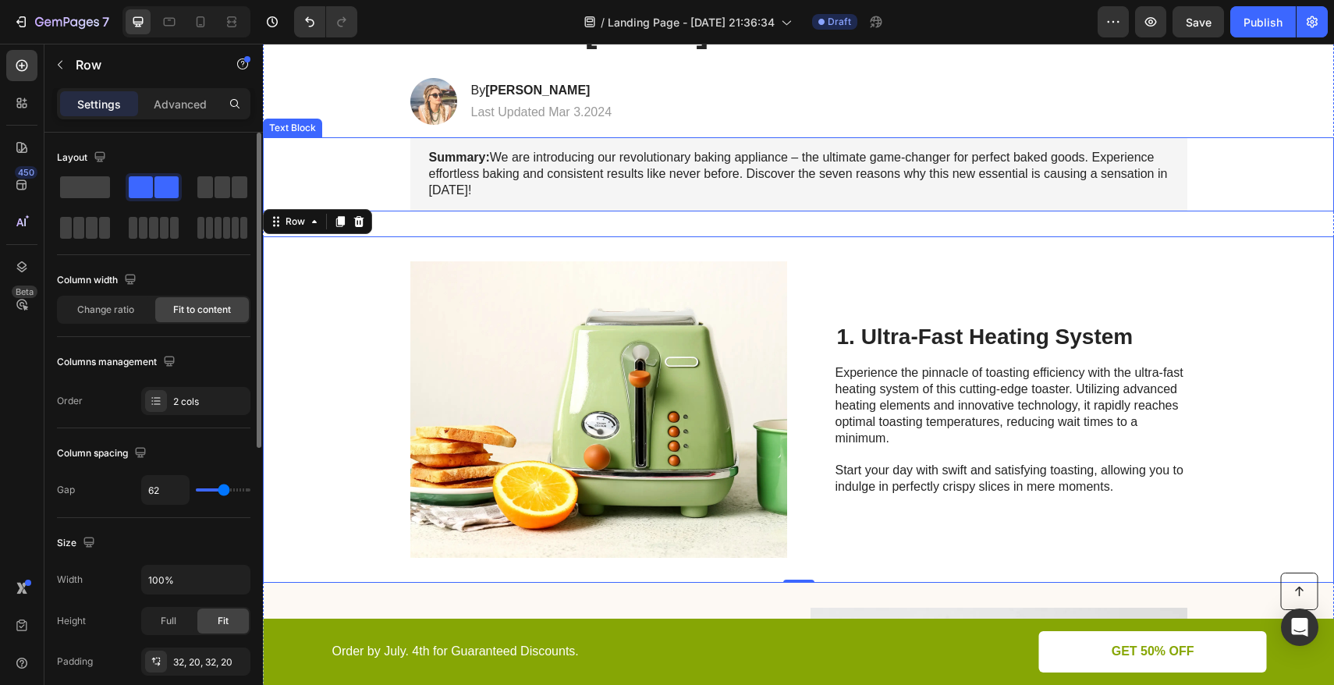
click at [376, 158] on div "Summary: We are introducing our revolutionary baking appliance – the ultimate g…" at bounding box center [799, 173] width 1040 height 73
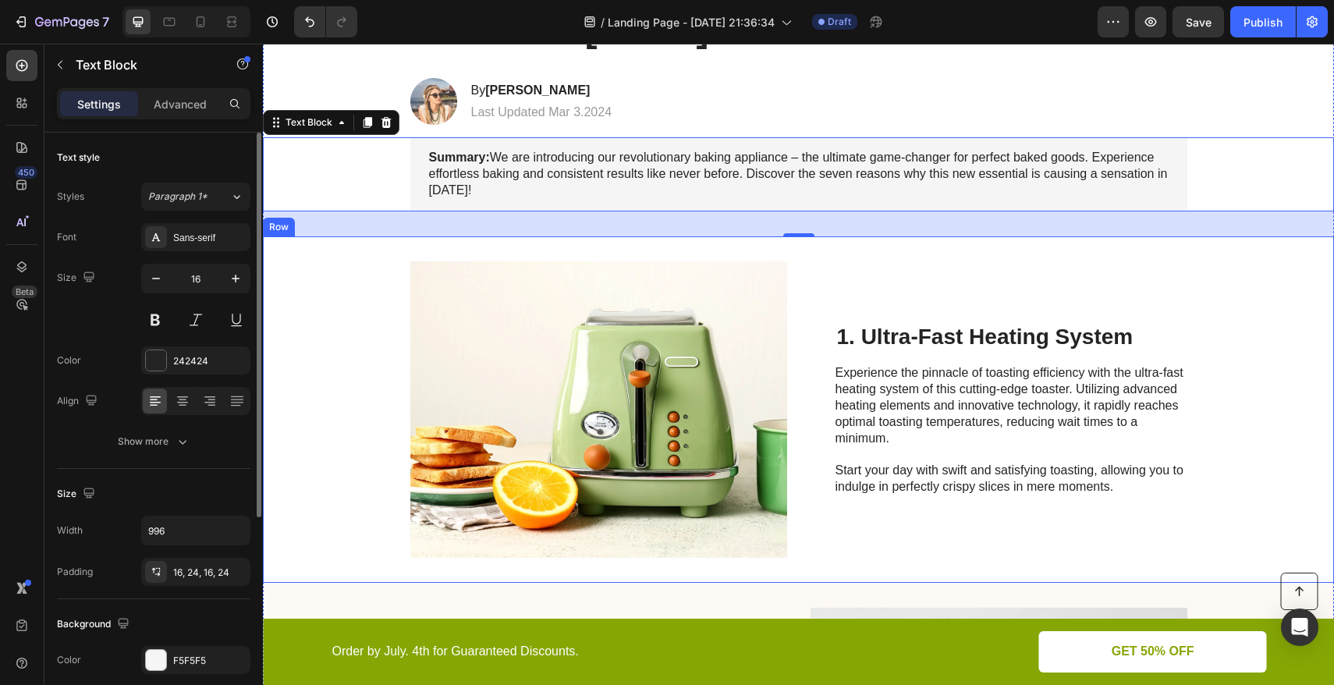
click at [346, 300] on div "Image 1. Ultra-Fast Heating System Heading Experience the pinnacle of toasting …" at bounding box center [798, 409] width 1071 height 346
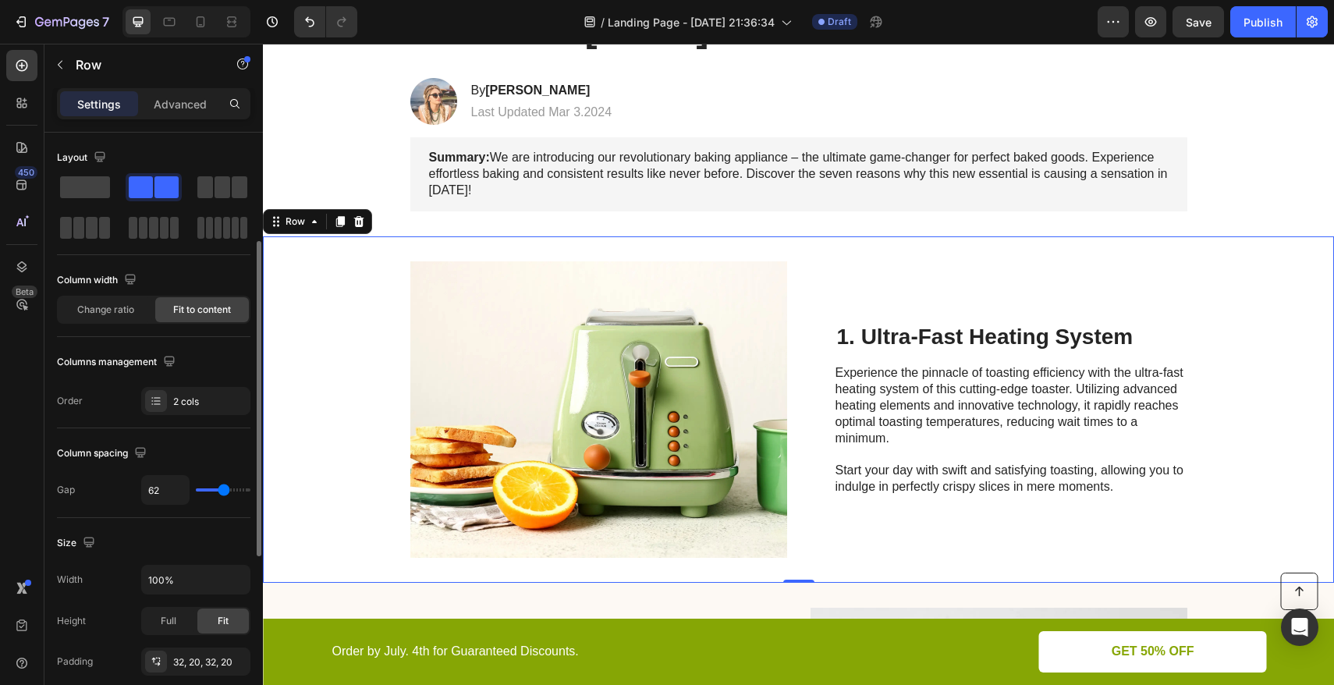
scroll to position [71, 0]
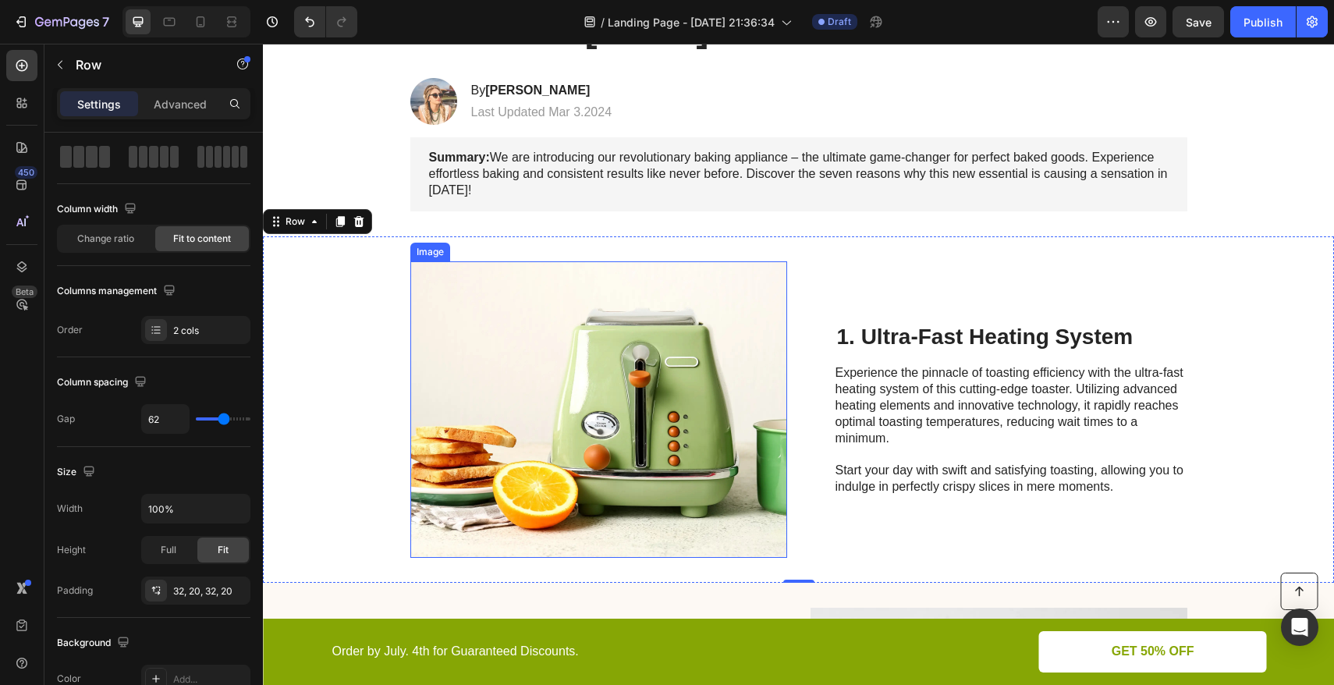
click at [581, 339] on img at bounding box center [598, 409] width 377 height 297
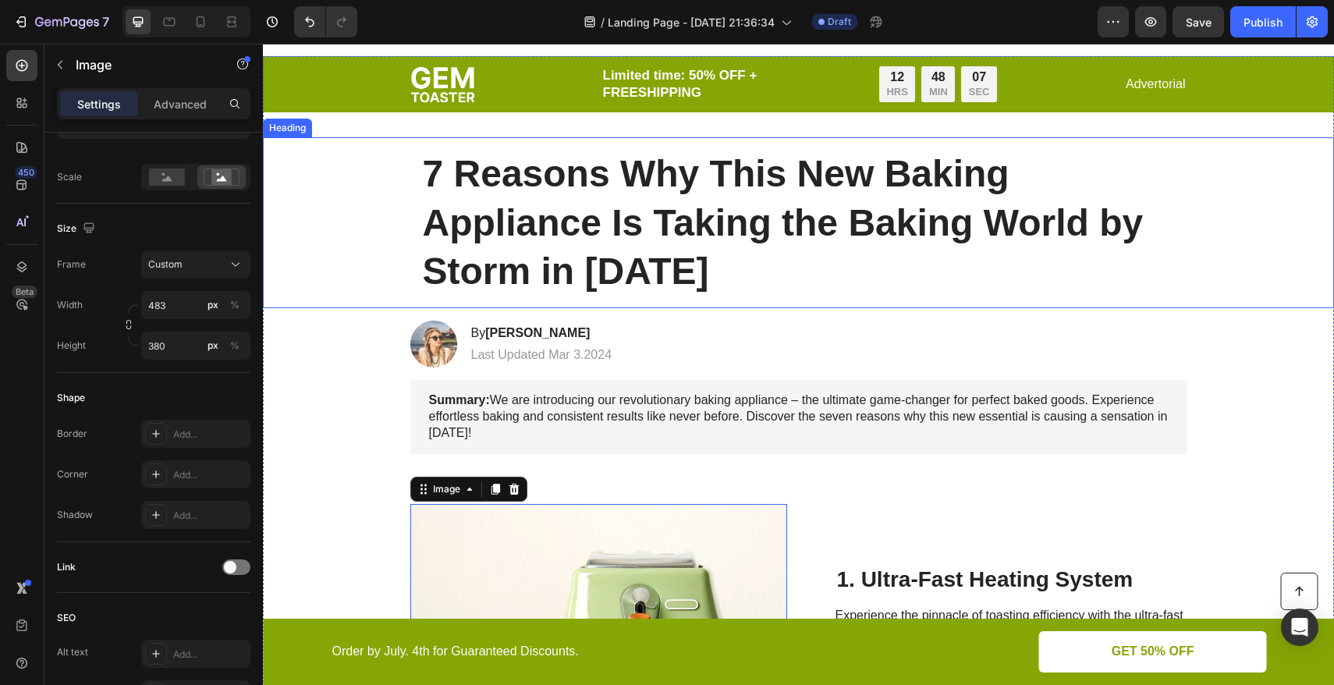
scroll to position [321, 0]
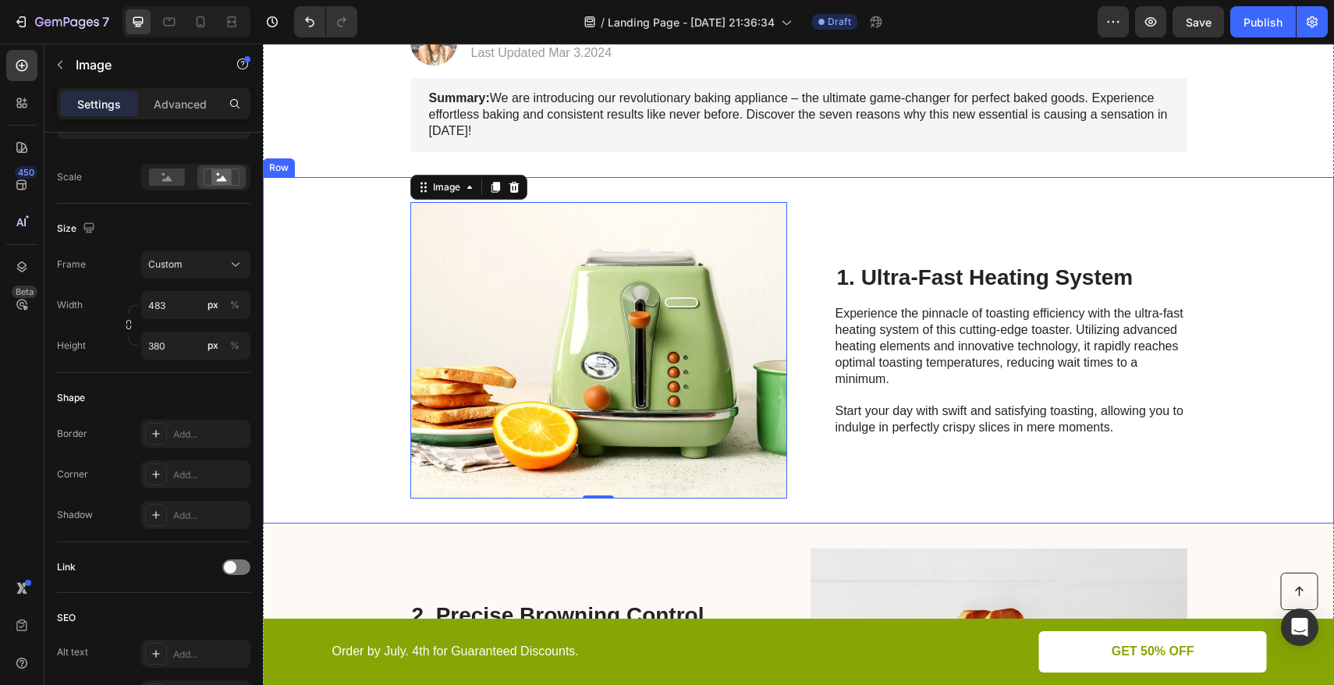
click at [335, 268] on div "Image 0 1. Ultra-Fast Heating System Heading Experience the pinnacle of toastin…" at bounding box center [798, 350] width 1071 height 346
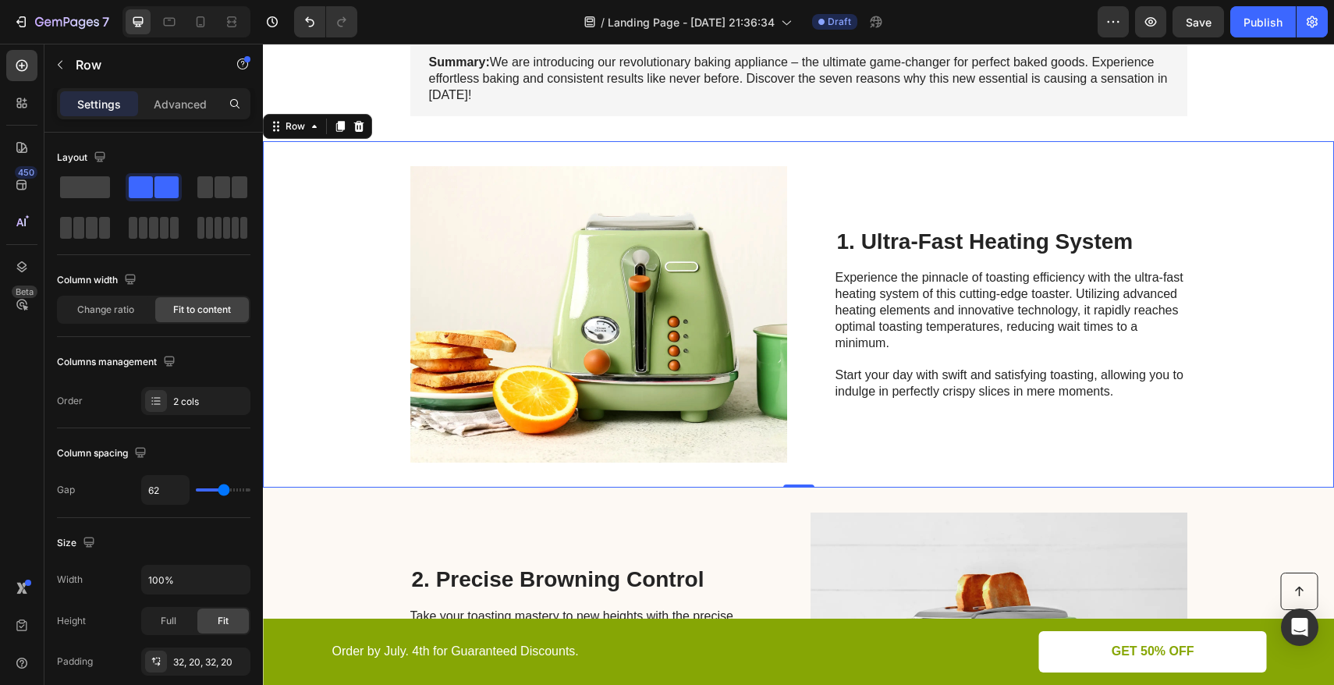
scroll to position [390, 0]
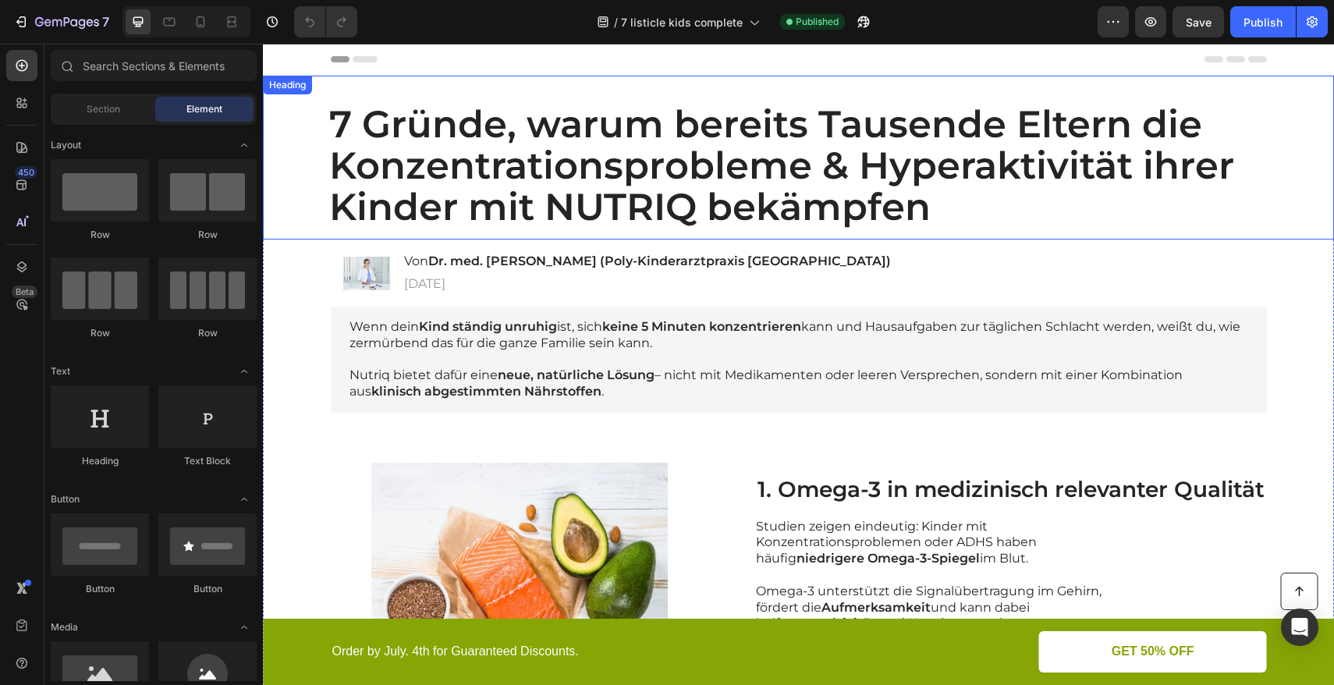
click at [314, 117] on h1 "7 Gründe, warum bereits Tausende Eltern die Konzentrationsprobleme & Hyperaktiv…" at bounding box center [799, 165] width 1040 height 148
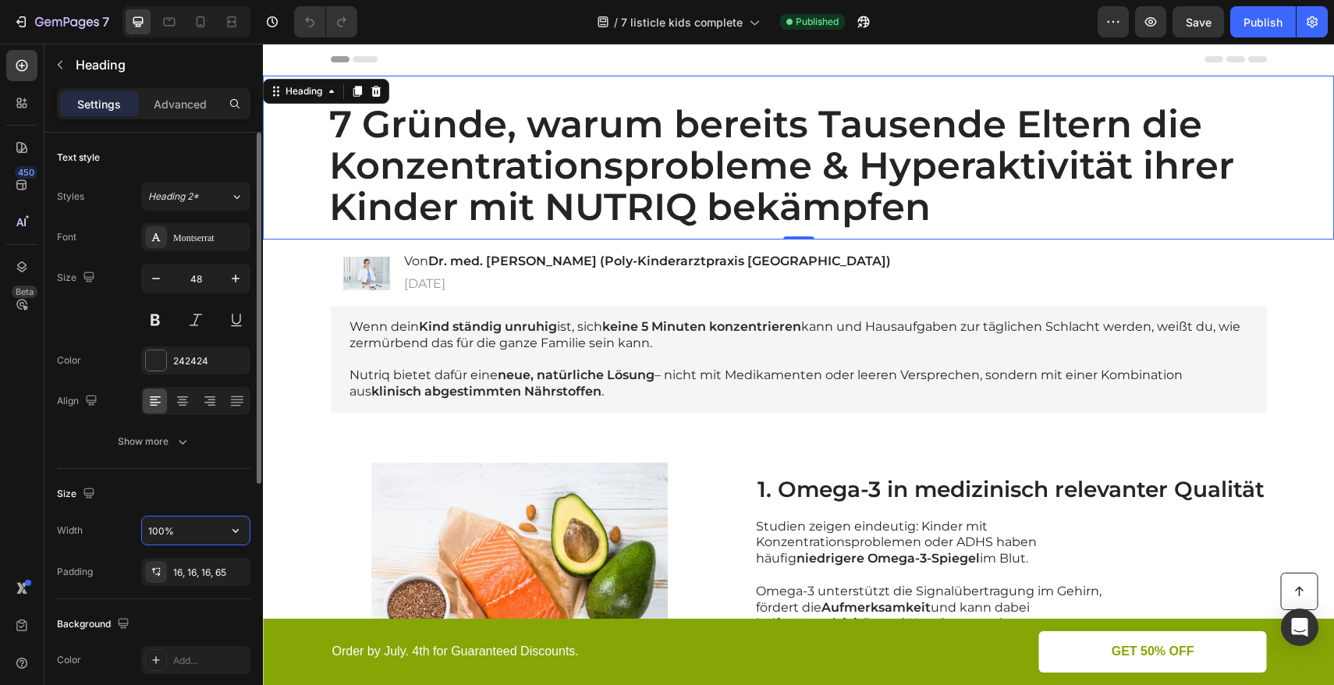
click at [178, 523] on input "100%" at bounding box center [196, 531] width 108 height 28
click at [231, 527] on icon "button" at bounding box center [236, 531] width 16 height 16
click at [174, 528] on input "100%" at bounding box center [196, 531] width 108 height 28
drag, startPoint x: 182, startPoint y: 528, endPoint x: 148, endPoint y: 531, distance: 33.7
click at [149, 531] on input "100%" at bounding box center [196, 531] width 108 height 28
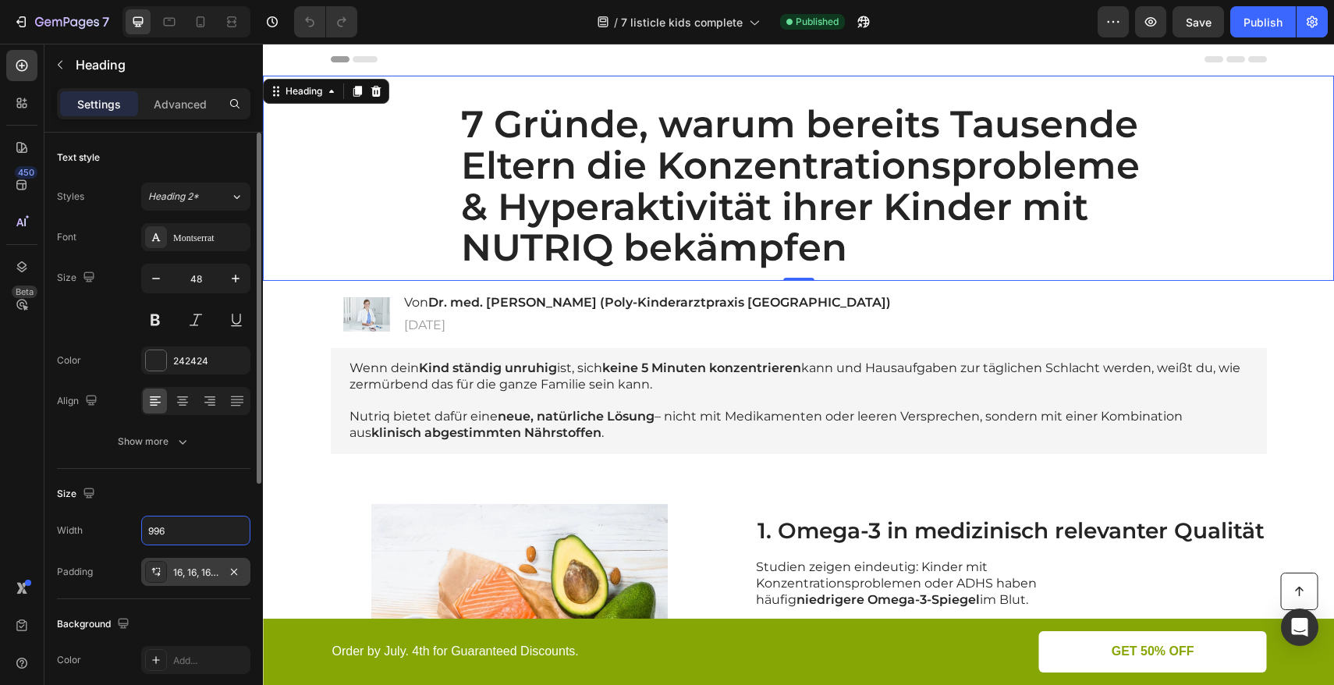
type input "996"
click at [160, 563] on div at bounding box center [156, 572] width 22 height 22
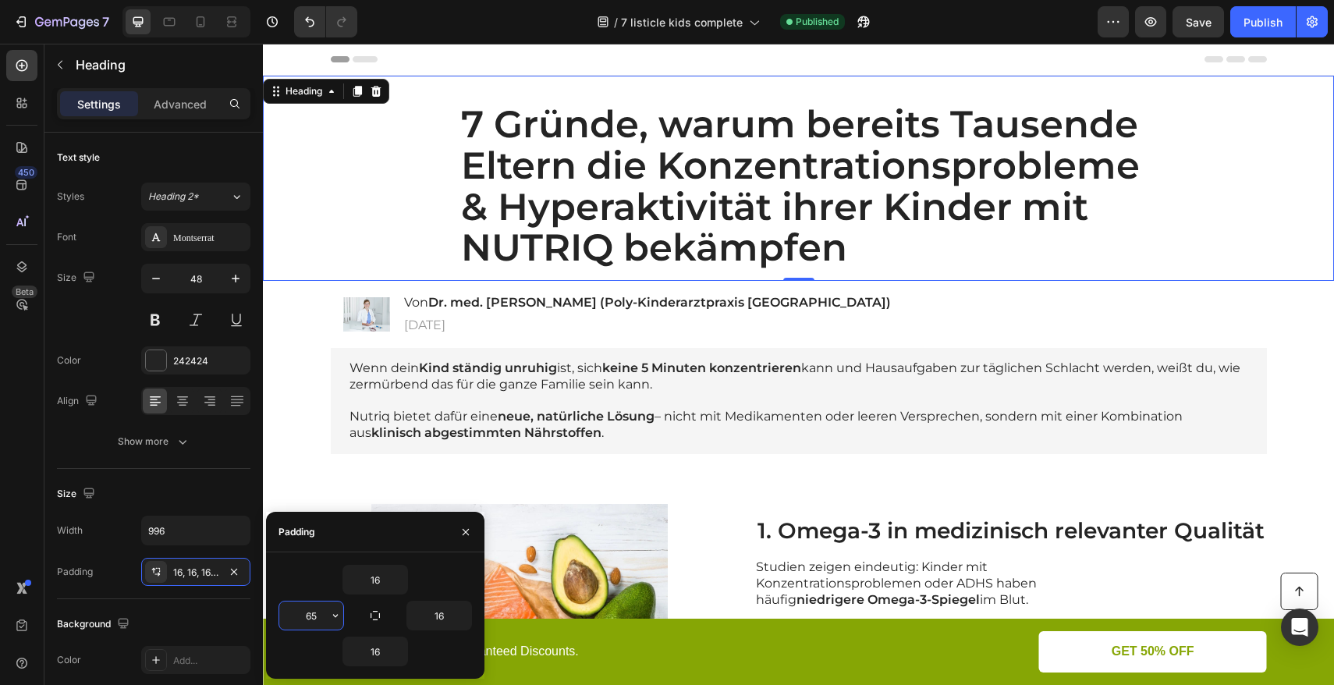
click at [318, 617] on input "65" at bounding box center [311, 616] width 64 height 28
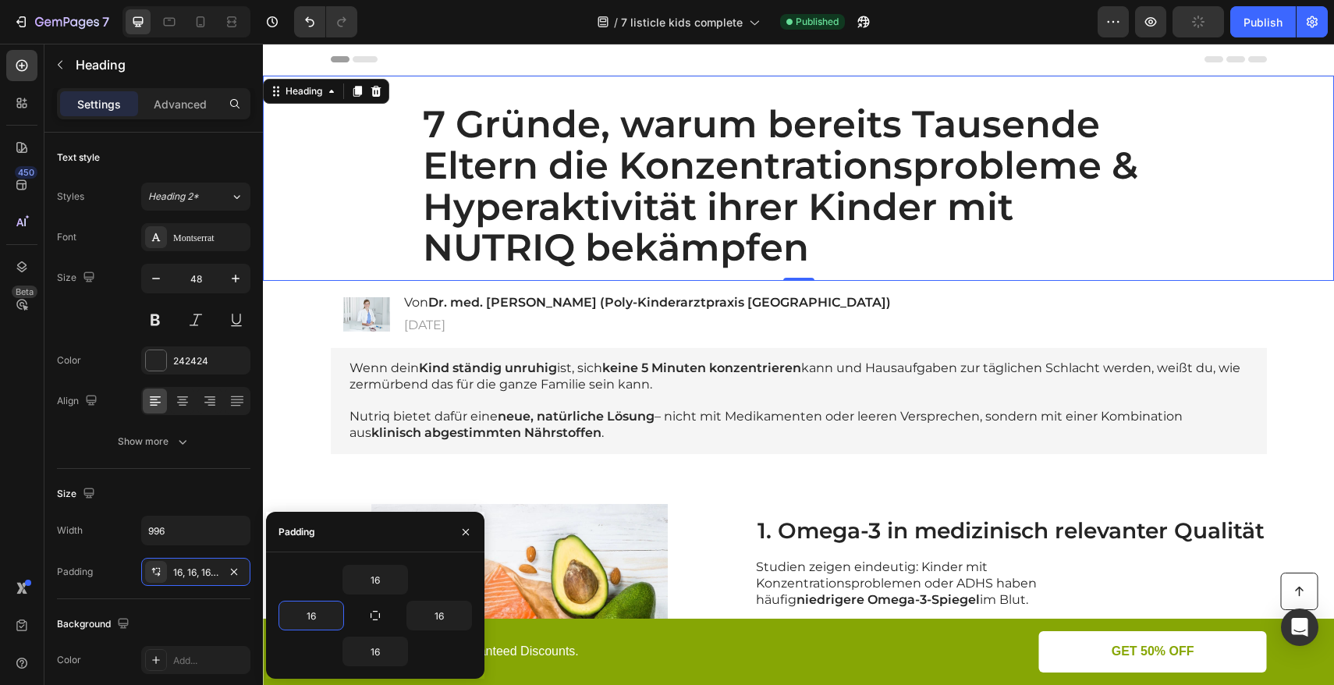
type input "16"
click at [314, 567] on div "16" at bounding box center [376, 580] width 194 height 30
click at [191, 519] on input "996" at bounding box center [196, 531] width 108 height 28
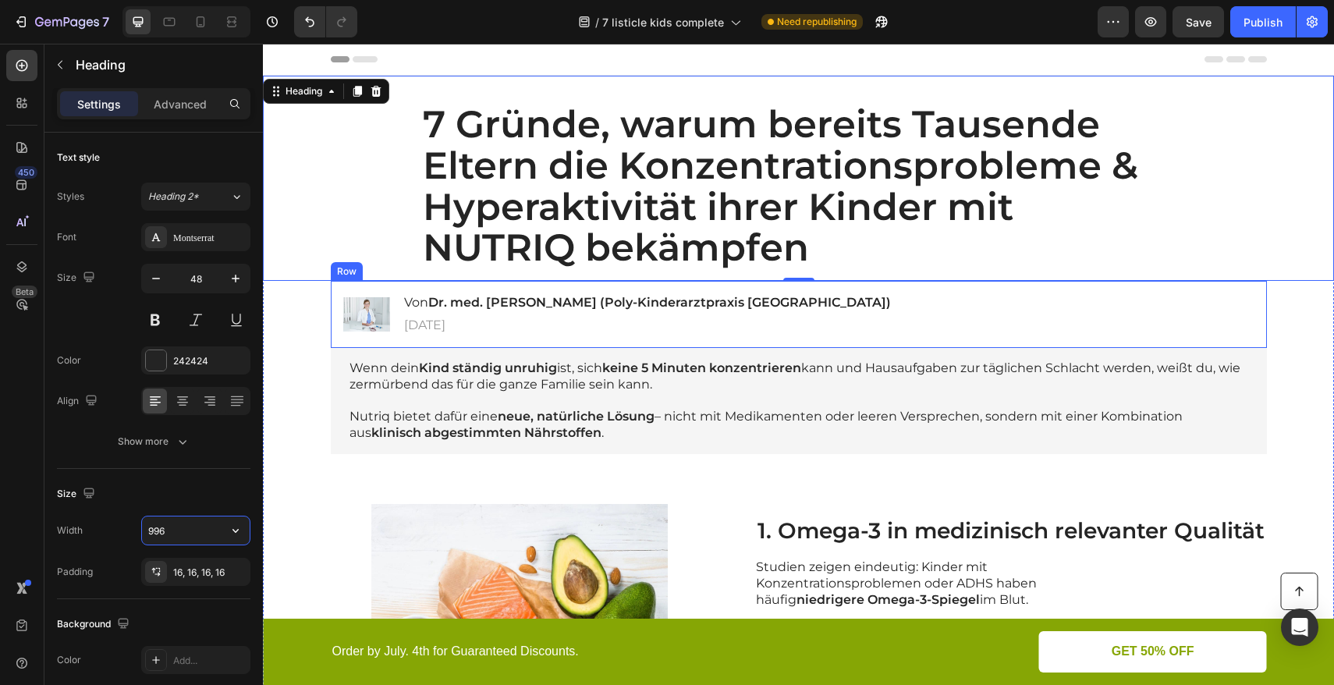
click at [908, 303] on div "Image Von Dr. med. [PERSON_NAME] (Poly-Kinderarztpraxis [GEOGRAPHIC_DATA]) Head…" at bounding box center [799, 314] width 936 height 67
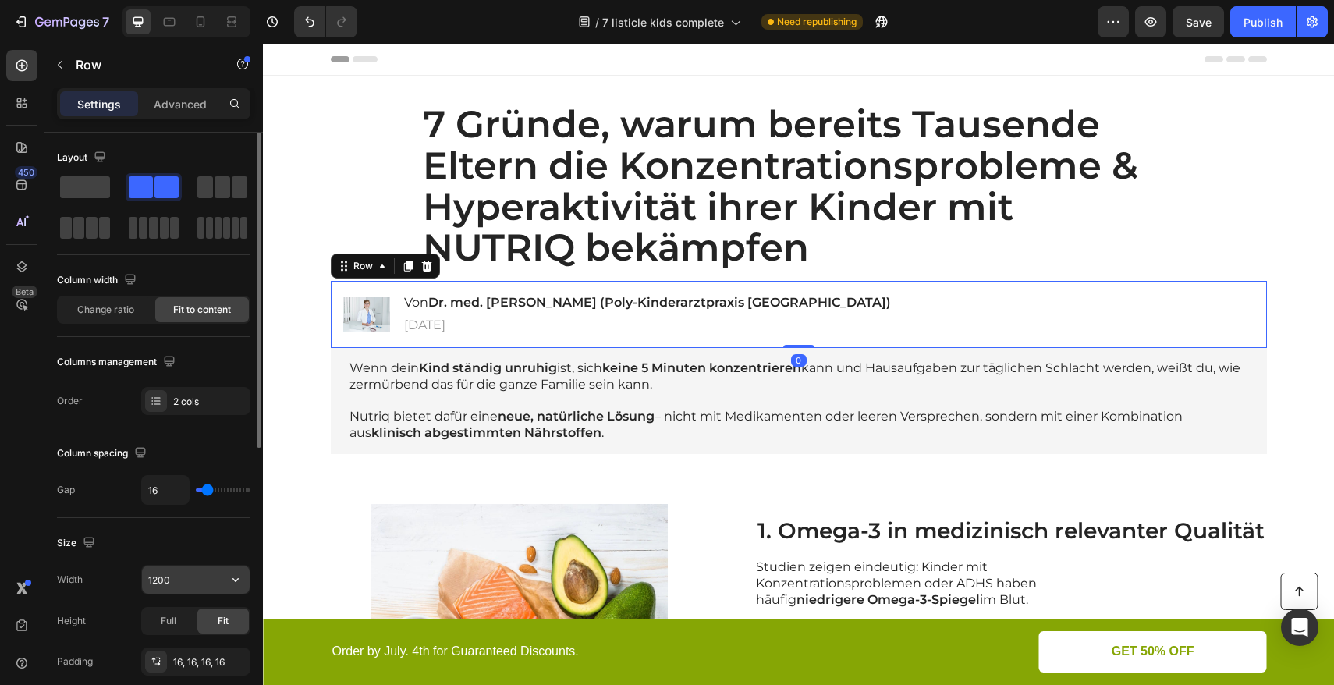
click at [194, 584] on input "1200" at bounding box center [196, 580] width 108 height 28
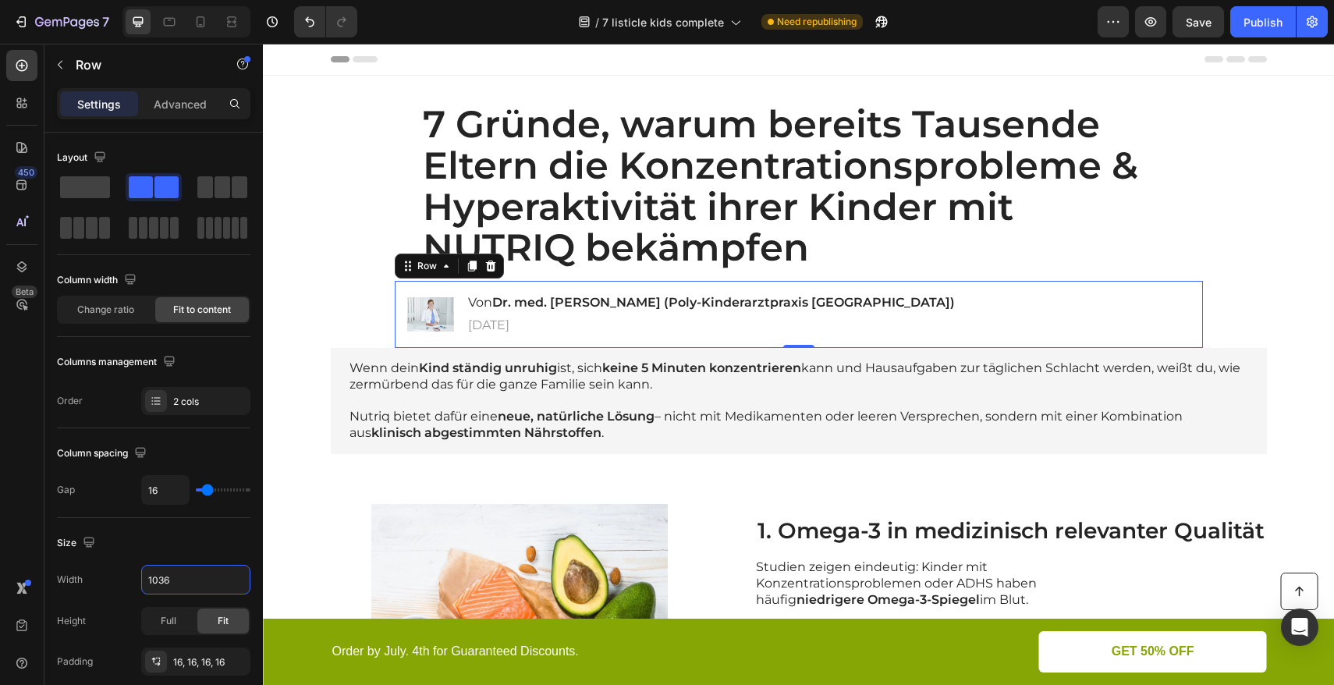
type input "1036"
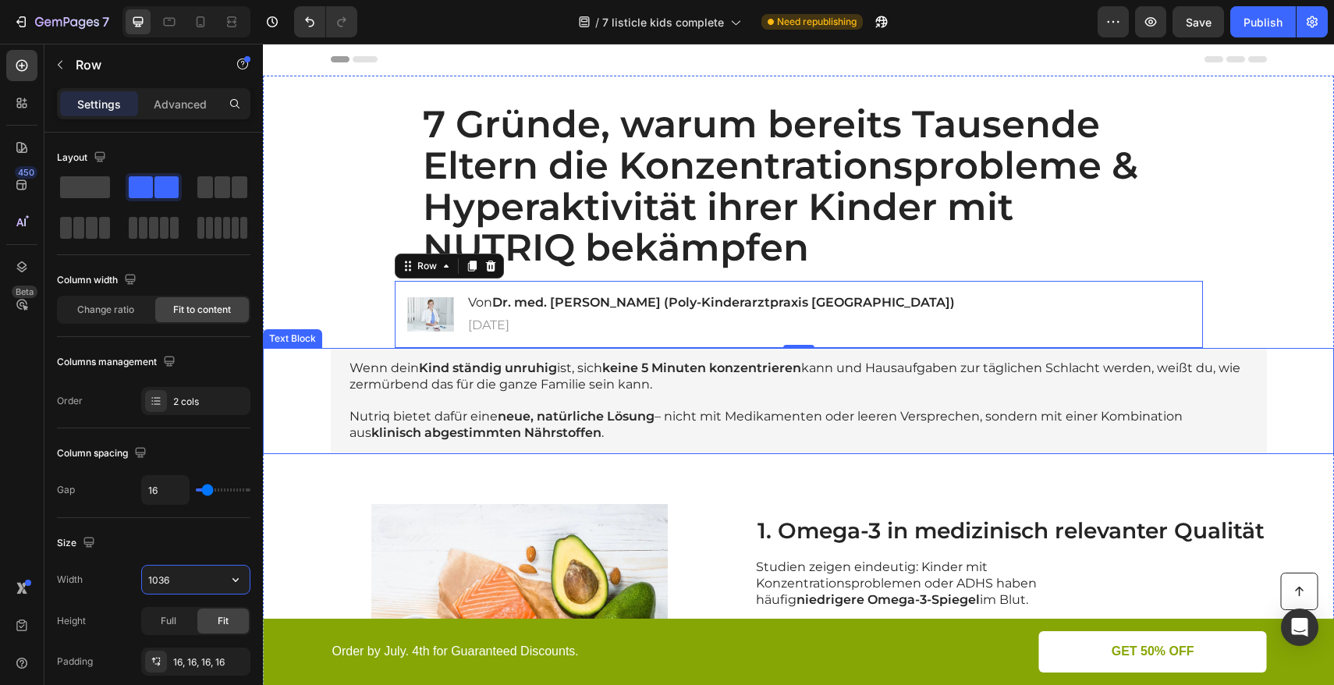
click at [316, 385] on div "Wenn dein Kind ständig unruhig ist, sich keine 5 Minuten konzentrieren kann und…" at bounding box center [799, 401] width 1040 height 106
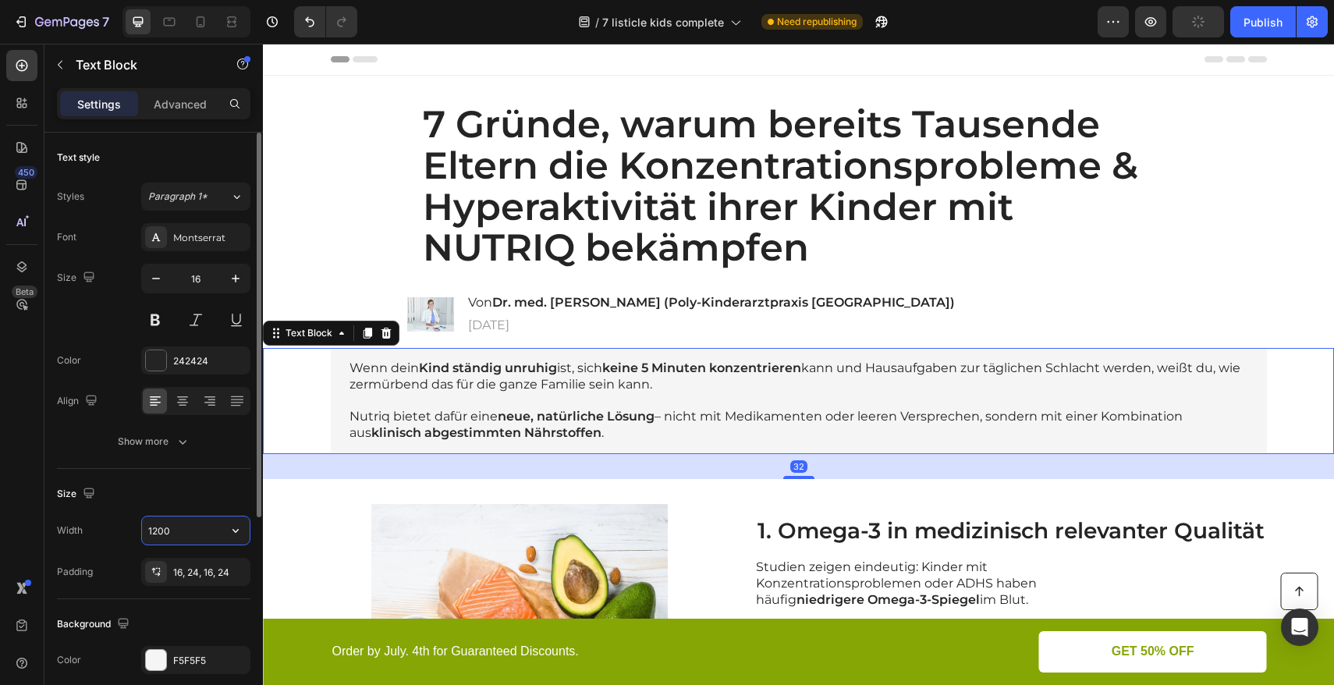
click at [180, 532] on input "1200" at bounding box center [196, 531] width 108 height 28
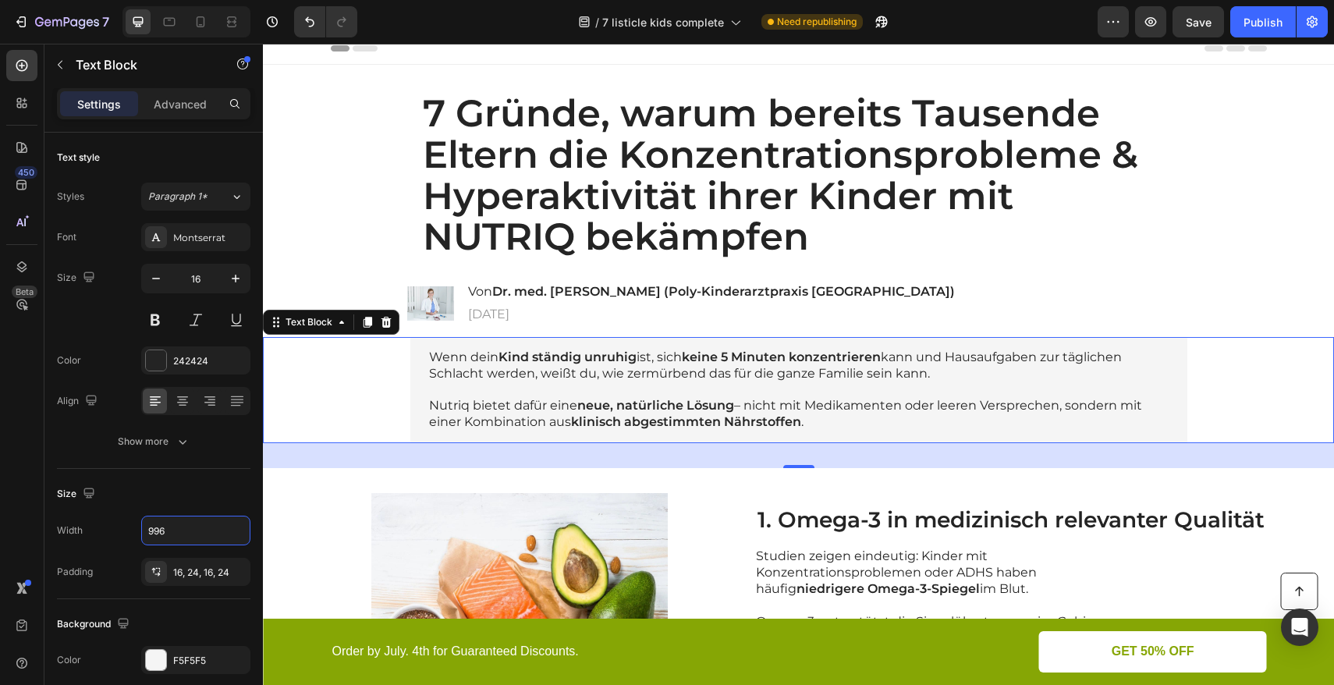
scroll to position [12, 0]
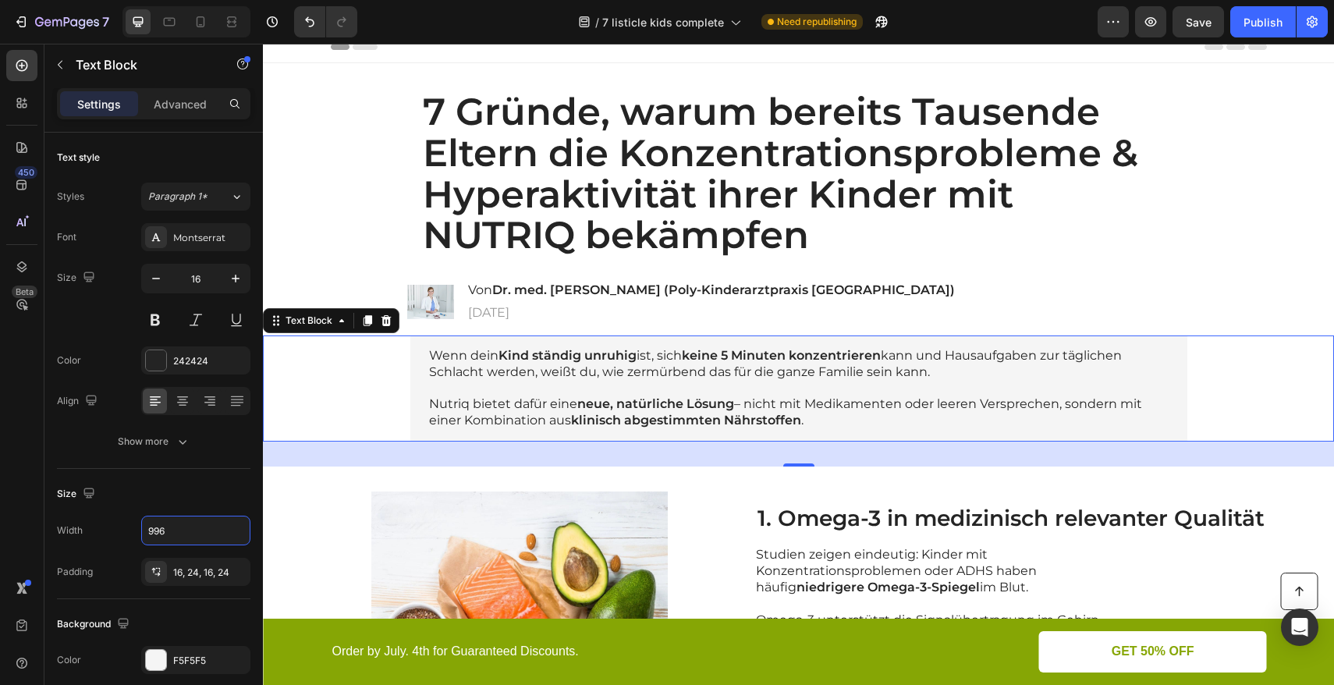
type input "996"
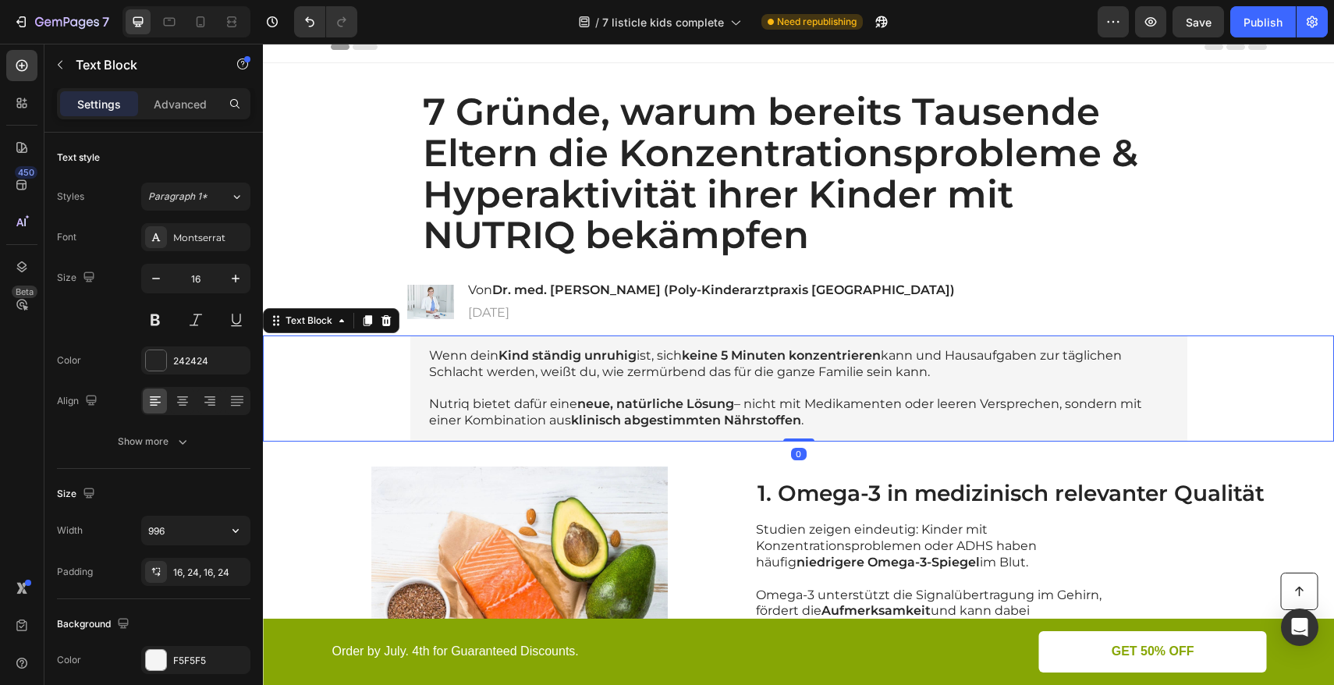
drag, startPoint x: 797, startPoint y: 464, endPoint x: 797, endPoint y: 407, distance: 57.0
click at [797, 407] on div "Wenn dein Kind ständig unruhig ist, sich keine 5 Minuten konzentrieren kann und…" at bounding box center [798, 389] width 1071 height 106
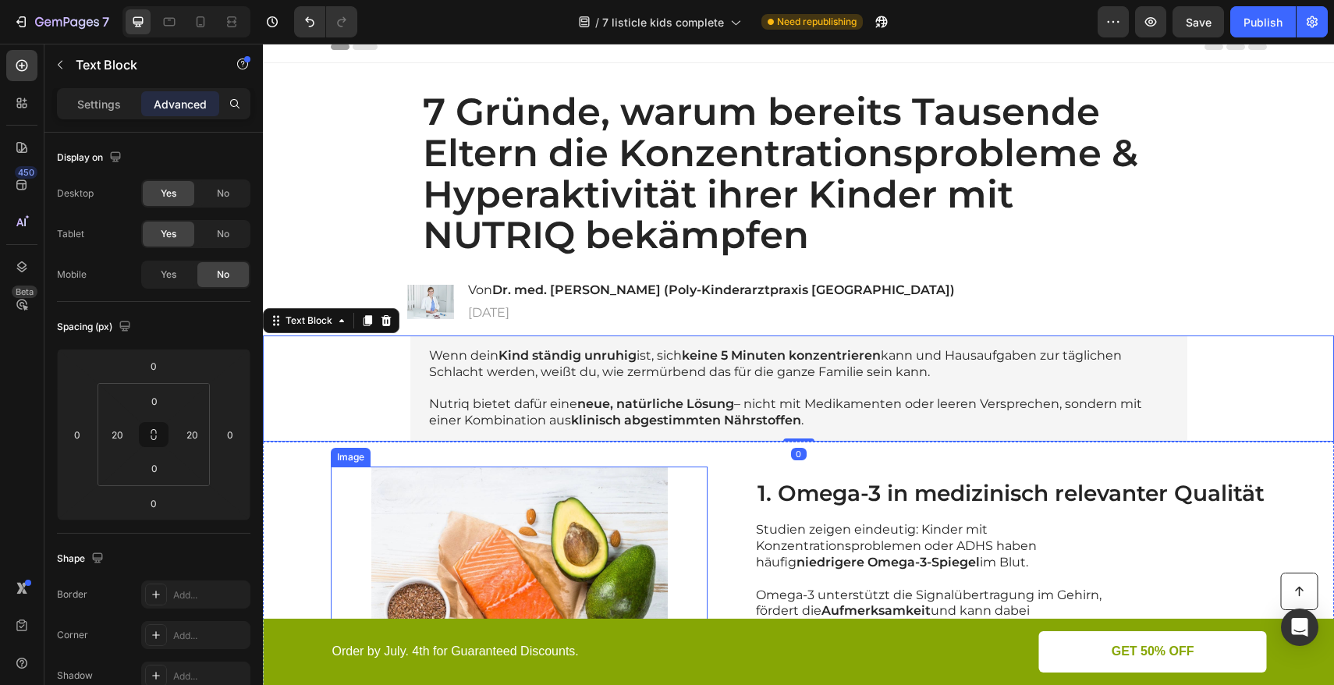
click at [344, 467] on img at bounding box center [519, 615] width 377 height 297
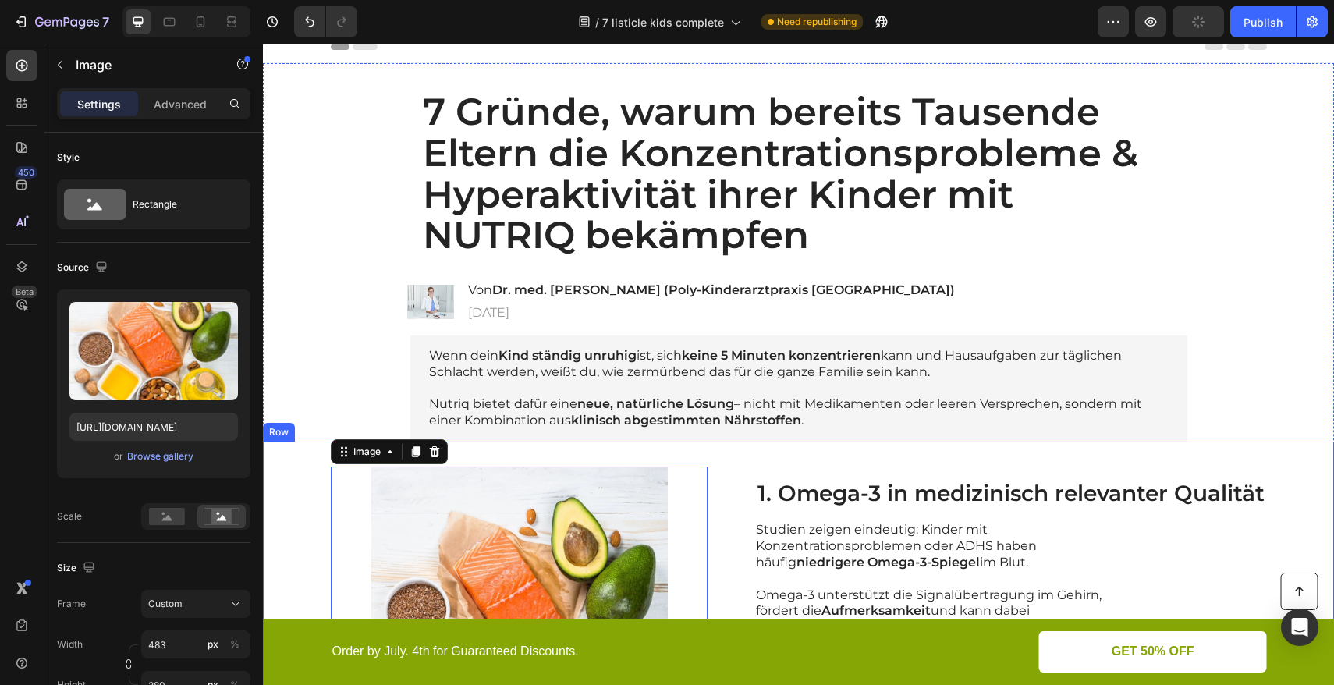
click at [298, 464] on div "Image 1 1. Omega-3 in medizinisch relevanter Qualität Heading Studien zeigen ei…" at bounding box center [798, 615] width 1071 height 347
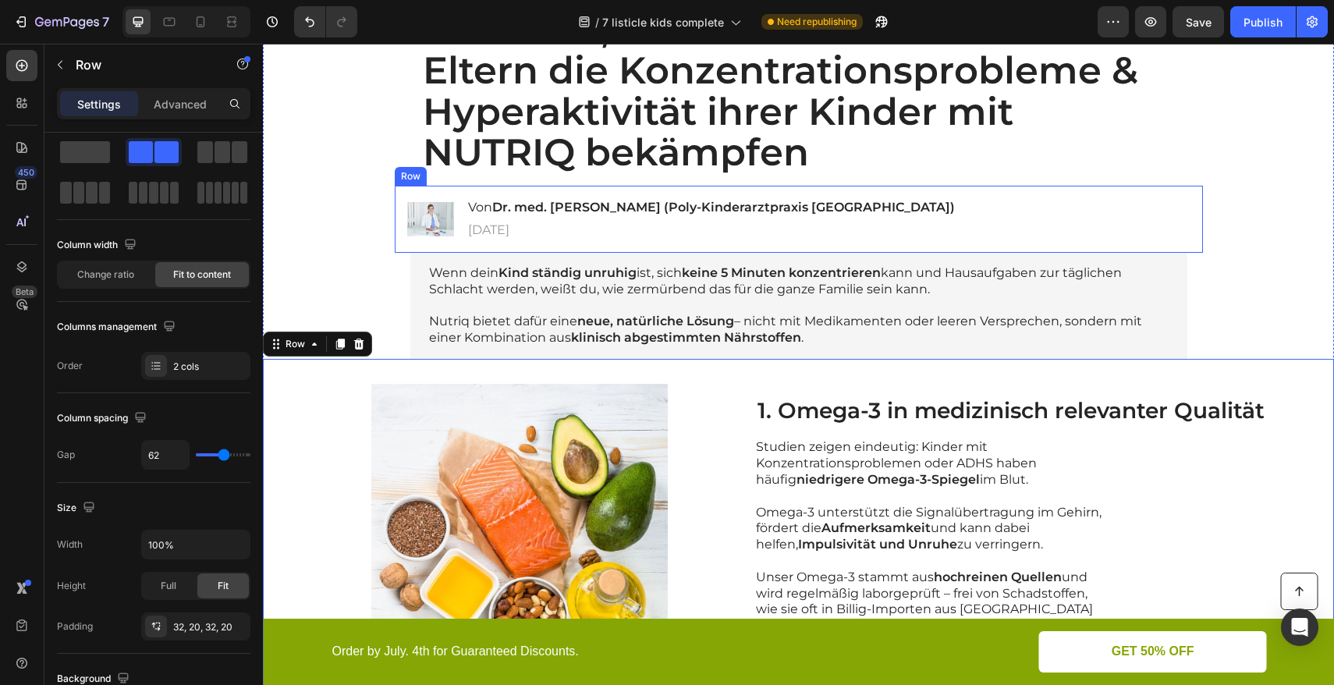
scroll to position [96, 0]
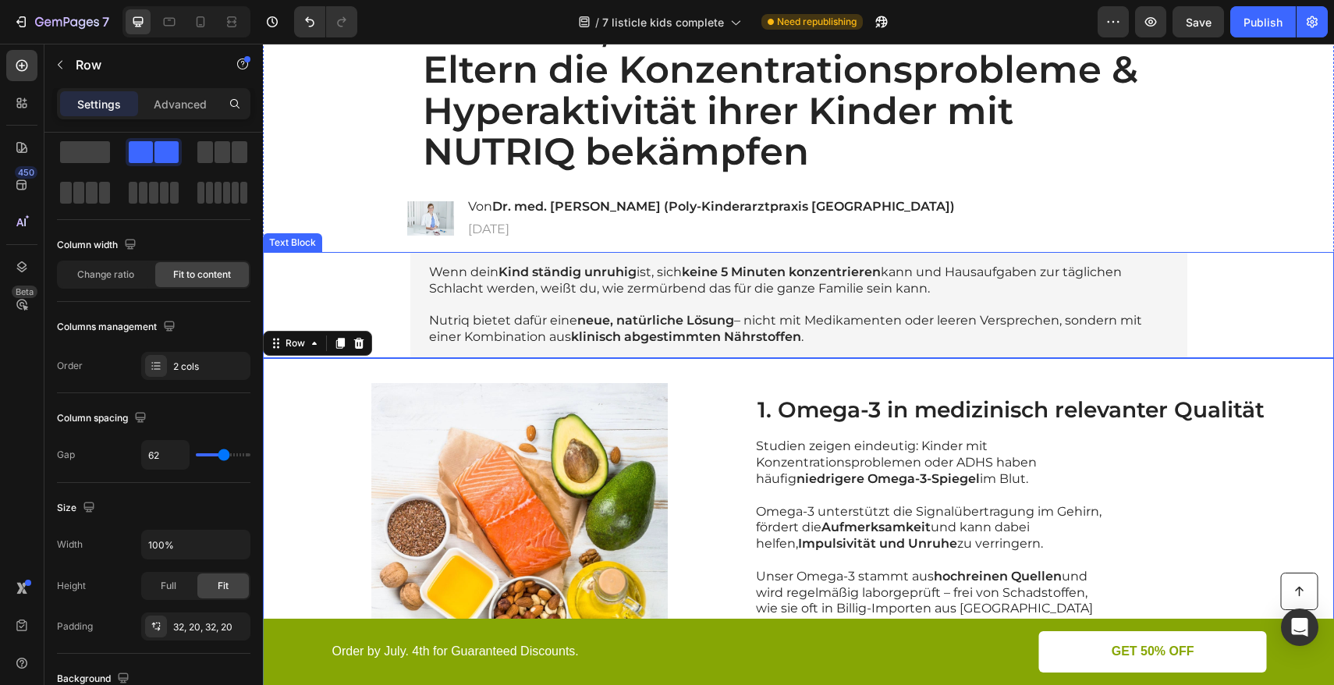
click at [466, 272] on p "Wenn dein Kind ständig unruhig ist, sich keine 5 Minuten konzentrieren kann und…" at bounding box center [799, 281] width 740 height 33
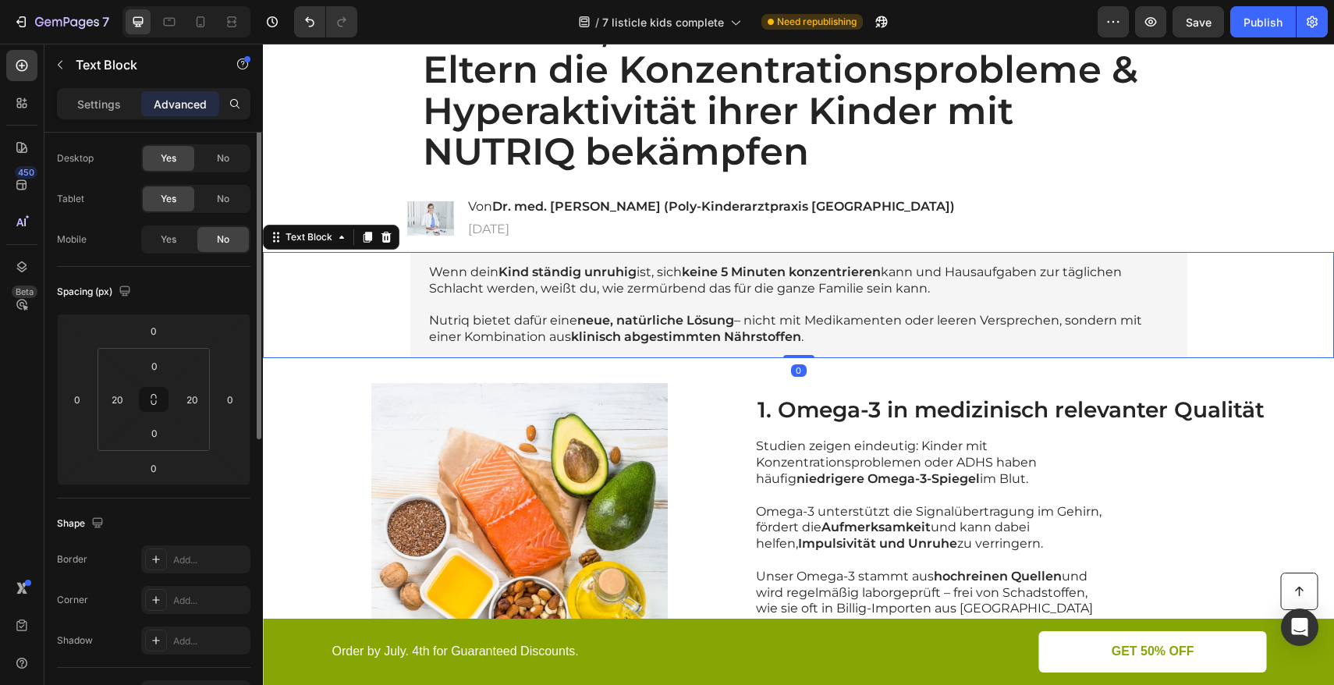
scroll to position [0, 0]
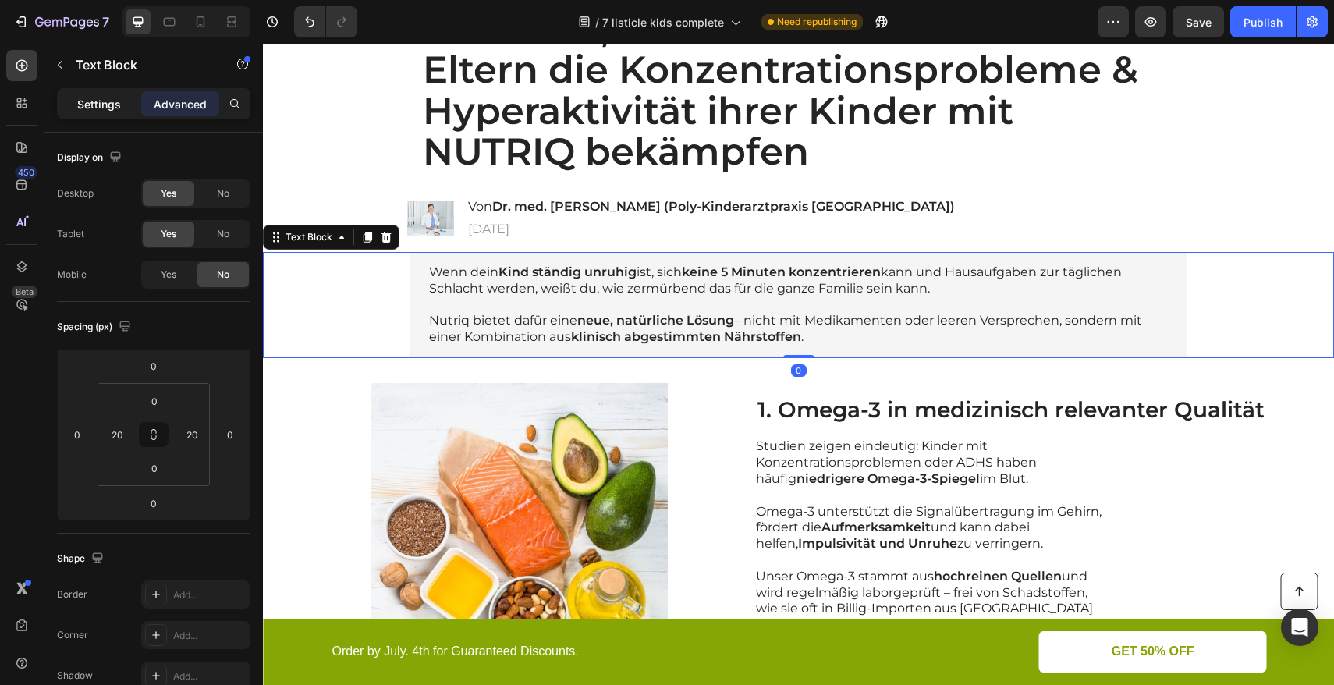
click at [111, 105] on p "Settings" at bounding box center [99, 104] width 44 height 16
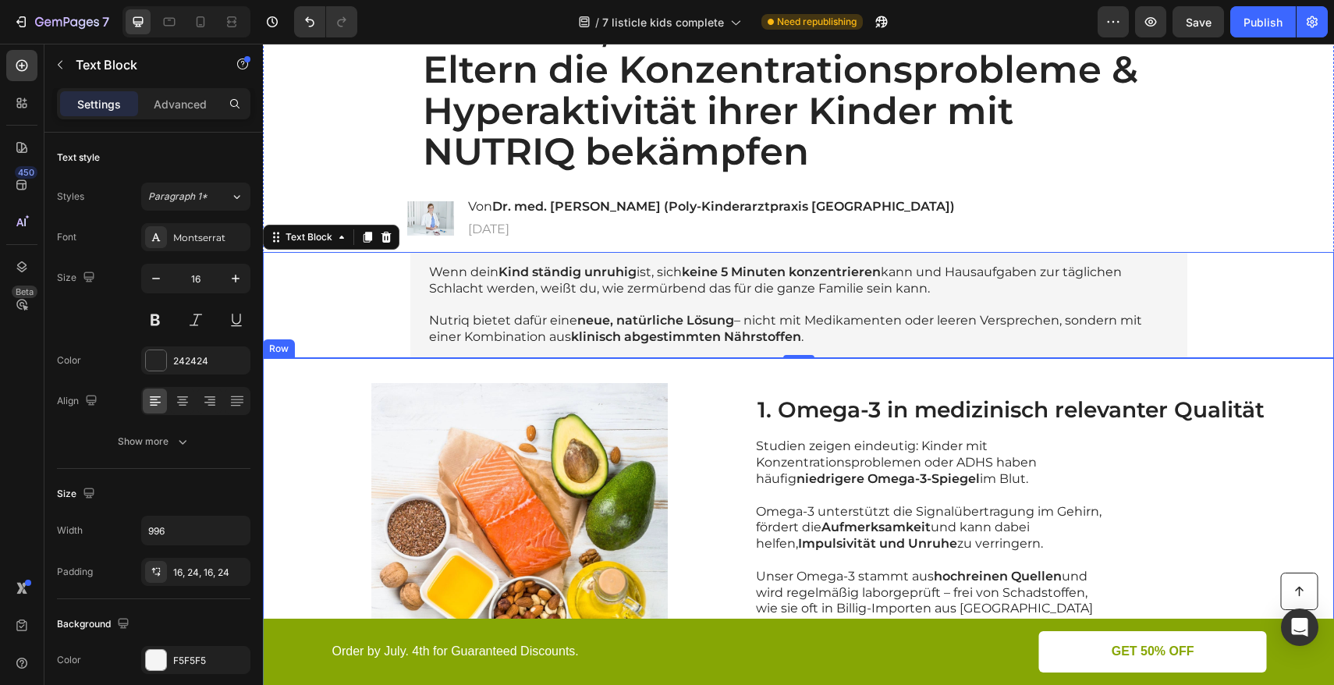
click at [333, 375] on div "Image 1. Omega-3 in medizinisch relevanter Qualität Heading Studien zeigen eind…" at bounding box center [798, 531] width 1071 height 347
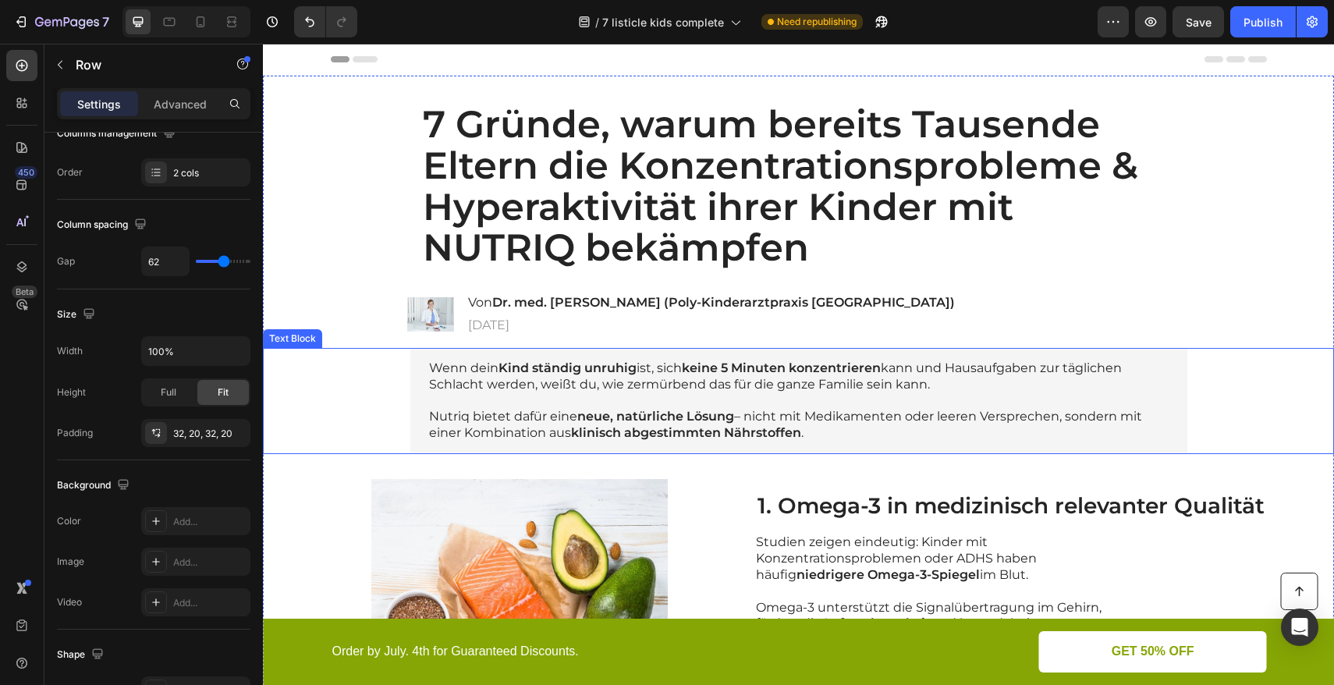
scroll to position [71, 0]
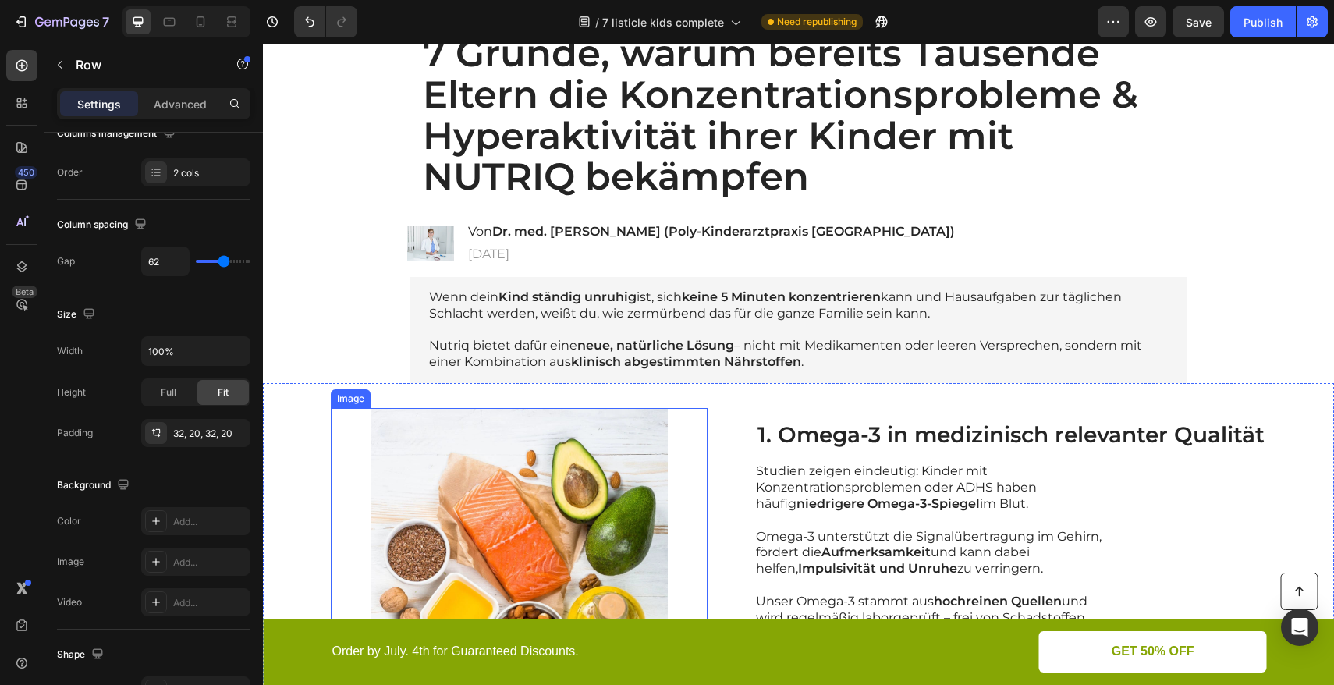
click at [471, 453] on img at bounding box center [519, 556] width 377 height 297
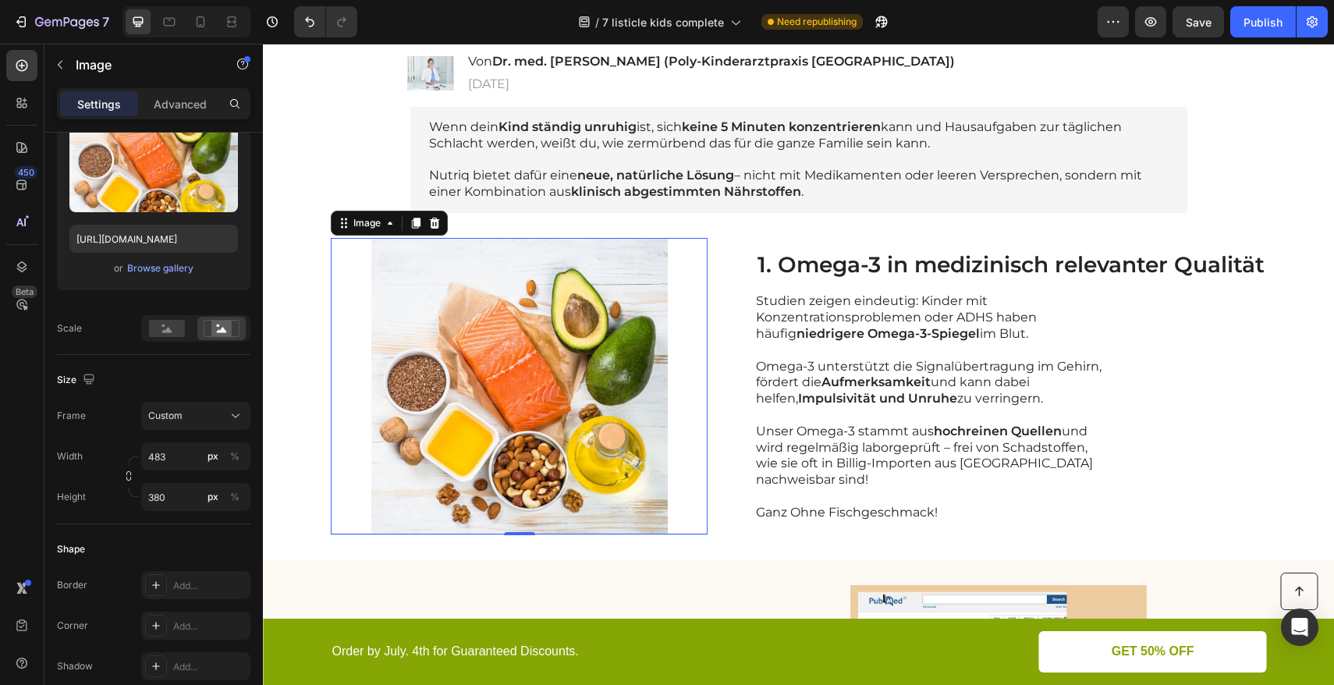
scroll to position [243, 0]
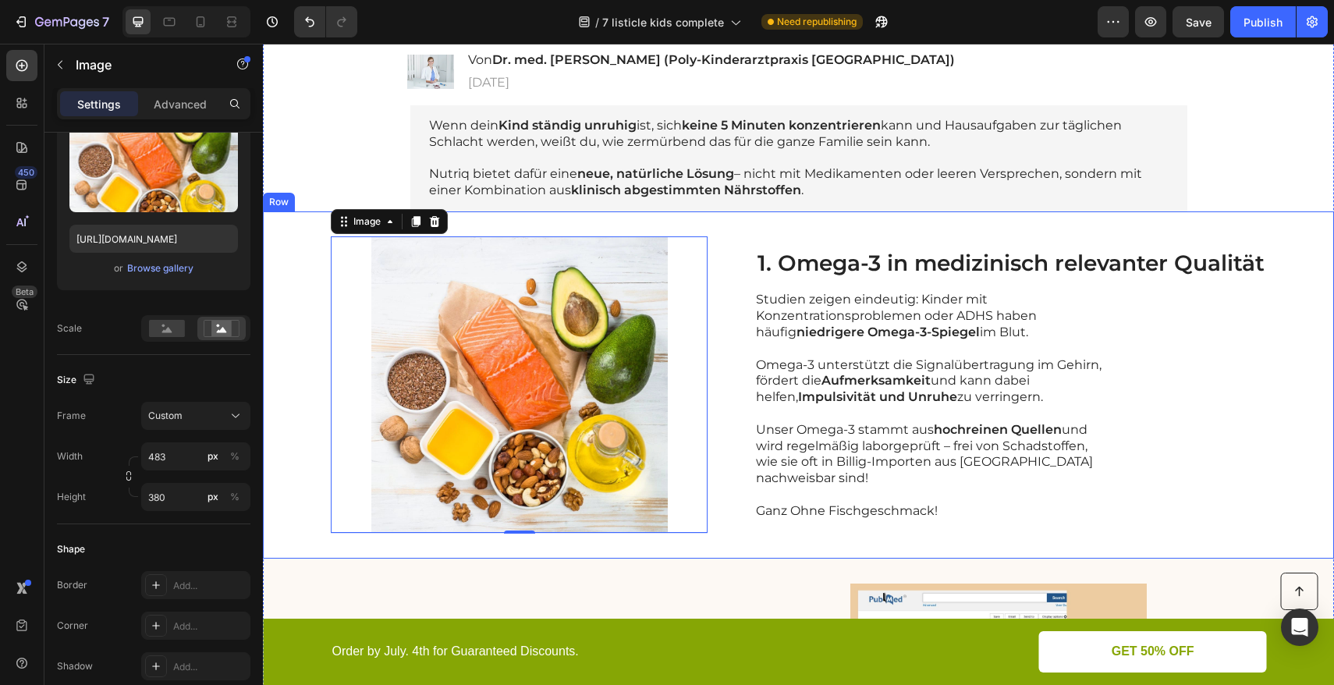
click at [301, 306] on div "Image 1 1. Omega-3 in medizinisch relevanter Qualität Heading Studien zeigen ei…" at bounding box center [798, 384] width 1071 height 347
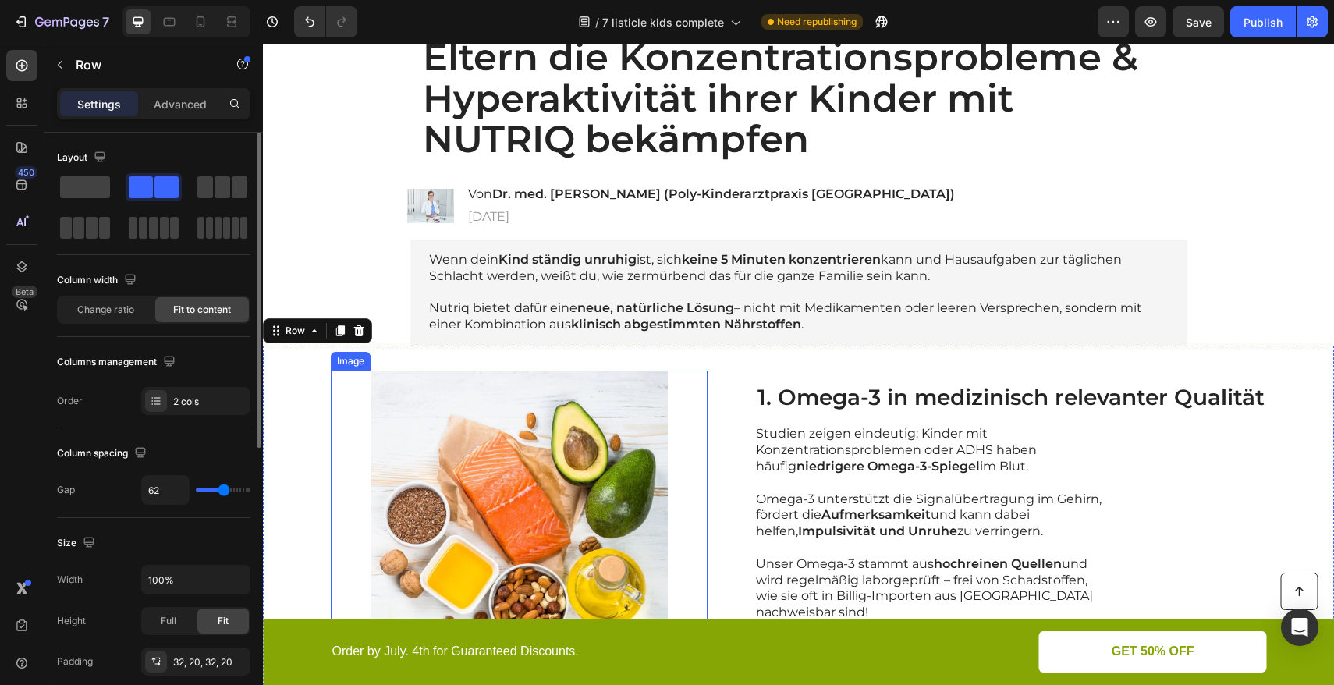
scroll to position [0, 0]
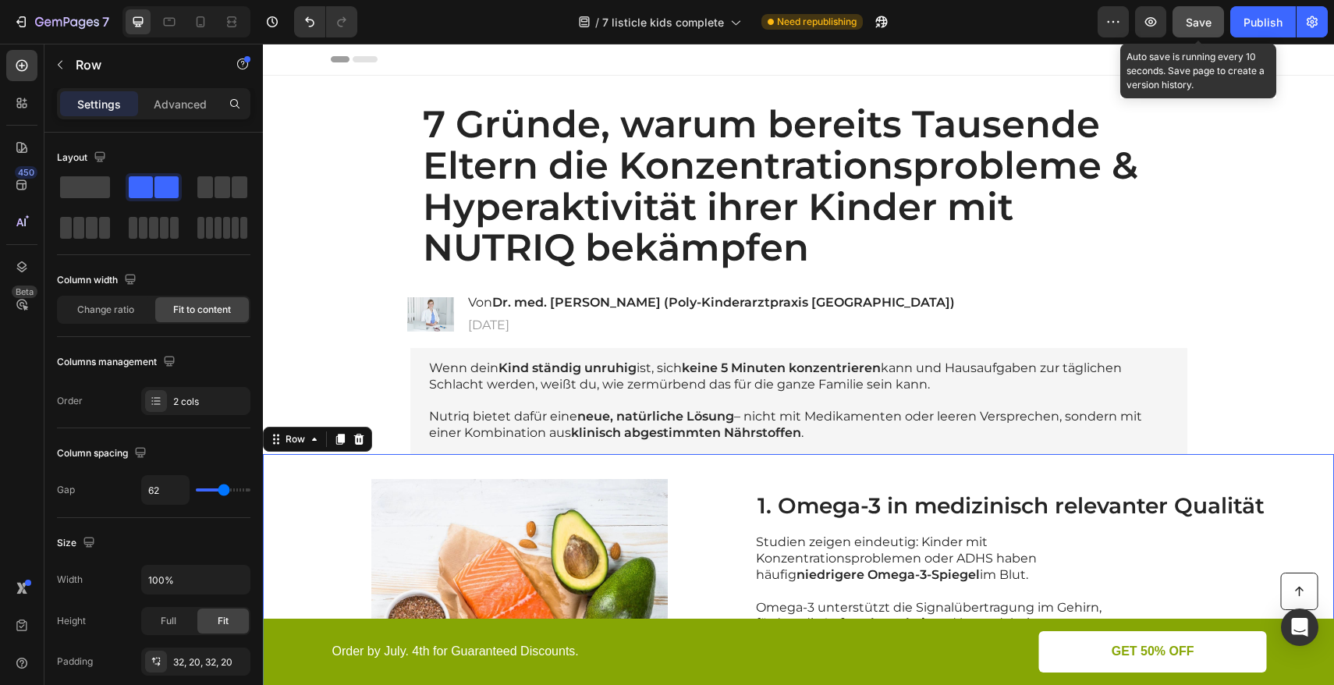
click at [1200, 25] on span "Save" at bounding box center [1199, 22] width 26 height 13
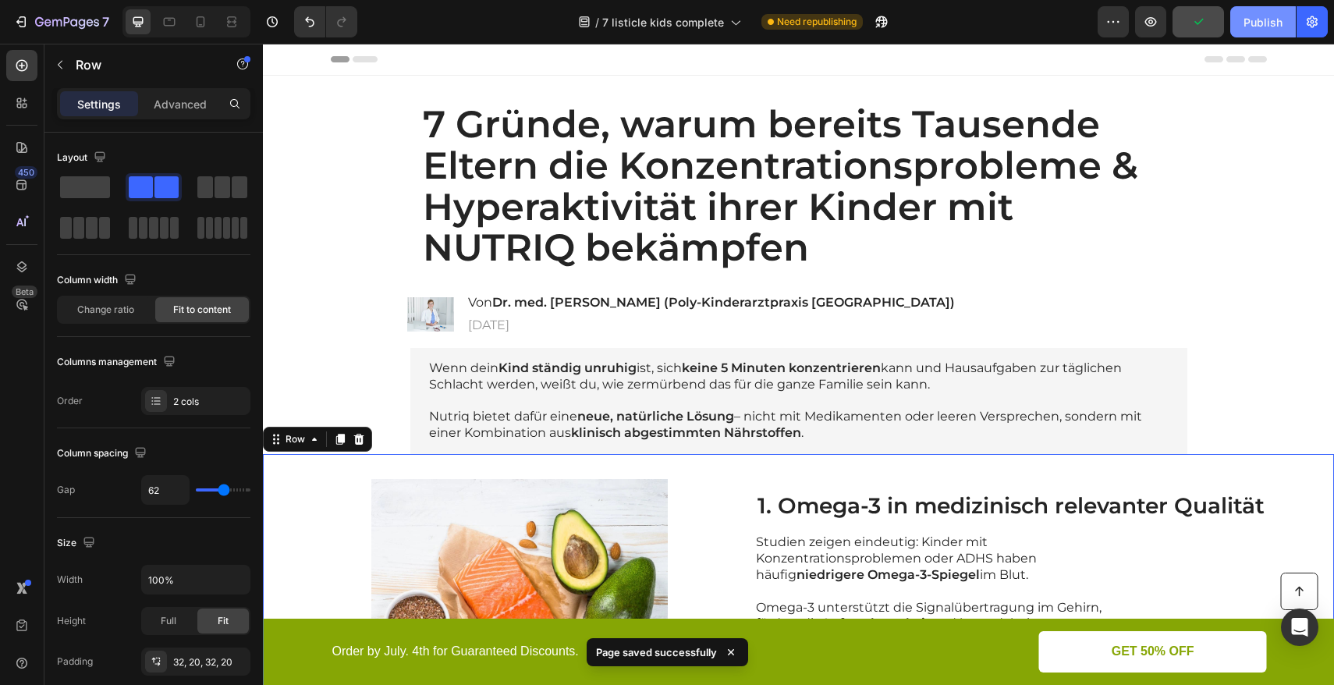
click at [1247, 28] on div "Publish" at bounding box center [1263, 22] width 39 height 16
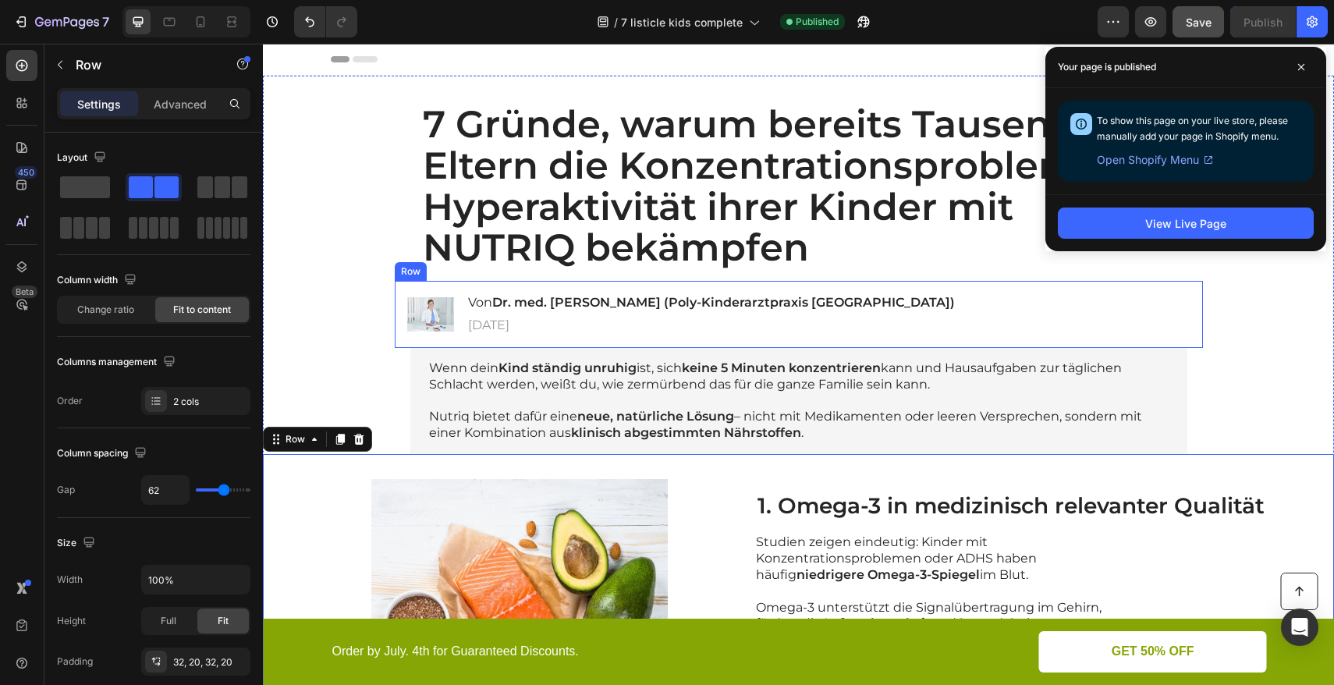
click at [428, 292] on div "Image Von Dr. med. [PERSON_NAME] (Poly-Kinderarztpraxis [GEOGRAPHIC_DATA]) Head…" at bounding box center [799, 314] width 808 height 67
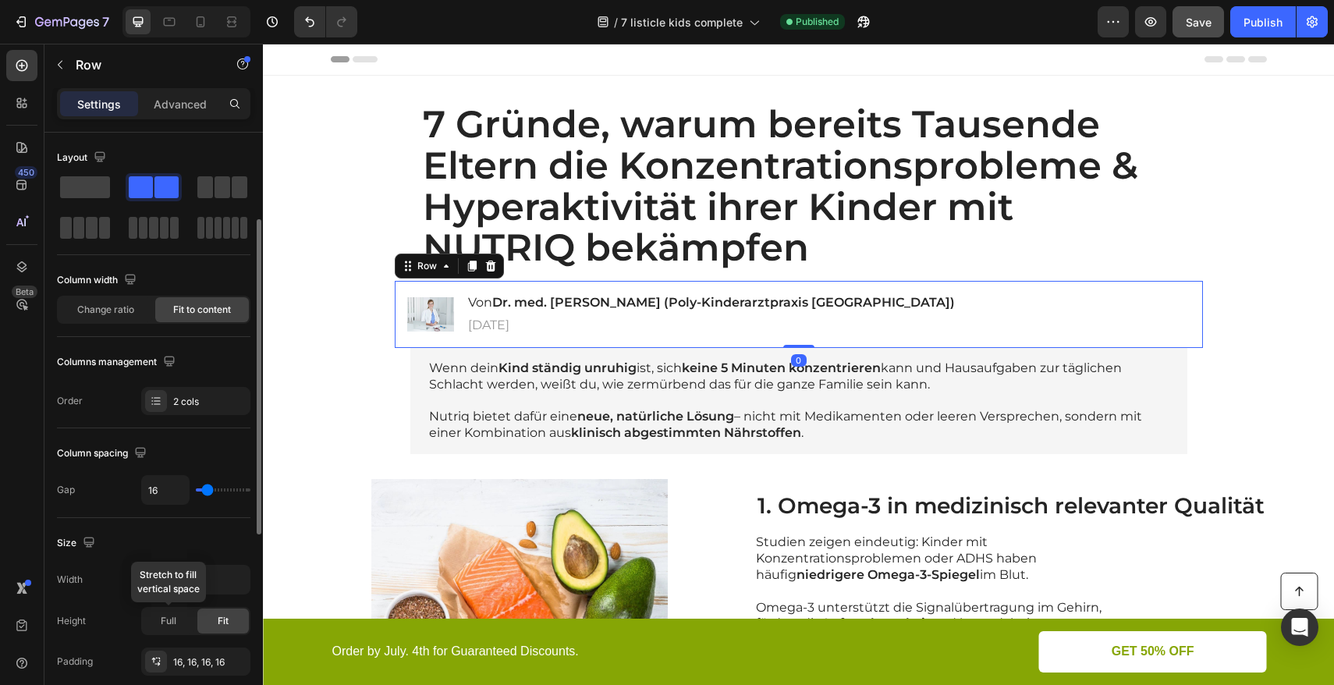
scroll to position [57, 0]
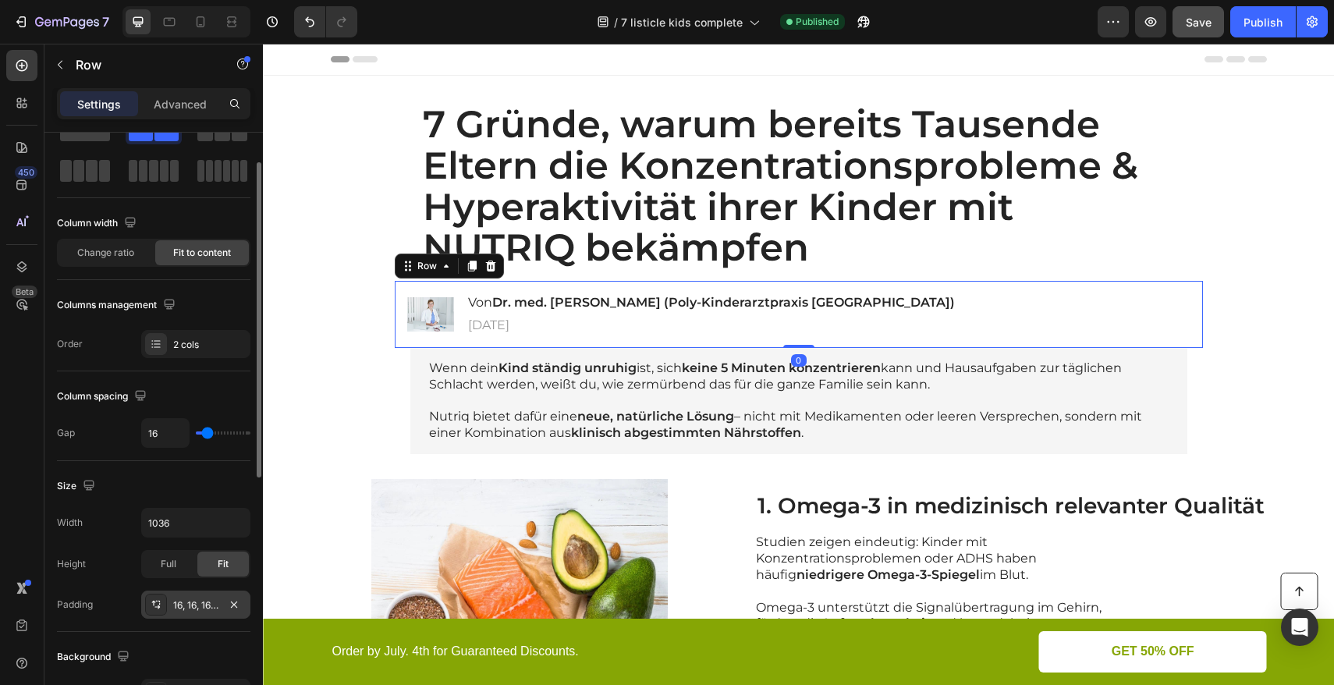
click at [191, 609] on div "16, 16, 16, 16" at bounding box center [195, 605] width 45 height 14
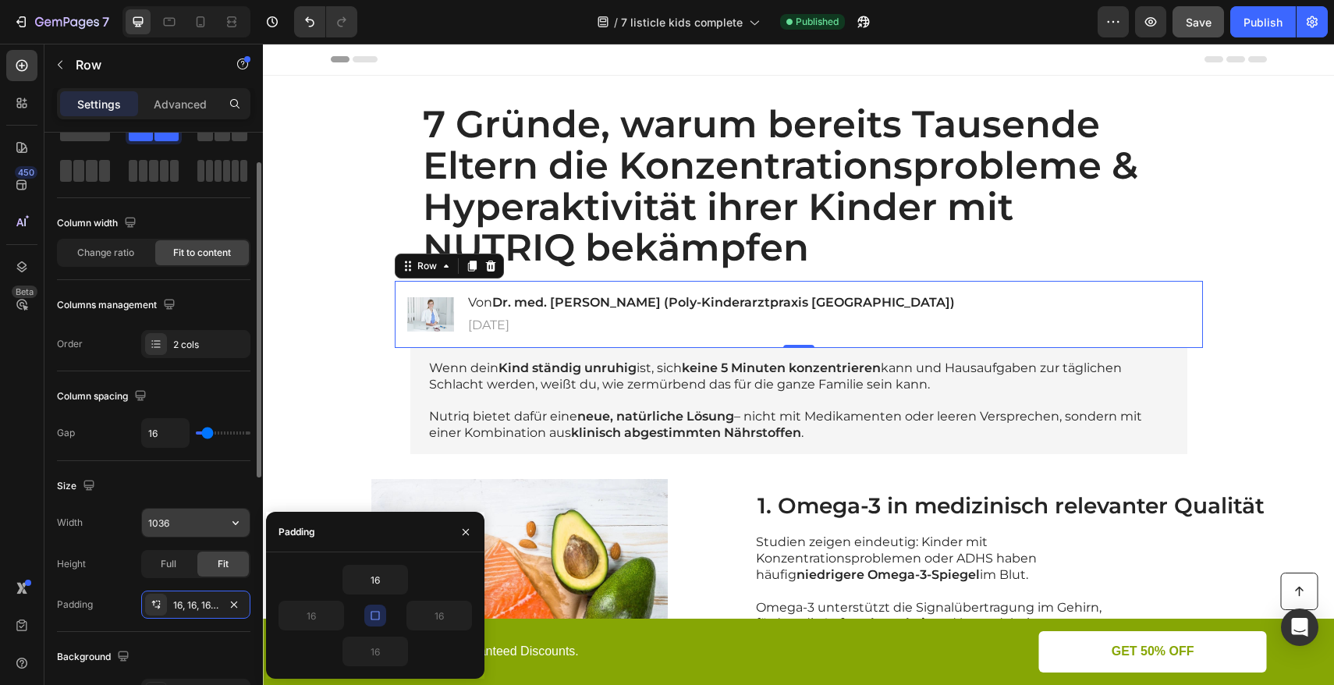
click at [181, 524] on input "1036" at bounding box center [196, 523] width 108 height 28
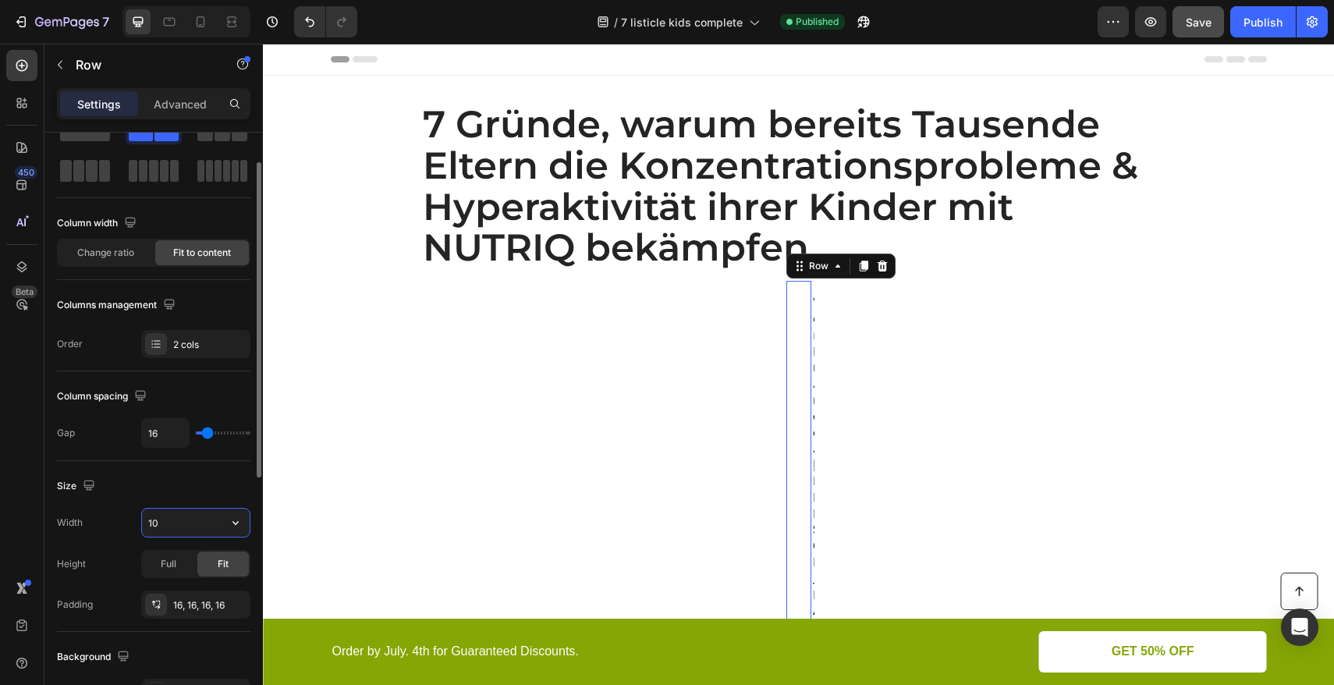
type input "1"
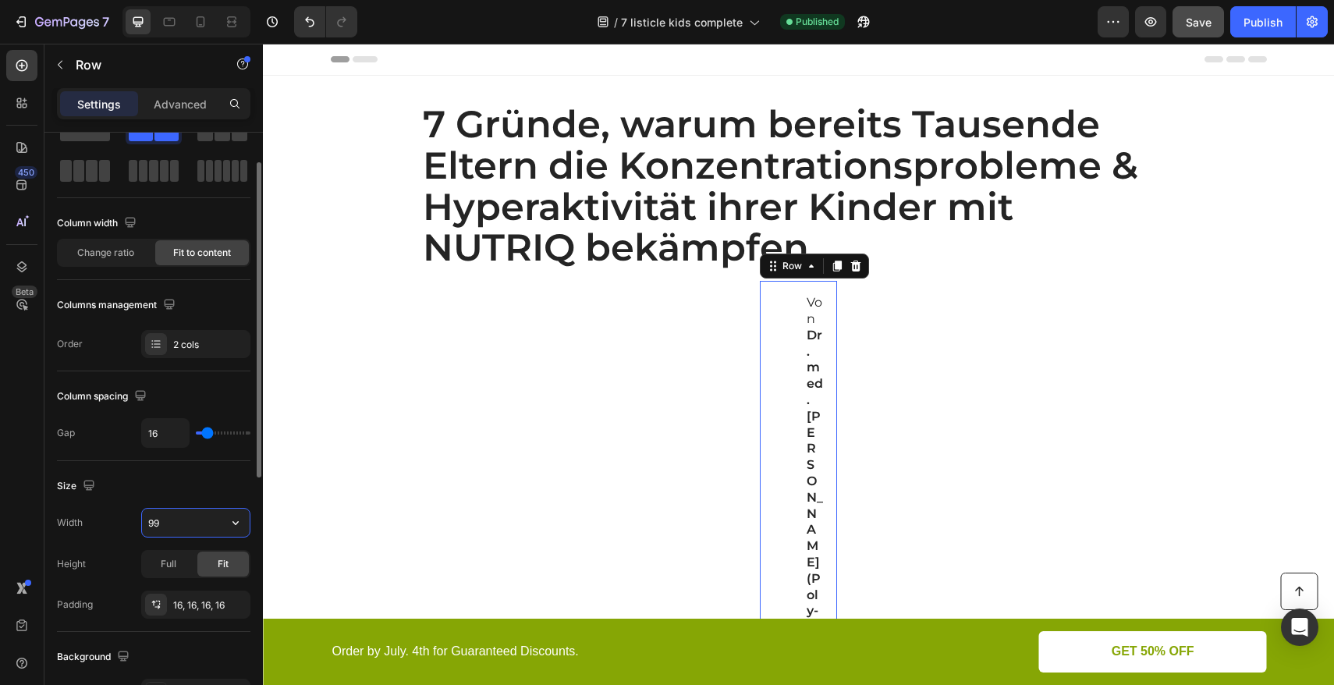
type input "996"
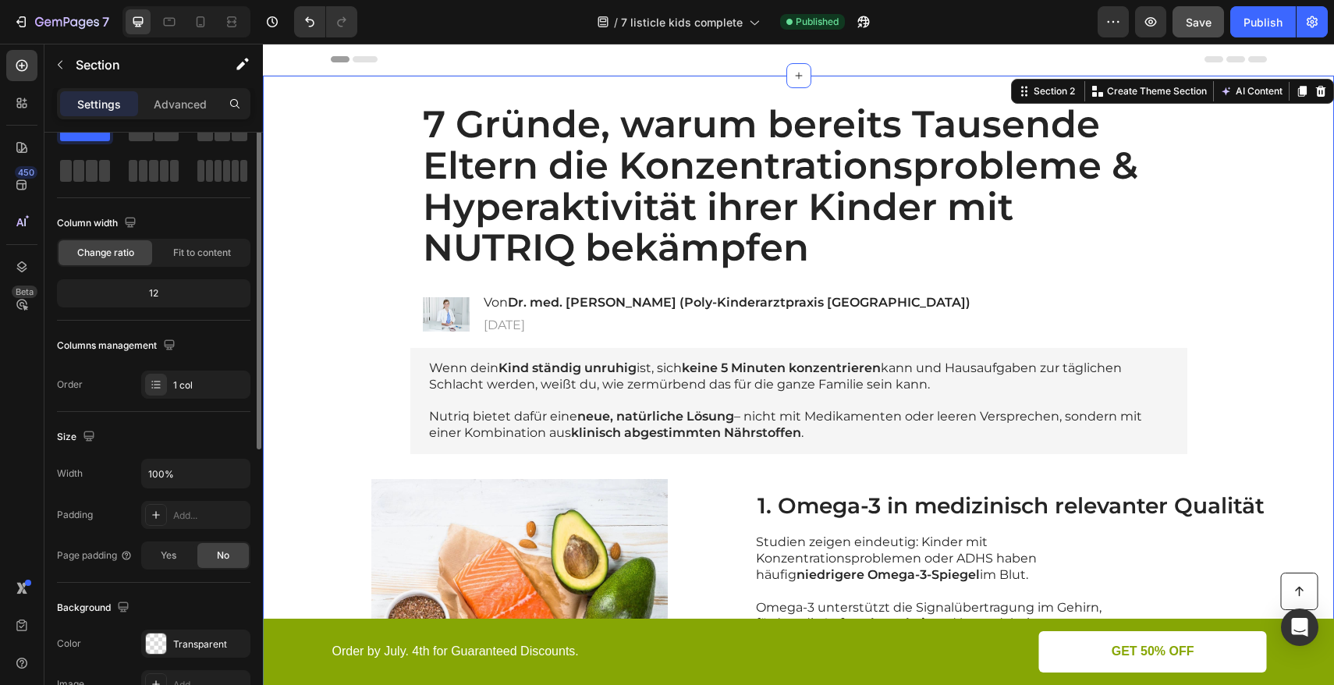
scroll to position [0, 0]
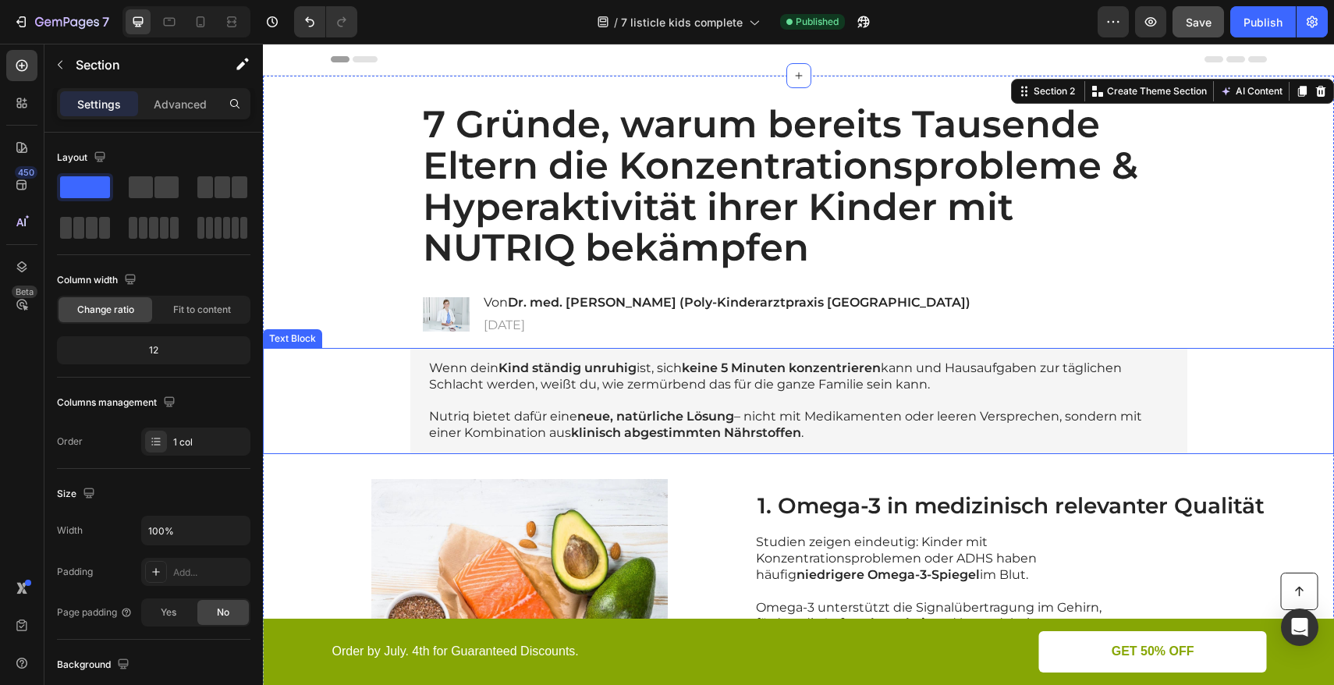
click at [386, 355] on div "Wenn dein Kind ständig unruhig ist, sich keine 5 Minuten konzentrieren kann und…" at bounding box center [799, 401] width 1040 height 106
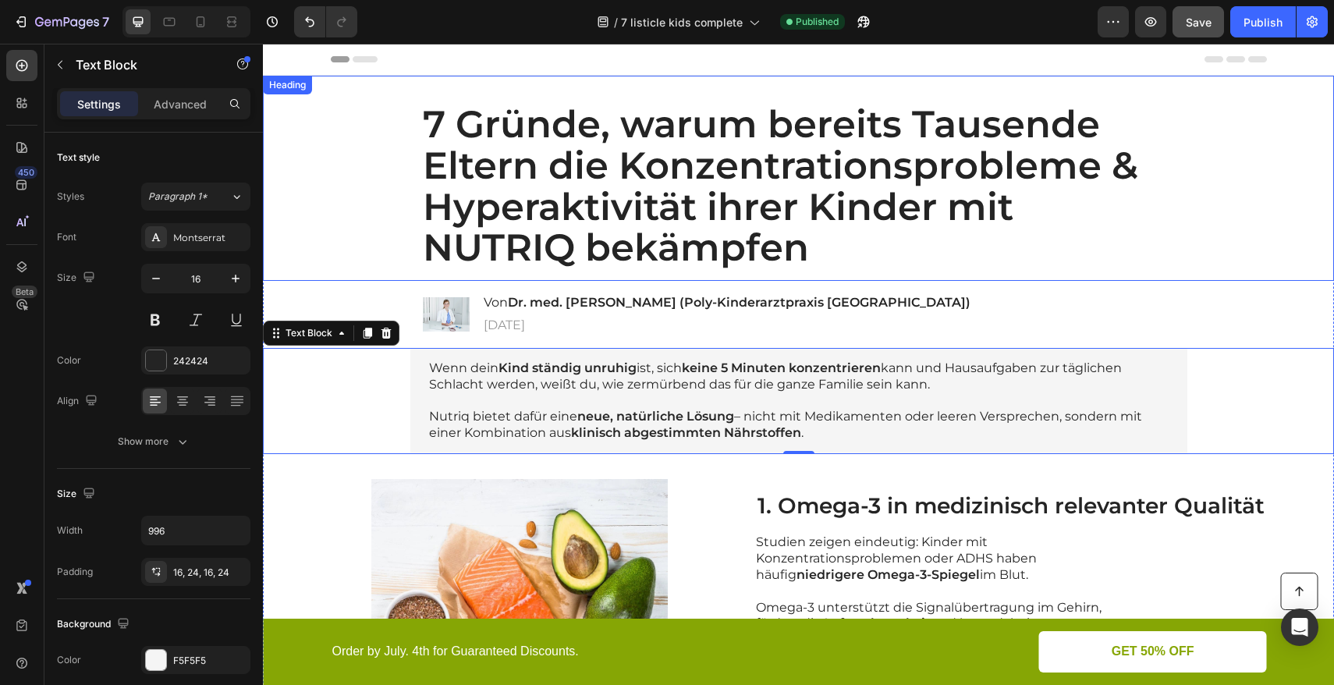
click at [372, 223] on div "7 Gründe, warum bereits Tausende Eltern die Konzentrationsprobleme & Hyperaktiv…" at bounding box center [799, 186] width 1040 height 190
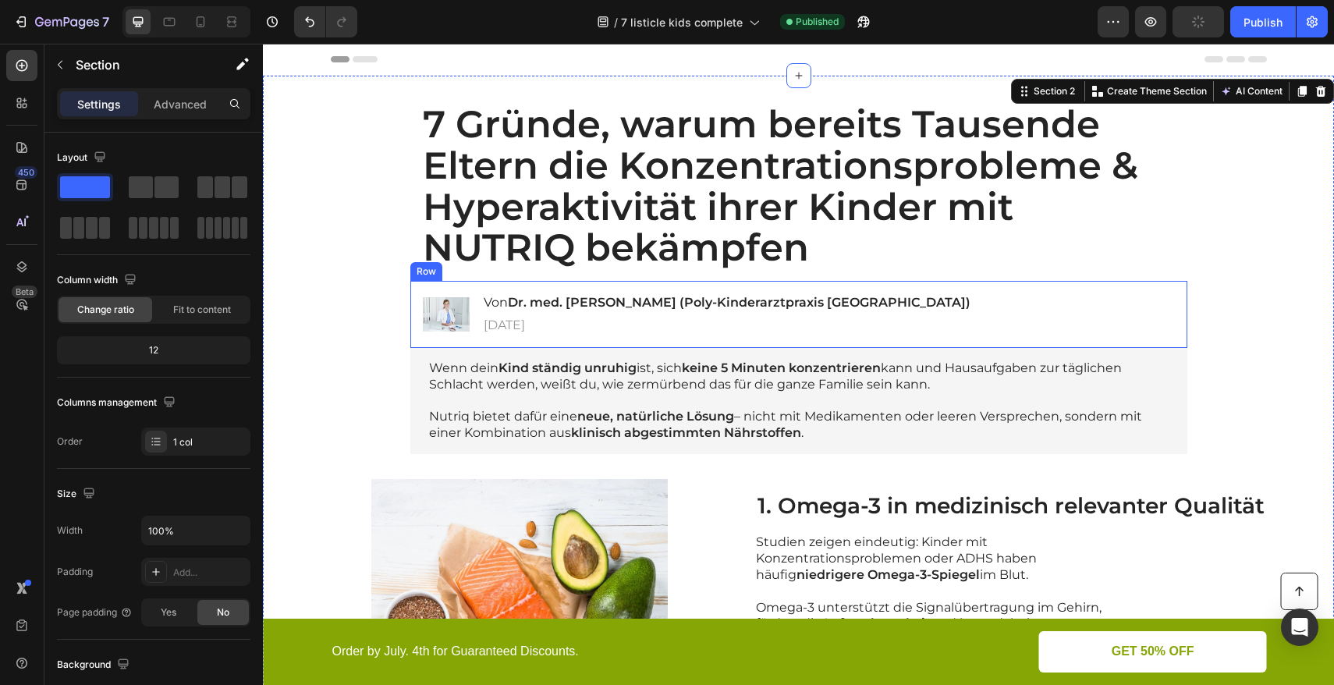
click at [927, 300] on div "Image Von Dr. med. [PERSON_NAME] (Poly-Kinderarztpraxis [GEOGRAPHIC_DATA]) Head…" at bounding box center [798, 314] width 777 height 67
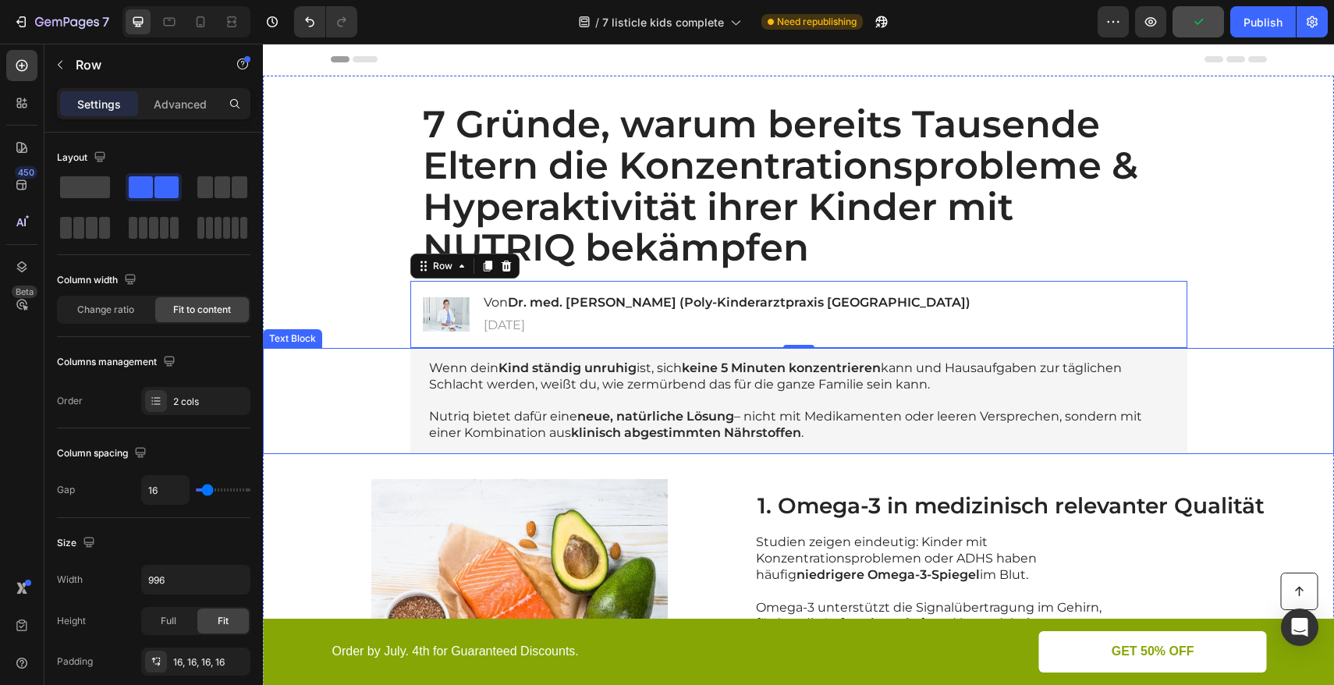
click at [392, 395] on div "Wenn dein Kind ständig unruhig ist, sich keine 5 Minuten konzentrieren kann und…" at bounding box center [799, 401] width 1040 height 106
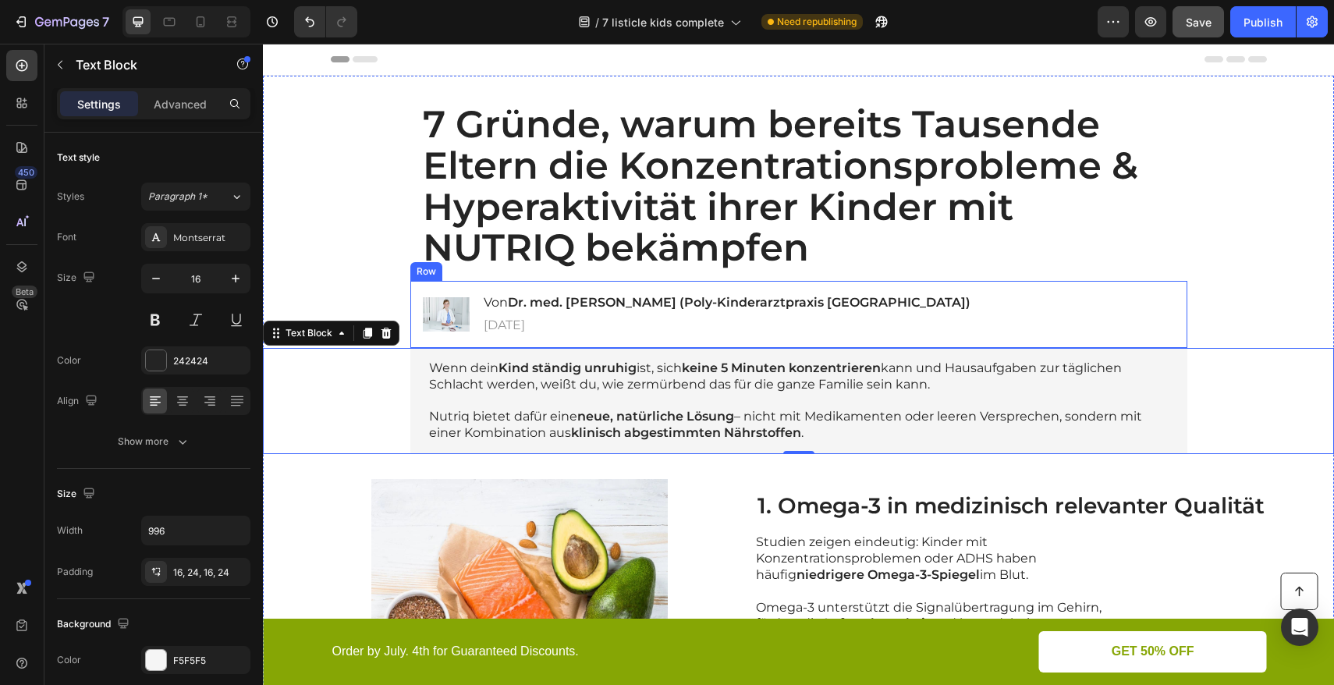
click at [1007, 304] on div "Image Von Dr. med. [PERSON_NAME] (Poly-Kinderarztpraxis [GEOGRAPHIC_DATA]) Head…" at bounding box center [798, 314] width 777 height 67
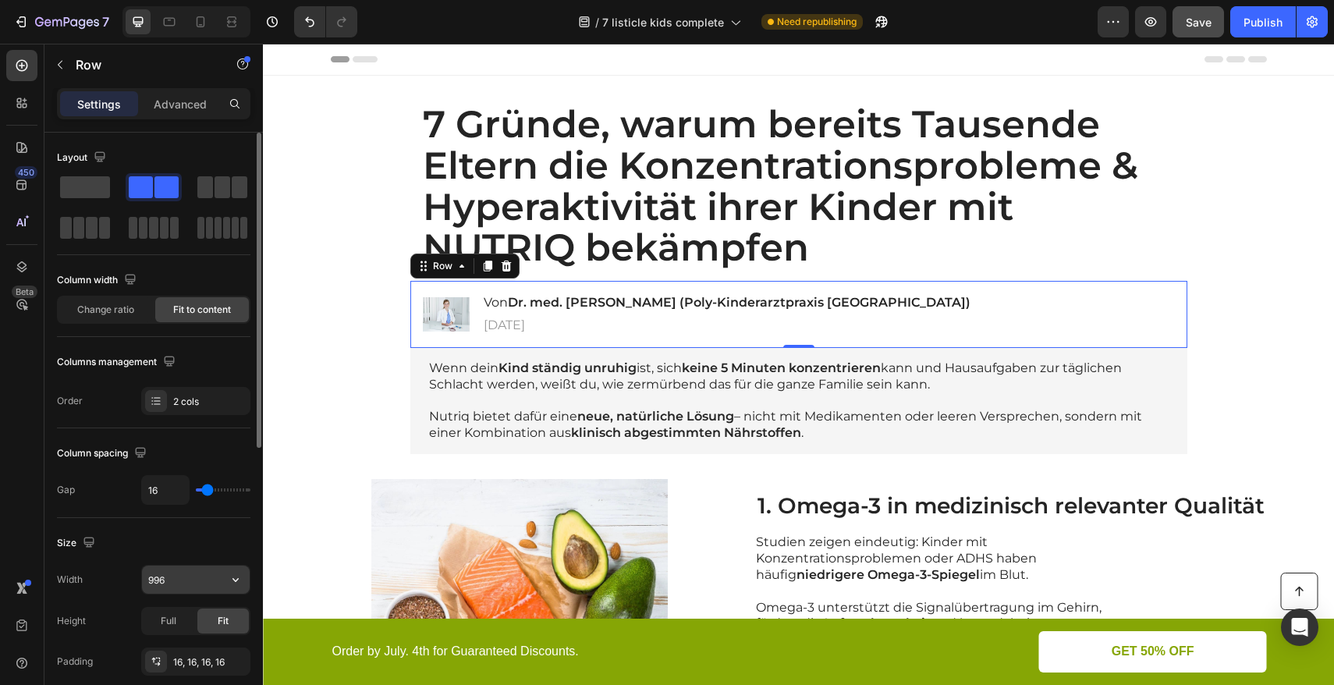
click at [175, 586] on input "996" at bounding box center [196, 580] width 108 height 28
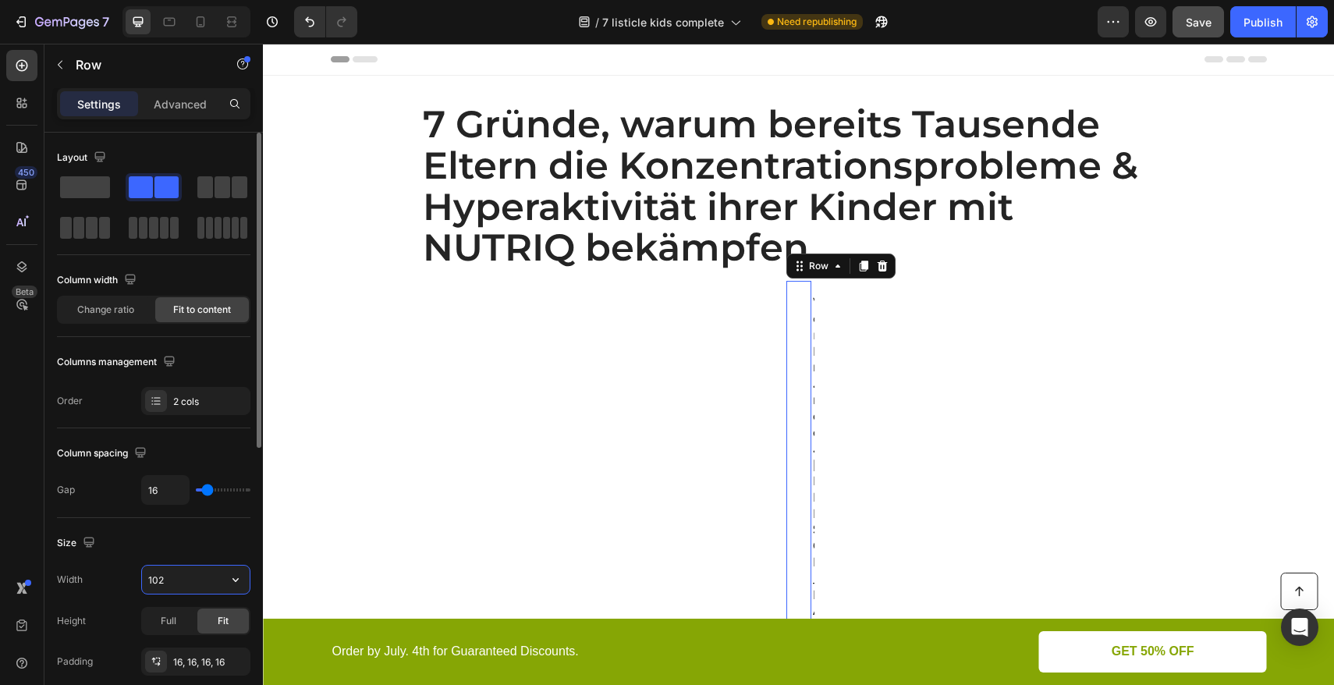
type input "1020"
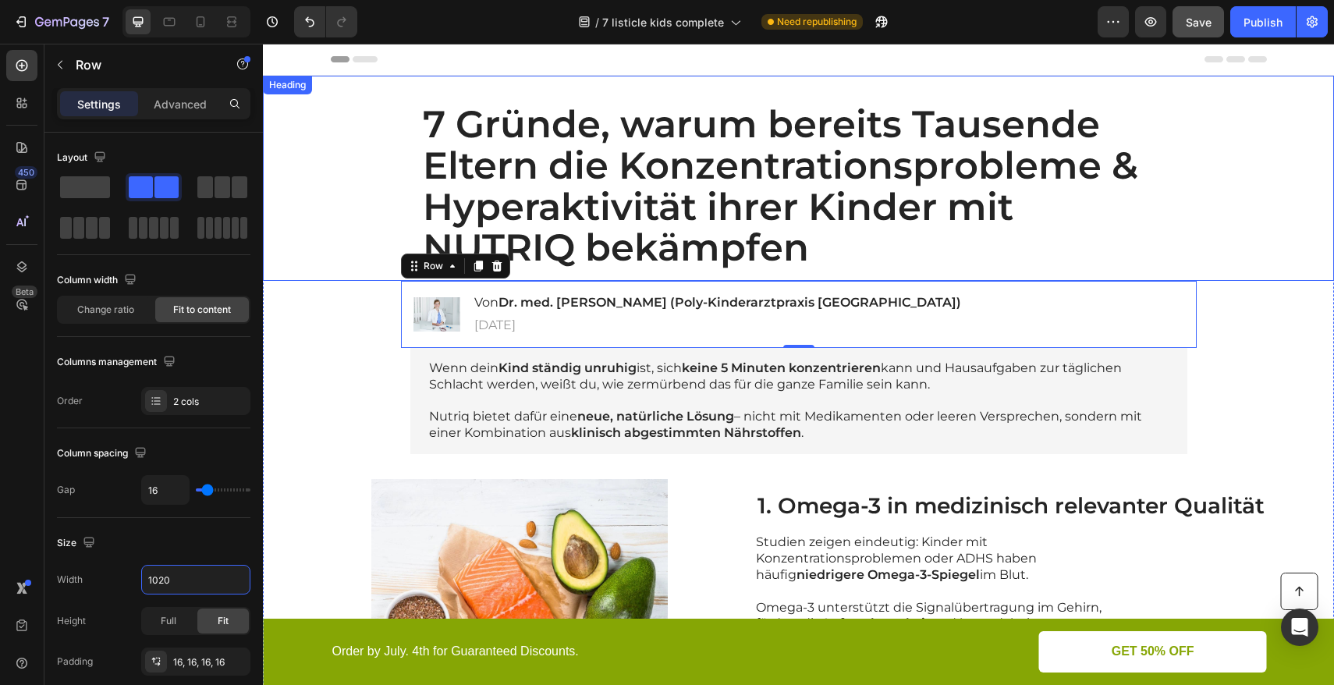
click at [437, 158] on h1 "7 Gründe, warum bereits Tausende Eltern die Konzentrationsprobleme & Hyperaktiv…" at bounding box center [798, 186] width 777 height 190
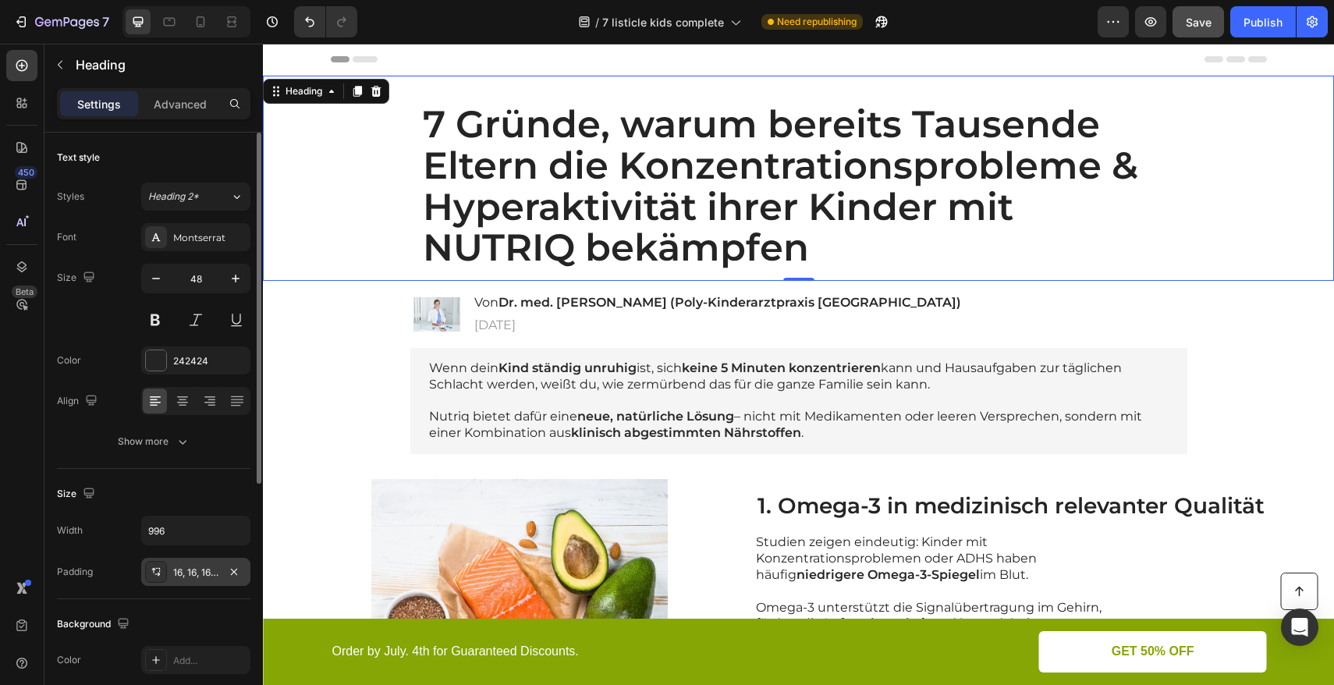
click at [177, 576] on div "16, 16, 16, 16" at bounding box center [195, 573] width 45 height 14
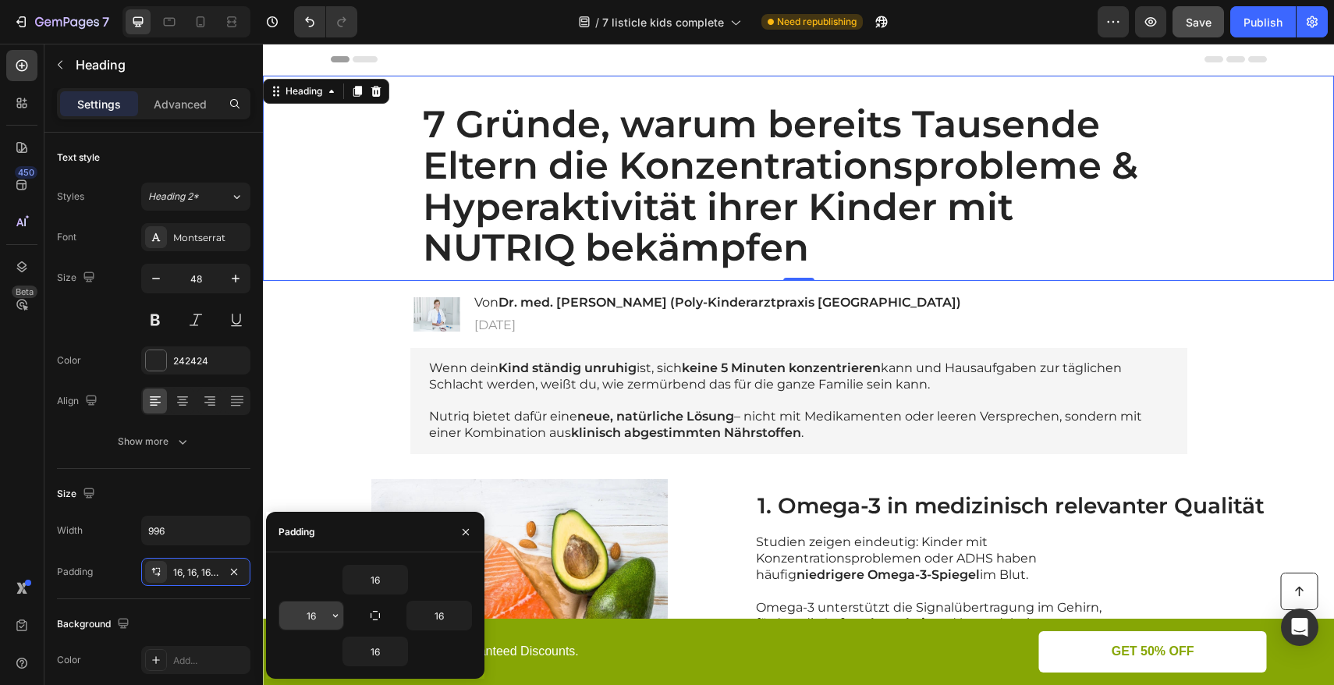
click at [319, 620] on input "16" at bounding box center [311, 616] width 64 height 28
click at [319, 618] on input "16" at bounding box center [311, 616] width 64 height 28
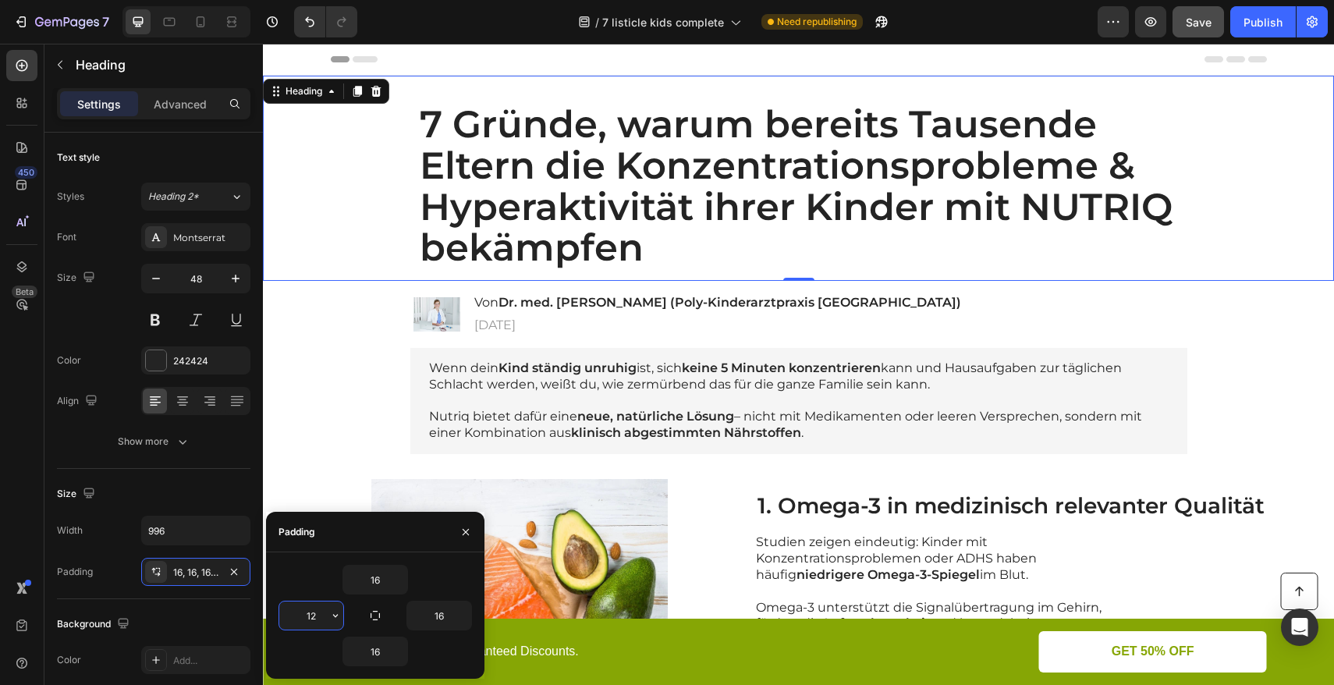
type input "1"
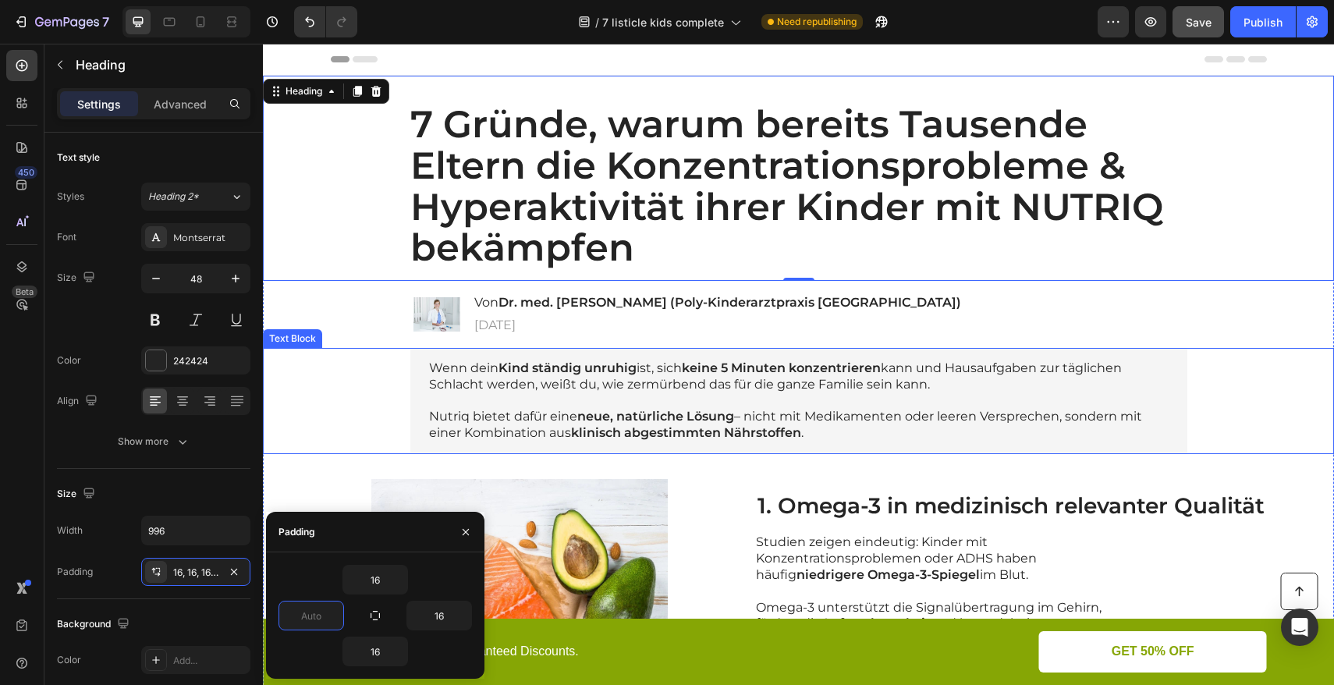
click at [357, 370] on div "Wenn dein Kind ständig unruhig ist, sich keine 5 Minuten konzentrieren kann und…" at bounding box center [799, 401] width 1040 height 106
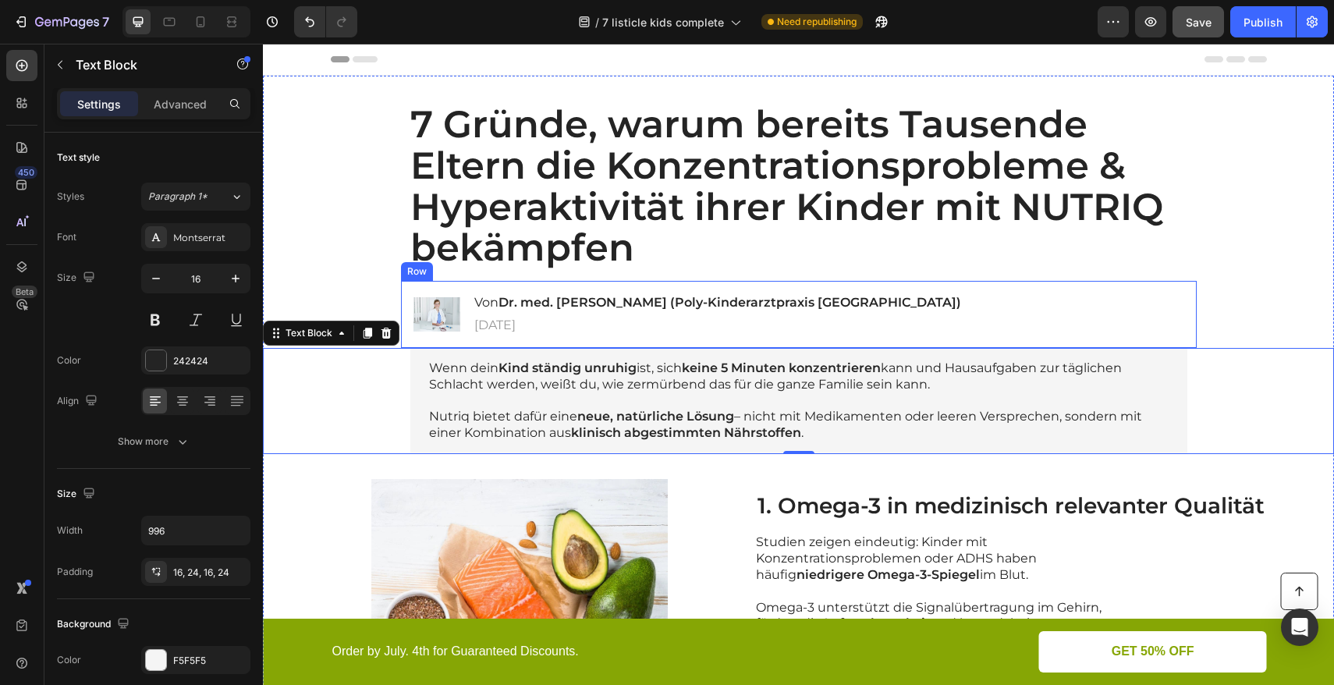
click at [961, 293] on div "Image Von Dr. med. [PERSON_NAME] (Poly-Kinderarztpraxis [GEOGRAPHIC_DATA]) Head…" at bounding box center [799, 314] width 796 height 67
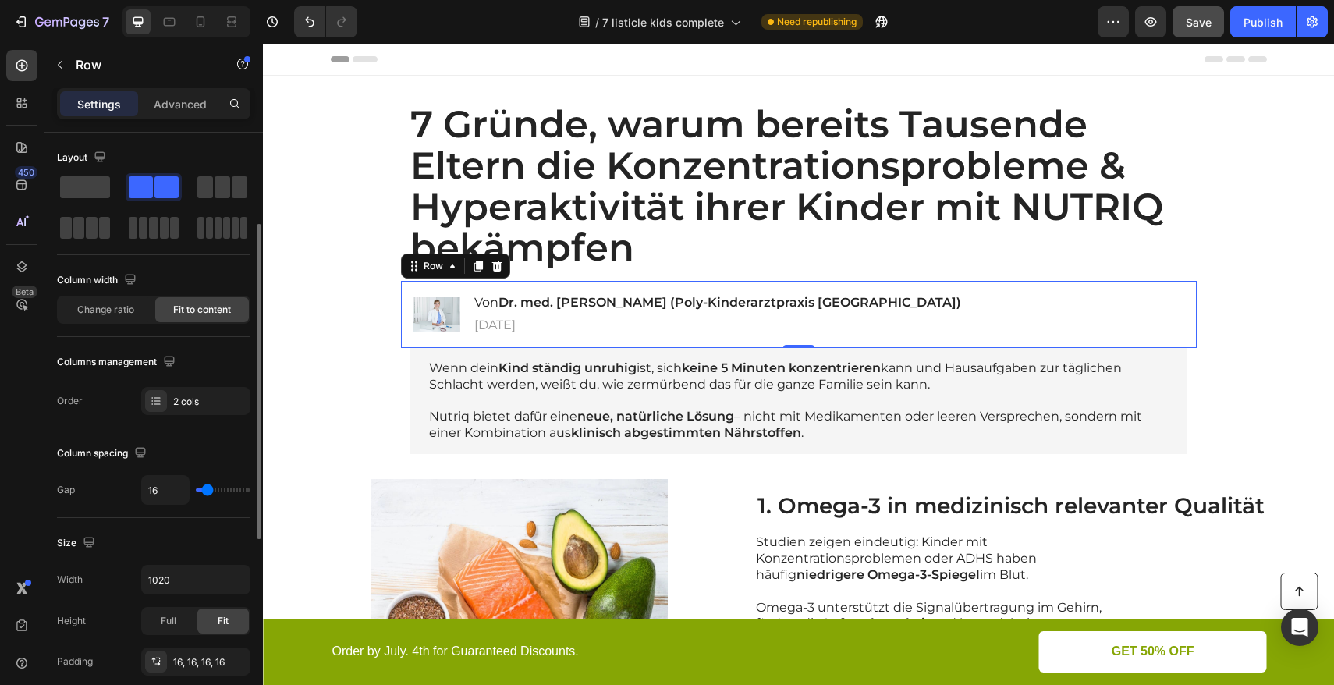
scroll to position [60, 0]
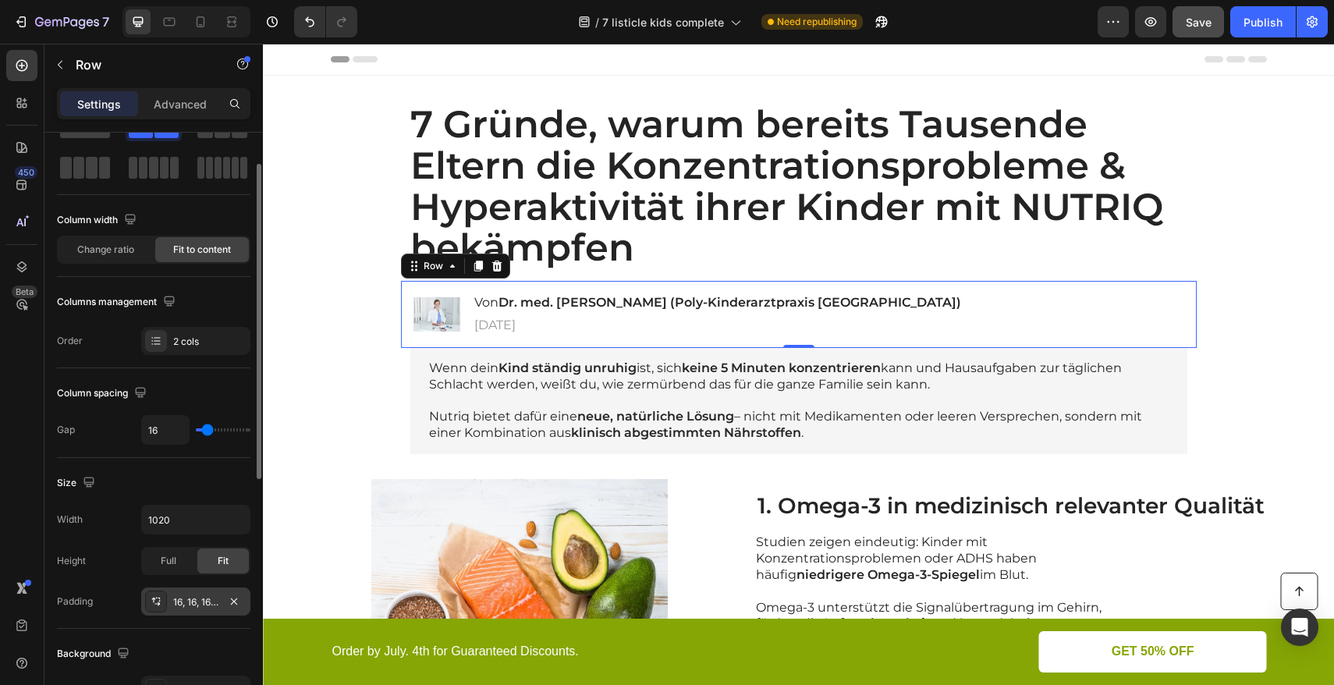
click at [187, 607] on div "16, 16, 16, 16" at bounding box center [195, 602] width 45 height 14
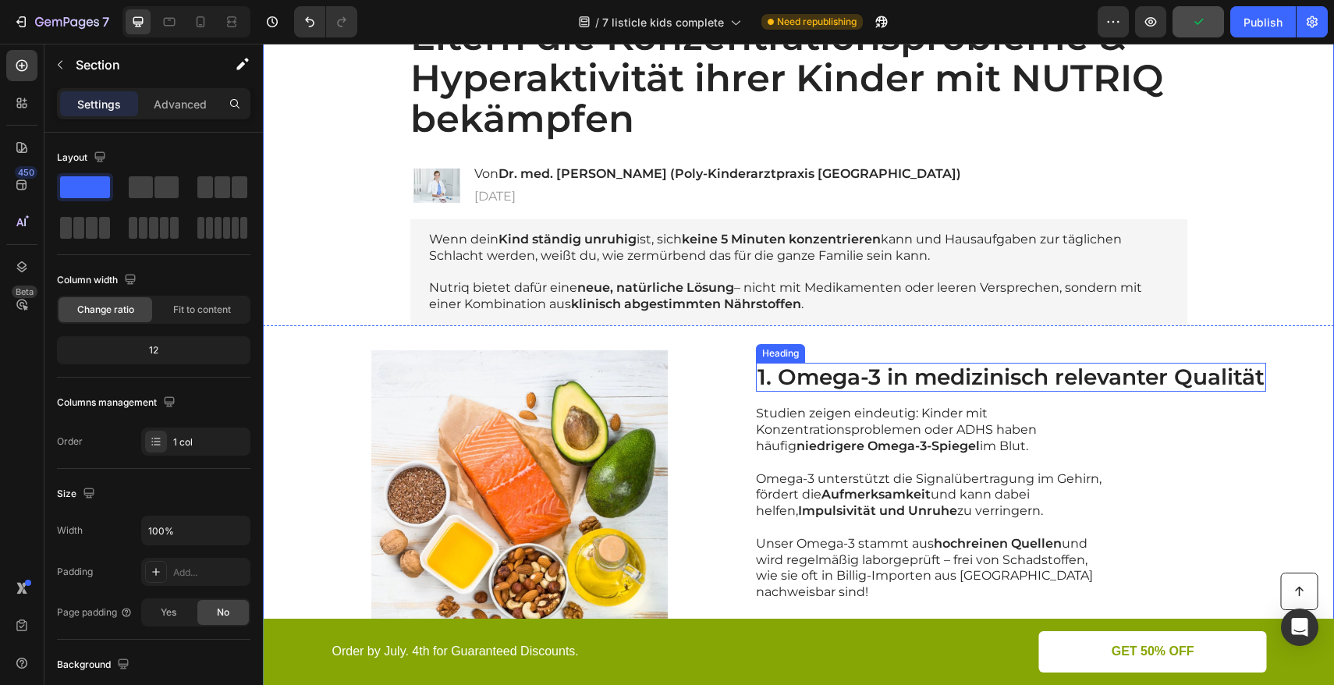
scroll to position [130, 0]
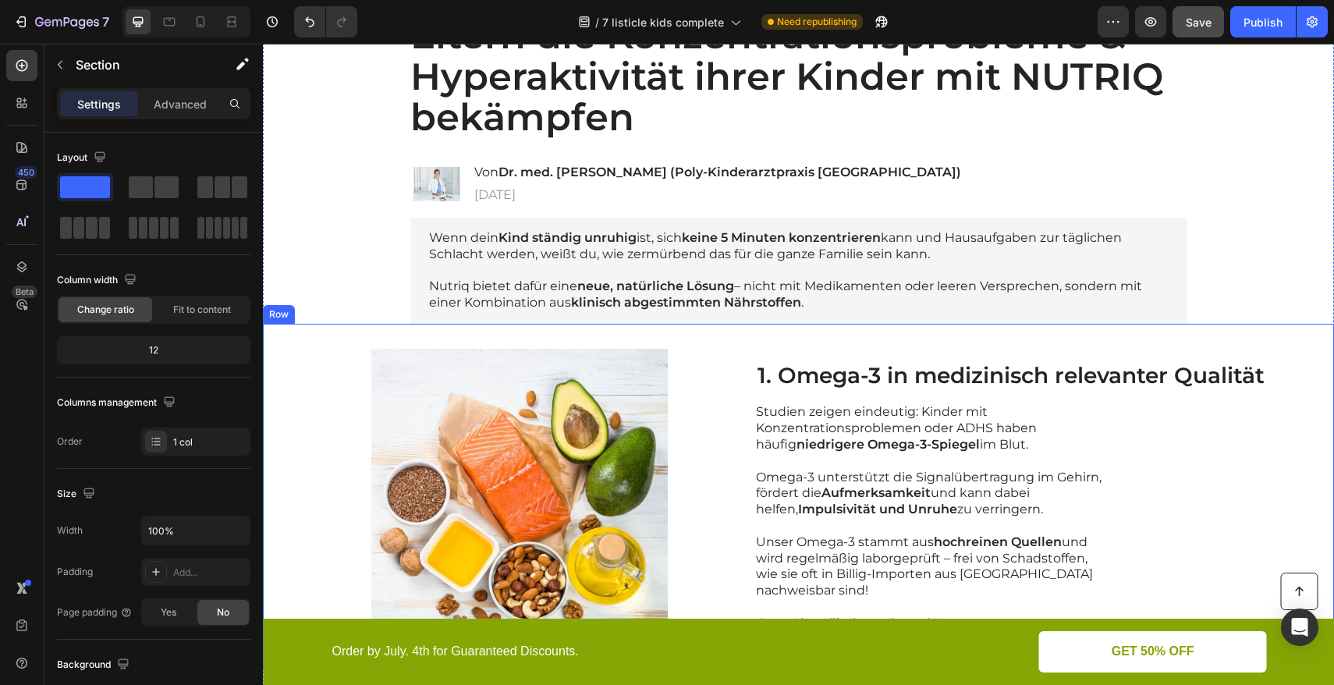
click at [293, 345] on div "Image 1. Omega-3 in medizinisch relevanter Qualität Heading Studien zeigen eind…" at bounding box center [798, 497] width 1071 height 347
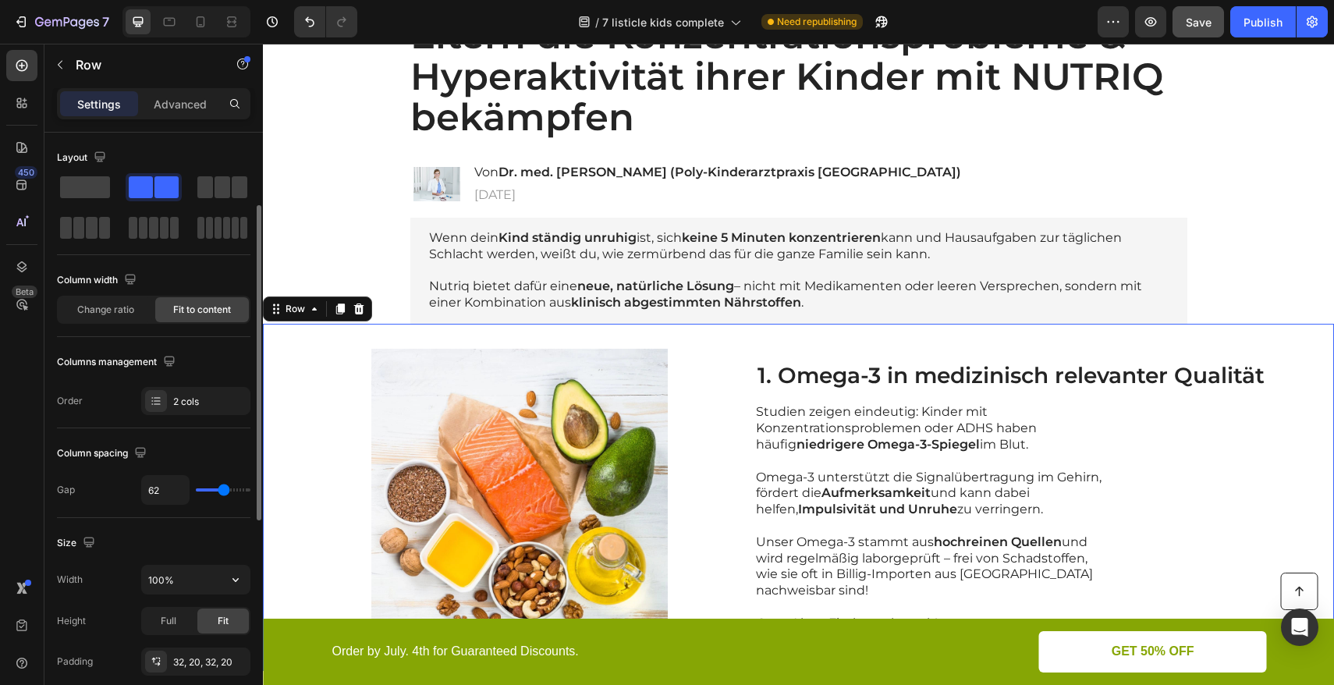
scroll to position [48, 0]
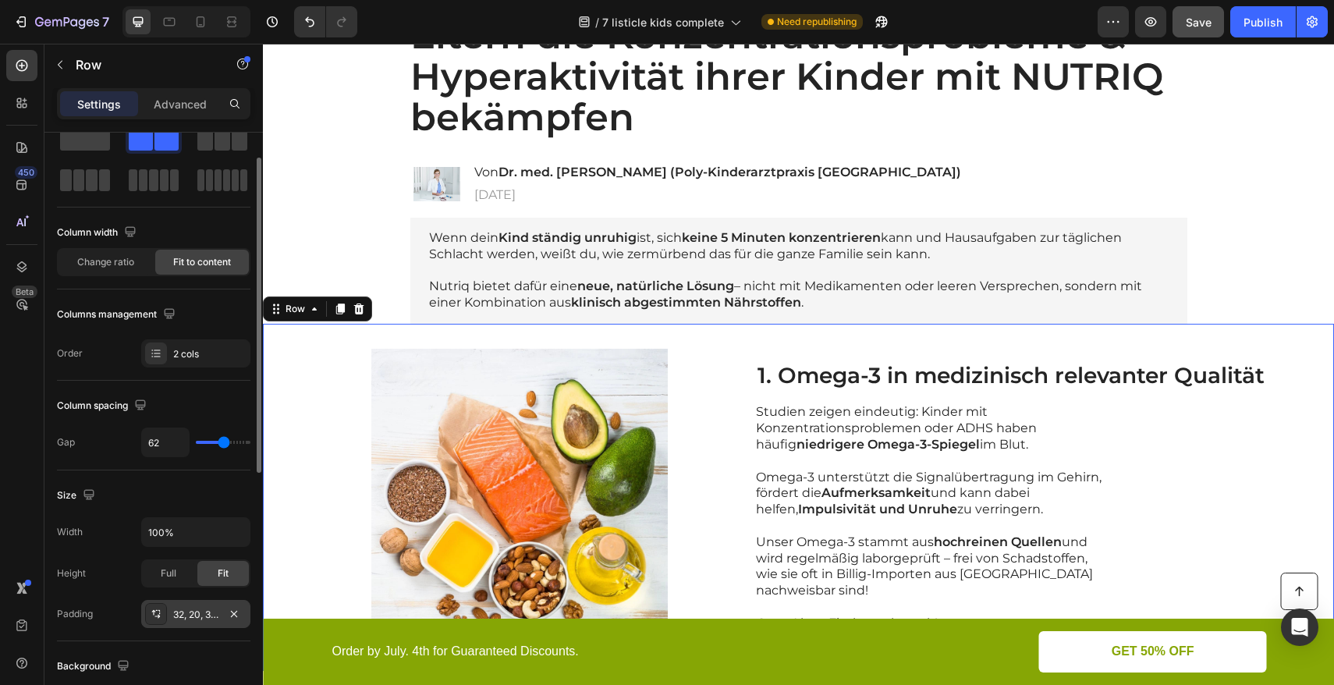
click at [201, 616] on div "32, 20, 32, 20" at bounding box center [195, 615] width 45 height 14
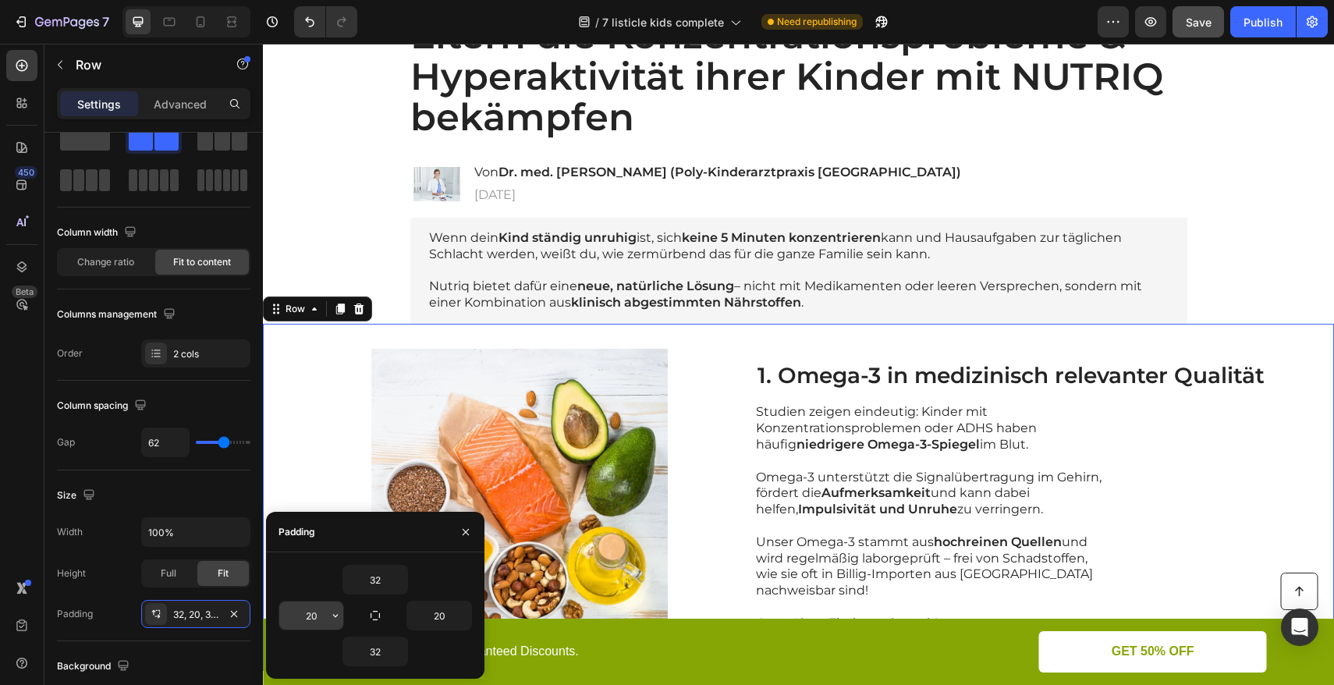
click at [318, 616] on input "20" at bounding box center [311, 616] width 64 height 28
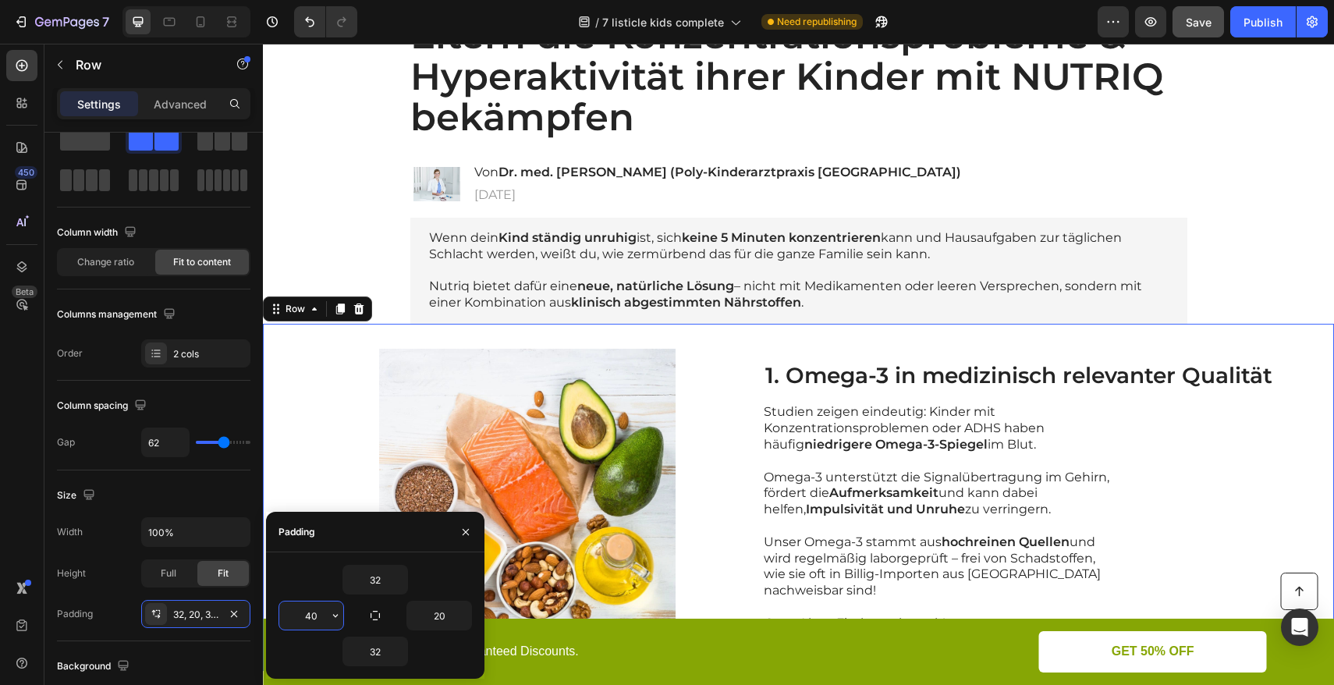
type input "4"
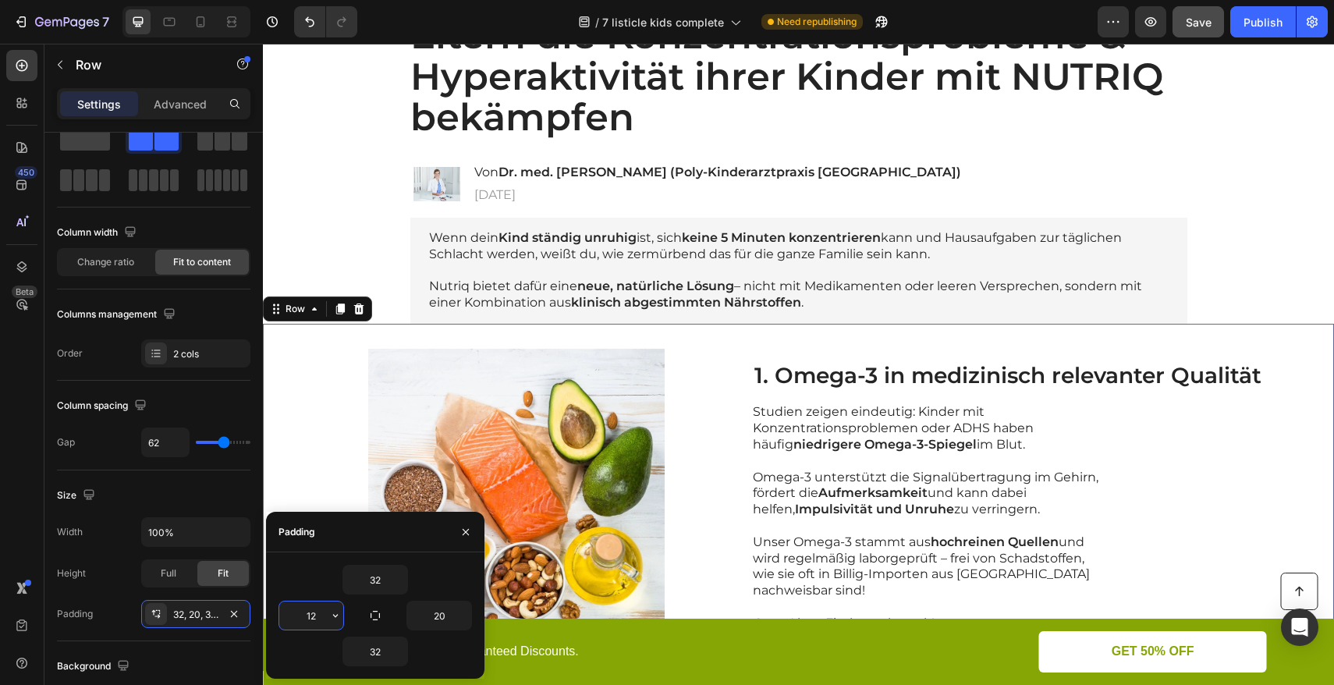
type input "120"
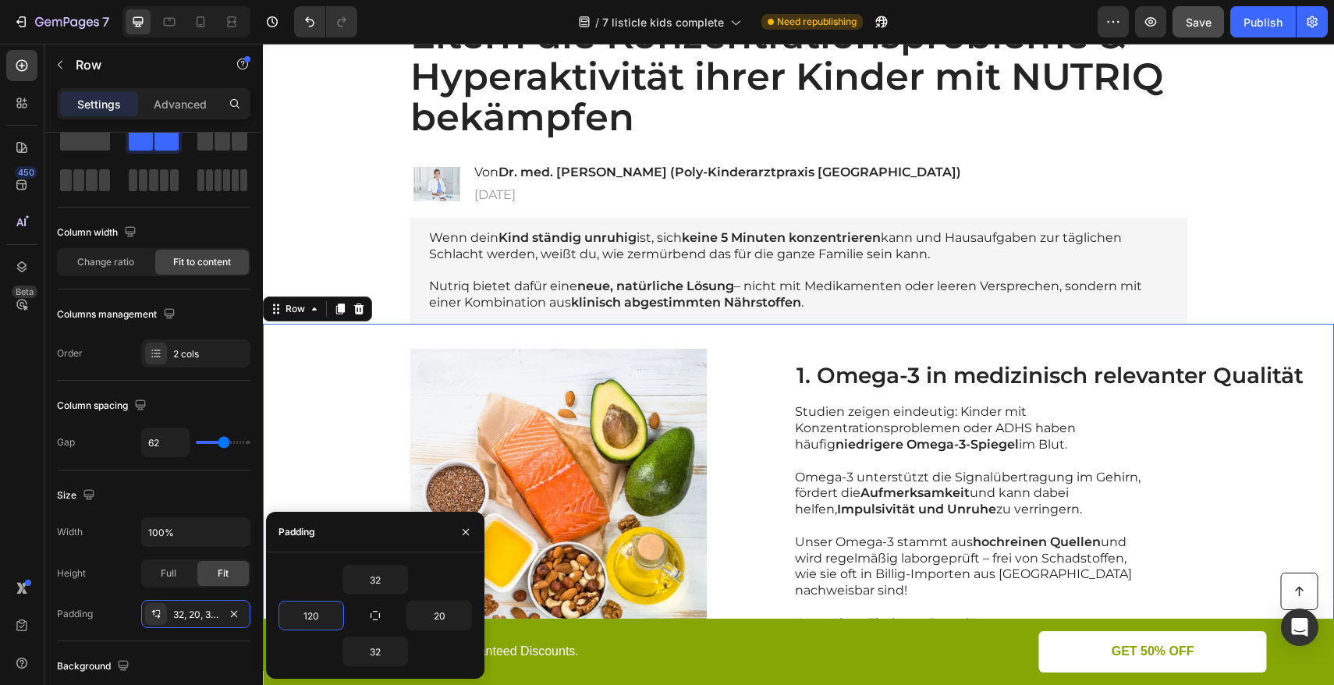
click at [330, 362] on div "Image 1. Omega-3 in medizinisch relevanter Qualität Heading Studien zeigen eind…" at bounding box center [798, 497] width 1071 height 347
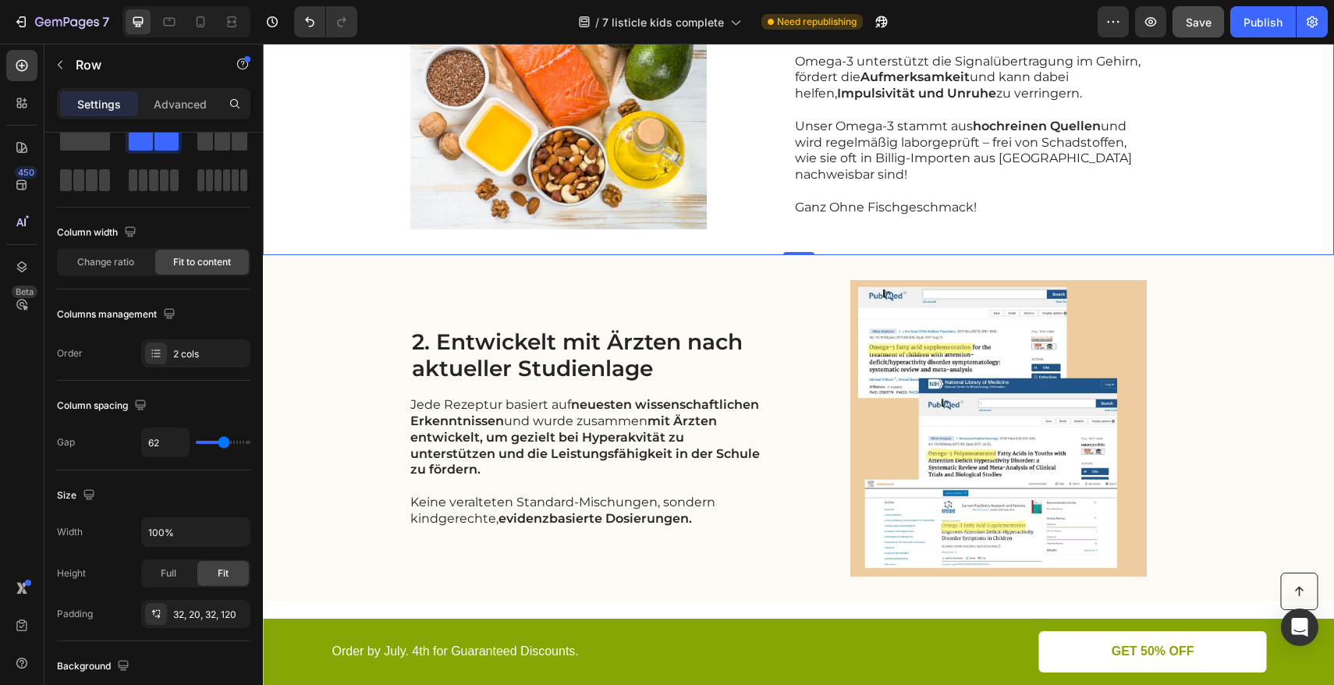
scroll to position [239, 0]
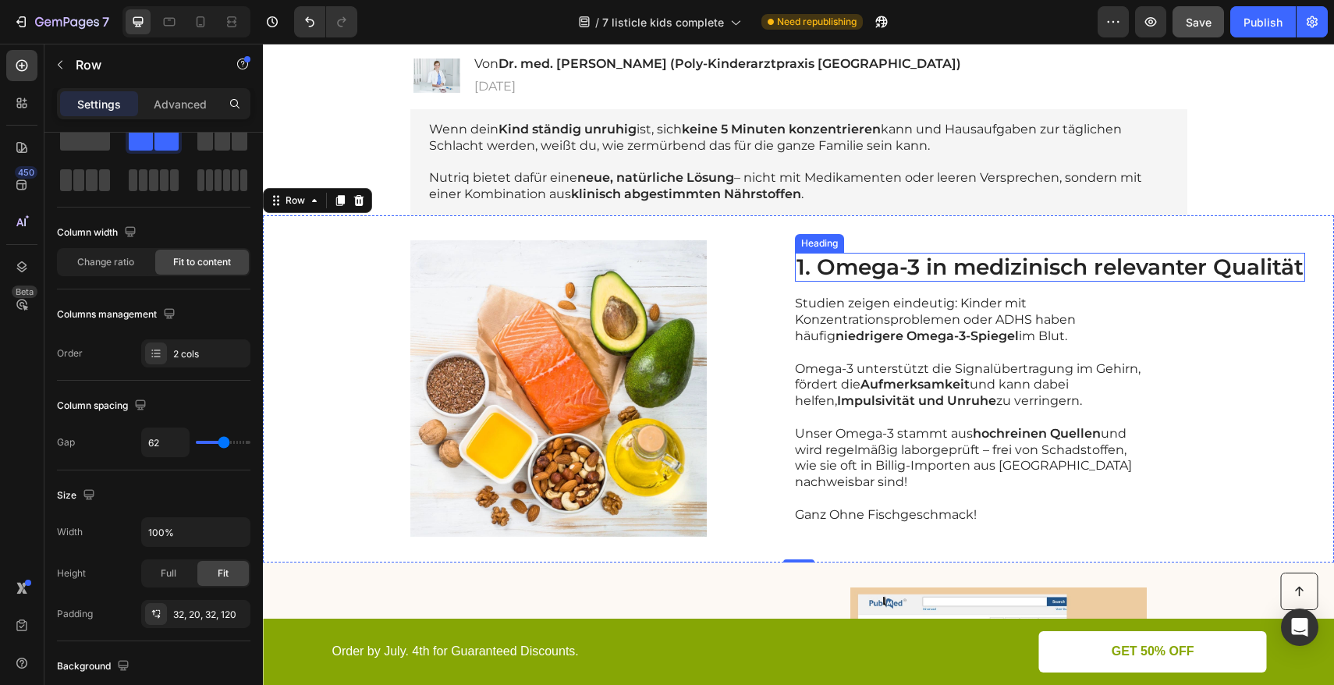
click at [1018, 264] on h2 "1. Omega-3 in medizinisch relevanter Qualität" at bounding box center [1050, 268] width 510 height 30
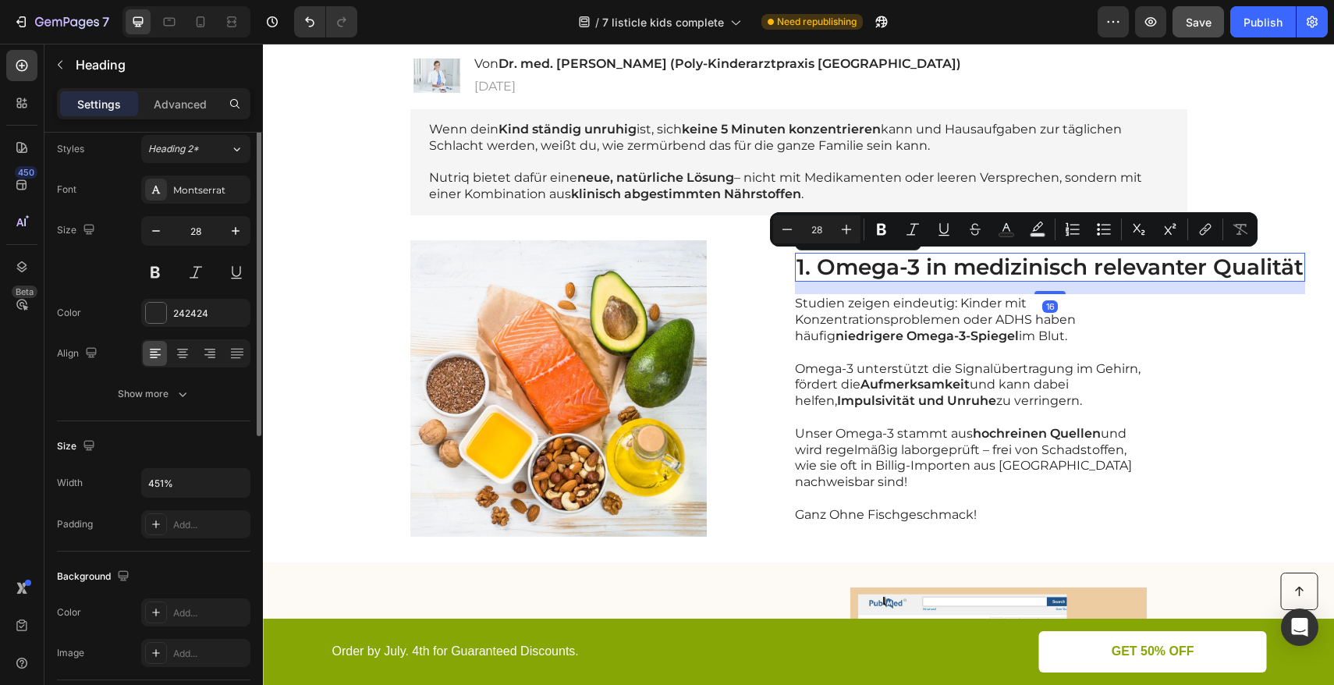
scroll to position [0, 0]
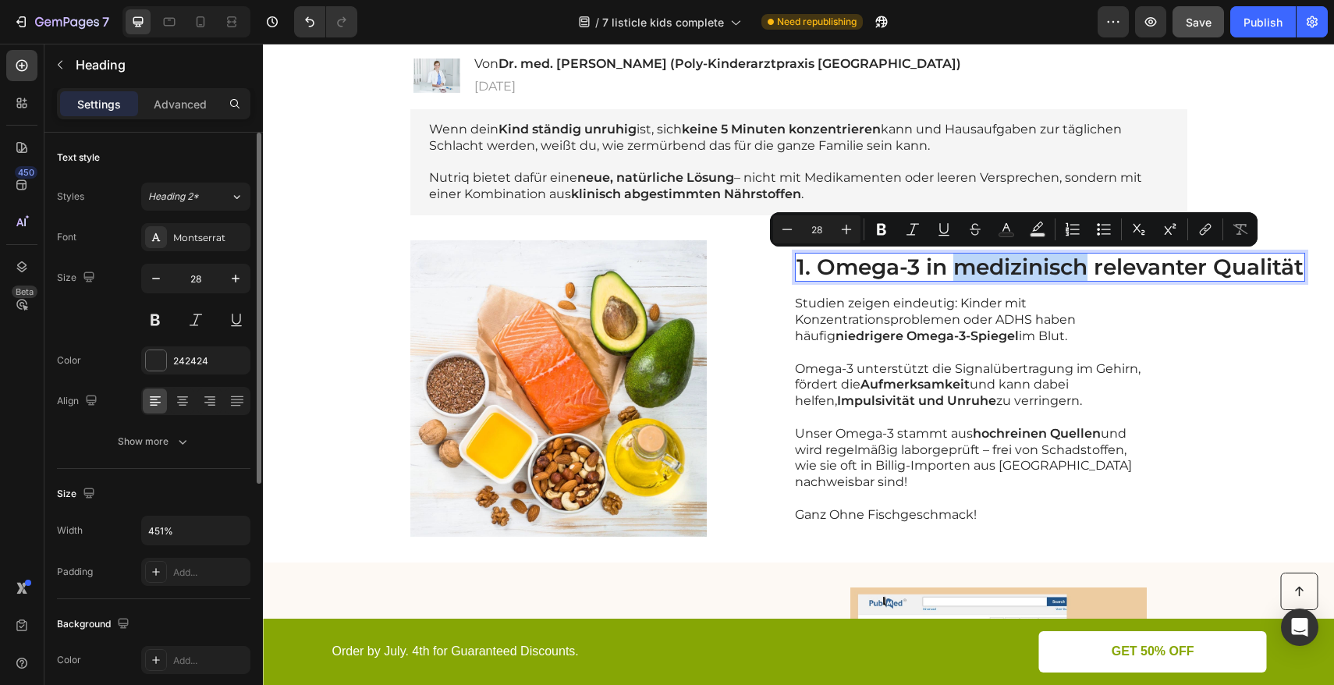
click at [1065, 266] on p "1. Omega-3 in medizinisch relevanter Qualität" at bounding box center [1050, 267] width 507 height 27
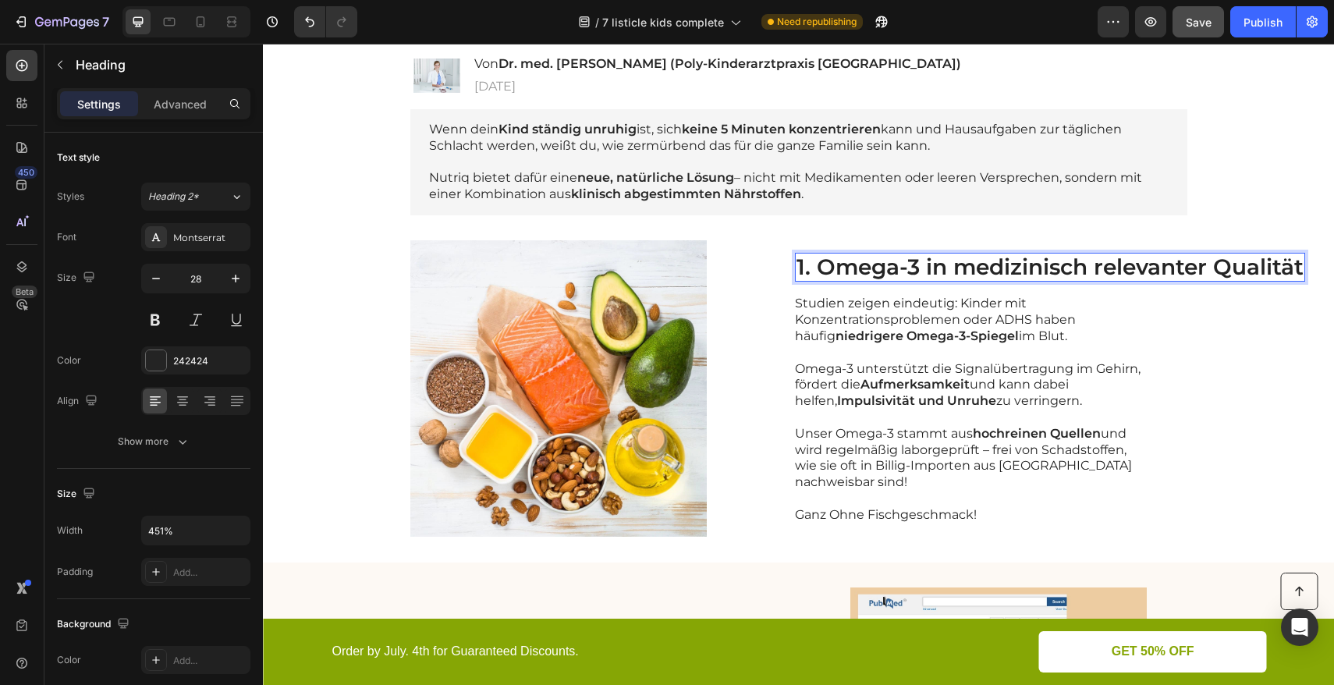
click at [1089, 265] on p "1. Omega-3 in medizinisch relevanter Qualität" at bounding box center [1050, 267] width 507 height 27
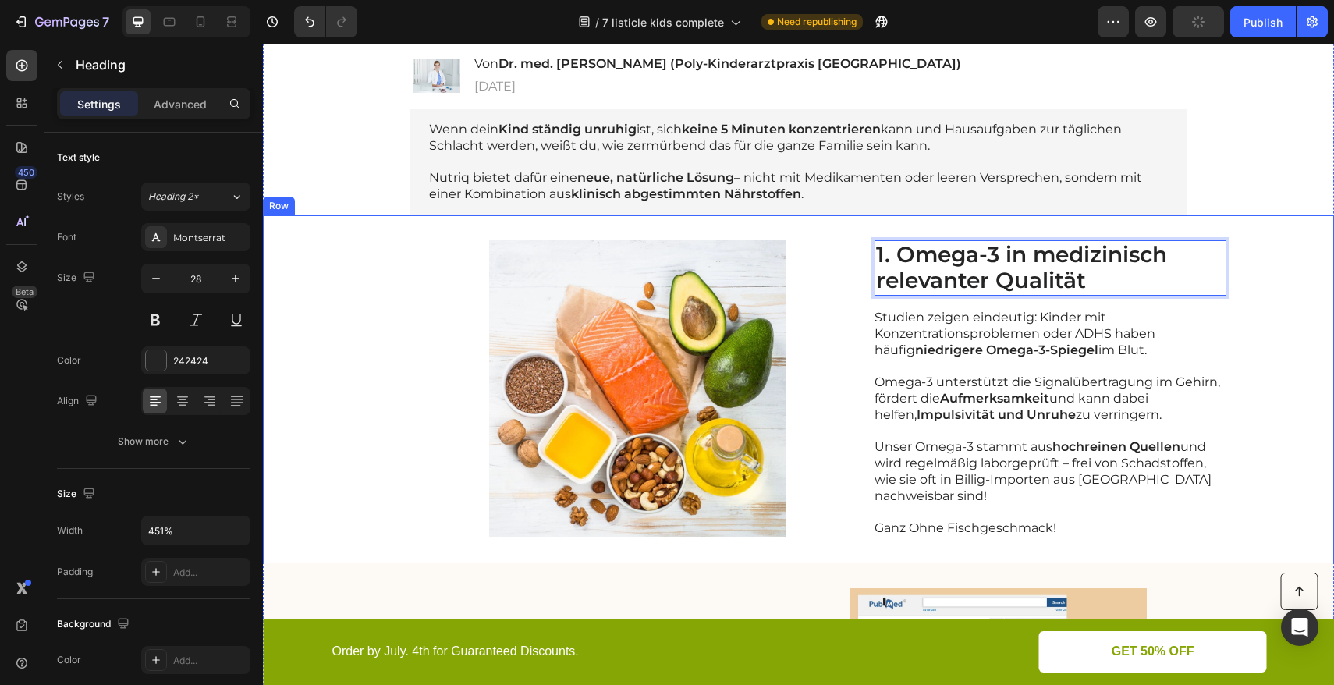
click at [408, 263] on div "Image 1. Omega-3 in medizinisch relevanter Qualität Heading 16 Studien zeigen e…" at bounding box center [798, 389] width 1071 height 348
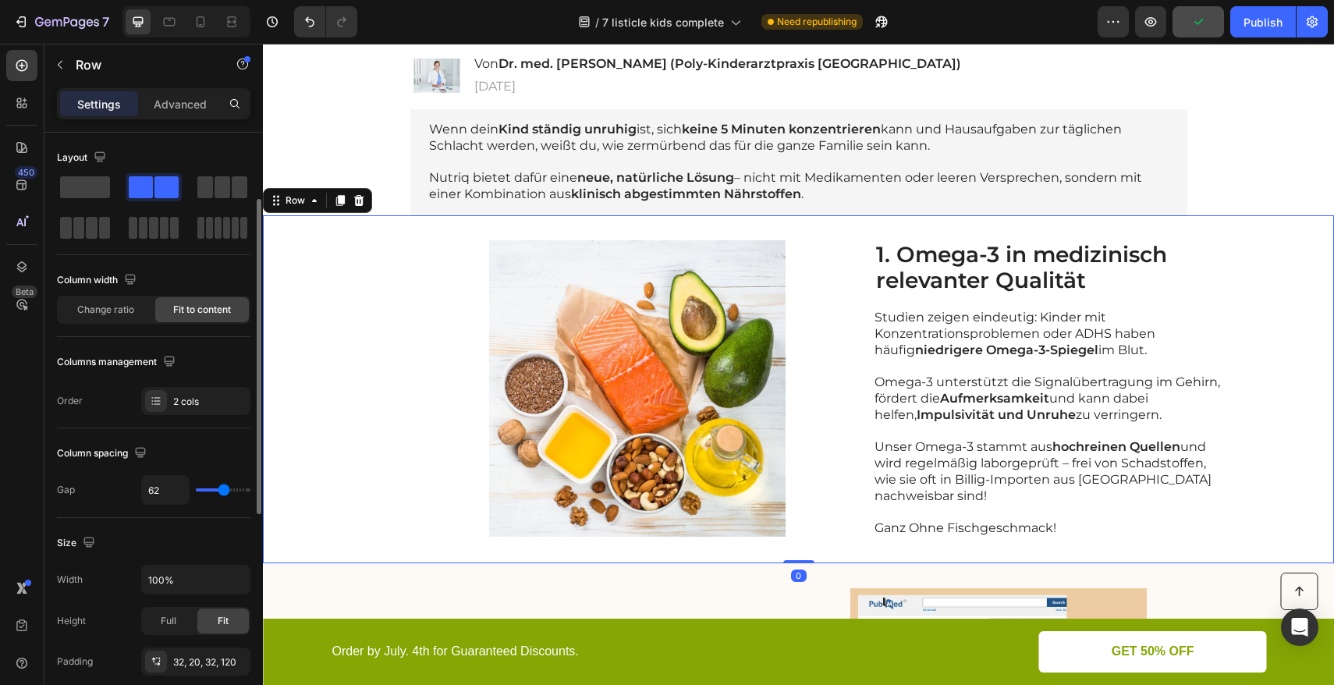
scroll to position [44, 0]
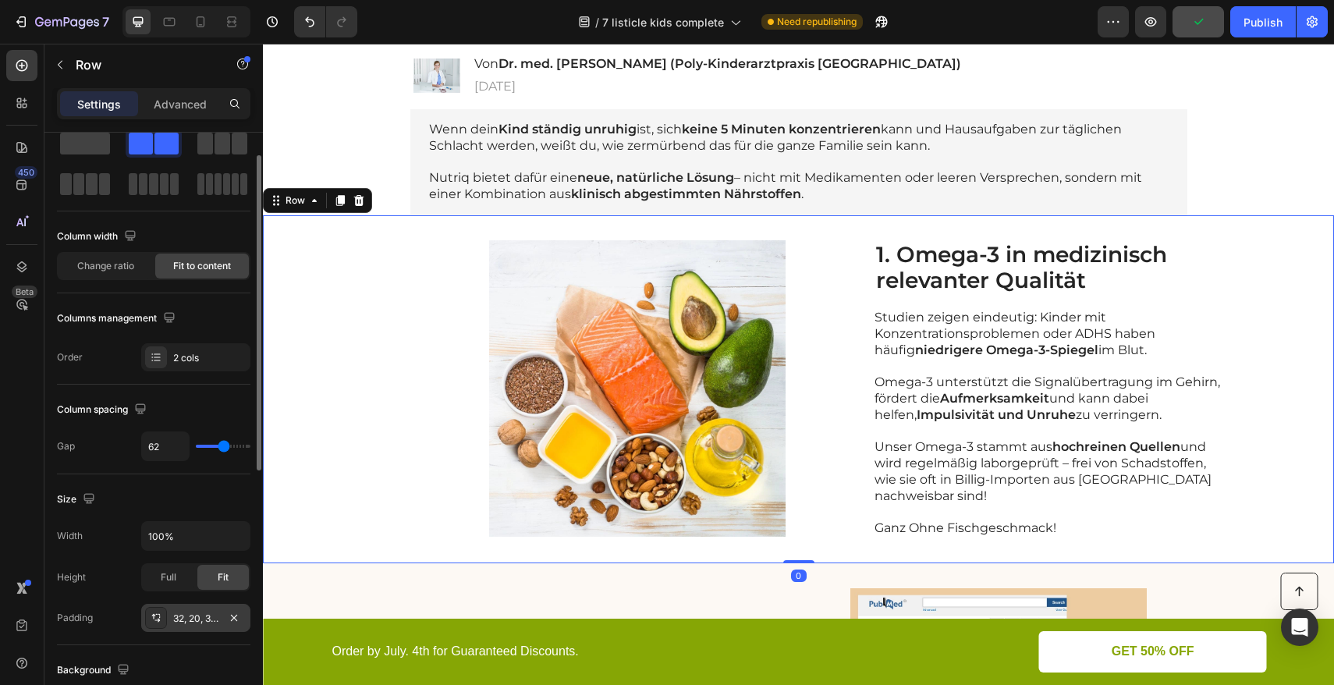
click at [190, 620] on div "32, 20, 32, 120" at bounding box center [195, 619] width 45 height 14
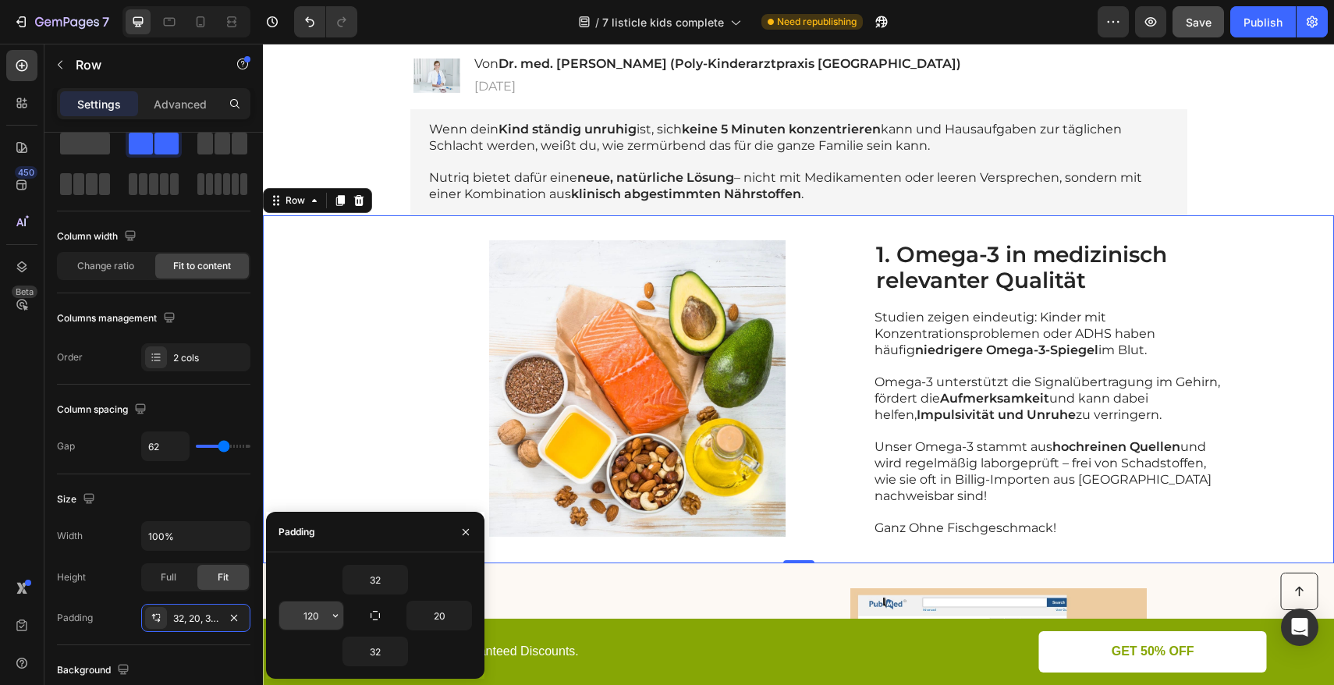
click at [317, 615] on input "120" at bounding box center [311, 616] width 64 height 28
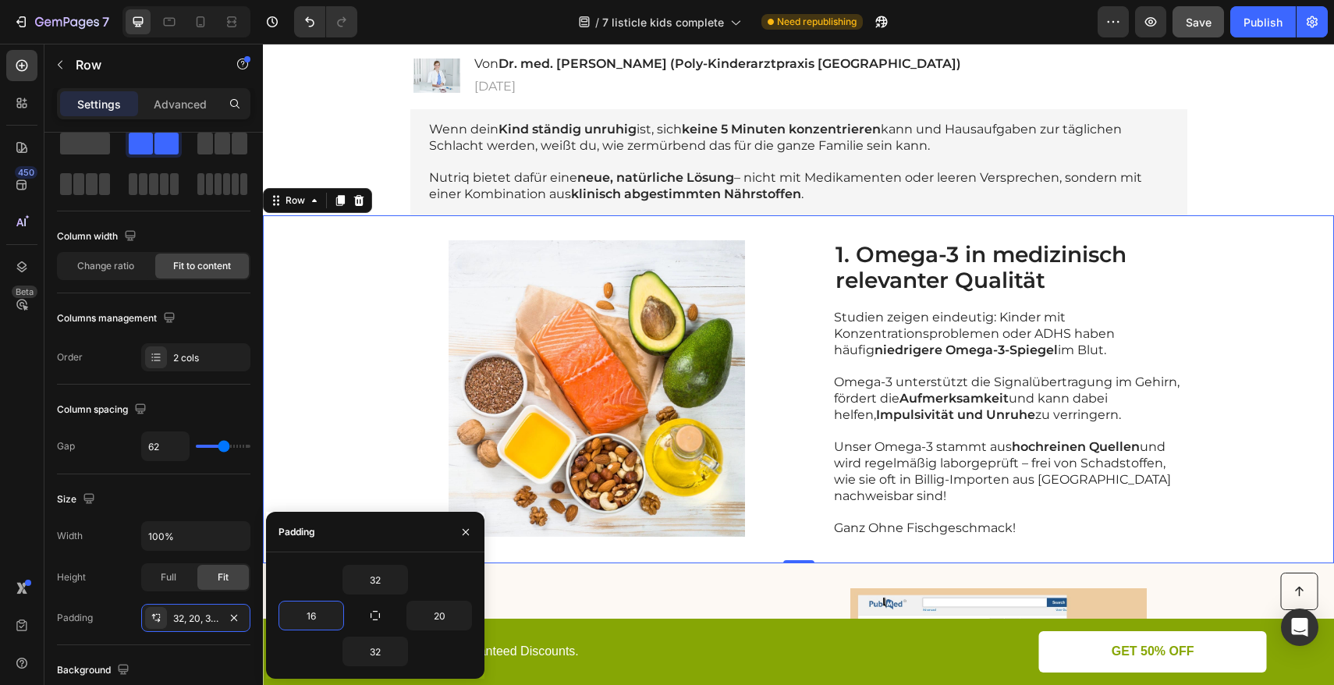
click at [359, 394] on div "Image 1. Omega-3 in medizinisch relevanter Qualität Heading Studien zeigen eind…" at bounding box center [798, 389] width 1071 height 348
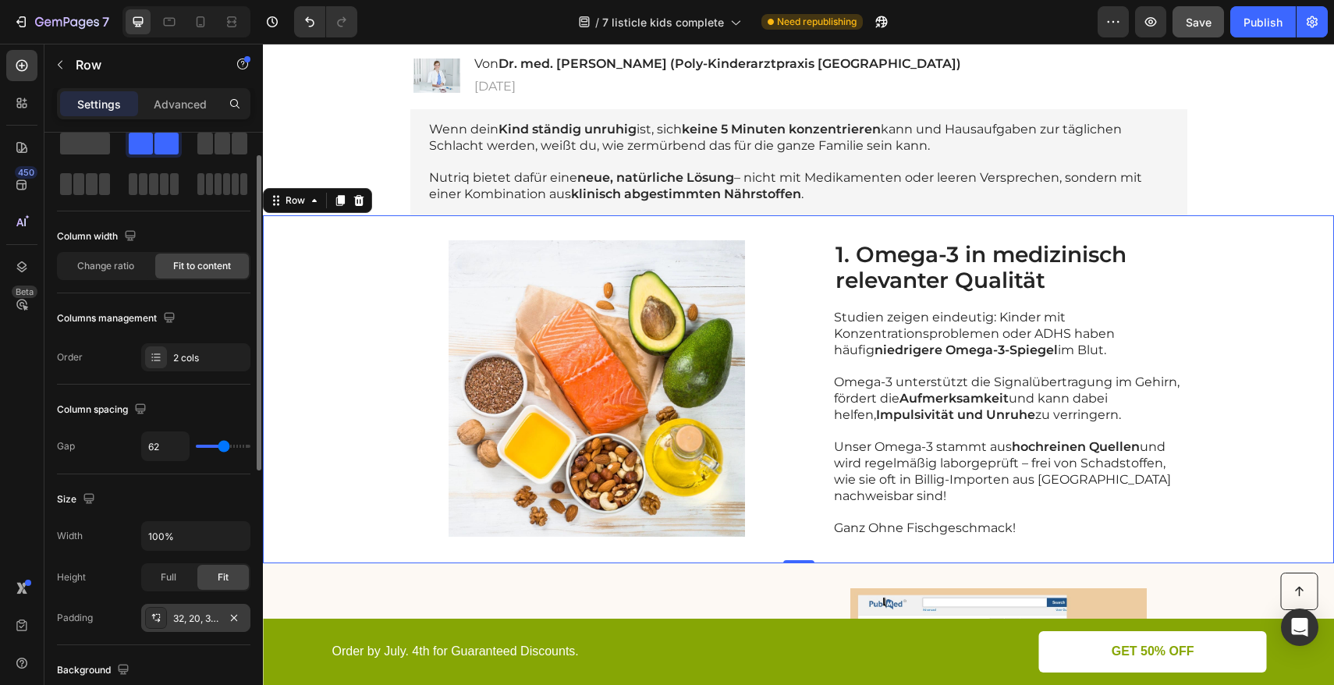
click at [189, 625] on div "32, 20, 32, 16" at bounding box center [195, 618] width 109 height 28
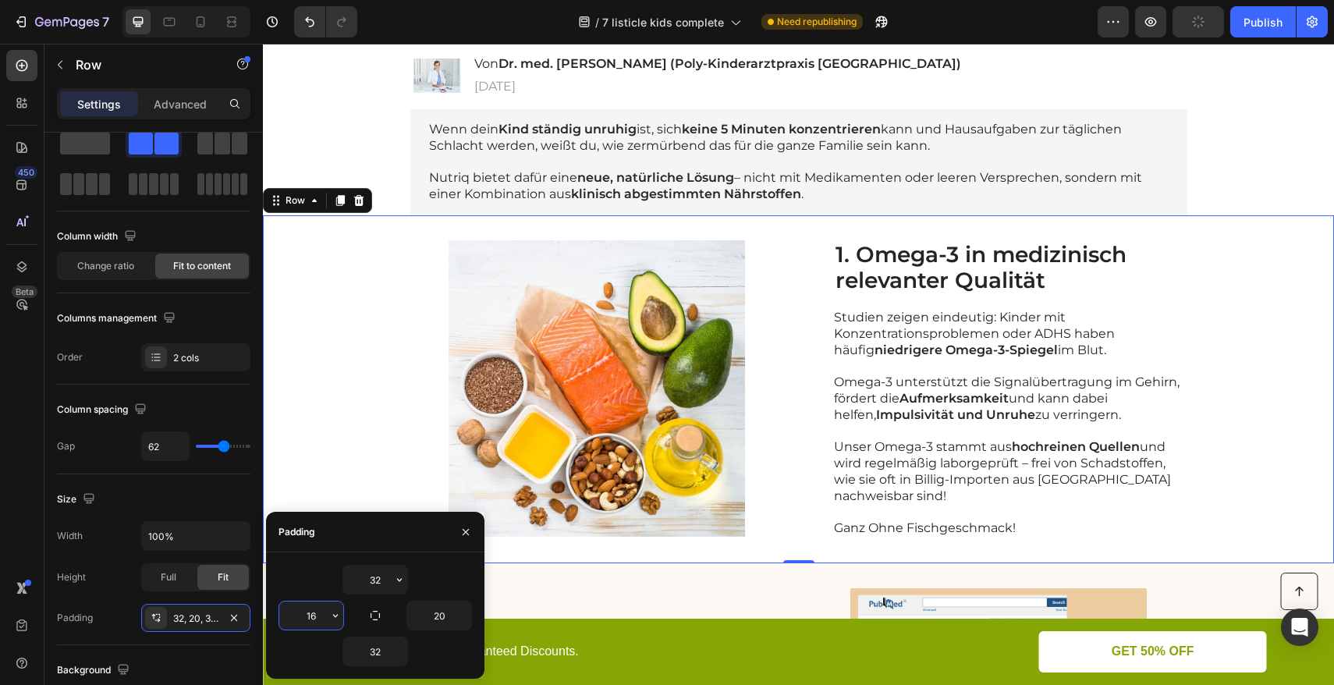
click at [317, 615] on input "16" at bounding box center [311, 616] width 64 height 28
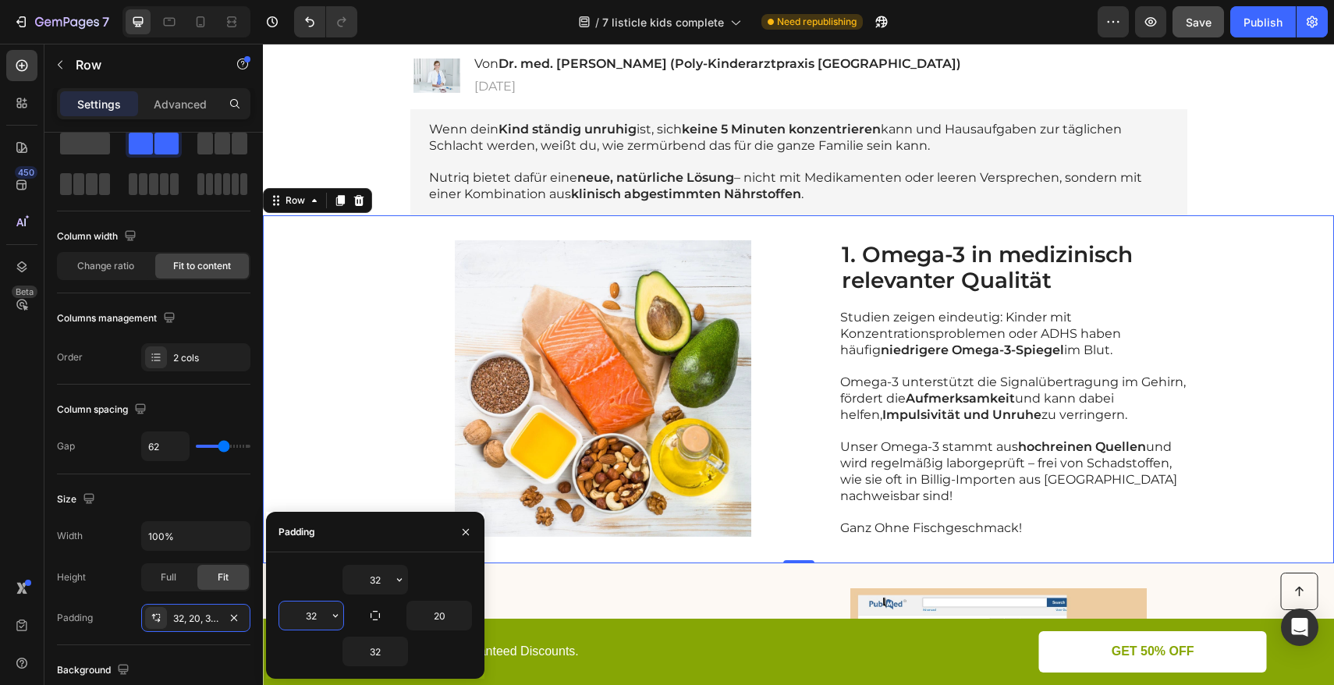
type input "3"
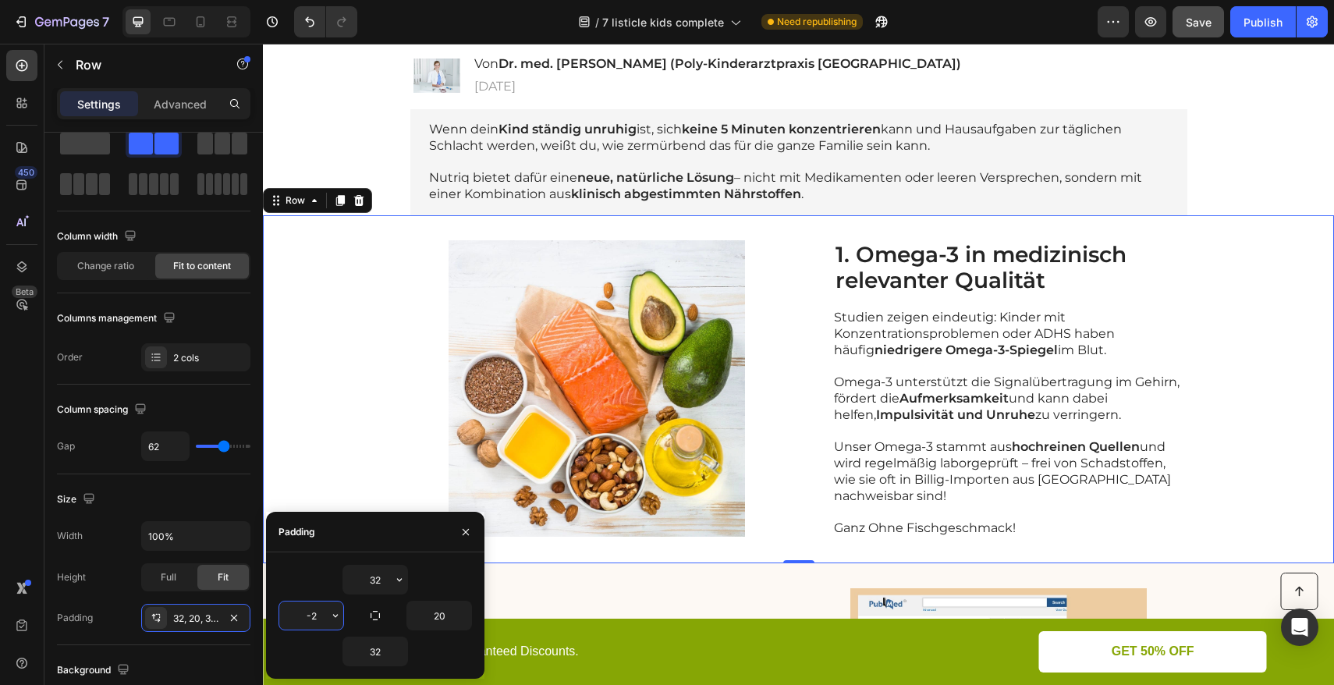
type input "-"
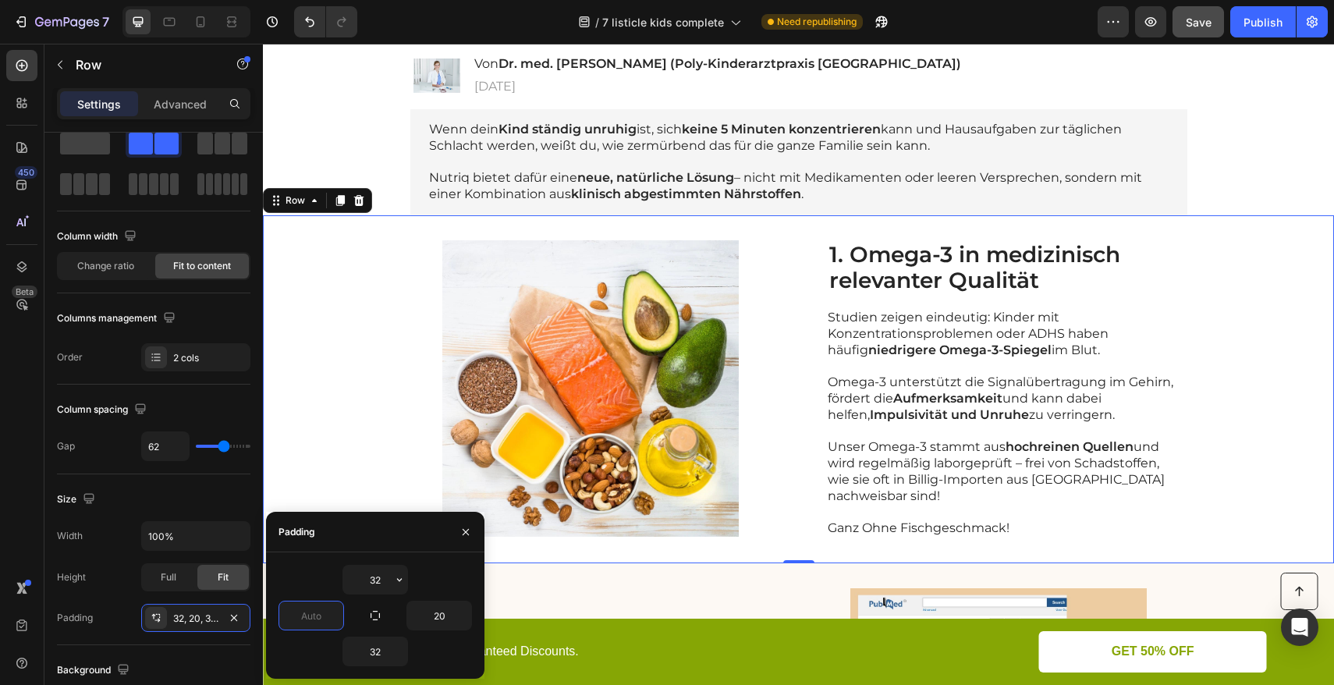
click at [364, 299] on div "Image 1. Omega-3 in medizinisch relevanter Qualität Heading Studien zeigen eind…" at bounding box center [798, 389] width 1071 height 348
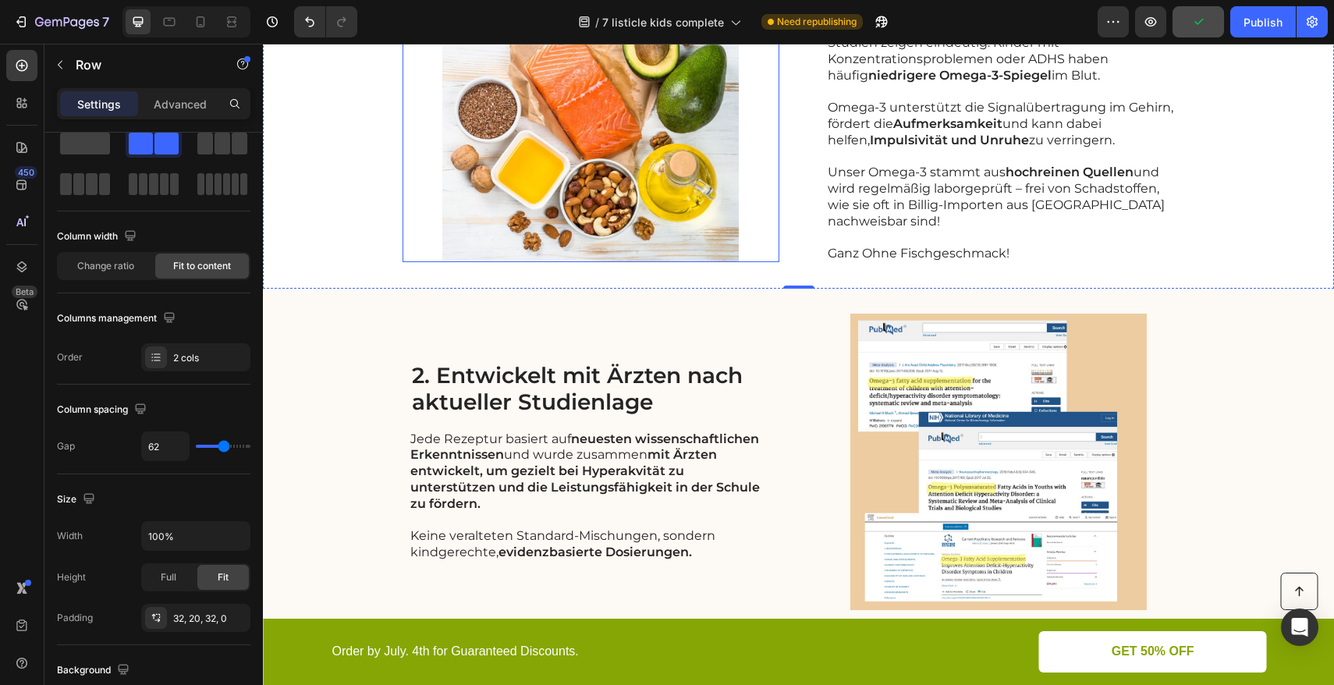
scroll to position [485, 0]
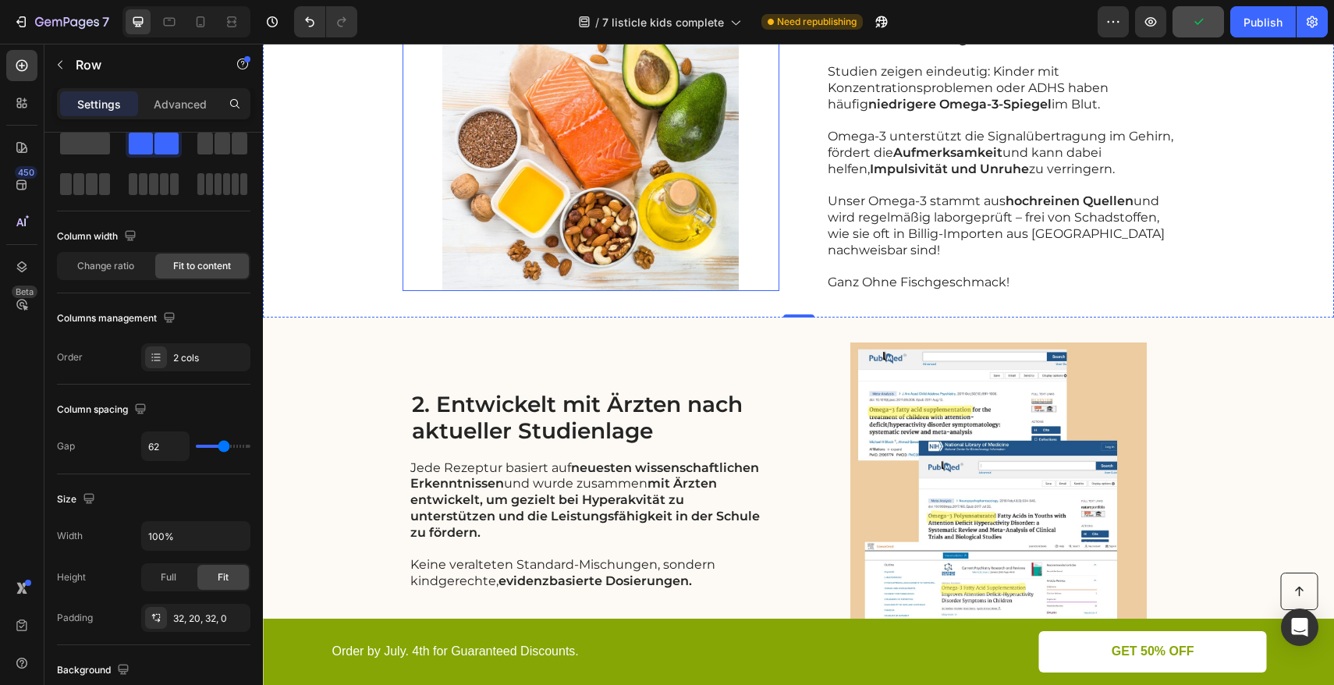
click at [503, 163] on img at bounding box center [591, 143] width 377 height 297
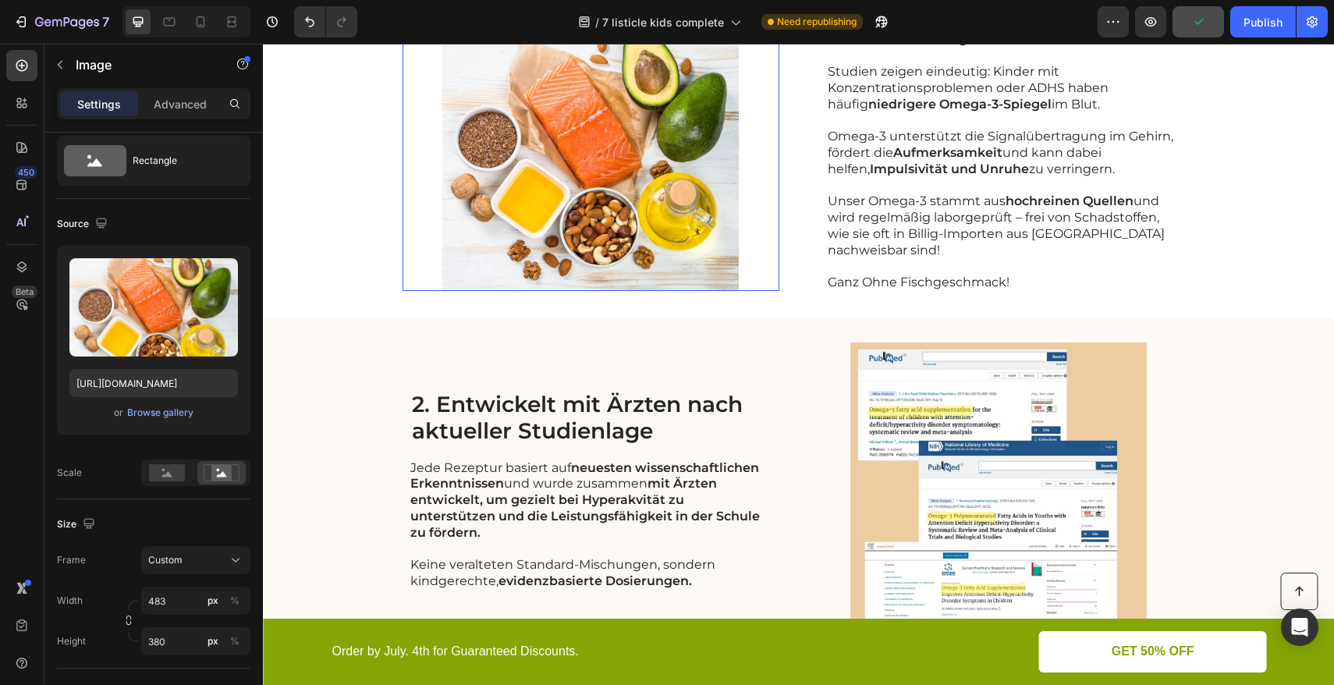
scroll to position [0, 0]
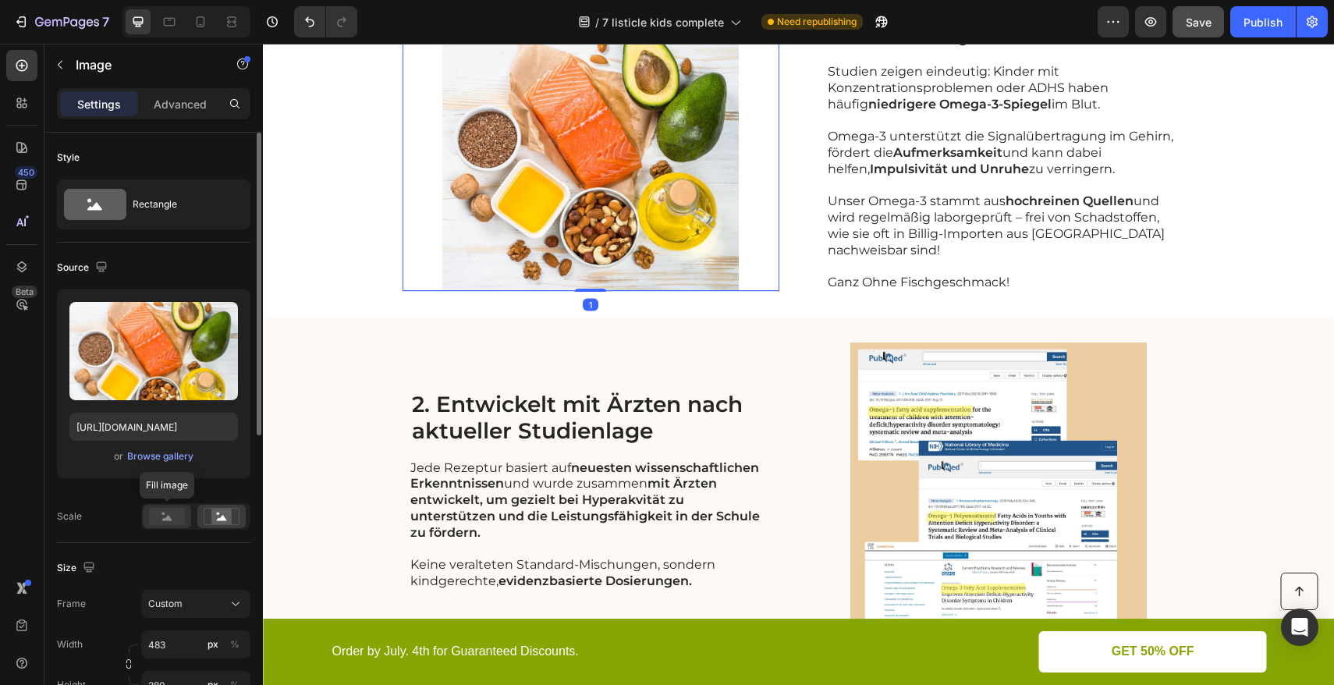
click at [173, 525] on div at bounding box center [167, 516] width 48 height 23
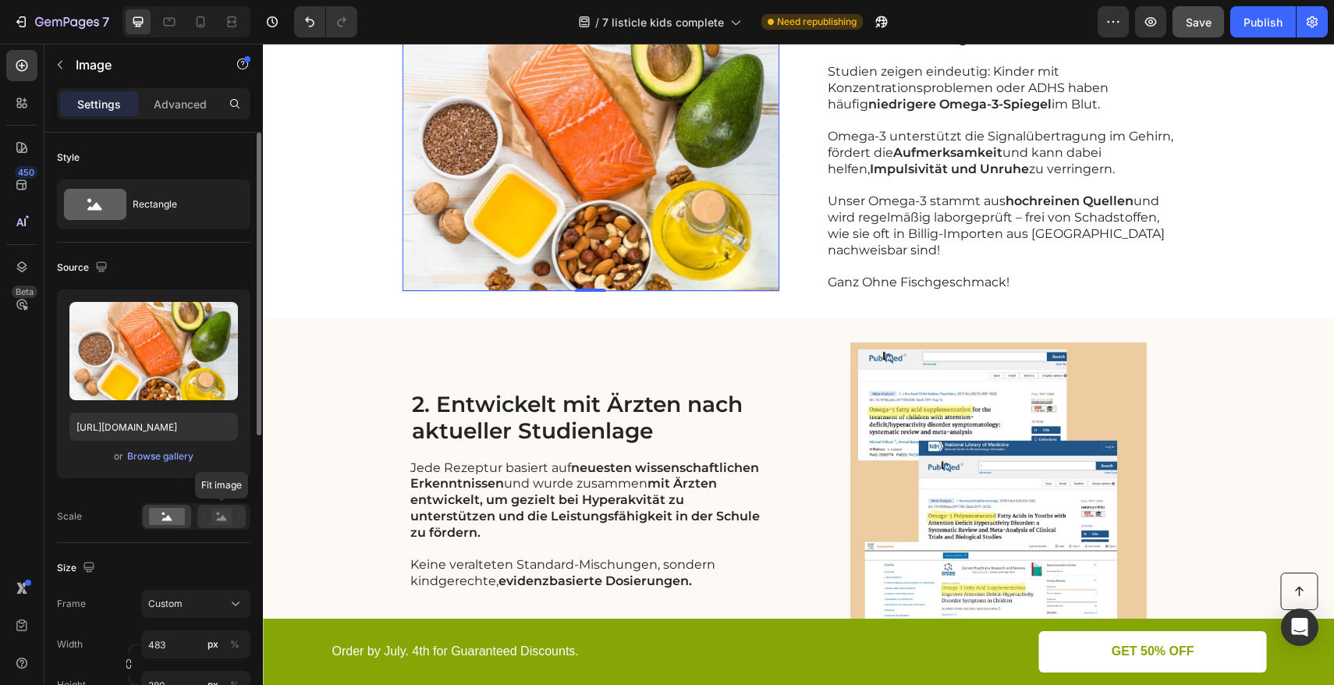
click at [228, 517] on rect at bounding box center [221, 517] width 20 height 16
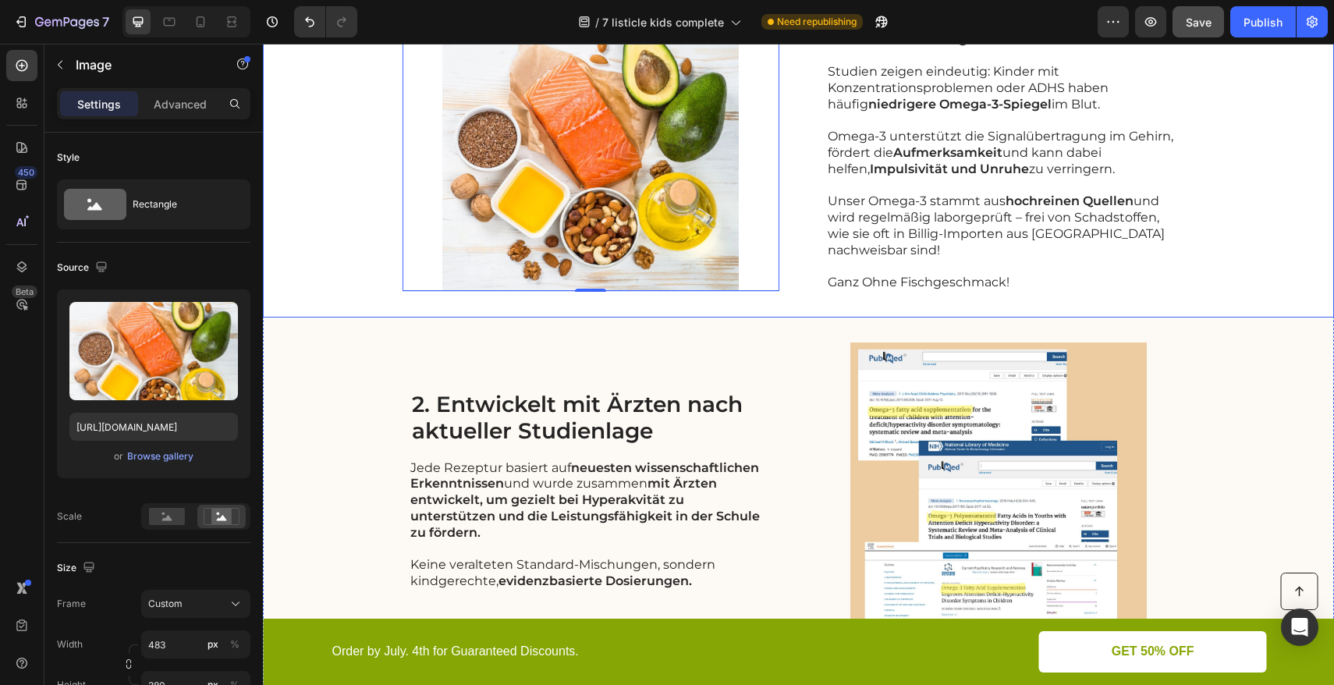
click at [357, 261] on div "Image 1 1. Omega-3 in medizinisch relevanter Qualität Heading Studien zeigen ei…" at bounding box center [798, 144] width 1071 height 348
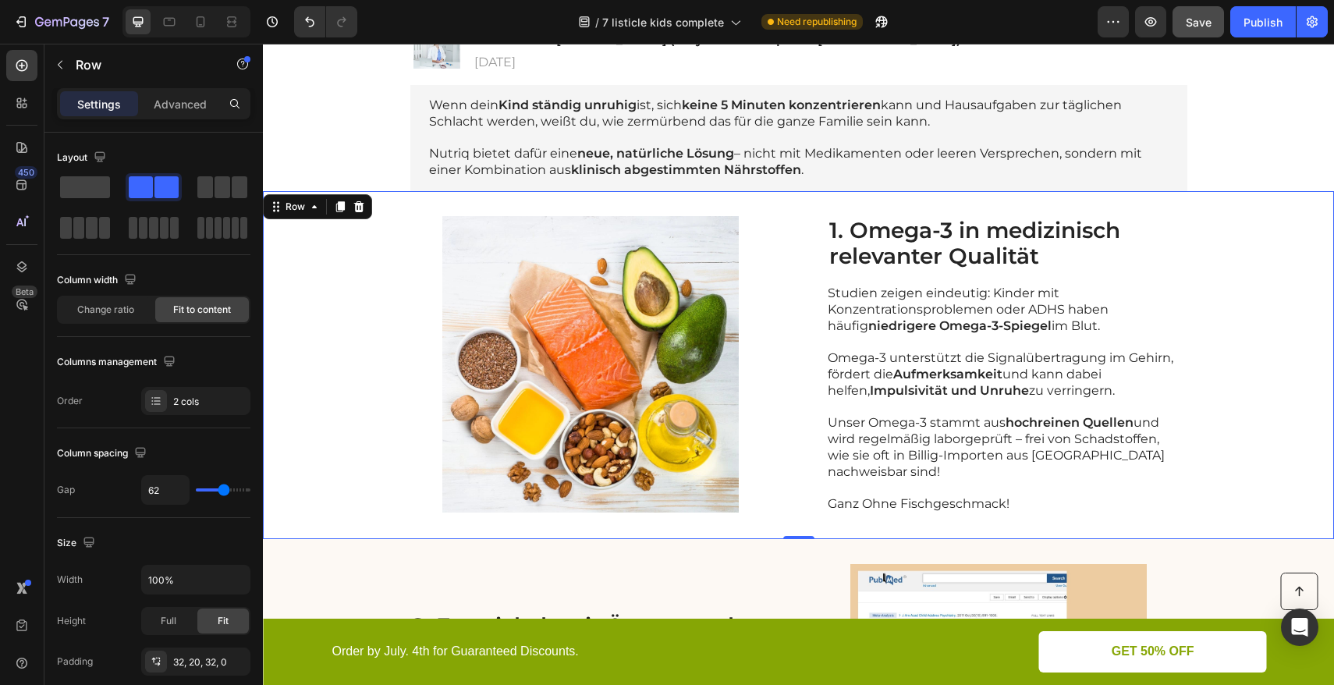
scroll to position [262, 0]
click at [179, 622] on div "Full" at bounding box center [169, 621] width 52 height 25
click at [214, 620] on div "Fit" at bounding box center [223, 621] width 52 height 25
click at [420, 314] on img at bounding box center [591, 365] width 377 height 297
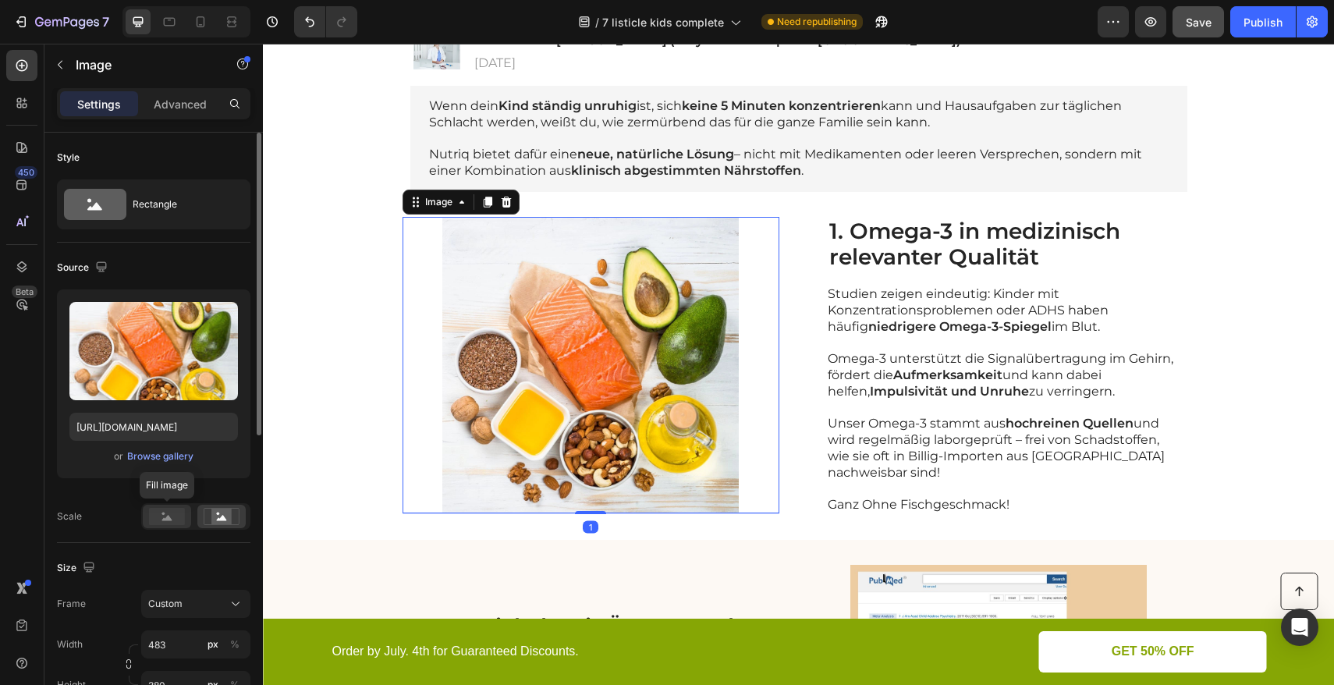
click at [179, 519] on rect at bounding box center [167, 516] width 36 height 17
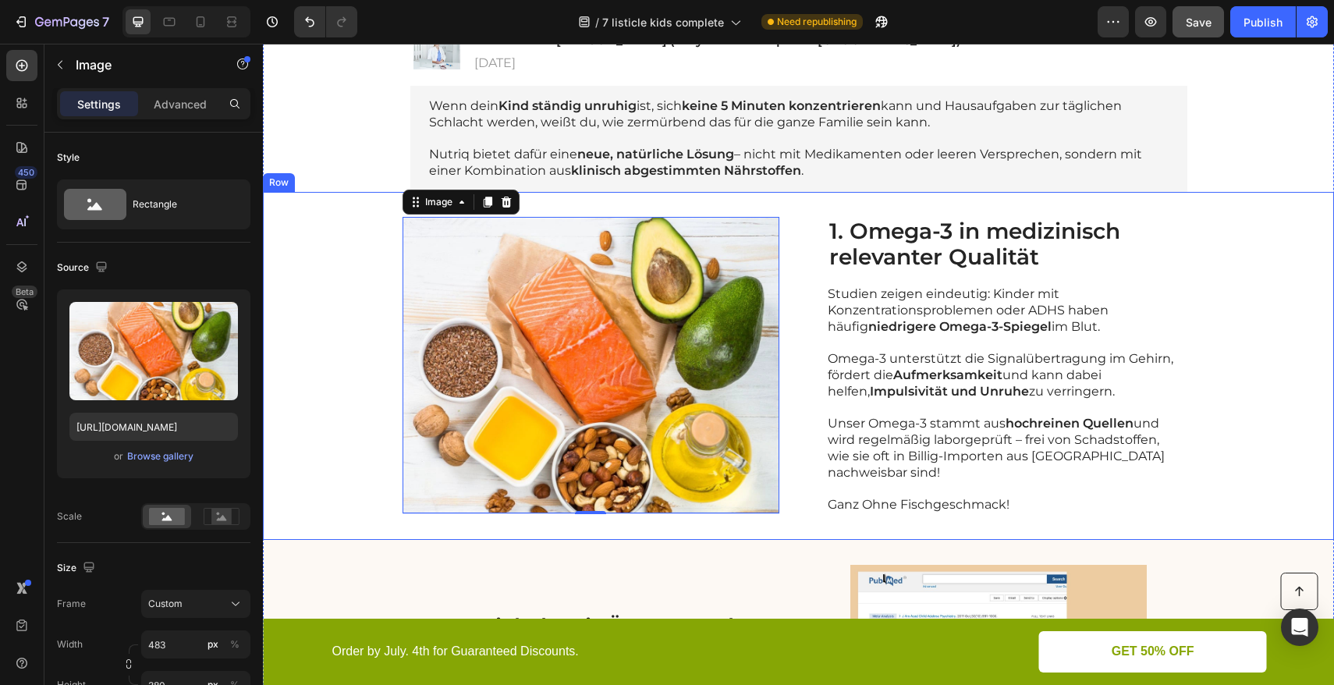
click at [339, 353] on div "Image 1 1. Omega-3 in medizinisch relevanter Qualität Heading Studien zeigen ei…" at bounding box center [798, 366] width 1071 height 348
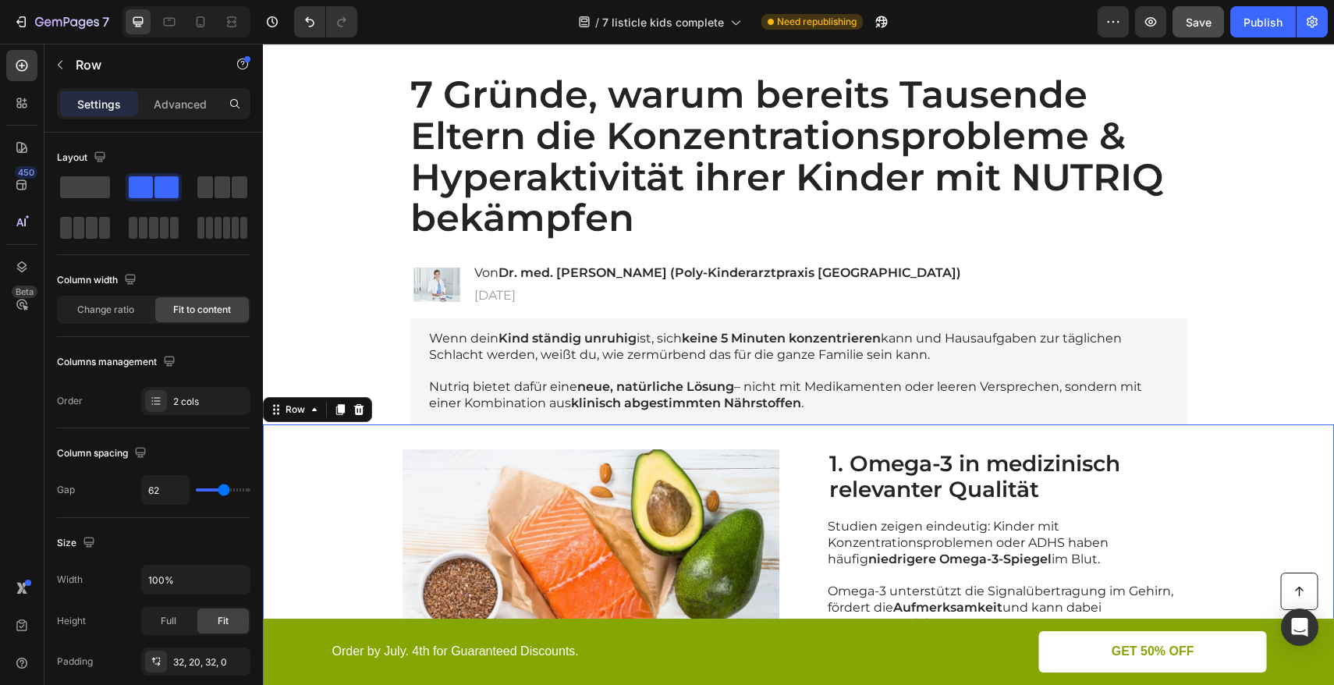
scroll to position [61, 0]
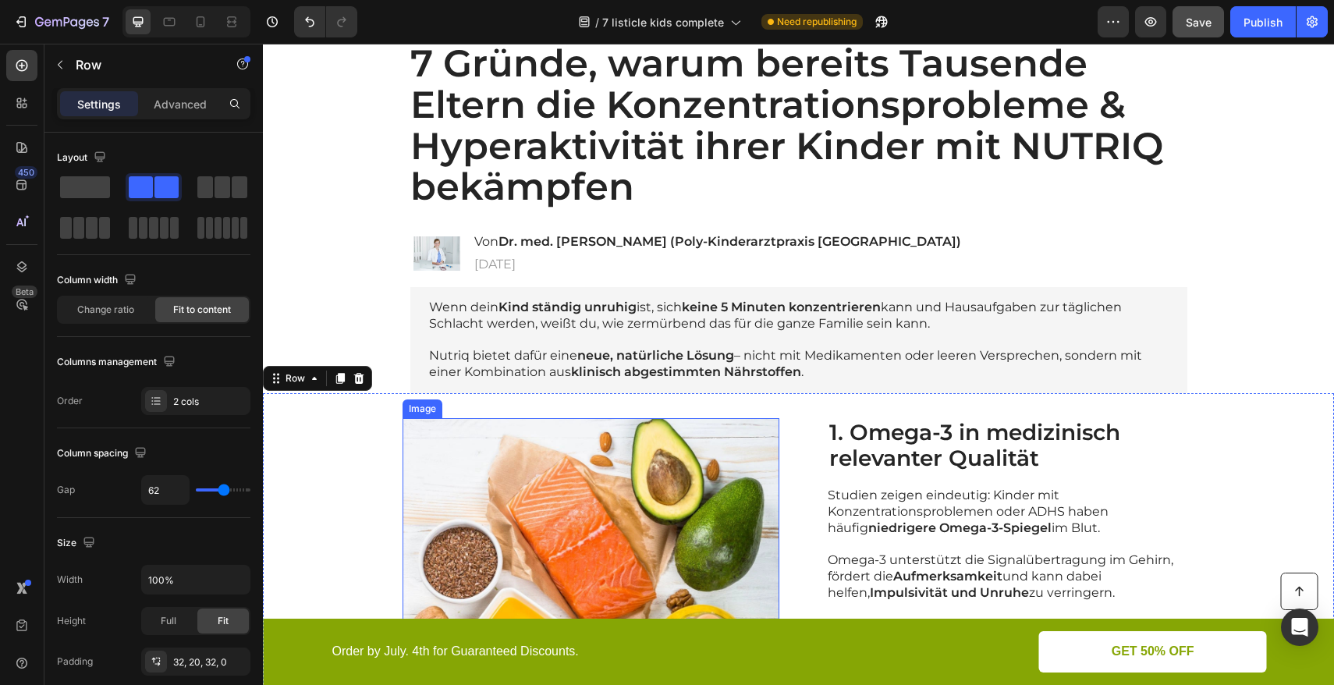
click at [422, 450] on img at bounding box center [591, 566] width 377 height 297
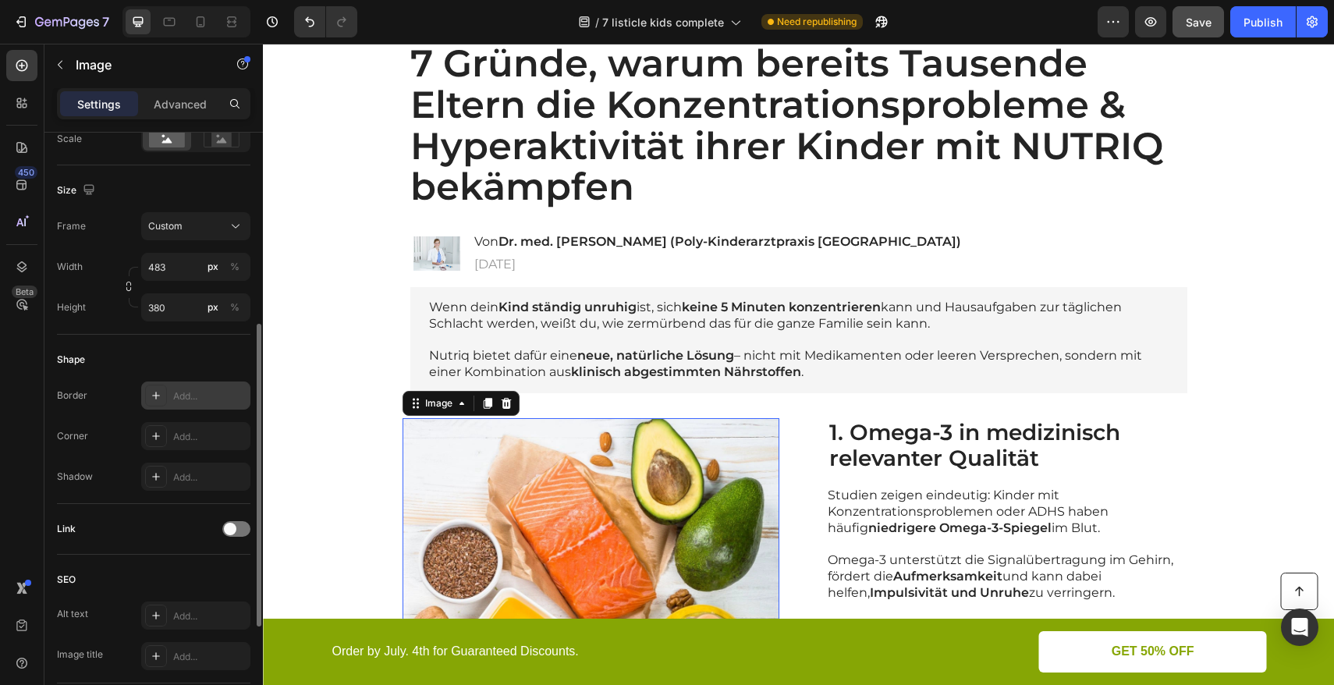
scroll to position [133, 0]
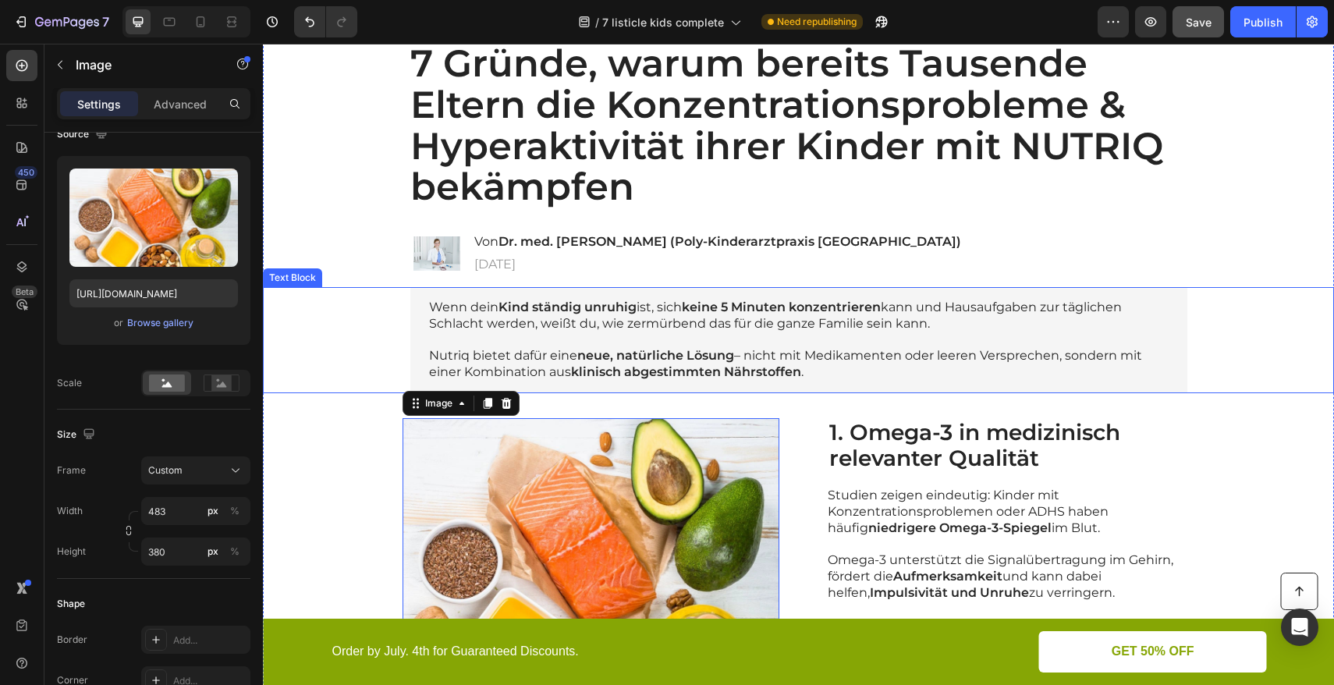
click at [366, 323] on div "Wenn dein Kind ständig unruhig ist, sich keine 5 Minuten konzentrieren kann und…" at bounding box center [799, 340] width 1040 height 106
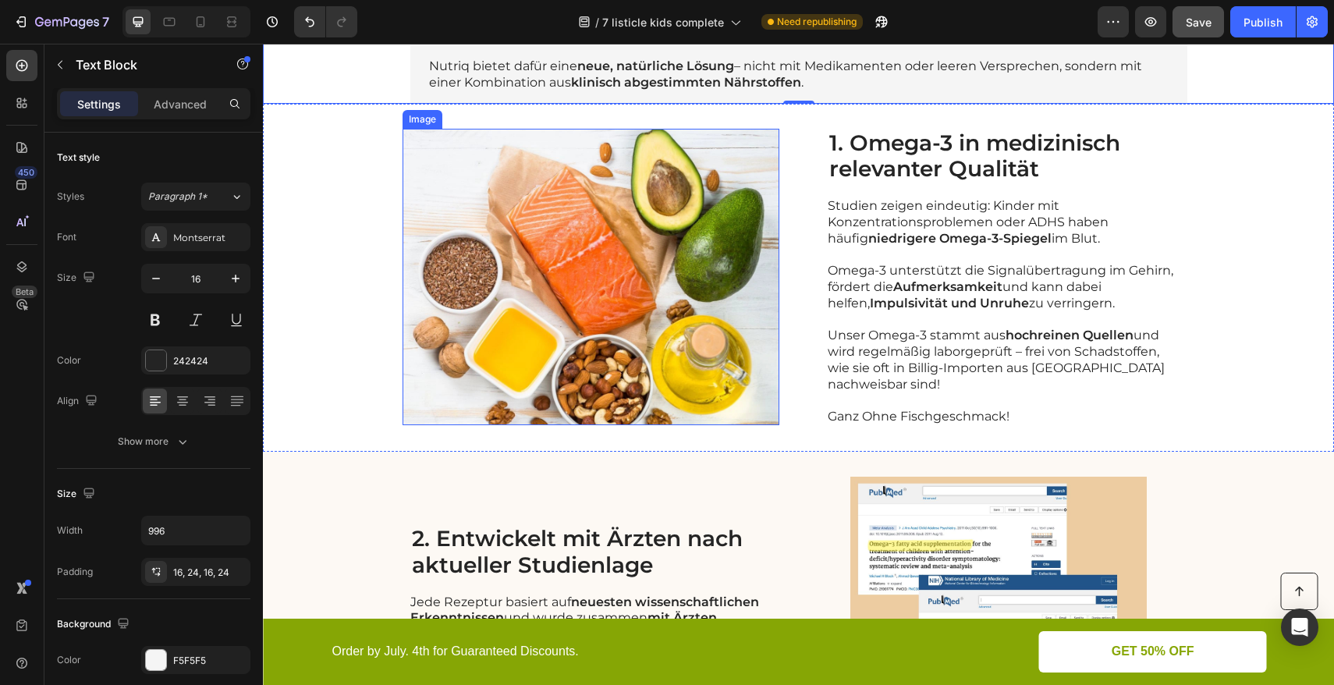
scroll to position [350, 0]
click at [460, 275] on img at bounding box center [591, 278] width 377 height 297
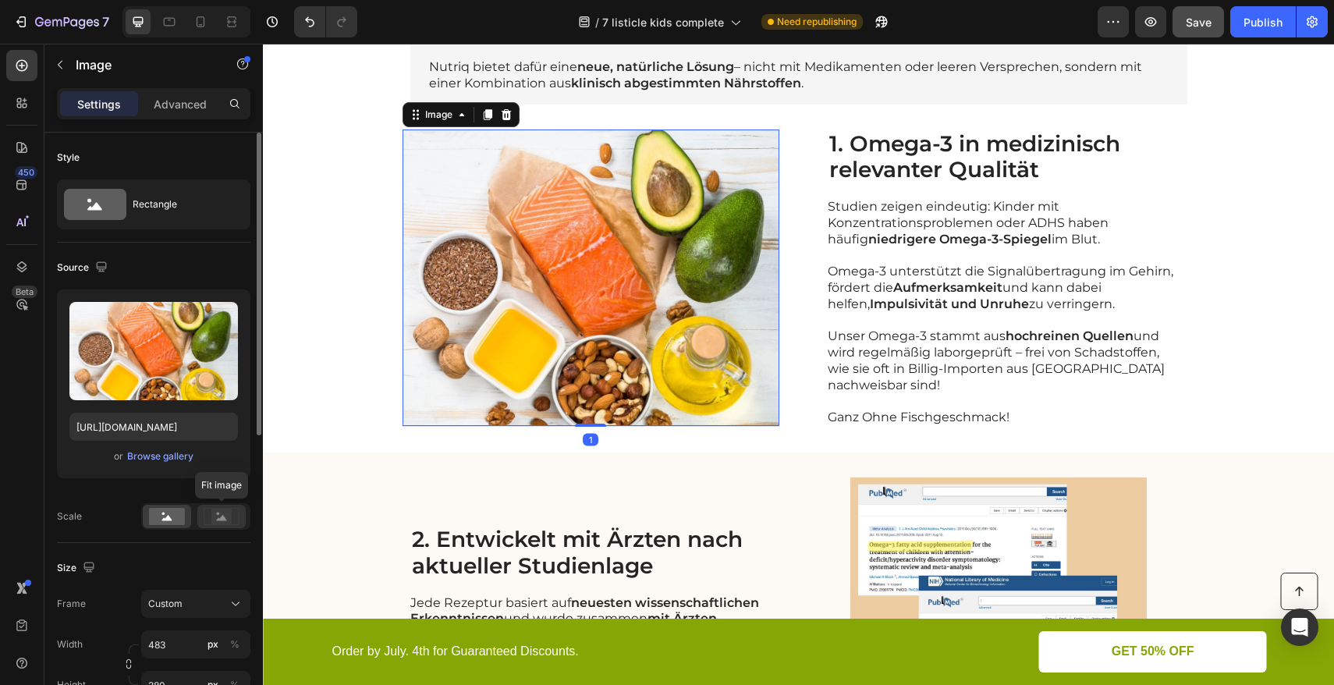
click at [232, 517] on icon at bounding box center [222, 516] width 36 height 17
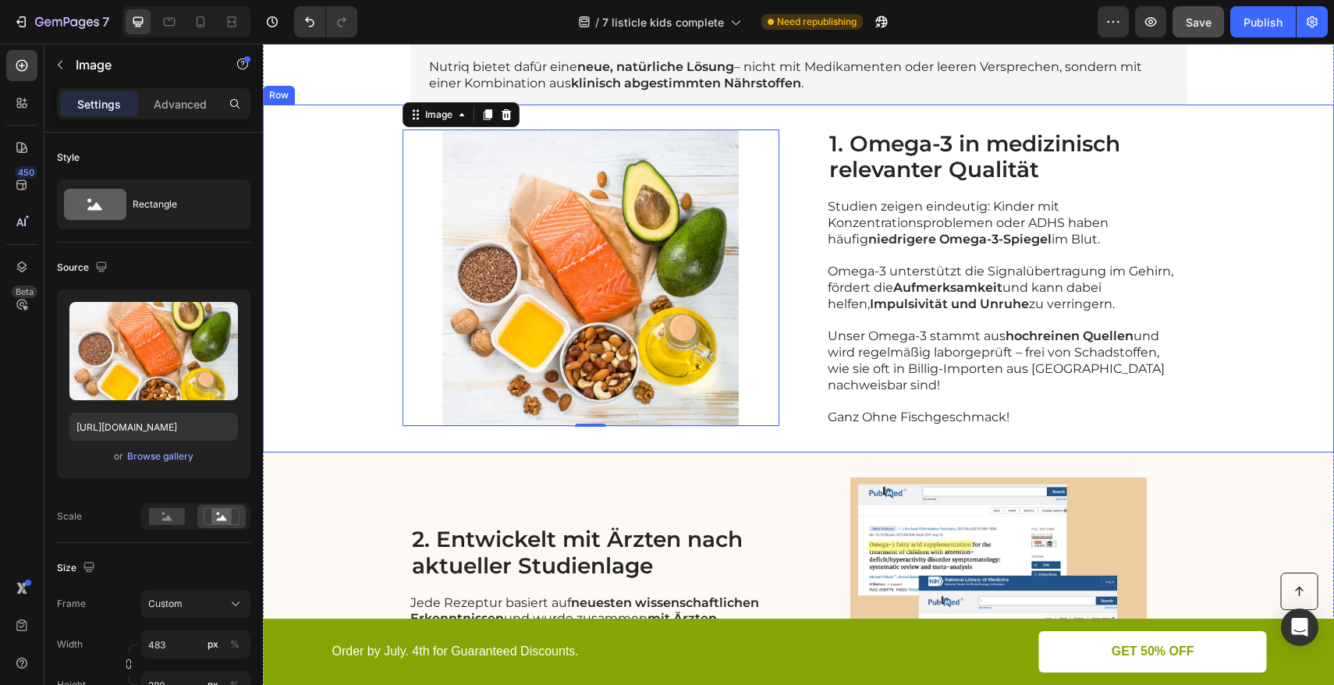
click at [354, 323] on div "Image 1 1. Omega-3 in medizinisch relevanter Qualität Heading Studien zeigen ei…" at bounding box center [798, 279] width 1071 height 348
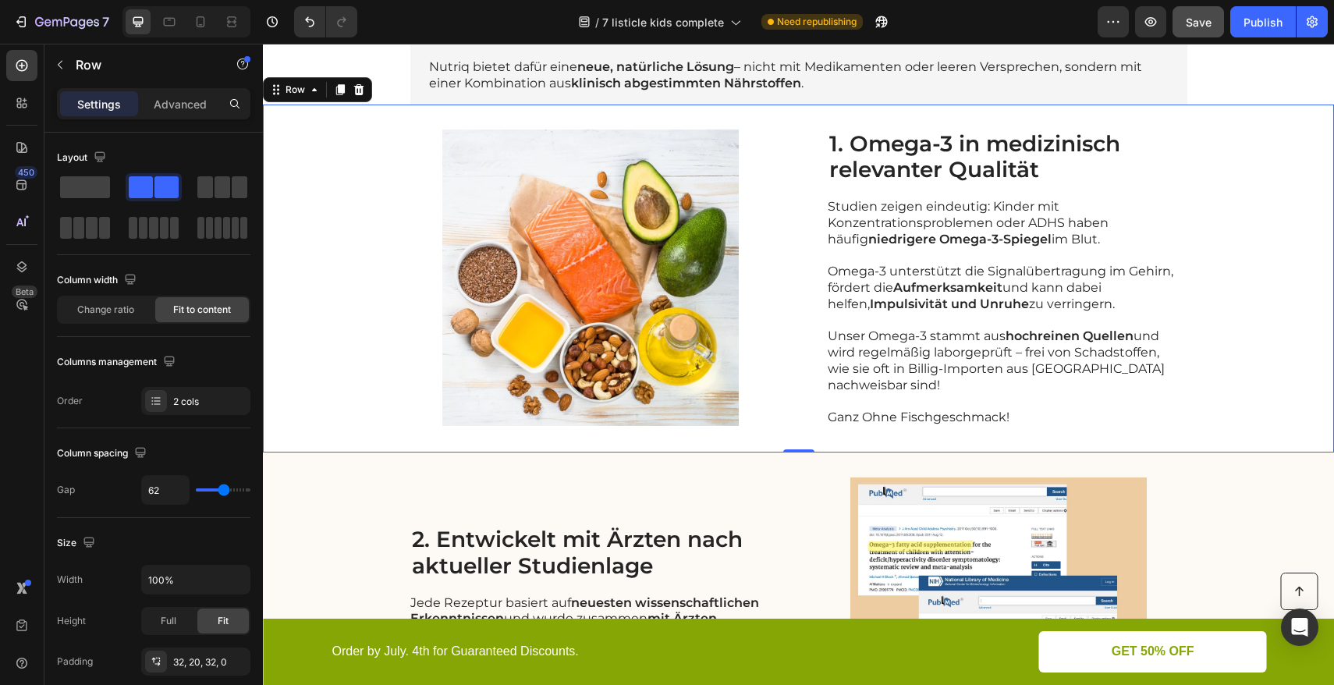
click at [322, 199] on div "Image 1. Omega-3 in medizinisch relevanter Qualität Heading Studien zeigen eind…" at bounding box center [798, 279] width 1071 height 348
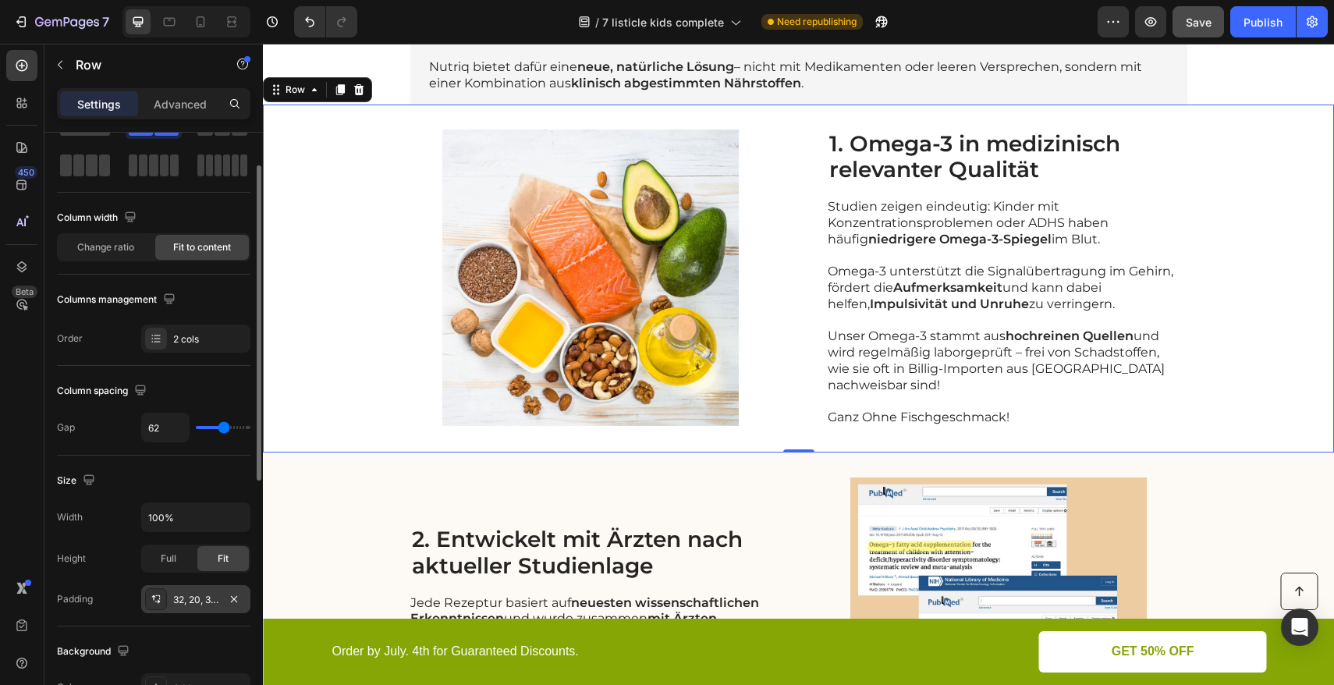
click at [204, 606] on div "32, 20, 32, 0" at bounding box center [195, 600] width 45 height 14
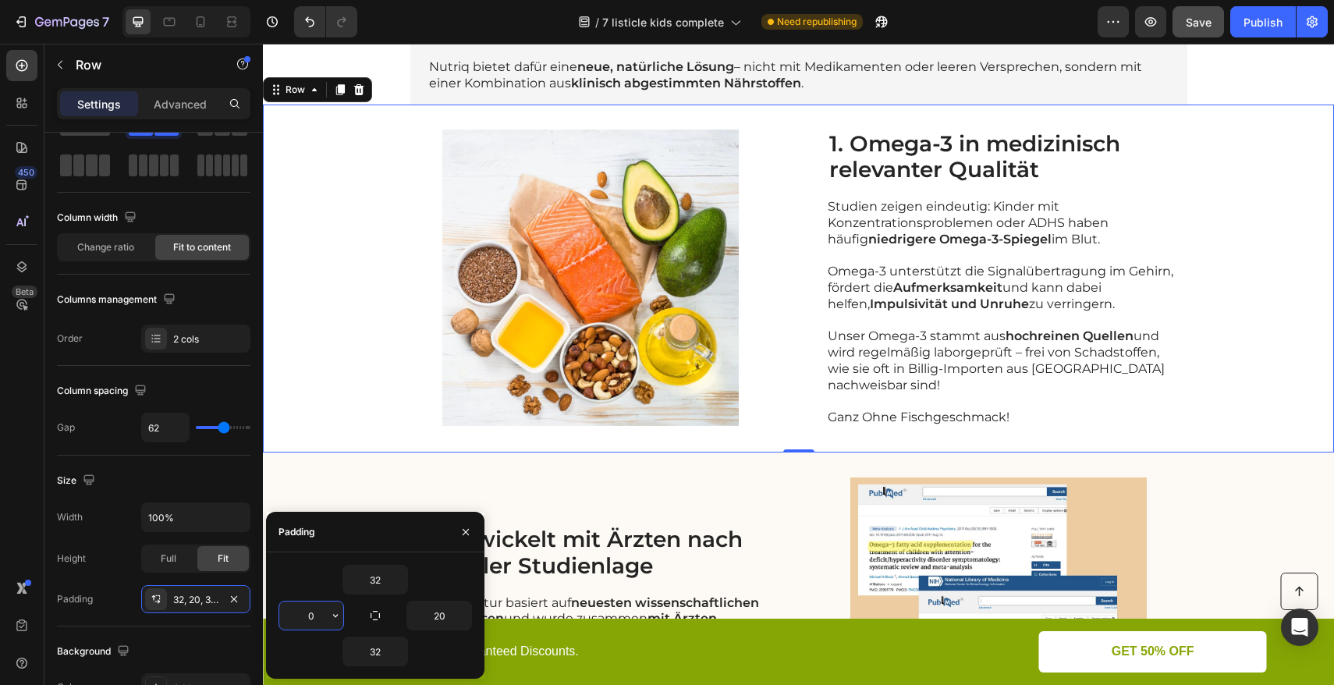
click at [318, 619] on input "0" at bounding box center [311, 616] width 64 height 28
click at [179, 562] on div "Full" at bounding box center [169, 558] width 52 height 25
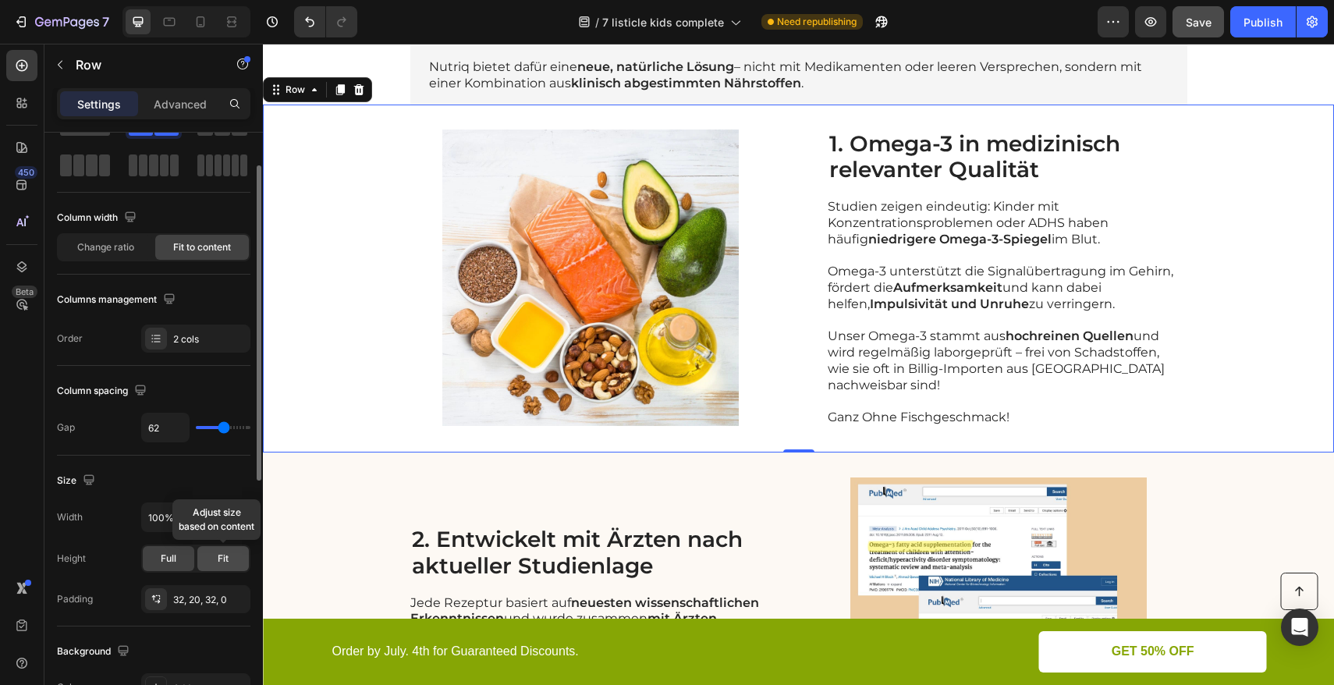
click at [228, 560] on span "Fit" at bounding box center [223, 559] width 11 height 14
click at [215, 609] on div "32, 20, 32, 0" at bounding box center [195, 599] width 109 height 28
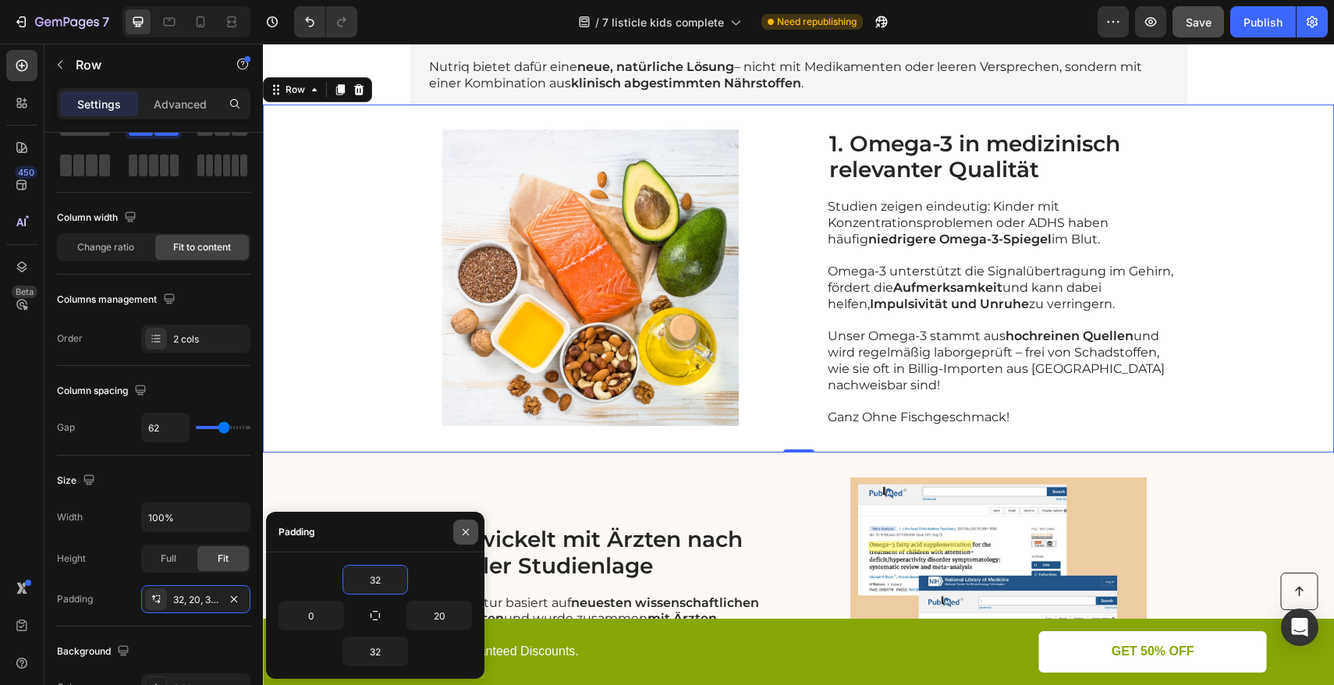
click at [460, 529] on icon "button" at bounding box center [466, 532] width 12 height 12
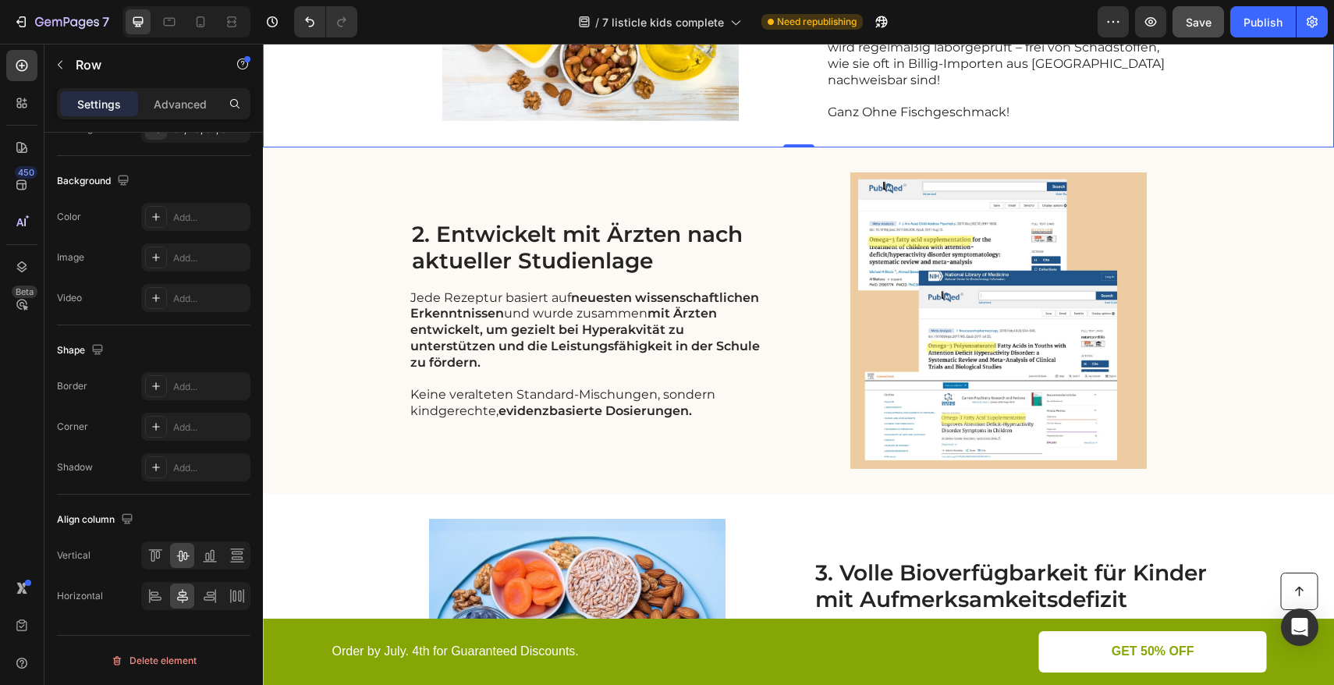
scroll to position [382, 0]
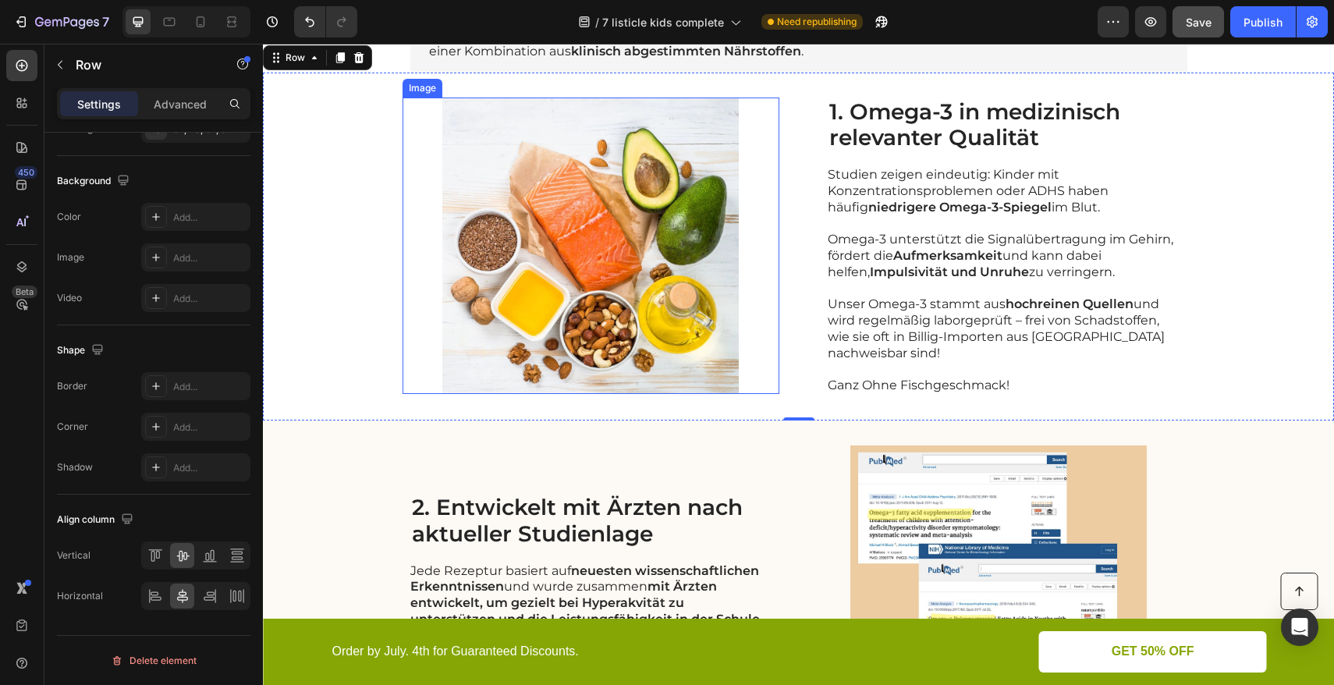
click at [481, 276] on img at bounding box center [591, 246] width 377 height 297
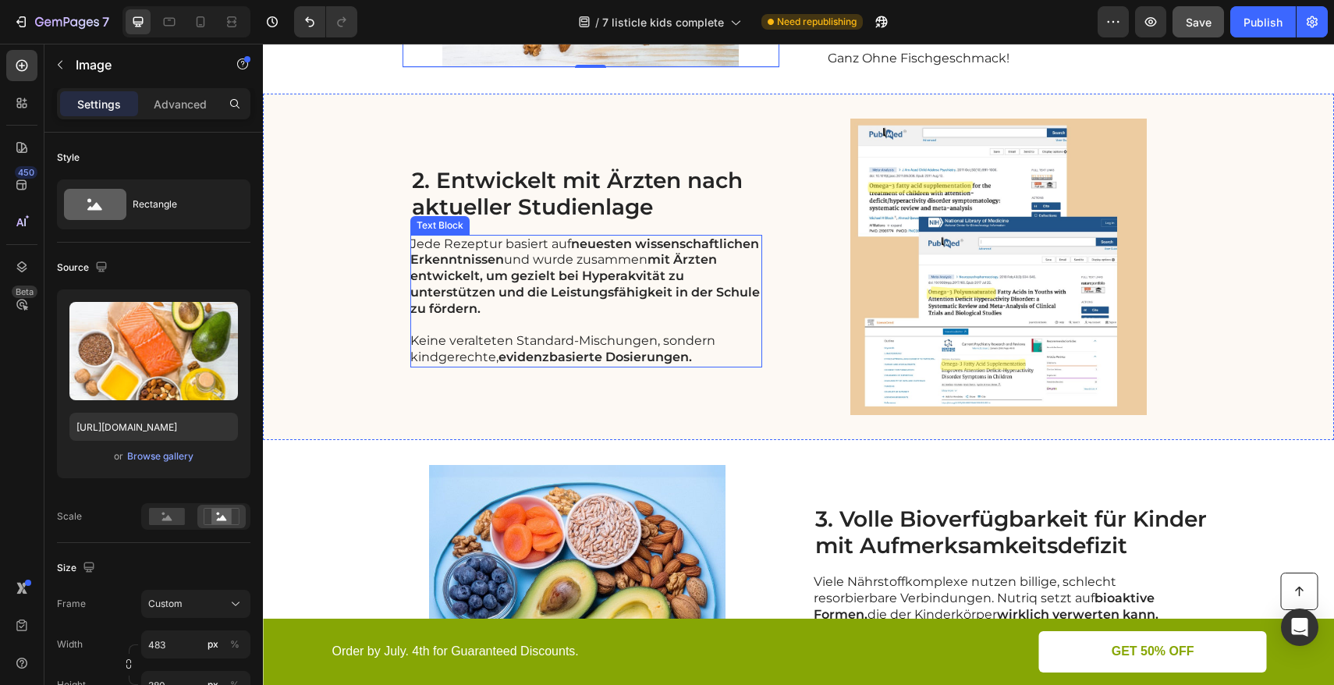
scroll to position [961, 0]
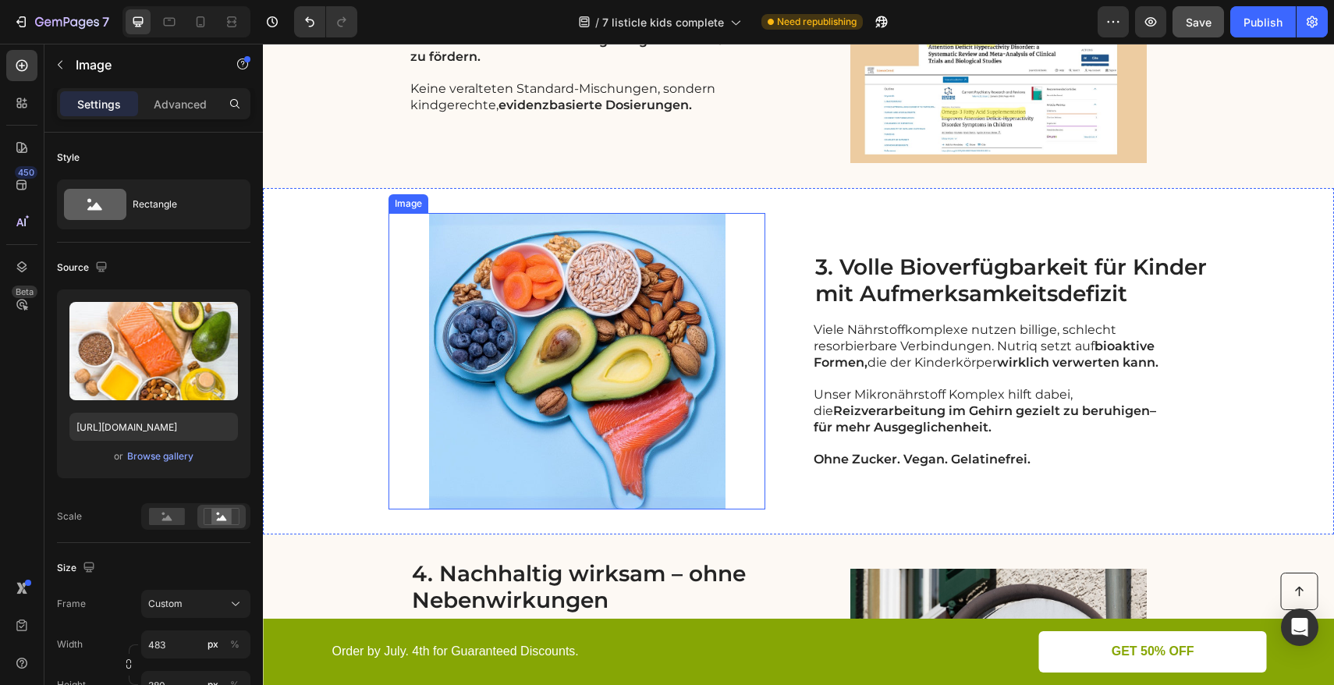
click at [464, 313] on img at bounding box center [577, 361] width 377 height 297
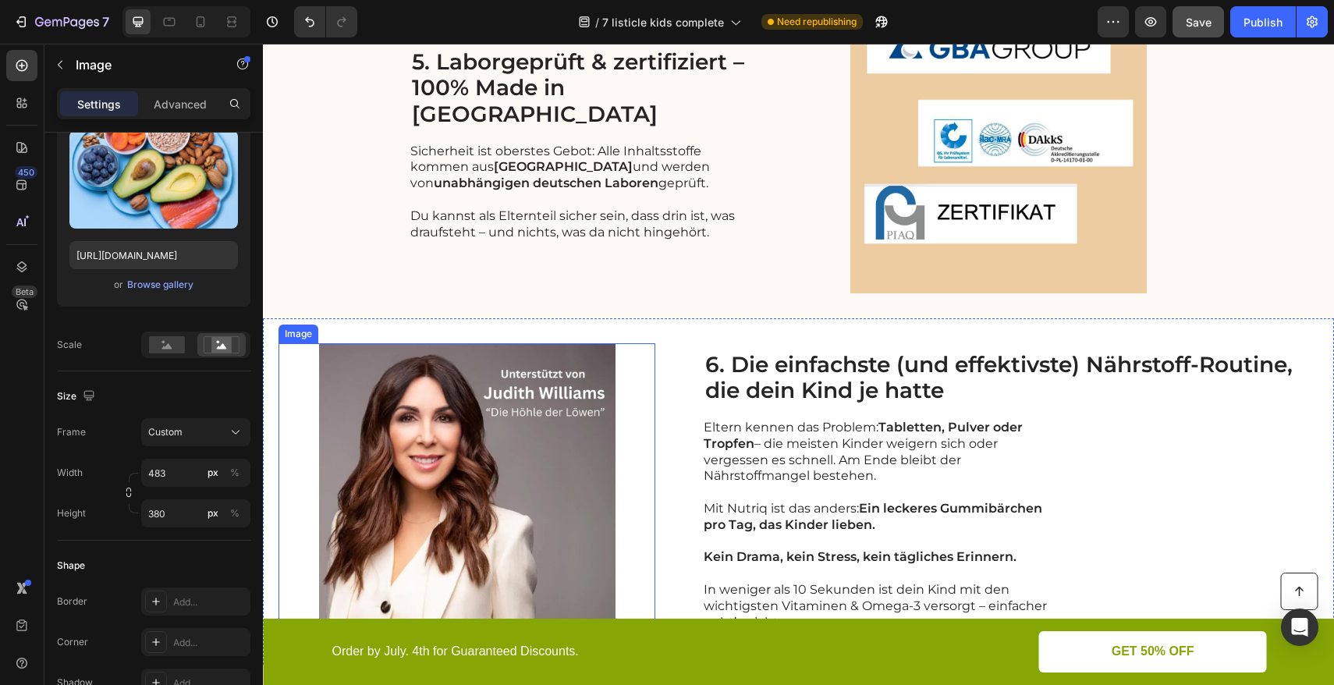
scroll to position [2219, 0]
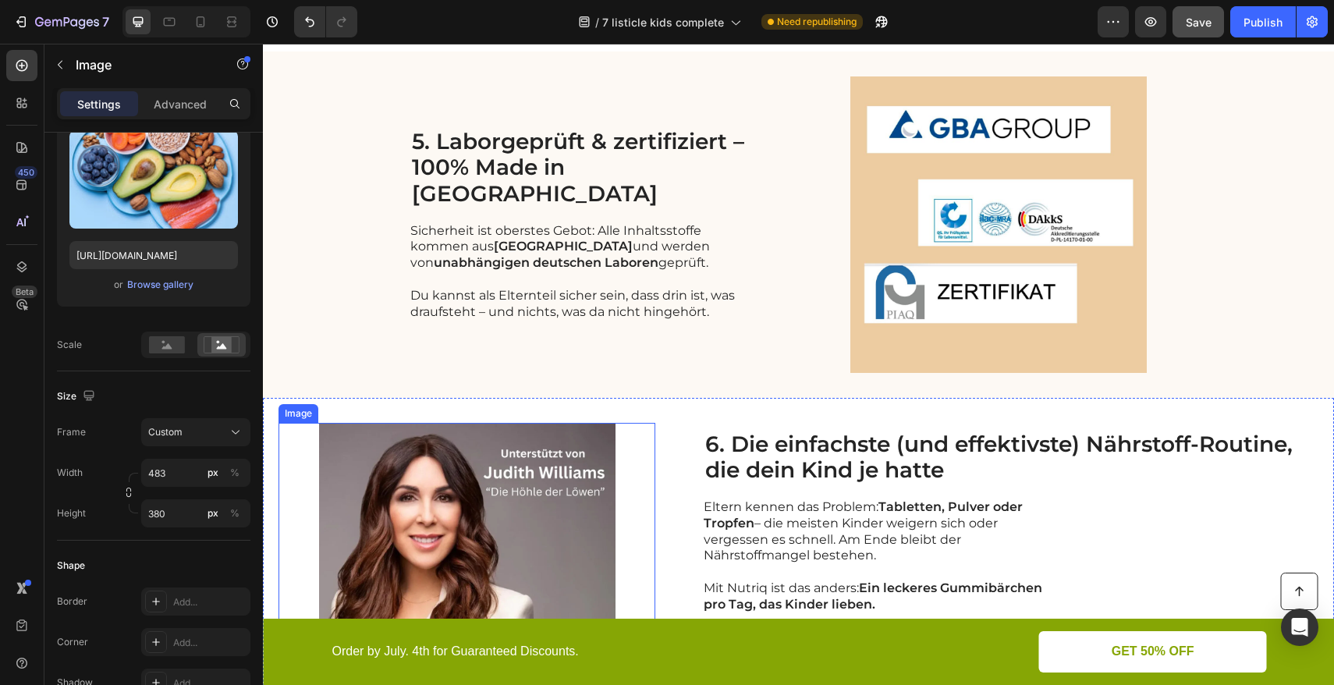
click at [540, 451] on img at bounding box center [467, 571] width 377 height 297
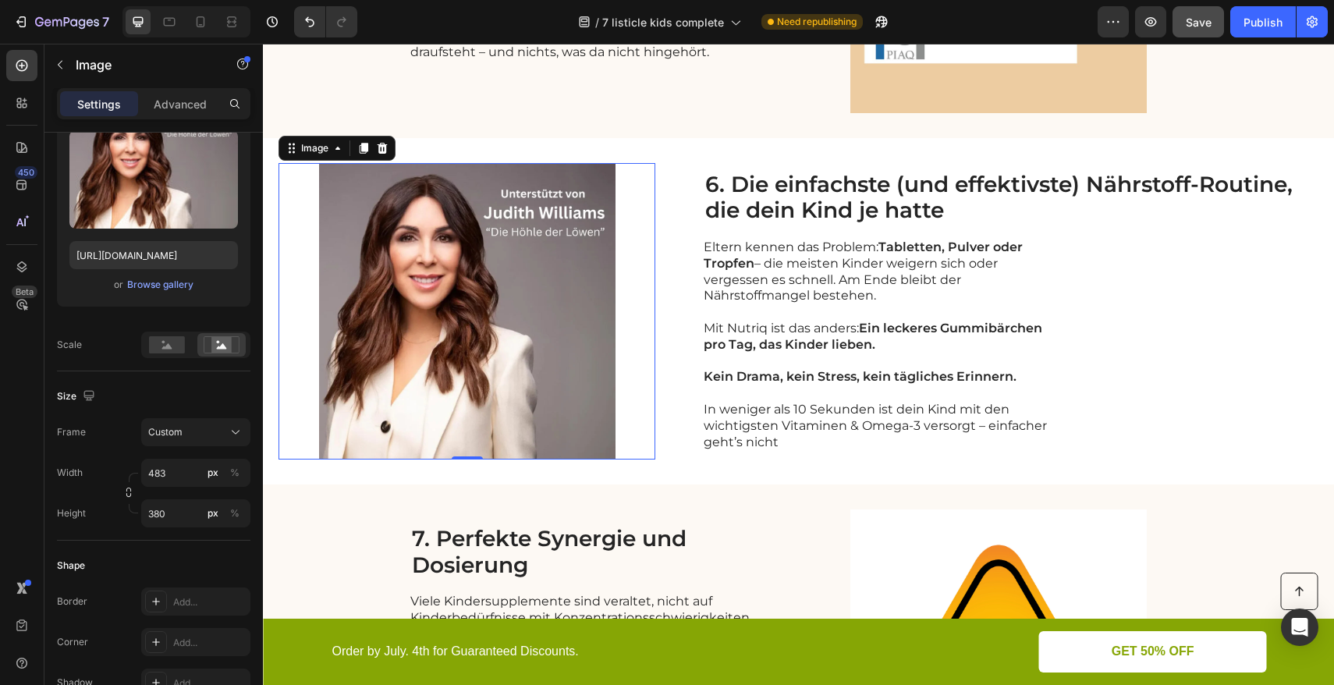
scroll to position [2270, 0]
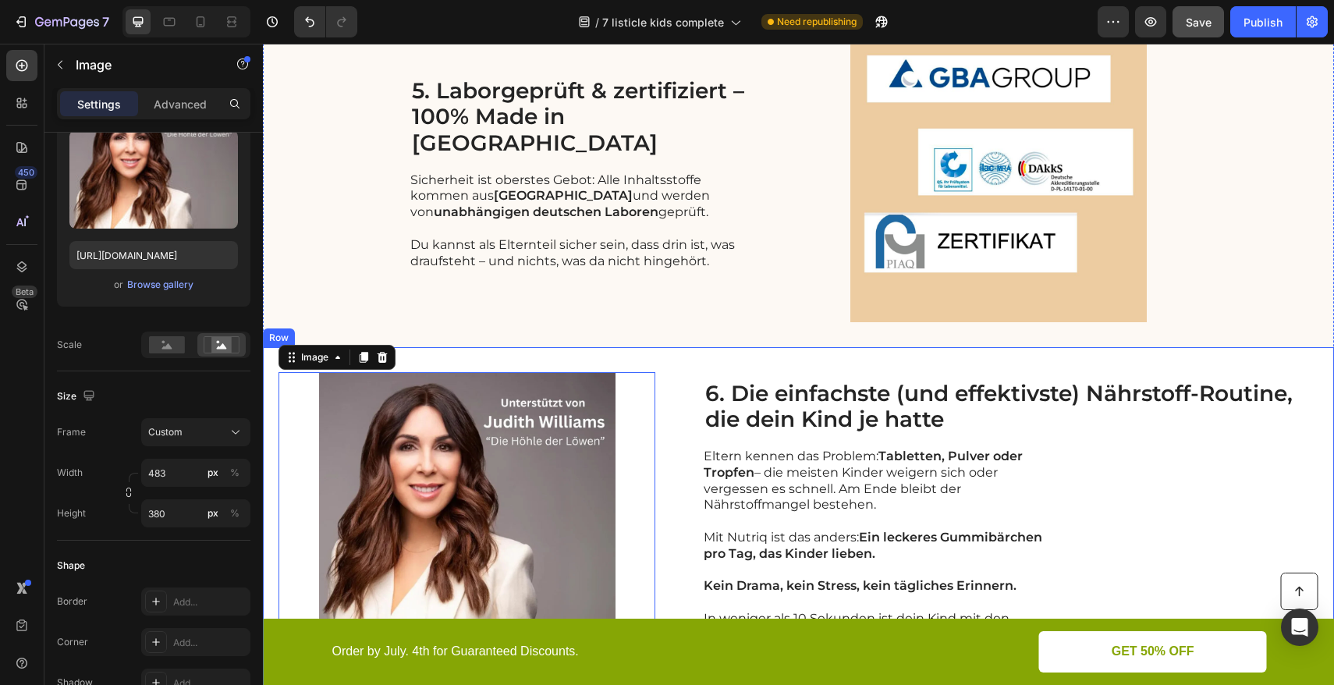
click at [270, 363] on div "Image 0 6. Die einfachste (und effektivste) Nährstoff-Routine, die dein Kind je…" at bounding box center [798, 520] width 1071 height 346
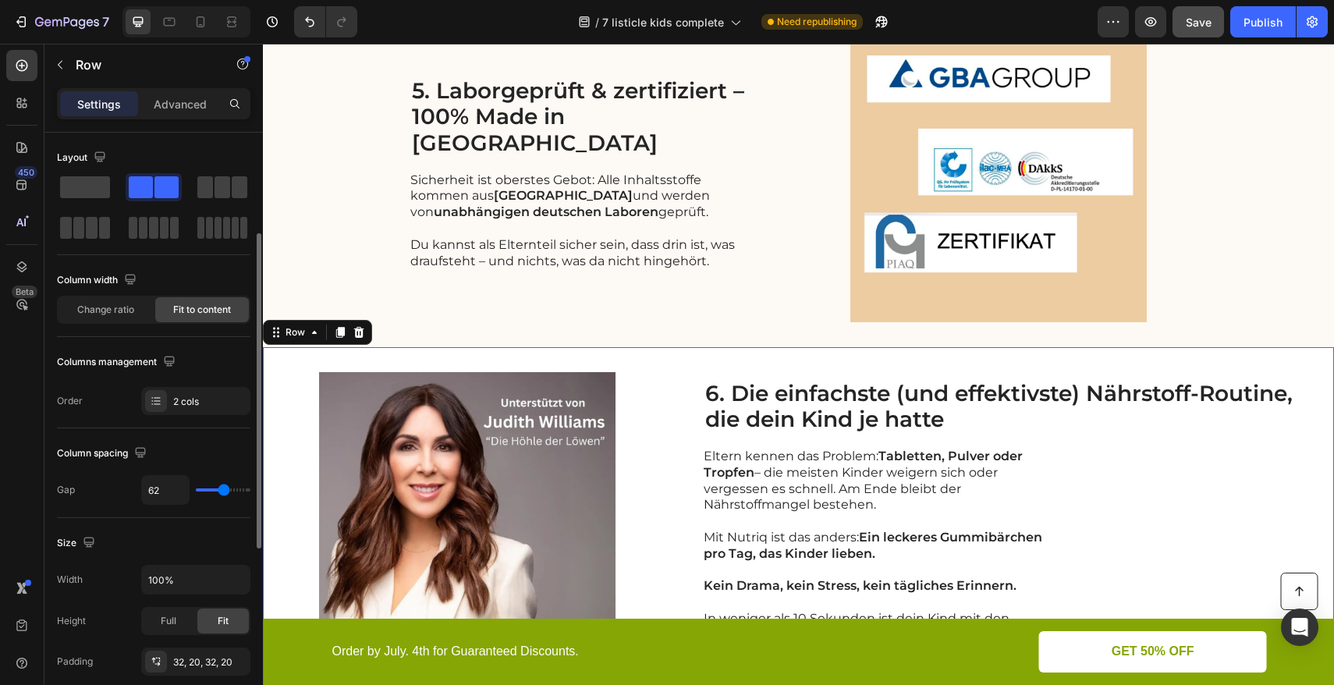
scroll to position [66, 0]
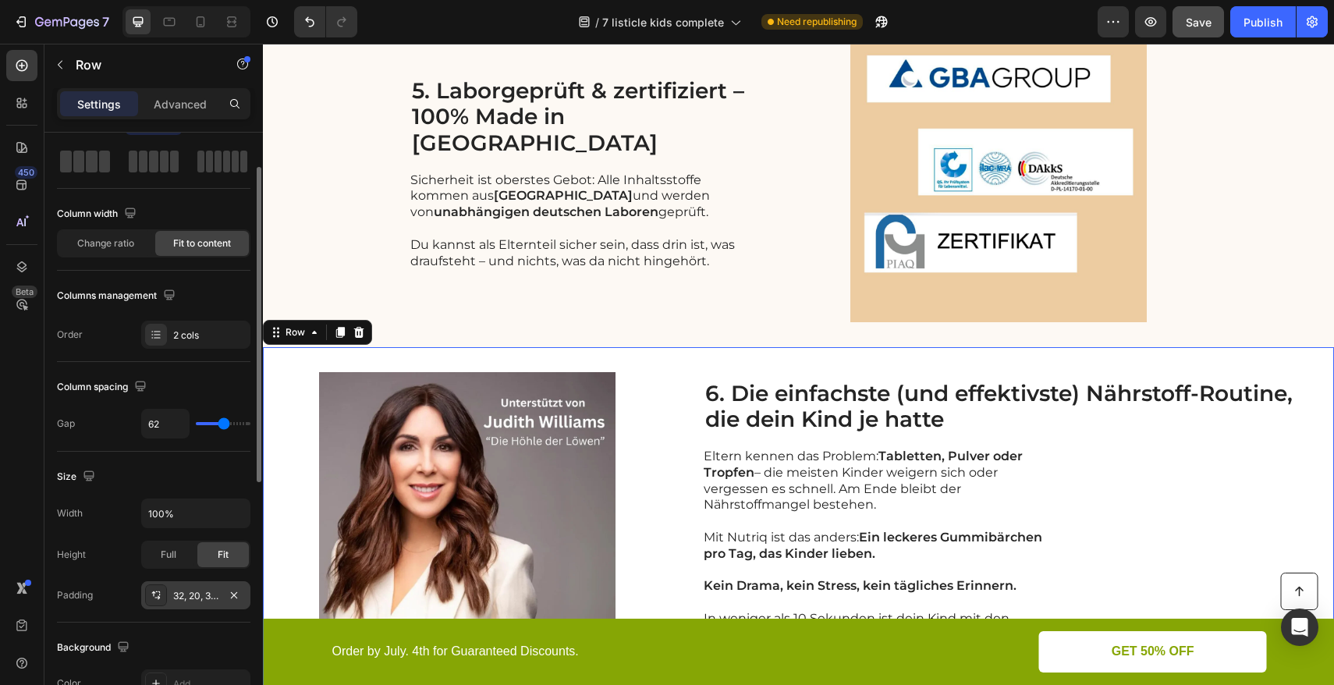
click at [190, 601] on div "32, 20, 32, 20" at bounding box center [195, 596] width 45 height 14
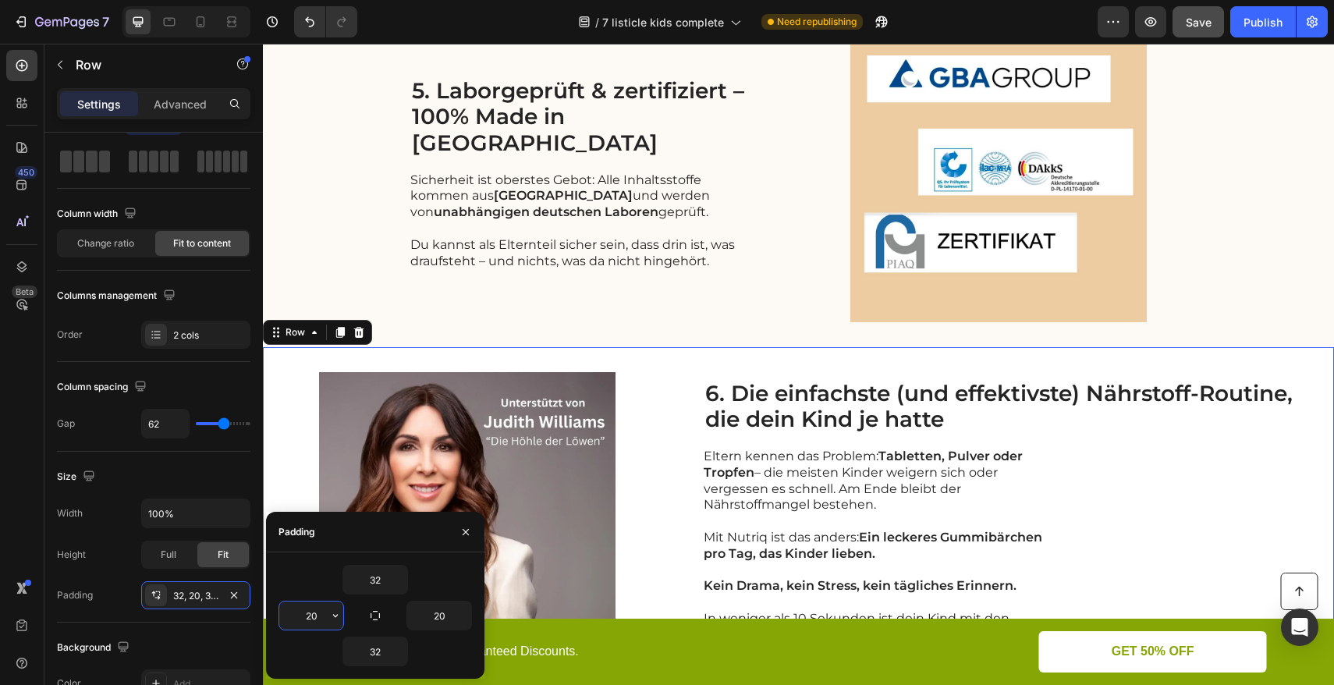
click at [311, 616] on input "20" at bounding box center [311, 616] width 64 height 28
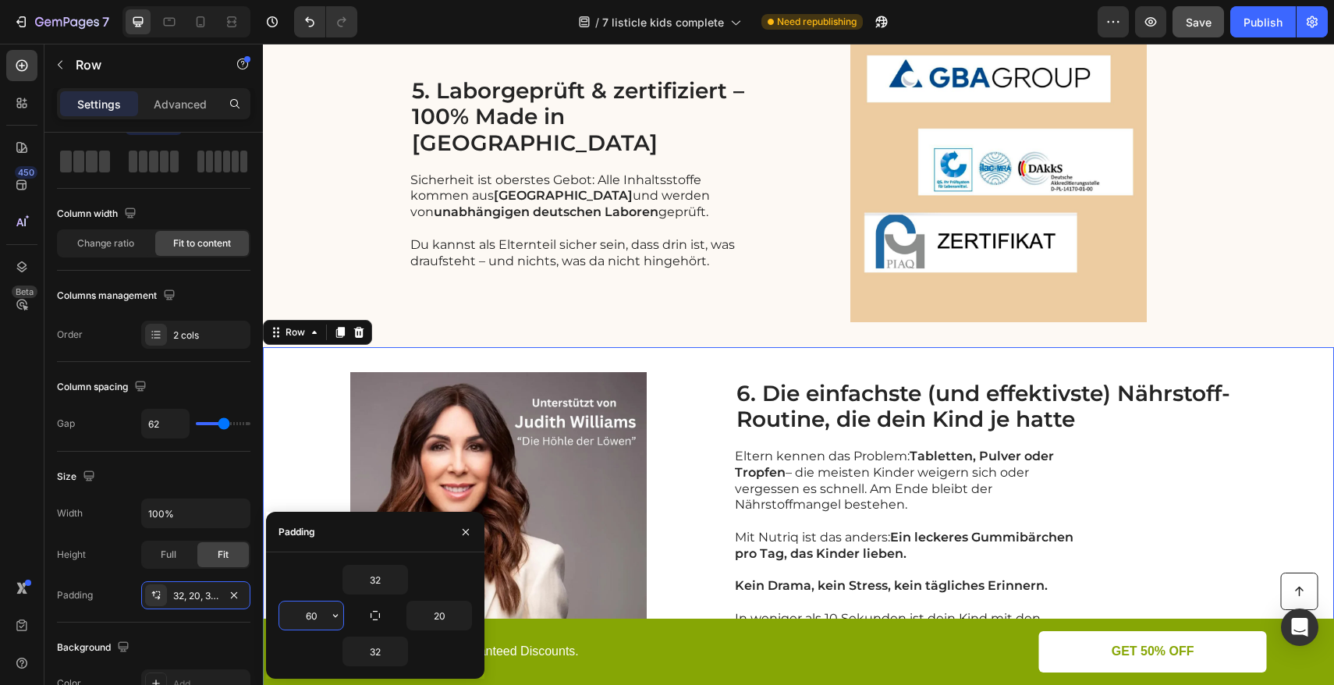
type input "6"
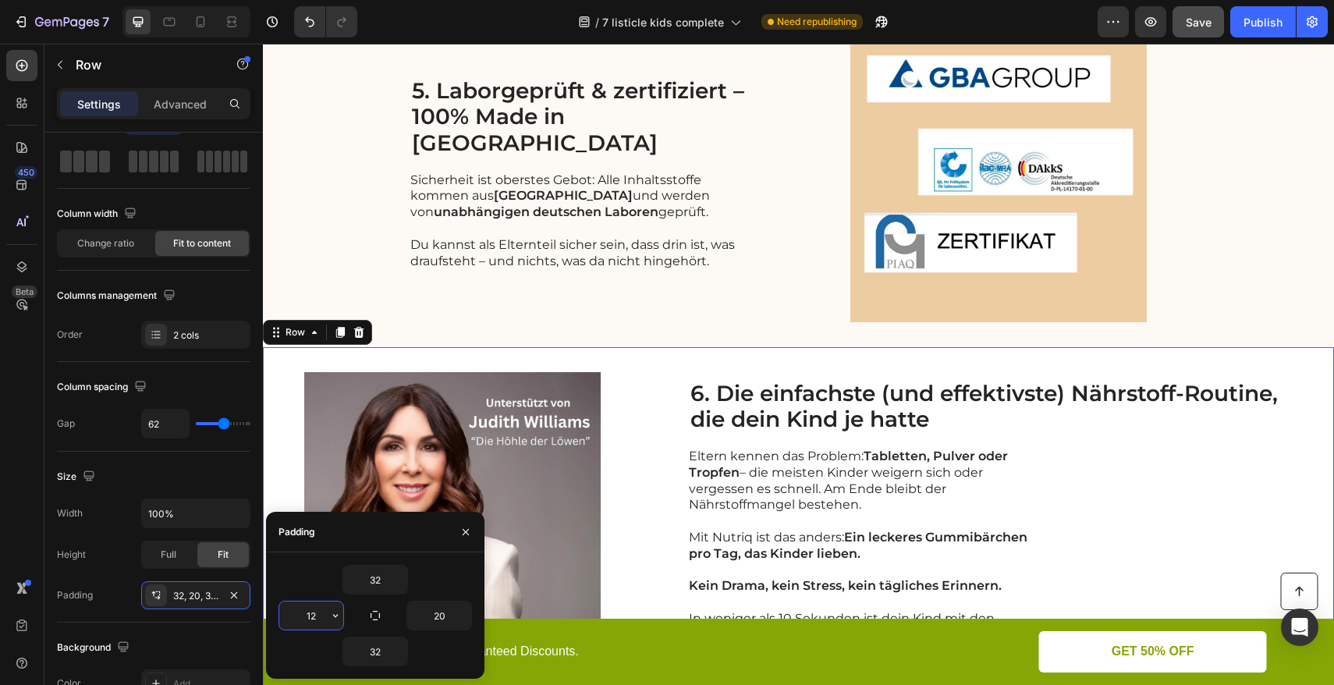
type input "120"
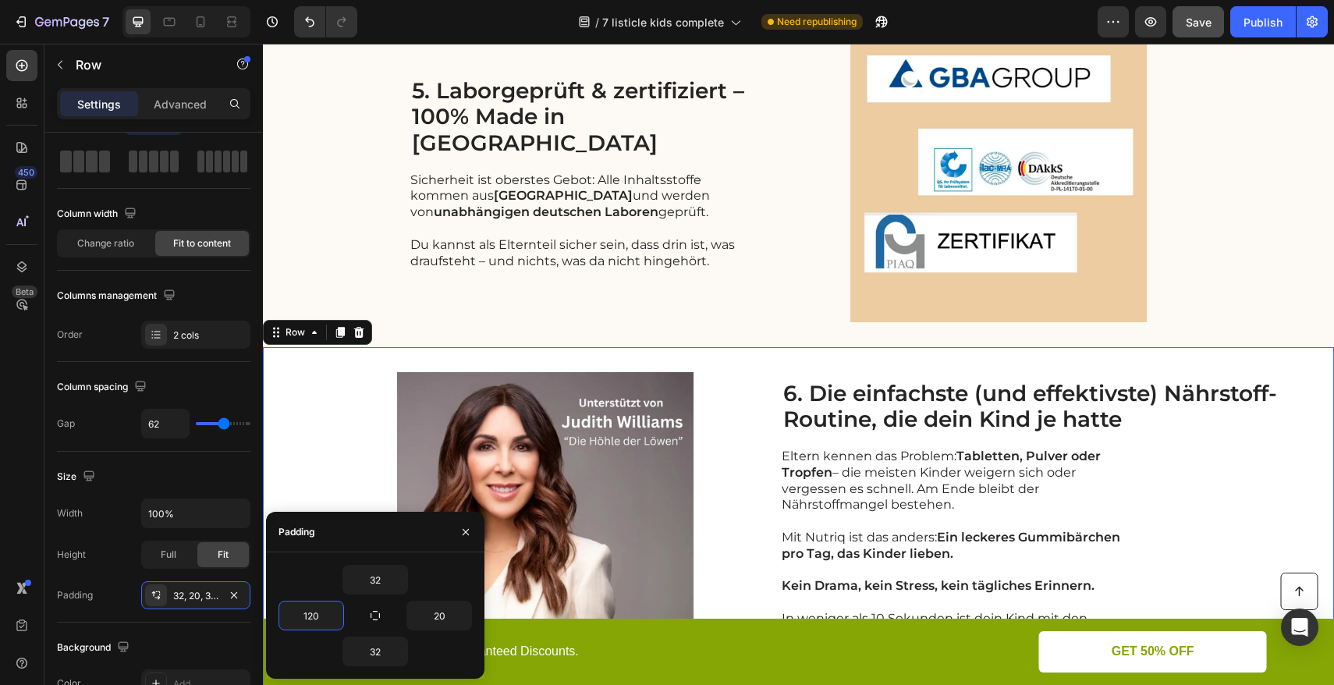
click at [325, 418] on div "Image 6. Die einfachste (und effektivste) Nährstoff-Routine, die dein Kind je h…" at bounding box center [798, 520] width 1071 height 346
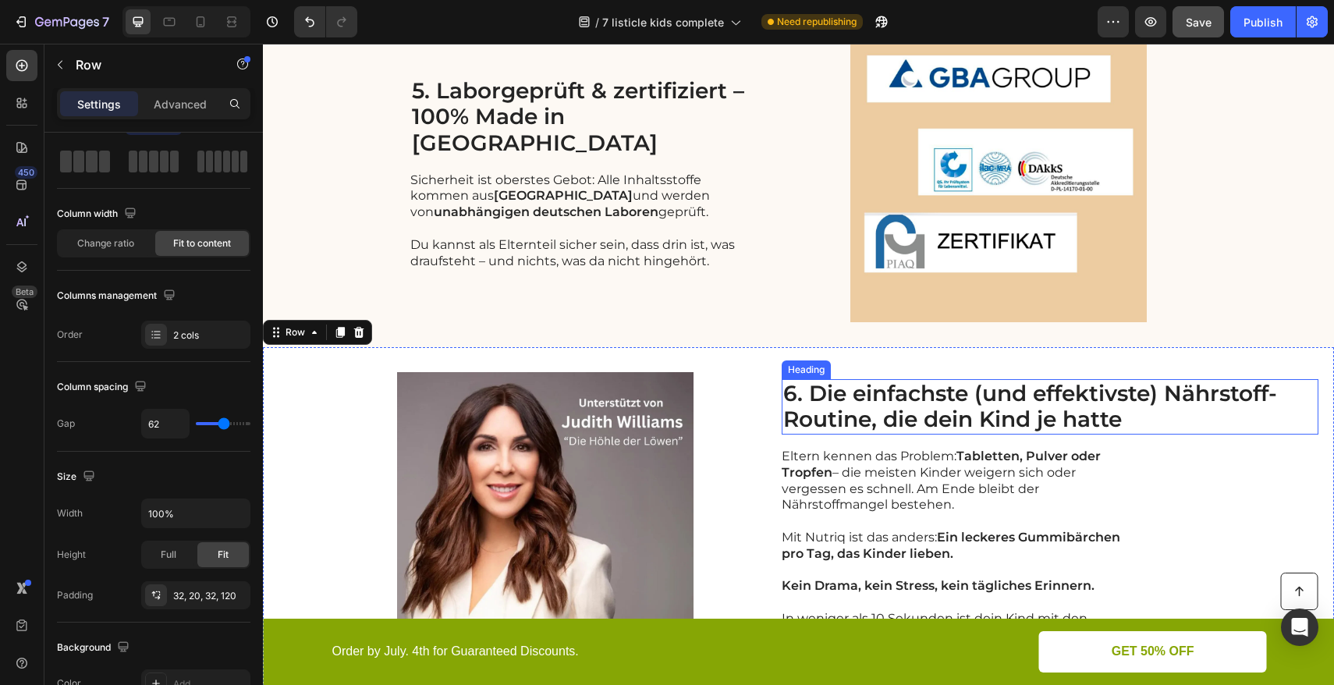
click at [1087, 392] on h2 "6. Die einfachste (und effektivste) Nährstoff-Routine, die dein Kind je hatte" at bounding box center [1050, 406] width 537 height 55
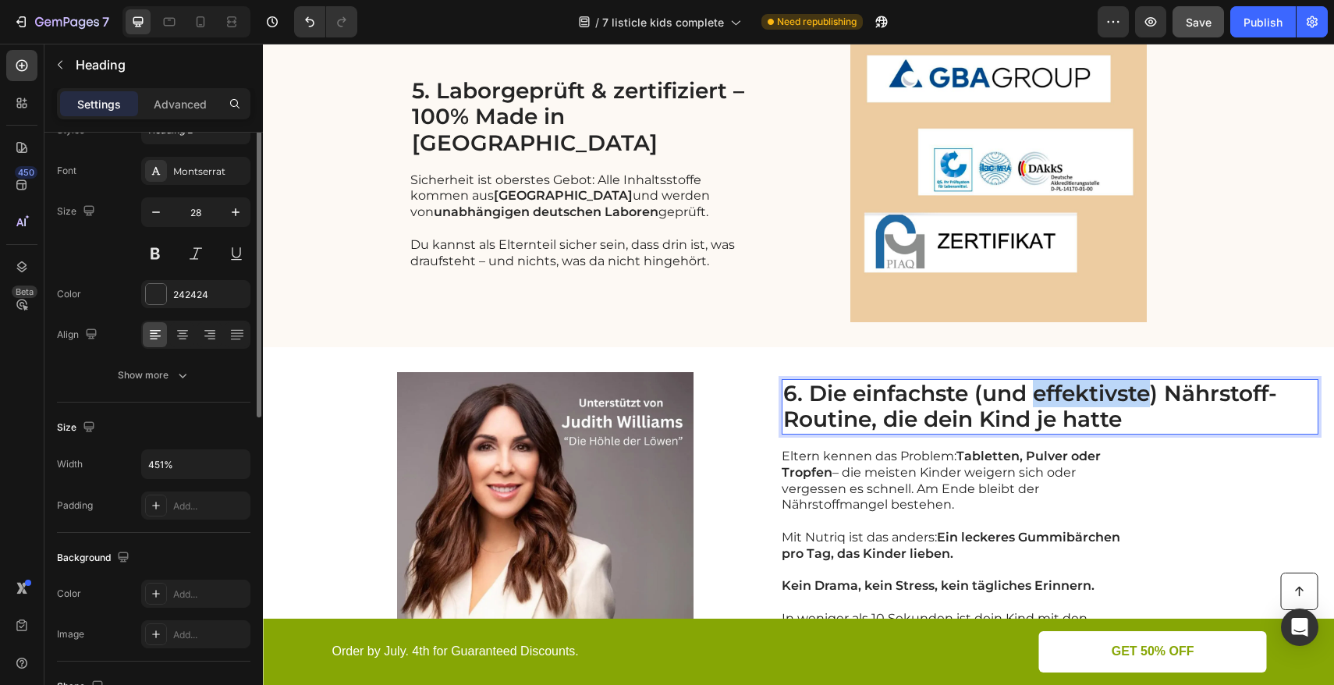
scroll to position [0, 0]
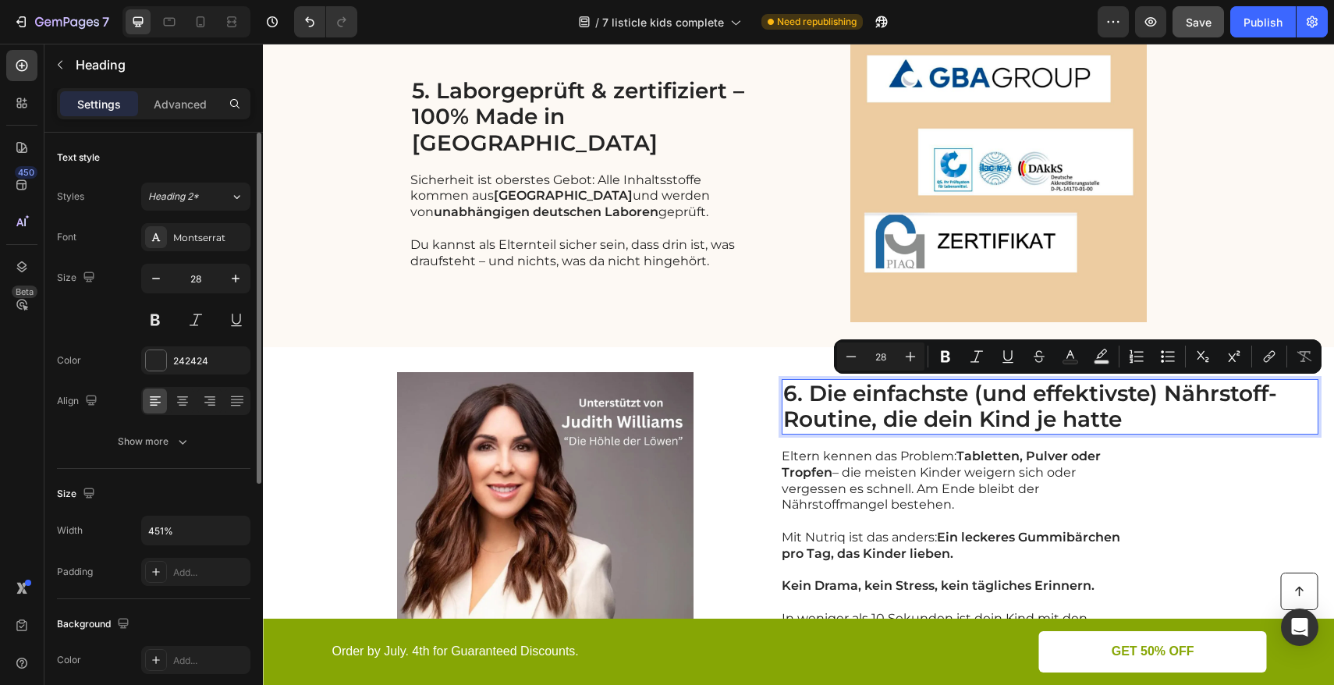
click at [1167, 391] on p "6. Die einfachste (und effektivste) Nährstoff-Routine, die dein Kind je hatte" at bounding box center [1050, 407] width 534 height 52
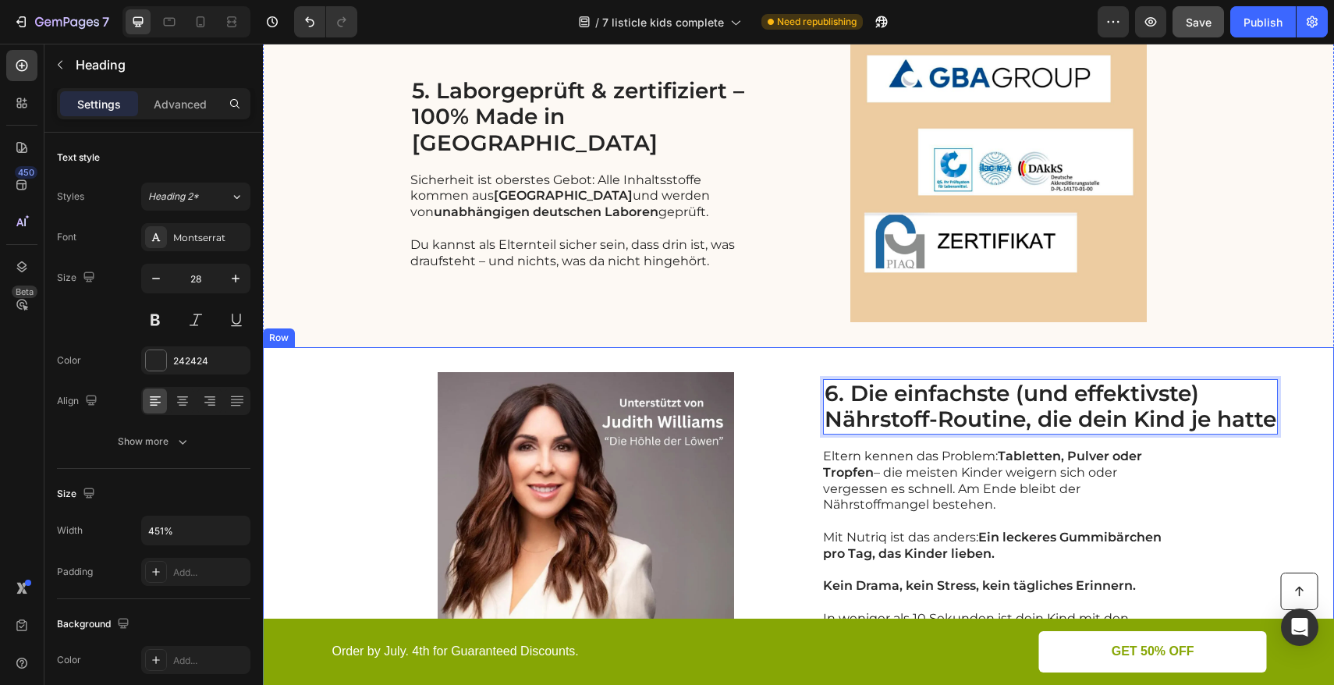
click at [340, 407] on div "Image 6. Die einfachste (und effektivste) Nährstoff-Routine, die dein Kind je h…" at bounding box center [798, 520] width 1071 height 346
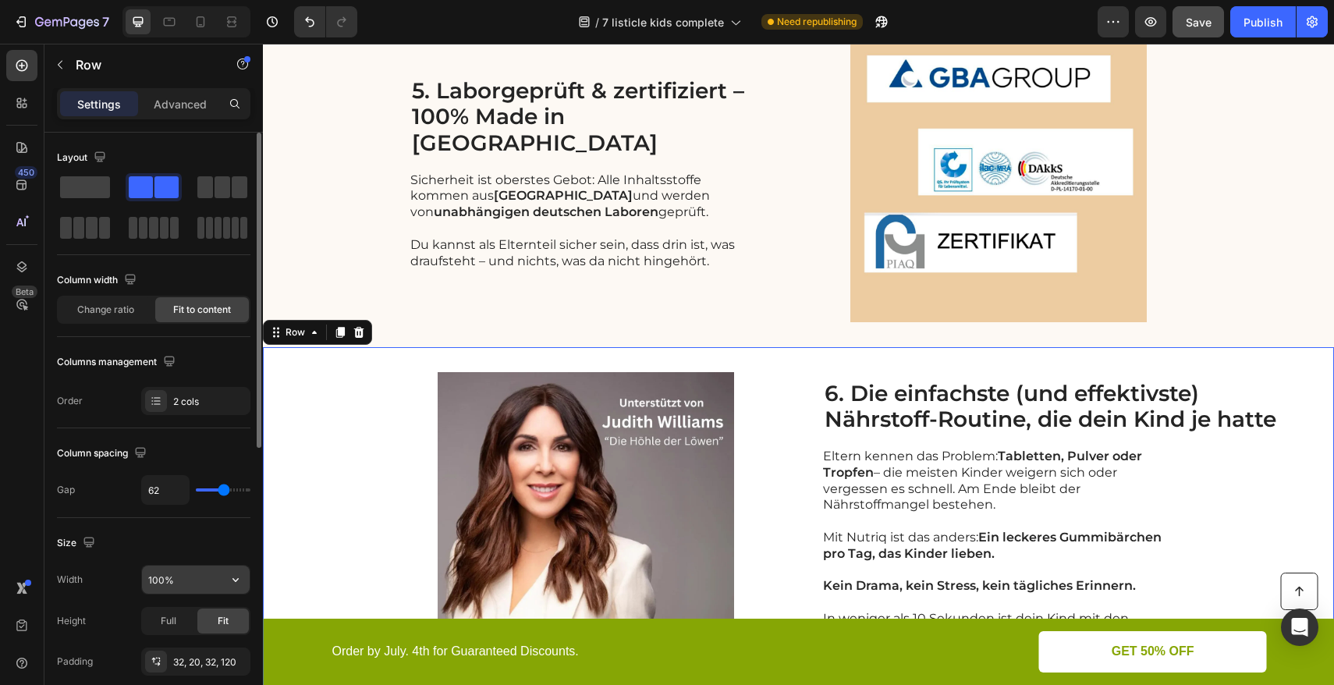
scroll to position [52, 0]
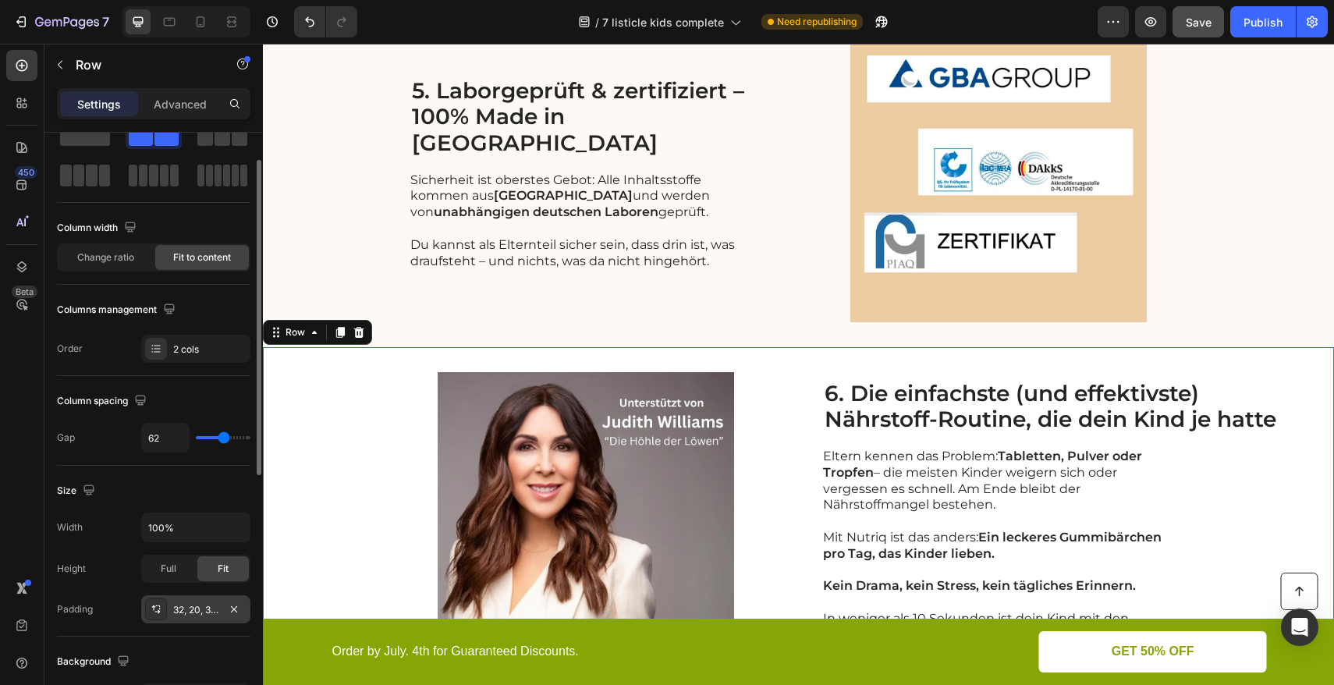
click at [186, 605] on div "32, 20, 32, 120" at bounding box center [195, 610] width 45 height 14
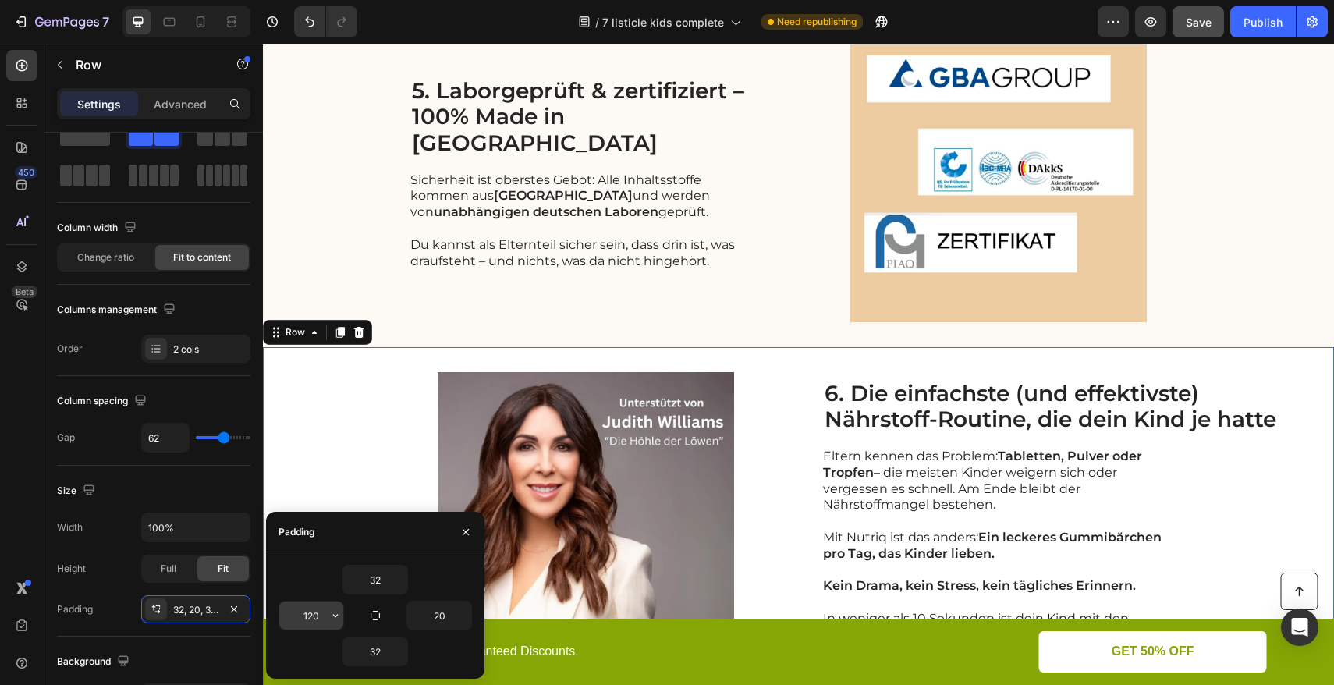
click at [317, 609] on input "120" at bounding box center [311, 616] width 64 height 28
type input "40"
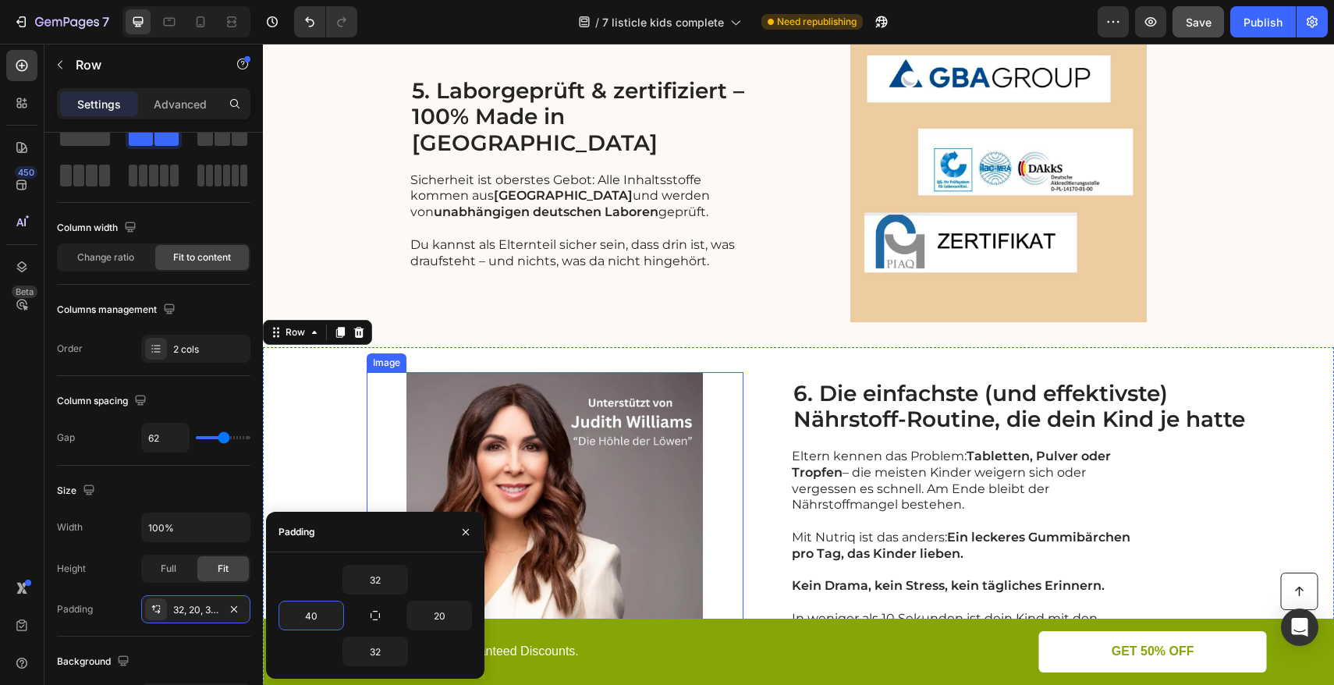
click at [367, 395] on img at bounding box center [555, 520] width 377 height 297
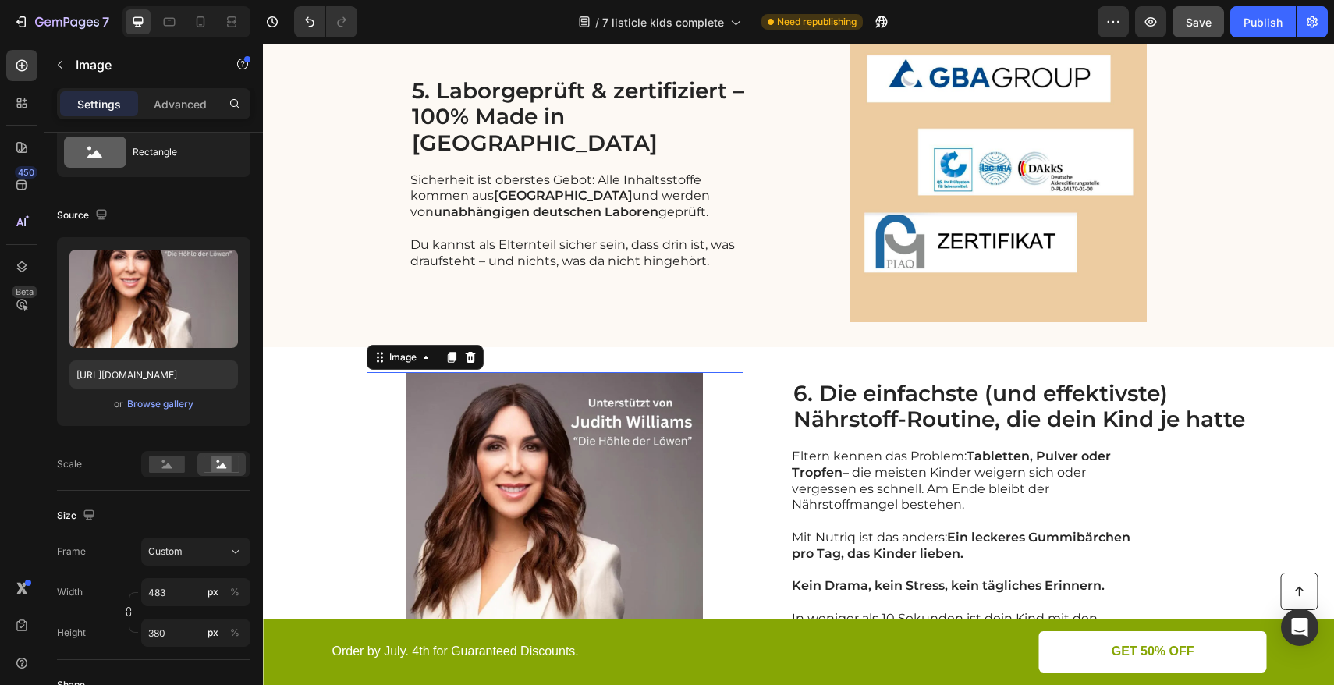
scroll to position [0, 0]
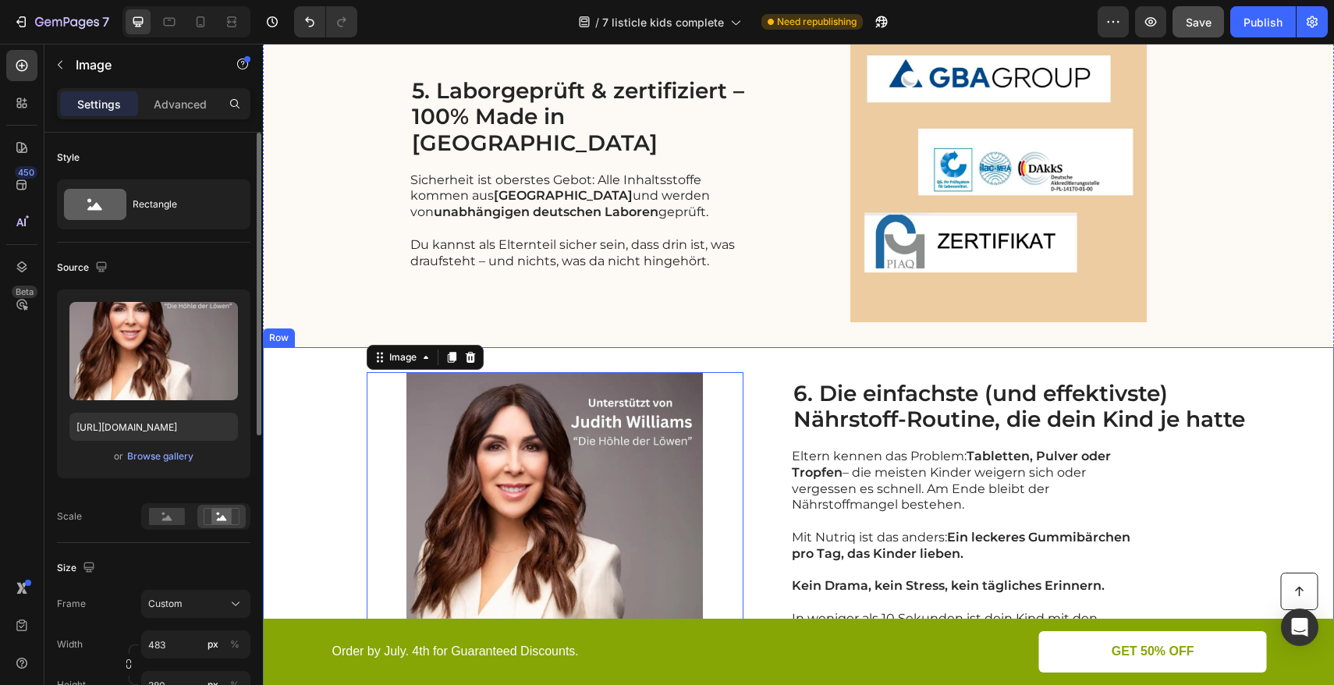
click at [339, 410] on div "Image 0 6. Die einfachste (und effektivste) Nährstoff-Routine, die dein Kind je…" at bounding box center [798, 520] width 1071 height 346
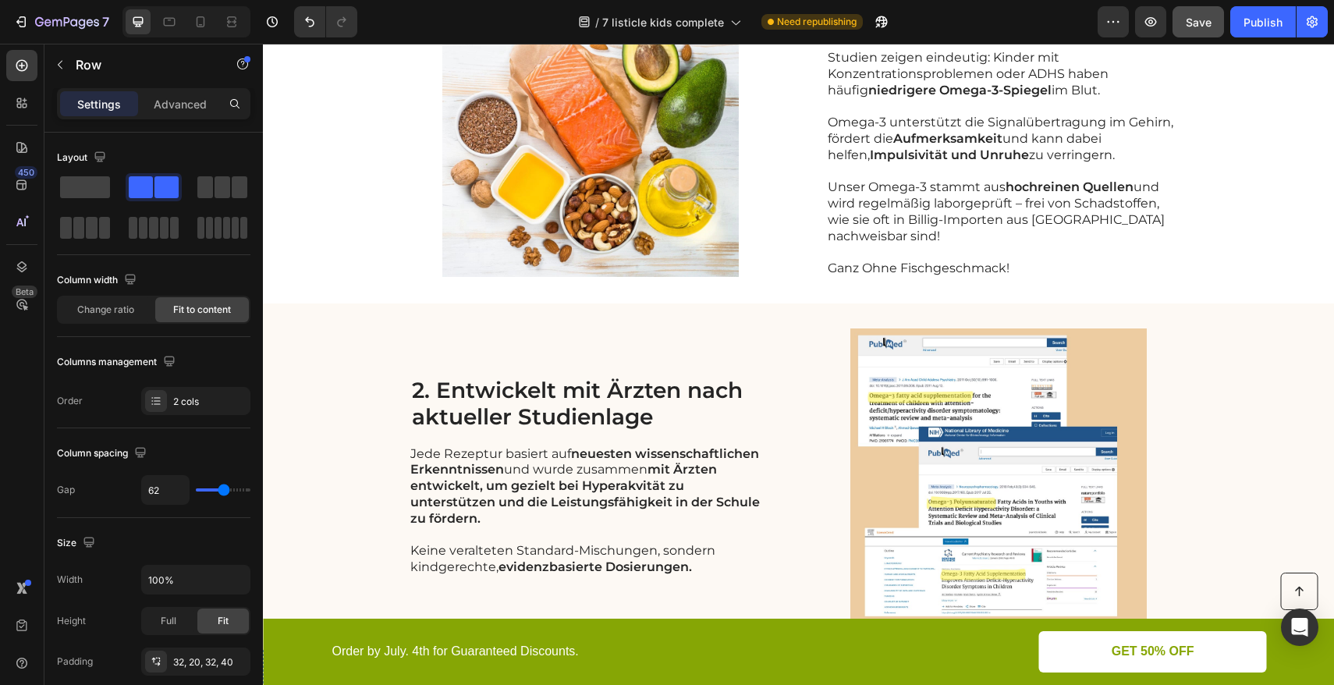
scroll to position [227, 0]
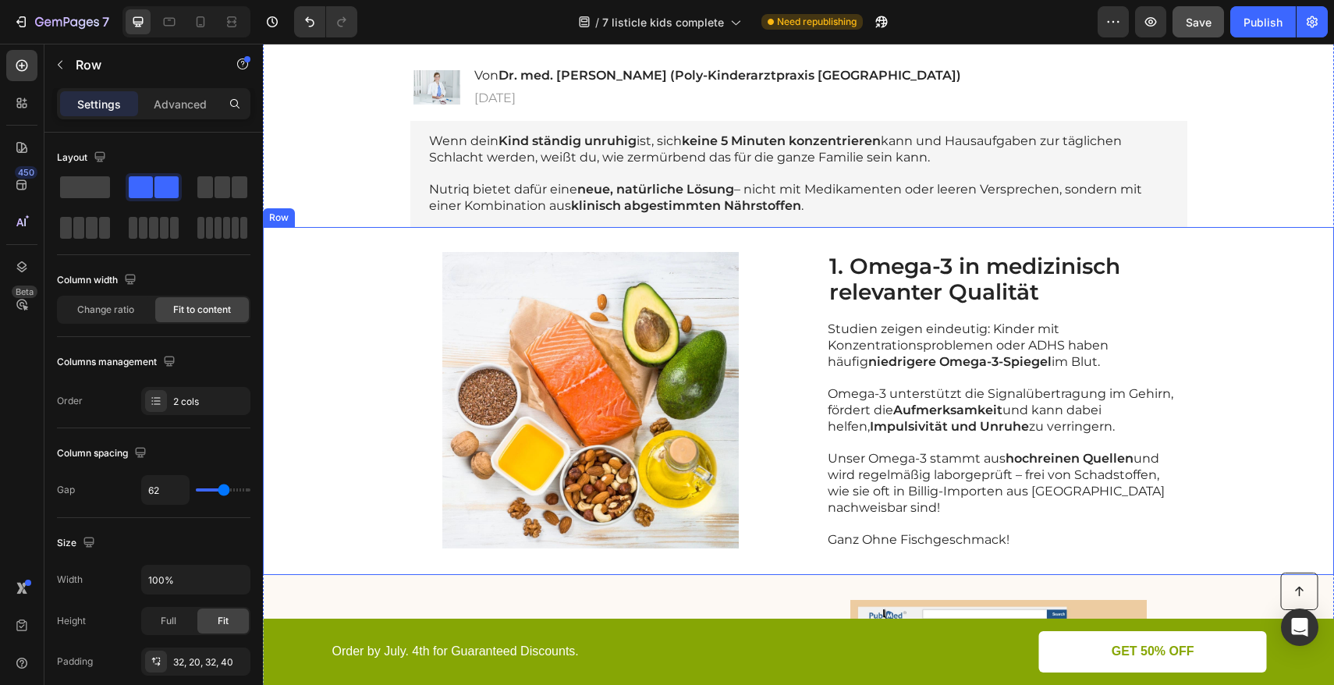
click at [377, 249] on div "Image 1. Omega-3 in medizinisch relevanter Qualität Heading Studien zeigen eind…" at bounding box center [798, 401] width 1071 height 348
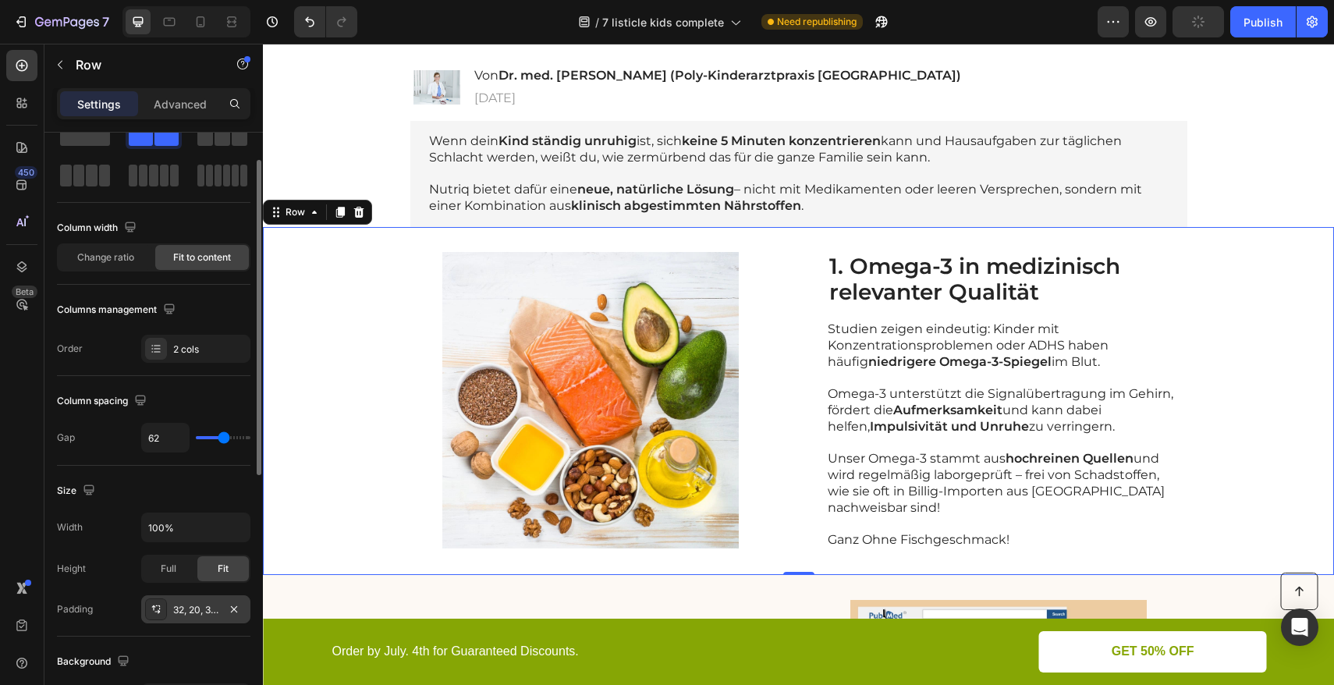
click at [203, 614] on div "32, 20, 32, 0" at bounding box center [195, 610] width 45 height 14
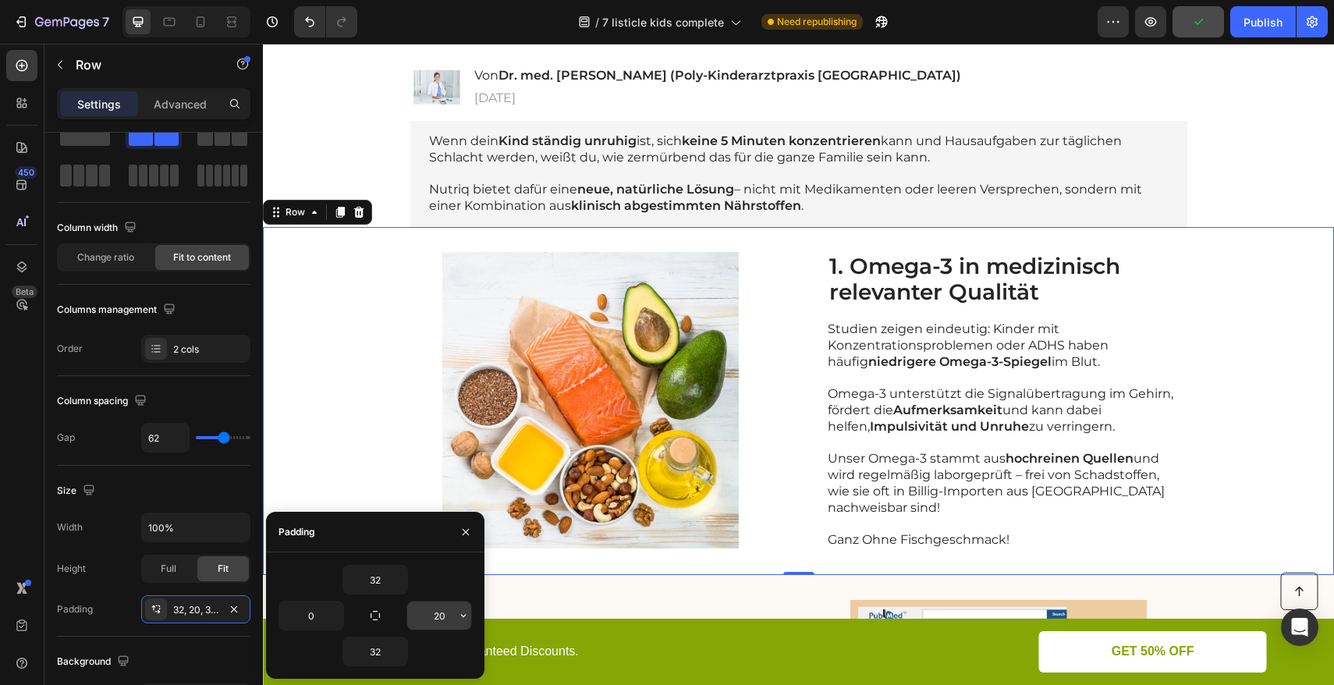
click at [449, 614] on input "20" at bounding box center [439, 616] width 64 height 28
type input "0"
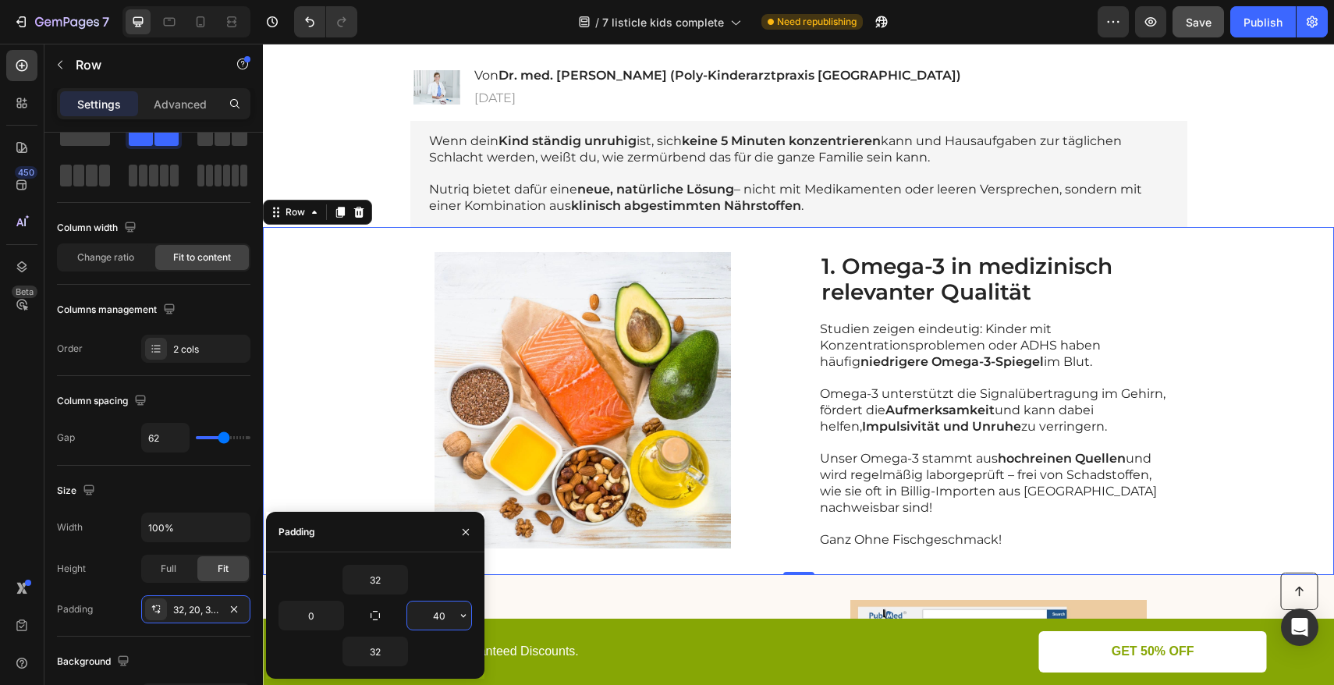
type input "4"
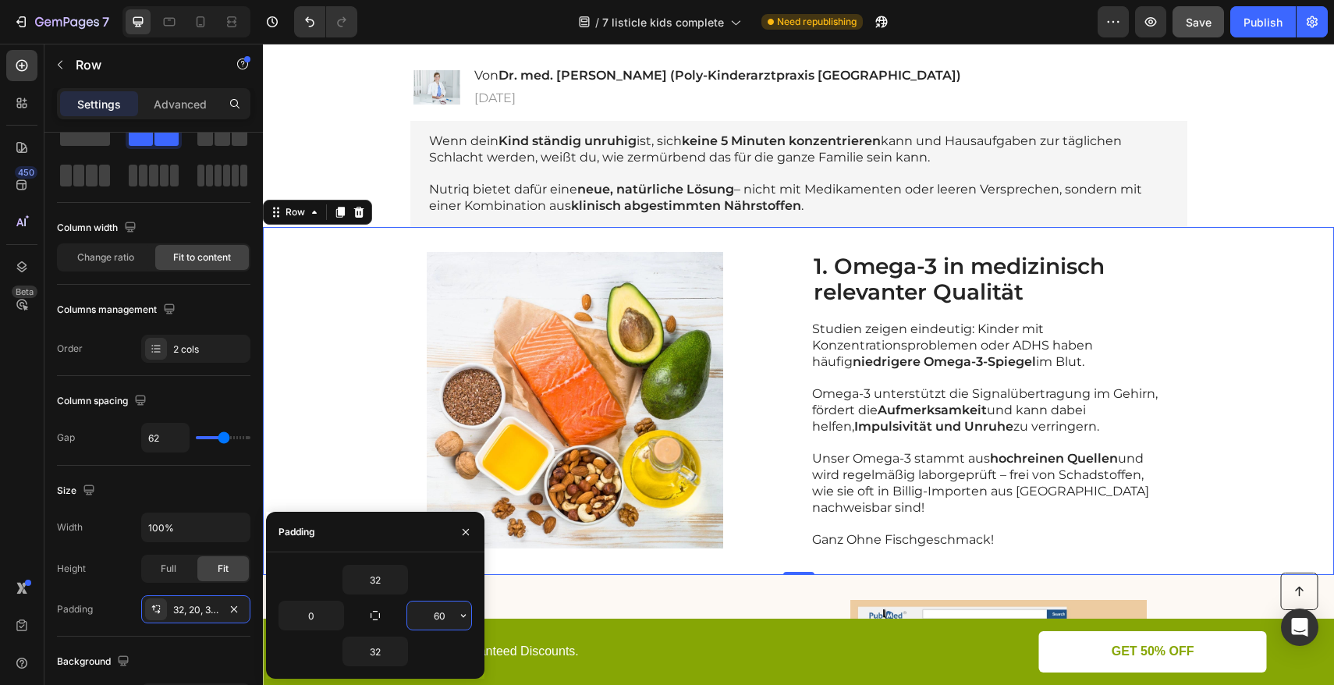
type input "6"
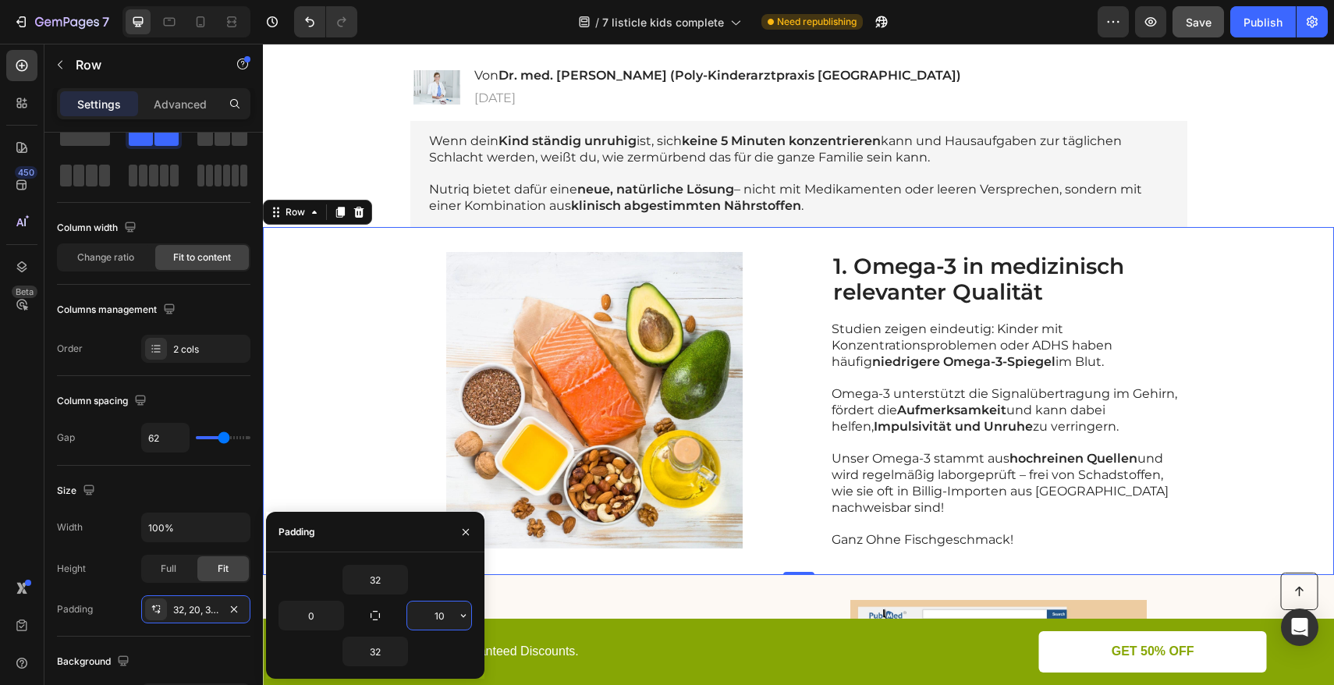
type input "105"
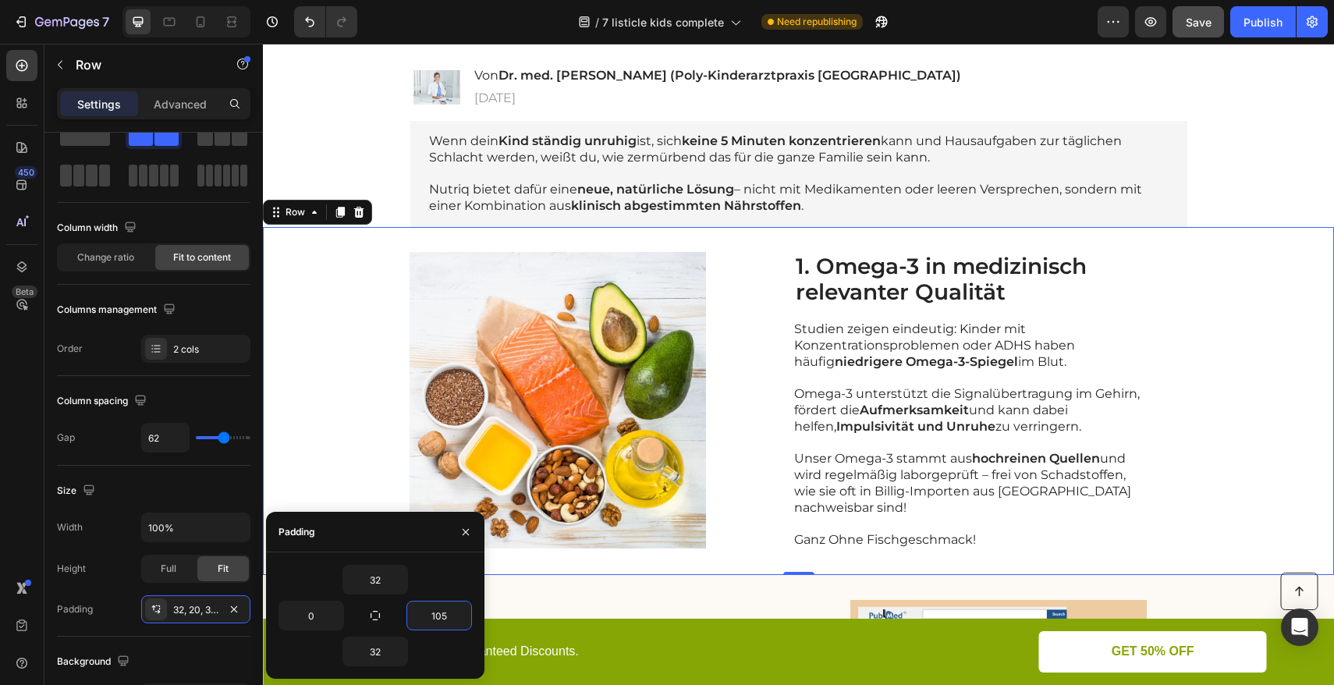
click at [335, 314] on div "Image 1. Omega-3 in medizinisch relevanter Qualität Heading Studien zeigen eind…" at bounding box center [798, 401] width 1071 height 348
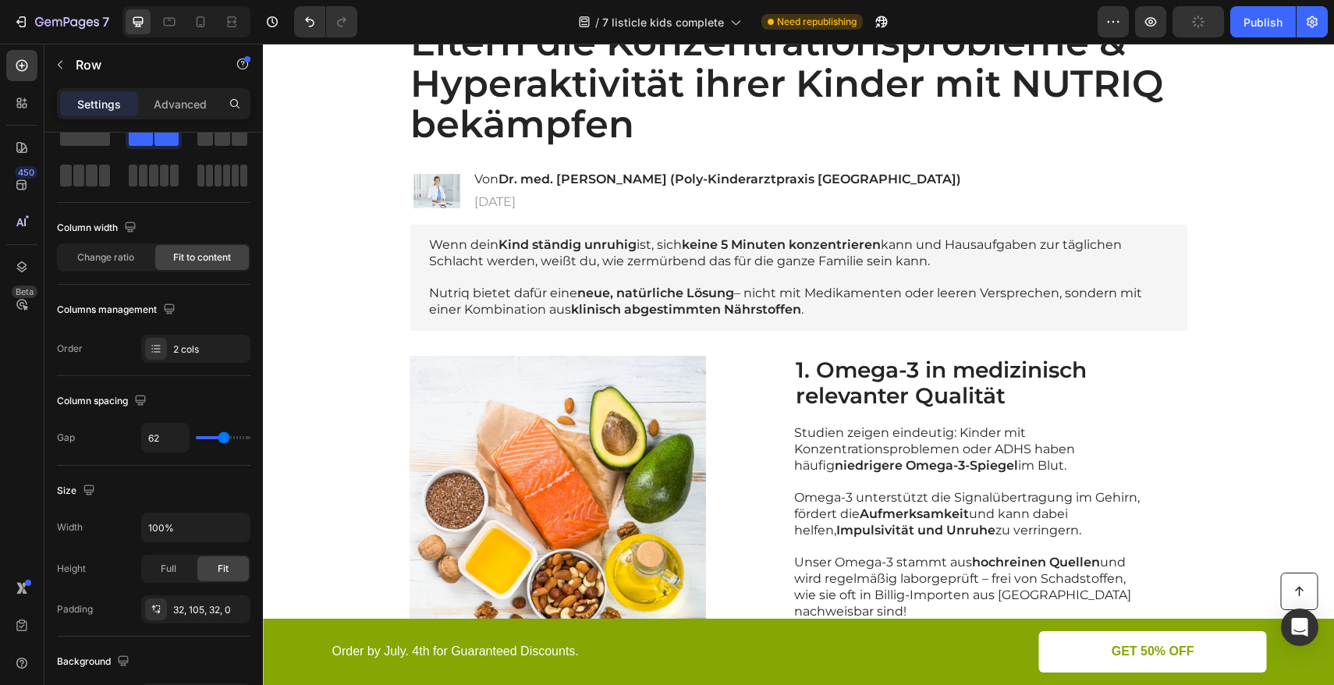
scroll to position [0, 0]
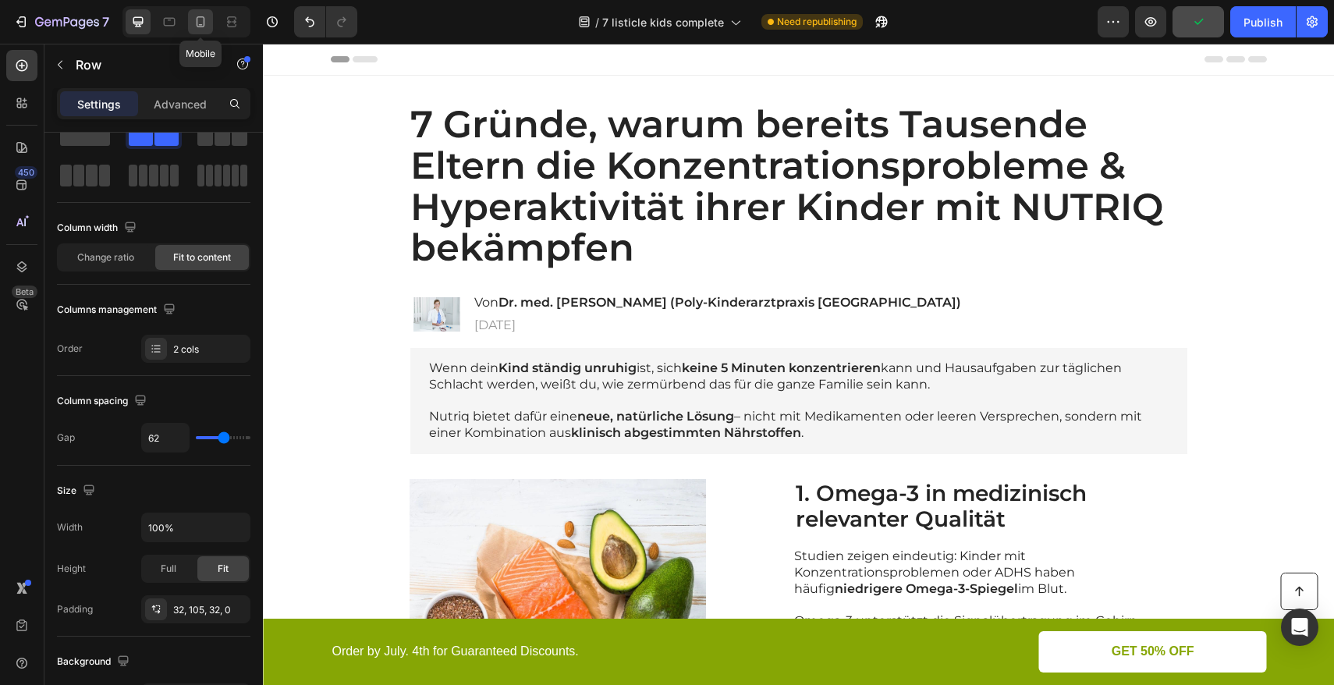
click at [204, 28] on icon at bounding box center [201, 22] width 16 height 16
type input "0"
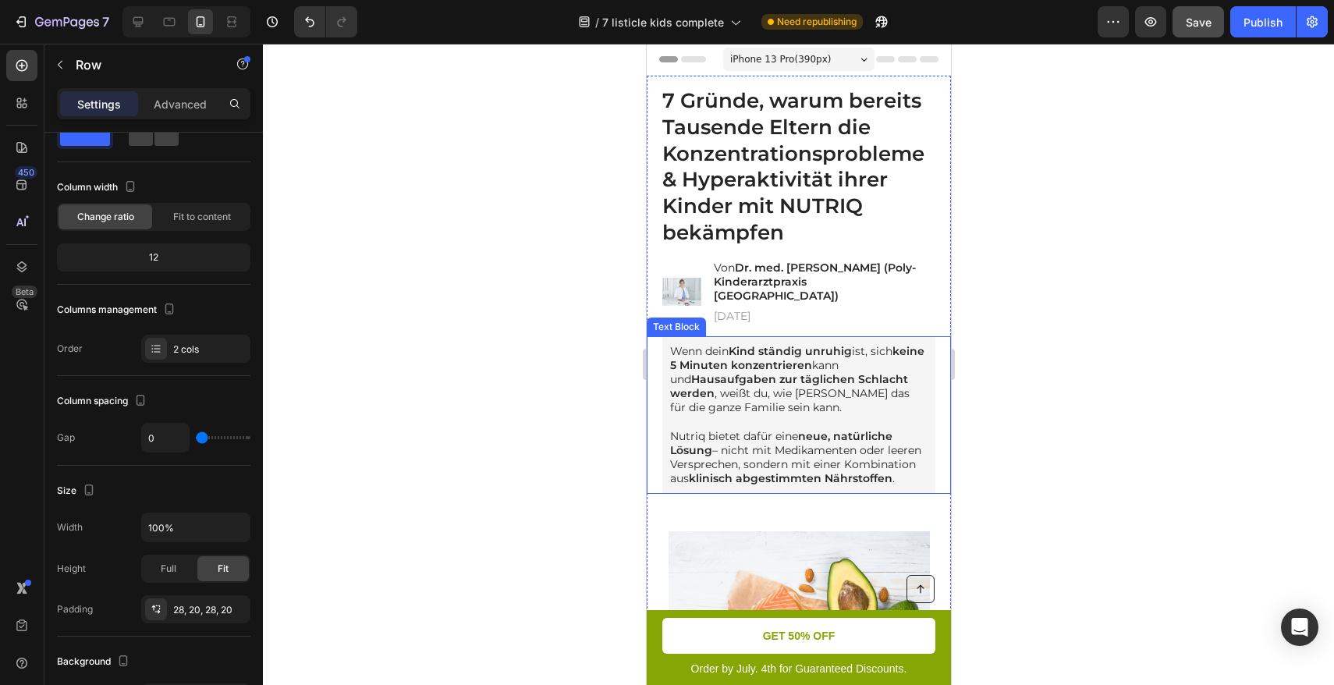
click at [776, 377] on p "Wenn dein Kind ständig unruhig ist, sich keine 5 Minuten konzentrieren kann und…" at bounding box center [799, 379] width 258 height 71
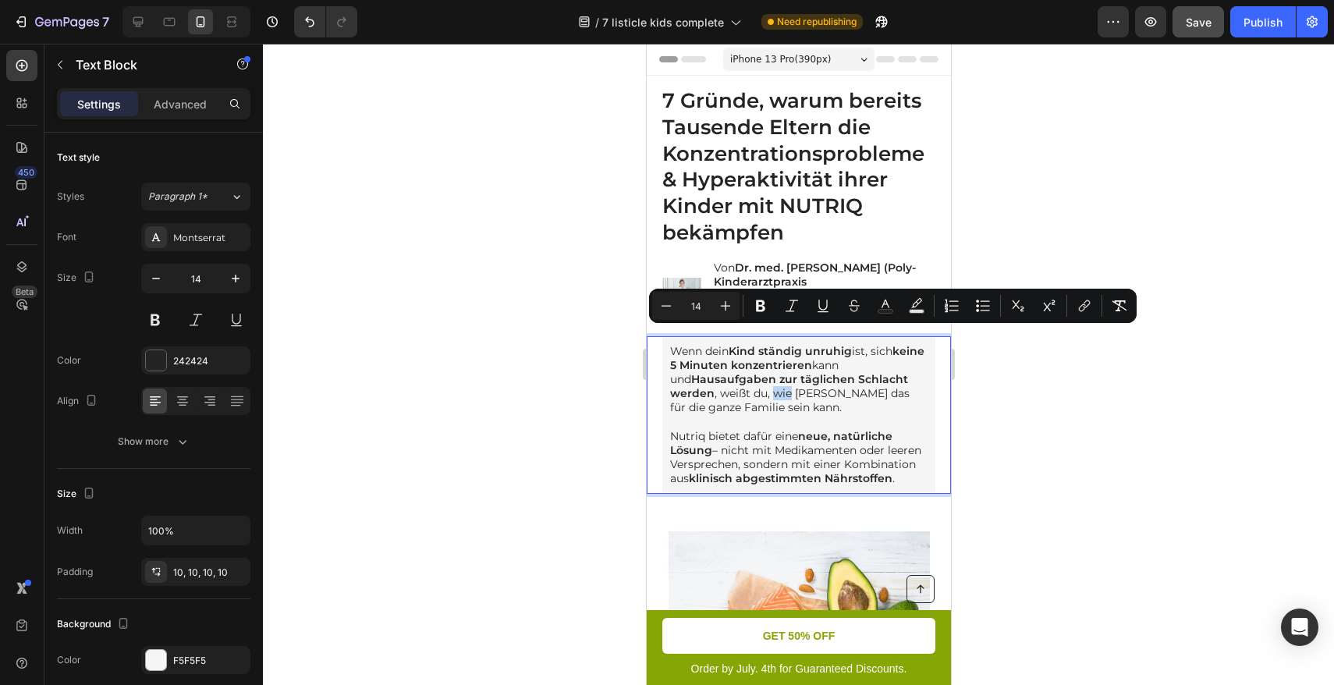
copy div "Wenn dein Kind ständig unruhig ist, sich keine 5 Minuten konzentrieren kann und…"
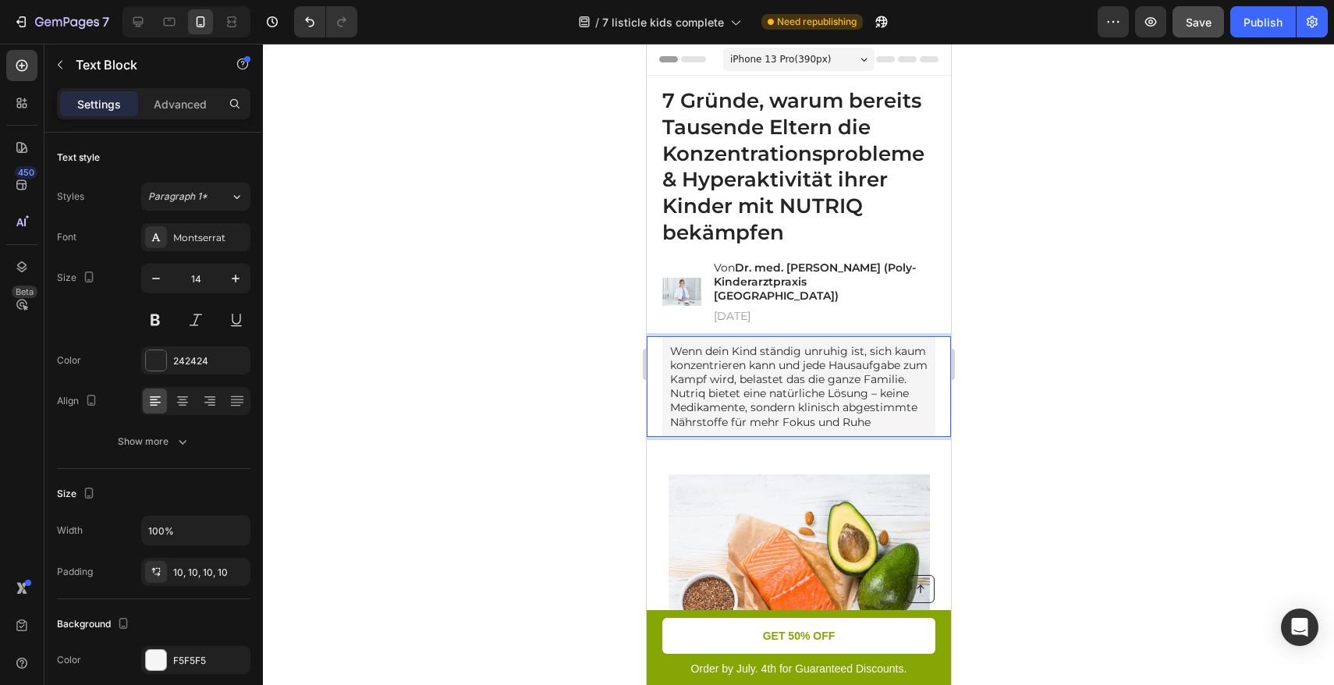
click at [773, 375] on p "Wenn dein Kind ständig unruhig ist, sich kaum konzentrieren kann und jede Hausa…" at bounding box center [799, 365] width 258 height 43
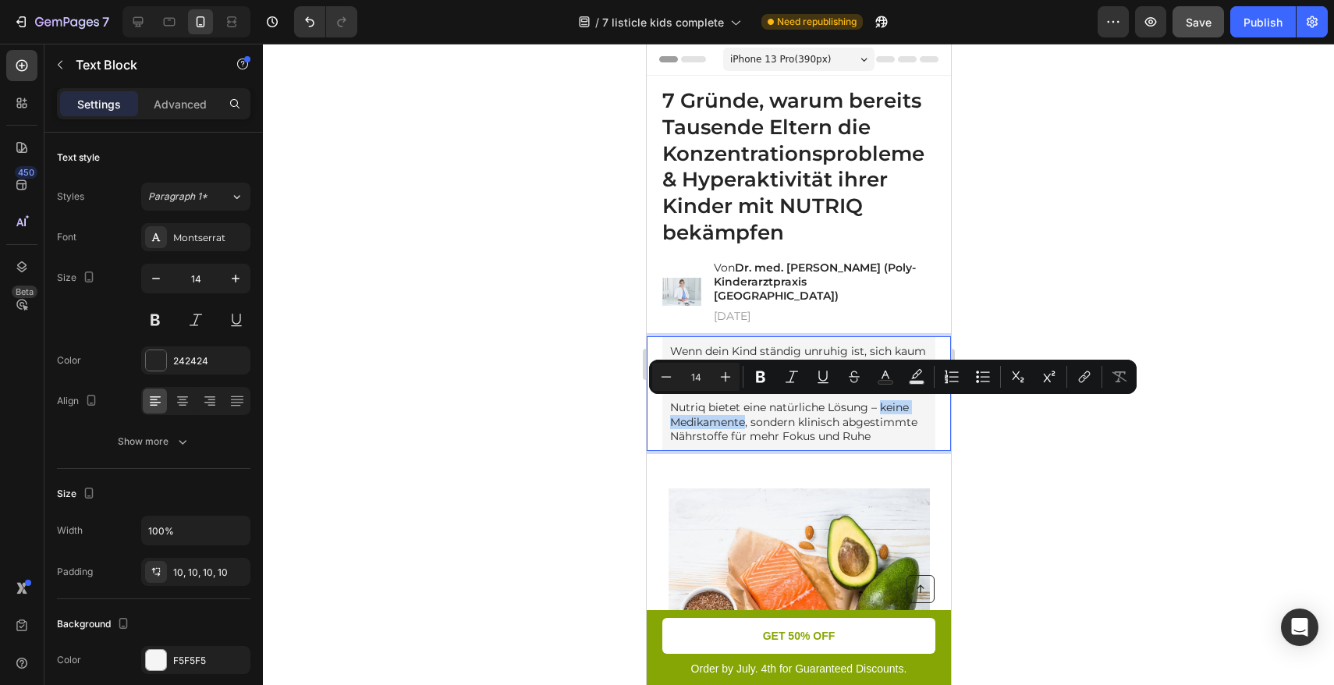
drag, startPoint x: 880, startPoint y: 410, endPoint x: 745, endPoint y: 424, distance: 135.7
click at [745, 424] on p "Nutriq bietet eine natürliche Lösung – keine Medikamente, sondern klinisch abge…" at bounding box center [799, 421] width 258 height 43
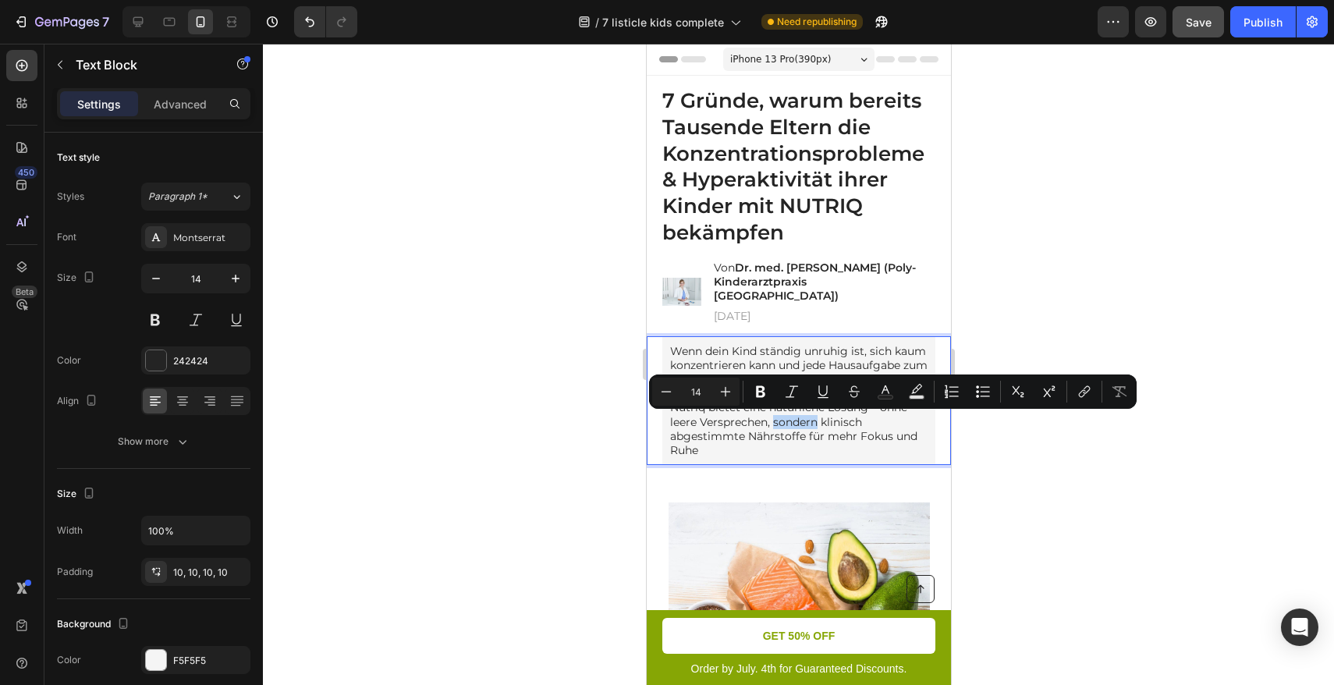
drag, startPoint x: 819, startPoint y: 423, endPoint x: 775, endPoint y: 424, distance: 44.5
click at [775, 424] on p "Nutriq bietet eine natürliche Lösung – ohne leere Versprechen, sondern klinisch…" at bounding box center [799, 428] width 258 height 57
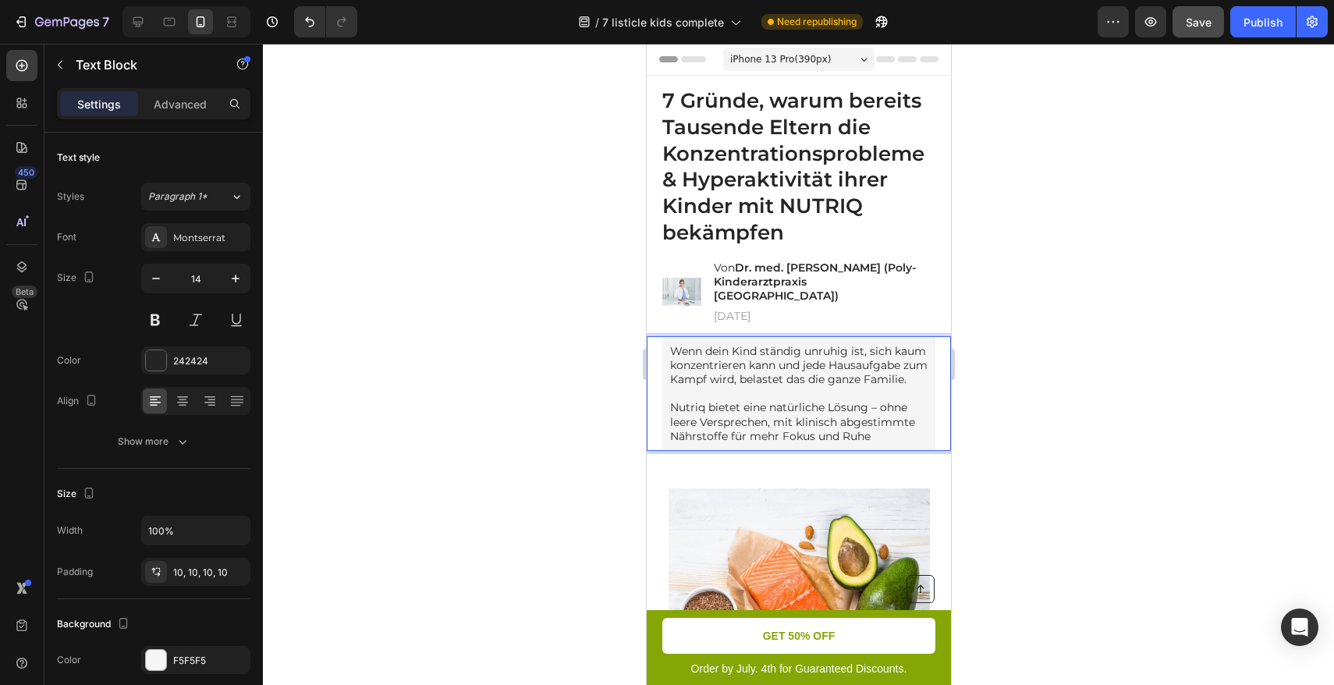
click at [911, 424] on p "Nutriq bietet eine natürliche Lösung – ohne leere Versprechen, mit klinisch abg…" at bounding box center [799, 421] width 258 height 43
click at [810, 436] on p "Nutriq bietet eine natürliche Lösung – ohne leere Versprechen, mit klinisch abg…" at bounding box center [799, 421] width 258 height 43
click at [726, 443] on p "Nutriq bietet eine natürliche Lösung – ohne leere Versprechen, mit klinisch abg…" at bounding box center [799, 421] width 258 height 43
drag, startPoint x: 1000, startPoint y: 375, endPoint x: 275, endPoint y: 332, distance: 727.0
click at [1000, 375] on div at bounding box center [798, 364] width 1071 height 641
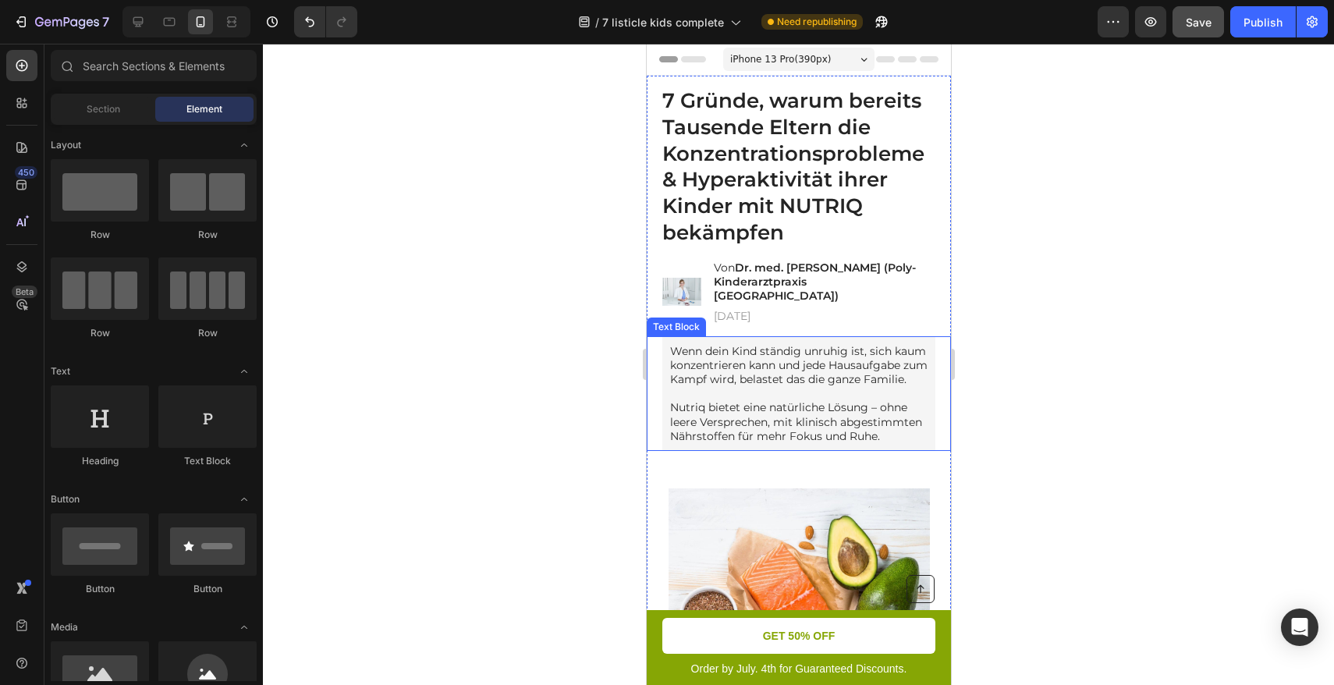
click at [782, 412] on p "Nutriq bietet eine natürliche Lösung – ohne leere Versprechen, mit klinisch abg…" at bounding box center [799, 421] width 258 height 43
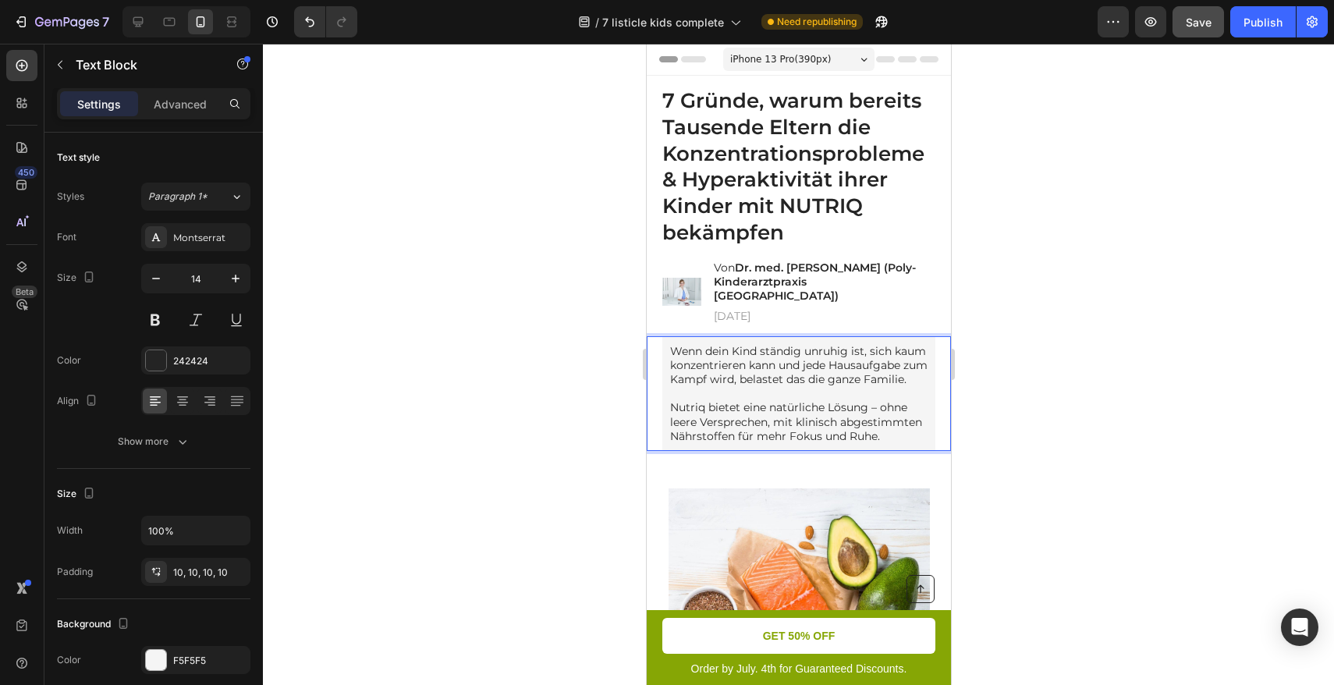
click at [772, 409] on p "Nutriq bietet eine natürliche Lösung – ohne leere Versprechen, mit klinisch abg…" at bounding box center [799, 421] width 258 height 43
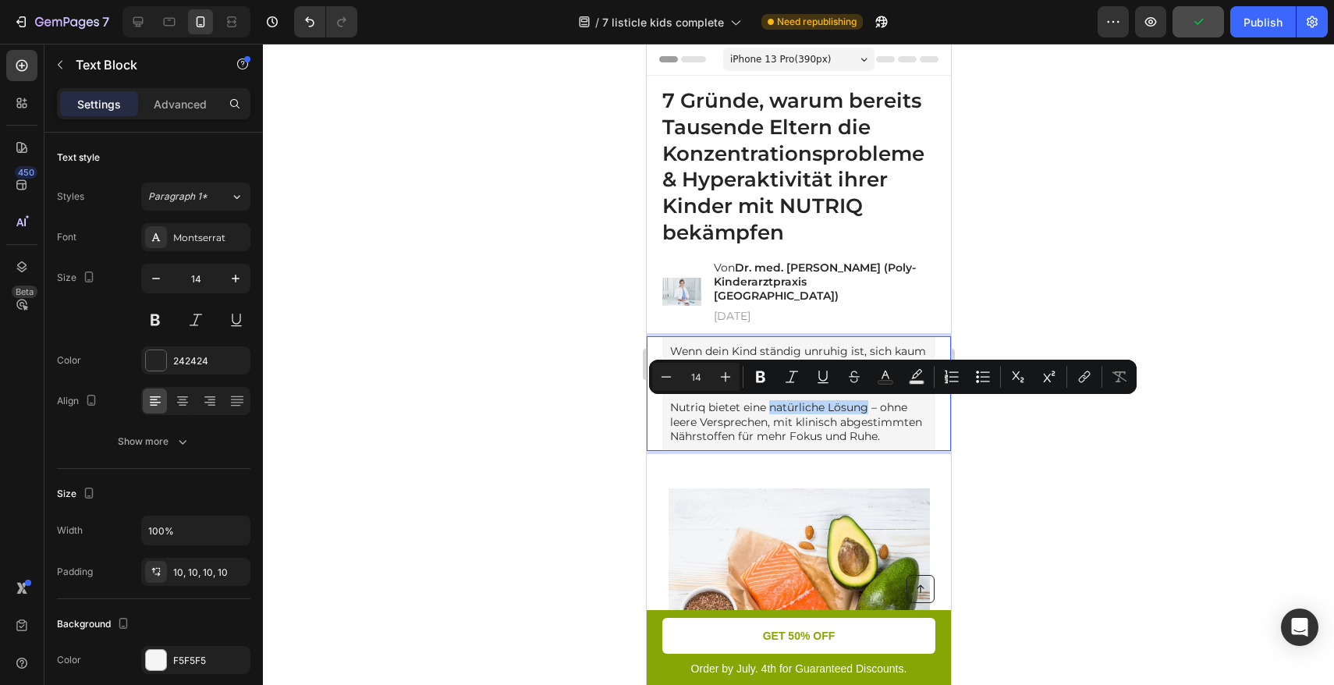
drag, startPoint x: 772, startPoint y: 408, endPoint x: 865, endPoint y: 410, distance: 93.7
click at [865, 410] on p "Nutriq bietet eine natürliche Lösung – ohne leere Versprechen, mit klinisch abg…" at bounding box center [799, 421] width 258 height 43
click at [760, 378] on icon "Editor contextual toolbar" at bounding box center [761, 377] width 16 height 16
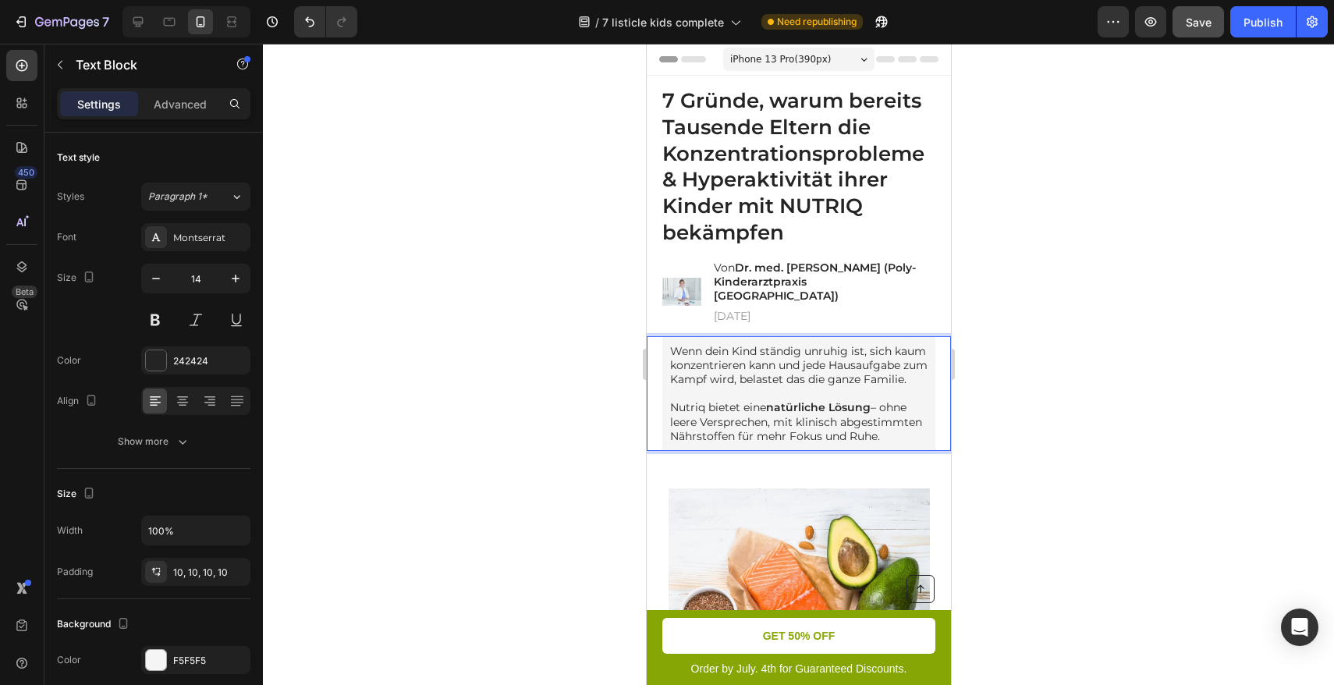
click at [1030, 471] on div at bounding box center [798, 364] width 1071 height 641
drag, startPoint x: 164, startPoint y: 398, endPoint x: 1016, endPoint y: 469, distance: 855.0
click at [1016, 469] on div at bounding box center [798, 364] width 1071 height 641
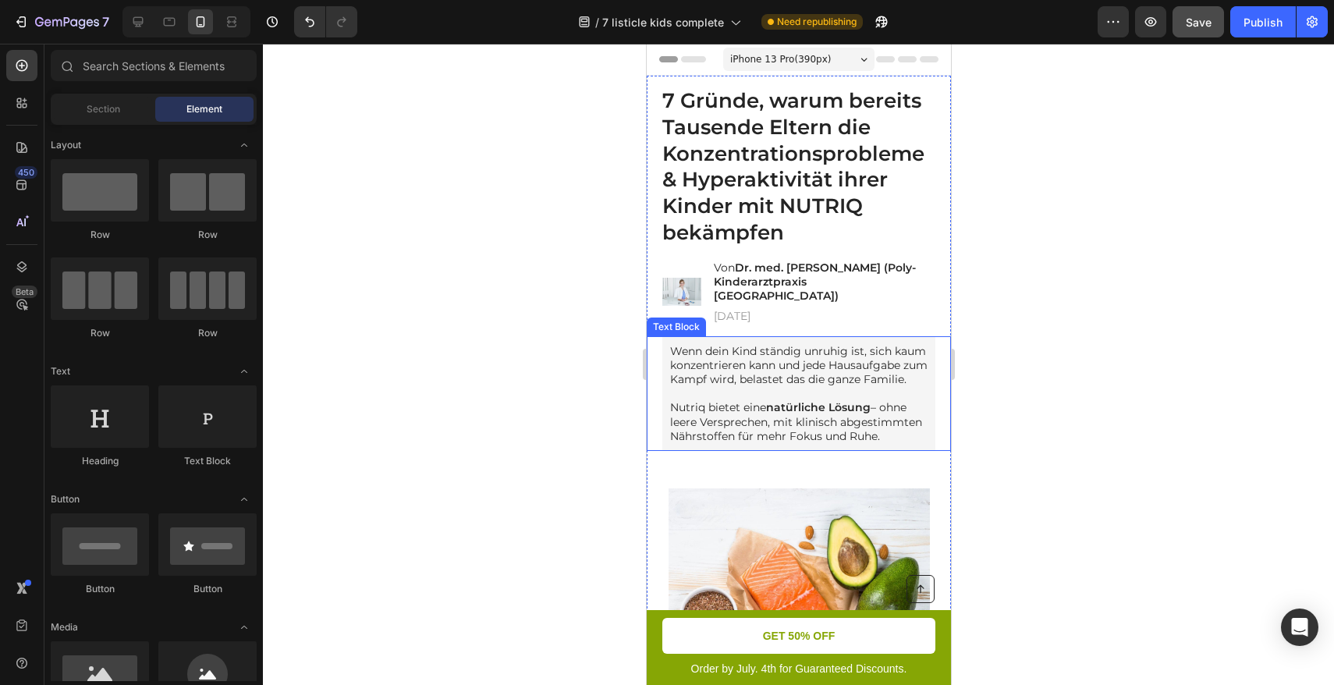
click at [808, 442] on p "Nutriq bietet eine natürliche Lösung – ohne leere Versprechen, mit klinisch abg…" at bounding box center [799, 421] width 258 height 43
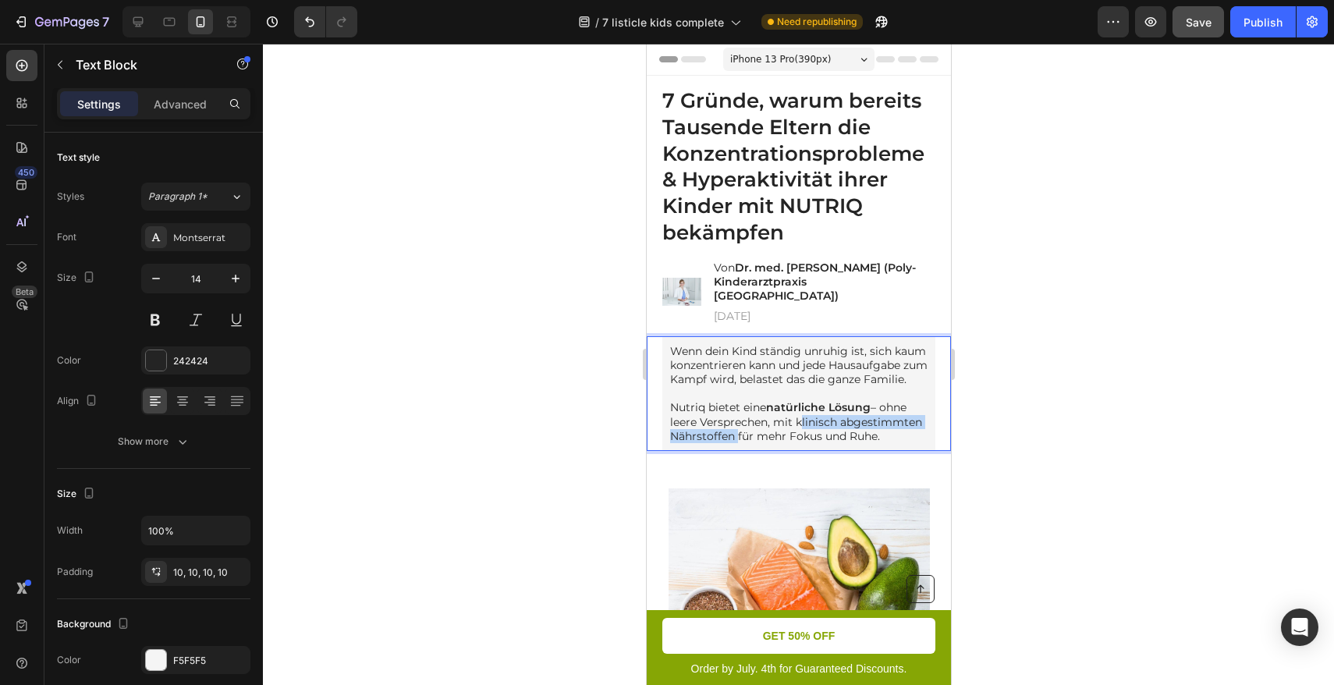
drag, startPoint x: 820, startPoint y: 436, endPoint x: 797, endPoint y: 422, distance: 26.6
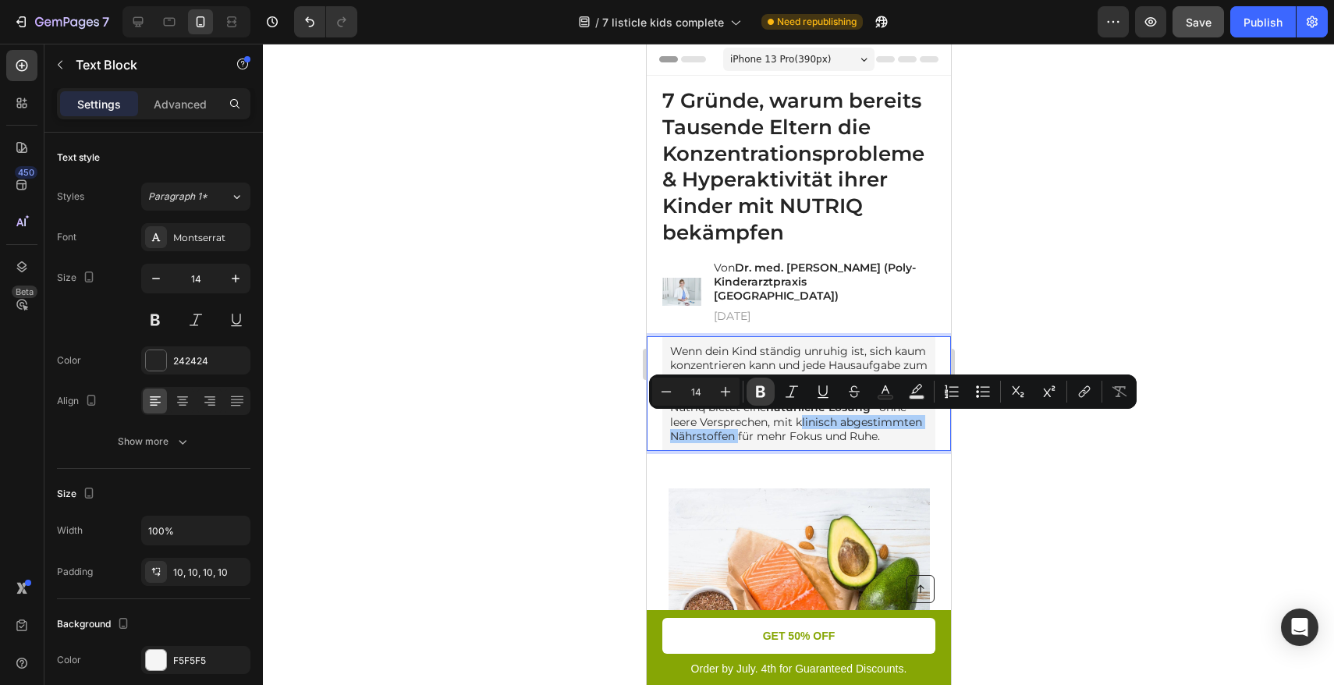
click at [758, 388] on icon "Editor contextual toolbar" at bounding box center [760, 392] width 9 height 12
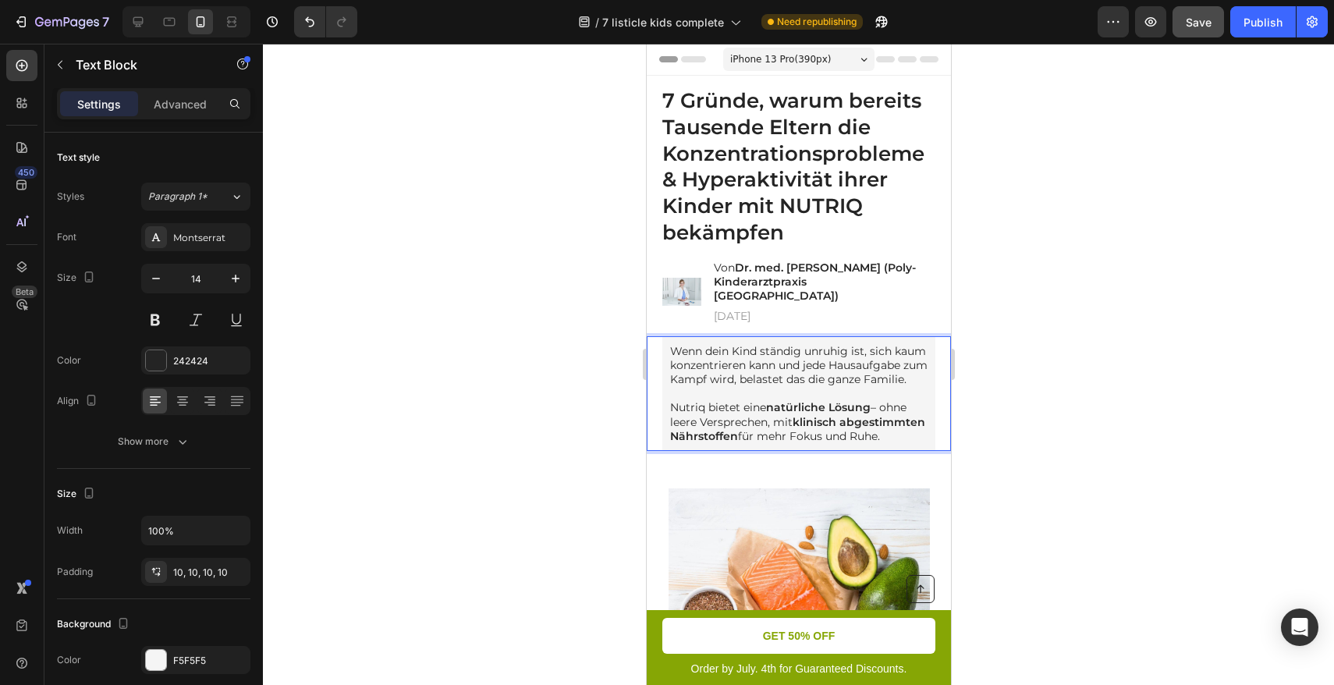
drag, startPoint x: 1043, startPoint y: 462, endPoint x: 201, endPoint y: 437, distance: 842.3
click at [1043, 462] on div at bounding box center [798, 364] width 1071 height 641
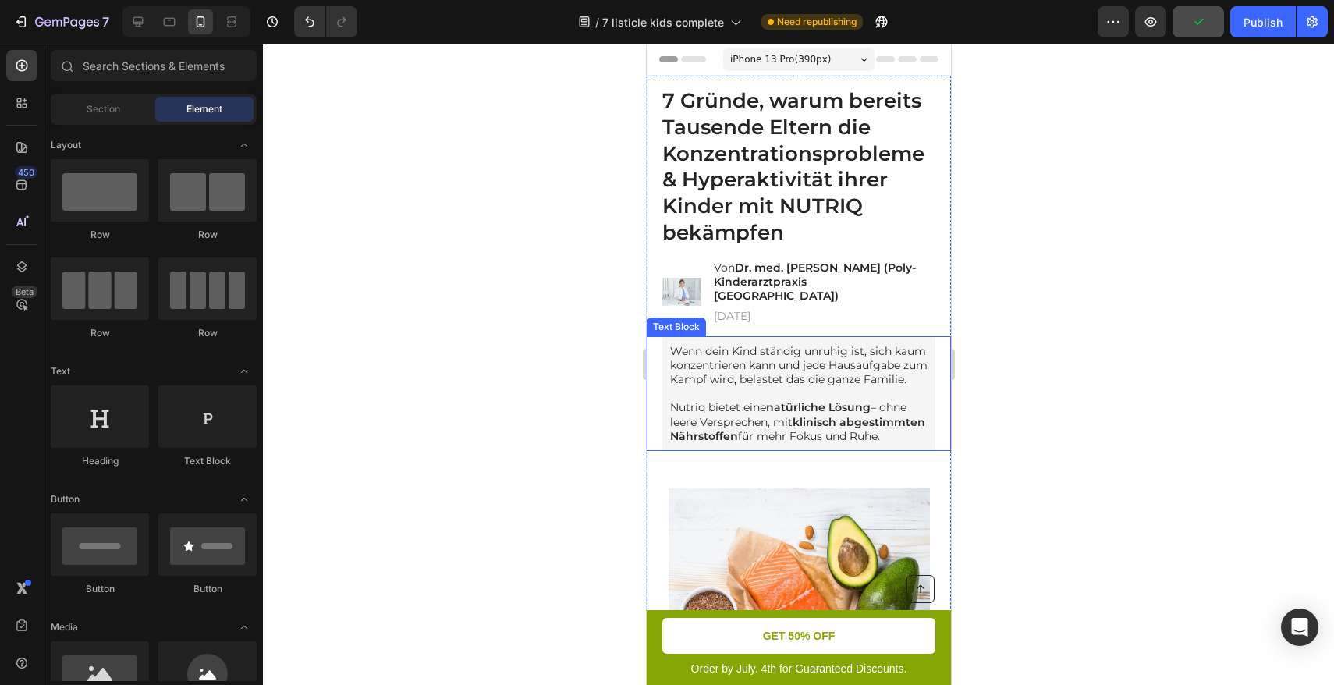
click at [748, 443] on p "Nutriq bietet eine natürliche Lösung – ohne leere Versprechen, mit klinisch abg…" at bounding box center [799, 421] width 258 height 43
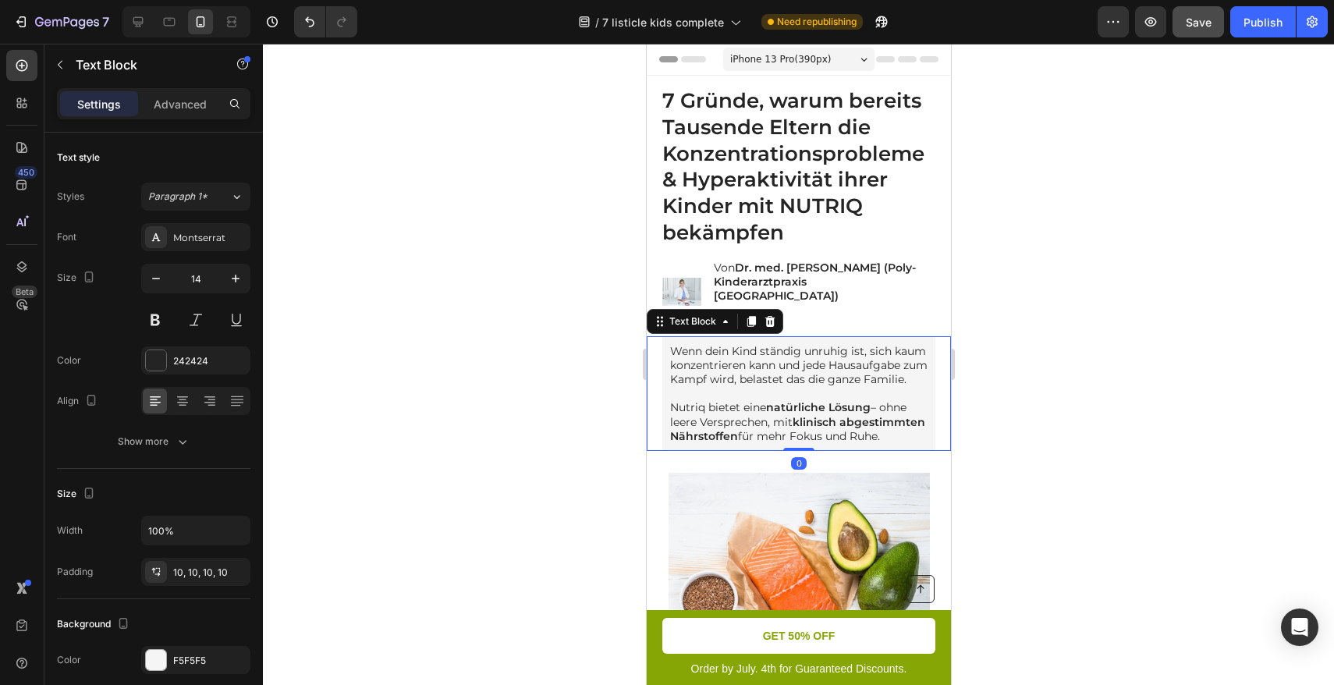
drag, startPoint x: 792, startPoint y: 478, endPoint x: 794, endPoint y: 456, distance: 22.7
click at [794, 451] on div "Wenn dein Kind ständig unruhig ist, sich kaum konzentrieren kann und jede Hausa…" at bounding box center [798, 393] width 304 height 115
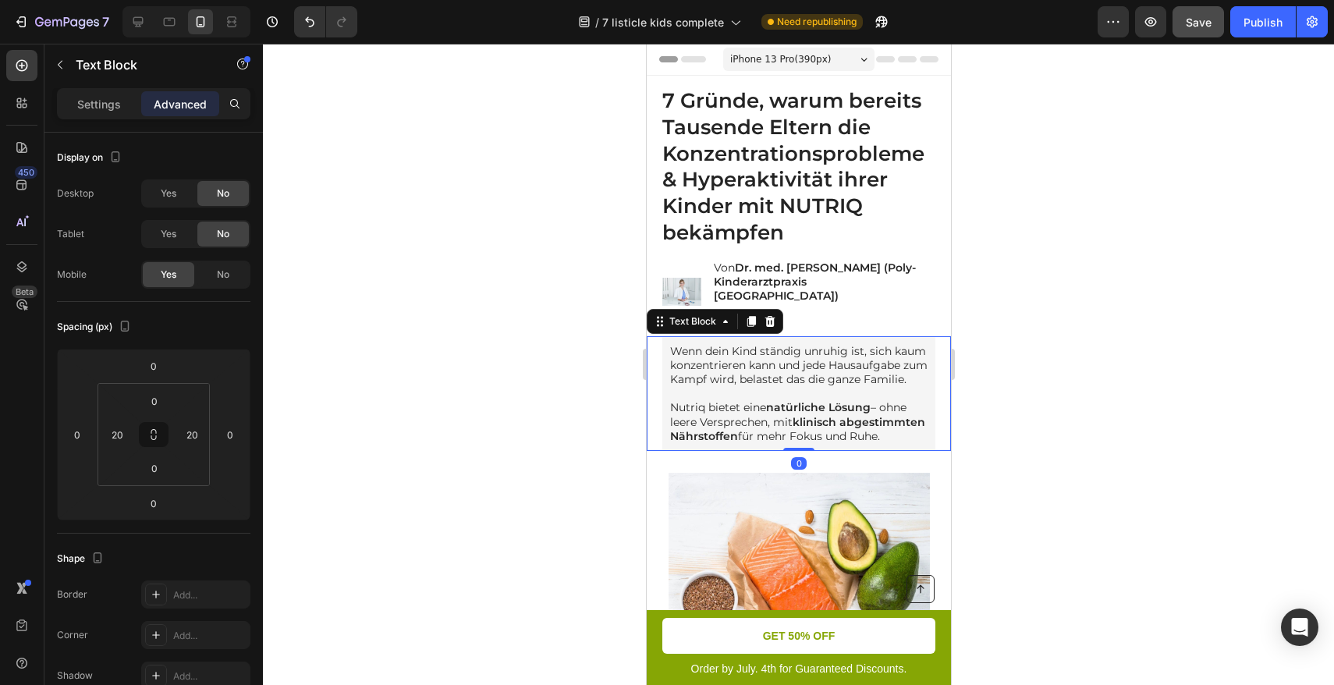
click at [1037, 331] on div at bounding box center [798, 364] width 1071 height 641
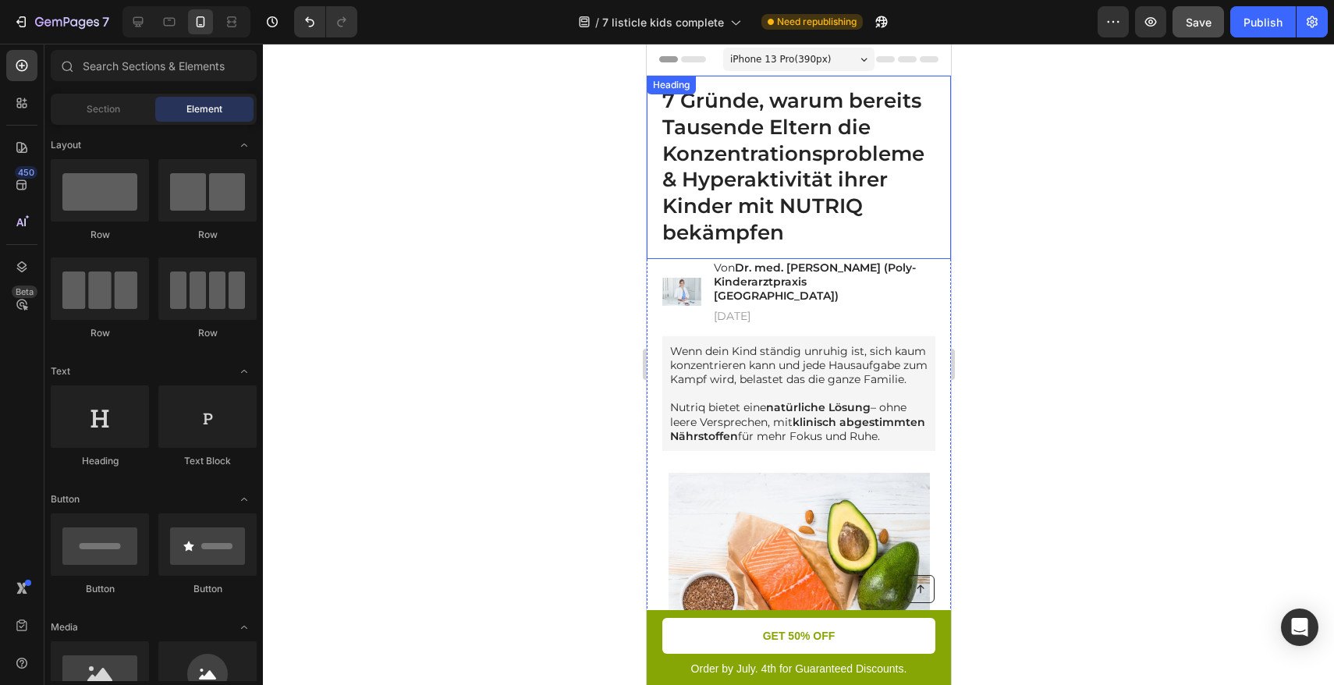
click at [823, 180] on h1 "7 Gründe, warum bereits Tausende Eltern die Konzentrationsprobleme & Hyperaktiv…" at bounding box center [798, 167] width 304 height 183
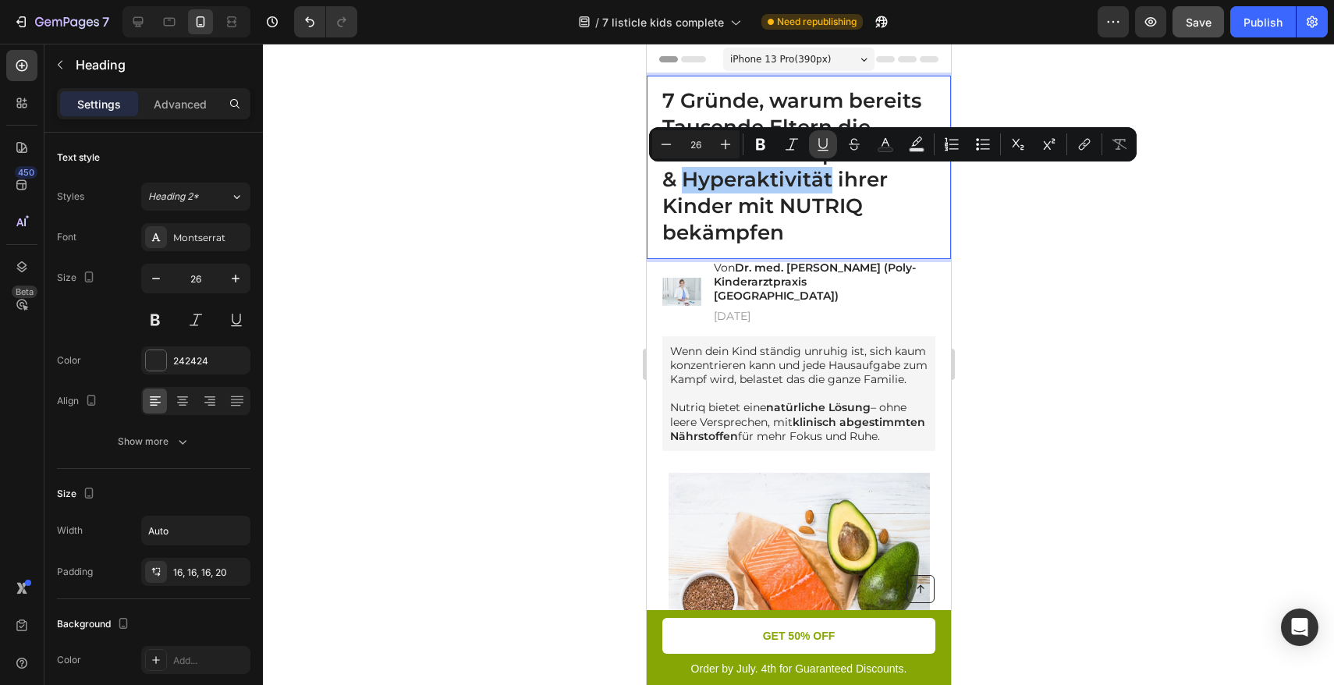
click at [821, 148] on icon "Editor contextual toolbar" at bounding box center [823, 145] width 16 height 16
click at [587, 229] on div at bounding box center [798, 364] width 1071 height 641
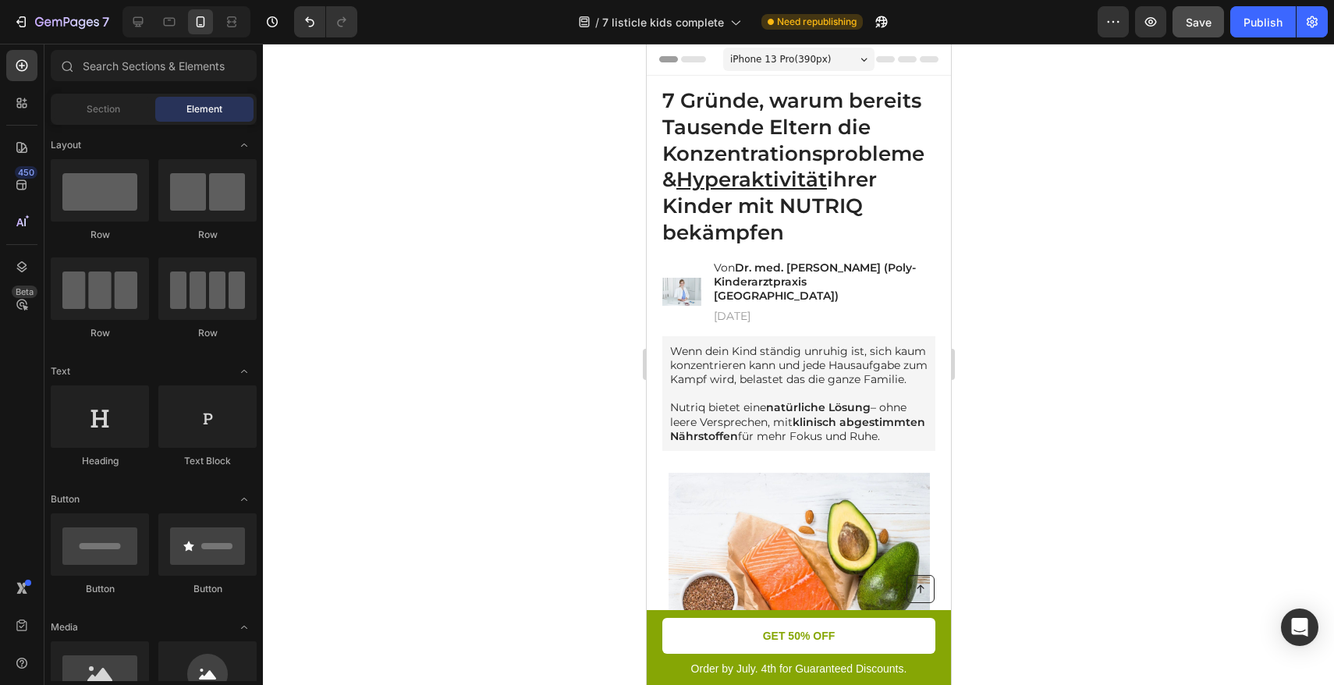
click at [1108, 216] on div at bounding box center [798, 364] width 1071 height 641
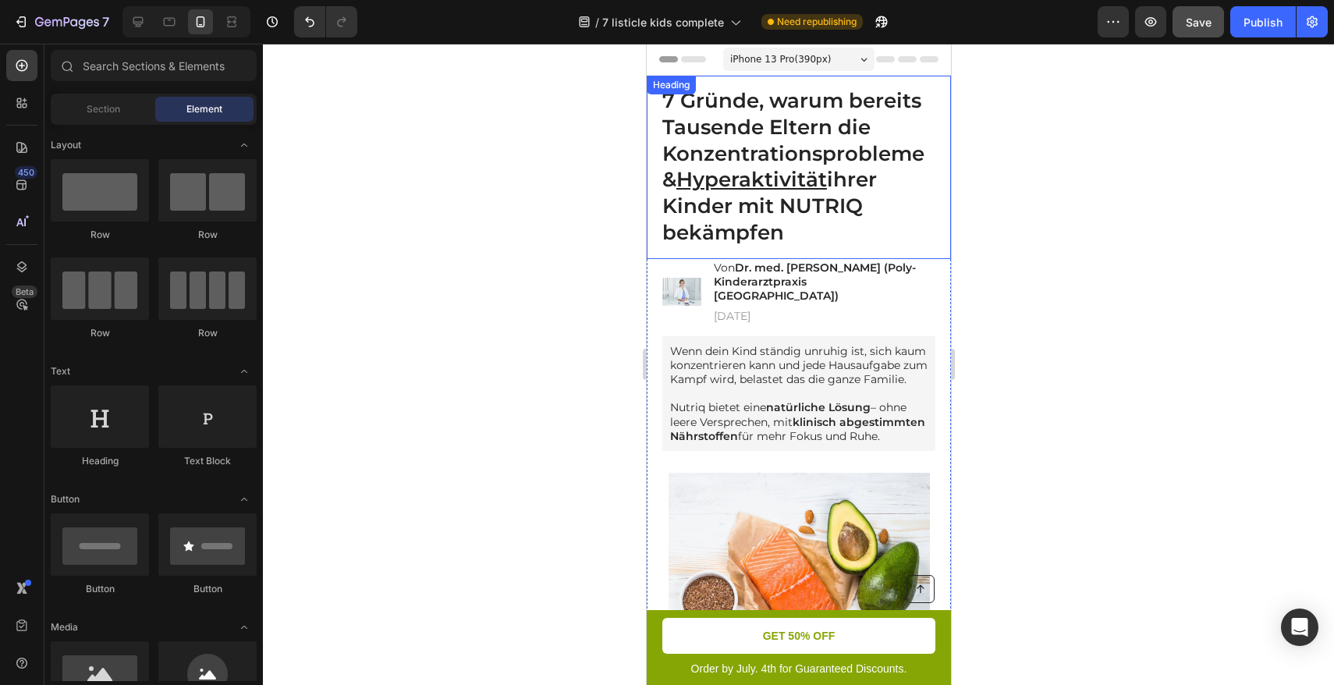
click at [879, 158] on p "7 Gründe, warum bereits Tausende Eltern die Konzentrationsprobleme & Hyperaktiv…" at bounding box center [800, 167] width 276 height 158
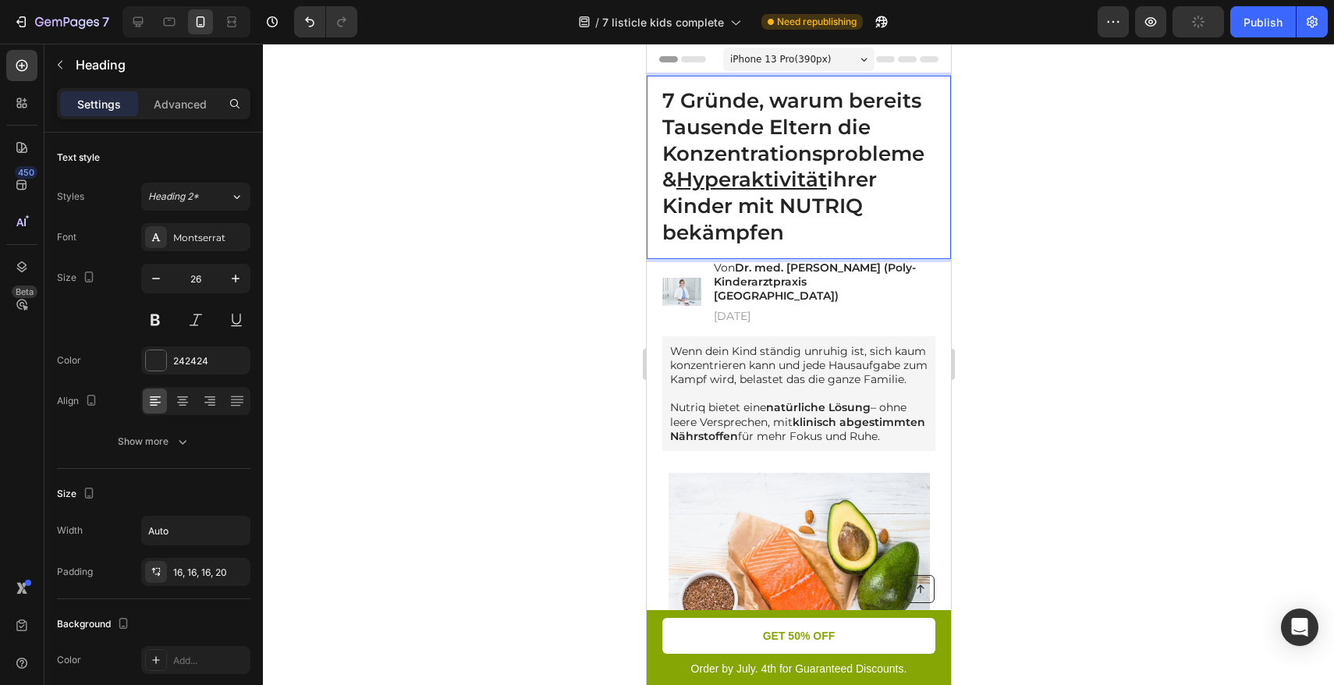
click at [887, 158] on p "7 Gründe, warum bereits Tausende Eltern die Konzentrationsprobleme & Hyperaktiv…" at bounding box center [800, 167] width 276 height 158
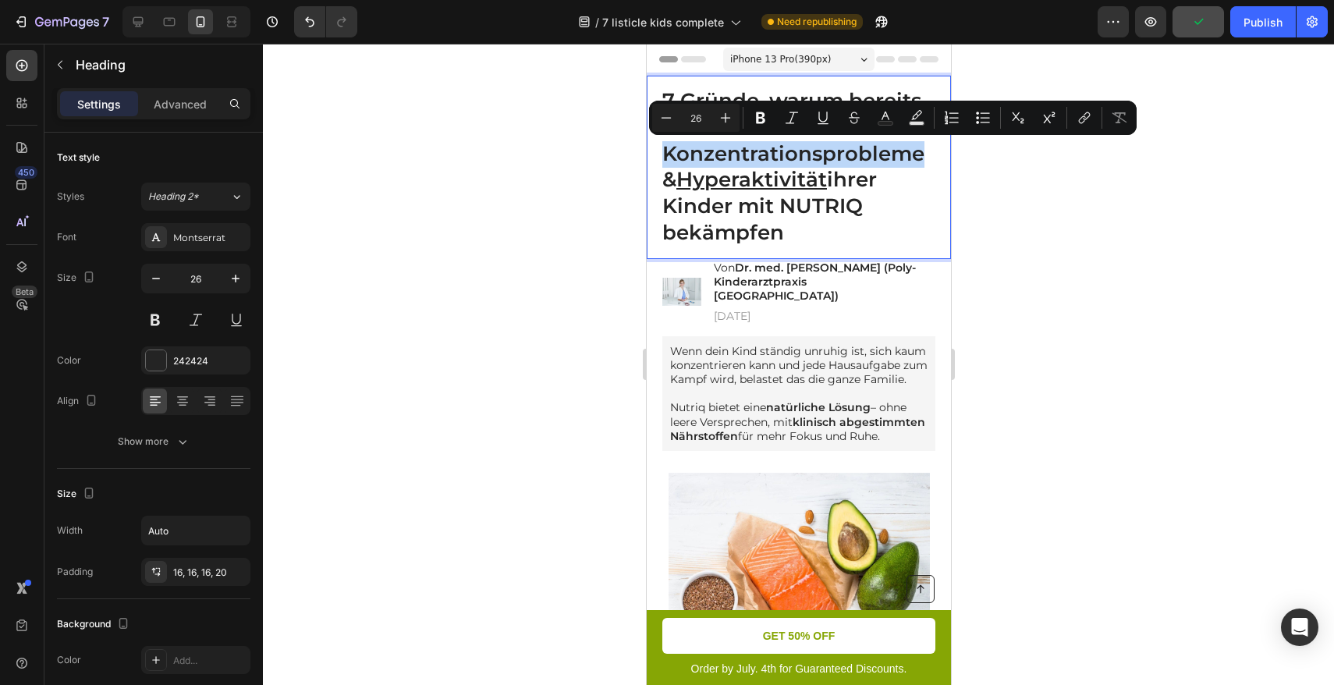
drag, startPoint x: 923, startPoint y: 156, endPoint x: 667, endPoint y: 156, distance: 255.9
click at [667, 156] on p "7 Gründe, warum bereits Tausende Eltern die Konzentrationsprobleme & Hyperaktiv…" at bounding box center [800, 167] width 276 height 158
click at [826, 122] on icon "Editor contextual toolbar" at bounding box center [823, 118] width 16 height 16
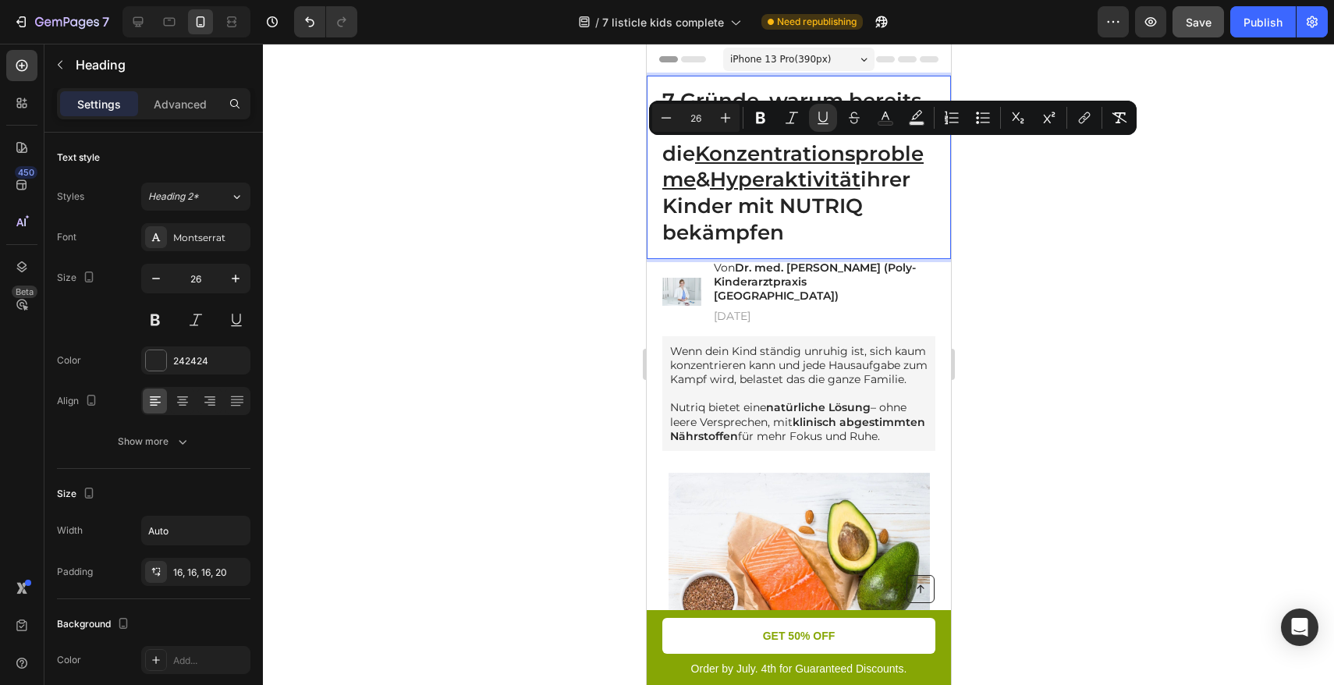
click at [1083, 201] on div at bounding box center [798, 364] width 1071 height 641
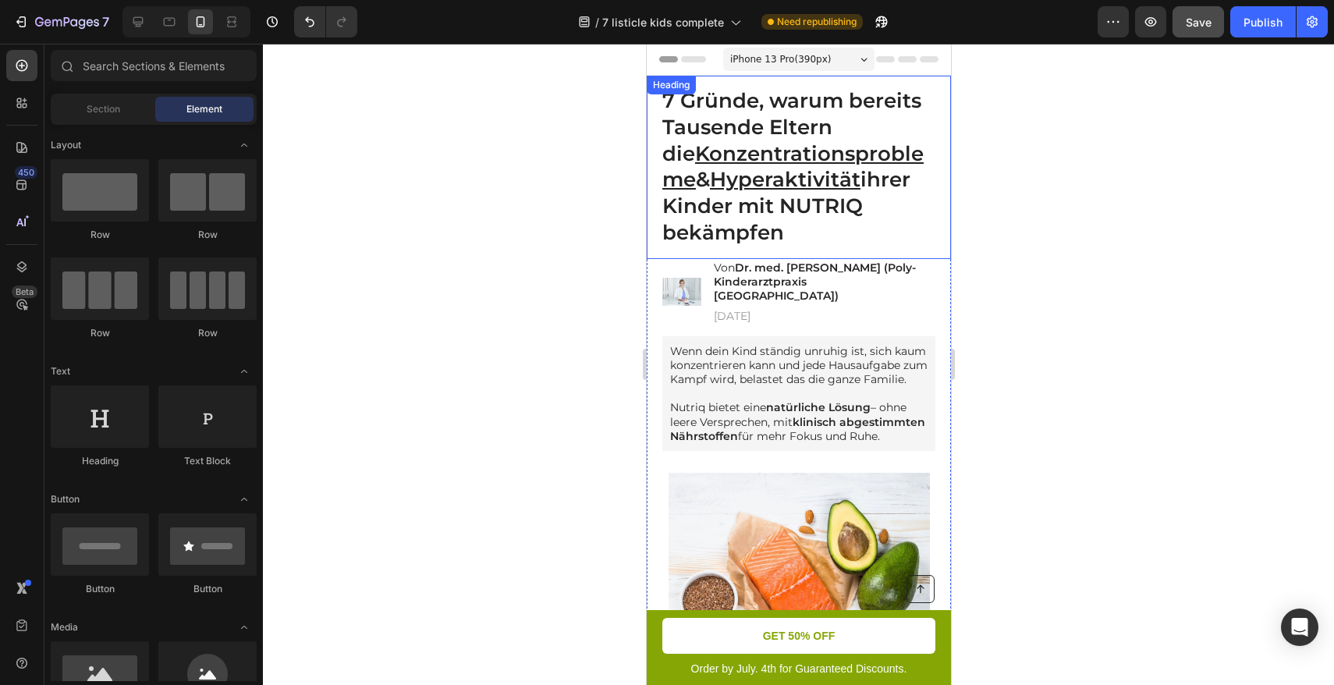
click at [807, 171] on u "Hyperaktivität" at bounding box center [784, 179] width 151 height 25
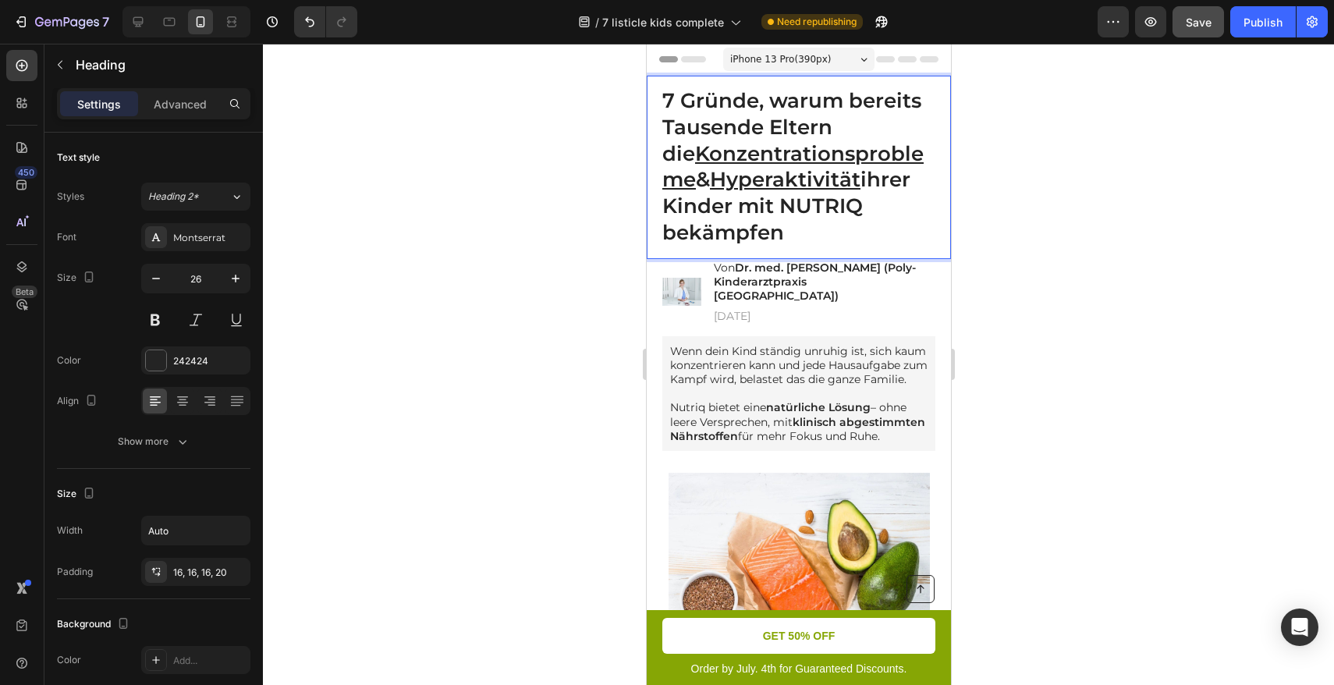
click at [863, 164] on u "Konzentrationsprobleme" at bounding box center [792, 167] width 261 height 52
drag, startPoint x: 920, startPoint y: 156, endPoint x: 666, endPoint y: 158, distance: 253.6
click at [666, 158] on u "Konzentrationsprobleme" at bounding box center [792, 167] width 261 height 52
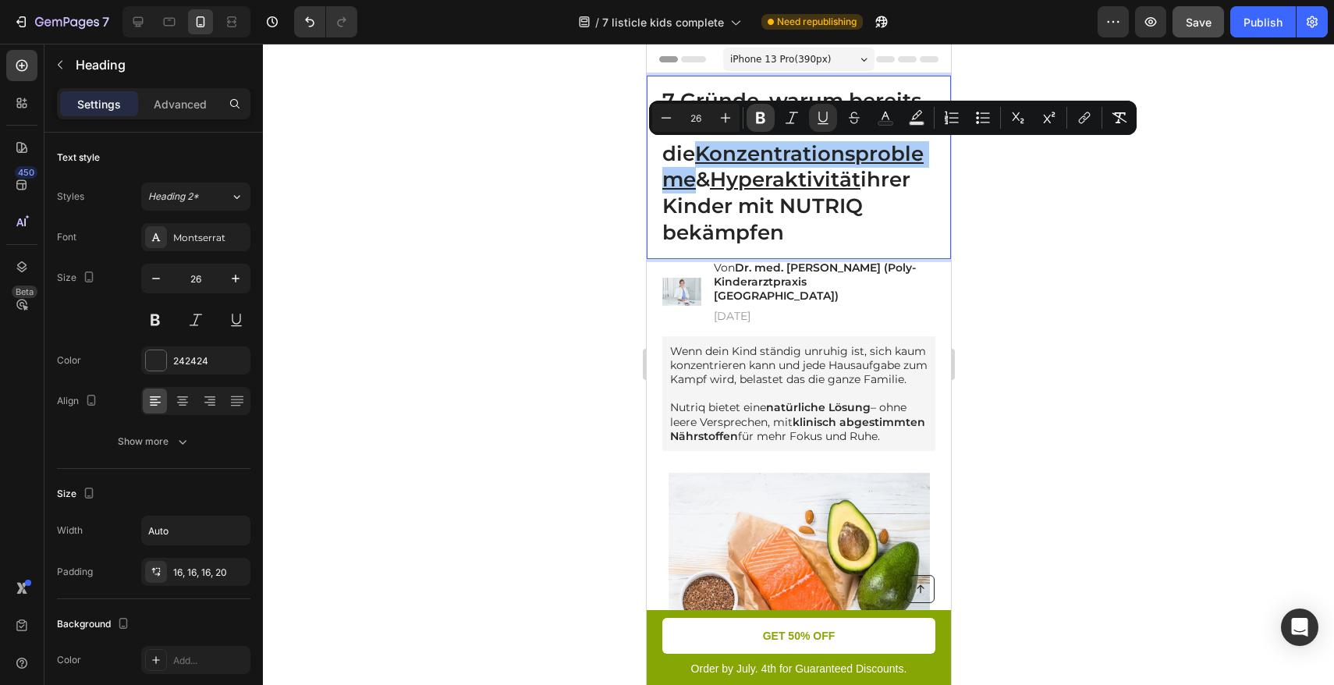
click at [761, 124] on icon "Editor contextual toolbar" at bounding box center [761, 118] width 16 height 16
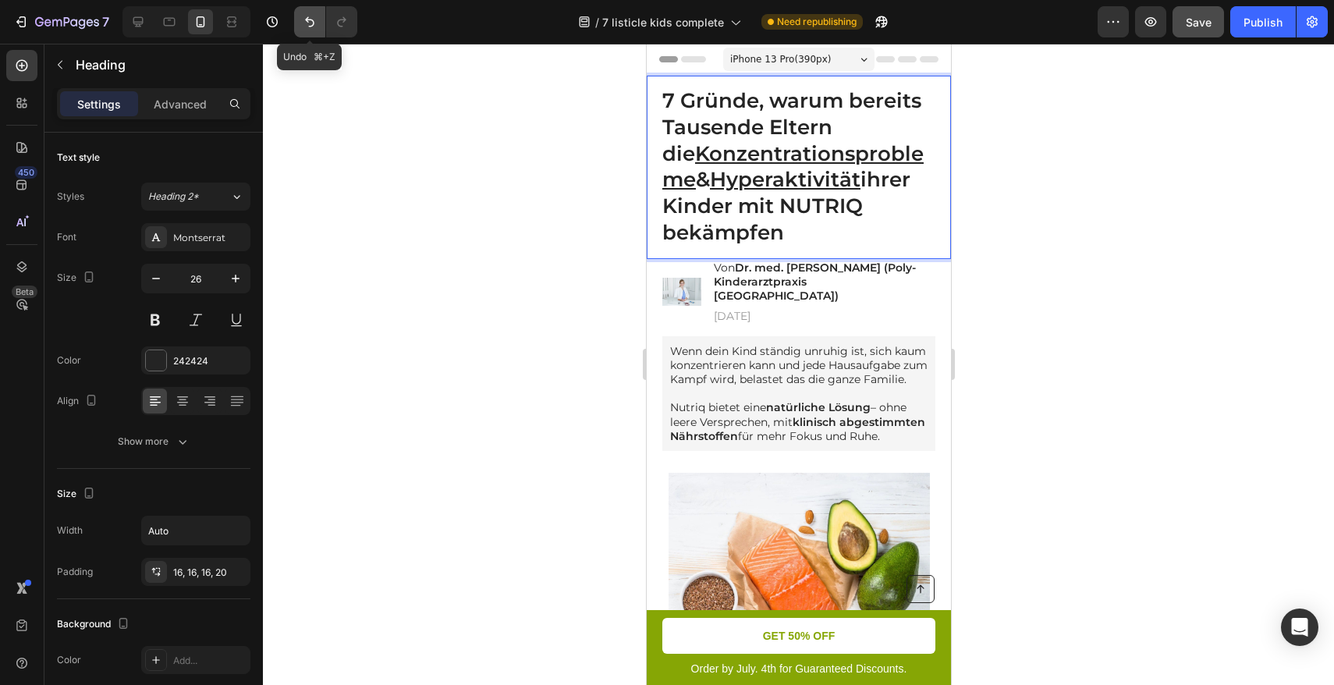
click at [308, 22] on icon "Undo/Redo" at bounding box center [309, 22] width 9 height 10
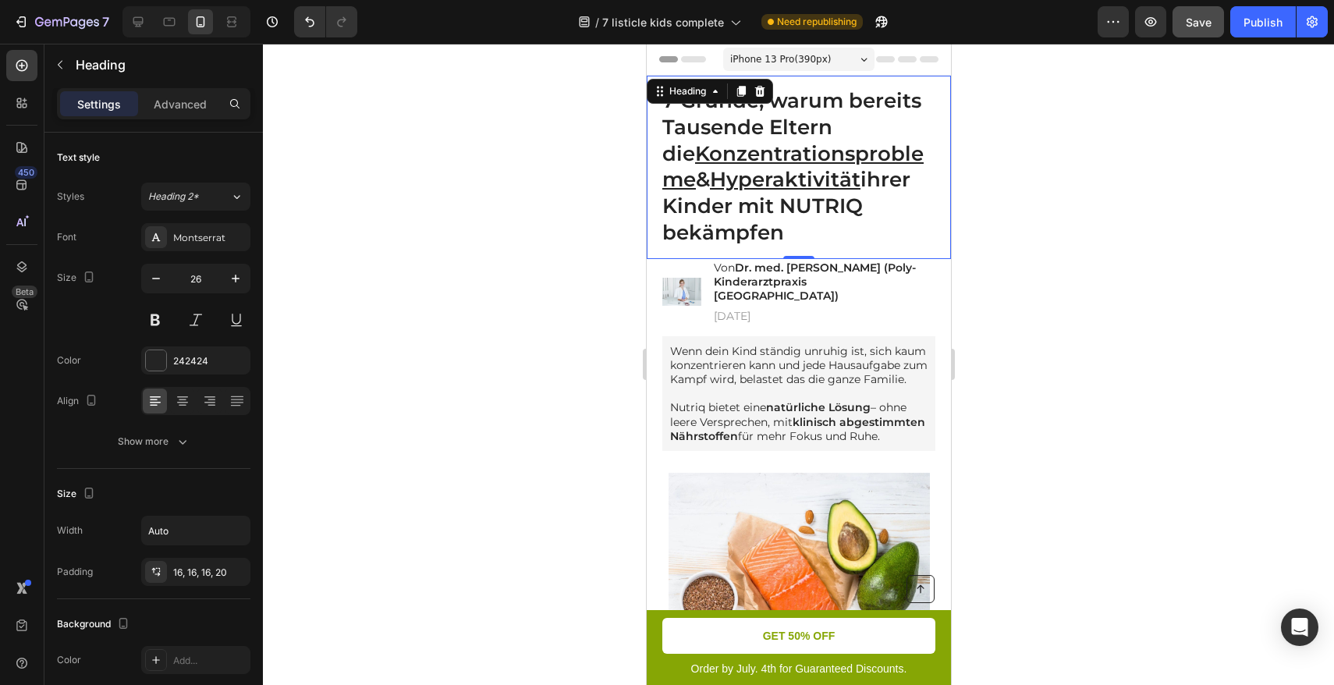
click at [1032, 236] on div at bounding box center [798, 364] width 1071 height 641
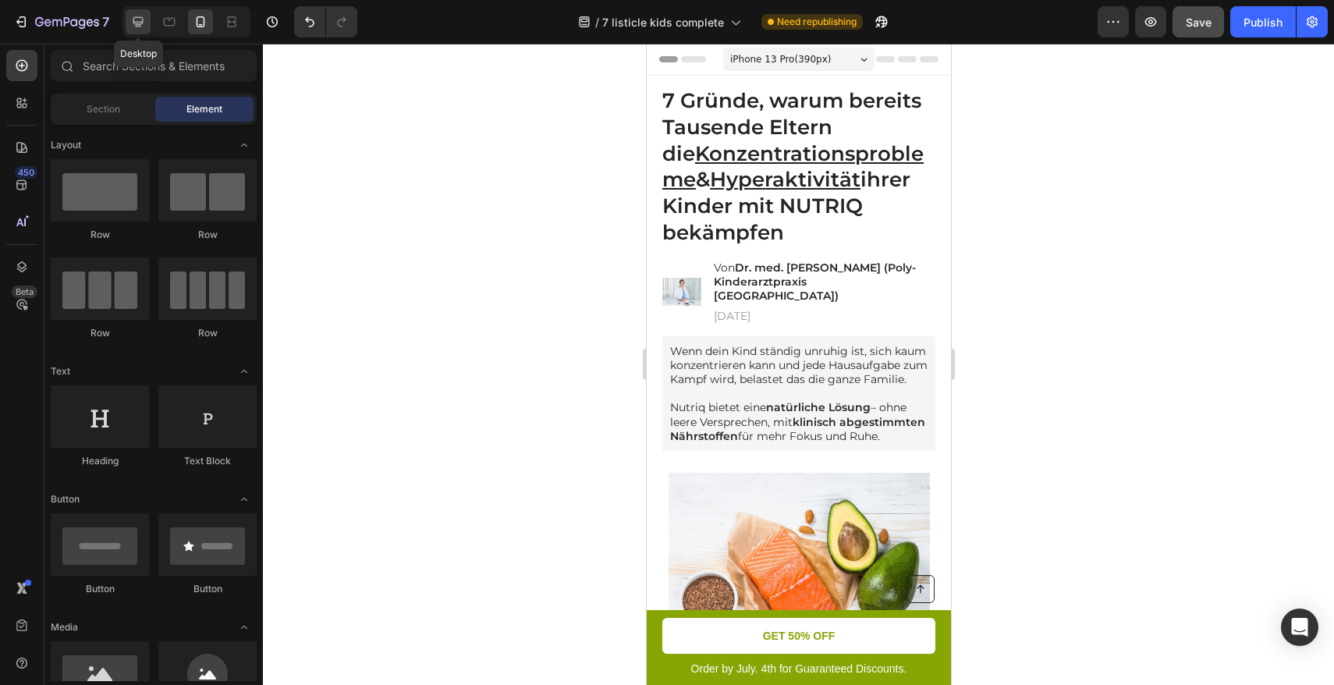
click at [144, 22] on icon at bounding box center [138, 22] width 16 height 16
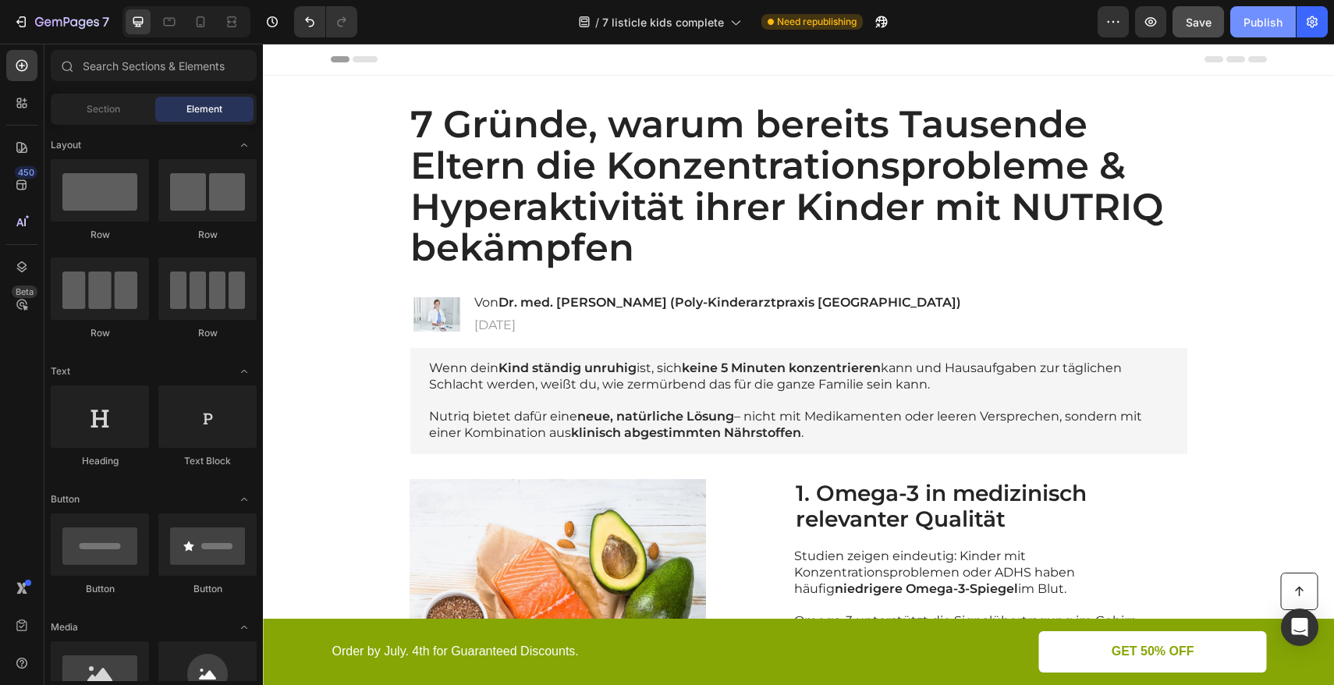
click at [1253, 27] on div "Publish" at bounding box center [1263, 22] width 39 height 16
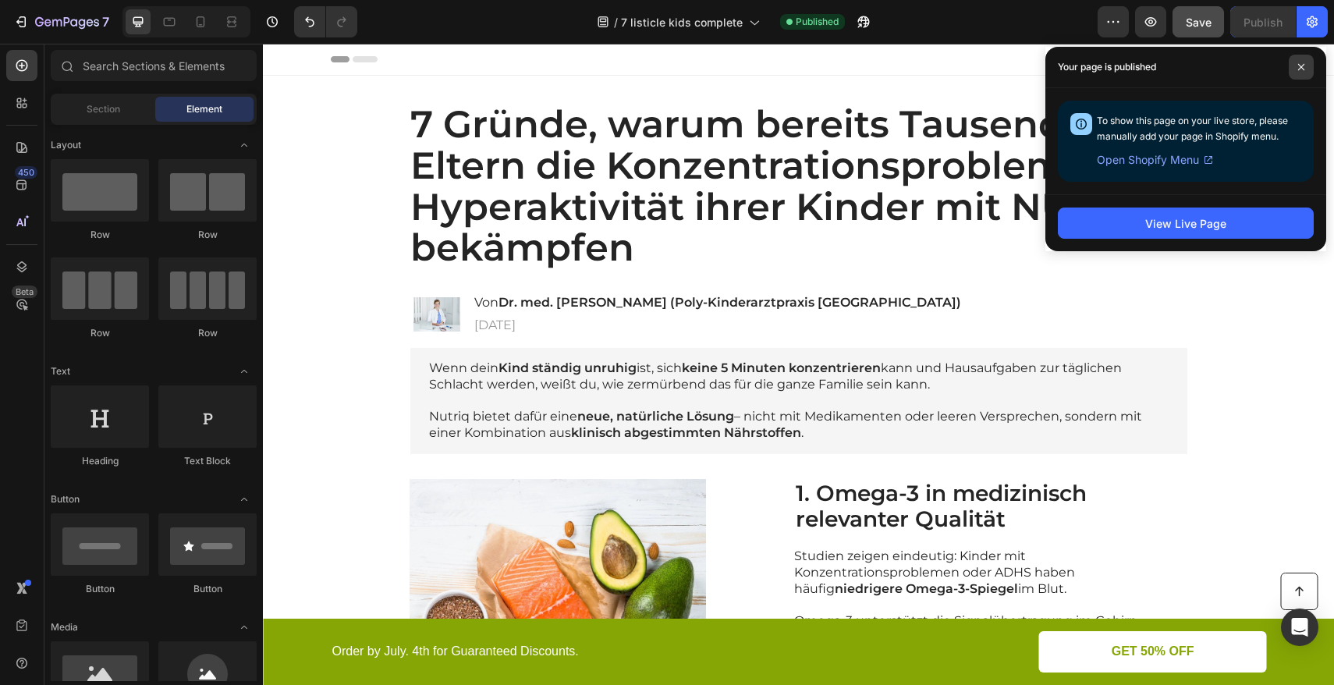
click at [1295, 69] on span at bounding box center [1301, 67] width 25 height 25
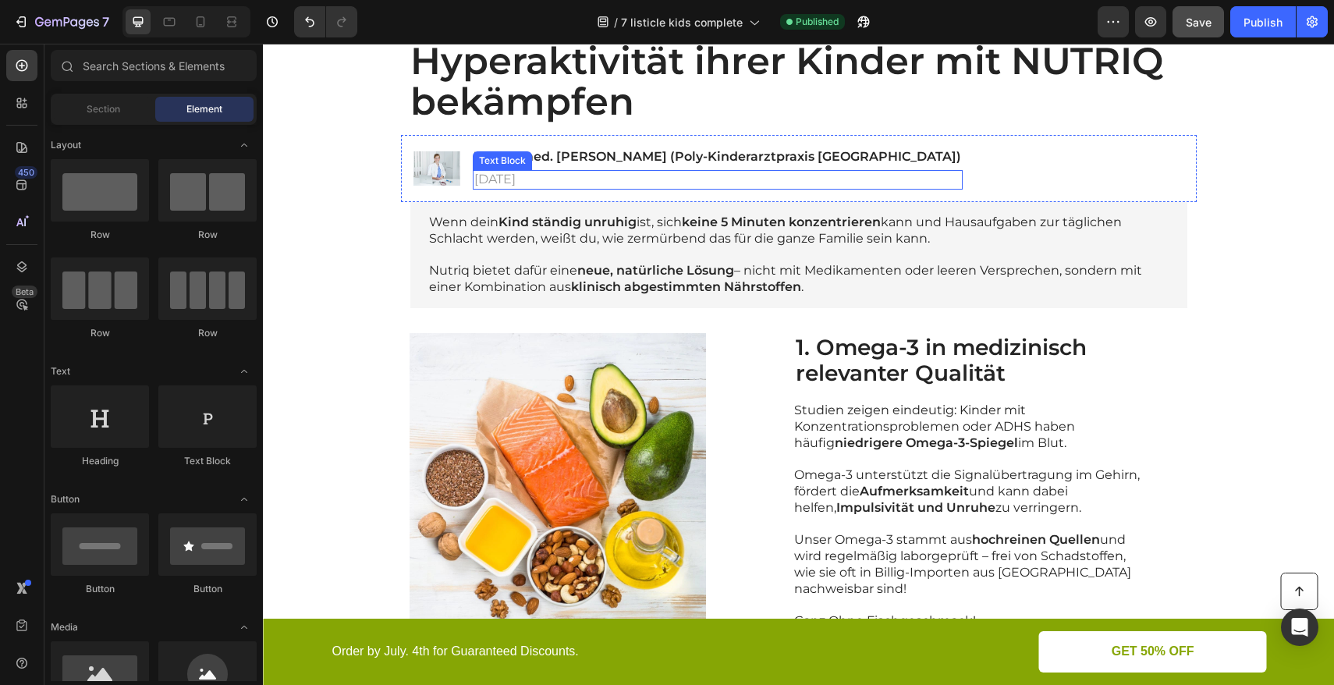
scroll to position [152, 0]
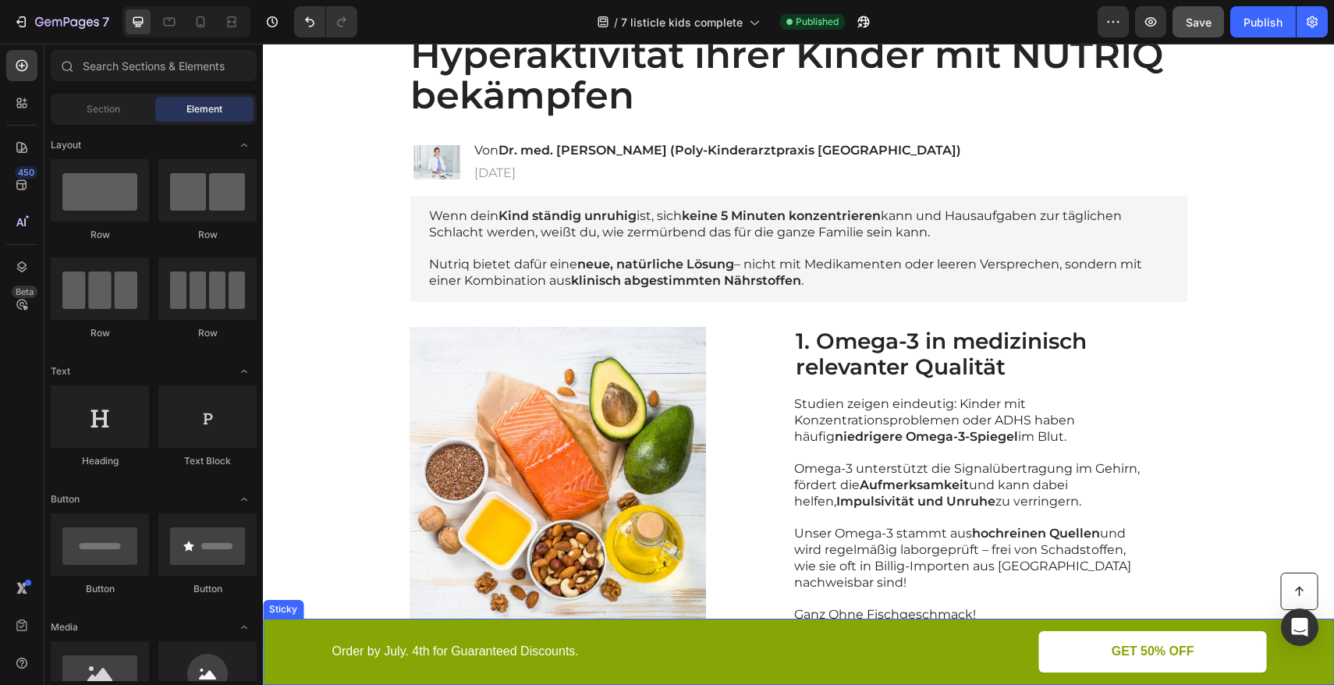
click at [306, 634] on div "Button Order by July. 4th for Guaranteed Discounts. Text Block GET 50% OFF Butt…" at bounding box center [799, 651] width 1040 height 41
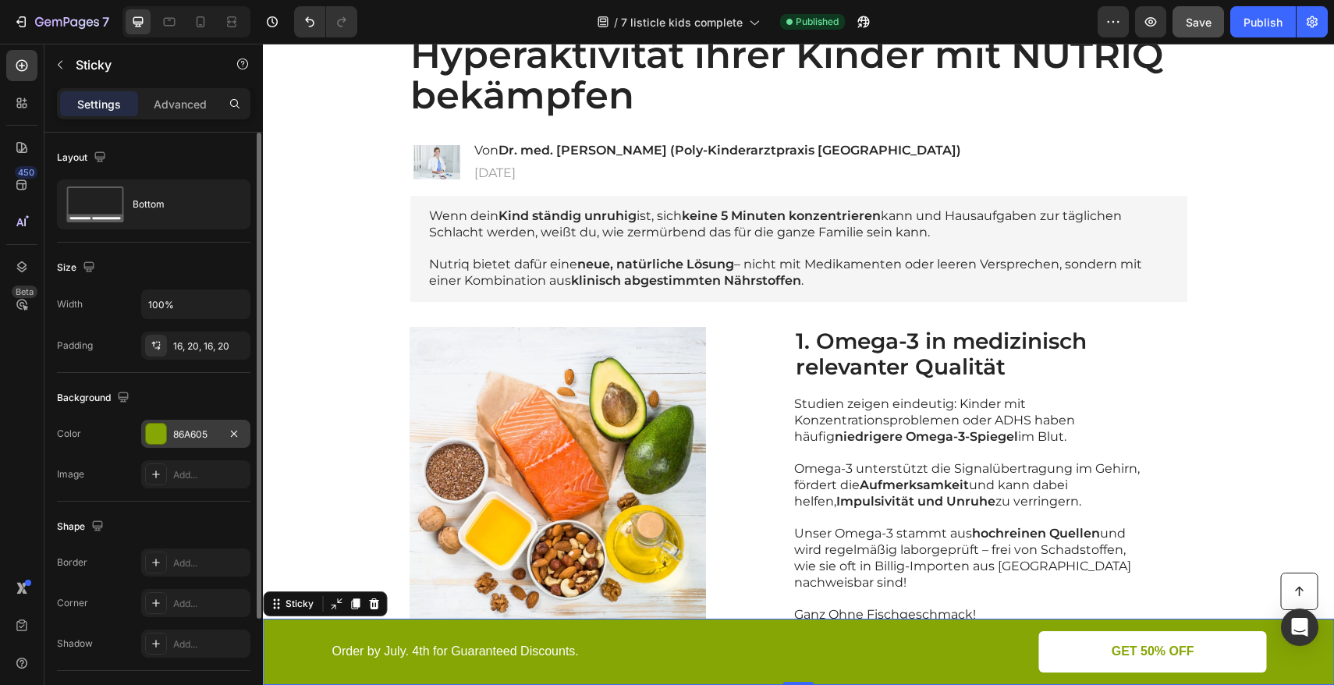
click at [159, 433] on div at bounding box center [156, 434] width 20 height 20
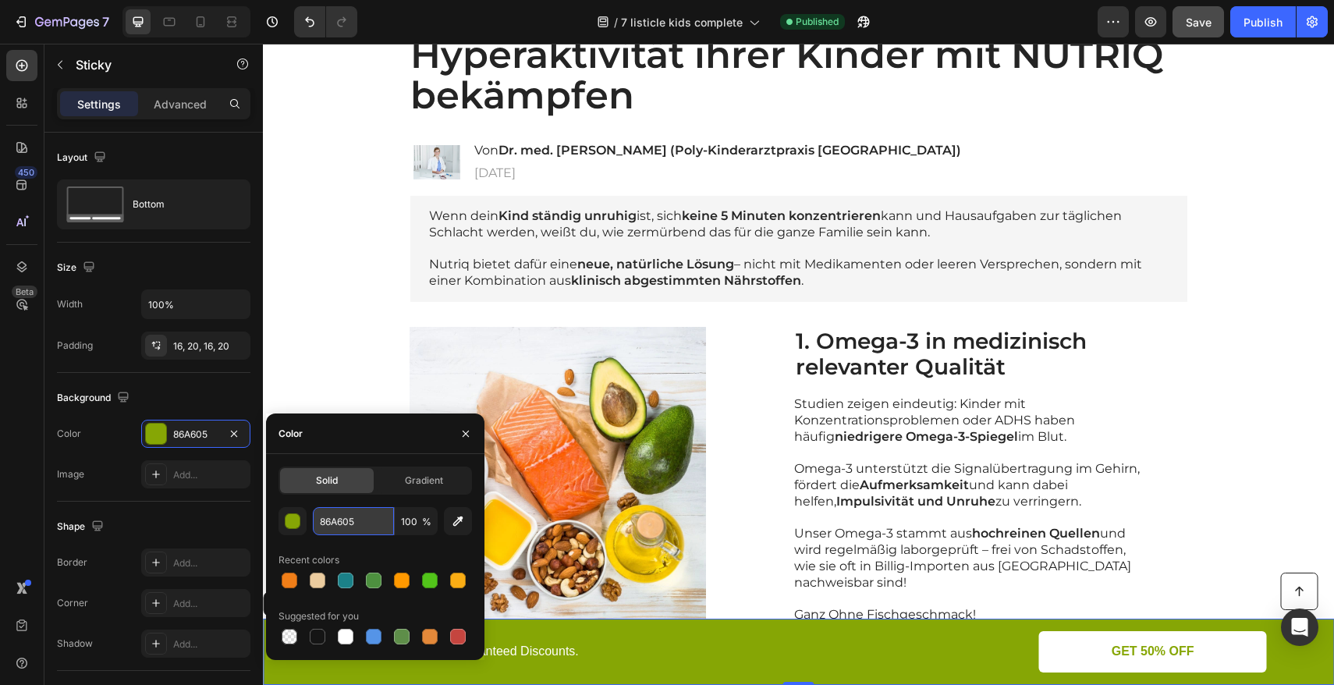
click at [357, 518] on input "86A605" at bounding box center [353, 521] width 81 height 28
paste input "#EBCC9F"
type input "#EBCC9F"
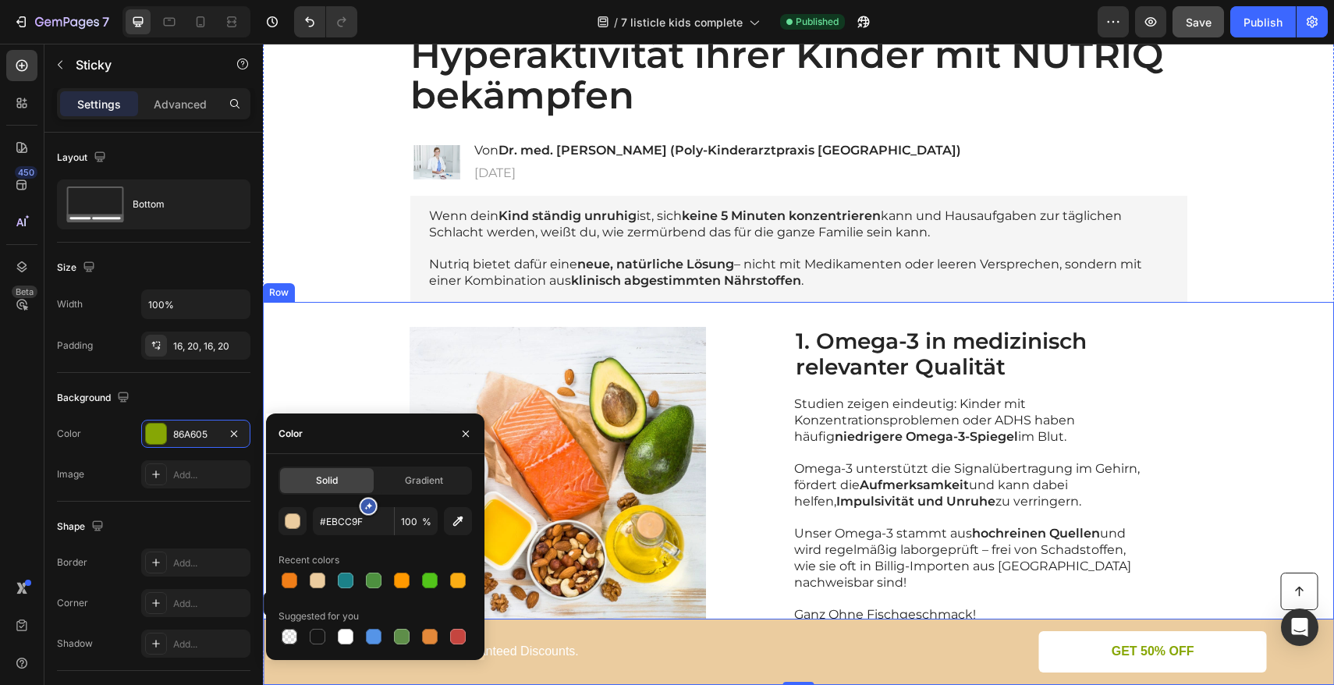
click at [340, 356] on div "Image 1. Omega-3 in medizinisch relevanter Qualität Heading Studien zeigen eind…" at bounding box center [798, 476] width 1071 height 348
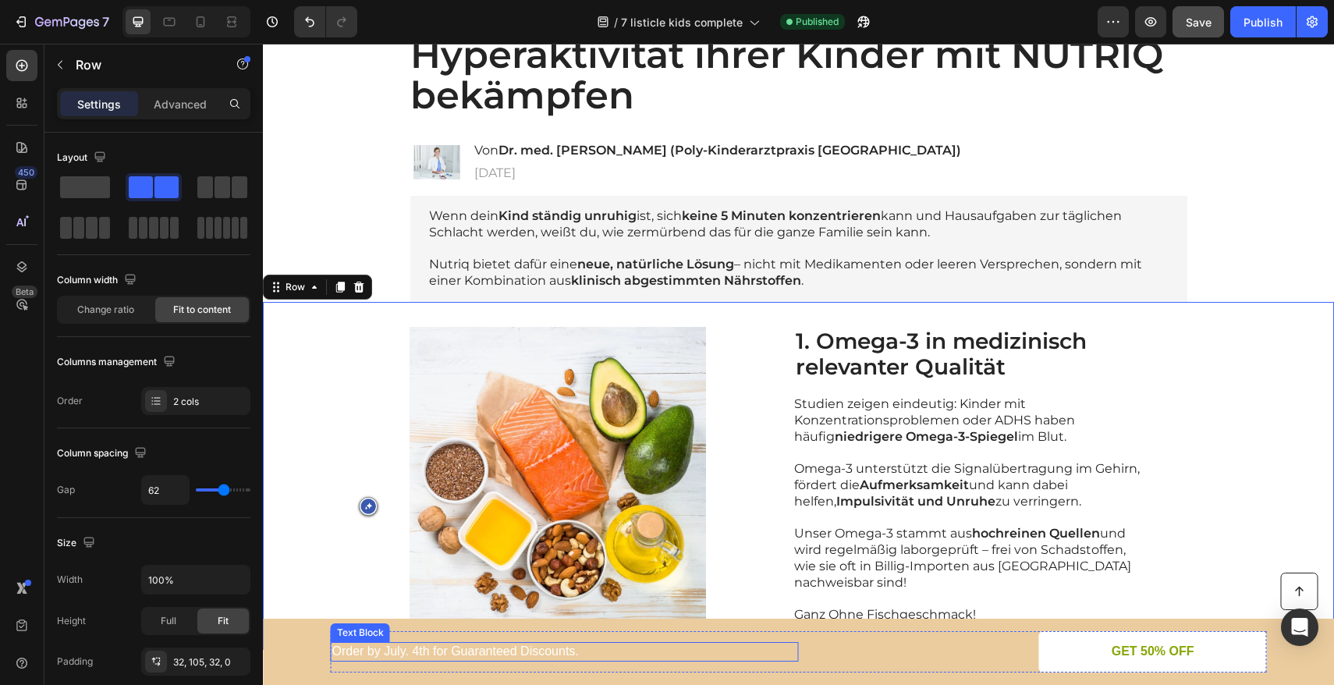
click at [446, 653] on p "Order by July. 4th for Guaranteed Discounts." at bounding box center [564, 652] width 465 height 16
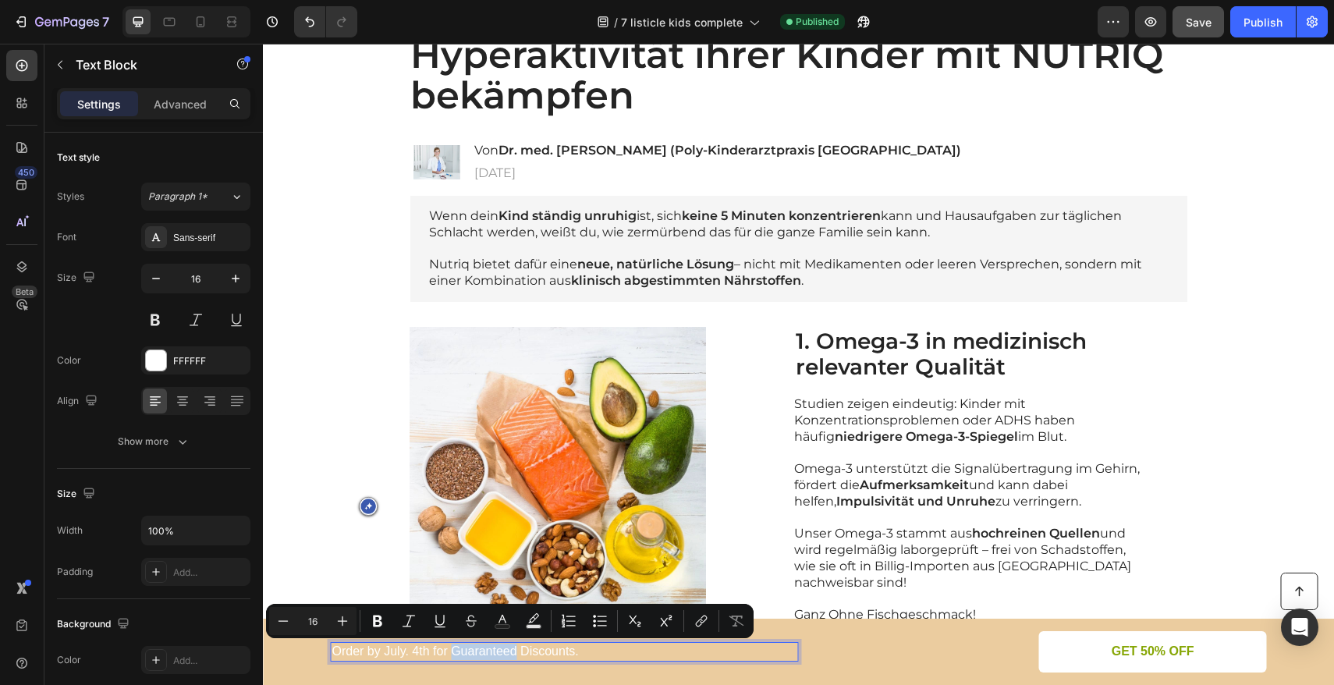
click at [451, 653] on p "Order by July. 4th for Guaranteed Discounts." at bounding box center [564, 652] width 465 height 16
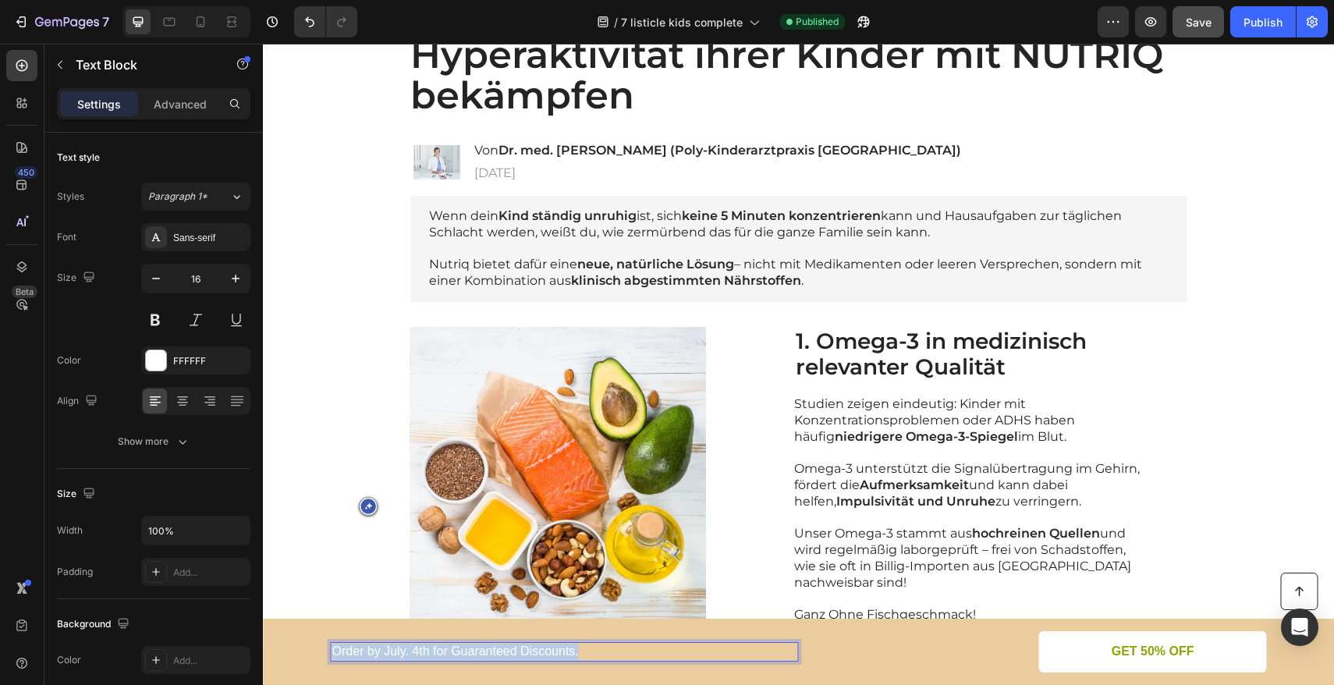
drag, startPoint x: 574, startPoint y: 651, endPoint x: 329, endPoint y: 653, distance: 245.0
click at [332, 653] on p "Order by July. 4th for Guaranteed Discounts." at bounding box center [564, 652] width 465 height 16
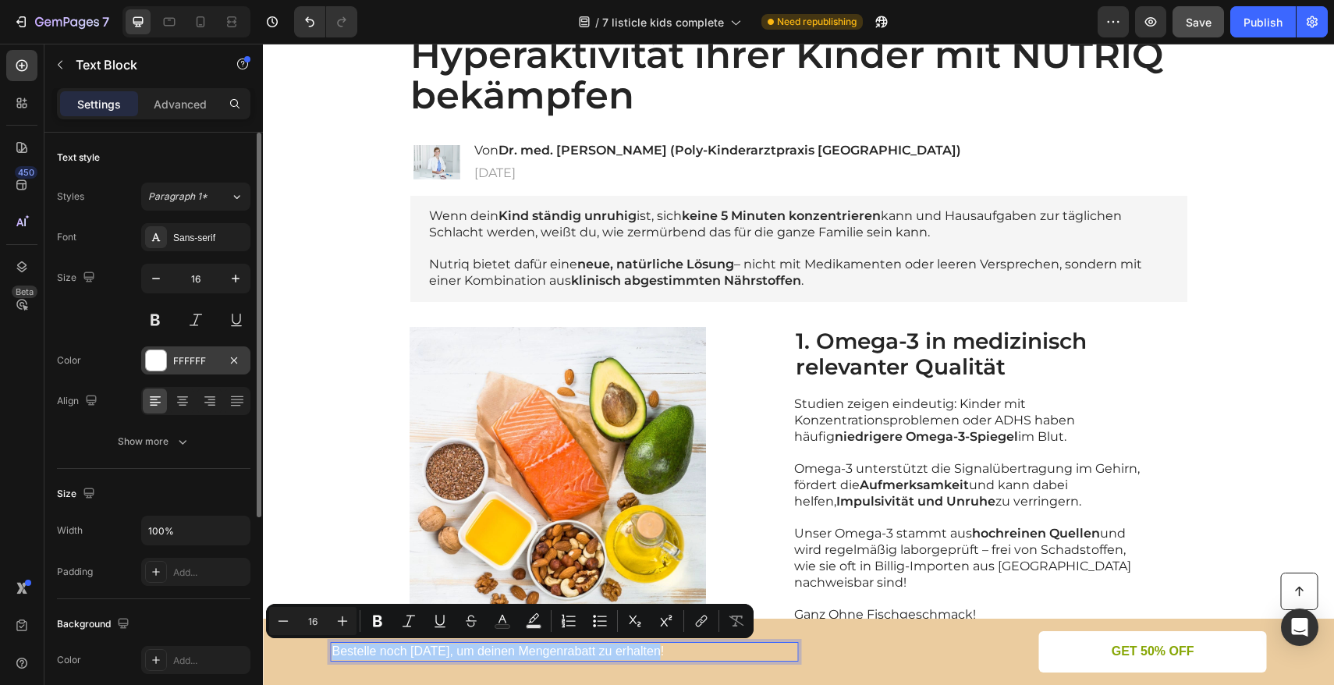
click at [162, 361] on div at bounding box center [156, 360] width 20 height 20
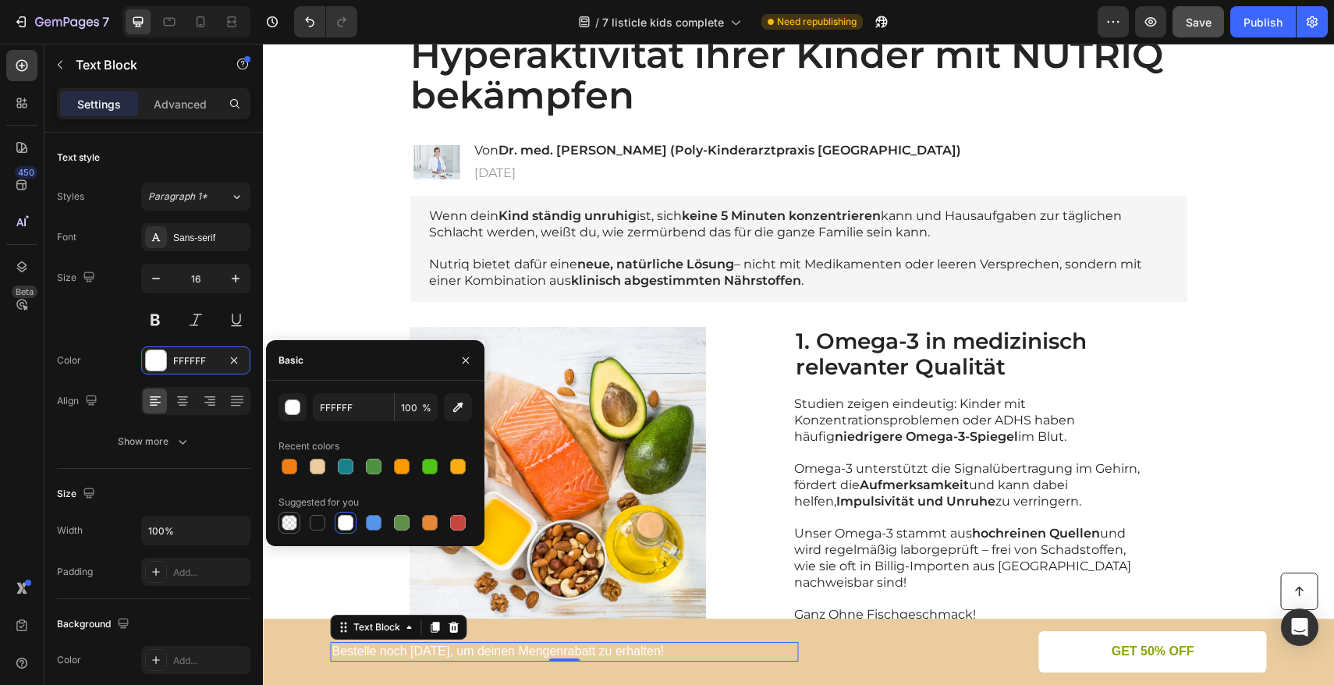
click at [296, 526] on div at bounding box center [290, 523] width 16 height 16
type input "000000"
type input "0"
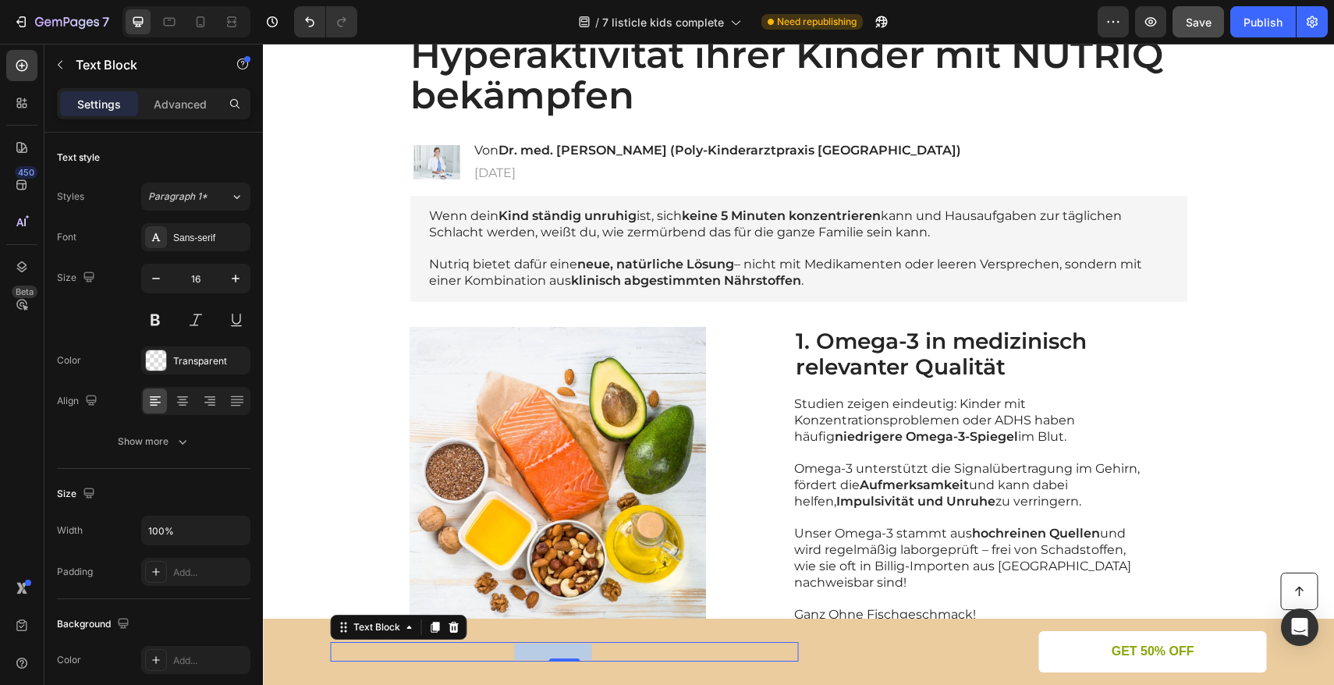
click at [527, 648] on p "Bestelle noch [DATE], um deinen Mengenrabatt zu erhalten!" at bounding box center [564, 652] width 465 height 16
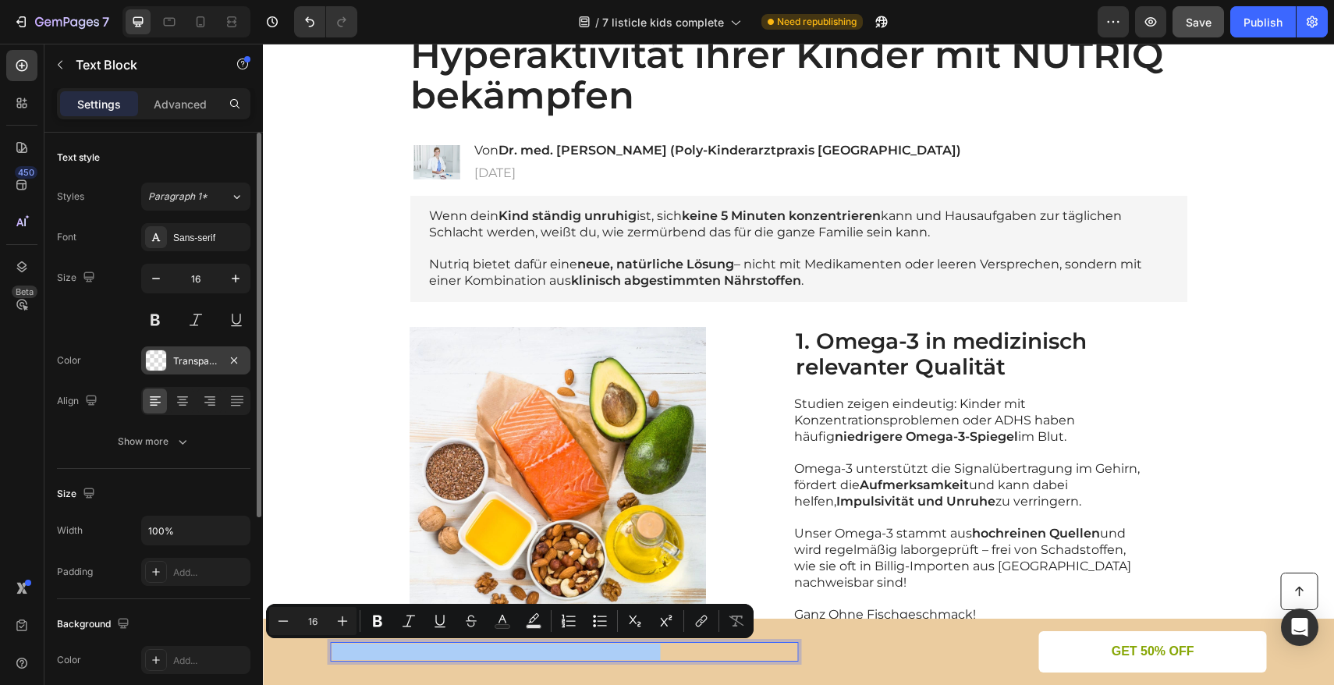
click at [172, 360] on div "Transparent" at bounding box center [195, 360] width 109 height 28
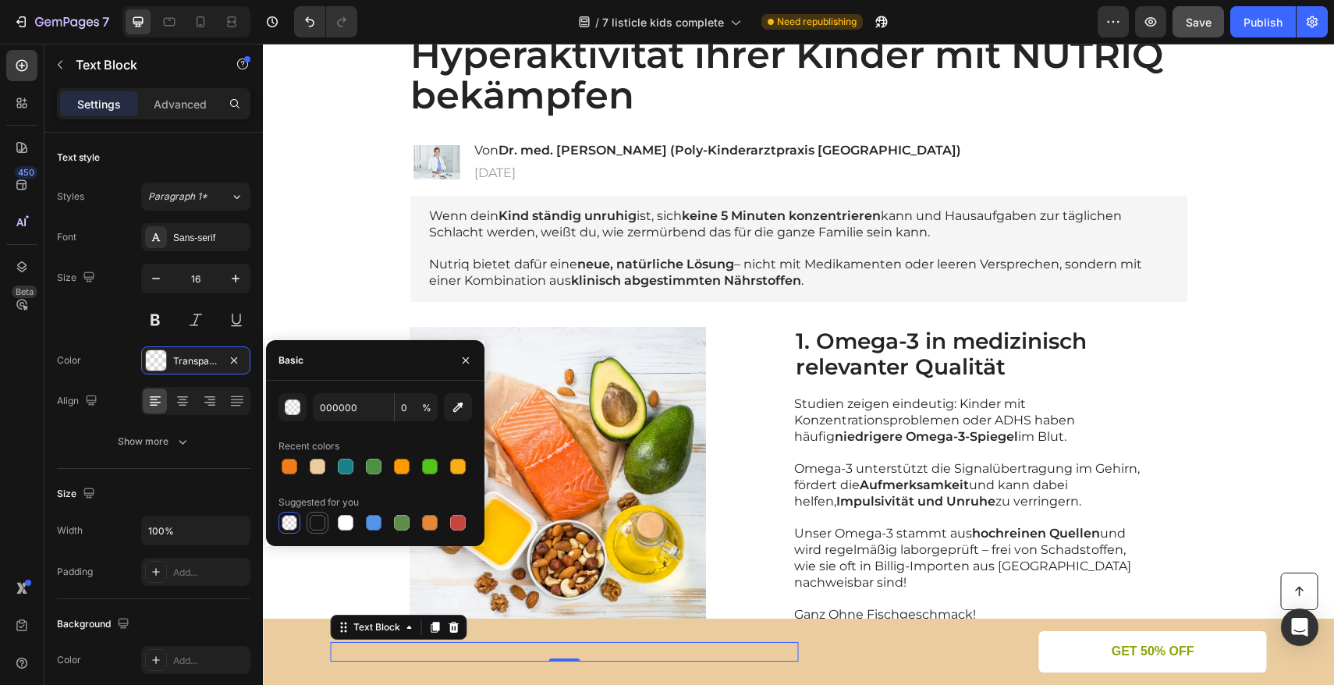
click at [317, 512] on div "Suggested for you" at bounding box center [376, 512] width 194 height 44
click at [320, 520] on div at bounding box center [318, 523] width 16 height 16
type input "151515"
type input "100"
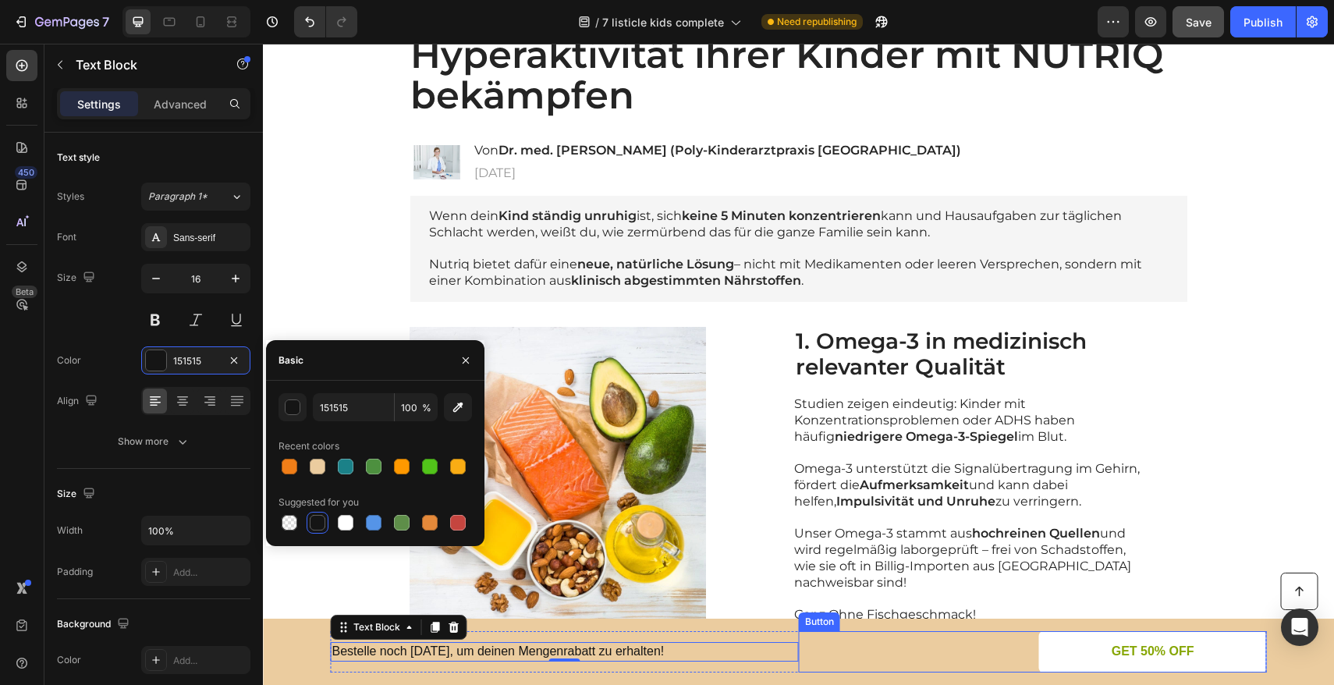
click at [889, 648] on div "GET 50% OFF Button" at bounding box center [1033, 651] width 468 height 41
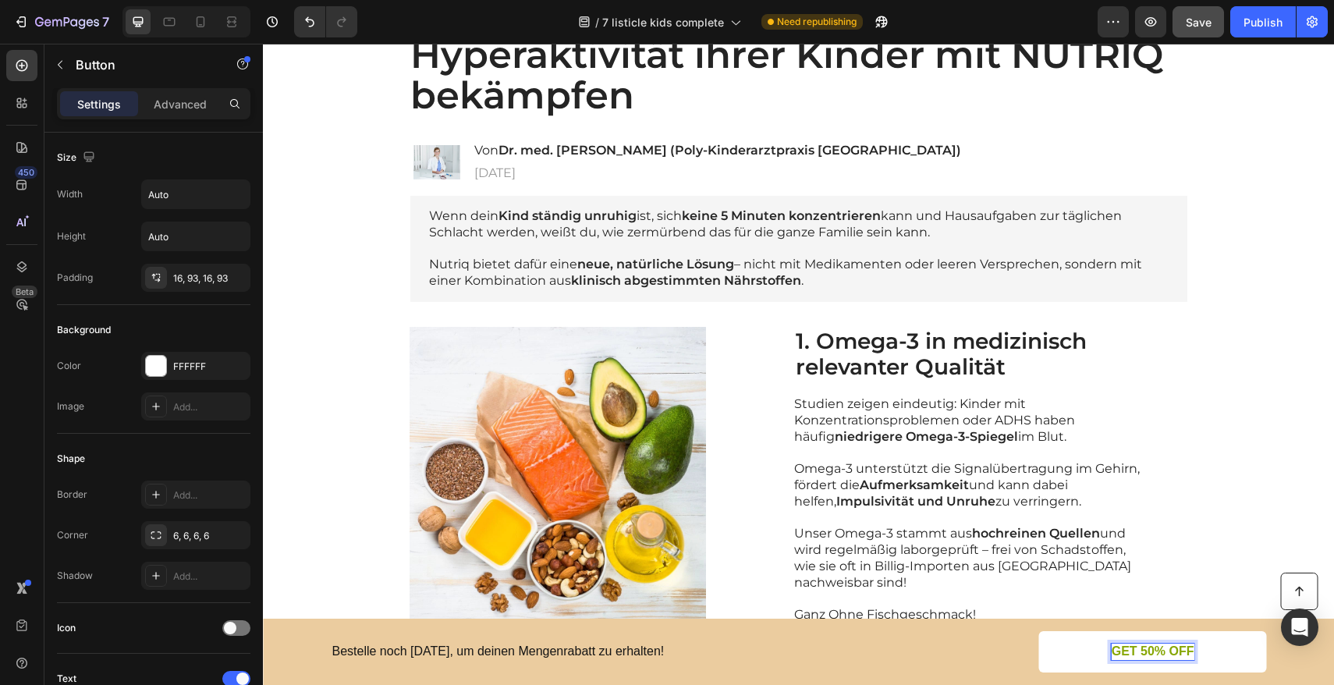
click at [1164, 650] on p "GET 50% OFF" at bounding box center [1153, 652] width 83 height 16
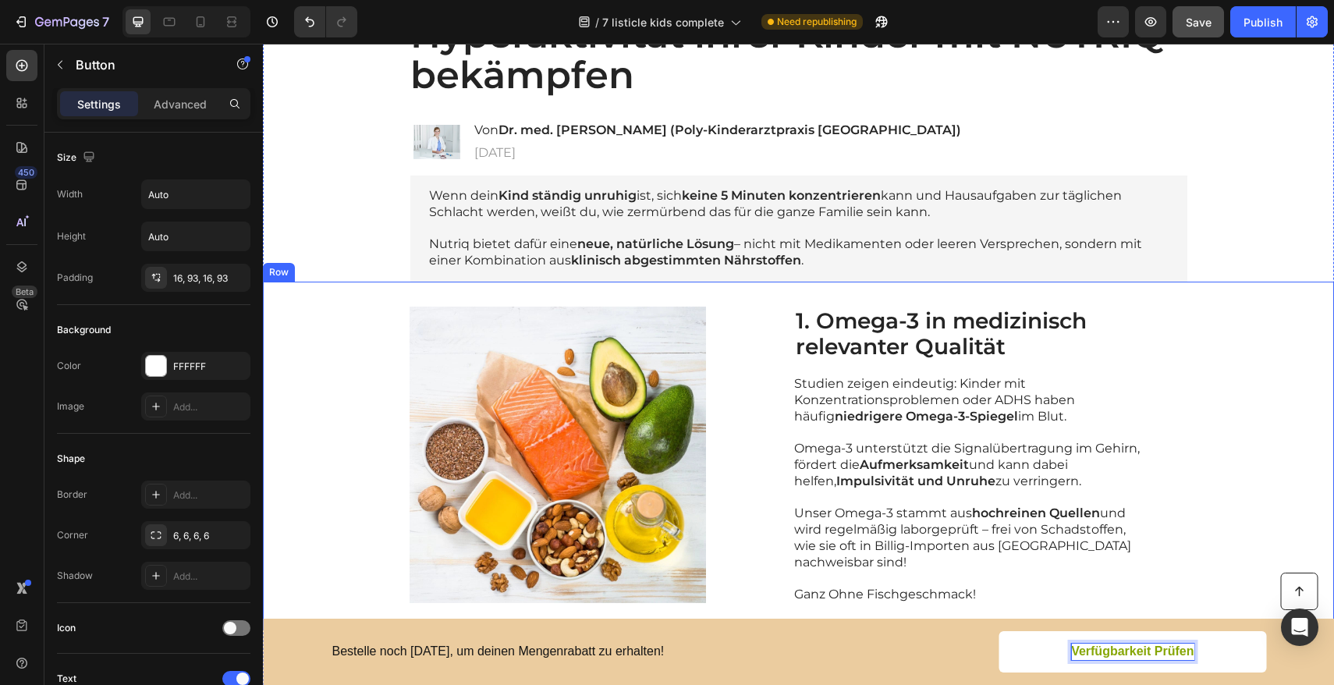
scroll to position [201, 0]
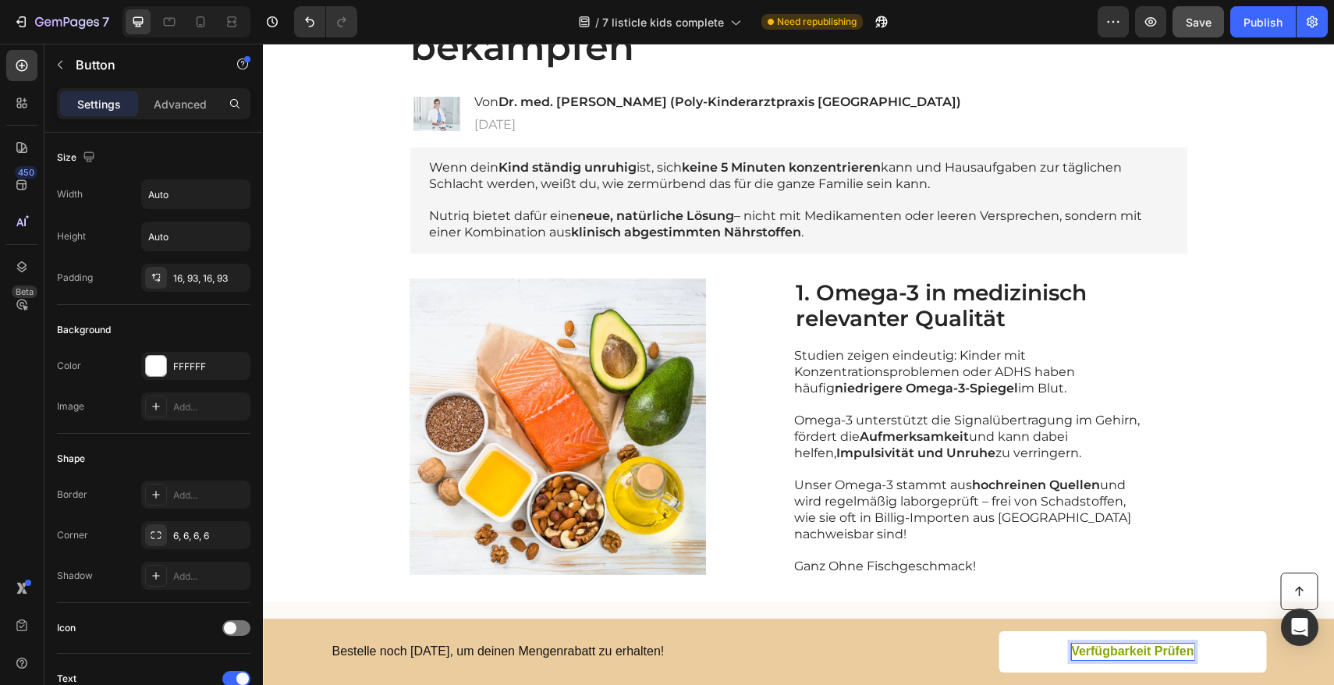
click at [1106, 650] on p "Verfügbarkeit Prüfen" at bounding box center [1132, 652] width 123 height 16
click at [1027, 645] on link "Verfügbarkeit Prüfen" at bounding box center [1133, 651] width 268 height 41
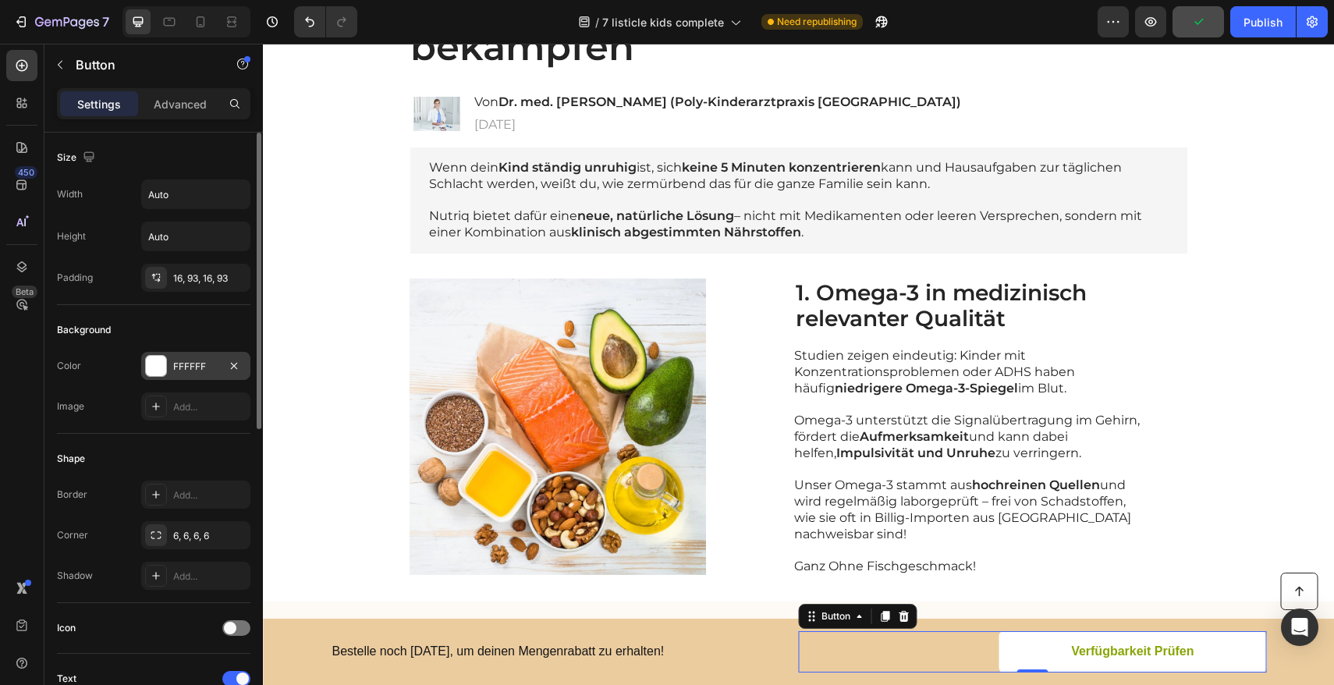
click at [162, 366] on div at bounding box center [156, 366] width 20 height 20
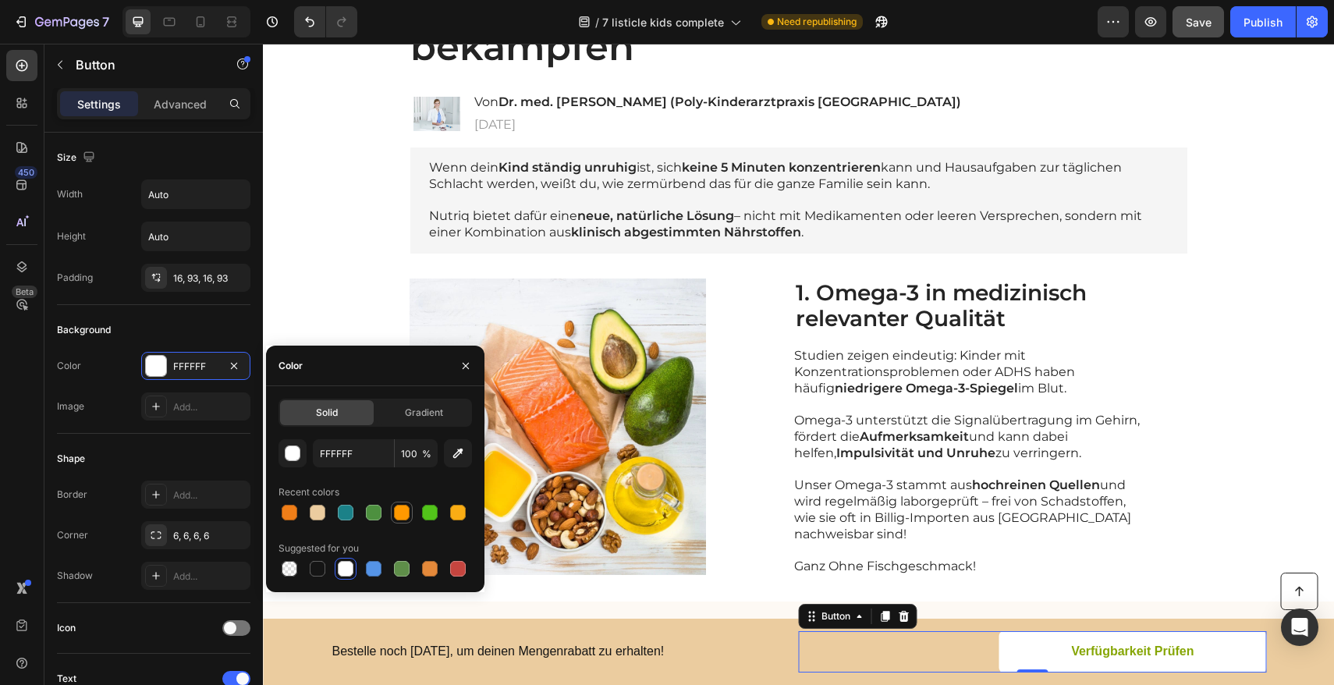
click at [407, 517] on div at bounding box center [402, 513] width 16 height 16
type input "FF9900"
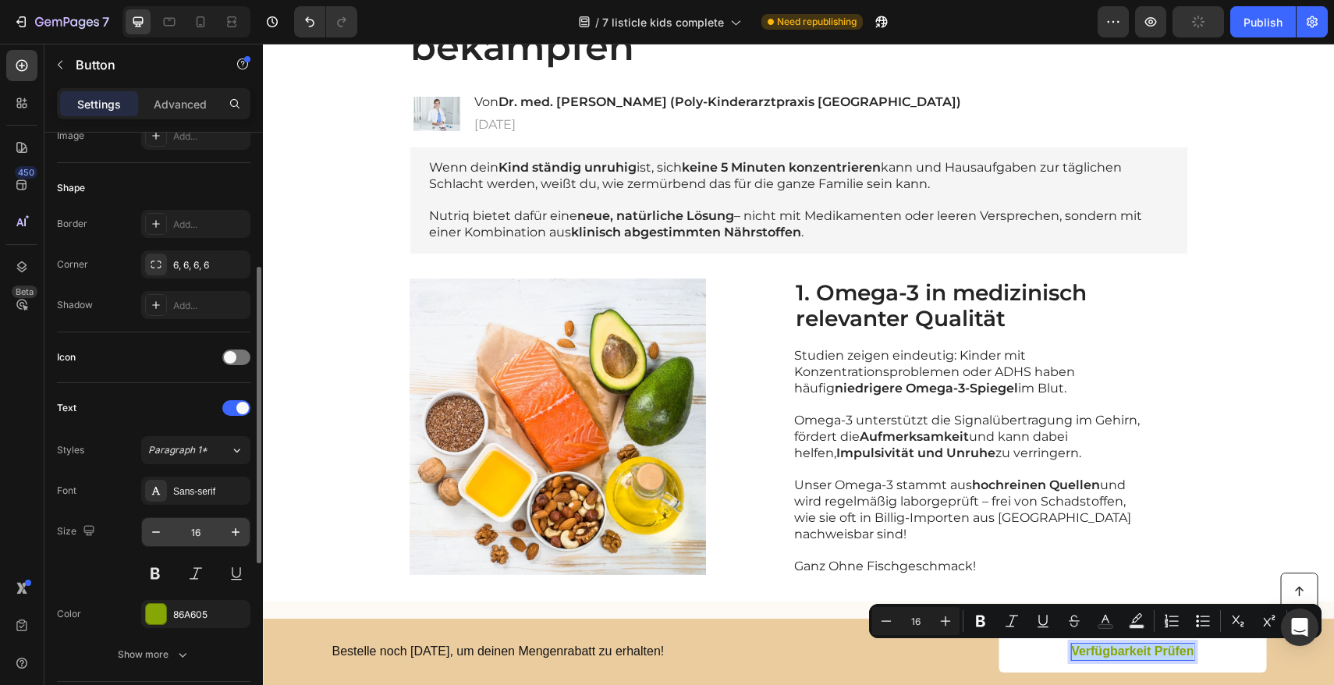
scroll to position [328, 0]
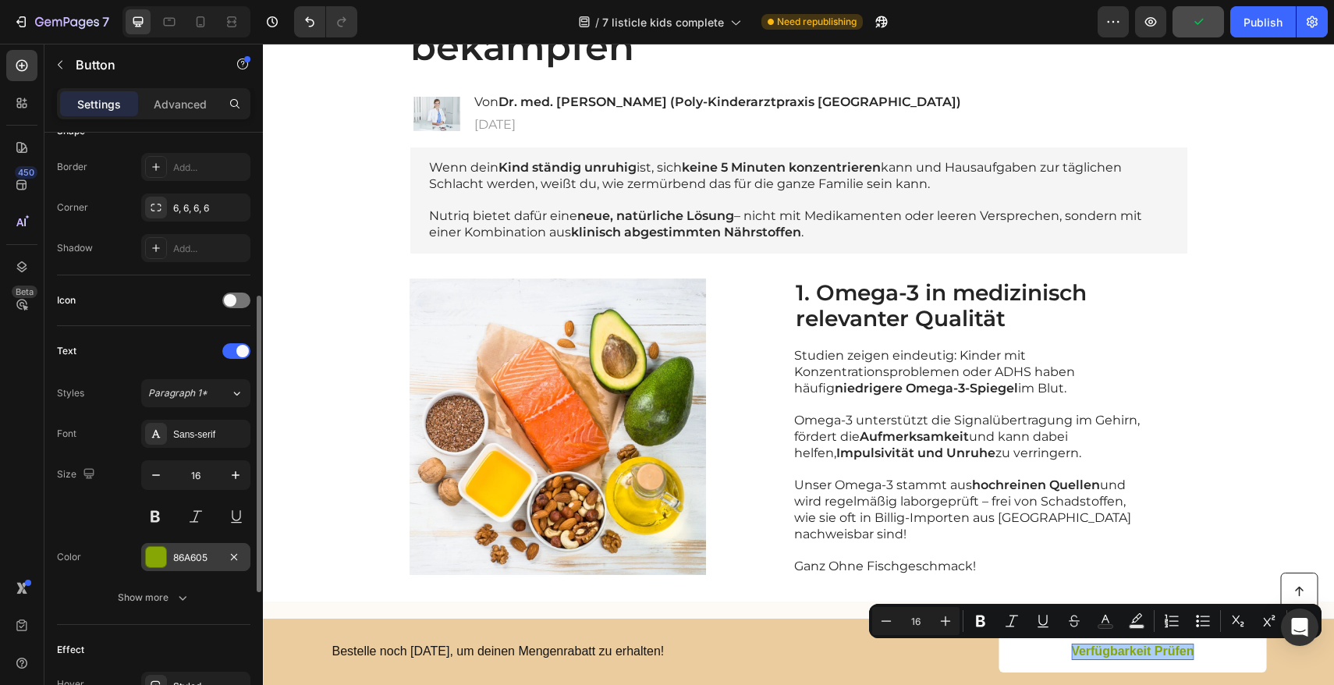
click at [158, 554] on div at bounding box center [156, 557] width 20 height 20
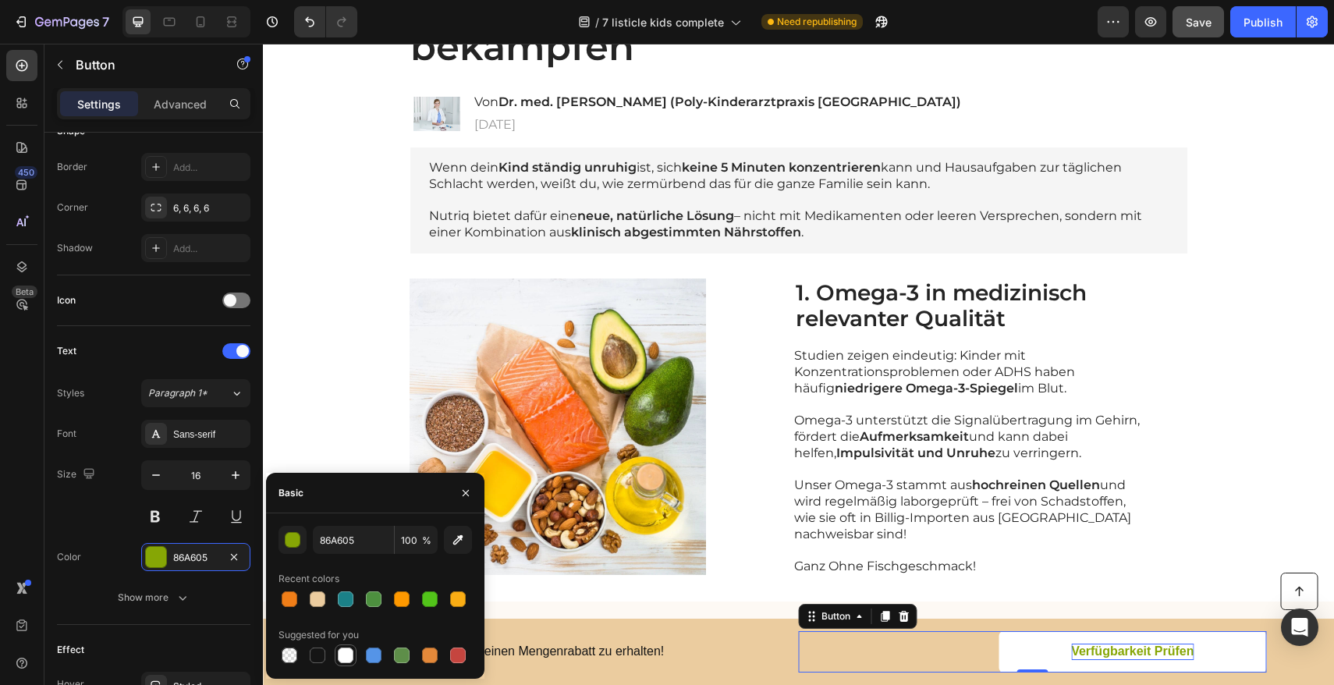
click at [350, 655] on div at bounding box center [346, 656] width 16 height 16
type input "FFFFFF"
click at [1224, 436] on div "Image 1. Omega-3 in medizinisch relevanter Qualität Heading Studien zeigen eind…" at bounding box center [798, 428] width 1071 height 348
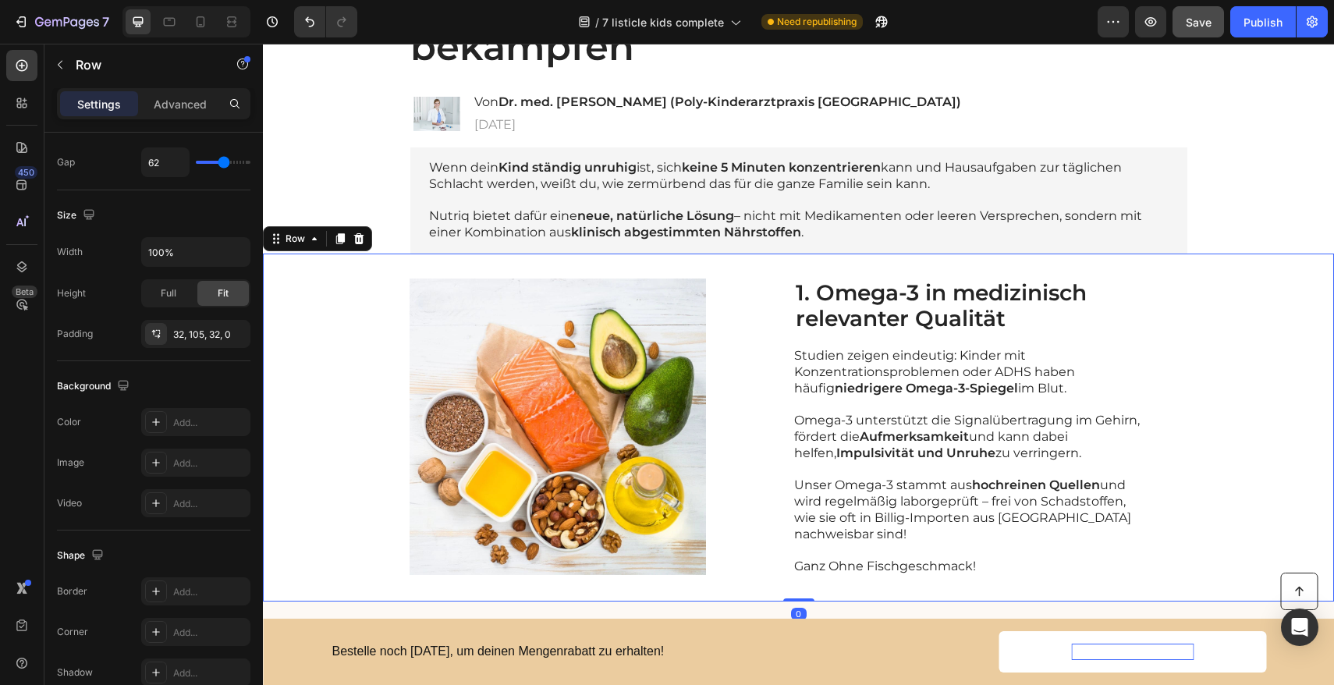
scroll to position [0, 0]
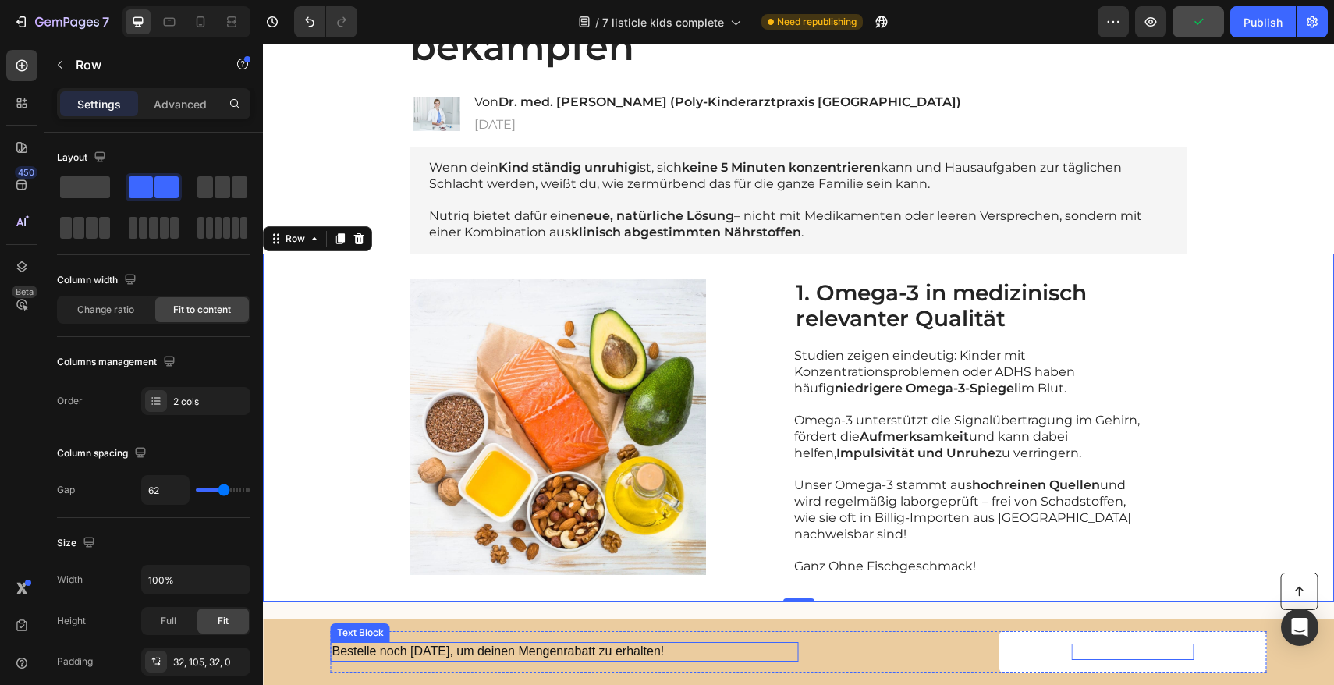
click at [332, 651] on p "Bestelle noch [DATE], um deinen Mengenrabatt zu erhalten!" at bounding box center [564, 652] width 465 height 16
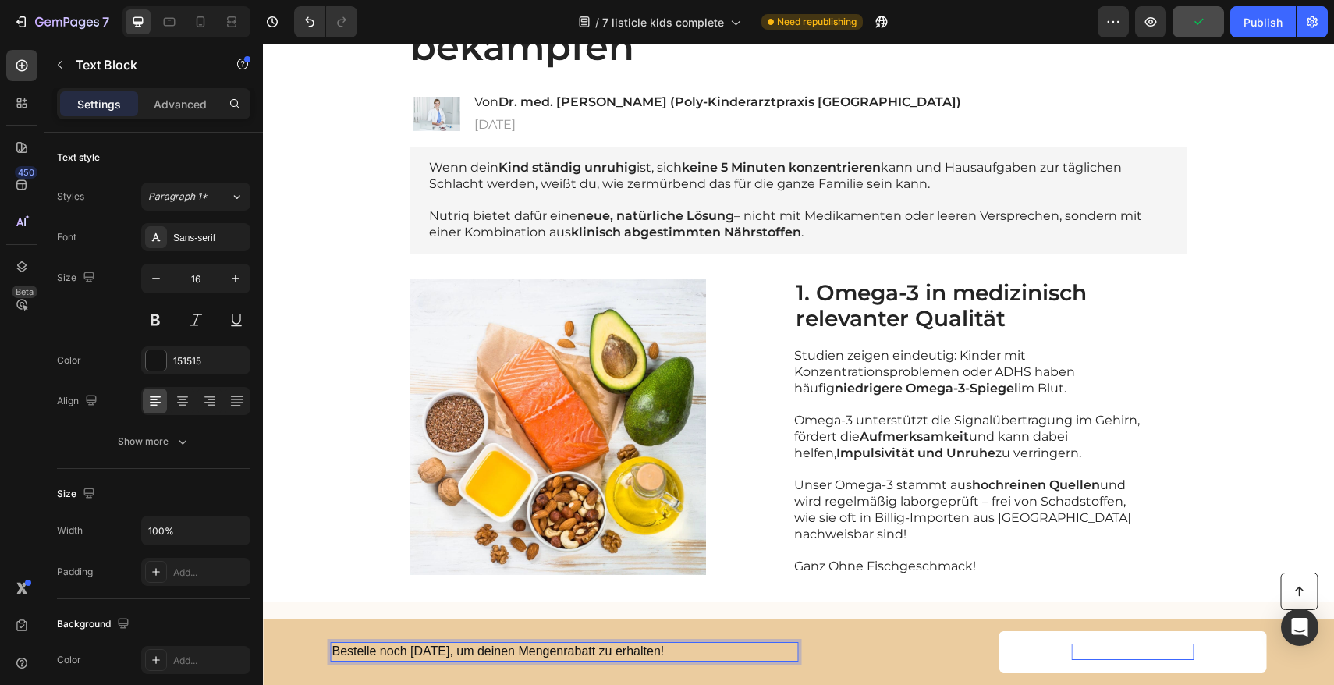
click at [332, 652] on p "Bestelle noch [DATE], um deinen Mengenrabatt zu erhalten!" at bounding box center [564, 652] width 465 height 16
click at [199, 26] on icon at bounding box center [201, 22] width 16 height 16
type input "14"
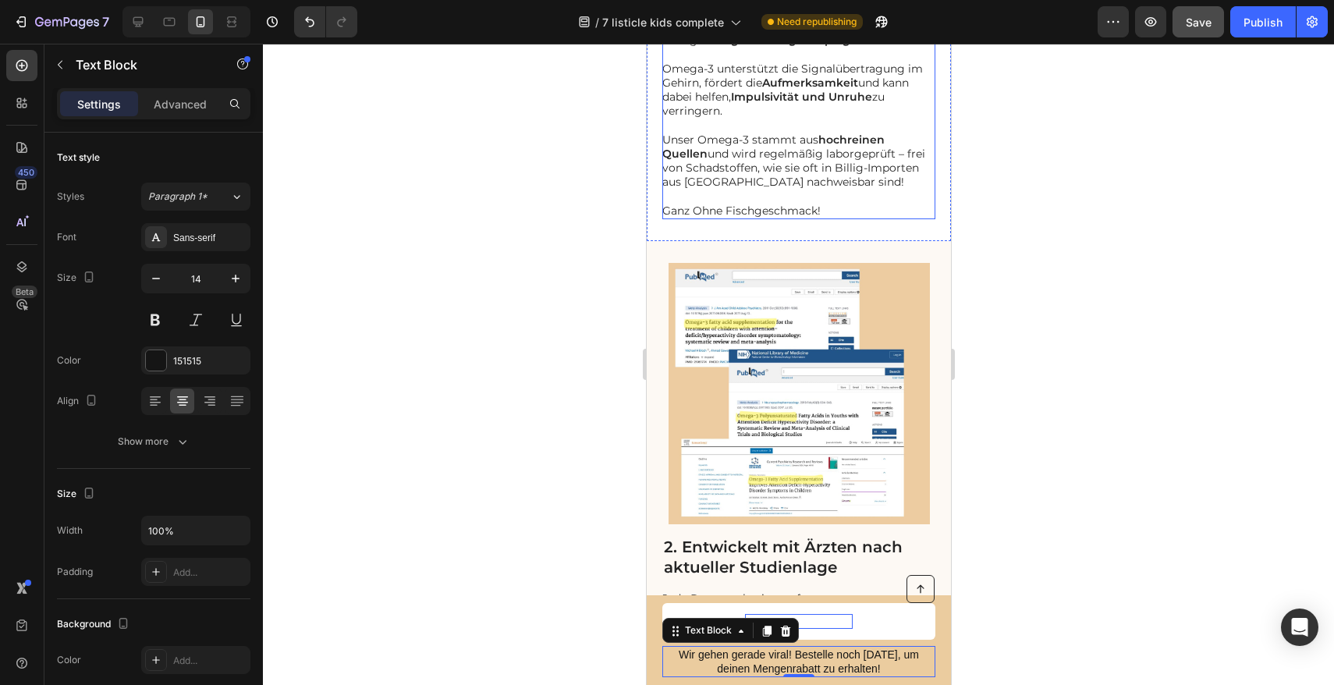
scroll to position [841, 0]
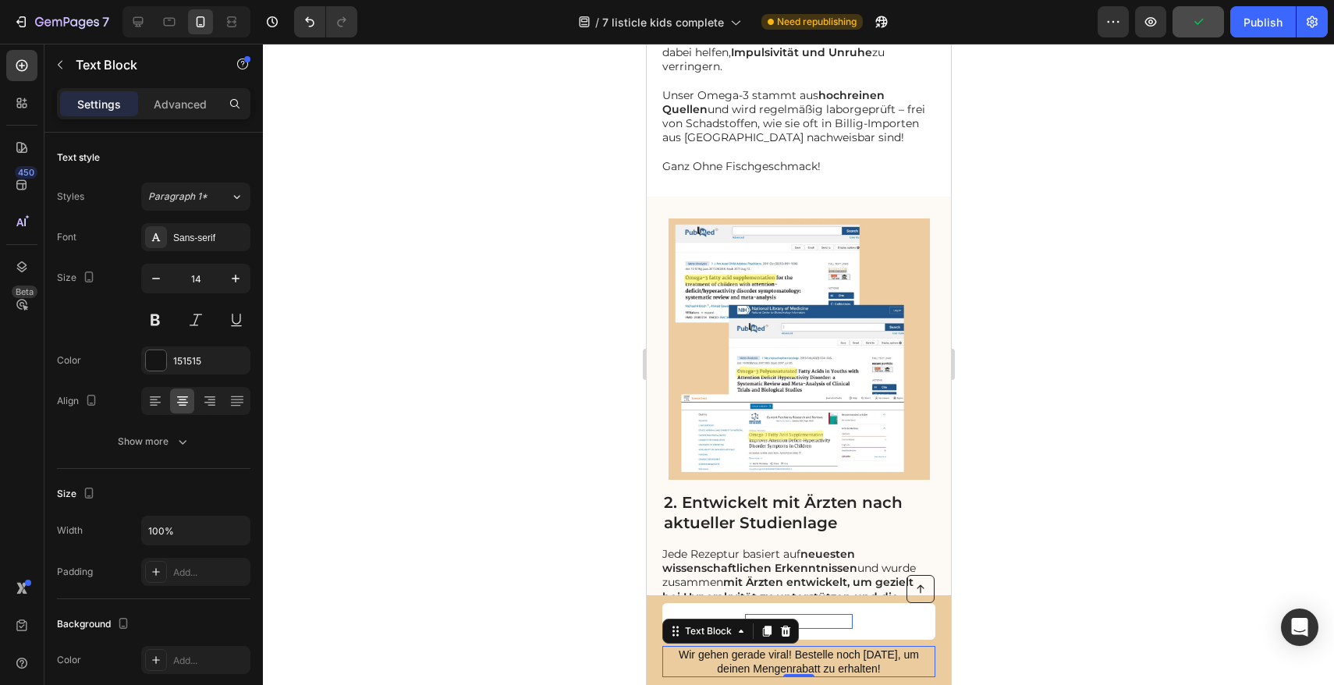
click at [623, 640] on div at bounding box center [798, 364] width 1071 height 641
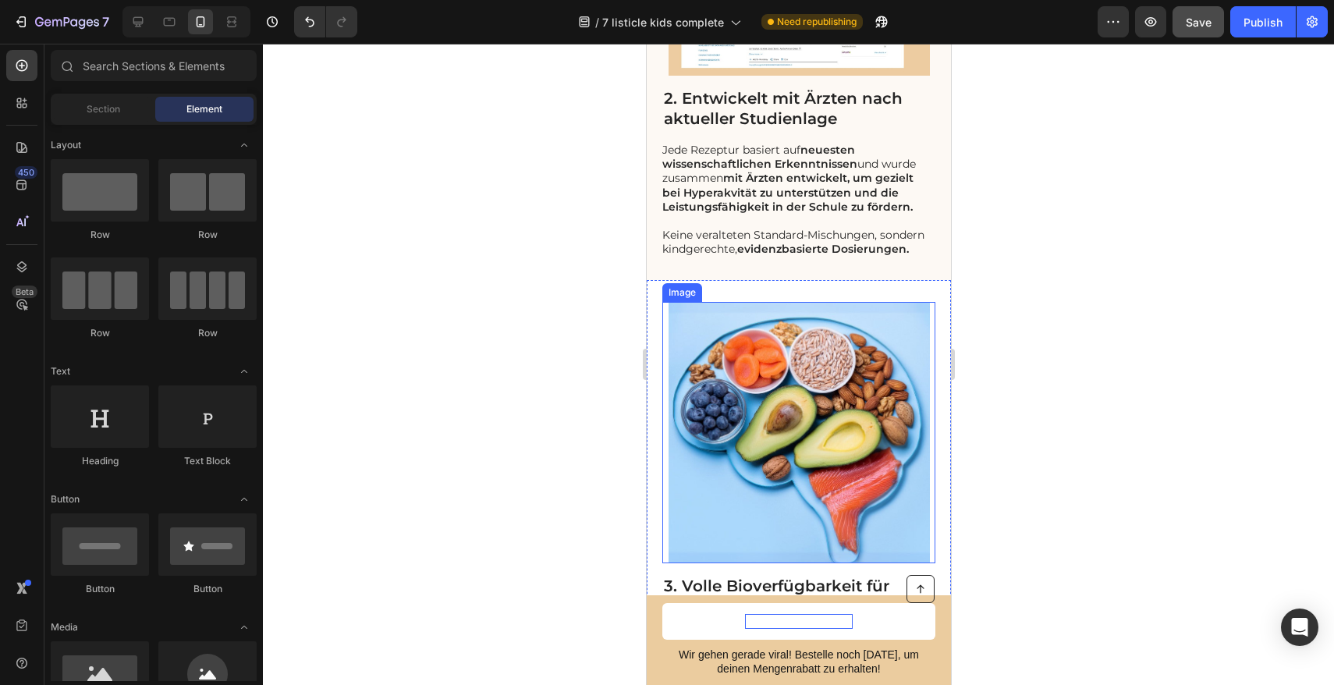
scroll to position [1248, 0]
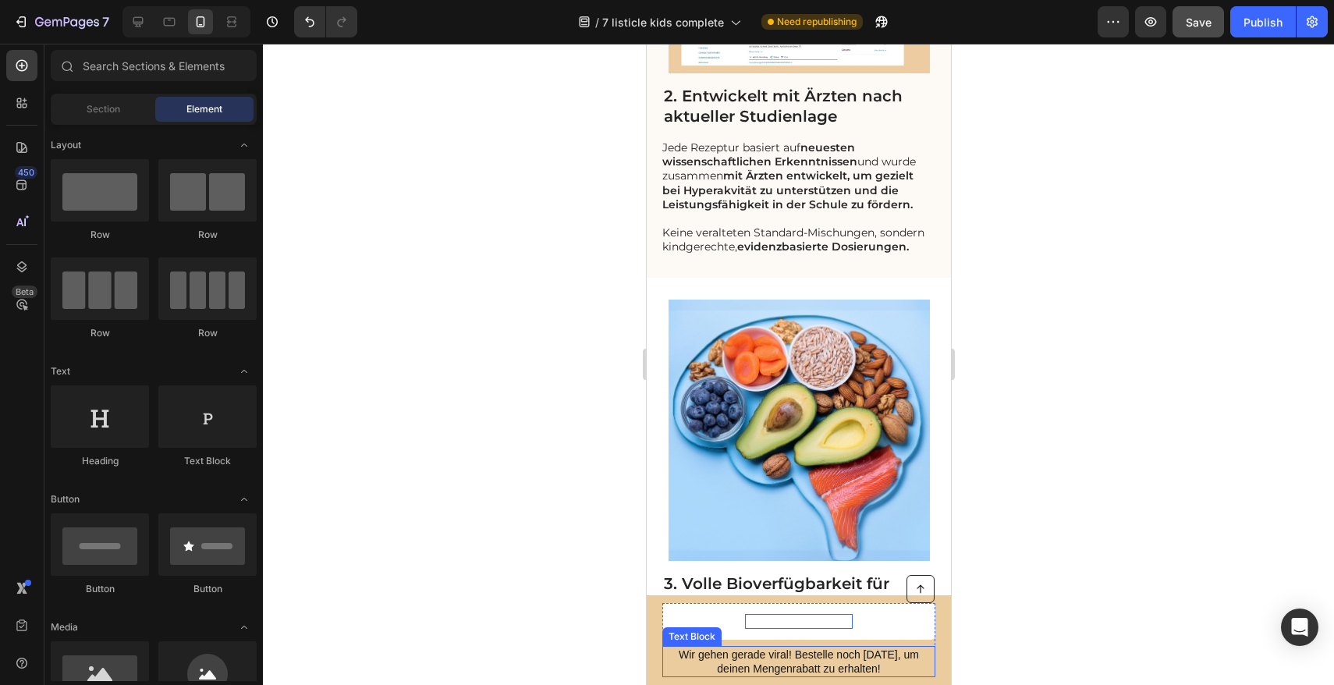
click at [863, 657] on p "Wir gehen gerade viral! Bestelle noch [DATE], um deinen Mengenrabatt zu erhalte…" at bounding box center [798, 662] width 270 height 28
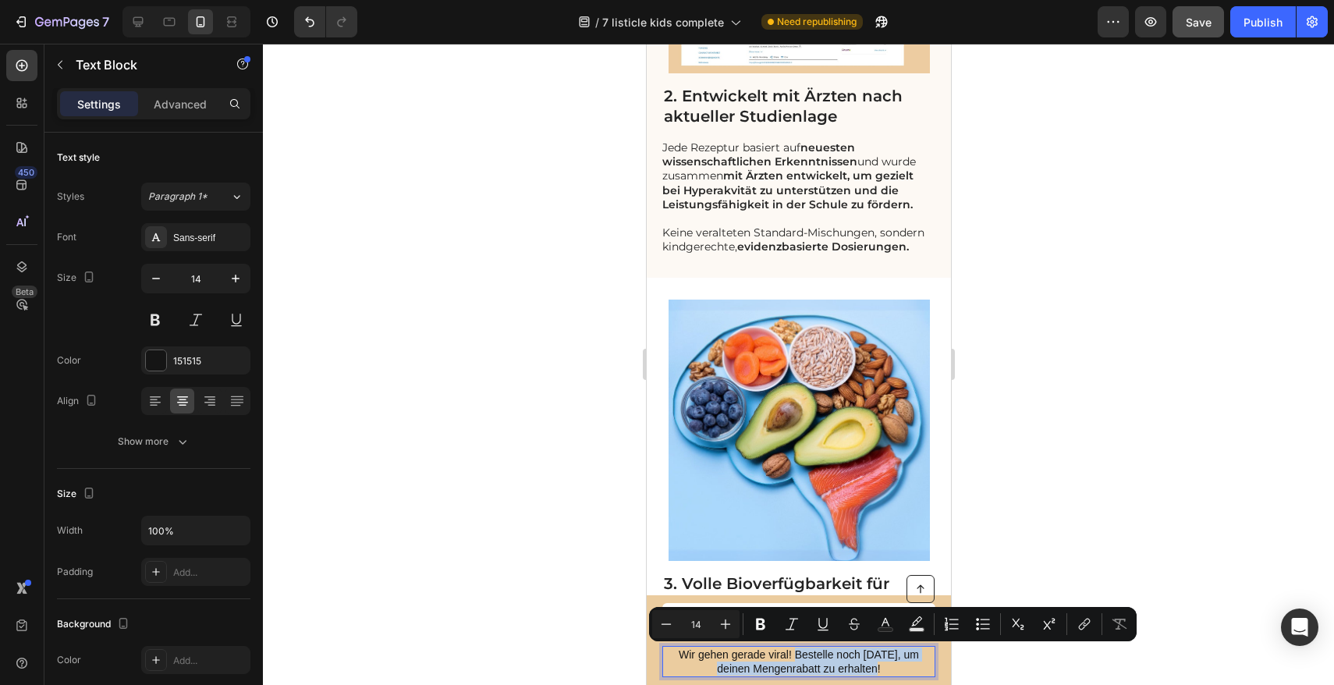
drag, startPoint x: 878, startPoint y: 667, endPoint x: 794, endPoint y: 654, distance: 84.5
click at [794, 654] on p "Wir gehen gerade viral! Bestelle noch [DATE], um deinen Mengenrabatt zu erhalte…" at bounding box center [798, 662] width 270 height 28
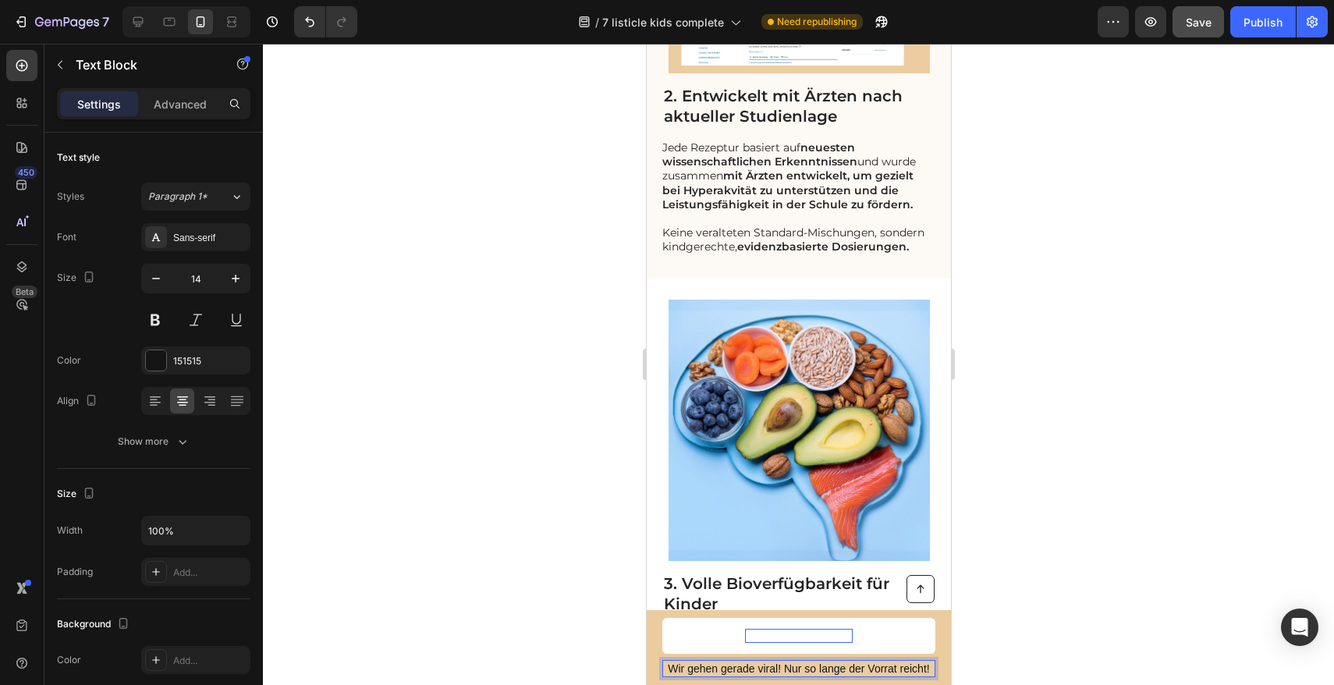
click at [1069, 507] on div at bounding box center [798, 364] width 1071 height 641
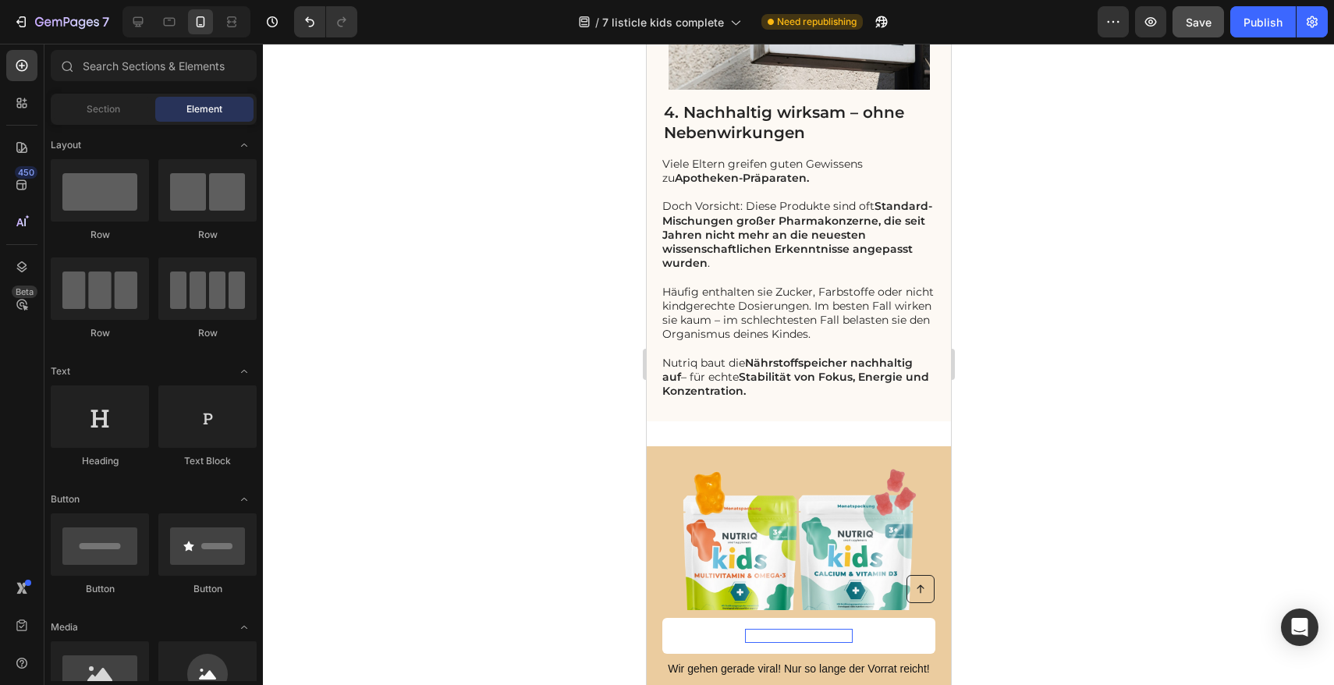
scroll to position [2284, 0]
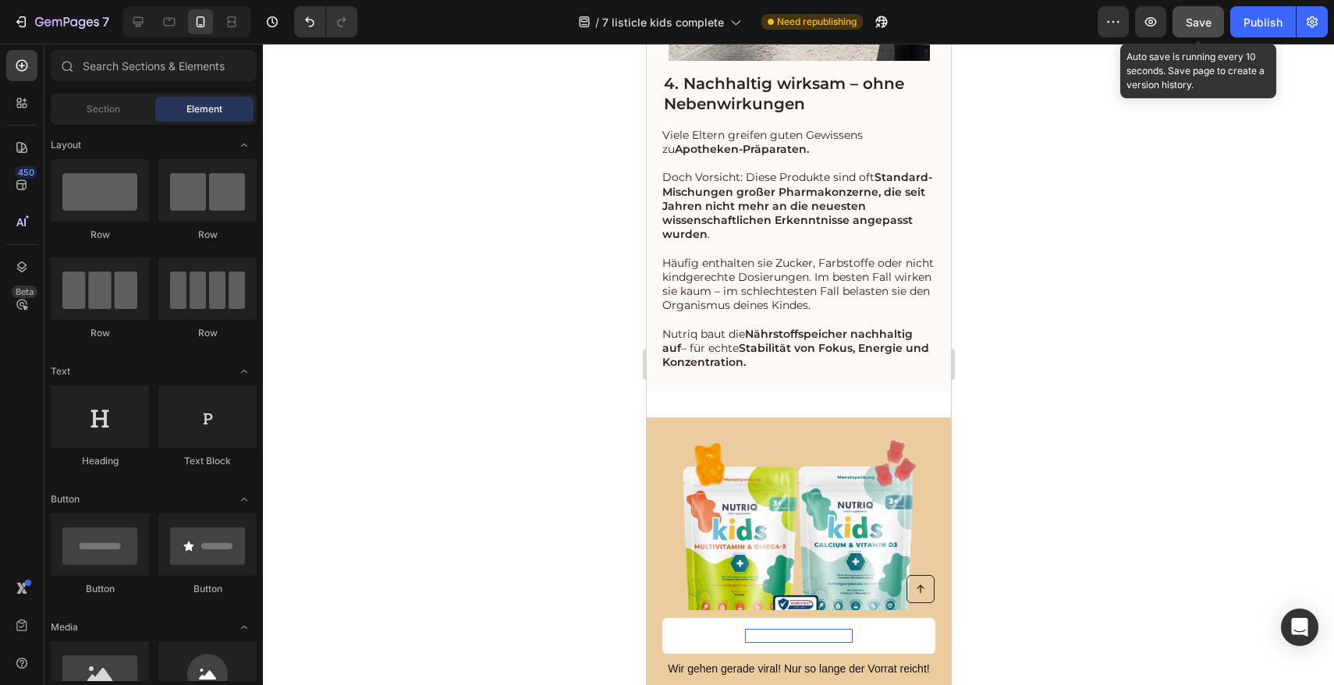
drag, startPoint x: 1195, startPoint y: 20, endPoint x: 1207, endPoint y: 34, distance: 18.8
click at [1195, 20] on span "Save" at bounding box center [1199, 22] width 26 height 13
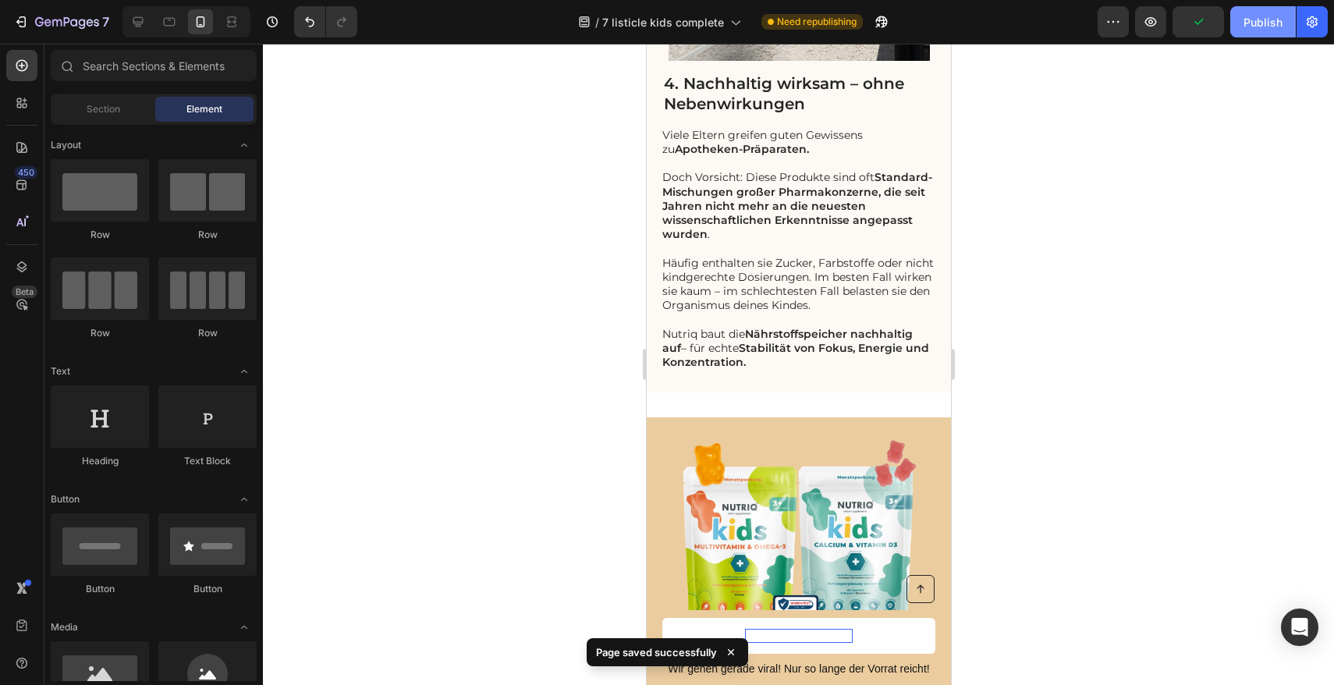
click at [1259, 32] on button "Publish" at bounding box center [1264, 21] width 66 height 31
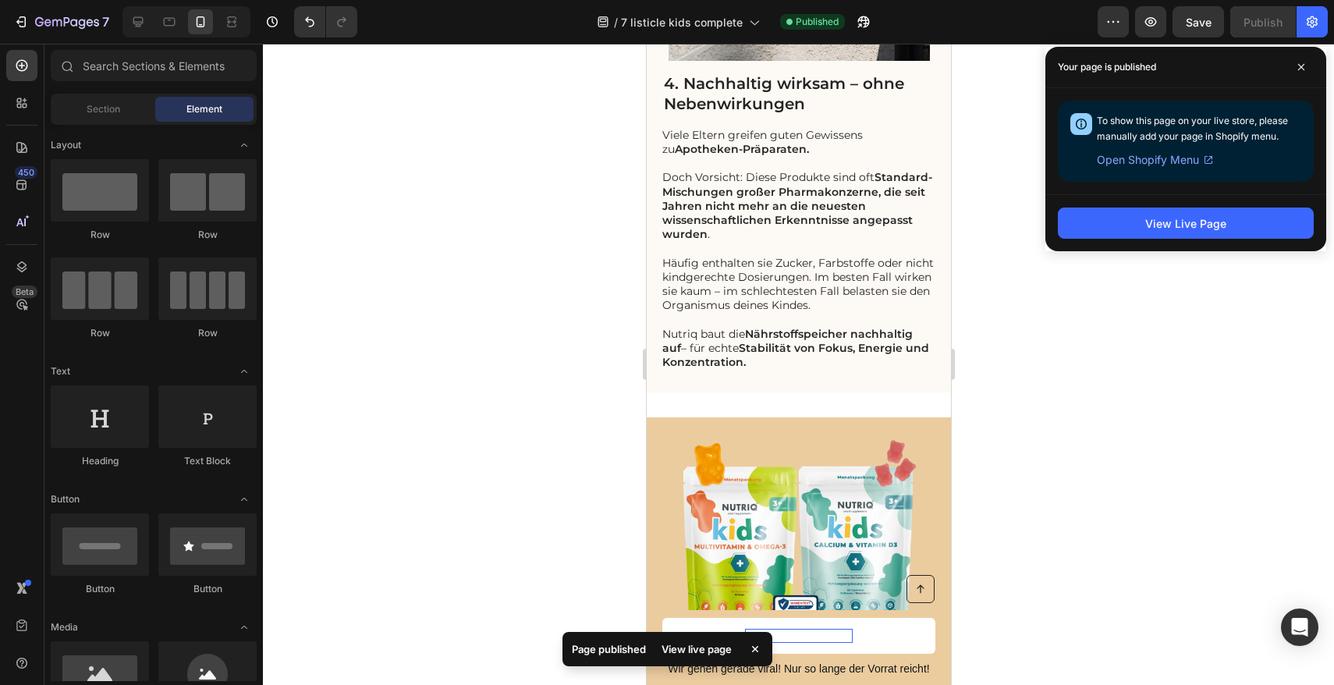
drag, startPoint x: 1297, startPoint y: 71, endPoint x: 1270, endPoint y: 5, distance: 71.0
click at [1297, 71] on span at bounding box center [1301, 67] width 25 height 25
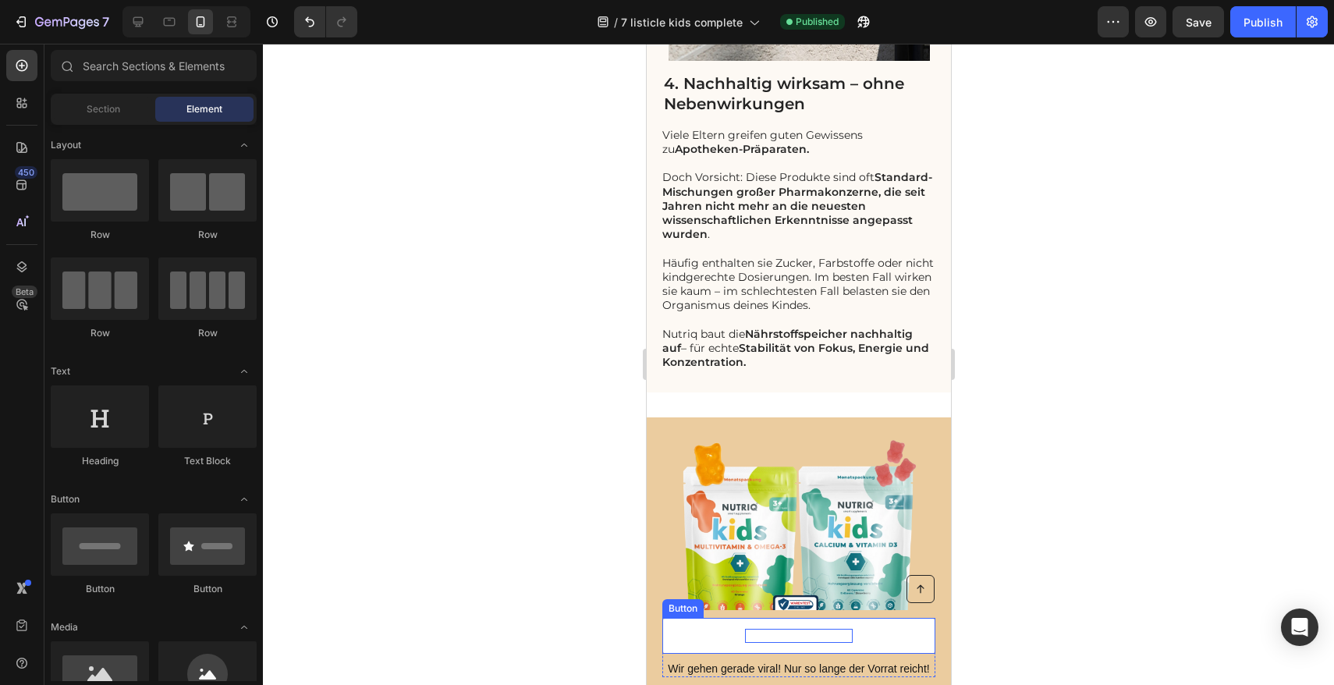
click at [704, 625] on link "Verfügbarkeit Prüfen" at bounding box center [798, 636] width 273 height 36
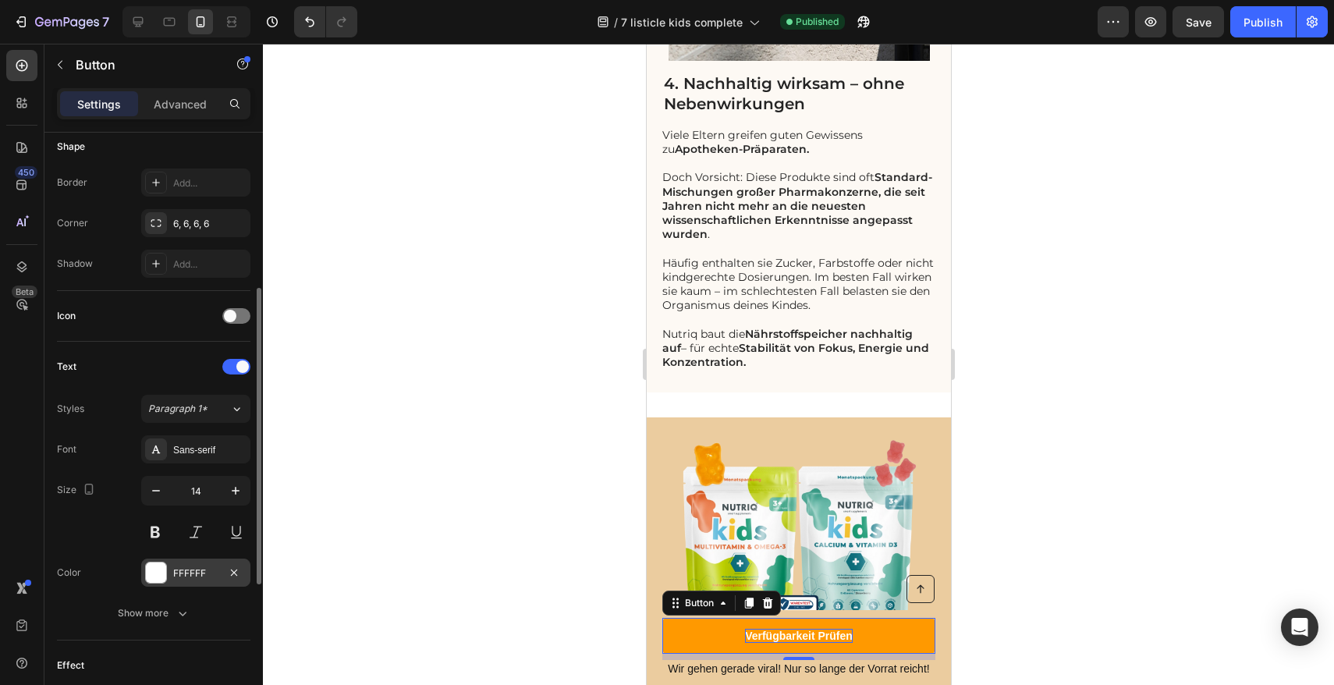
scroll to position [603, 0]
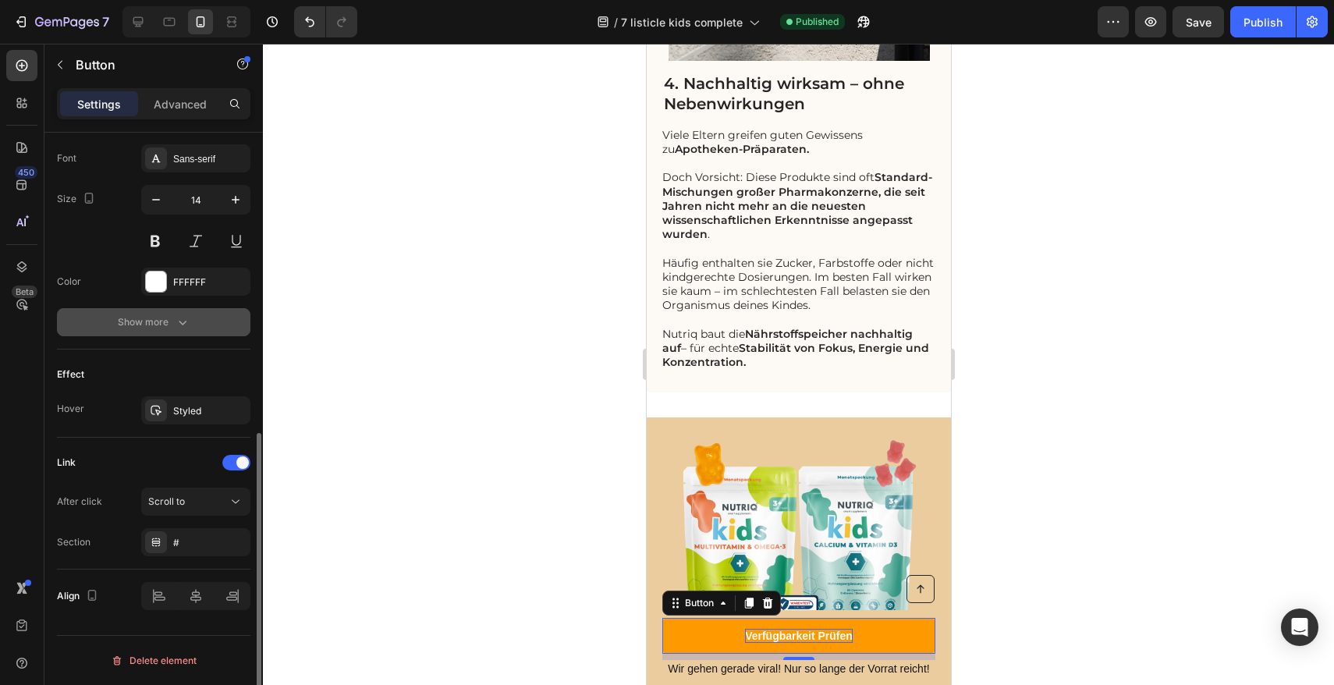
click at [176, 312] on button "Show more" at bounding box center [154, 322] width 194 height 28
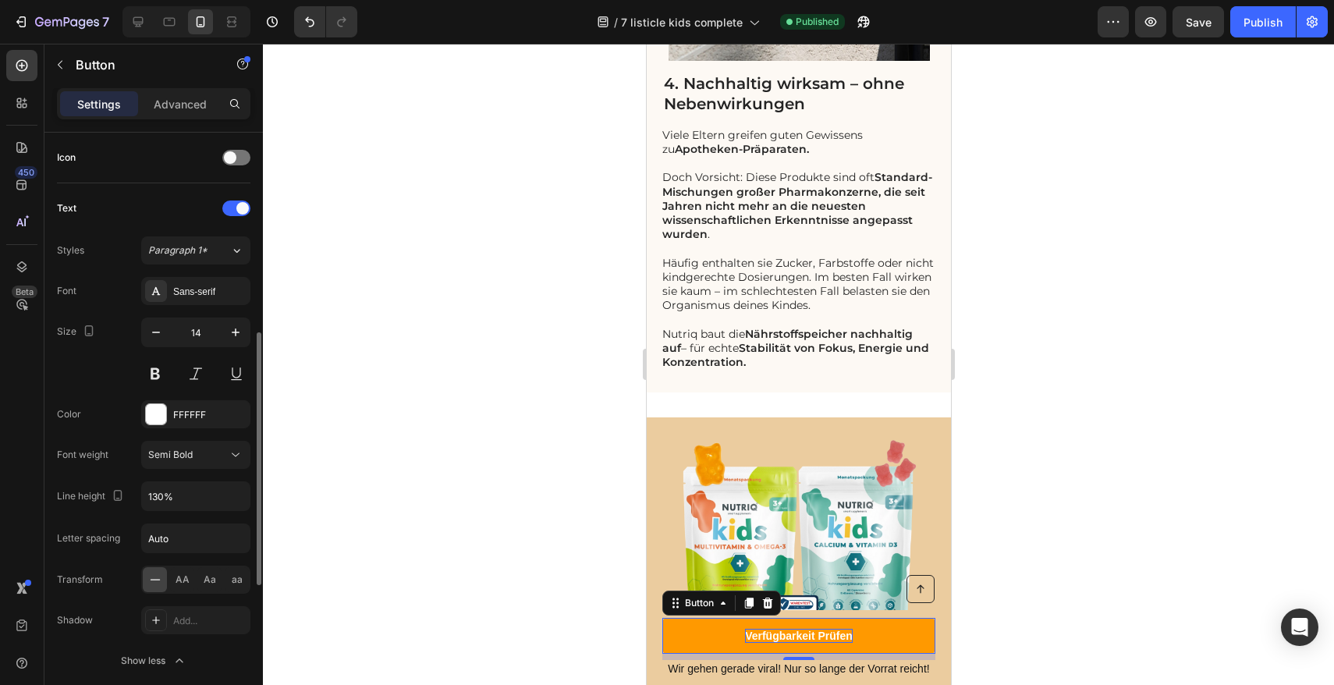
scroll to position [809, 0]
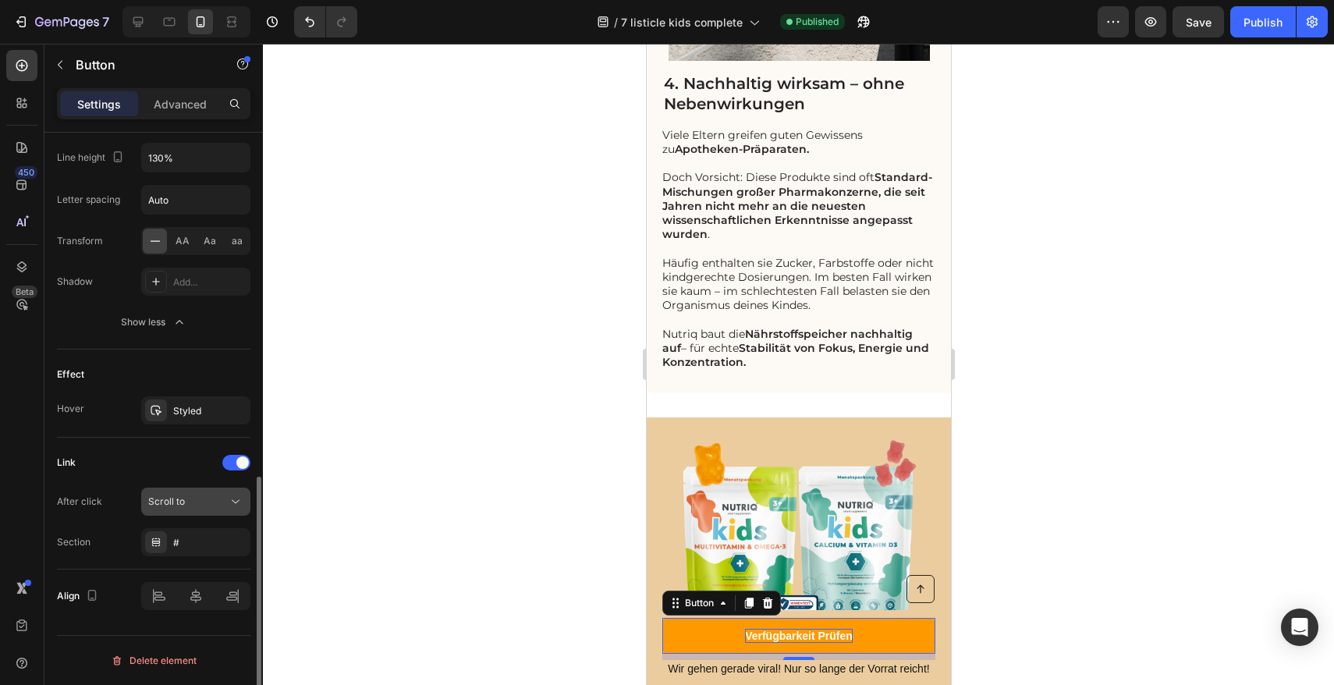
click at [210, 514] on button "Scroll to" at bounding box center [195, 502] width 109 height 28
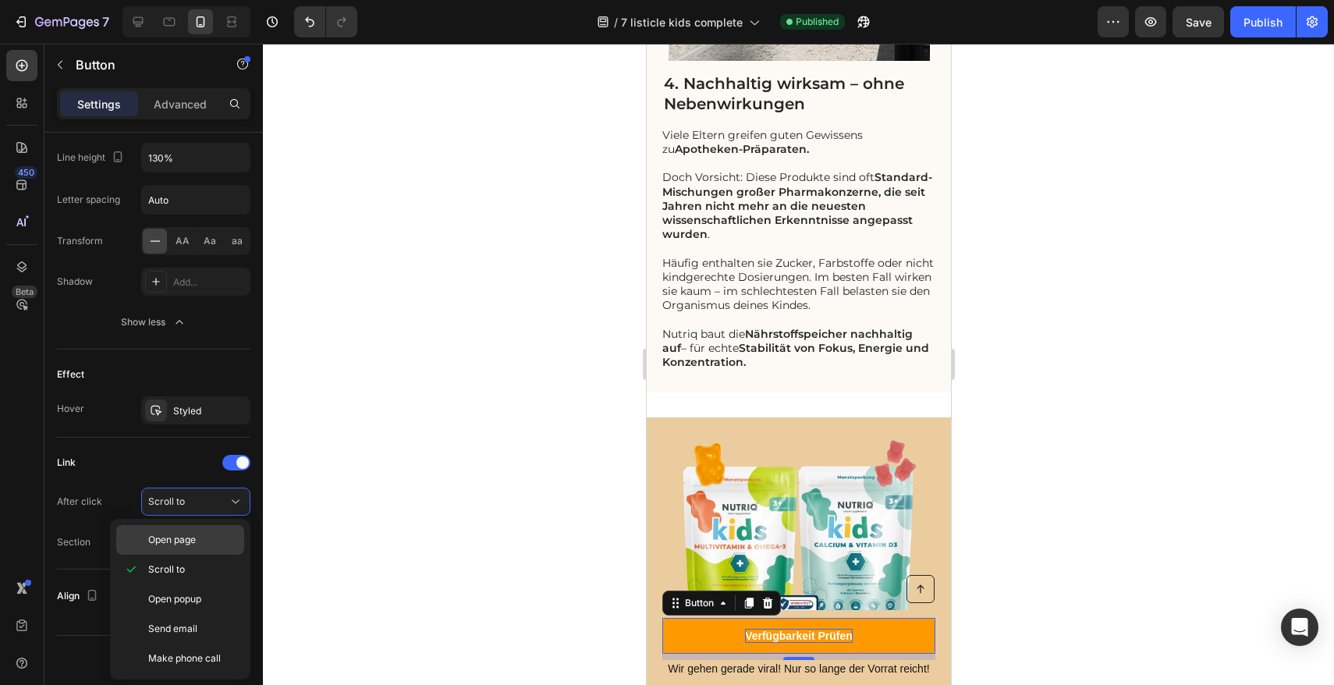
click at [194, 545] on span "Open page" at bounding box center [172, 540] width 48 height 14
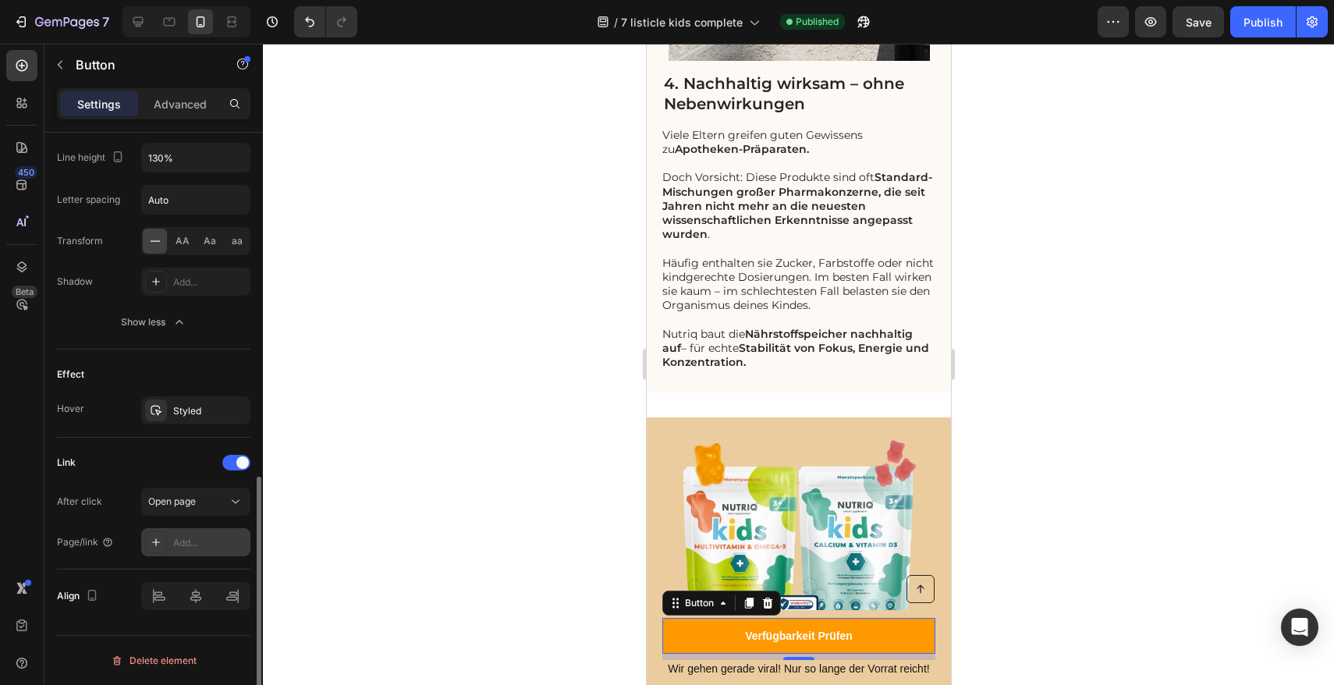
click at [191, 542] on div "Add..." at bounding box center [209, 543] width 73 height 14
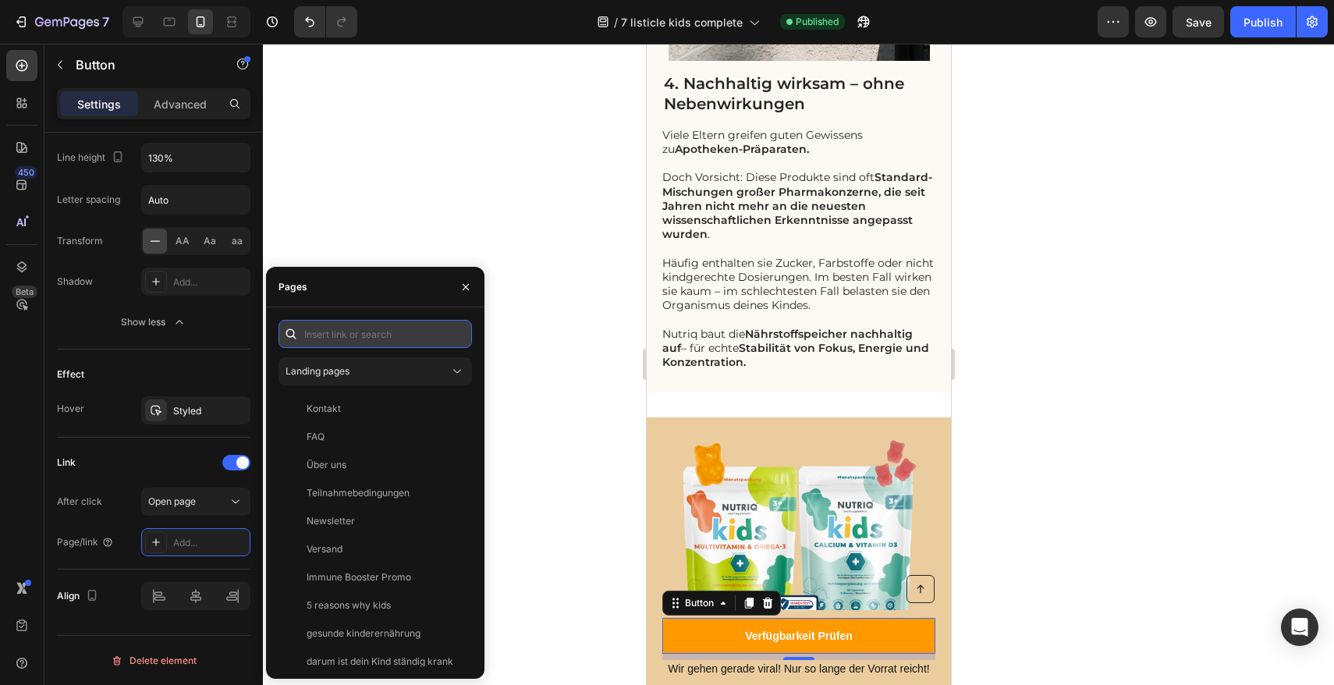
click at [352, 336] on input "text" at bounding box center [376, 334] width 194 height 28
paste input "[URL][DOMAIN_NAME]"
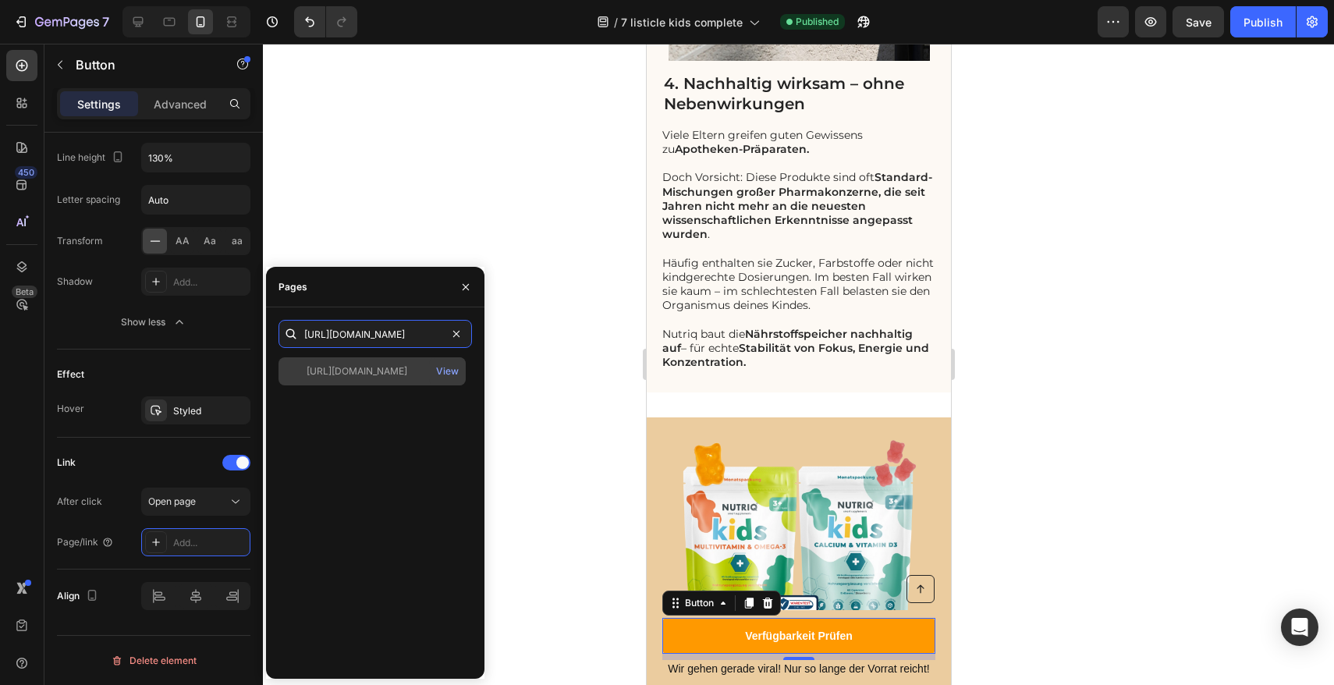
type input "[URL][DOMAIN_NAME]"
click at [361, 378] on div "[URL][DOMAIN_NAME]" at bounding box center [357, 371] width 101 height 14
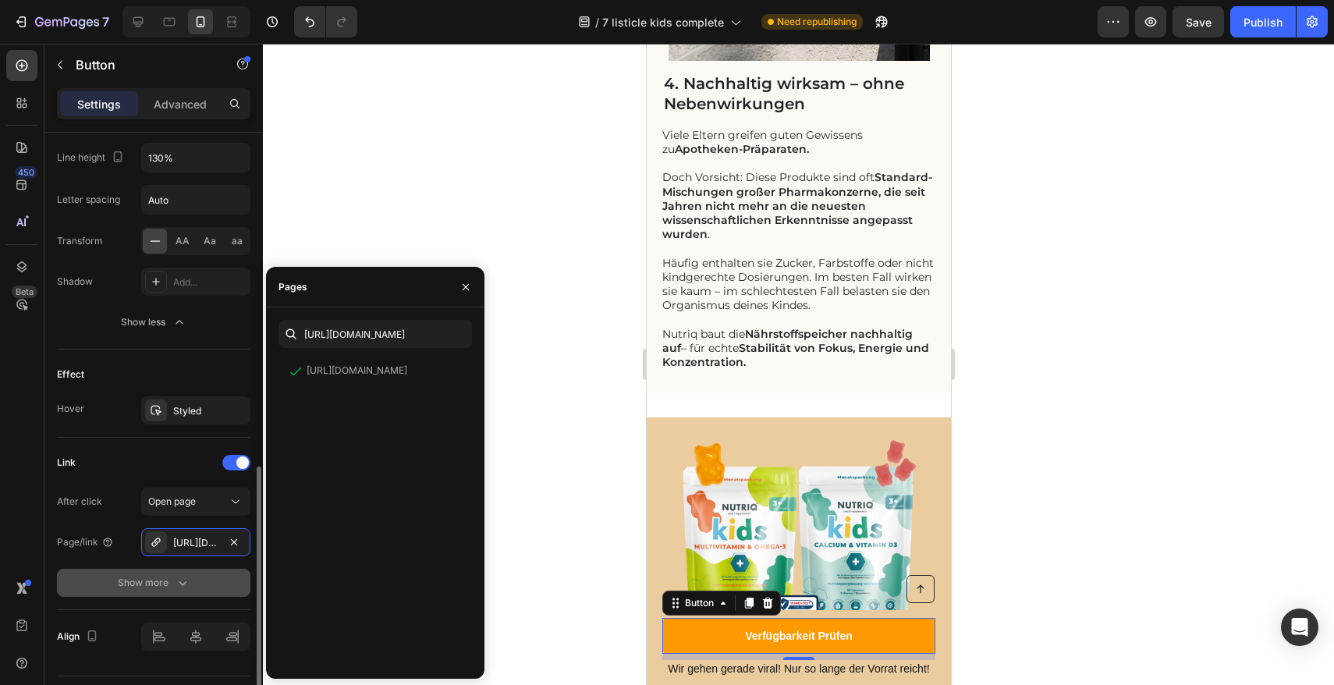
click at [189, 591] on button "Show more" at bounding box center [154, 583] width 194 height 28
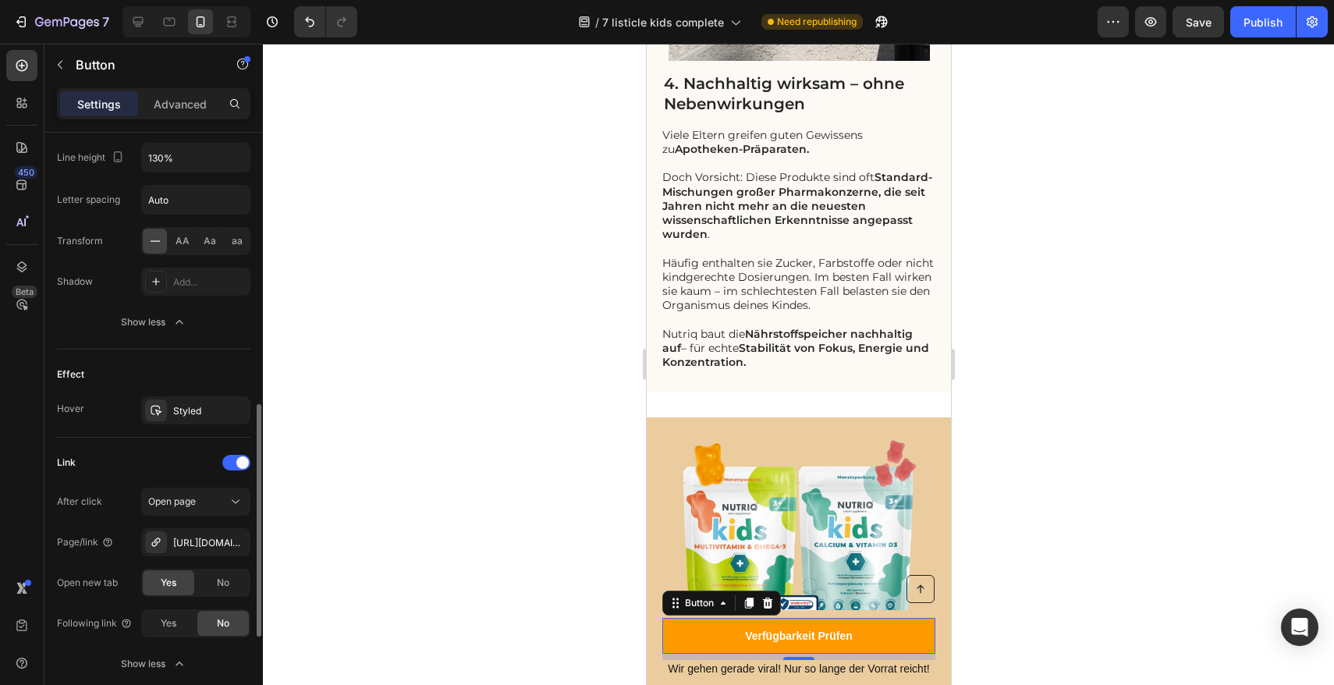
scroll to position [777, 0]
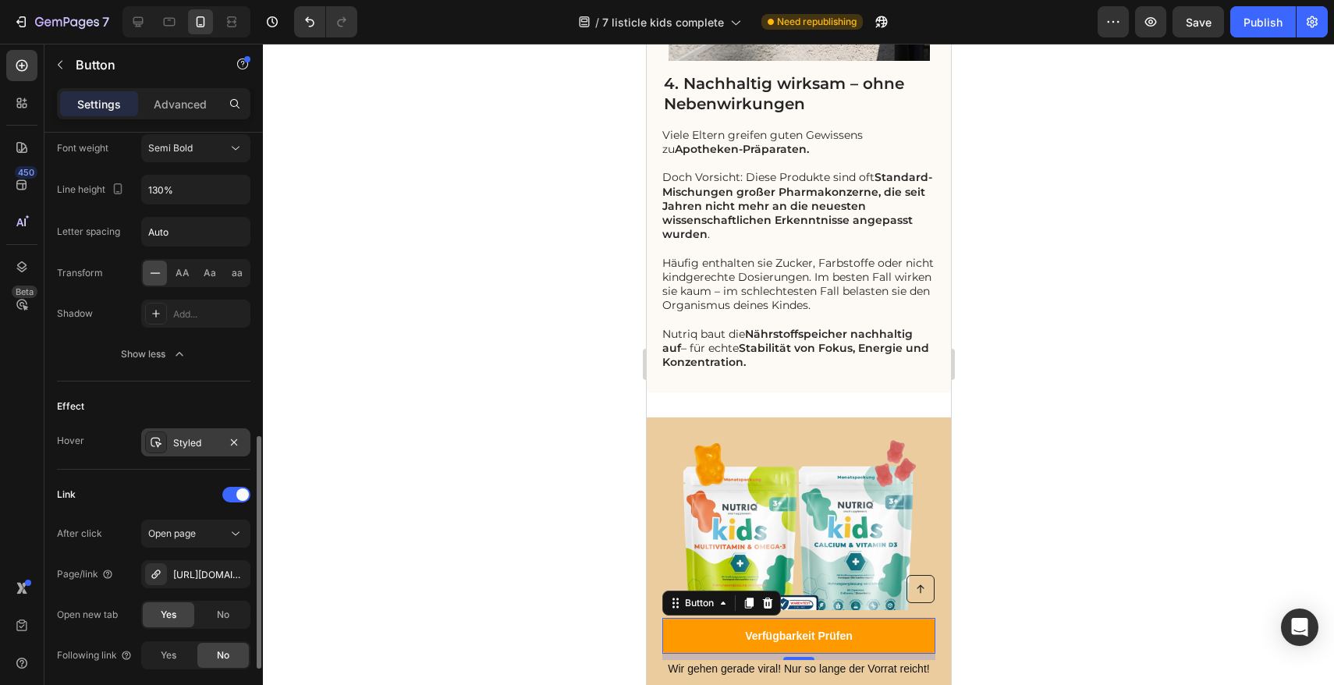
click at [185, 439] on div "Styled" at bounding box center [195, 443] width 45 height 14
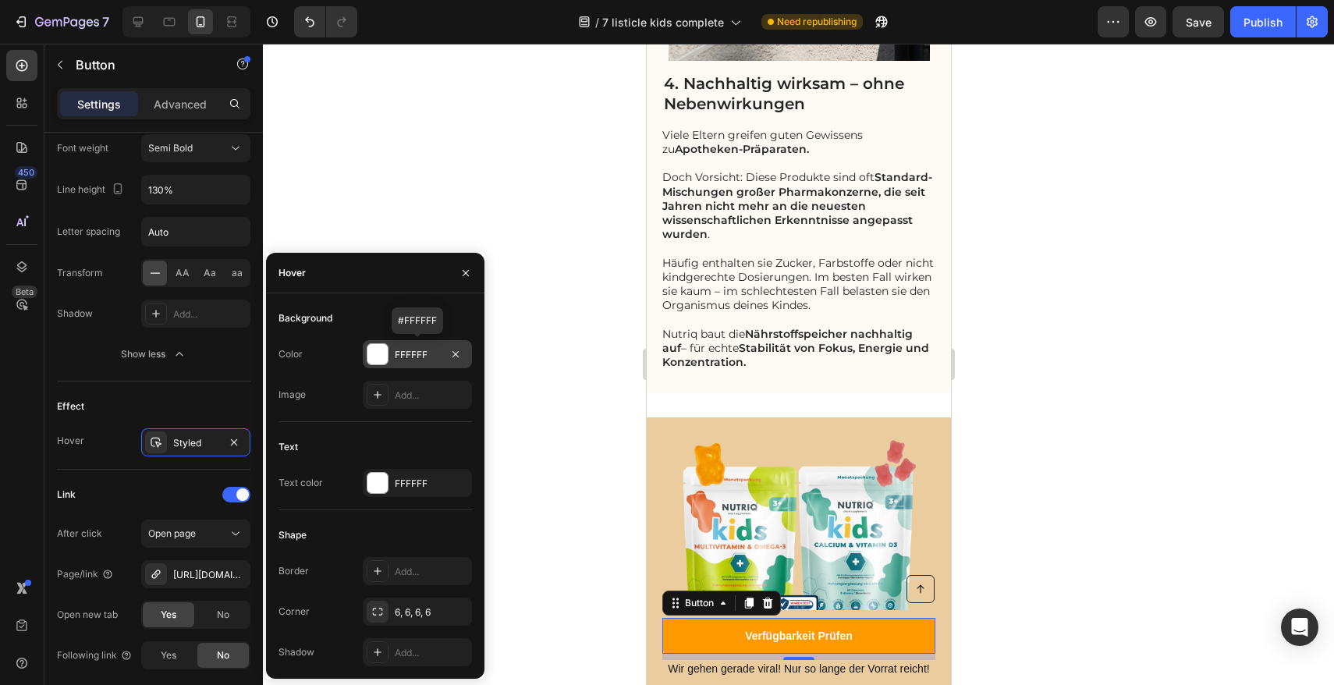
click at [375, 360] on div at bounding box center [378, 354] width 20 height 20
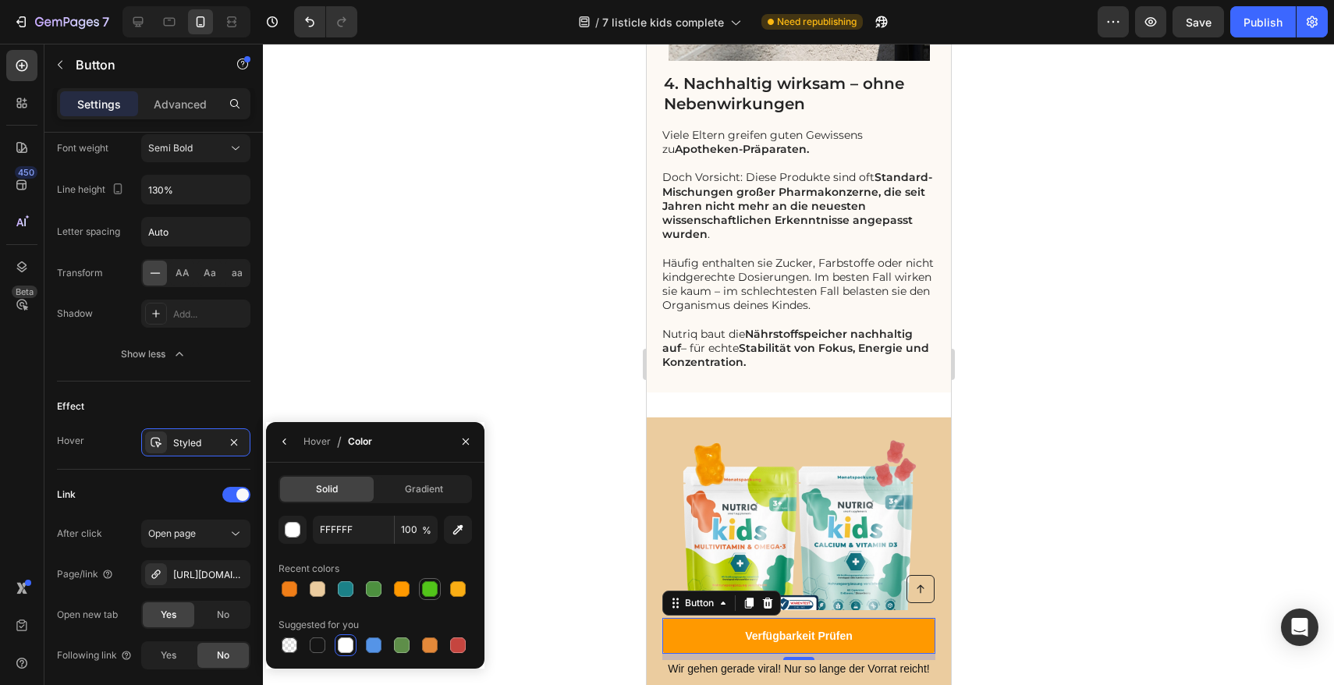
click at [426, 592] on div at bounding box center [430, 589] width 16 height 16
type input "52C41A"
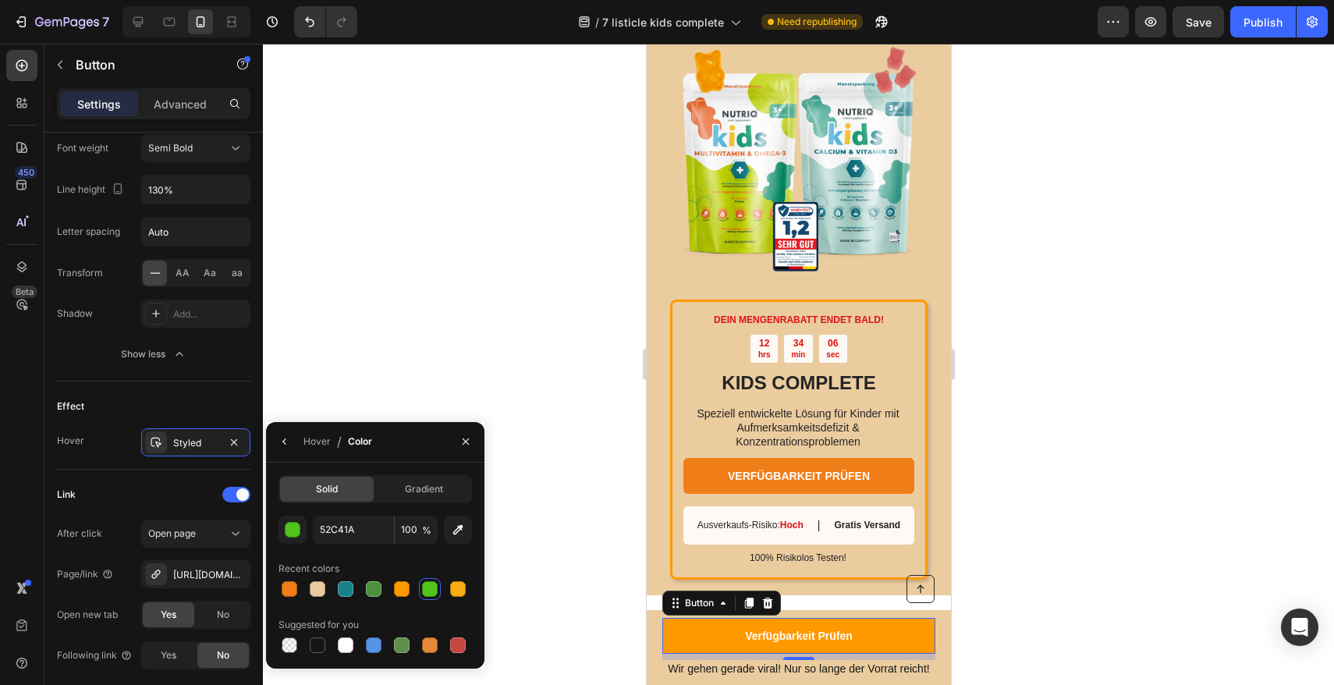
scroll to position [2747, 0]
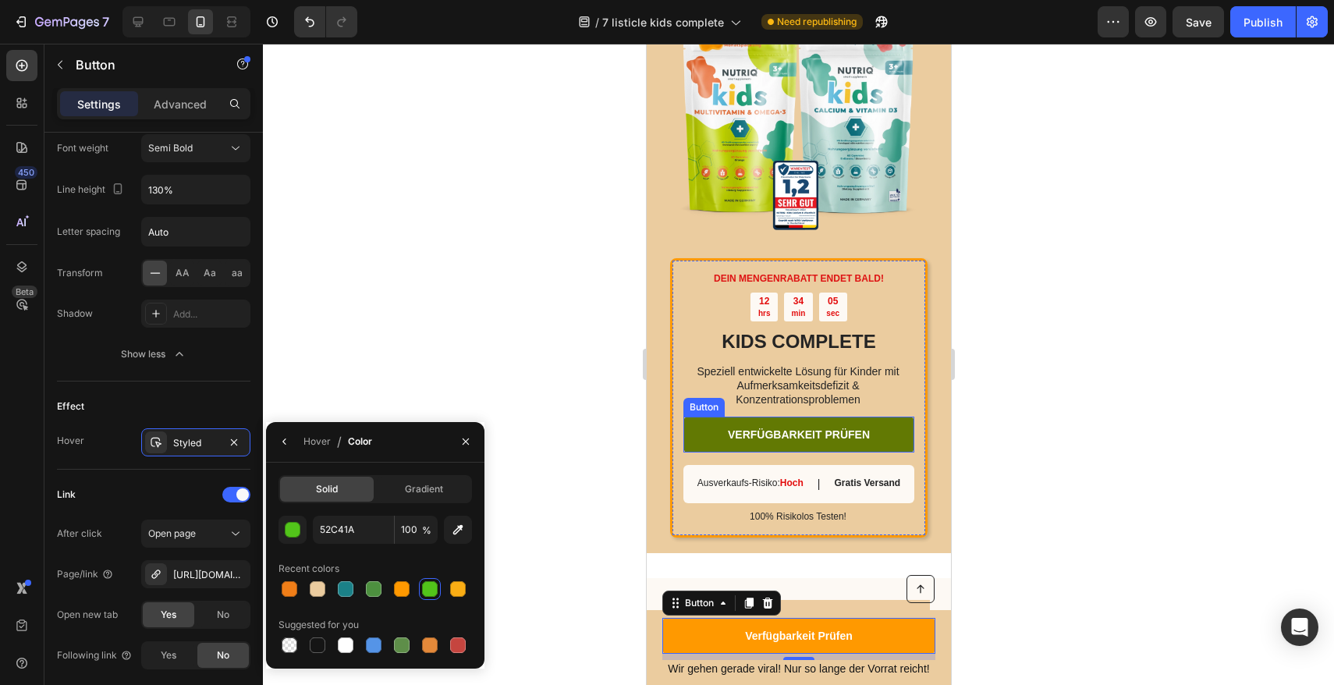
click at [724, 425] on link "VERFÜGBARKEIT PRÜFEN" at bounding box center [798, 435] width 231 height 36
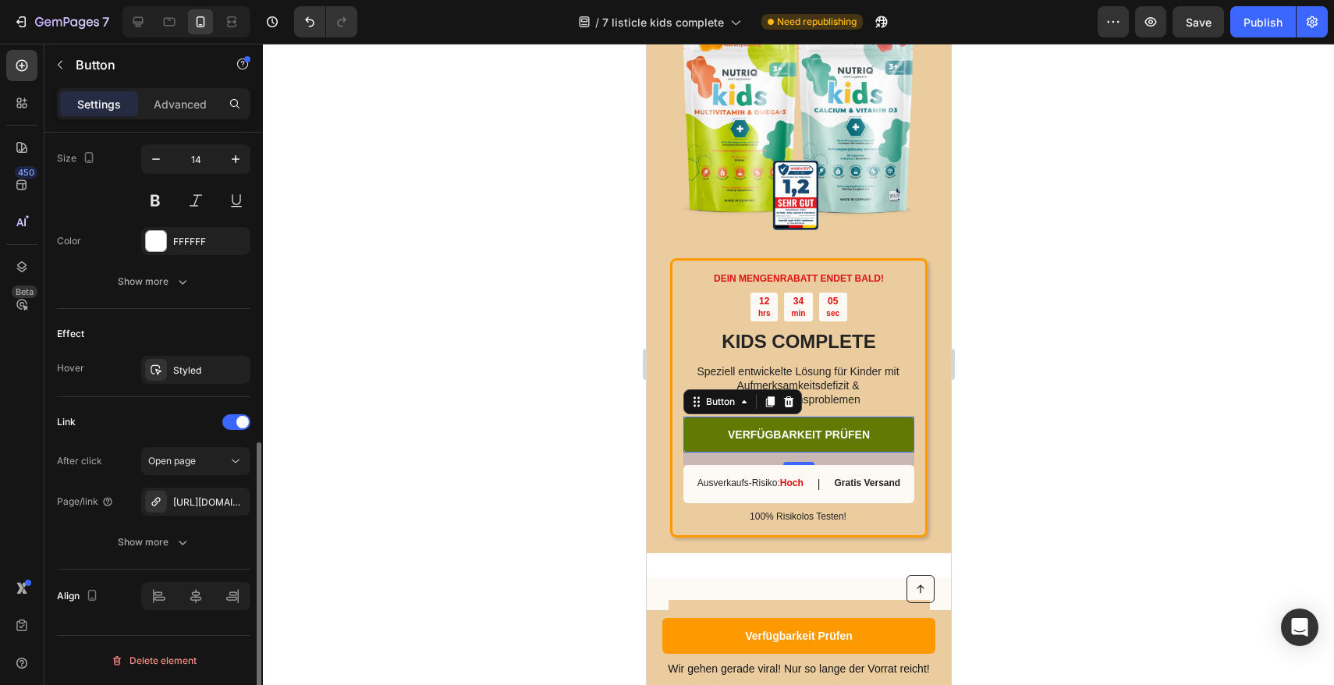
scroll to position [644, 0]
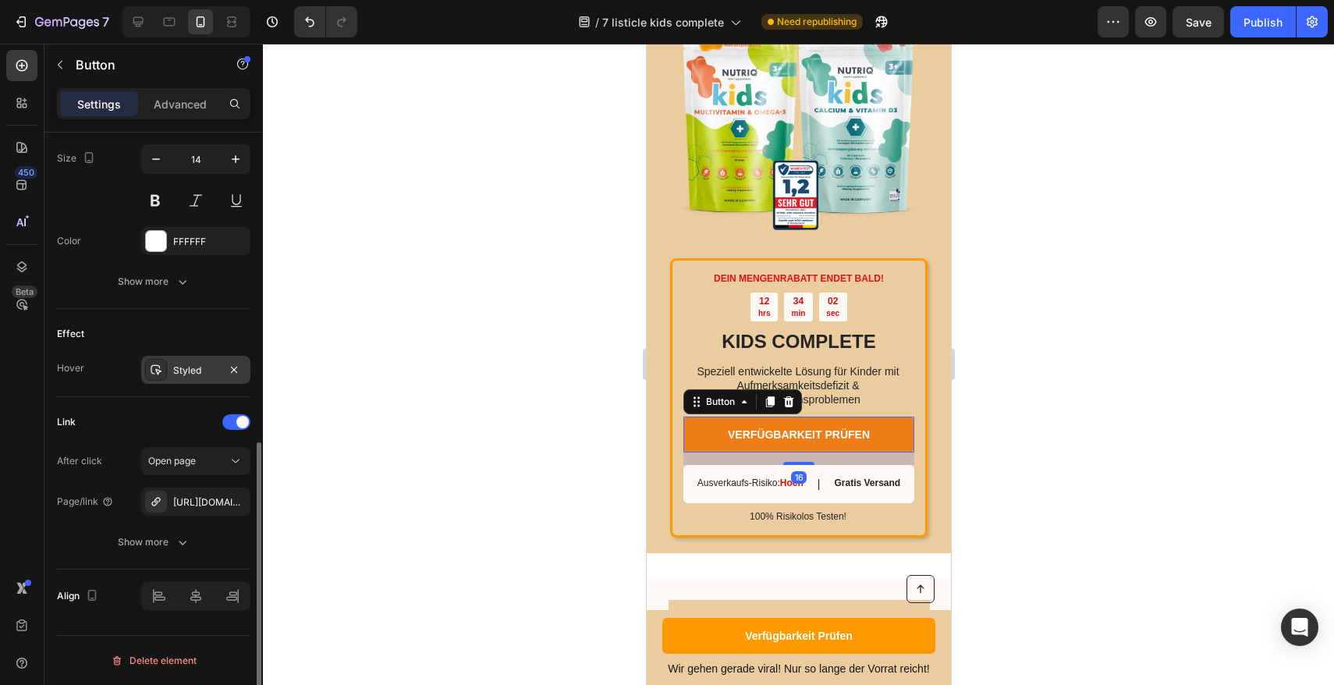
click at [183, 367] on div "Styled" at bounding box center [195, 371] width 45 height 14
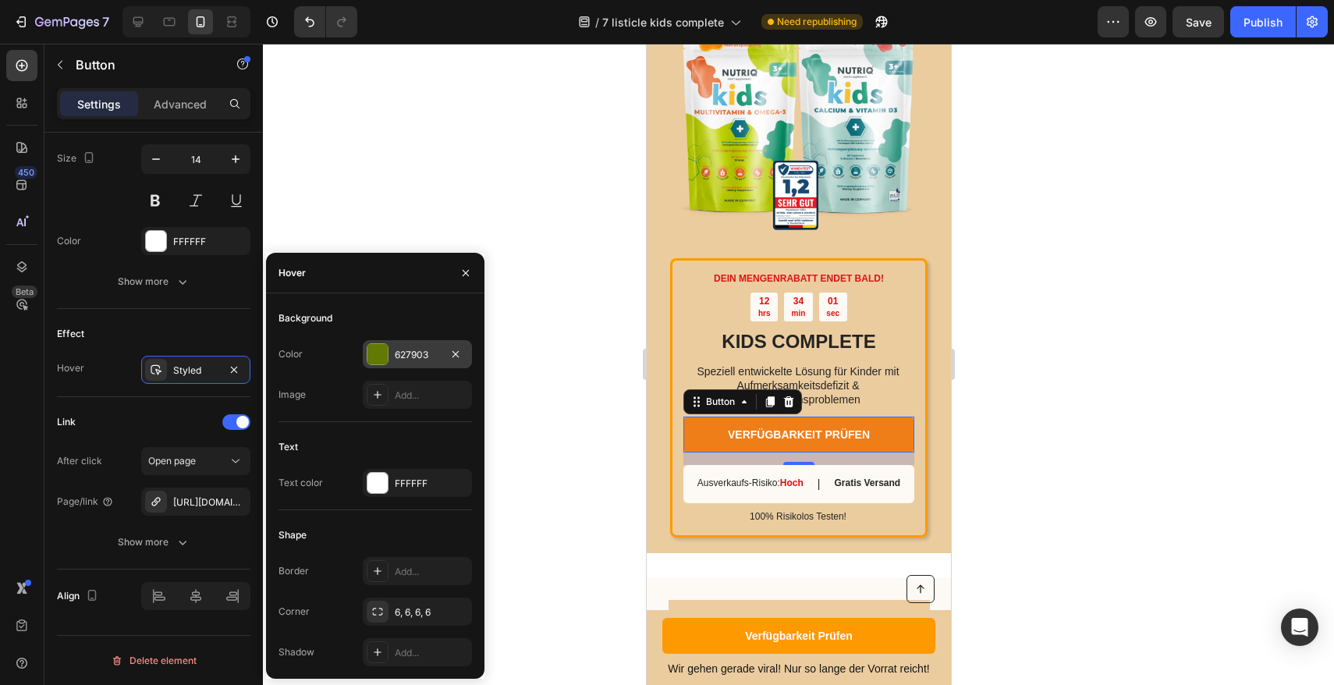
click at [388, 348] on div at bounding box center [378, 354] width 22 height 22
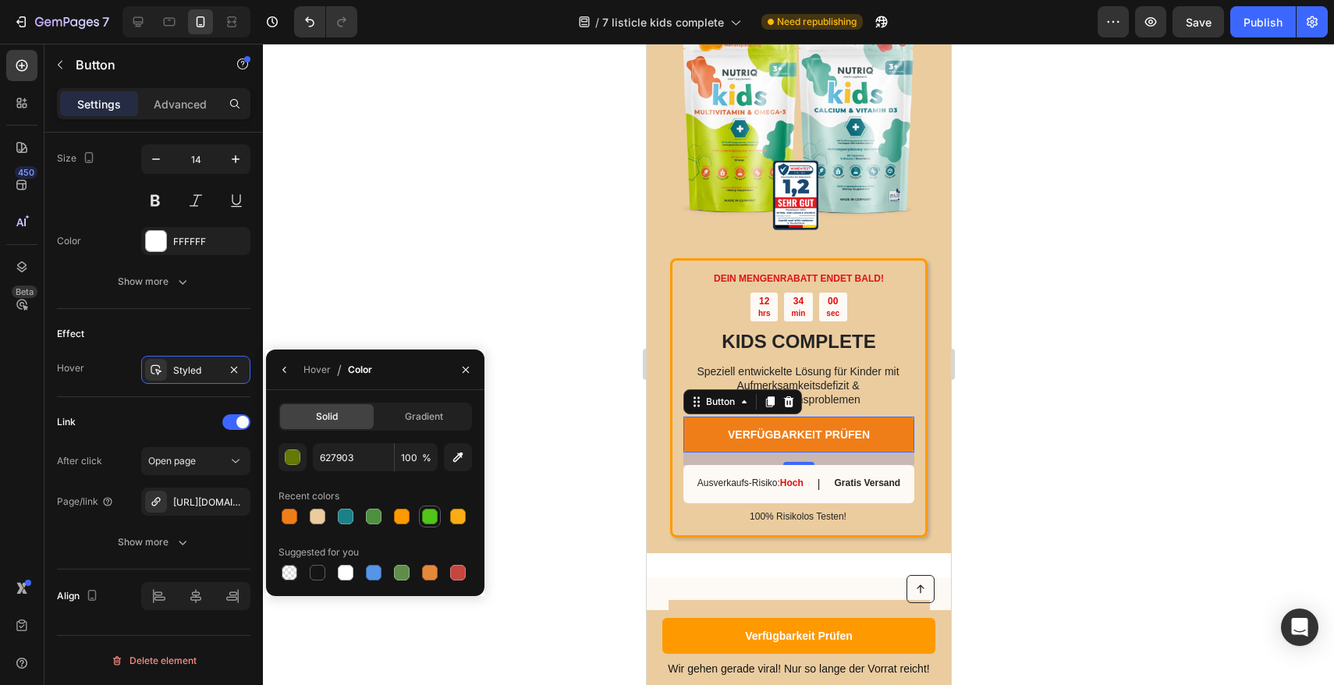
click at [428, 516] on div at bounding box center [430, 517] width 16 height 16
type input "52C41A"
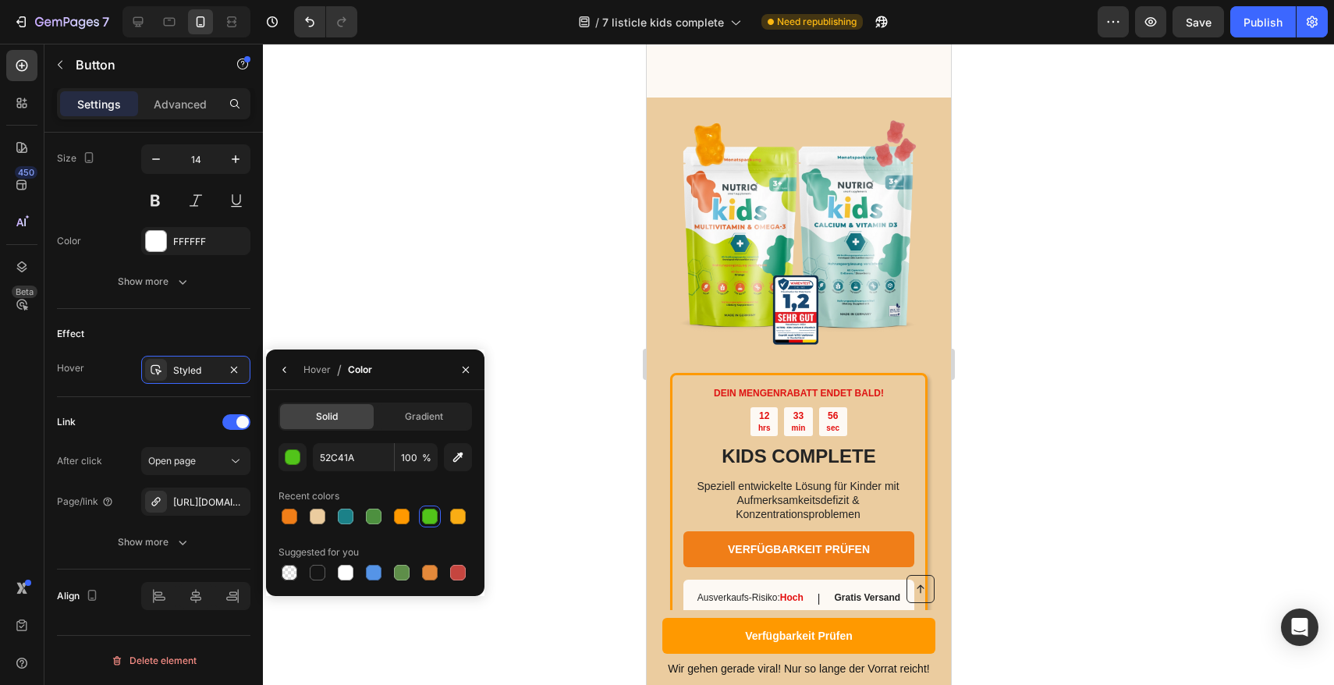
scroll to position [5035, 0]
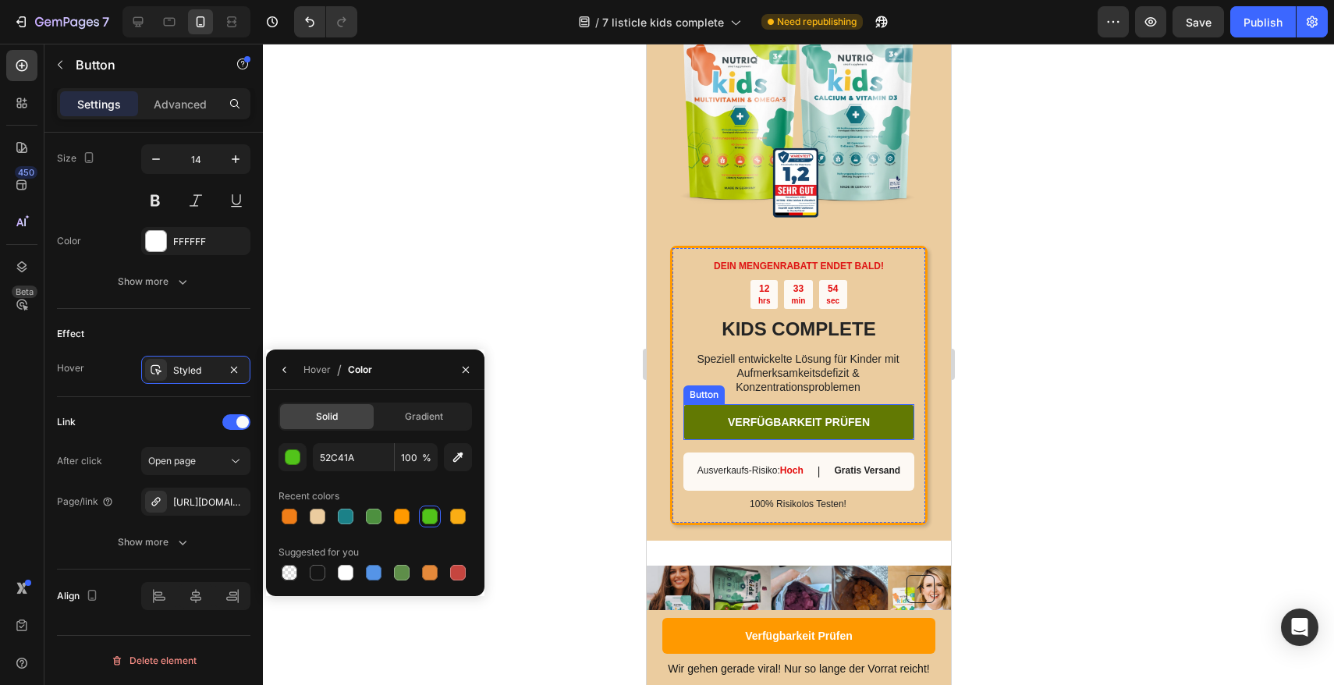
click at [709, 404] on link "VERFÜGBARKEIT PRÜFEN" at bounding box center [798, 422] width 231 height 36
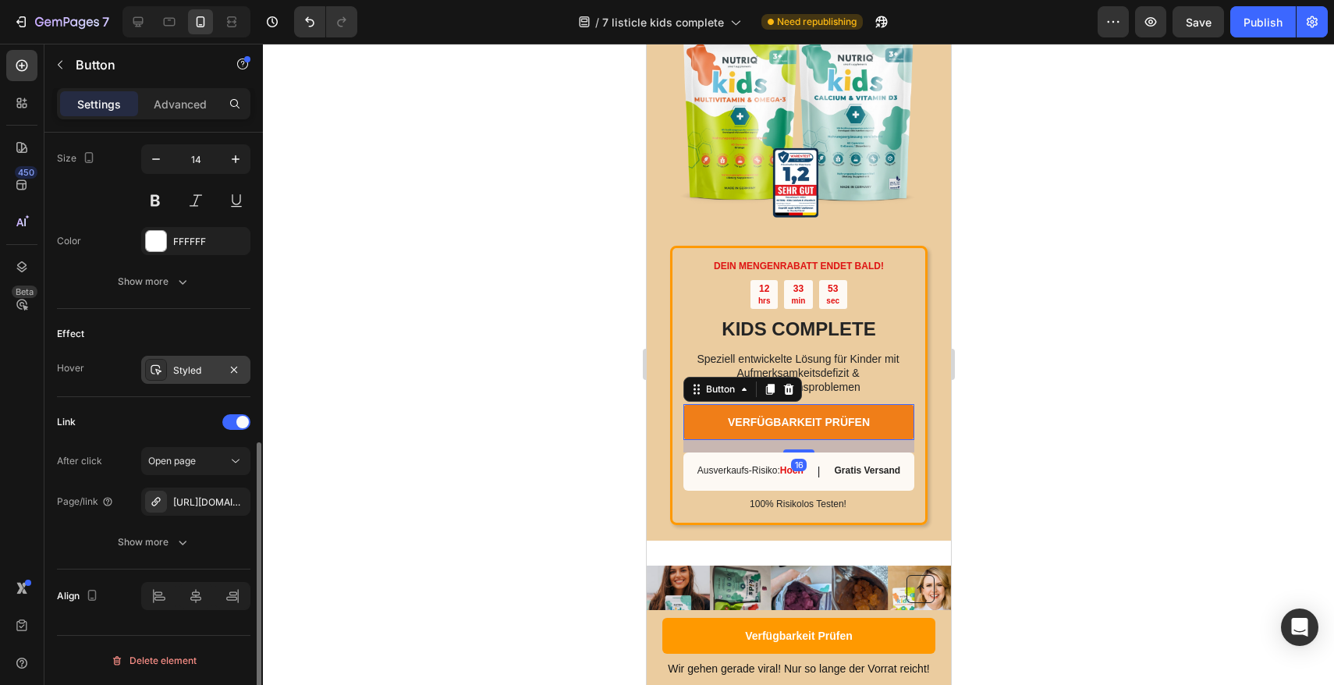
click at [186, 364] on div "Styled" at bounding box center [195, 371] width 45 height 14
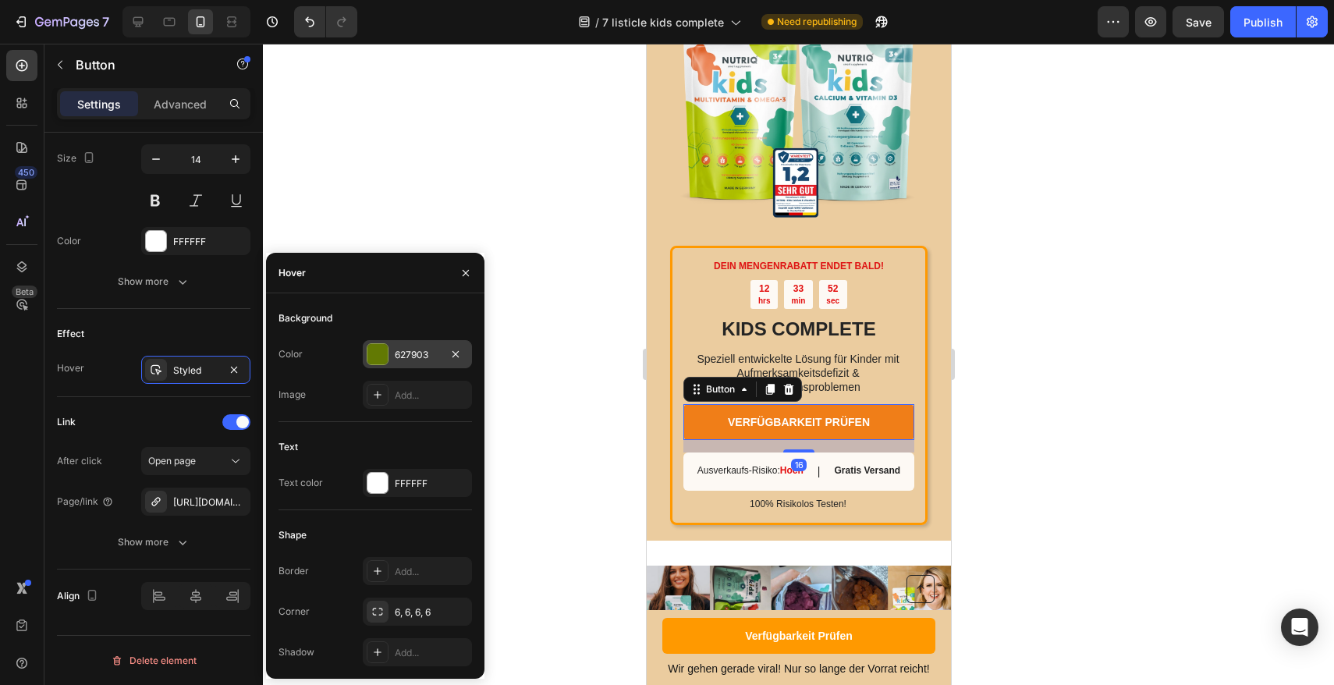
click at [384, 360] on div at bounding box center [378, 354] width 20 height 20
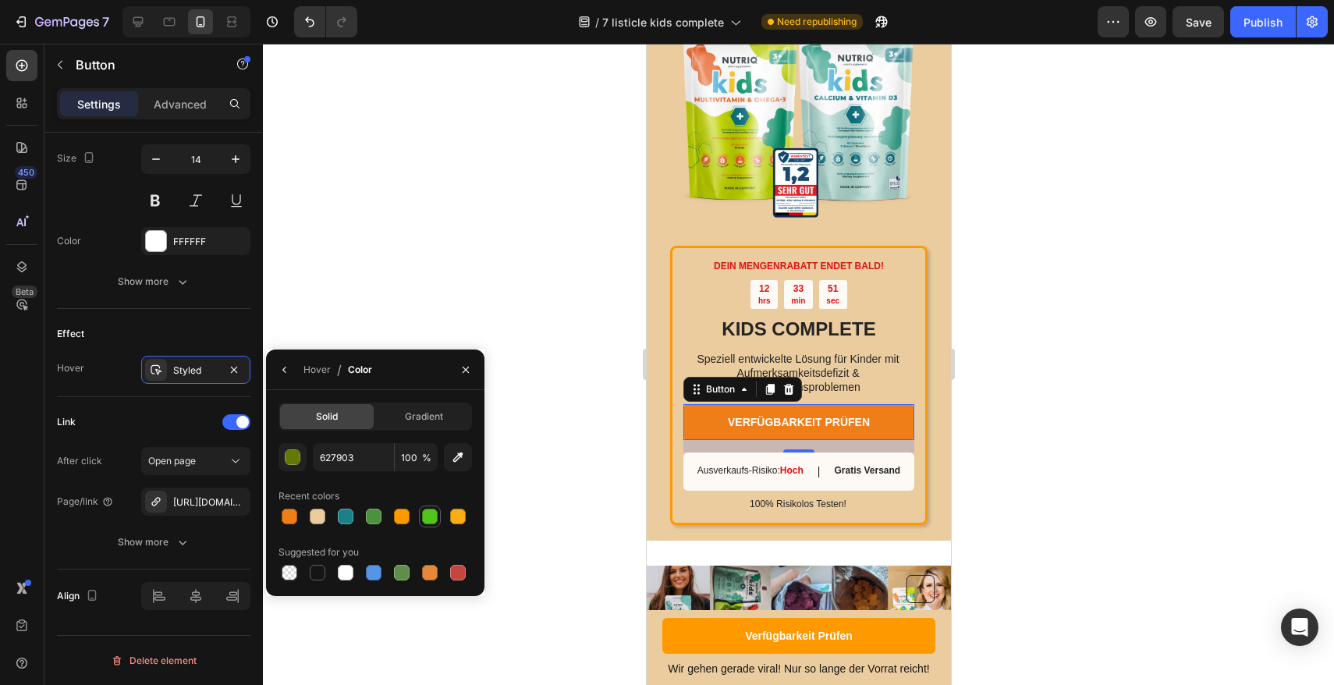
click at [429, 514] on div at bounding box center [430, 517] width 16 height 16
type input "52C41A"
click at [1260, 24] on div "Publish" at bounding box center [1263, 22] width 39 height 16
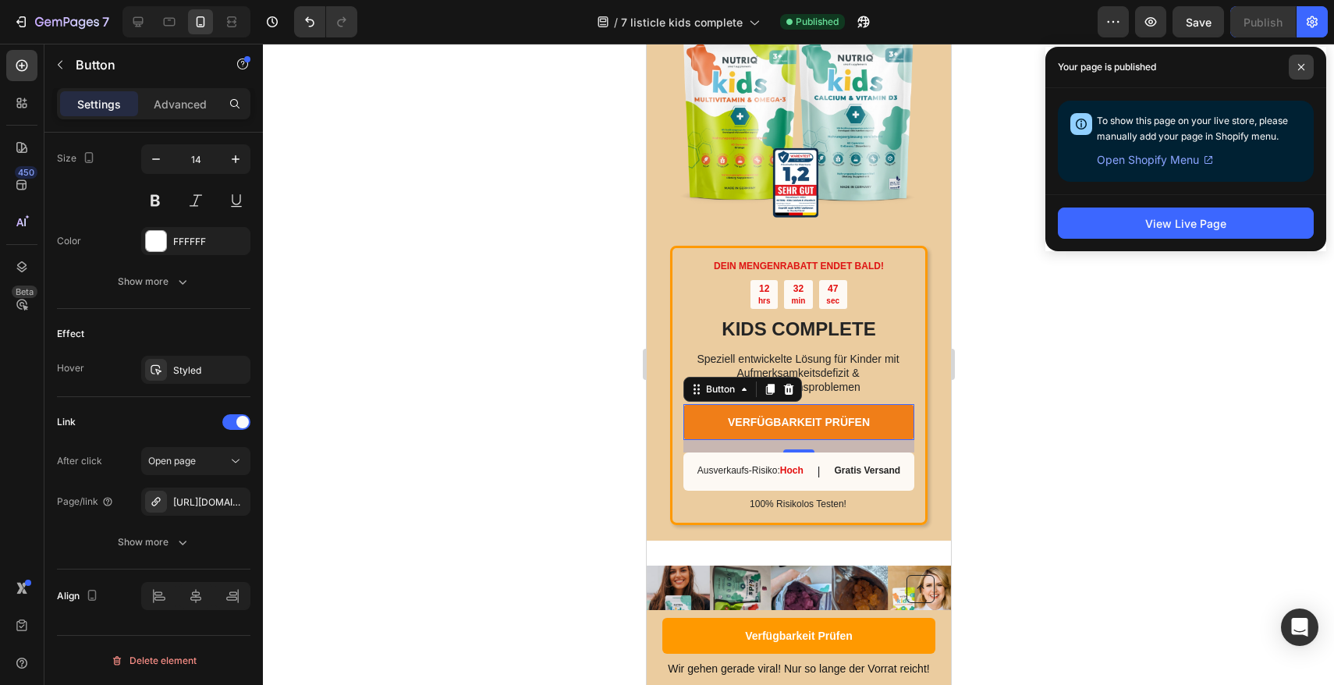
click at [1305, 69] on span at bounding box center [1301, 67] width 25 height 25
